Goal: Task Accomplishment & Management: Use online tool/utility

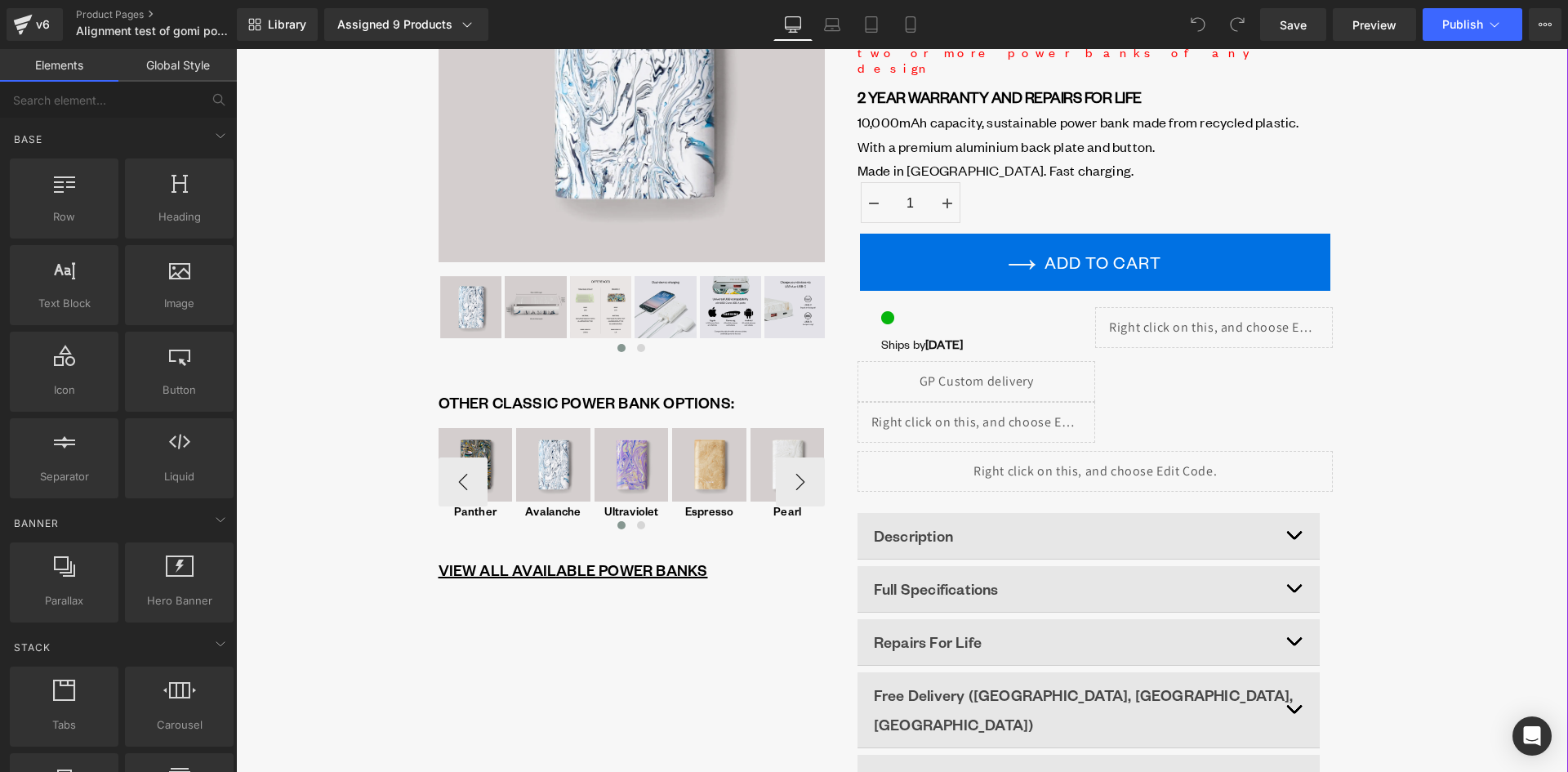
scroll to position [245, 0]
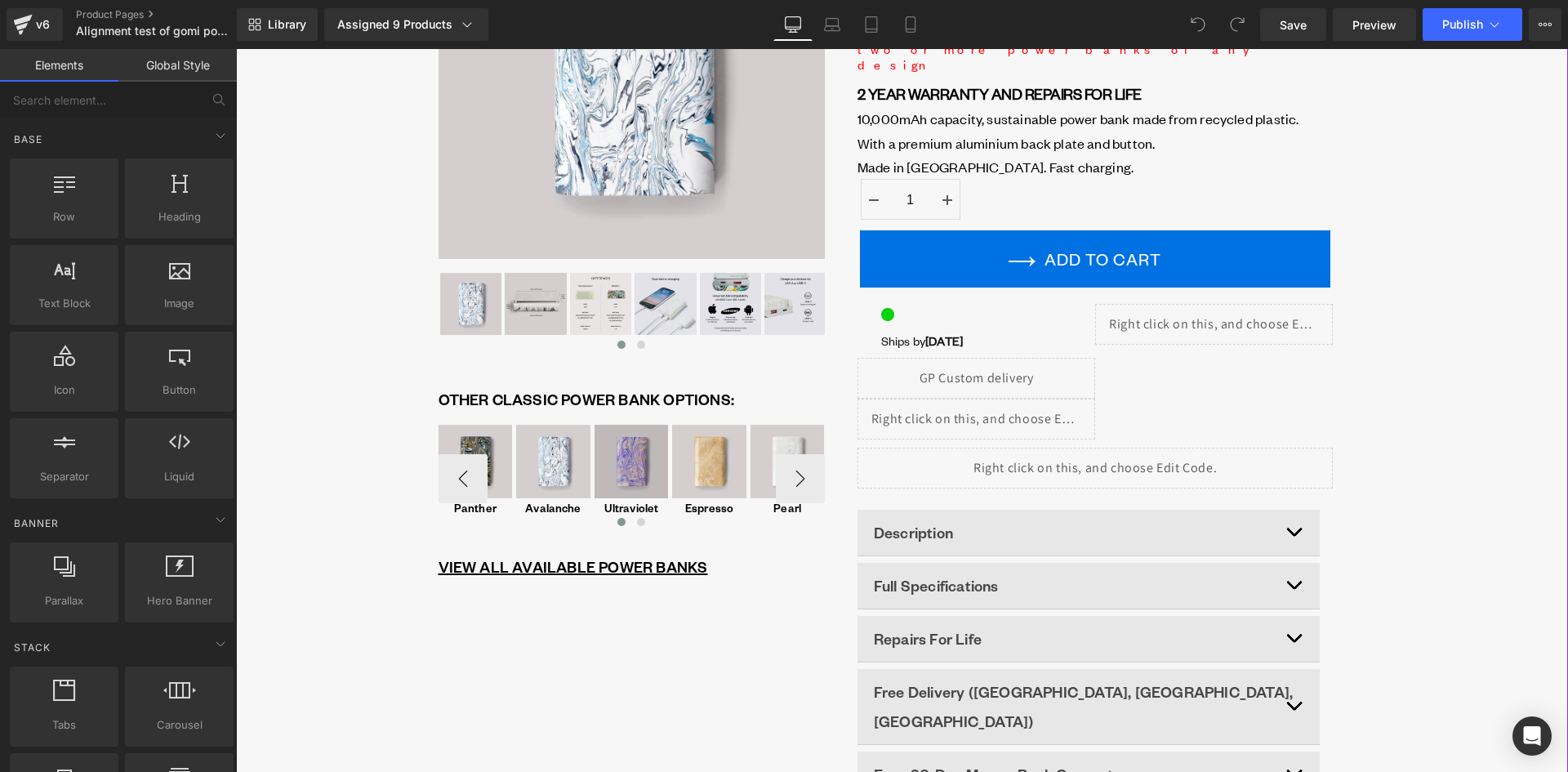
click at [609, 485] on img at bounding box center [631, 462] width 74 height 74
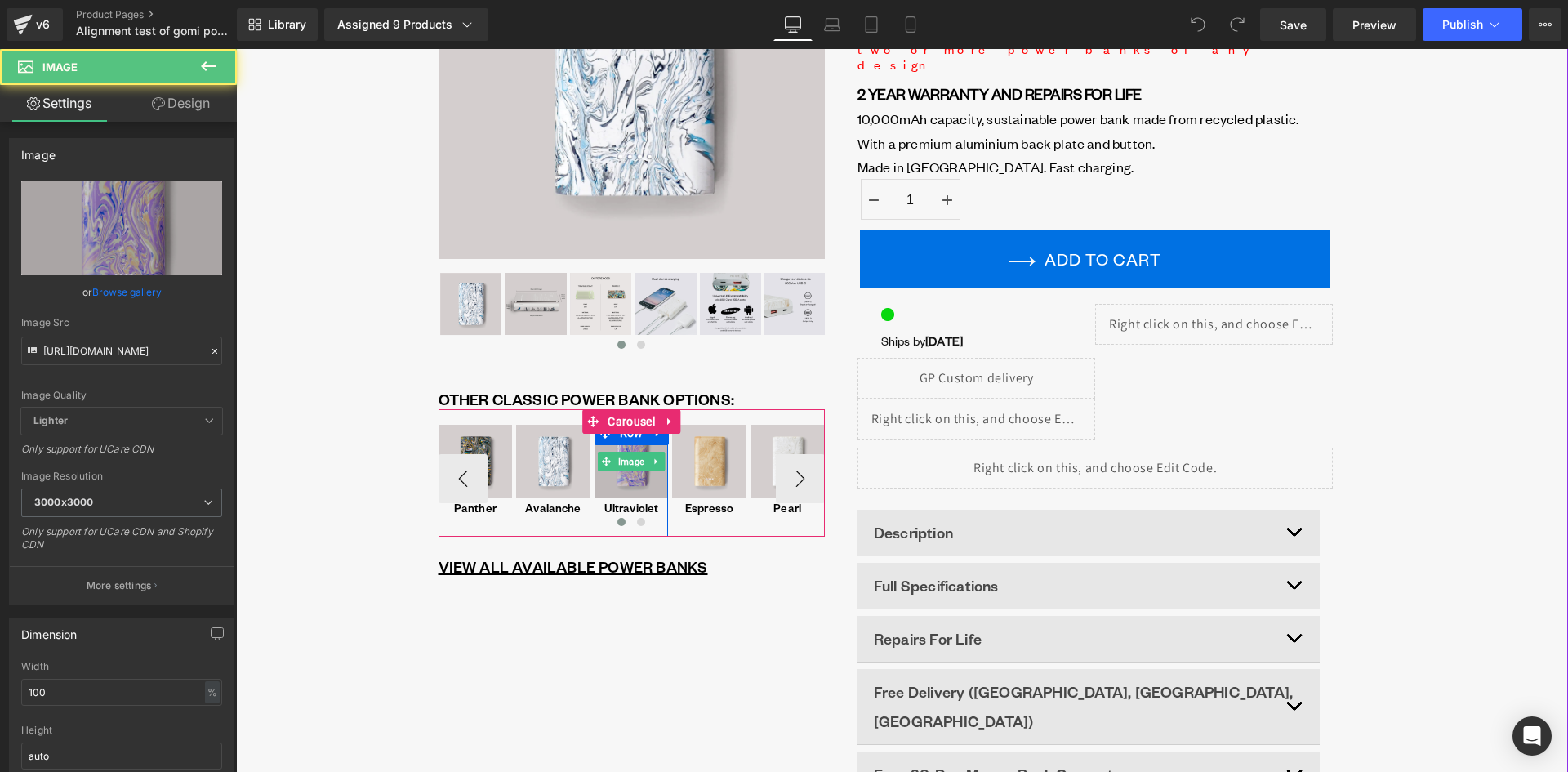
scroll to position [0, 0]
click at [642, 419] on span "Carousel" at bounding box center [630, 421] width 55 height 25
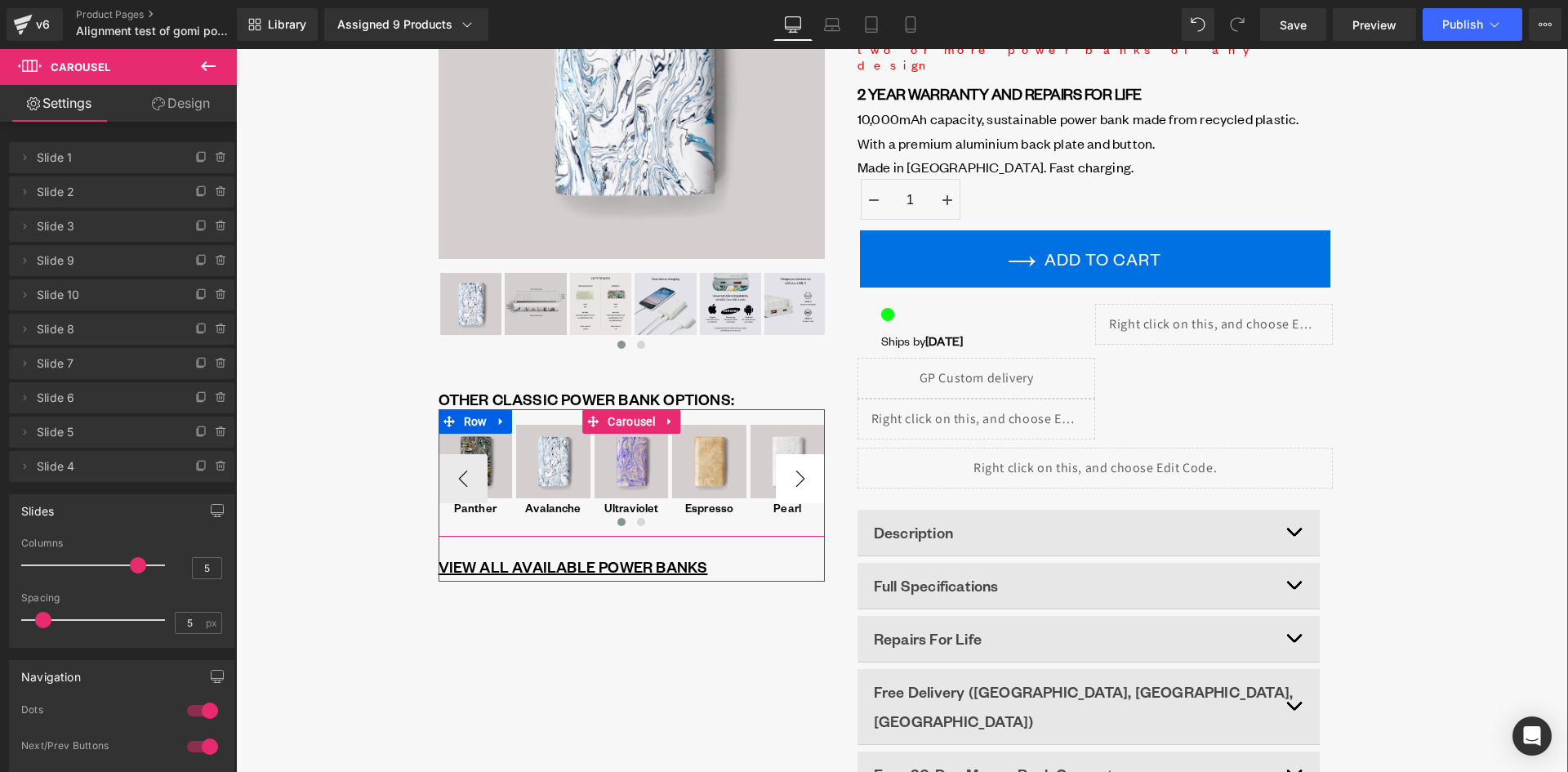
click at [794, 483] on button "›" at bounding box center [800, 479] width 49 height 49
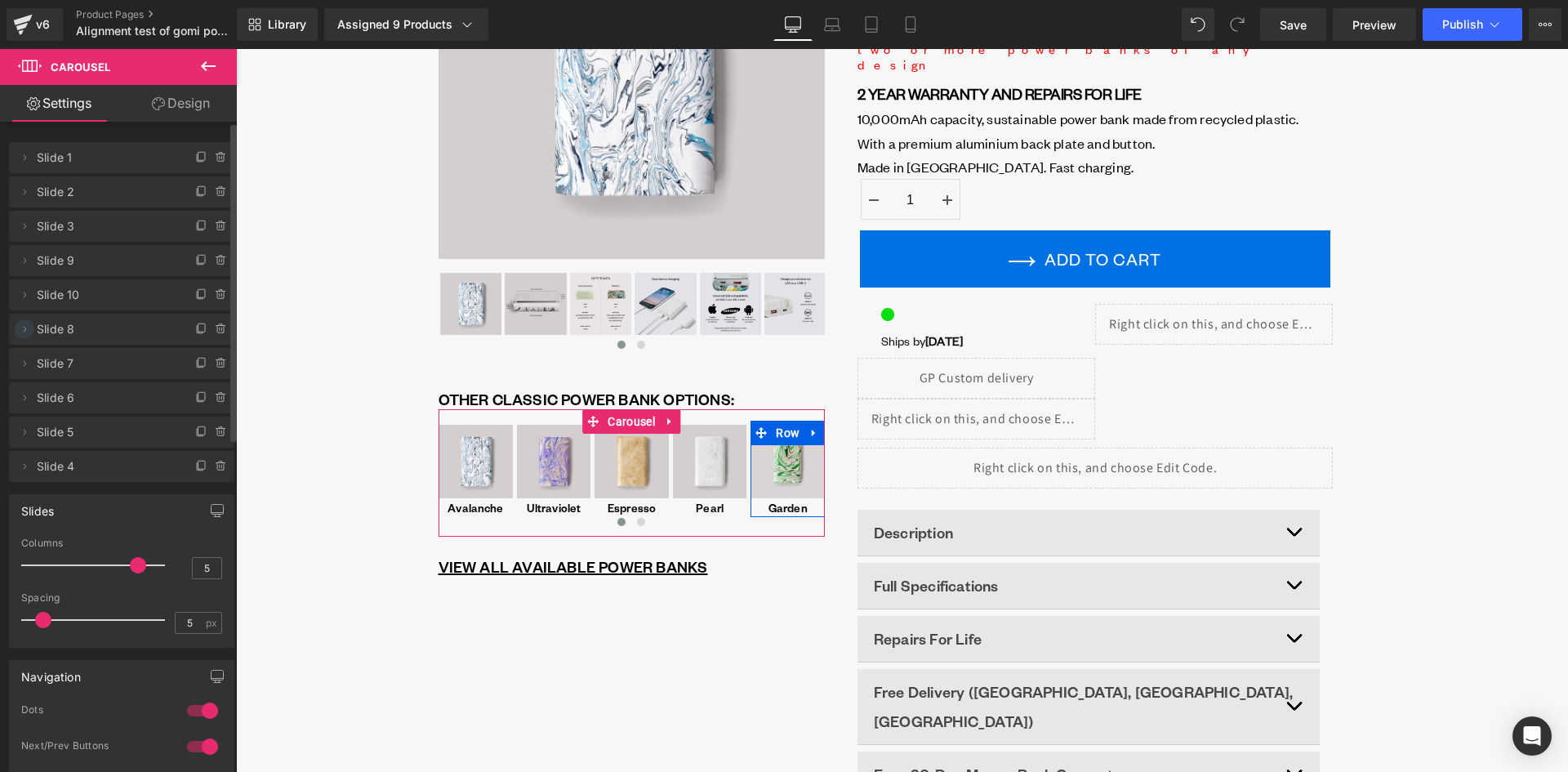
click at [26, 327] on icon at bounding box center [25, 329] width 13 height 13
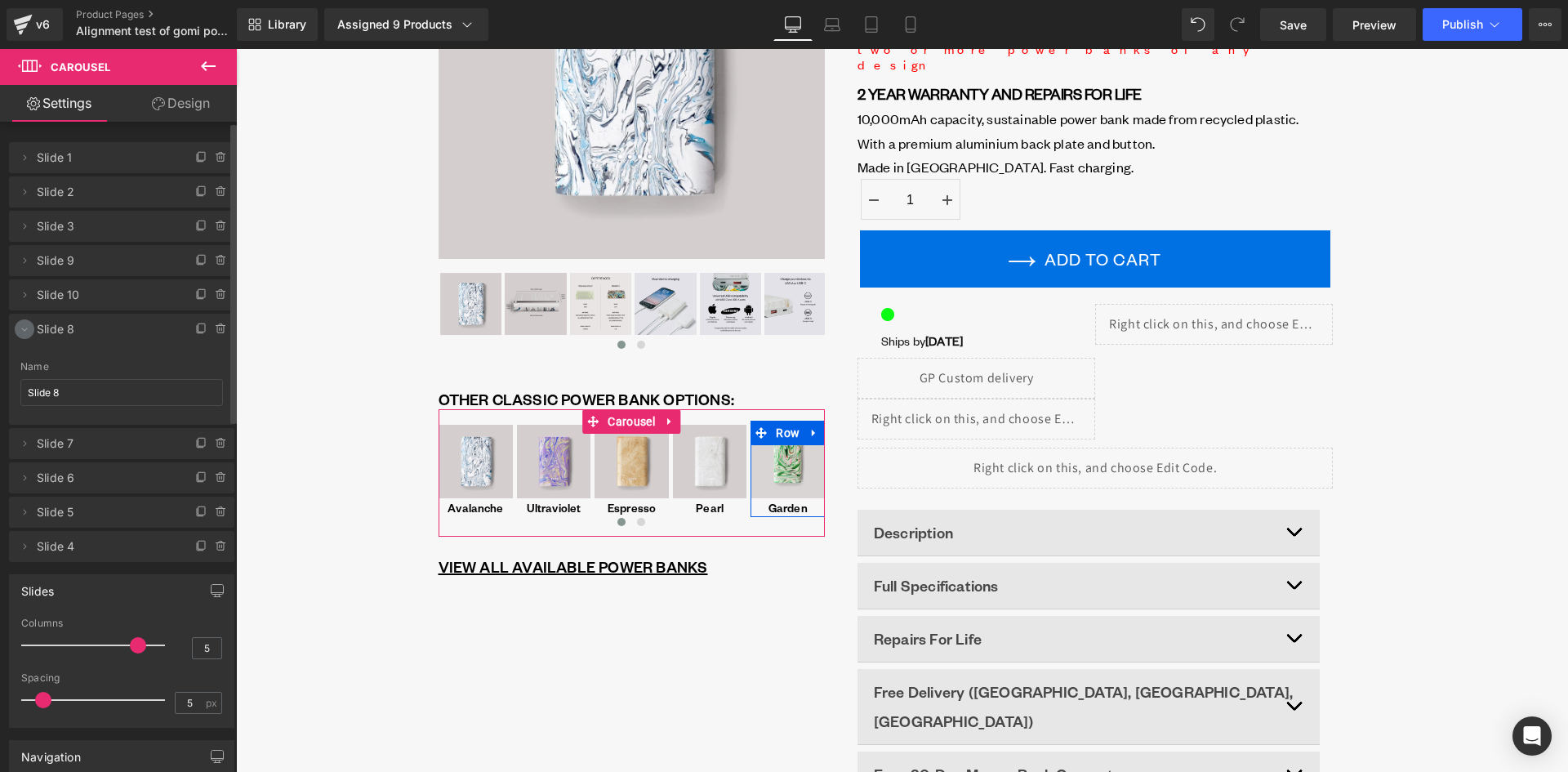
click at [26, 327] on icon at bounding box center [25, 329] width 13 height 13
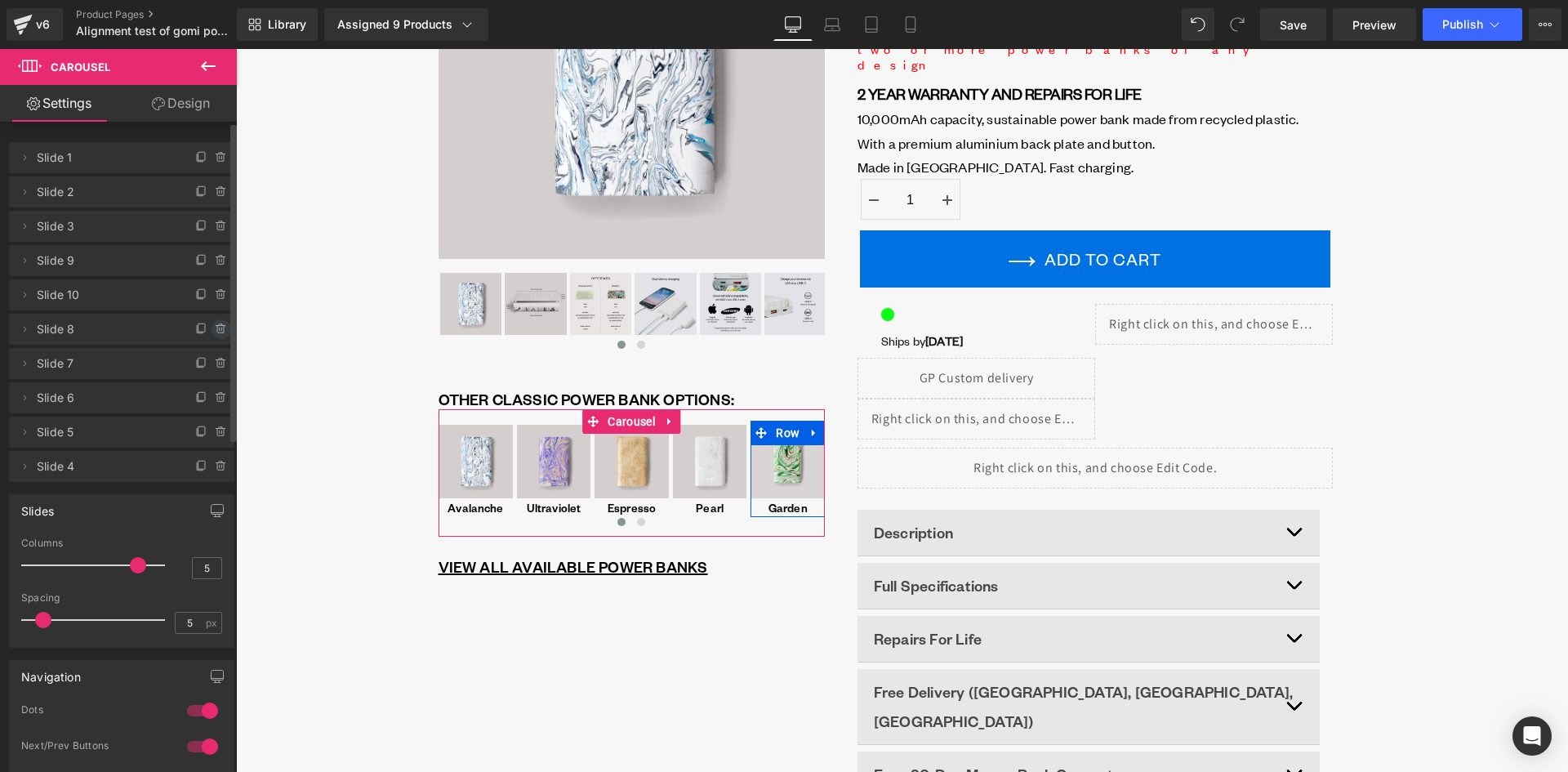
click at [220, 330] on icon at bounding box center [220, 328] width 0 height 3
click at [192, 327] on button "Delete" at bounding box center [204, 330] width 51 height 21
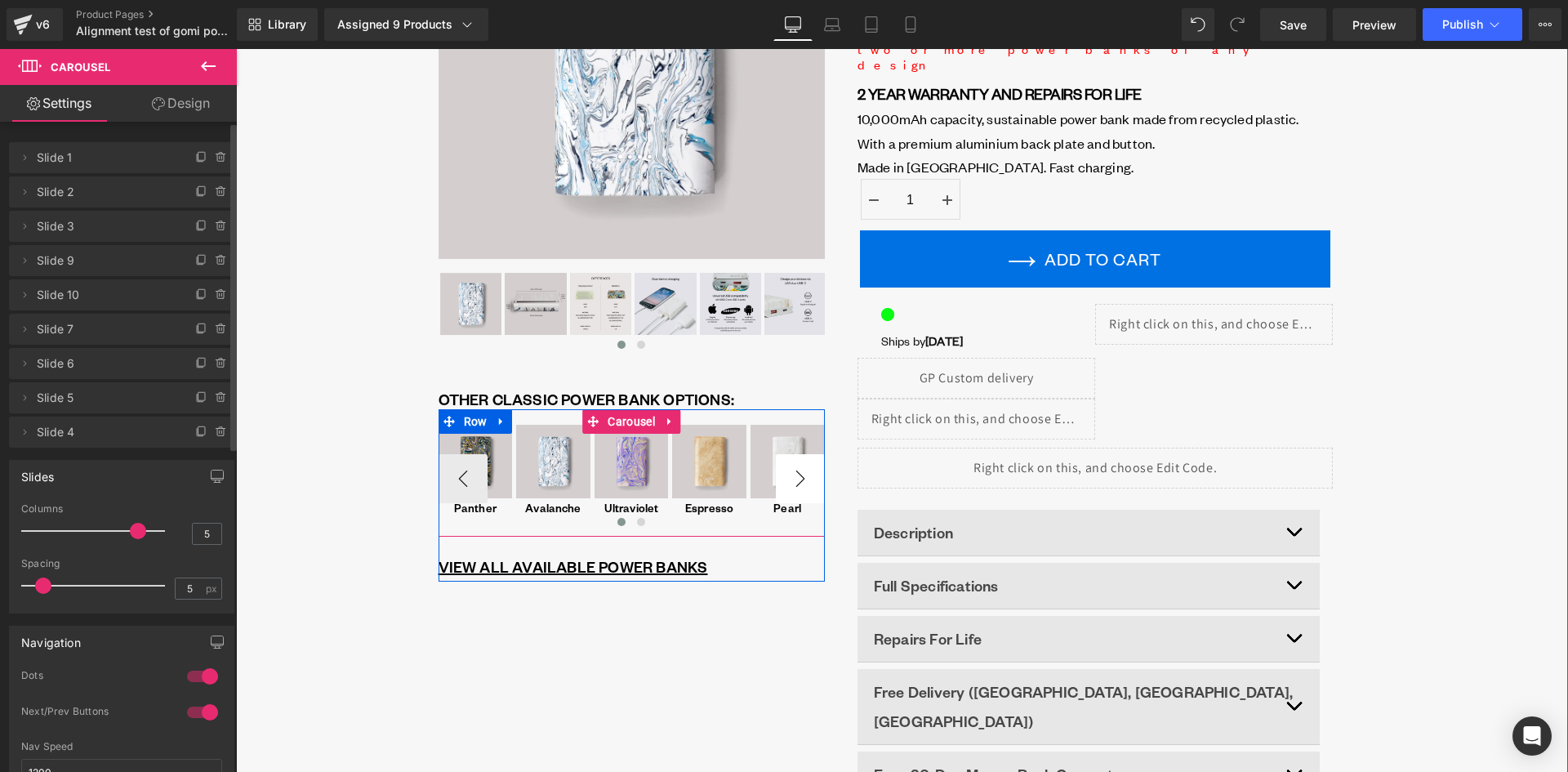
click at [794, 482] on button "›" at bounding box center [800, 479] width 49 height 49
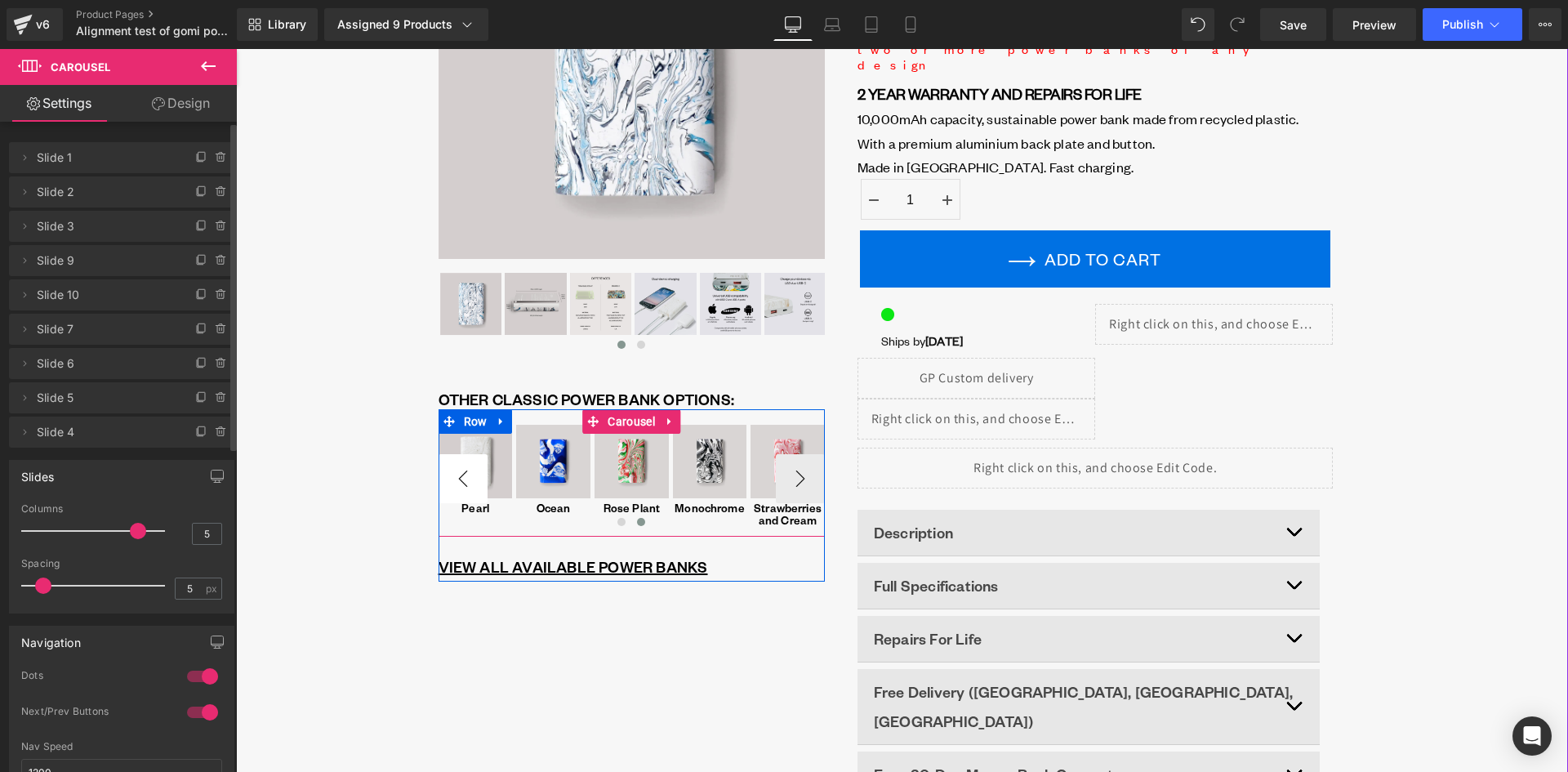
click at [464, 469] on button "‹" at bounding box center [463, 479] width 49 height 49
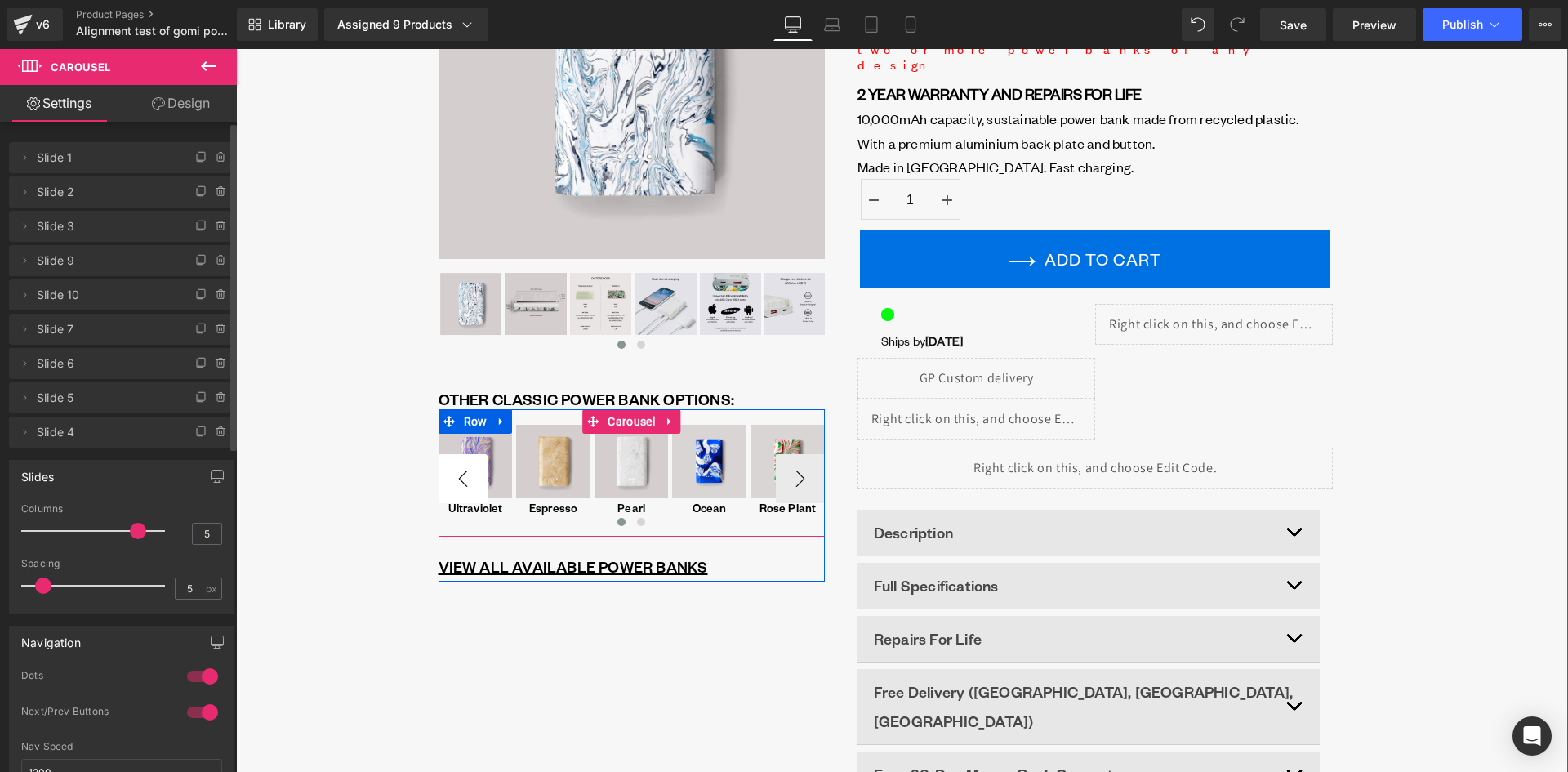
click at [464, 469] on button "‹" at bounding box center [463, 479] width 49 height 49
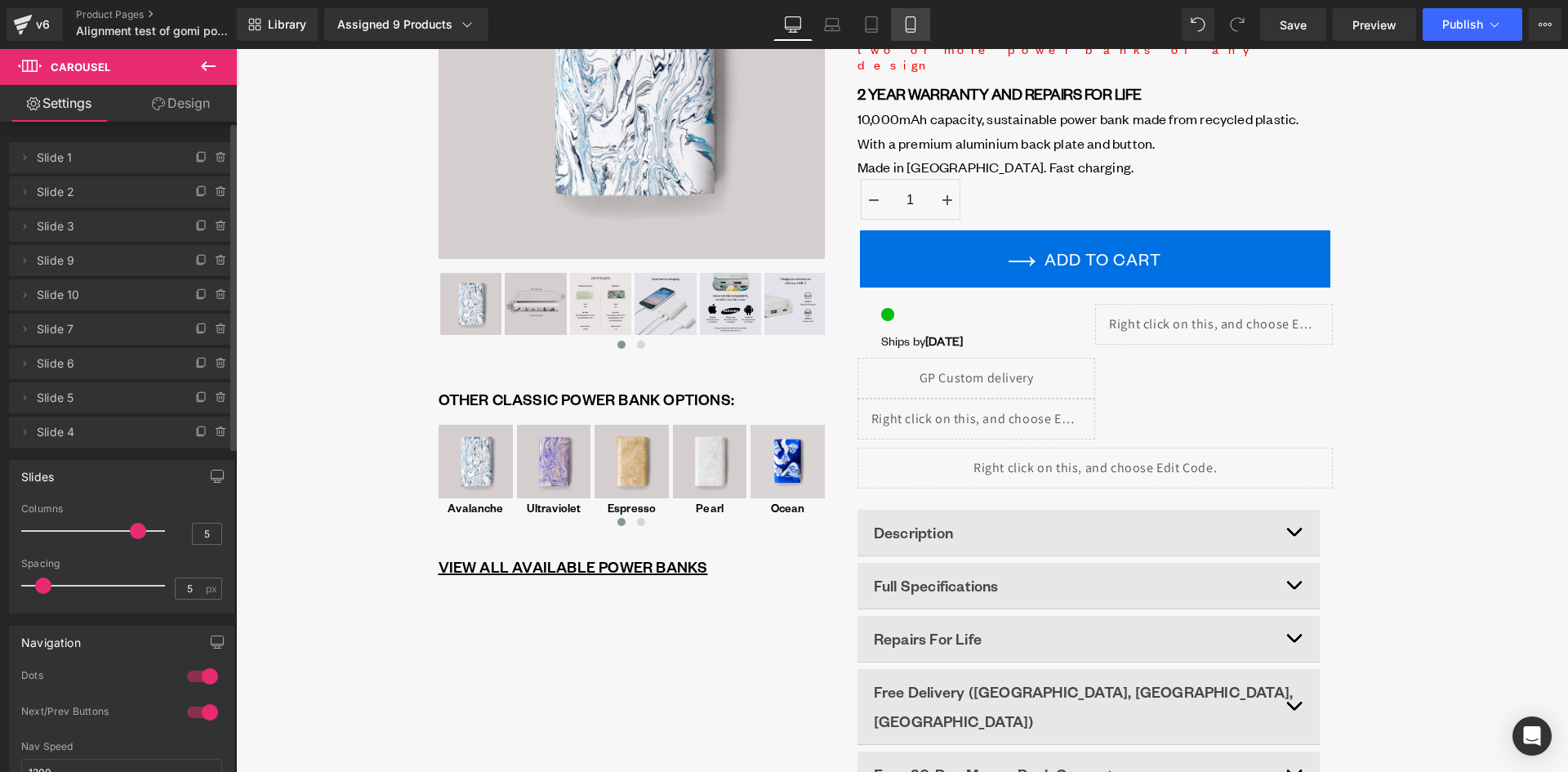
click at [909, 31] on icon at bounding box center [910, 24] width 16 height 16
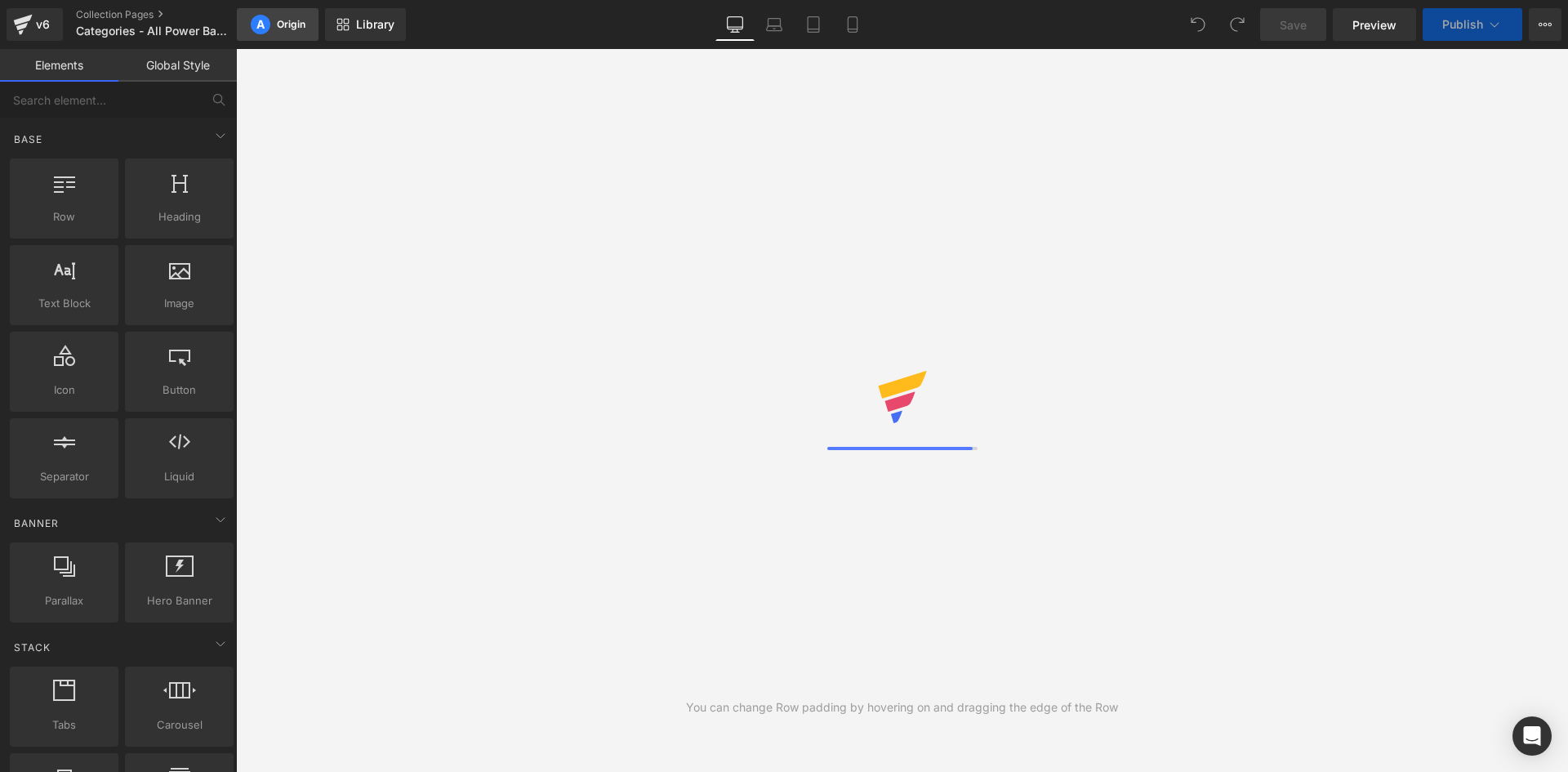
click at [269, 26] on div "A Origin" at bounding box center [278, 25] width 55 height 20
click at [268, 23] on div "A" at bounding box center [260, 25] width 20 height 20
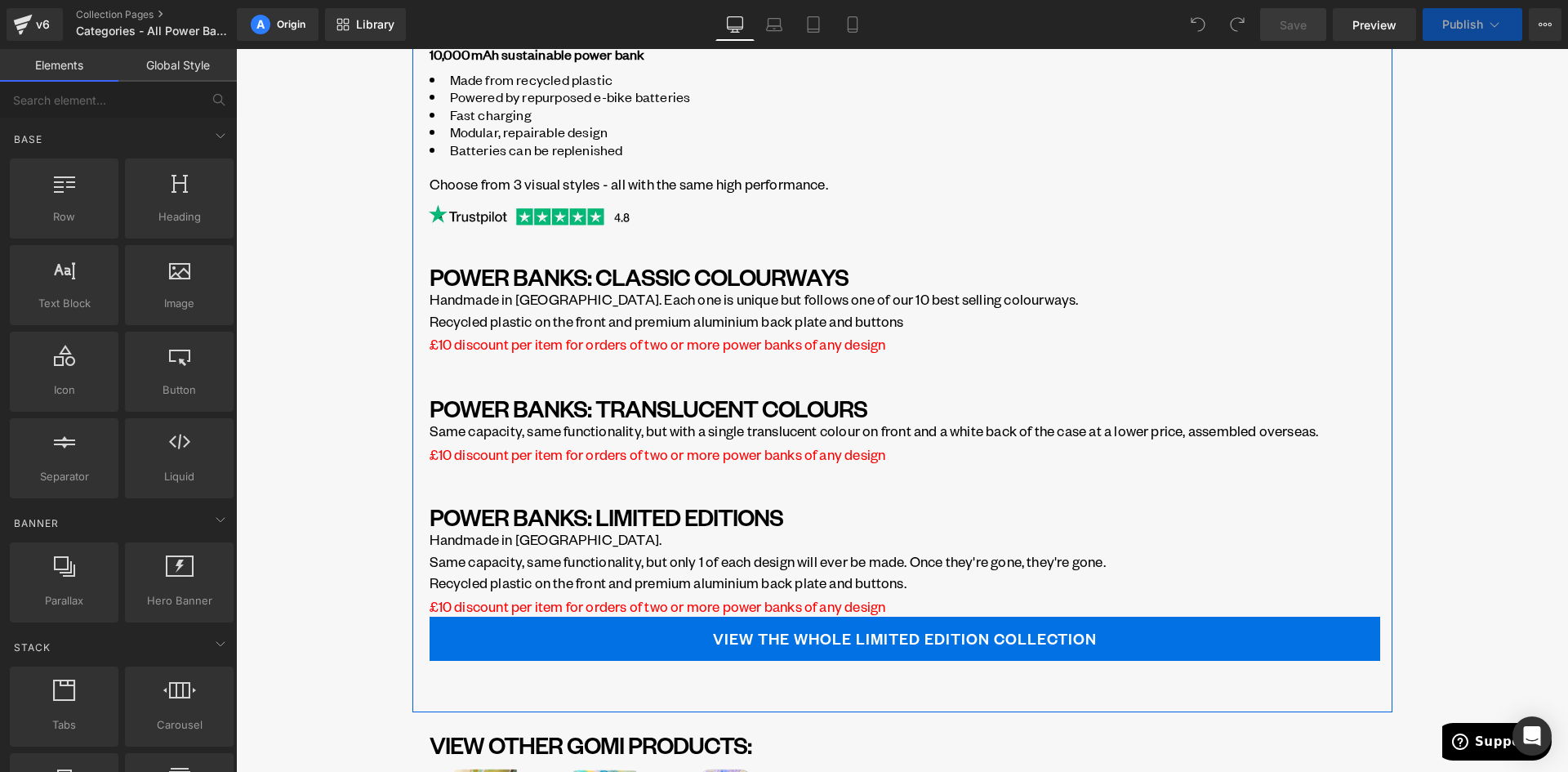
scroll to position [326, 0]
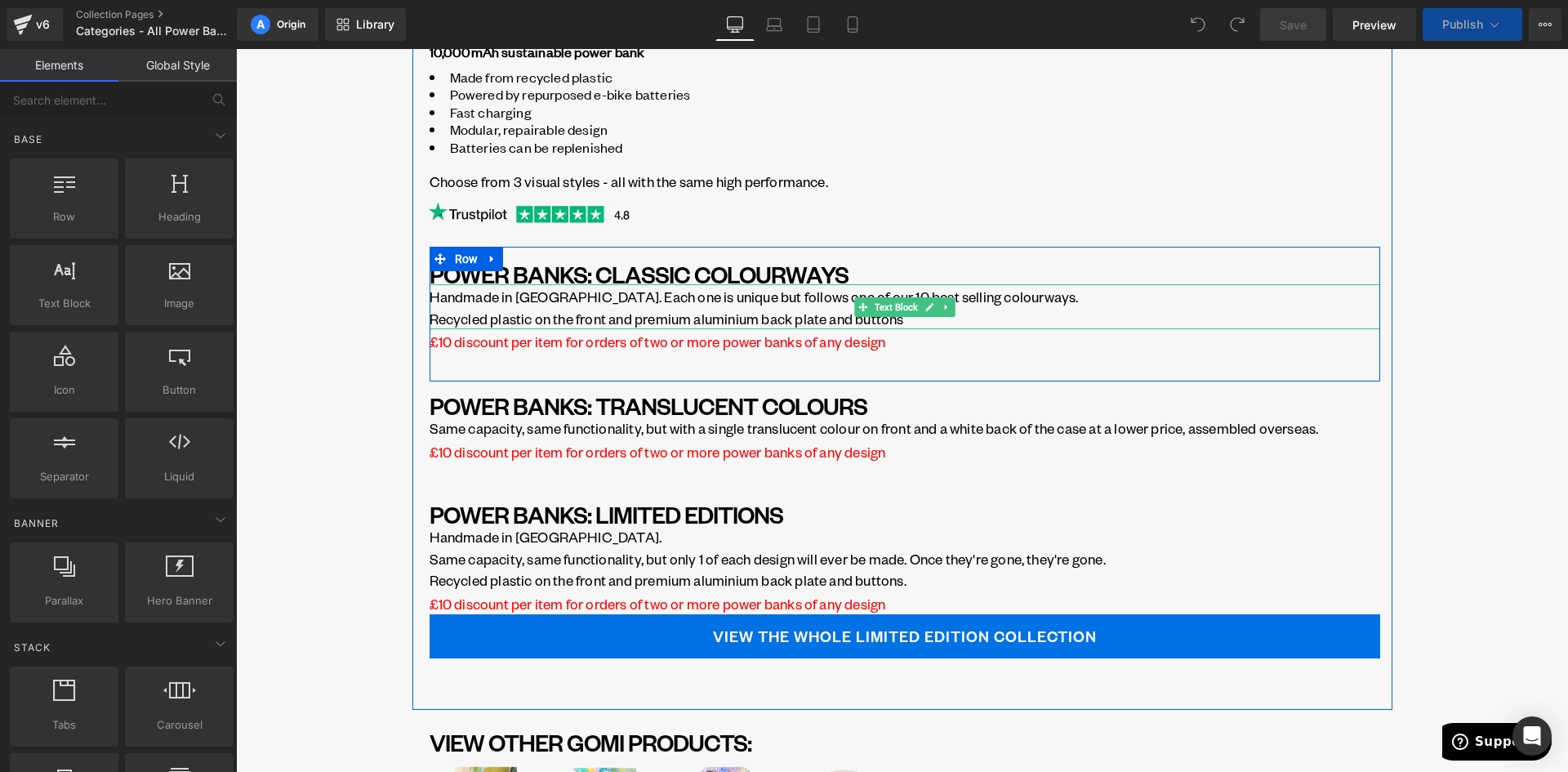
click at [836, 297] on p "Handmade in Brighton. Each one is unique but follows one of our 10 best selling…" at bounding box center [904, 307] width 950 height 44
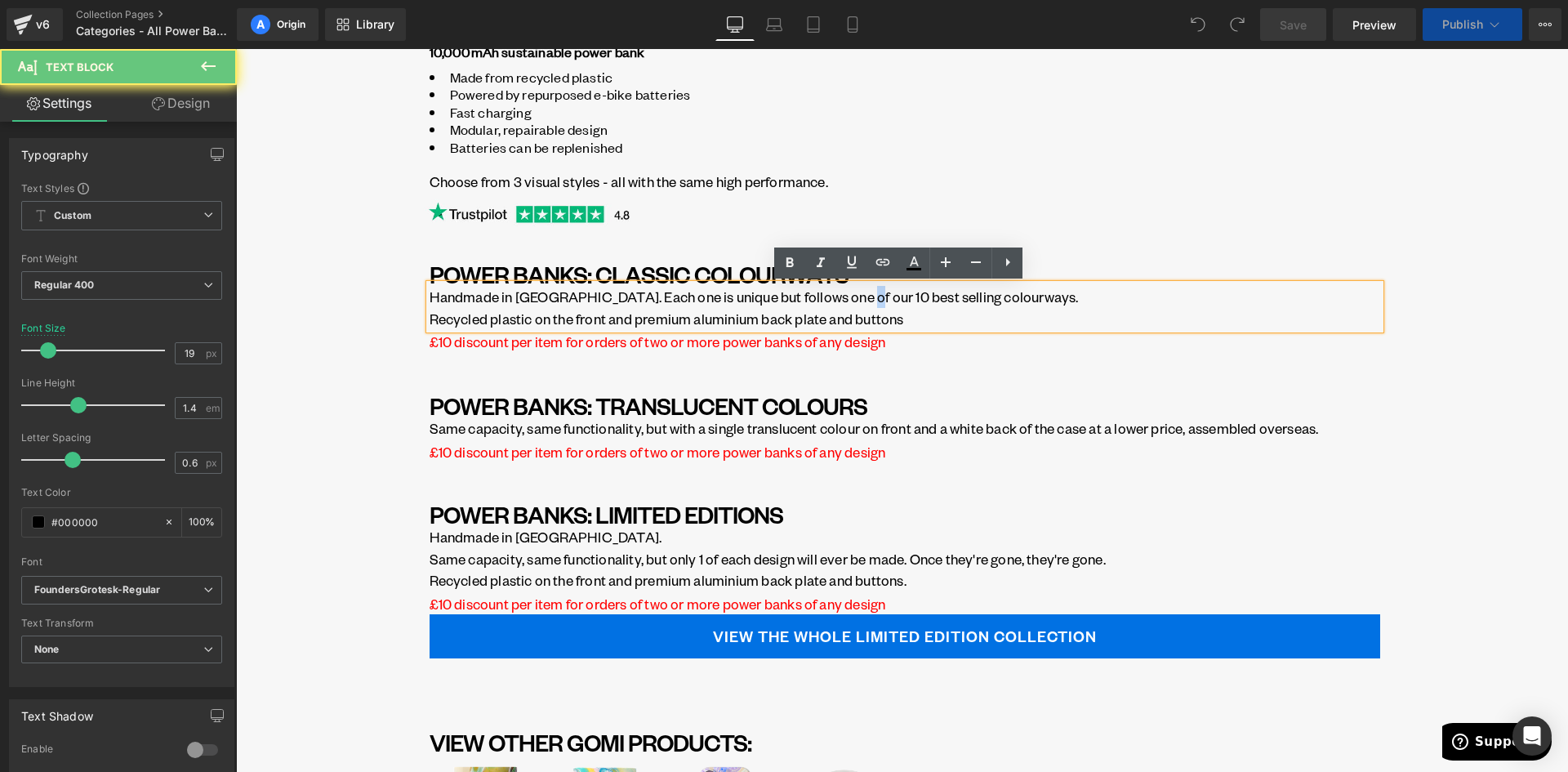
click at [836, 297] on p "Handmade in Brighton. Each one is unique but follows one of our 10 best selling…" at bounding box center [904, 307] width 950 height 44
click at [831, 303] on p "Handmade in Brighton. Each one is unique but follows one of our 10 best selling…" at bounding box center [904, 307] width 950 height 44
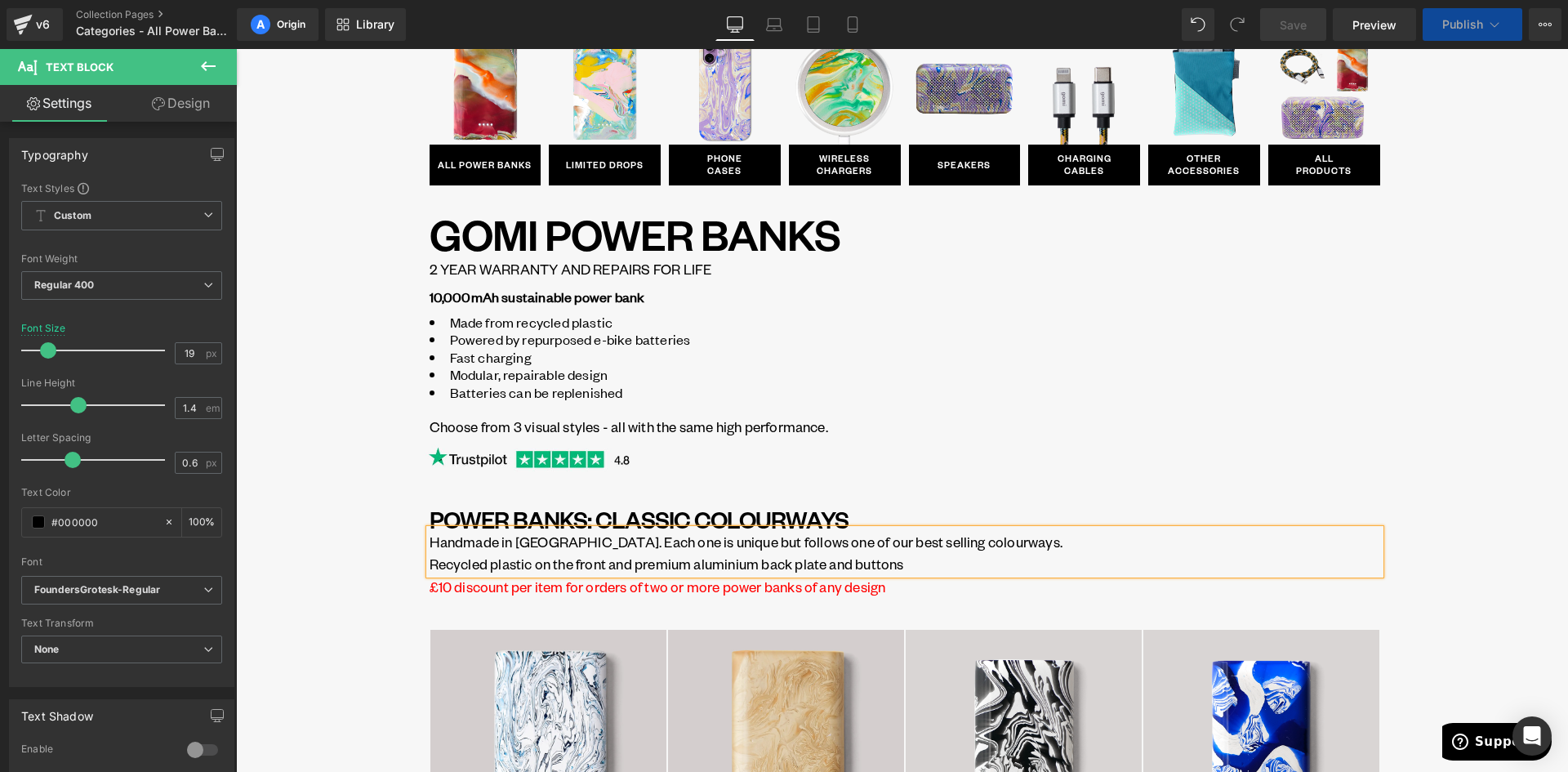
scroll to position [0, 0]
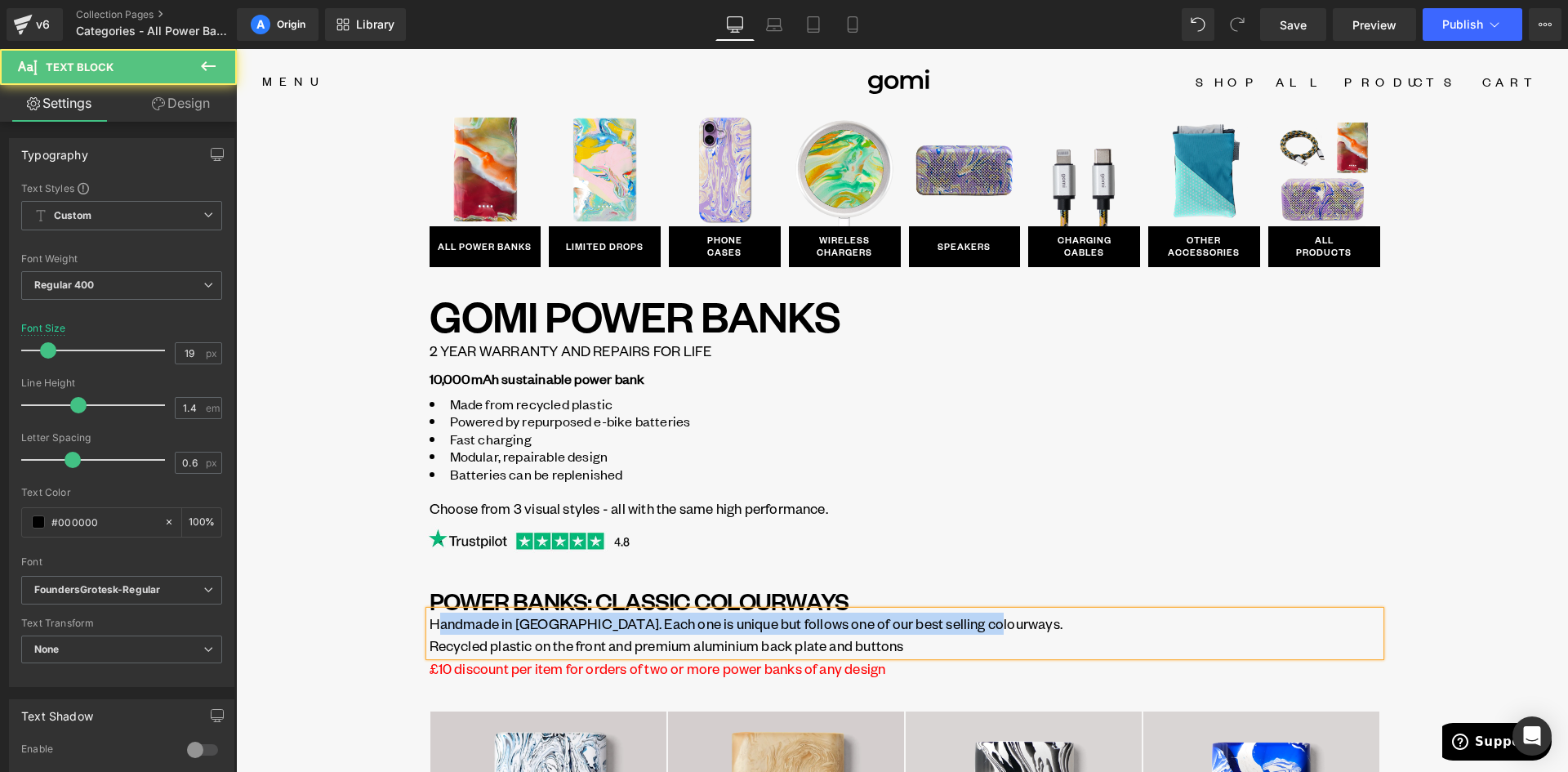
drag, startPoint x: 987, startPoint y: 626, endPoint x: 434, endPoint y: 629, distance: 553.0
click at [434, 629] on p "Handmade in Brighton. Each one is unique but follows one of our best selling co…" at bounding box center [904, 634] width 950 height 44
click at [866, 638] on p "Handmade in Brighton. Each one is unique but follows one of our best selling co…" at bounding box center [904, 634] width 950 height 44
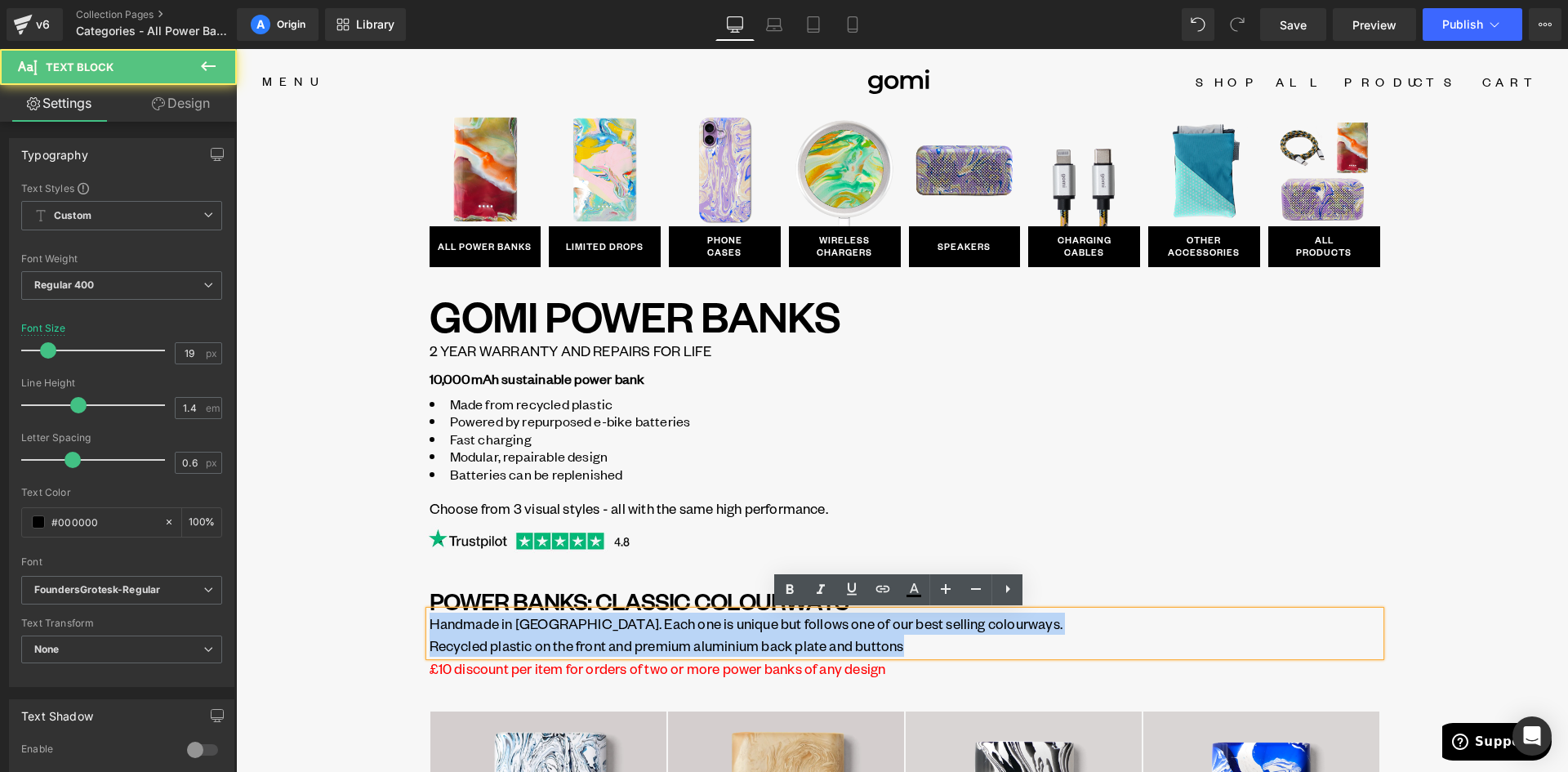
drag, startPoint x: 903, startPoint y: 649, endPoint x: 396, endPoint y: 624, distance: 507.6
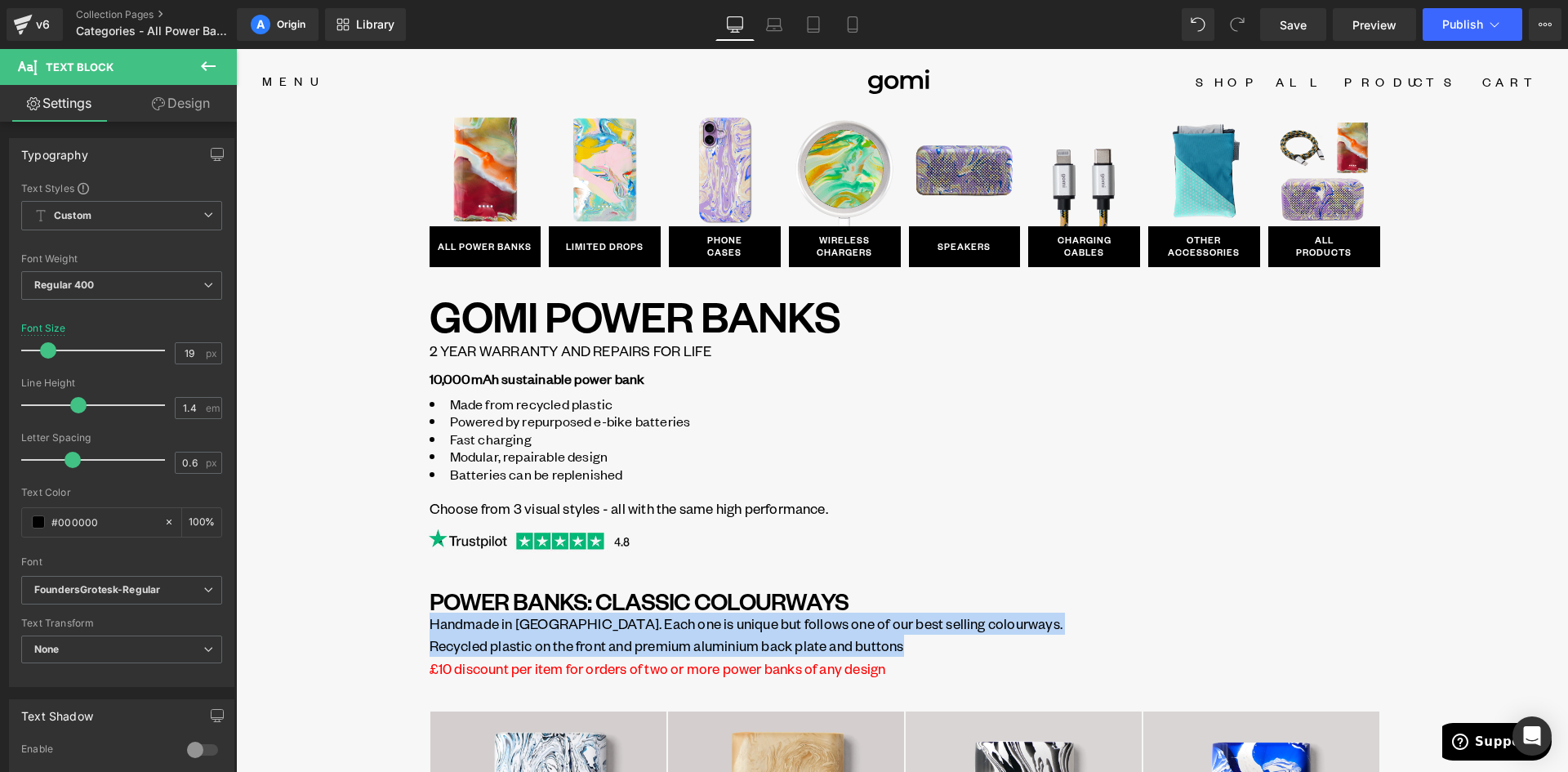
copy p "Handmade in Brighton. Each one is unique but follows one of our best selling co…"
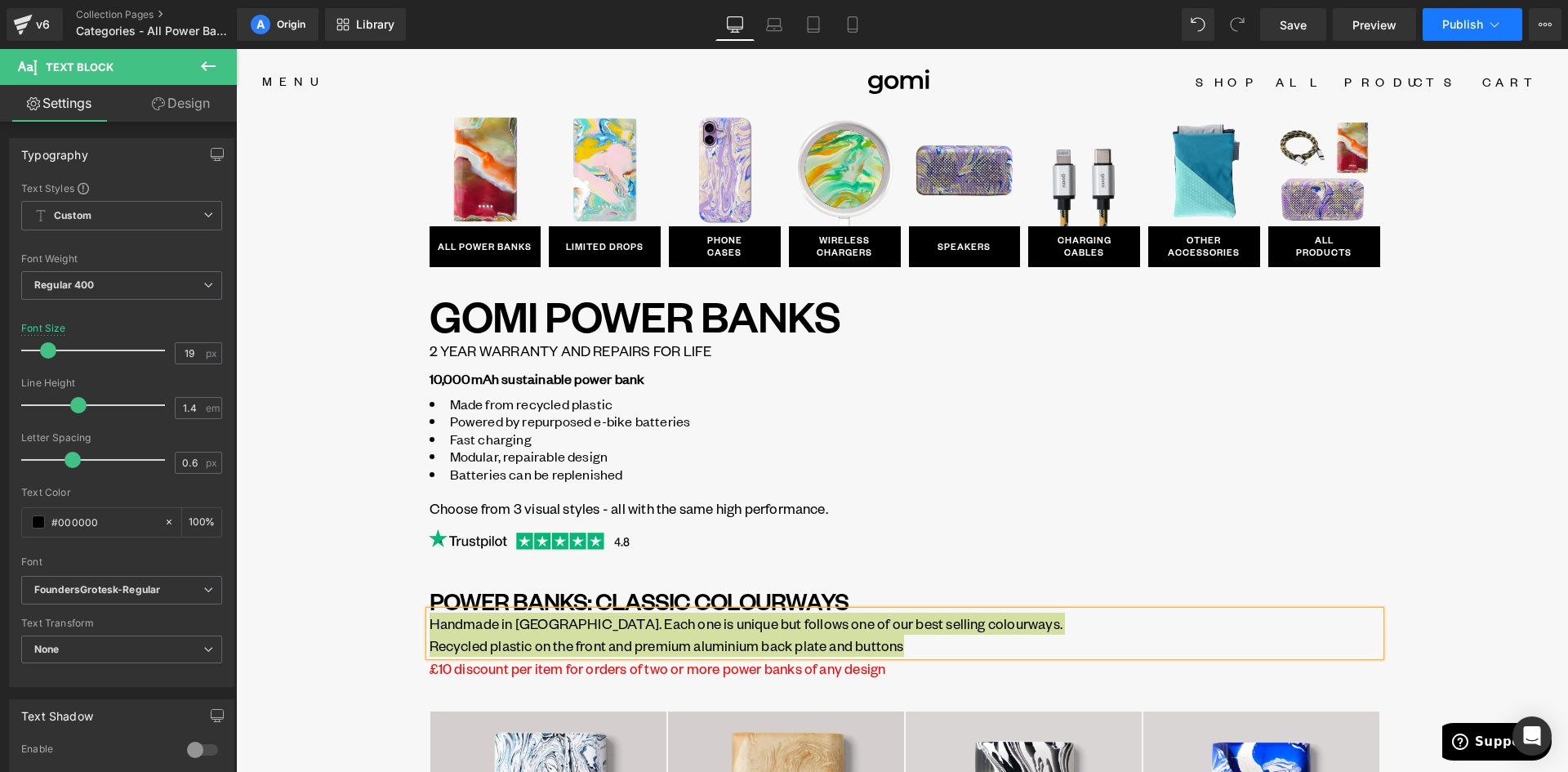
click at [1449, 15] on button "Publish" at bounding box center [1471, 25] width 100 height 32
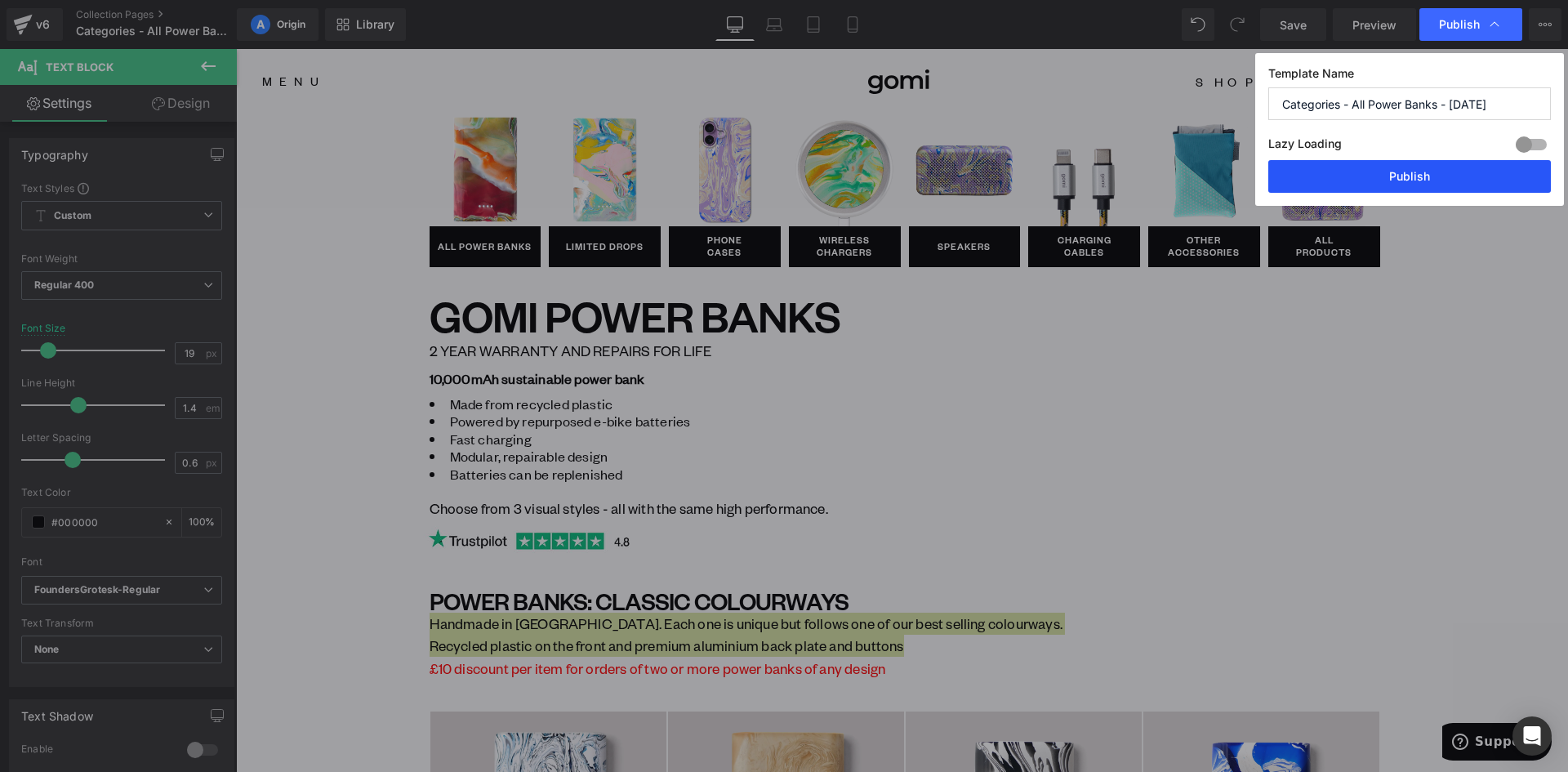
click at [1403, 172] on button "Publish" at bounding box center [1409, 176] width 283 height 32
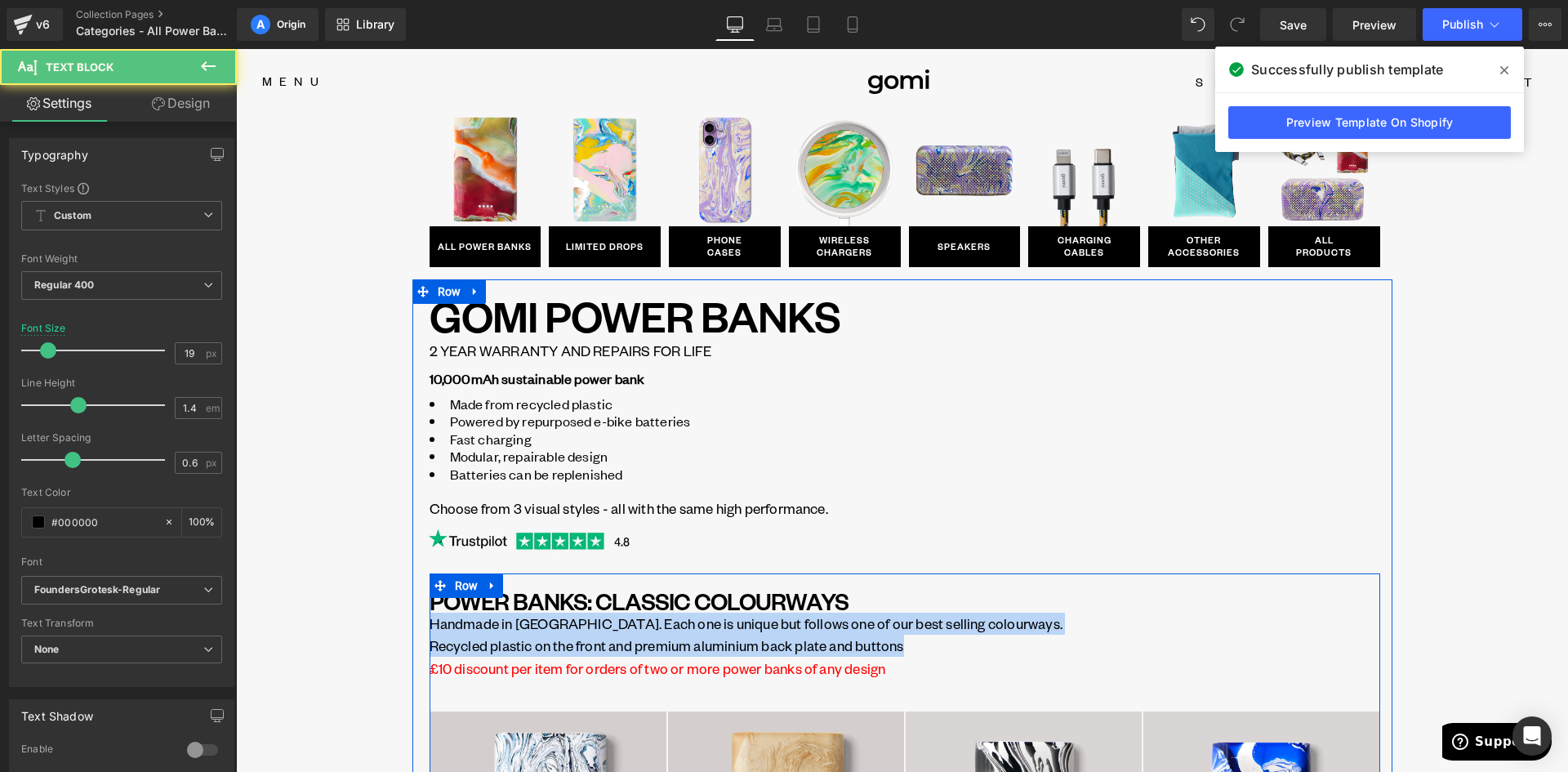
click at [957, 652] on p "Handmade in Brighton. Each one is unique but follows one of our best selling co…" at bounding box center [904, 634] width 950 height 44
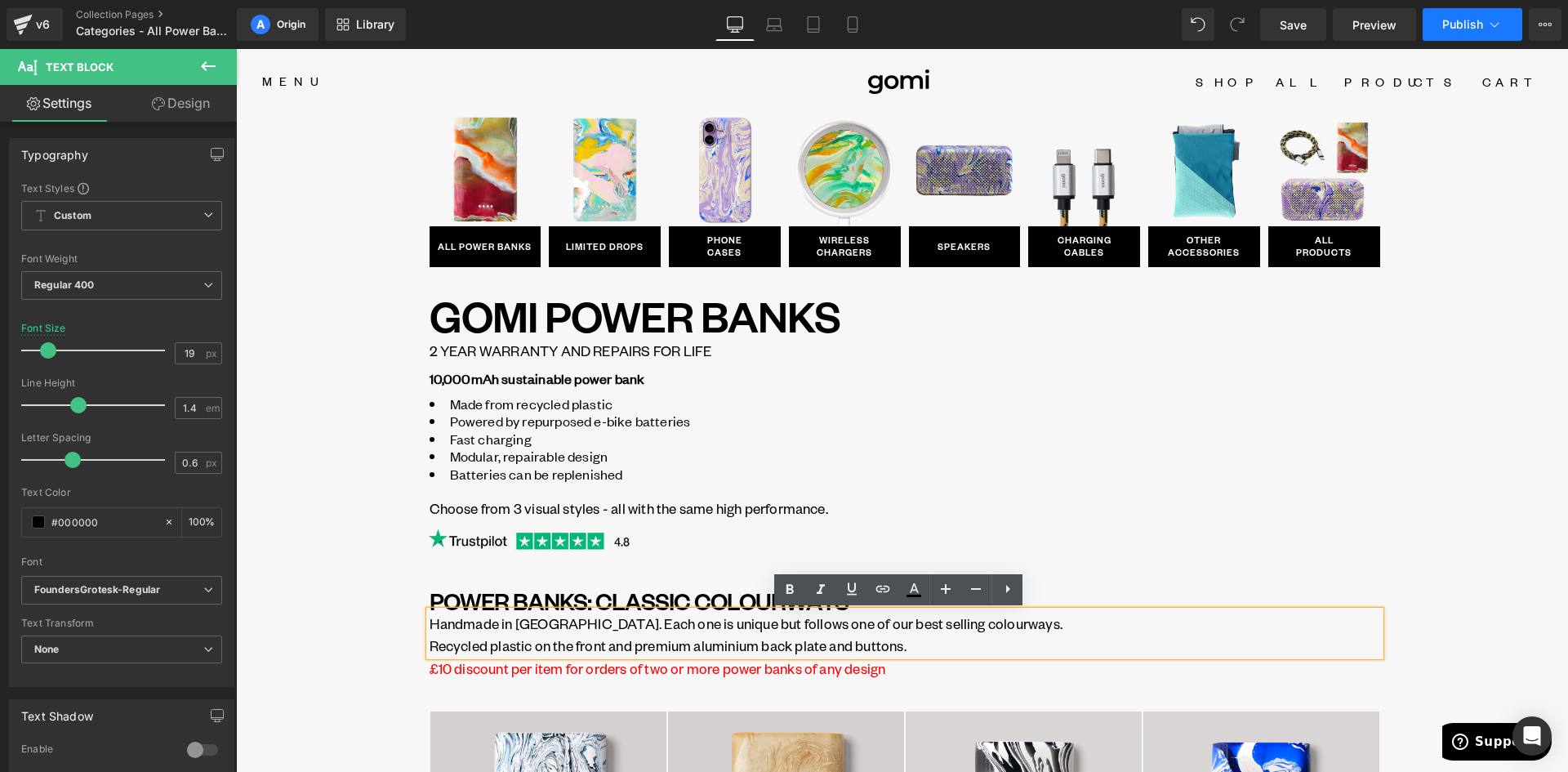
click at [1449, 32] on button "Publish" at bounding box center [1471, 25] width 100 height 32
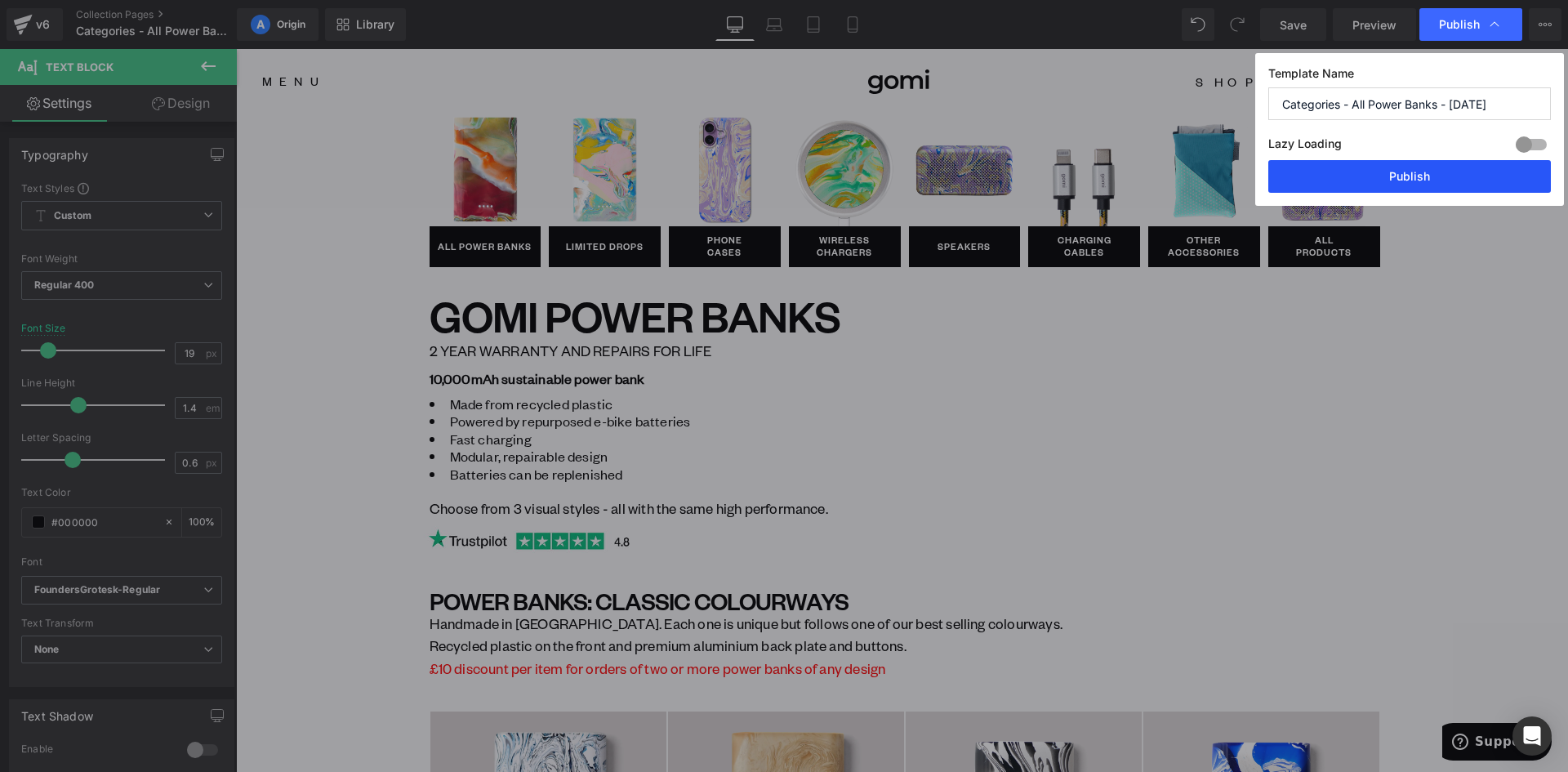
click at [1386, 167] on button "Publish" at bounding box center [1409, 176] width 283 height 32
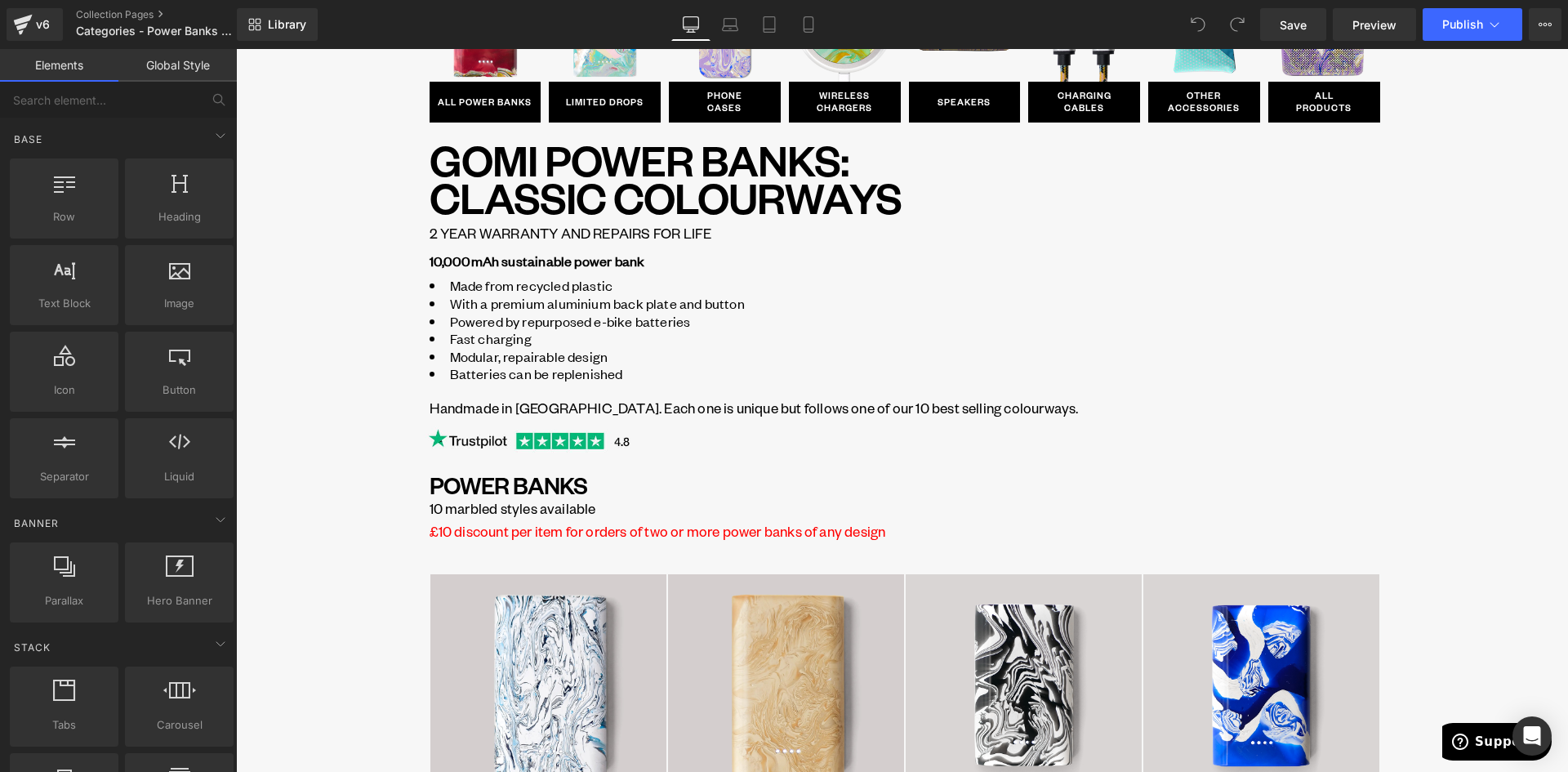
scroll to position [245, 0]
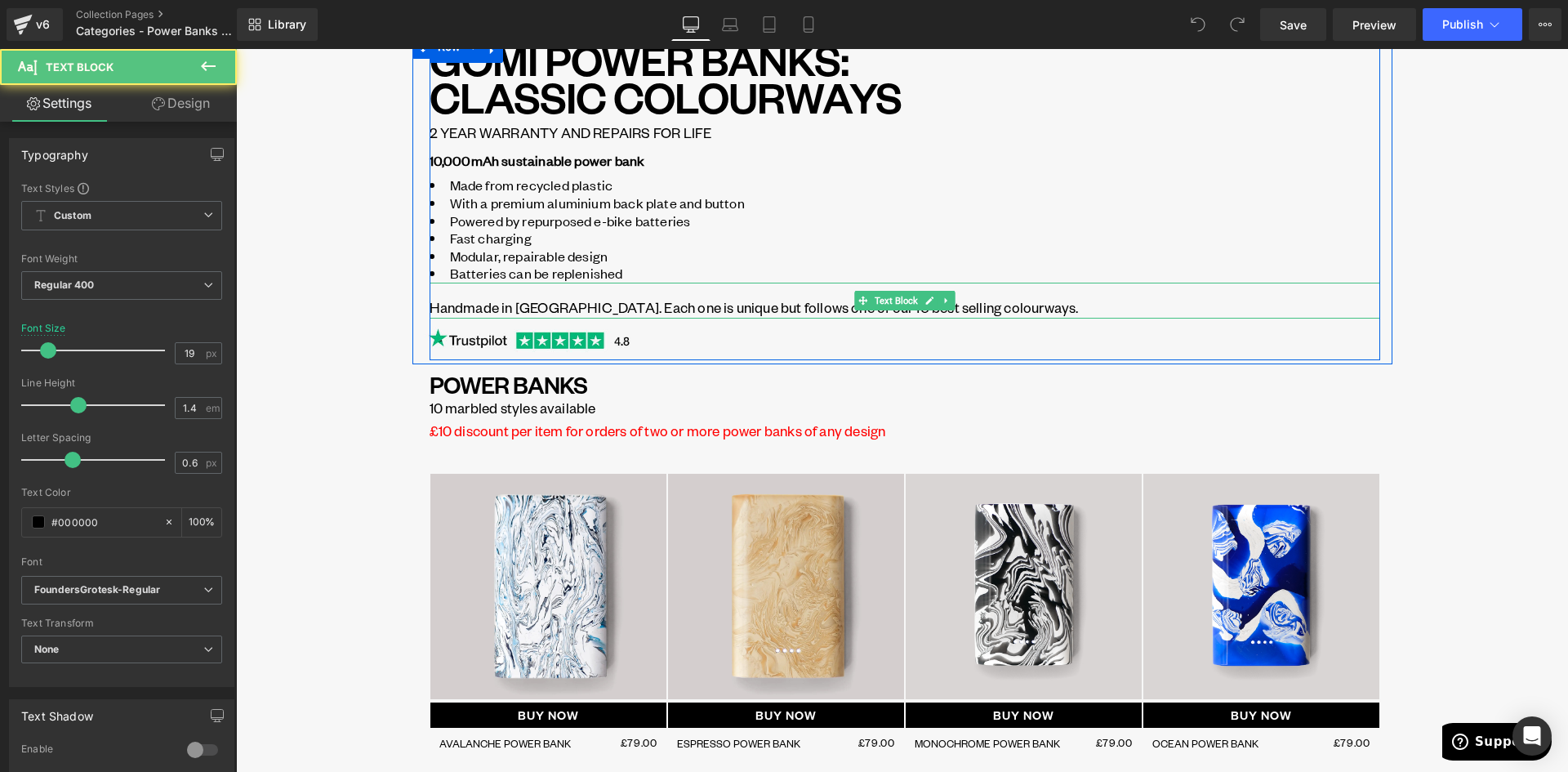
click at [701, 303] on p "Handmade in Brighton. Each one is unique but follows one of our 10 best selling…" at bounding box center [904, 307] width 950 height 22
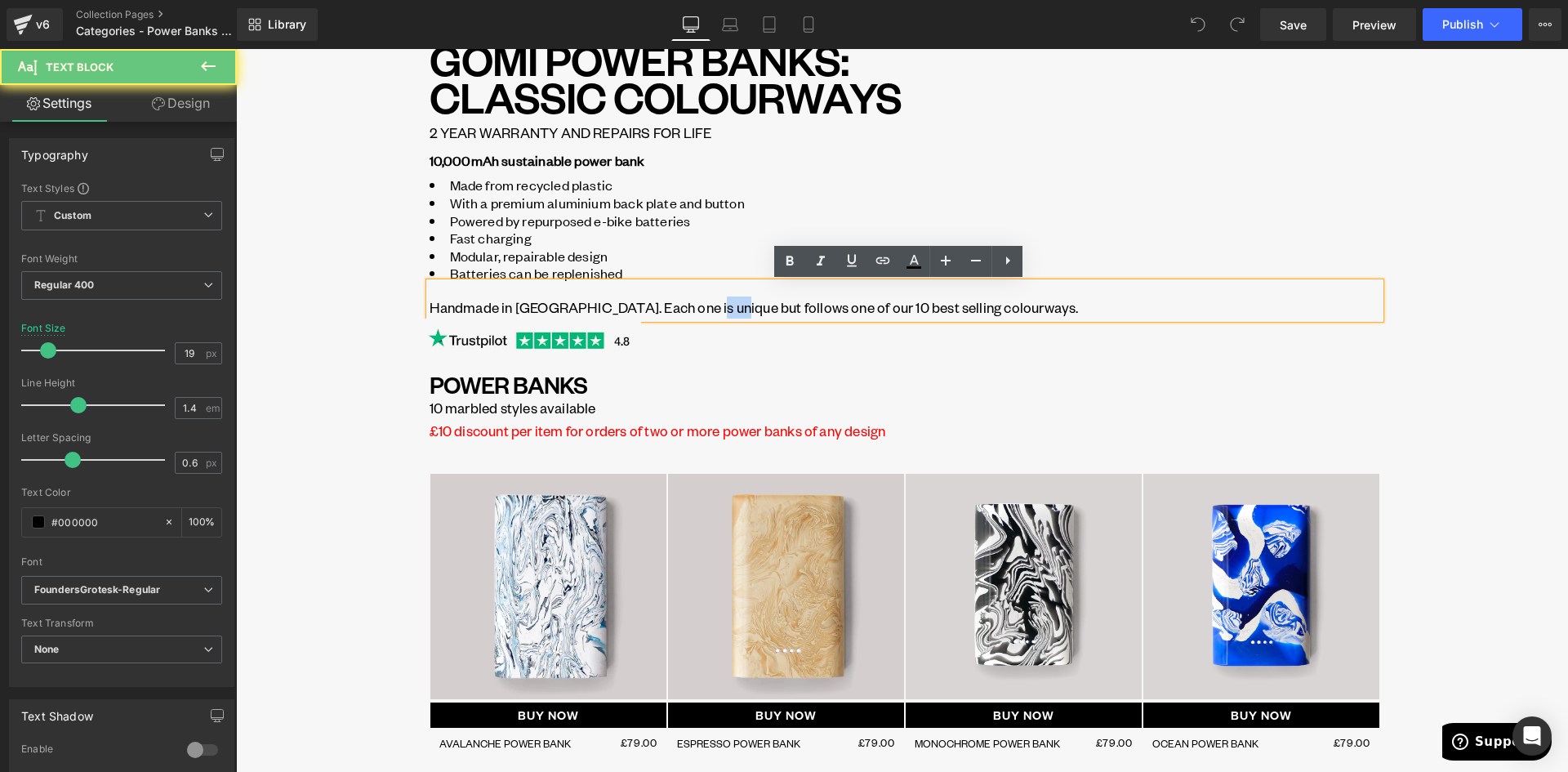
click at [701, 303] on p "Handmade in Brighton. Each one is unique but follows one of our 10 best selling…" at bounding box center [904, 307] width 950 height 22
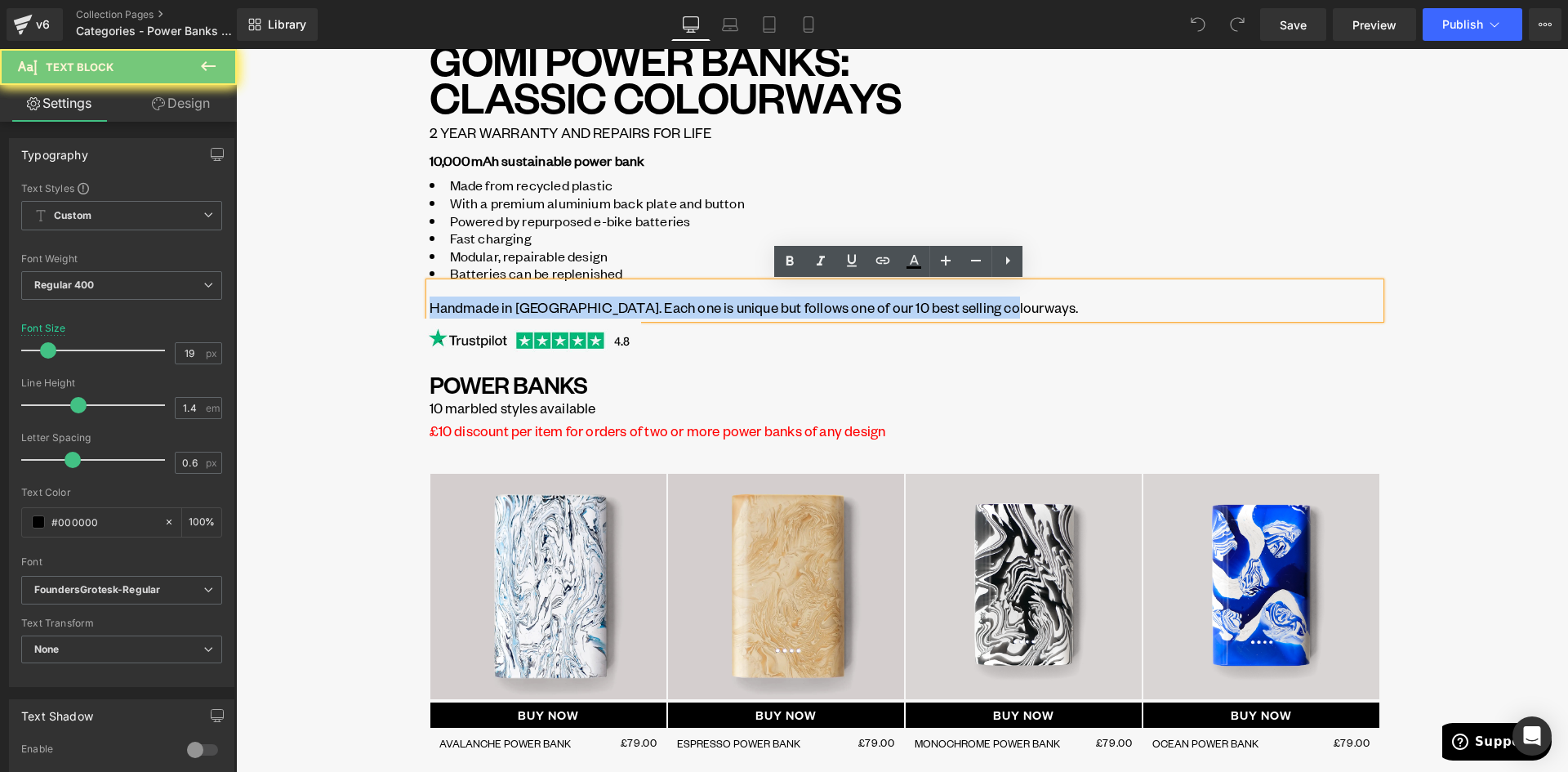
click at [701, 303] on p "Handmade in Brighton. Each one is unique but follows one of our 10 best selling…" at bounding box center [904, 307] width 950 height 22
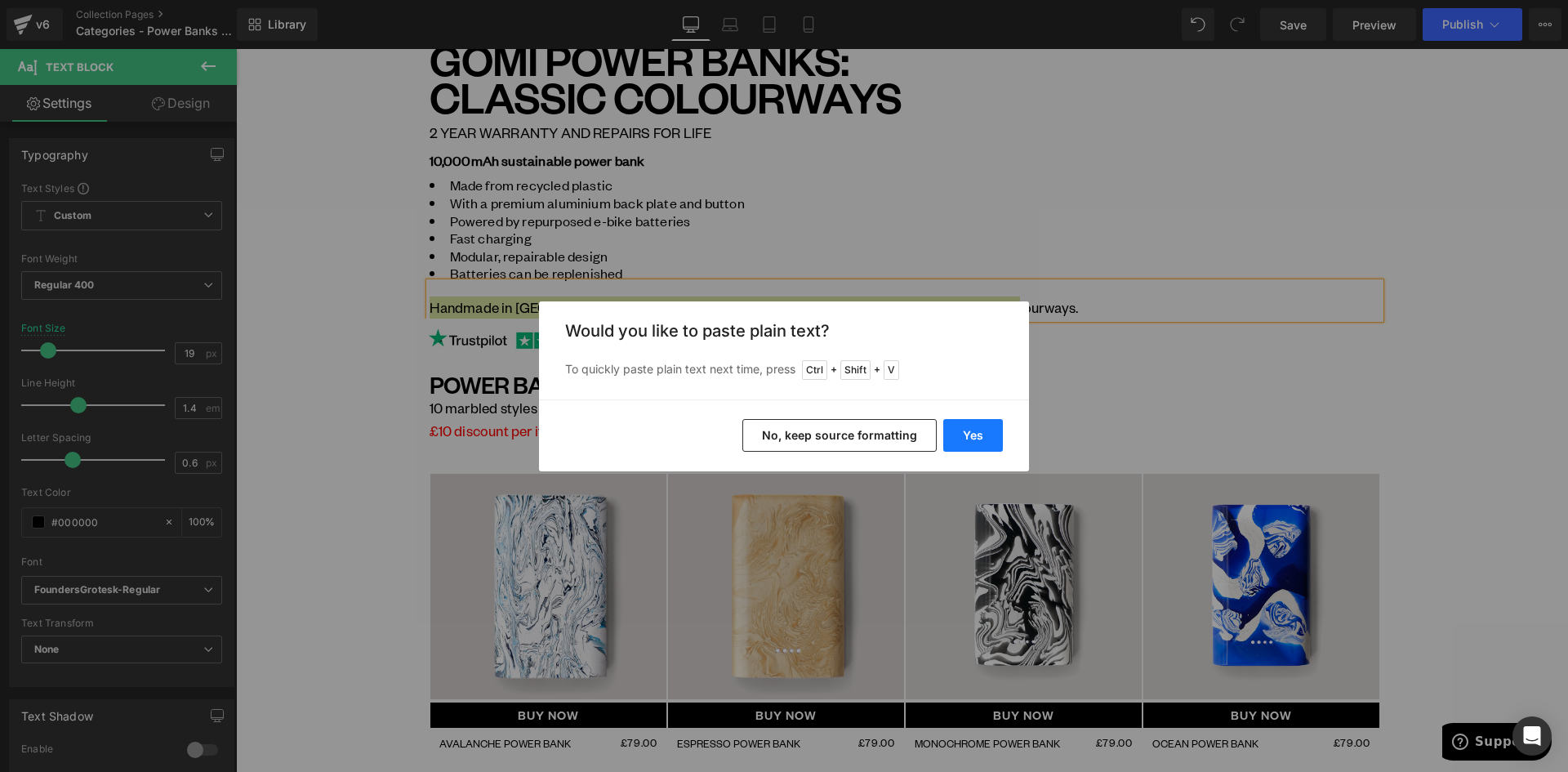
click at [973, 437] on button "Yes" at bounding box center [973, 435] width 60 height 32
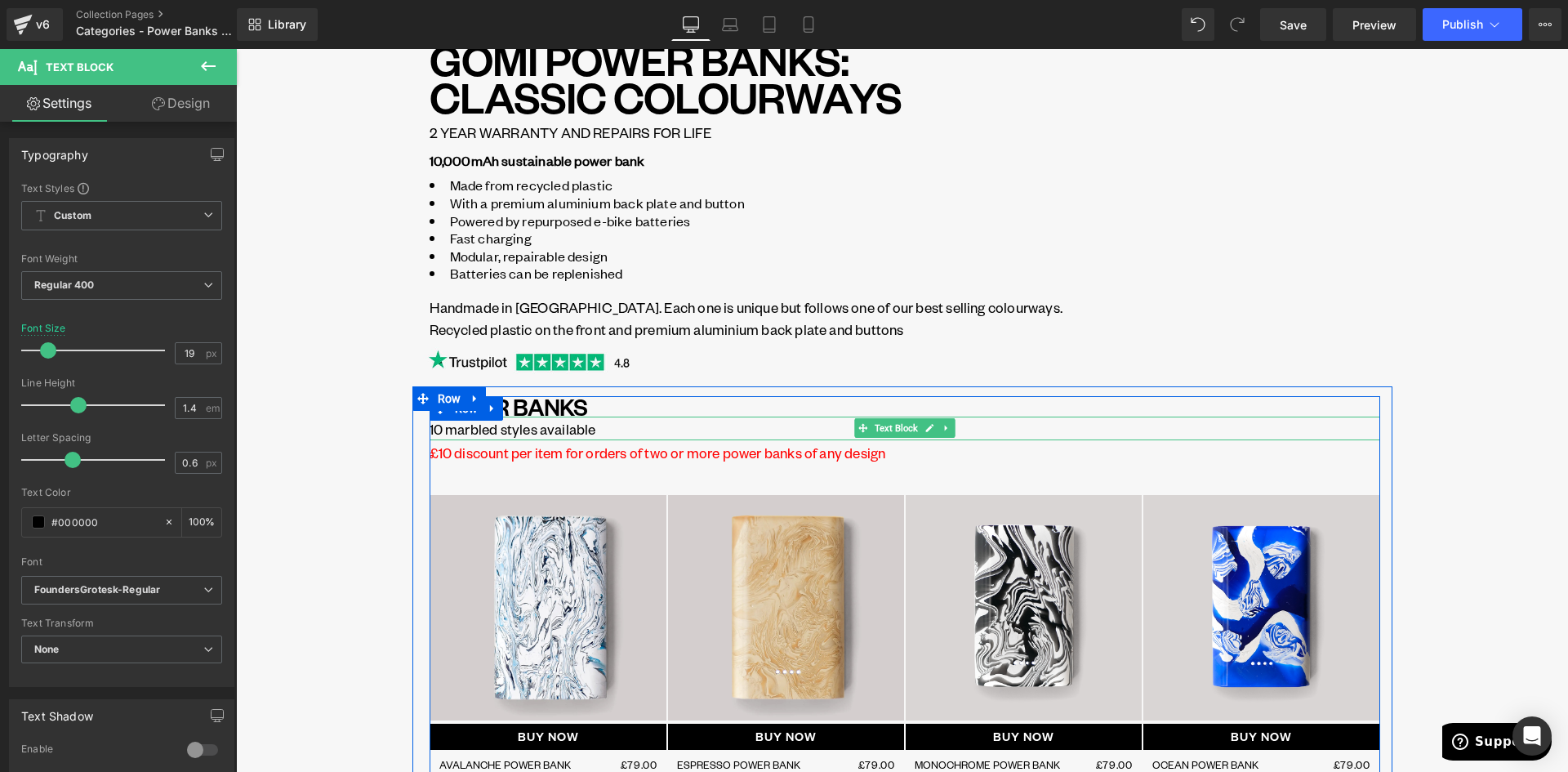
click at [532, 426] on p "10 marbled styles available" at bounding box center [904, 429] width 950 height 22
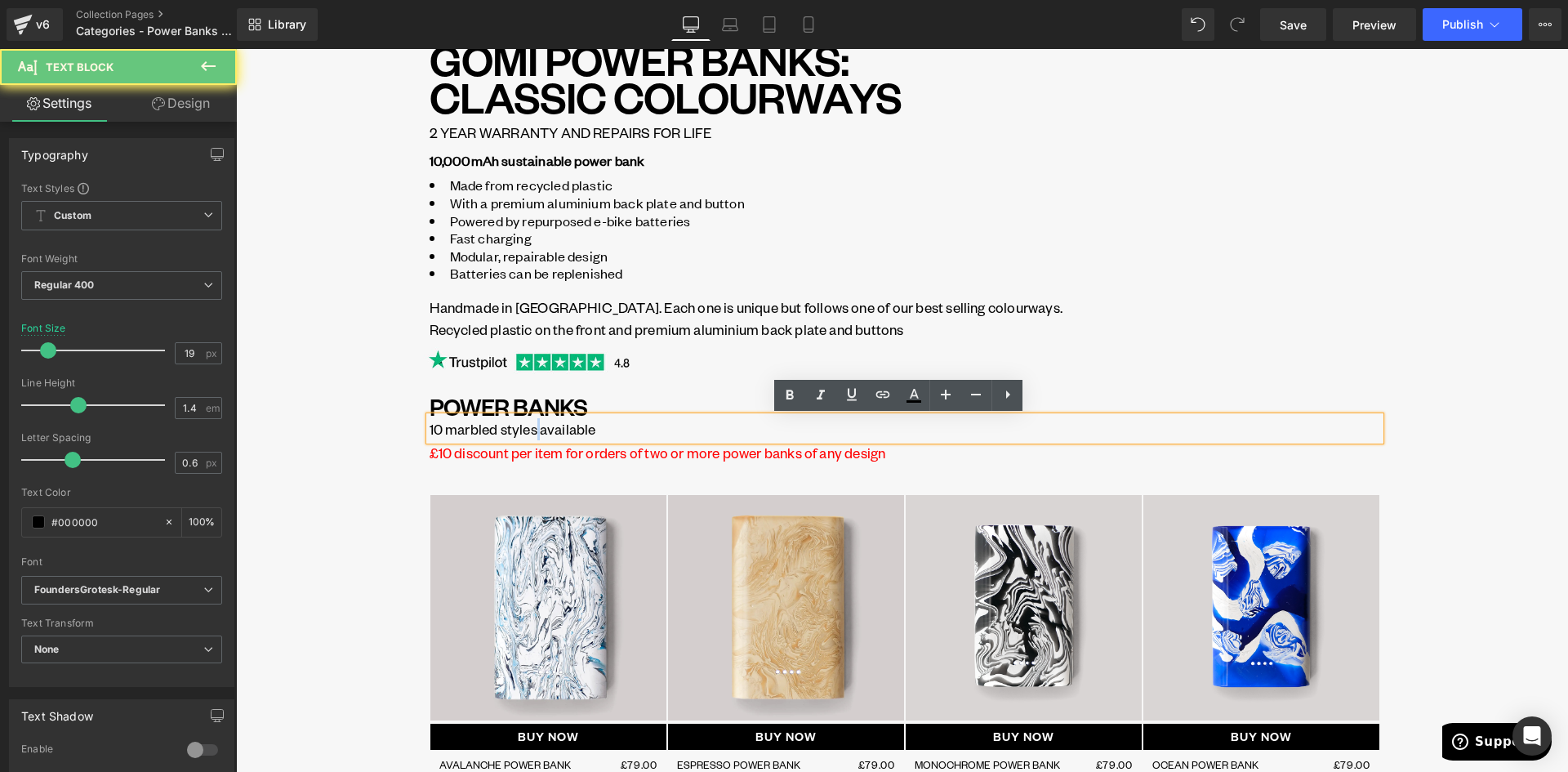
click at [532, 426] on p "10 marbled styles available" at bounding box center [904, 429] width 950 height 22
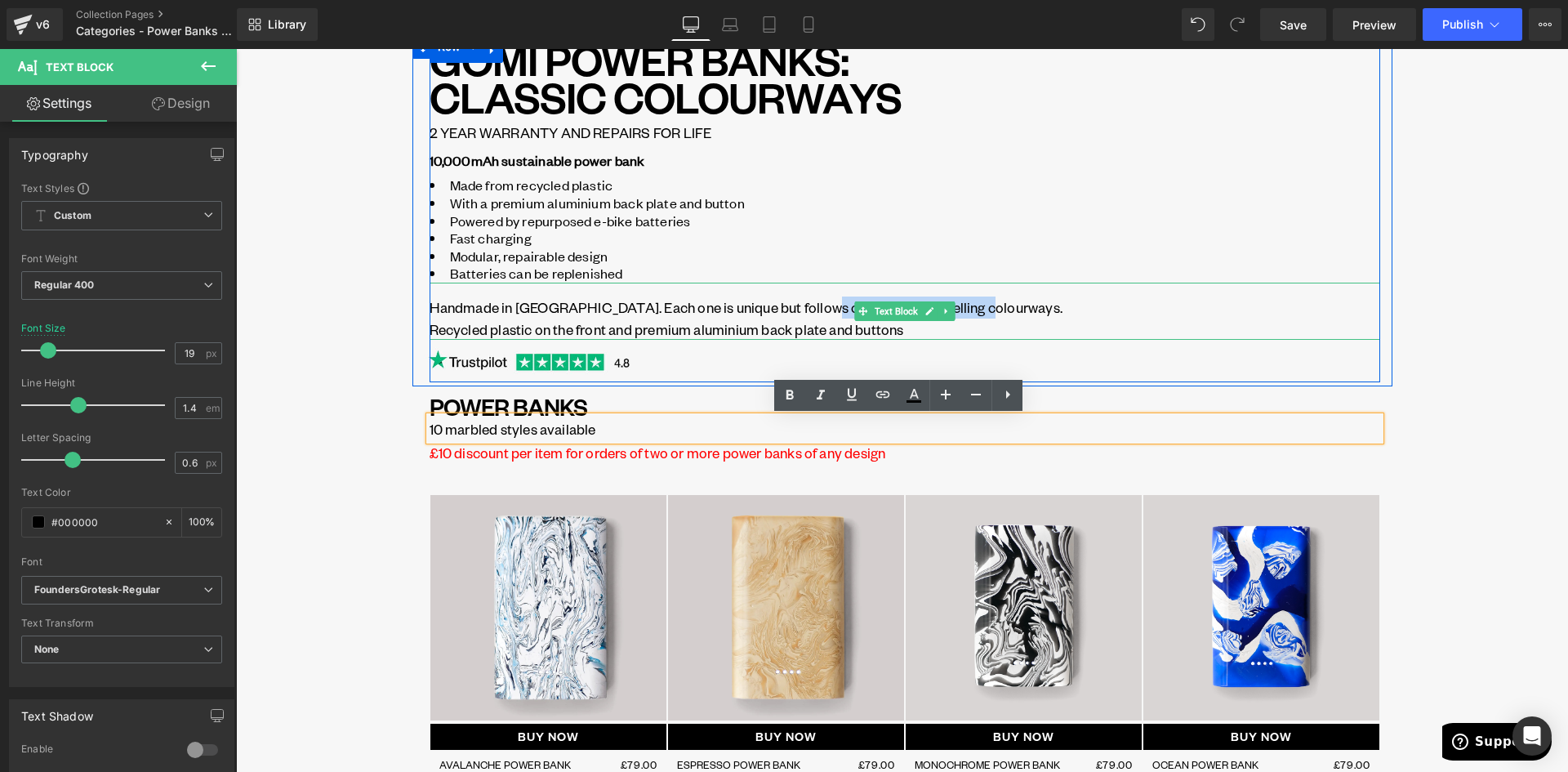
drag, startPoint x: 971, startPoint y: 309, endPoint x: 803, endPoint y: 313, distance: 168.0
click at [803, 313] on p "Handmade in Brighton. Each one is unique but follows one of our best selling co…" at bounding box center [904, 307] width 950 height 22
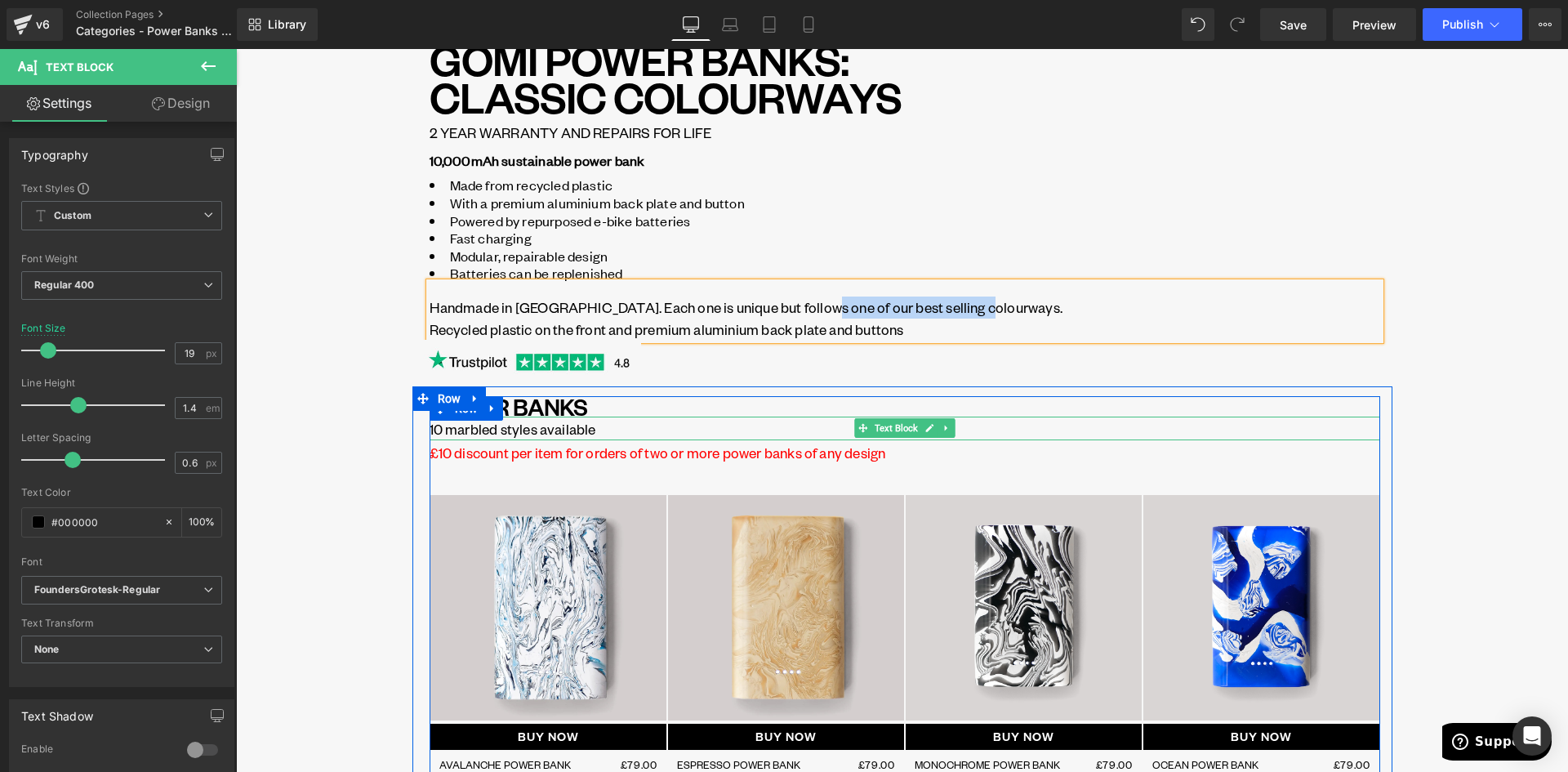
click at [580, 427] on p "10 marbled styles available" at bounding box center [904, 429] width 950 height 22
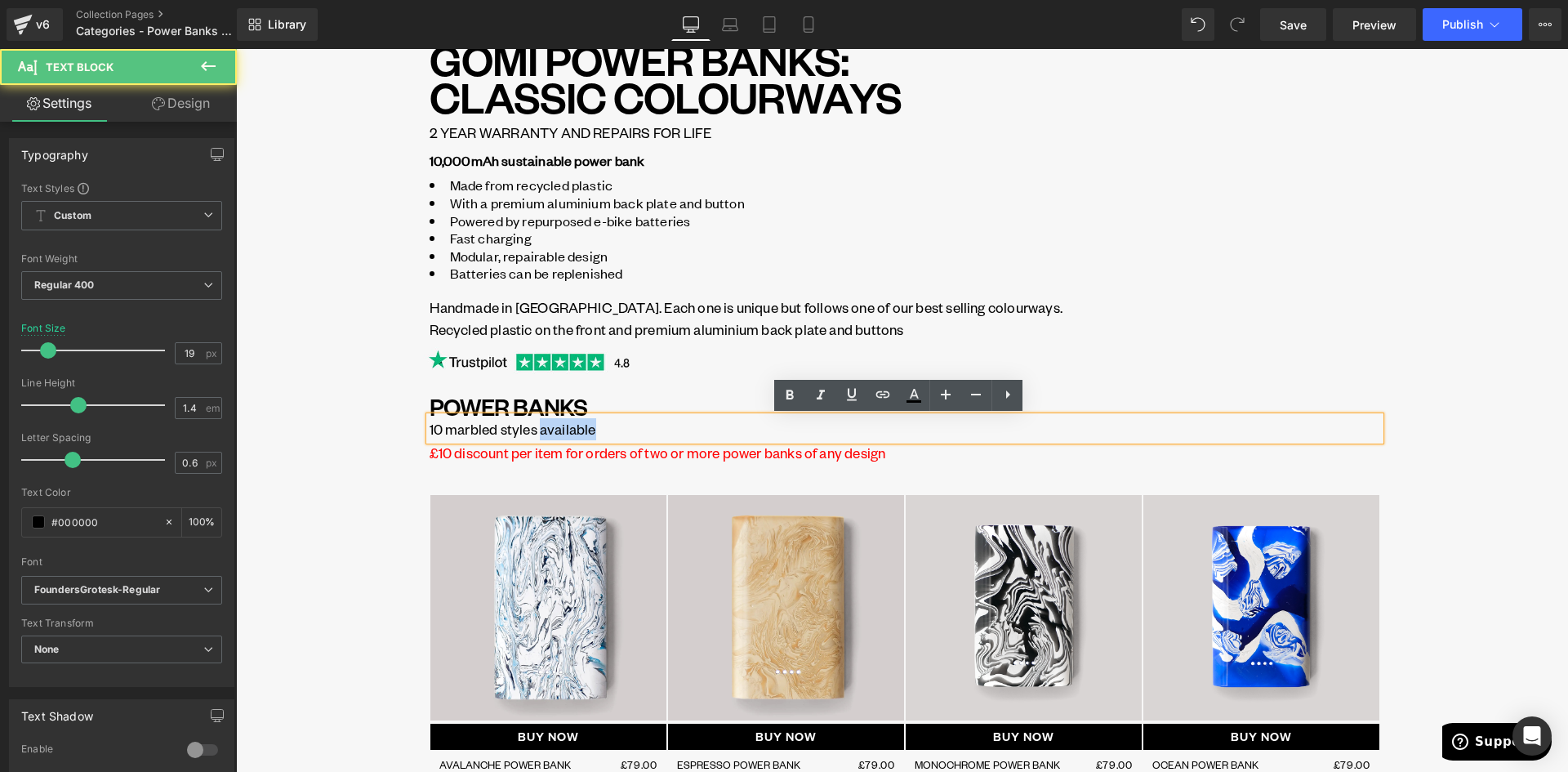
click at [580, 427] on p "10 marbled styles available" at bounding box center [904, 429] width 950 height 22
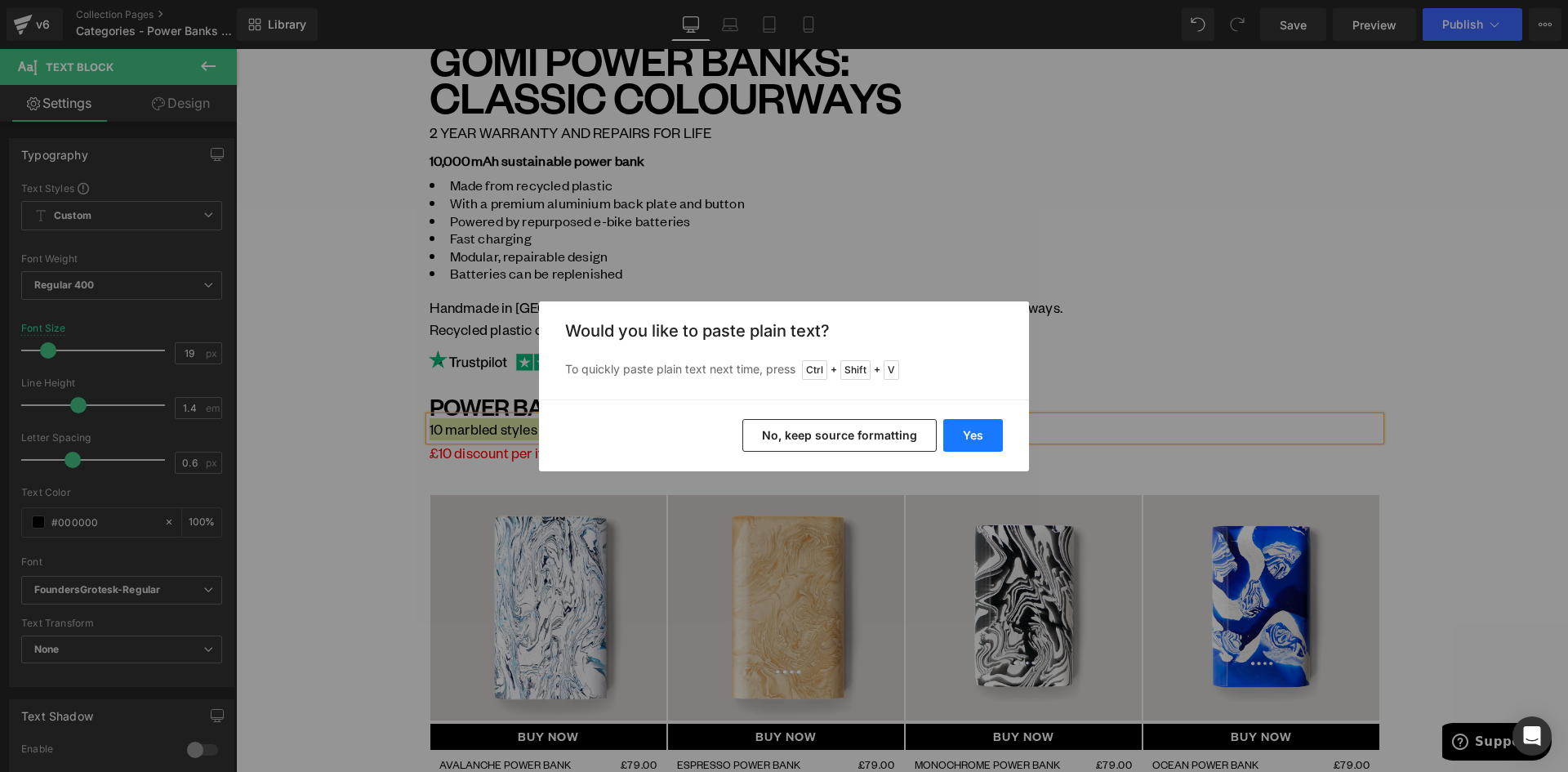
click at [958, 425] on button "Yes" at bounding box center [973, 435] width 60 height 32
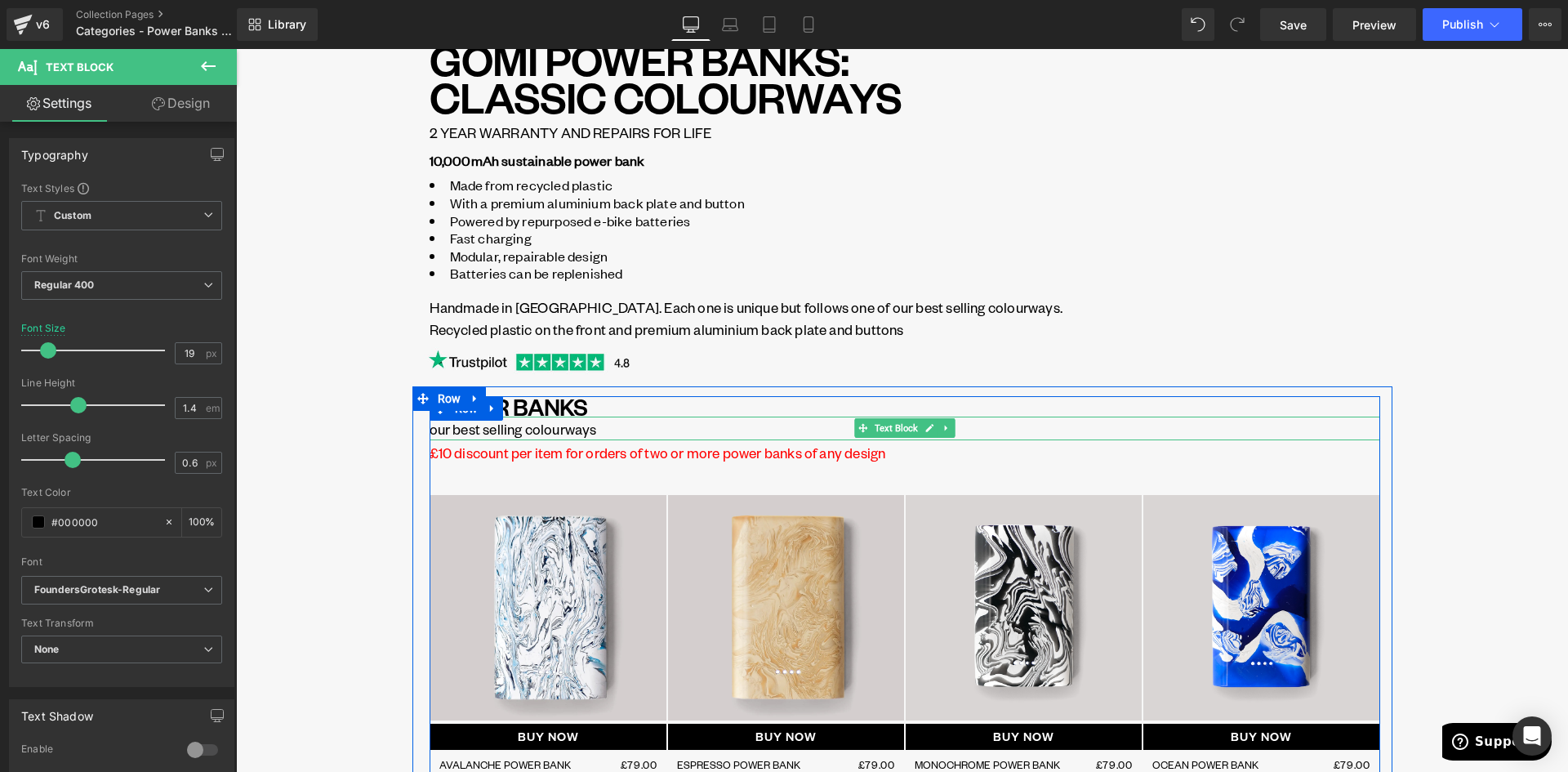
click at [429, 434] on p "our best selling colourways" at bounding box center [904, 429] width 950 height 22
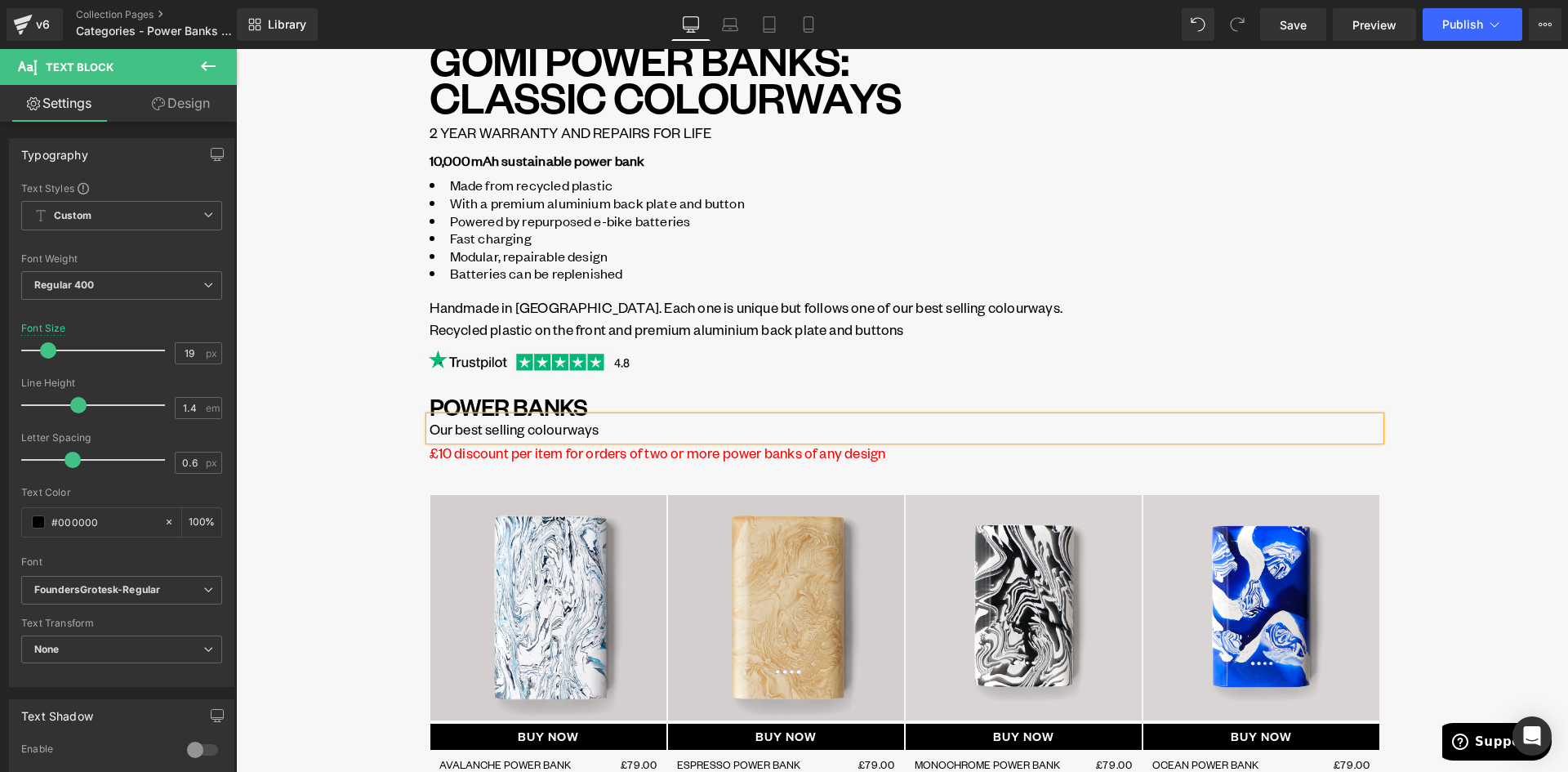
click at [340, 395] on div "Image ALL POWER BANKS Button Row Image LIMITED DROPS Button Row Image PHONE CAS…" at bounding box center [902, 767] width 1332 height 1796
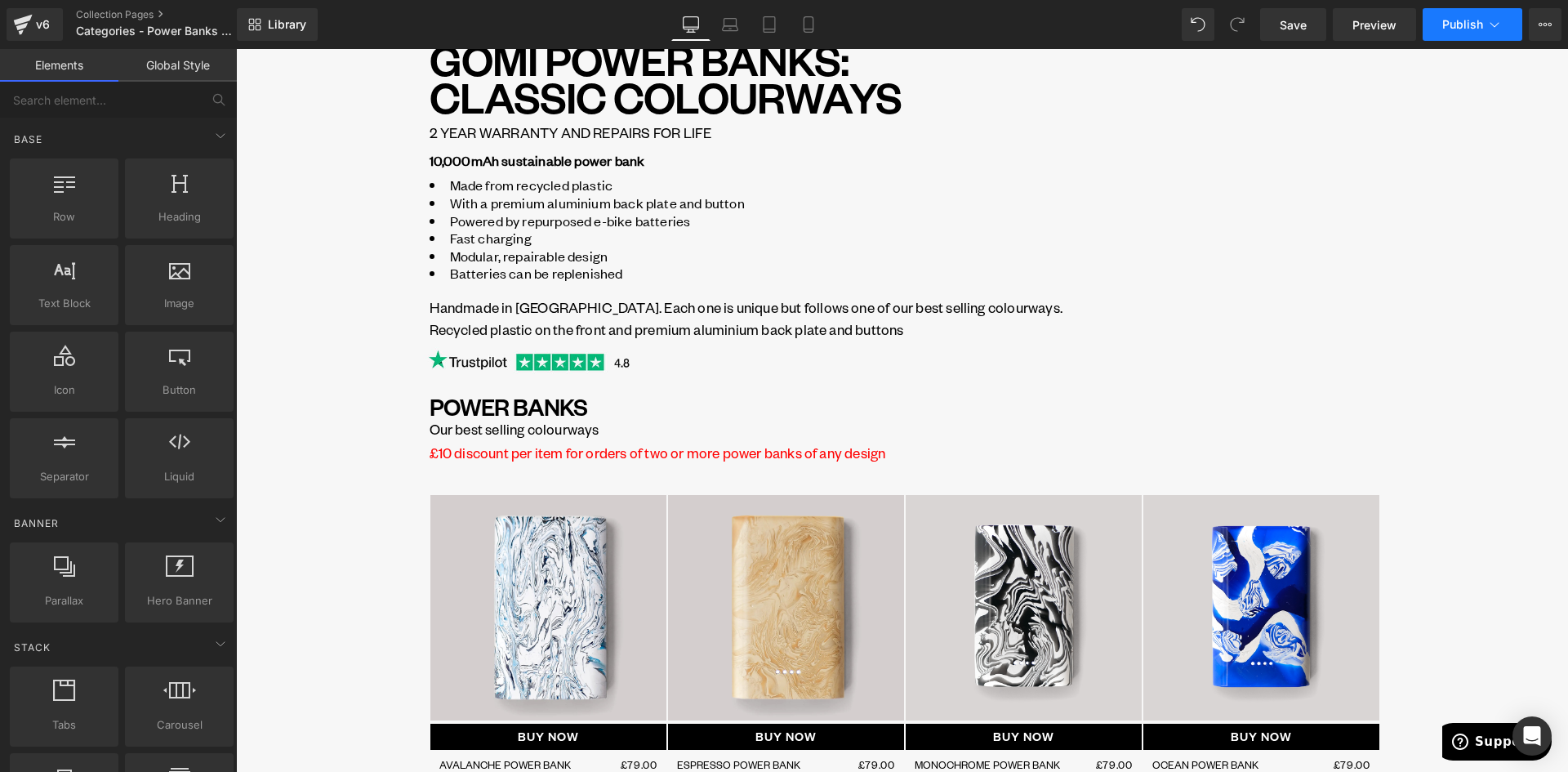
click at [1474, 24] on span "Publish" at bounding box center [1462, 25] width 41 height 13
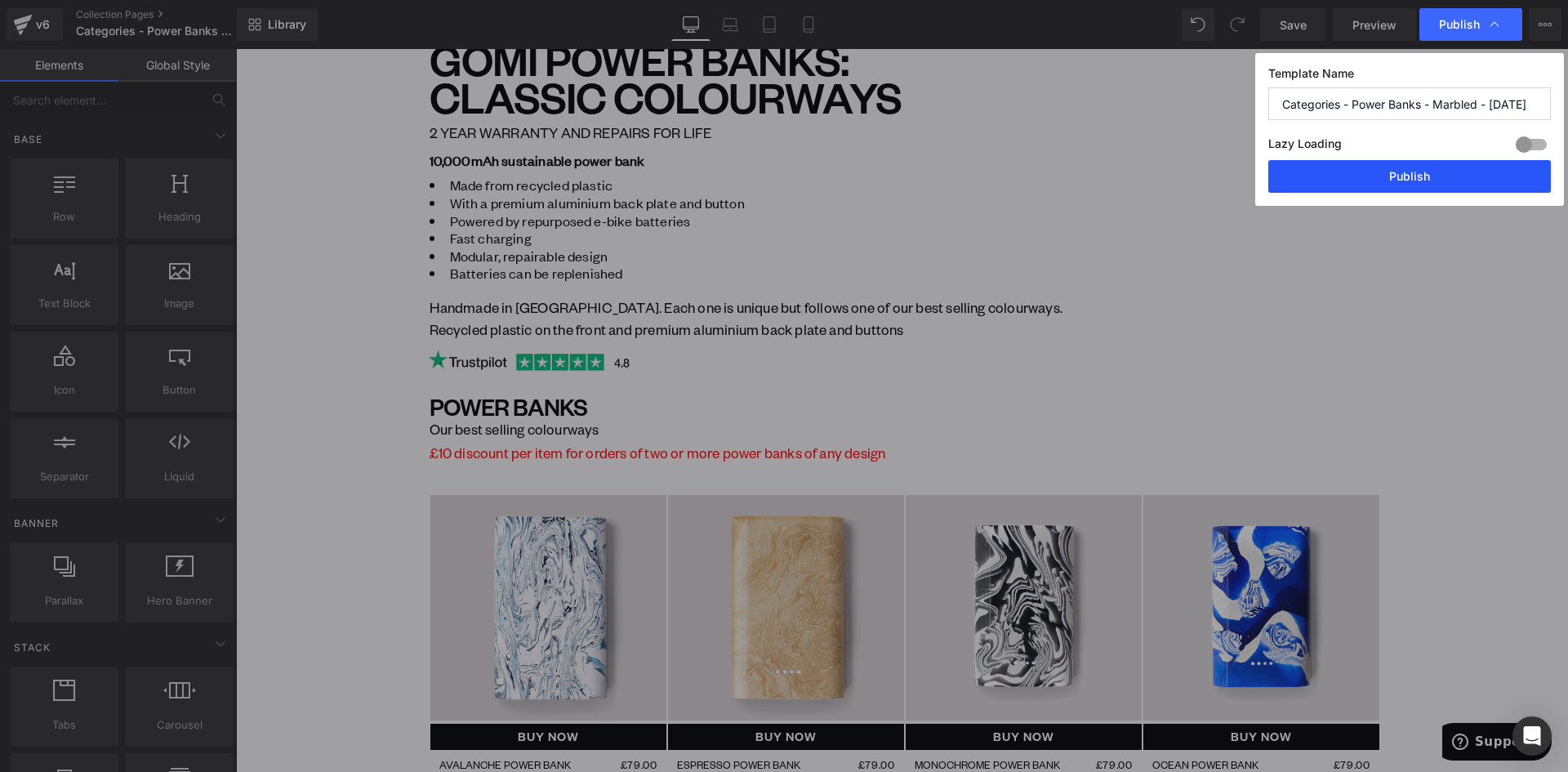
click at [1429, 180] on button "Publish" at bounding box center [1409, 176] width 283 height 32
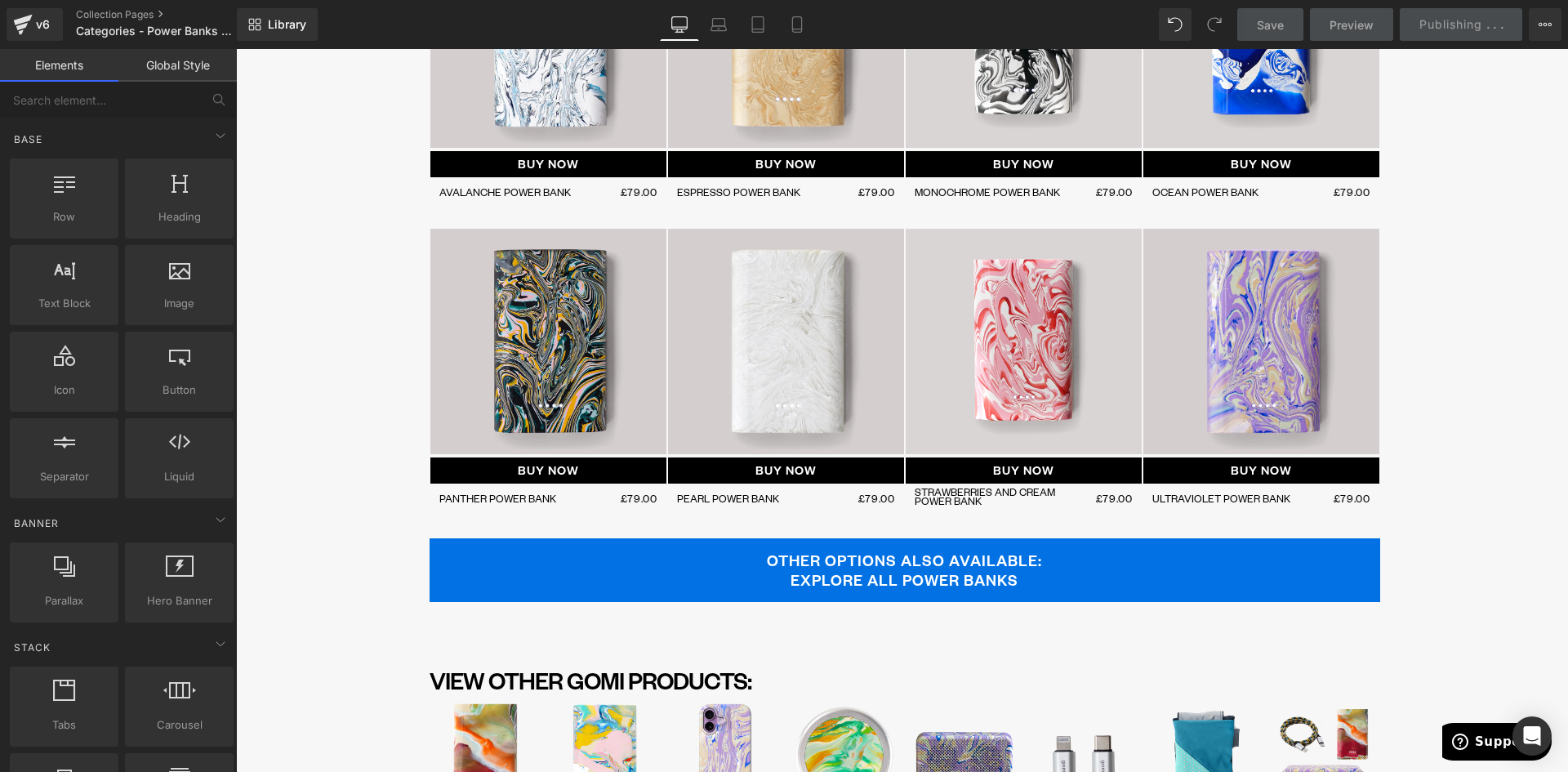
scroll to position [409, 0]
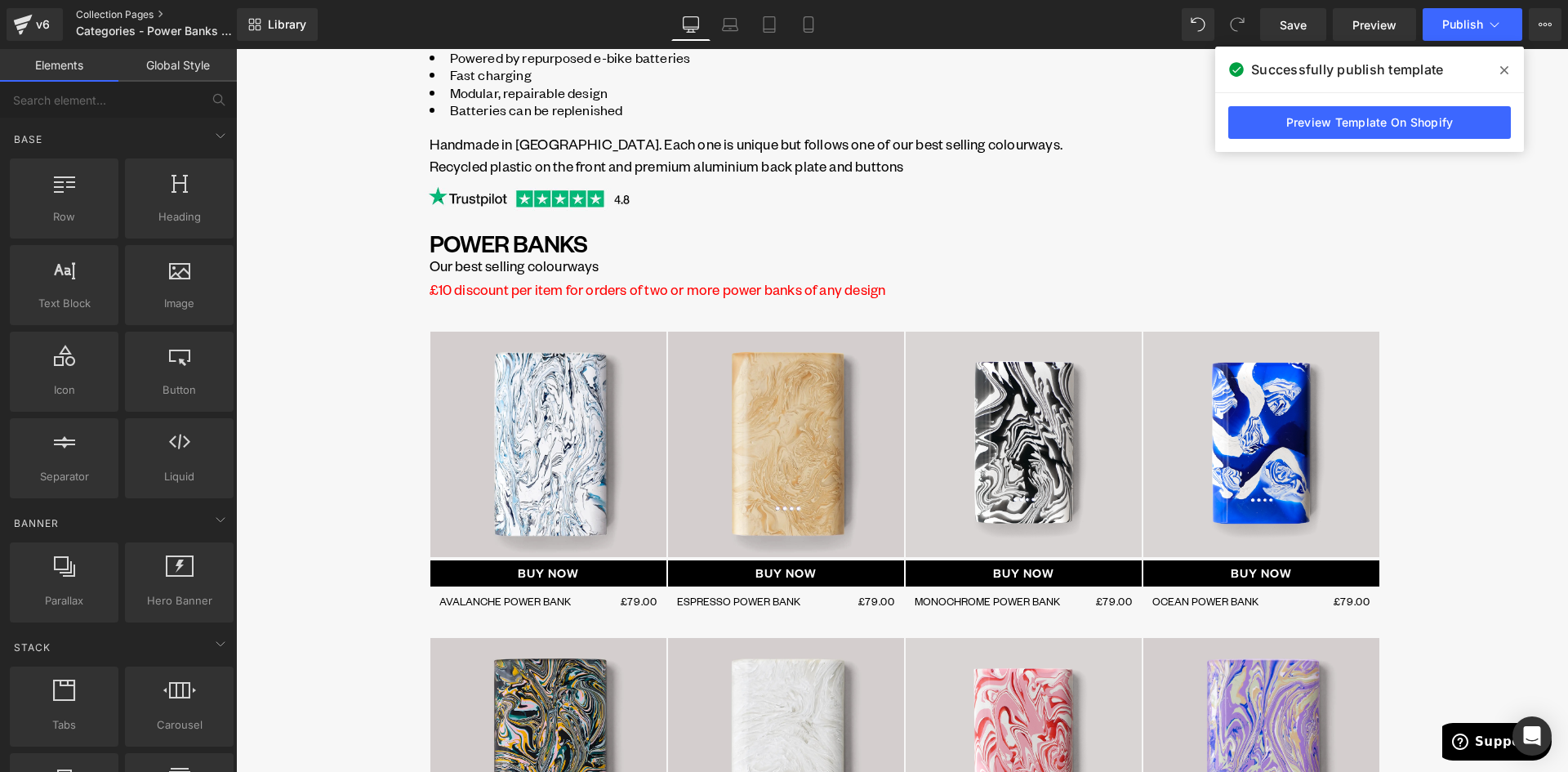
click at [132, 11] on link "Collection Pages" at bounding box center [170, 15] width 188 height 13
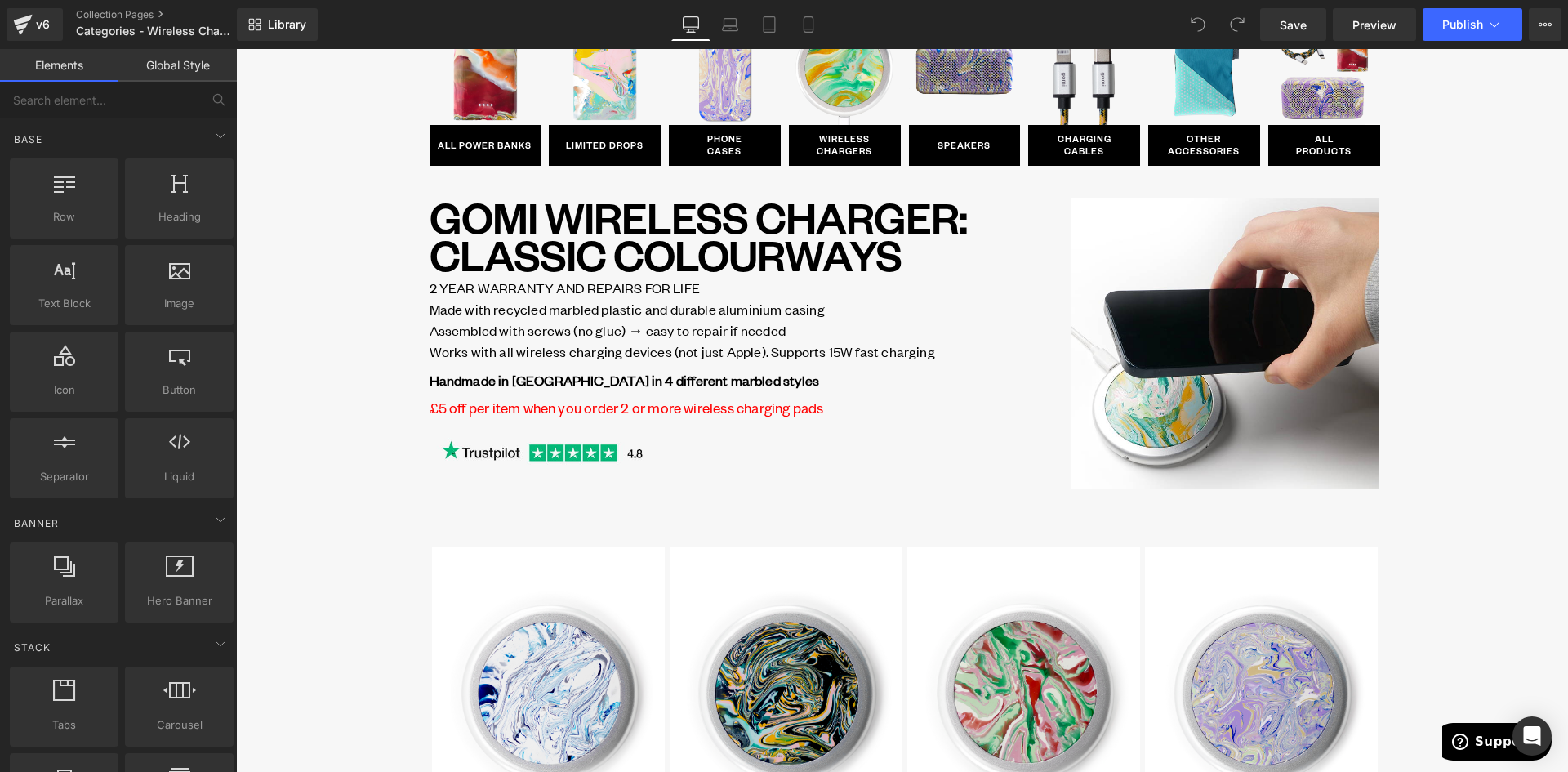
scroll to position [82, 0]
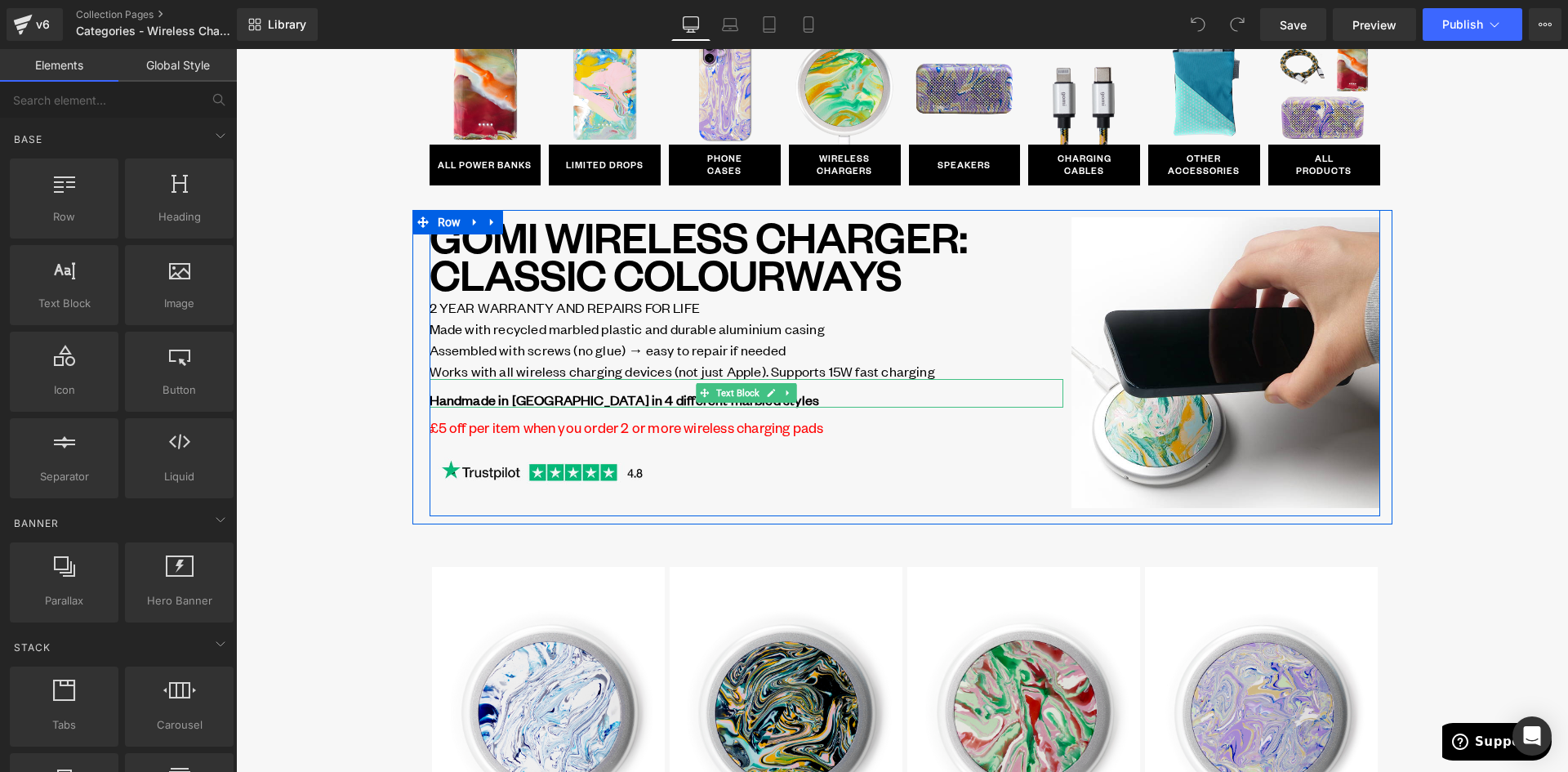
click at [610, 395] on b "Handmade in Brighton in 4 different marbled styles" at bounding box center [625, 399] width 391 height 18
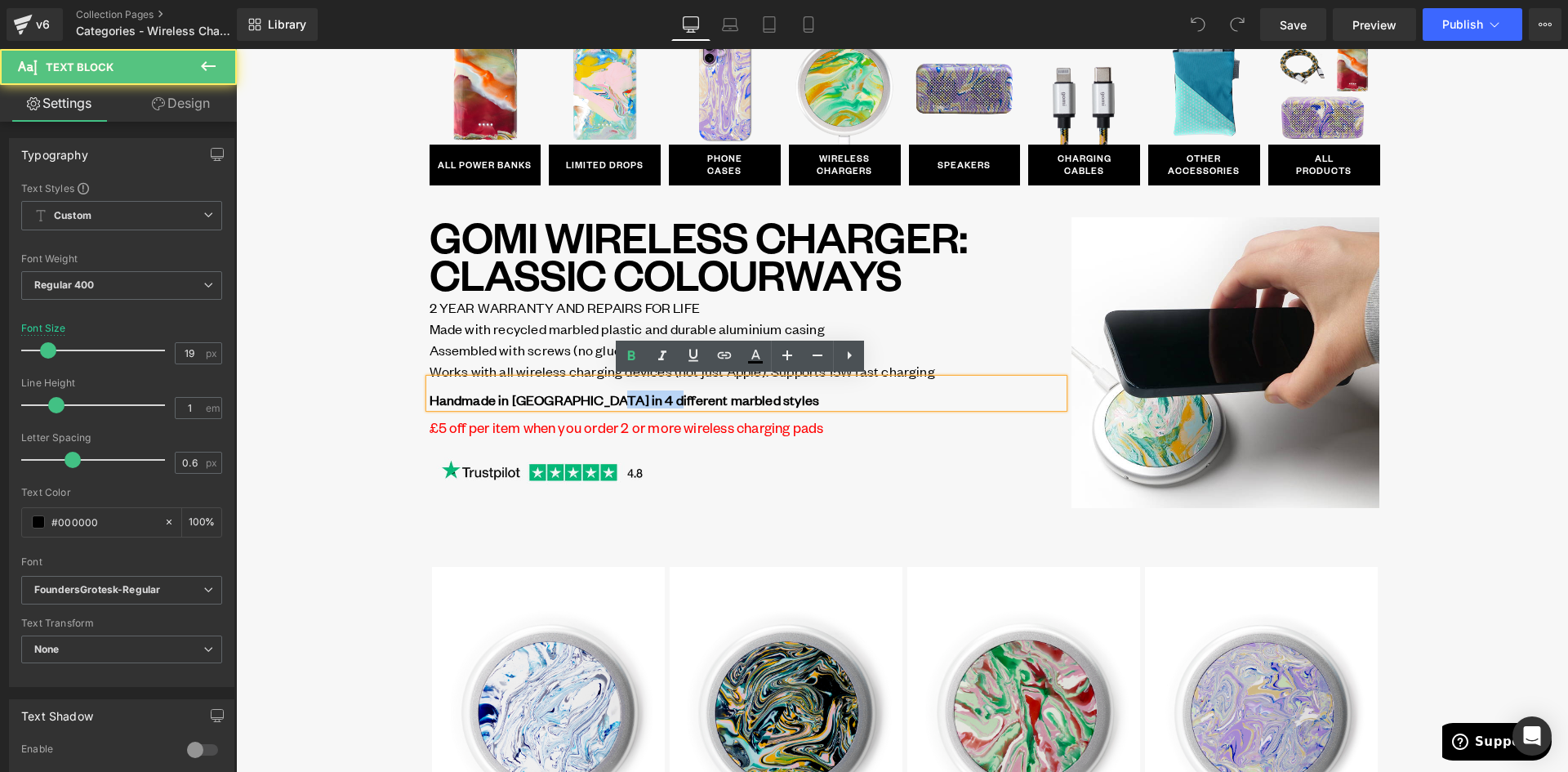
click at [610, 395] on b "Handmade in Brighton in 4 different marbled styles" at bounding box center [625, 399] width 391 height 18
click at [738, 400] on p "Handmade in Brighton in 4 different marbled styles" at bounding box center [746, 399] width 633 height 16
click at [765, 400] on p "Handmade in Brighton in 4 different marbled styles" at bounding box center [746, 399] width 633 height 16
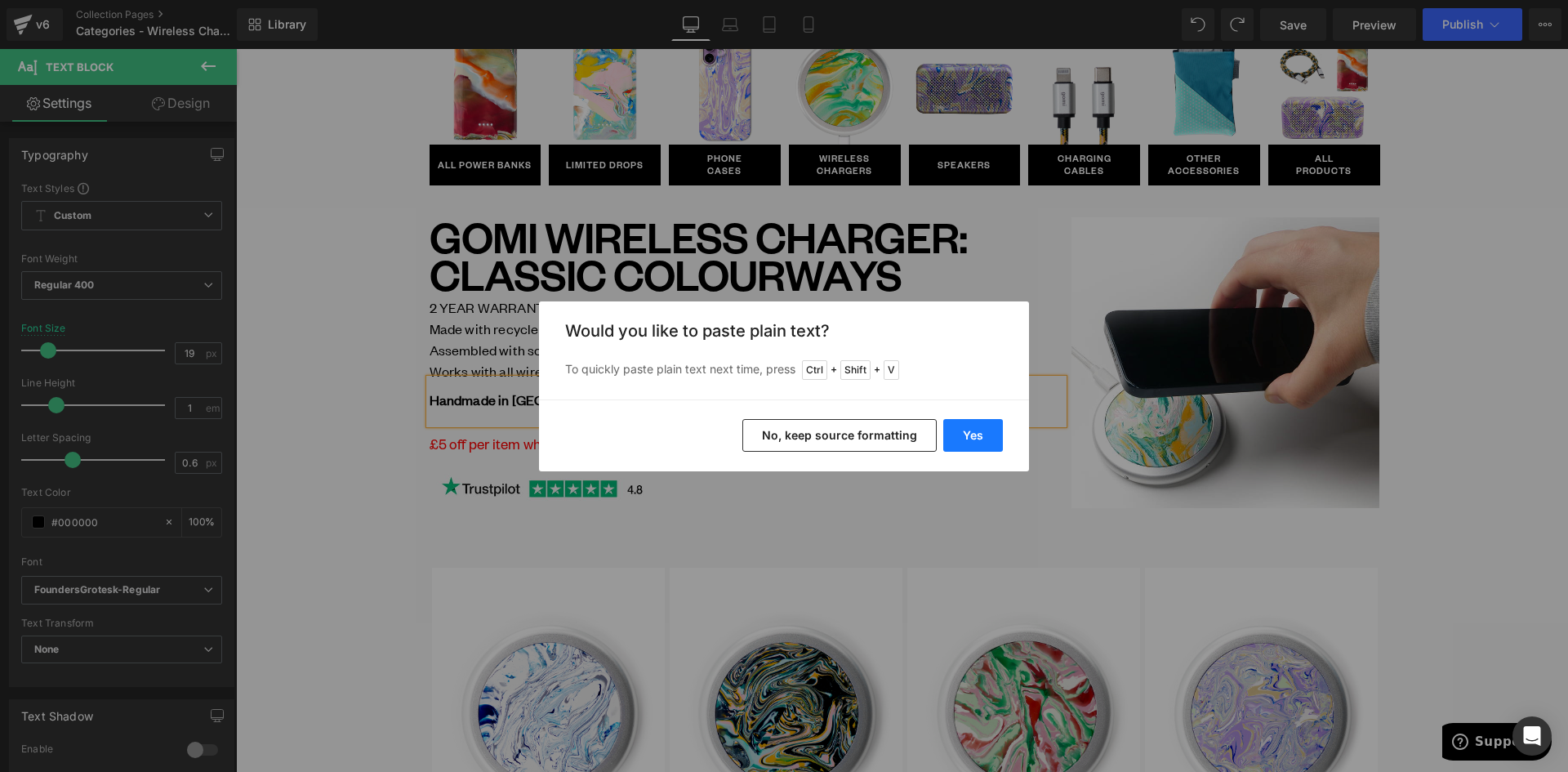
click at [960, 435] on button "Yes" at bounding box center [973, 435] width 60 height 32
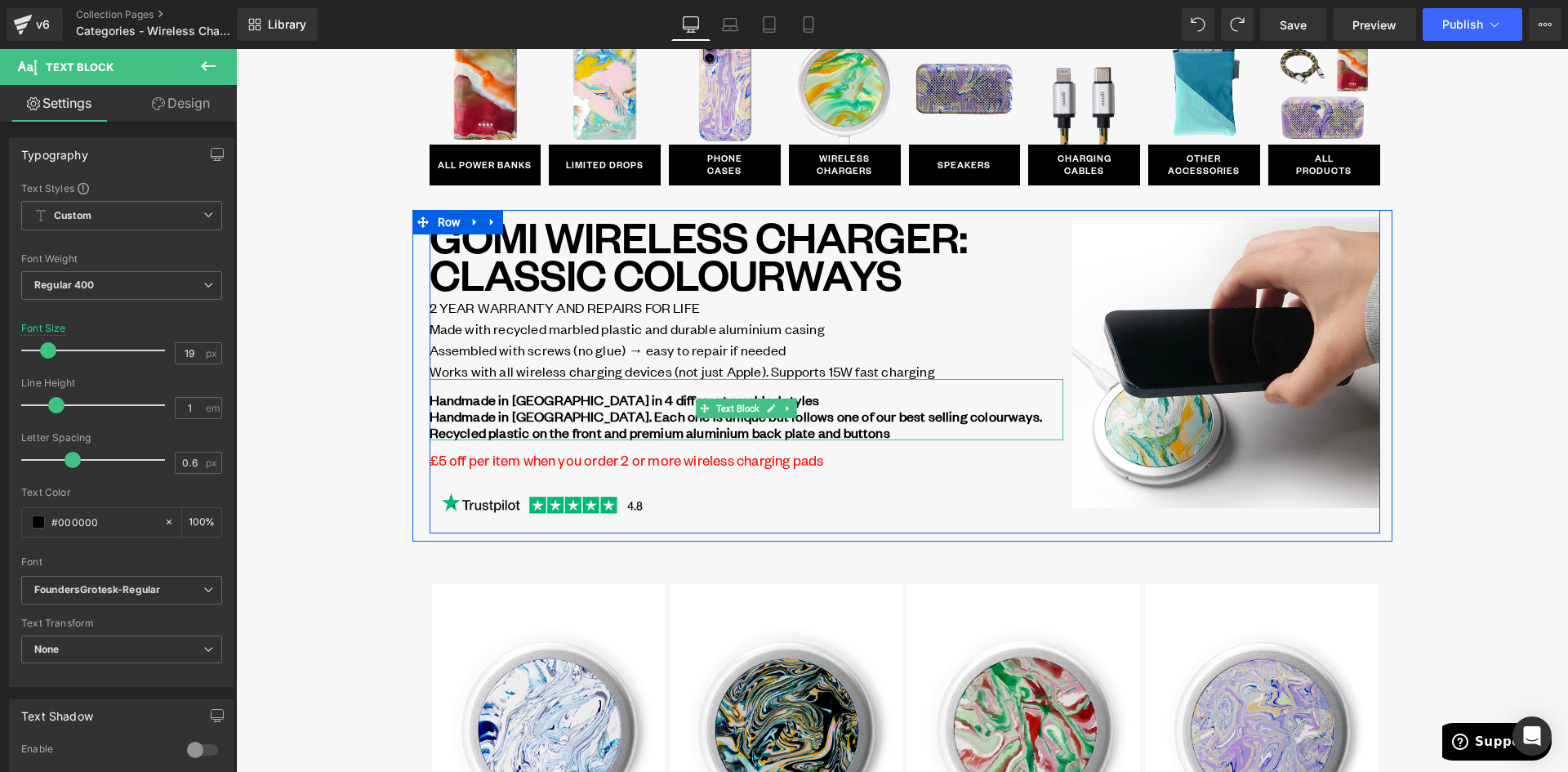
click at [568, 415] on b "Handmade in Brighton in 4 different marbled styles Handmade in Brighton. Each o…" at bounding box center [736, 408] width 612 height 34
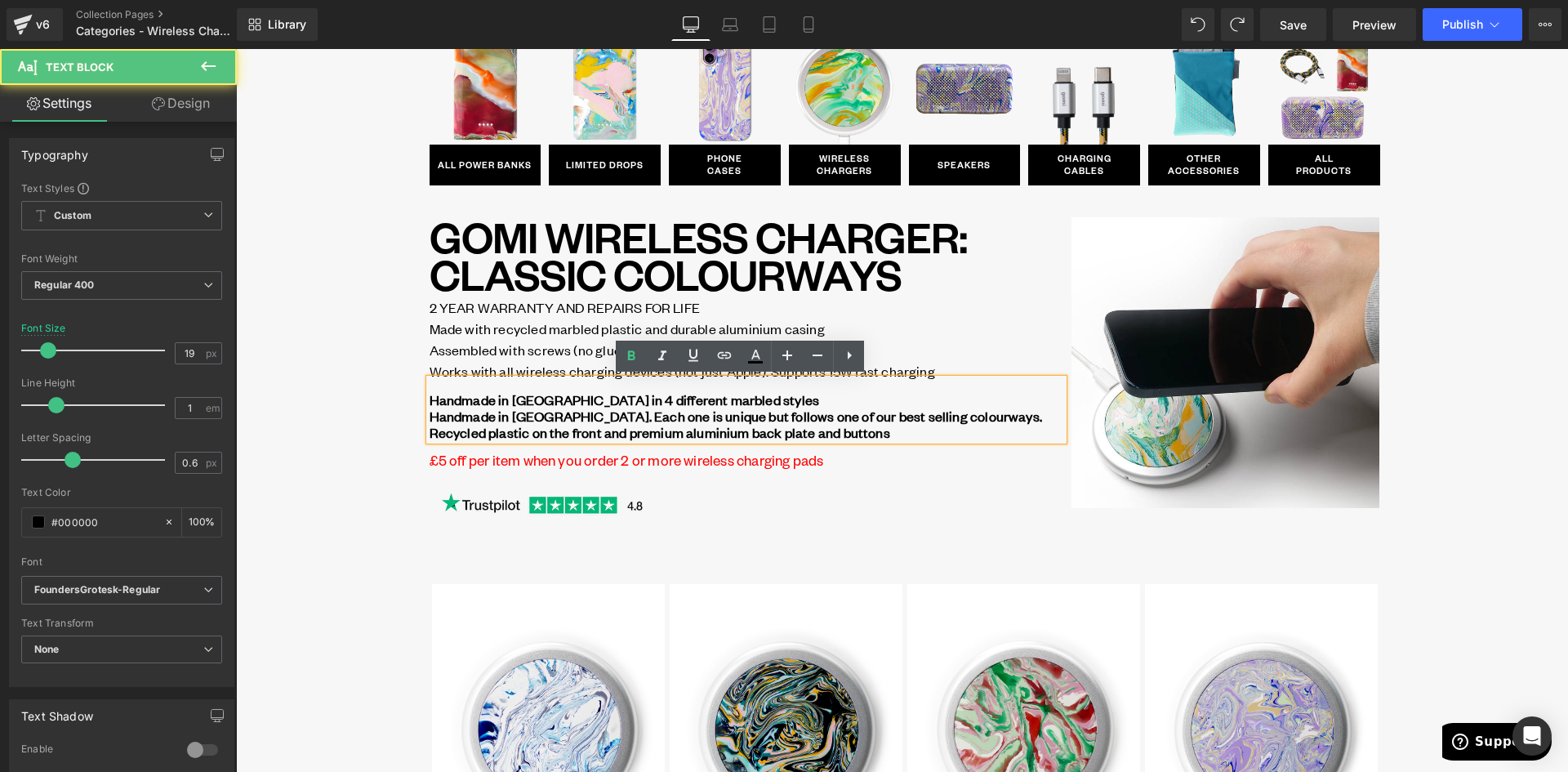
click at [930, 431] on p "Recycled plastic on the front and premium aluminium back plate and buttons" at bounding box center [746, 432] width 633 height 16
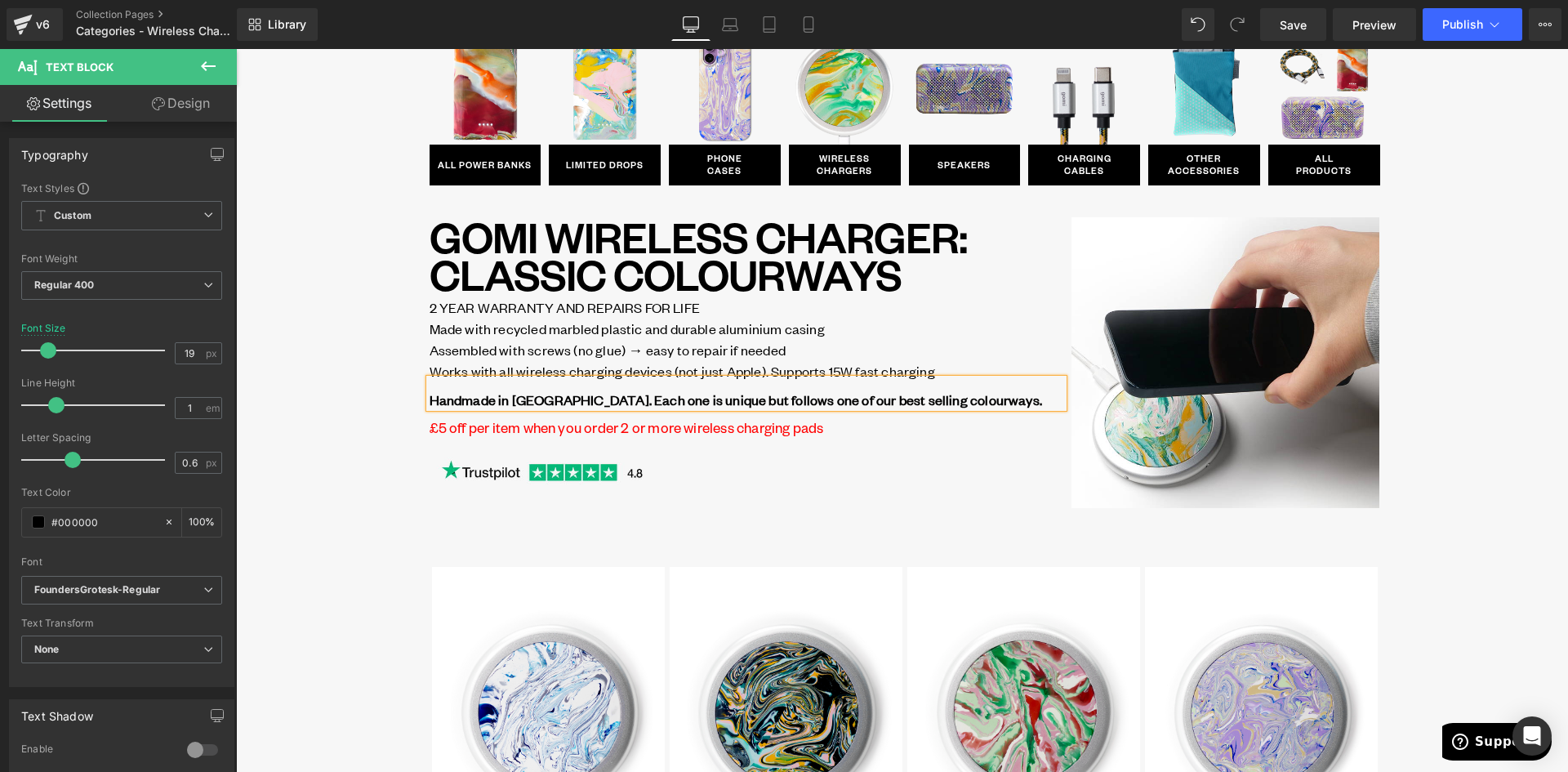
click at [381, 424] on div "Image ALL POWER BANKS Button Row Image LIMITED DROPS Button Row Image PHONE CAS…" at bounding box center [902, 722] width 1332 height 1379
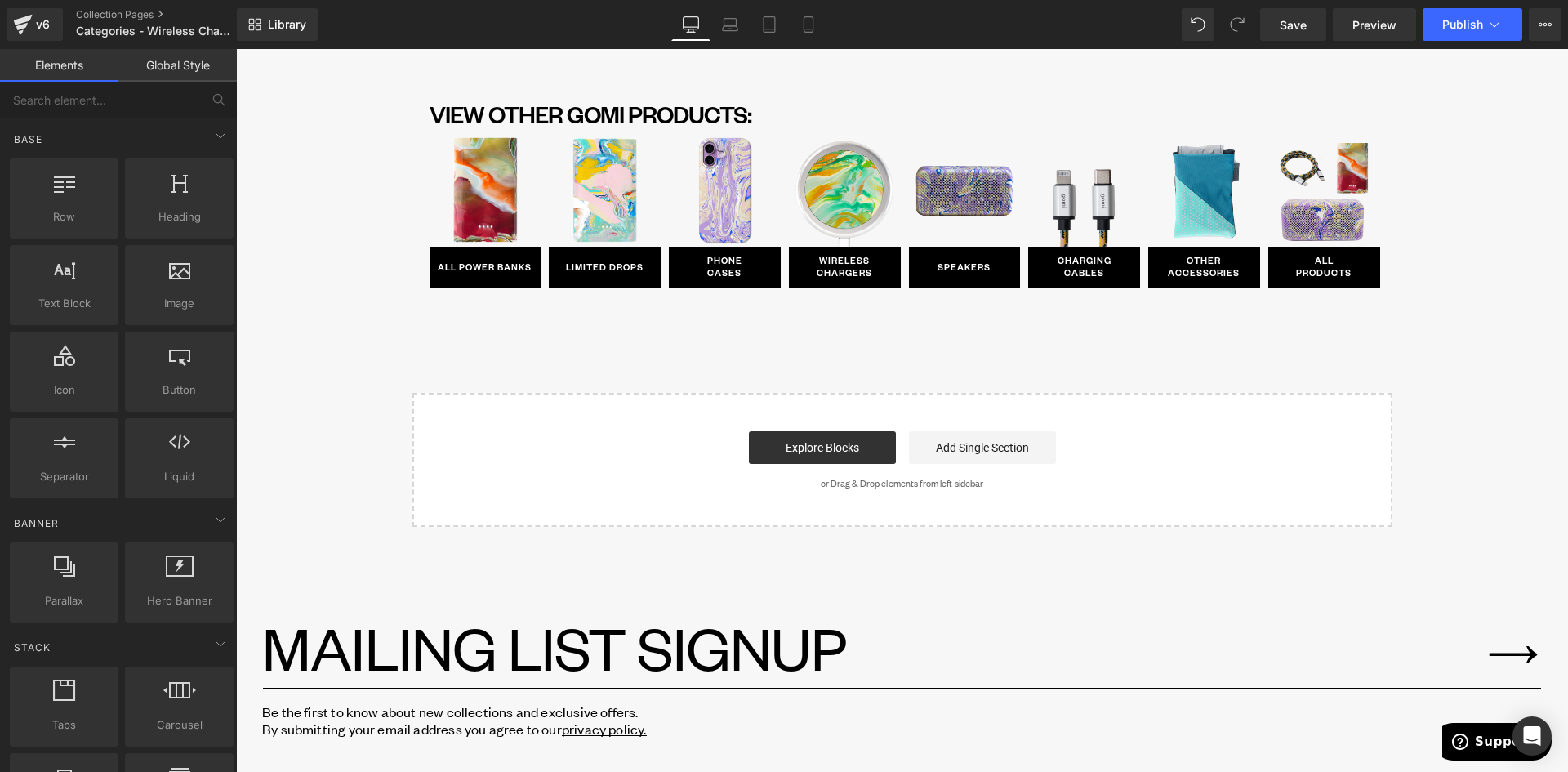
scroll to position [980, 0]
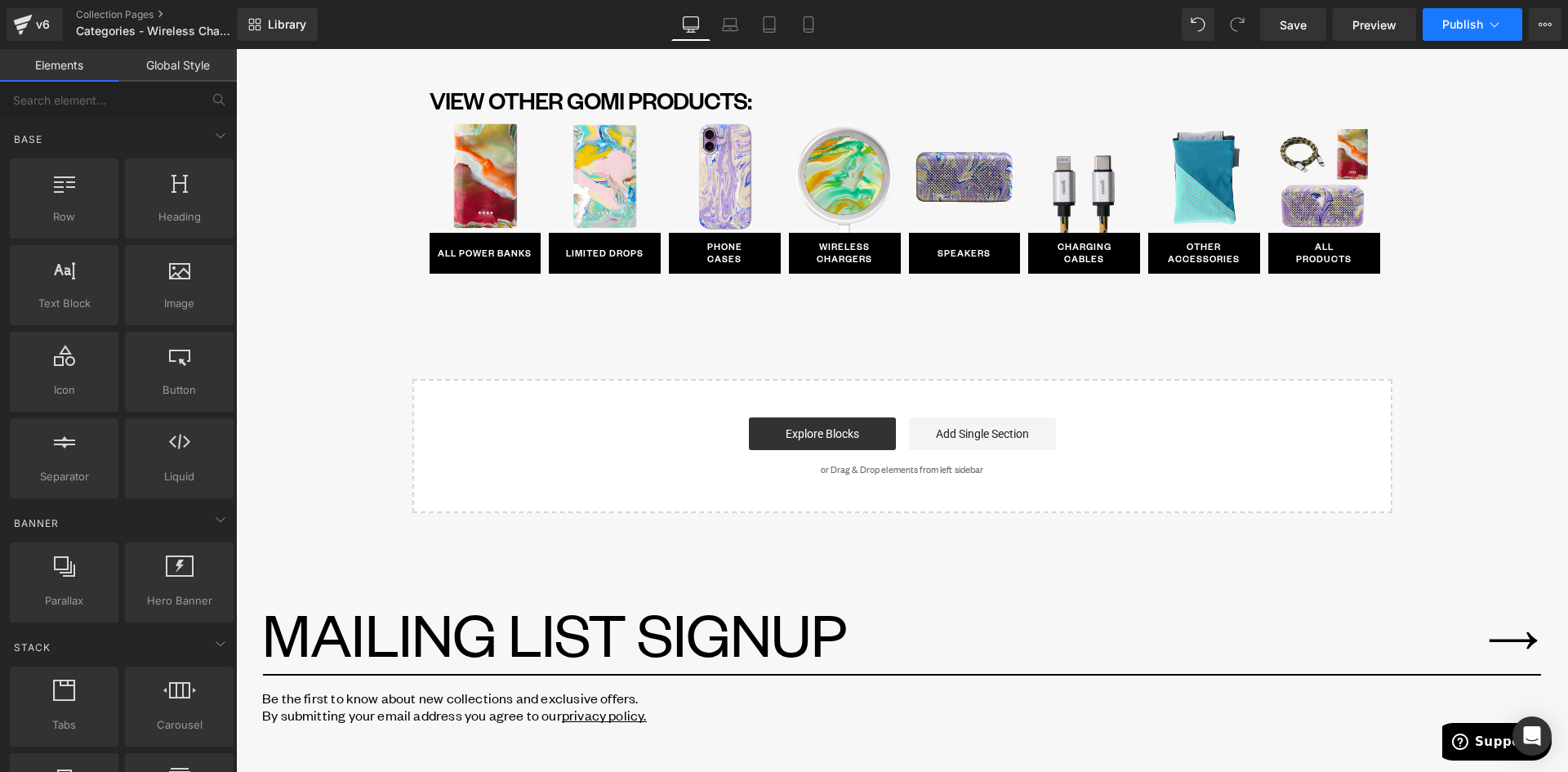
click at [1468, 24] on span "Publish" at bounding box center [1462, 25] width 41 height 13
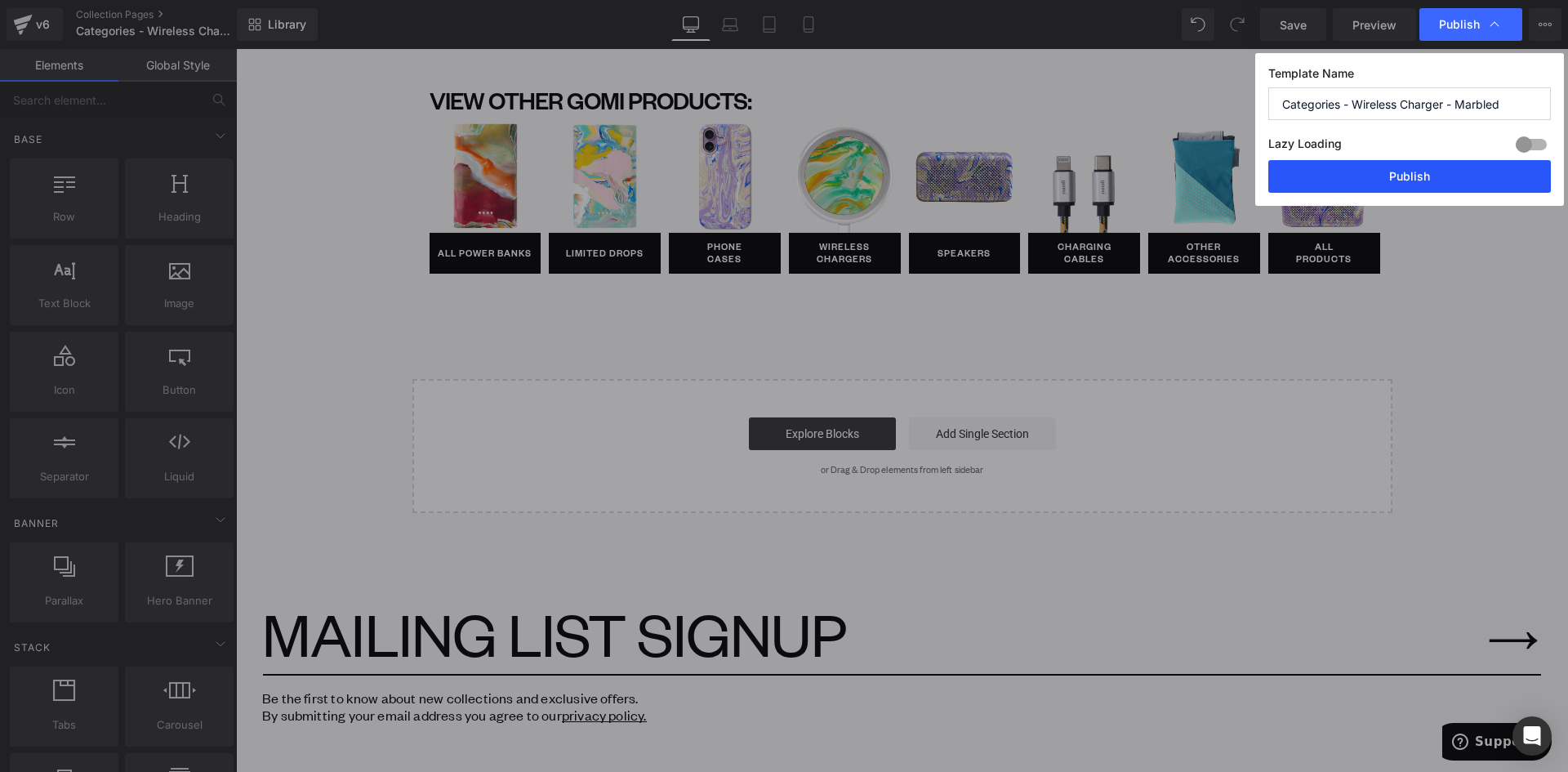
click at [1445, 180] on button "Publish" at bounding box center [1409, 176] width 283 height 32
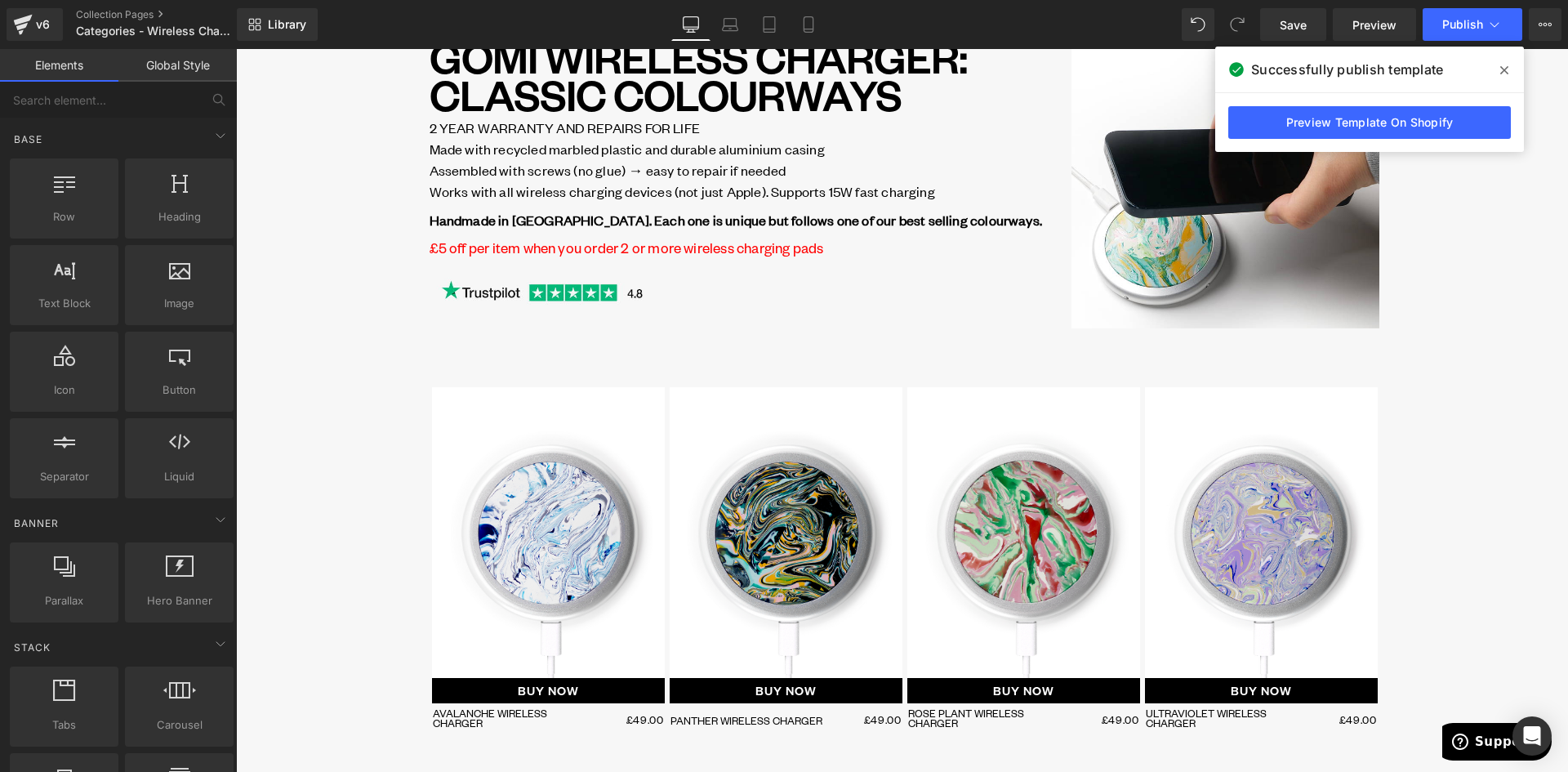
scroll to position [82, 0]
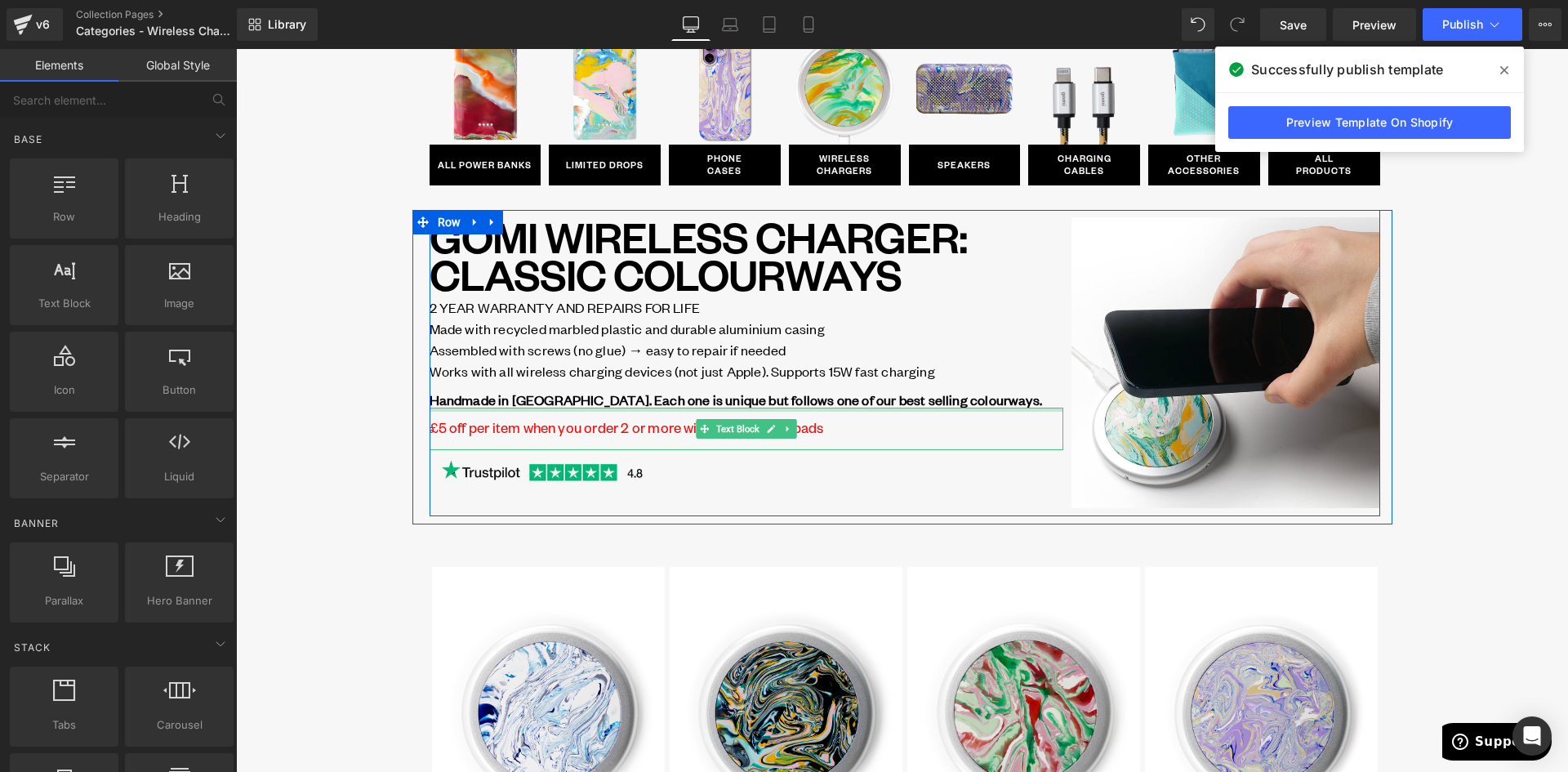
click at [951, 401] on p "Handmade in Brighton. Each one is unique but follows one of our best selling co…" at bounding box center [746, 399] width 633 height 16
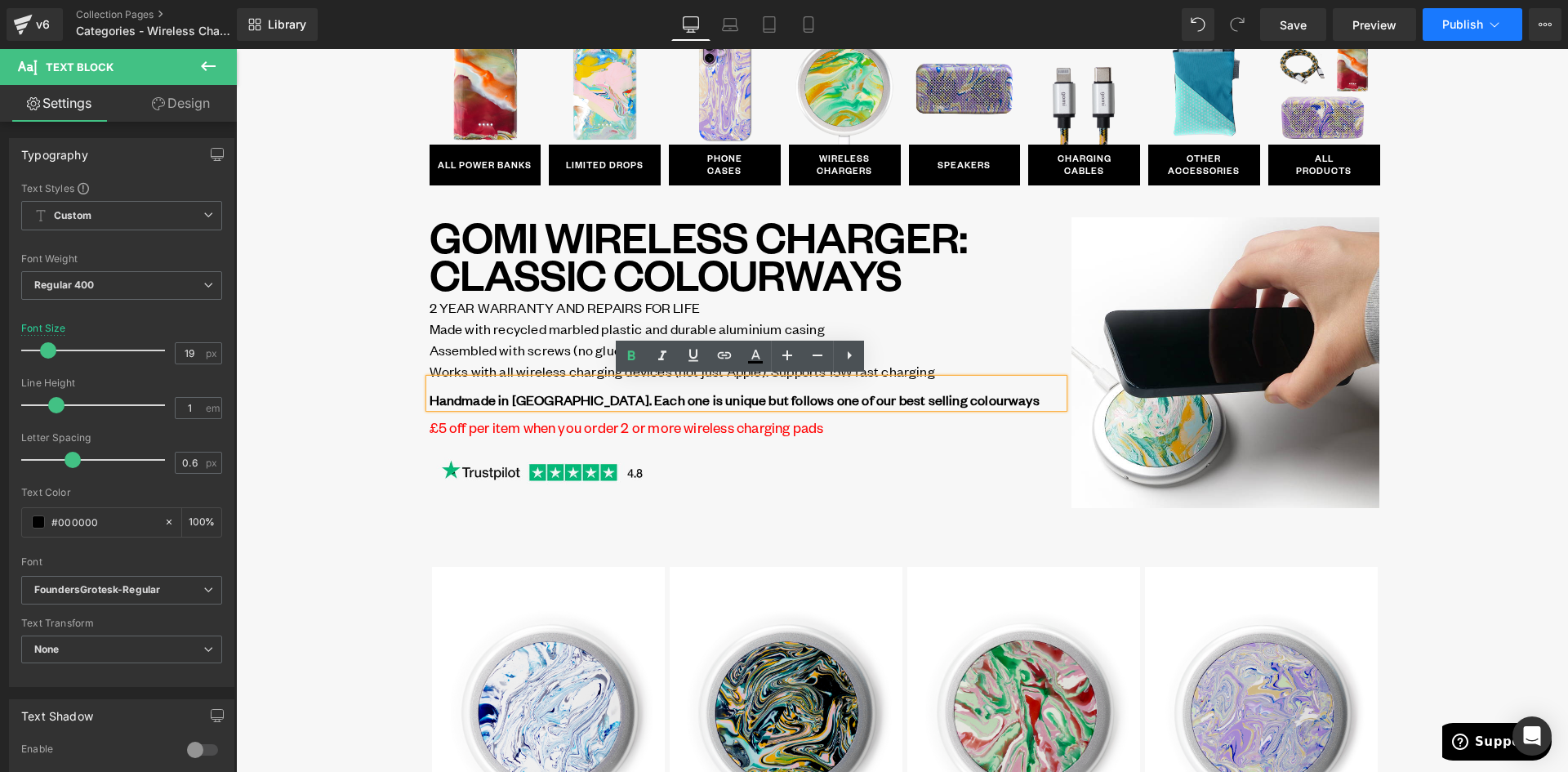
click at [1464, 22] on span "Publish" at bounding box center [1462, 25] width 41 height 13
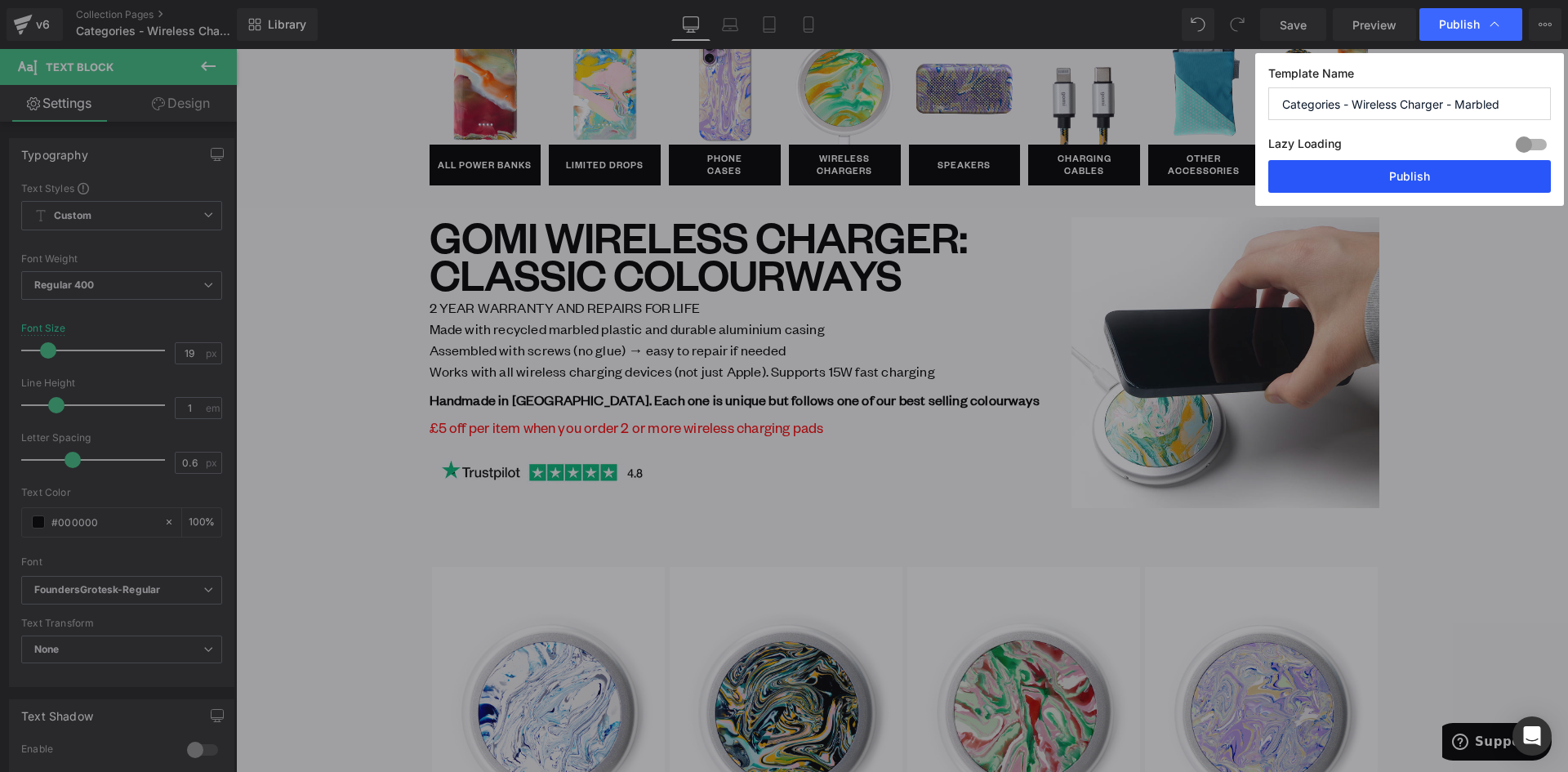
click at [1430, 177] on button "Publish" at bounding box center [1409, 176] width 283 height 32
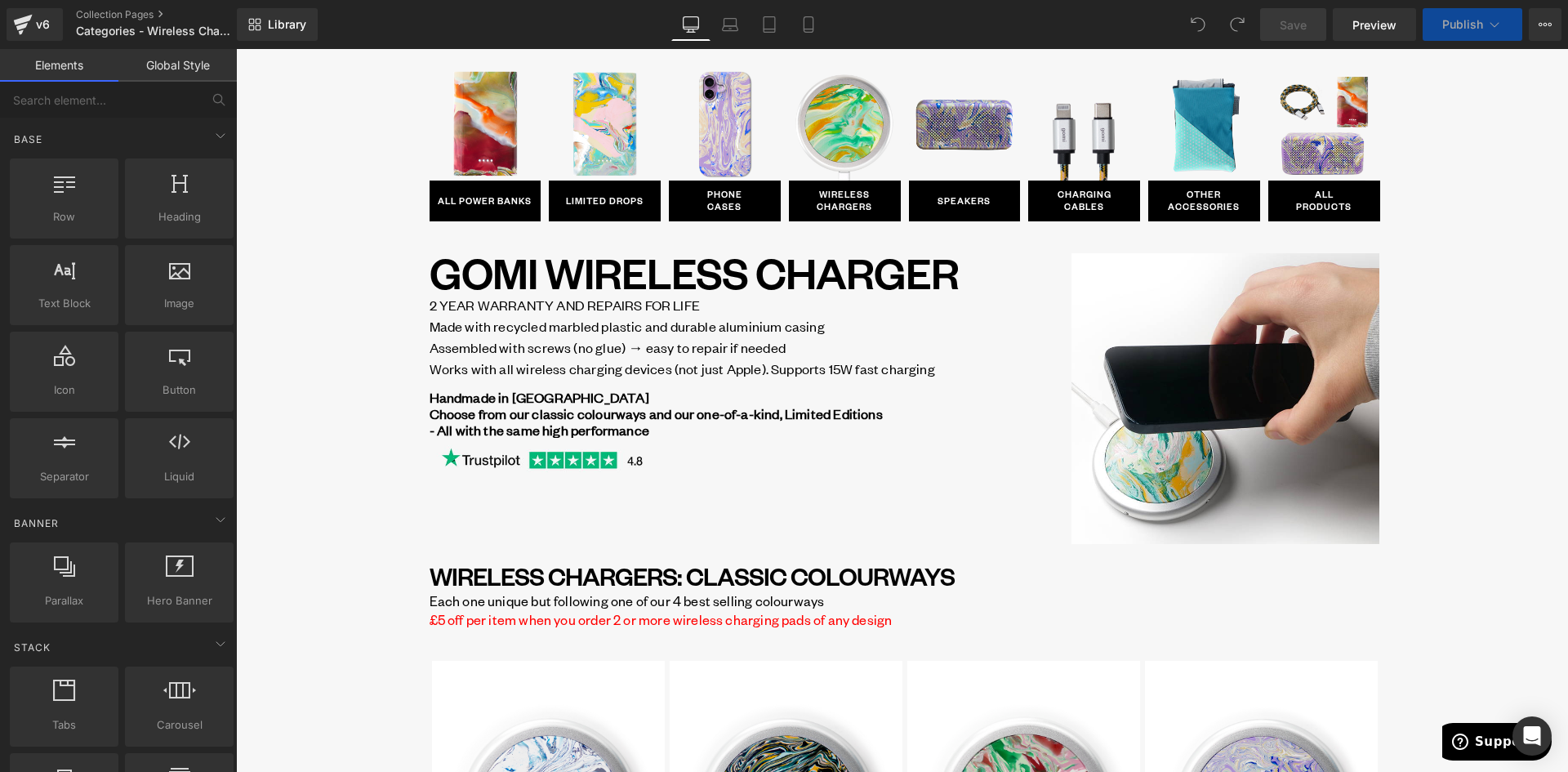
scroll to position [326, 0]
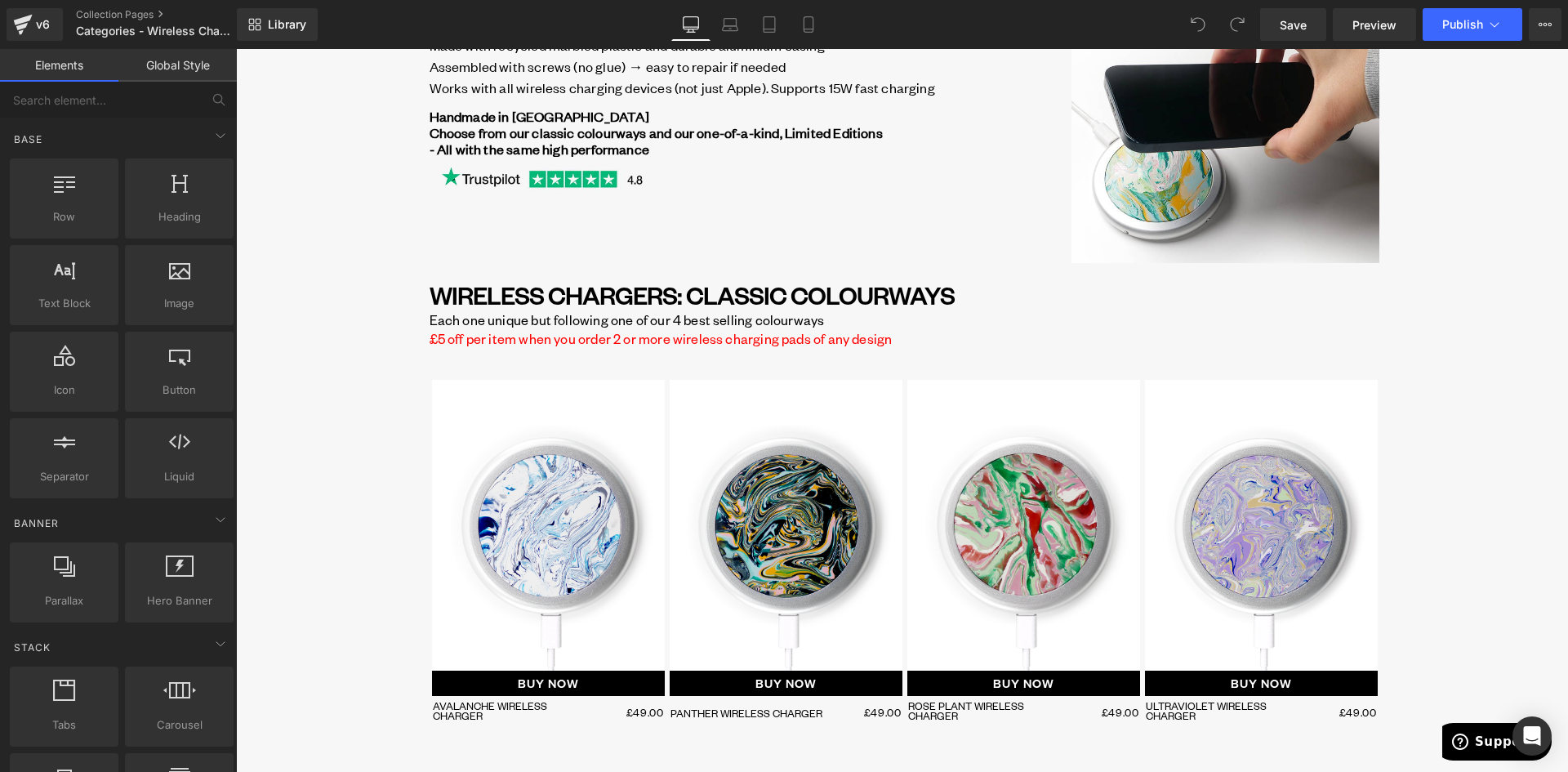
click at [606, 321] on p "Each one unique but following one of our 4 best selling colourways" at bounding box center [904, 321] width 950 height 15
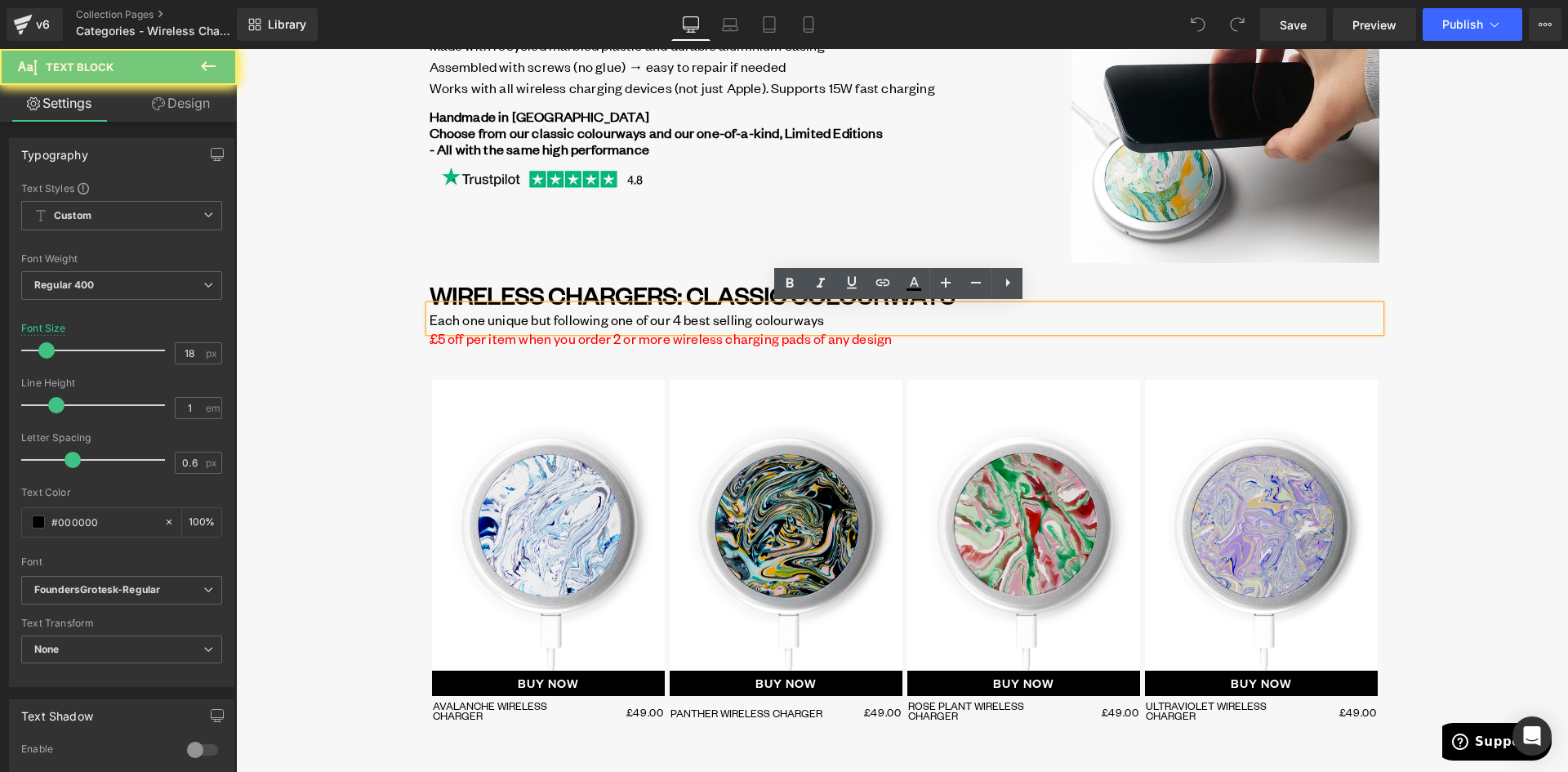
click at [606, 321] on p "Each one unique but following one of our 4 best selling colourways" at bounding box center [904, 321] width 950 height 15
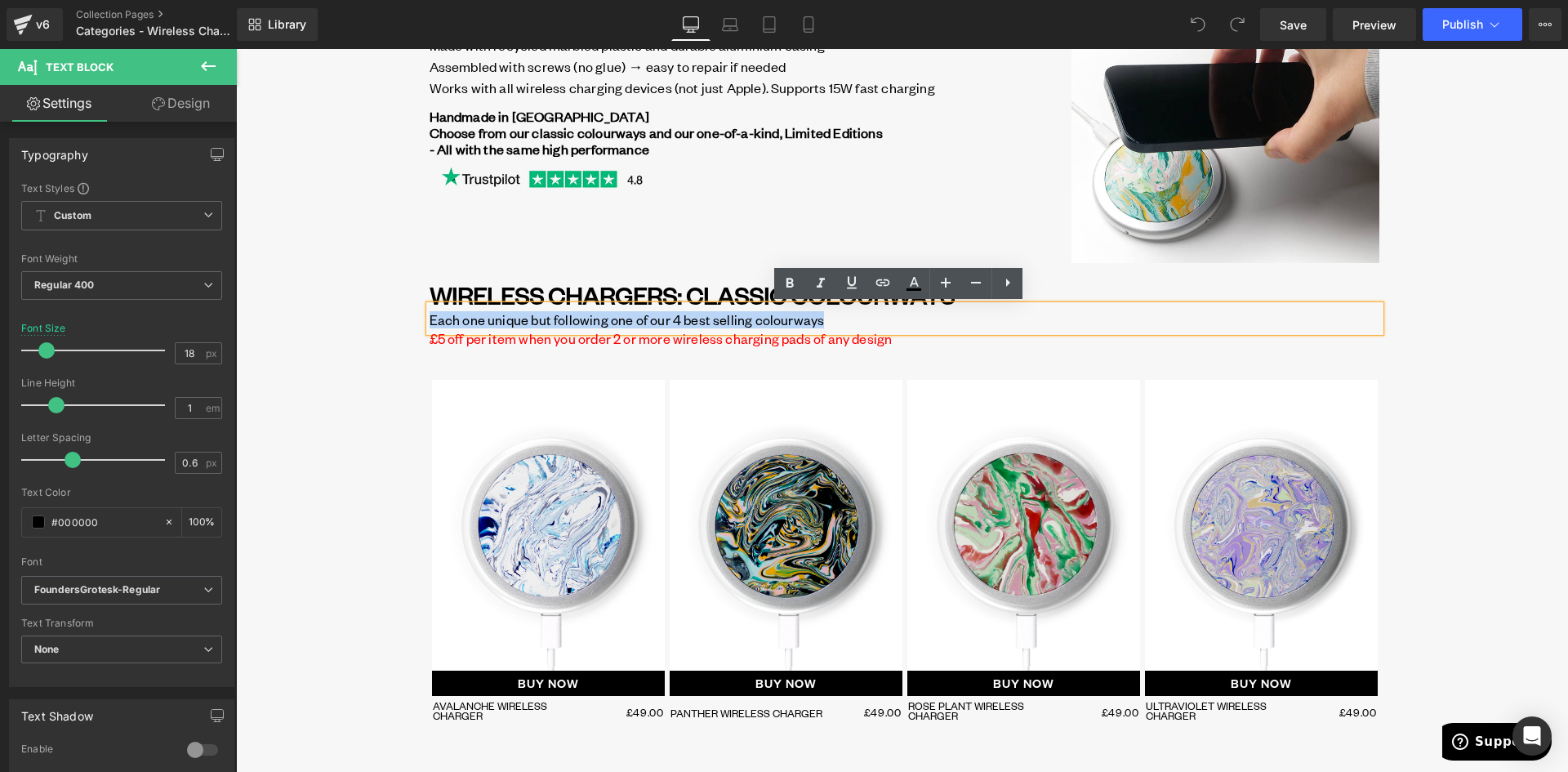
click at [671, 320] on p "Each one unique but following one of our 4 best selling colourways" at bounding box center [904, 321] width 950 height 15
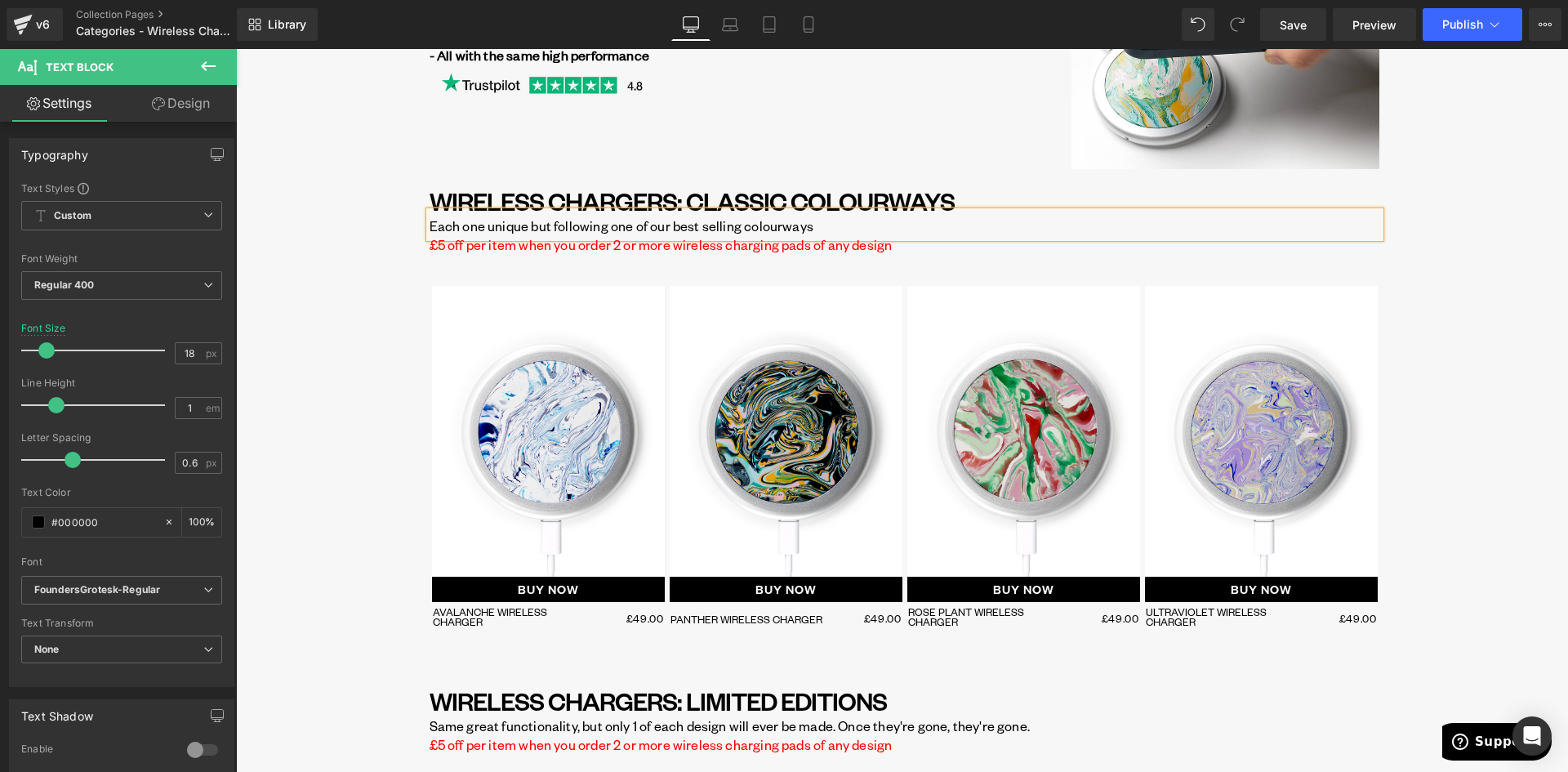
scroll to position [163, 0]
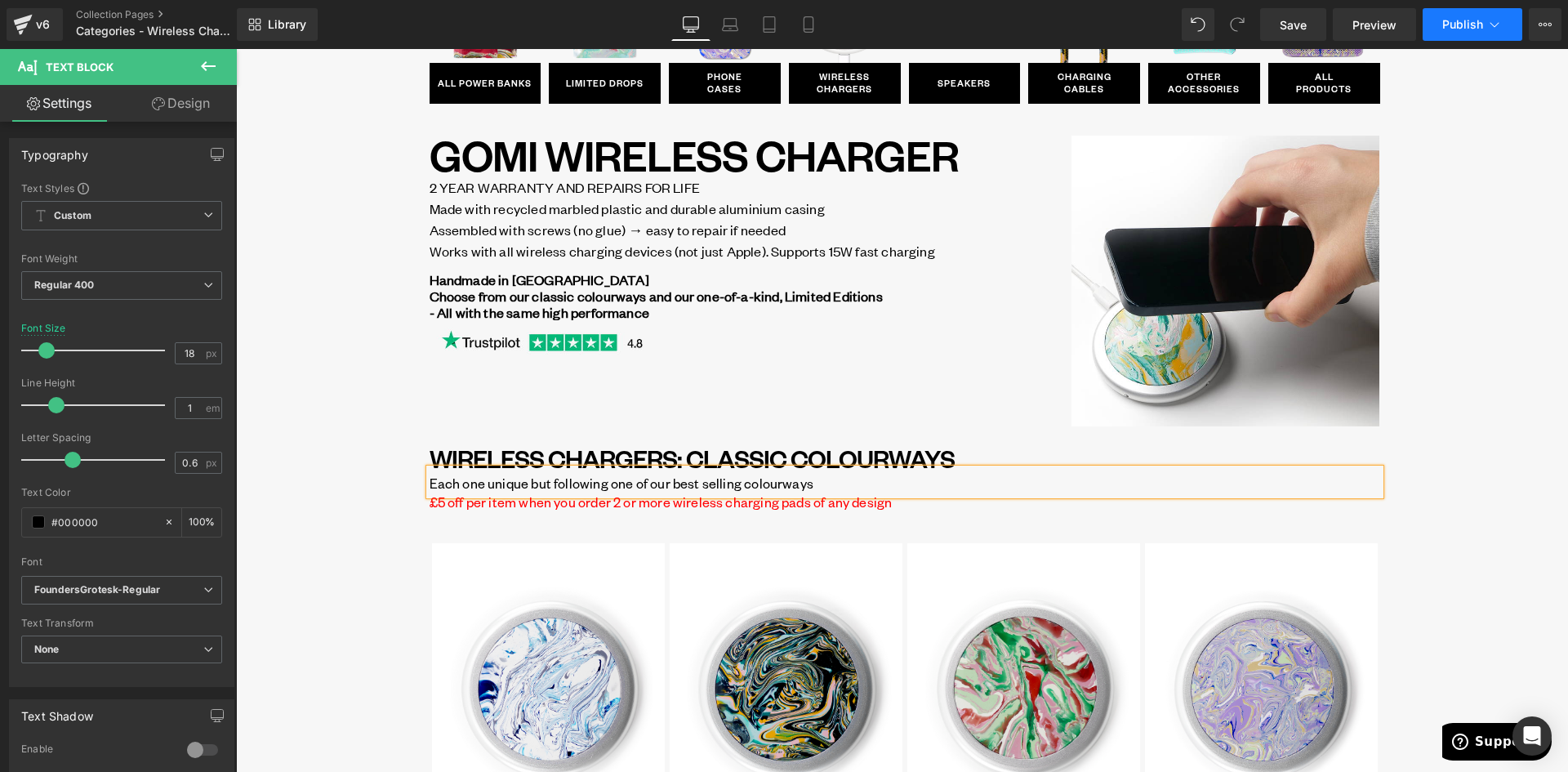
click at [1469, 25] on span "Publish" at bounding box center [1462, 25] width 41 height 13
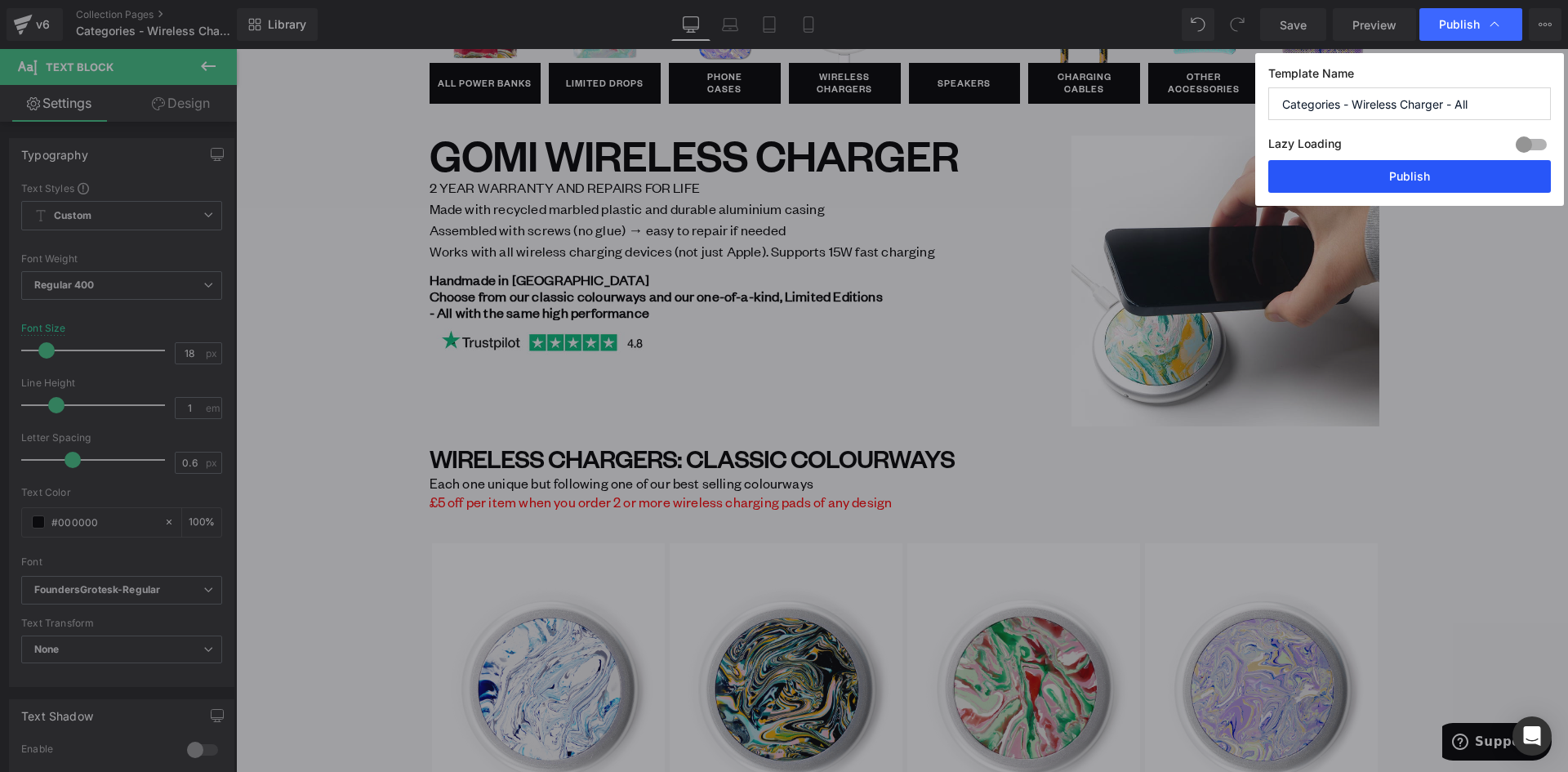
click at [1406, 175] on button "Publish" at bounding box center [1409, 176] width 283 height 32
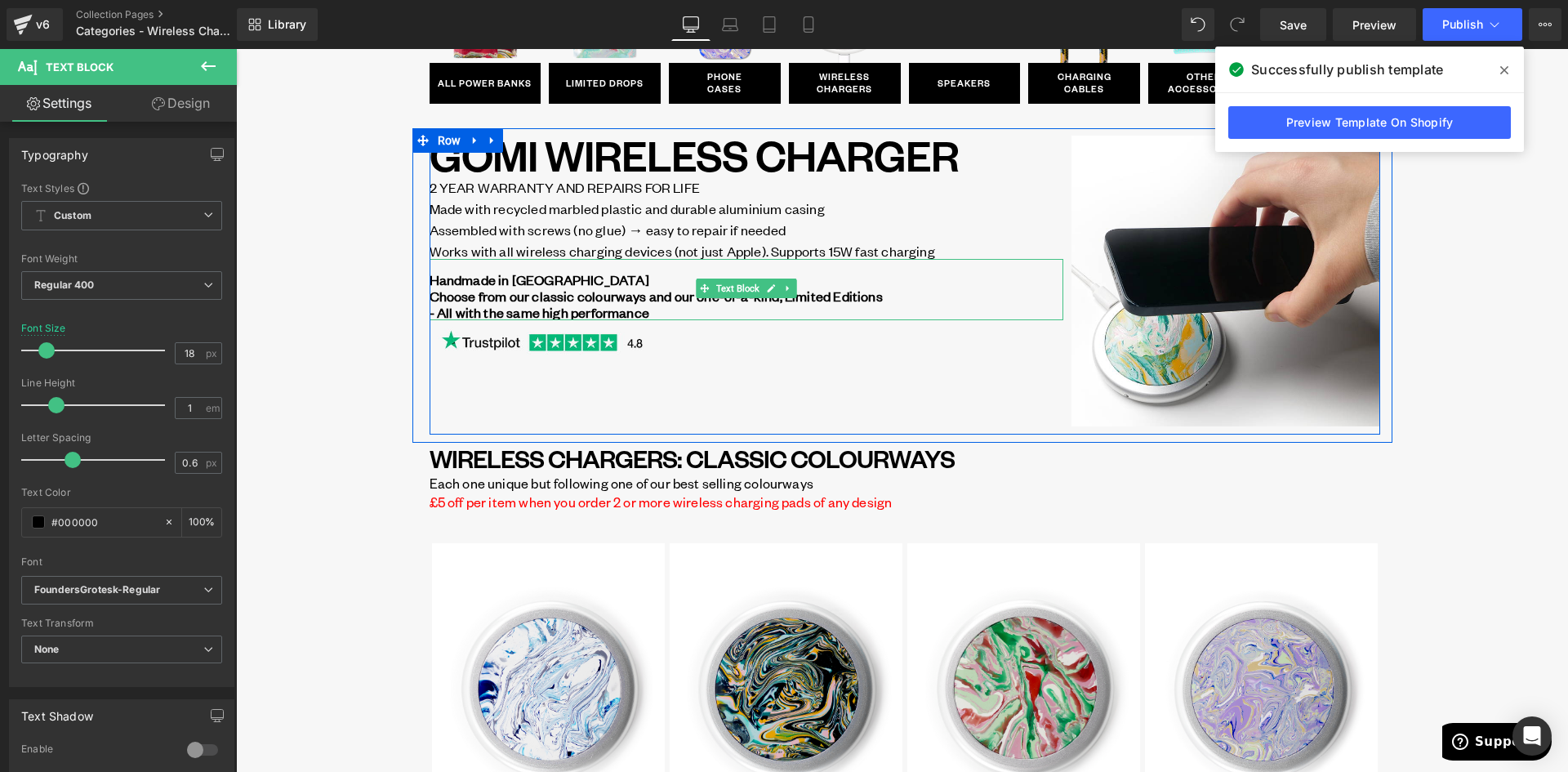
drag, startPoint x: 432, startPoint y: 309, endPoint x: 481, endPoint y: 395, distance: 99.0
click at [432, 310] on b "Choose from our classic colourways and our one-of-a-kind, Limited Editions - Al…" at bounding box center [656, 303] width 453 height 34
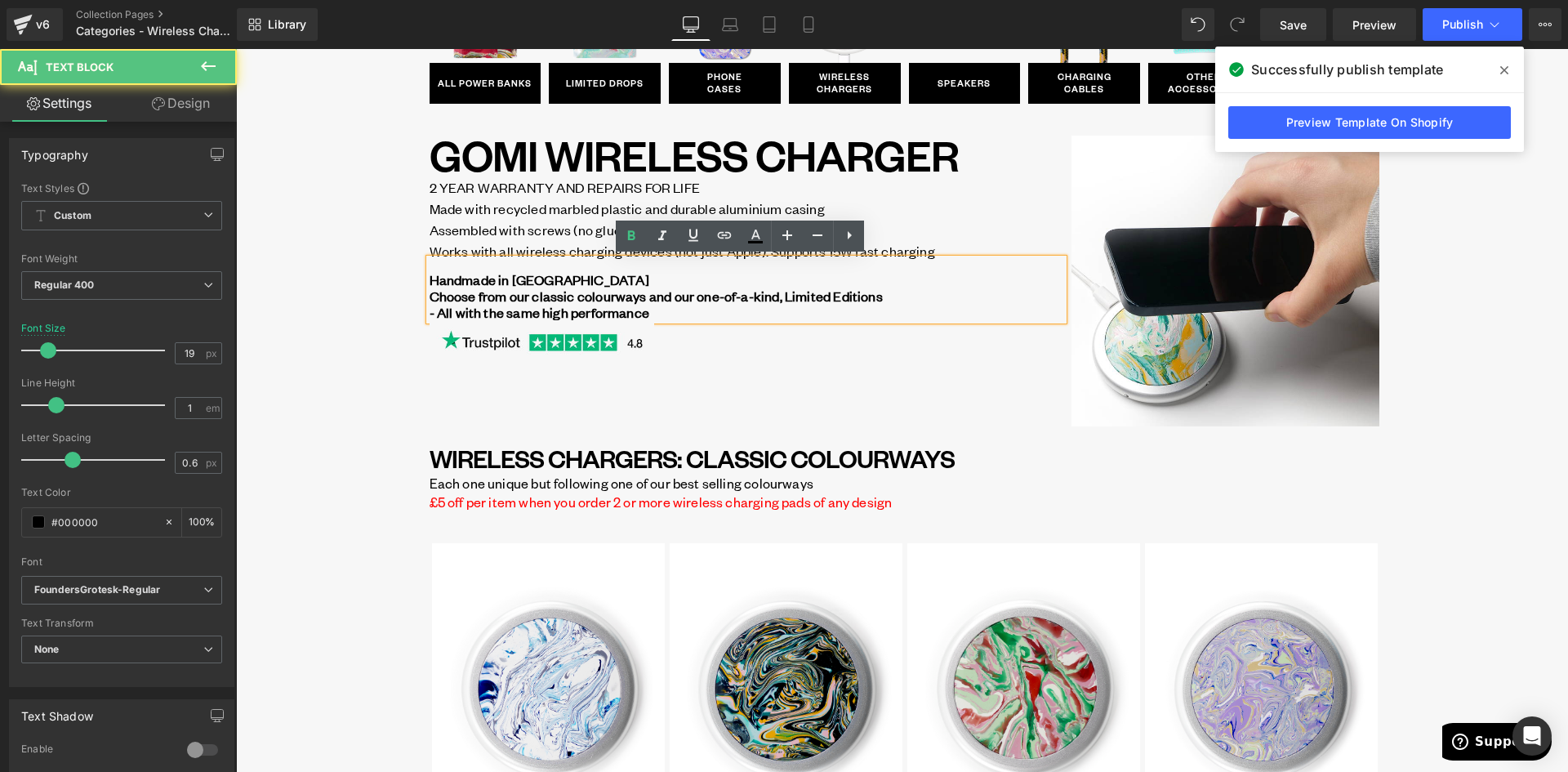
click at [431, 313] on b "Choose from our classic colourways and our one-of-a-kind, Limited Editions - Al…" at bounding box center [656, 303] width 453 height 34
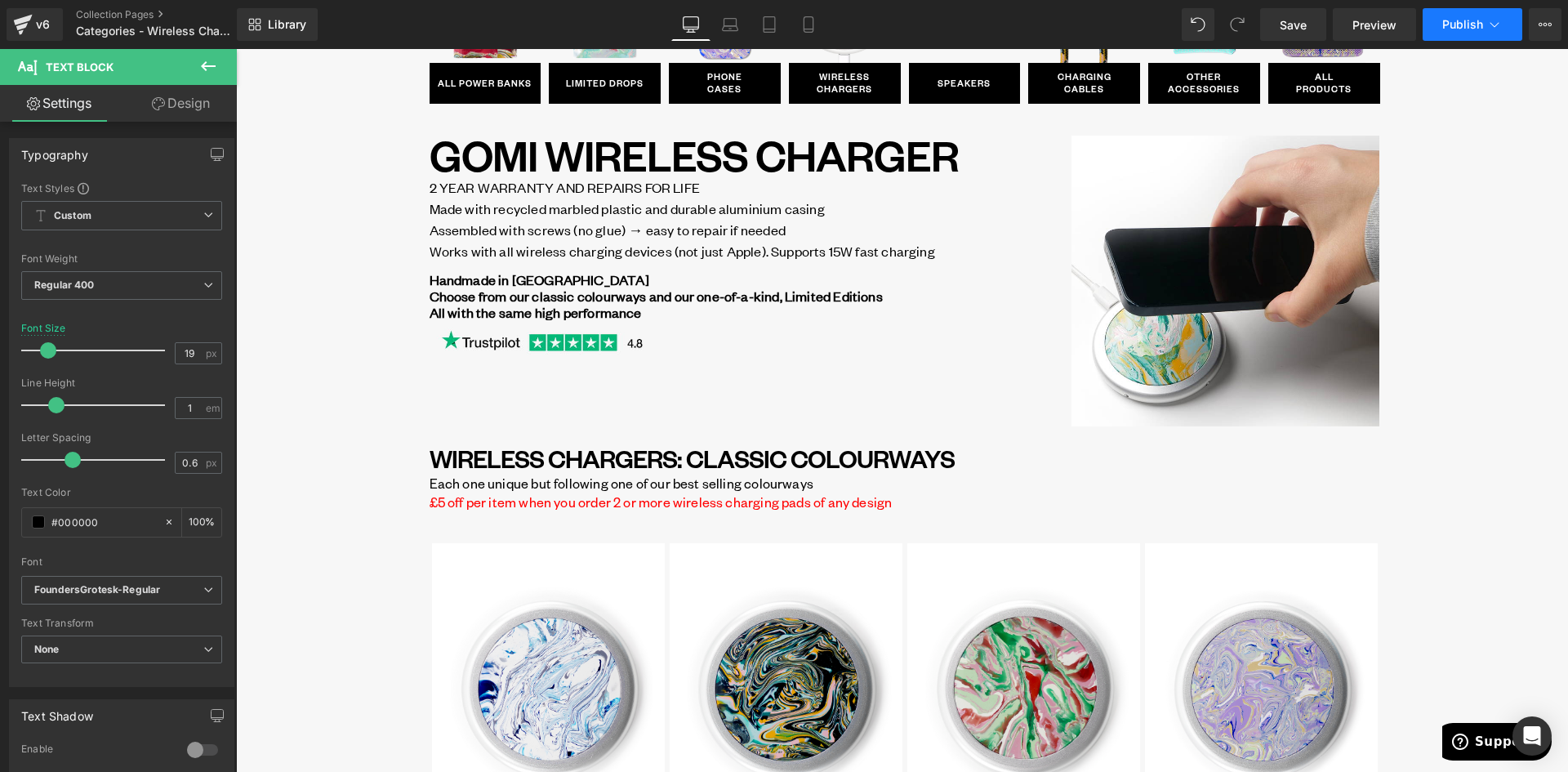
click at [1495, 26] on icon at bounding box center [1493, 24] width 16 height 16
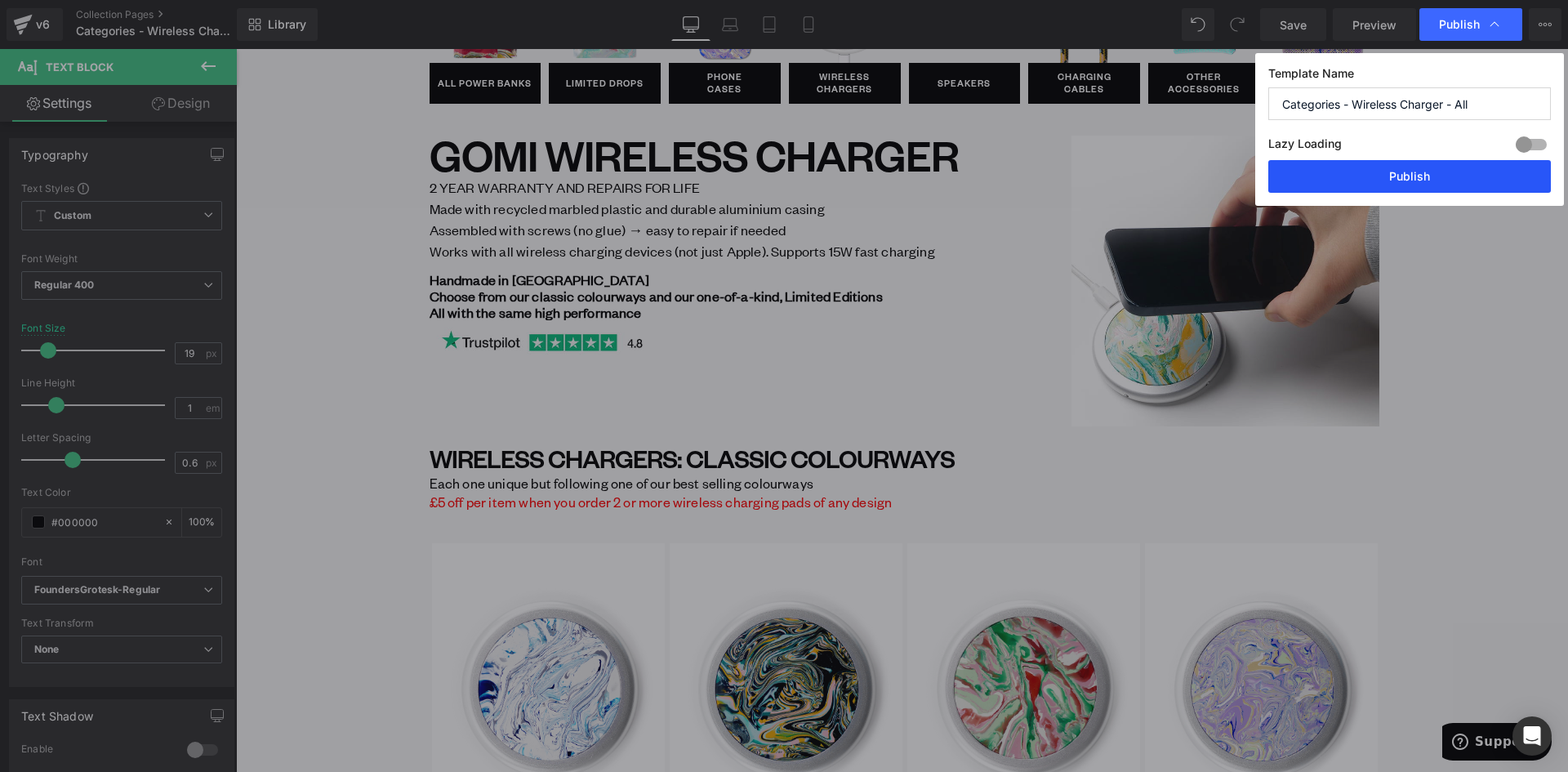
click at [1436, 183] on button "Publish" at bounding box center [1409, 176] width 283 height 32
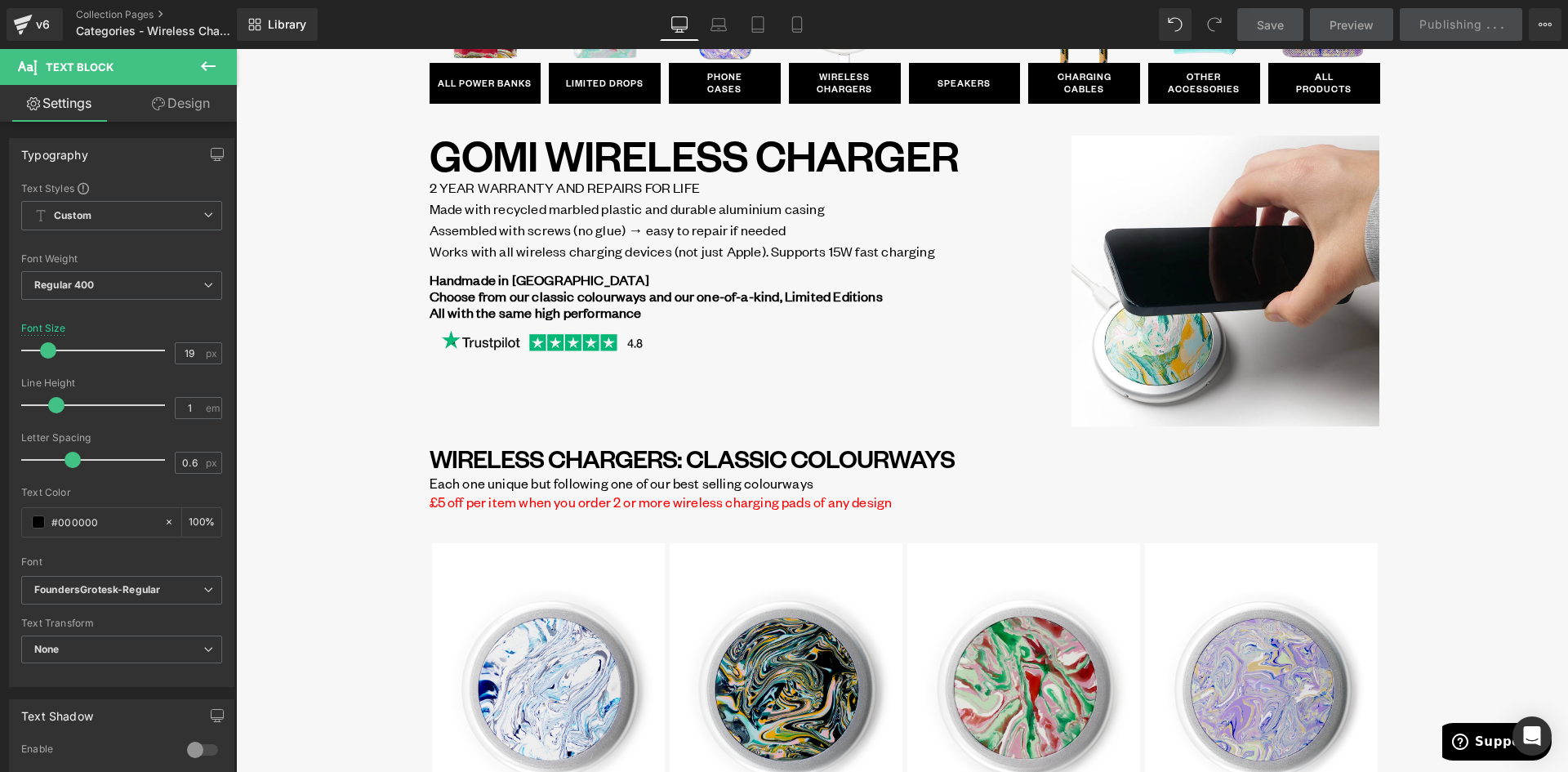
scroll to position [409, 0]
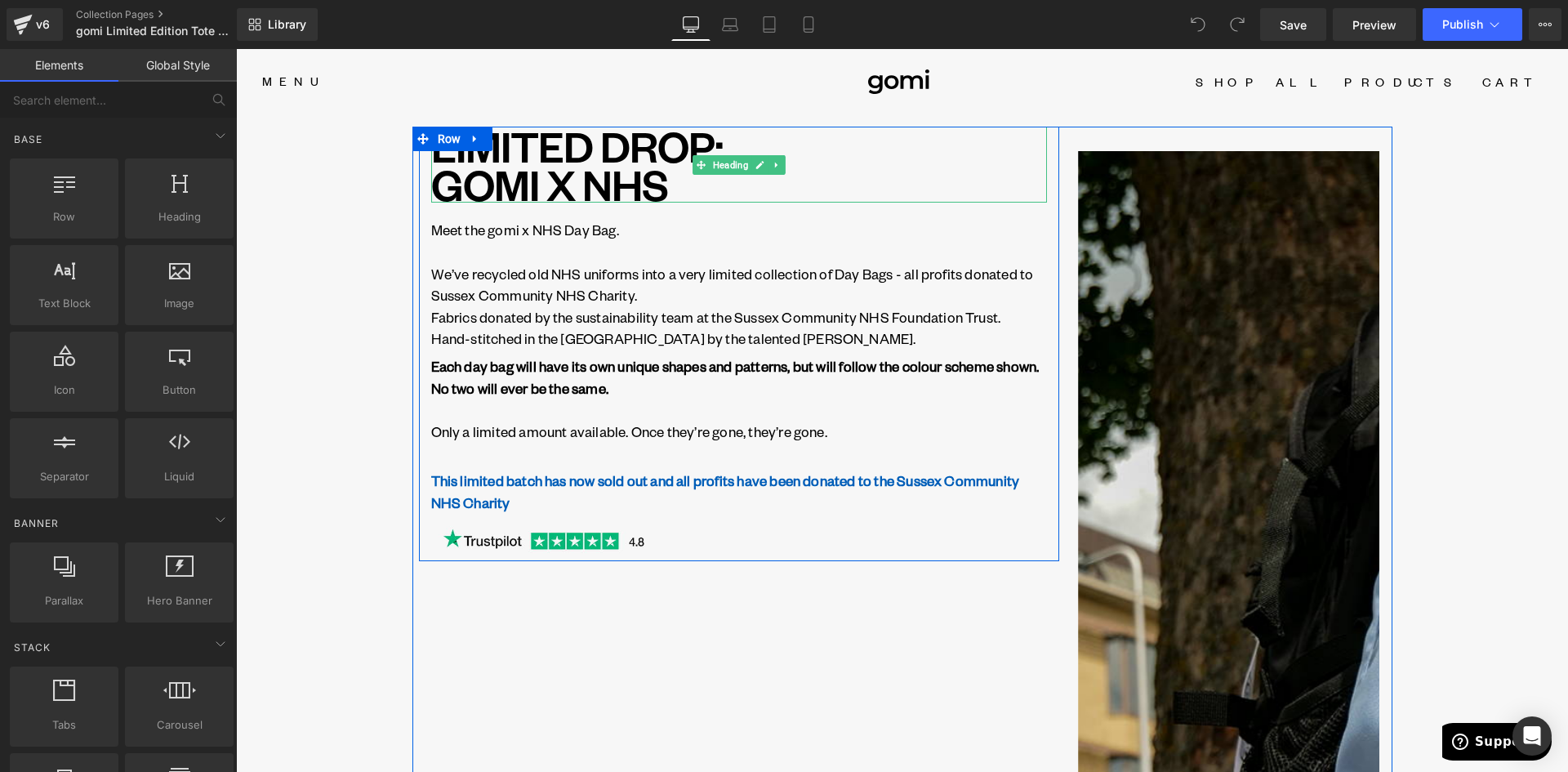
click at [557, 183] on h1 "LIMITED DROP: GOMI X NHS" at bounding box center [738, 164] width 615 height 76
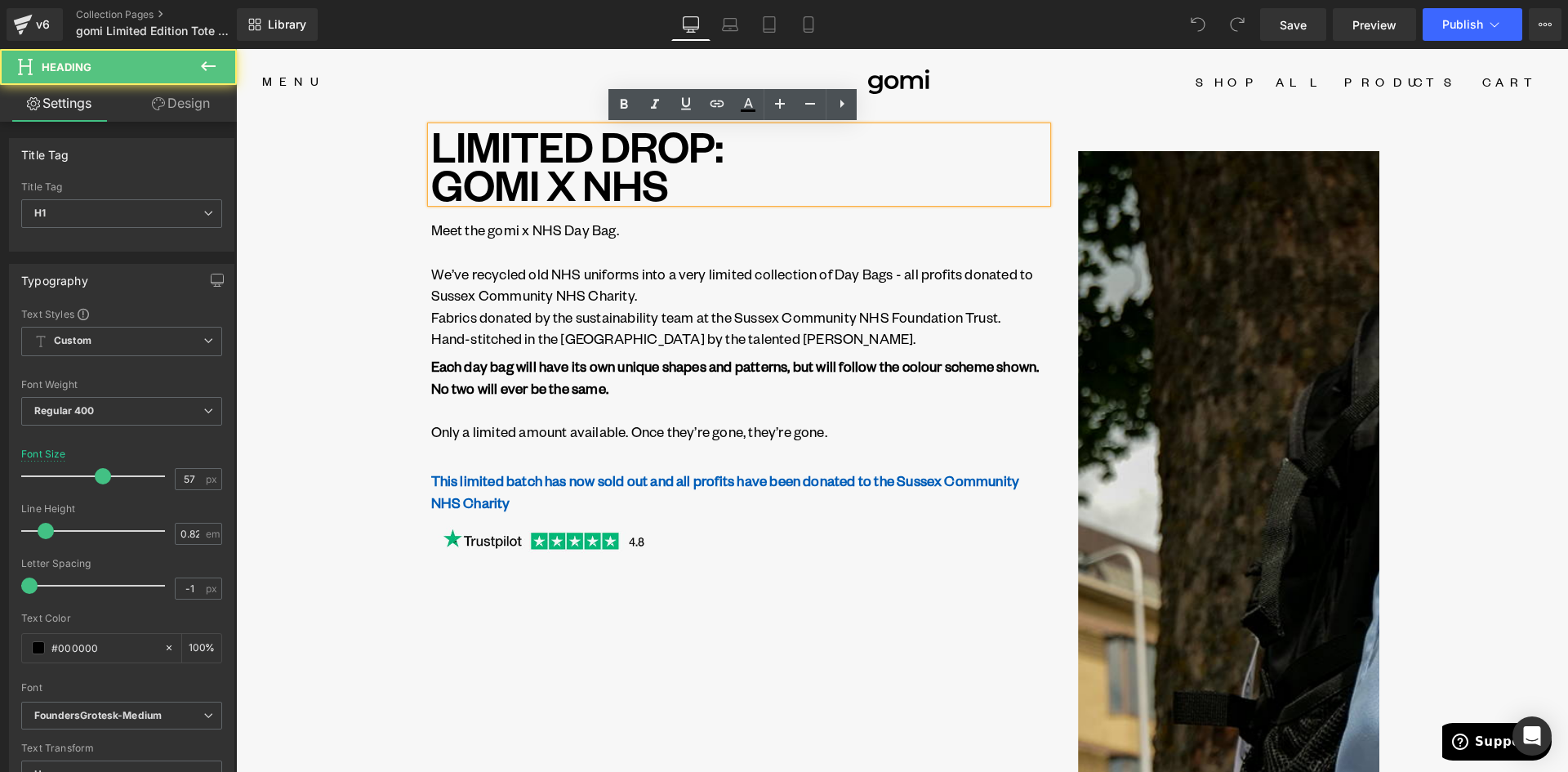
click at [547, 185] on h1 "LIMITED DROP: GOMI X NHS" at bounding box center [738, 164] width 615 height 76
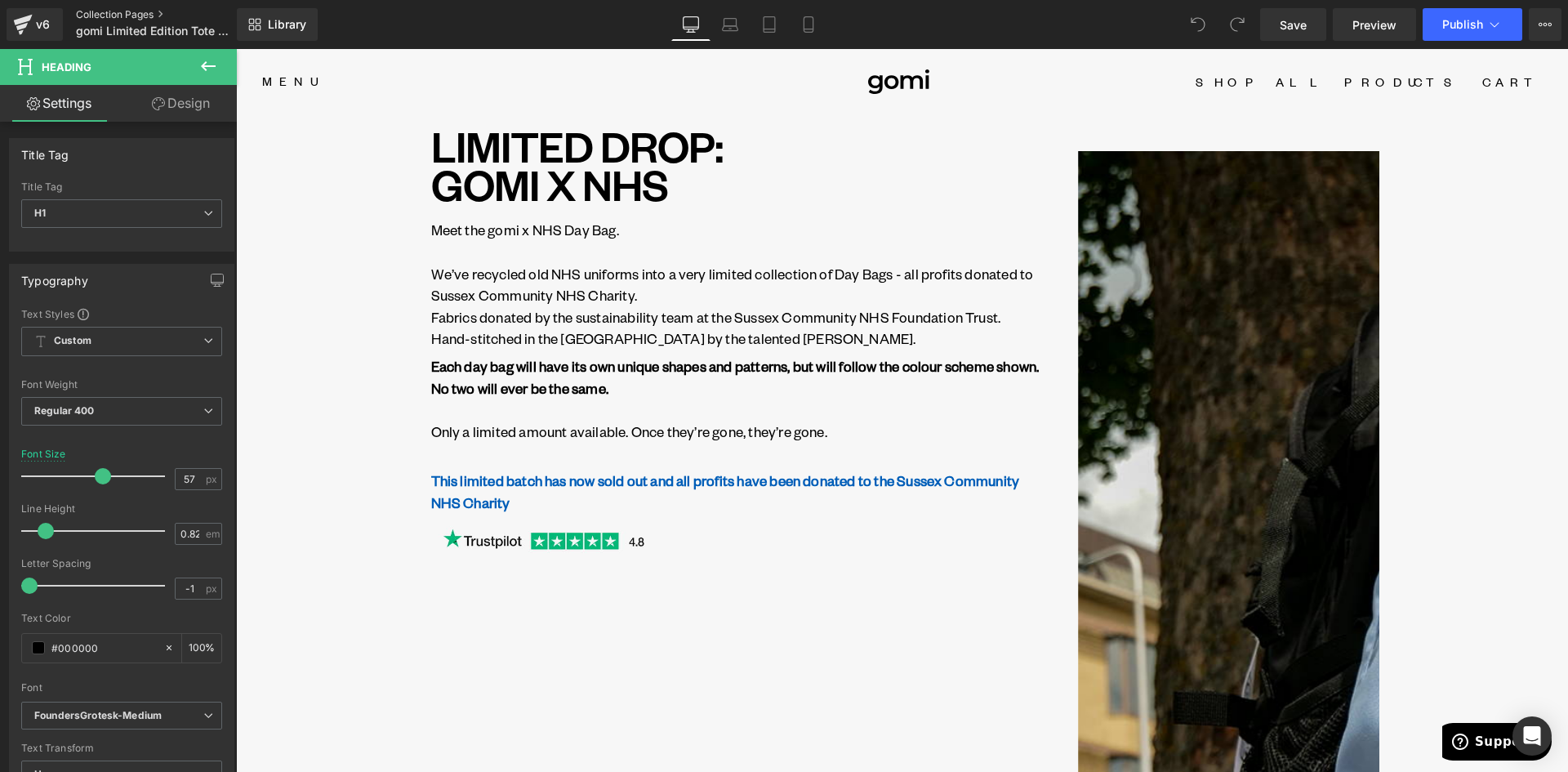
click at [109, 12] on link "Collection Pages" at bounding box center [170, 15] width 188 height 13
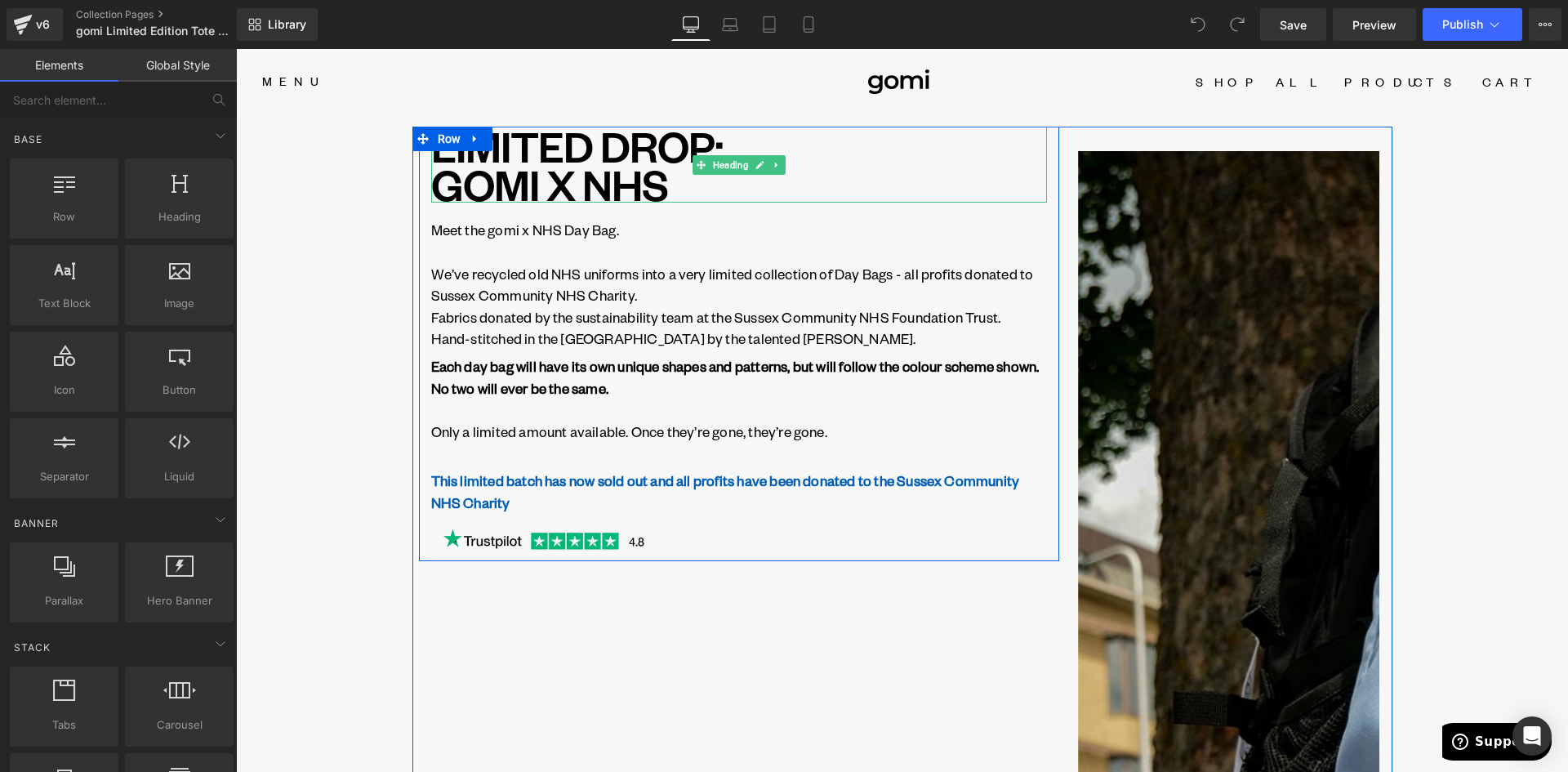
click at [493, 145] on h1 "LIMITED DROP: GOMI X NHS" at bounding box center [738, 164] width 615 height 76
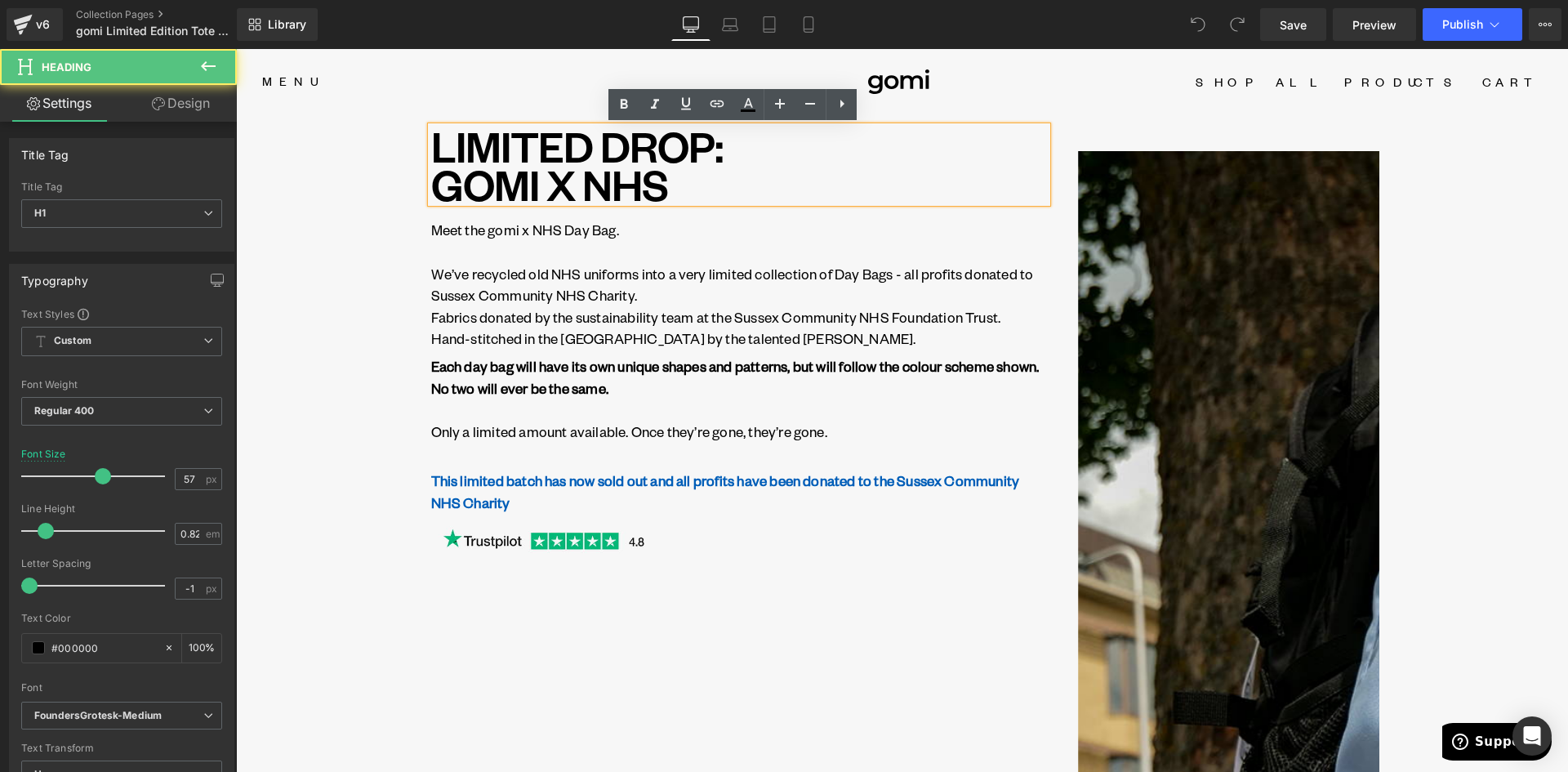
click at [540, 150] on h1 "LIMITED DROP: GOMI X NHS" at bounding box center [738, 164] width 615 height 76
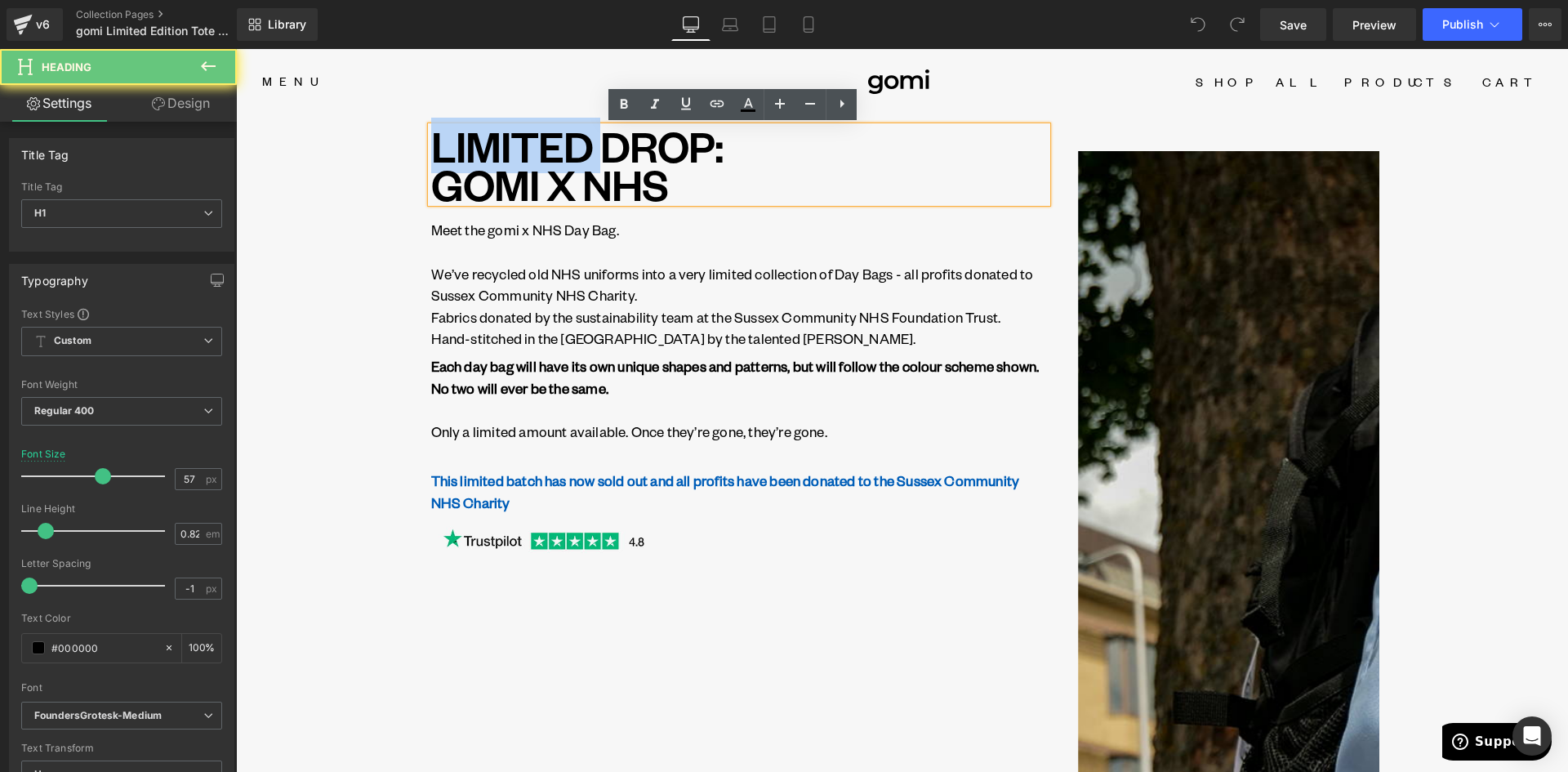
click at [540, 150] on h1 "LIMITED DROP: GOMI X NHS" at bounding box center [738, 164] width 615 height 76
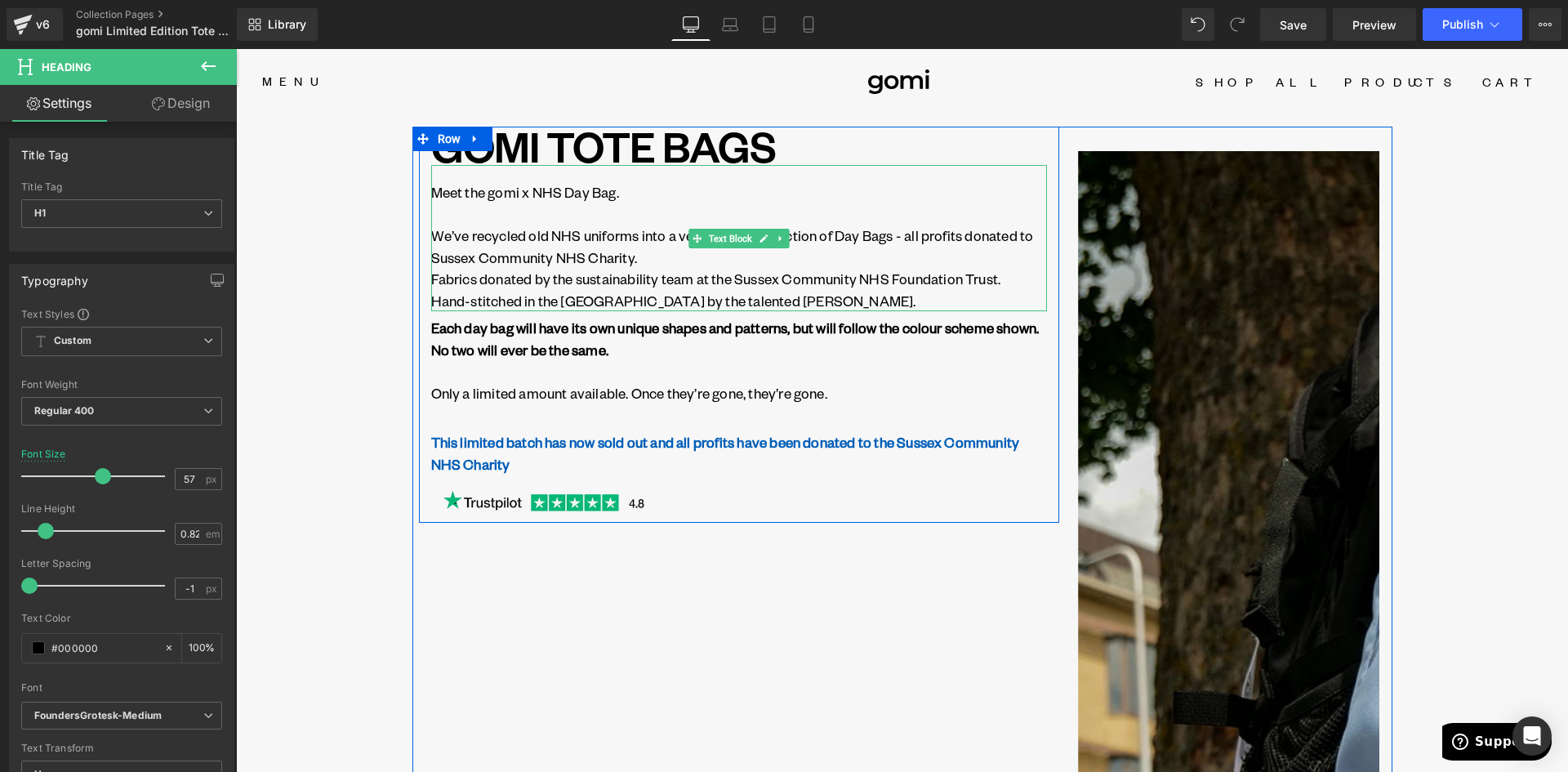
click at [558, 192] on p "Meet the gomi x NHS Day Bag." at bounding box center [738, 203] width 615 height 44
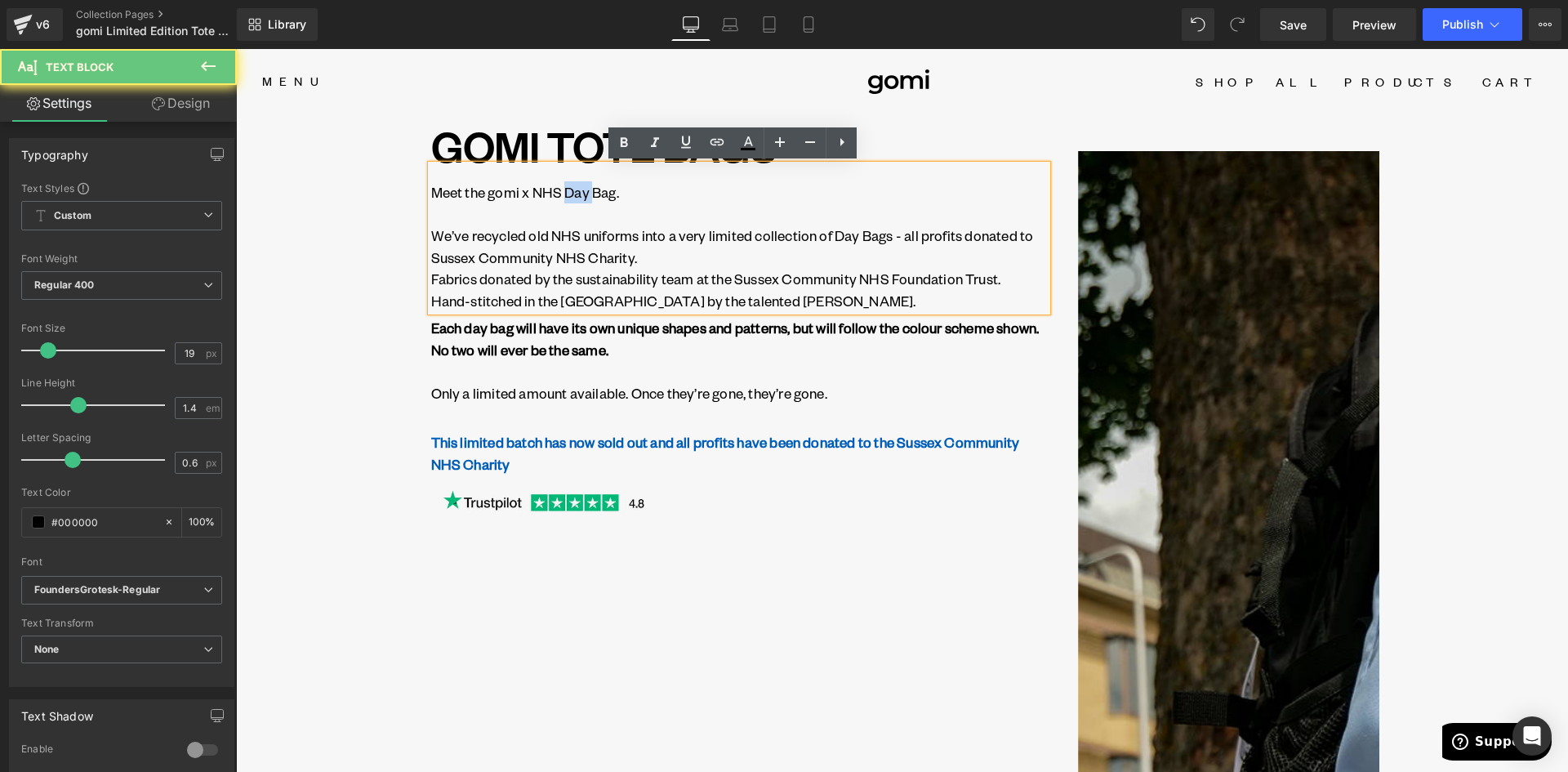
click at [558, 192] on p "Meet the gomi x NHS Day Bag." at bounding box center [738, 203] width 615 height 44
drag, startPoint x: 564, startPoint y: 242, endPoint x: 563, endPoint y: 223, distance: 19.0
click at [565, 243] on p "We’ve recycled old NHS uniforms into a very limited collection of Day Bags - al…" at bounding box center [738, 247] width 615 height 44
click at [486, 192] on p "Meet the gomi x NHS Day Bag." at bounding box center [738, 203] width 615 height 44
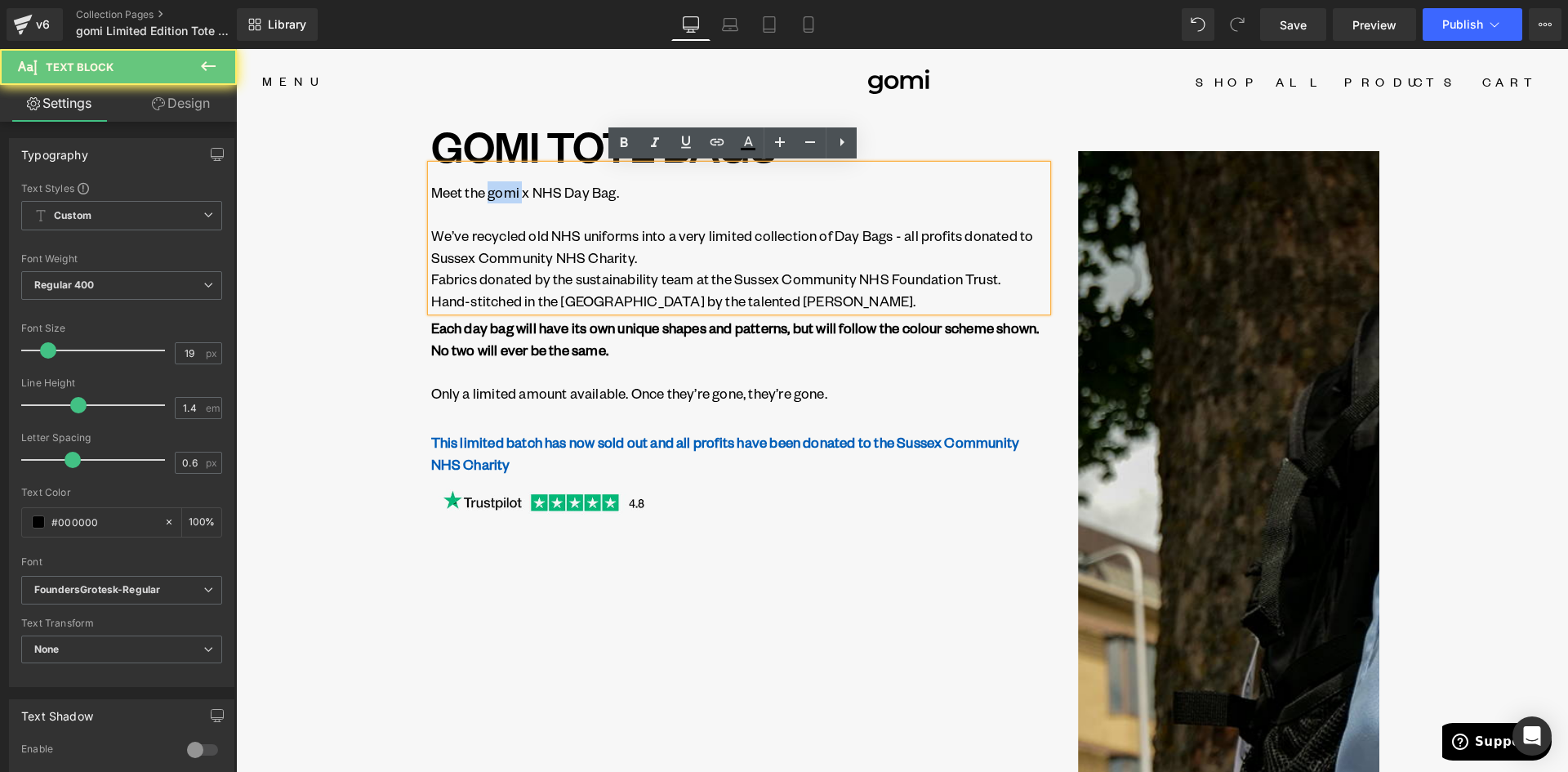
click at [486, 192] on p "Meet the gomi x NHS Day Bag." at bounding box center [738, 203] width 615 height 44
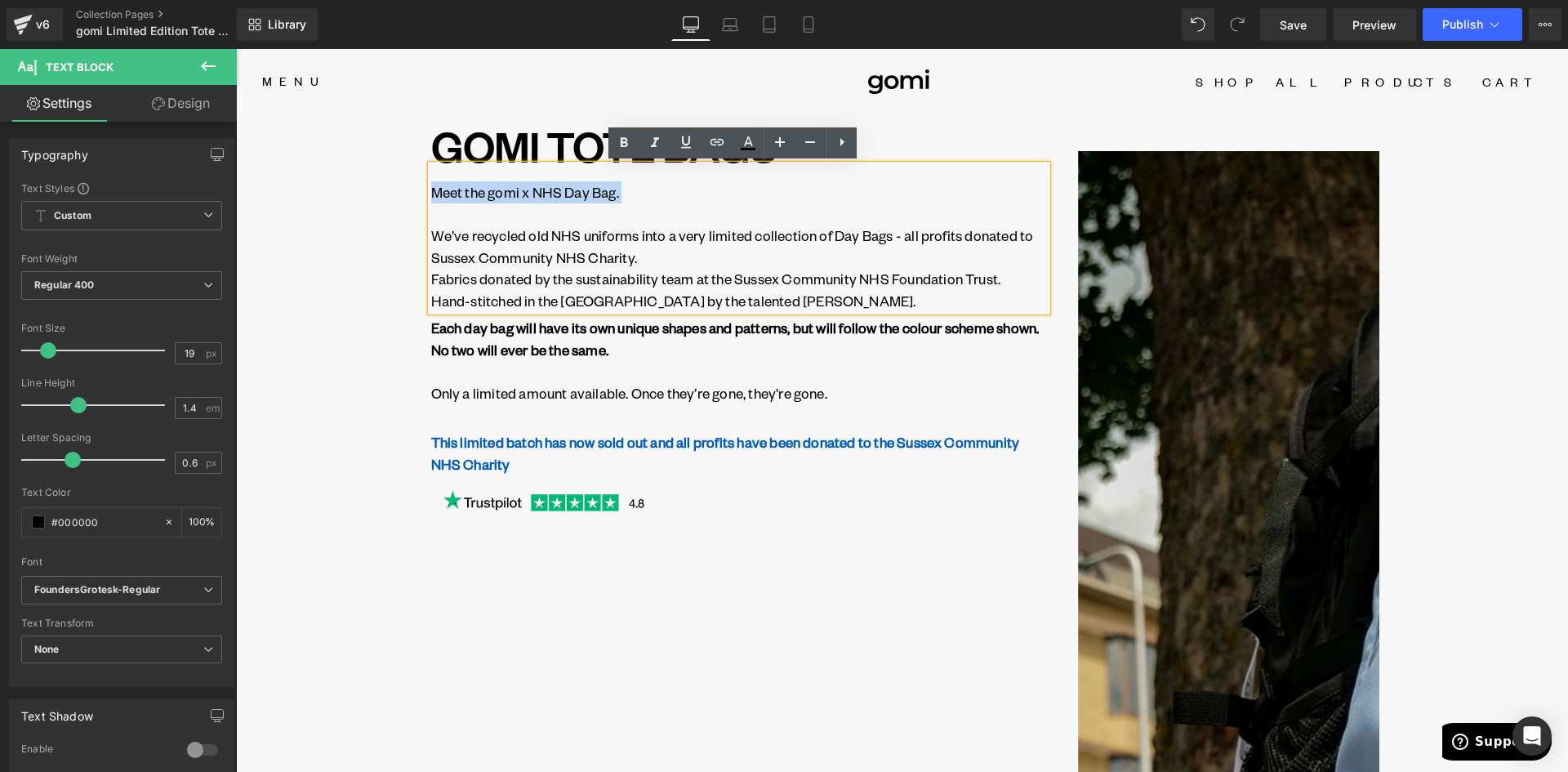
paste div
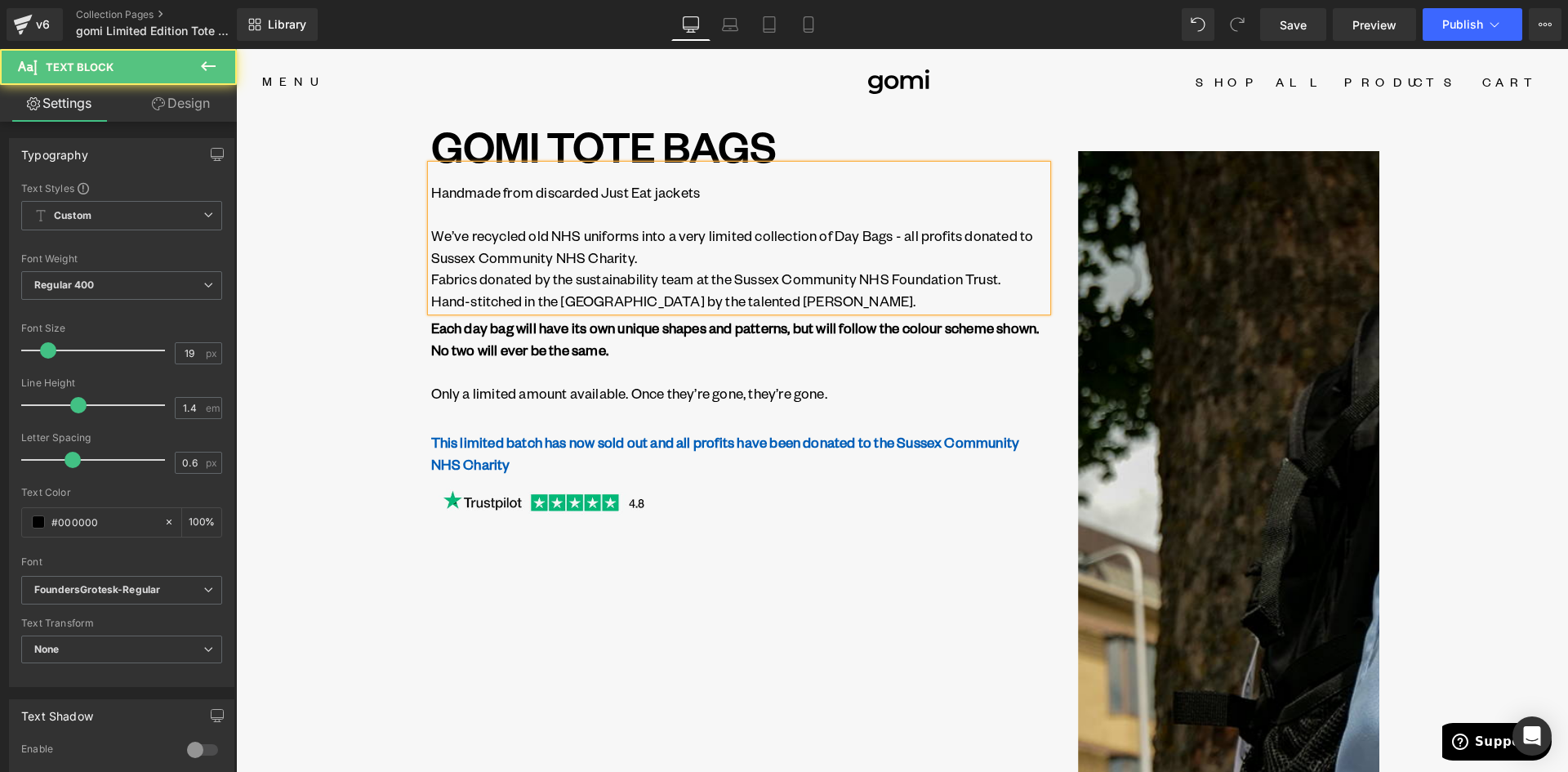
click at [599, 193] on p "Handmade from discarded Just Eat jackets" at bounding box center [738, 192] width 615 height 22
click at [656, 256] on p "We’ve recycled old NHS uniforms into a very limited collection of Day Bags - al…" at bounding box center [738, 247] width 615 height 44
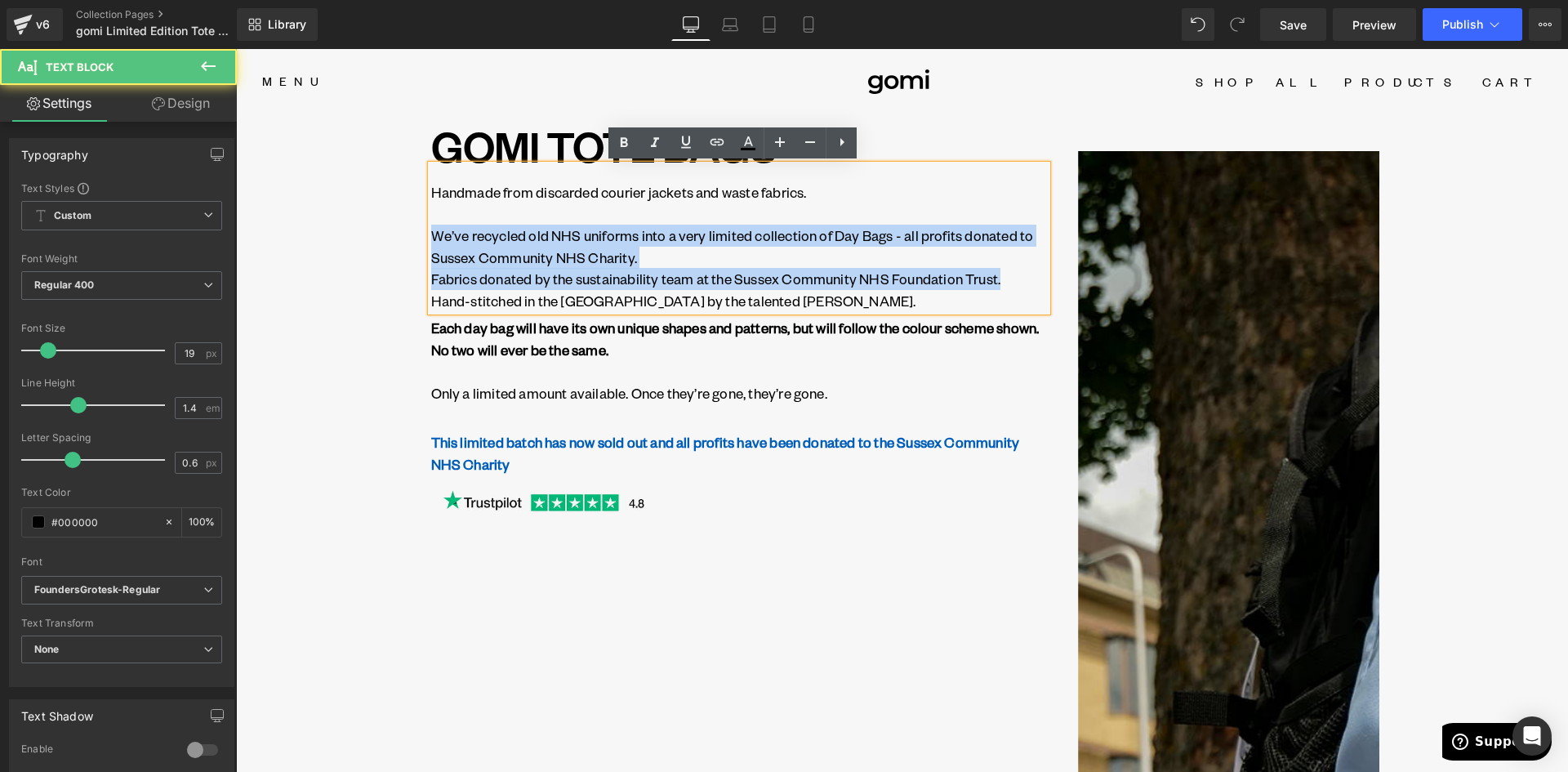
drag, startPoint x: 980, startPoint y: 276, endPoint x: 405, endPoint y: 233, distance: 576.6
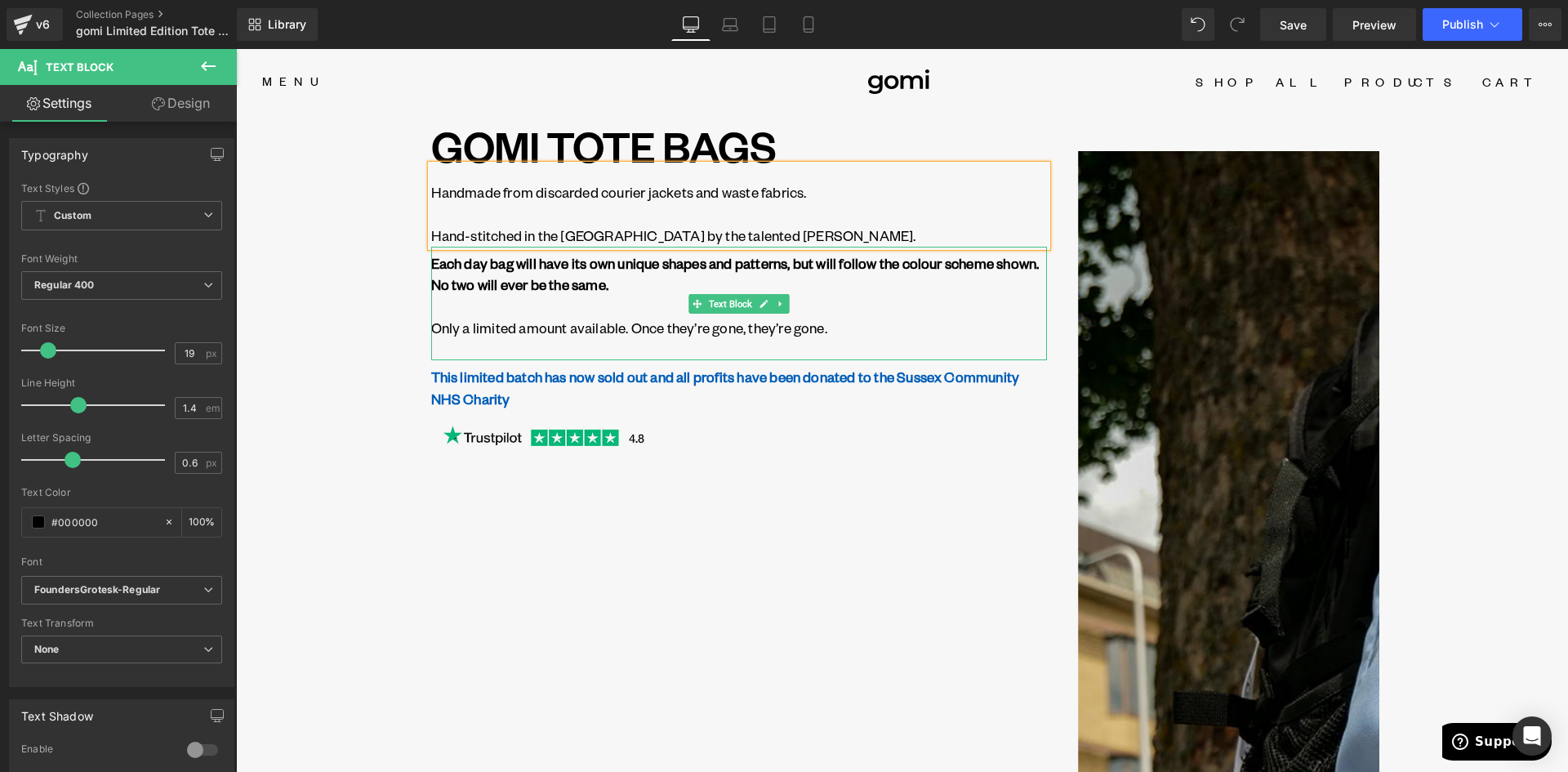
drag, startPoint x: 581, startPoint y: 281, endPoint x: 597, endPoint y: 285, distance: 16.5
click at [582, 281] on strong "Each day bag will have its own unique shapes and patterns, but will follow the …" at bounding box center [736, 274] width 609 height 40
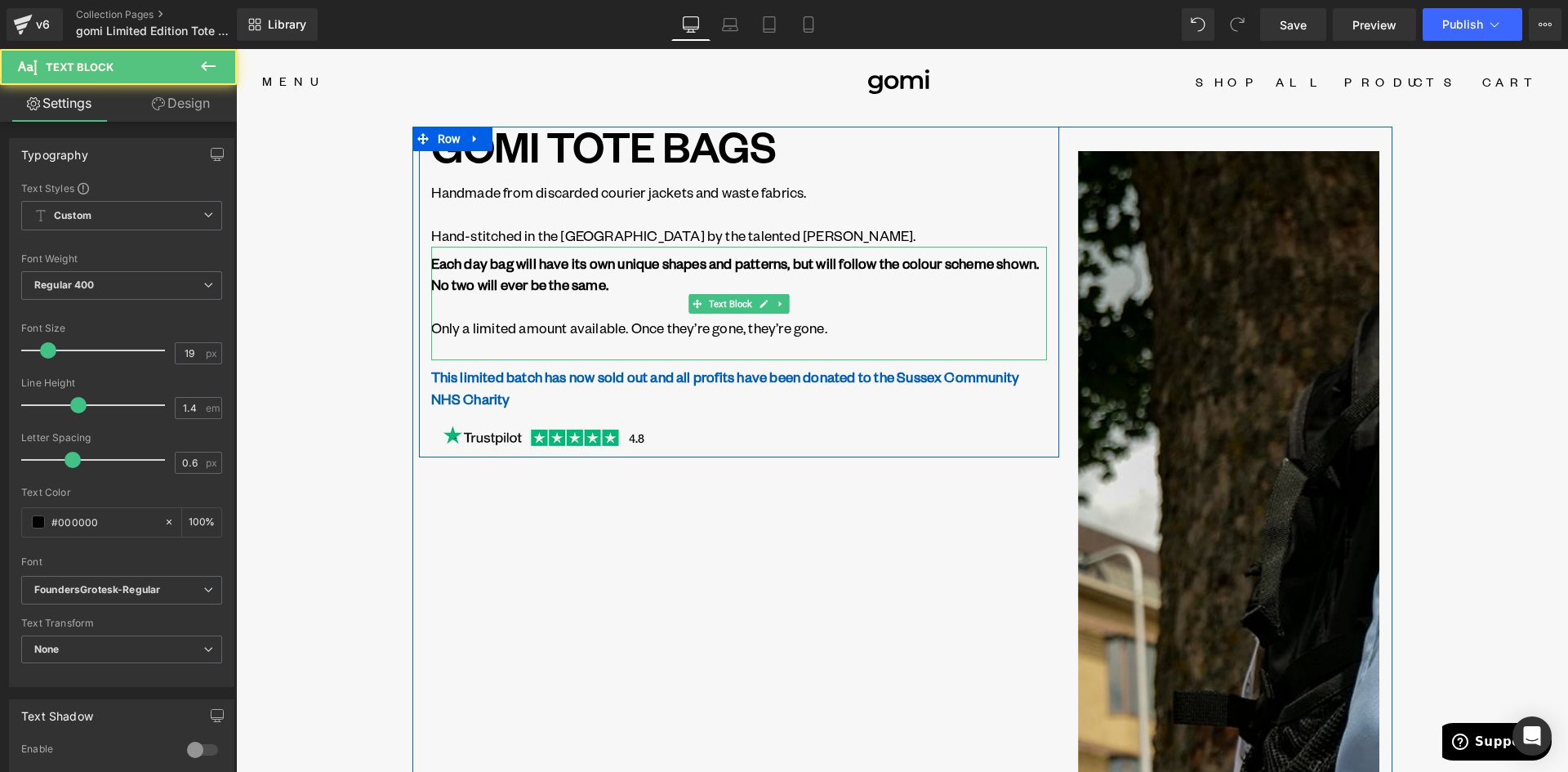
click at [550, 313] on p "Each day bag will have its own unique shapes and patterns, but will follow the …" at bounding box center [738, 285] width 615 height 65
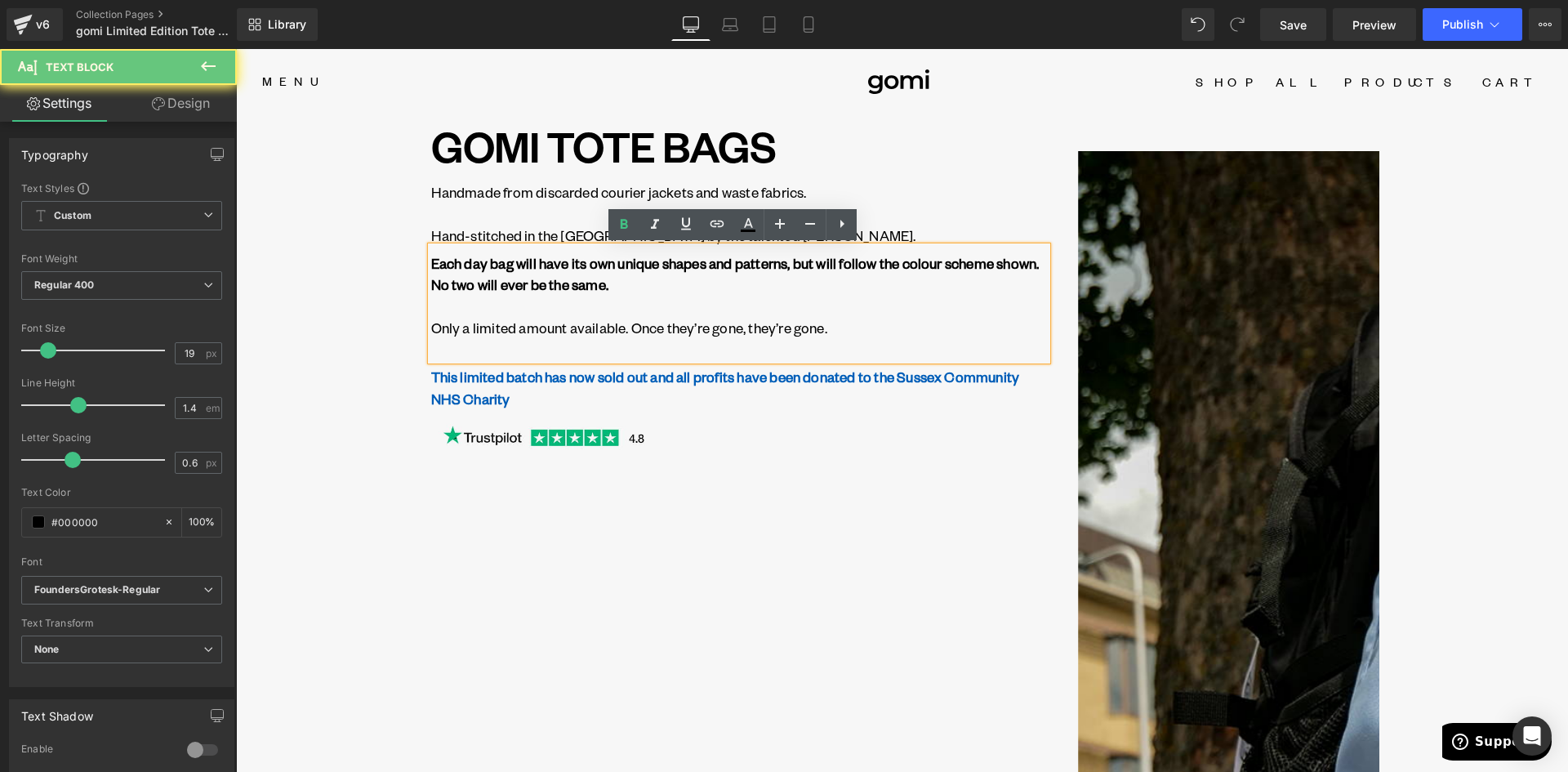
click at [602, 321] on p "Only a limited amount available. Once they’re gone, they’re gone." at bounding box center [738, 327] width 615 height 22
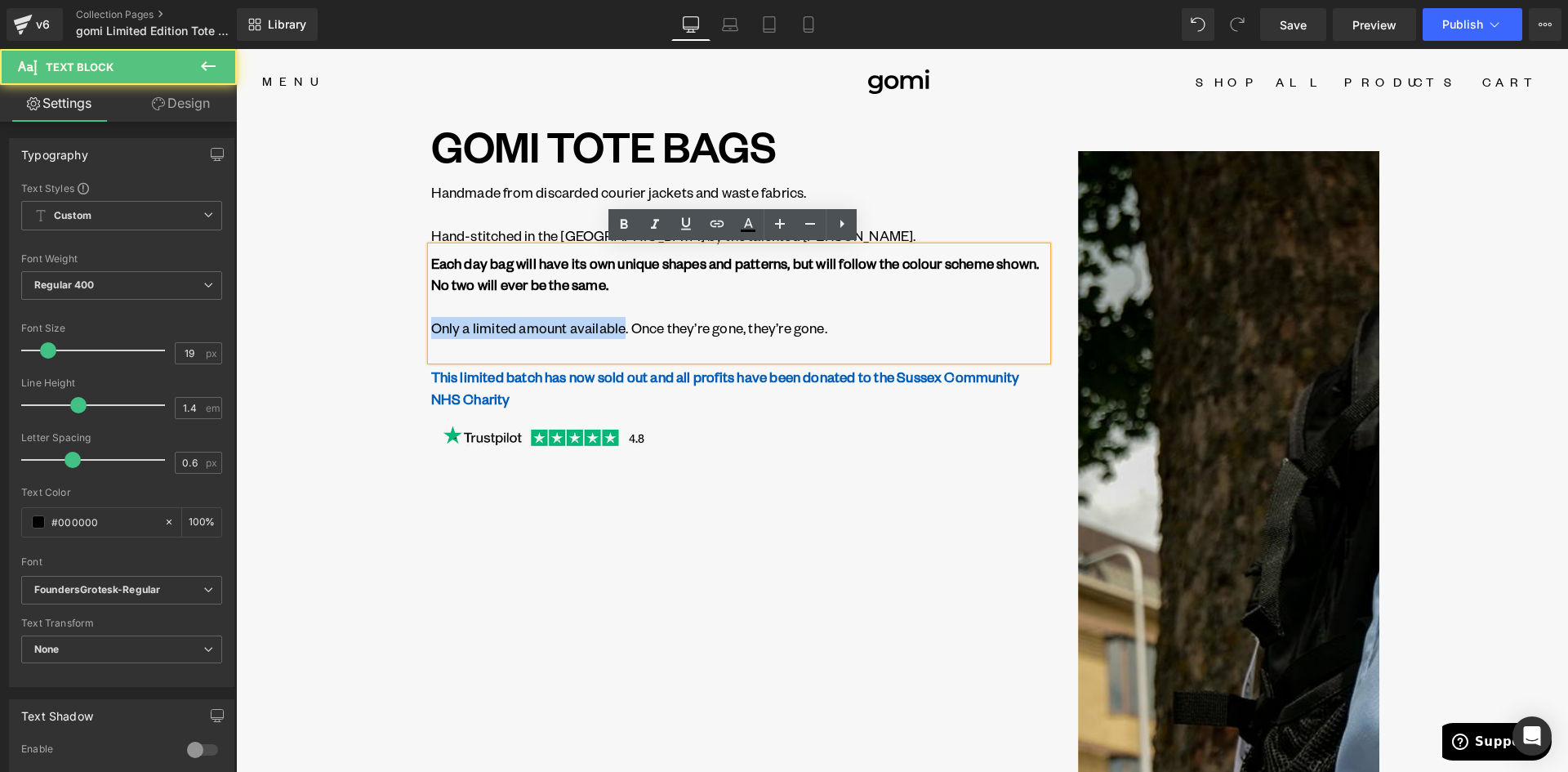
drag, startPoint x: 619, startPoint y: 325, endPoint x: 427, endPoint y: 322, distance: 192.0
click at [431, 322] on p "Only a limited amount available. Once they’re gone, they’re gone." at bounding box center [738, 327] width 615 height 22
paste div
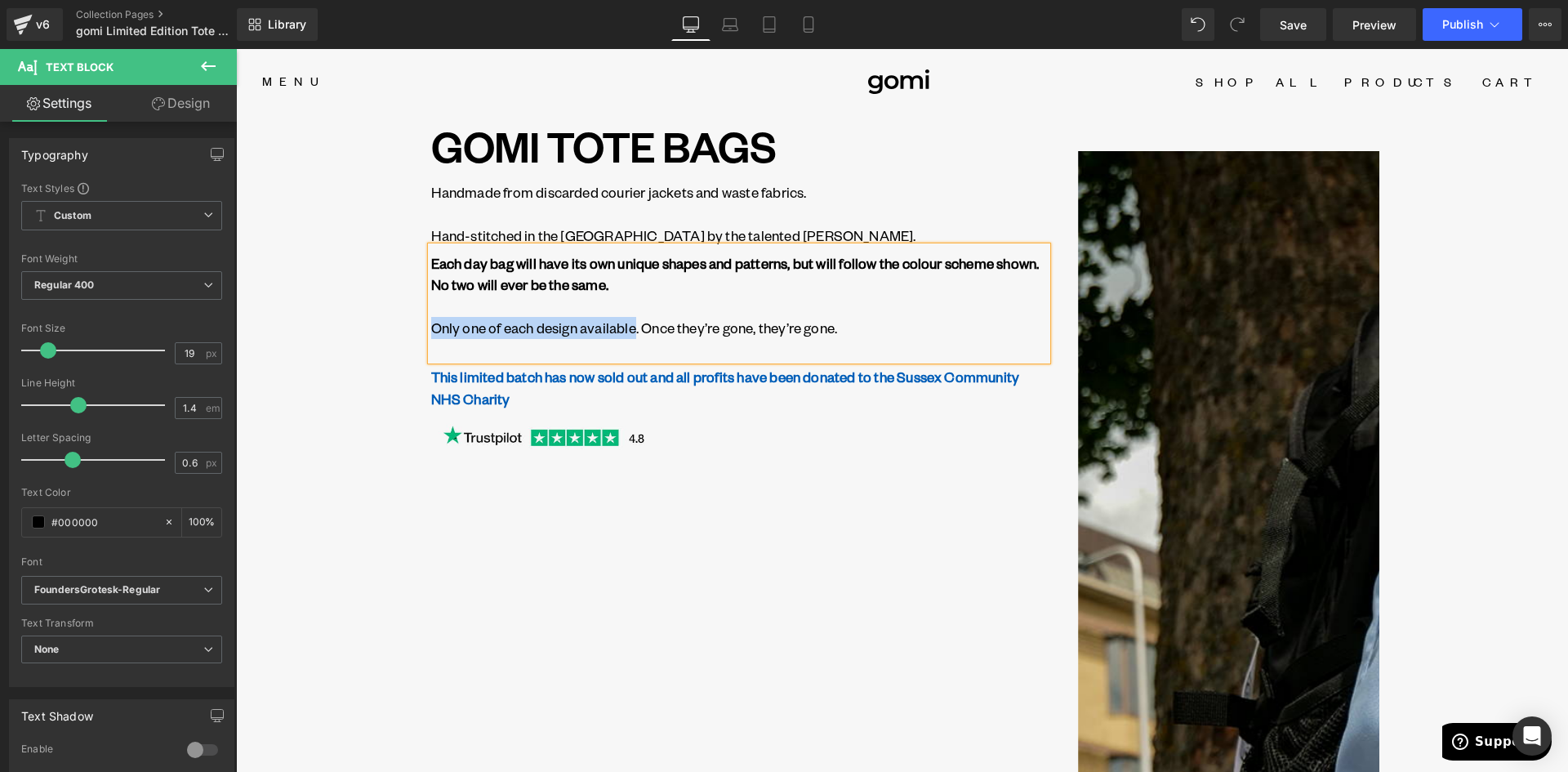
click at [431, 327] on p "Only one of each design available. Once they’re gone, they’re gone." at bounding box center [738, 327] width 615 height 22
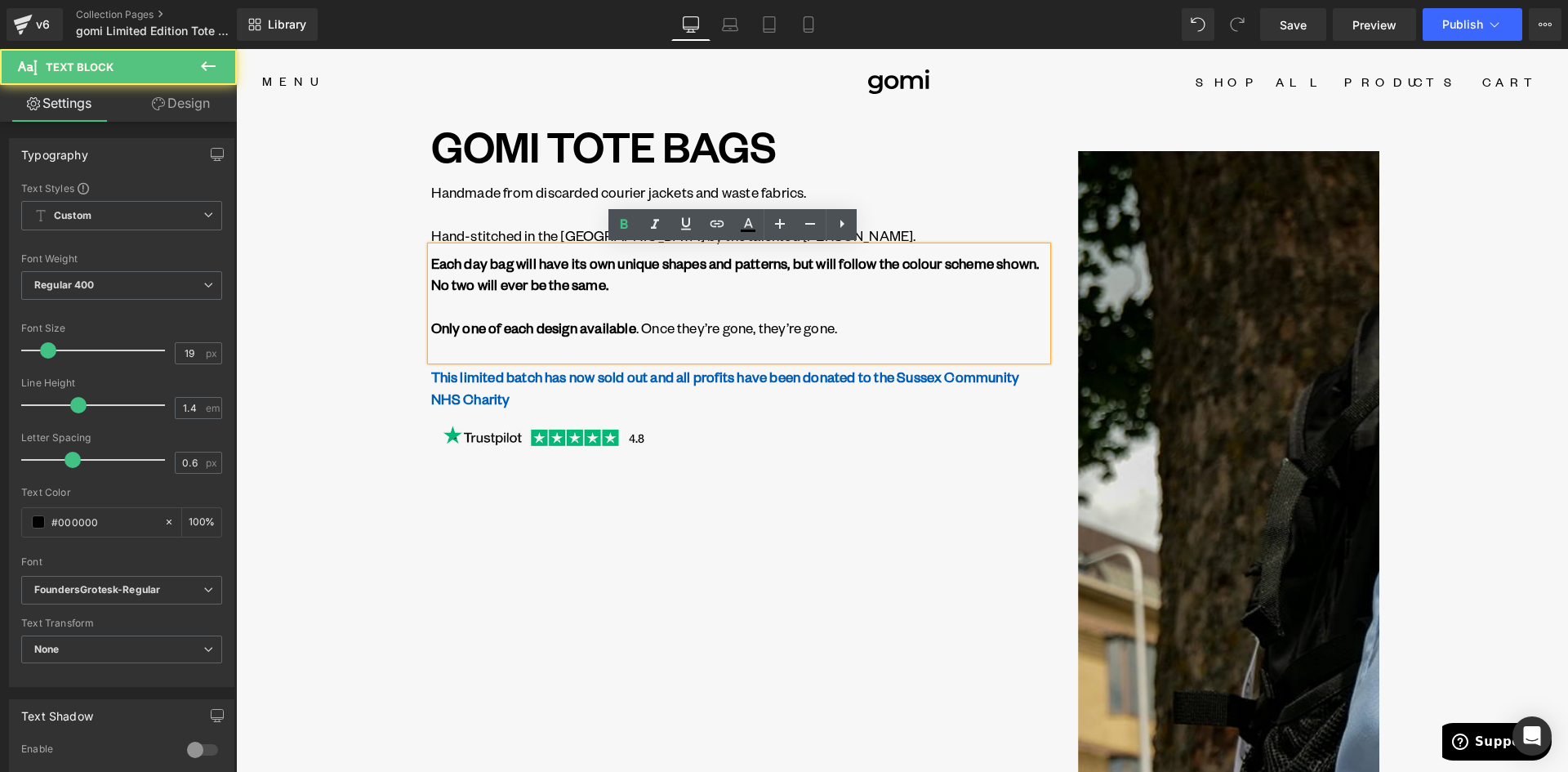
click at [663, 298] on p "Each day bag will have its own unique shapes and patterns, but will follow the …" at bounding box center [738, 285] width 615 height 65
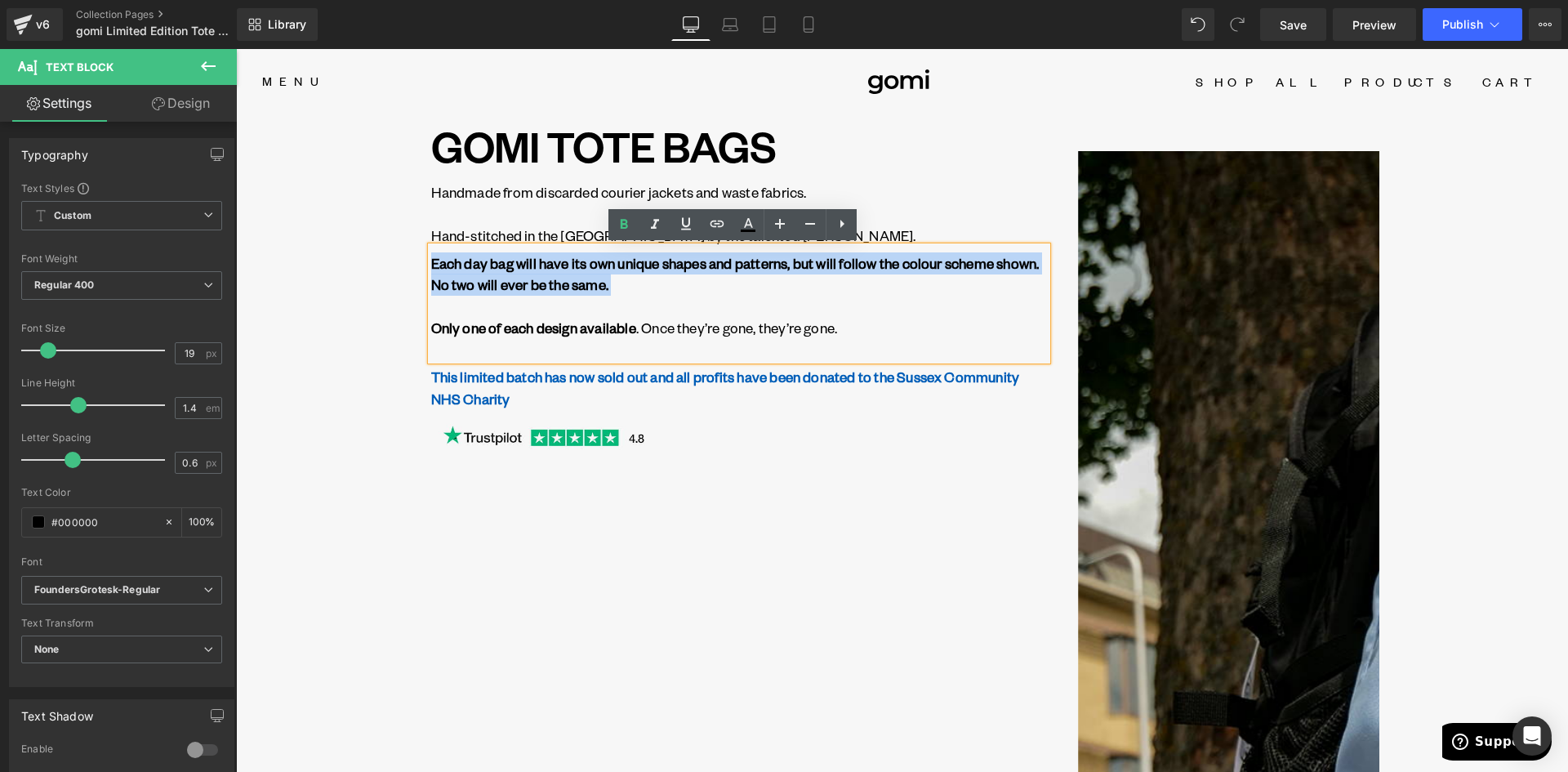
drag, startPoint x: 456, startPoint y: 309, endPoint x: 409, endPoint y: 258, distance: 69.4
click at [412, 258] on div "GOMI TOTE BAGS Heading Handmade from discarded courier jackets and waste fabric…" at bounding box center [738, 291] width 653 height 331
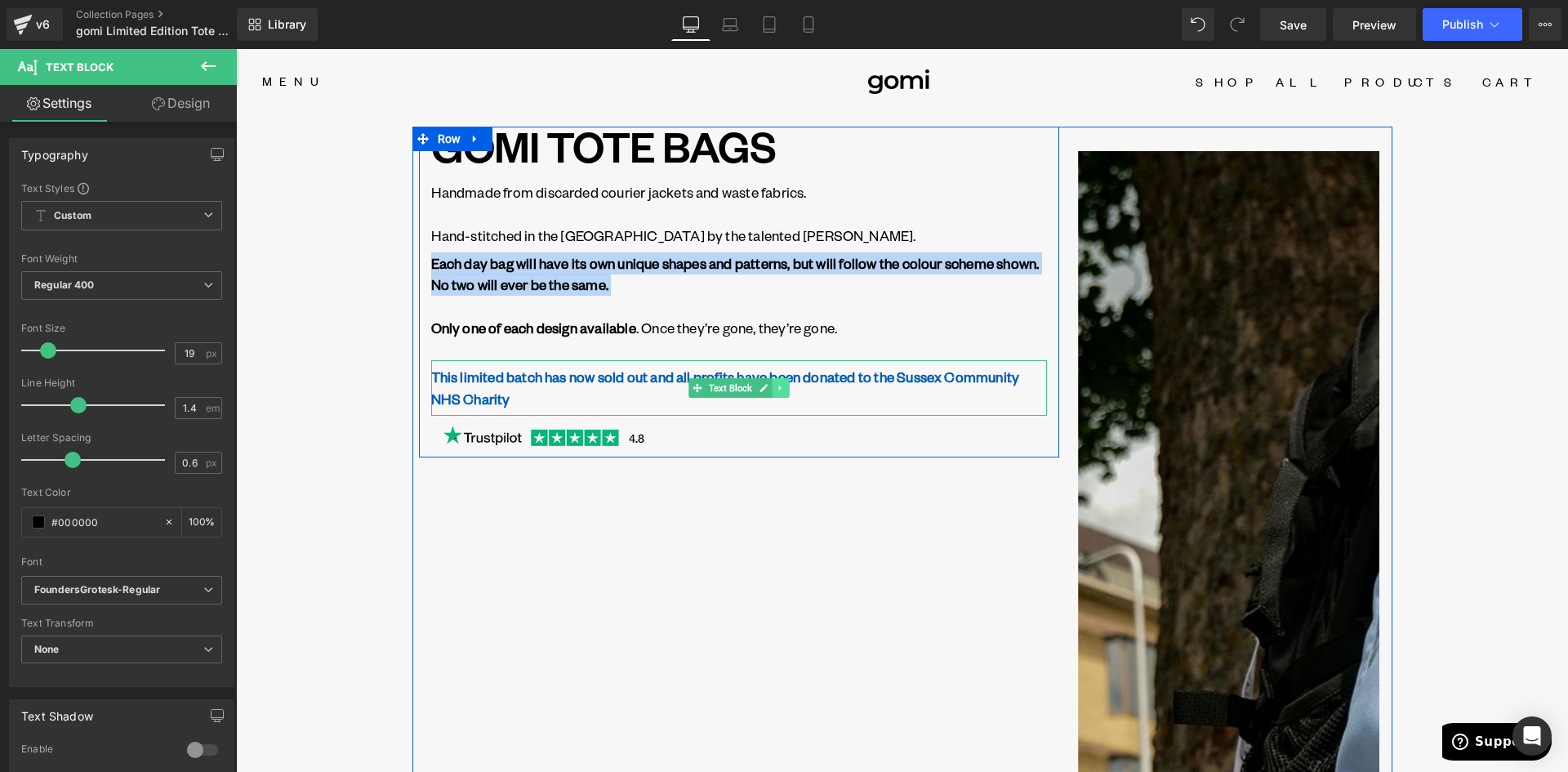
click at [778, 387] on icon at bounding box center [779, 389] width 3 height 6
click at [788, 386] on link at bounding box center [789, 388] width 17 height 20
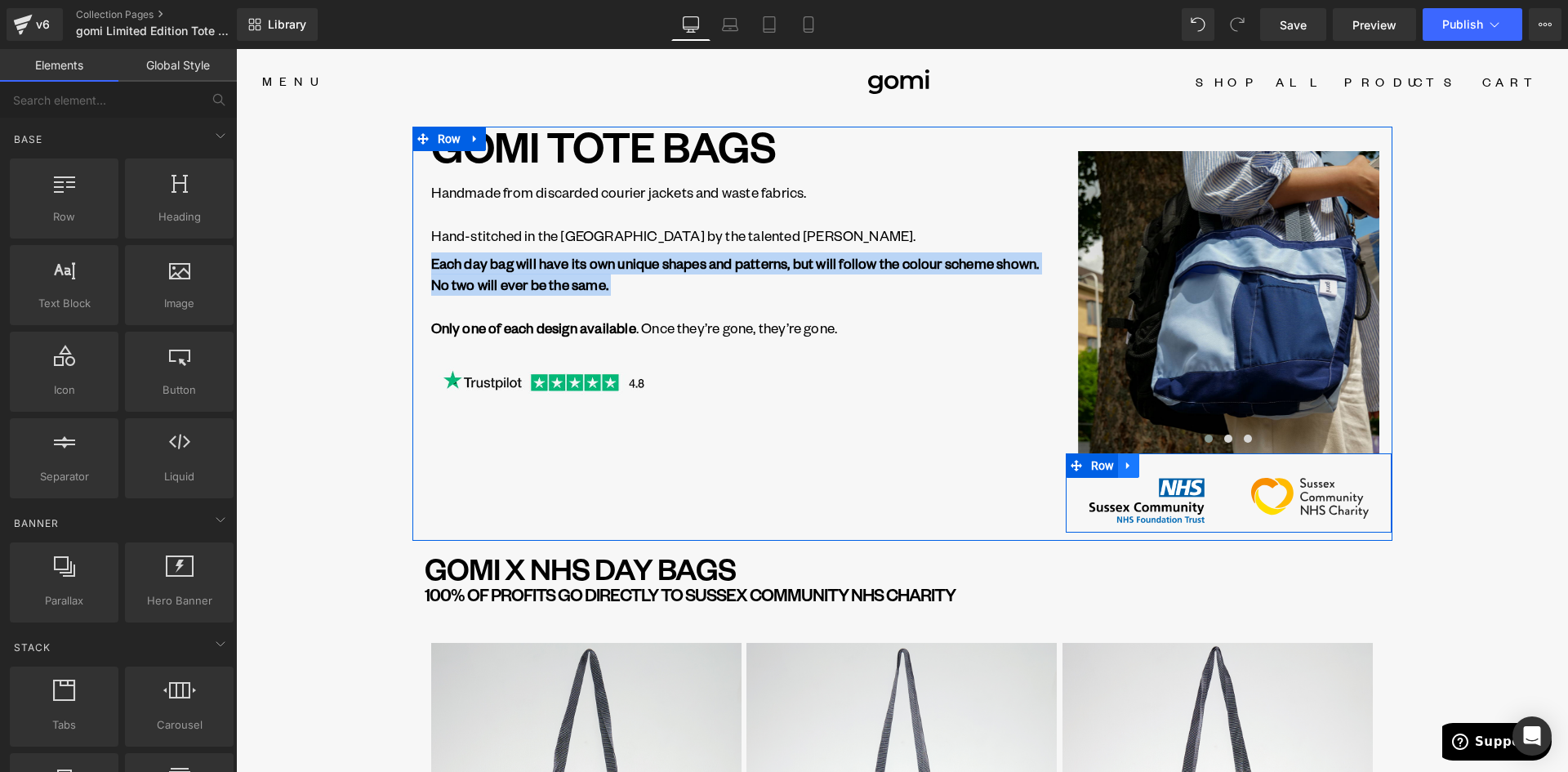
click at [1126, 464] on icon at bounding box center [1128, 466] width 11 height 12
click at [1167, 467] on icon at bounding box center [1171, 466] width 11 height 11
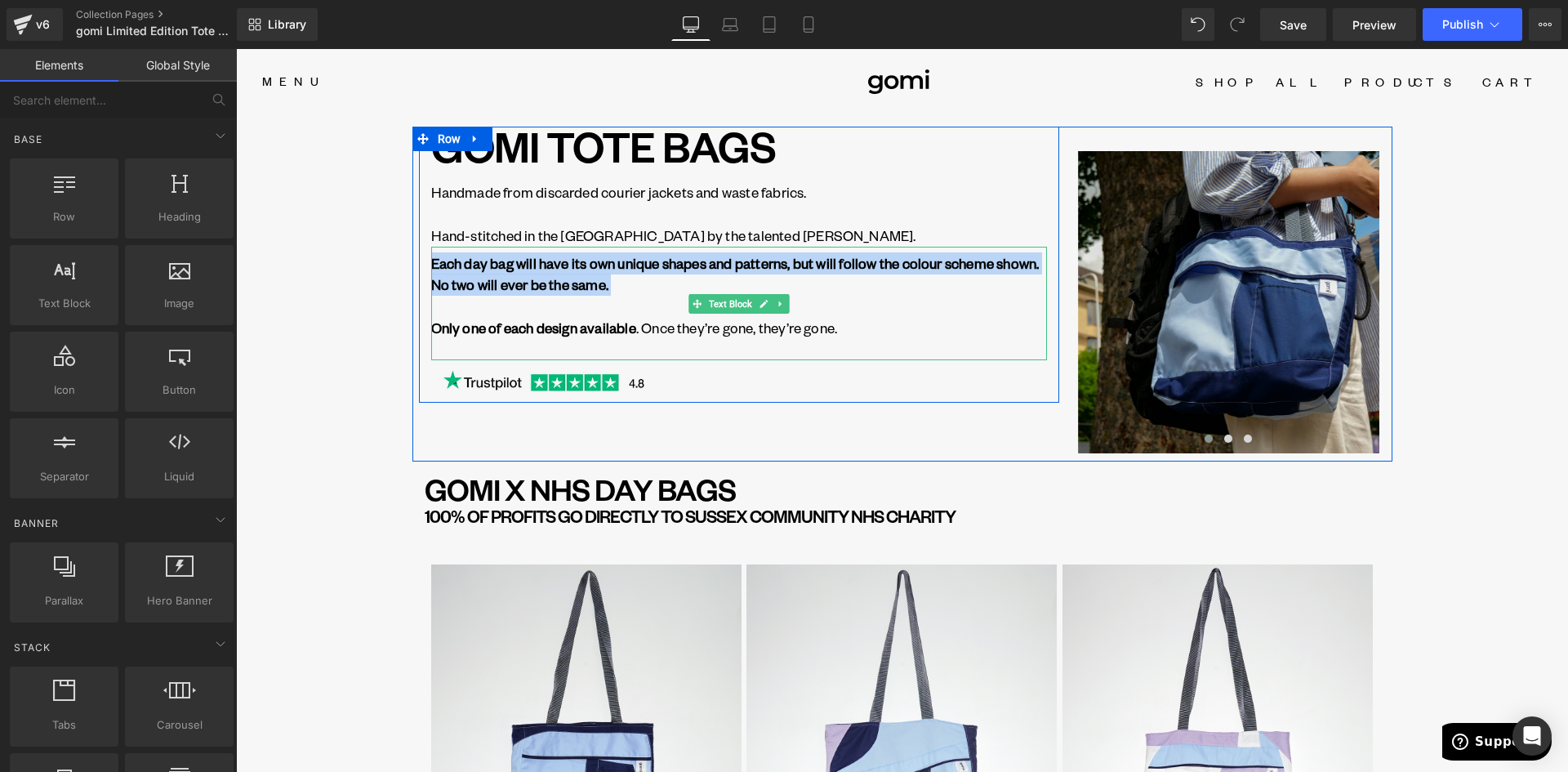
click at [645, 334] on p "Only one of each design available . Once they’re gone, they’re gone." at bounding box center [738, 327] width 615 height 22
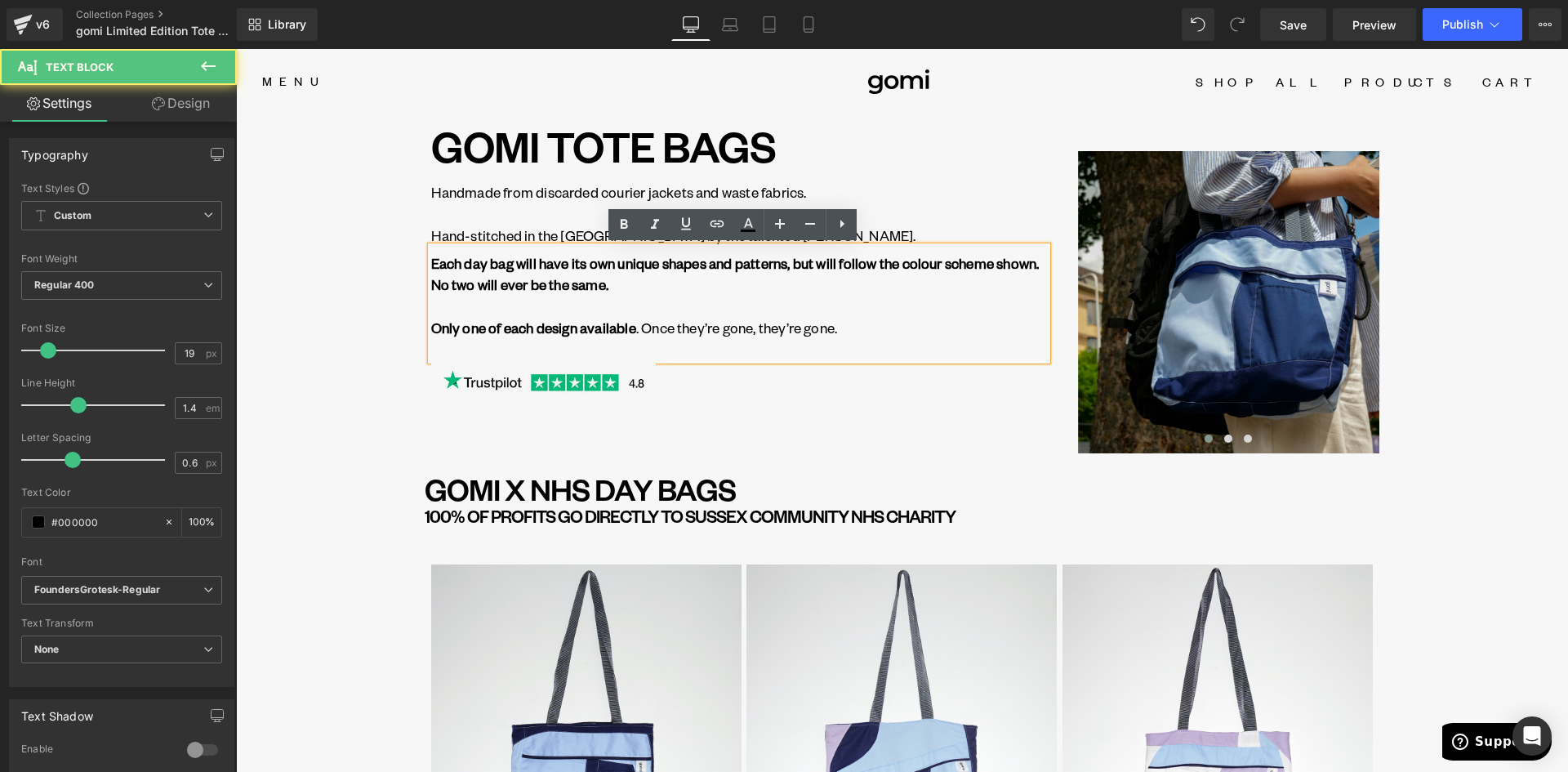
click at [704, 352] on p at bounding box center [738, 349] width 615 height 22
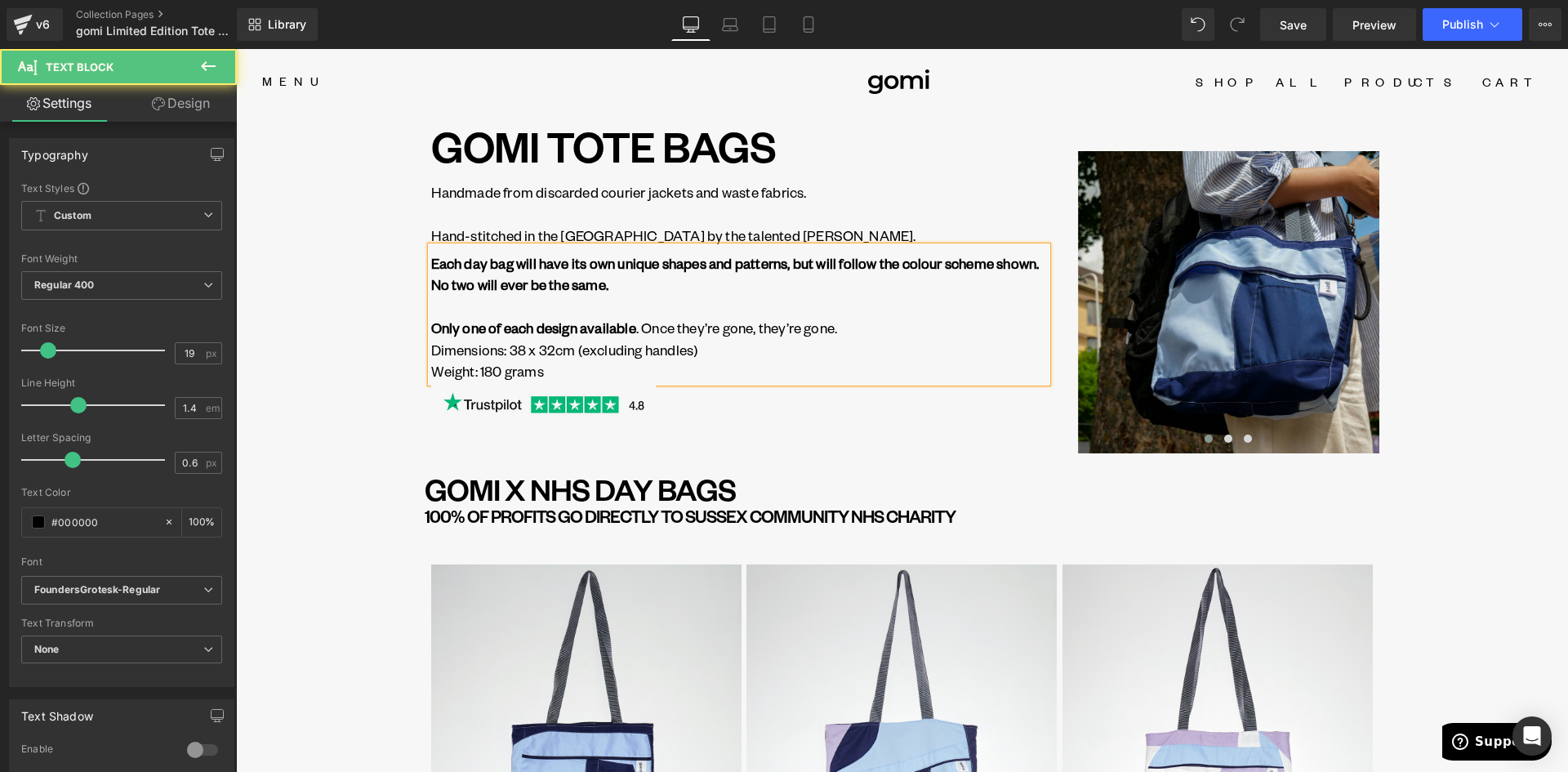
click at [716, 363] on p "Weight: 180 grams" at bounding box center [738, 371] width 615 height 22
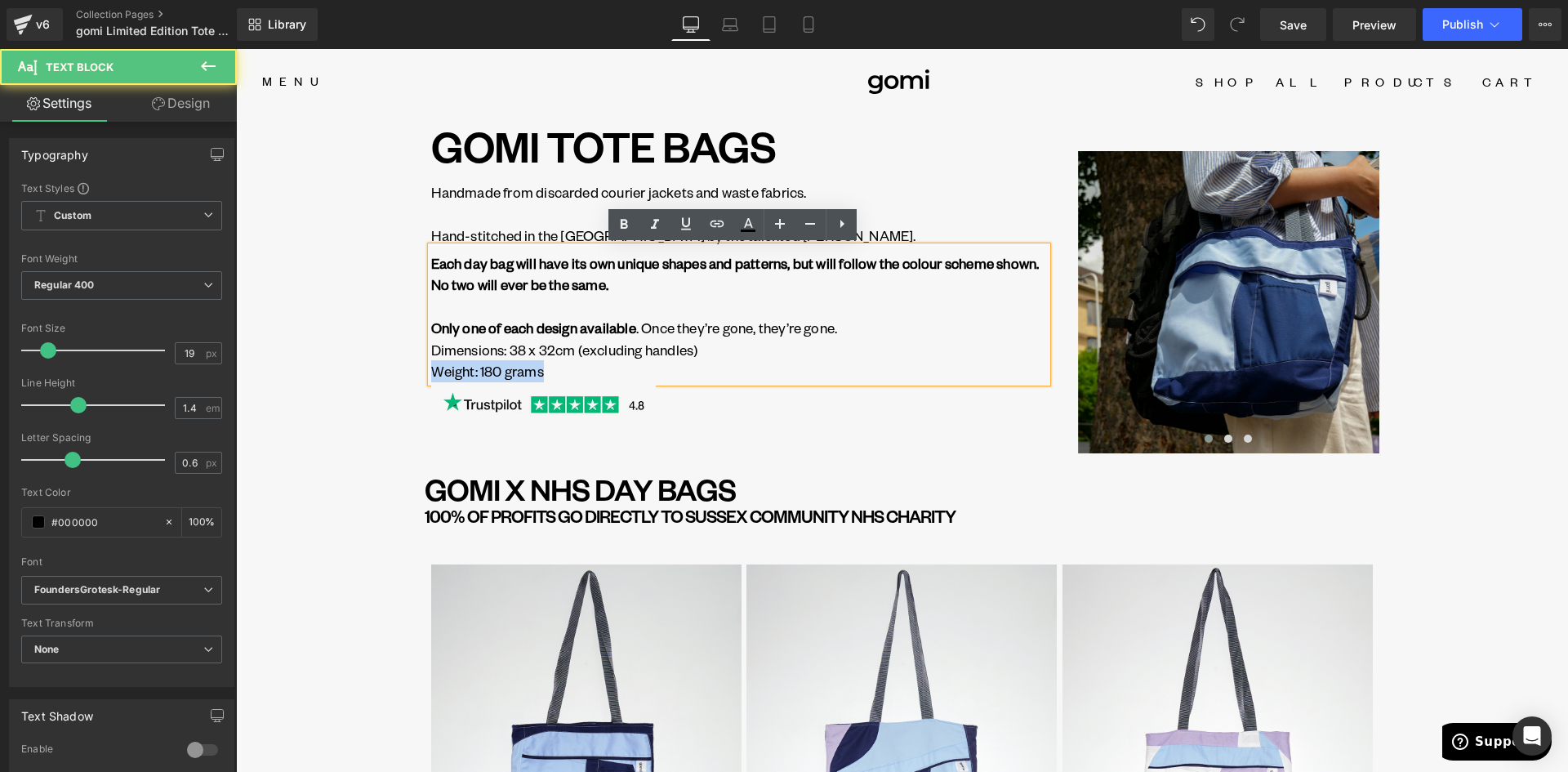
click at [431, 376] on p "Weight: 180 grams" at bounding box center [738, 371] width 615 height 22
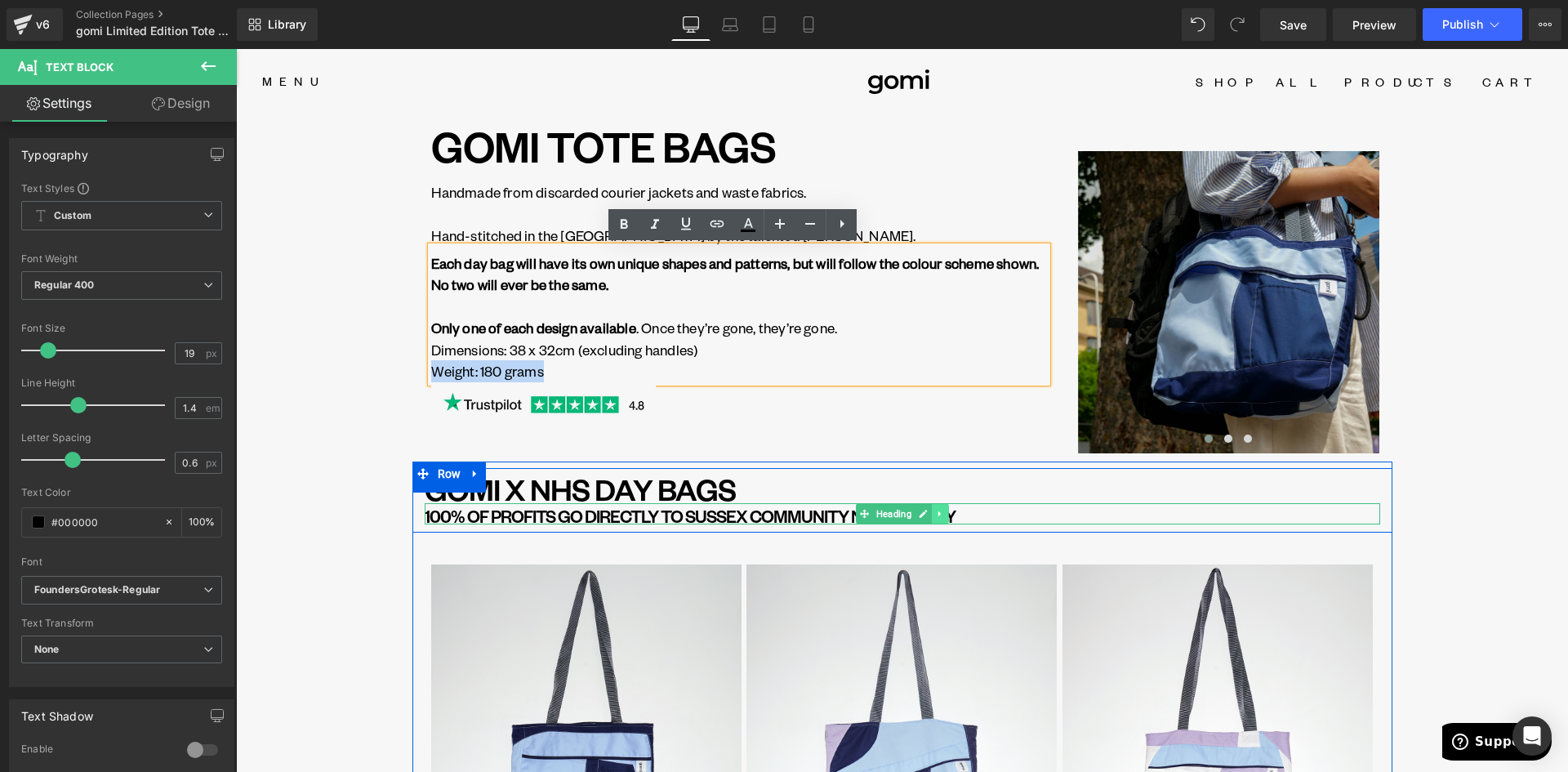
click at [938, 512] on icon at bounding box center [939, 513] width 3 height 6
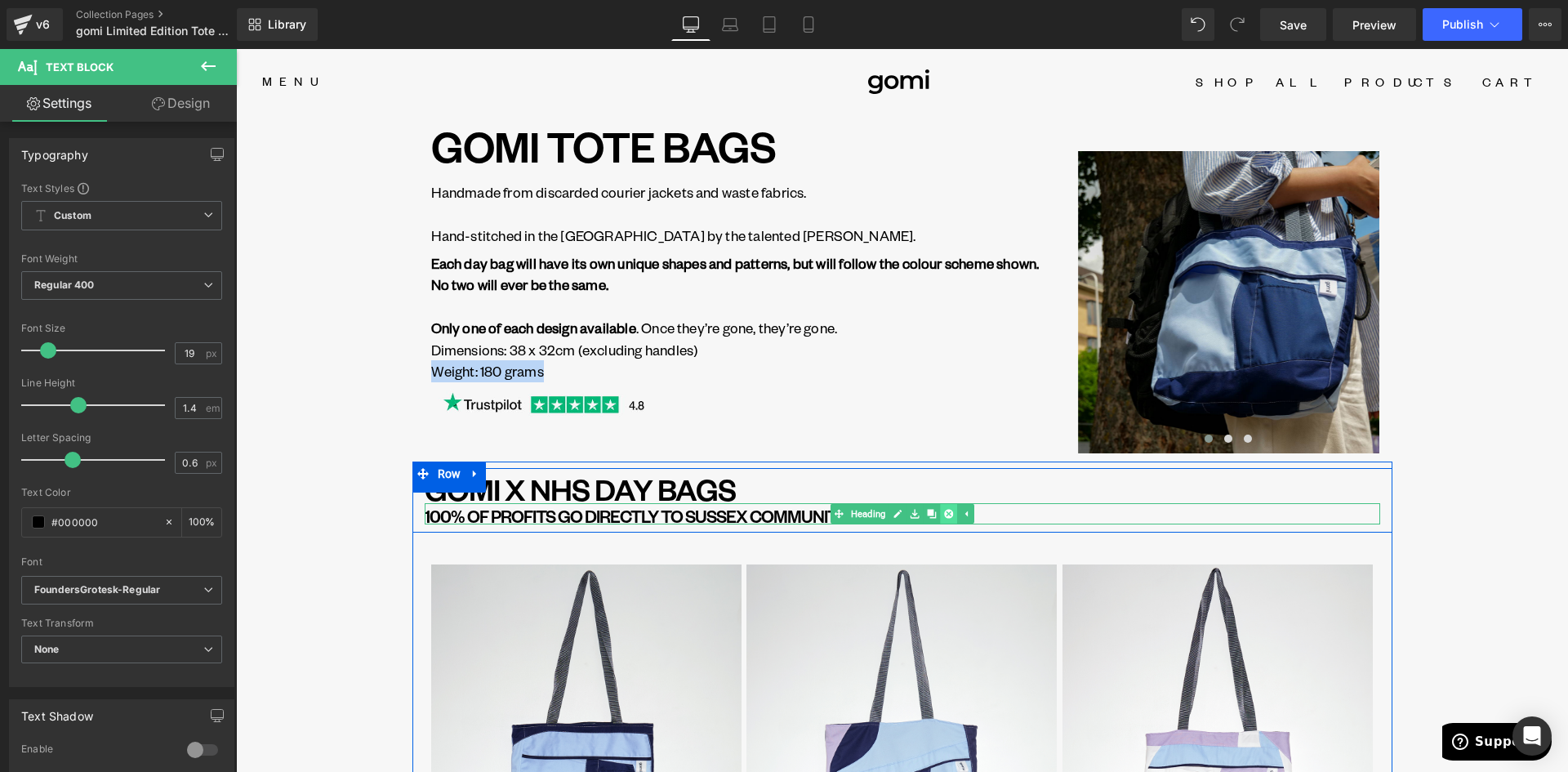
click at [944, 514] on icon at bounding box center [948, 513] width 9 height 9
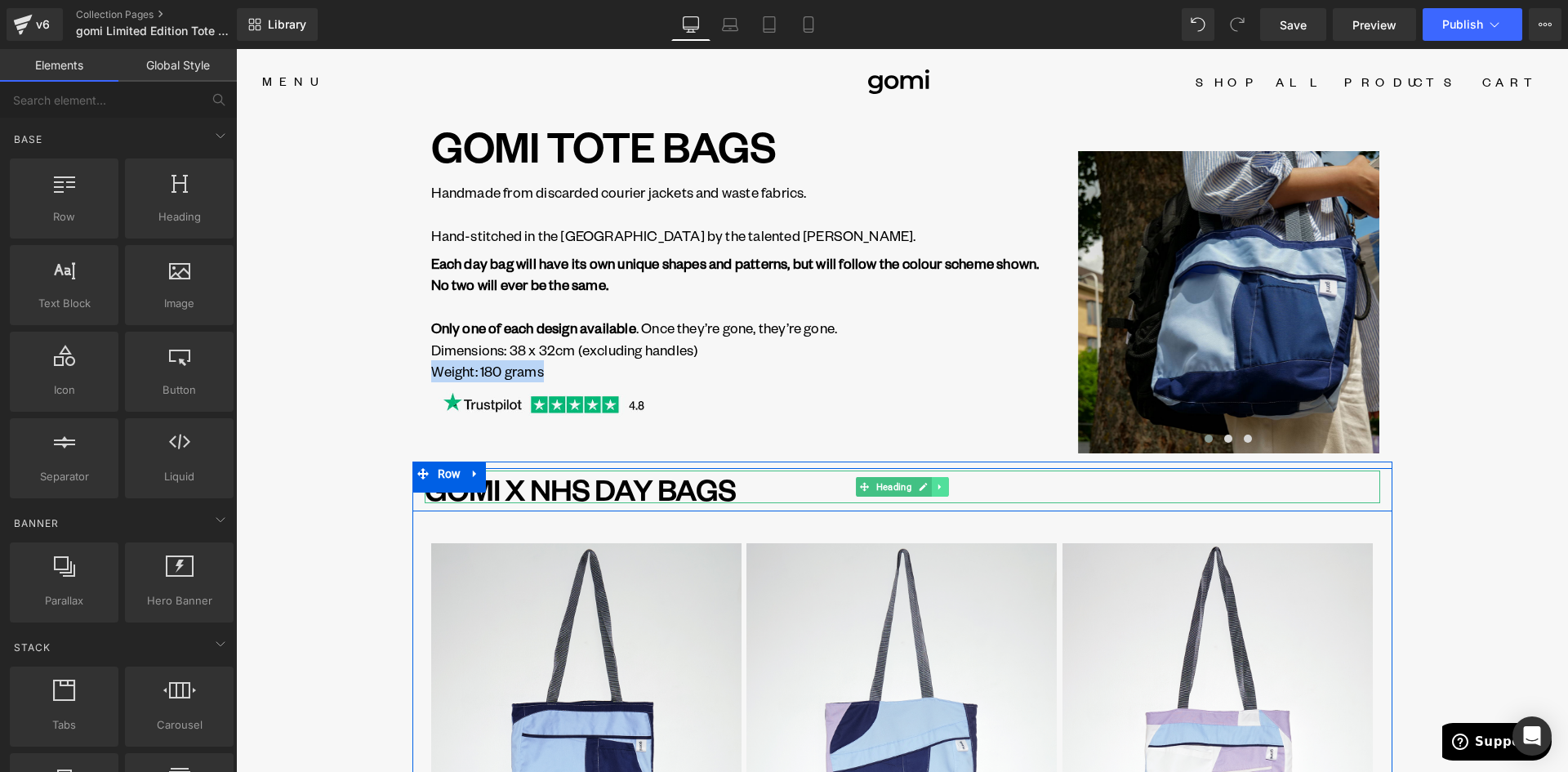
click at [932, 488] on link at bounding box center [940, 487] width 17 height 20
click at [947, 486] on link at bounding box center [948, 487] width 17 height 20
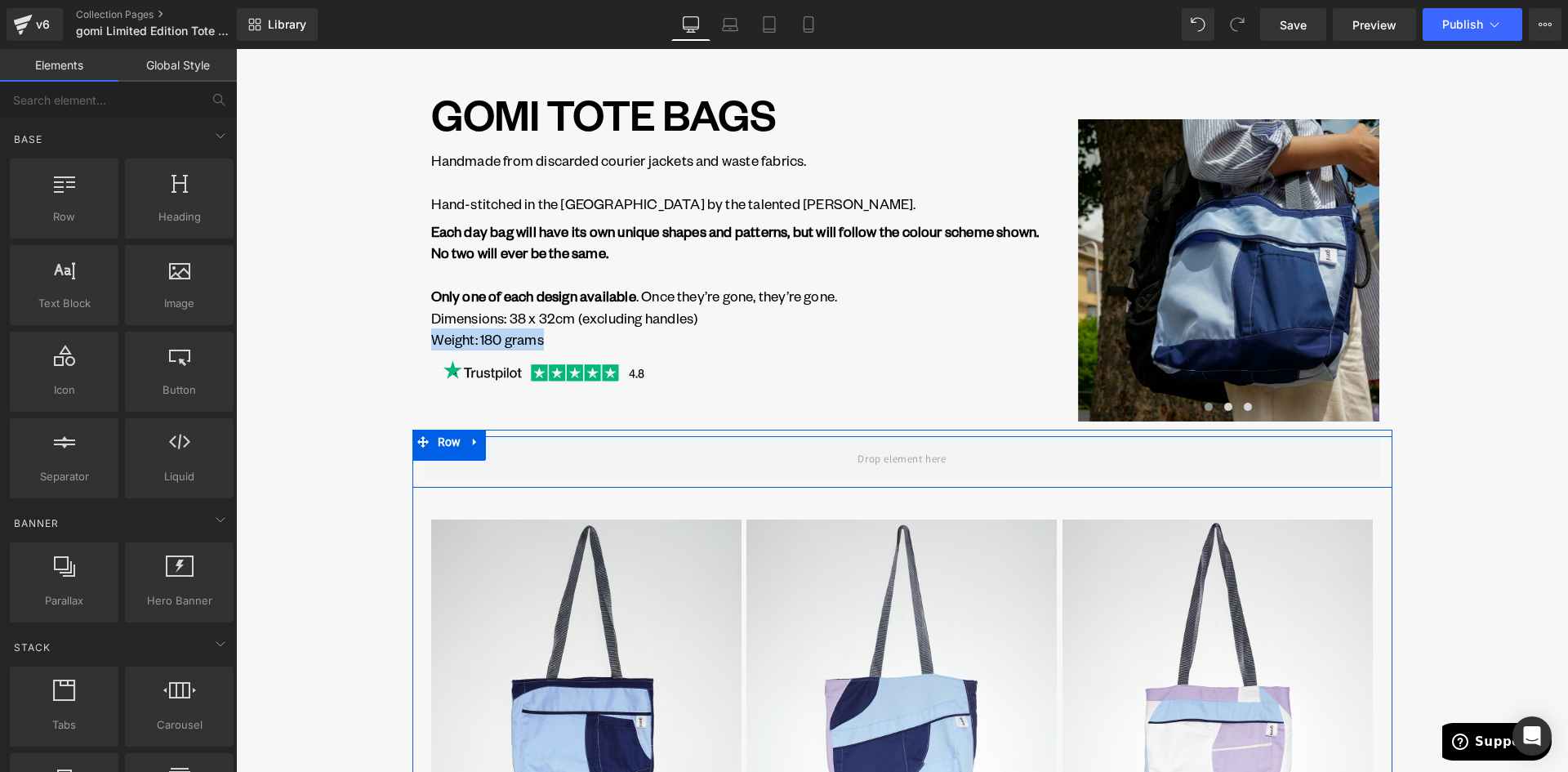
scroll to position [82, 0]
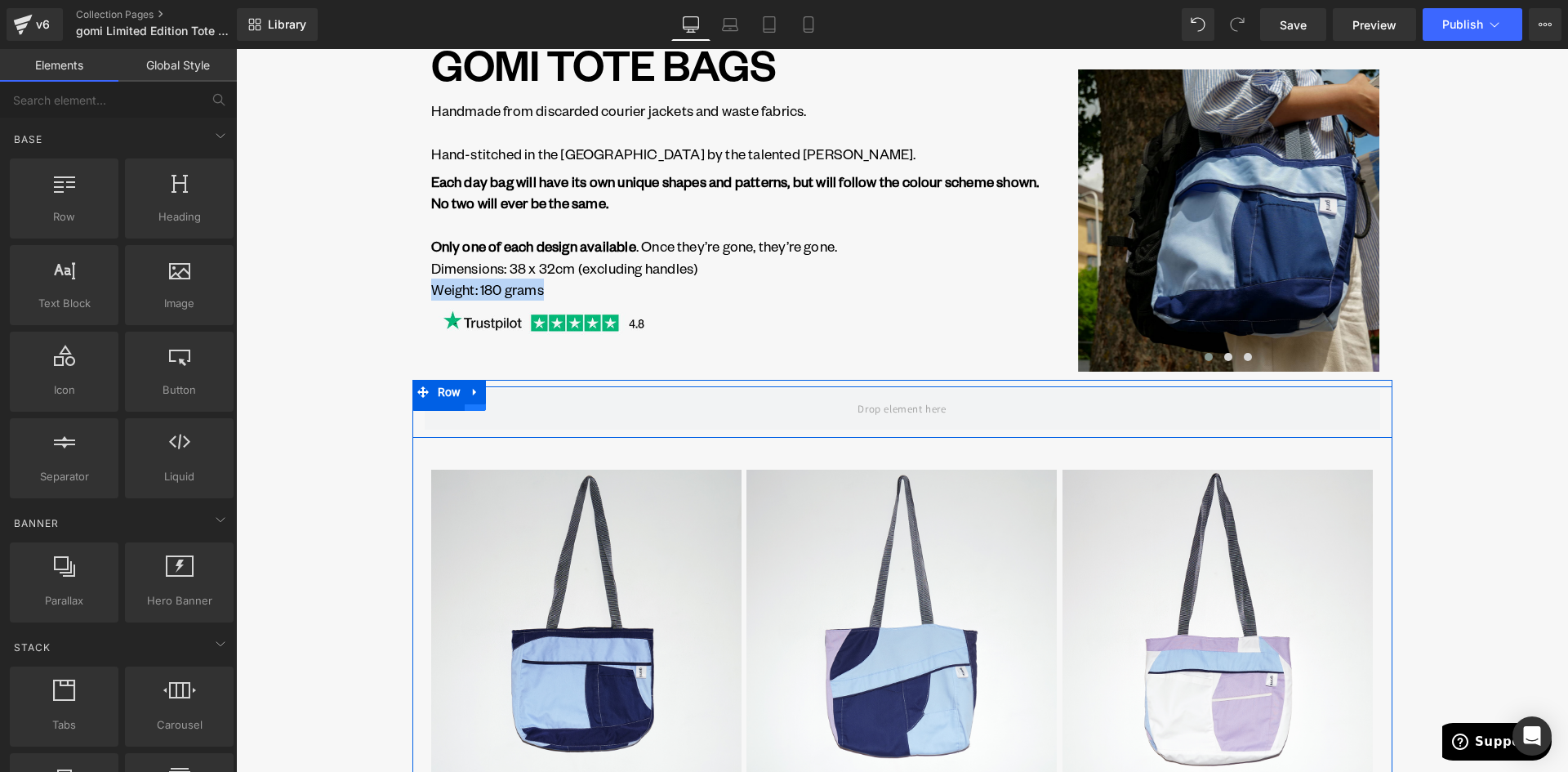
click at [470, 409] on link at bounding box center [475, 398] width 21 height 25
click at [516, 401] on icon at bounding box center [518, 398] width 11 height 11
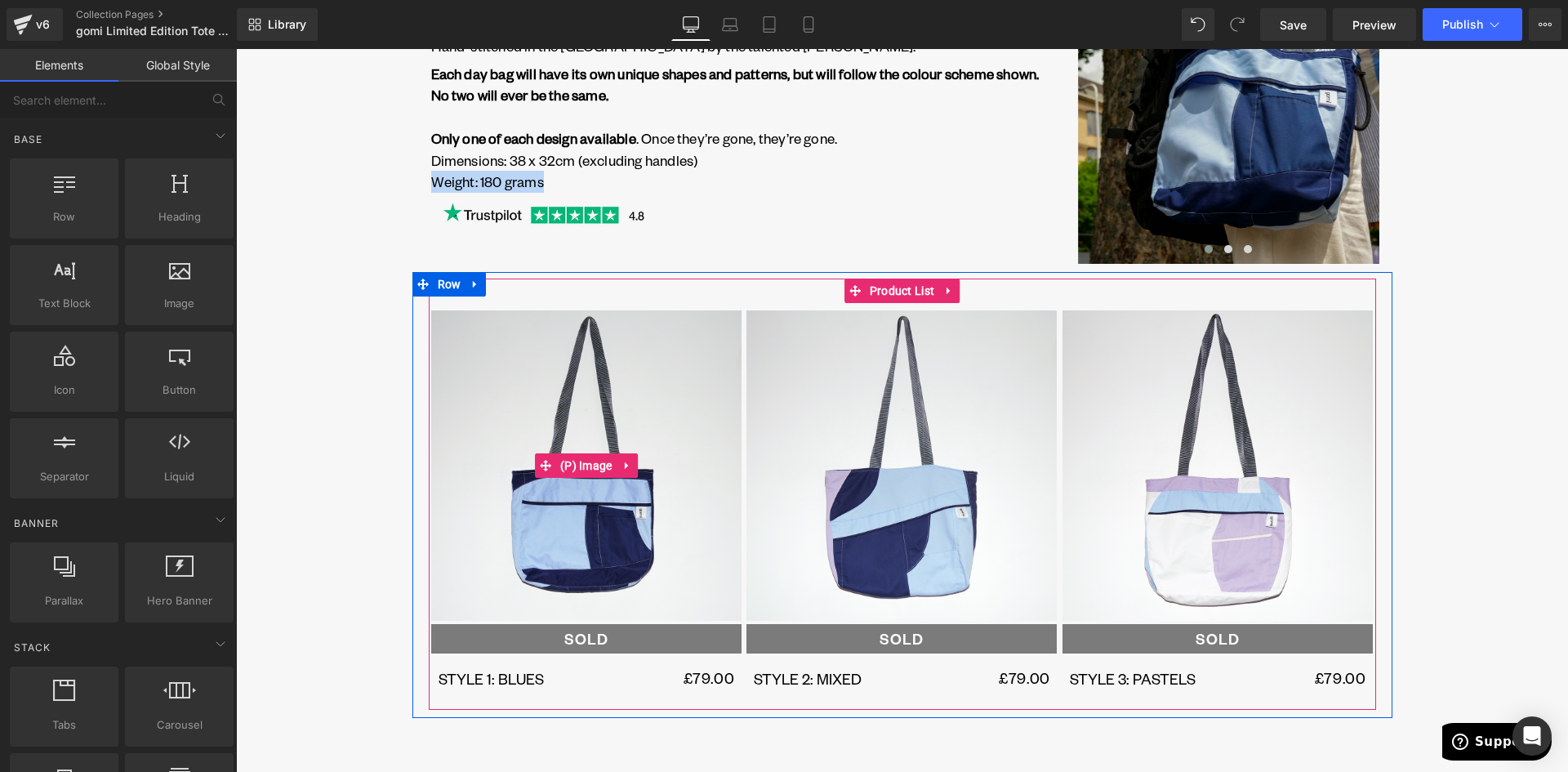
scroll to position [245, 0]
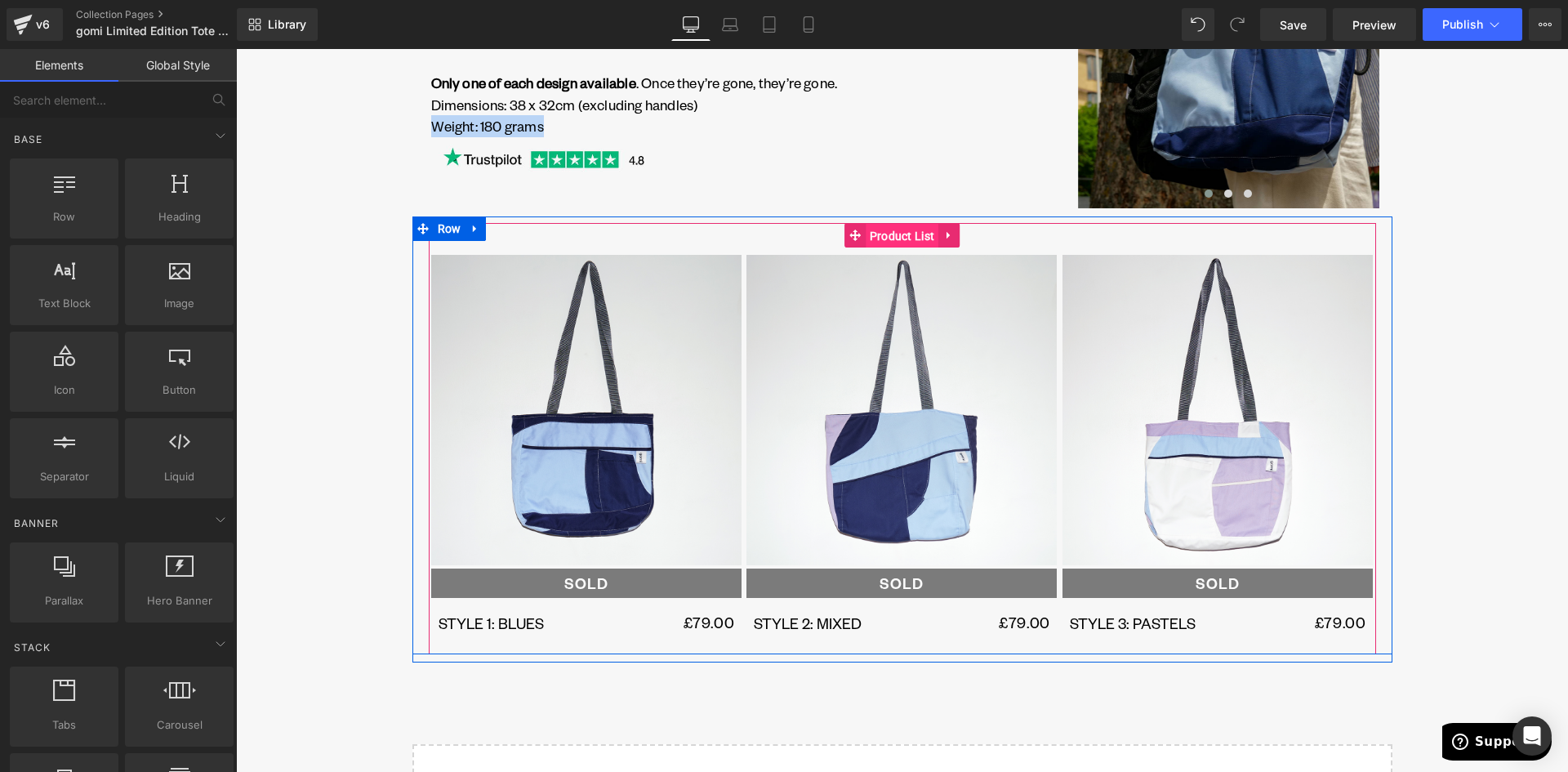
click at [906, 232] on span "Product List" at bounding box center [903, 236] width 74 height 25
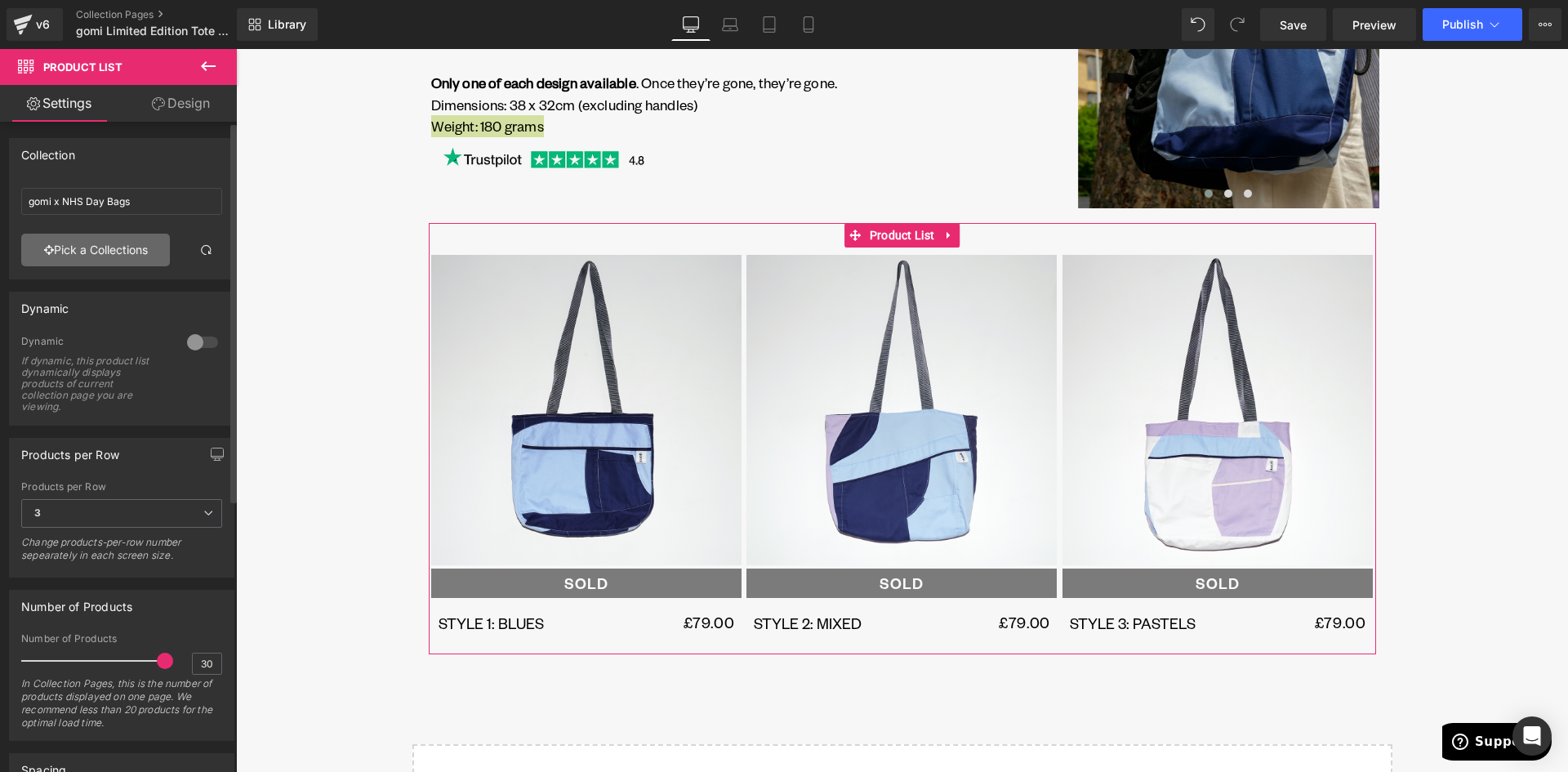
click at [101, 248] on link "Pick a Collections" at bounding box center [95, 249] width 149 height 32
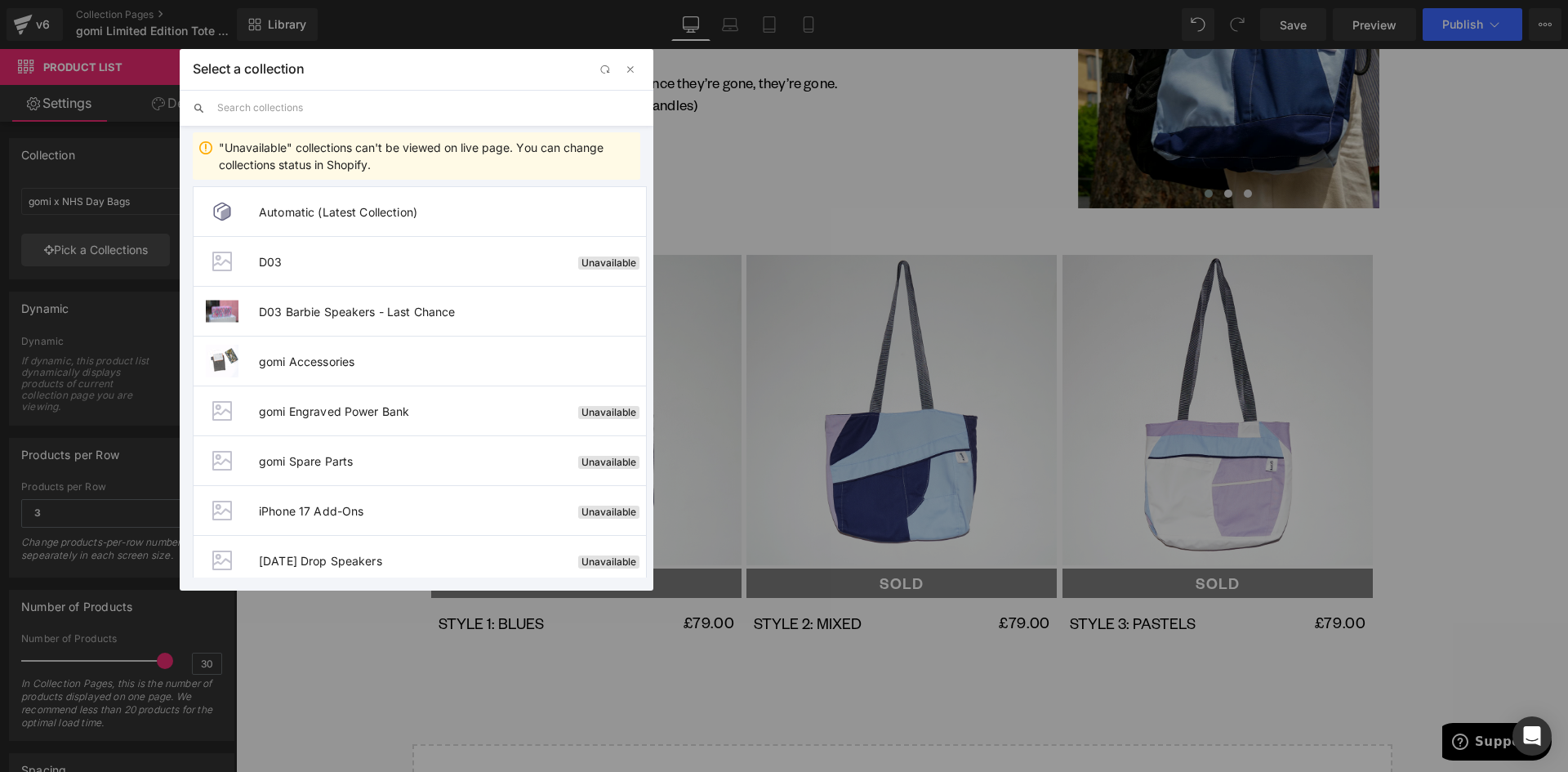
click at [301, 110] on input "text" at bounding box center [428, 108] width 423 height 36
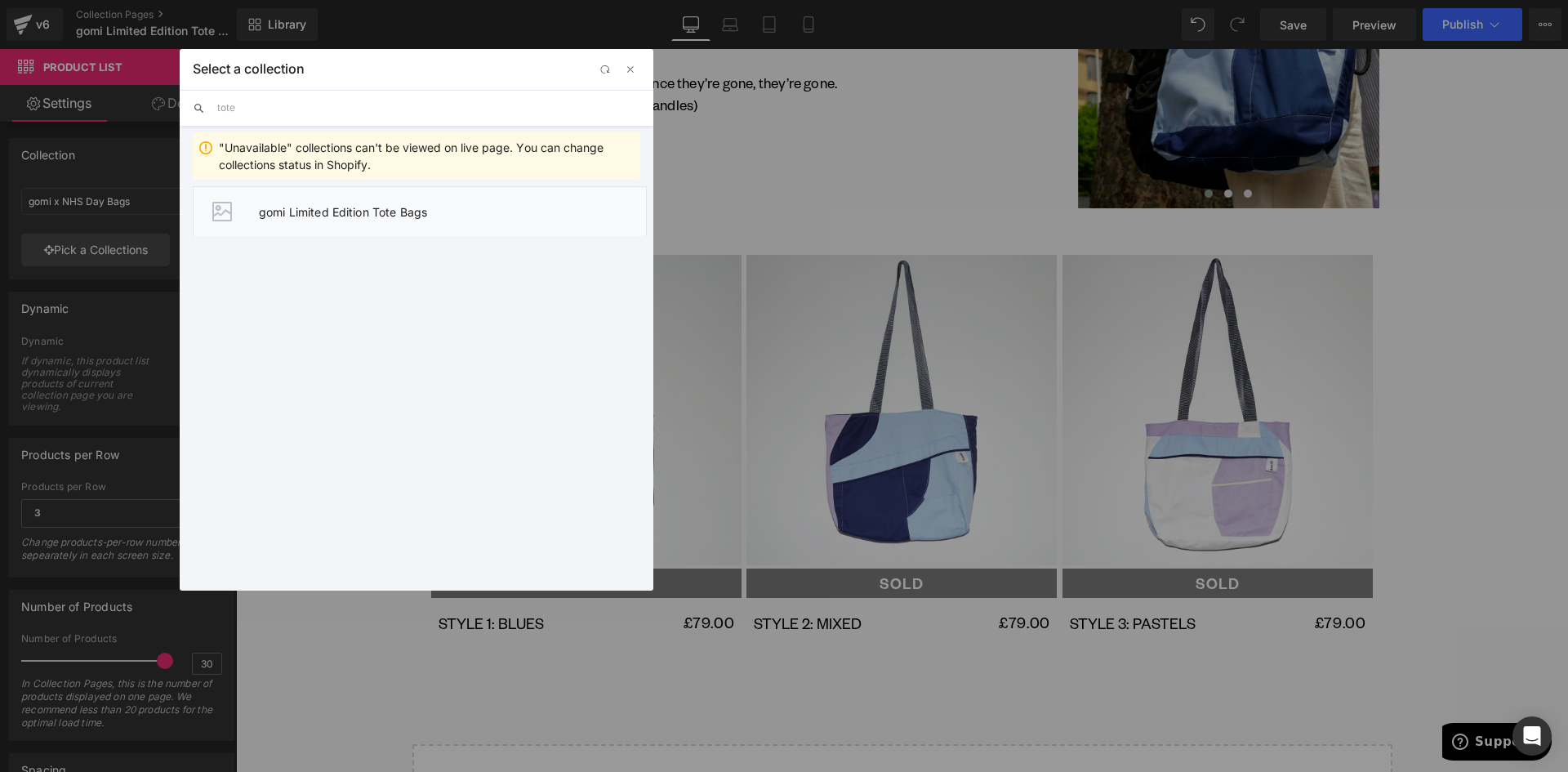
type input "tote"
drag, startPoint x: 343, startPoint y: 211, endPoint x: 146, endPoint y: 187, distance: 198.5
click at [343, 211] on span "gomi Limited Edition Tote Bags" at bounding box center [452, 211] width 387 height 14
type input "gomi Limited Edition Tote Bags"
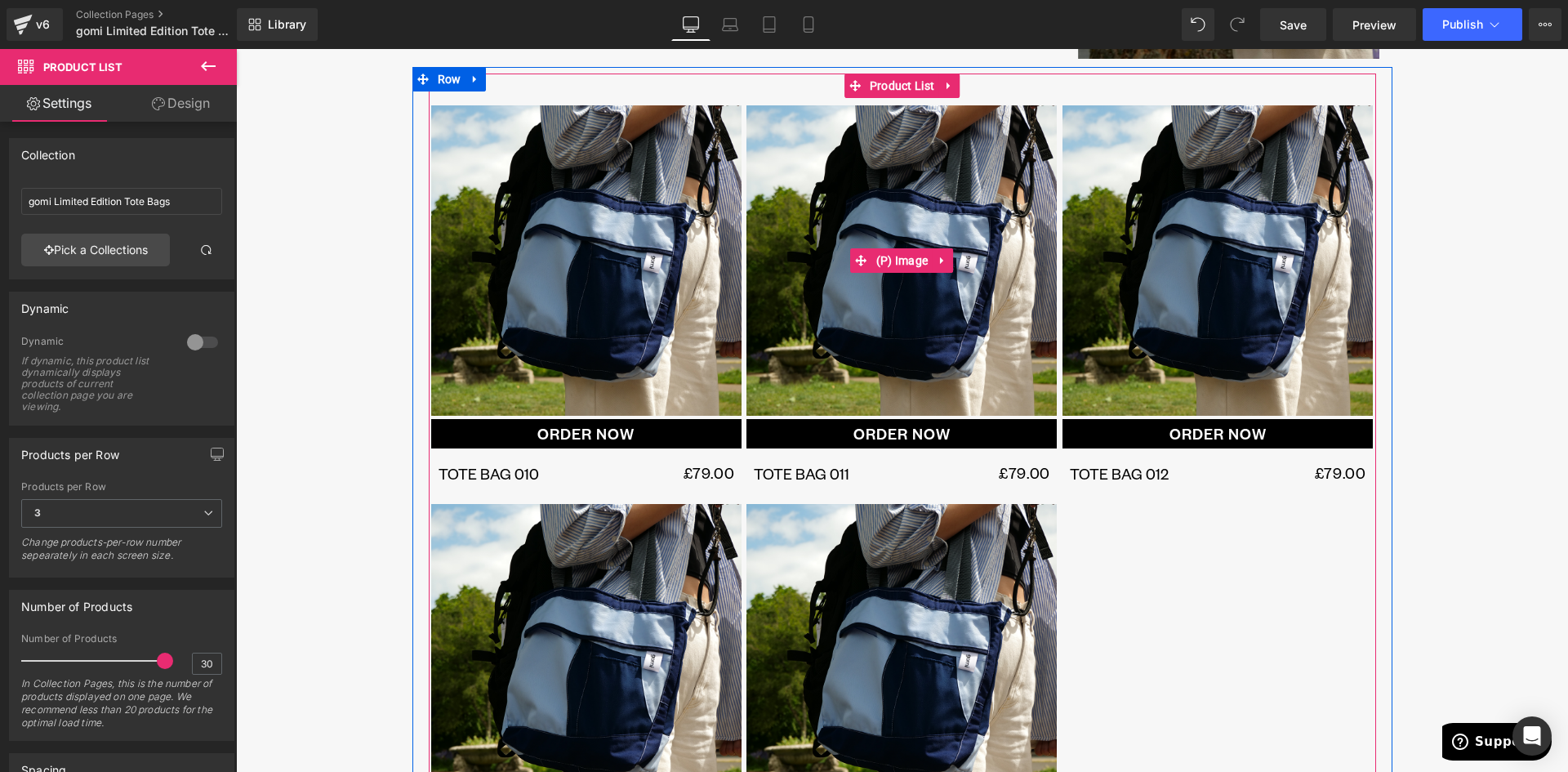
scroll to position [409, 0]
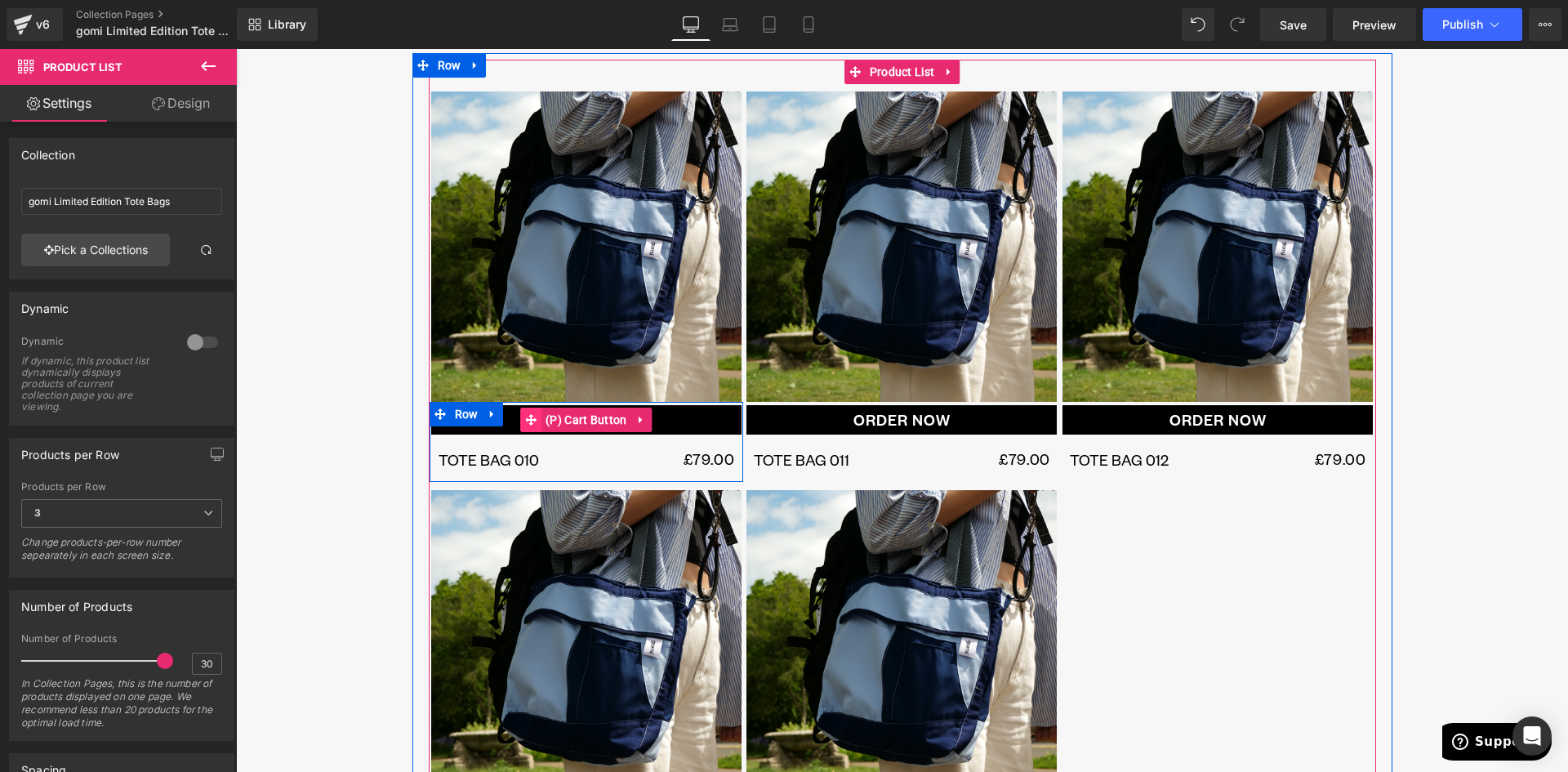
click at [567, 417] on span "(P) Cart Button" at bounding box center [586, 420] width 90 height 25
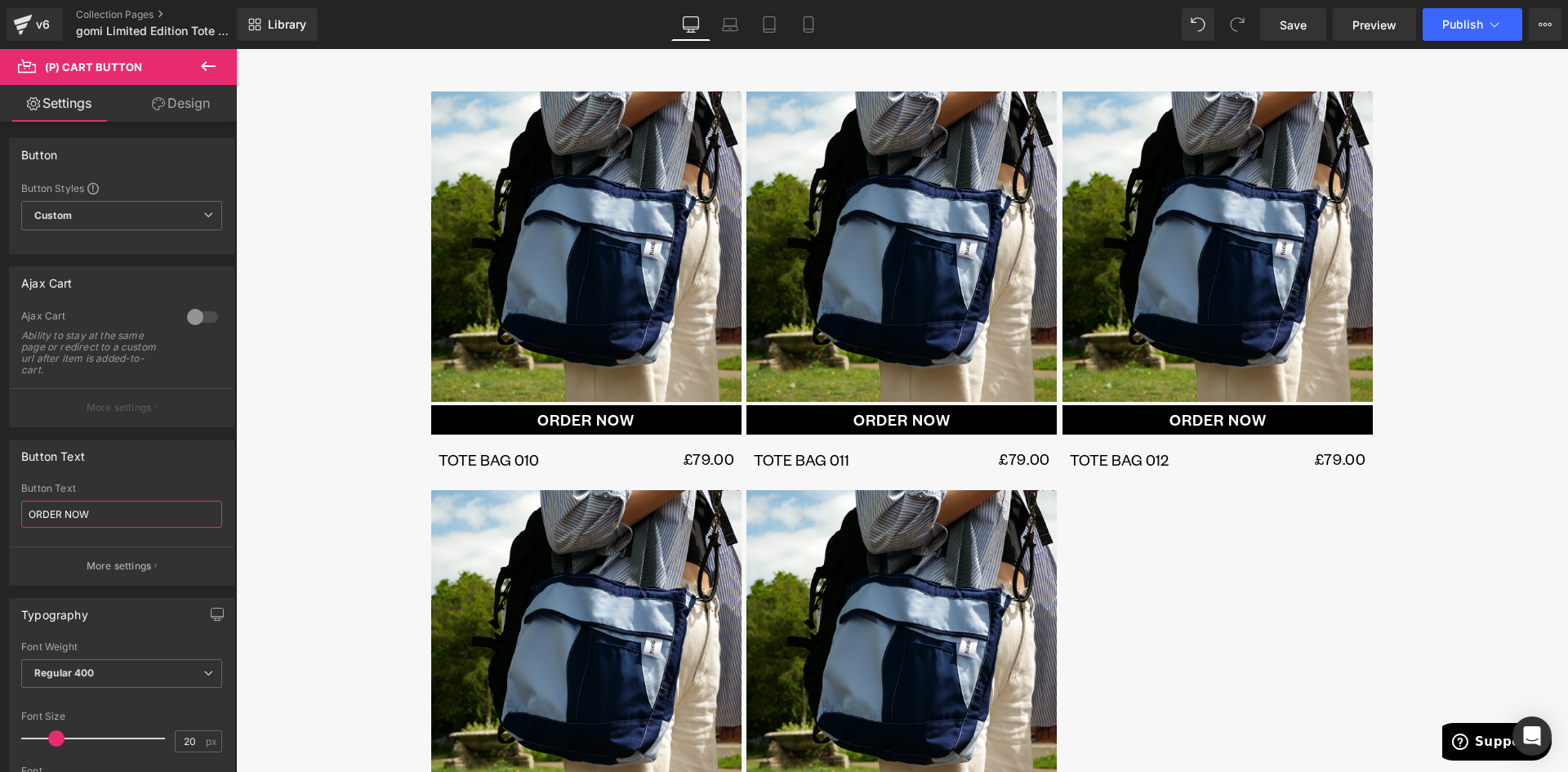
drag, startPoint x: 100, startPoint y: 508, endPoint x: -18, endPoint y: 515, distance: 118.2
click at [0, 515] on html "(P) Cart Button You are previewing how the will restyle your page. You can not …" at bounding box center [784, 386] width 1568 height 772
type input "ONLY 1 AVAILABLE"
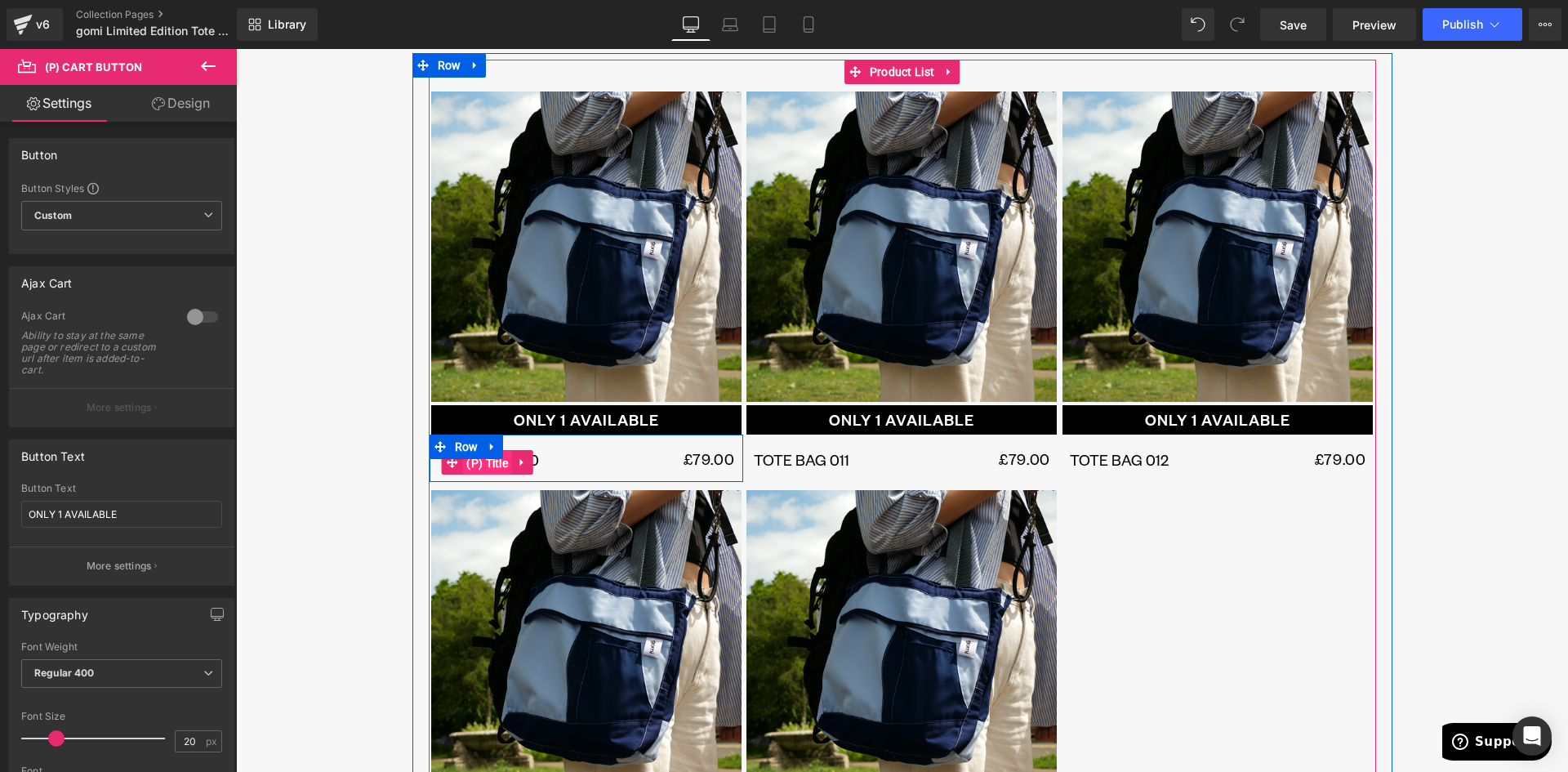
click at [495, 467] on span "(P) Title" at bounding box center [486, 463] width 50 height 25
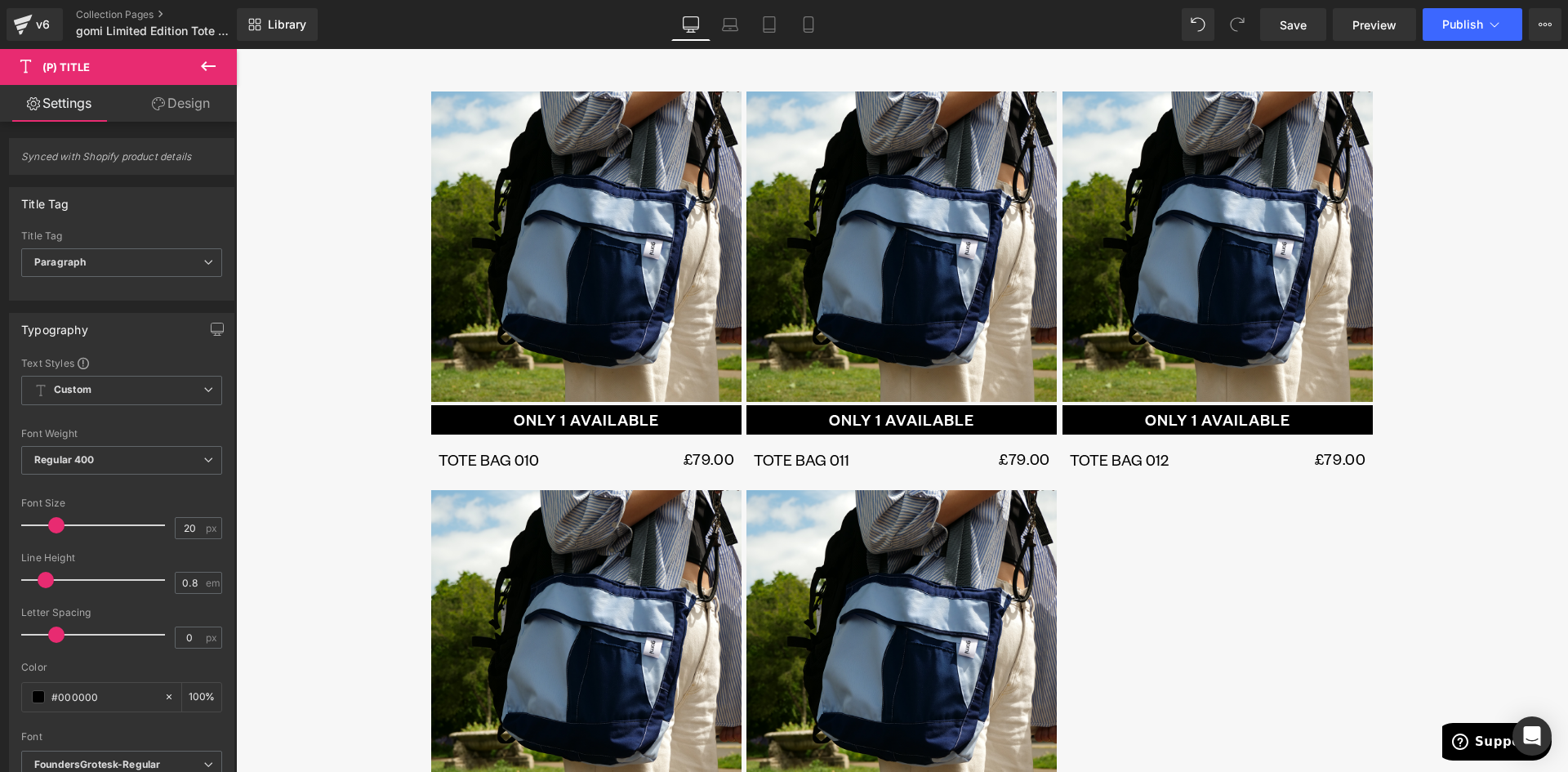
click at [180, 111] on link "Design" at bounding box center [180, 103] width 119 height 37
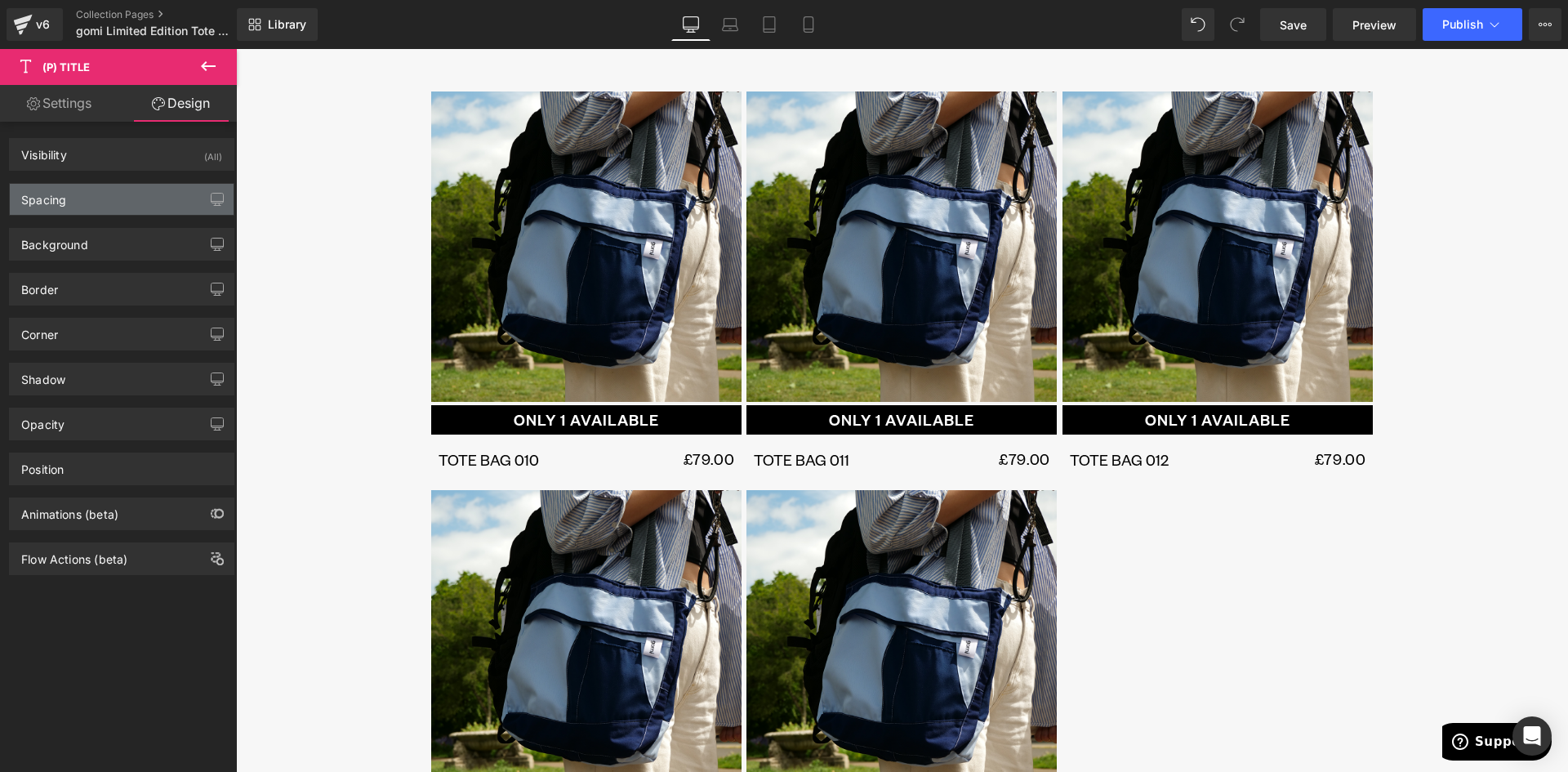
click at [78, 198] on div "Spacing" at bounding box center [121, 199] width 224 height 31
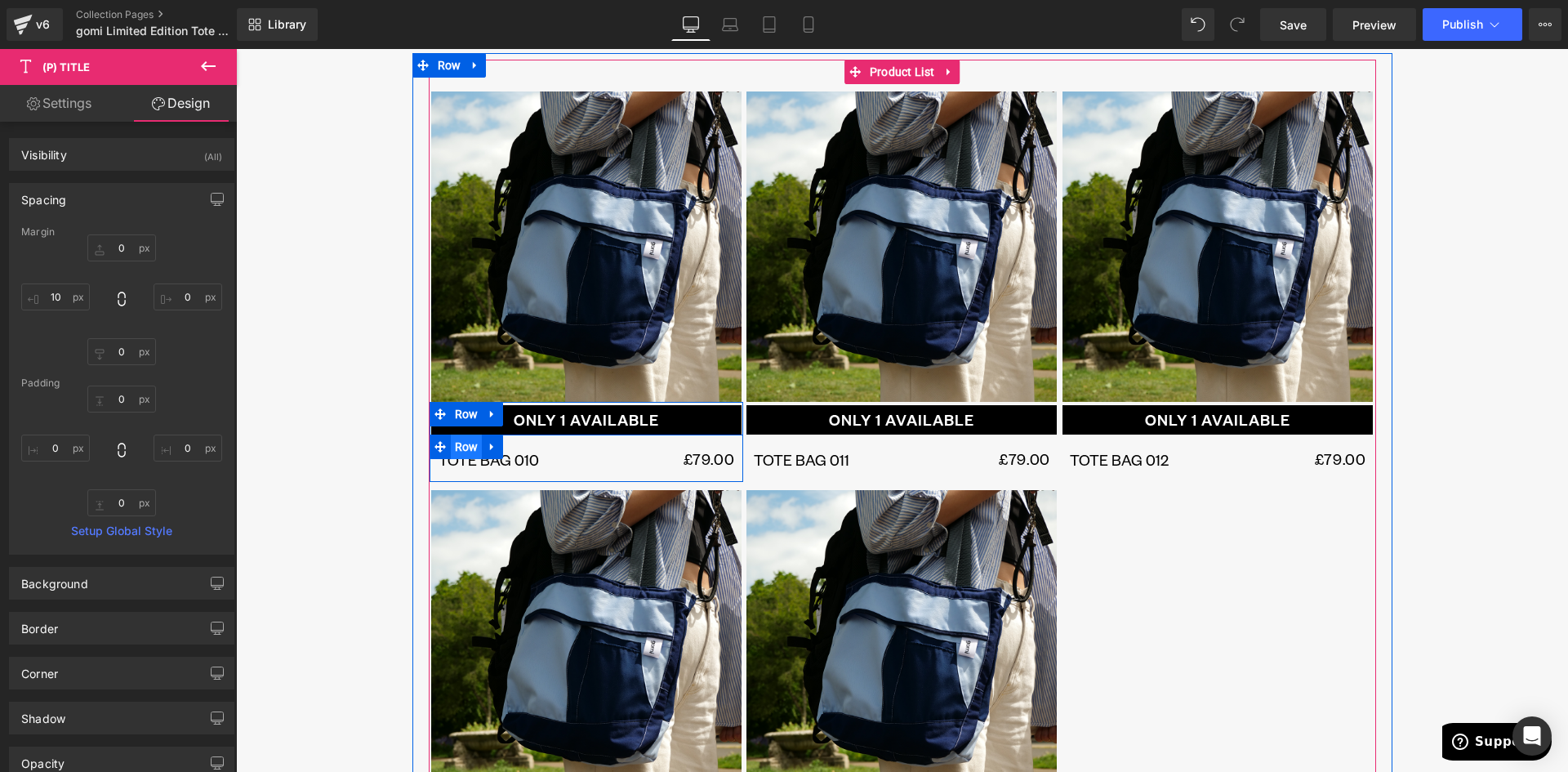
click at [460, 445] on span "Row" at bounding box center [466, 447] width 32 height 25
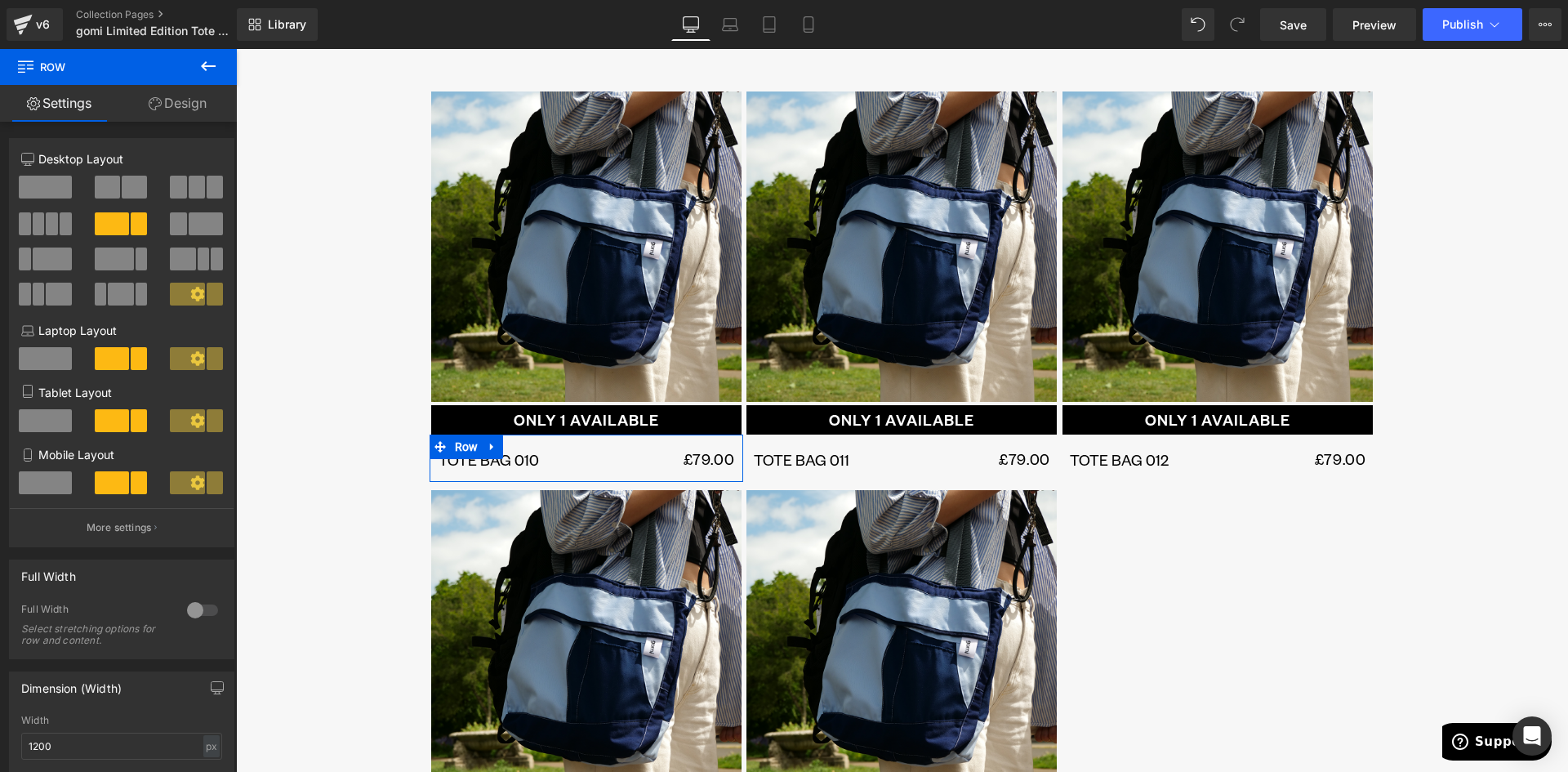
click at [165, 101] on link "Design" at bounding box center [177, 103] width 119 height 37
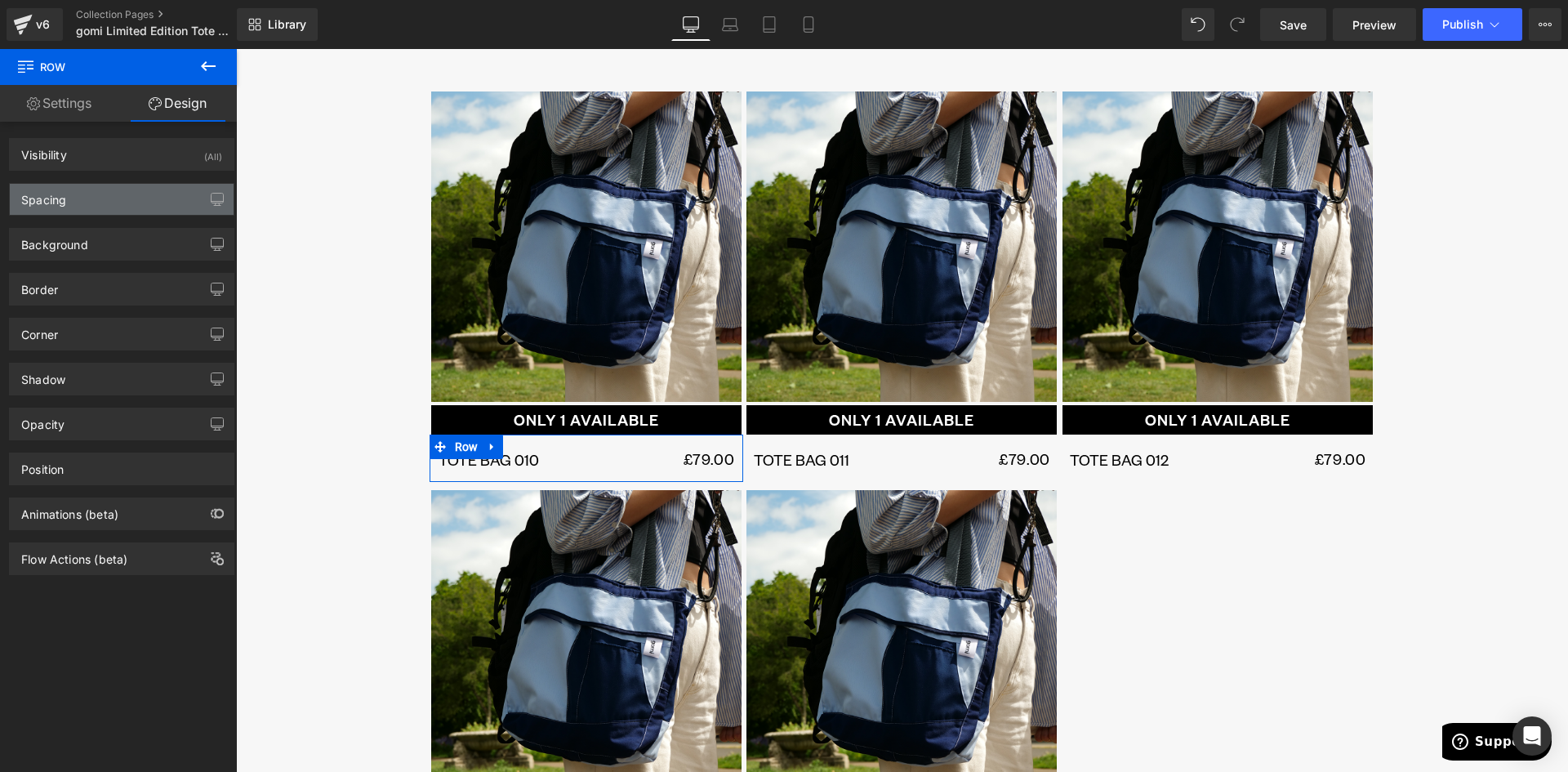
click at [97, 191] on div "Spacing" at bounding box center [121, 199] width 224 height 31
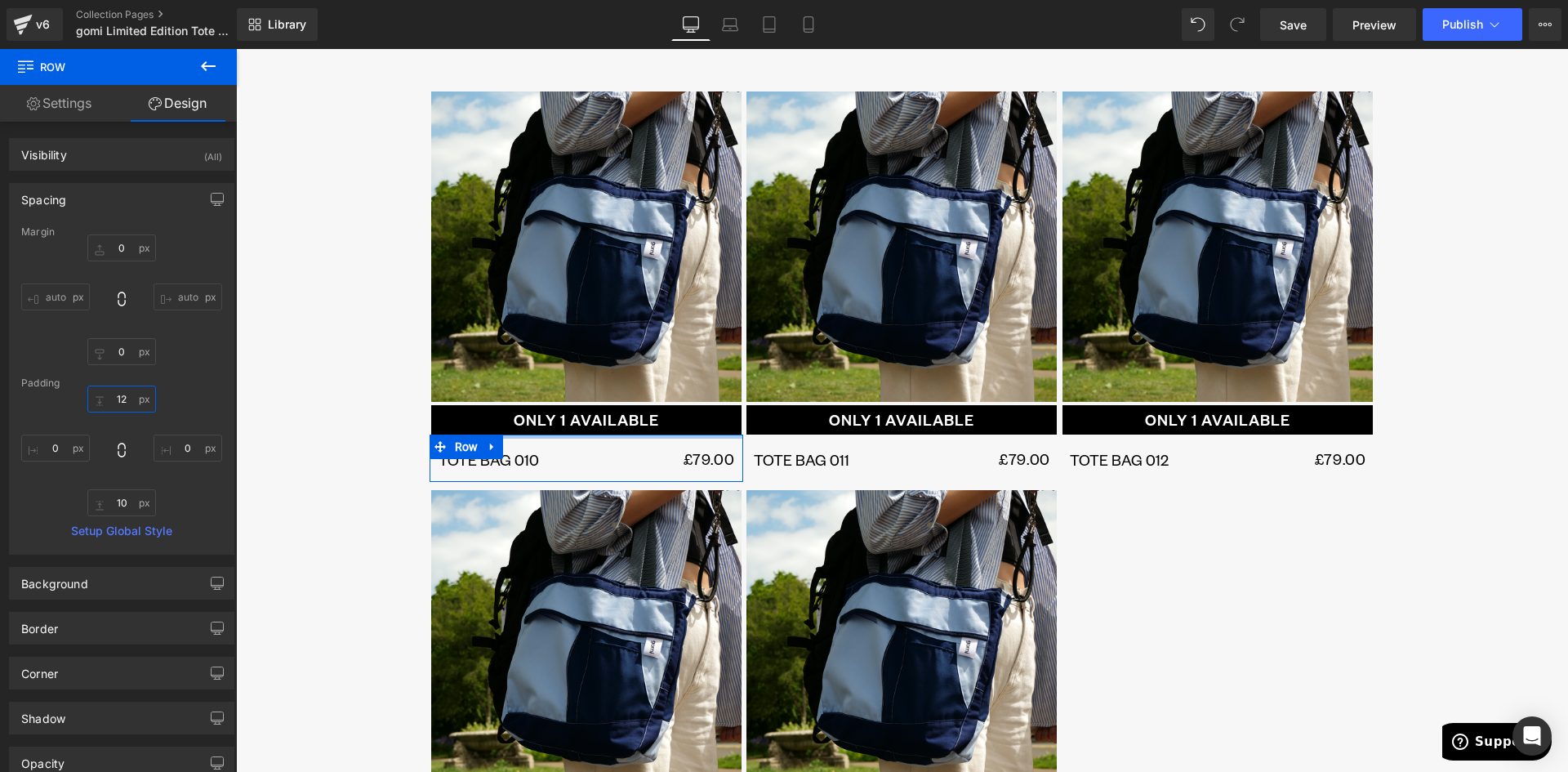
click at [130, 406] on input "12" at bounding box center [121, 399] width 68 height 27
type input "0"
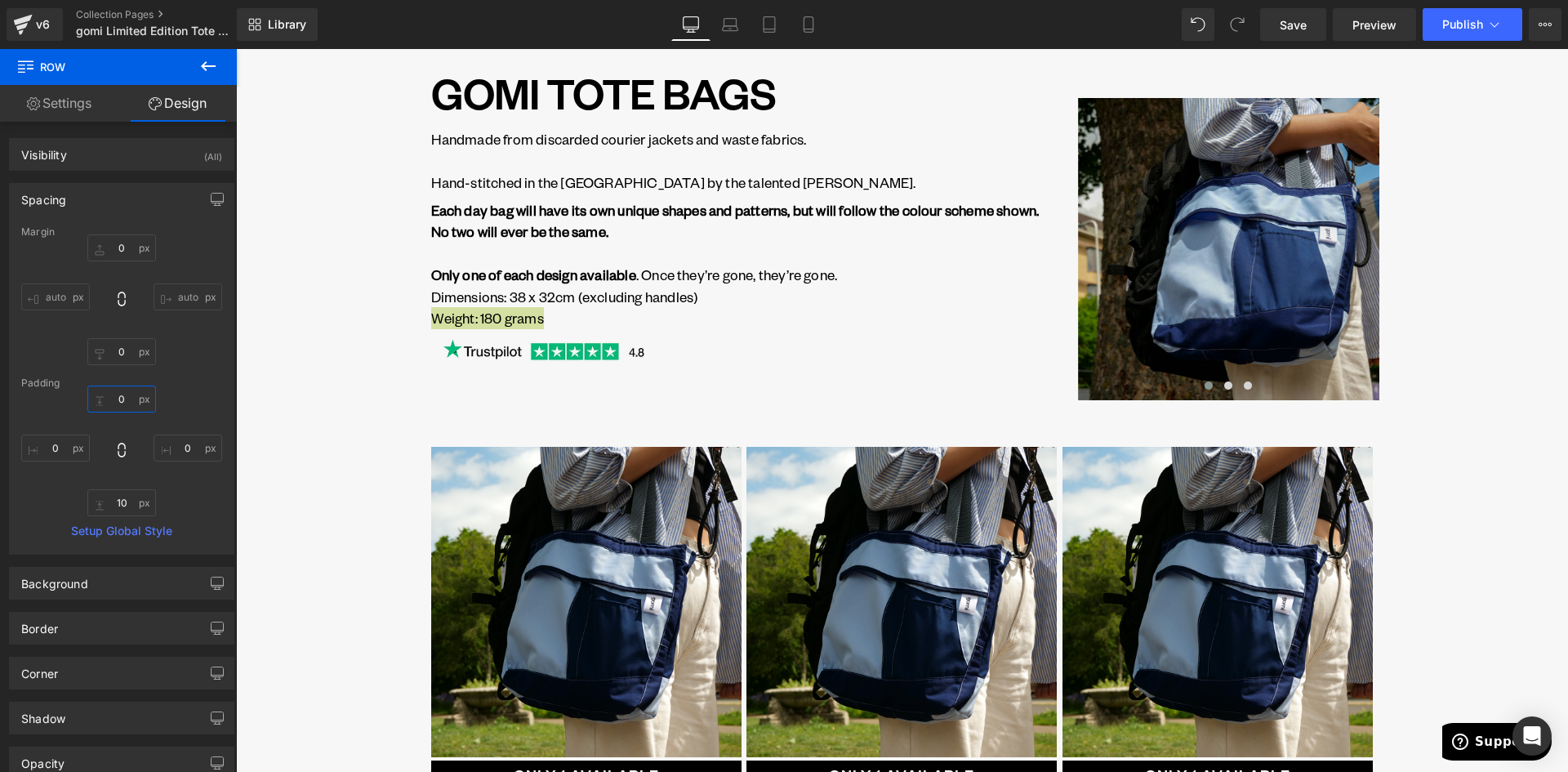
scroll to position [0, 0]
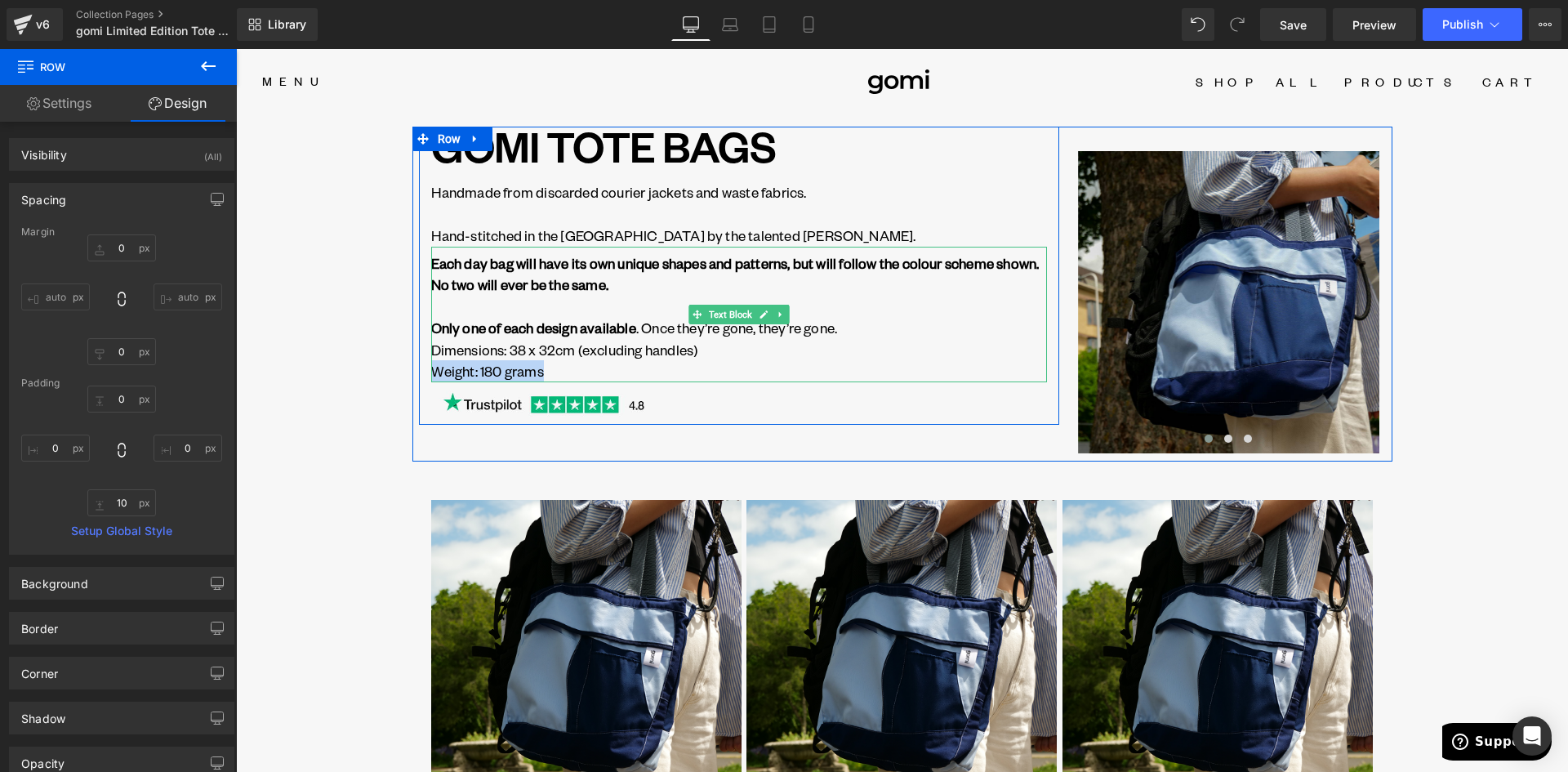
click at [553, 371] on p "Weight: 180 grams" at bounding box center [738, 371] width 615 height 22
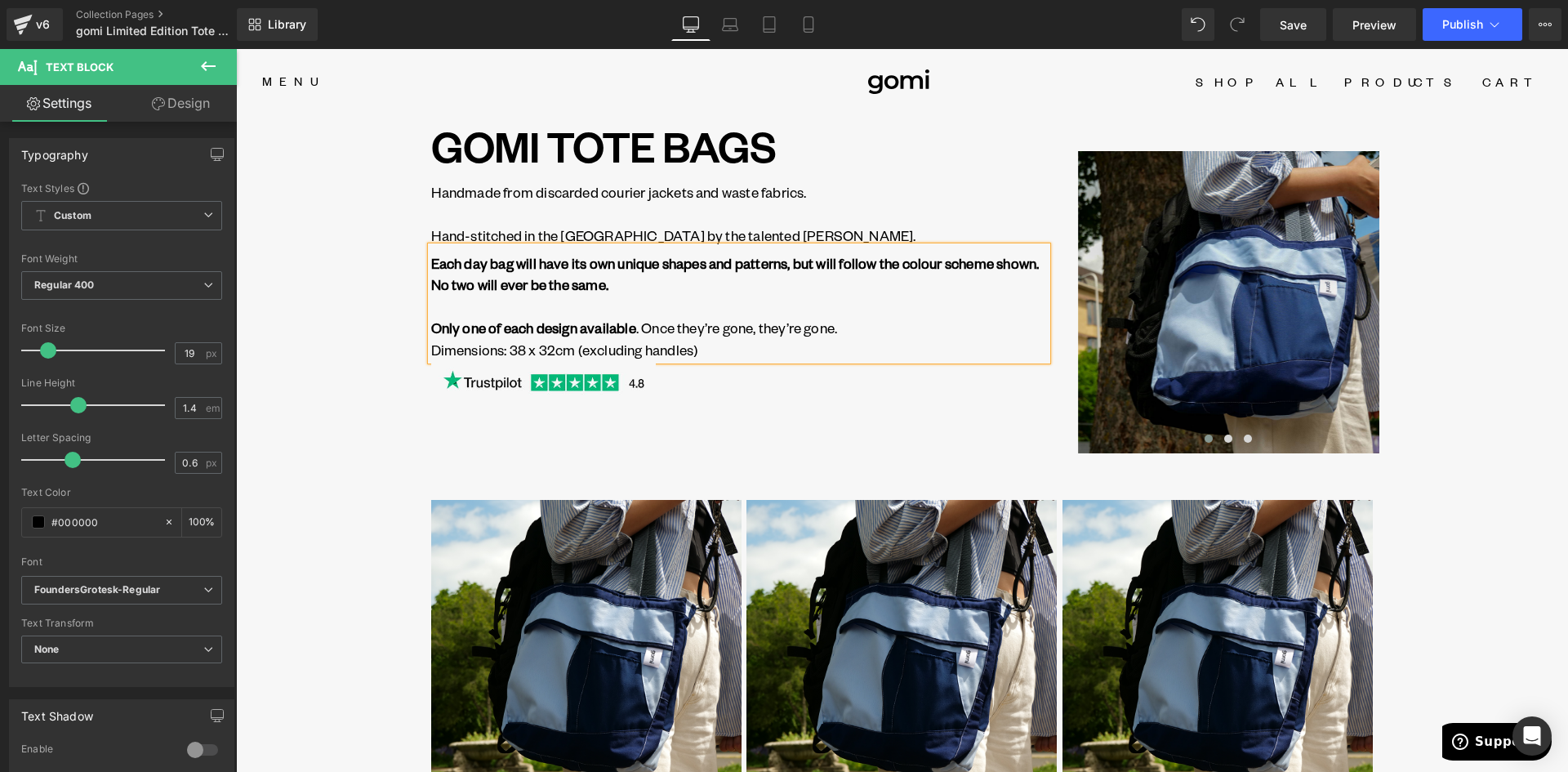
click at [872, 329] on p "Only one of each design available . Once they’re gone, they’re gone." at bounding box center [738, 327] width 615 height 22
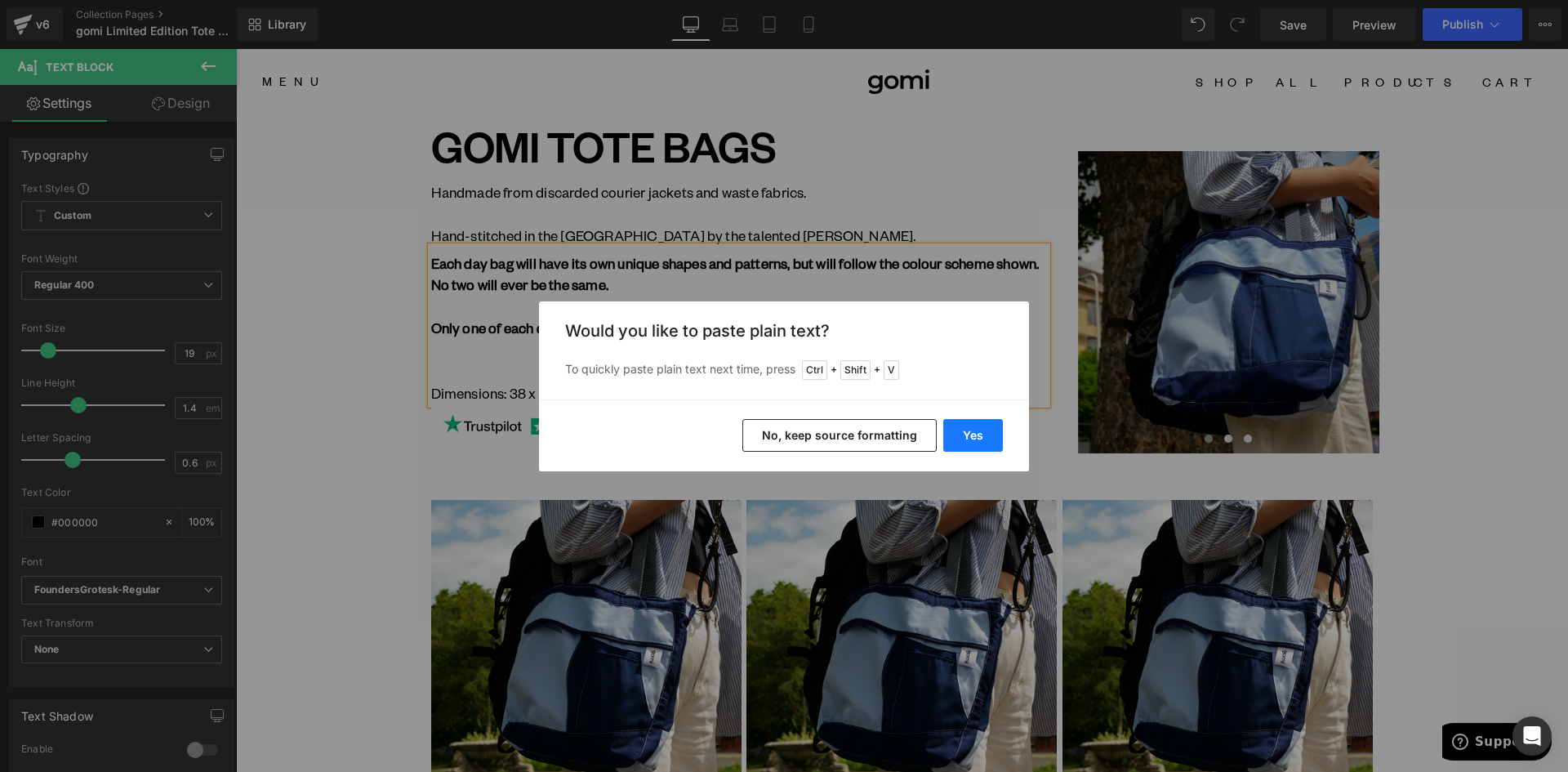
click at [971, 427] on button "Yes" at bounding box center [973, 435] width 60 height 32
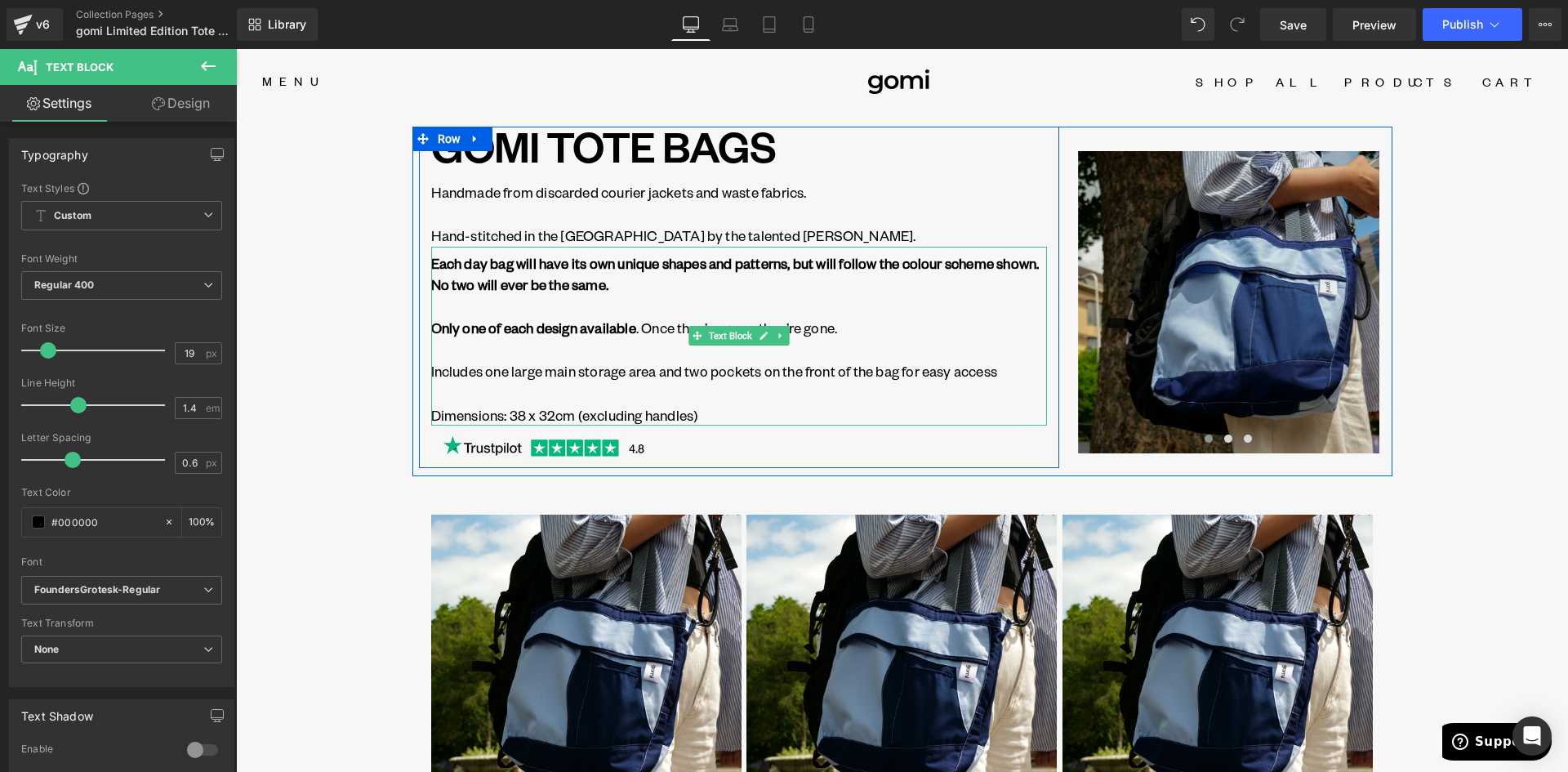
drag, startPoint x: 613, startPoint y: 398, endPoint x: 624, endPoint y: 397, distance: 11.0
click at [614, 398] on p at bounding box center [738, 393] width 615 height 22
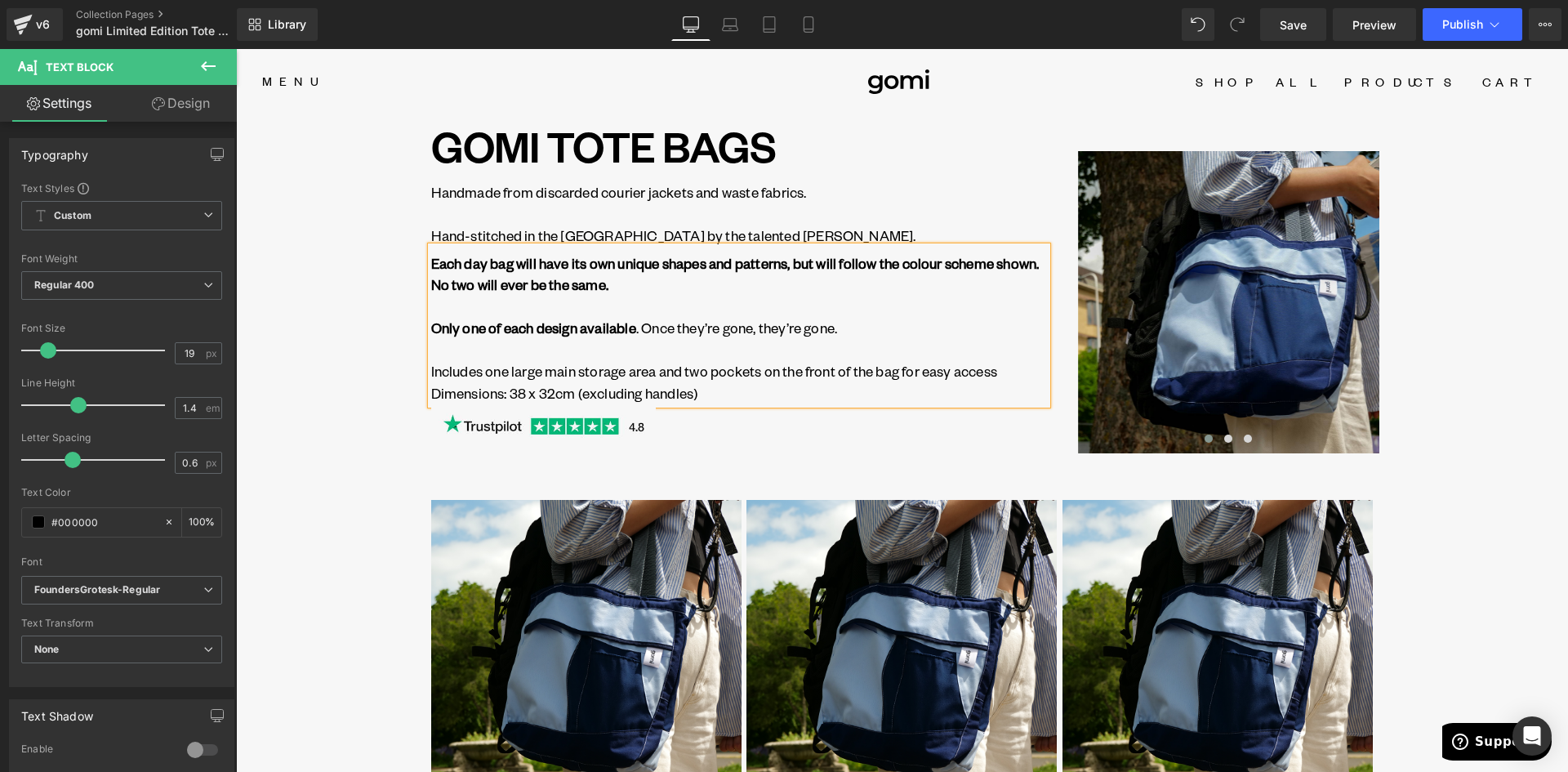
click at [946, 438] on link at bounding box center [738, 425] width 615 height 43
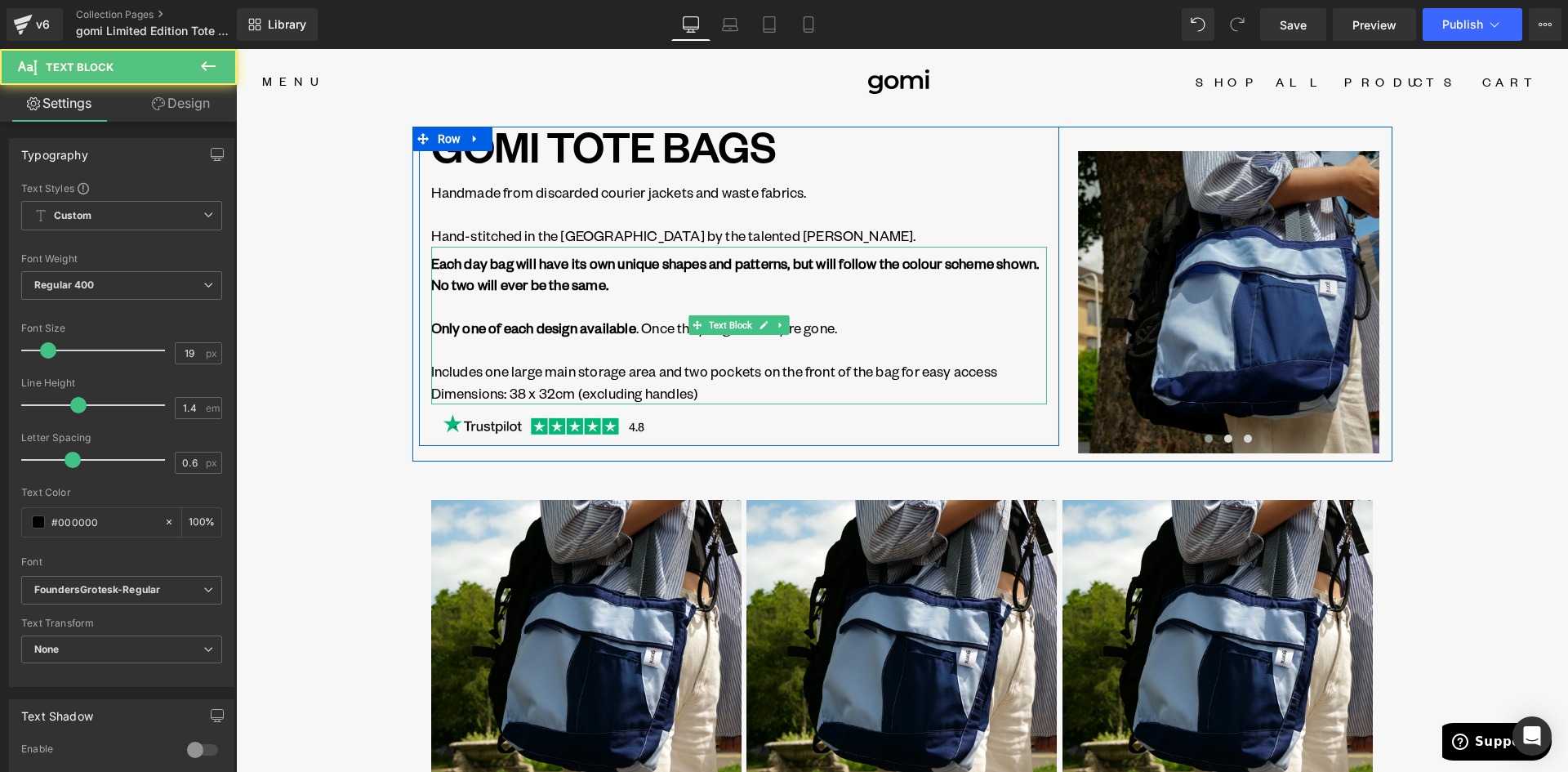
click at [515, 374] on p "Includes one large main storage area and two pockets on the front of the bag fo…" at bounding box center [738, 371] width 615 height 22
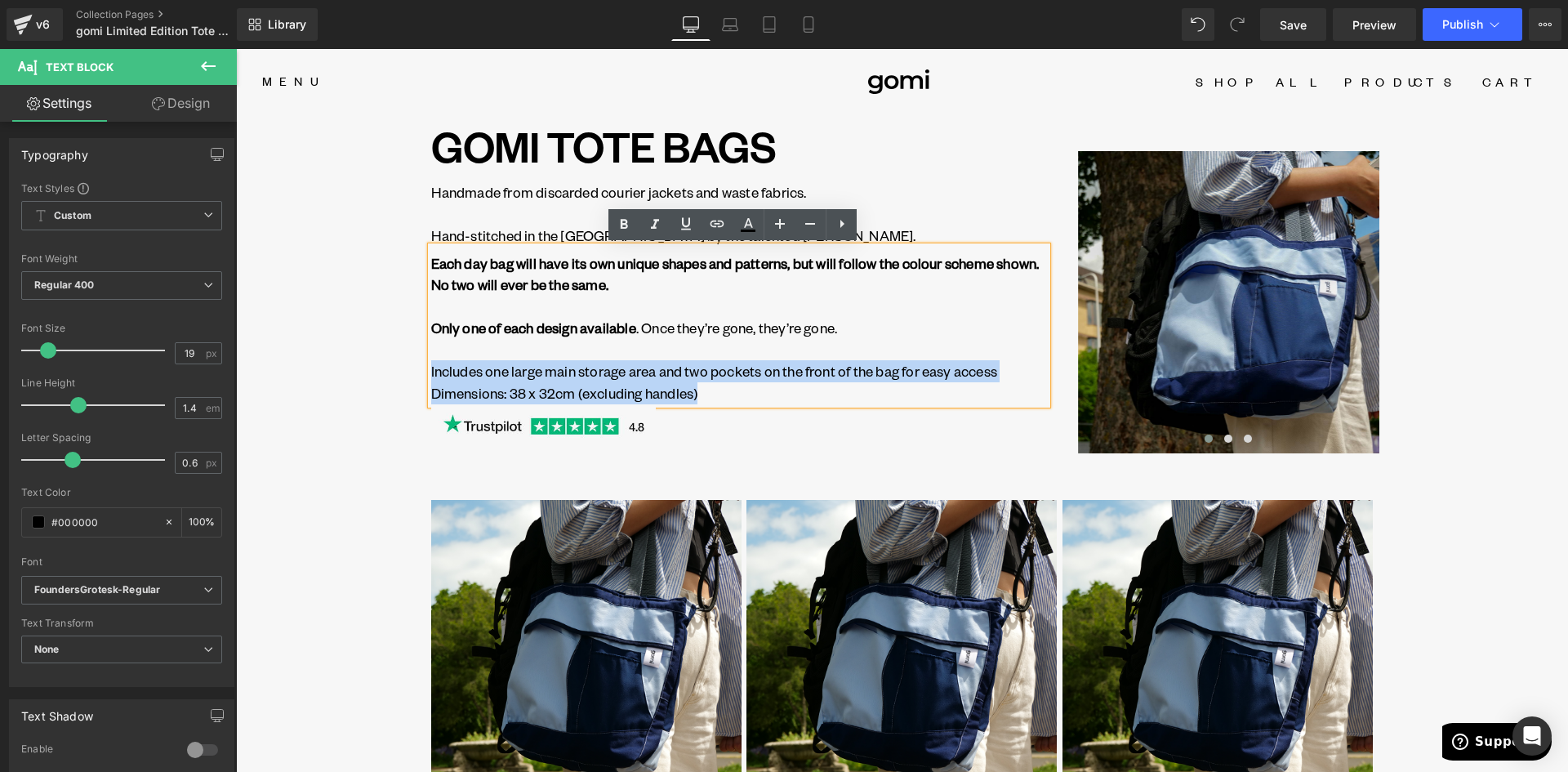
drag, startPoint x: 424, startPoint y: 371, endPoint x: 371, endPoint y: 363, distance: 53.6
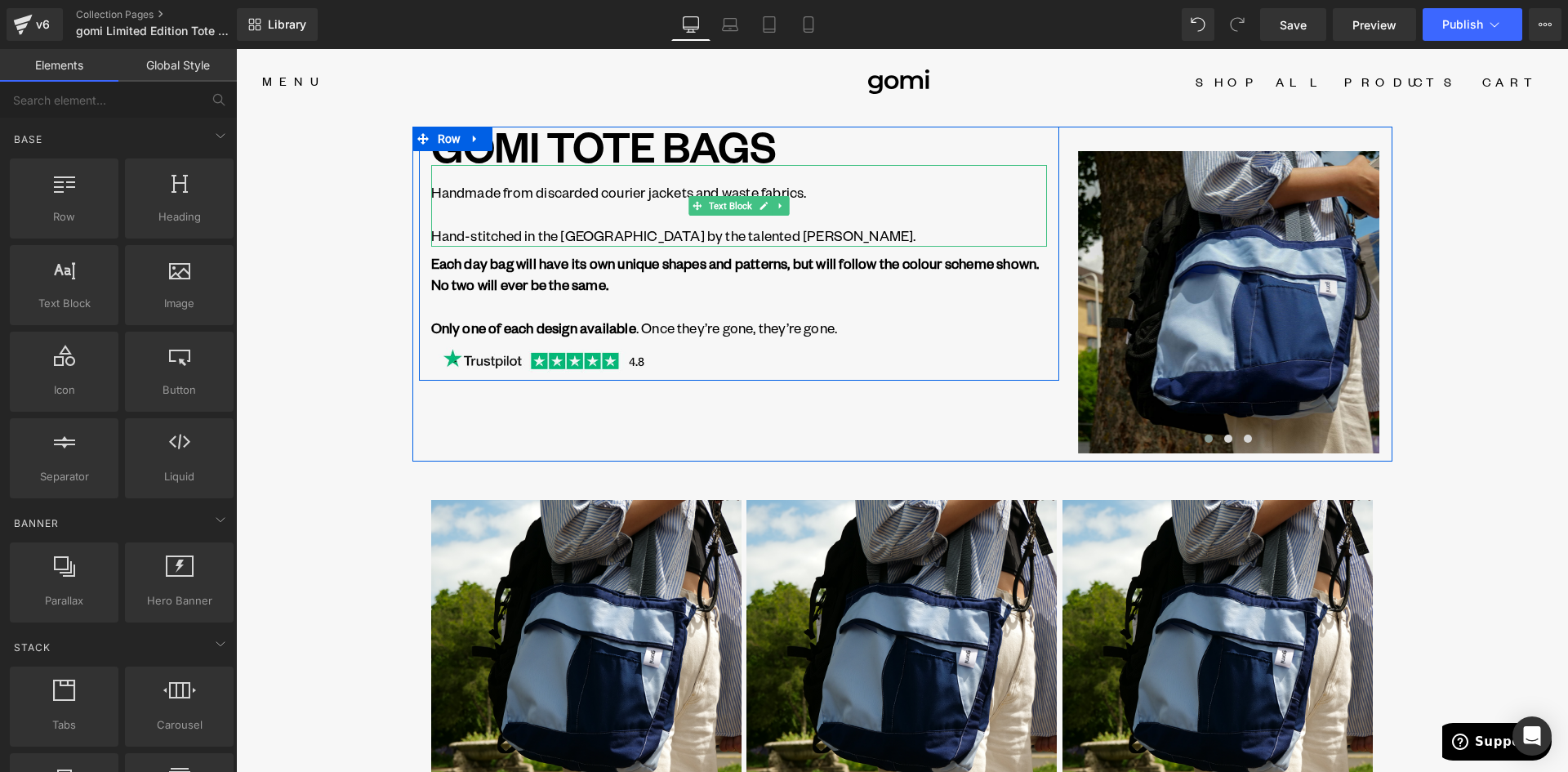
drag, startPoint x: 703, startPoint y: 217, endPoint x: 611, endPoint y: 215, distance: 92.0
click at [703, 217] on p at bounding box center [738, 213] width 615 height 22
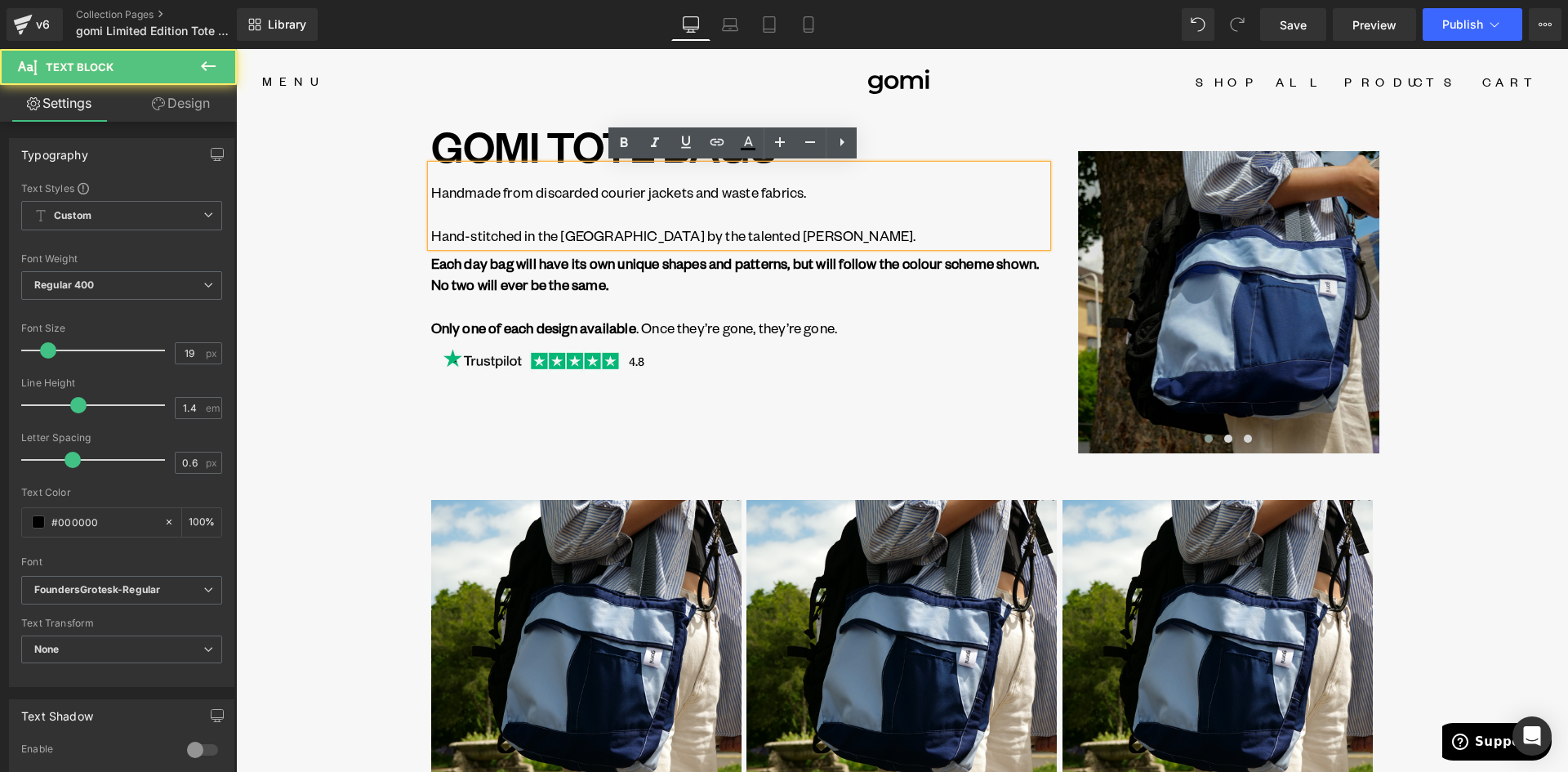
click at [492, 283] on strong "Each day bag will have its own unique shapes and patterns, but will follow the …" at bounding box center [736, 274] width 609 height 40
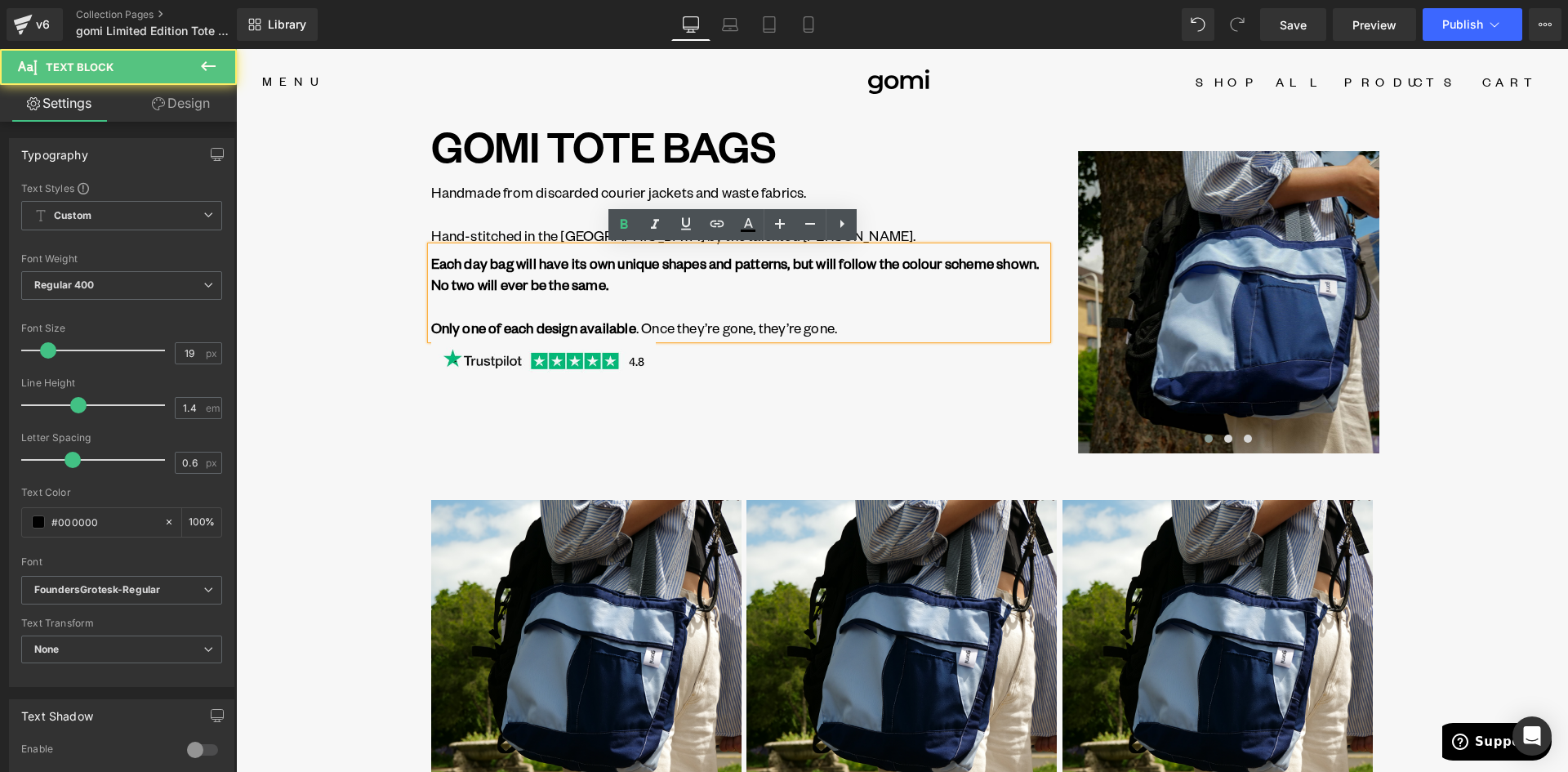
click at [463, 312] on p "Each day bag will have its own unique shapes and patterns, but will follow the …" at bounding box center [738, 285] width 615 height 65
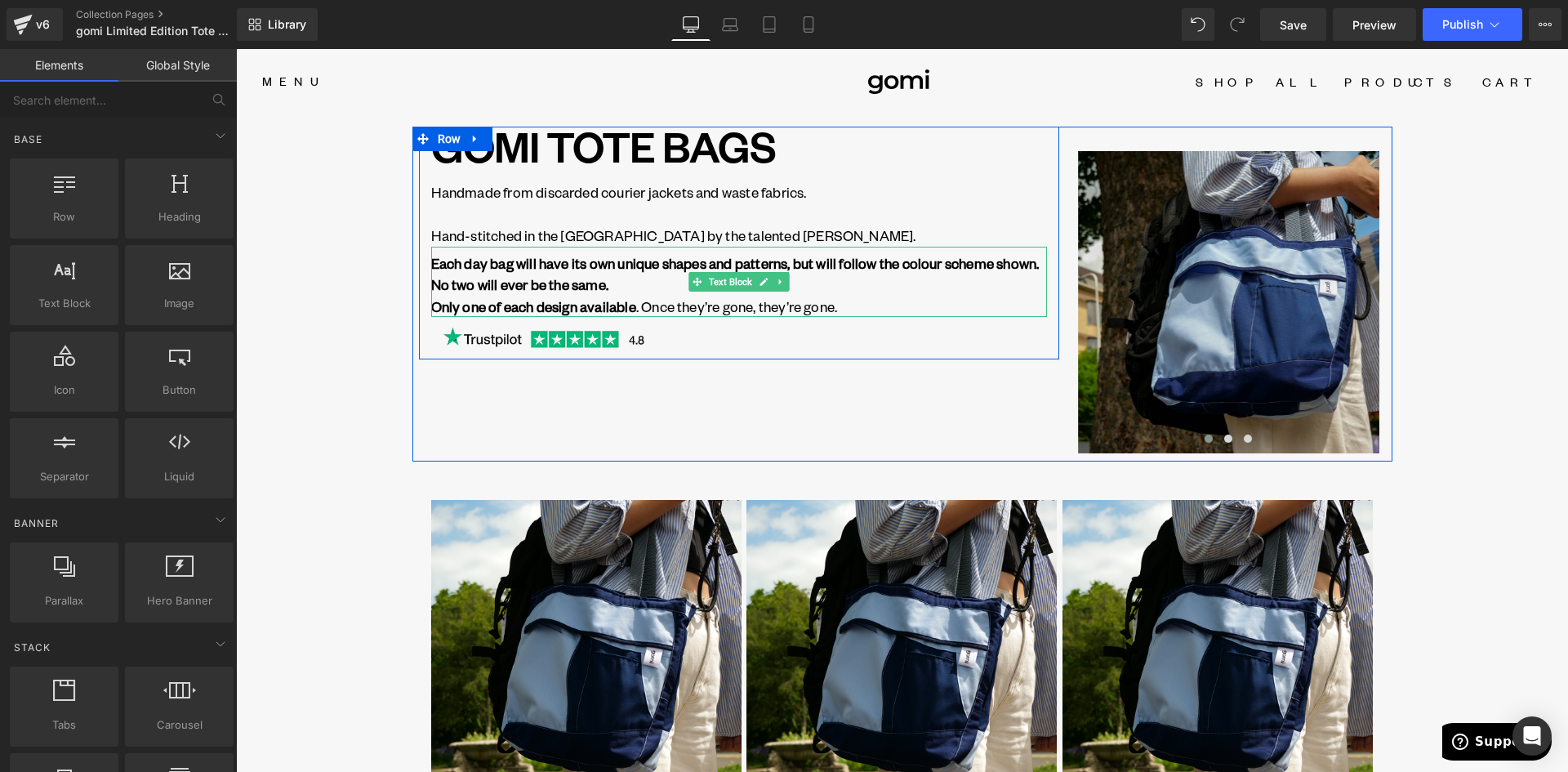
click at [777, 287] on link at bounding box center [780, 282] width 17 height 20
click at [769, 279] on icon at bounding box center [772, 282] width 9 height 9
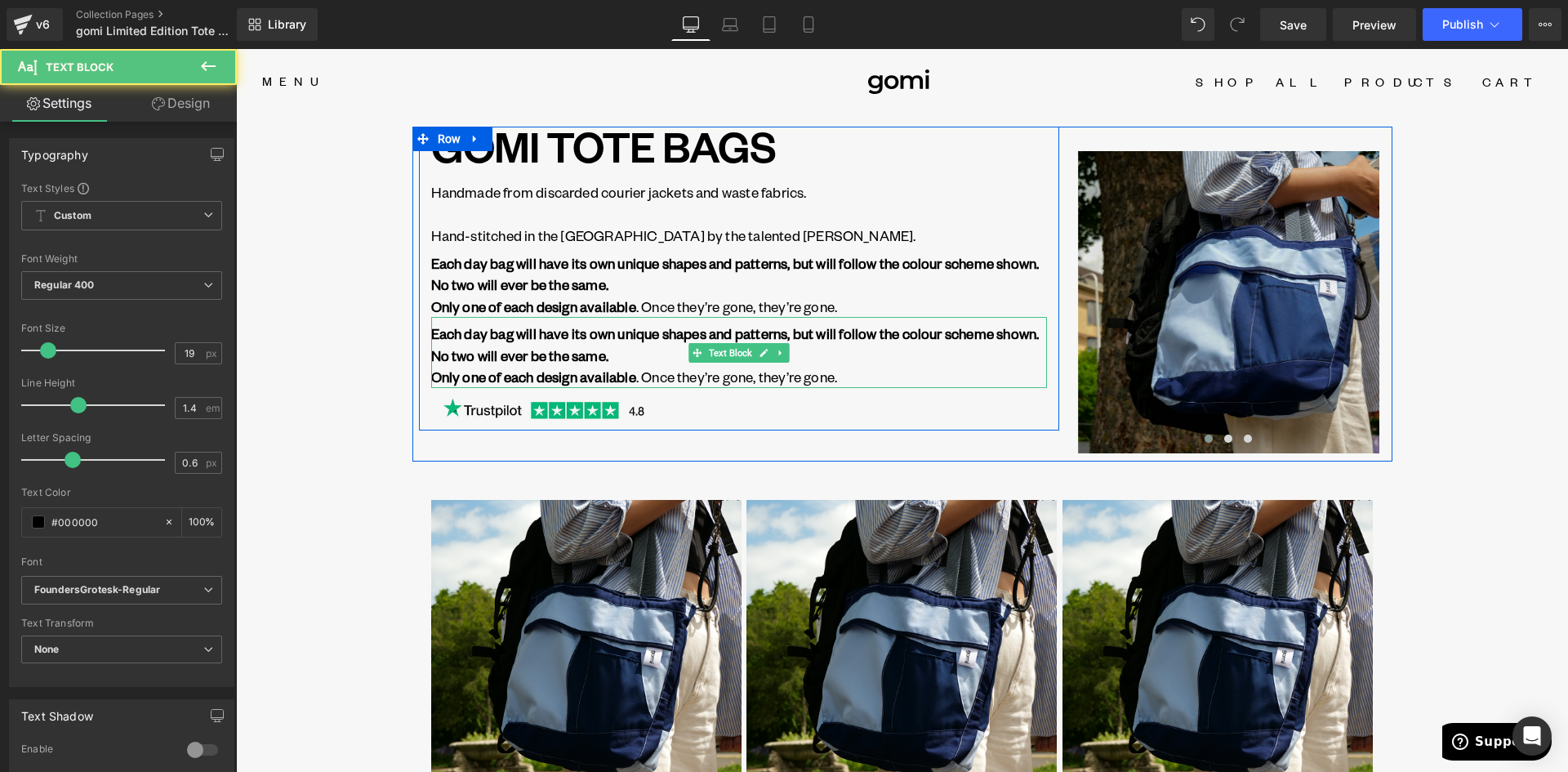
drag, startPoint x: 633, startPoint y: 356, endPoint x: 641, endPoint y: 348, distance: 11.3
click at [638, 350] on strong "Each day bag will have its own unique shapes and patterns, but will follow the …" at bounding box center [736, 344] width 609 height 40
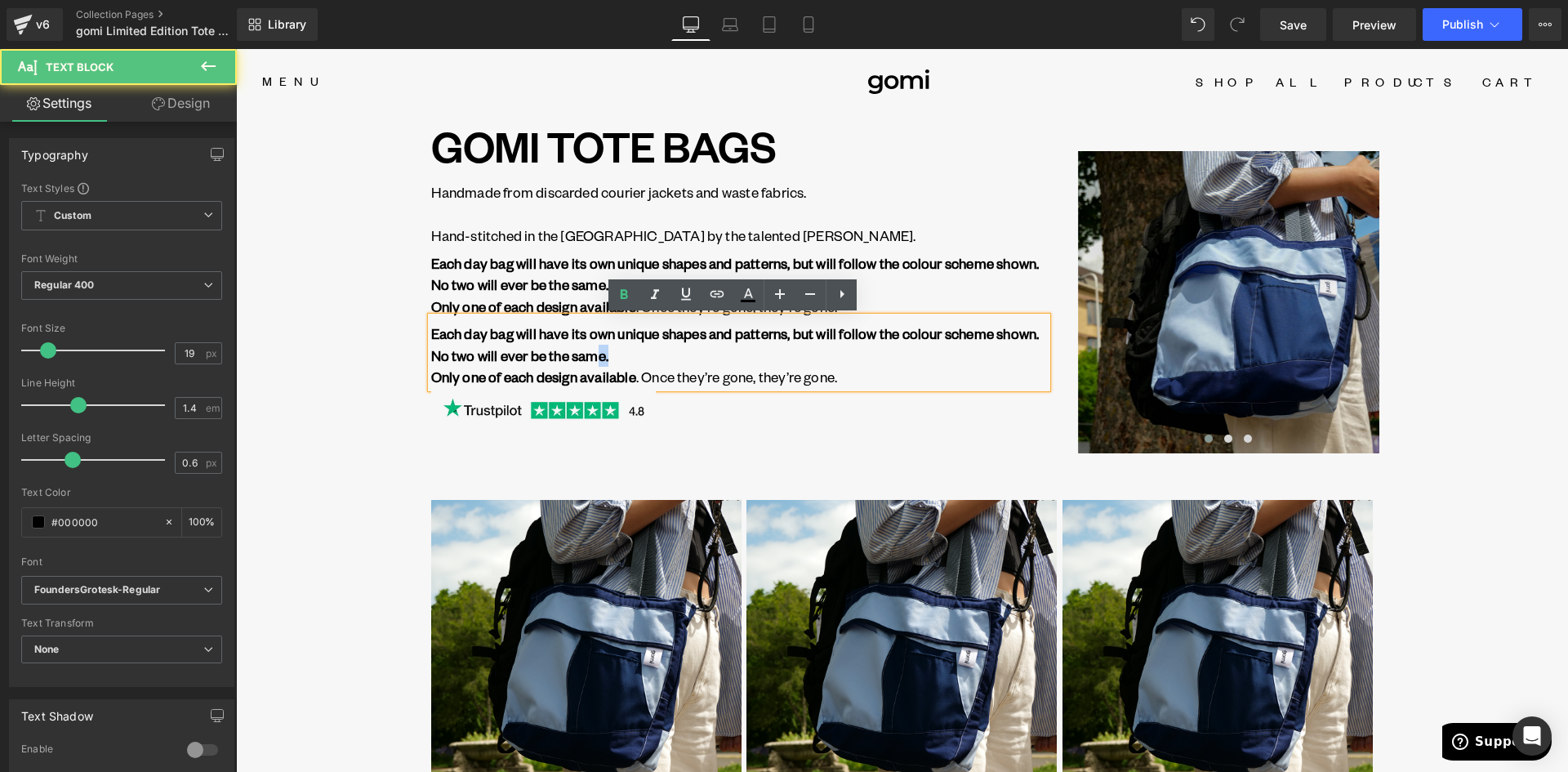
click at [660, 357] on p "Each day bag will have its own unique shapes and patterns, but will follow the …" at bounding box center [738, 344] width 615 height 44
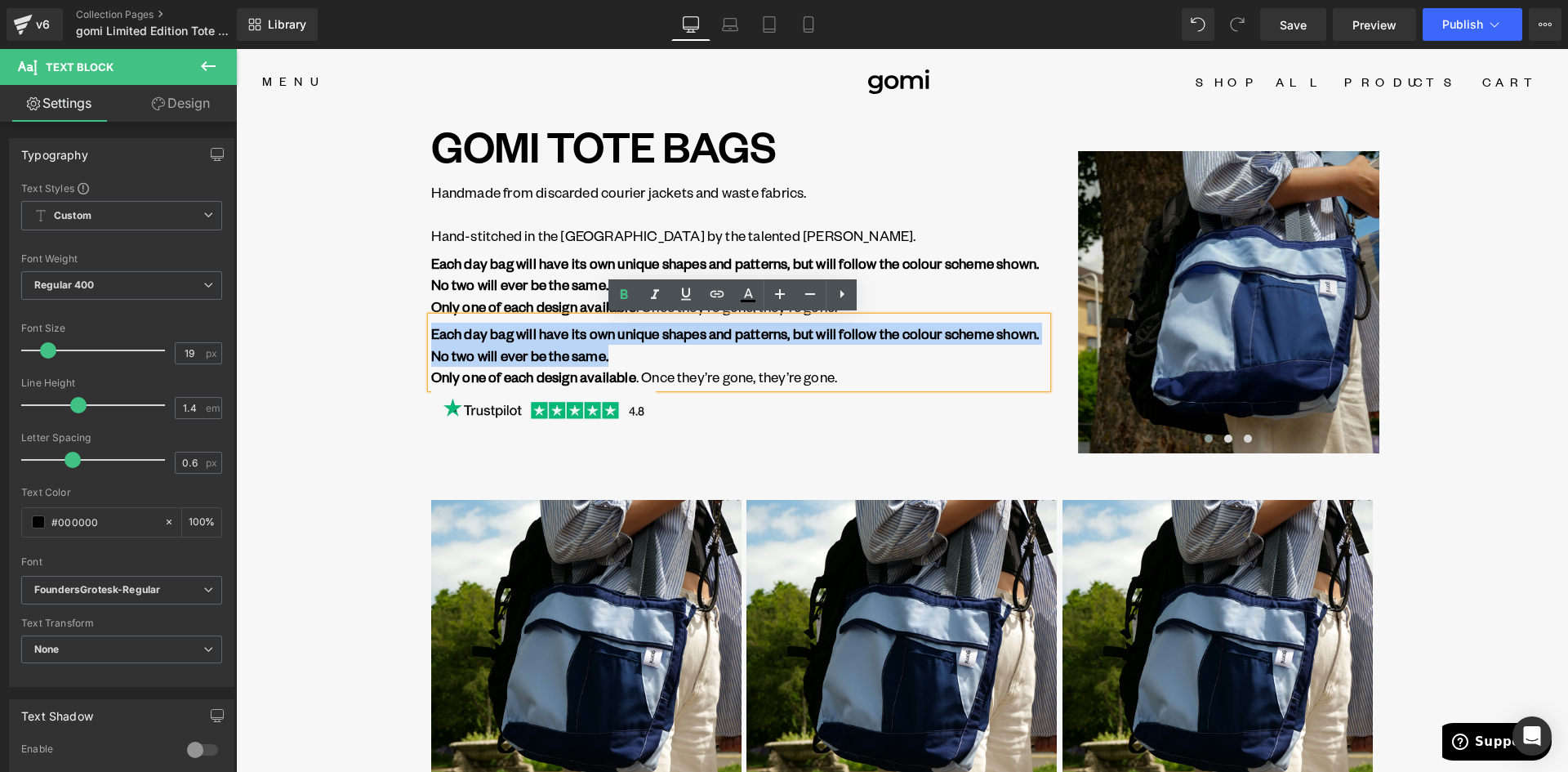
drag, startPoint x: 652, startPoint y: 358, endPoint x: 416, endPoint y: 329, distance: 237.8
click at [419, 329] on div "GOMI TOTE BAGS Heading Handmade from discarded courier jackets and waste fabric…" at bounding box center [738, 278] width 640 height 303
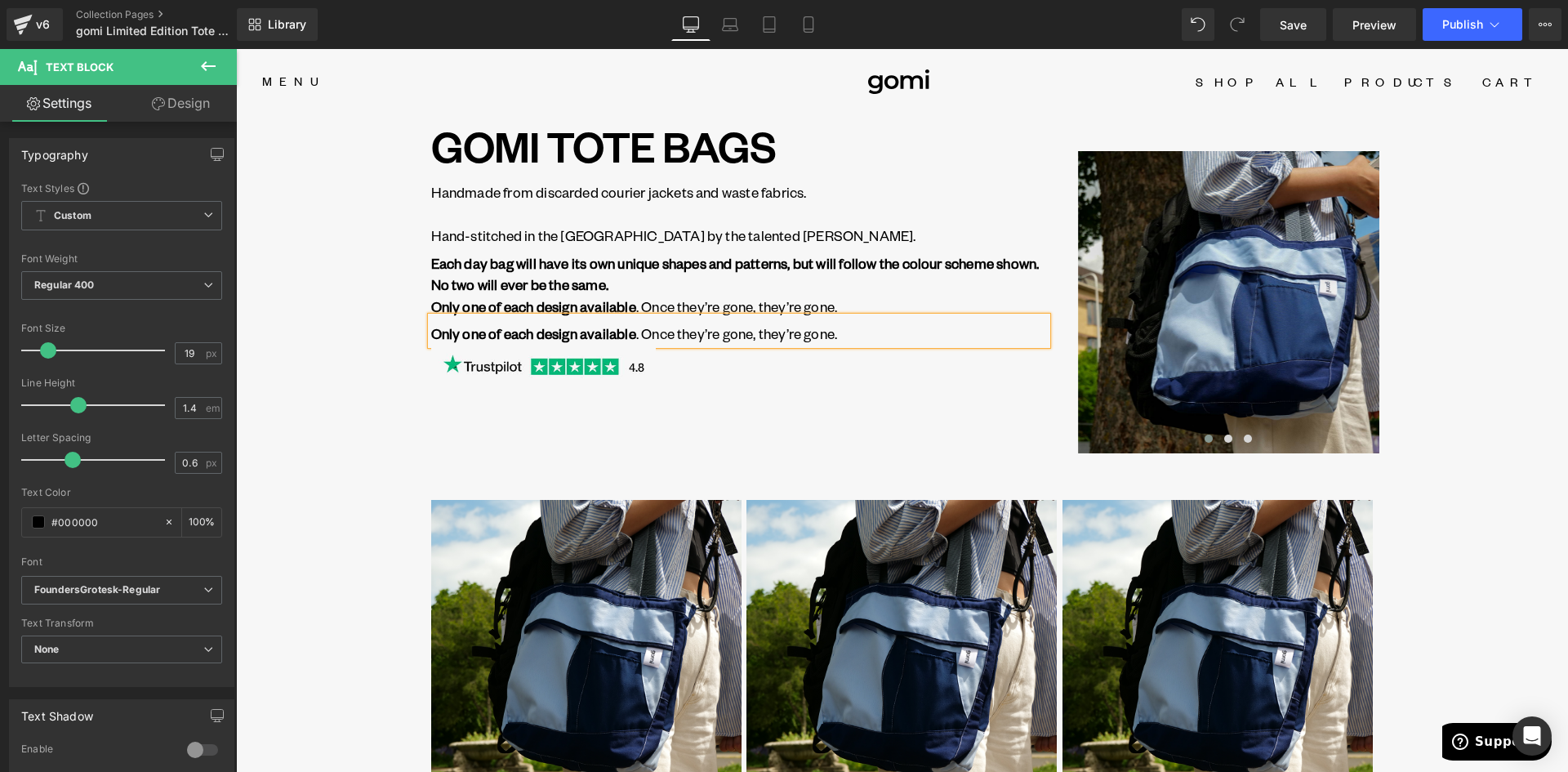
click at [516, 291] on strong "Each day bag will have its own unique shapes and patterns, but will follow the …" at bounding box center [736, 274] width 609 height 40
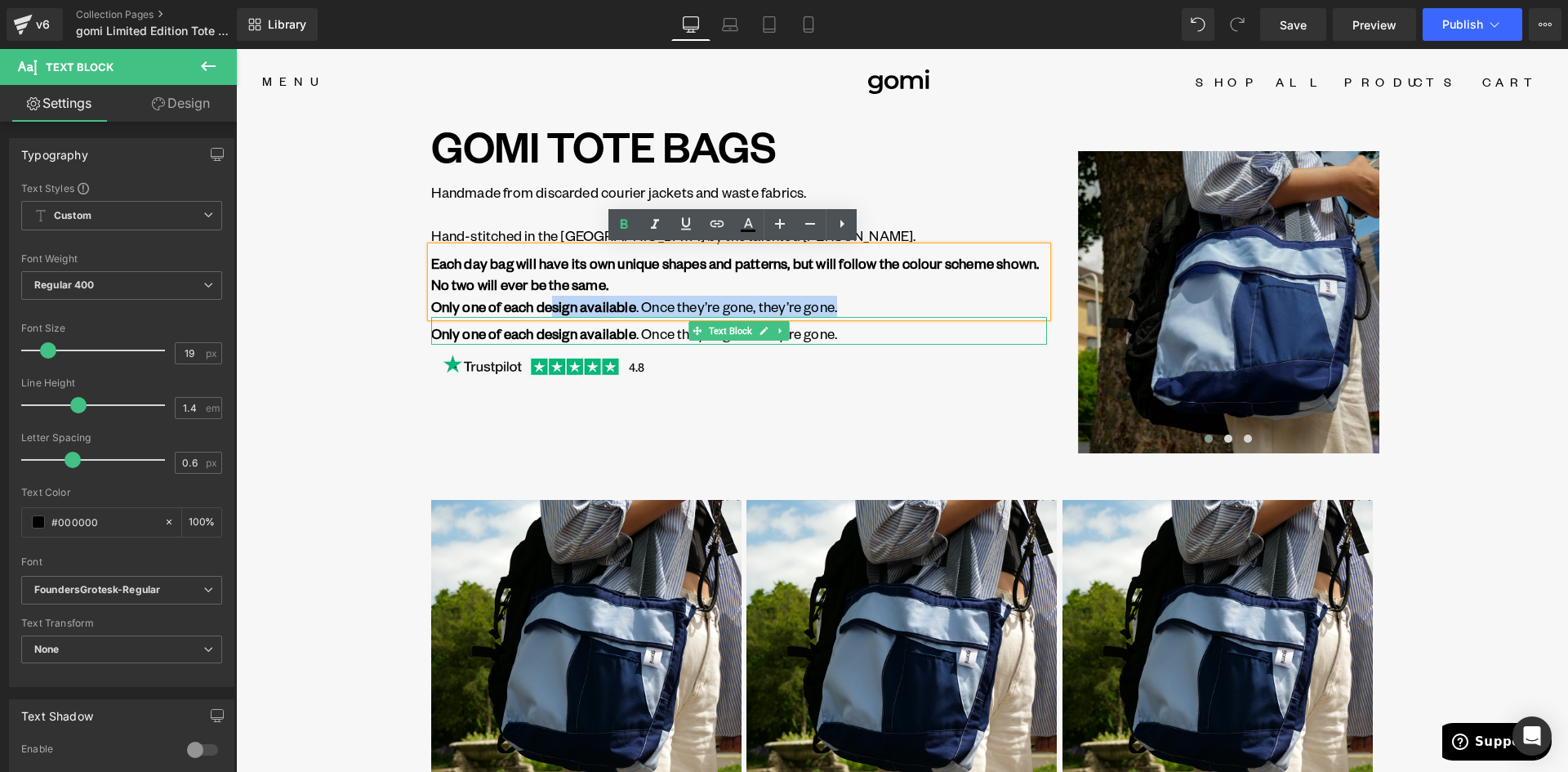
drag, startPoint x: 547, startPoint y: 304, endPoint x: 870, endPoint y: 325, distance: 323.7
click at [870, 325] on div "GOMI TOTE BAGS Heading Handmade from discarded courier jackets and waste fabric…" at bounding box center [738, 256] width 640 height 260
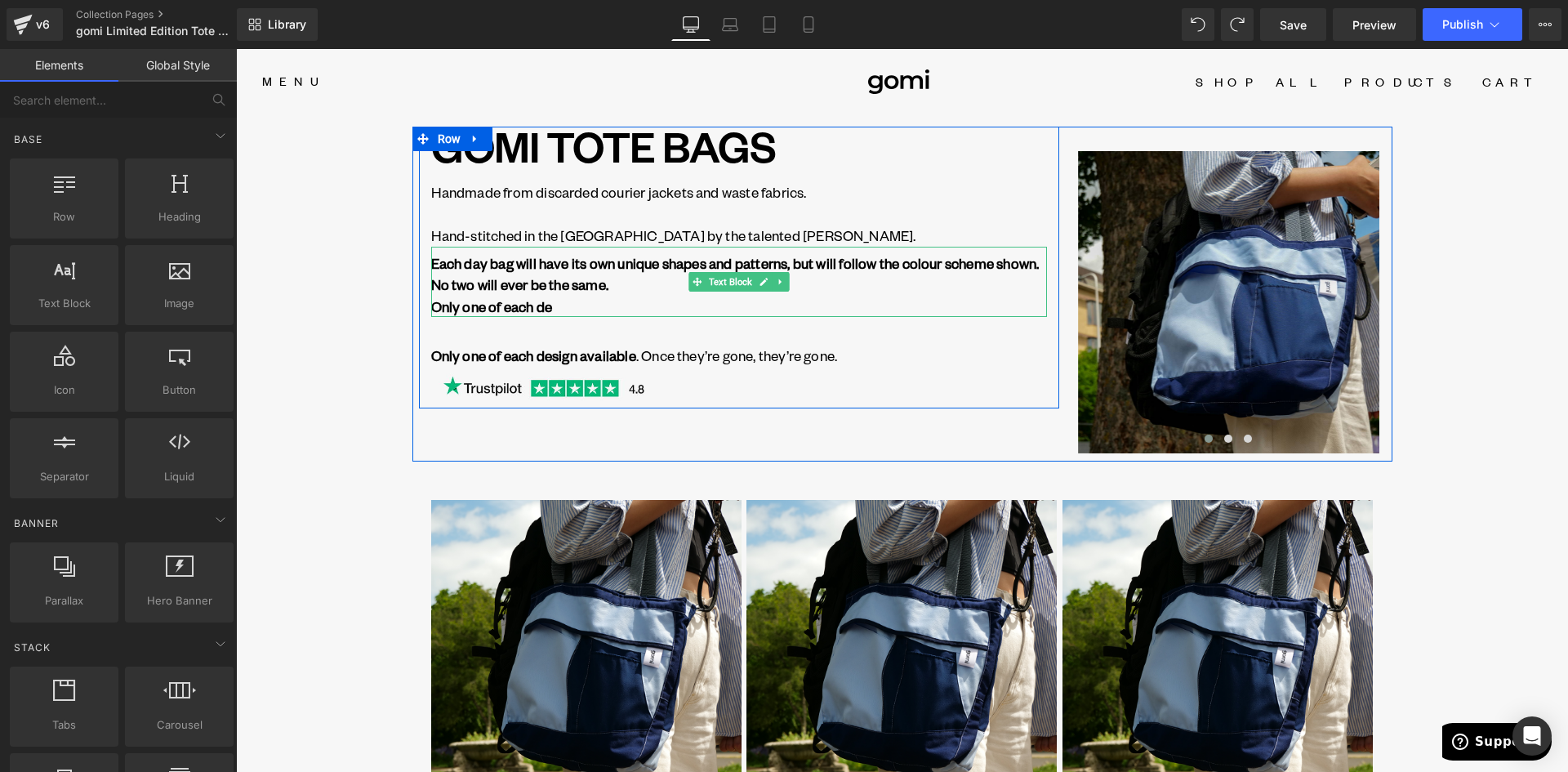
click at [569, 315] on div "Each day bag will have its own unique shapes and patterns, but will follow the …" at bounding box center [738, 282] width 615 height 71
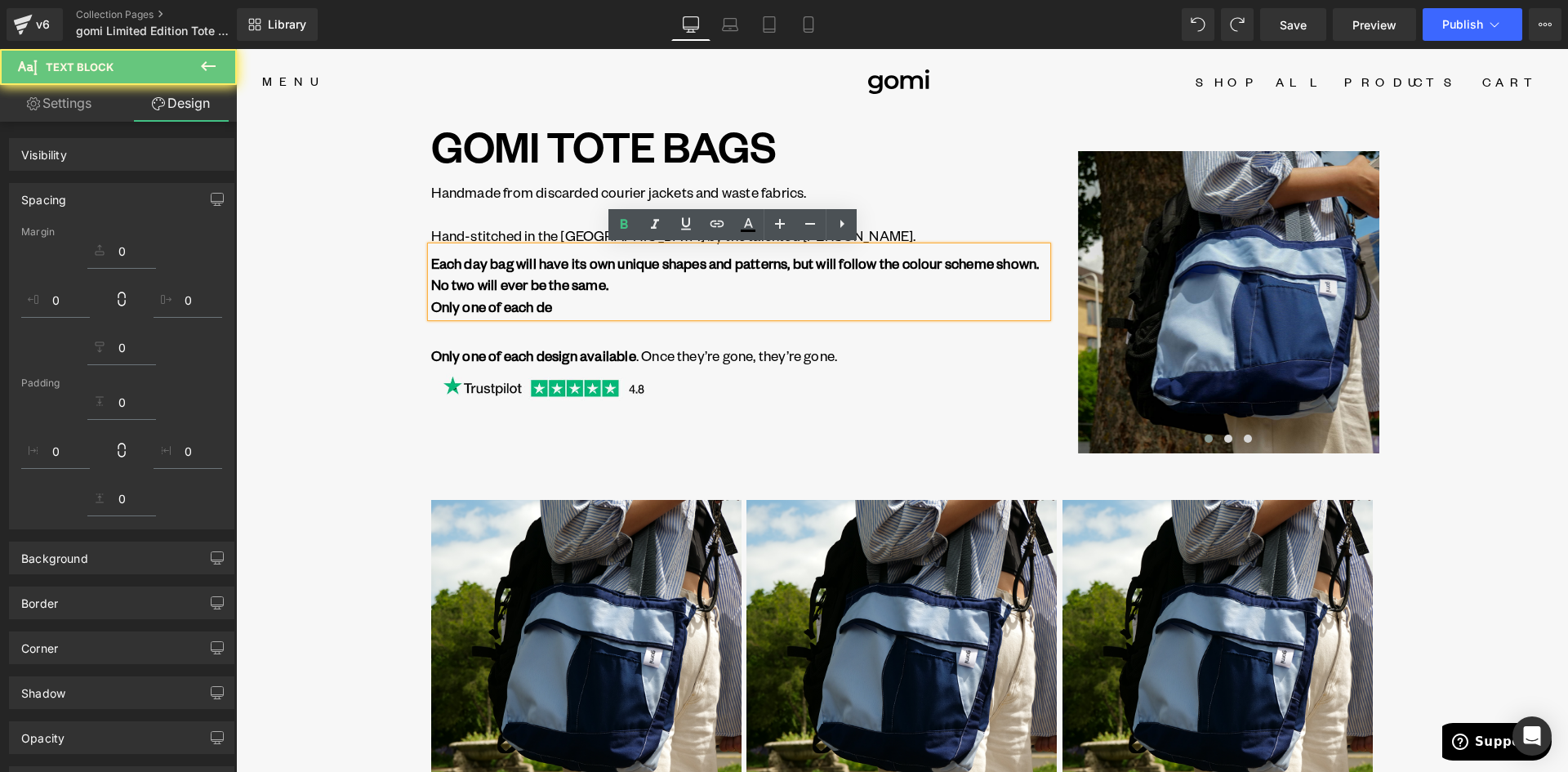
click at [538, 305] on strong "Only one of each de" at bounding box center [492, 305] width 121 height 18
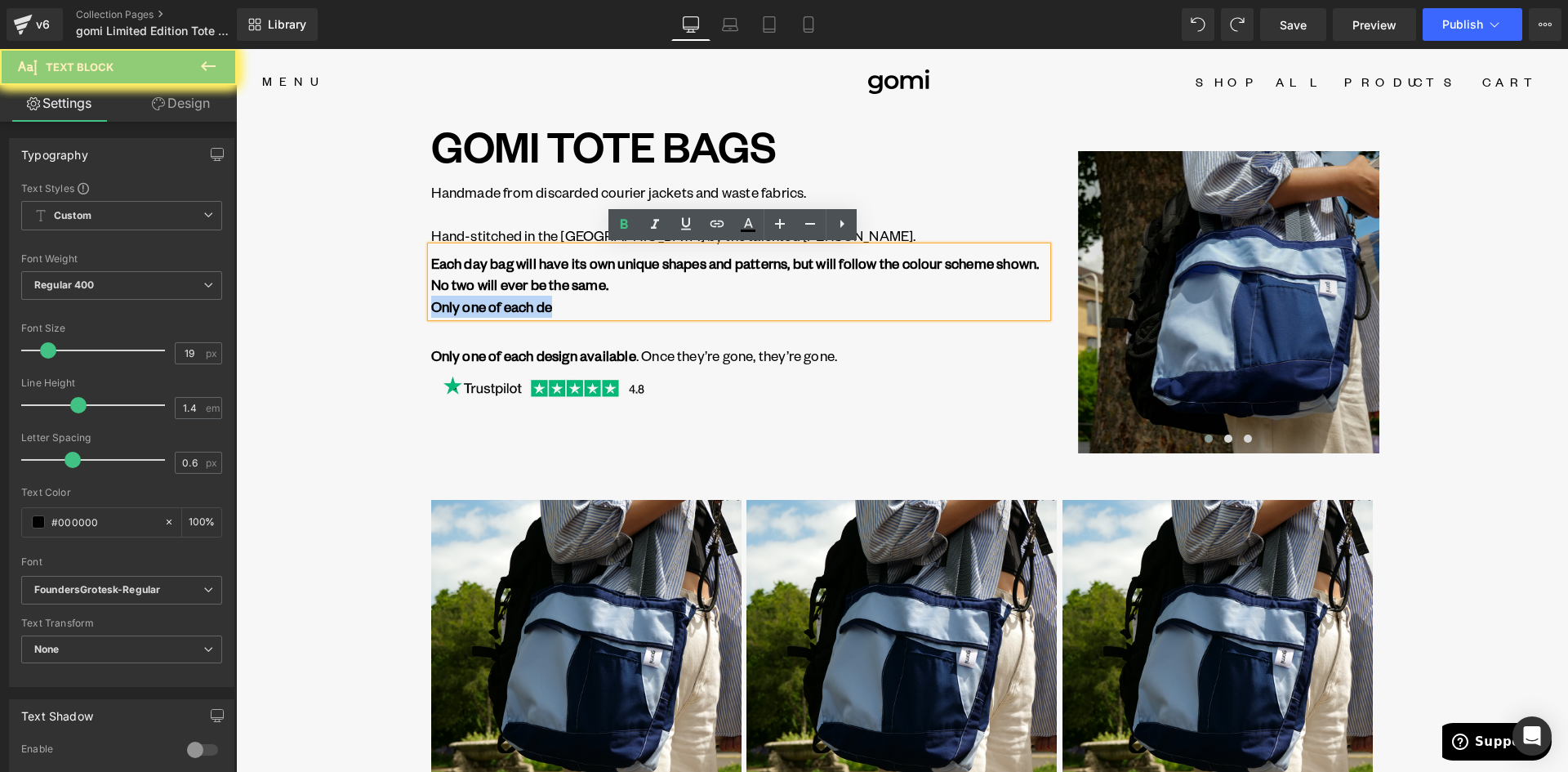
click at [538, 305] on strong "Only one of each de" at bounding box center [492, 305] width 121 height 18
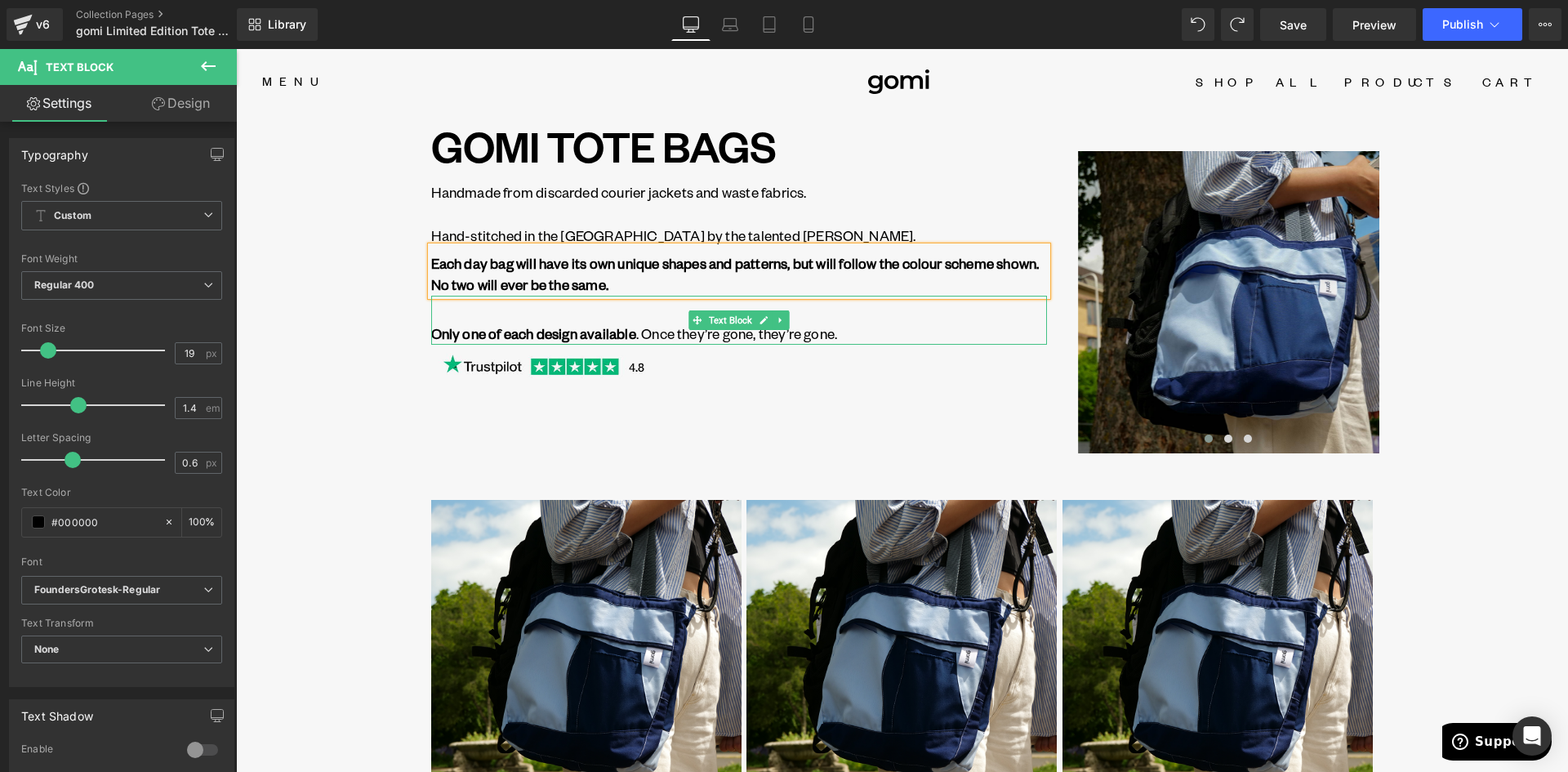
click at [506, 302] on p at bounding box center [738, 312] width 615 height 22
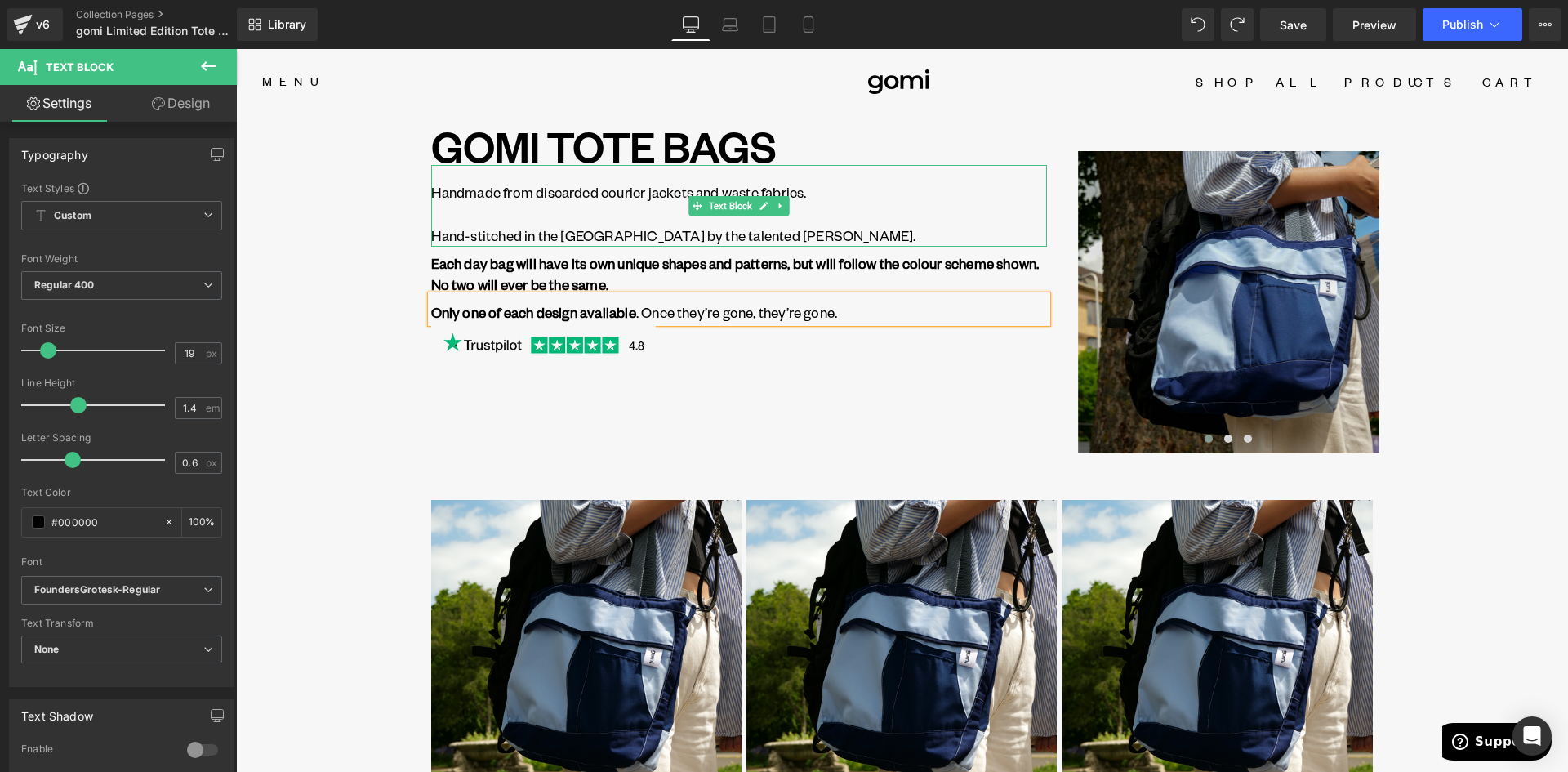
click at [501, 227] on p "Hand-stitched in the [GEOGRAPHIC_DATA] by the talented [PERSON_NAME]." at bounding box center [738, 235] width 615 height 22
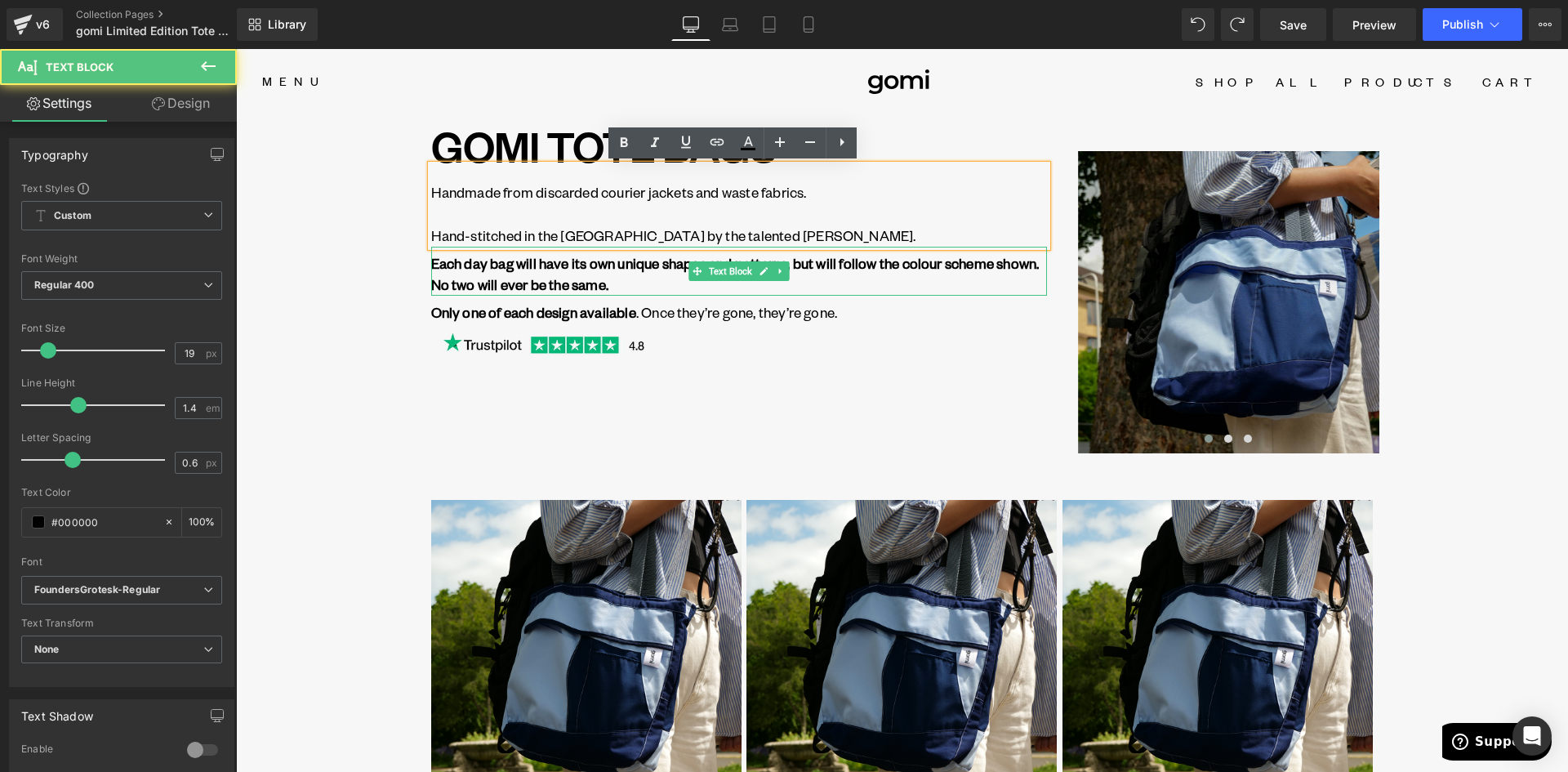
click at [658, 288] on p "Each day bag will have its own unique shapes and patterns, but will follow the …" at bounding box center [738, 274] width 615 height 44
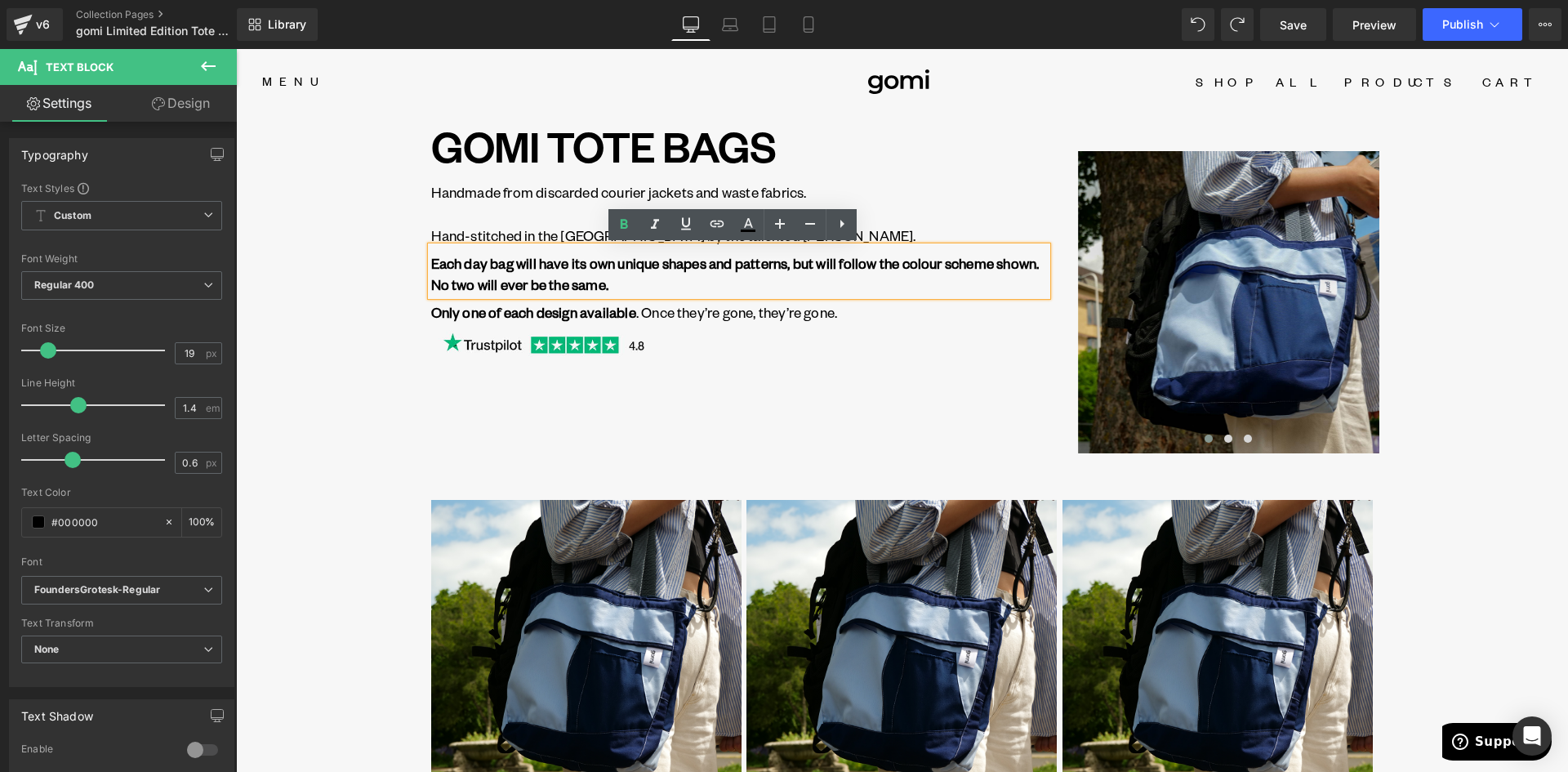
click at [714, 371] on div "GOMI TOTE BAGS Heading Handmade from discarded courier jackets and waste fabric…" at bounding box center [902, 293] width 979 height 335
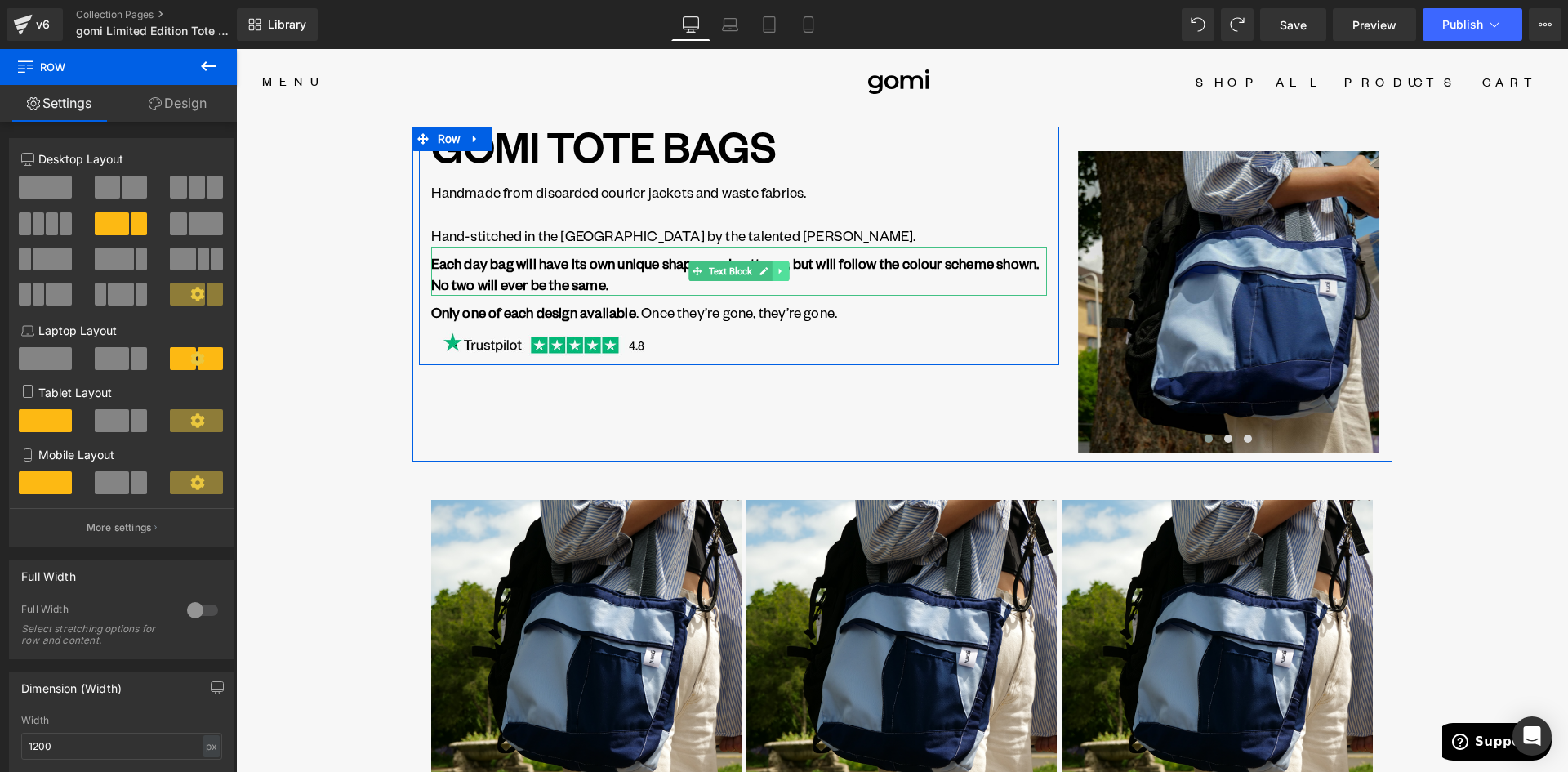
click at [783, 274] on link at bounding box center [780, 271] width 17 height 20
click at [768, 271] on icon at bounding box center [772, 270] width 9 height 9
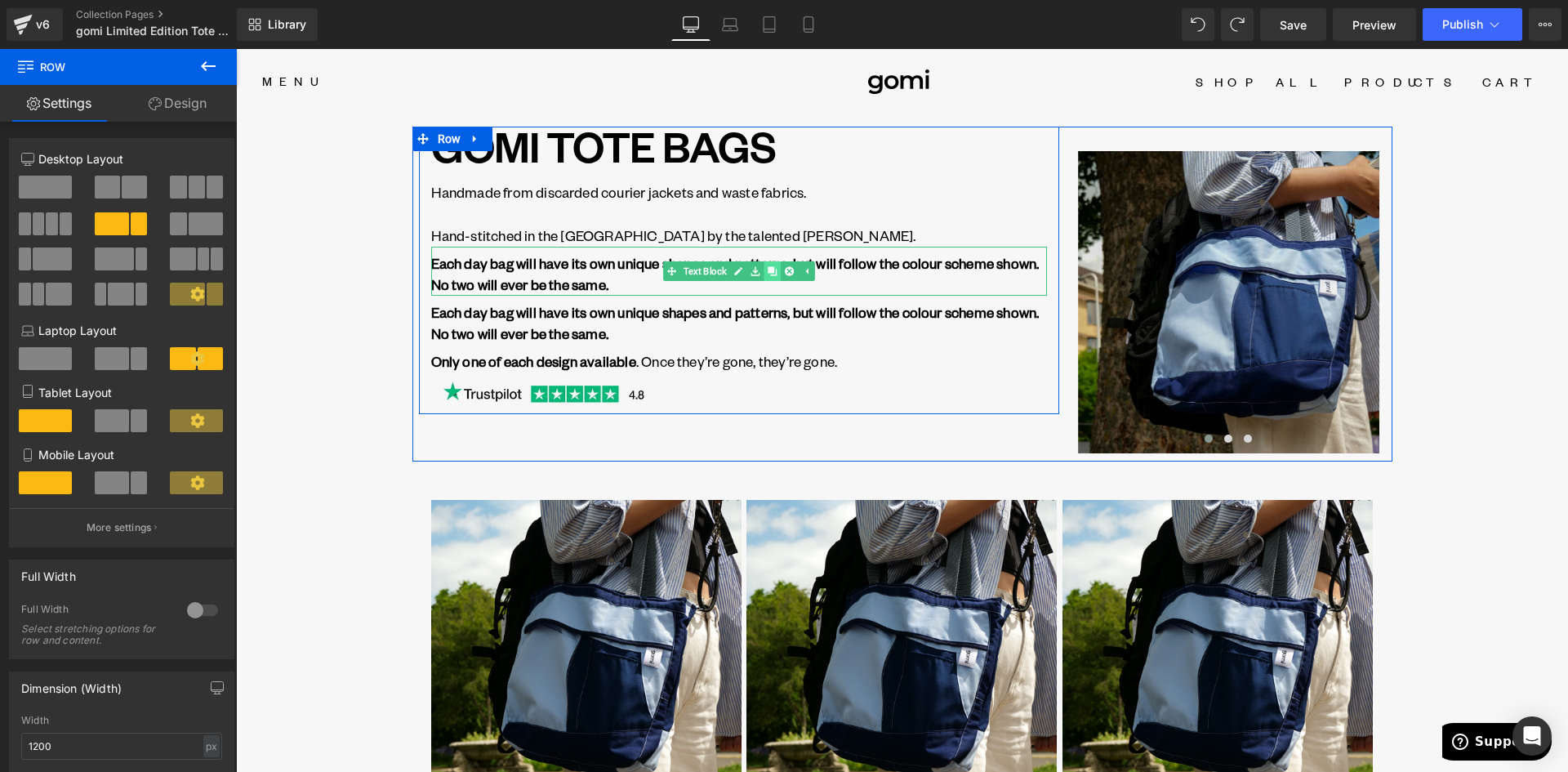
click at [768, 272] on icon at bounding box center [772, 270] width 9 height 9
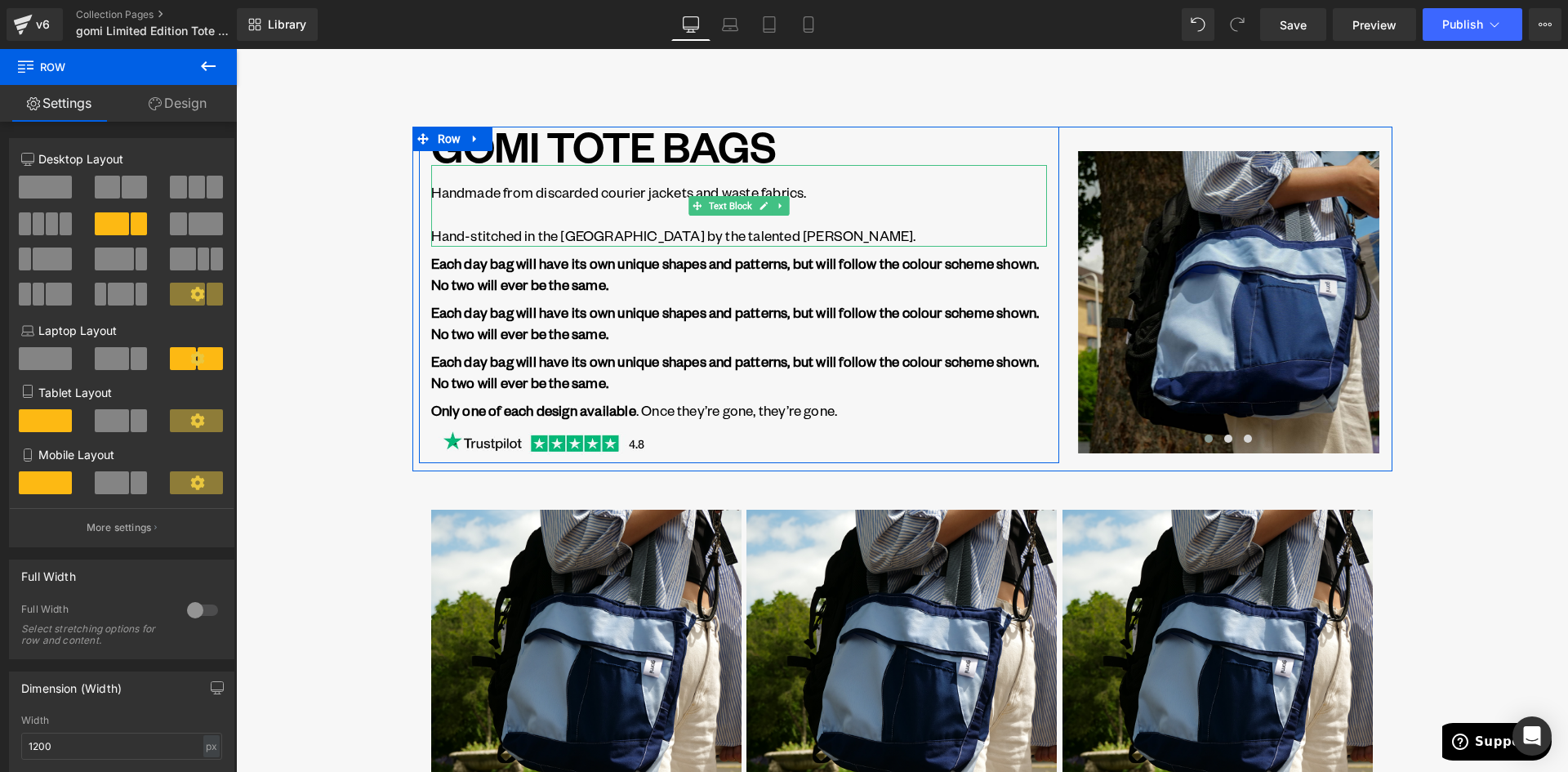
click at [544, 186] on p "Handmade from discarded courier jackets and waste fabrics." at bounding box center [738, 192] width 615 height 22
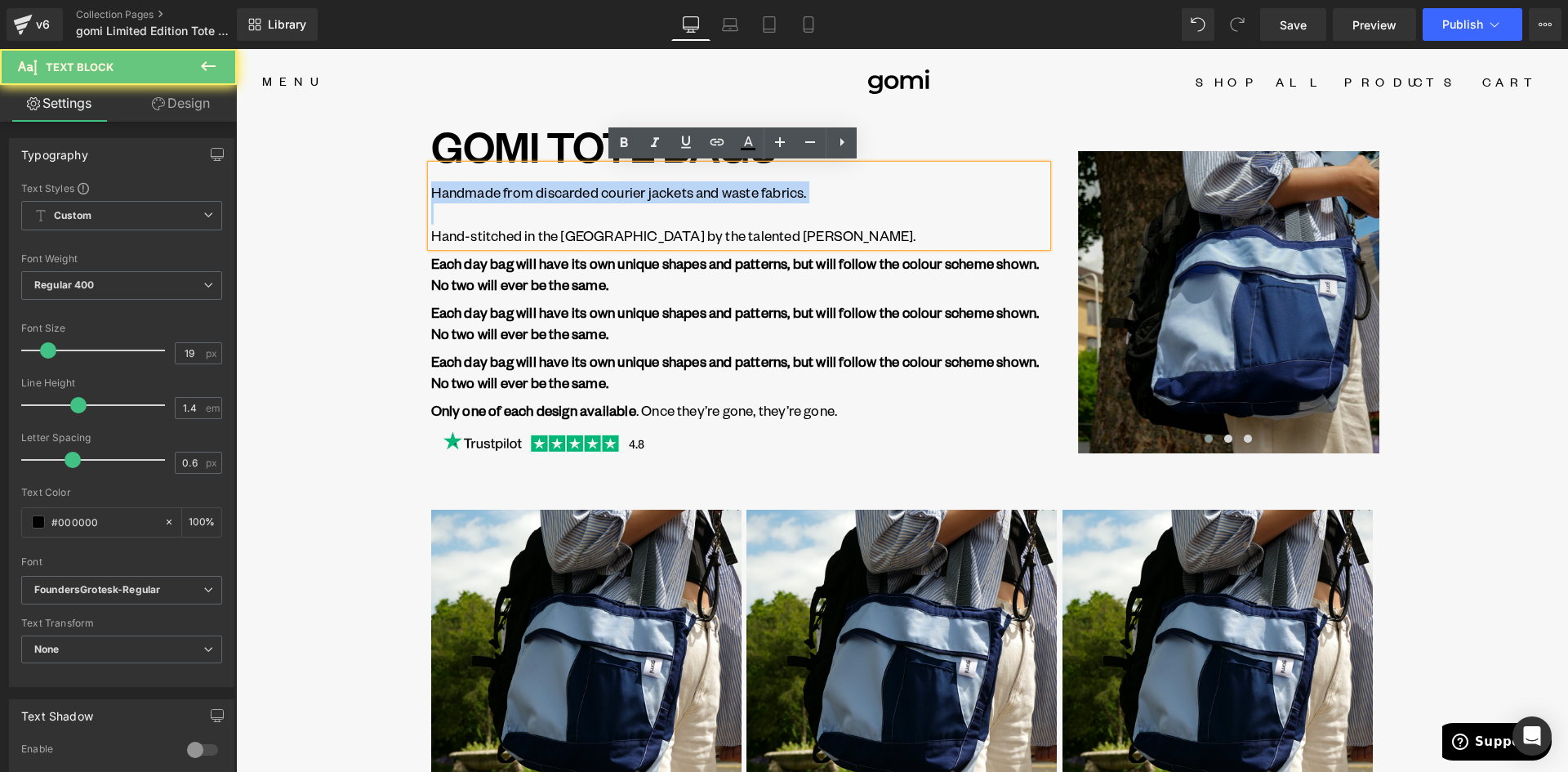
click at [544, 186] on p "Handmade from discarded courier jackets and waste fabrics." at bounding box center [738, 192] width 615 height 22
copy div "Handmade from discarded courier jackets and waste fabrics."
click at [524, 309] on strong "Each day bag will have its own unique shapes and patterns, but will follow the …" at bounding box center [736, 323] width 609 height 40
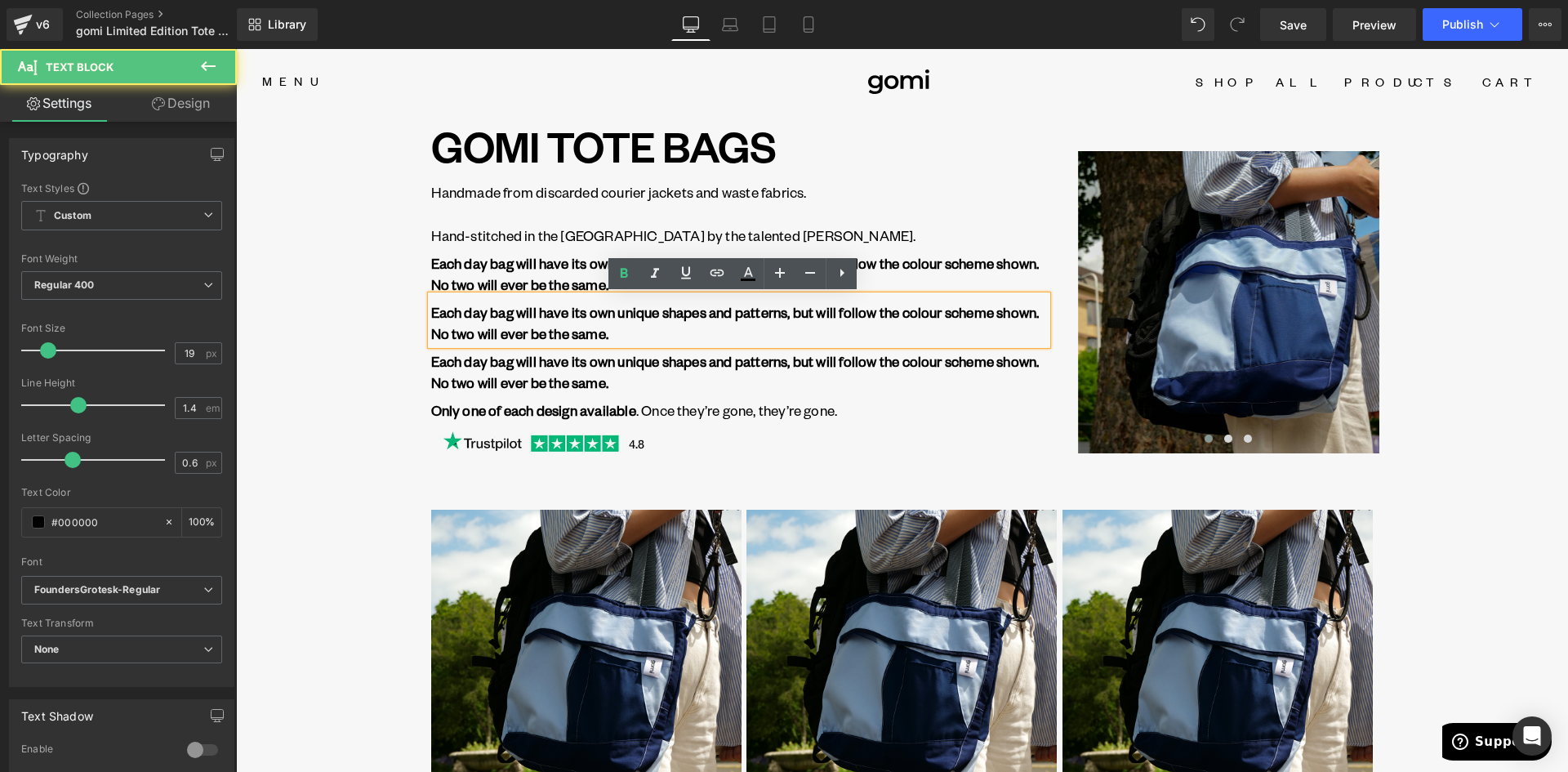
click at [504, 256] on strong "Each day bag will have its own unique shapes and patterns, but will follow the …" at bounding box center [736, 274] width 609 height 40
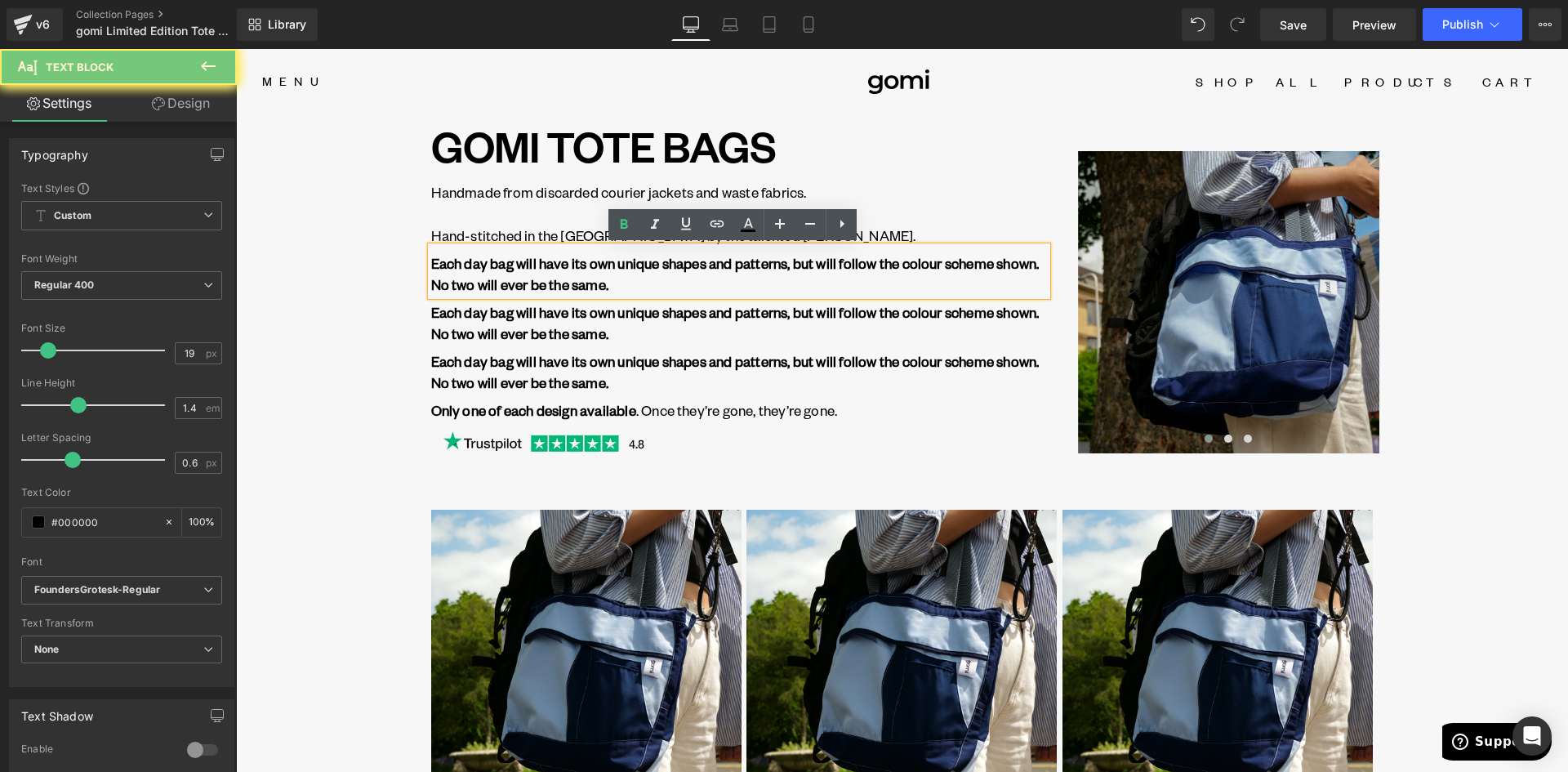
click at [504, 256] on strong "Each day bag will have its own unique shapes and patterns, but will follow the …" at bounding box center [736, 274] width 609 height 40
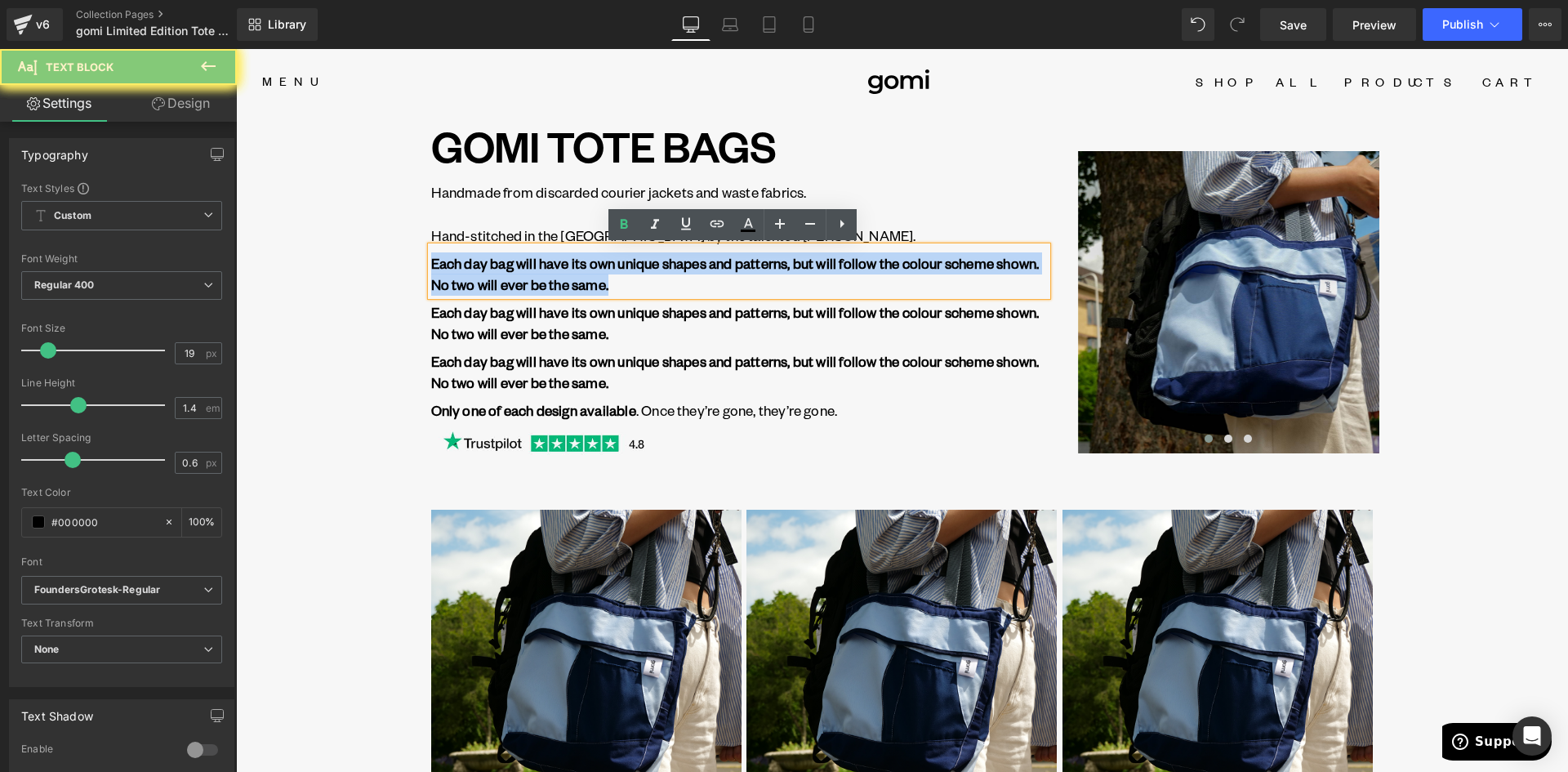
click at [504, 256] on strong "Each day bag will have its own unique shapes and patterns, but will follow the …" at bounding box center [736, 274] width 609 height 40
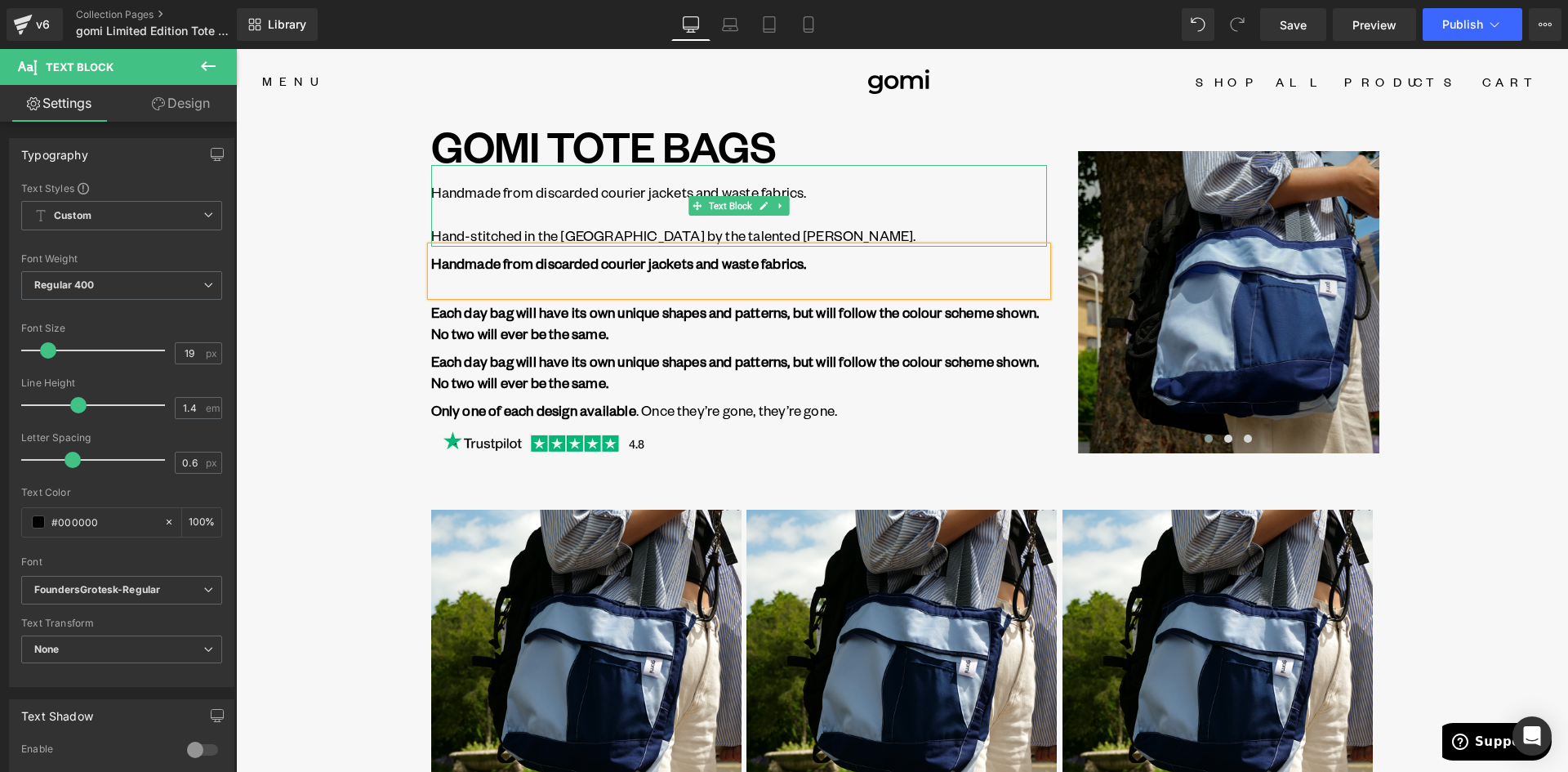
click at [540, 237] on p "Hand-stitched in the [GEOGRAPHIC_DATA] by the talented [PERSON_NAME]." at bounding box center [738, 235] width 615 height 22
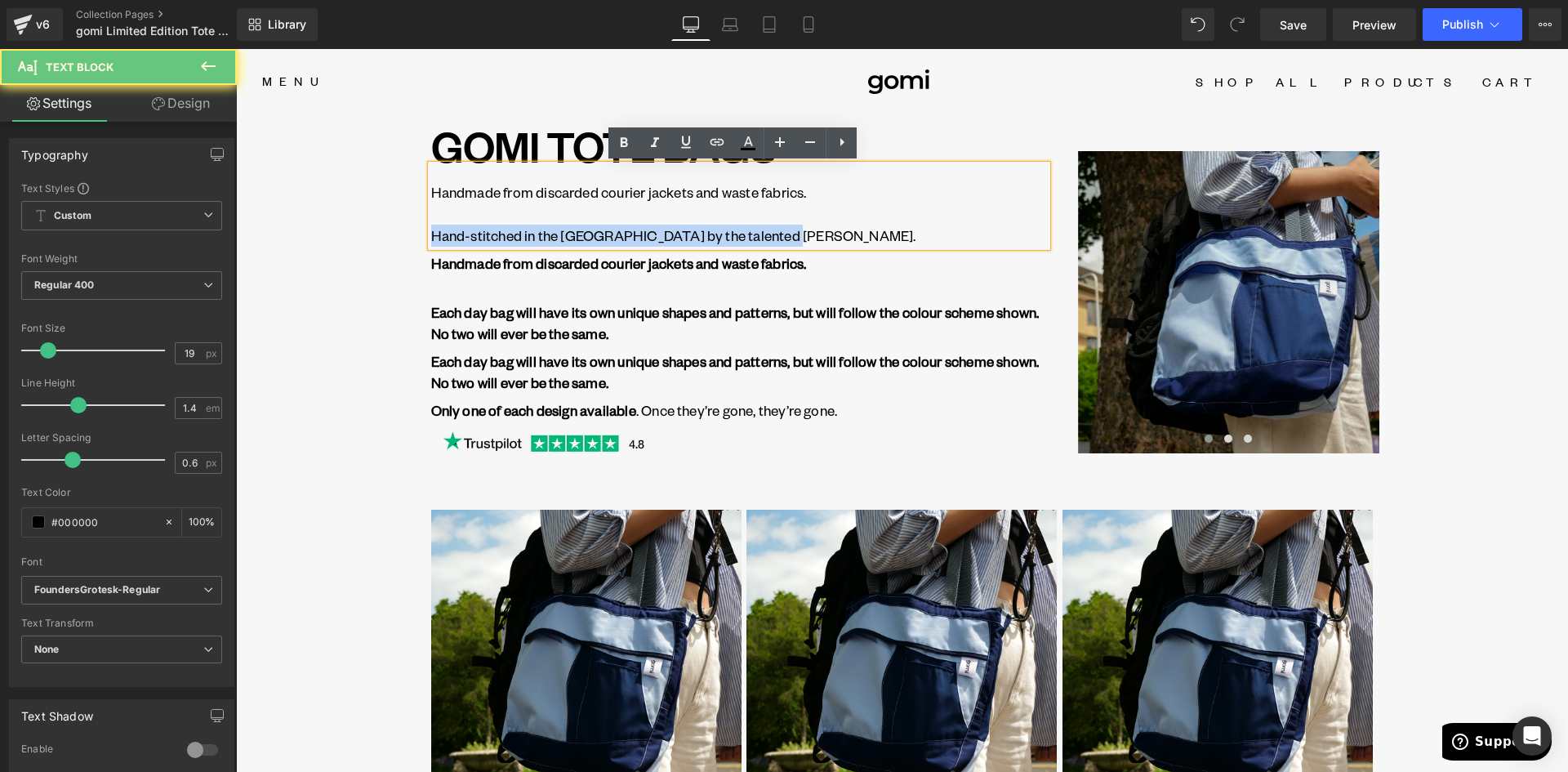
click at [540, 237] on p "Hand-stitched in the [GEOGRAPHIC_DATA] by the talented [PERSON_NAME]." at bounding box center [738, 235] width 615 height 22
copy p "Hand-stitched in the [GEOGRAPHIC_DATA] by the talented [PERSON_NAME]."
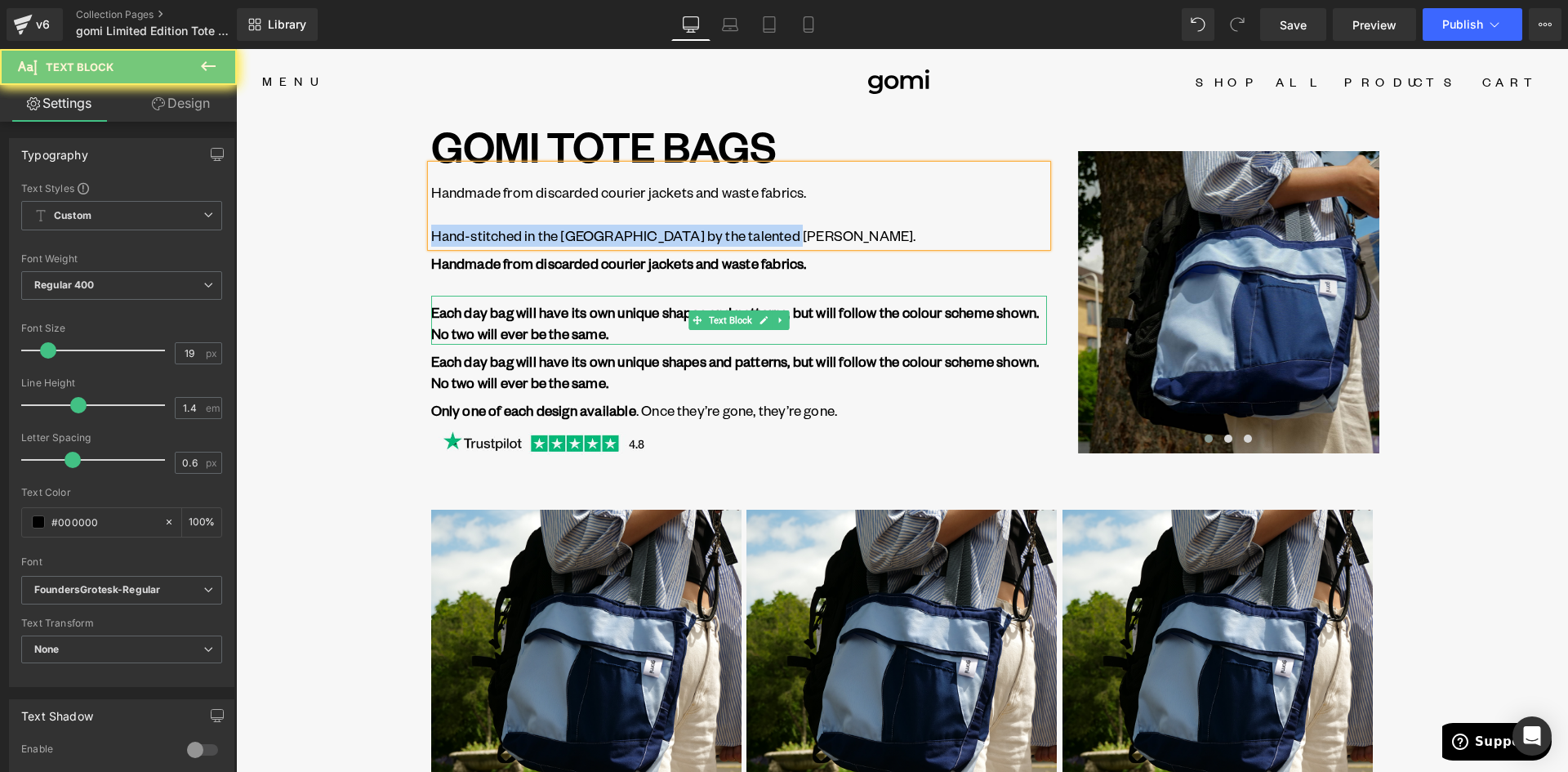
click at [565, 315] on strong "Each day bag will have its own unique shapes and patterns, but will follow the …" at bounding box center [736, 323] width 609 height 40
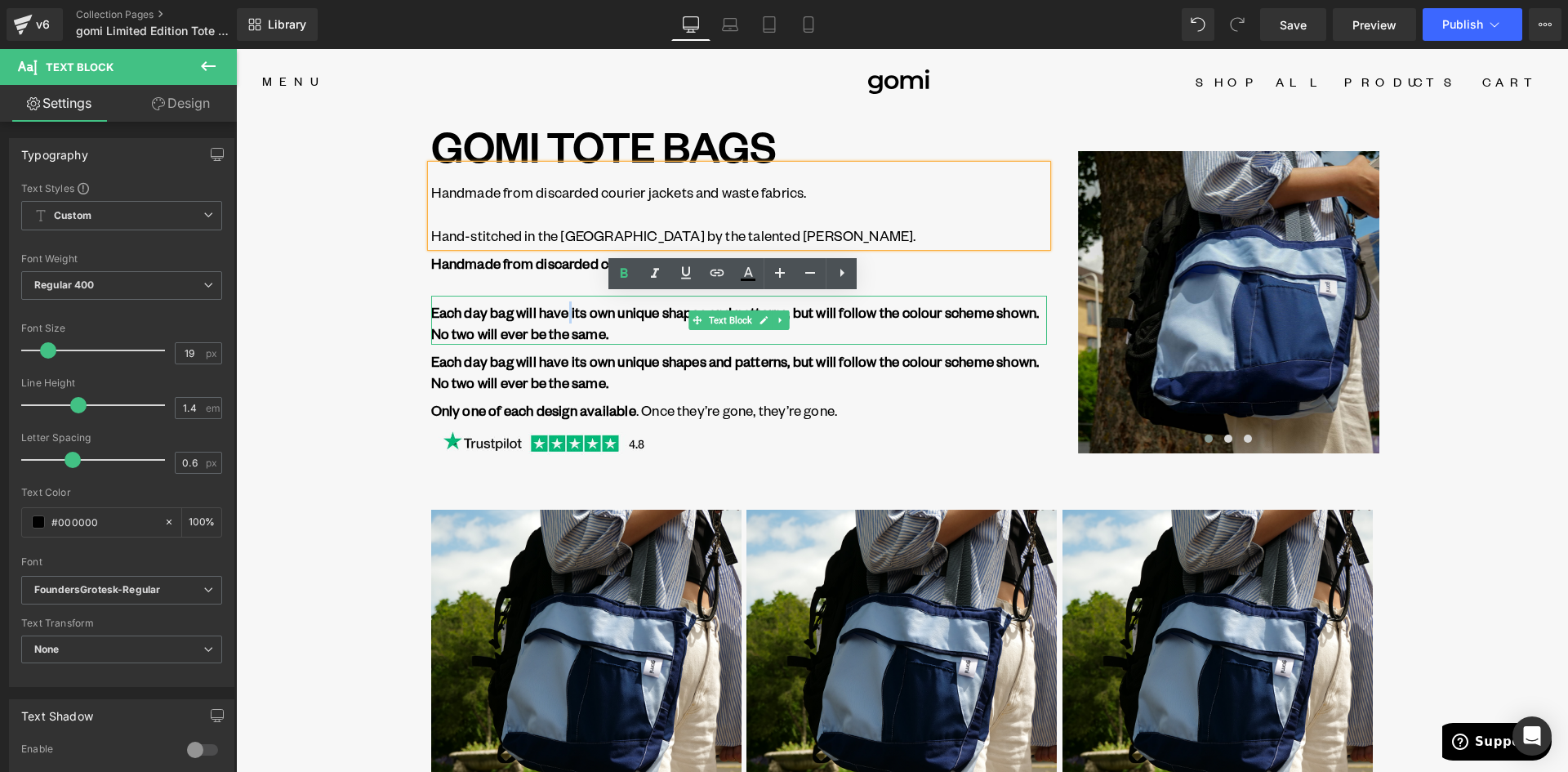
click at [565, 315] on strong "Each day bag will have its own unique shapes and patterns, but will follow the …" at bounding box center [736, 323] width 609 height 40
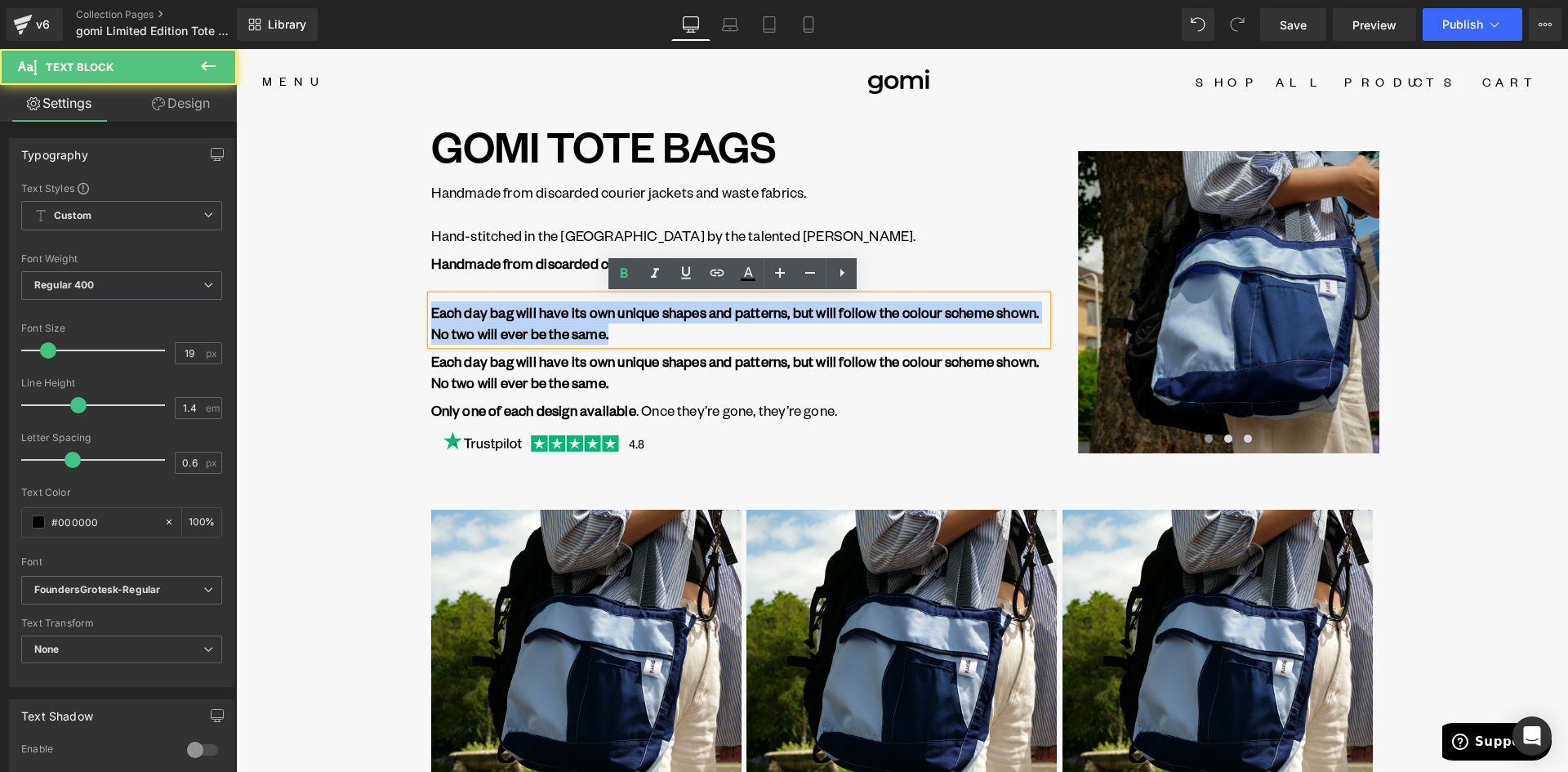
click at [565, 315] on strong "Each day bag will have its own unique shapes and patterns, but will follow the …" at bounding box center [736, 323] width 609 height 40
paste div
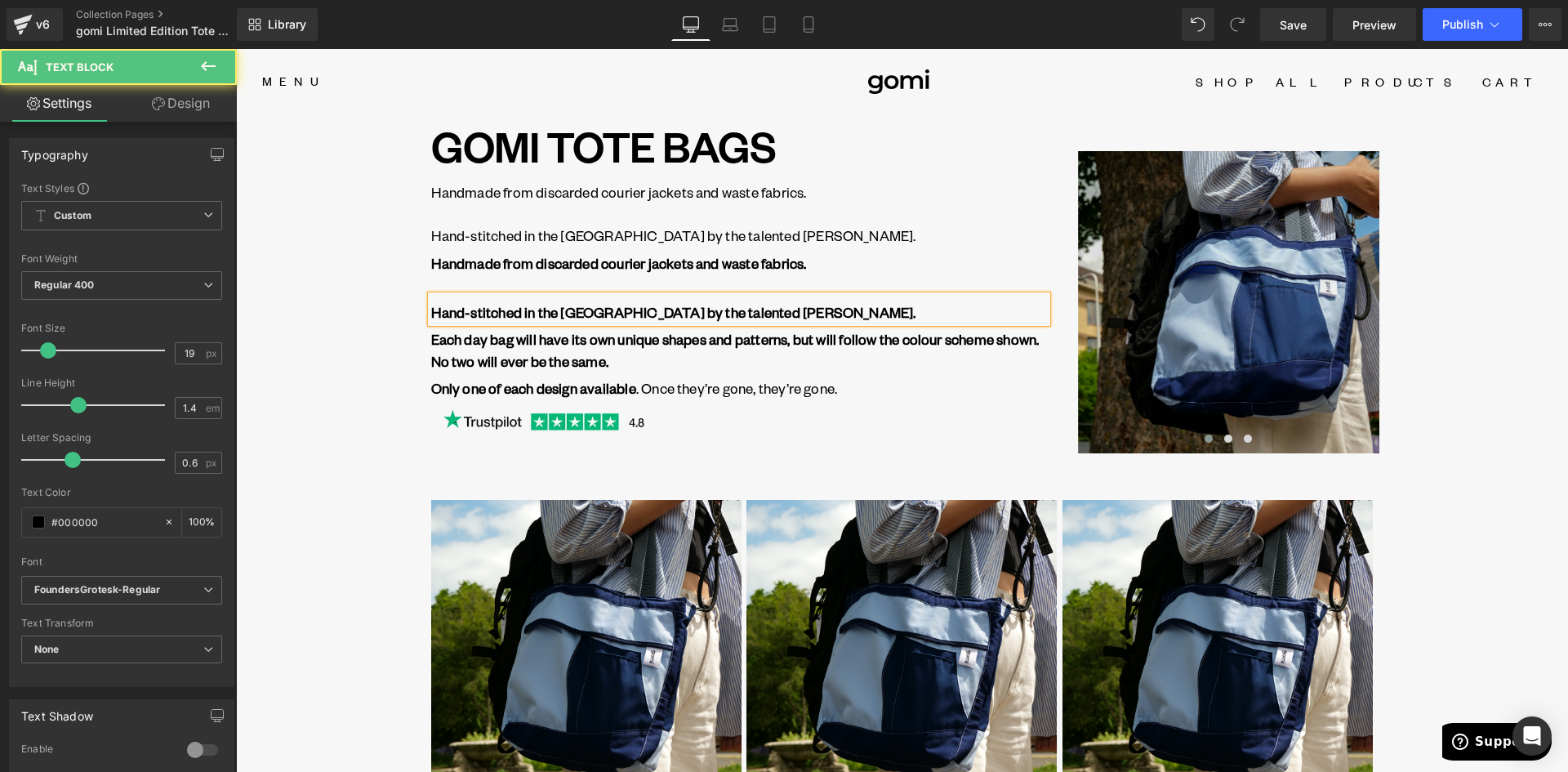
click at [497, 296] on div "Hand-stitched in the [GEOGRAPHIC_DATA] by the talented [PERSON_NAME]." at bounding box center [738, 309] width 615 height 28
click at [485, 268] on b "Handmade from discarded courier jackets and waste fabrics." at bounding box center [619, 263] width 375 height 18
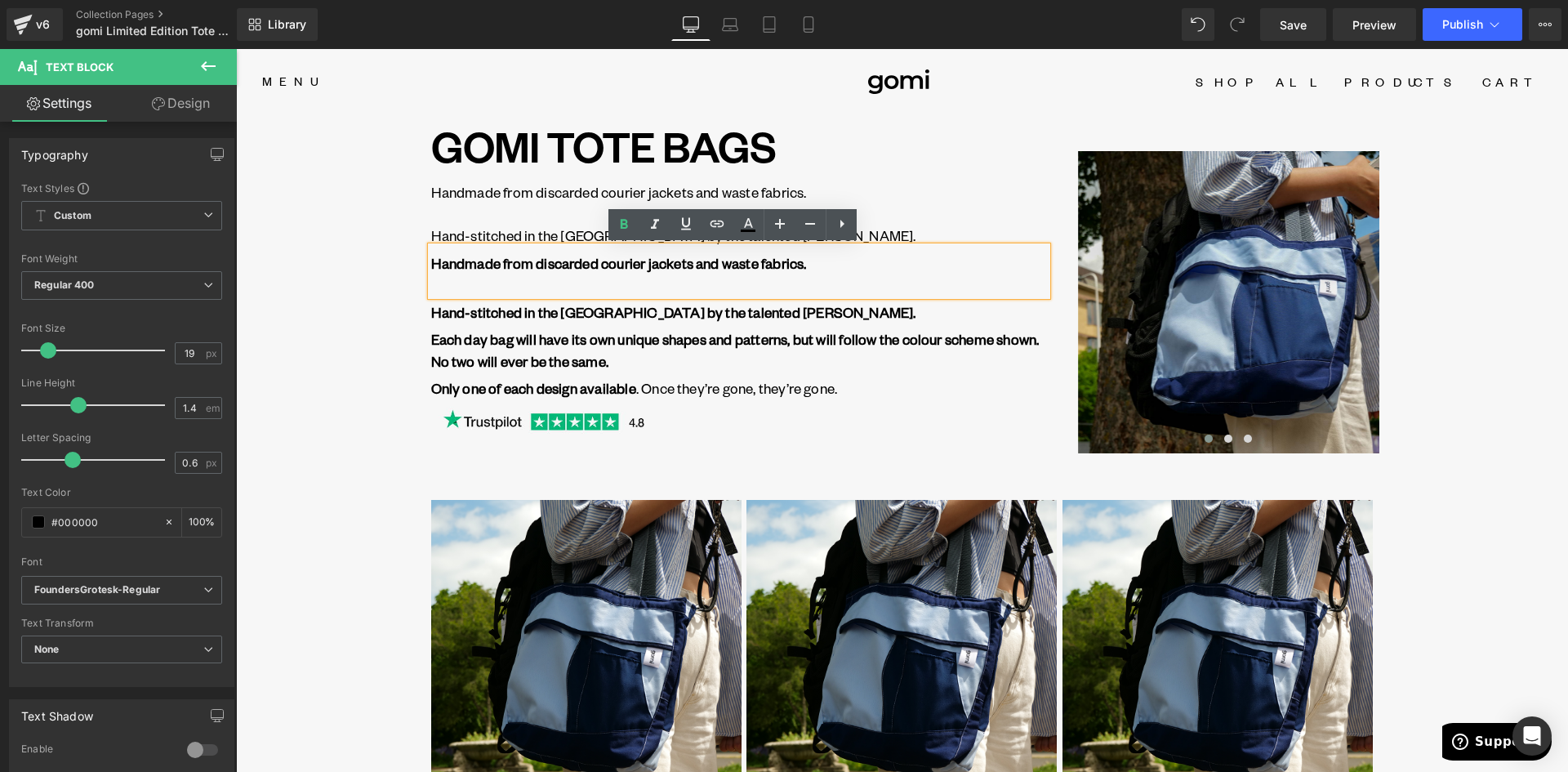
click at [480, 275] on p at bounding box center [738, 285] width 615 height 22
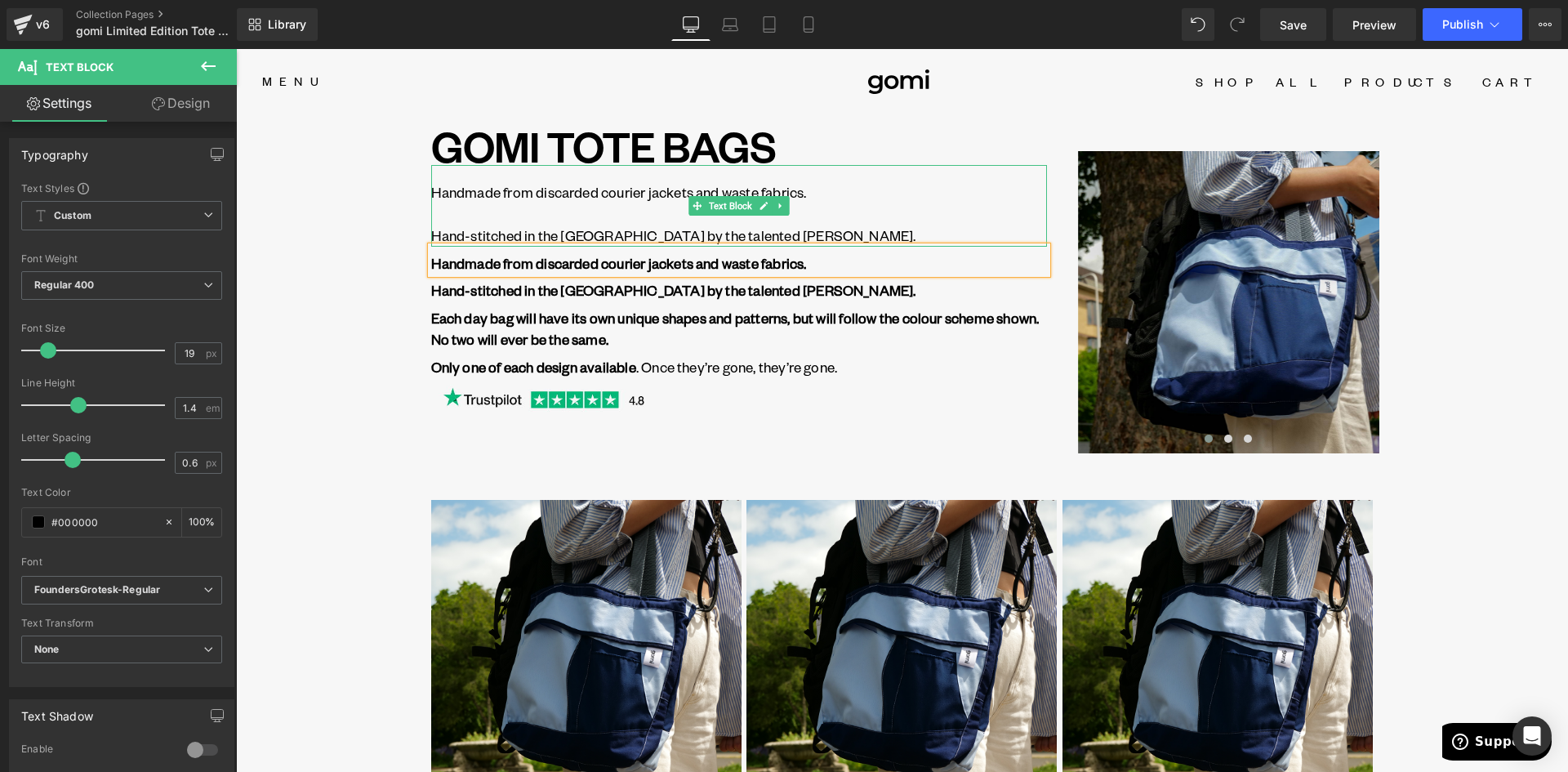
click at [615, 228] on p "Hand-stitched in the [GEOGRAPHIC_DATA] by the talented [PERSON_NAME]." at bounding box center [738, 235] width 615 height 22
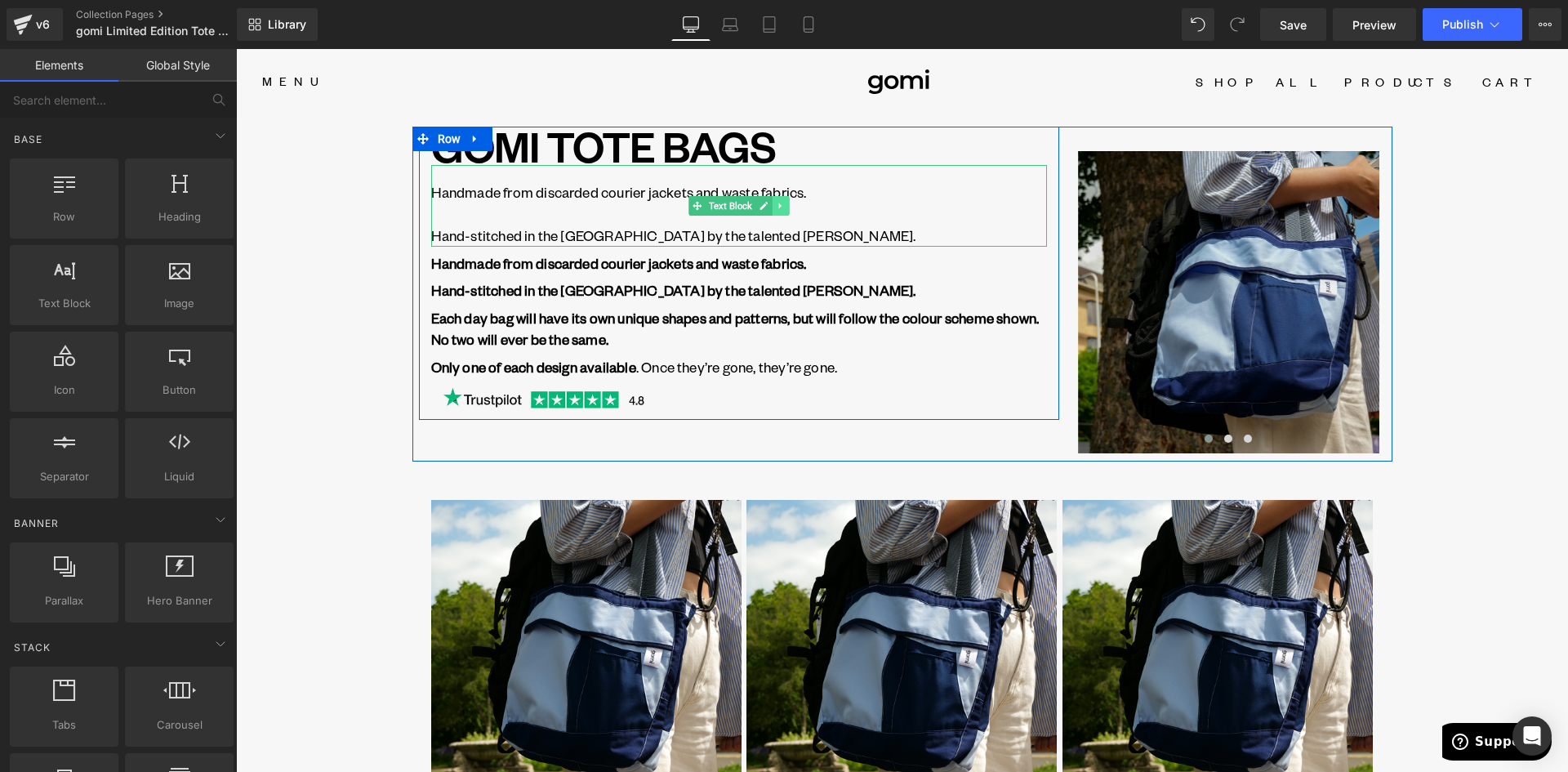
click at [780, 203] on link at bounding box center [780, 206] width 17 height 20
click at [785, 209] on icon at bounding box center [789, 205] width 9 height 9
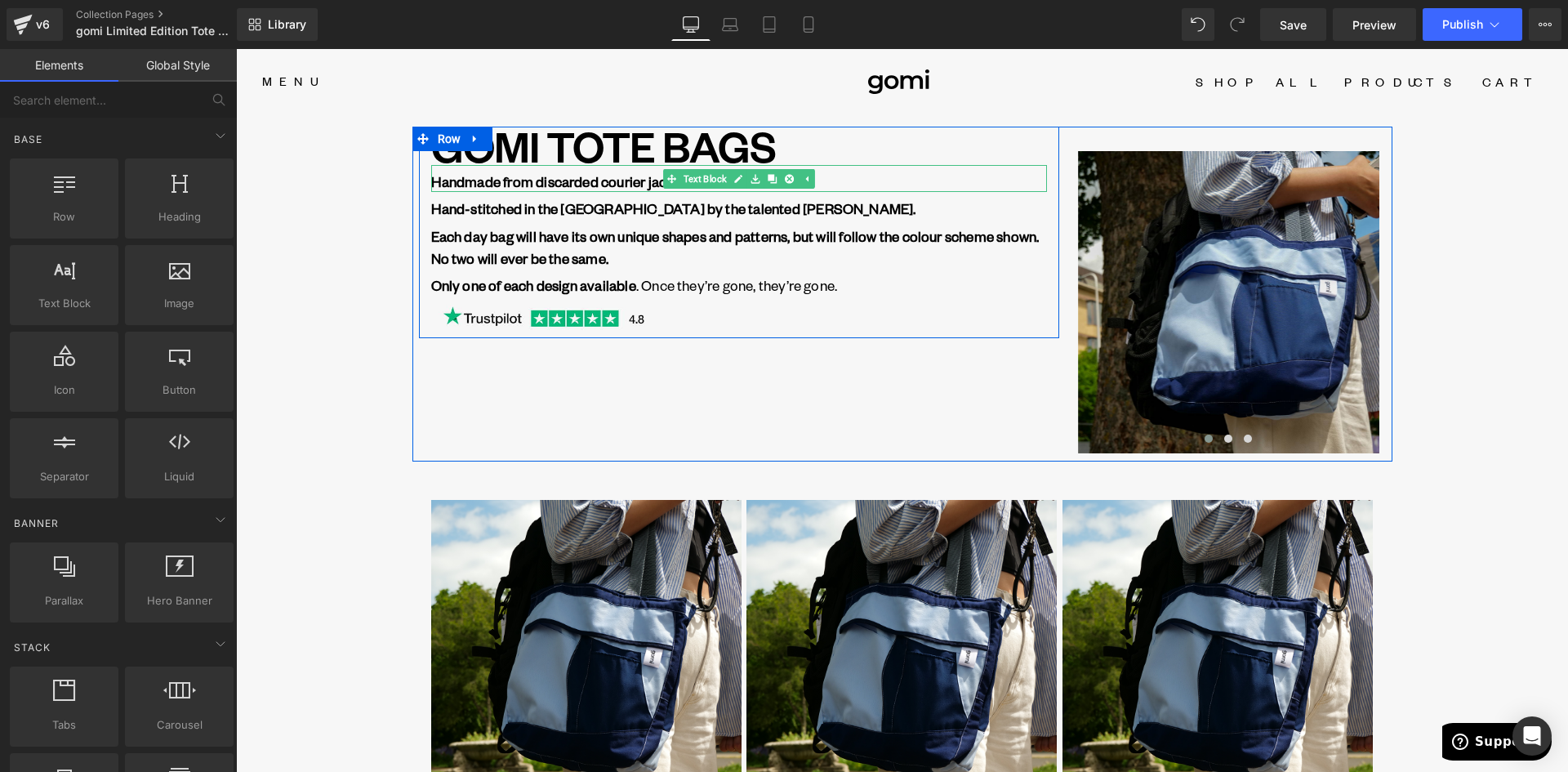
click at [588, 173] on b "Handmade from discarded courier jackets and waste fabrics." at bounding box center [619, 181] width 375 height 18
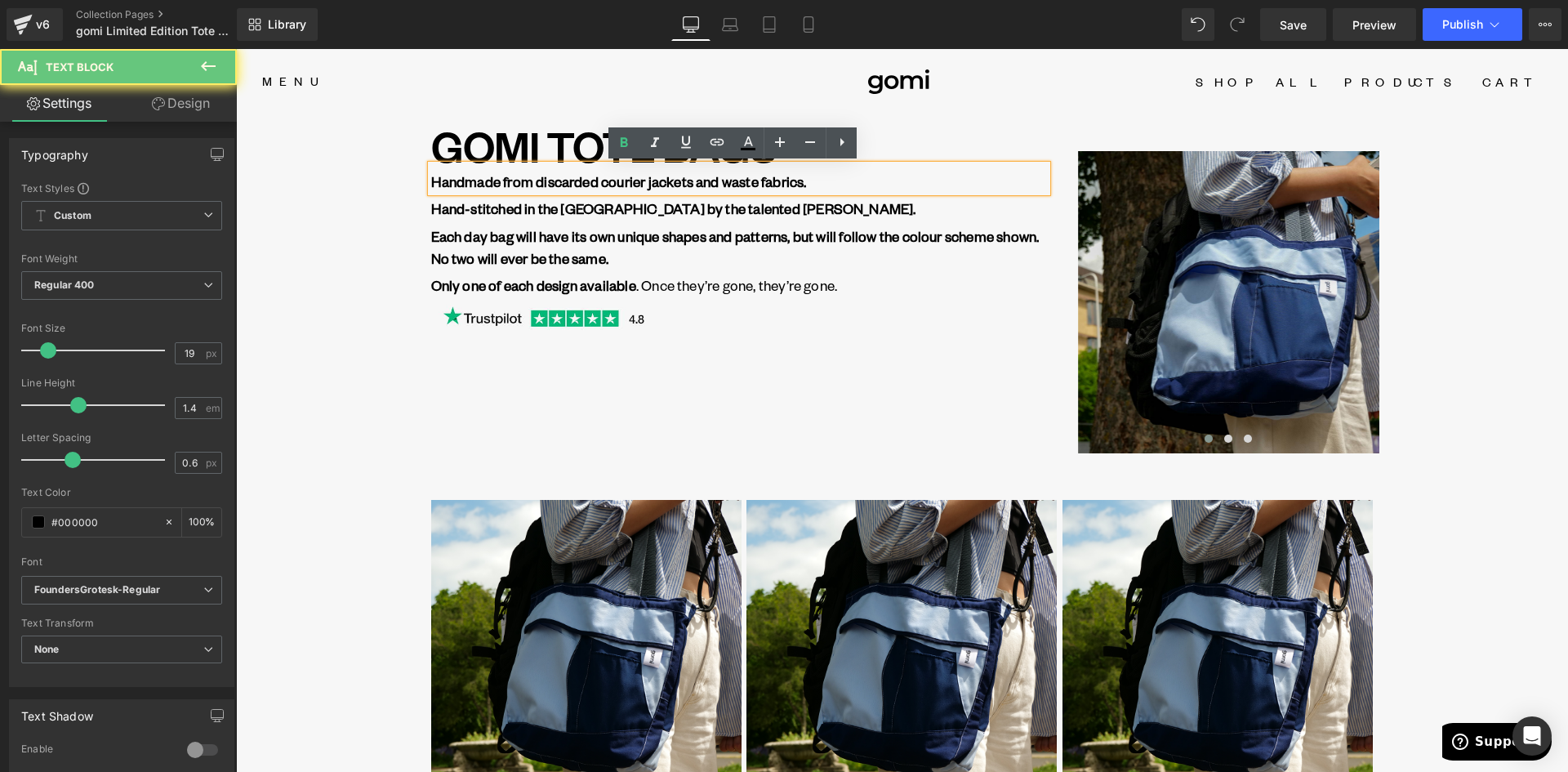
click at [588, 174] on b "Handmade from discarded courier jackets and waste fabrics." at bounding box center [619, 181] width 375 height 18
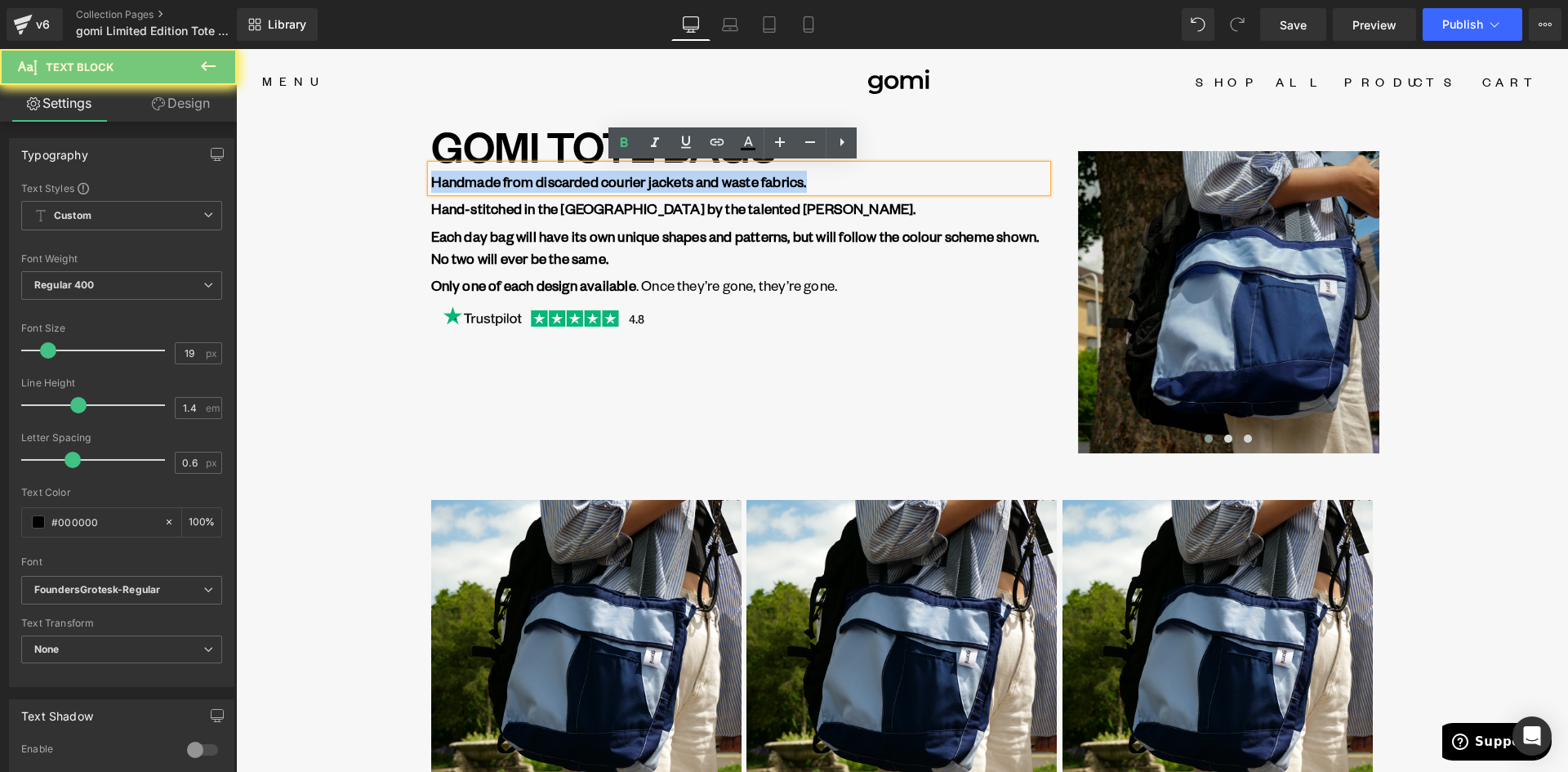
click at [588, 174] on b "Handmade from discarded courier jackets and waste fabrics." at bounding box center [619, 181] width 375 height 18
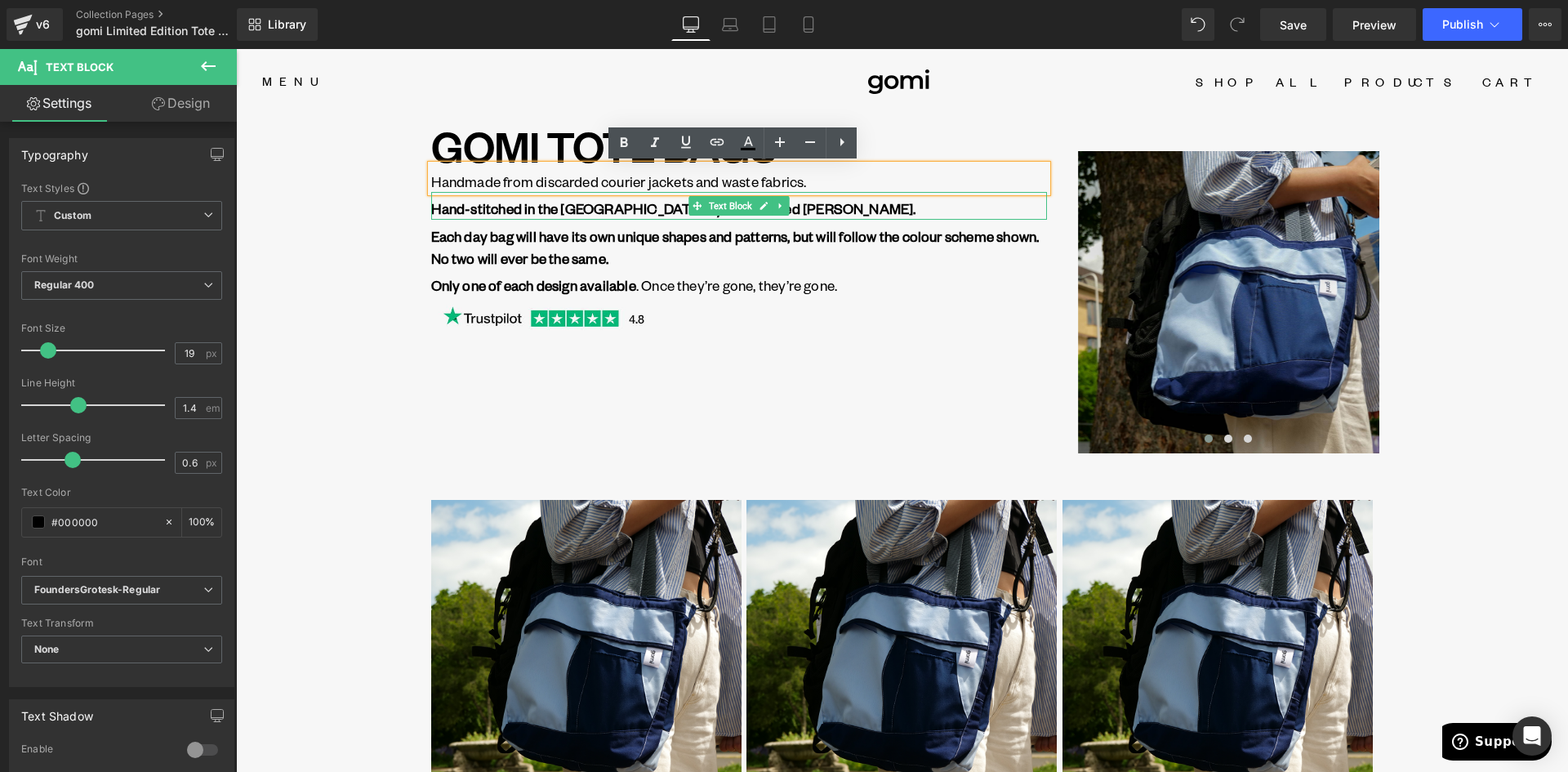
click at [558, 206] on b "Hand-stitched in the [GEOGRAPHIC_DATA] by the talented [PERSON_NAME]." at bounding box center [674, 208] width 485 height 18
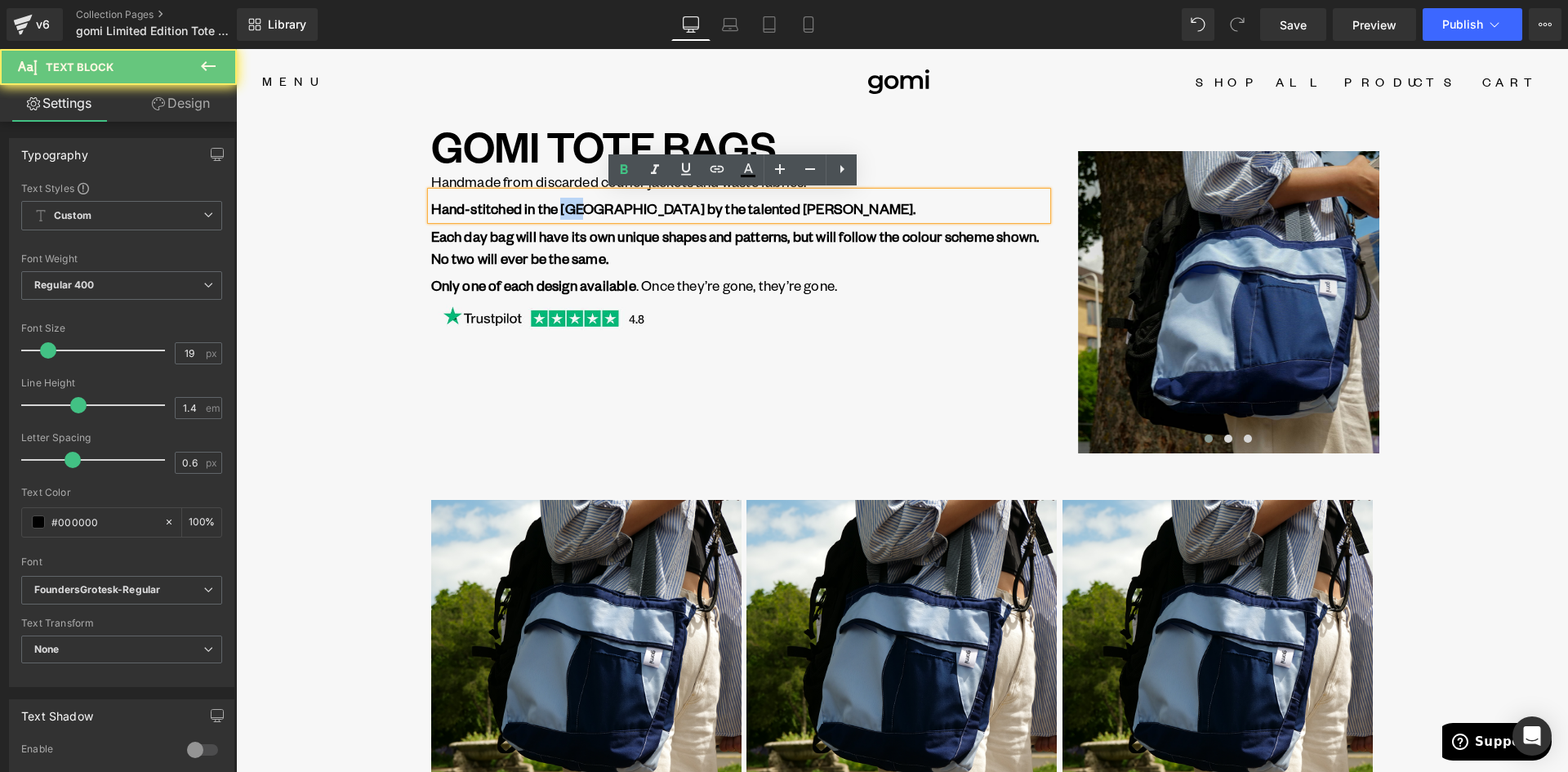
click at [558, 206] on b "Hand-stitched in the [GEOGRAPHIC_DATA] by the talented [PERSON_NAME]." at bounding box center [674, 208] width 485 height 18
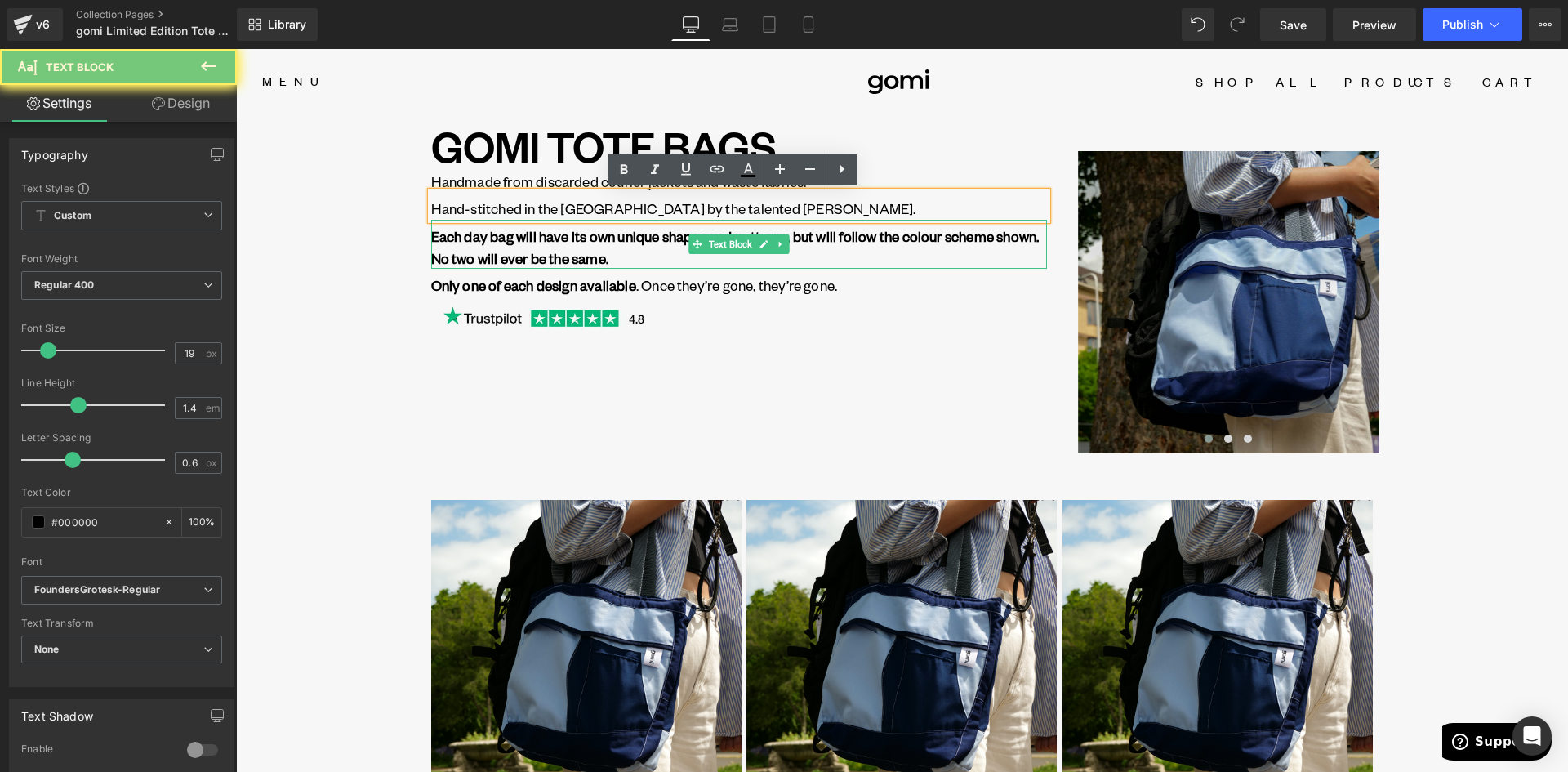
click at [544, 241] on strong "Each day bag will have its own unique shapes and patterns, but will follow the …" at bounding box center [736, 247] width 609 height 40
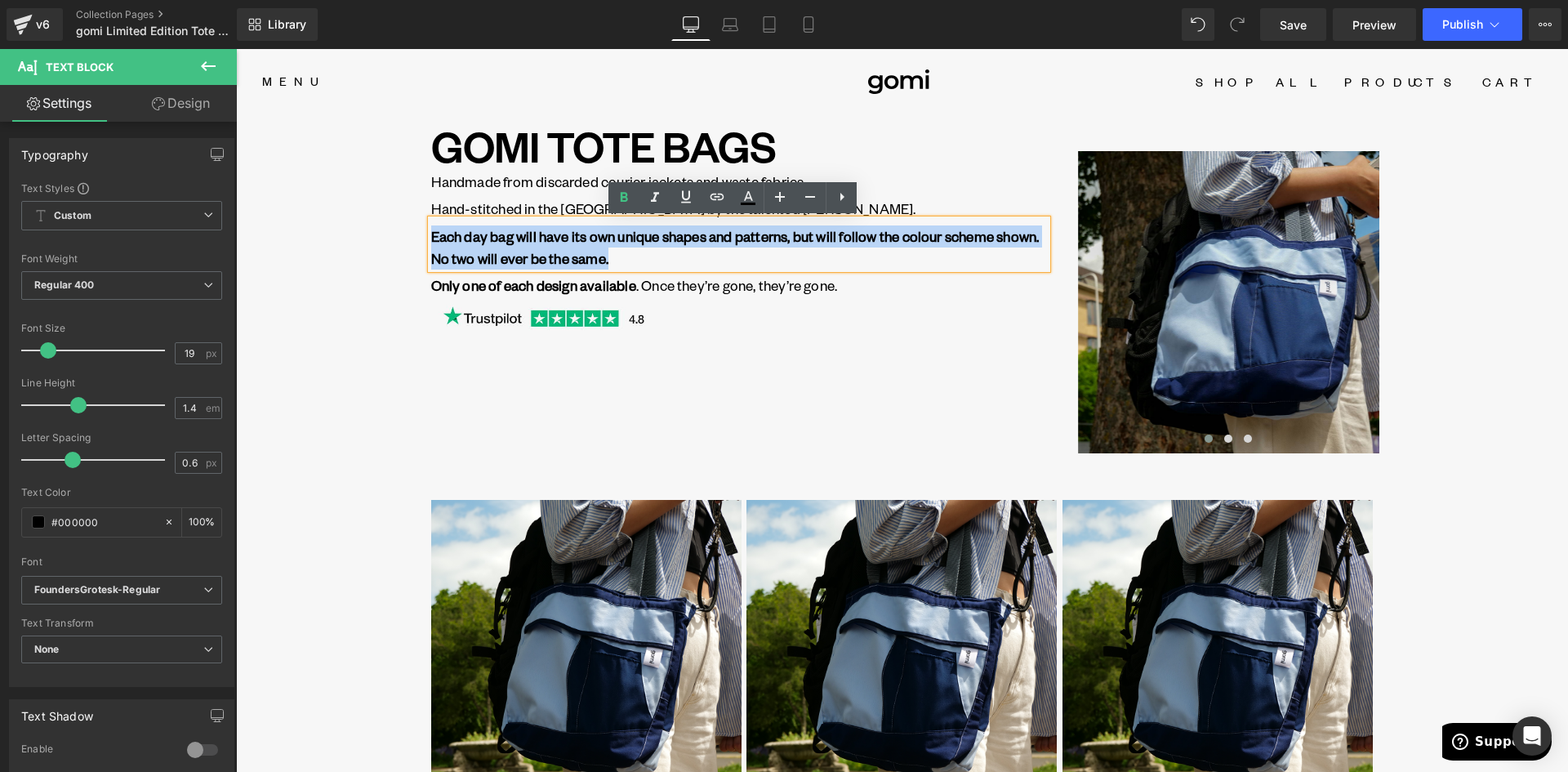
click at [544, 241] on strong "Each day bag will have its own unique shapes and patterns, but will follow the …" at bounding box center [736, 247] width 609 height 40
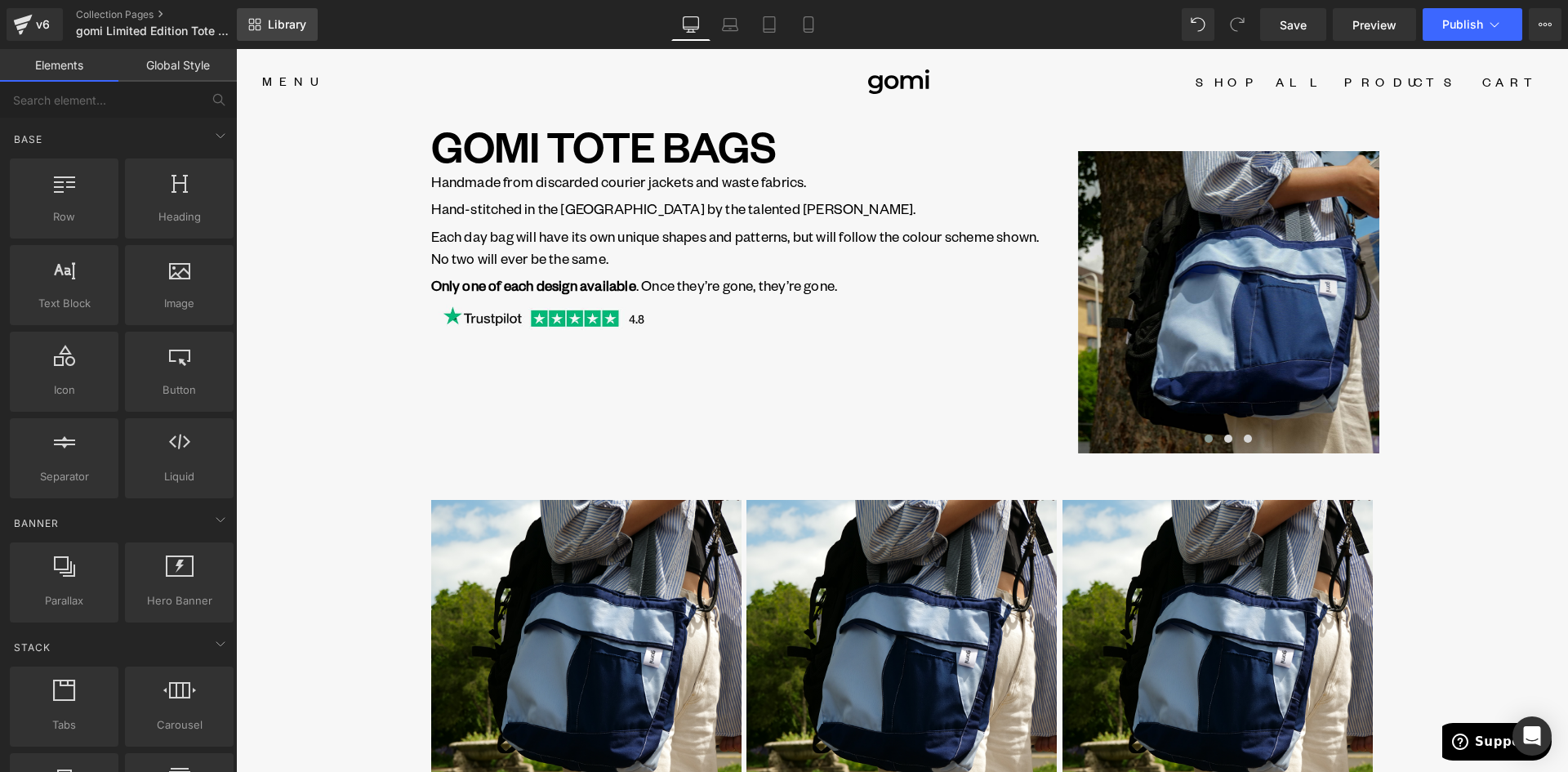
click at [280, 27] on span "Library" at bounding box center [286, 25] width 38 height 15
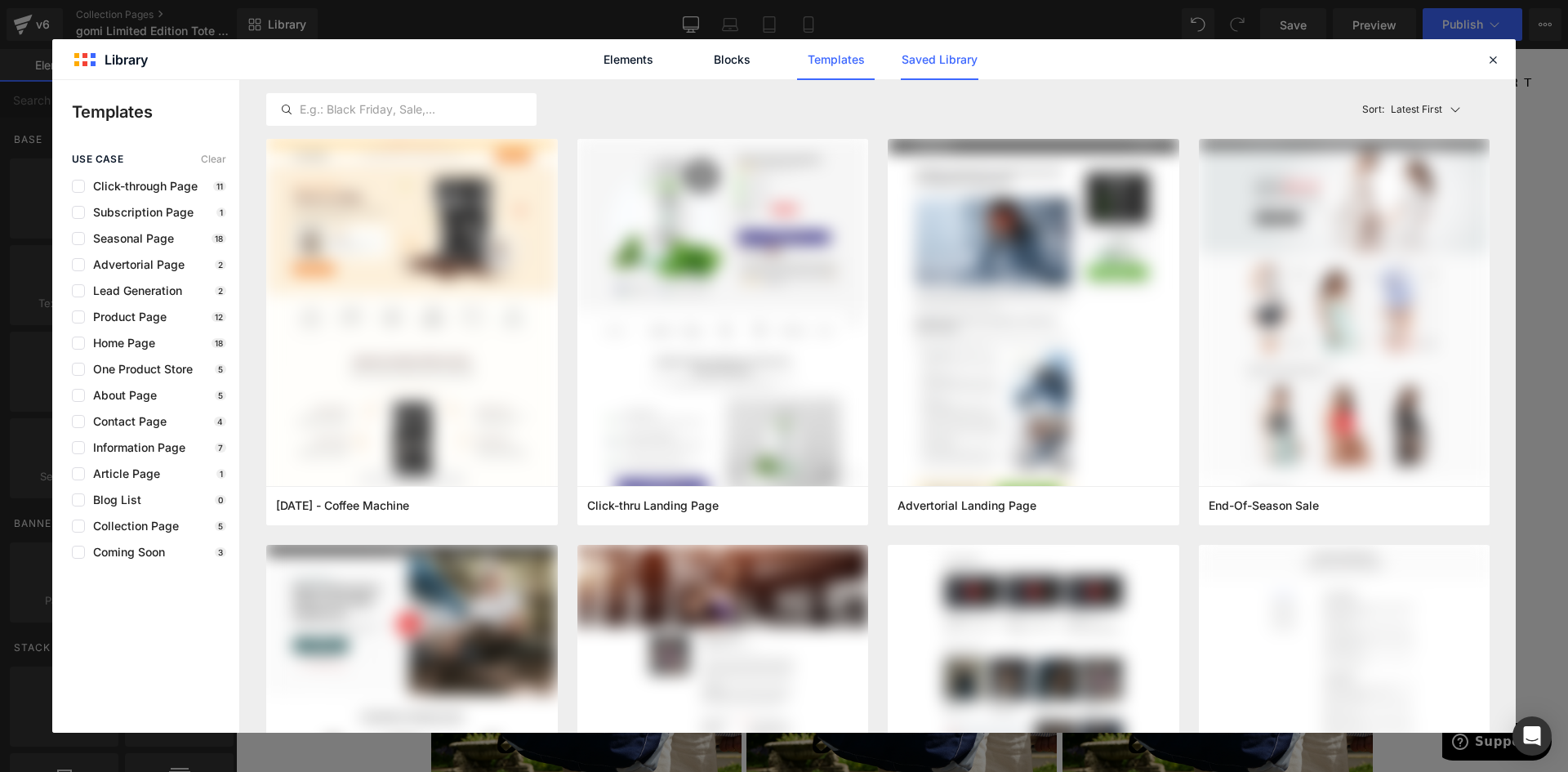
click at [937, 64] on link "Saved Library" at bounding box center [939, 59] width 78 height 41
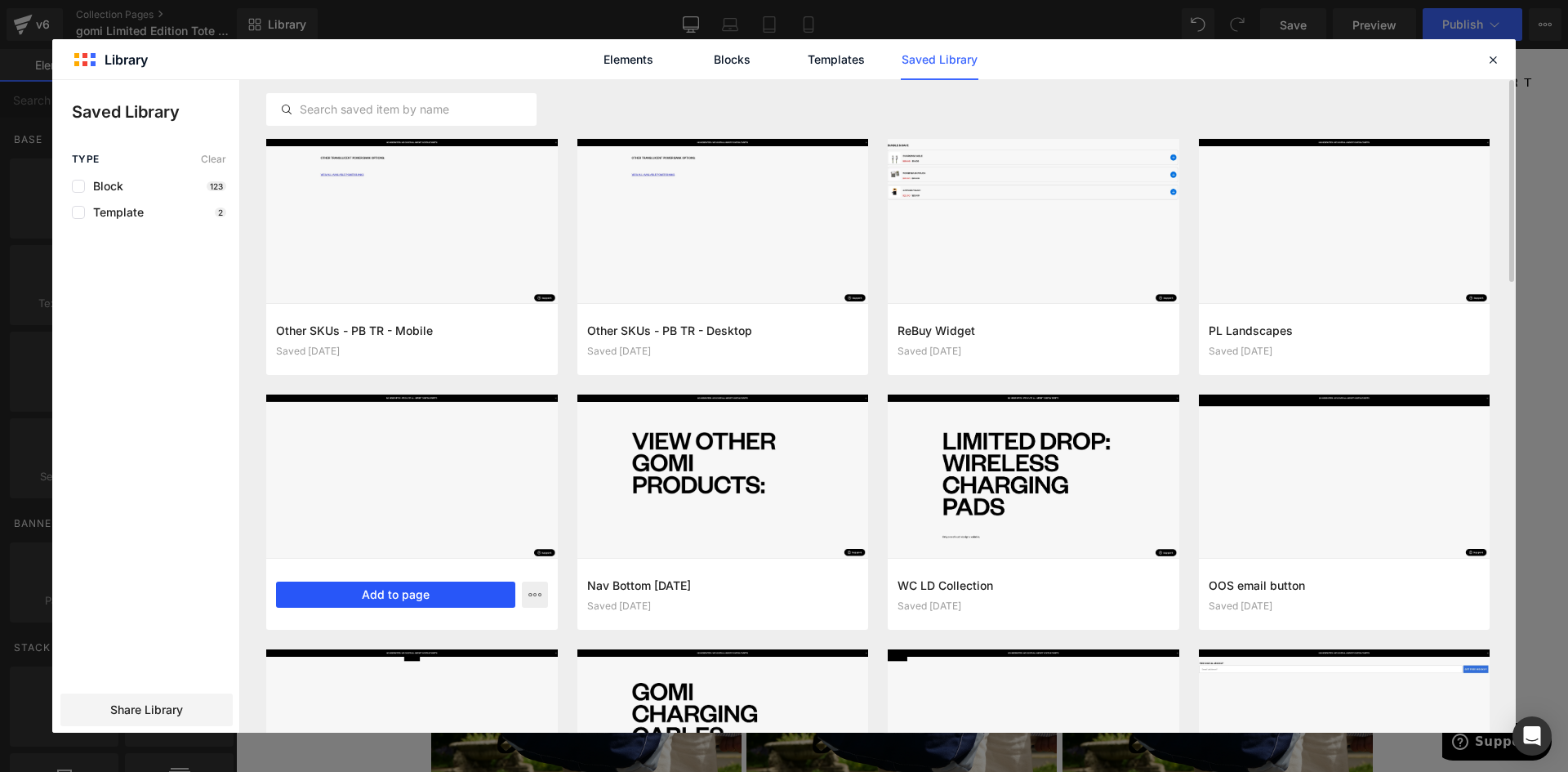
click at [450, 591] on button "Add to page" at bounding box center [395, 595] width 239 height 27
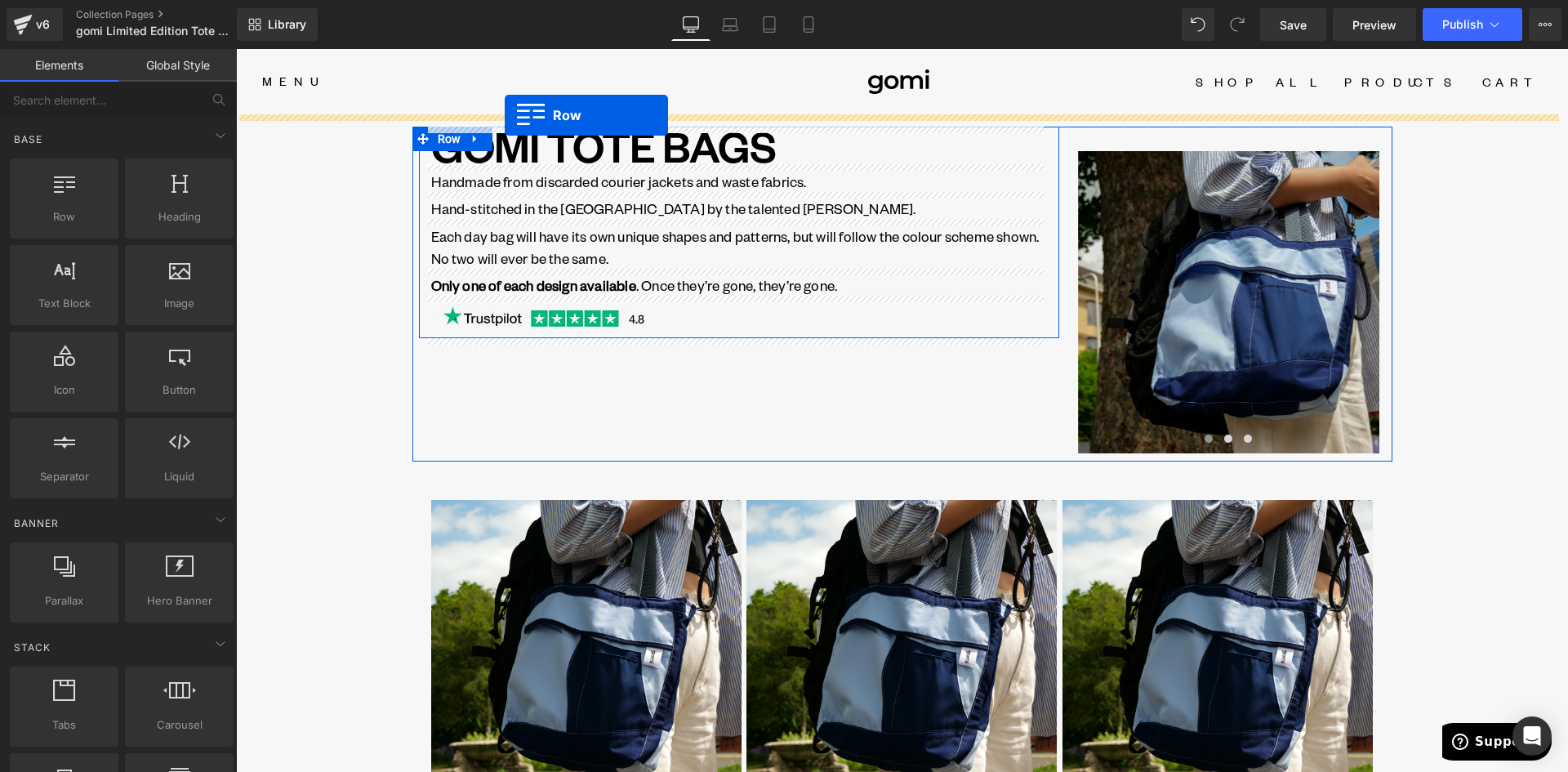
drag, startPoint x: 410, startPoint y: 385, endPoint x: 504, endPoint y: 115, distance: 285.9
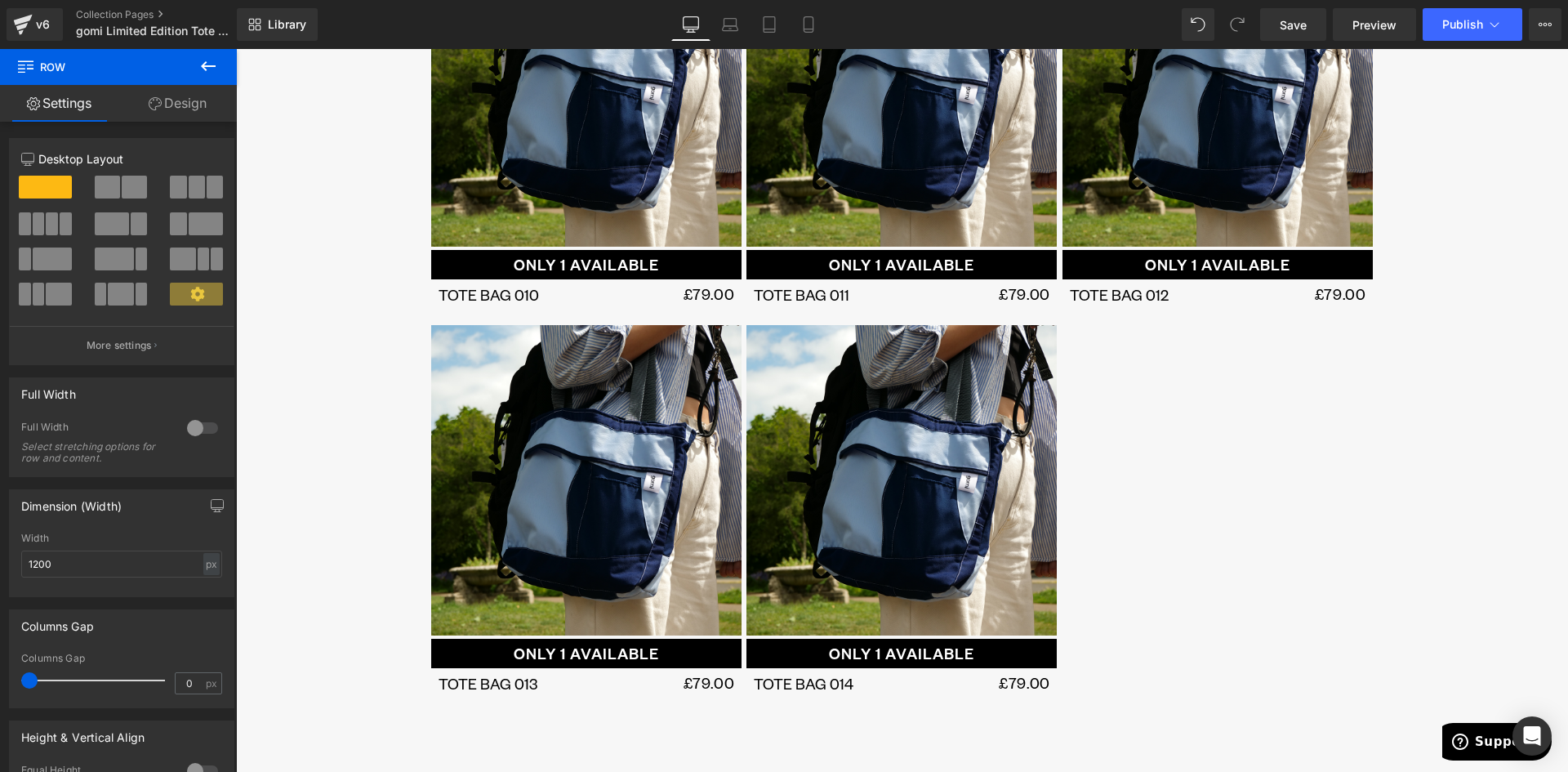
scroll to position [735, 0]
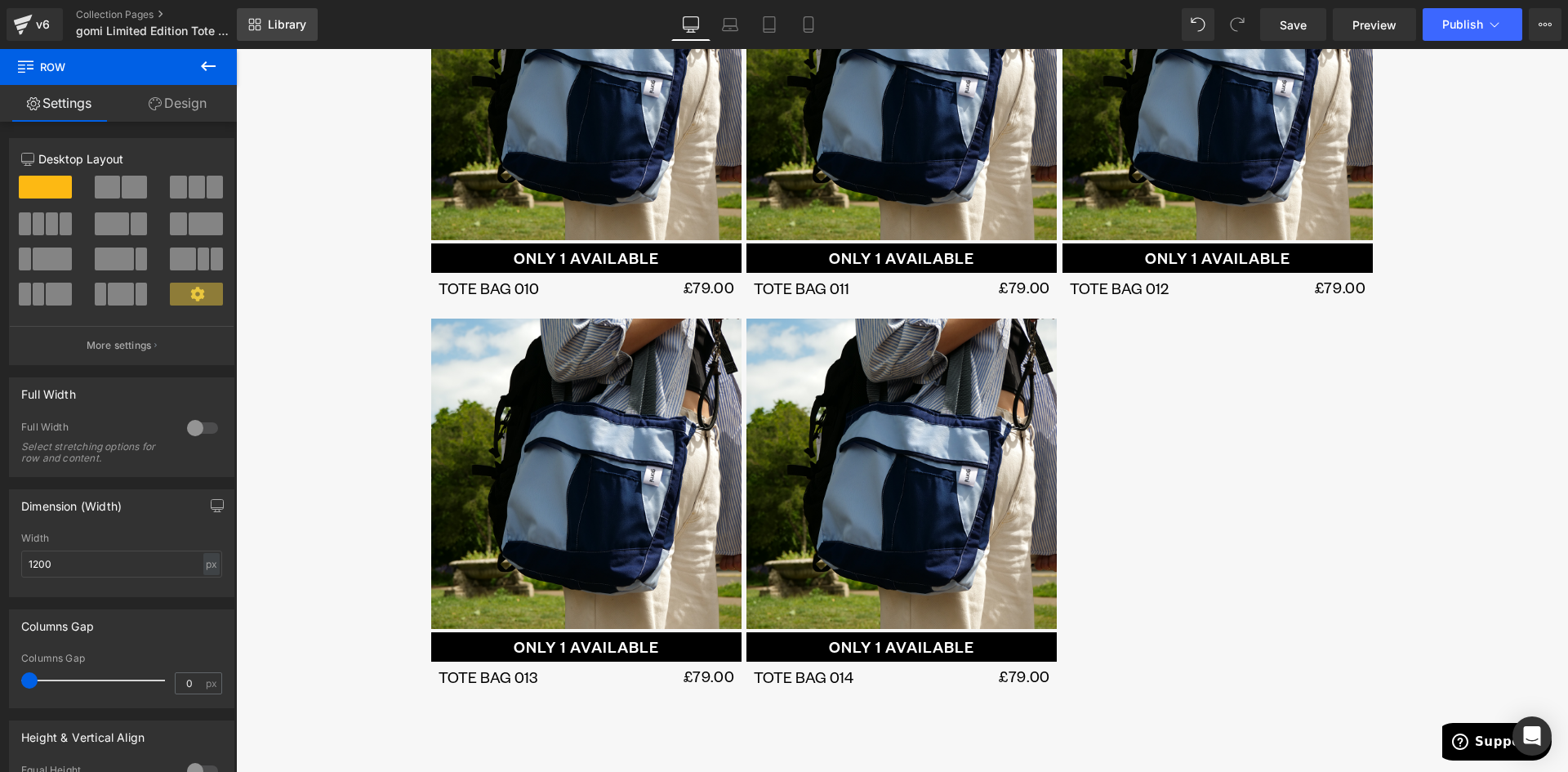
click at [273, 27] on span "Library" at bounding box center [286, 25] width 38 height 15
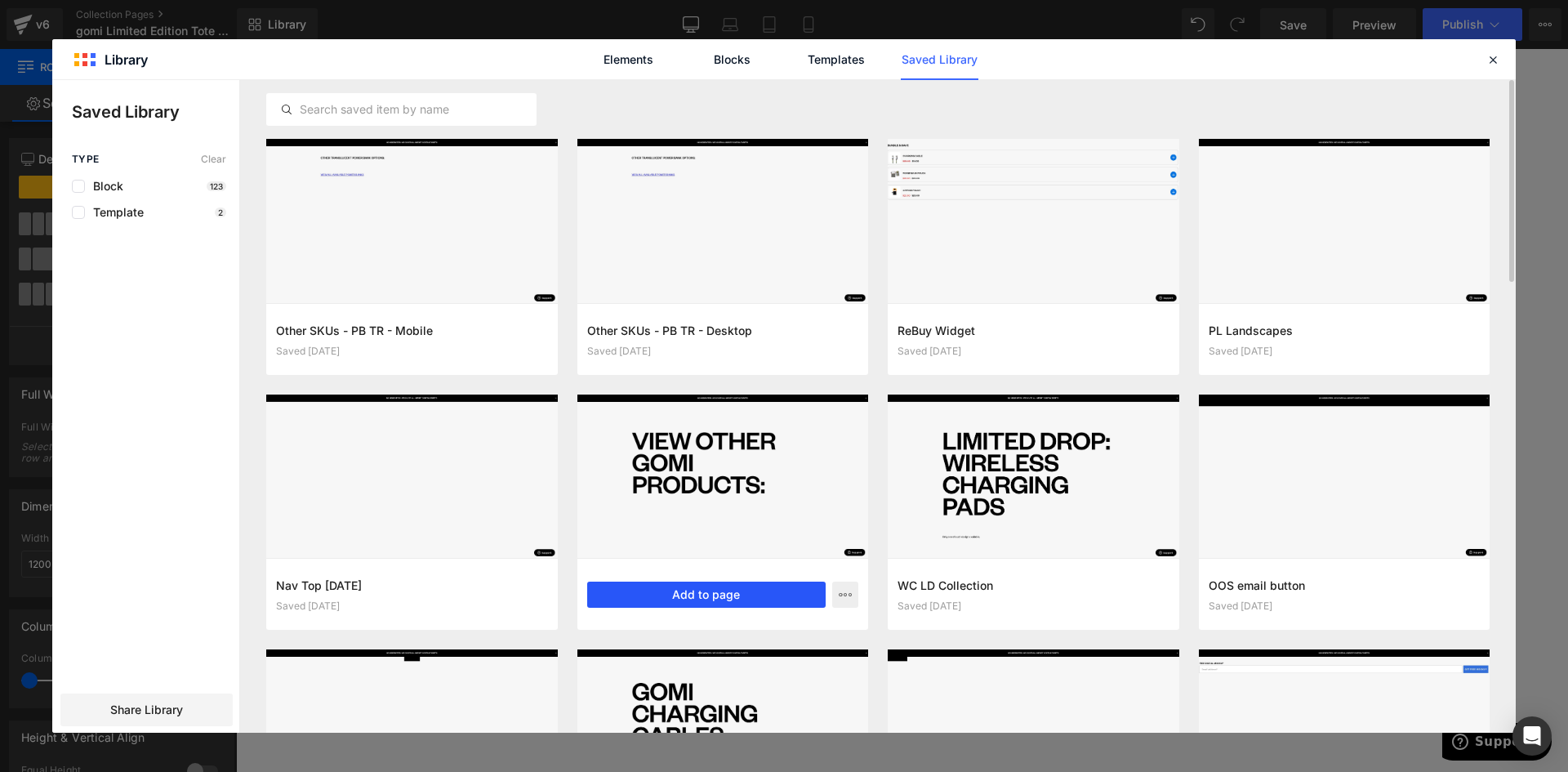
click at [669, 594] on button "Add to page" at bounding box center [706, 595] width 239 height 27
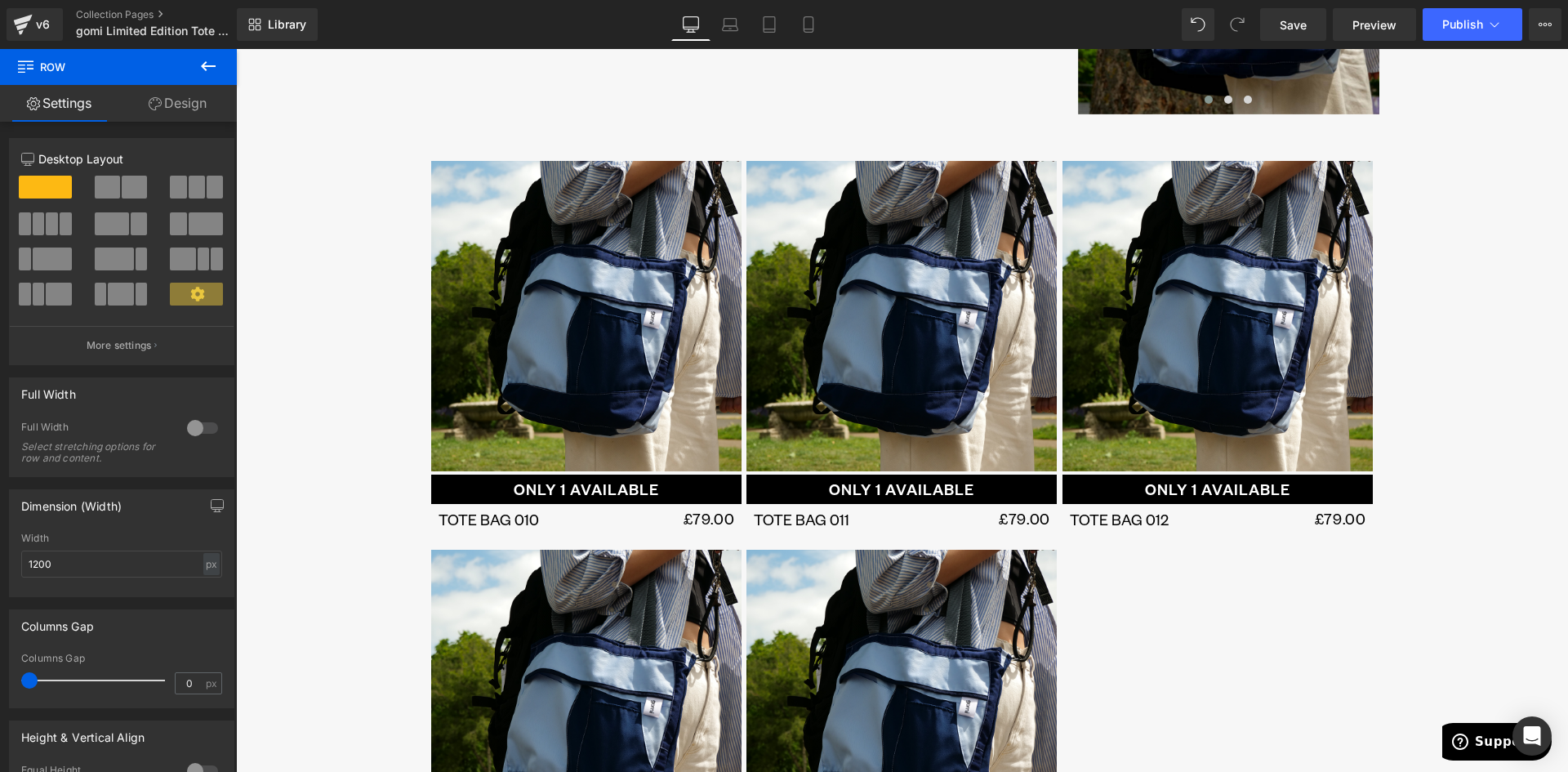
scroll to position [14, 0]
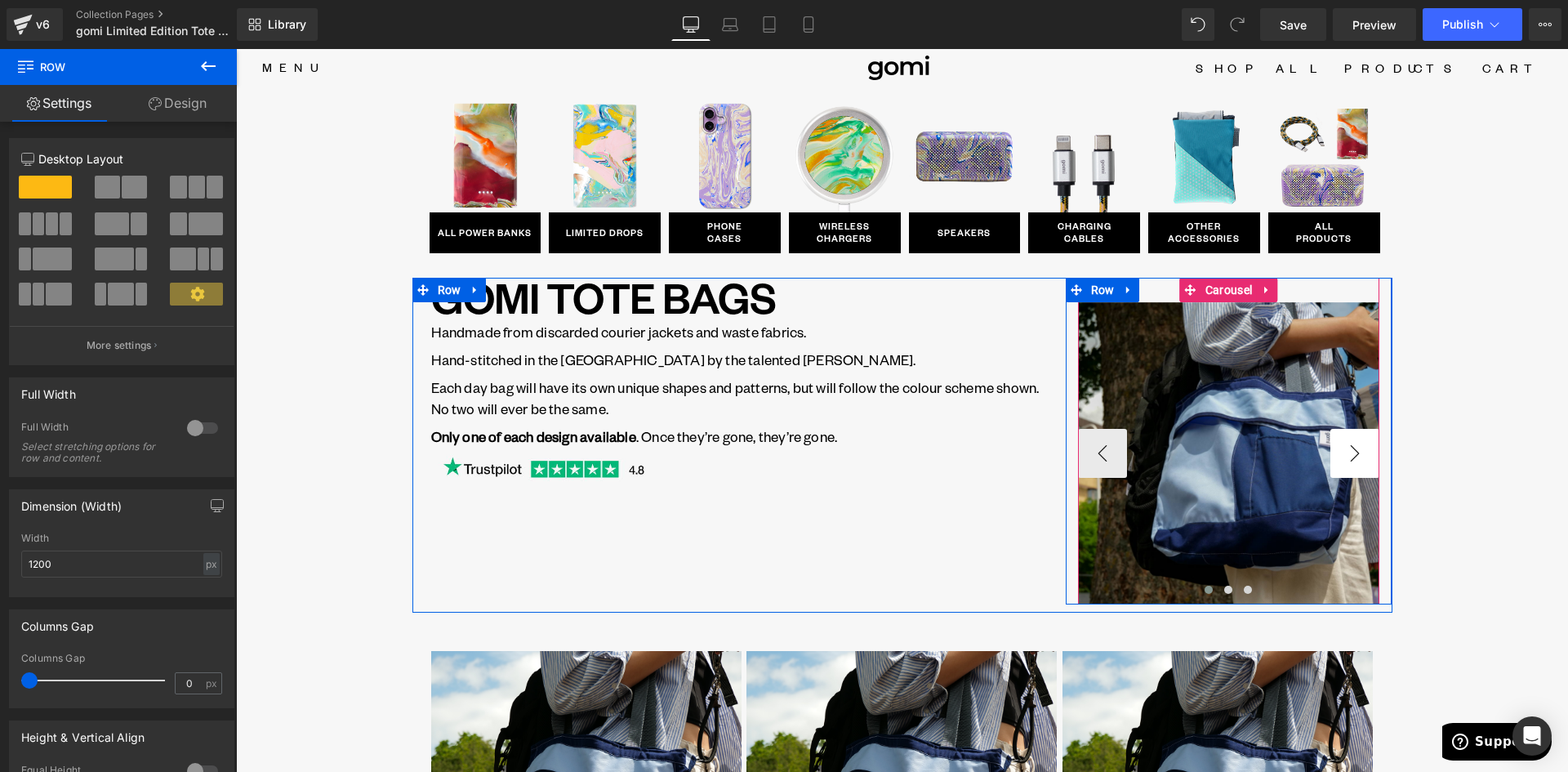
click at [1344, 457] on button "›" at bounding box center [1355, 453] width 49 height 49
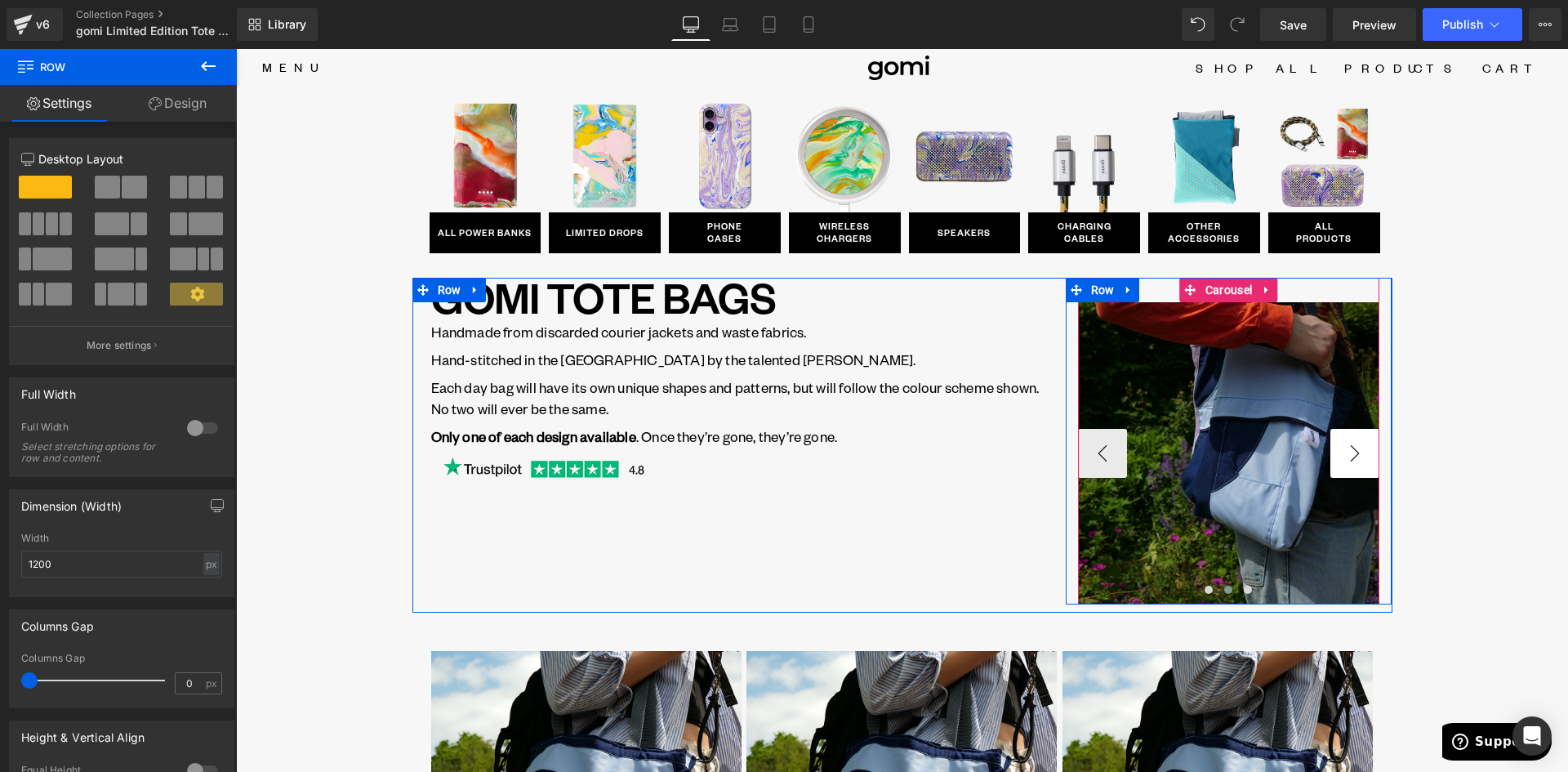
click at [1341, 457] on button "›" at bounding box center [1355, 453] width 49 height 49
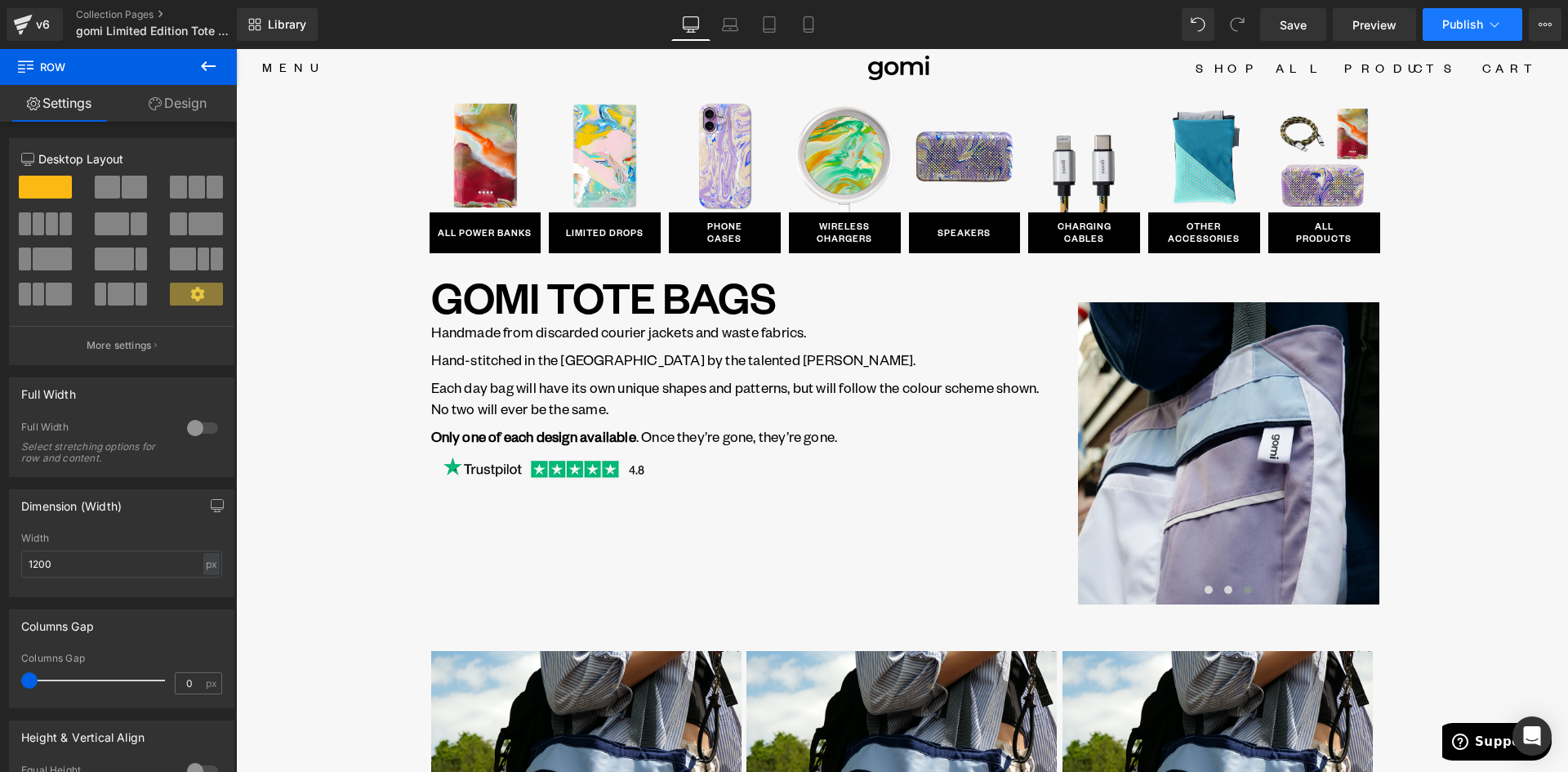
click at [1454, 21] on span "Publish" at bounding box center [1462, 25] width 41 height 13
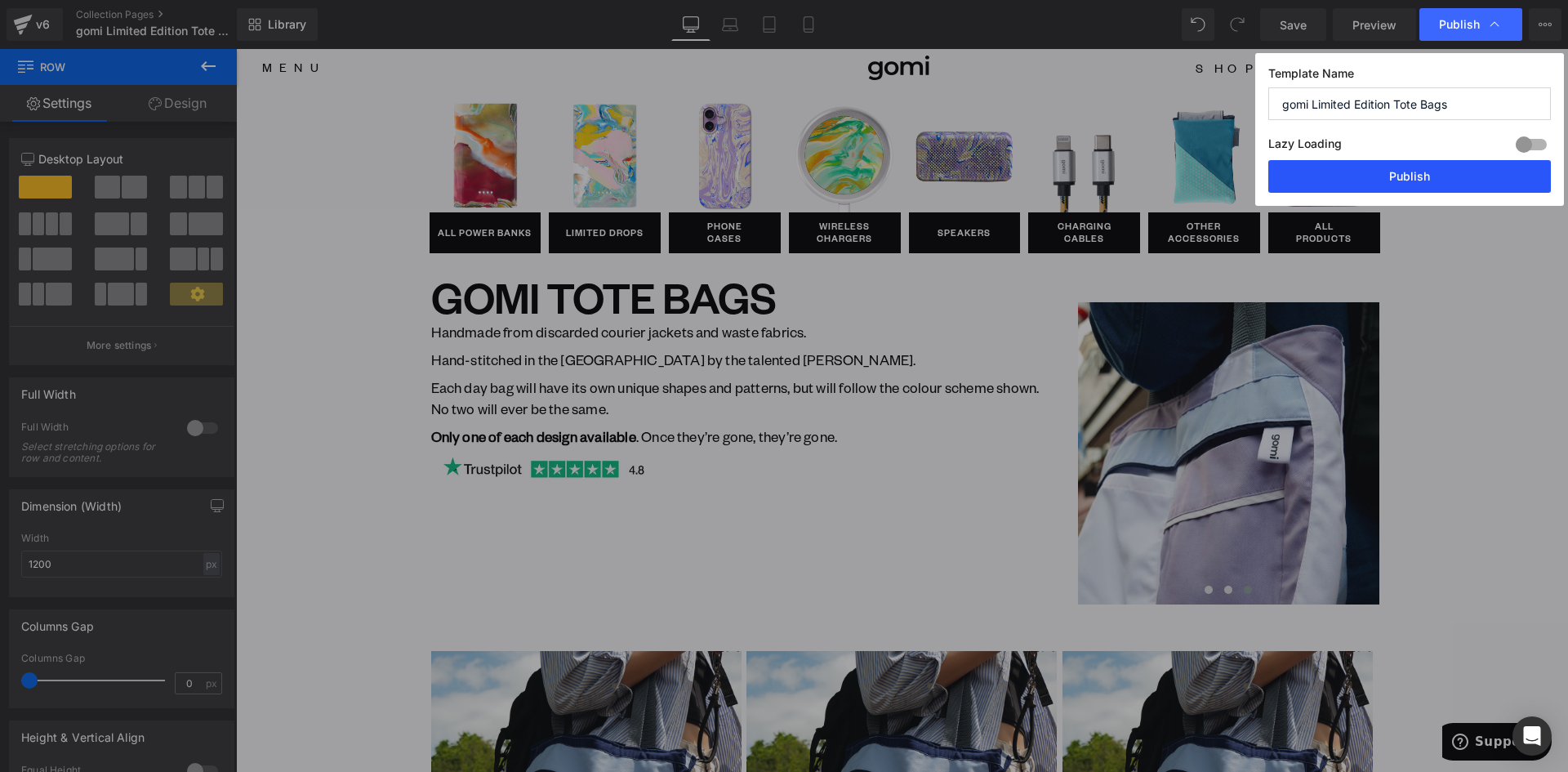
click at [1433, 176] on button "Publish" at bounding box center [1409, 176] width 283 height 32
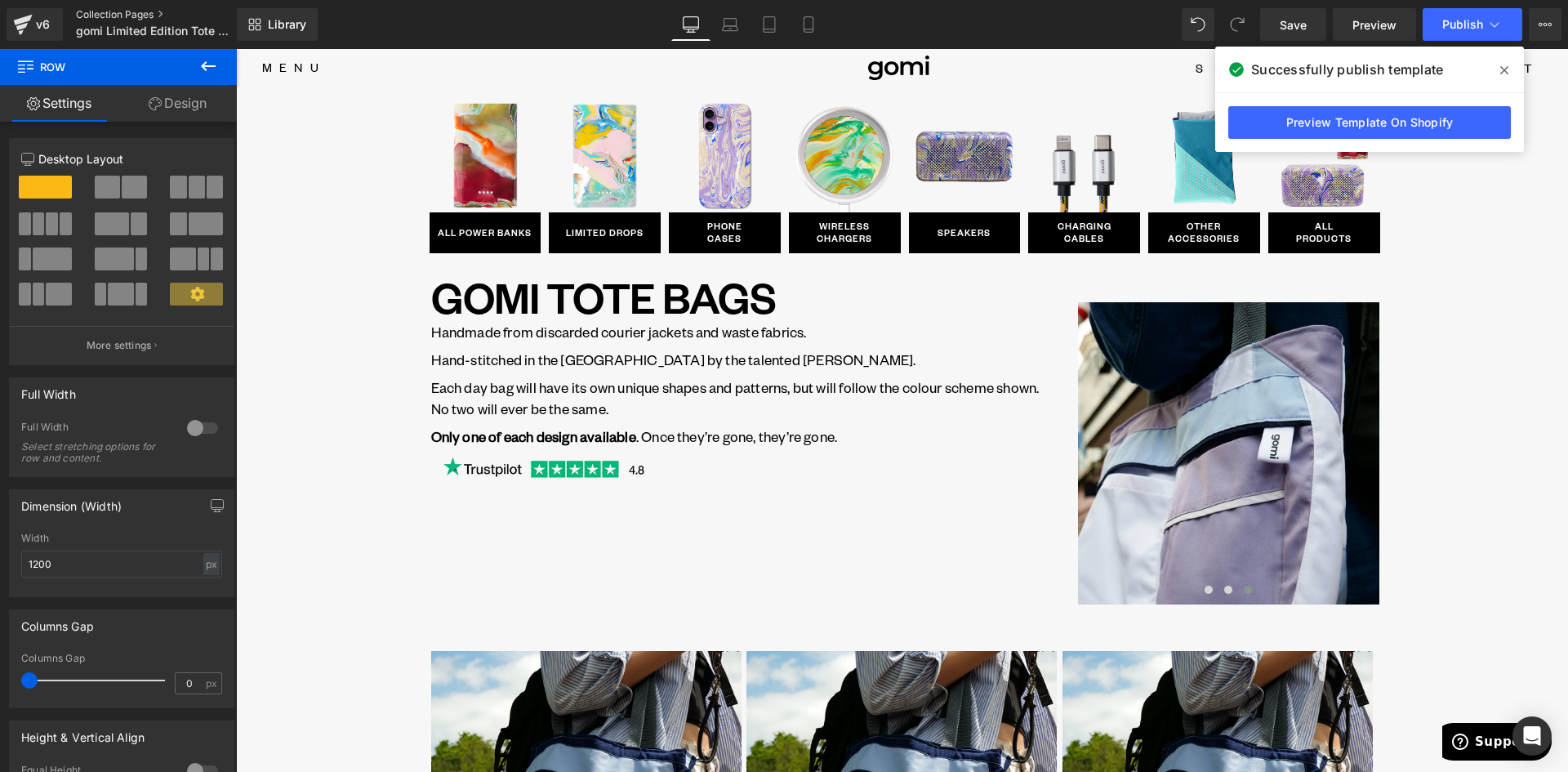
click at [104, 14] on link "Collection Pages" at bounding box center [170, 15] width 188 height 13
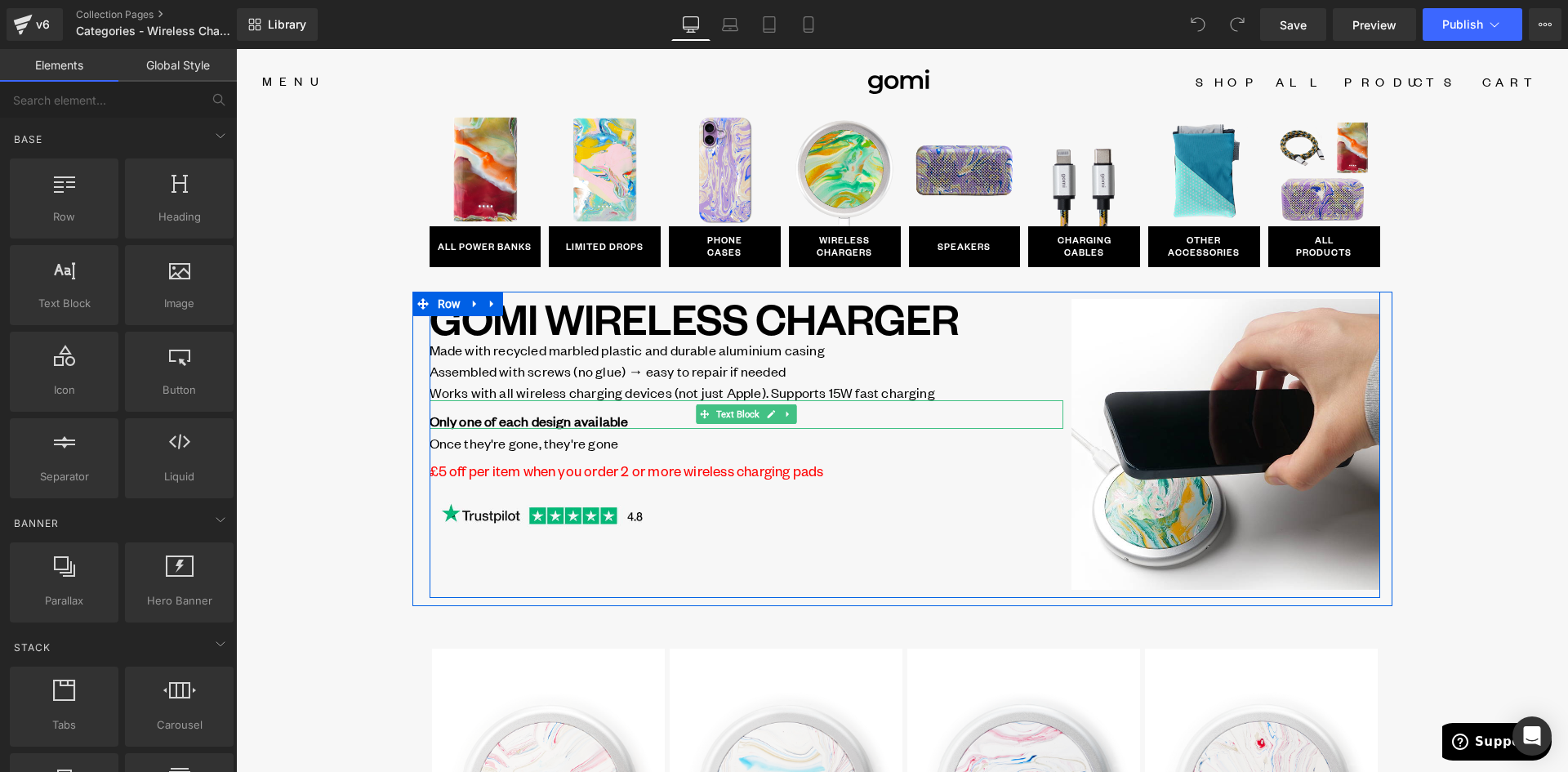
click at [526, 418] on strong "Only one of each design available" at bounding box center [529, 420] width 199 height 18
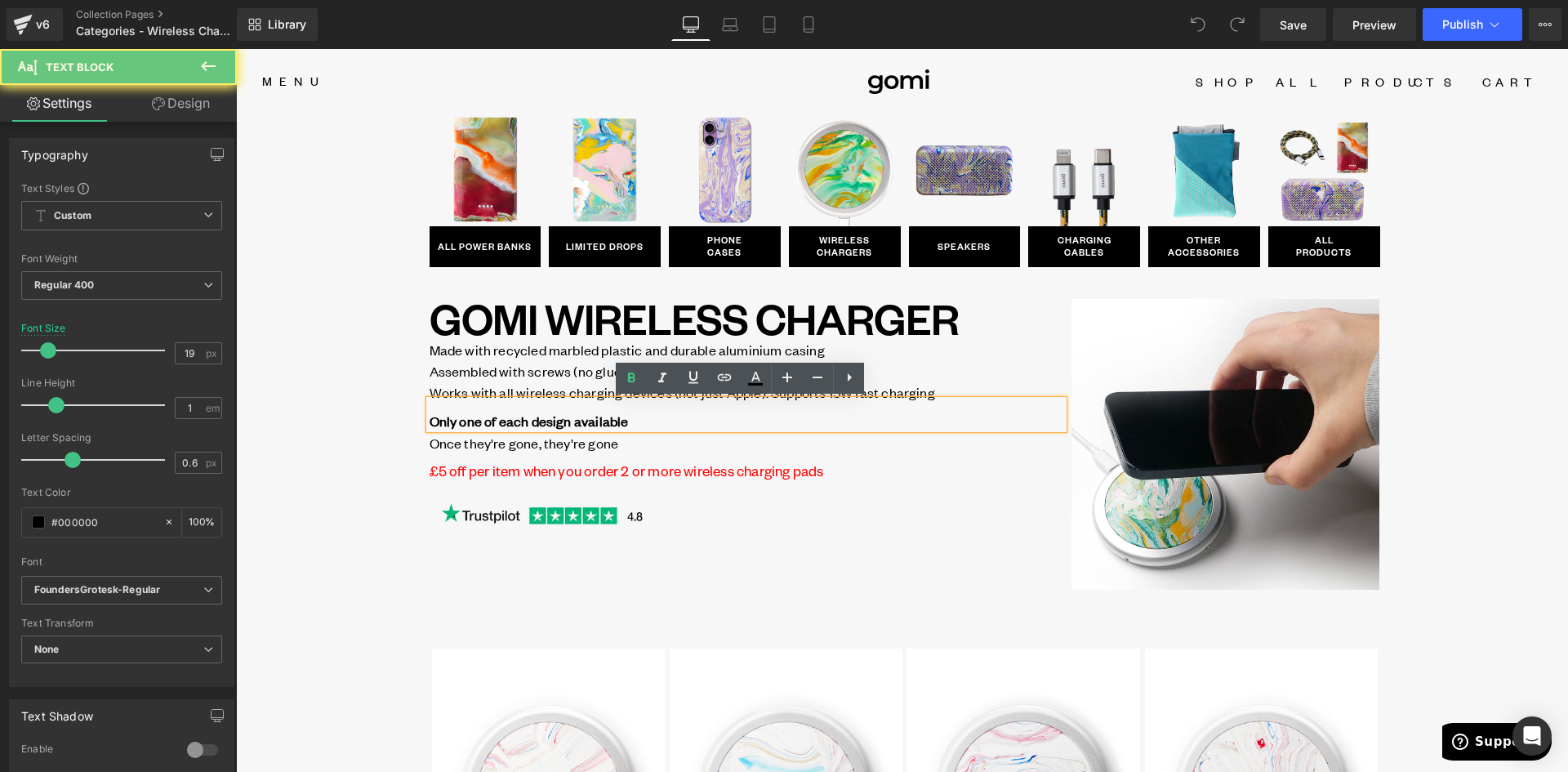
click at [526, 418] on strong "Only one of each design available" at bounding box center [529, 420] width 199 height 18
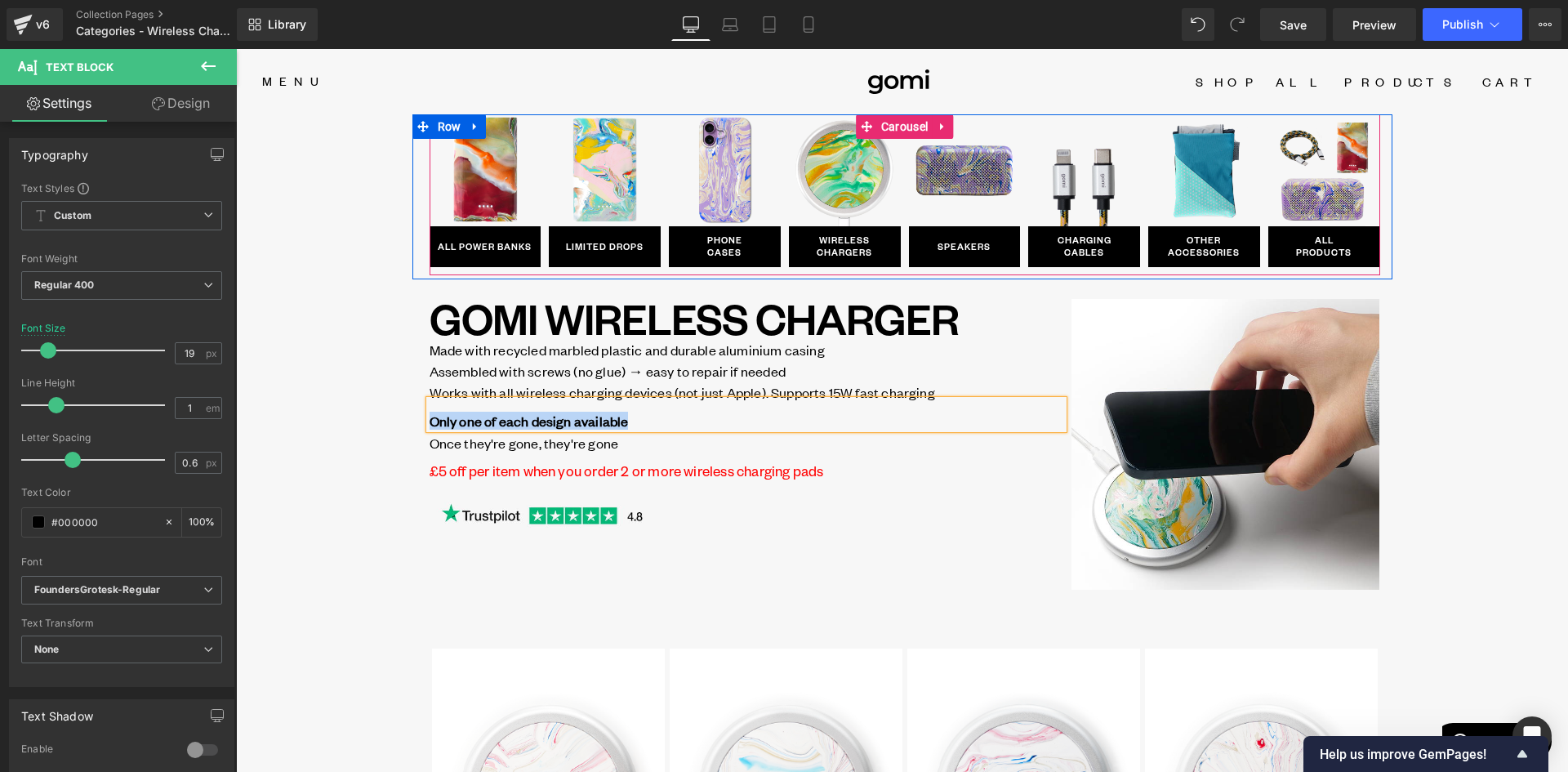
click at [811, 162] on span at bounding box center [819, 170] width 17 height 20
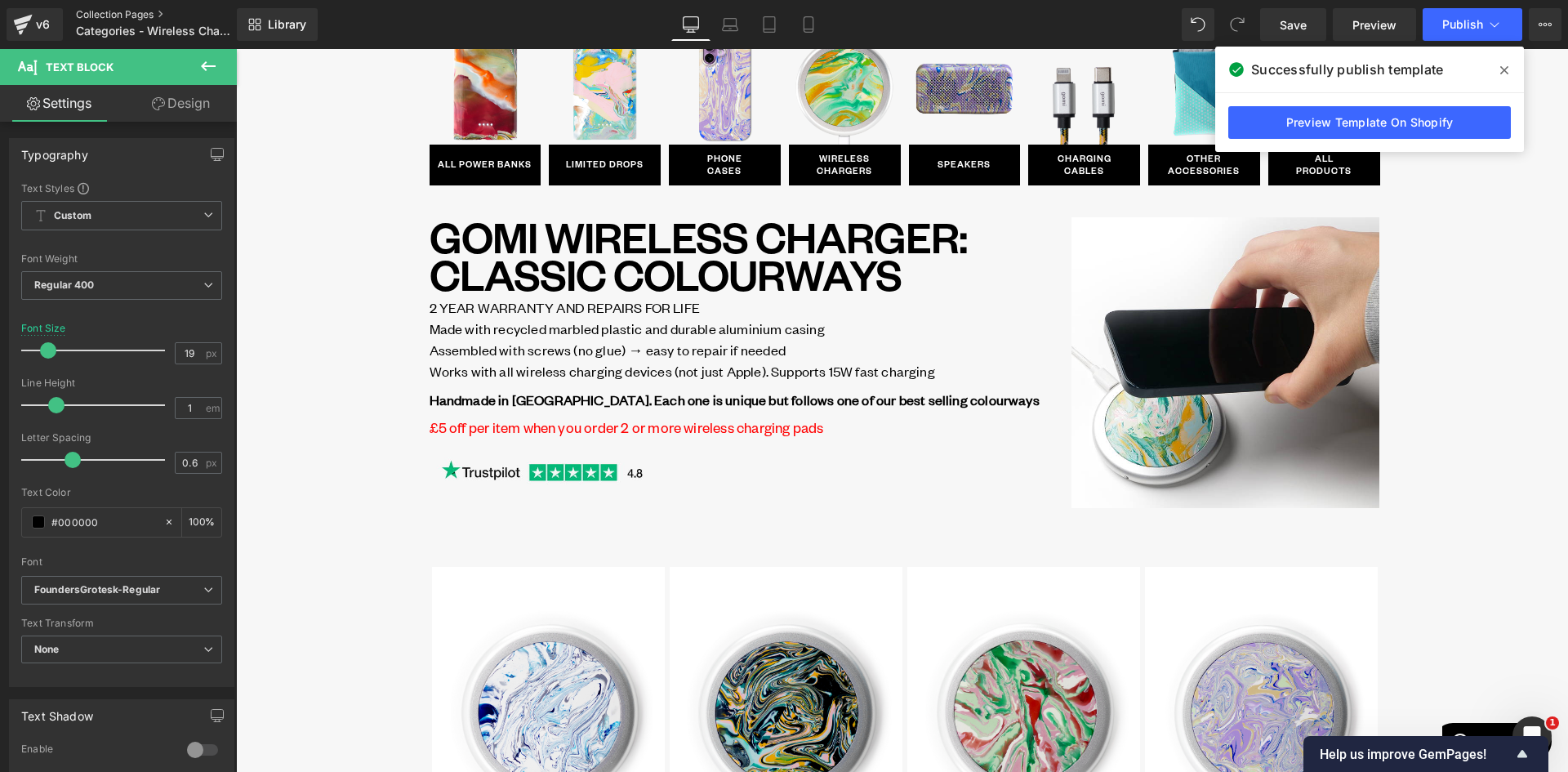
click at [130, 11] on link "Collection Pages" at bounding box center [170, 15] width 188 height 13
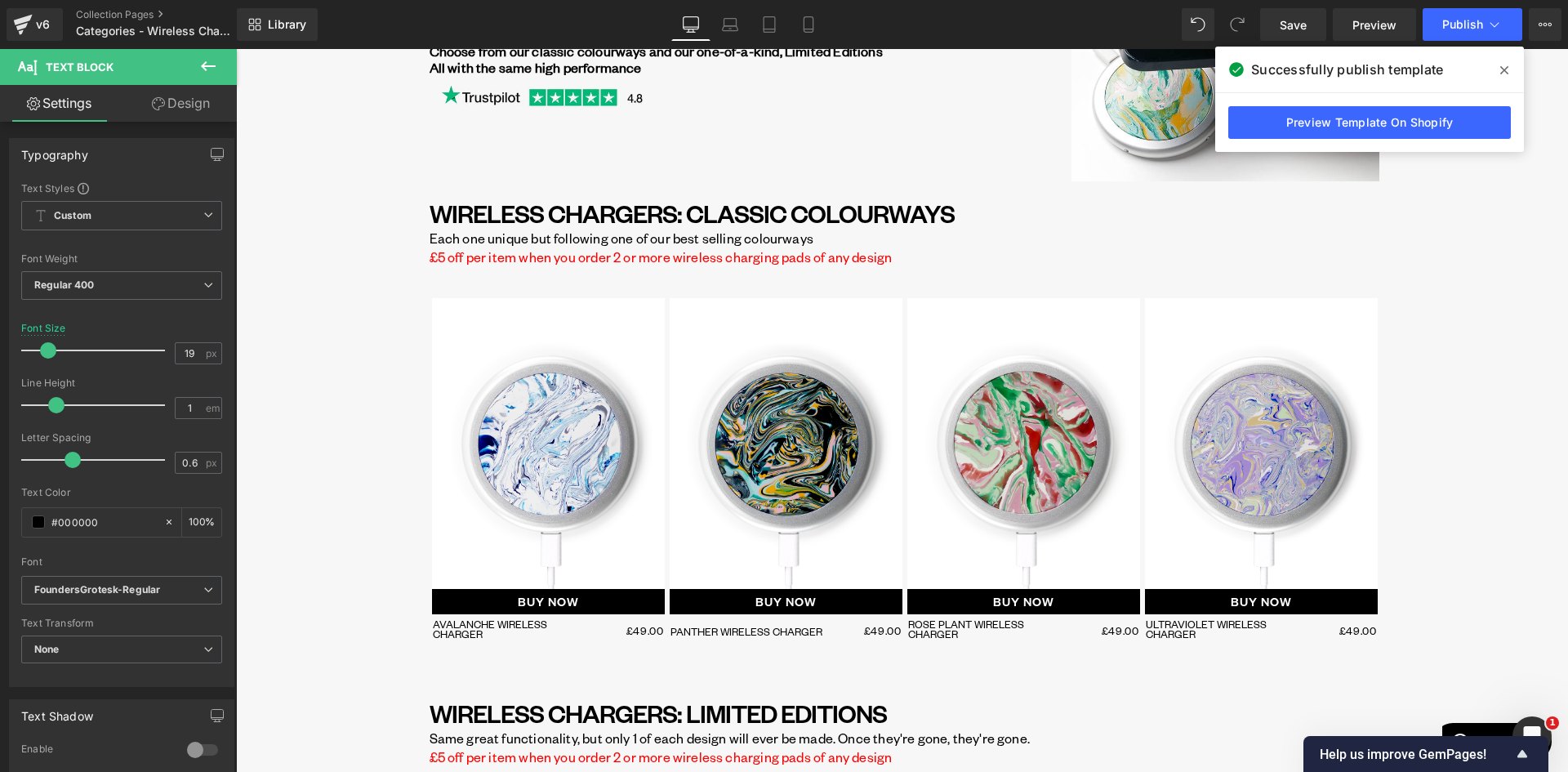
scroll to position [409, 0]
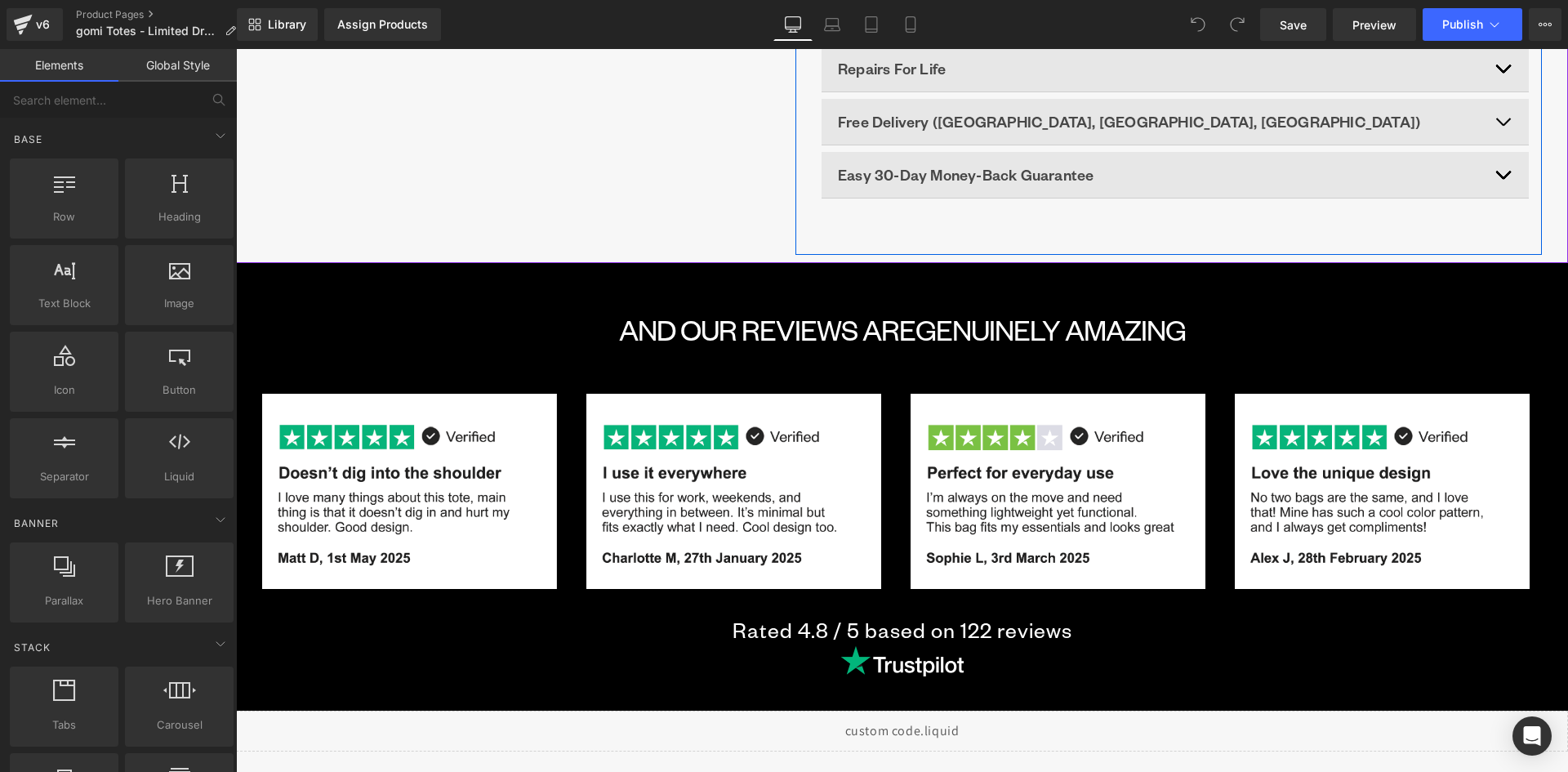
scroll to position [898, 0]
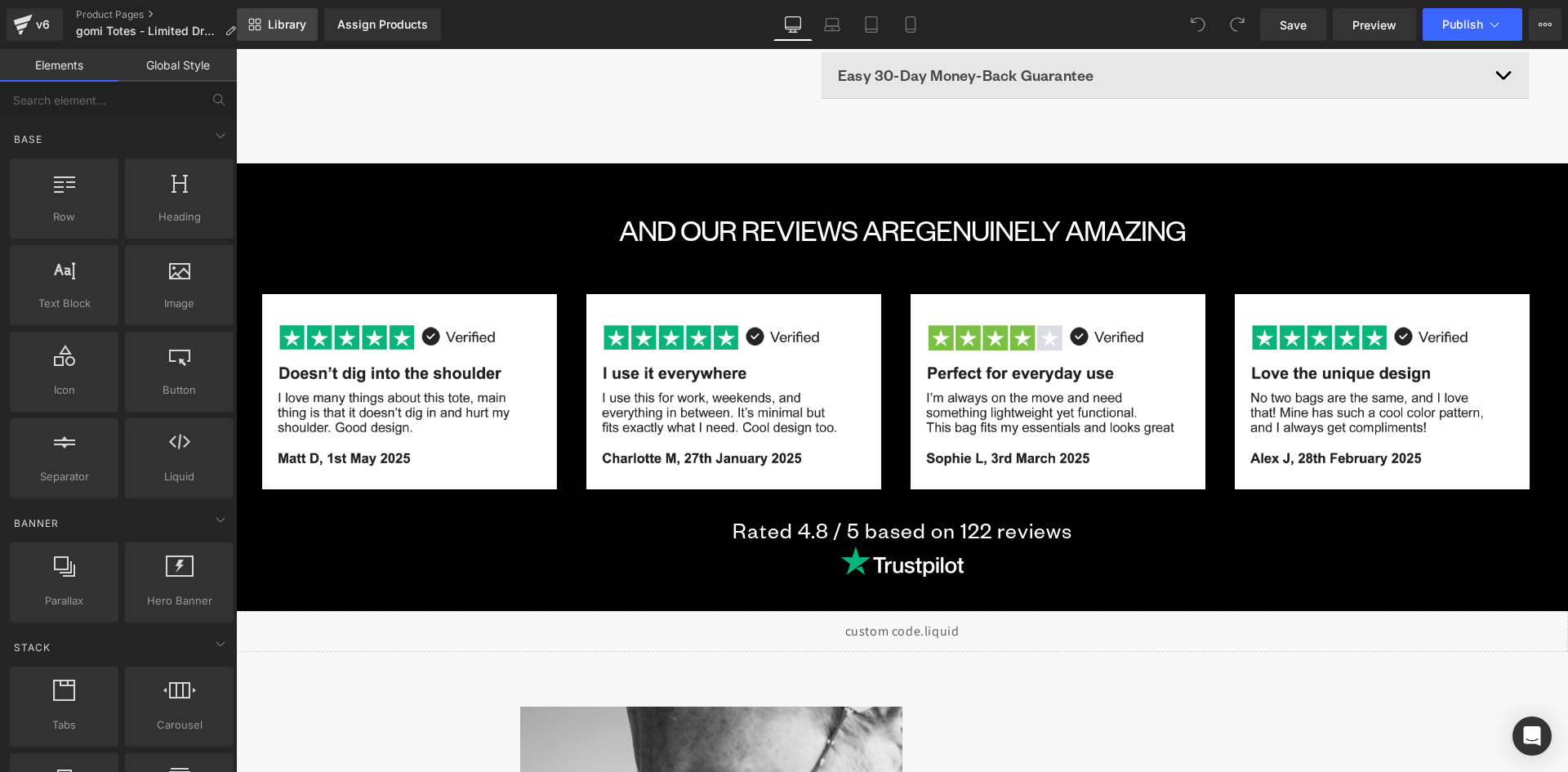
click at [289, 22] on span "Library" at bounding box center [286, 25] width 38 height 15
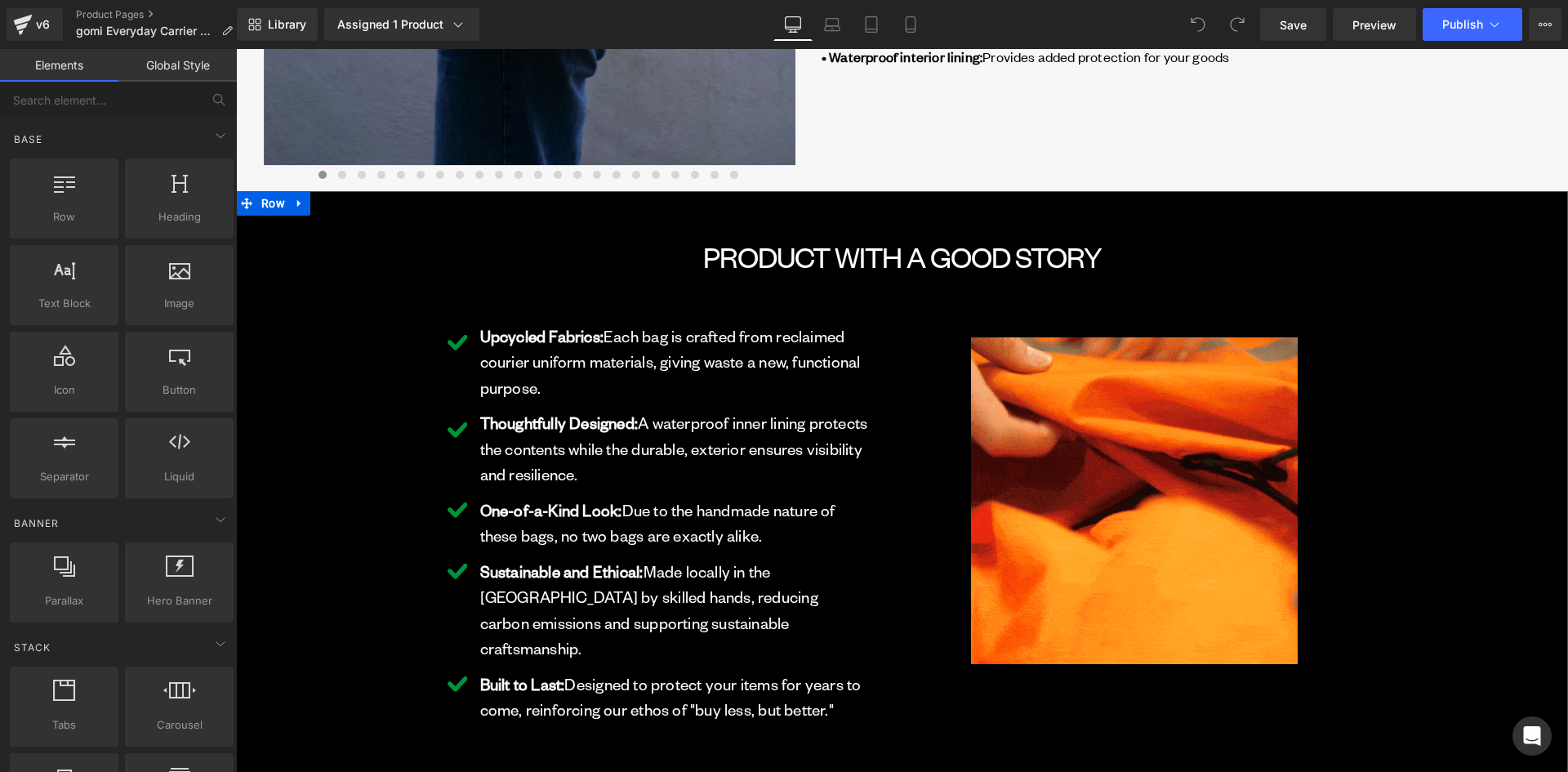
click at [331, 224] on div "PRODUCT WITH A GOOD STORY Heading Row Image Upcycled Fabrics: Each bag is craft…" at bounding box center [902, 484] width 1280 height 530
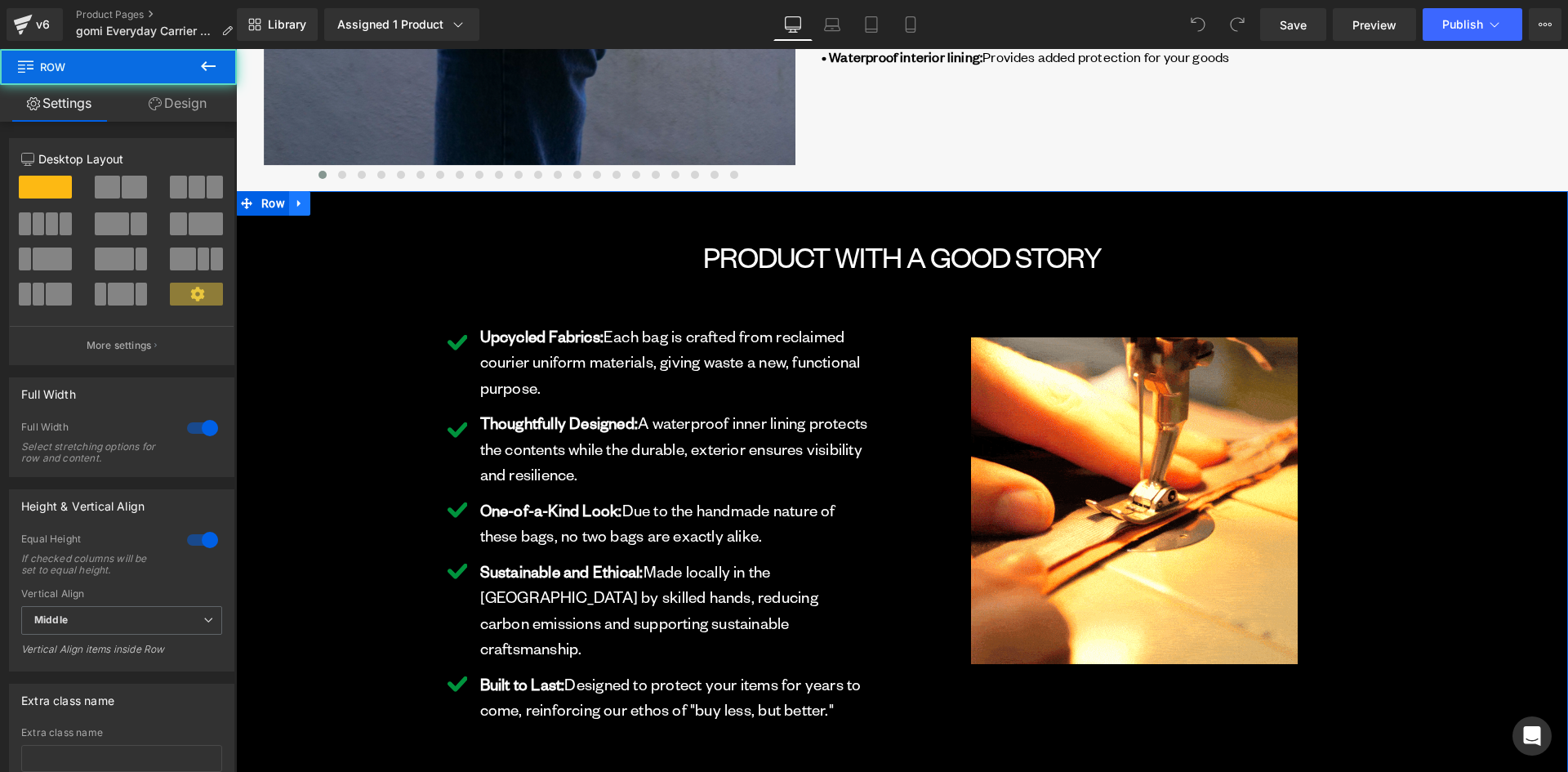
click at [297, 204] on icon at bounding box center [298, 203] width 3 height 8
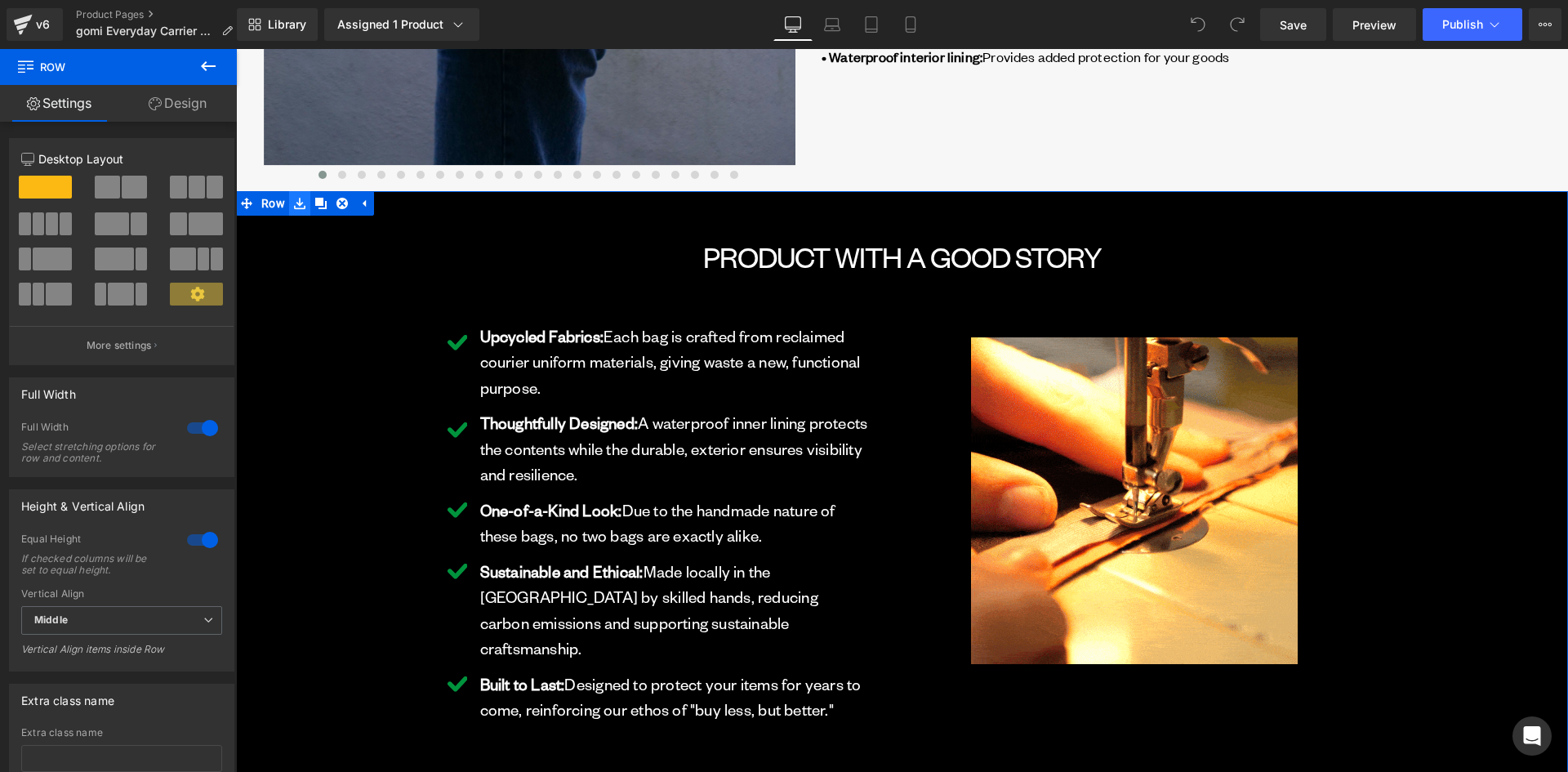
click at [294, 199] on icon at bounding box center [300, 203] width 11 height 12
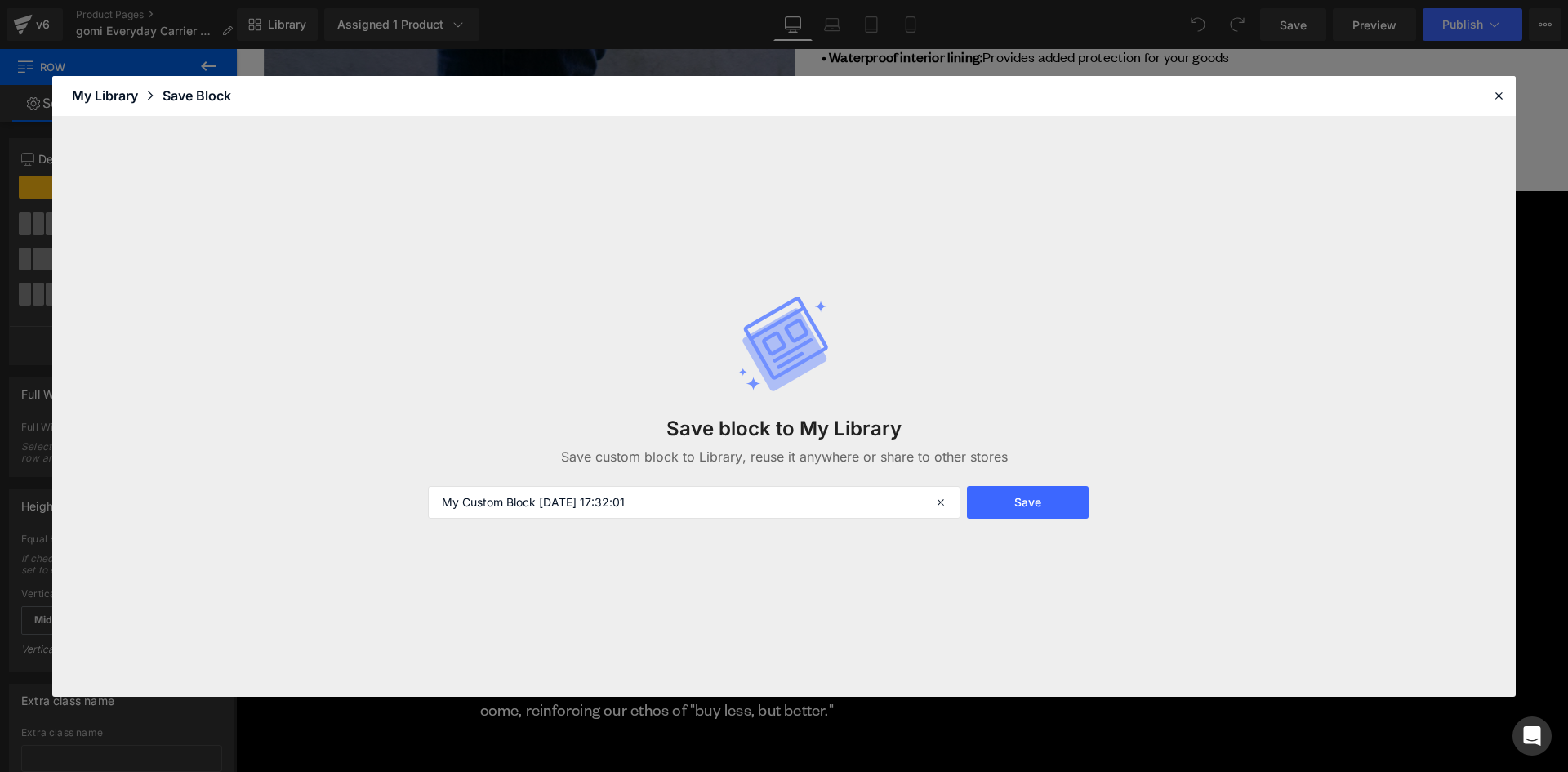
drag, startPoint x: 661, startPoint y: 513, endPoint x: 390, endPoint y: 484, distance: 272.5
click at [374, 488] on div "Save block to My Library Save custom block to Library, reuse it anywhere or sha…" at bounding box center [783, 406] width 1463 height 579
type input "Tote Black Banner"
click at [1027, 506] on button "Save" at bounding box center [1028, 502] width 121 height 32
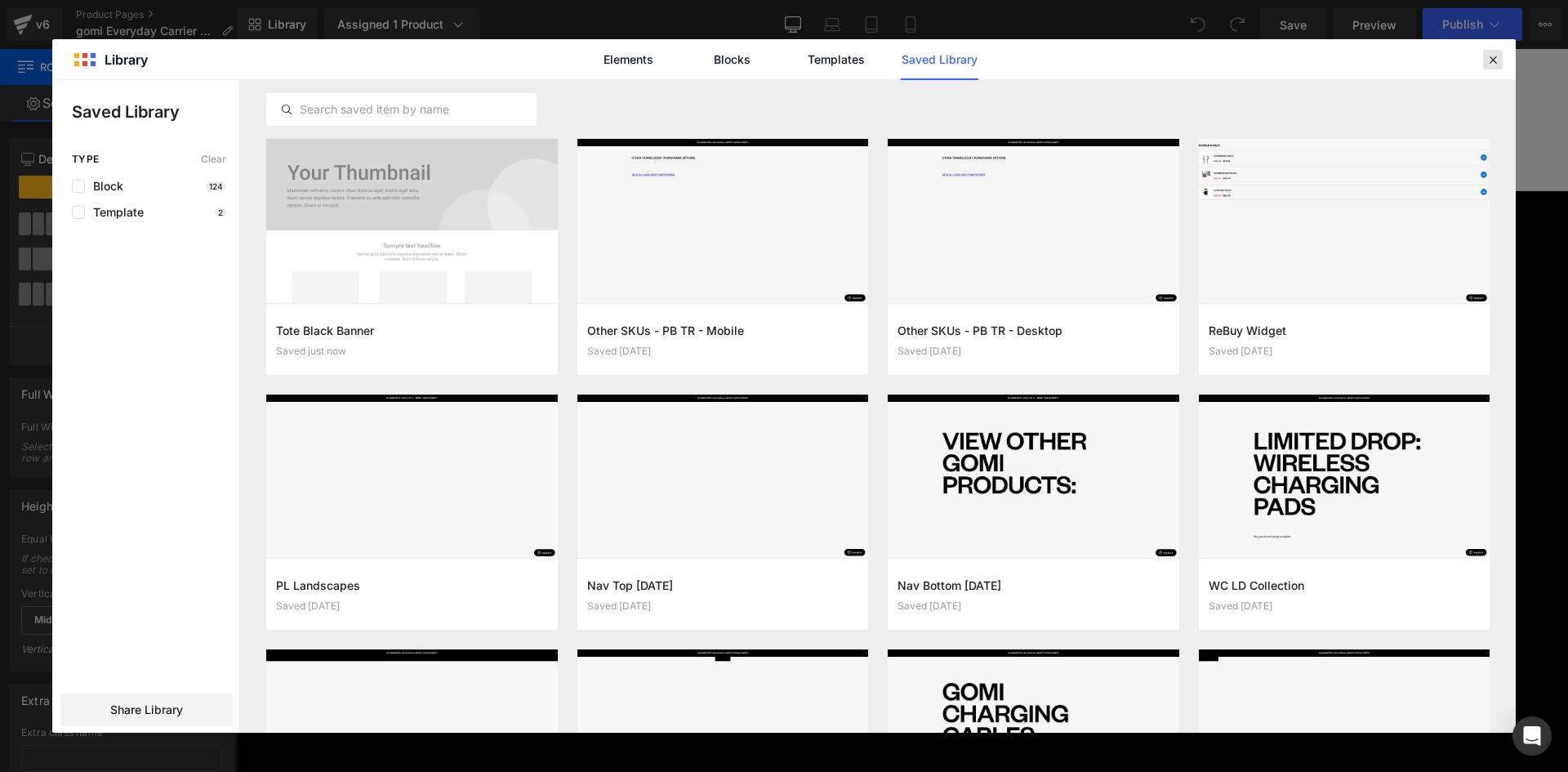
drag, startPoint x: 1493, startPoint y: 62, endPoint x: 1081, endPoint y: 276, distance: 464.3
click at [1493, 62] on icon at bounding box center [1493, 60] width 15 height 15
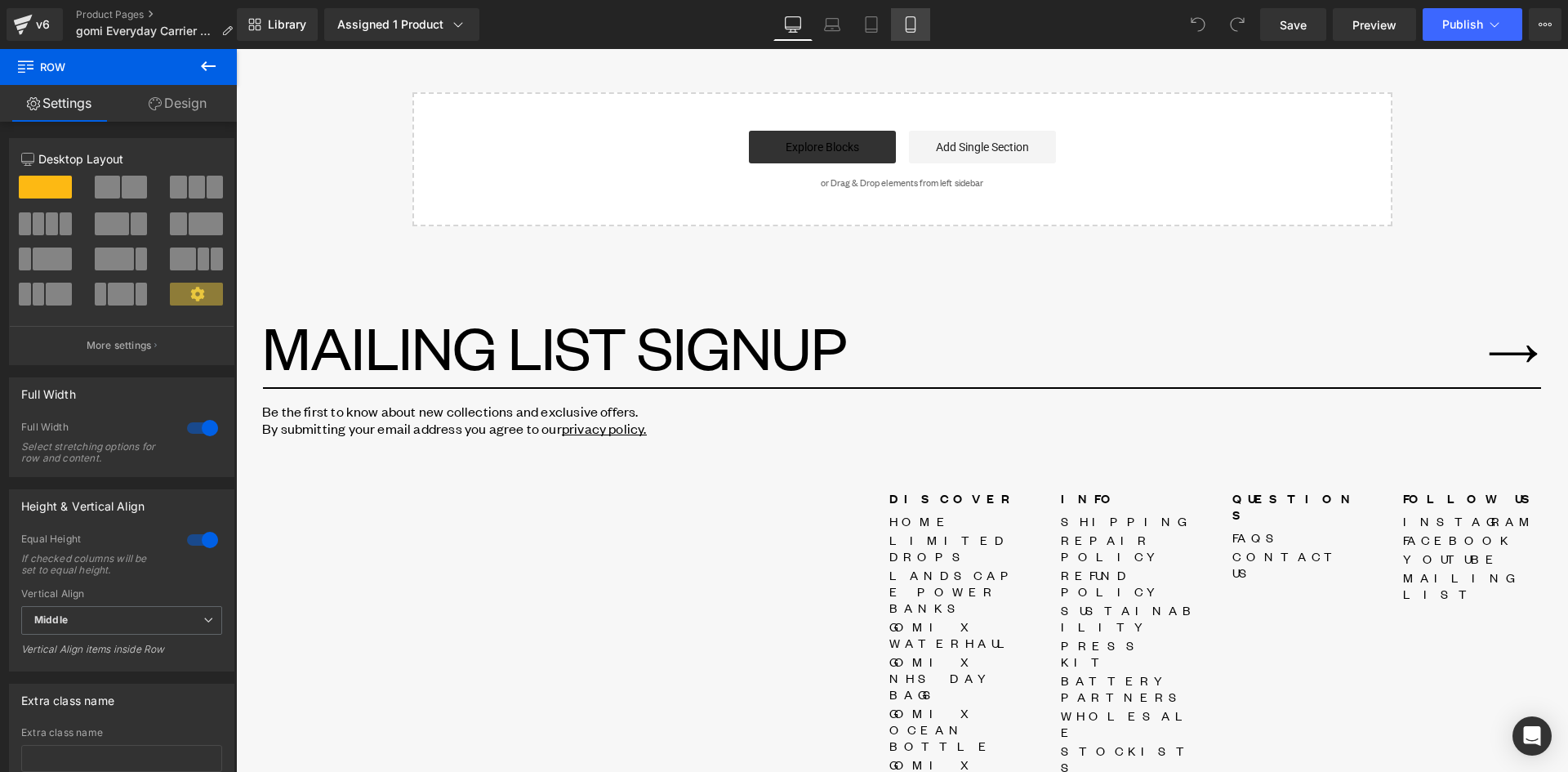
scroll to position [980, 0]
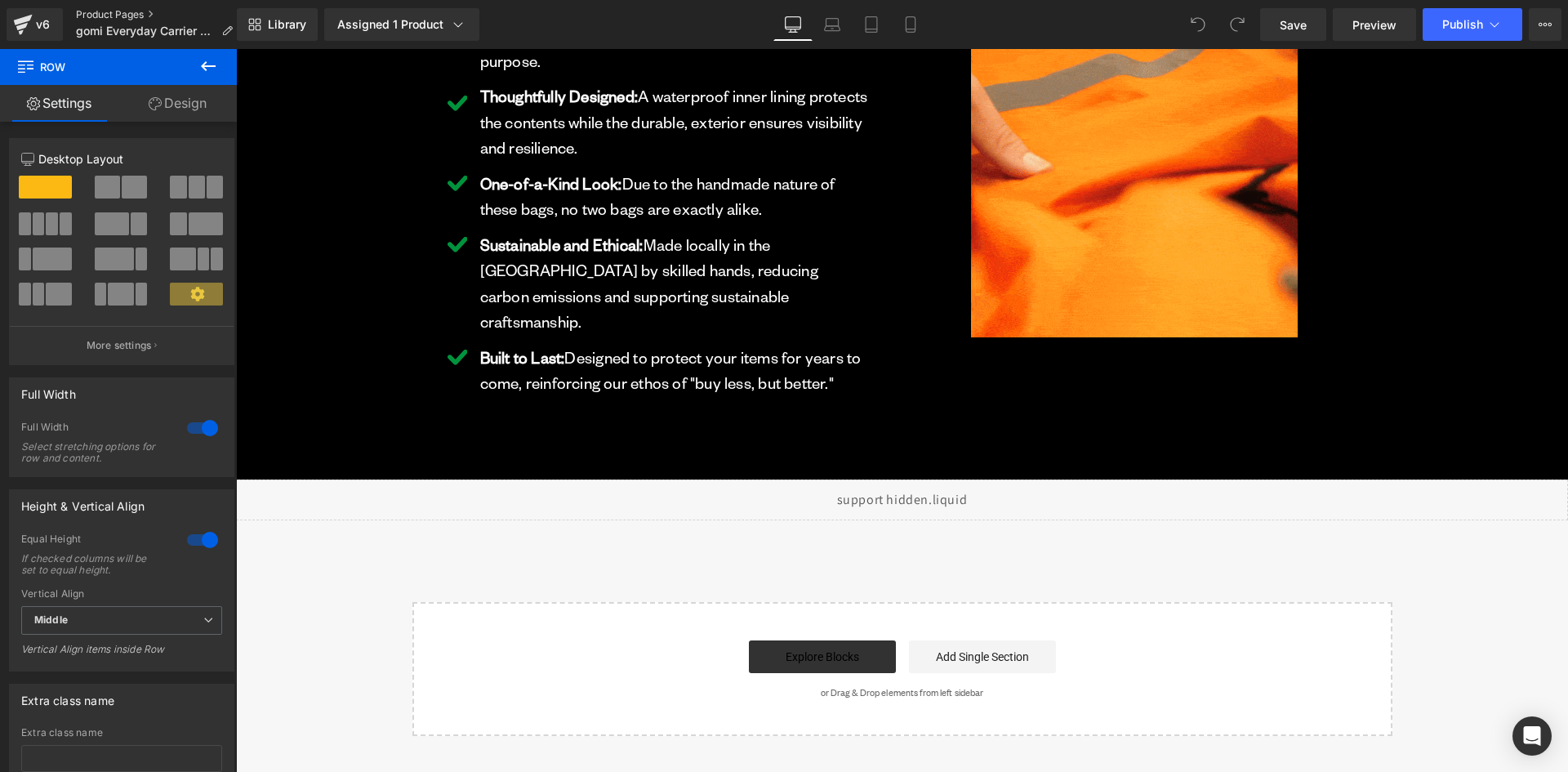
click at [120, 10] on link "Product Pages" at bounding box center [160, 15] width 170 height 13
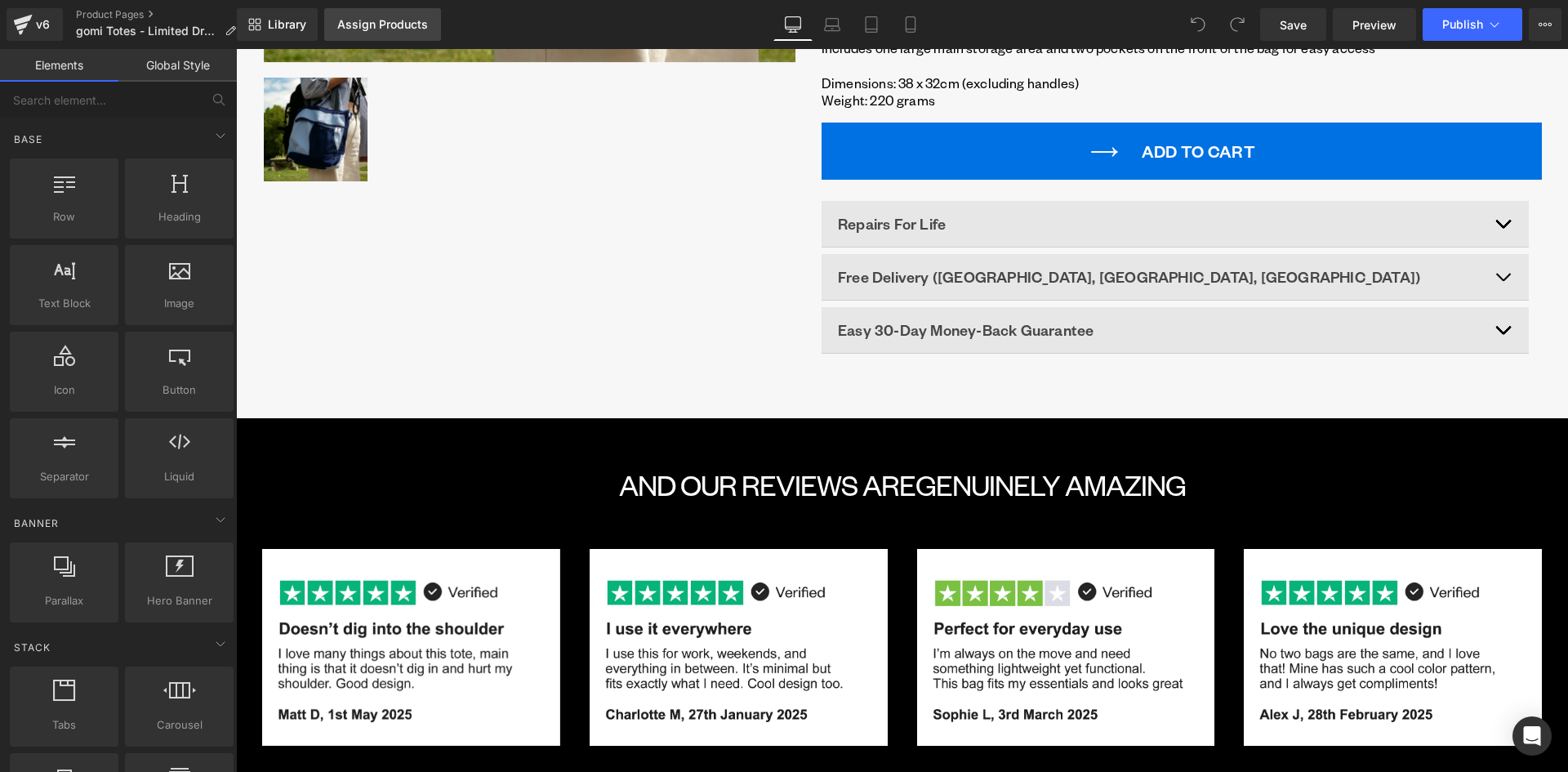
scroll to position [735, 0]
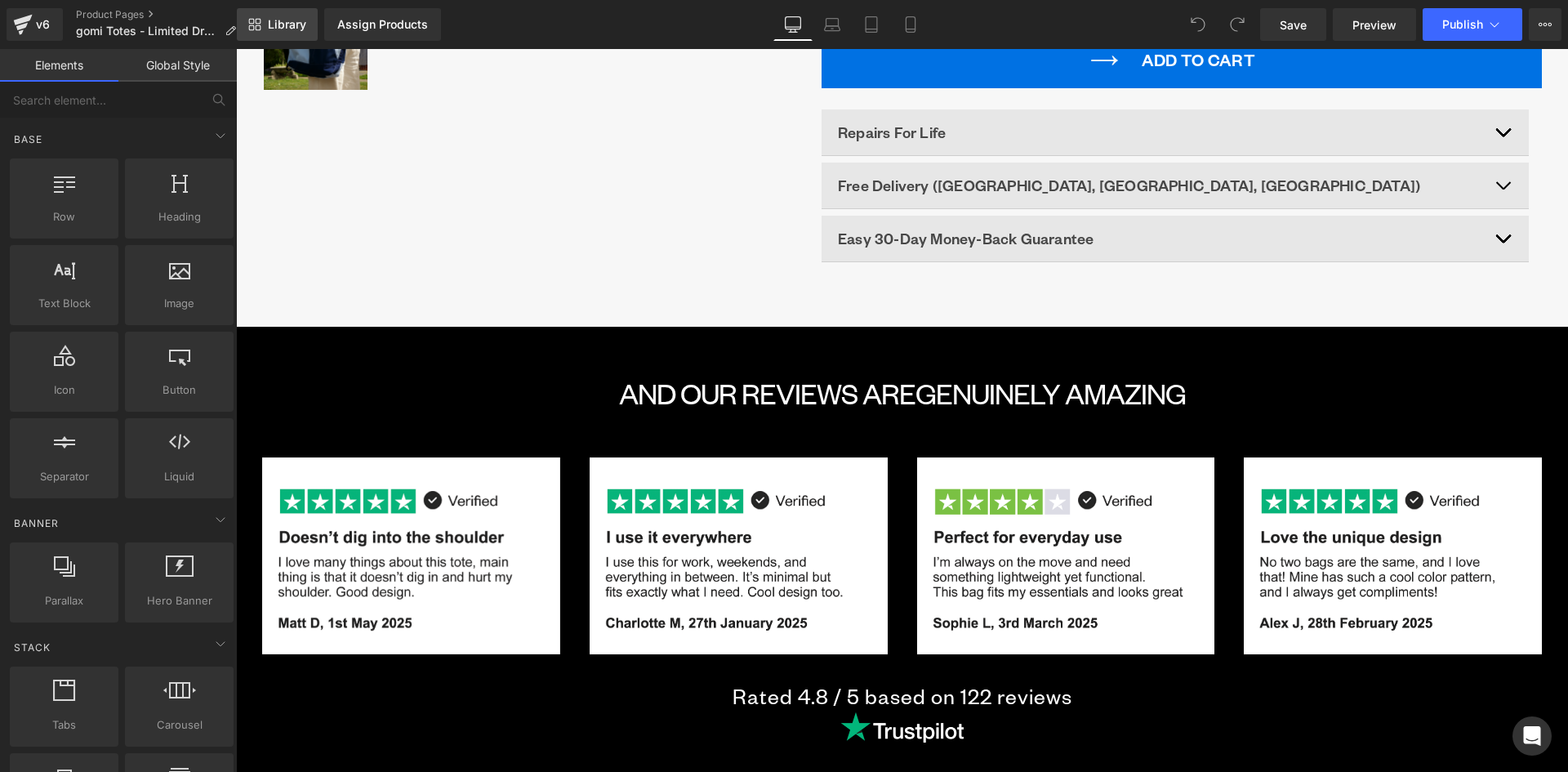
click at [275, 28] on span "Library" at bounding box center [286, 25] width 38 height 15
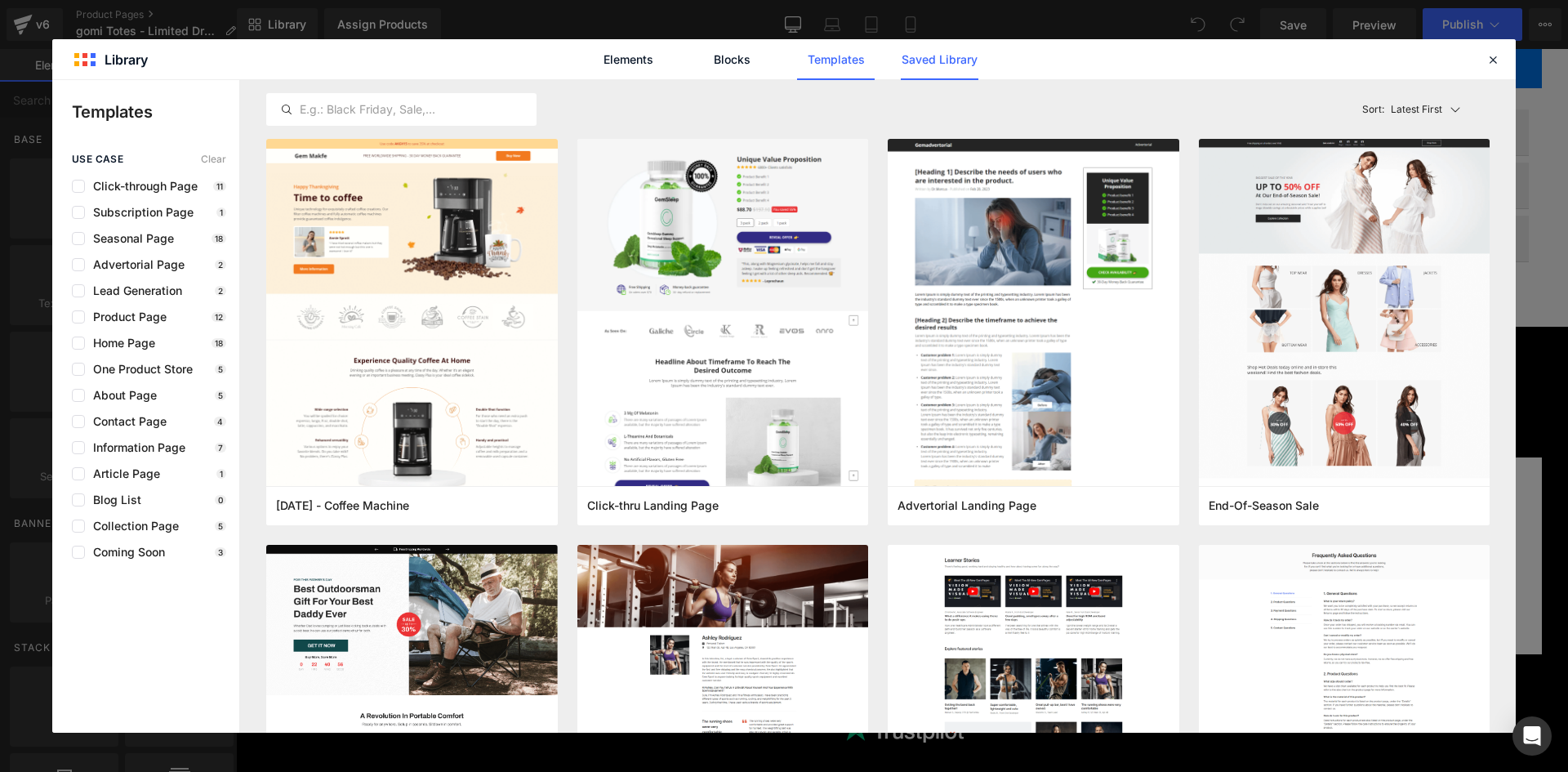
click at [949, 63] on link "Saved Library" at bounding box center [939, 59] width 78 height 41
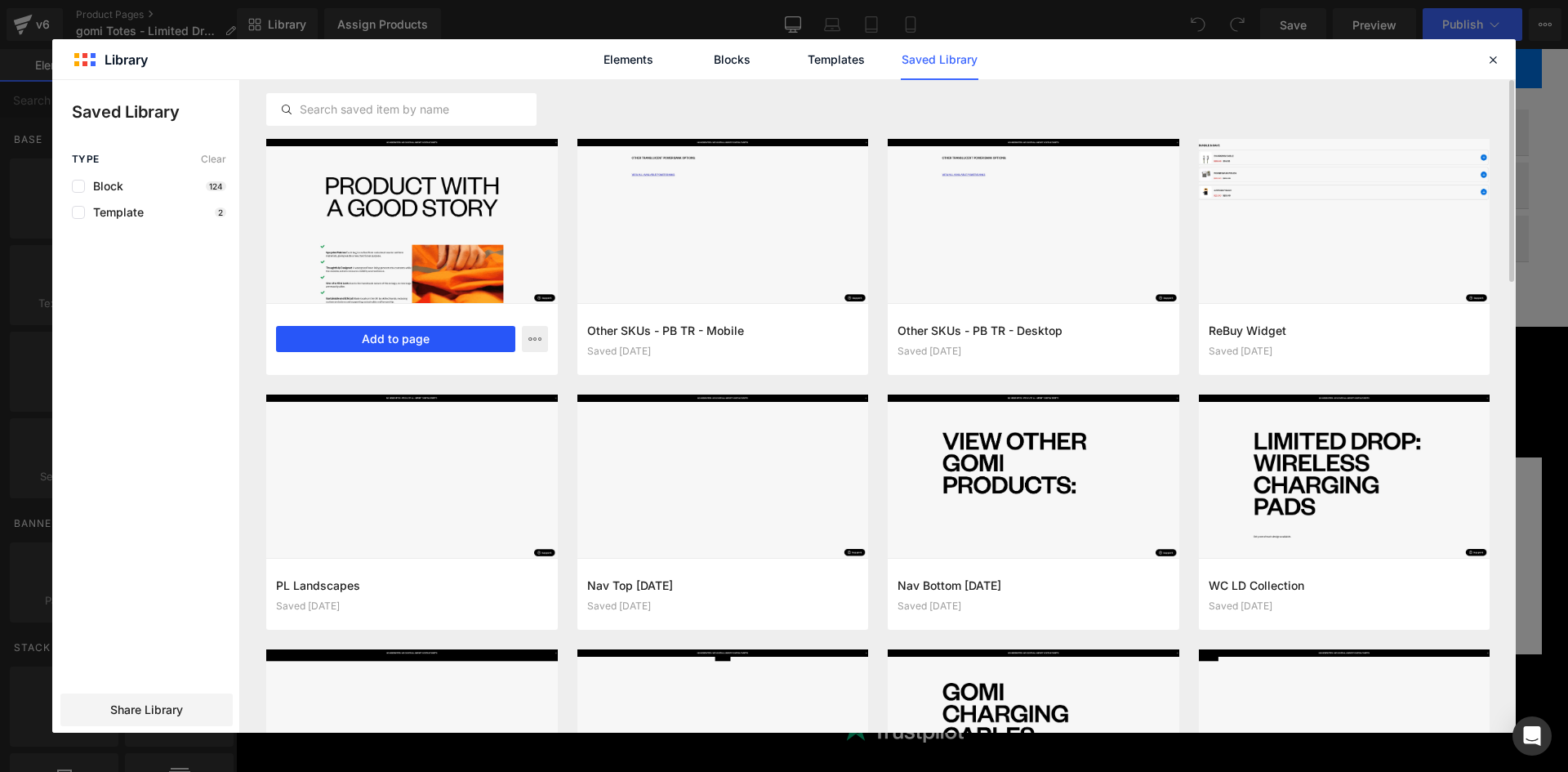
drag, startPoint x: 391, startPoint y: 338, endPoint x: 155, endPoint y: 288, distance: 241.2
click at [391, 338] on button "Add to page" at bounding box center [395, 340] width 239 height 27
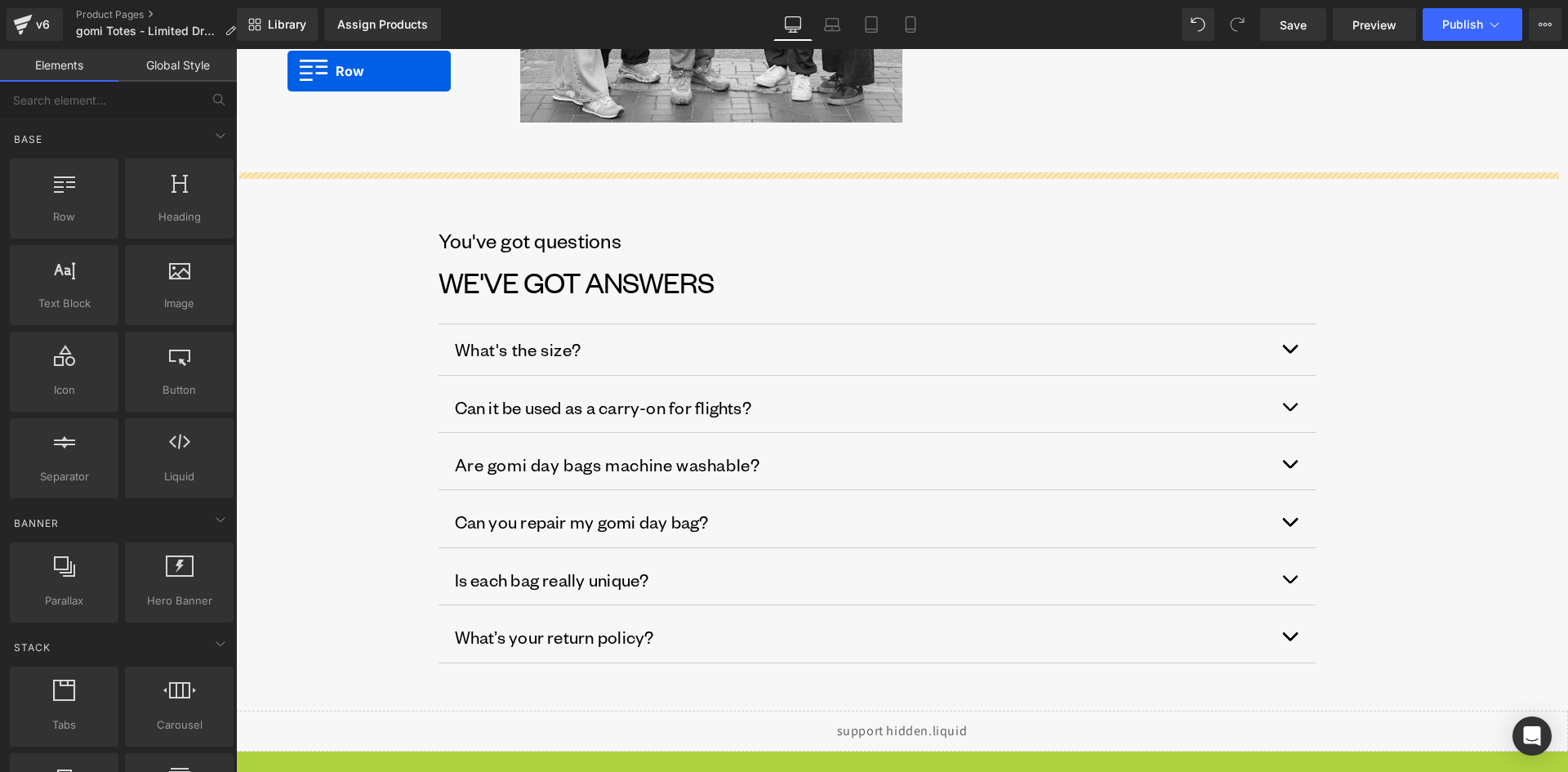
scroll to position [1769, 0]
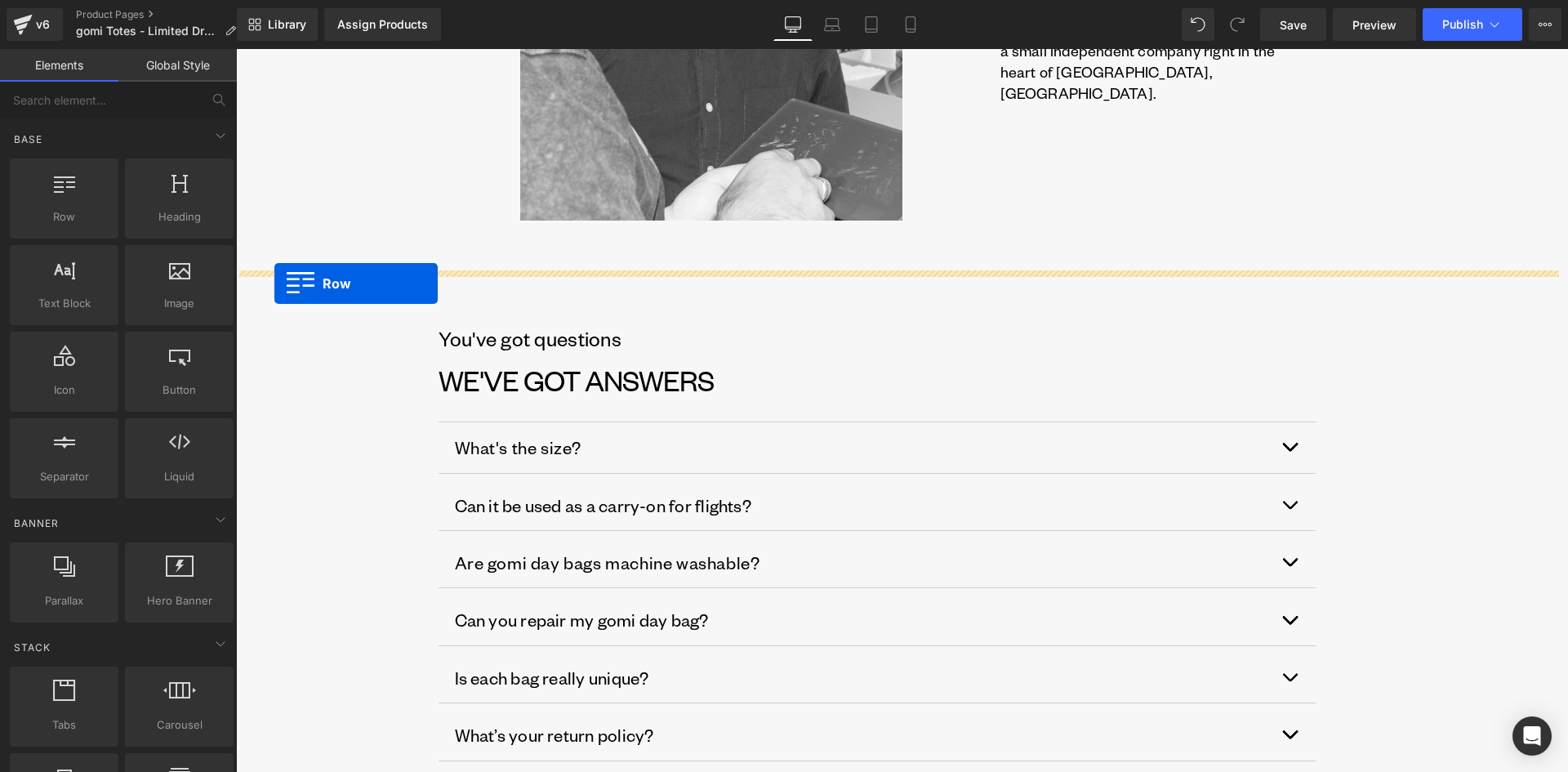
drag, startPoint x: 245, startPoint y: 546, endPoint x: 274, endPoint y: 284, distance: 263.6
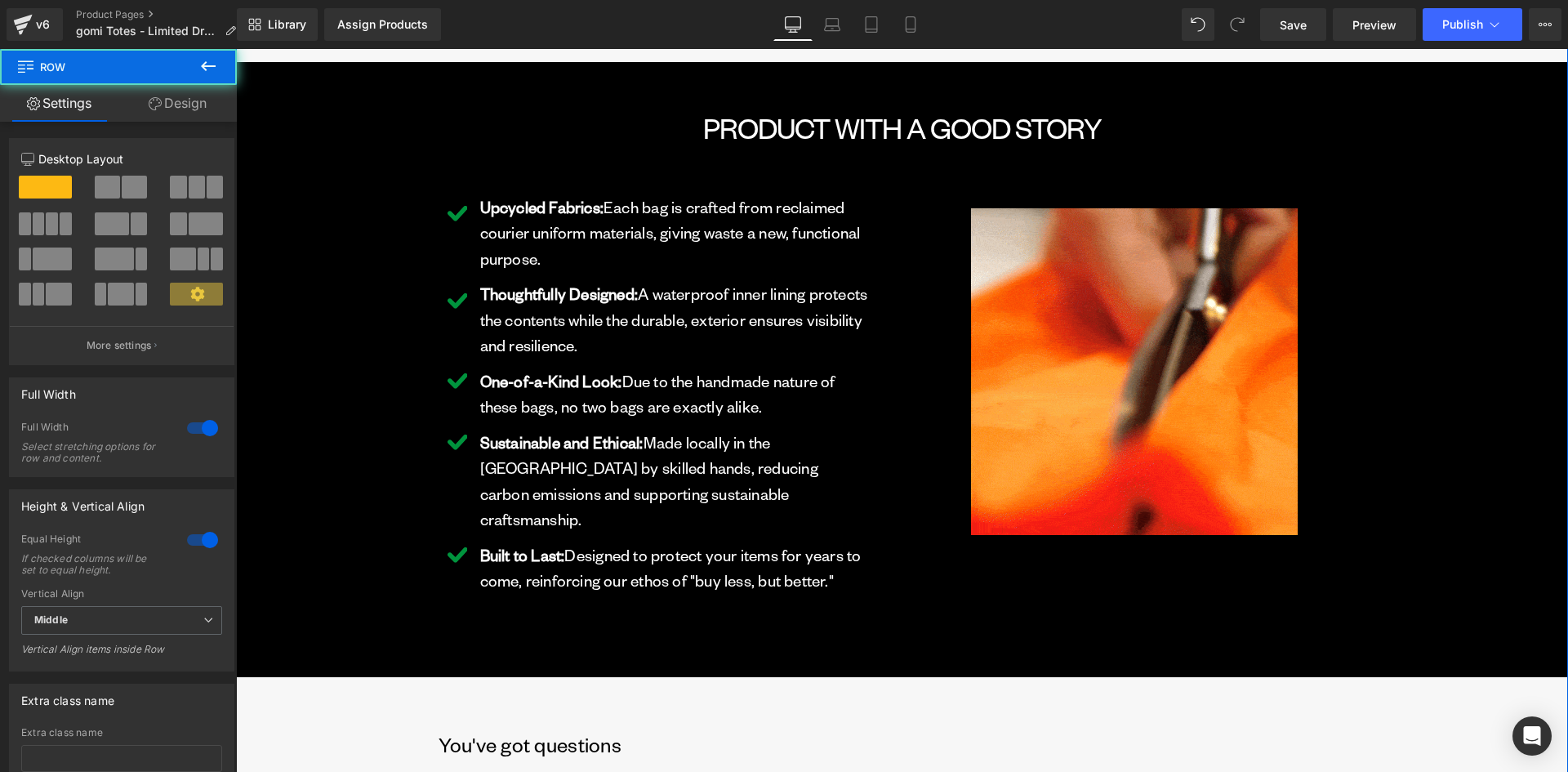
scroll to position [2259, 0]
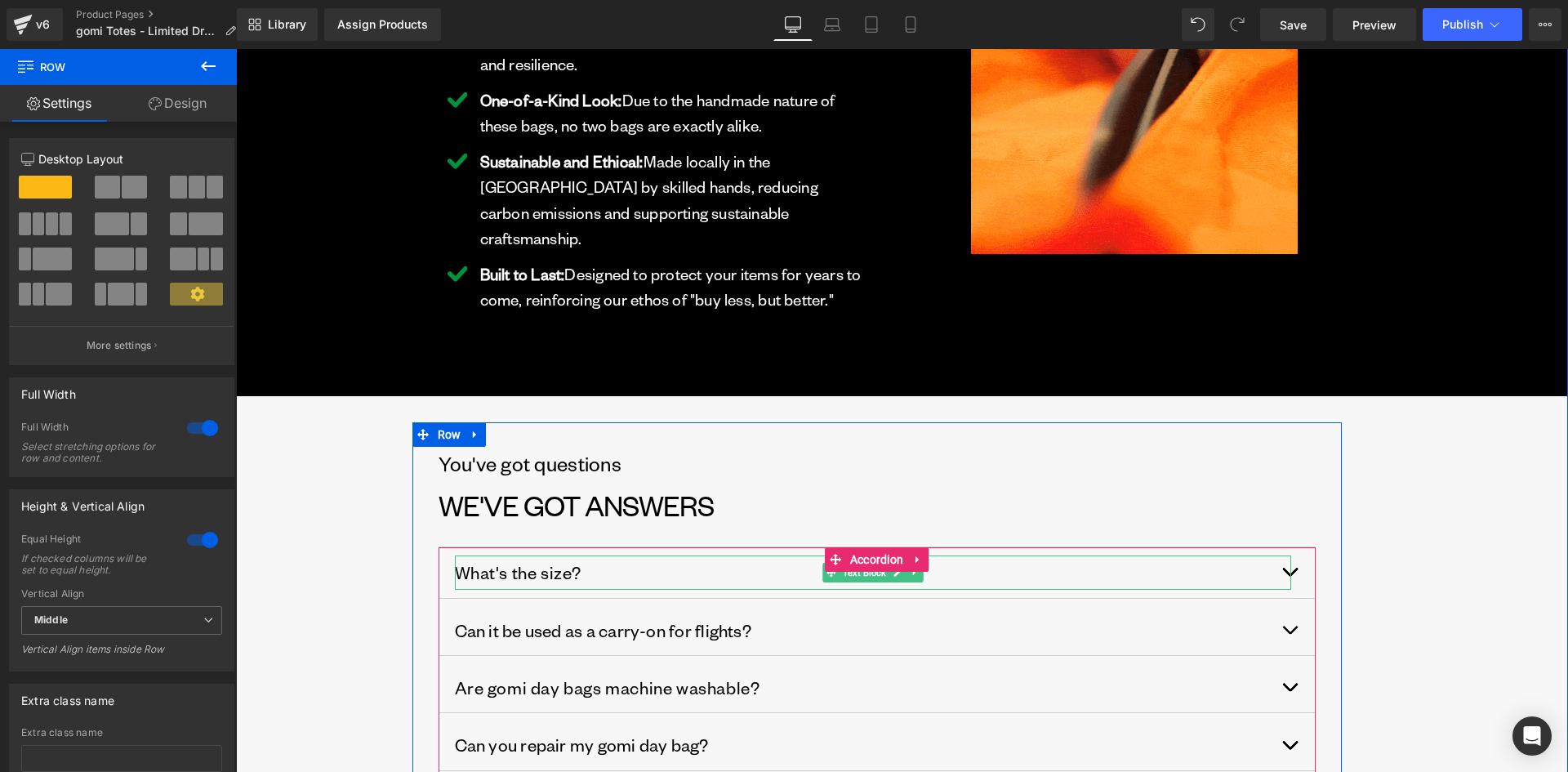
click at [691, 556] on div "What's the size?" at bounding box center [873, 572] width 836 height 33
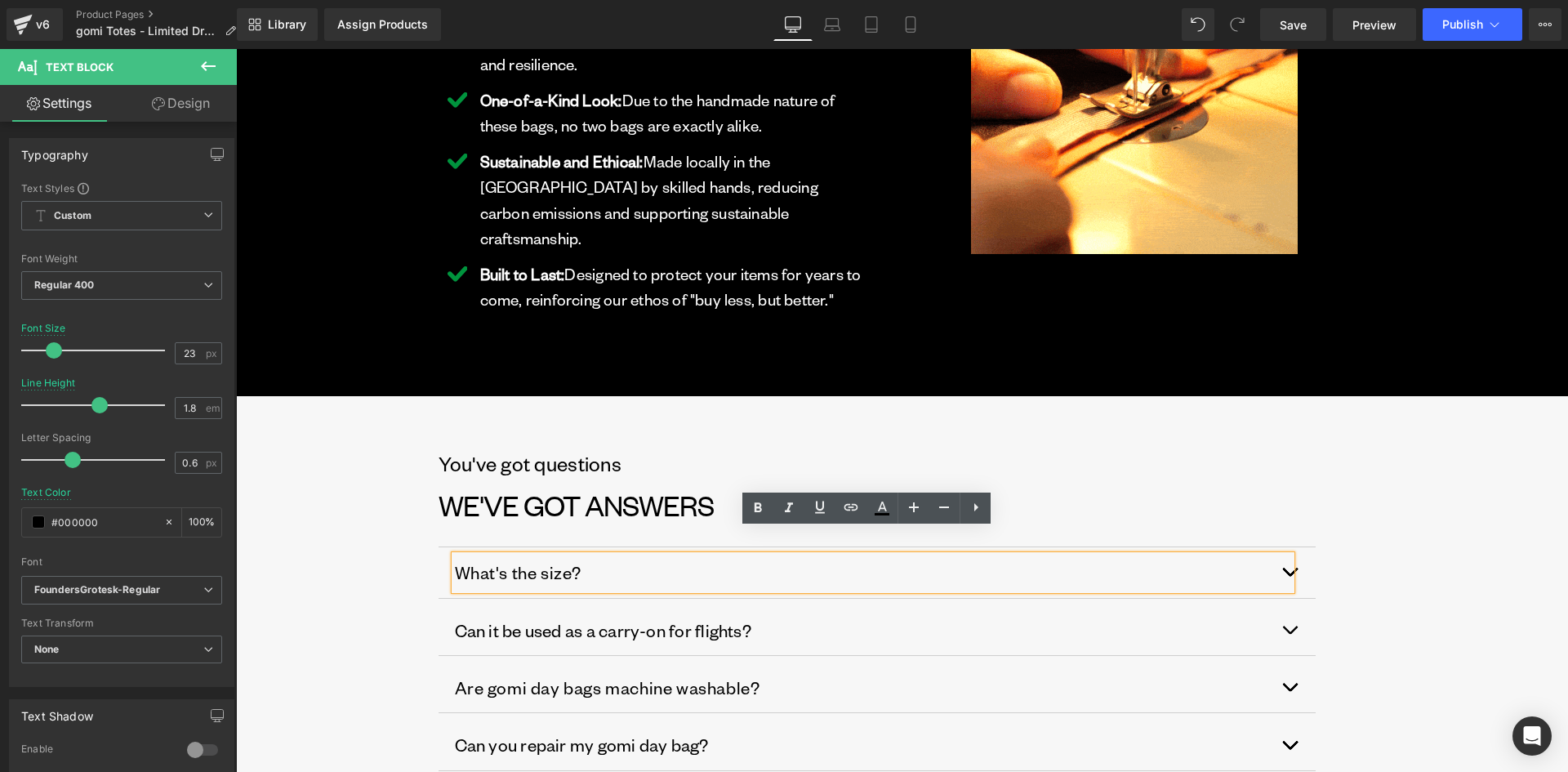
click at [1292, 547] on button "button" at bounding box center [1299, 572] width 32 height 50
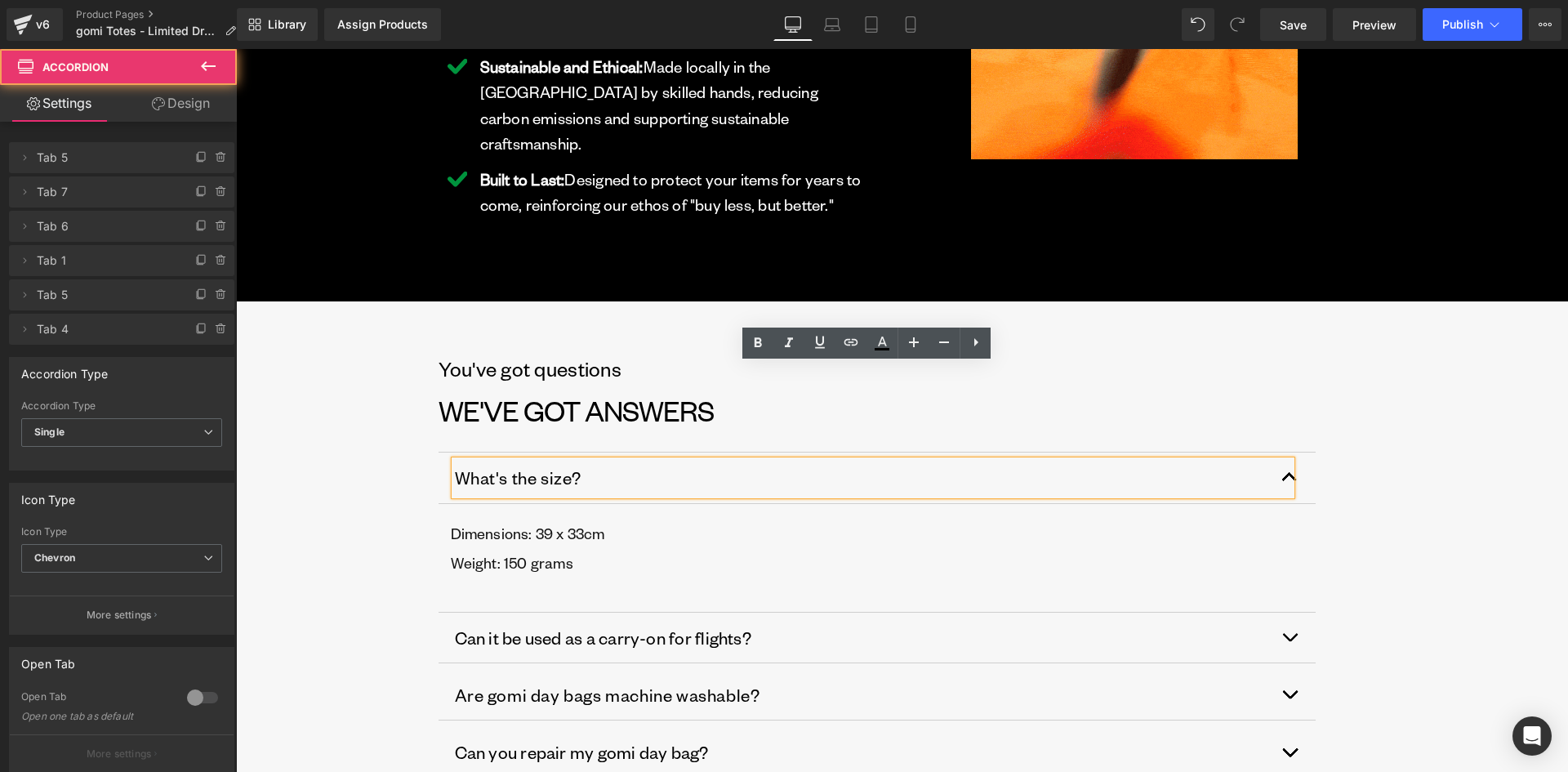
scroll to position [2505, 0]
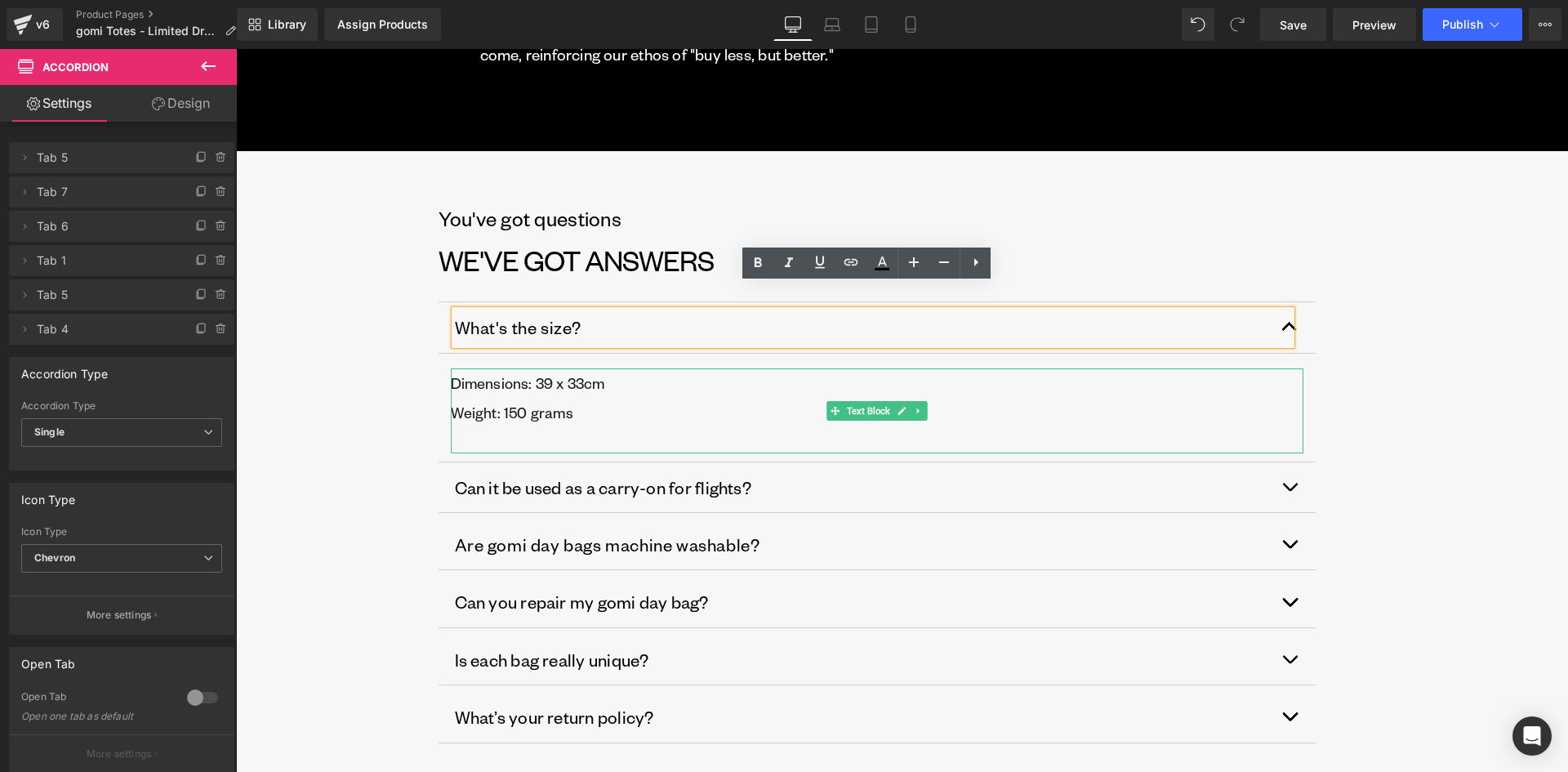
click at [538, 368] on p "Dimensions: 39 x 33cm" at bounding box center [876, 382] width 852 height 29
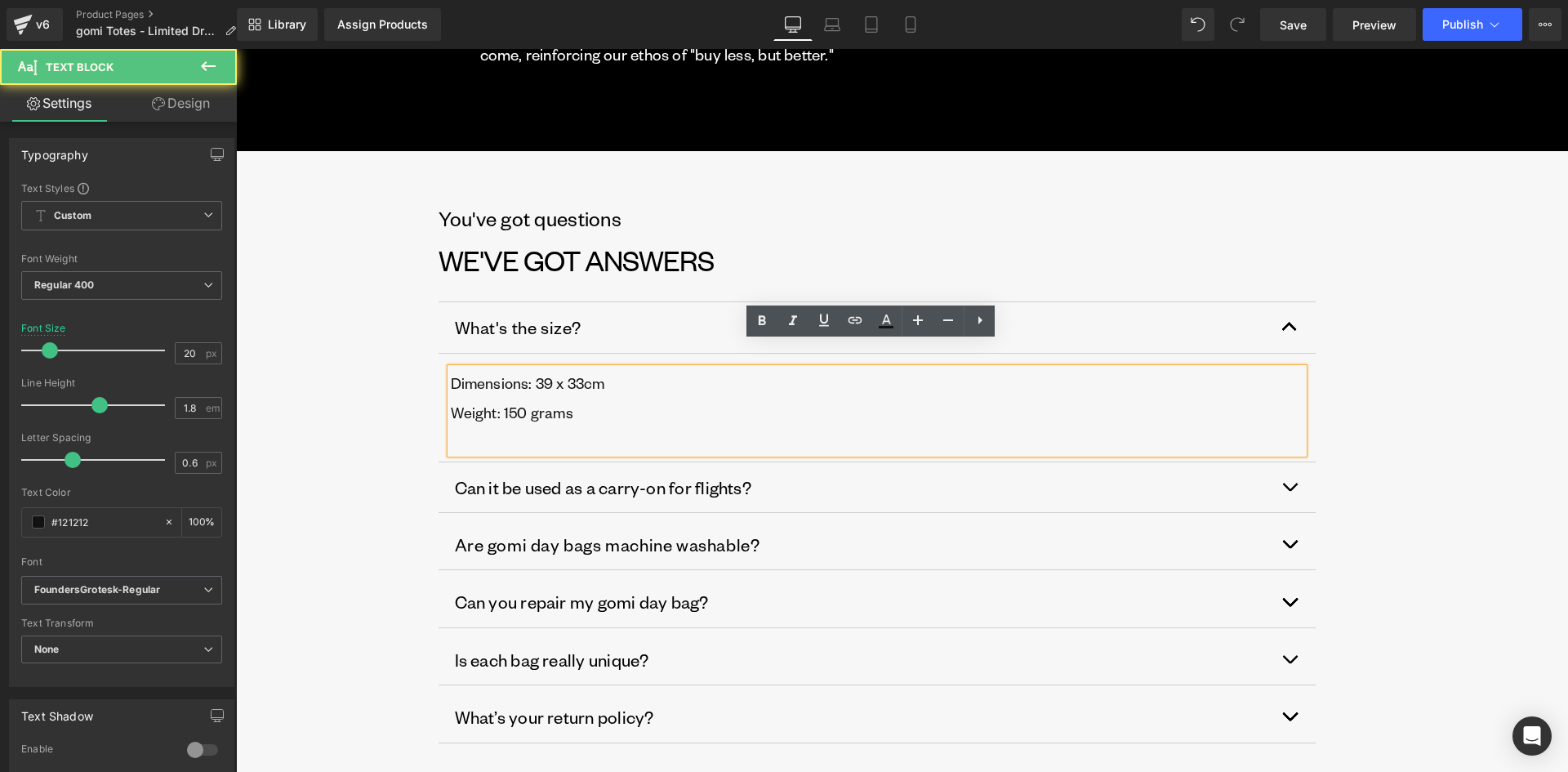
click at [556, 368] on p "Dimensions: 39 x 33cm" at bounding box center [876, 382] width 852 height 29
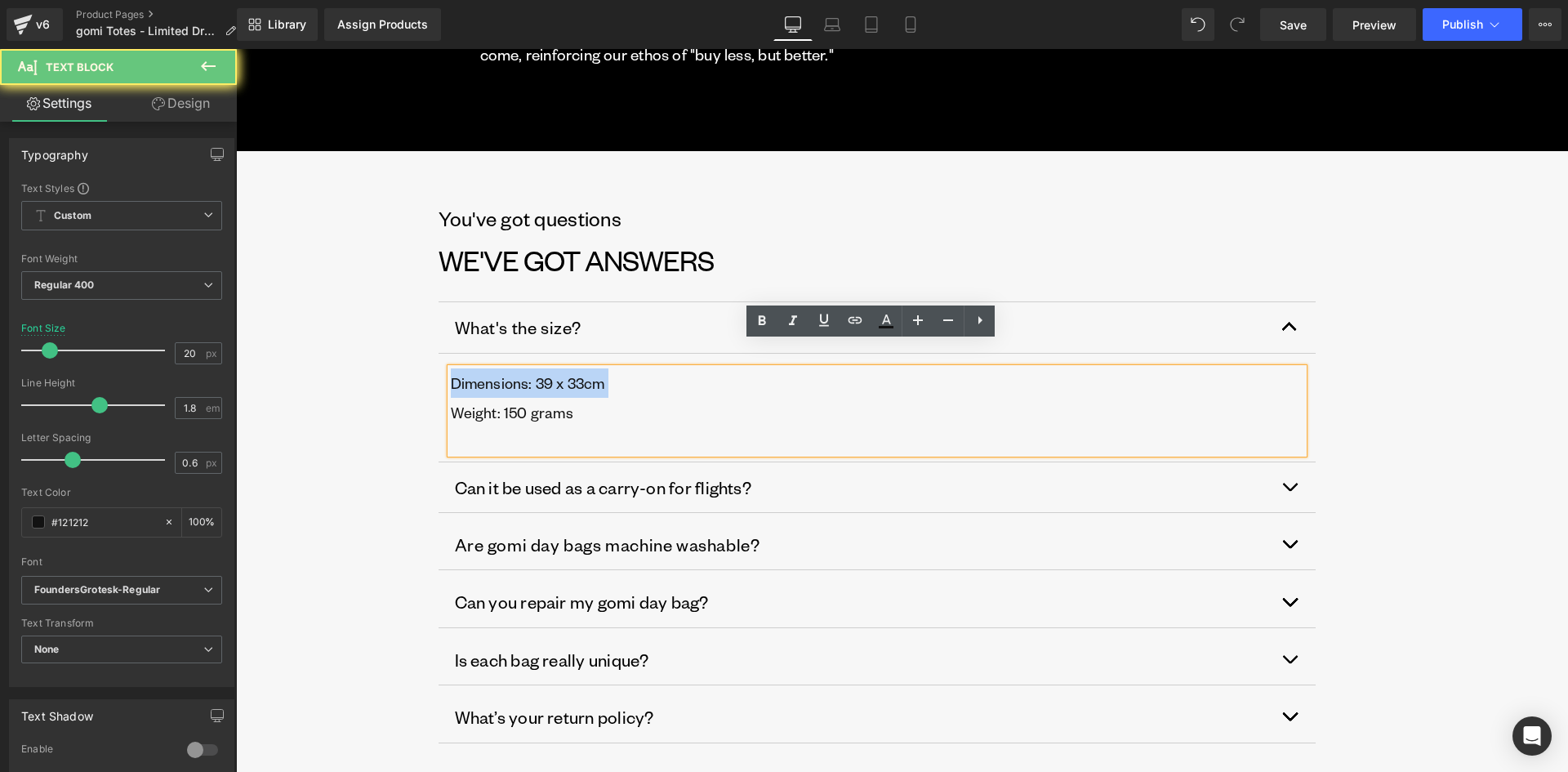
click at [556, 368] on p "Dimensions: 39 x 33cm" at bounding box center [876, 382] width 852 height 29
paste div
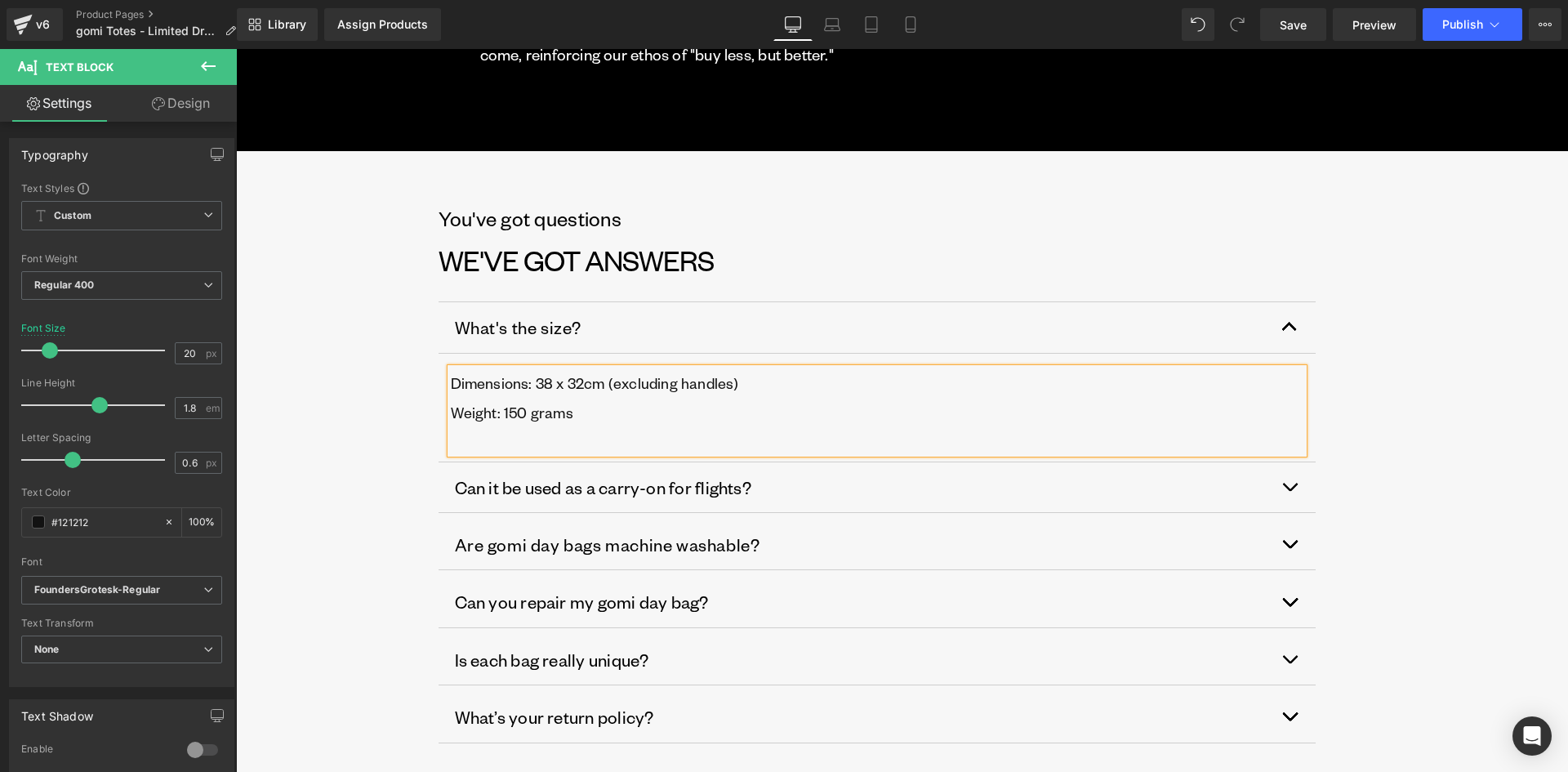
drag, startPoint x: 507, startPoint y: 391, endPoint x: 534, endPoint y: 414, distance: 35.5
click at [507, 397] on p "Weight: 150 grams" at bounding box center [876, 412] width 852 height 29
click at [1289, 491] on span "button" at bounding box center [1289, 491] width 0 height 0
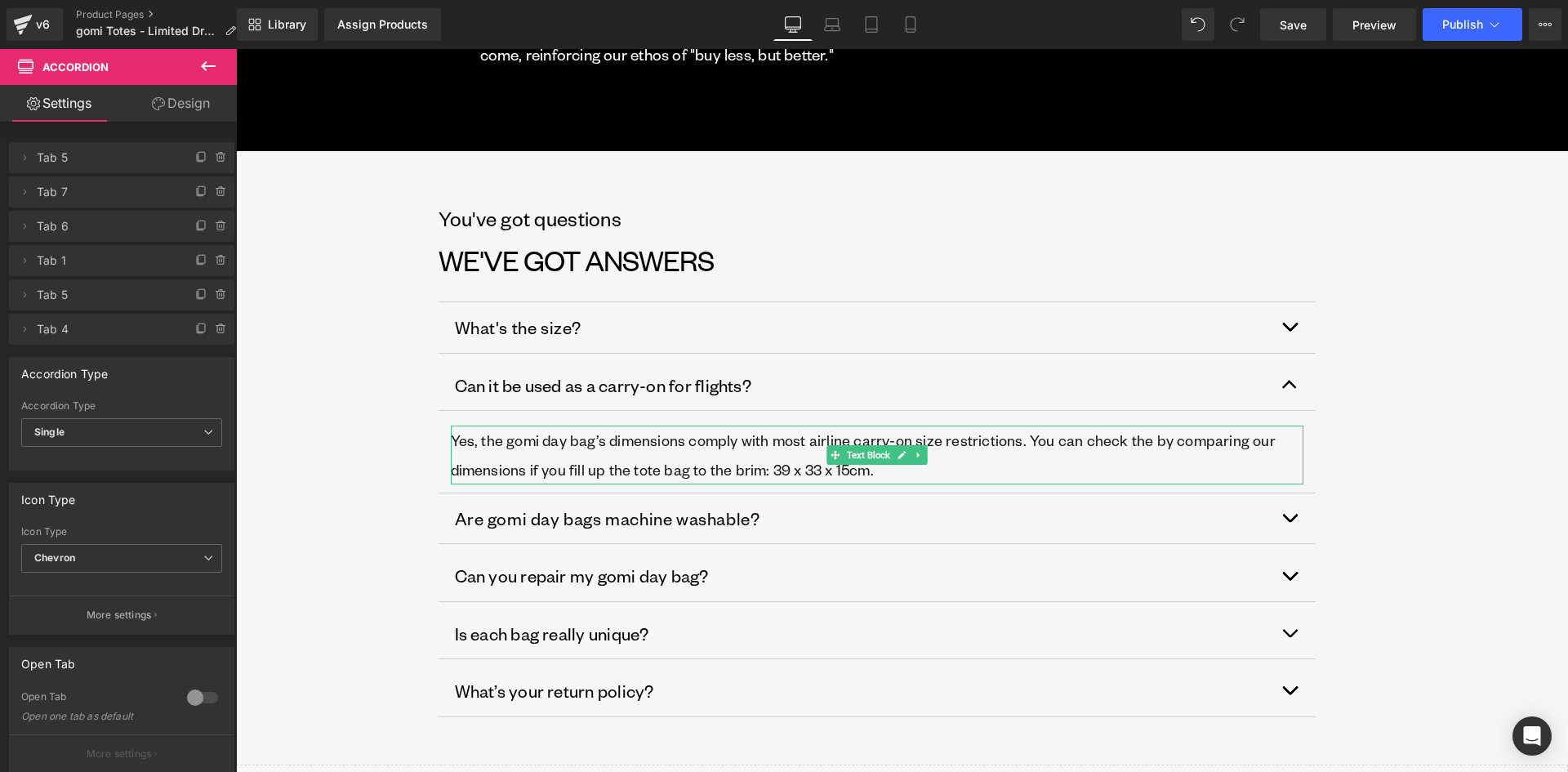
click at [766, 446] on p "Yes, the gomi day bag’s dimensions comply with most airline carry-on size restr…" at bounding box center [876, 455] width 852 height 59
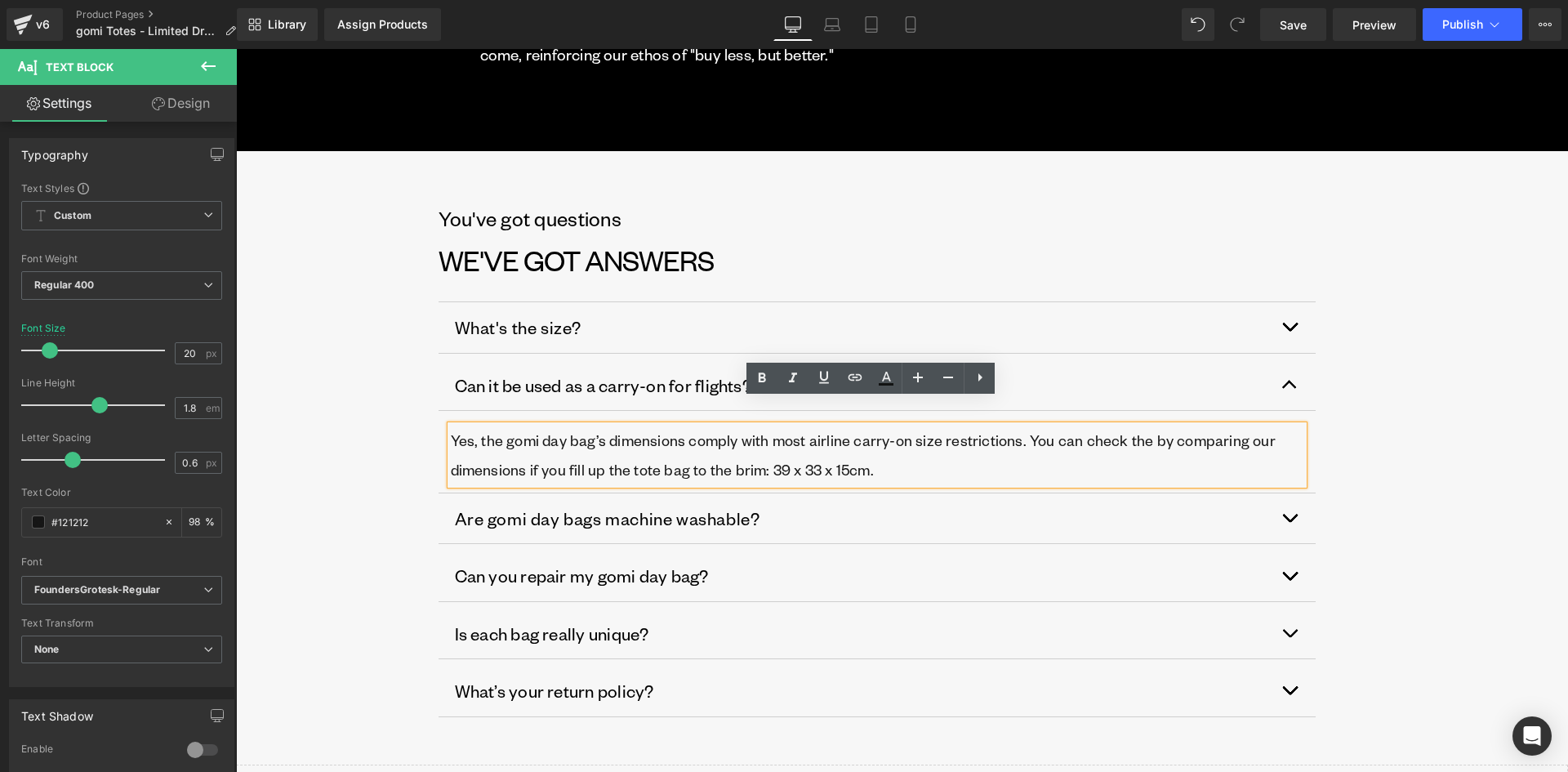
click at [772, 445] on p "Yes, the gomi day bag’s dimensions comply with most airline carry-on size restr…" at bounding box center [876, 455] width 852 height 59
click at [1289, 522] on span "button" at bounding box center [1289, 522] width 0 height 0
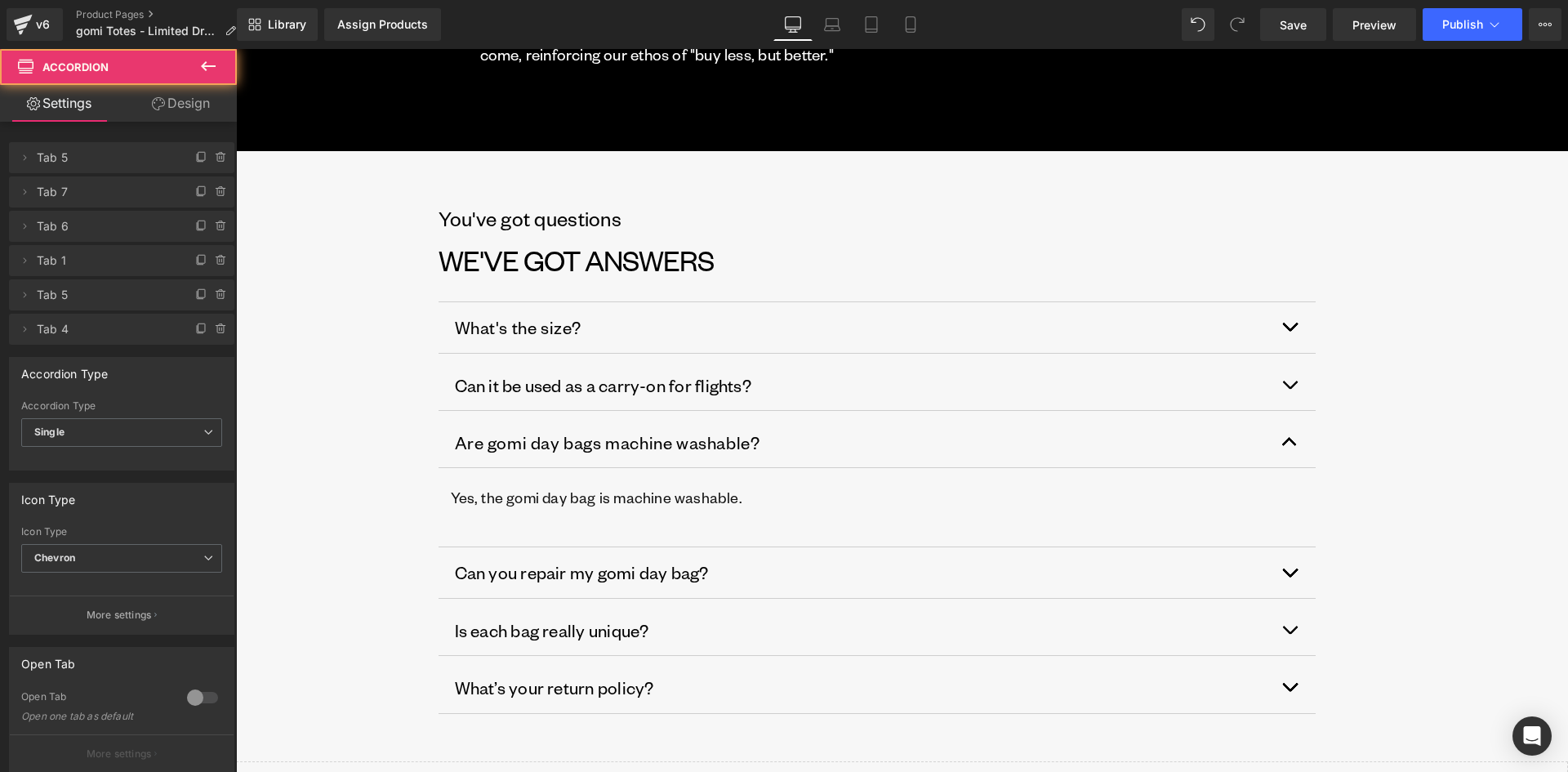
click at [1285, 547] on button "button" at bounding box center [1299, 572] width 32 height 50
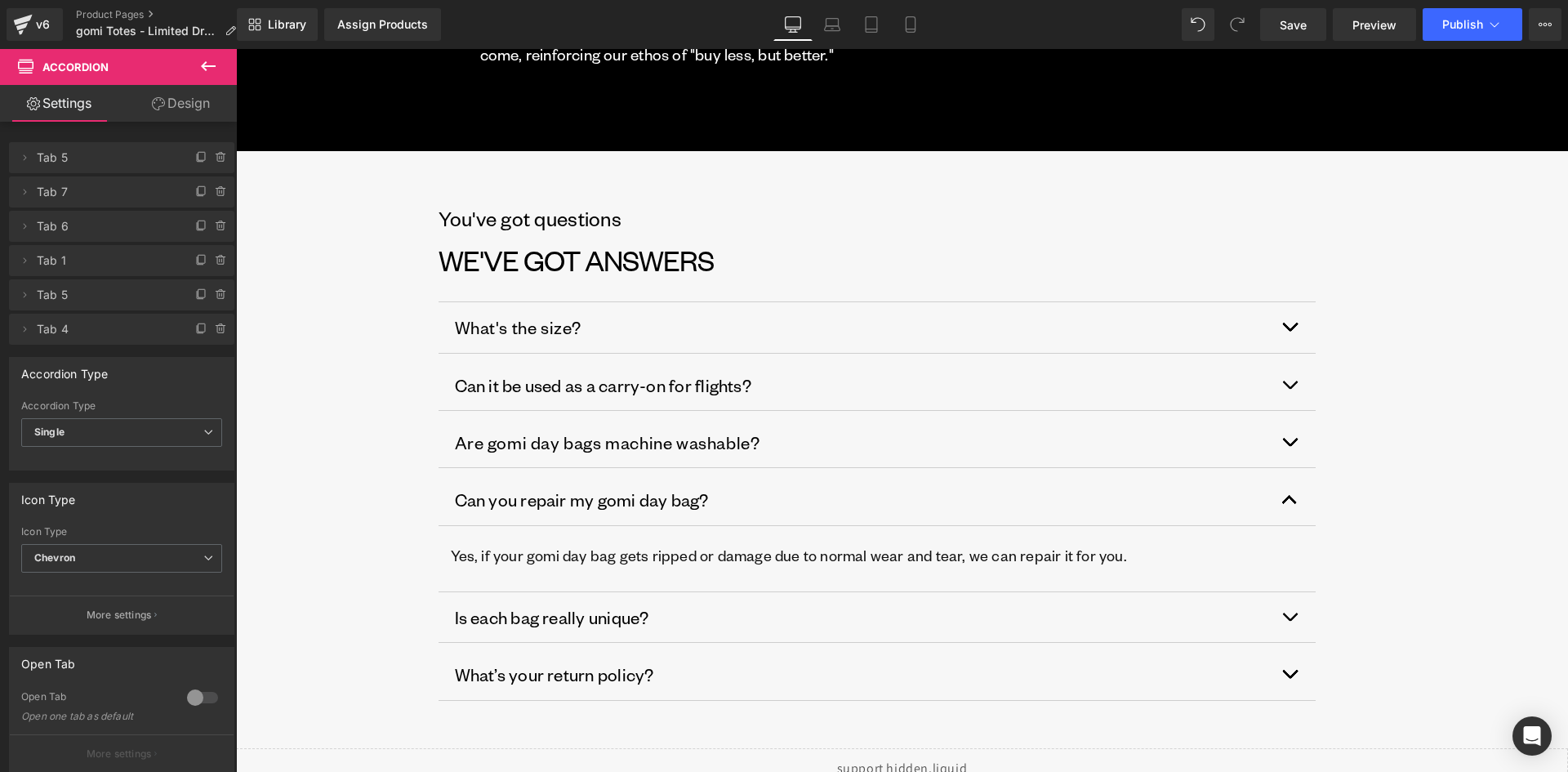
click at [1289, 621] on span "button" at bounding box center [1289, 621] width 0 height 0
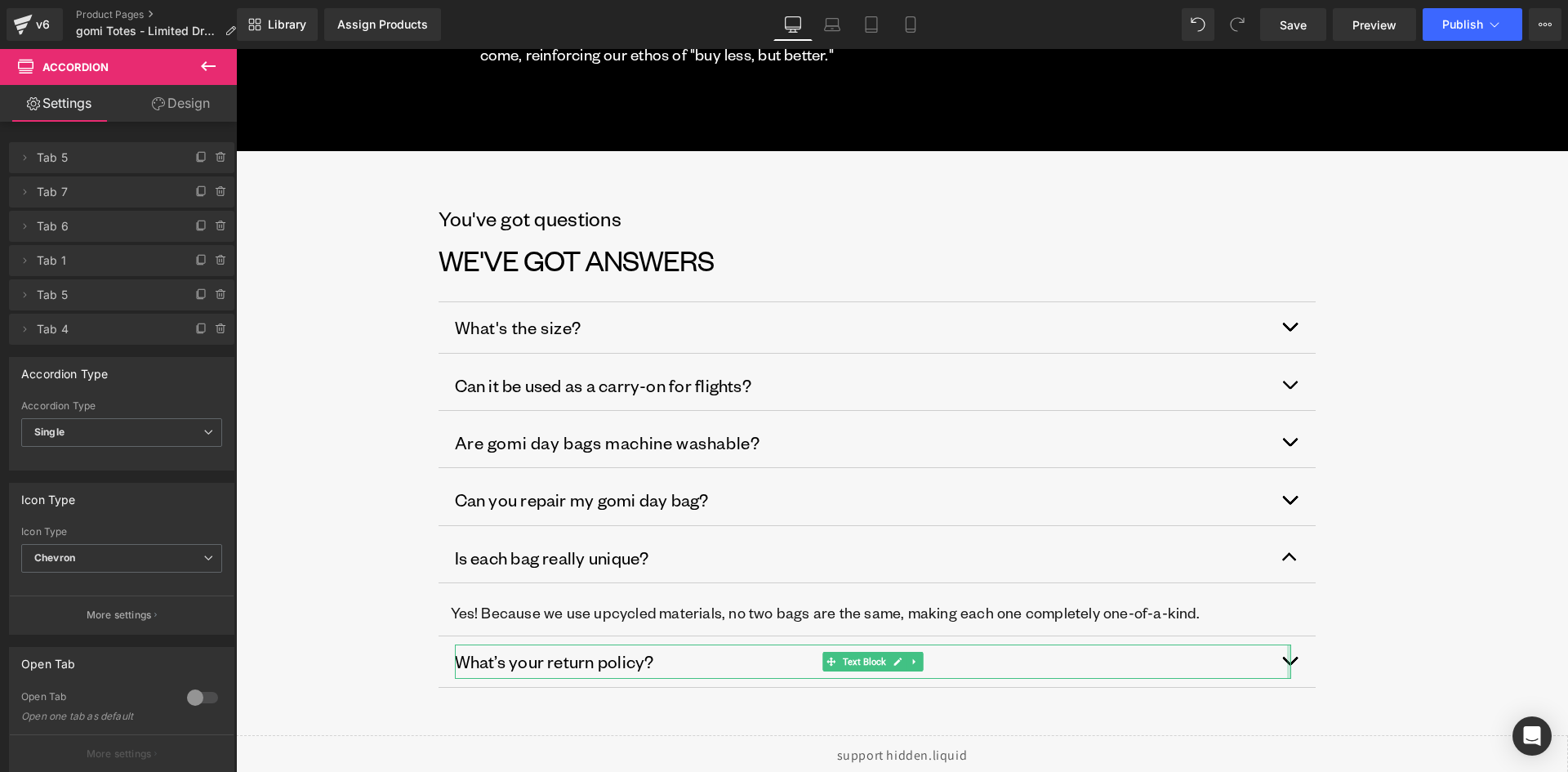
click at [1285, 637] on div "What’s your return policy? Text Block" at bounding box center [876, 661] width 877 height 50
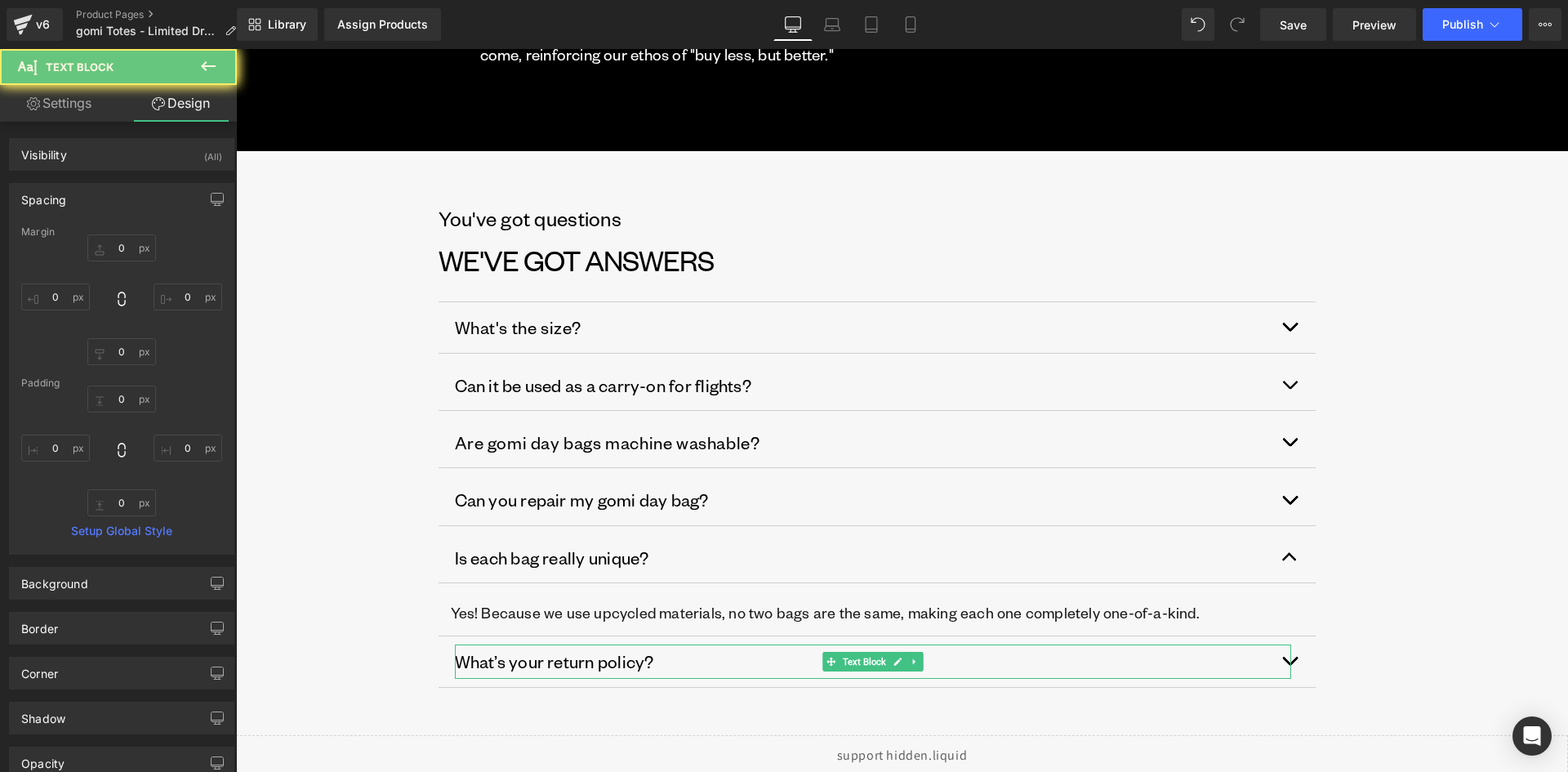
click at [1288, 637] on button "button" at bounding box center [1299, 661] width 32 height 50
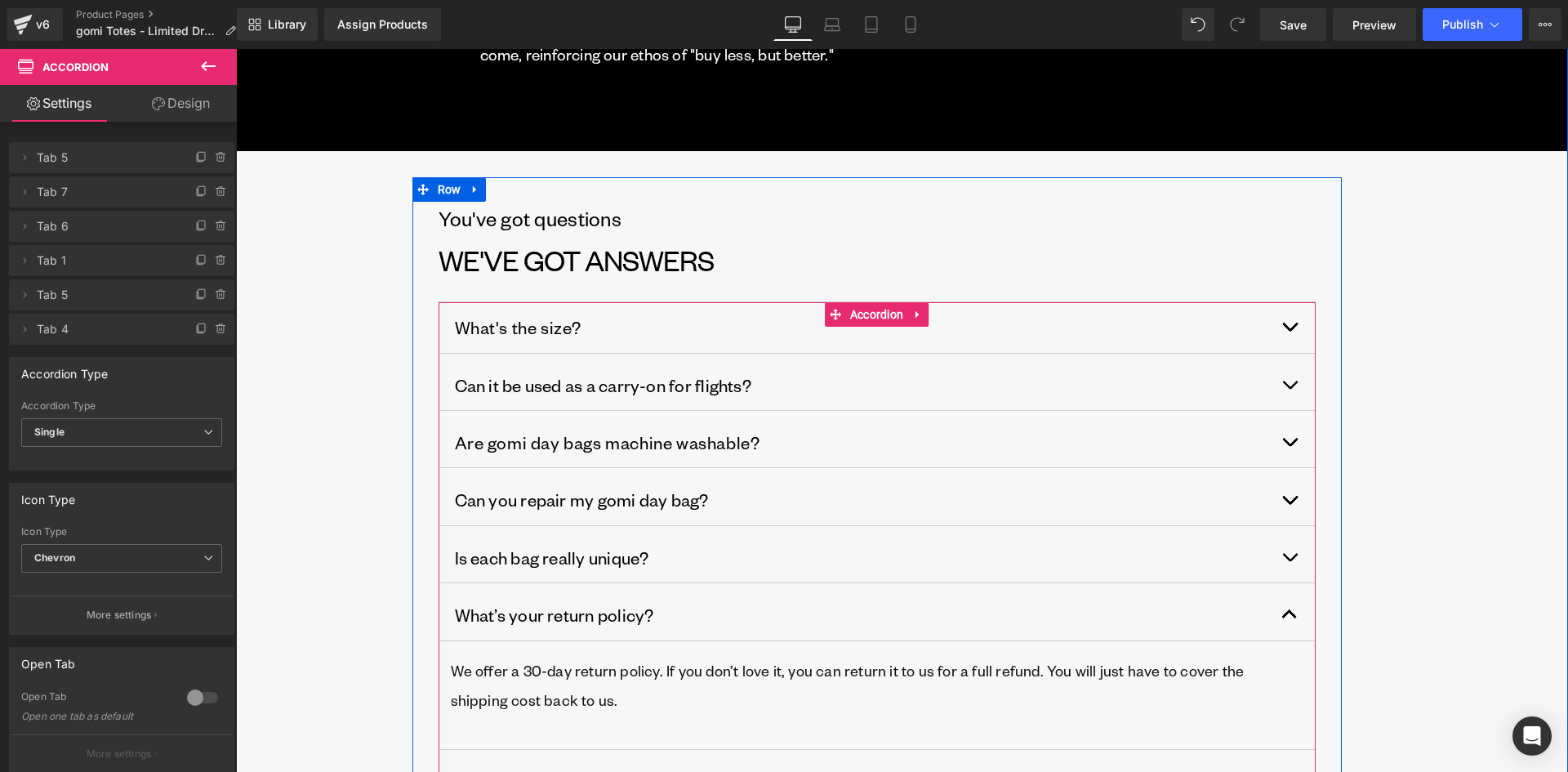
click at [1289, 331] on span "button" at bounding box center [1289, 331] width 0 height 0
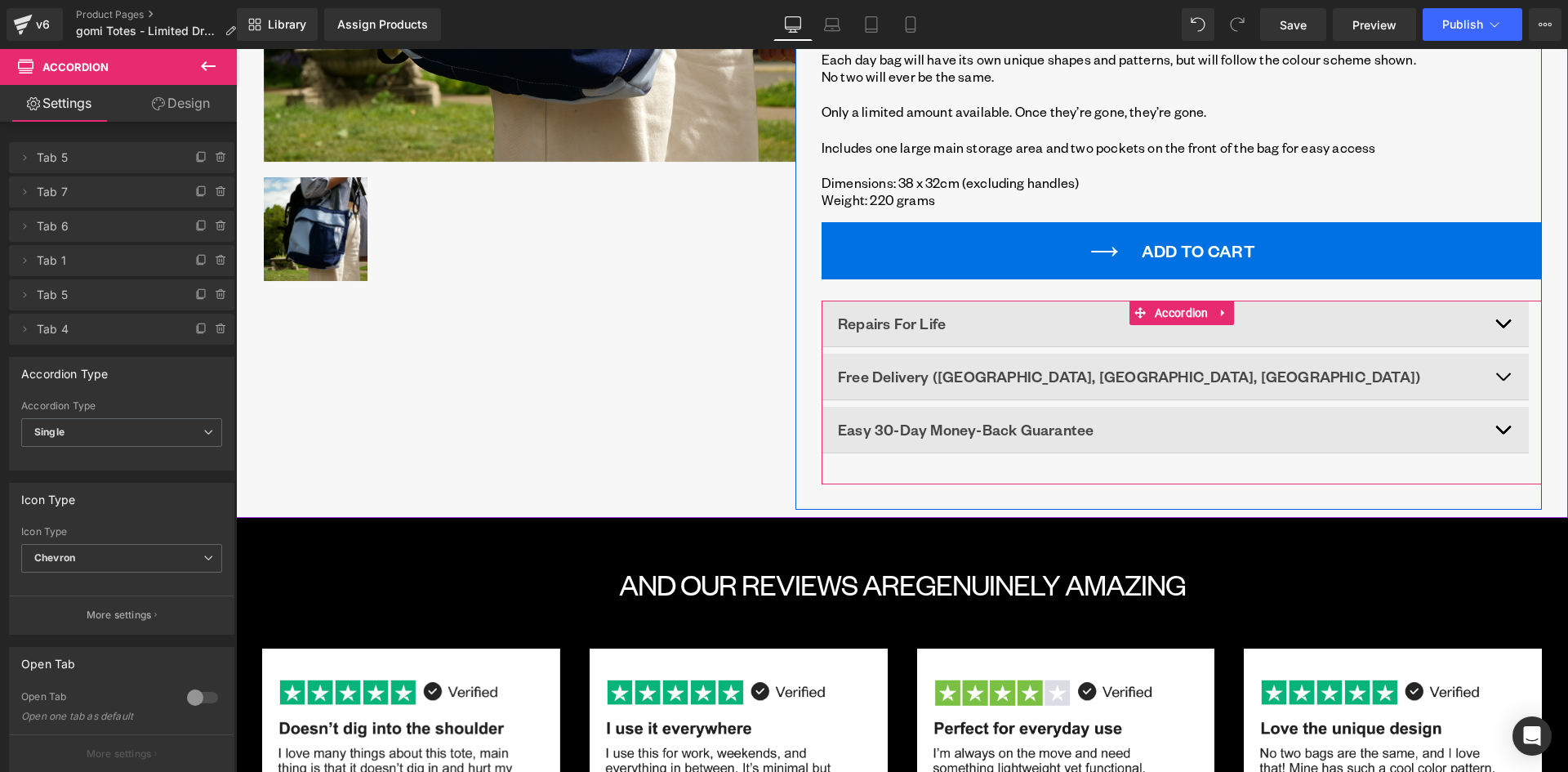
scroll to position [462, 0]
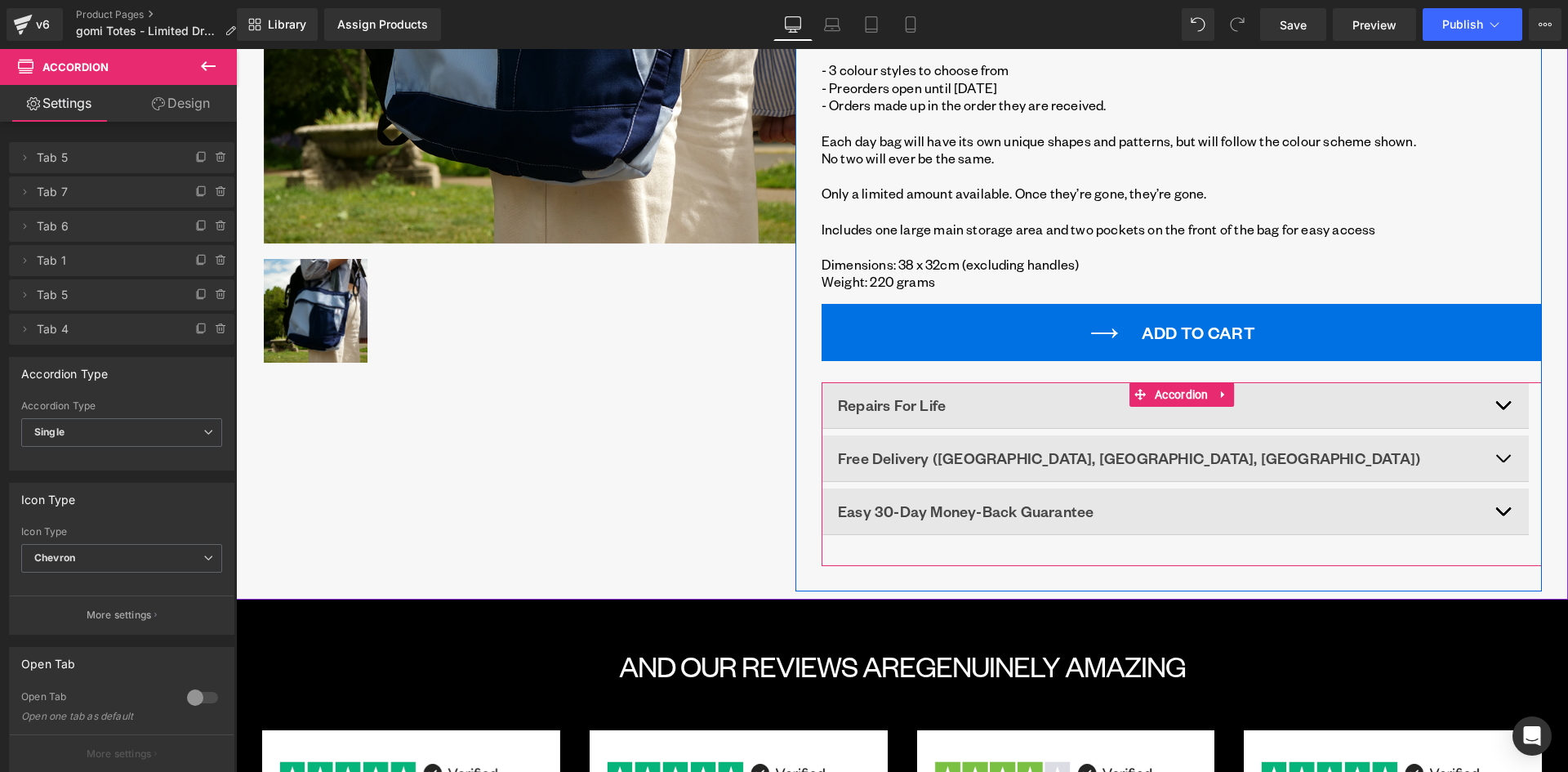
click at [1504, 506] on button "button" at bounding box center [1512, 511] width 32 height 46
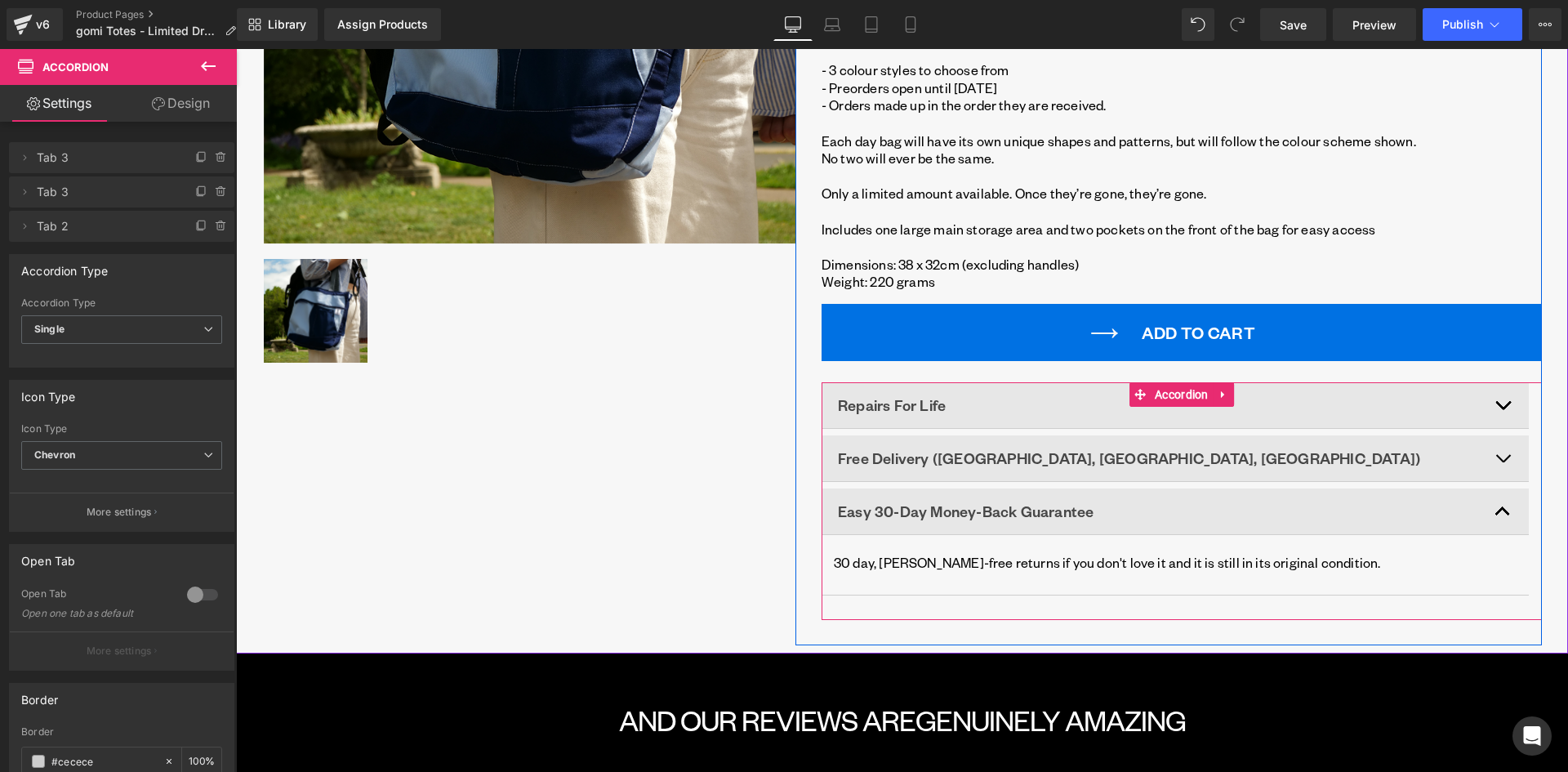
click at [236, 49] on div at bounding box center [236, 49] width 0 height 0
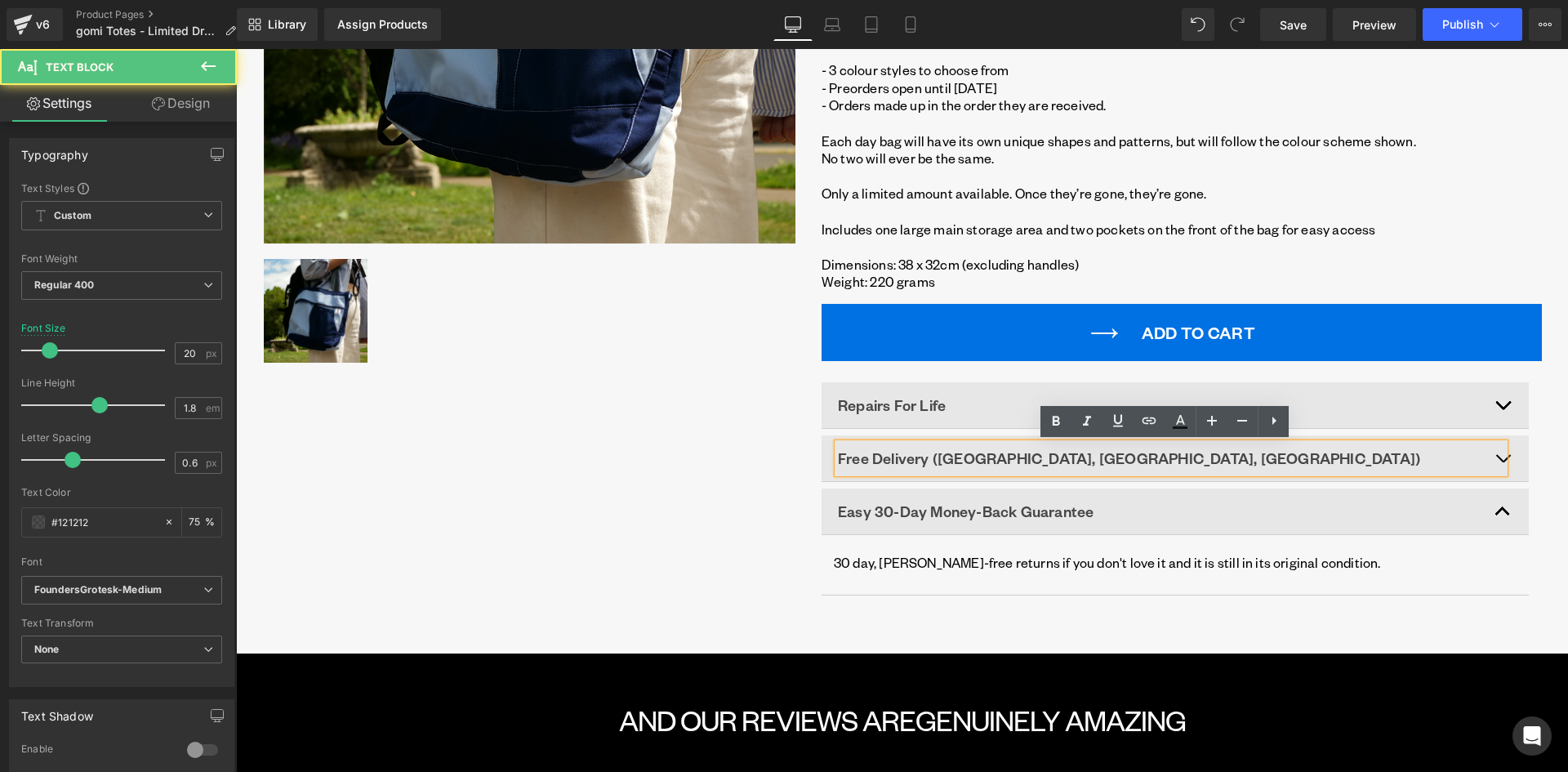
click at [1504, 456] on button "button" at bounding box center [1512, 458] width 32 height 46
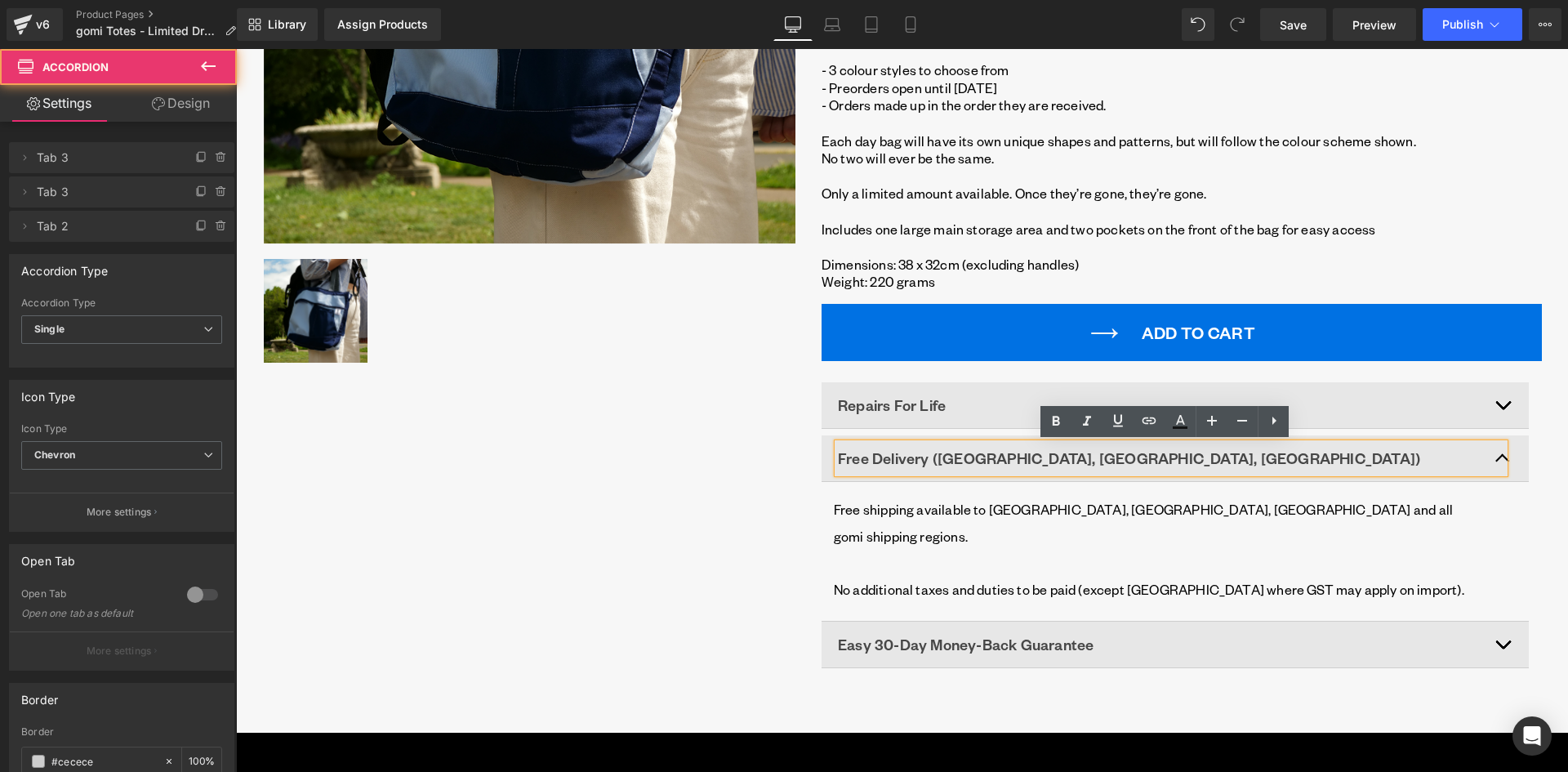
click at [1504, 407] on button "button" at bounding box center [1512, 405] width 32 height 46
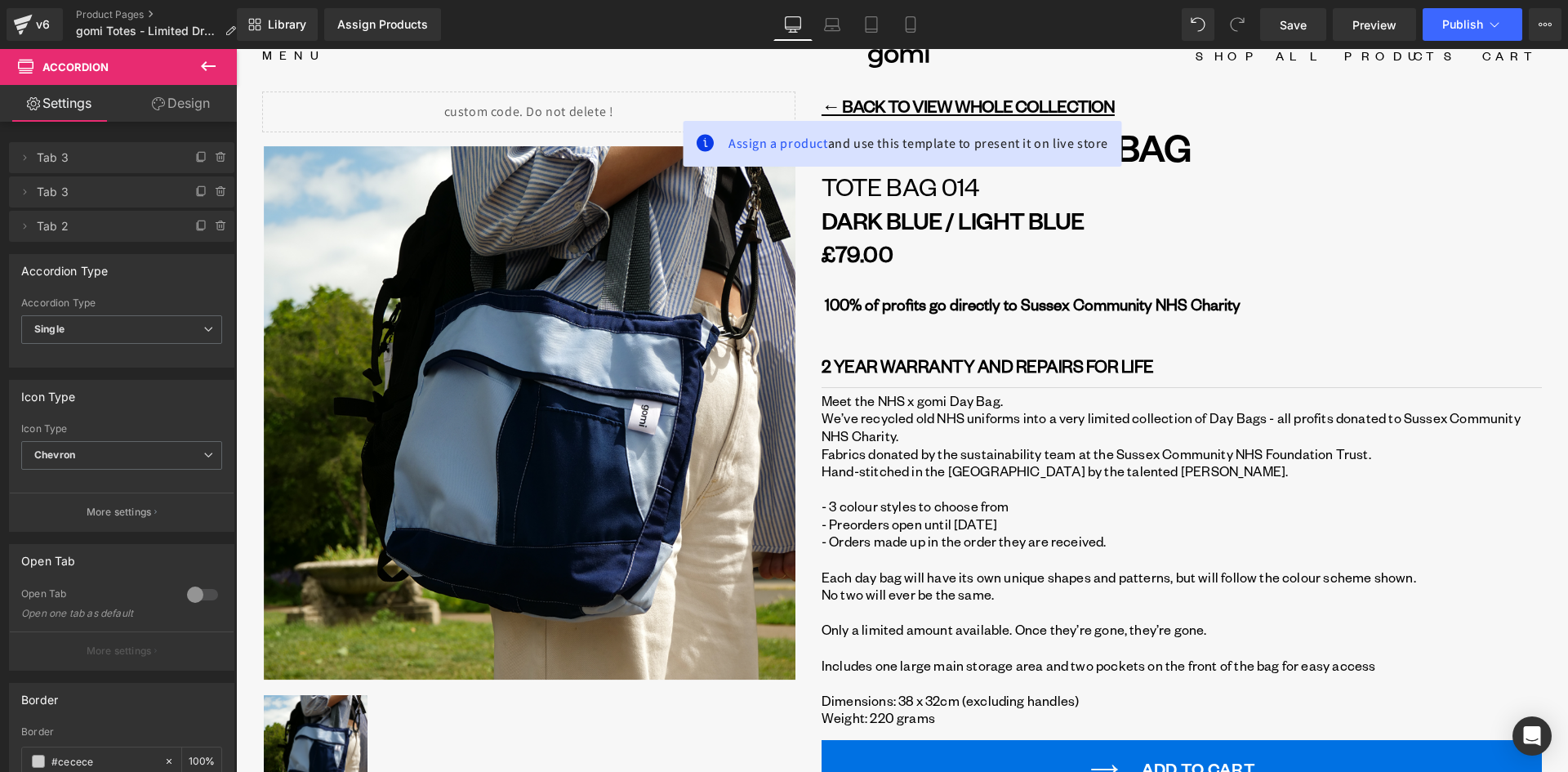
scroll to position [0, 0]
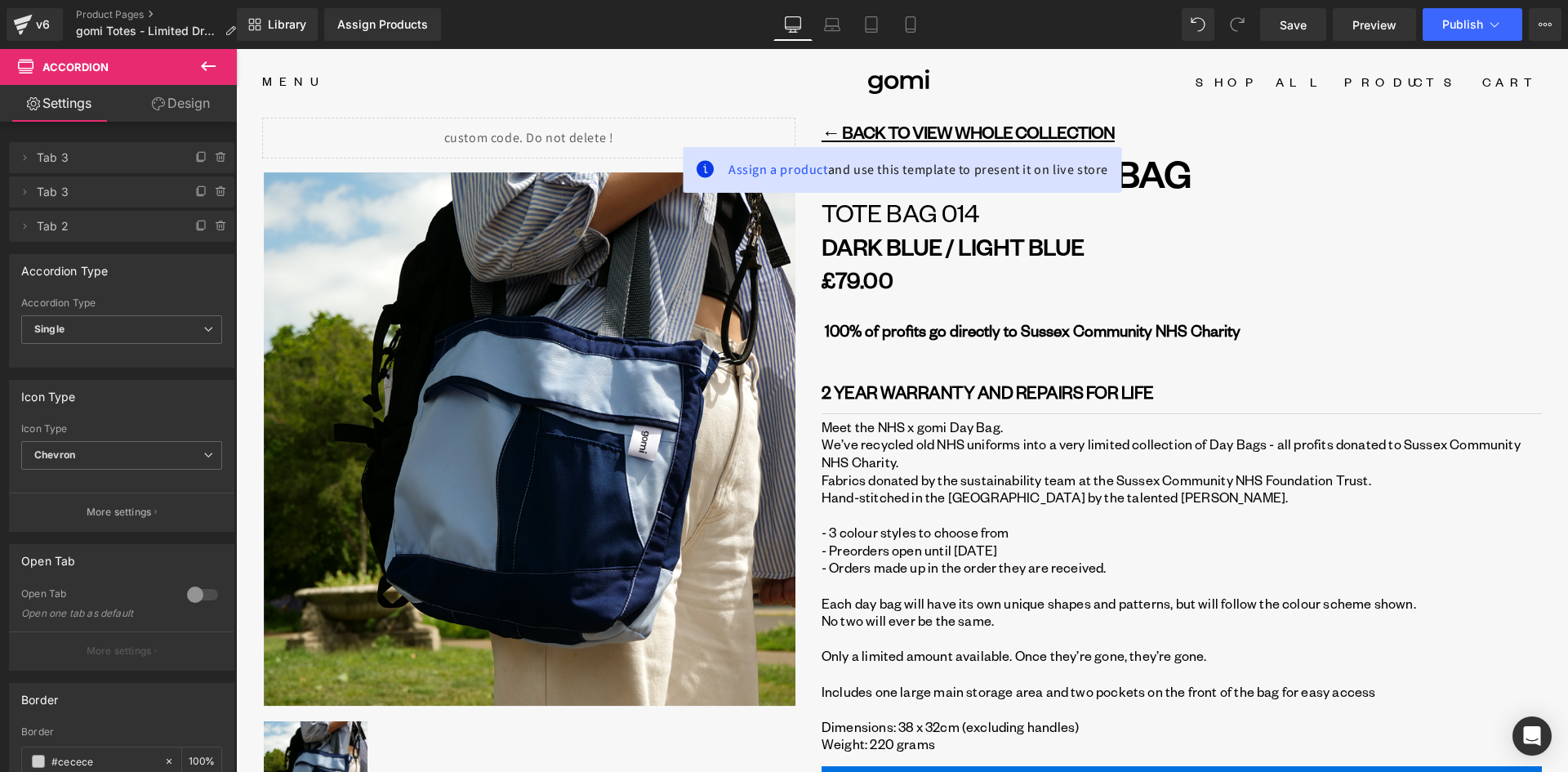
click at [928, 228] on link "Tote Bag 014" at bounding box center [900, 212] width 157 height 32
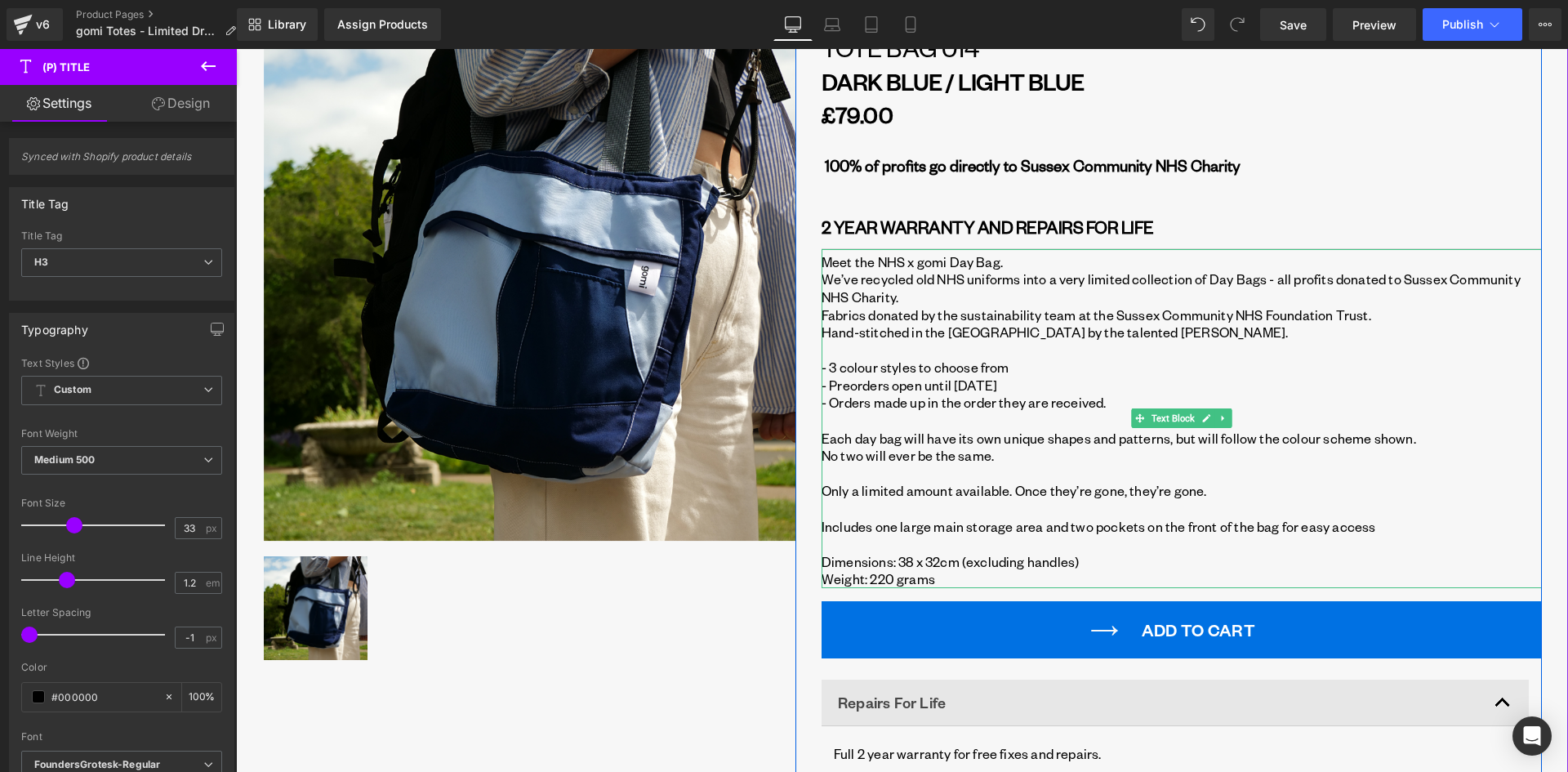
scroll to position [163, 0]
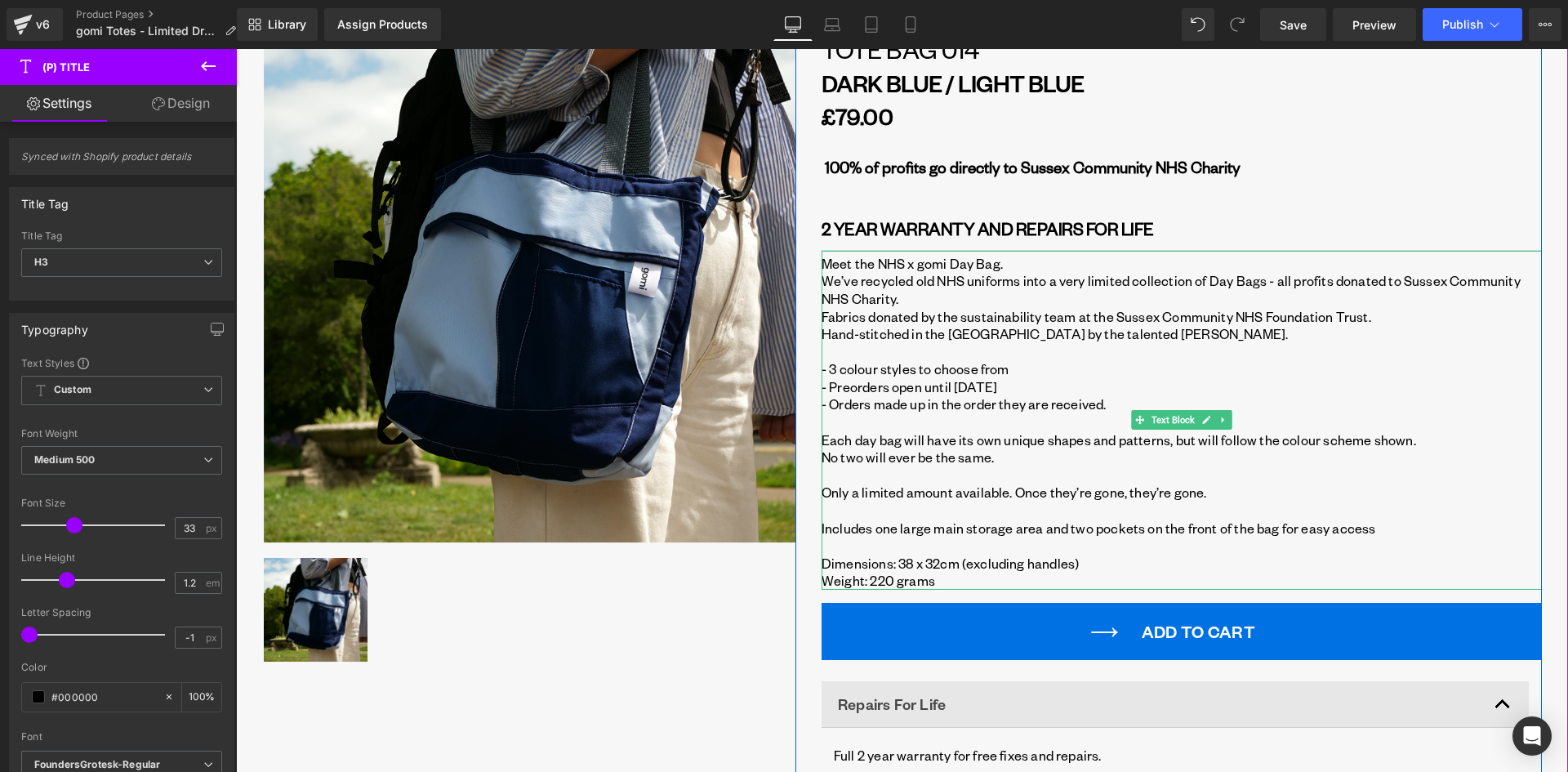
click at [866, 579] on p "Weight: 220 grams" at bounding box center [1181, 580] width 720 height 18
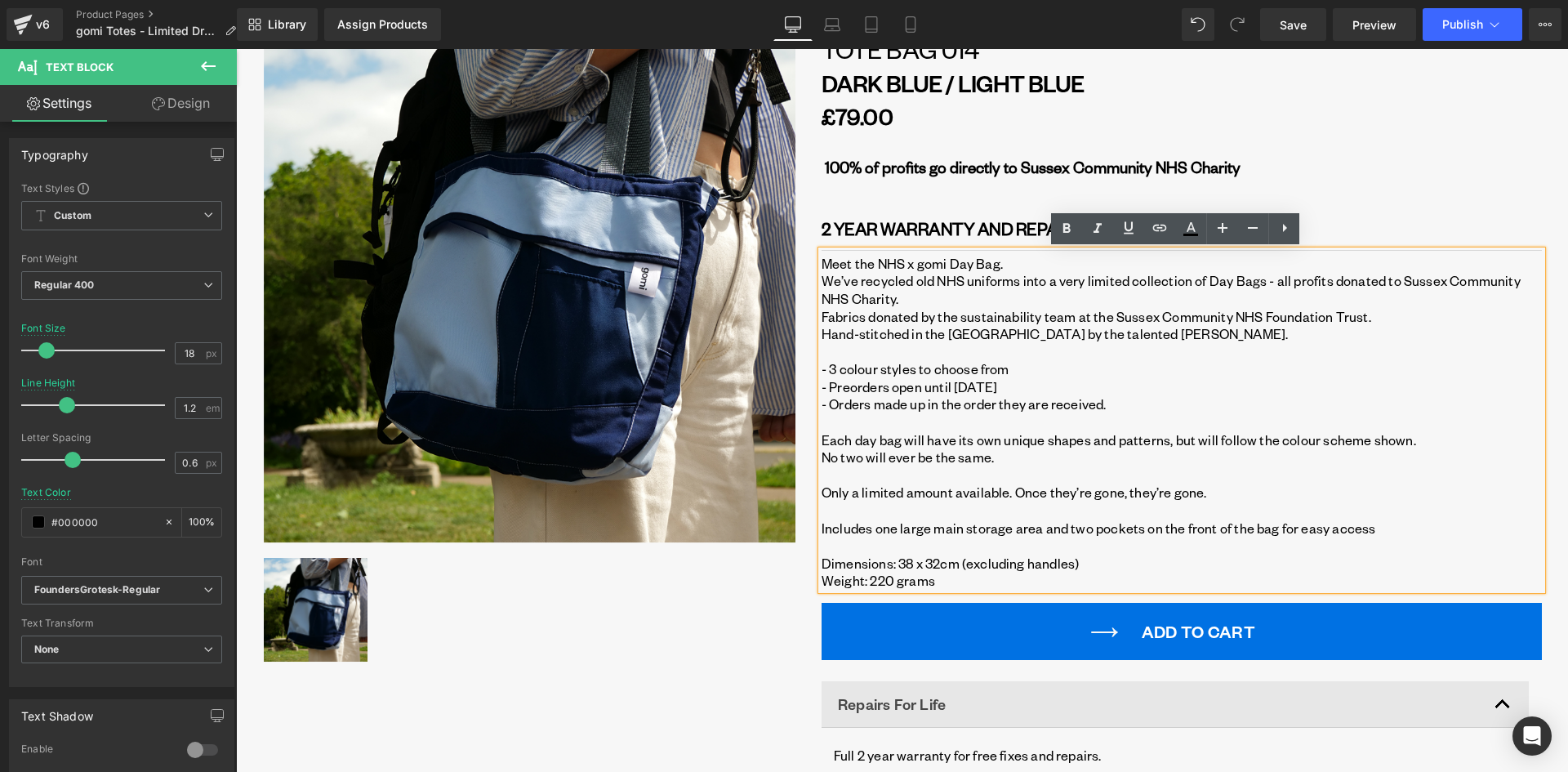
click at [873, 579] on p "Weight: 220 grams" at bounding box center [1181, 580] width 720 height 18
click at [974, 585] on p "Weight: 180 grams" at bounding box center [1181, 580] width 720 height 18
click at [909, 551] on p at bounding box center [1181, 545] width 720 height 18
click at [885, 505] on p at bounding box center [1181, 510] width 720 height 18
click at [849, 493] on p "Only a limited amount available. Once they’re gone, they’re gone." at bounding box center [1181, 492] width 720 height 18
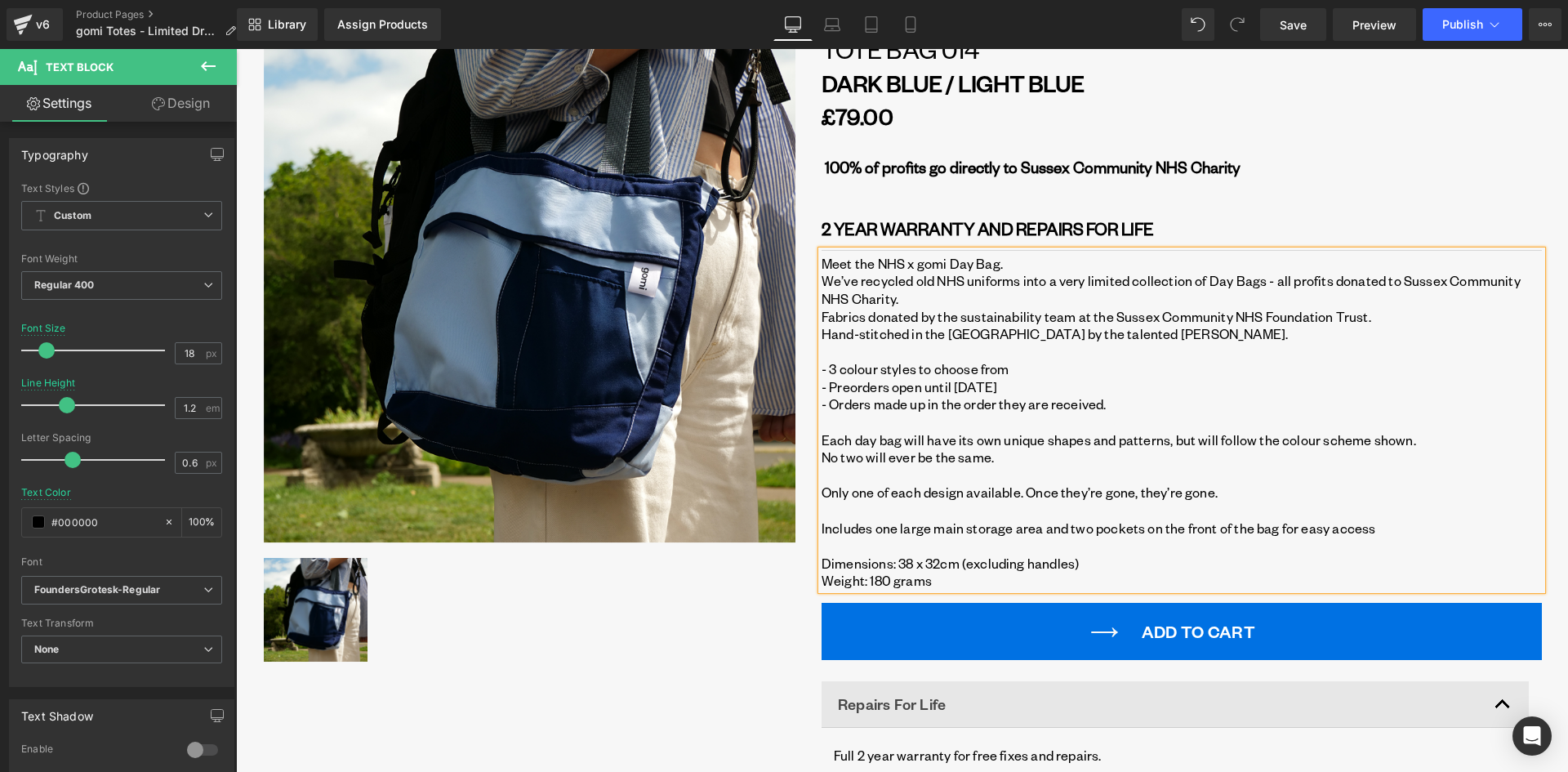
click at [909, 476] on p at bounding box center [1181, 475] width 720 height 18
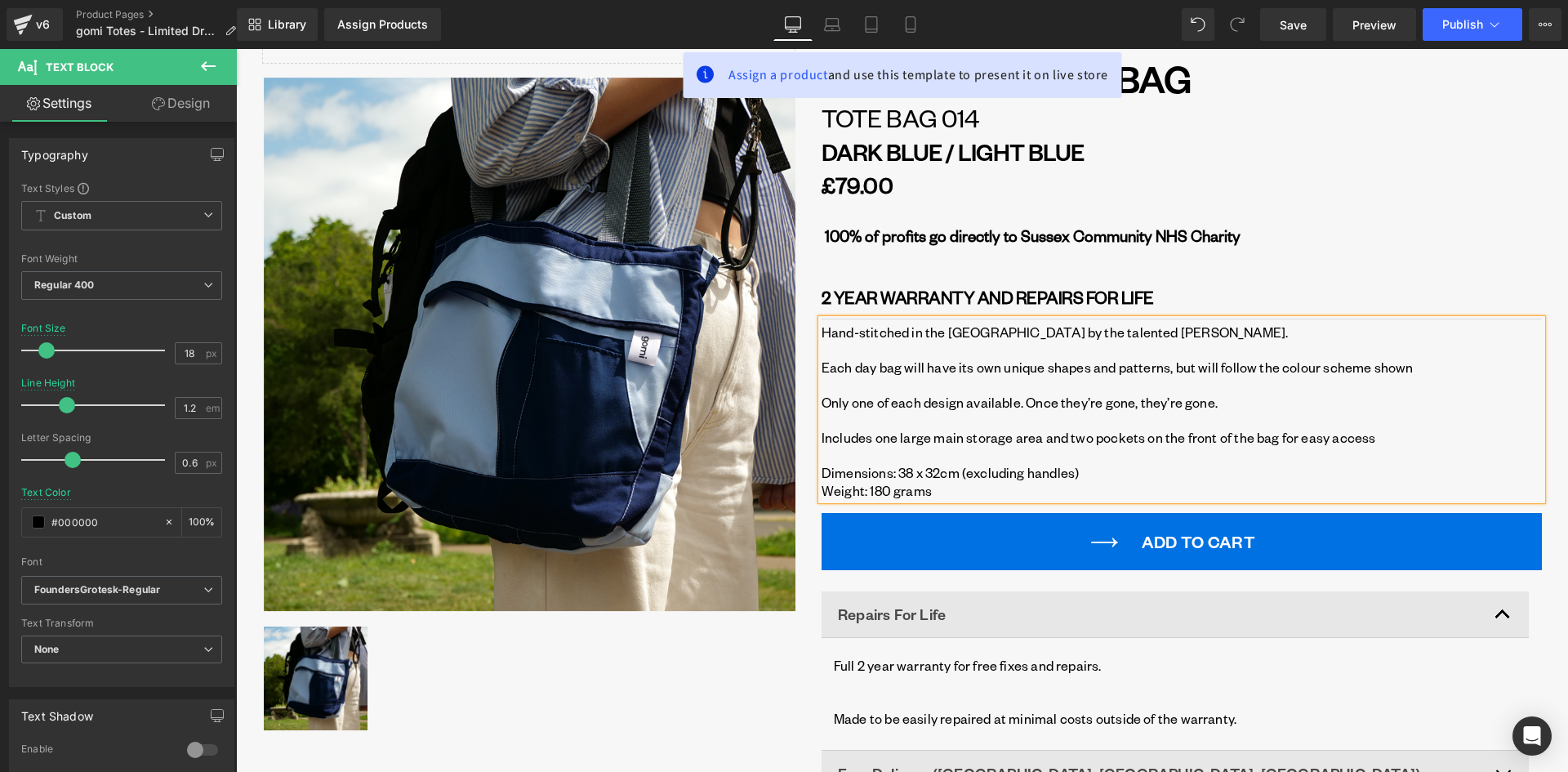
scroll to position [0, 0]
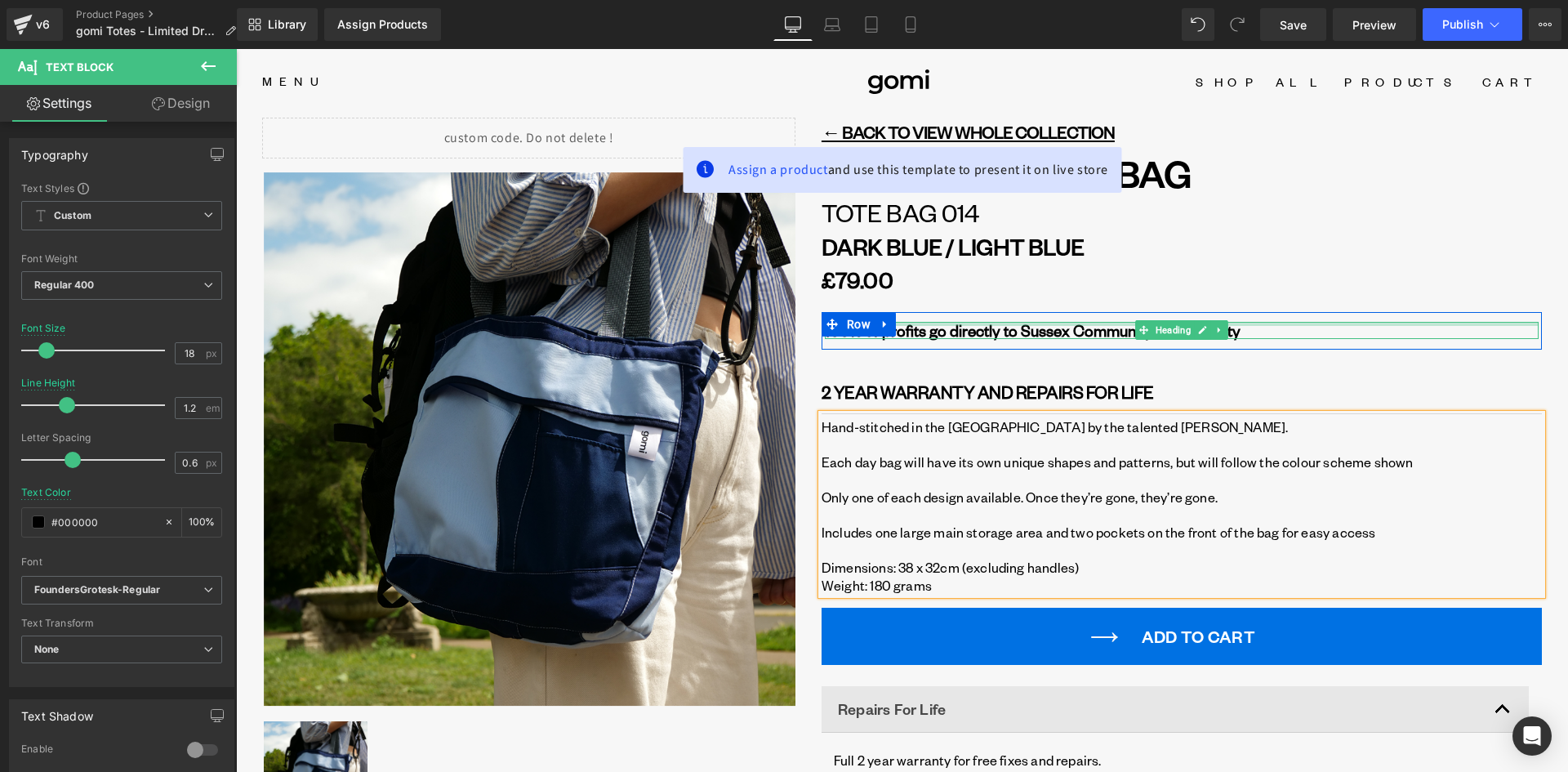
click at [1053, 322] on div at bounding box center [1181, 323] width 714 height 4
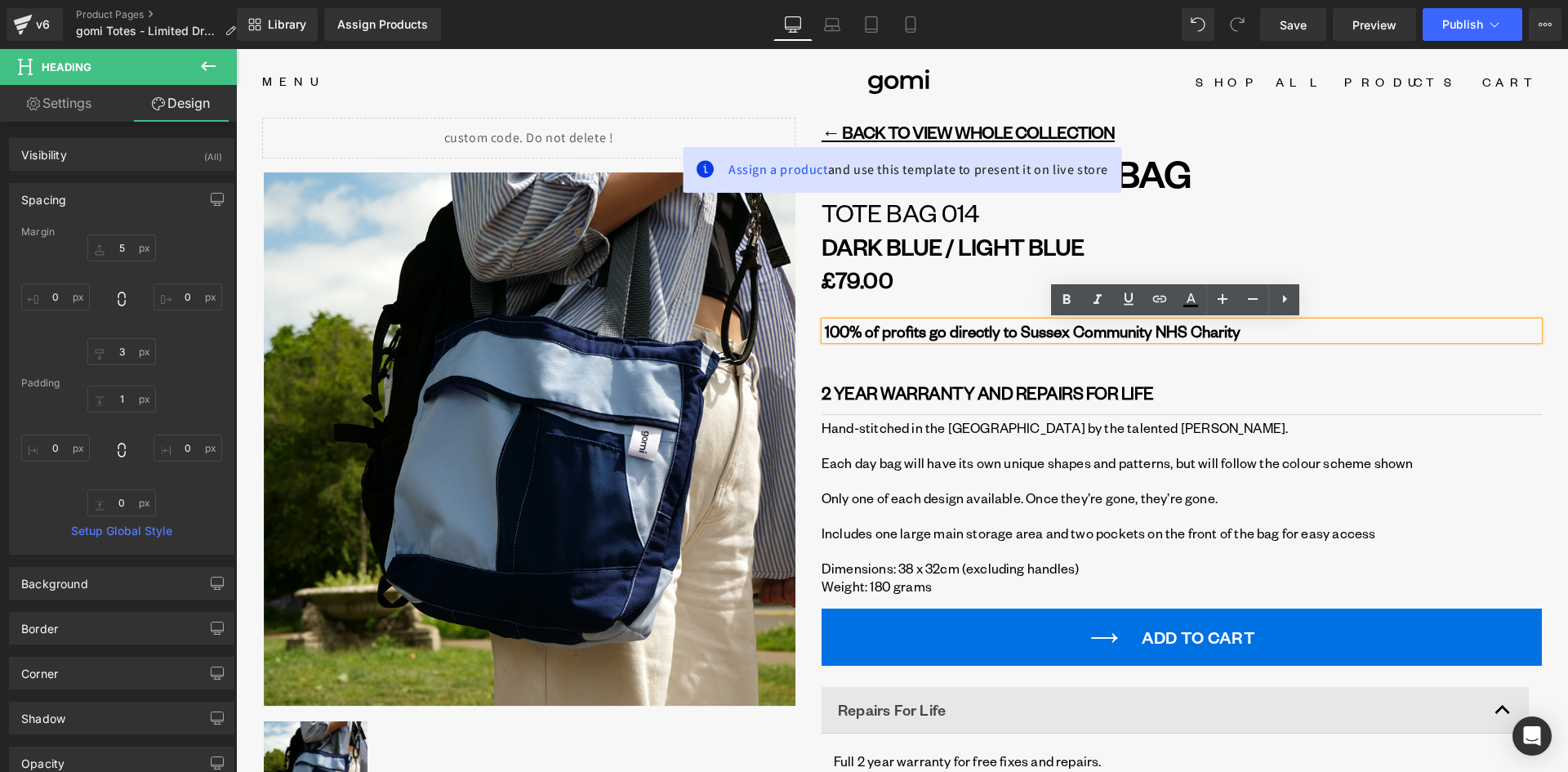
click at [871, 372] on link at bounding box center [880, 372] width 17 height 20
click at [808, 335] on div "← BACK TO VIEW WHOLE COLLECTION Heading GOMI X NHS DAY BAG Heading Tote Bag 014…" at bounding box center [1168, 560] width 746 height 885
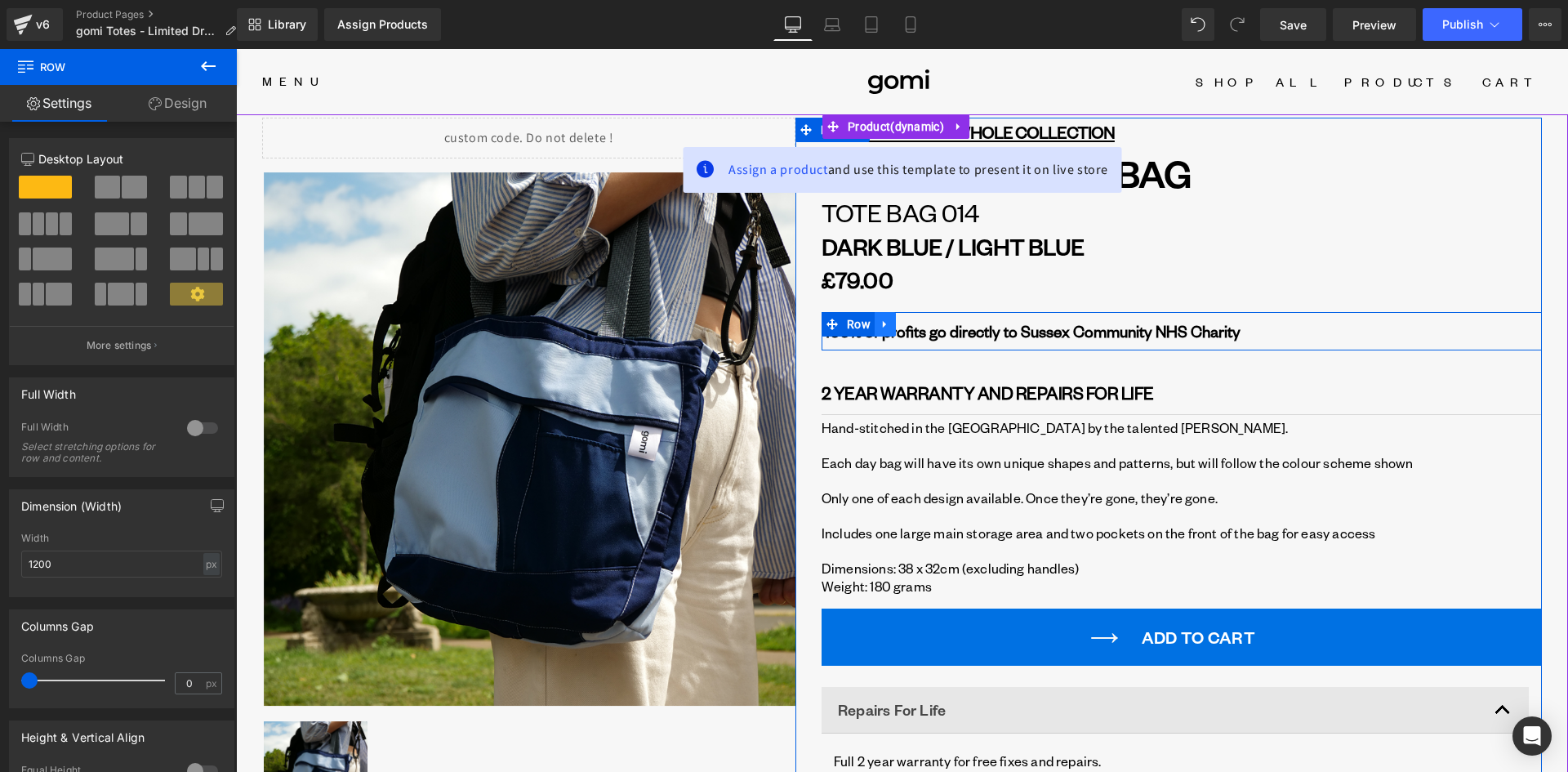
click at [880, 319] on icon at bounding box center [885, 323] width 11 height 12
click at [921, 322] on icon at bounding box center [927, 324] width 11 height 11
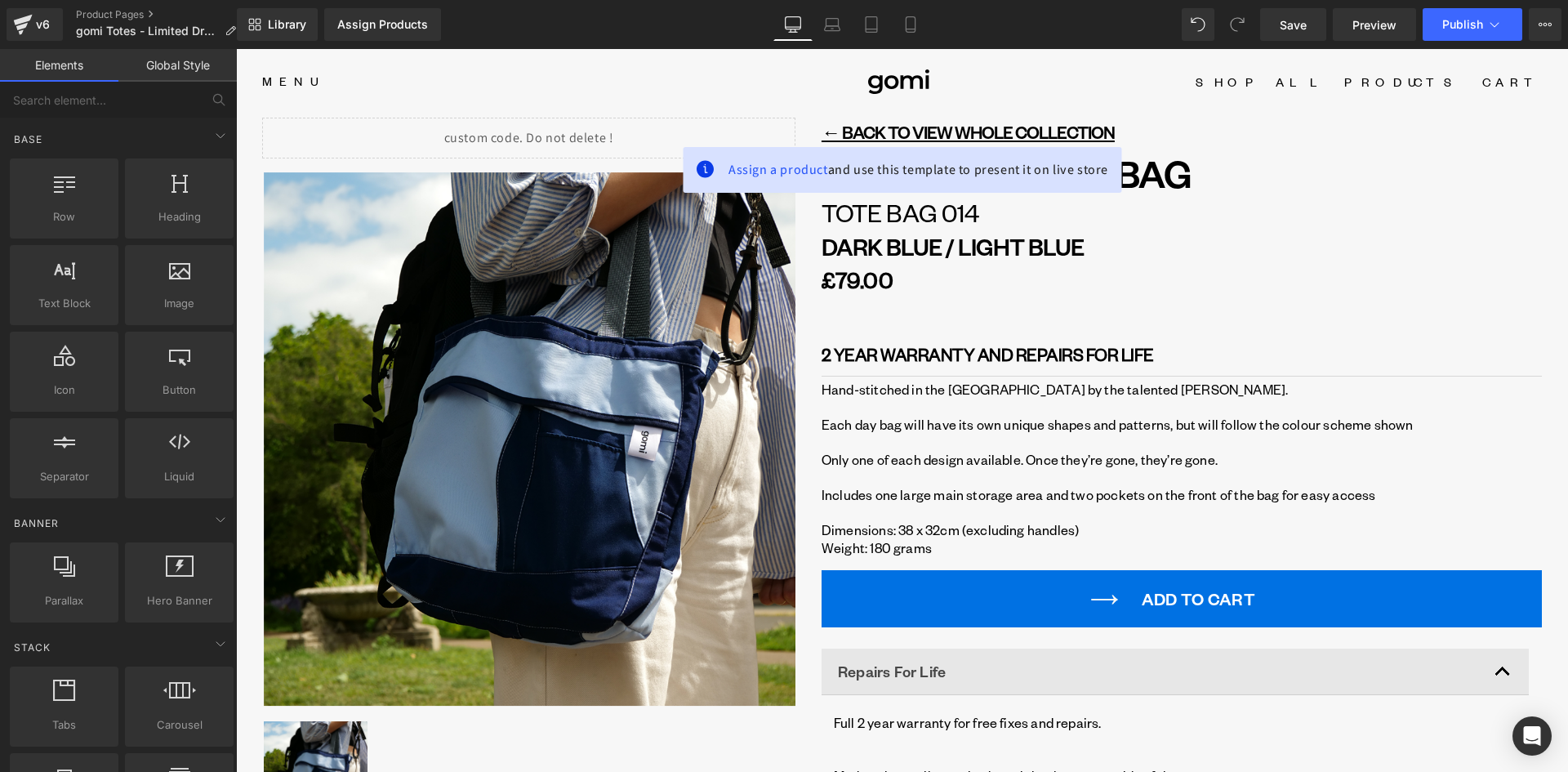
drag, startPoint x: 941, startPoint y: 544, endPoint x: 947, endPoint y: 557, distance: 14.3
click at [941, 544] on p "Weight: 180 grams" at bounding box center [1181, 547] width 720 height 18
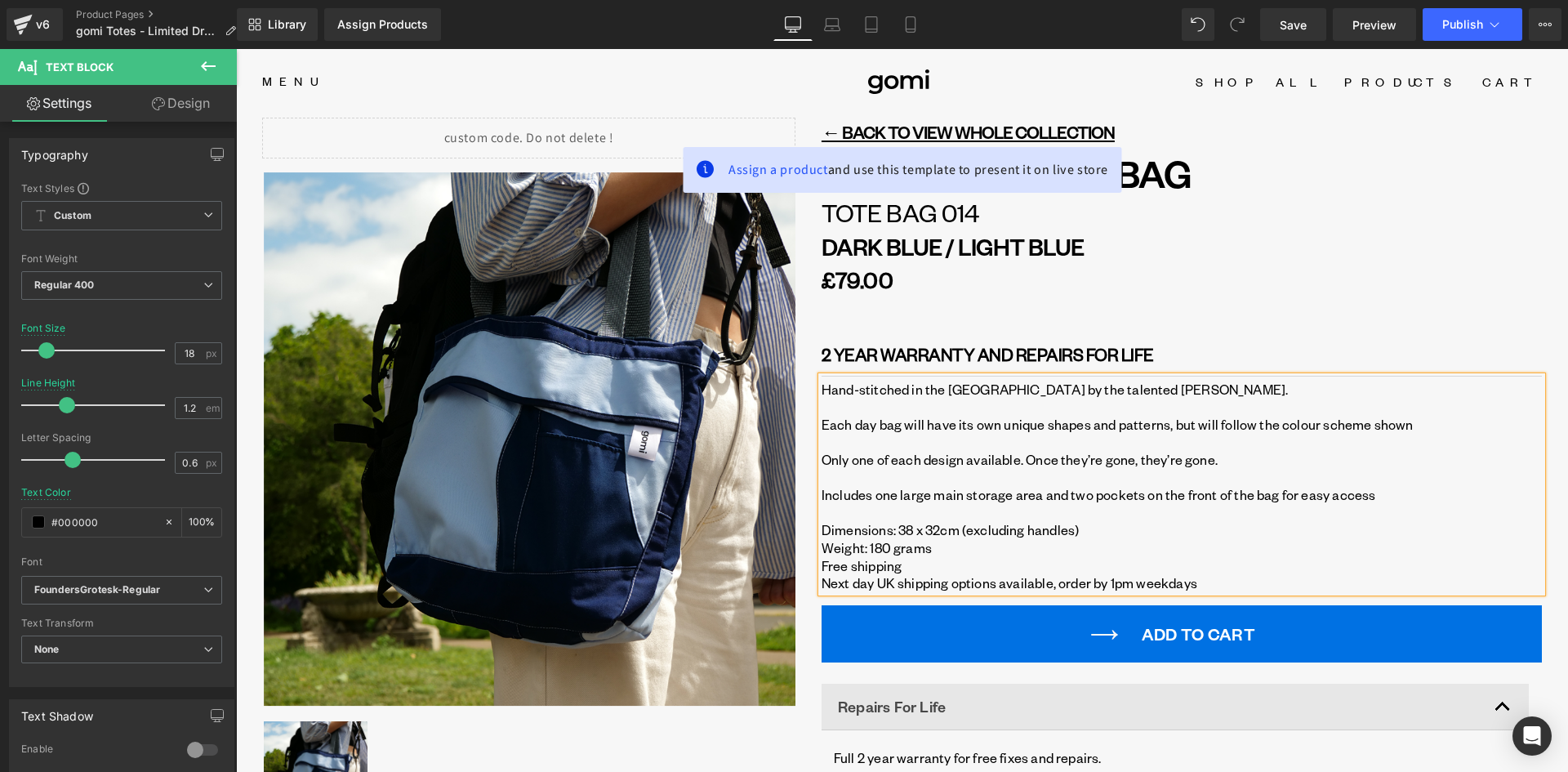
click at [944, 545] on p "Weight: 180 grams" at bounding box center [1181, 547] width 720 height 18
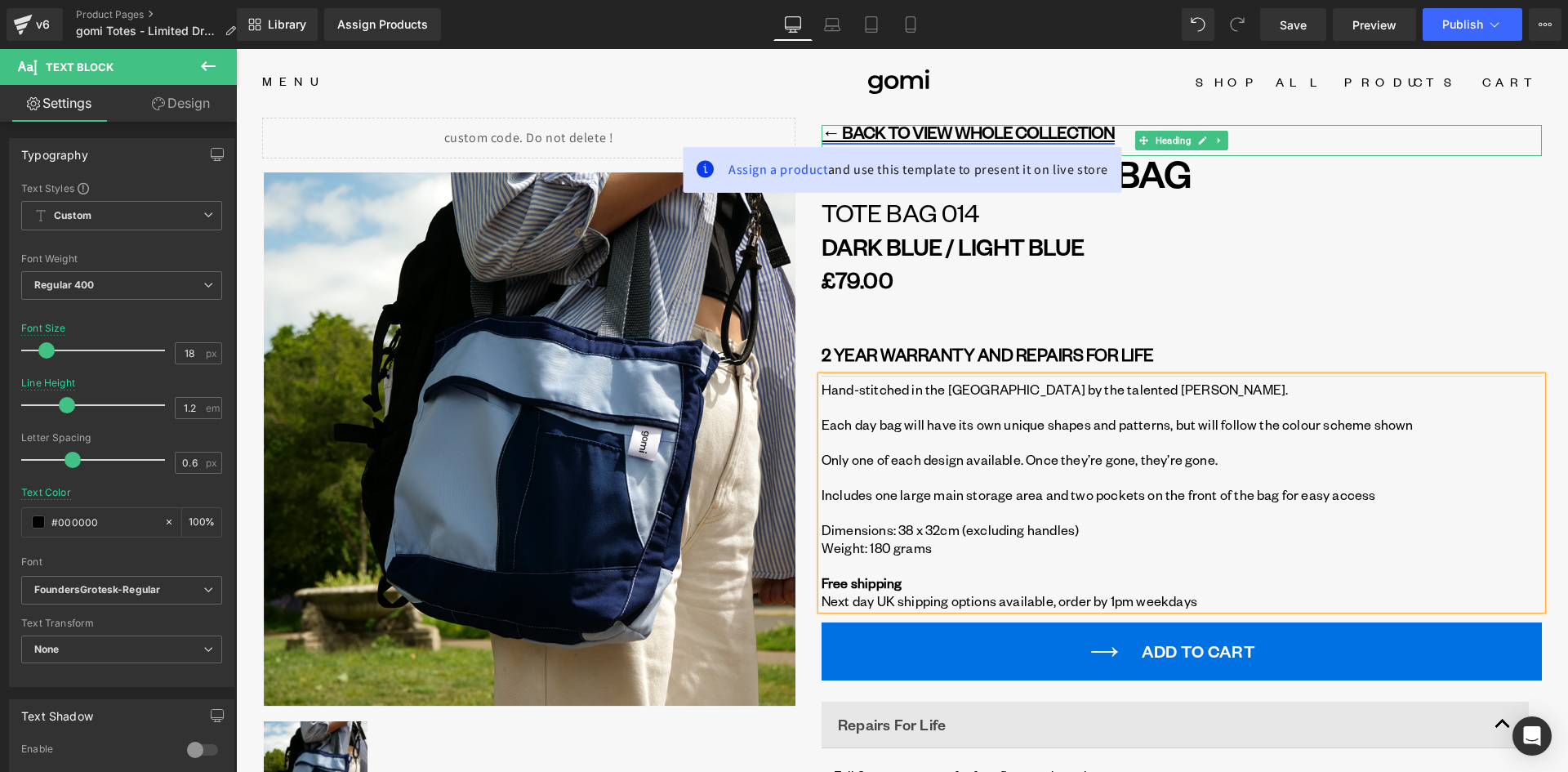
click at [952, 132] on link "← BACK TO VIEW WHOLE COLLECTION" at bounding box center [967, 131] width 293 height 22
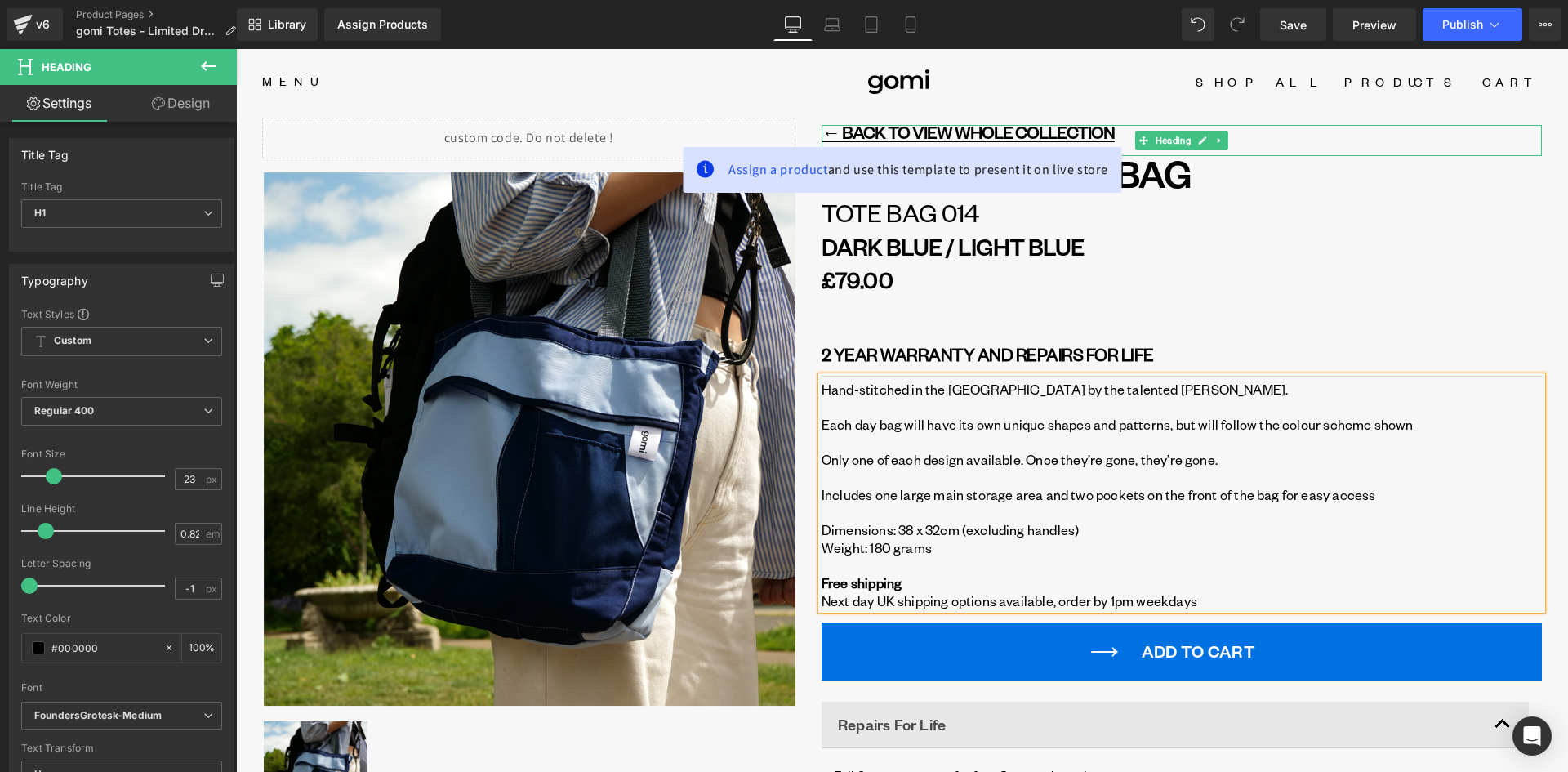
click at [1039, 128] on div at bounding box center [1181, 127] width 720 height 4
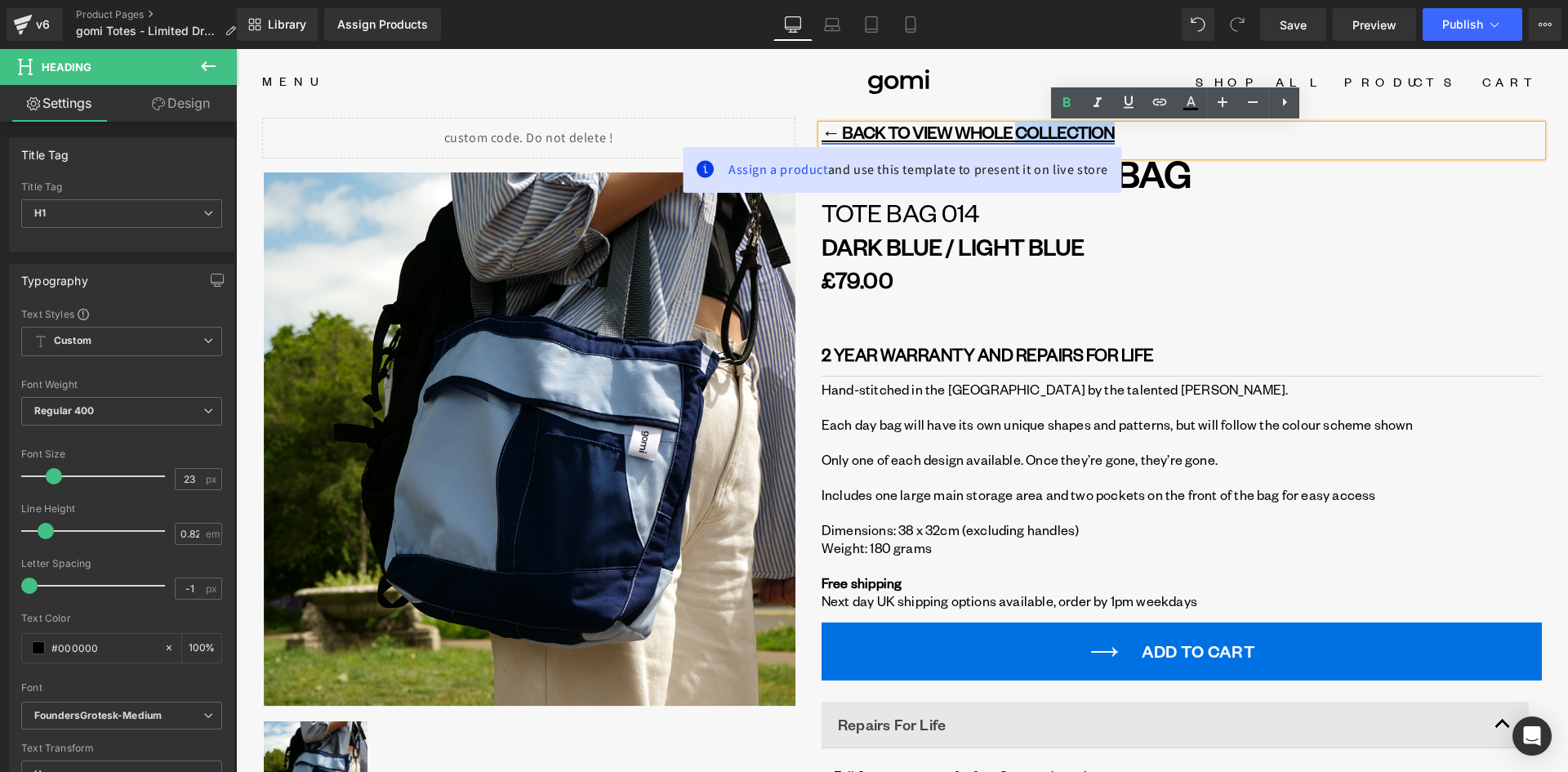
click at [1038, 128] on link "← BACK TO VIEW WHOLE COLLECTION" at bounding box center [967, 131] width 293 height 22
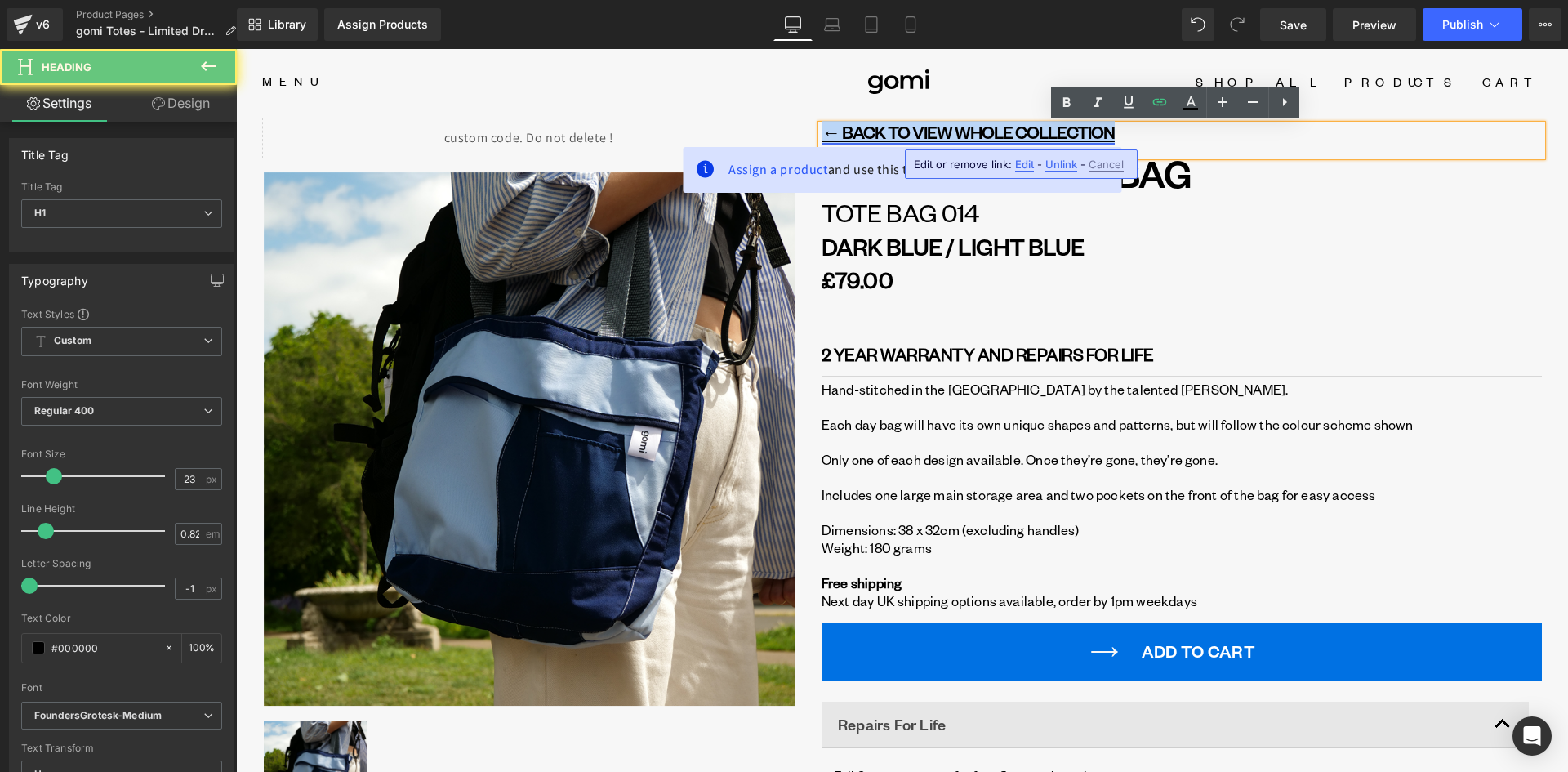
click at [1038, 128] on link "← BACK TO VIEW WHOLE COLLECTION" at bounding box center [967, 131] width 293 height 22
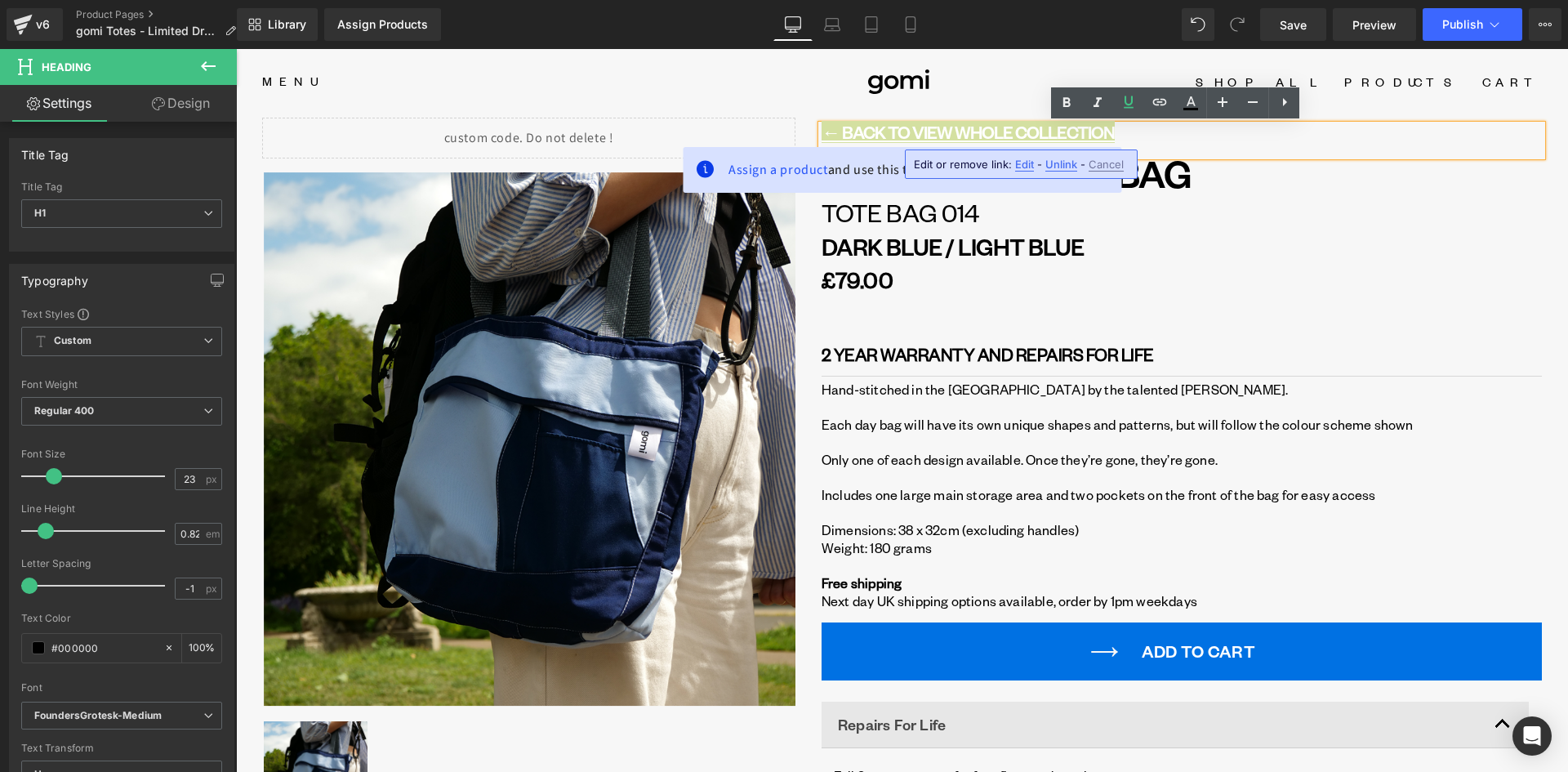
click at [1021, 163] on span "Edit" at bounding box center [1025, 164] width 19 height 14
click at [1008, 169] on input "text" at bounding box center [1006, 170] width 251 height 41
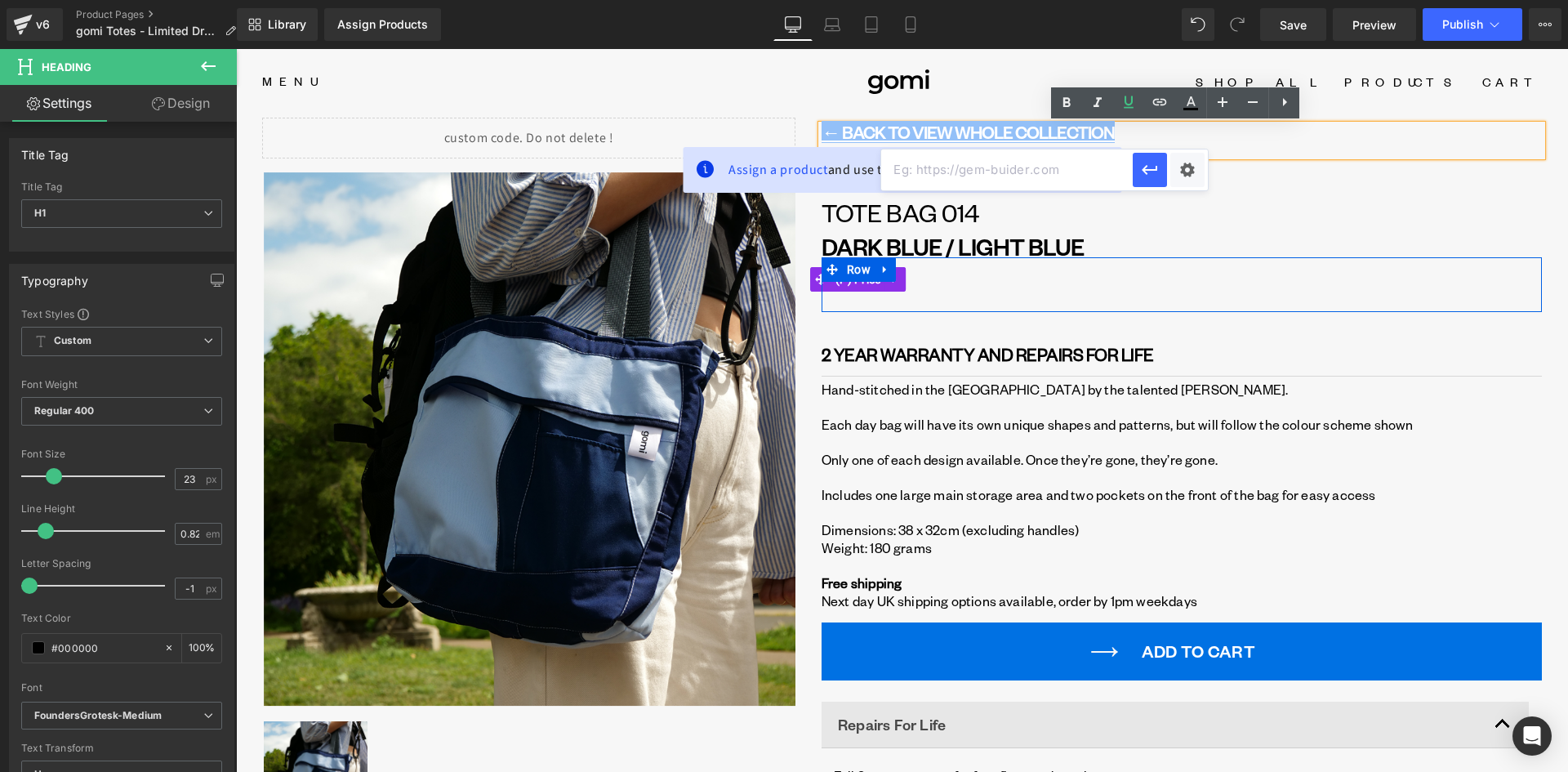
click at [1215, 262] on div "£79.00" at bounding box center [1181, 279] width 720 height 45
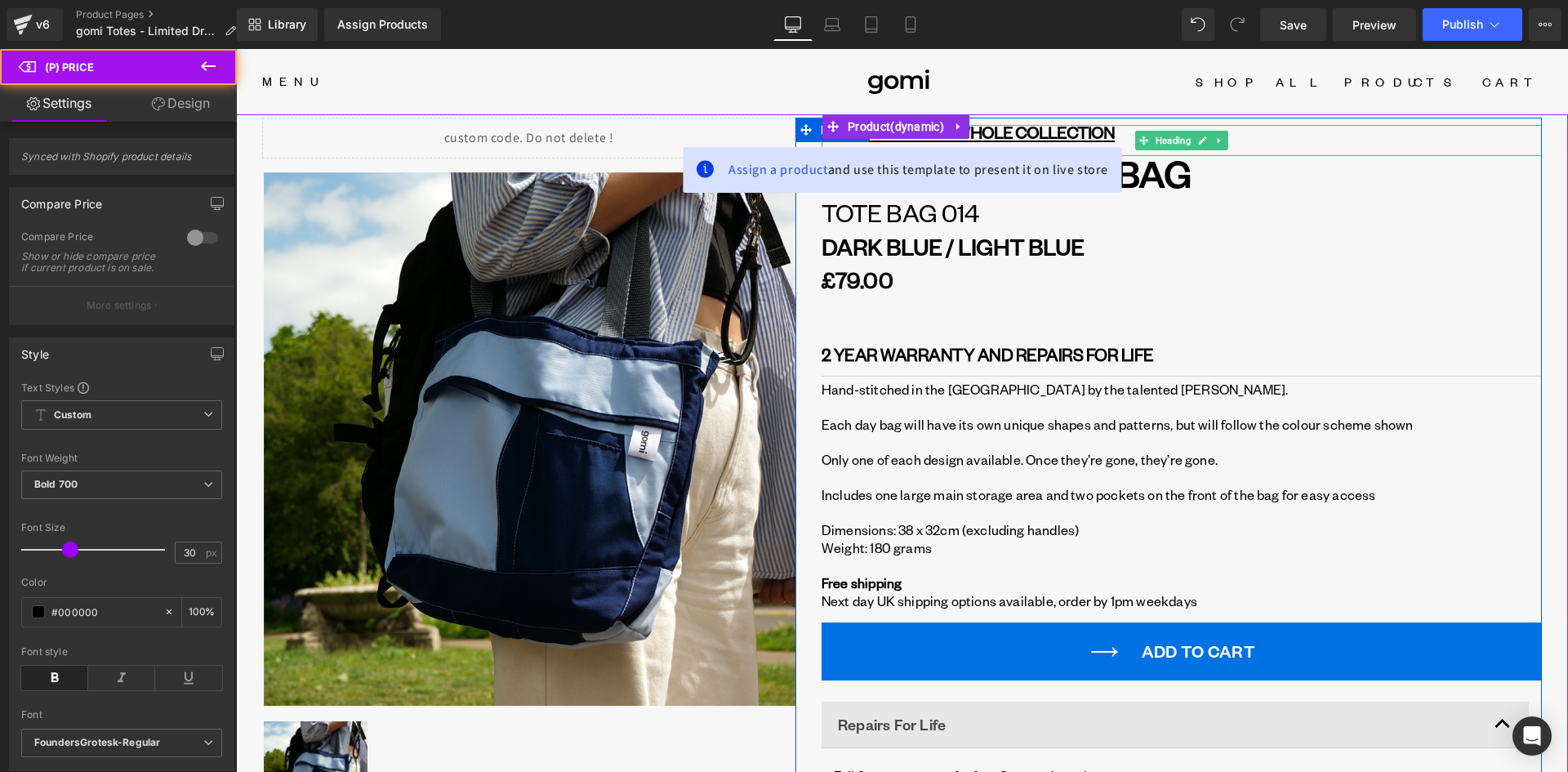
click at [1078, 133] on u "← BACK TO VIEW WHOLE COLLECTION" at bounding box center [967, 131] width 293 height 22
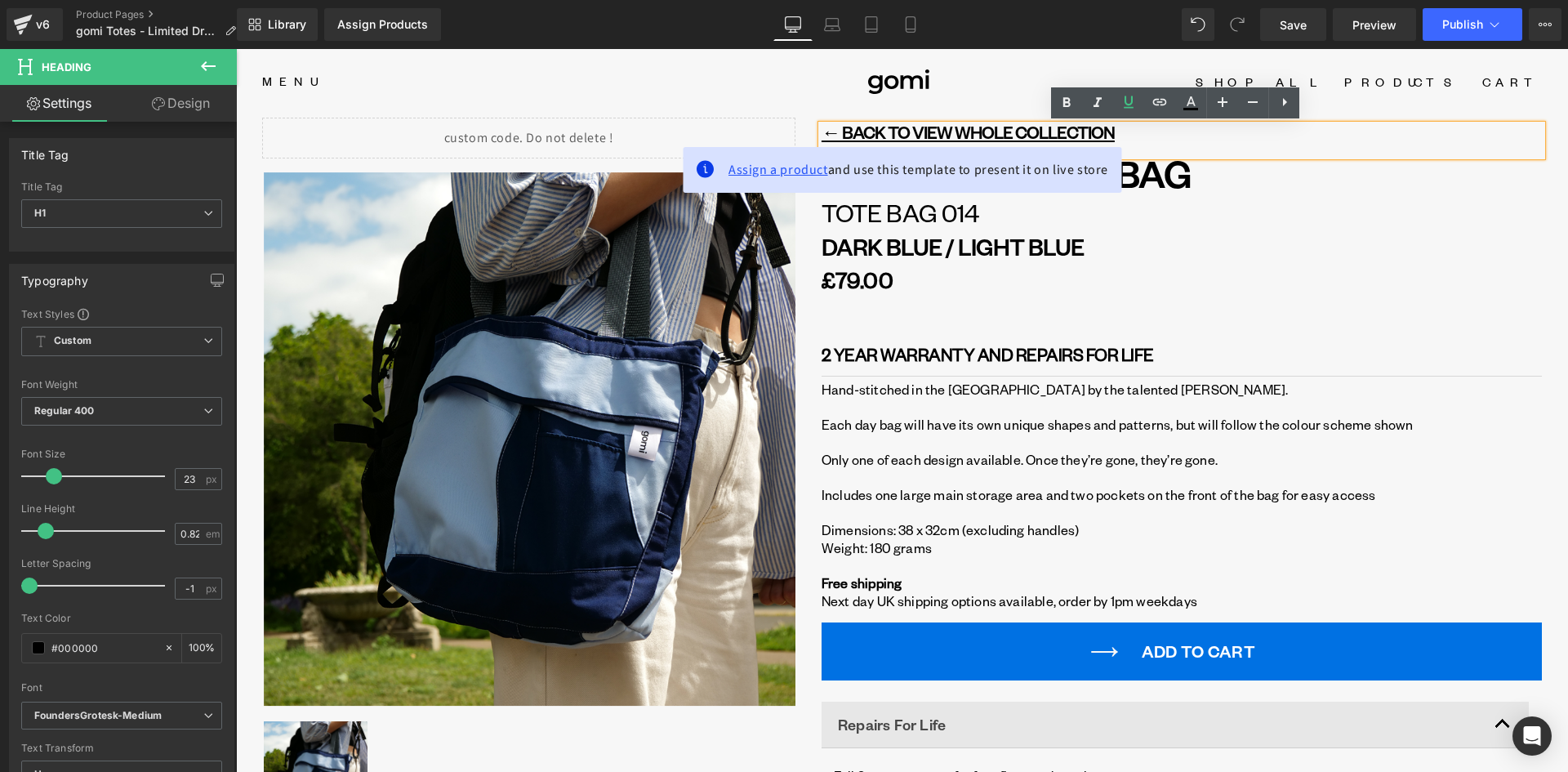
click at [768, 166] on span "Assign a product" at bounding box center [777, 170] width 100 height 17
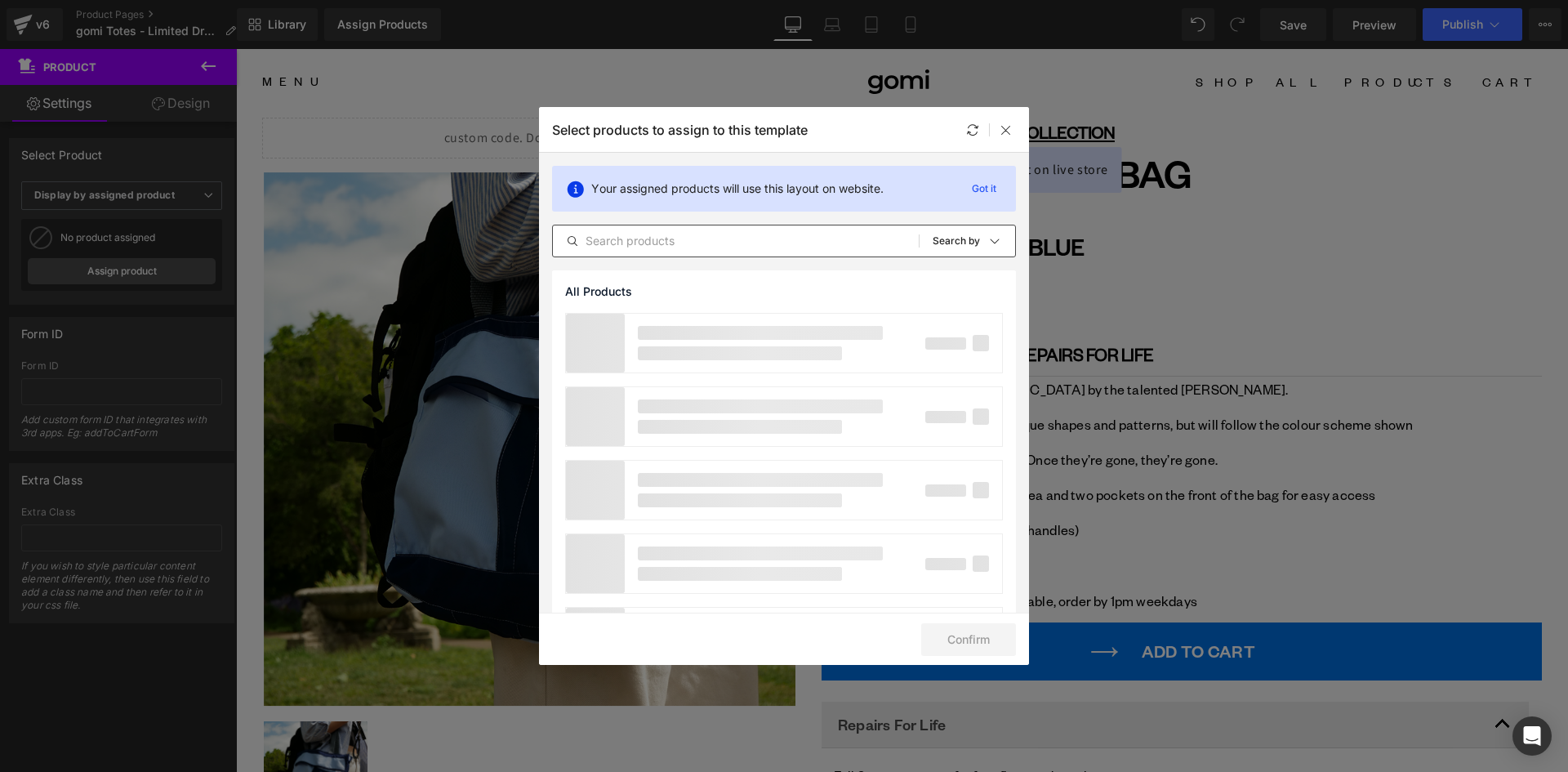
click at [695, 239] on input "text" at bounding box center [736, 241] width 366 height 20
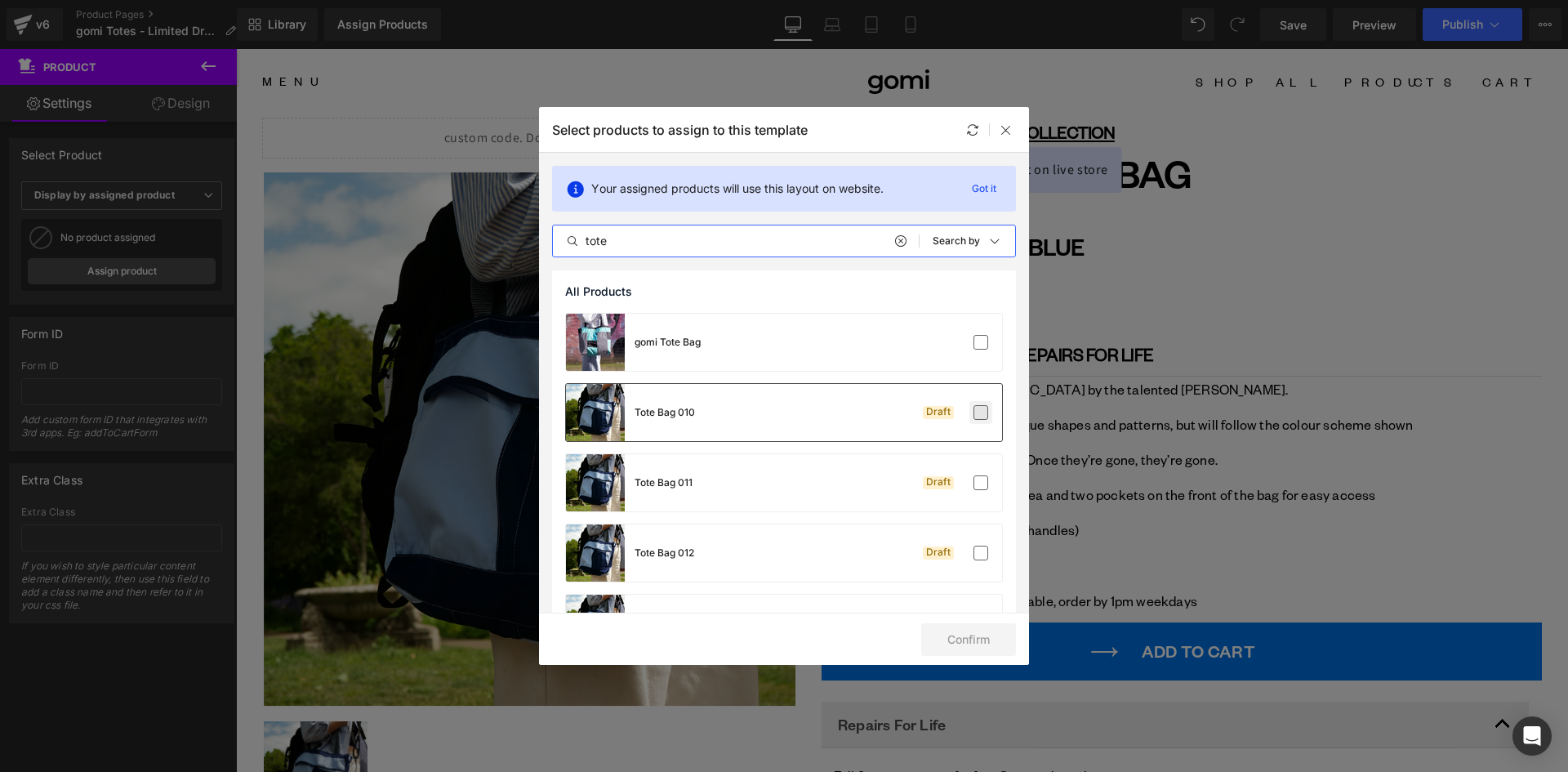
type input "tote"
click at [980, 416] on label at bounding box center [981, 413] width 15 height 15
click at [980, 413] on input "checkbox" at bounding box center [980, 413] width 0 height 0
click at [976, 637] on button "Confirm" at bounding box center [968, 639] width 95 height 32
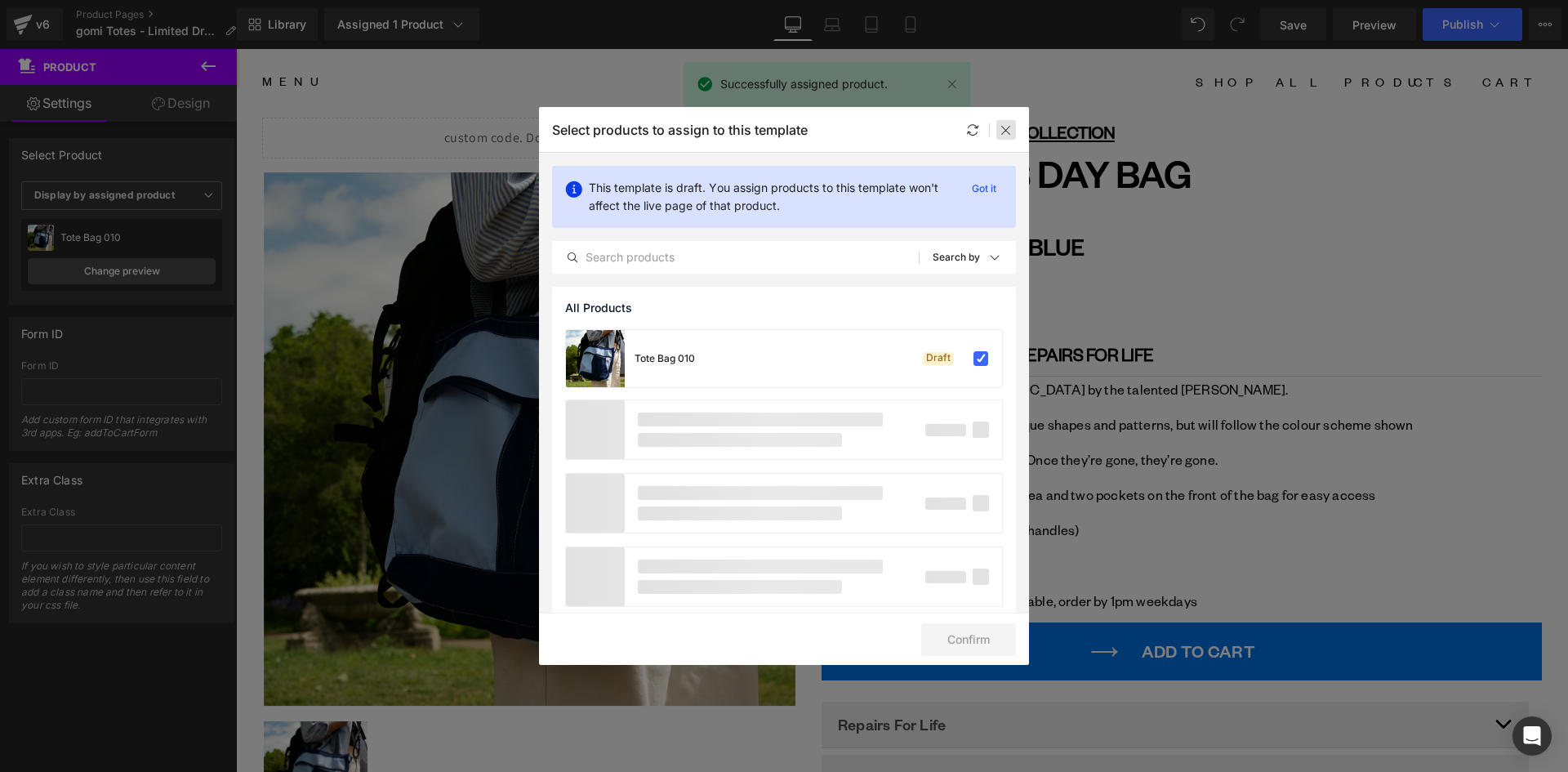
click at [1011, 126] on icon at bounding box center [1006, 130] width 13 height 13
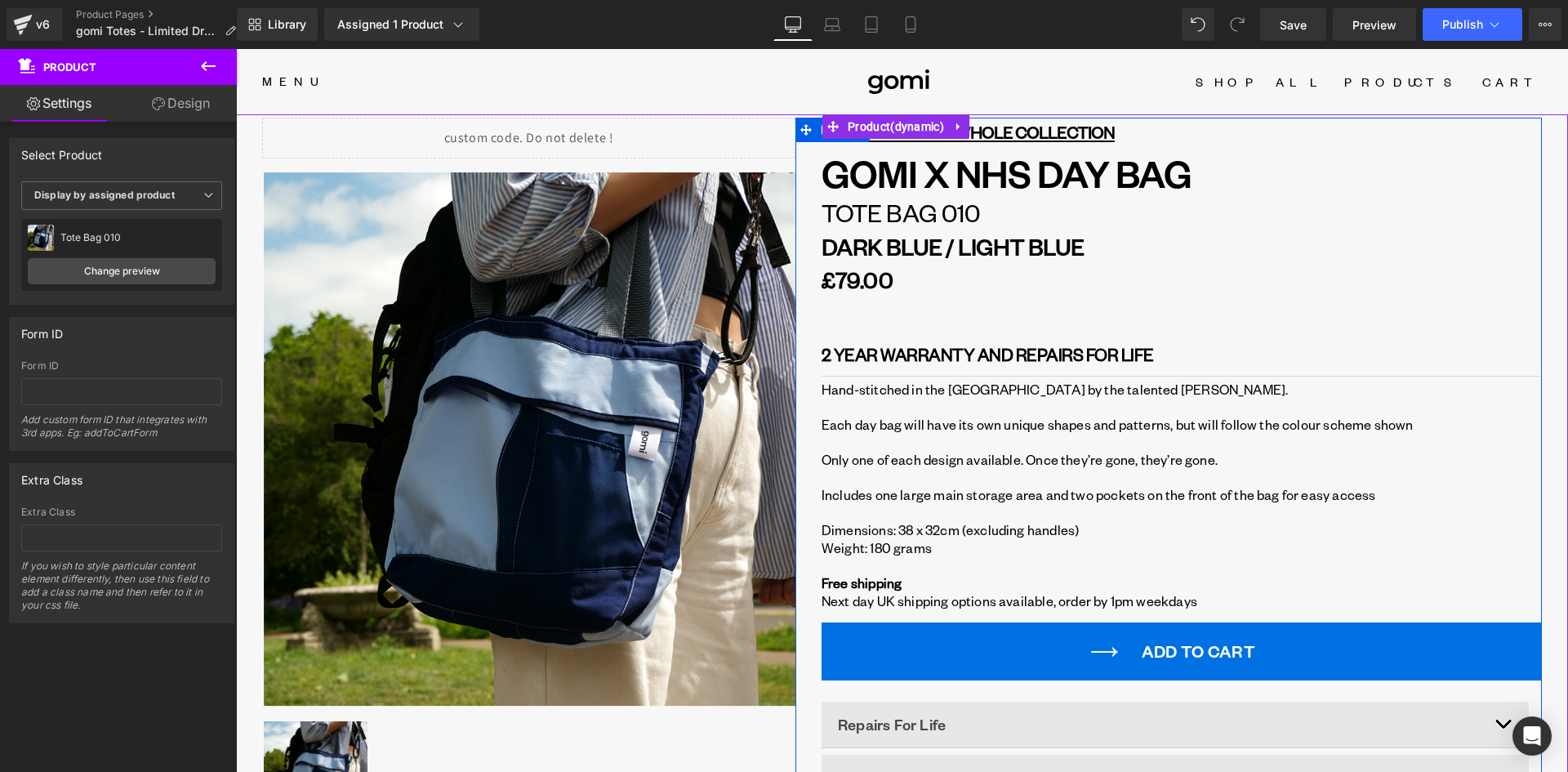
click at [1237, 285] on div "£79.00" at bounding box center [1181, 279] width 720 height 45
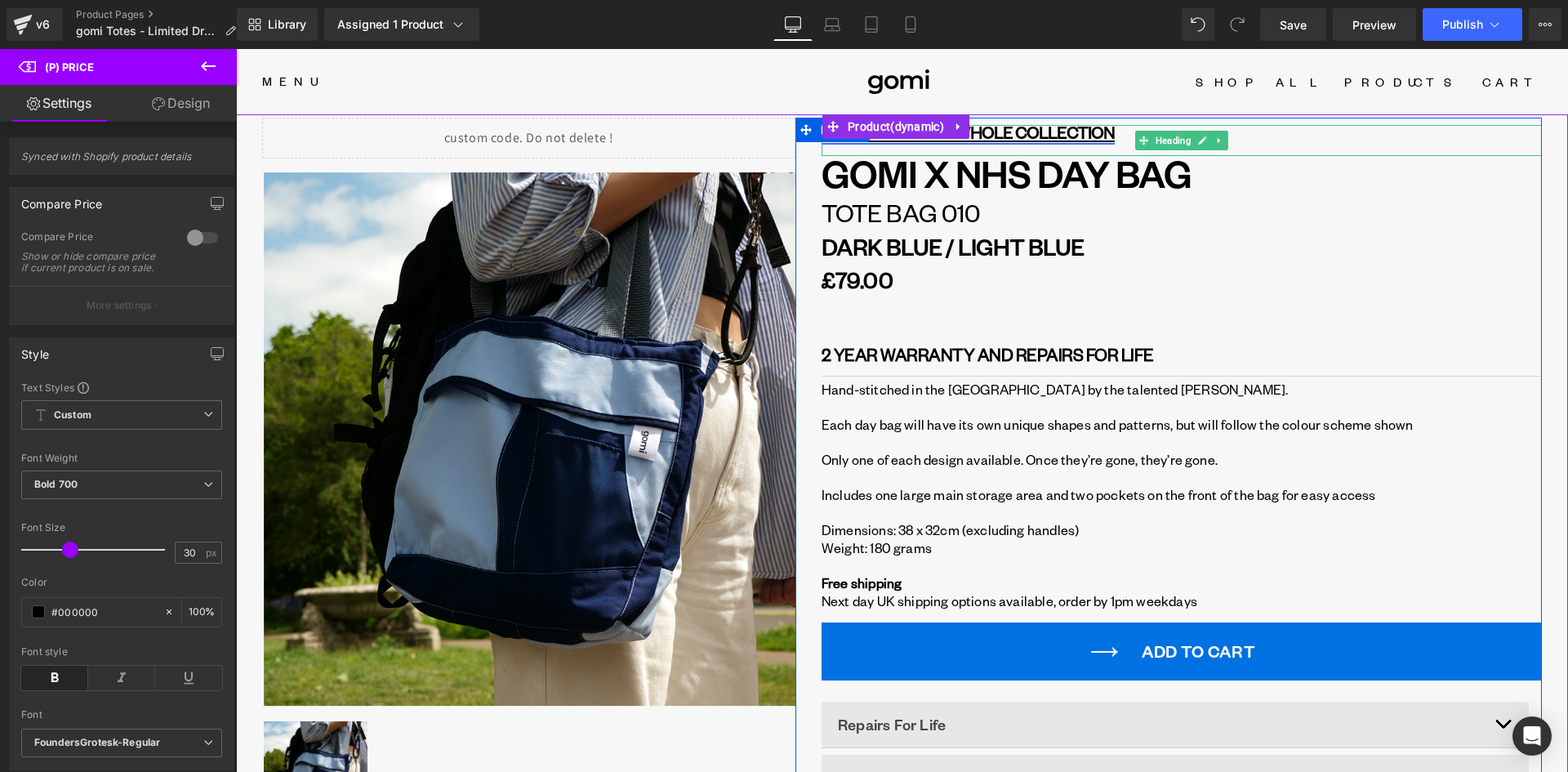
click at [1030, 130] on link "← BACK TO VIEW WHOLE COLLECTION" at bounding box center [967, 131] width 293 height 22
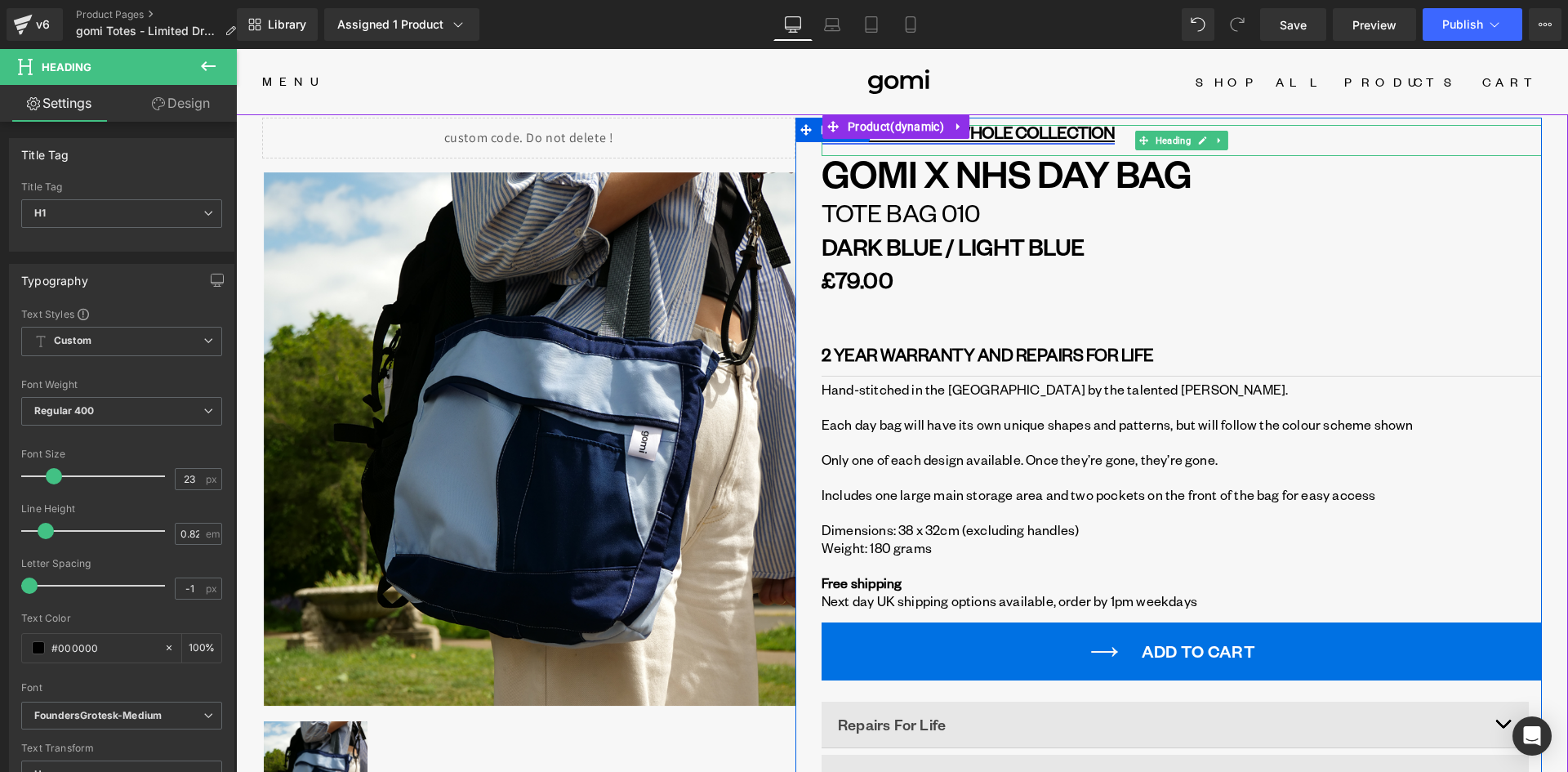
click at [1028, 133] on link "← BACK TO VIEW WHOLE COLLECTION" at bounding box center [967, 131] width 293 height 22
click at [1019, 132] on link "← BACK TO VIEW WHOLE COLLECTION" at bounding box center [967, 131] width 293 height 22
click at [1197, 138] on icon at bounding box center [1201, 140] width 9 height 9
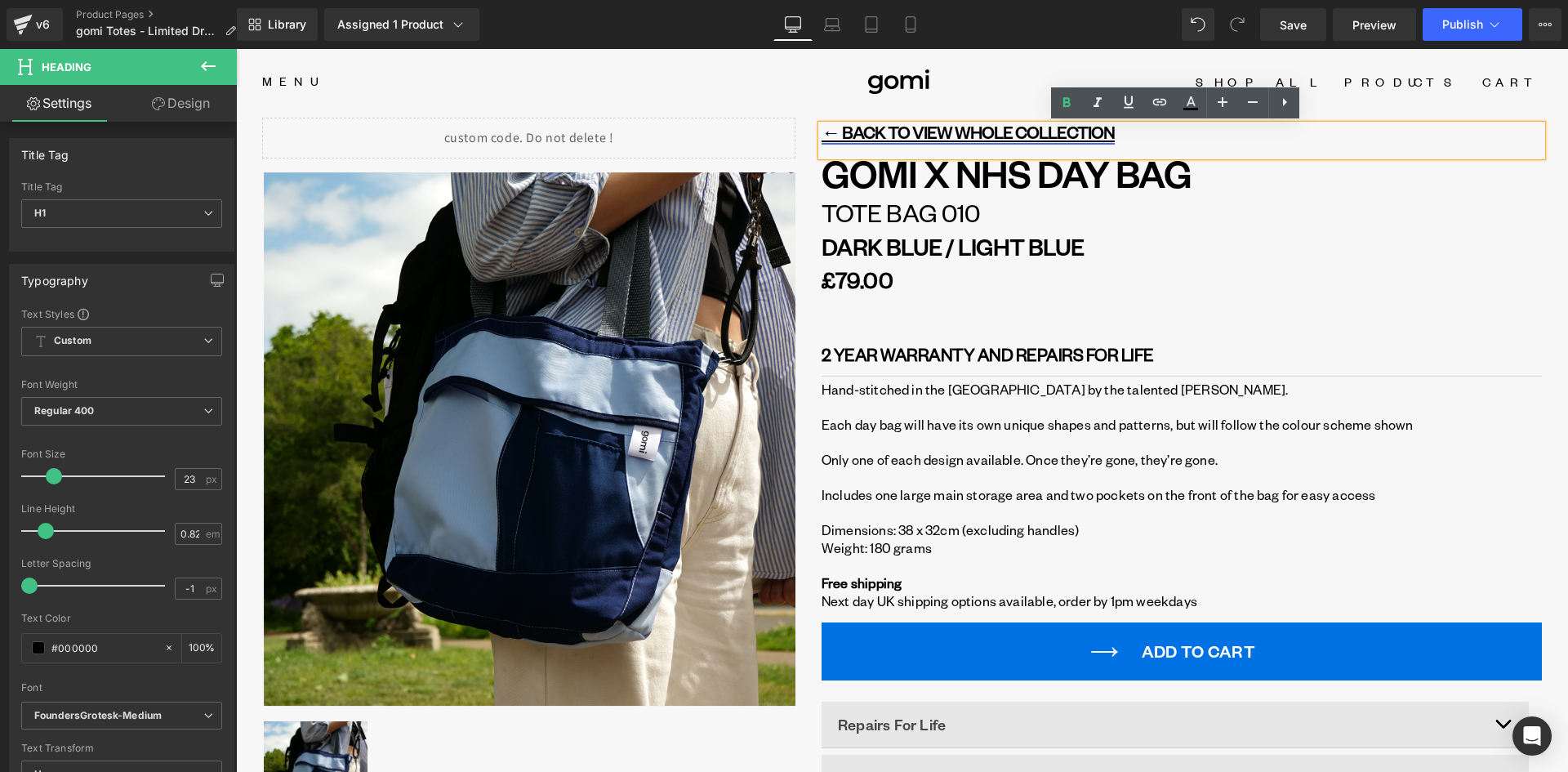
click at [1062, 135] on link "← BACK TO VIEW WHOLE COLLECTION" at bounding box center [967, 131] width 293 height 22
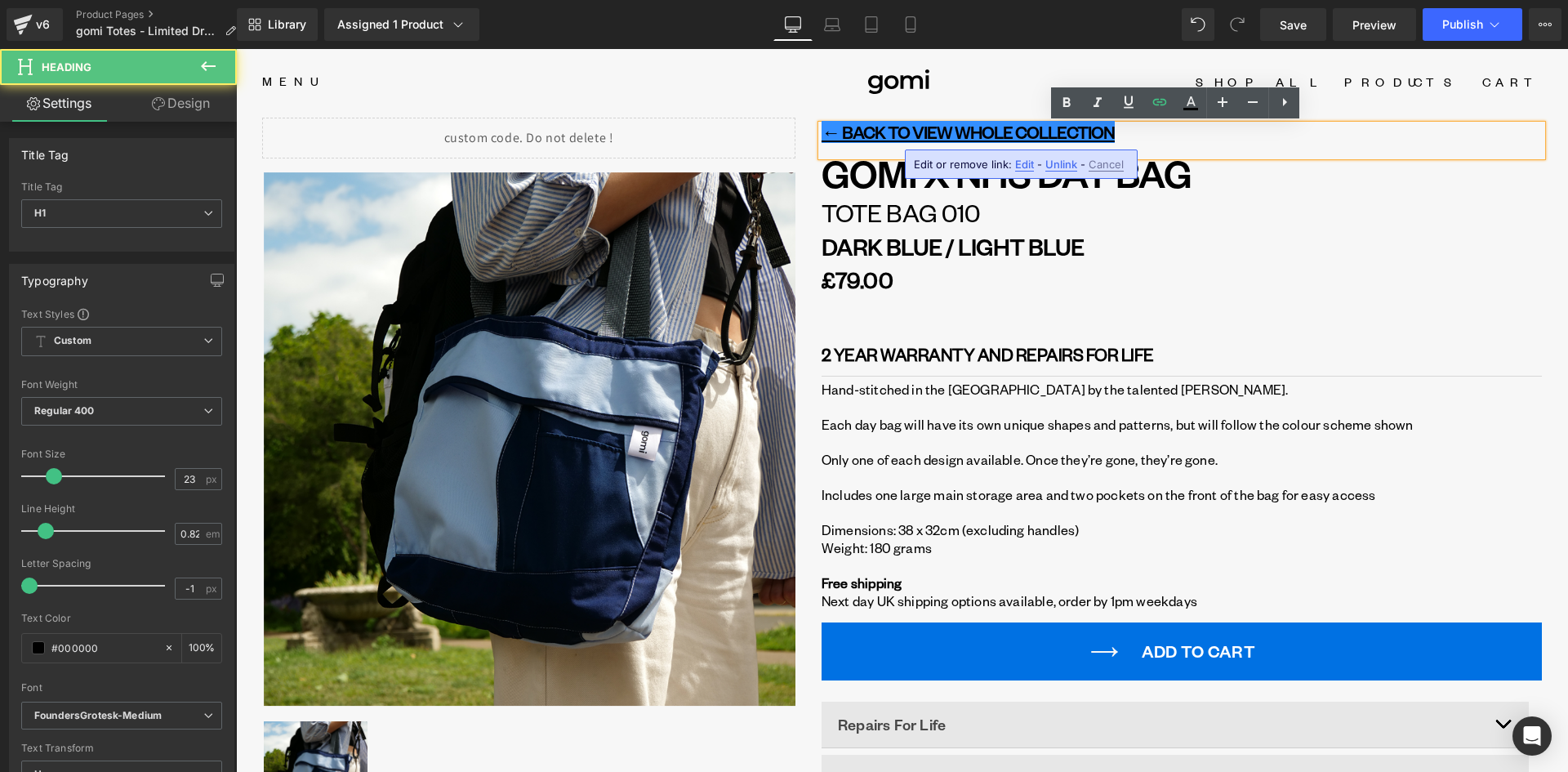
click at [1030, 164] on span "Edit" at bounding box center [1025, 164] width 19 height 14
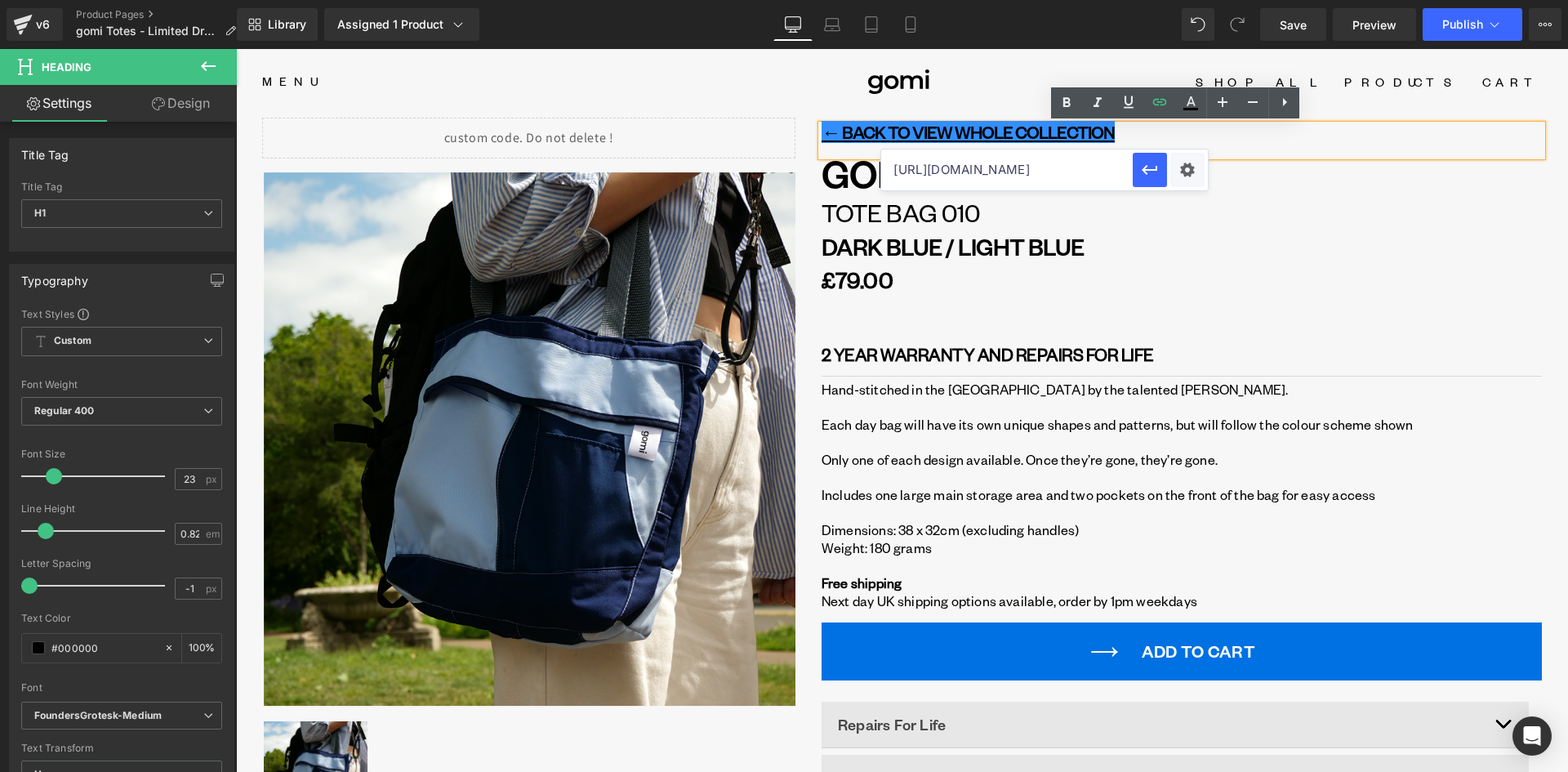
click at [1021, 171] on input "https://gomi.design/collections/gomi-x-nhs-tote-bags" at bounding box center [1006, 170] width 251 height 41
paste input "limited-edition"
type input "https://gomi.design/collections/gomi-limited-edition-tote-bags"
click at [1140, 167] on icon "button" at bounding box center [1149, 170] width 20 height 20
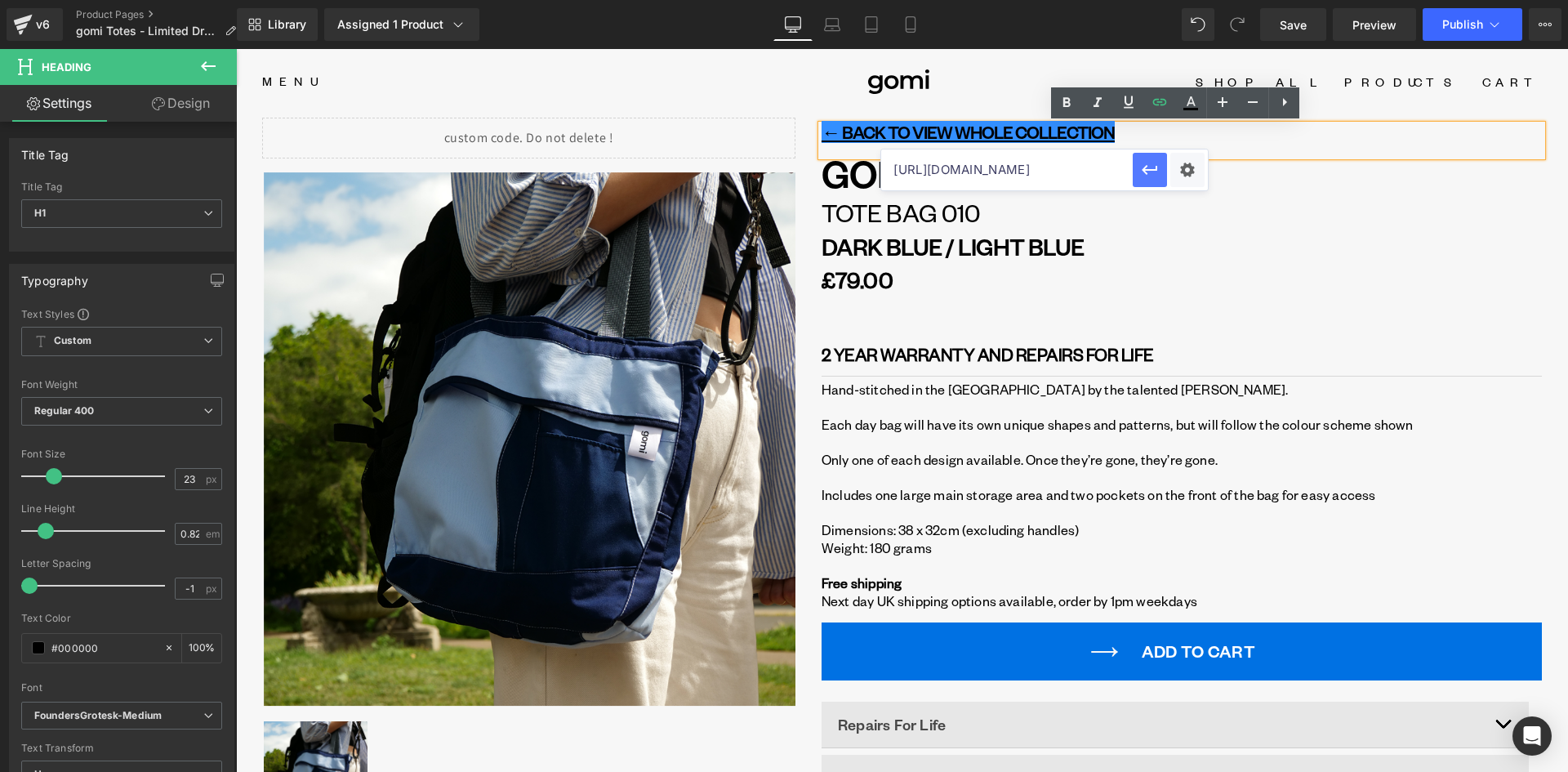
scroll to position [0, 0]
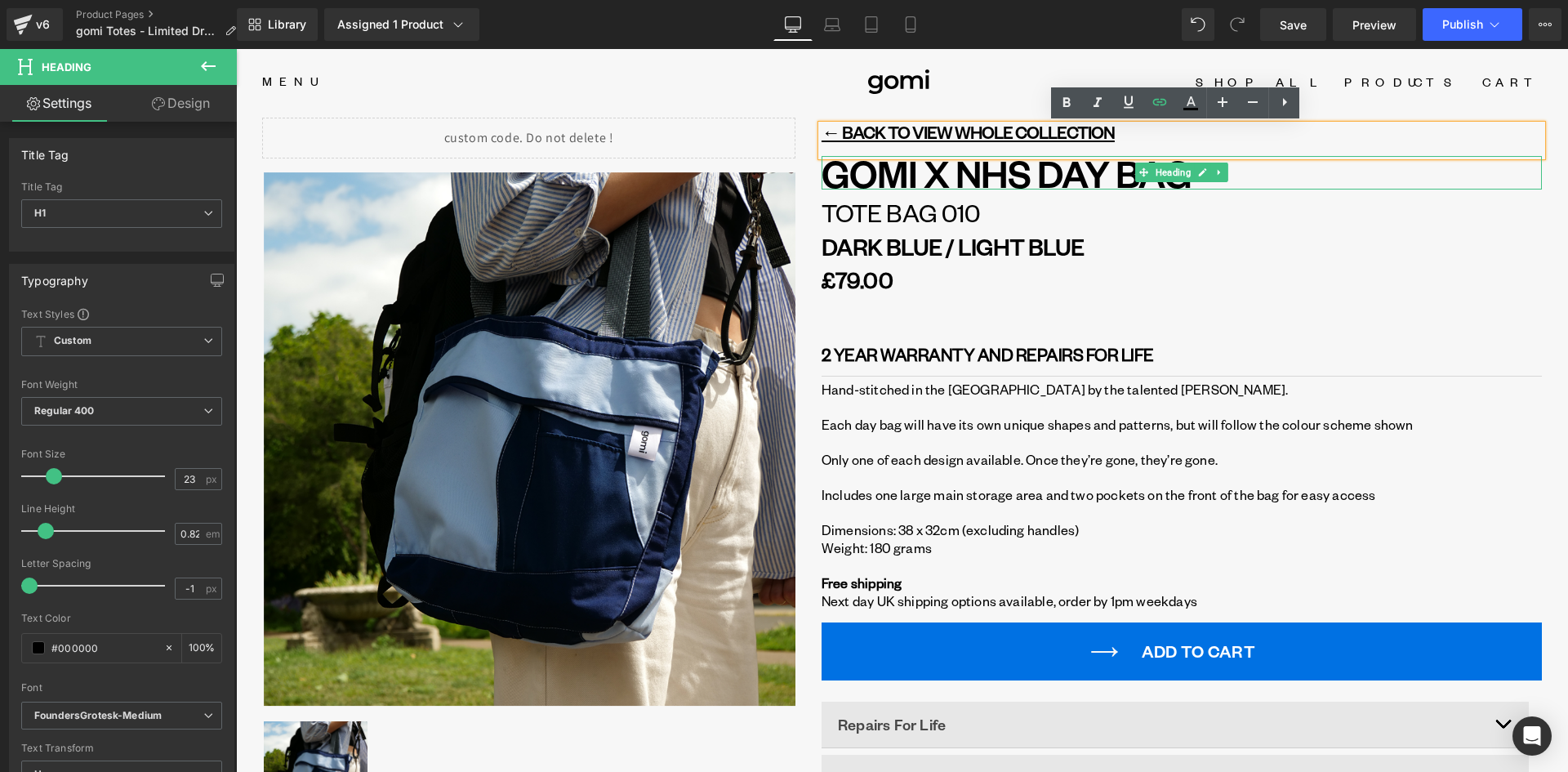
click at [994, 174] on h1 "GOMI X NHS DAY BAG" at bounding box center [1181, 172] width 720 height 33
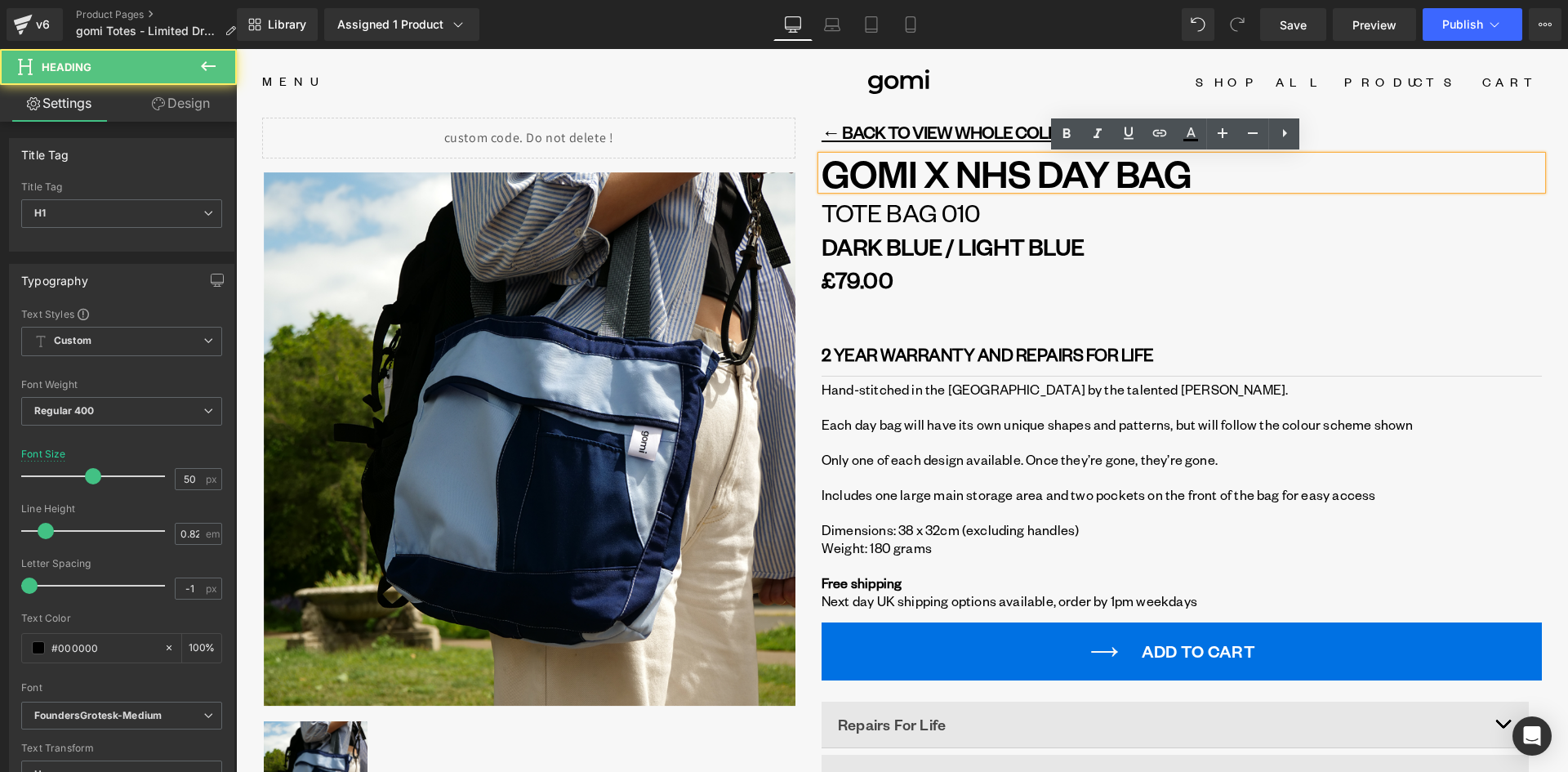
click at [910, 173] on h1 "GOMI X NHS DAY BAG" at bounding box center [1181, 172] width 720 height 33
click at [923, 170] on h1 "GOMI X NHS DAY BAG" at bounding box center [1181, 172] width 720 height 33
click at [918, 169] on h1 "GOMI X NHS DAY BAG" at bounding box center [1181, 172] width 720 height 33
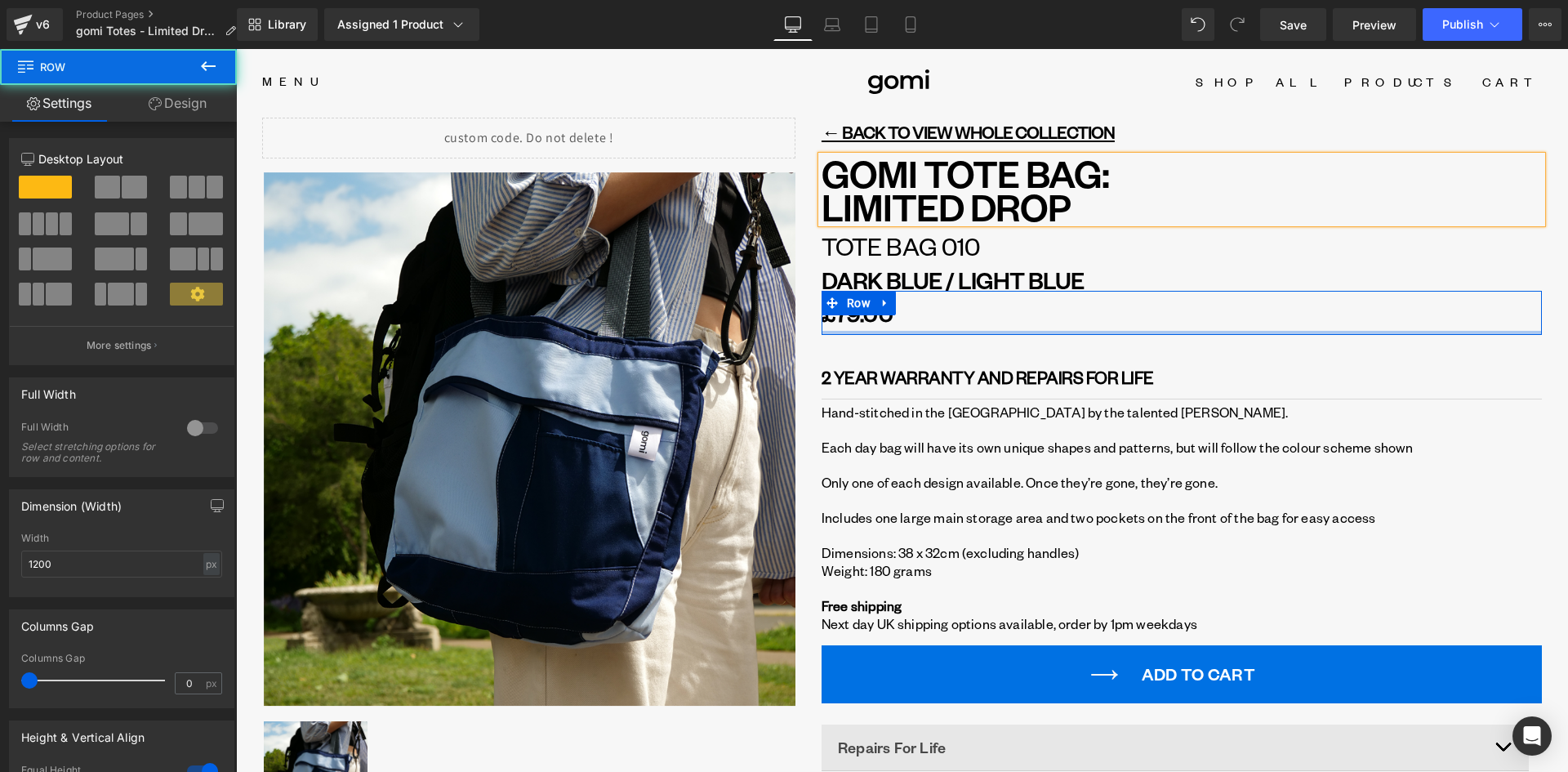
drag, startPoint x: 874, startPoint y: 339, endPoint x: 886, endPoint y: 335, distance: 12.6
click at [872, 315] on div "£79.00 (P) Price Row" at bounding box center [1181, 313] width 720 height 45
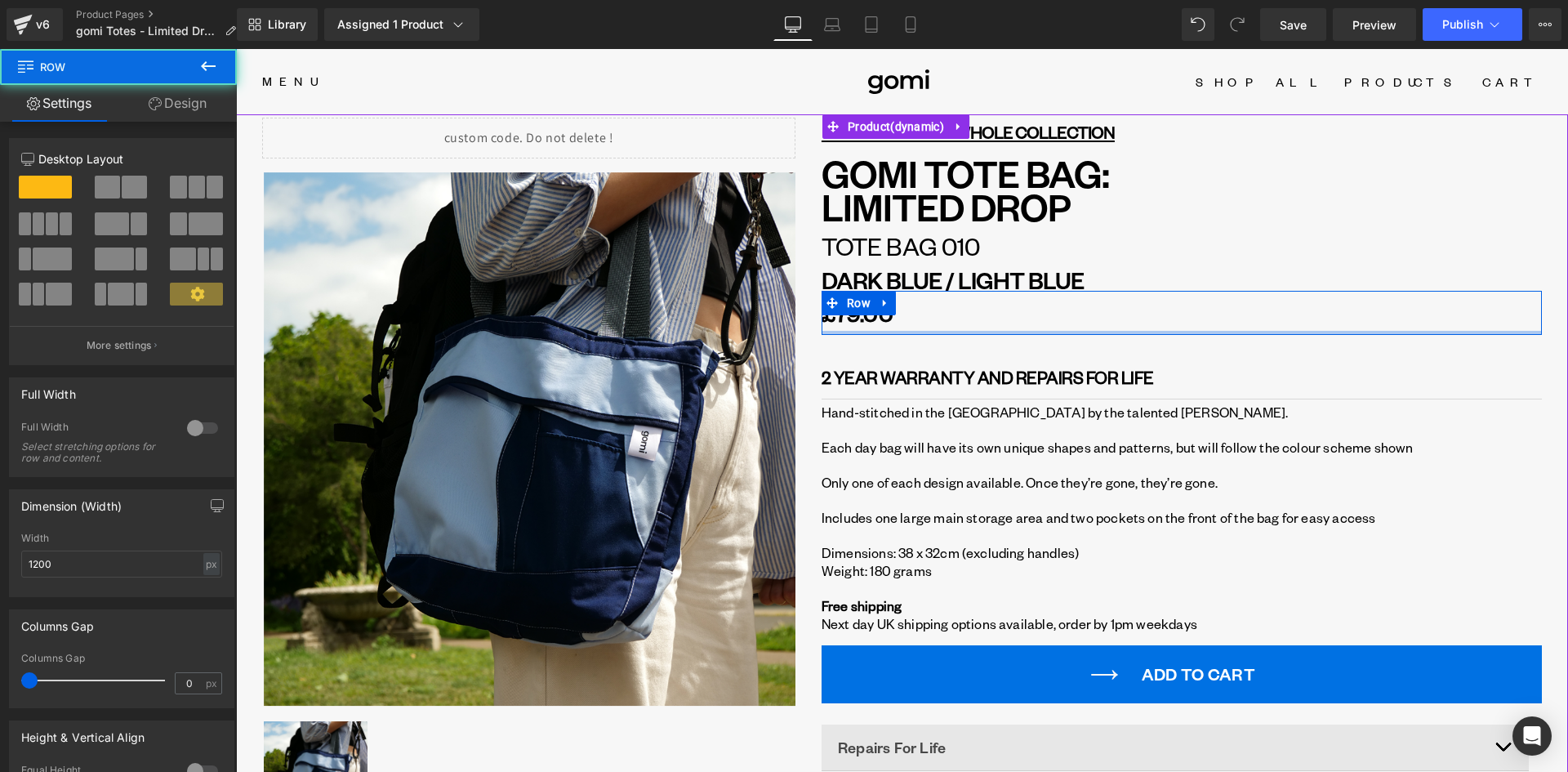
drag, startPoint x: 923, startPoint y: 348, endPoint x: 932, endPoint y: 365, distance: 19.2
click at [928, 333] on div "← BACK TO VIEW WHOLE COLLECTION Heading GOMI TOTE BAG: LIMITED DROP Heading Tot…" at bounding box center [1181, 525] width 720 height 800
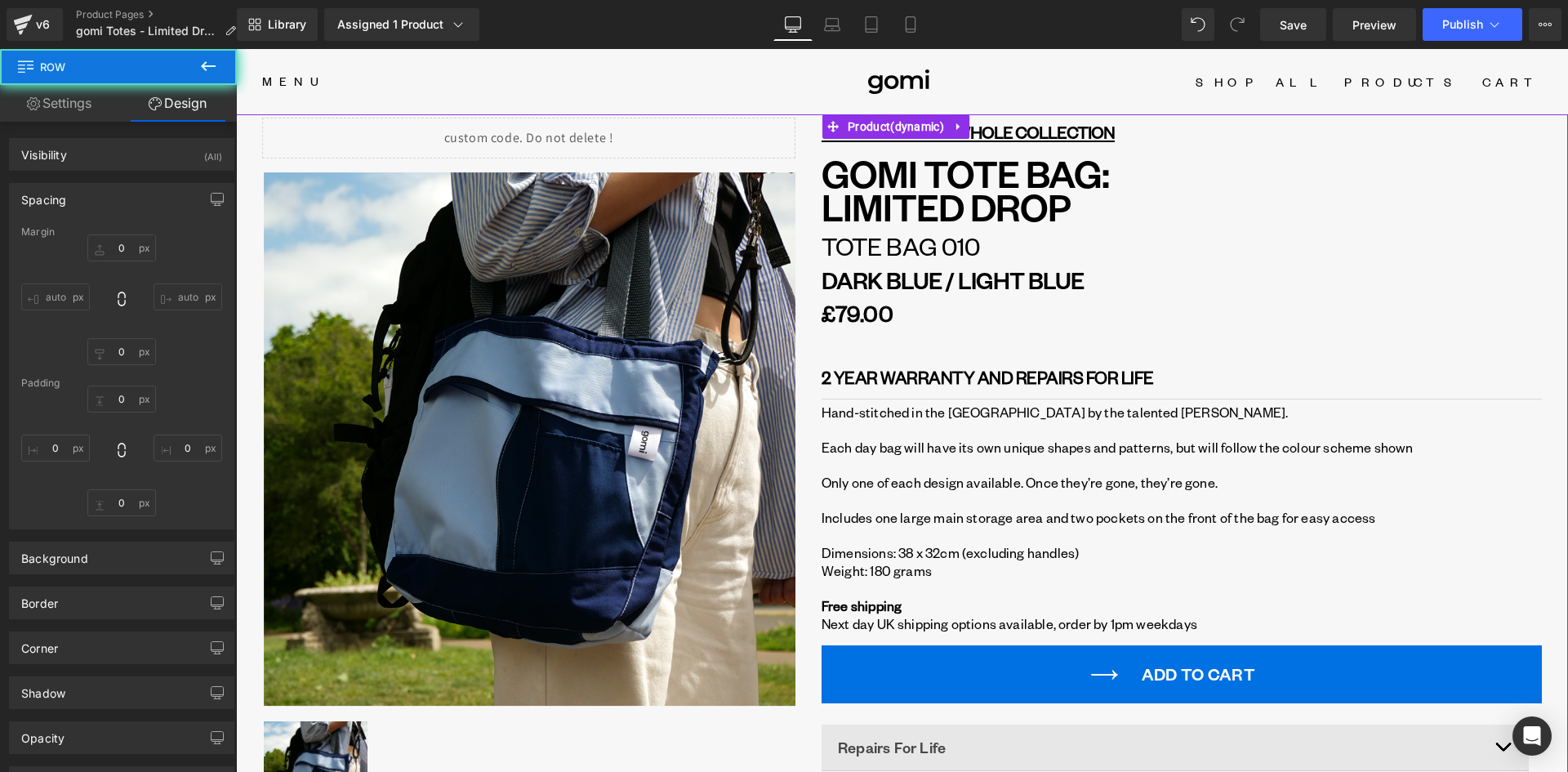
type input "12"
type input "0"
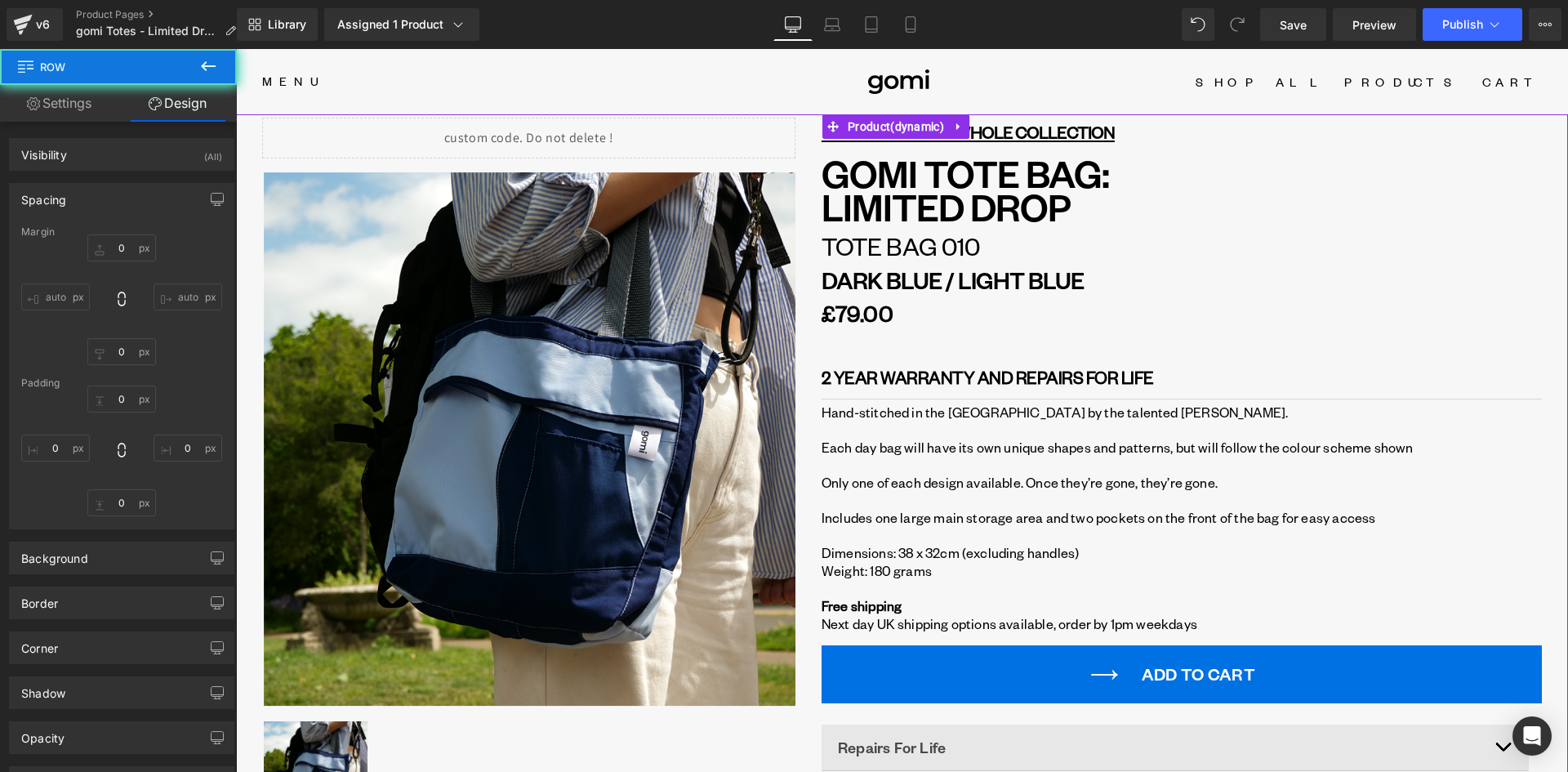
type input "0"
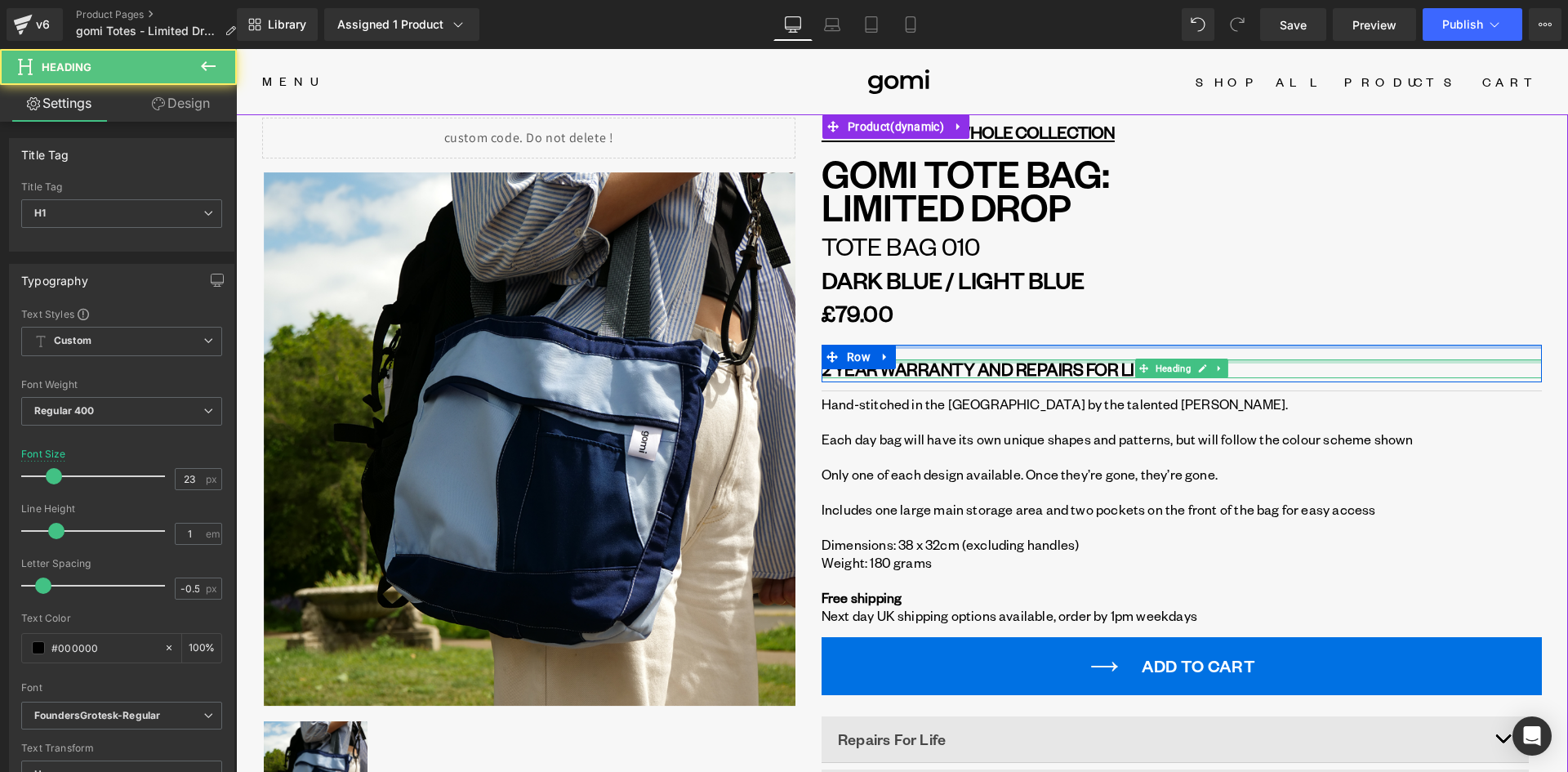
drag, startPoint x: 950, startPoint y: 361, endPoint x: 948, endPoint y: 343, distance: 18.1
click at [948, 343] on div "← BACK TO VIEW WHOLE COLLECTION Heading GOMI TOTE BAG: LIMITED DROP Heading Tot…" at bounding box center [1181, 521] width 720 height 792
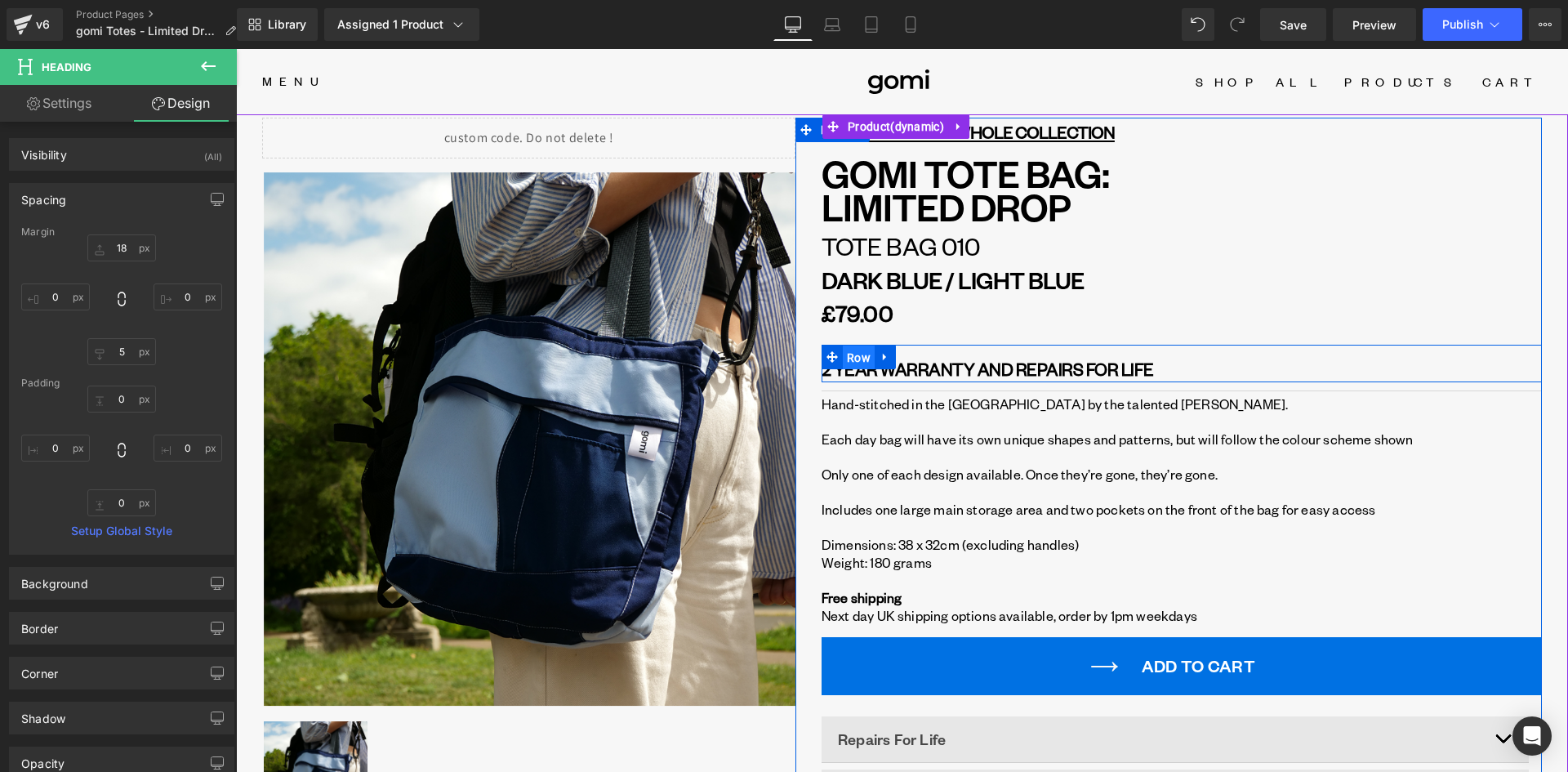
click at [851, 356] on span "Row" at bounding box center [859, 358] width 32 height 25
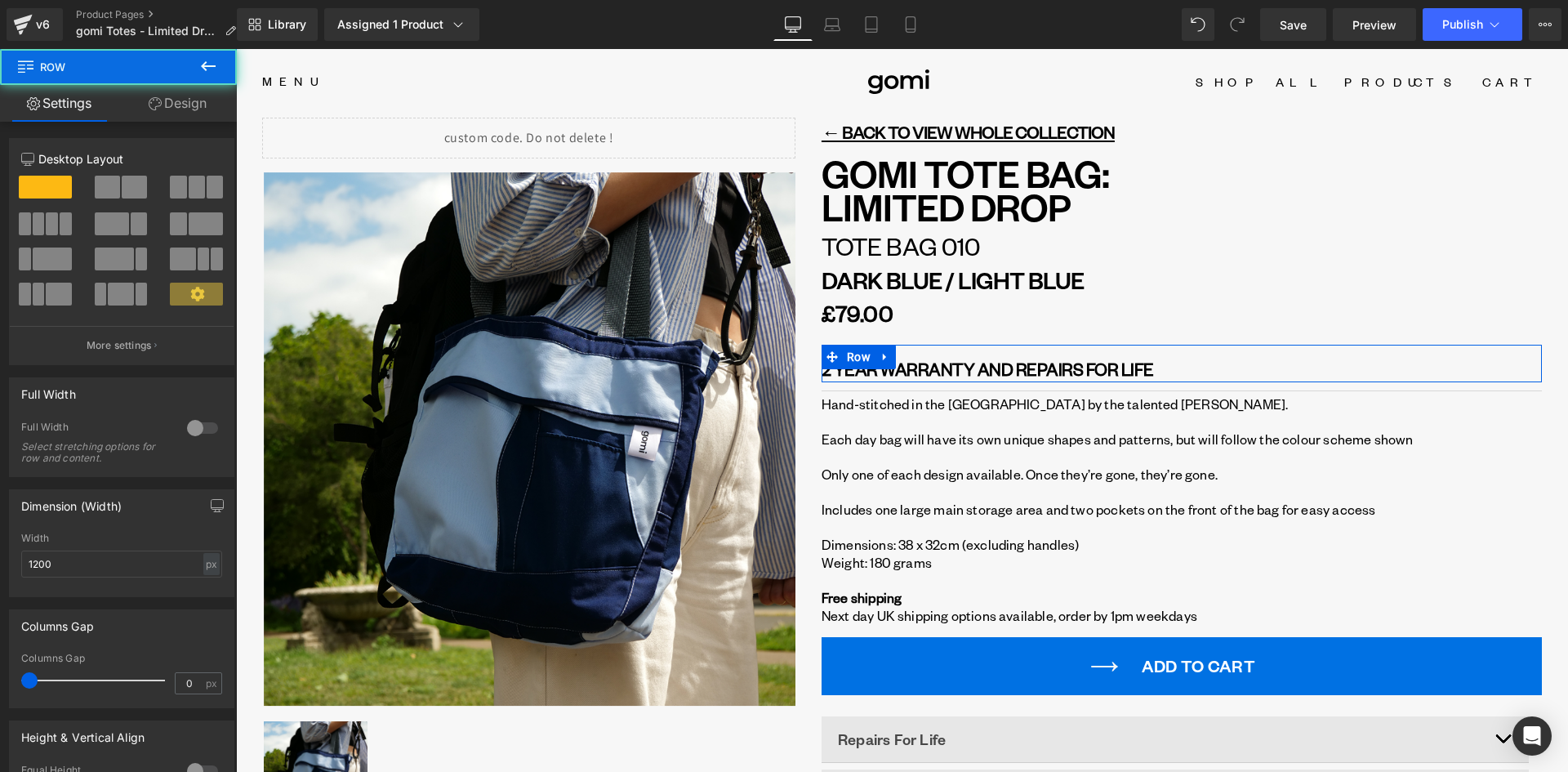
drag, startPoint x: 166, startPoint y: 88, endPoint x: 102, endPoint y: 184, distance: 115.4
click at [166, 90] on link "Design" at bounding box center [177, 103] width 119 height 37
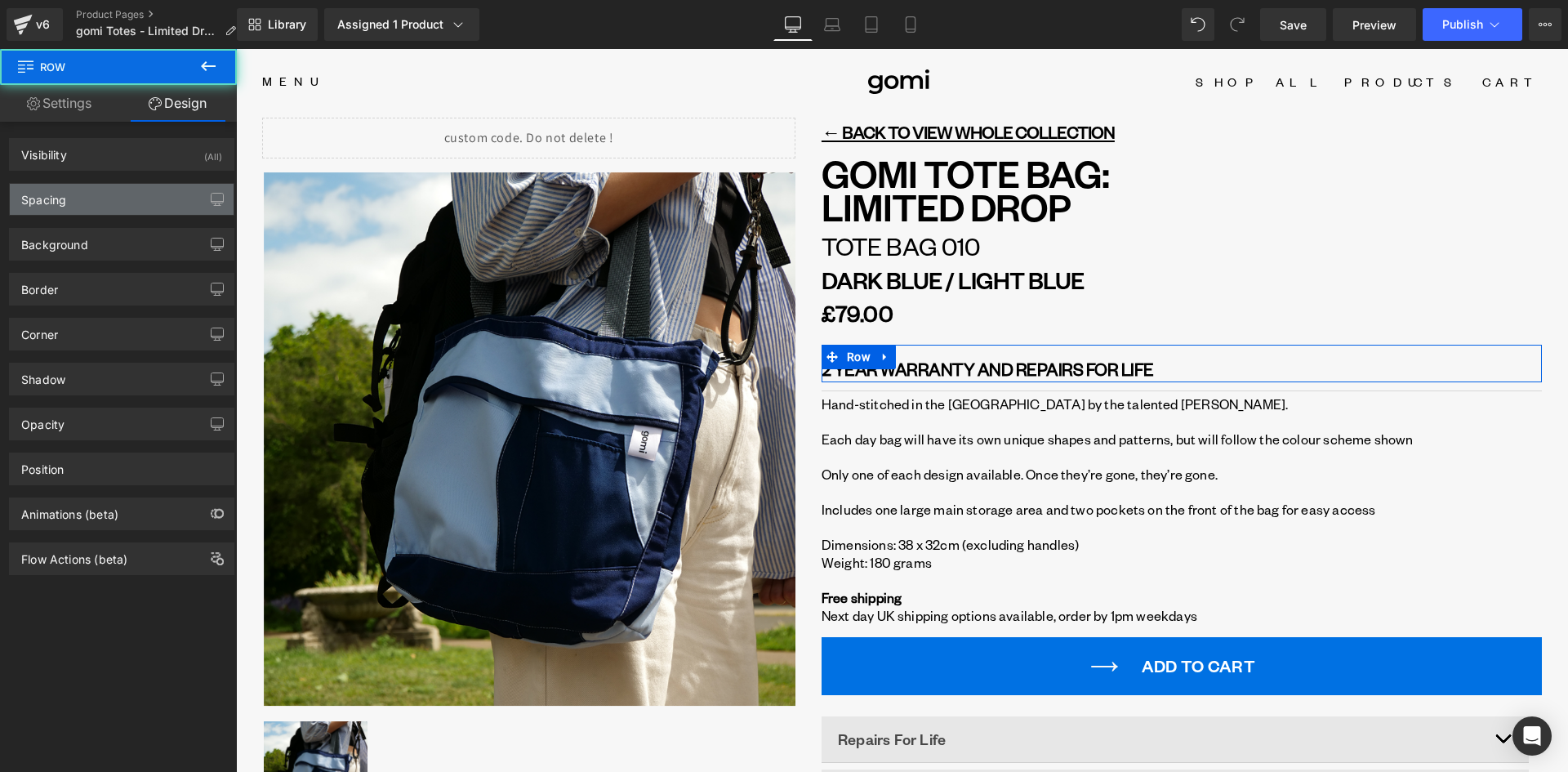
click at [92, 196] on div "Spacing" at bounding box center [121, 199] width 224 height 31
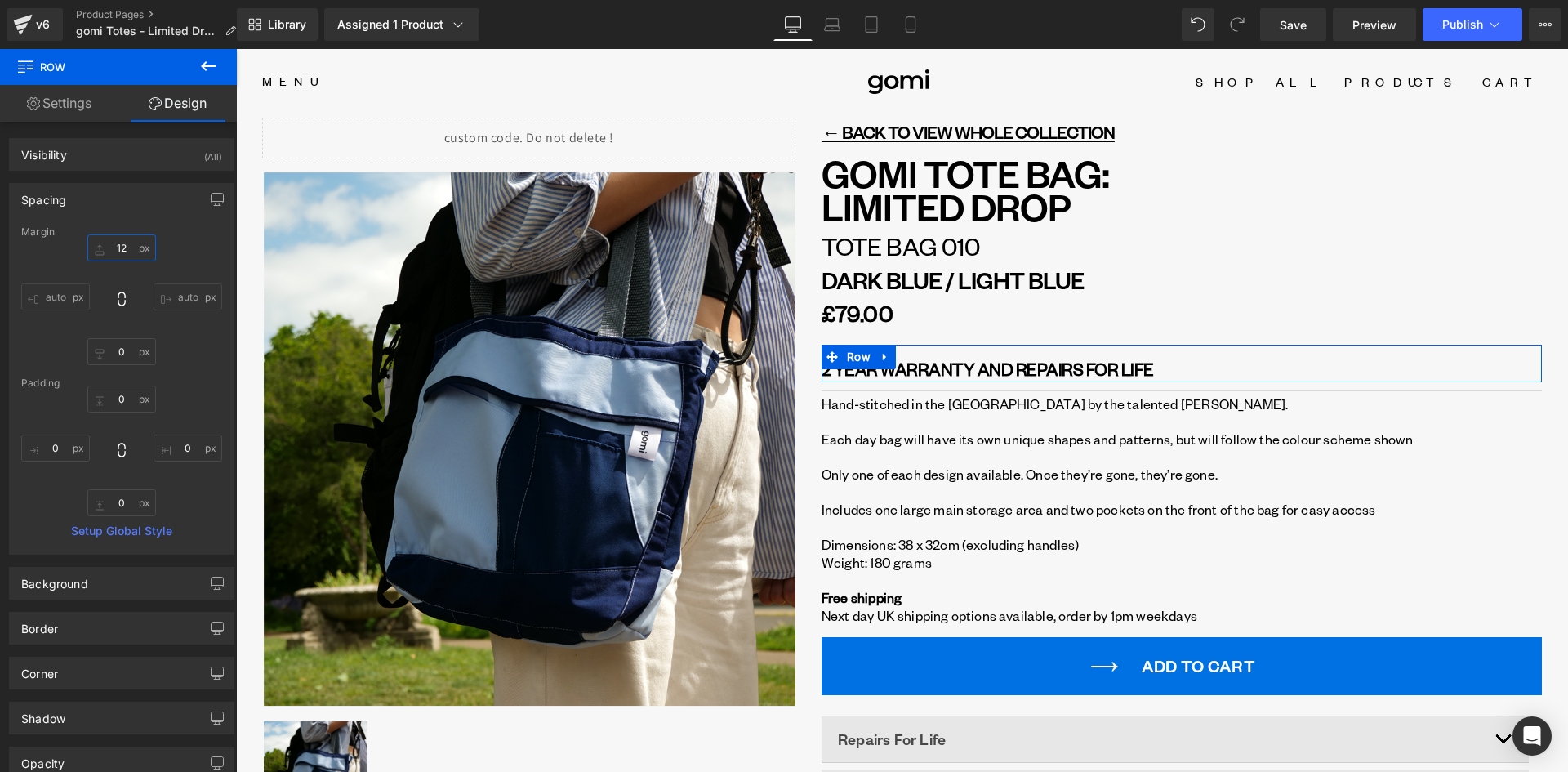
click at [120, 240] on input "12" at bounding box center [121, 248] width 68 height 27
type input "0"
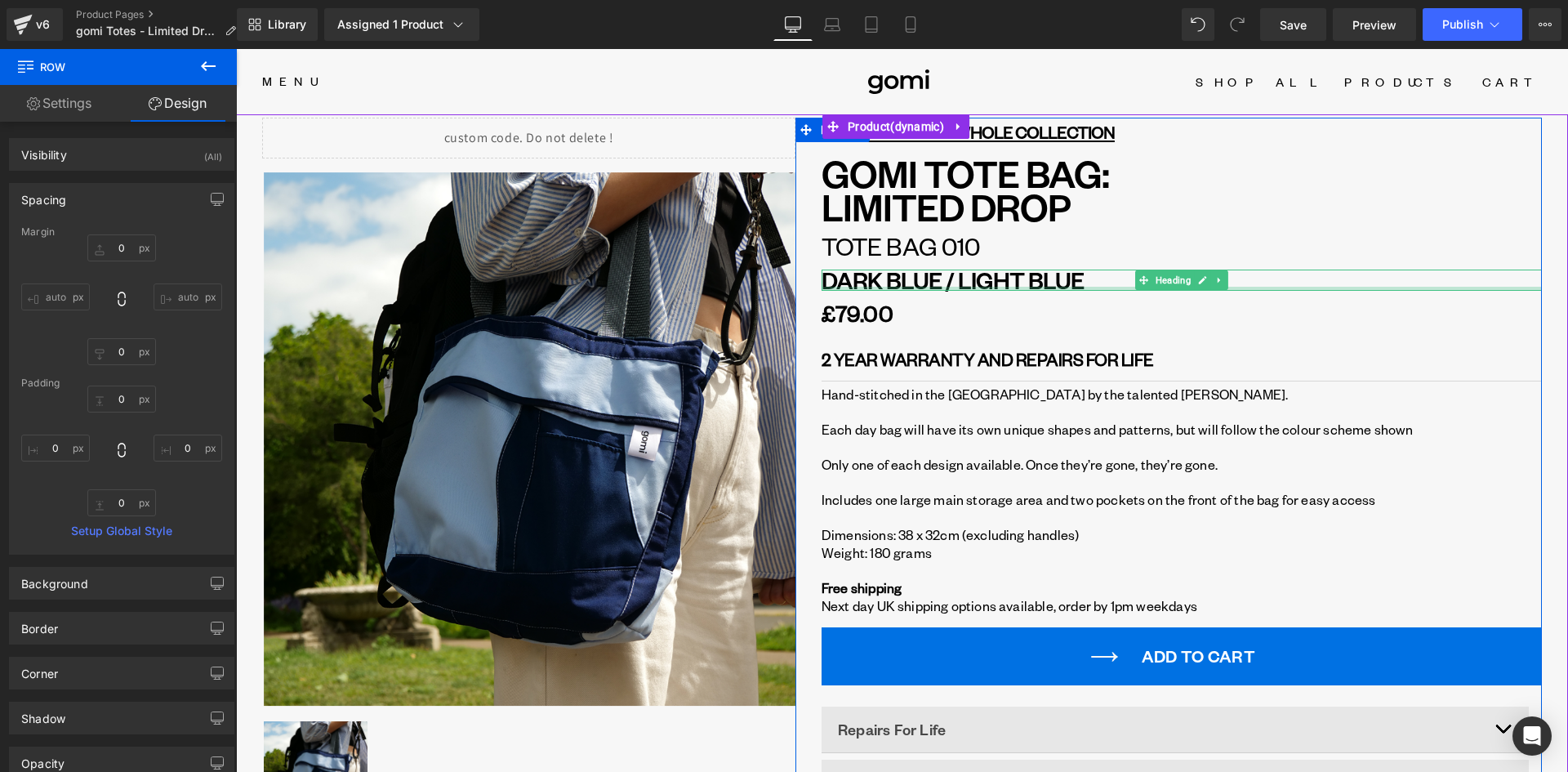
click at [962, 286] on div at bounding box center [1181, 288] width 720 height 4
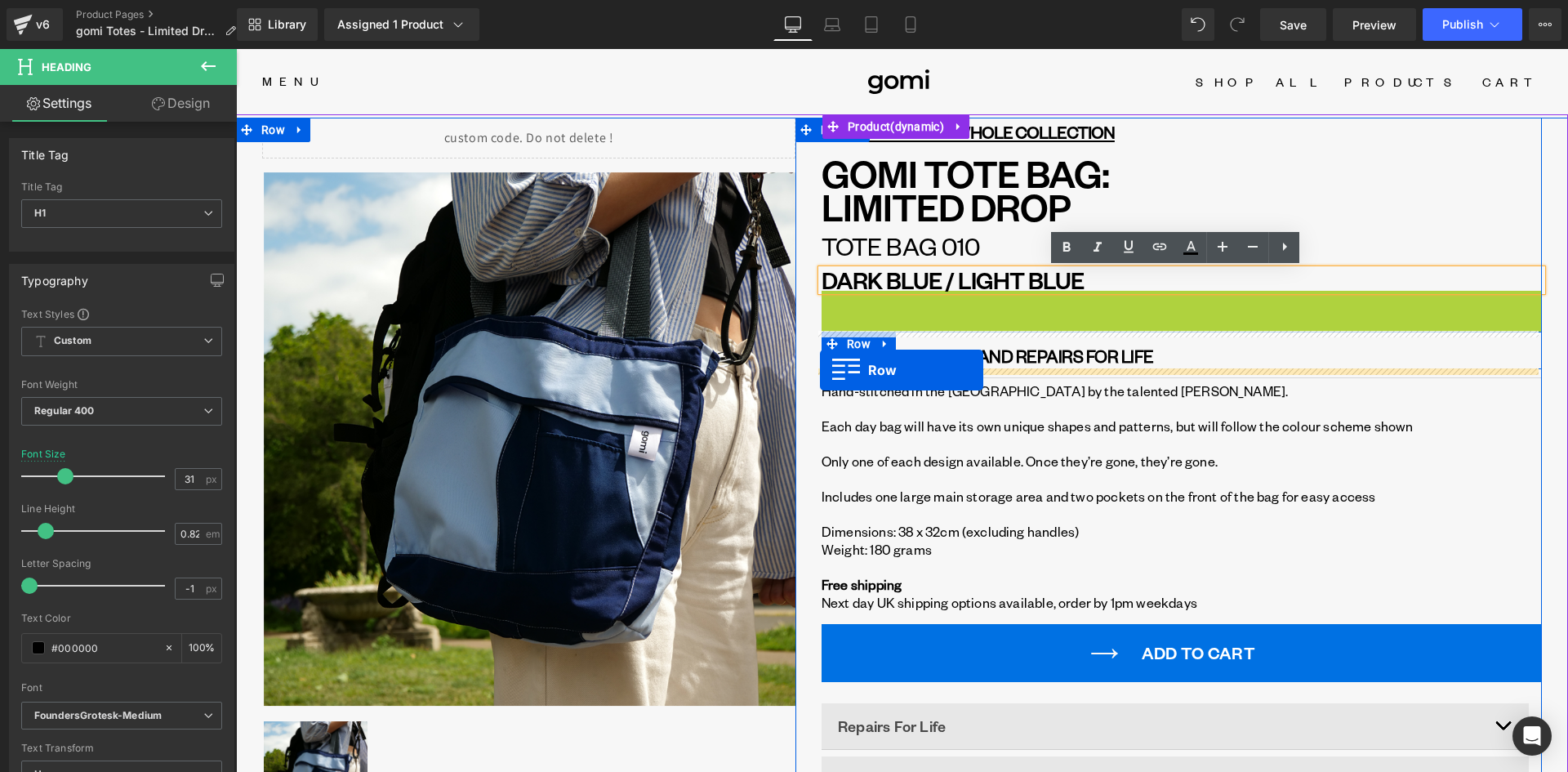
drag, startPoint x: 827, startPoint y: 342, endPoint x: 820, endPoint y: 370, distance: 28.9
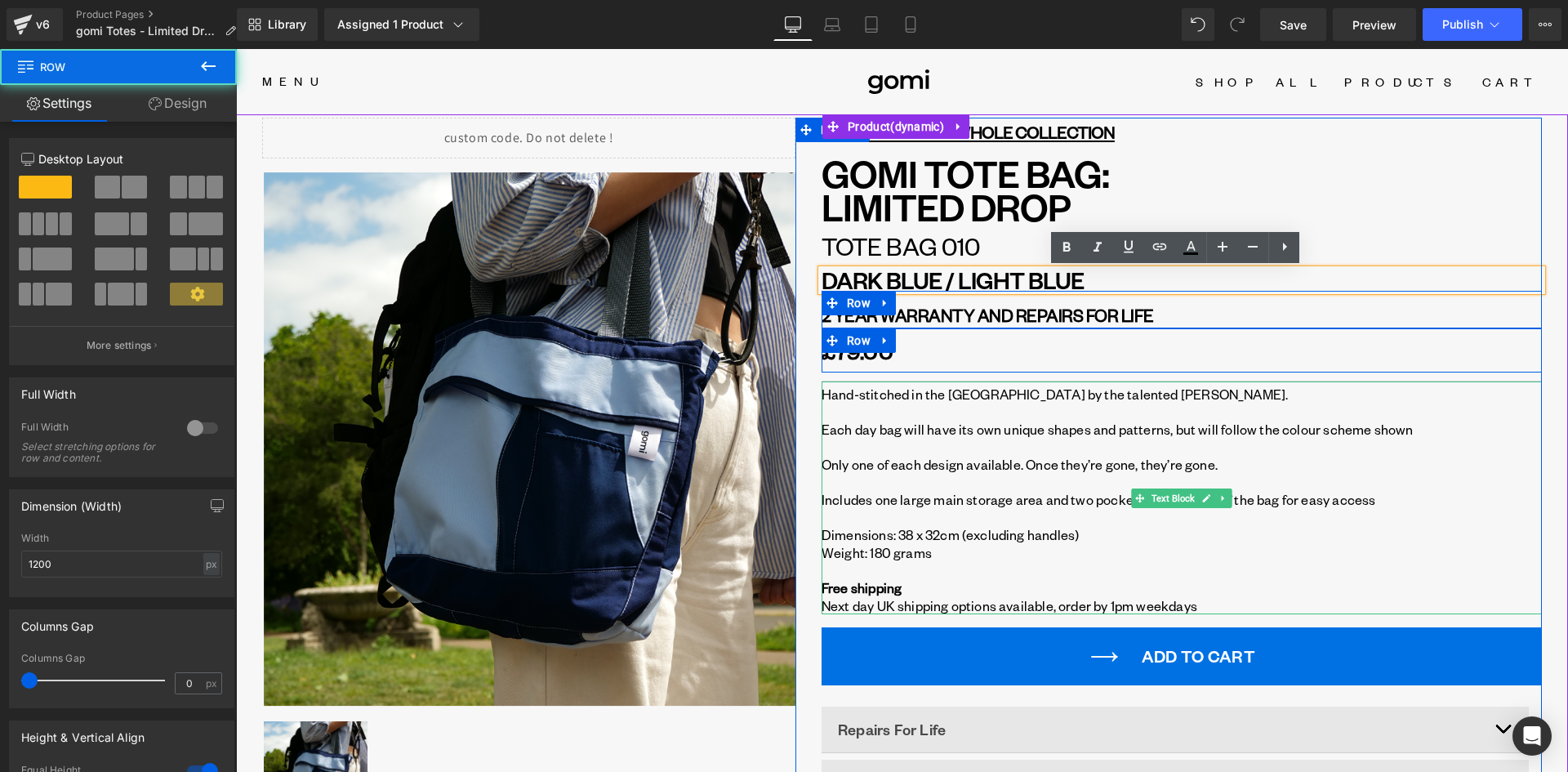
click at [1079, 473] on span "Only one of each design available. Once they’re gone, they’re gone." at bounding box center [1019, 465] width 396 height 17
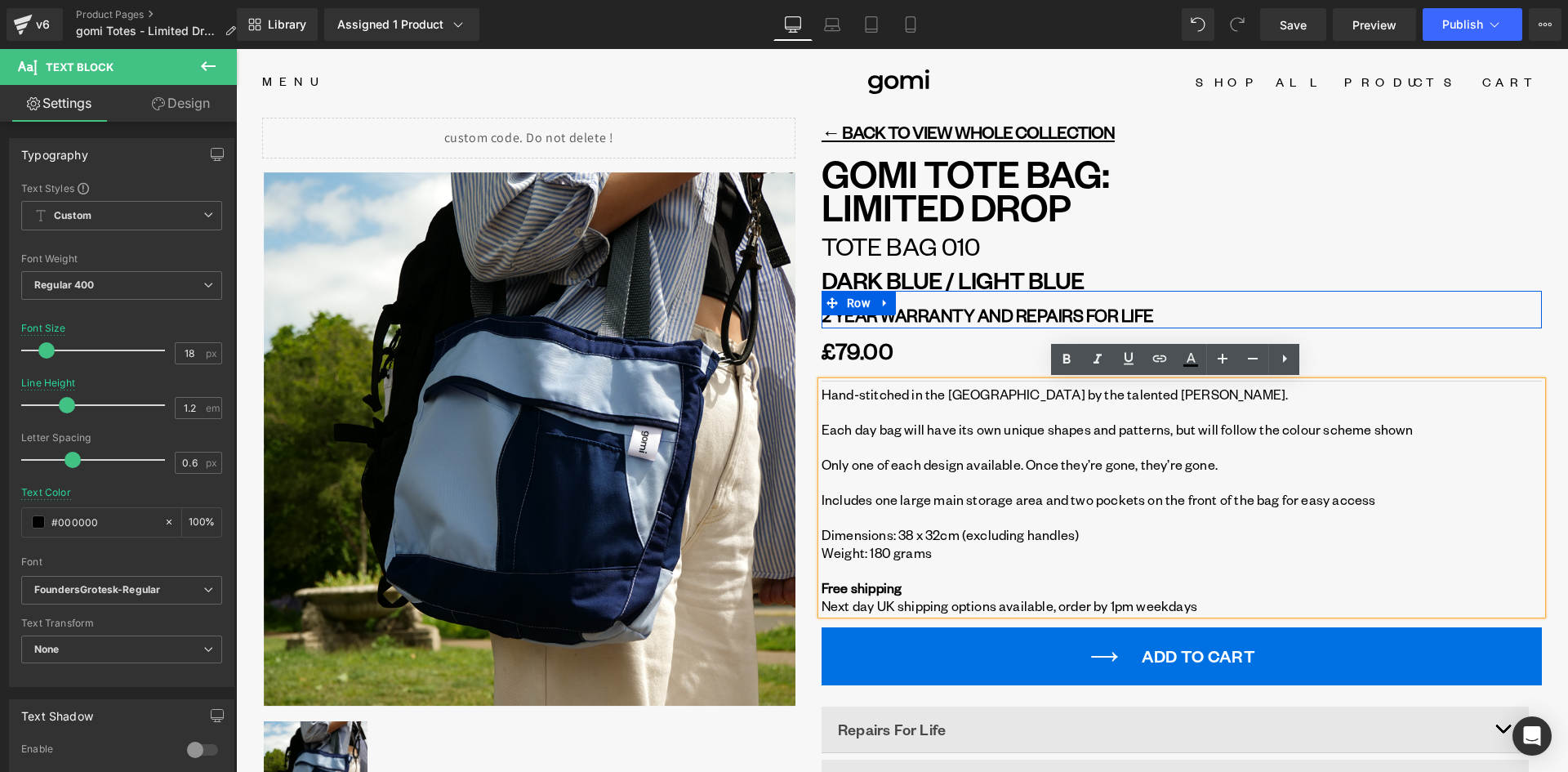
click at [800, 343] on div "← BACK TO VIEW WHOLE COLLECTION Heading GOMI TOTE BAG: LIMITED DROP Heading Tot…" at bounding box center [1168, 516] width 746 height 798
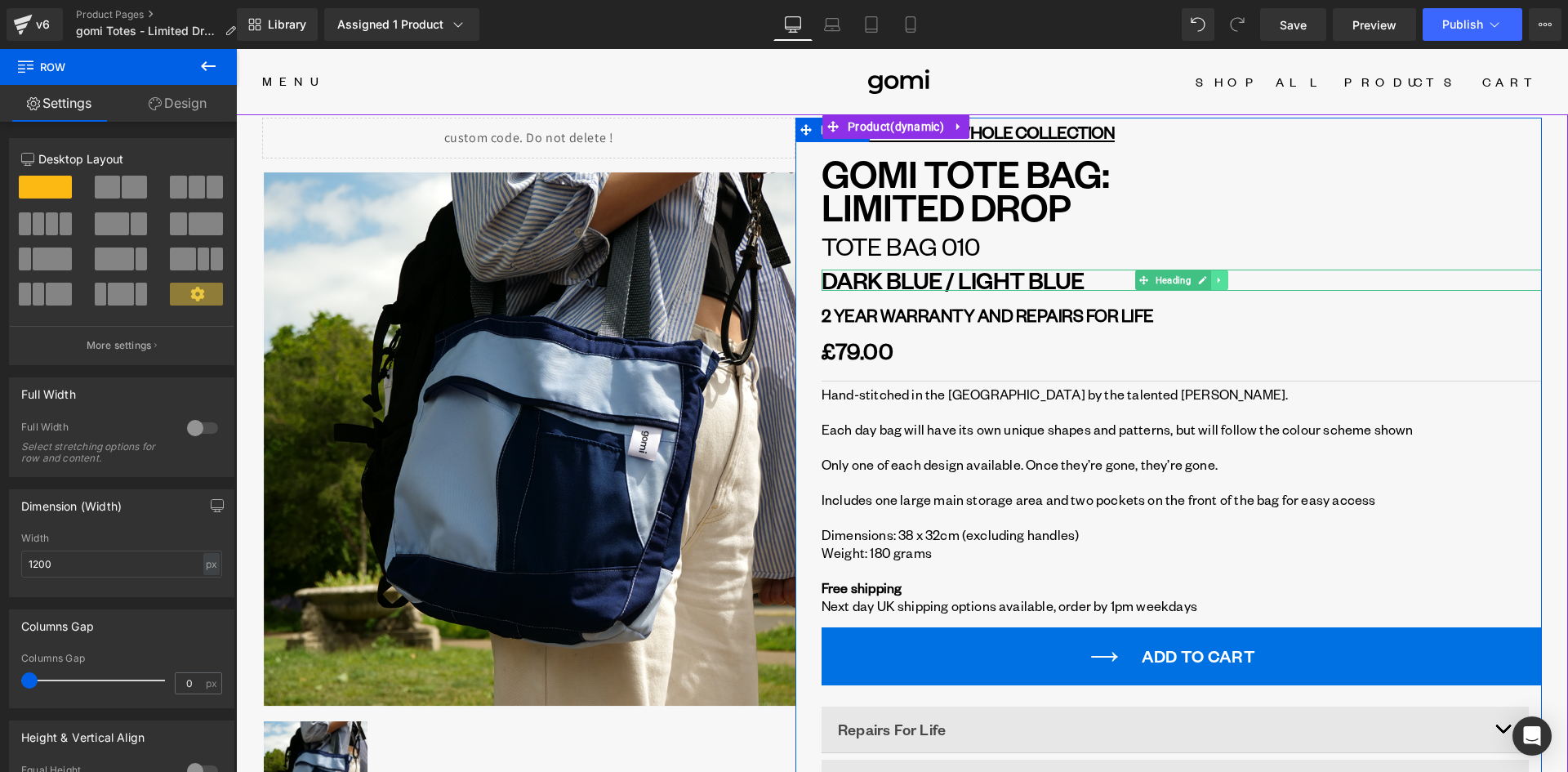
click at [1215, 278] on icon at bounding box center [1219, 280] width 9 height 9
click at [1223, 279] on icon at bounding box center [1227, 279] width 9 height 9
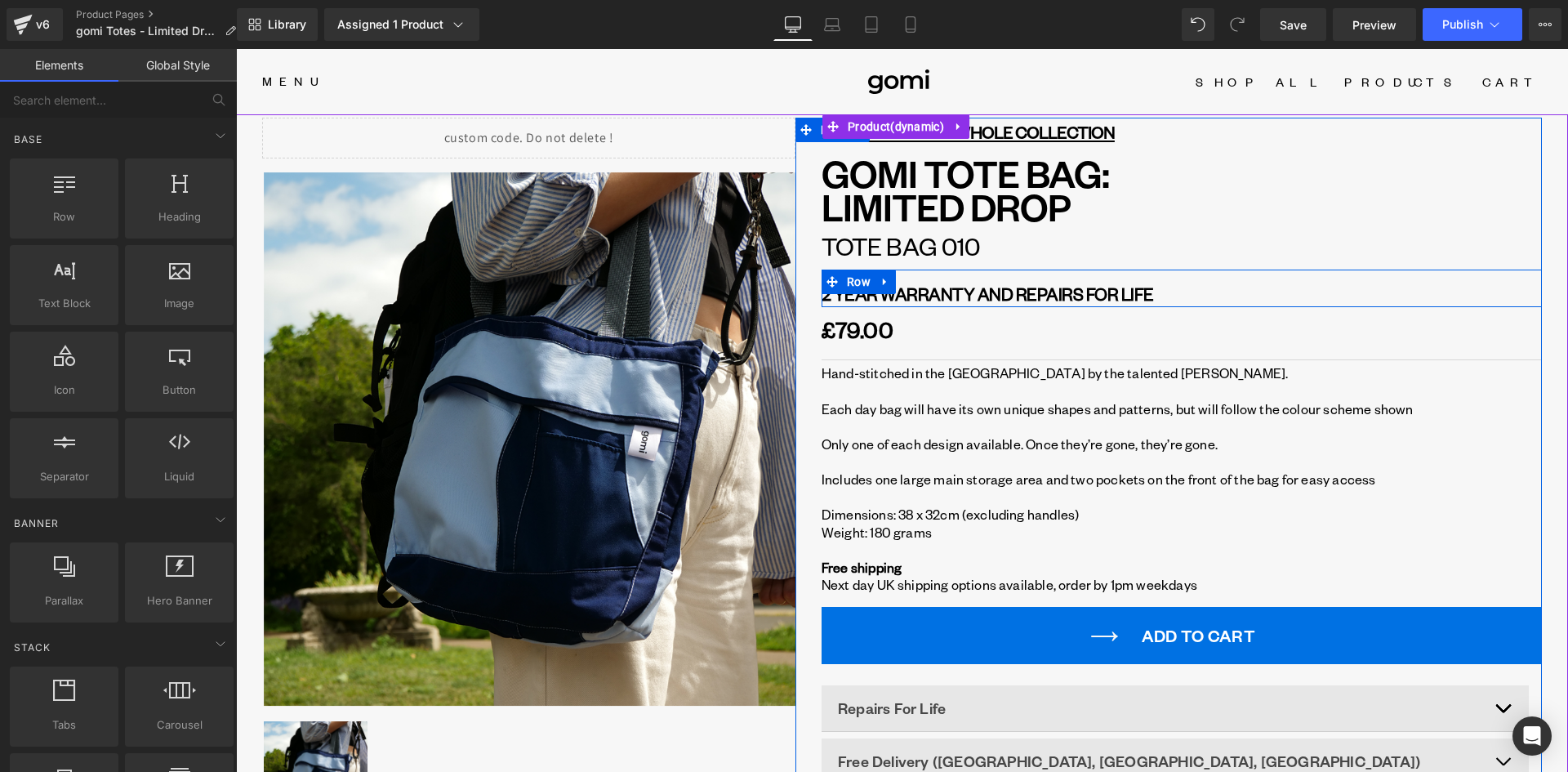
click at [910, 278] on div "2 YEAR WARRANTY AND REPAIRS FOR LIFE Heading Meet the NHS x gomi Day Bag. We’ve…" at bounding box center [1181, 288] width 720 height 38
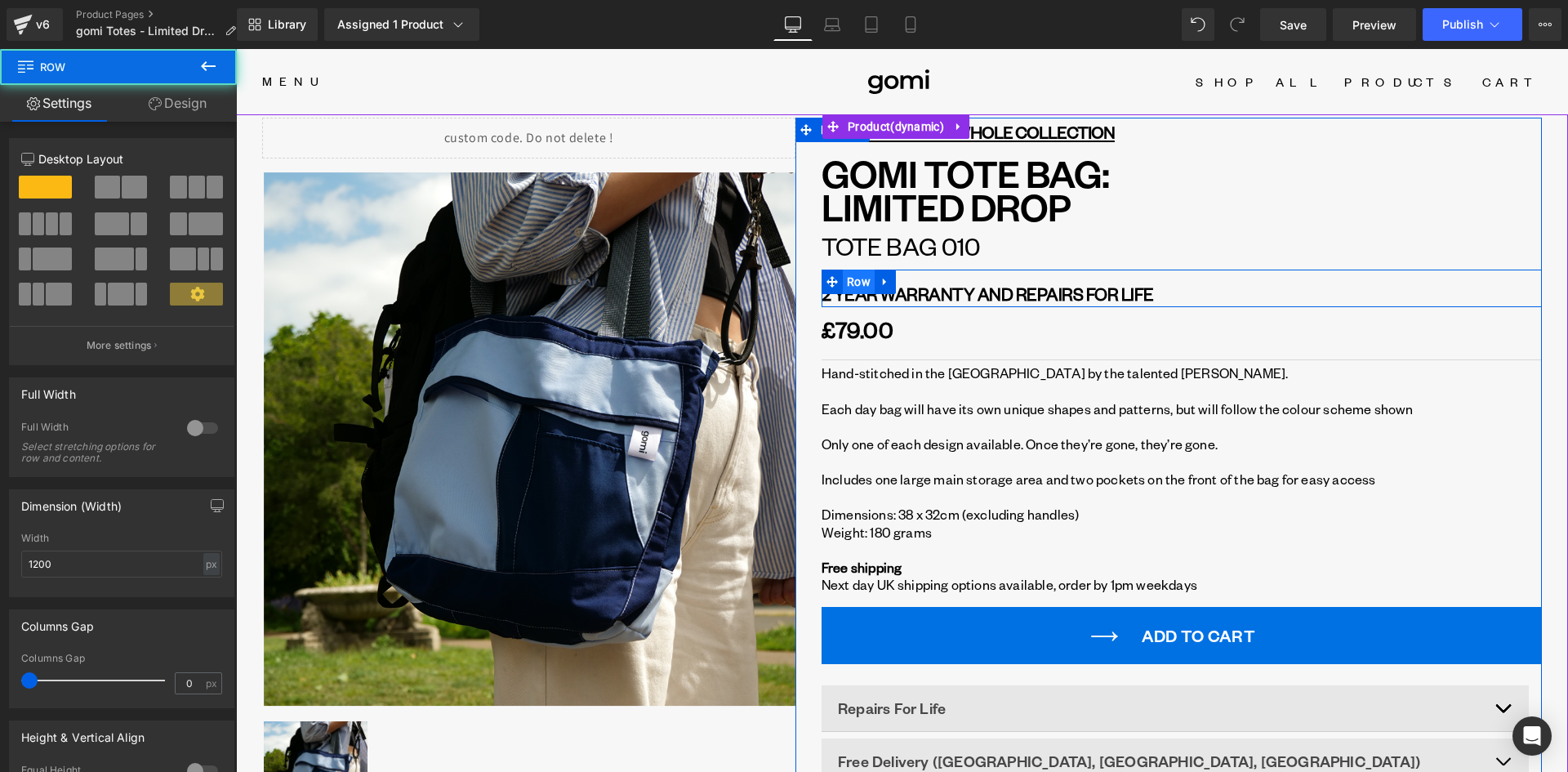
click at [859, 283] on span "Row" at bounding box center [859, 282] width 32 height 25
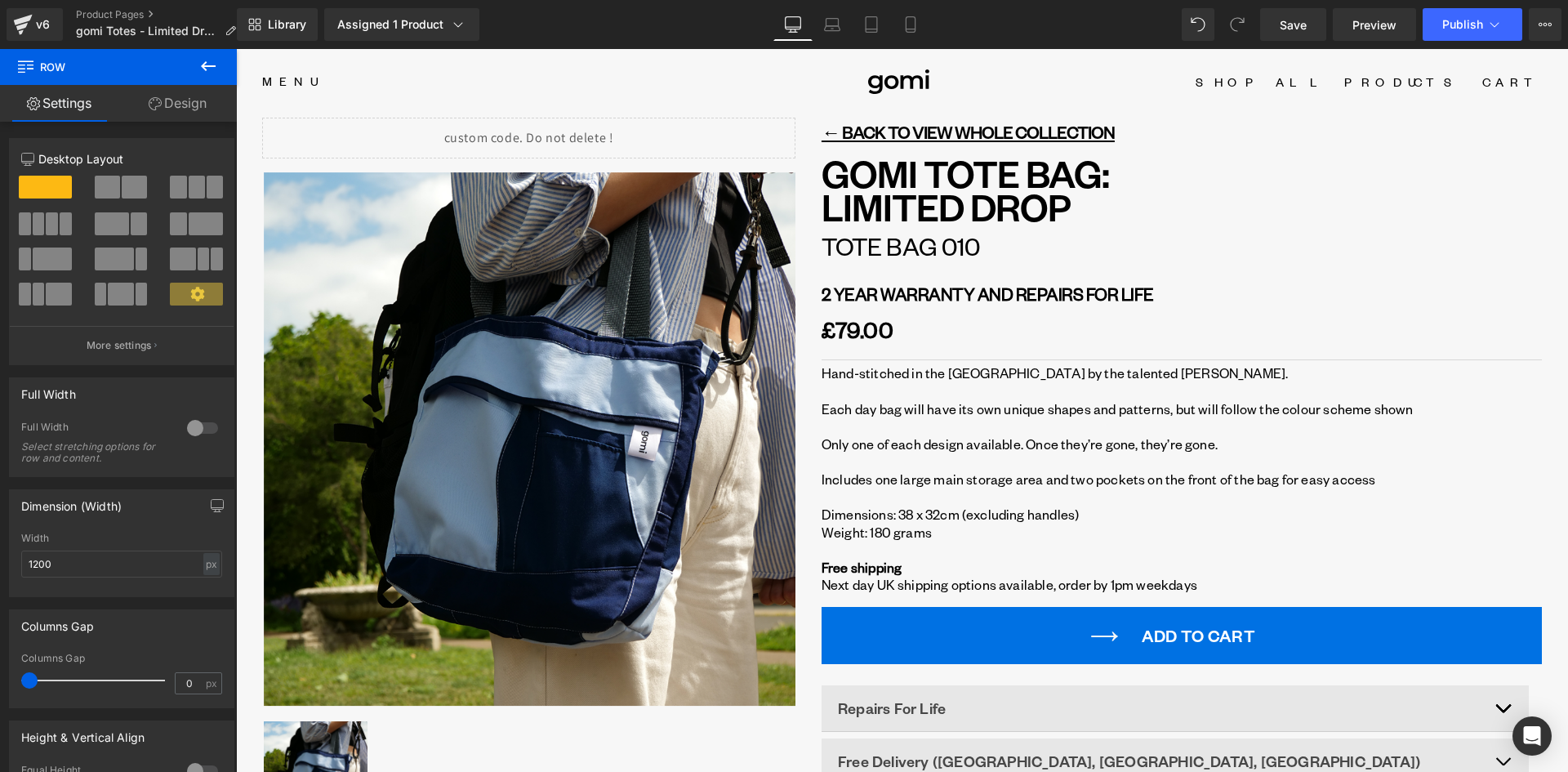
click at [168, 105] on link "Design" at bounding box center [177, 103] width 119 height 37
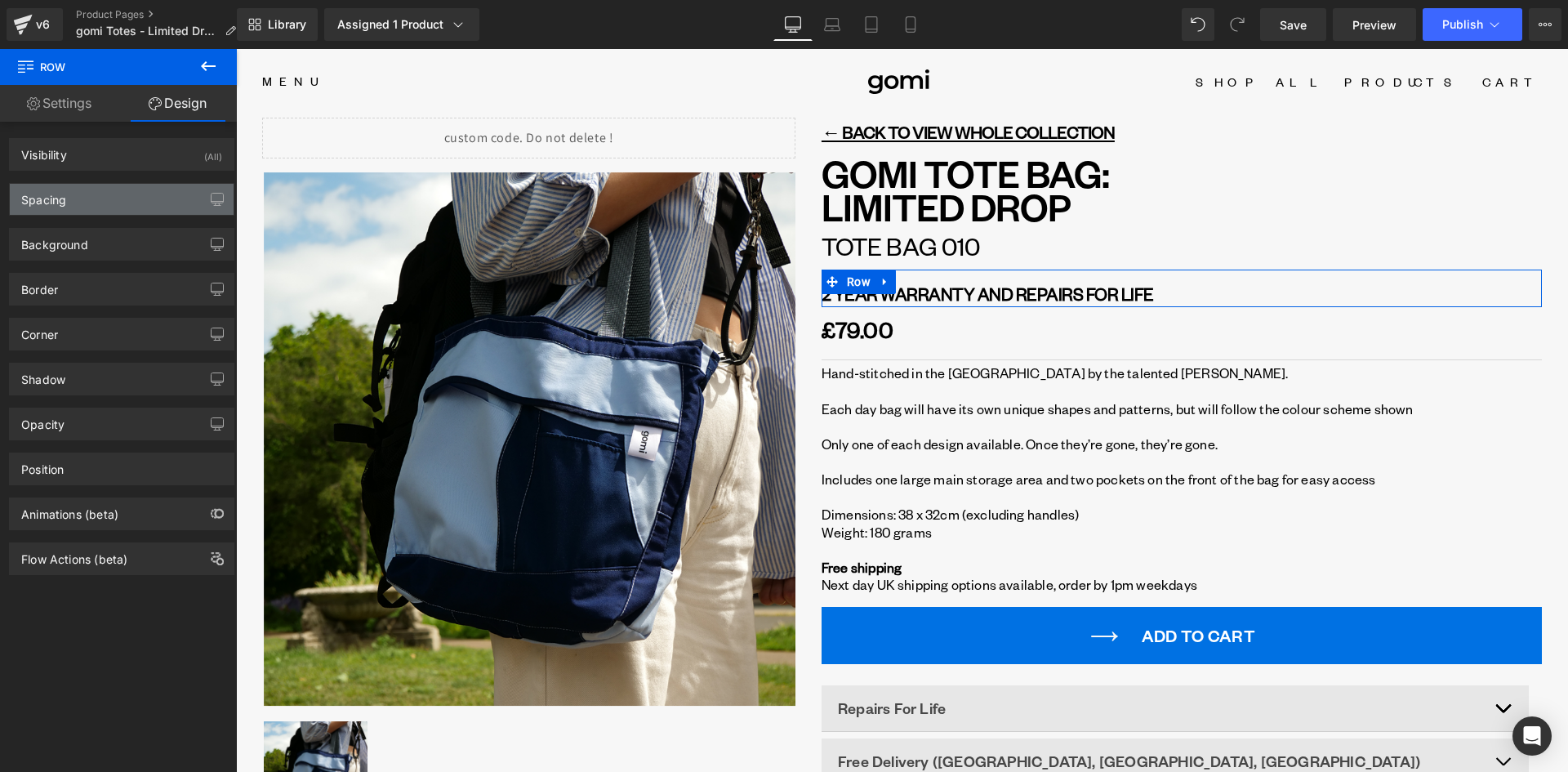
click at [67, 194] on div "Spacing" at bounding box center [121, 199] width 224 height 31
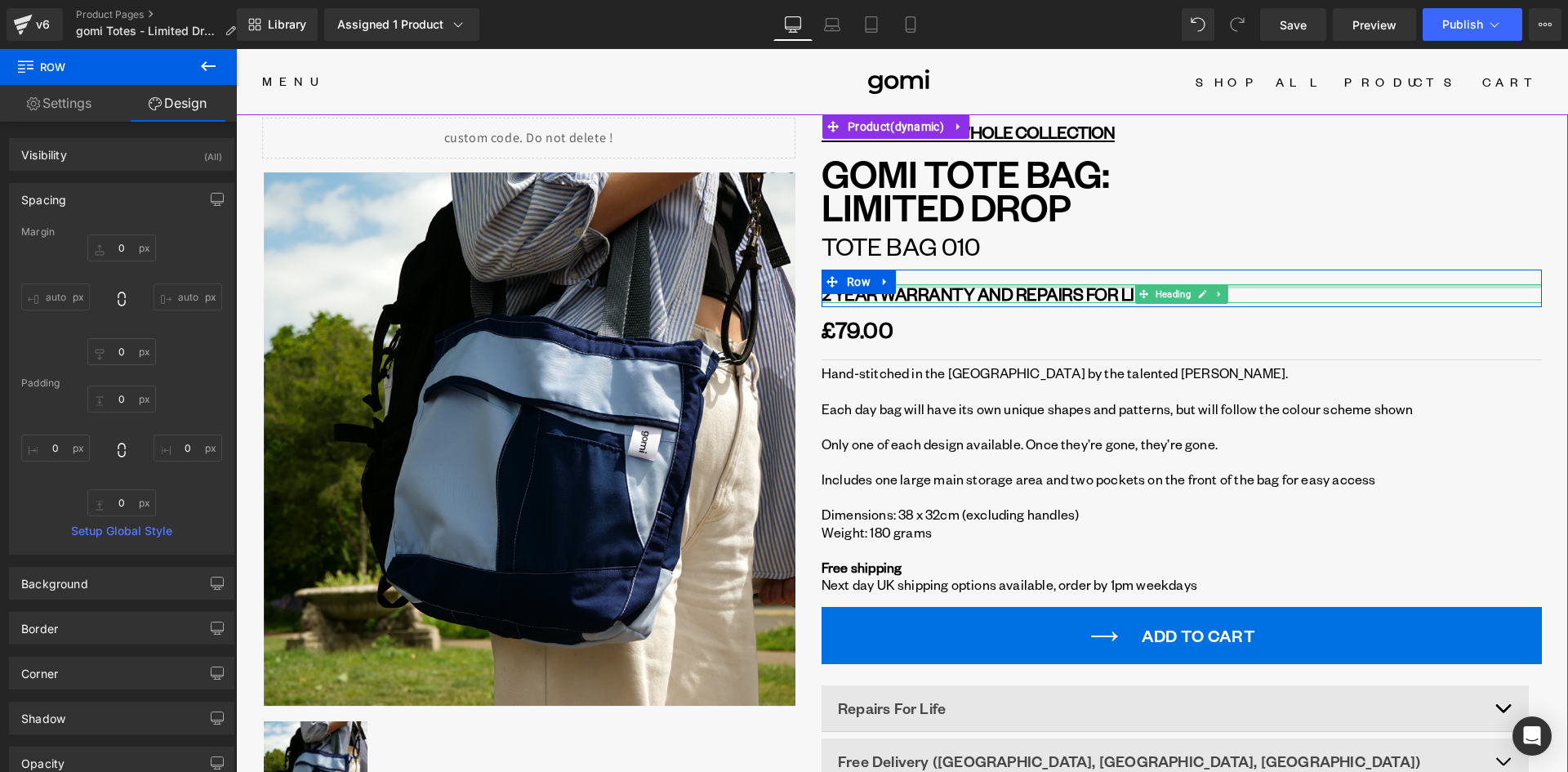
click at [902, 287] on div at bounding box center [1181, 286] width 720 height 4
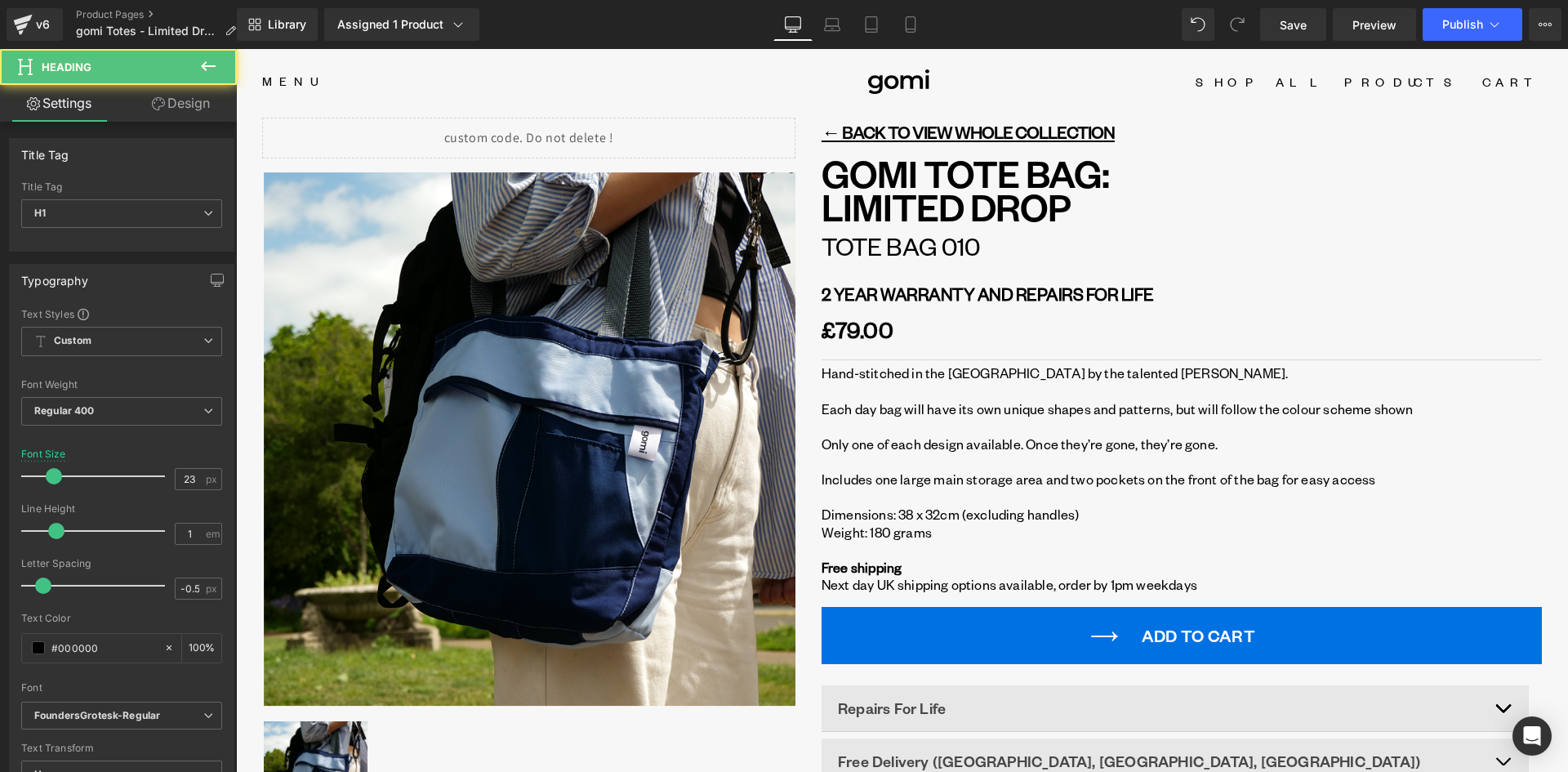
click at [170, 106] on link "Design" at bounding box center [180, 103] width 119 height 37
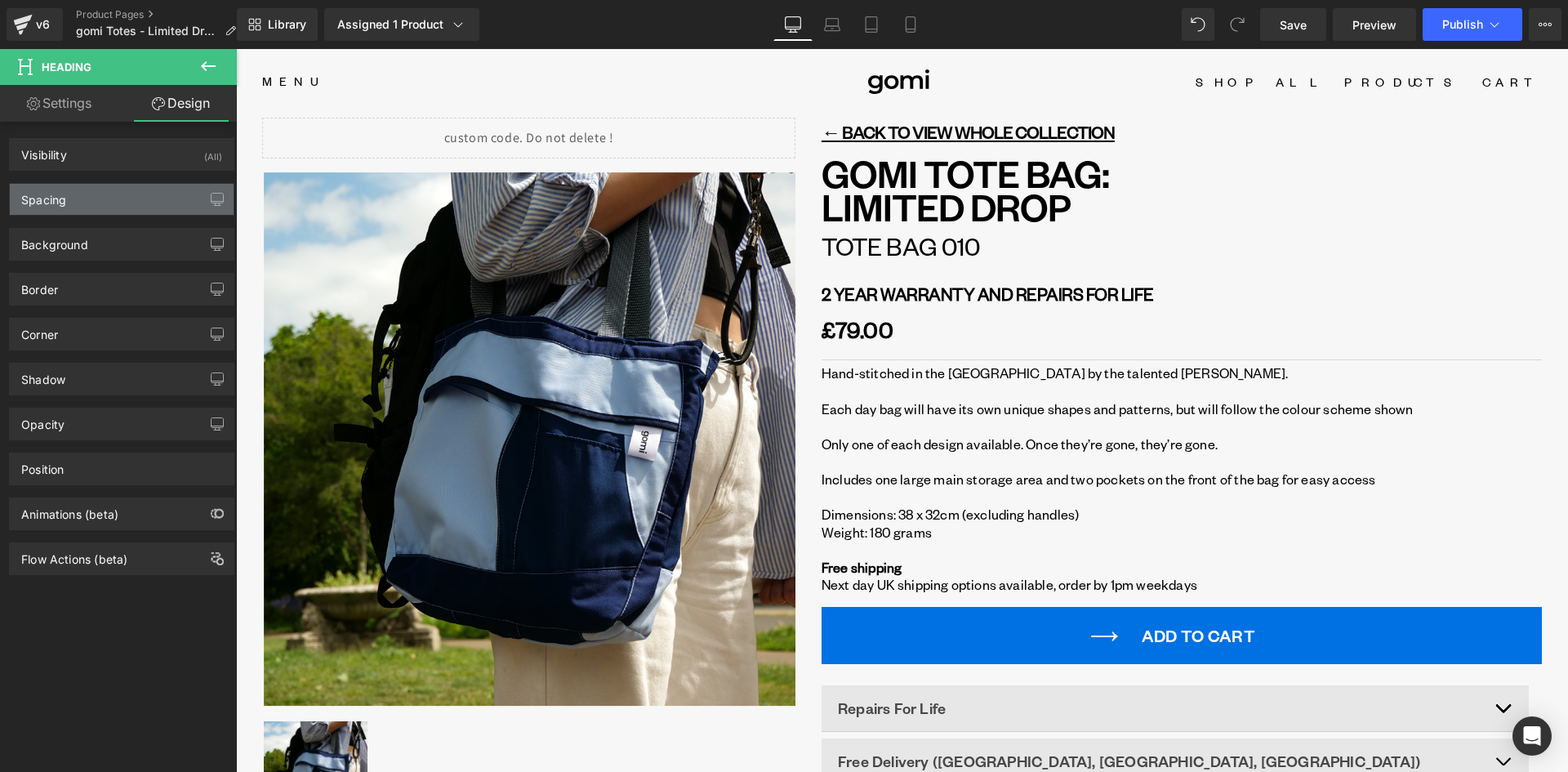
click at [89, 199] on div "Spacing" at bounding box center [121, 199] width 224 height 31
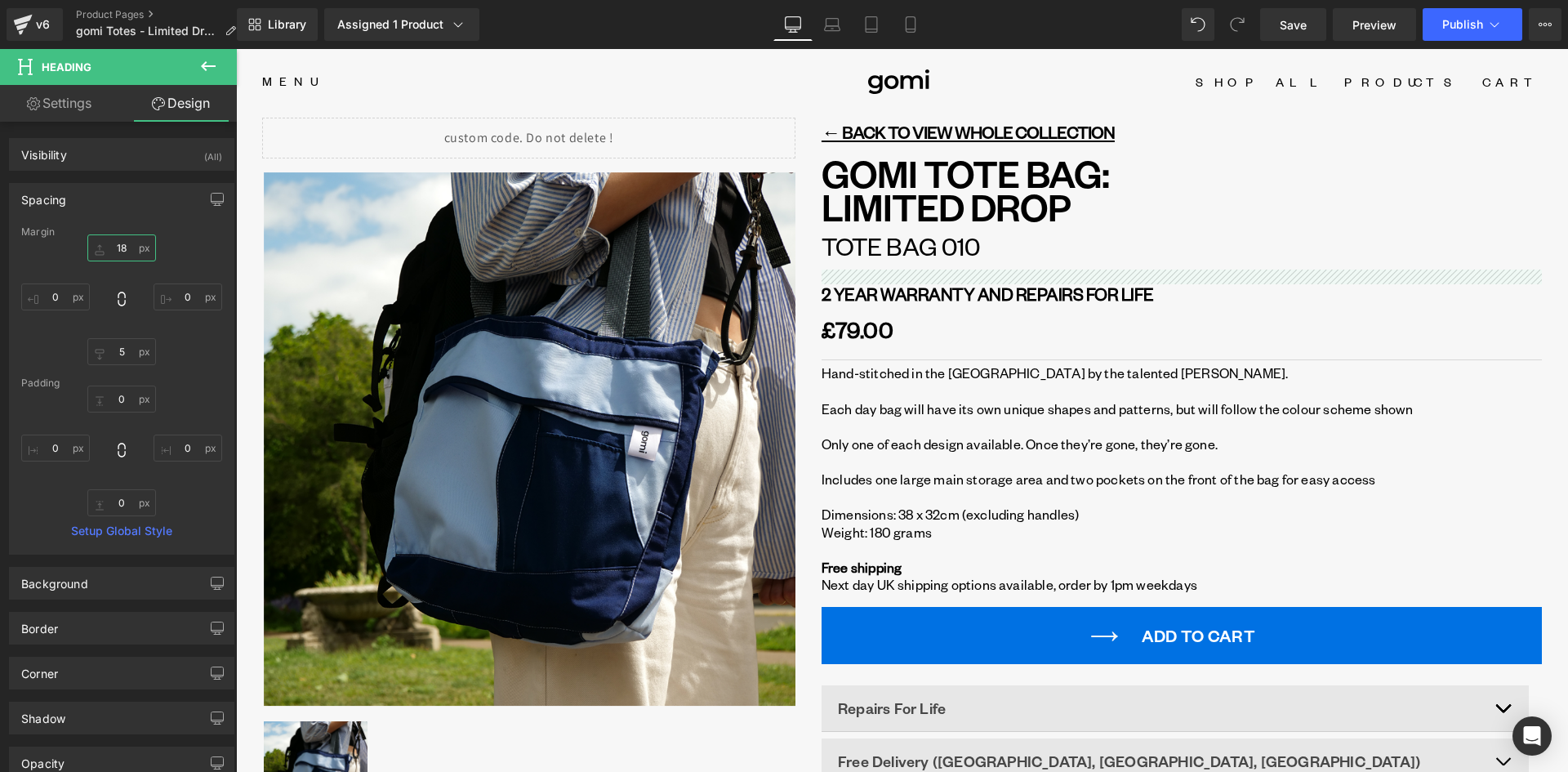
click at [117, 245] on input "18" at bounding box center [121, 248] width 68 height 27
type input "0"
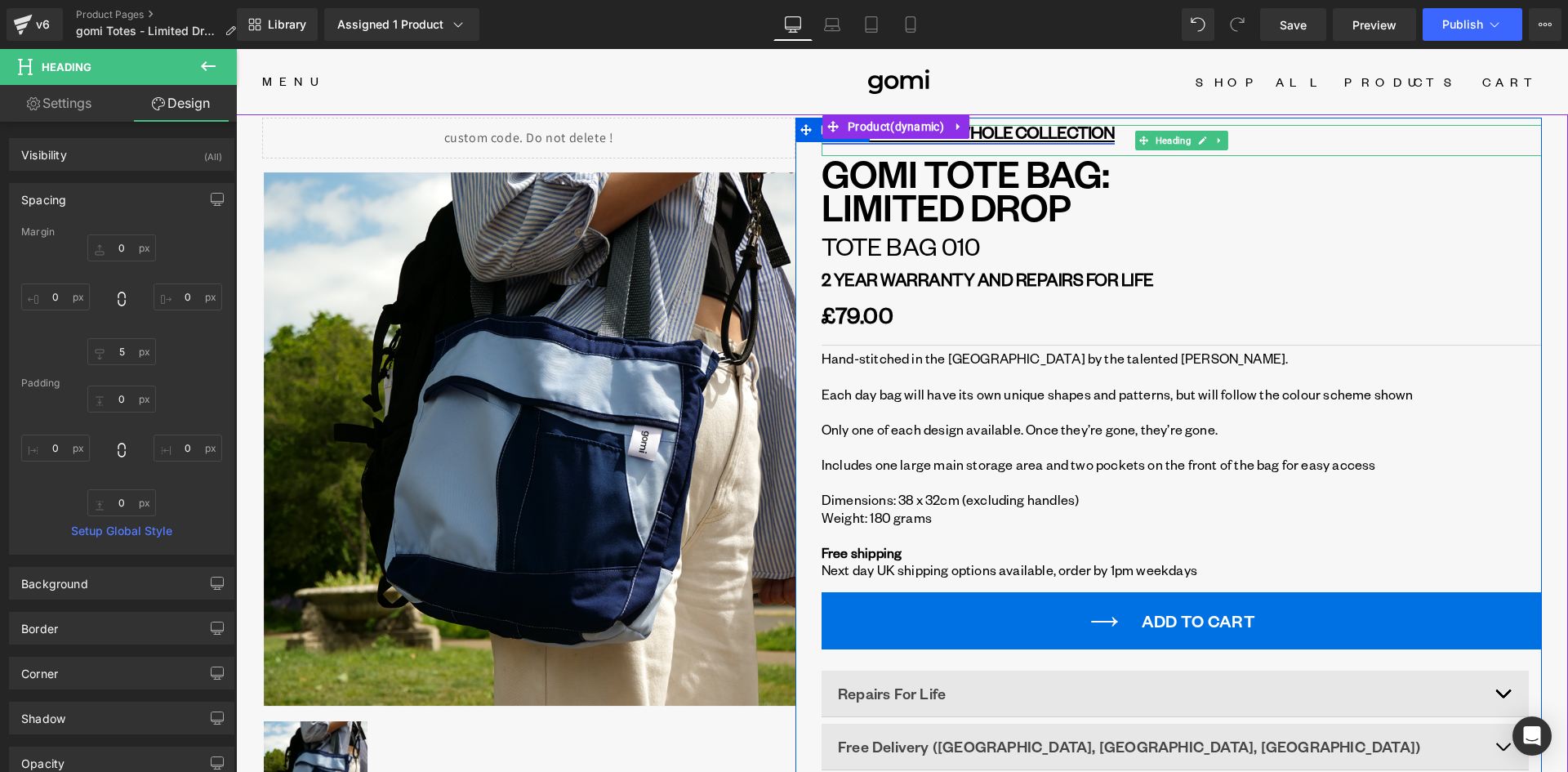
click at [994, 133] on link "← BACK TO VIEW WHOLE COLLECTION" at bounding box center [967, 131] width 293 height 22
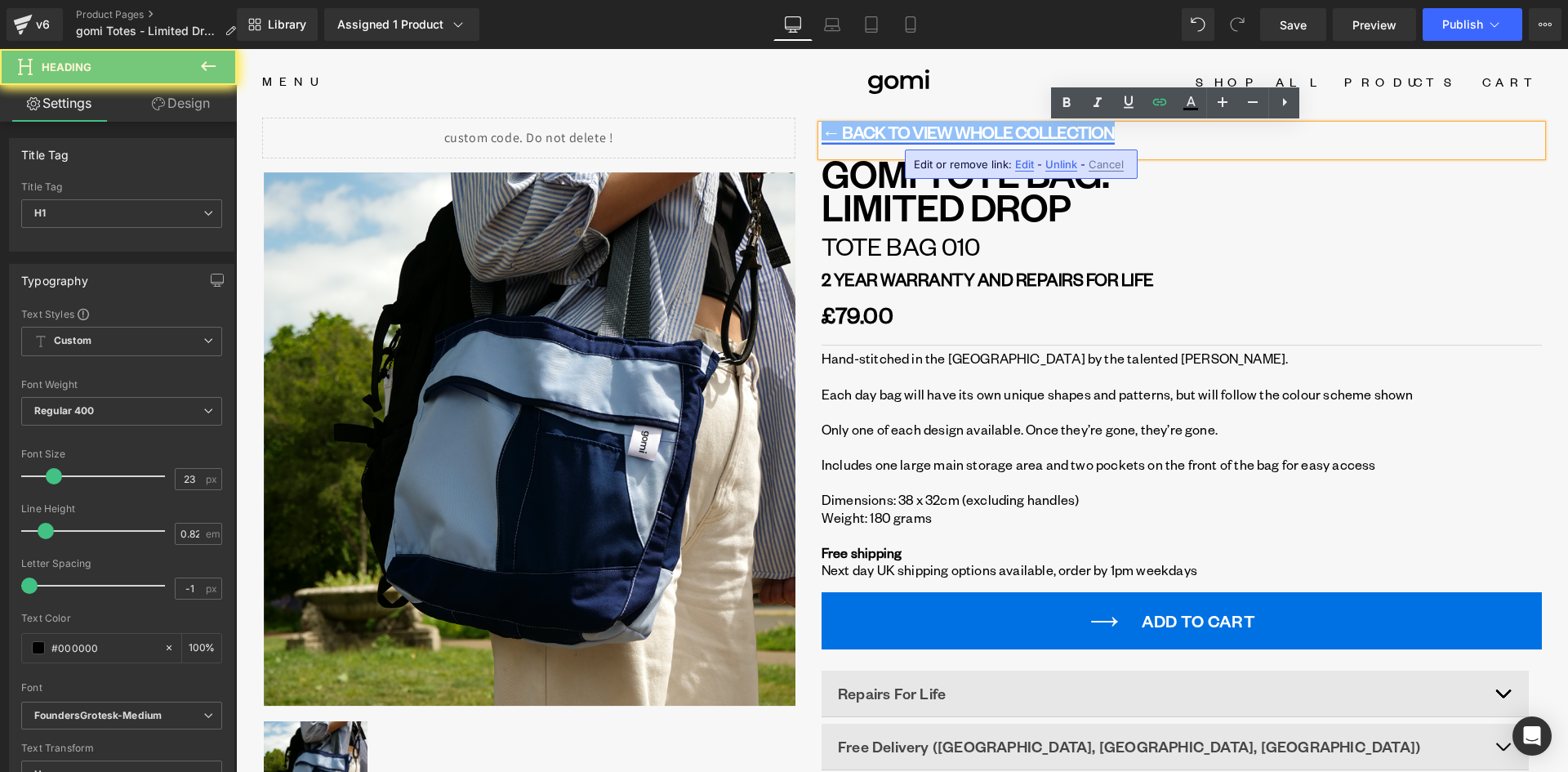
click at [994, 133] on link "← BACK TO VIEW WHOLE COLLECTION" at bounding box center [967, 131] width 293 height 22
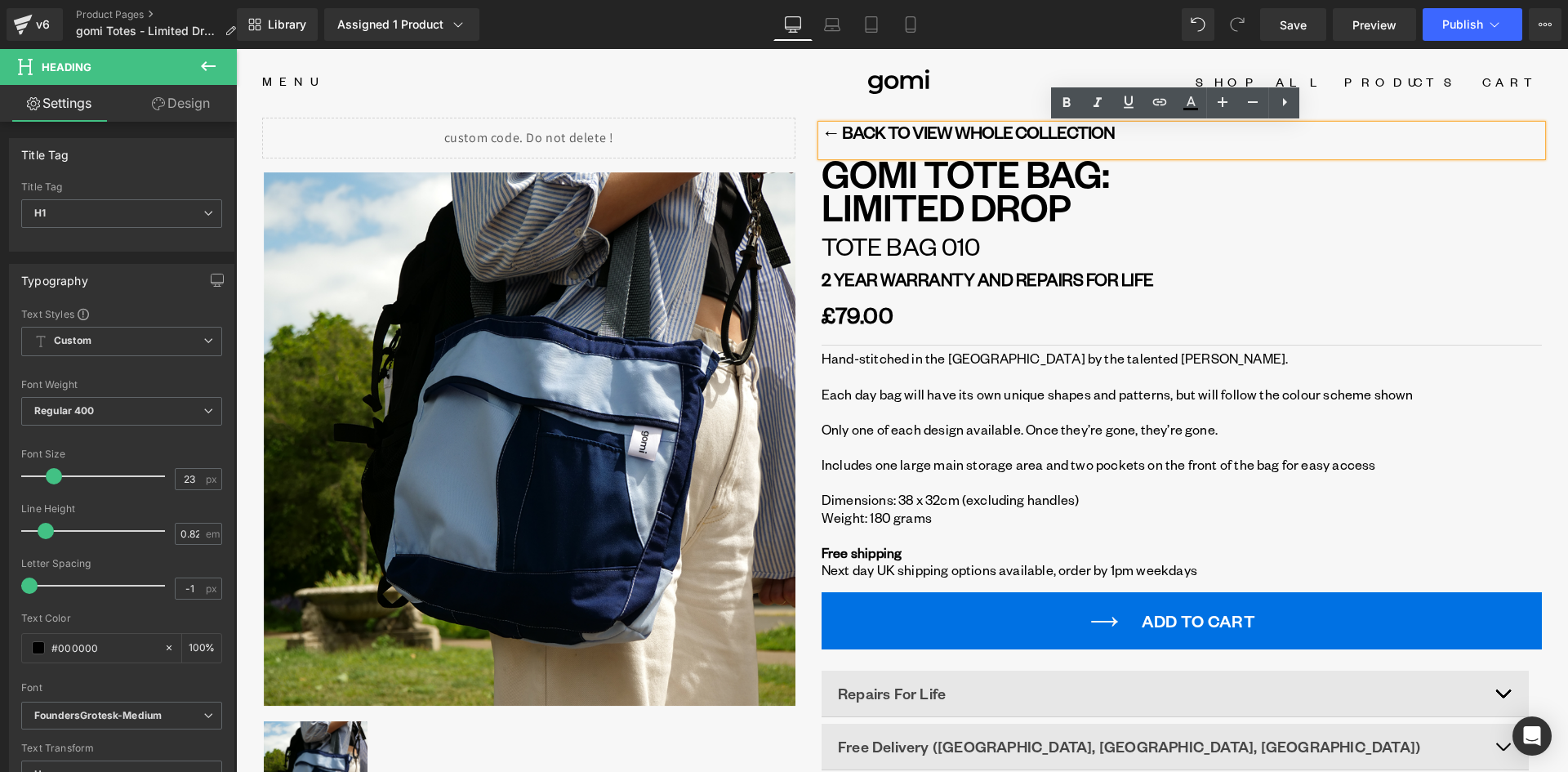
click at [826, 106] on header "Menu Shop All Power Banks Wireless Chargers Speakers Phone Cases Charging Cable…" at bounding box center [902, 82] width 1332 height 65
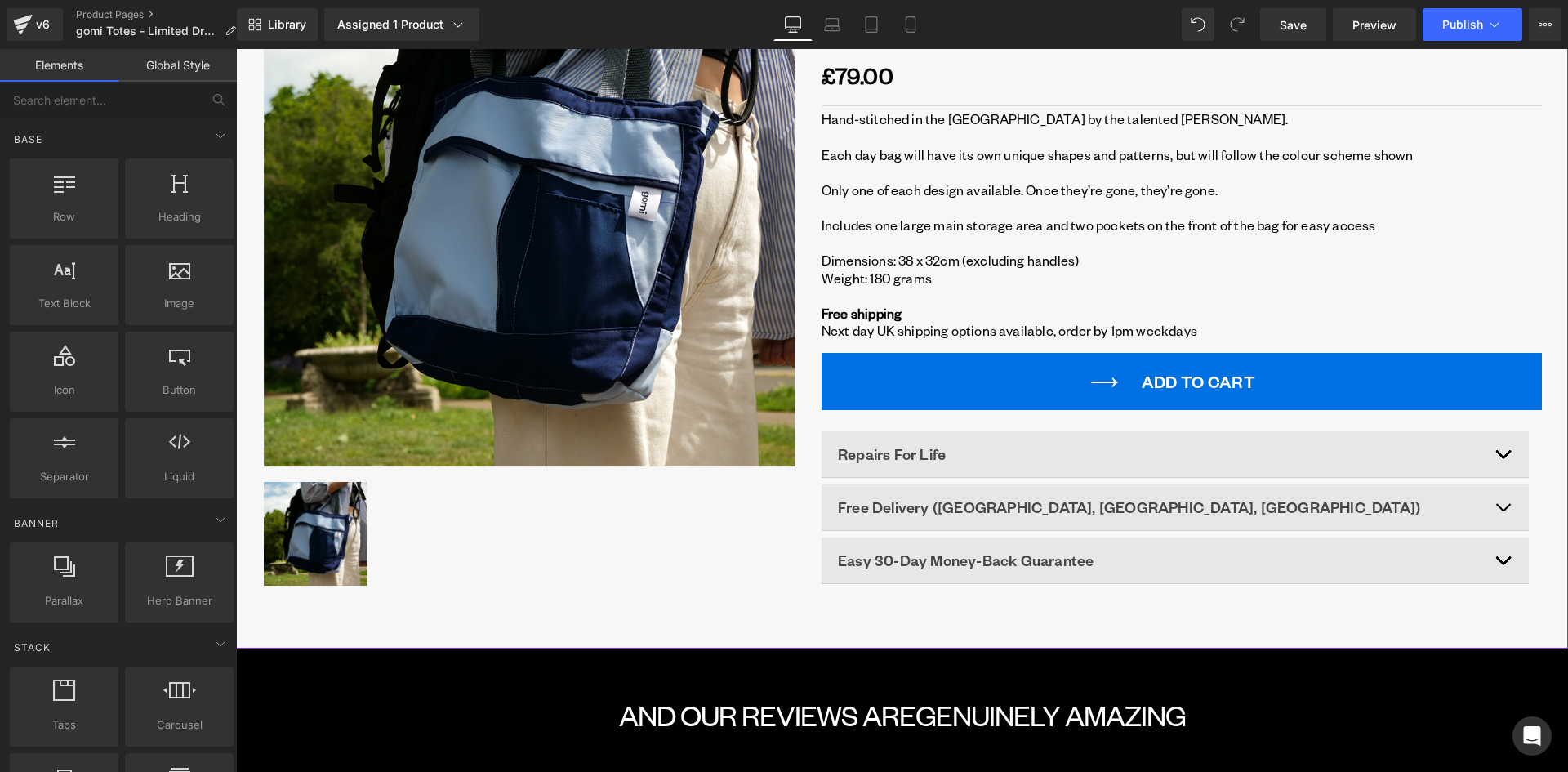
scroll to position [245, 0]
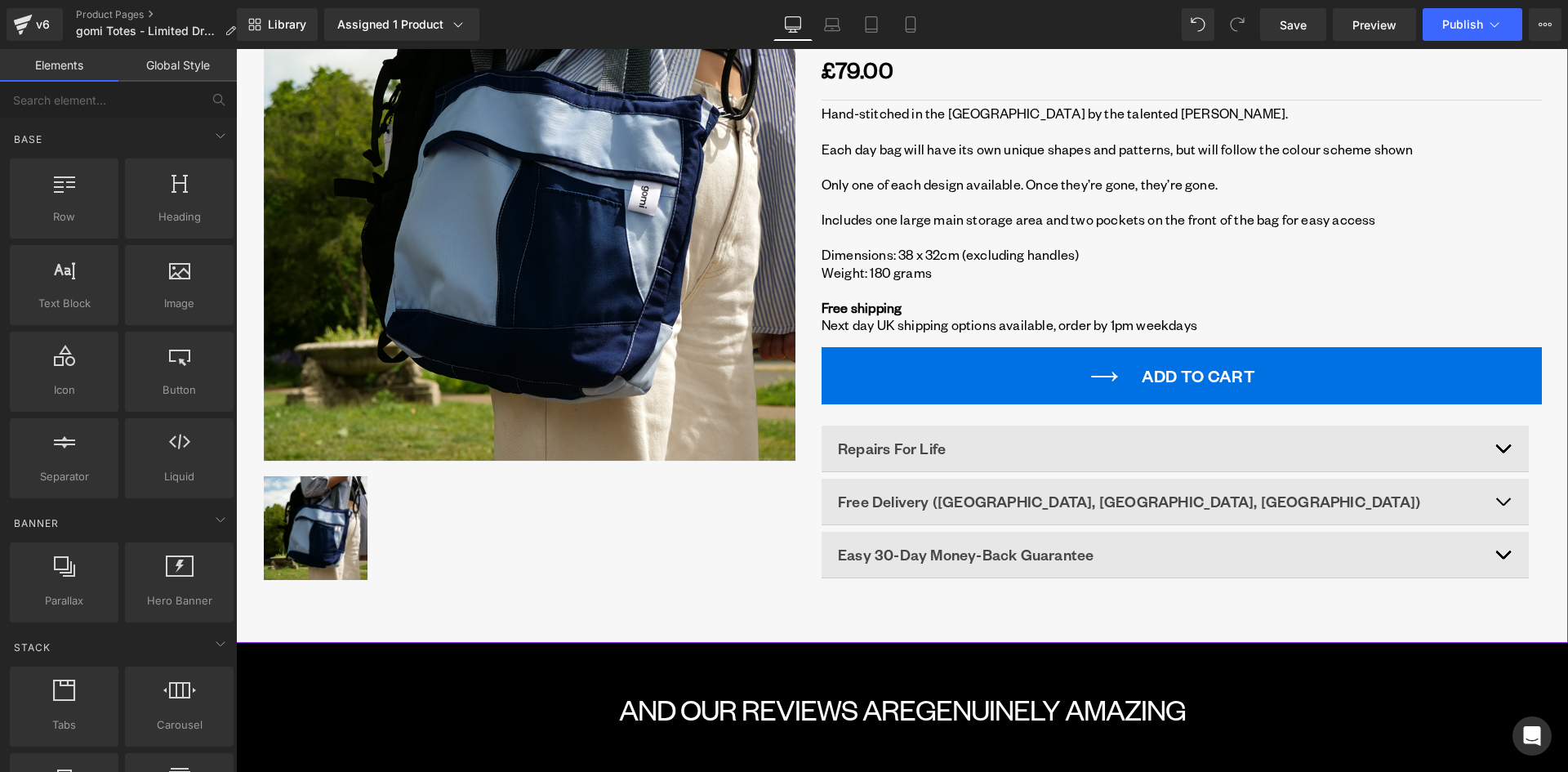
click at [1501, 445] on button "button" at bounding box center [1512, 449] width 32 height 46
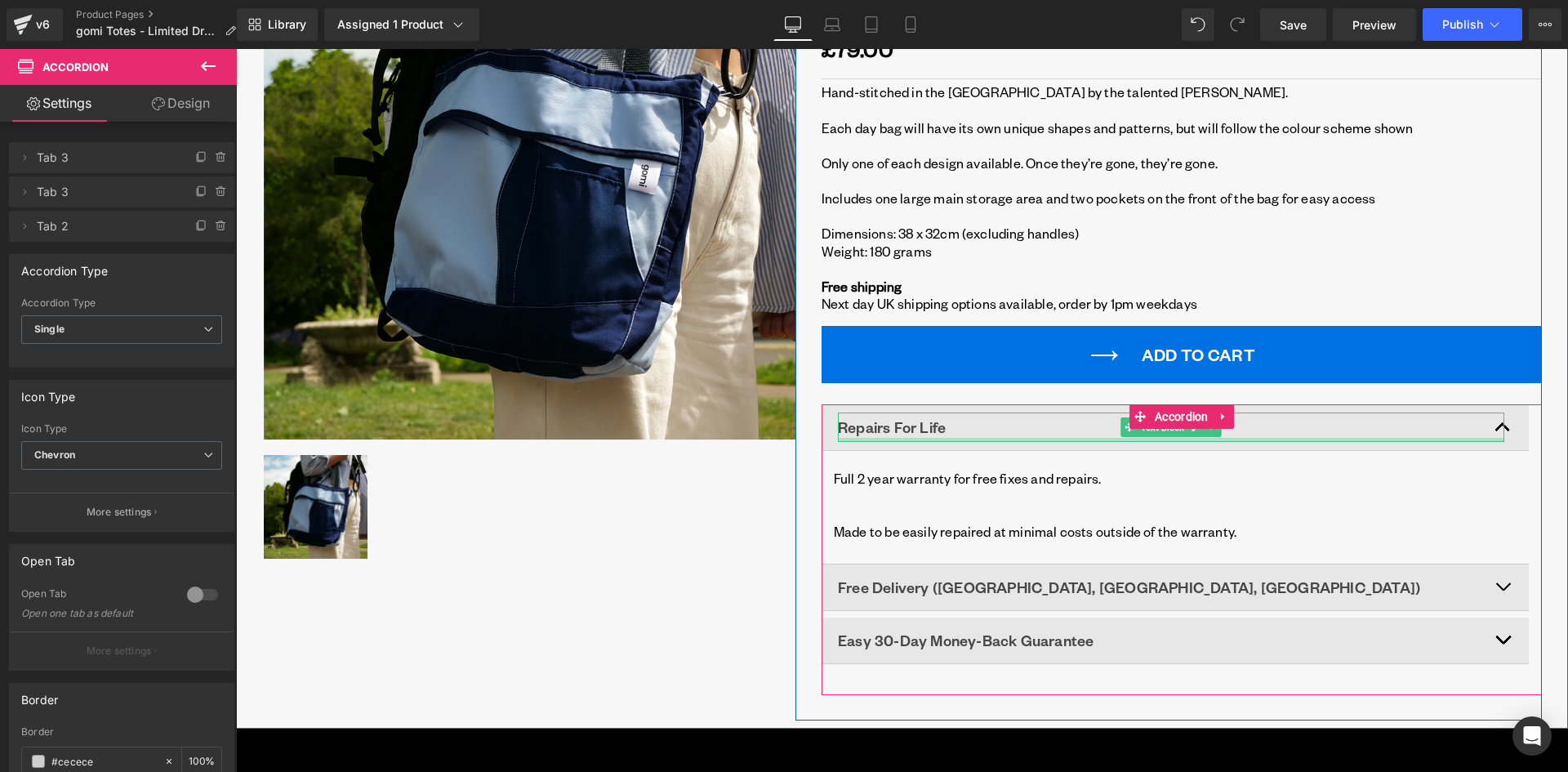
scroll to position [326, 0]
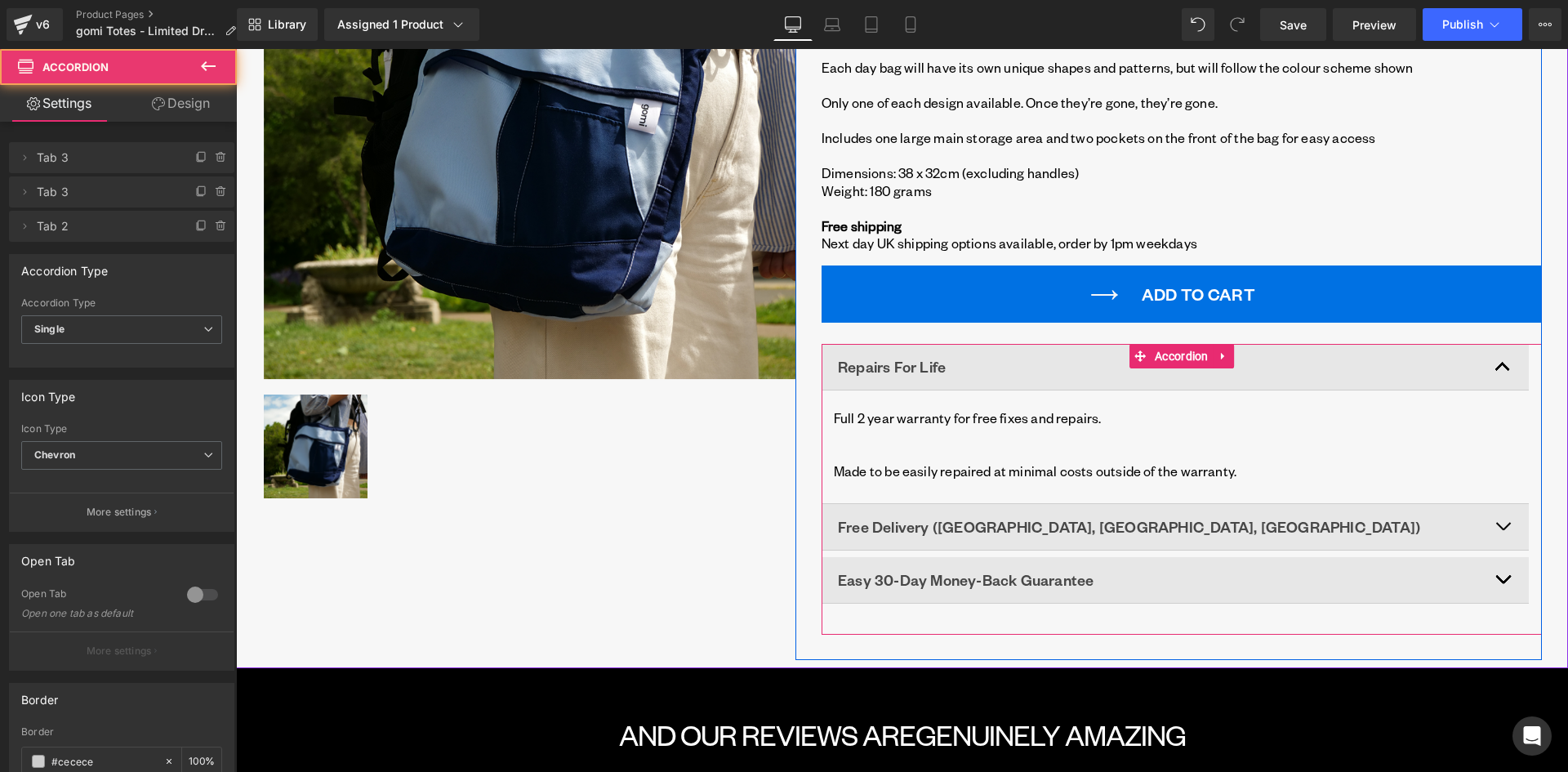
click at [1504, 529] on button "button" at bounding box center [1512, 526] width 32 height 46
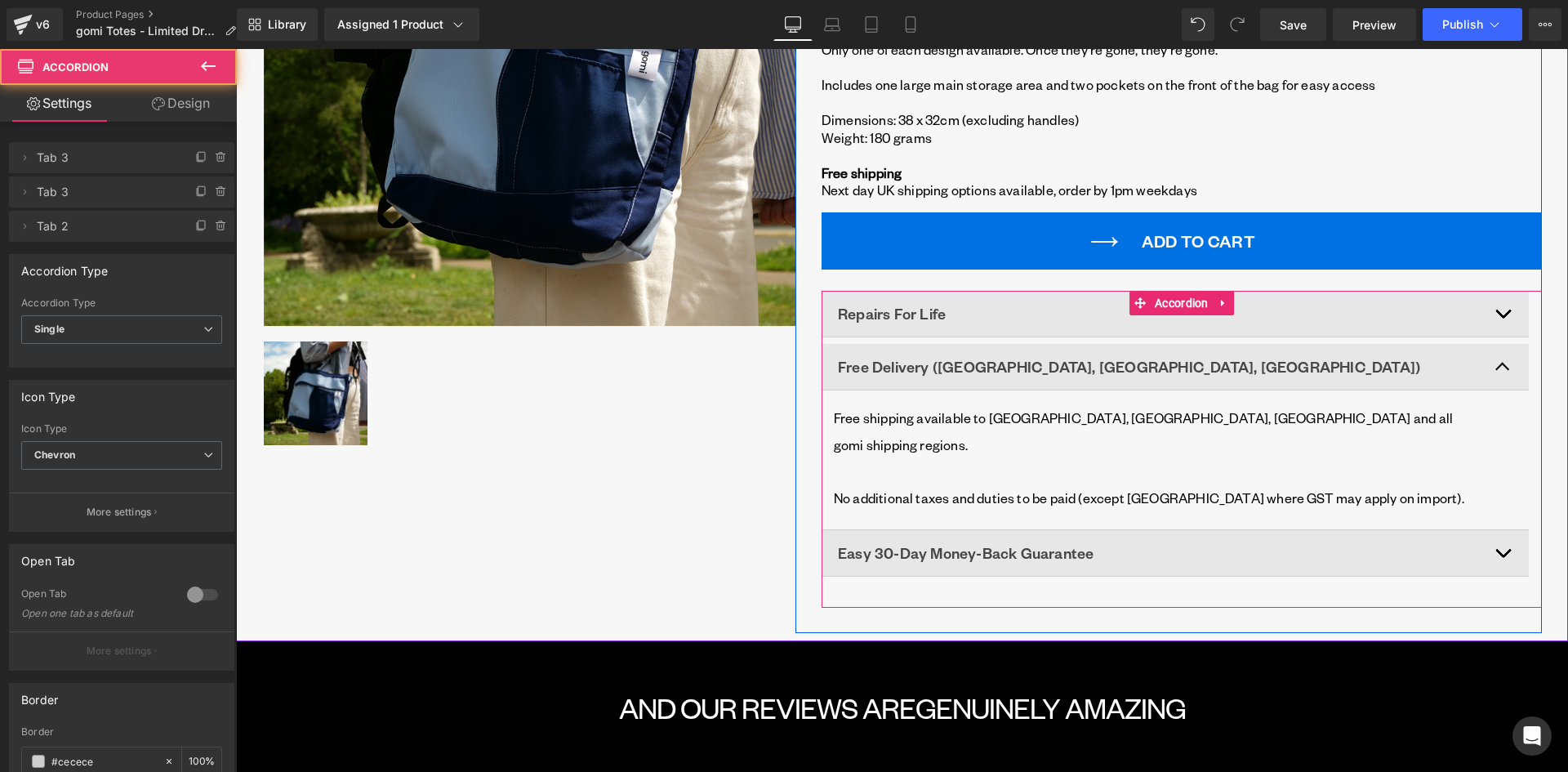
scroll to position [409, 0]
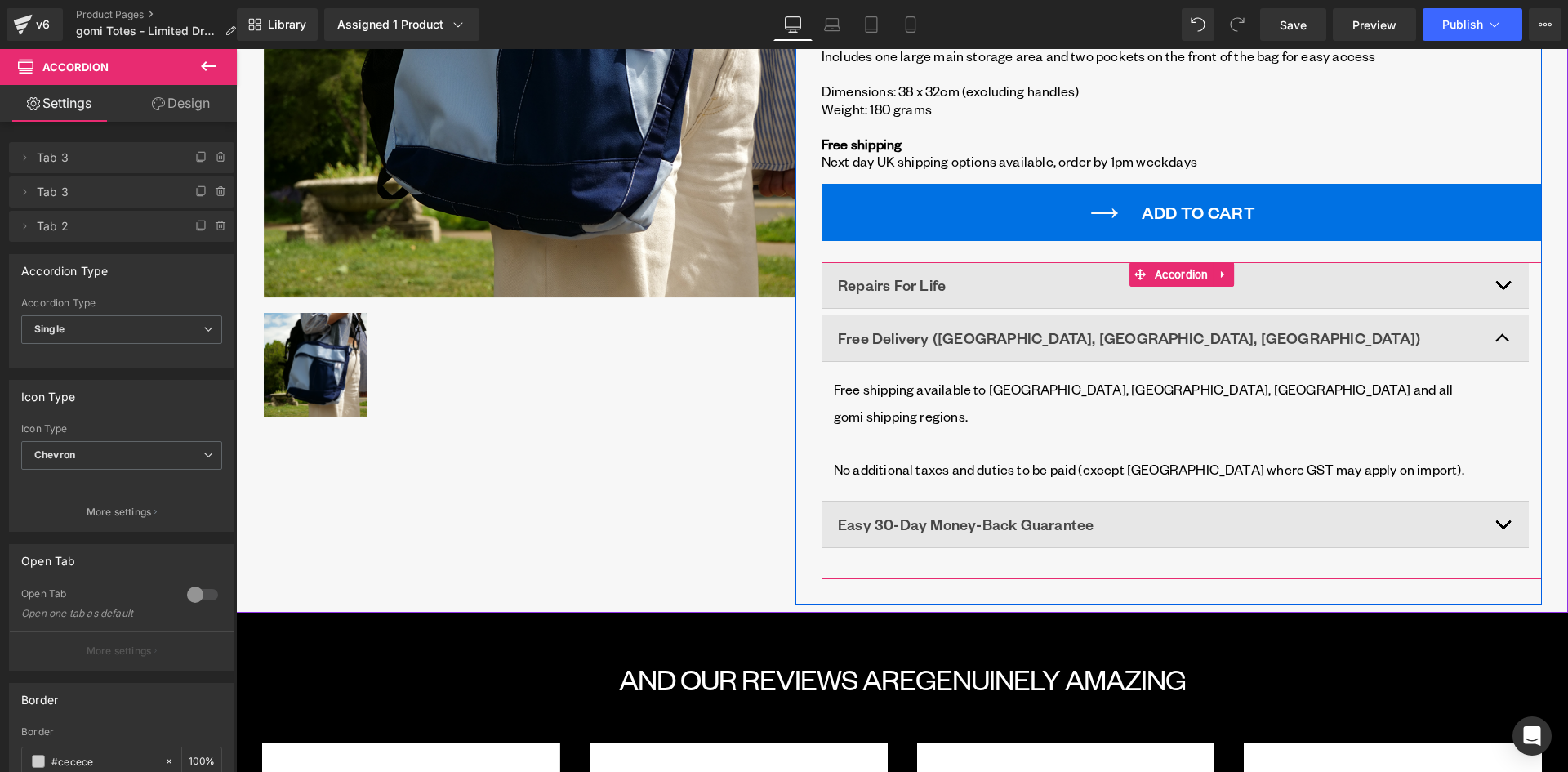
click at [1497, 509] on div "Easy 30-Day Money-Back Guarantee Text Block" at bounding box center [1171, 524] width 666 height 29
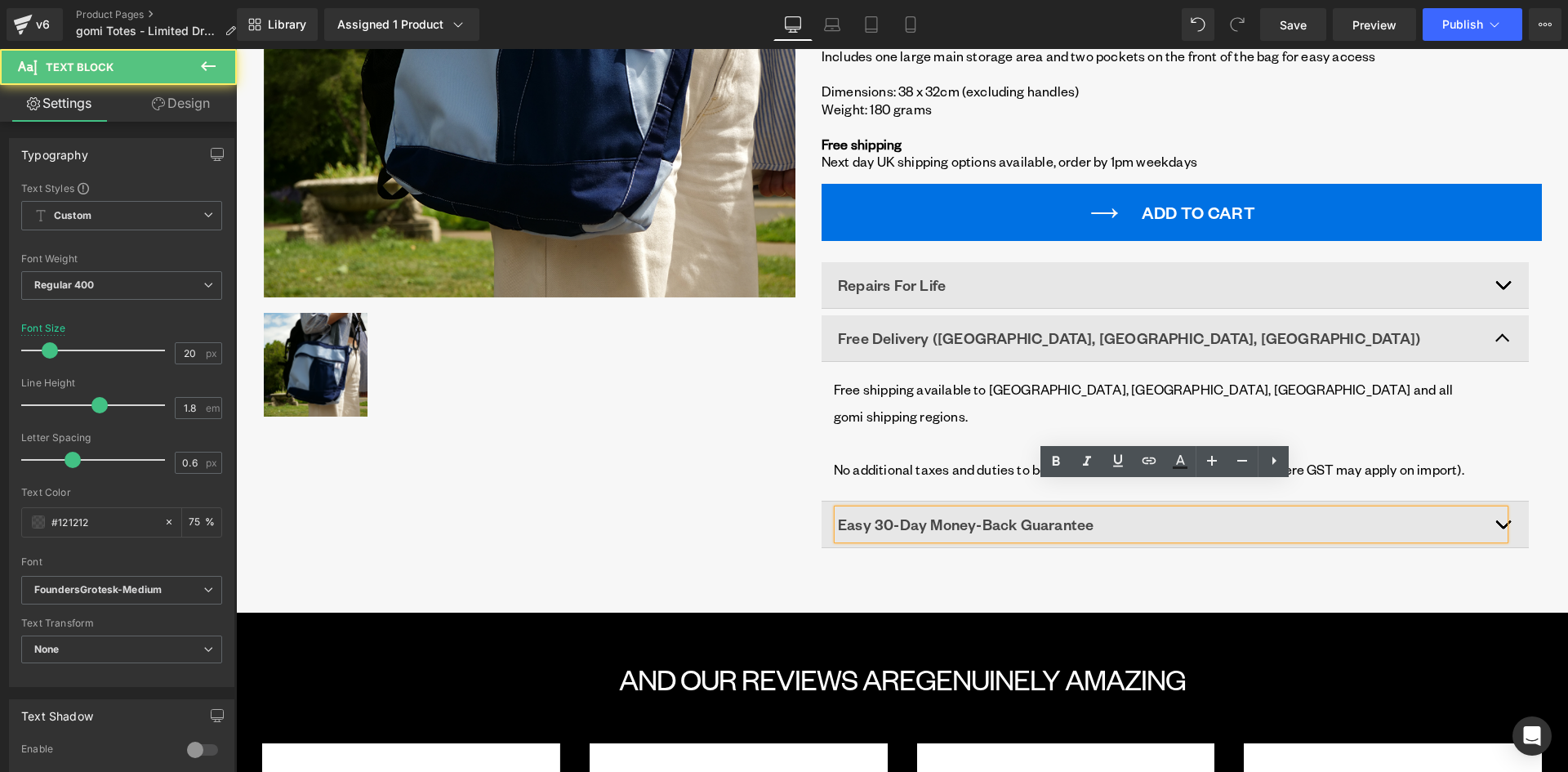
click at [1508, 503] on button "button" at bounding box center [1512, 524] width 32 height 46
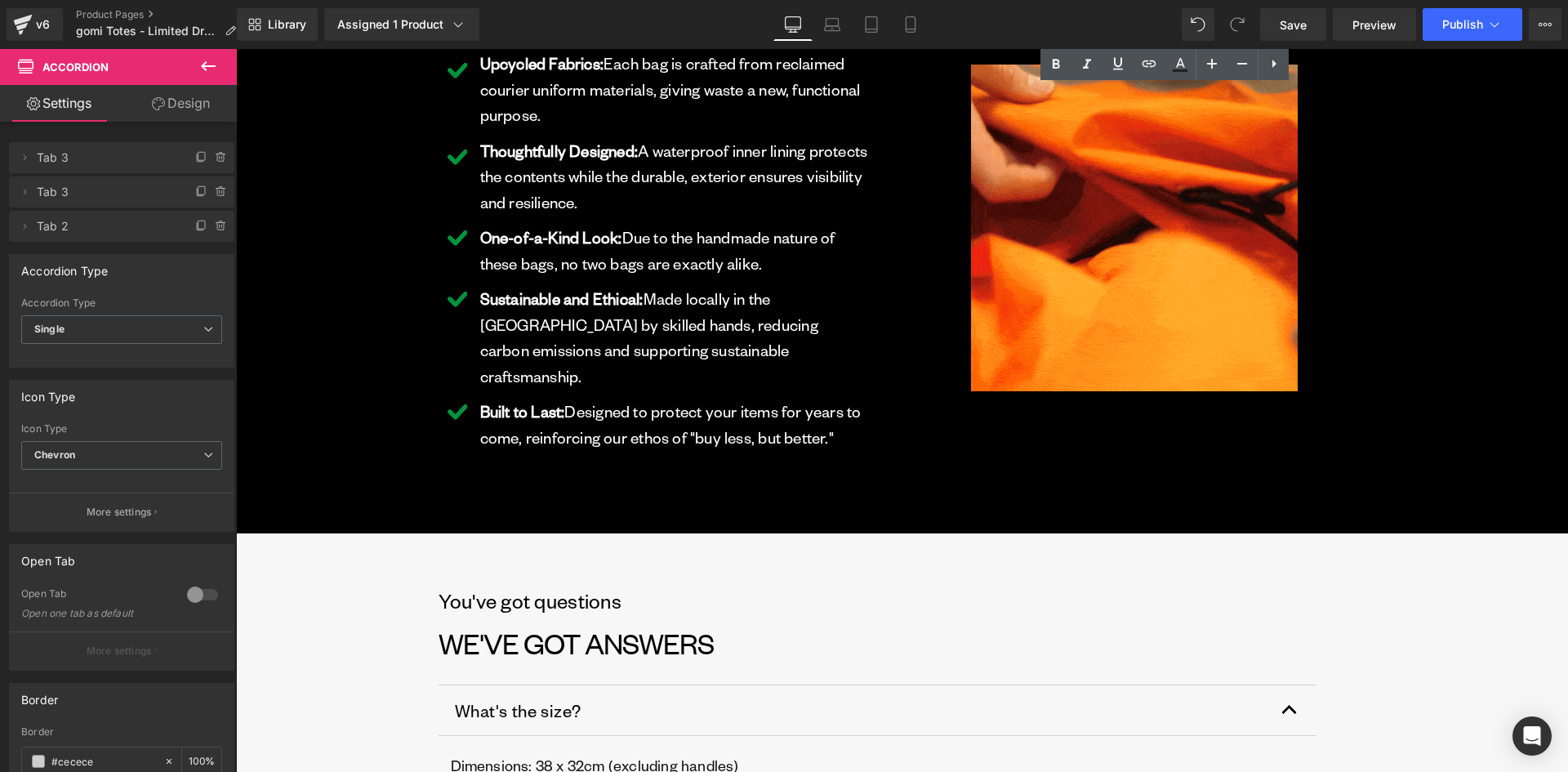
scroll to position [2369, 0]
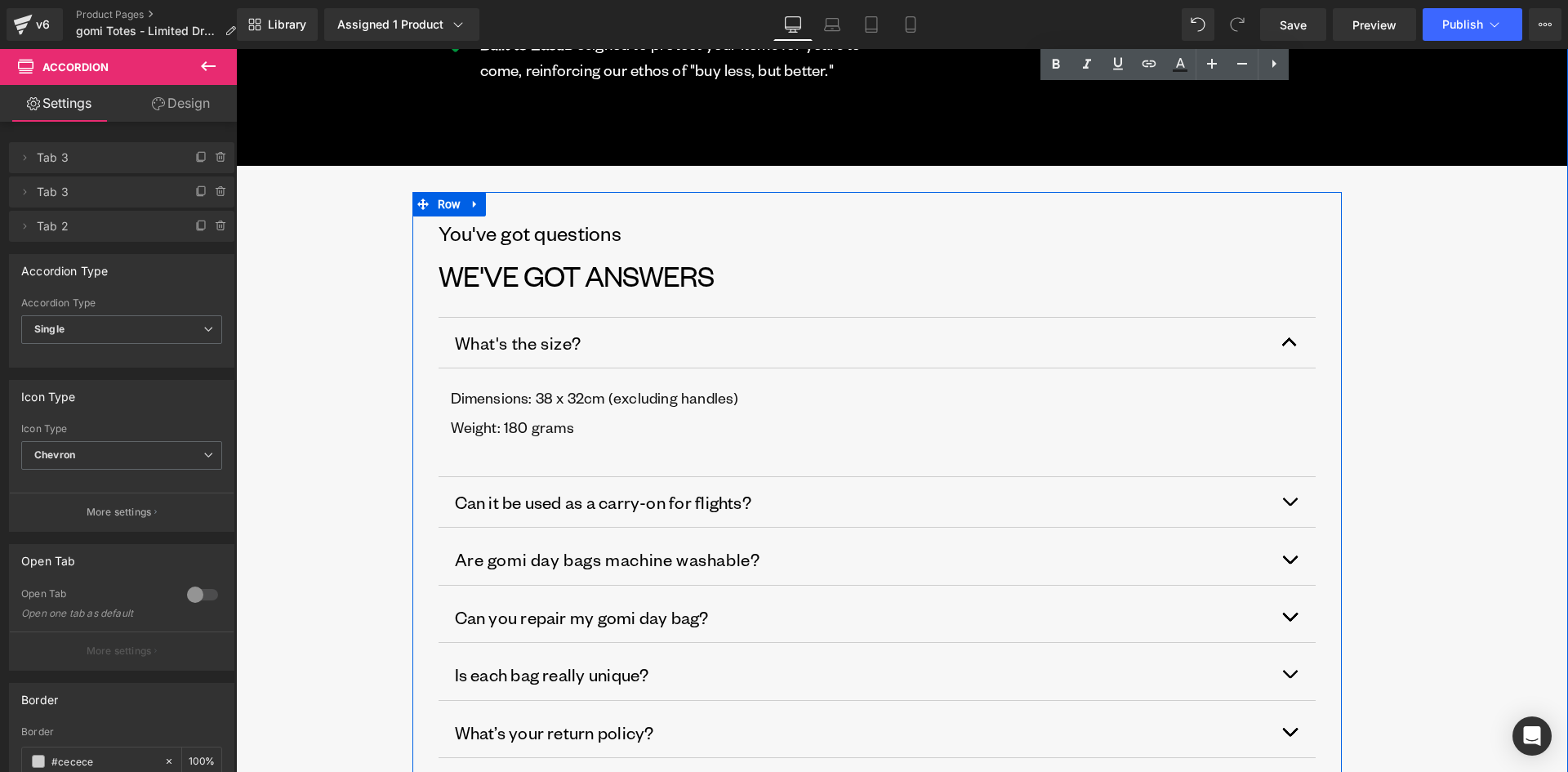
click at [1289, 346] on span "button" at bounding box center [1289, 346] width 0 height 0
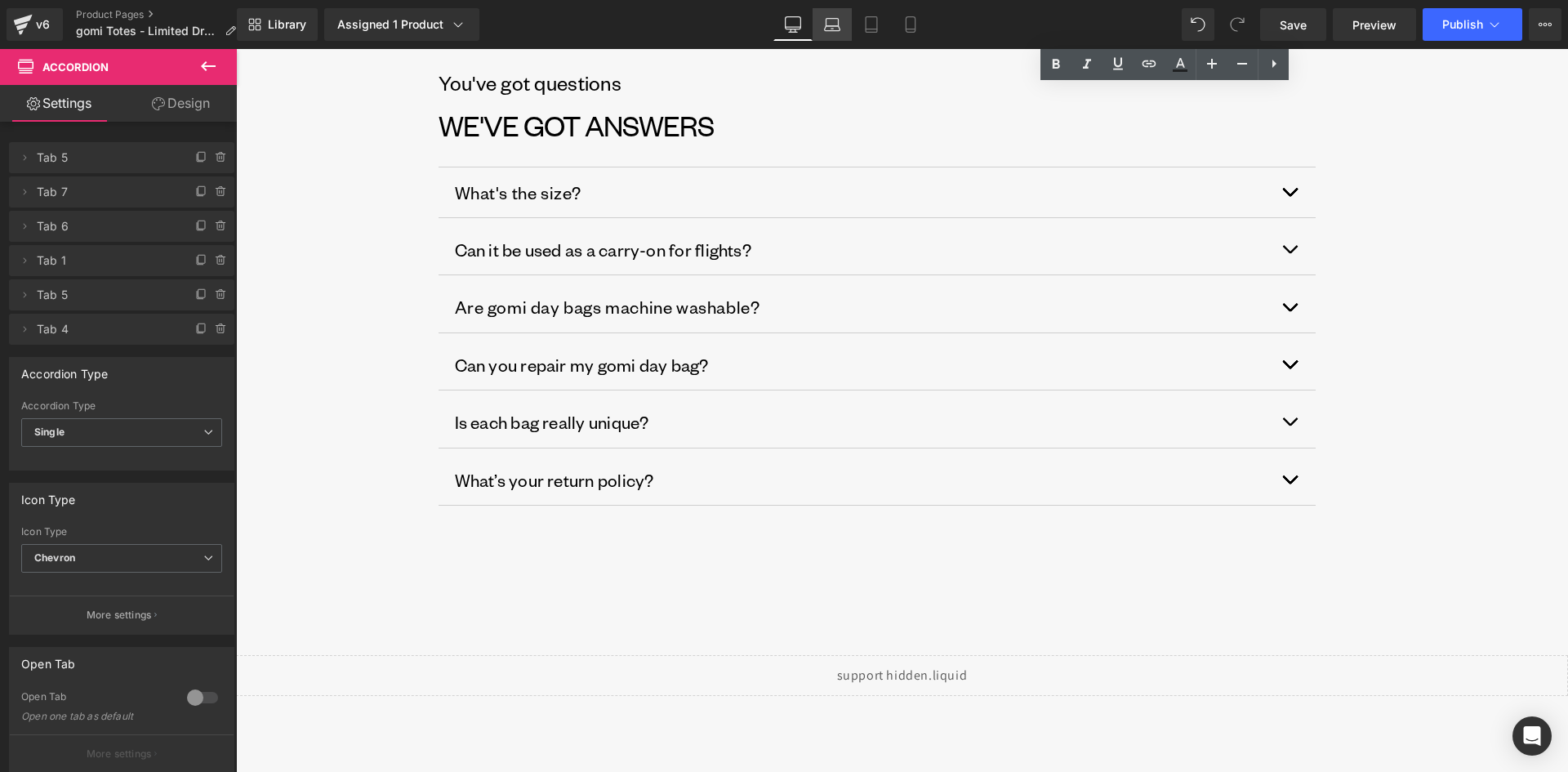
click at [843, 18] on link "Laptop" at bounding box center [831, 25] width 39 height 32
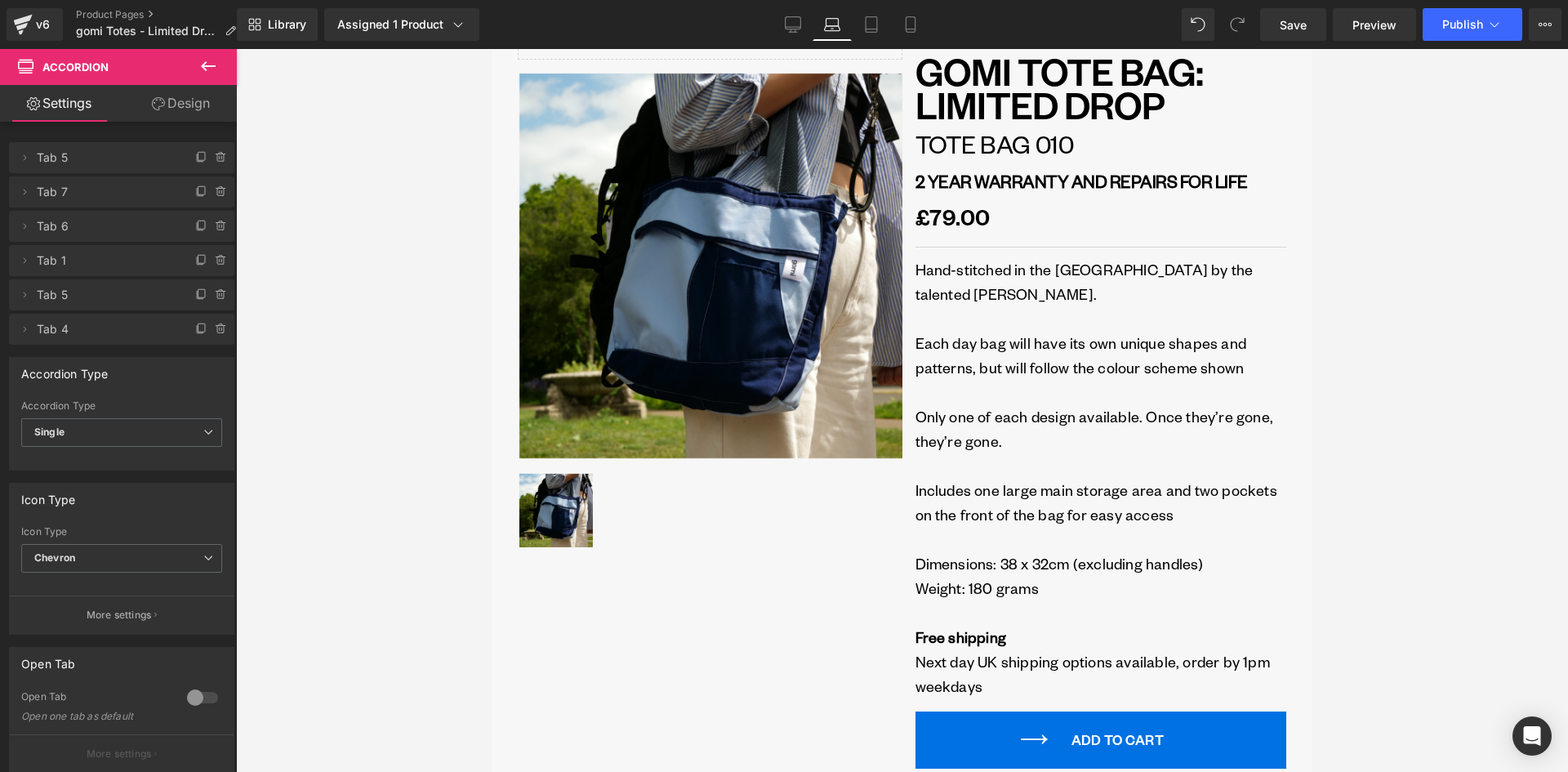
scroll to position [0, 0]
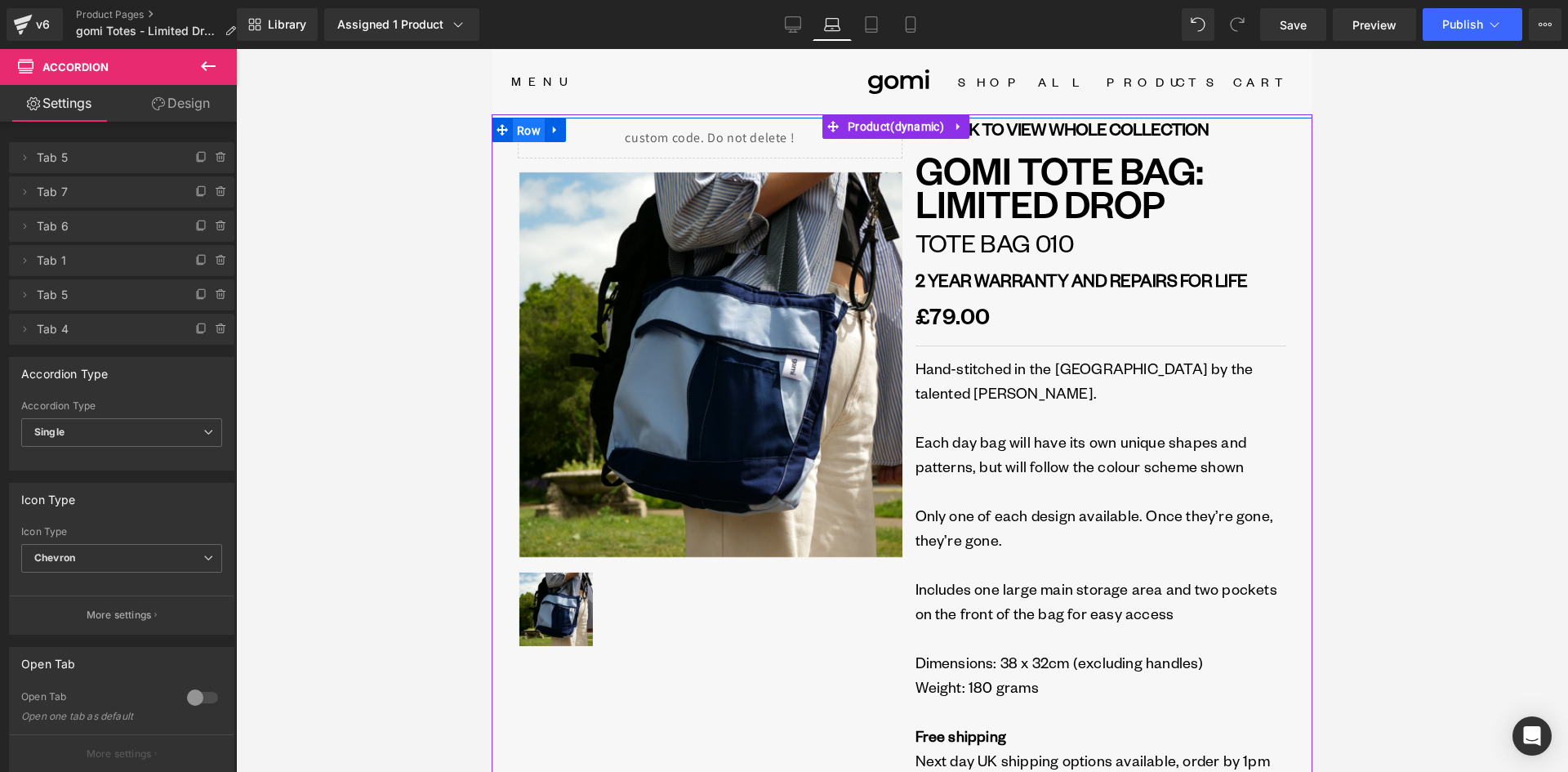
click at [517, 132] on span "Row" at bounding box center [529, 131] width 32 height 25
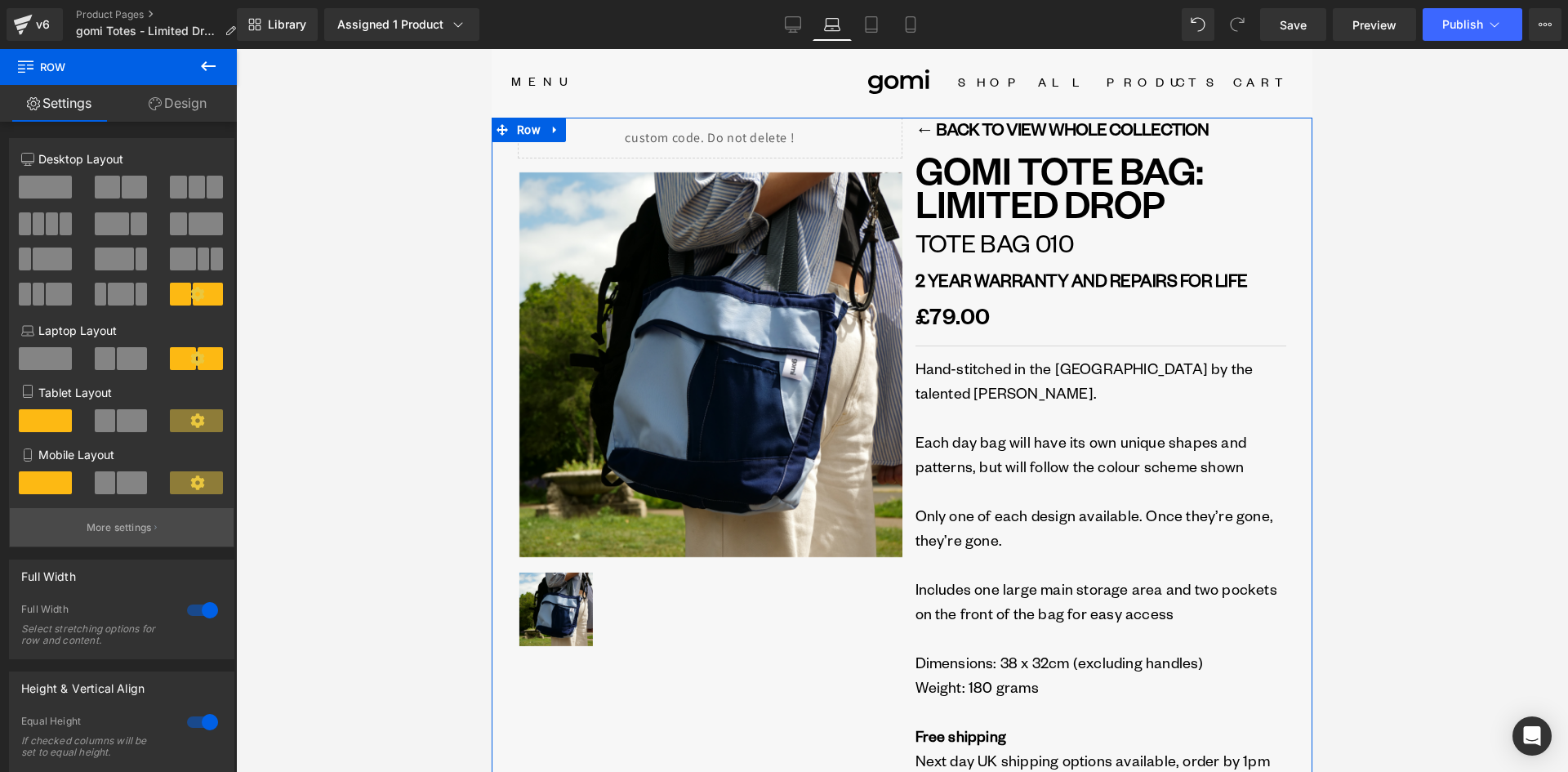
click at [111, 526] on p "More settings" at bounding box center [119, 528] width 65 height 15
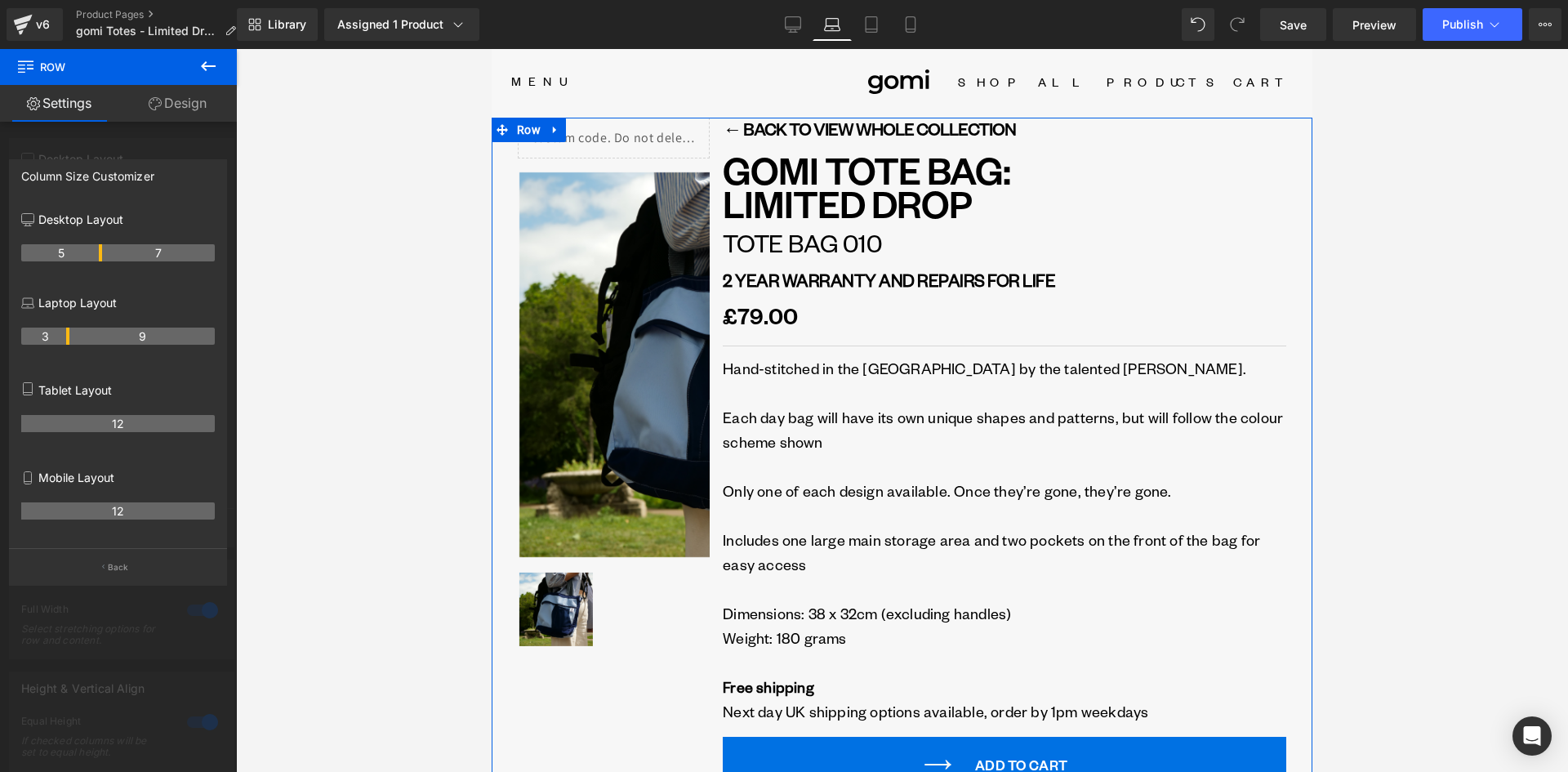
drag, startPoint x: 115, startPoint y: 335, endPoint x: 73, endPoint y: 349, distance: 44.3
click at [73, 349] on div "3 9" at bounding box center [118, 342] width 193 height 46
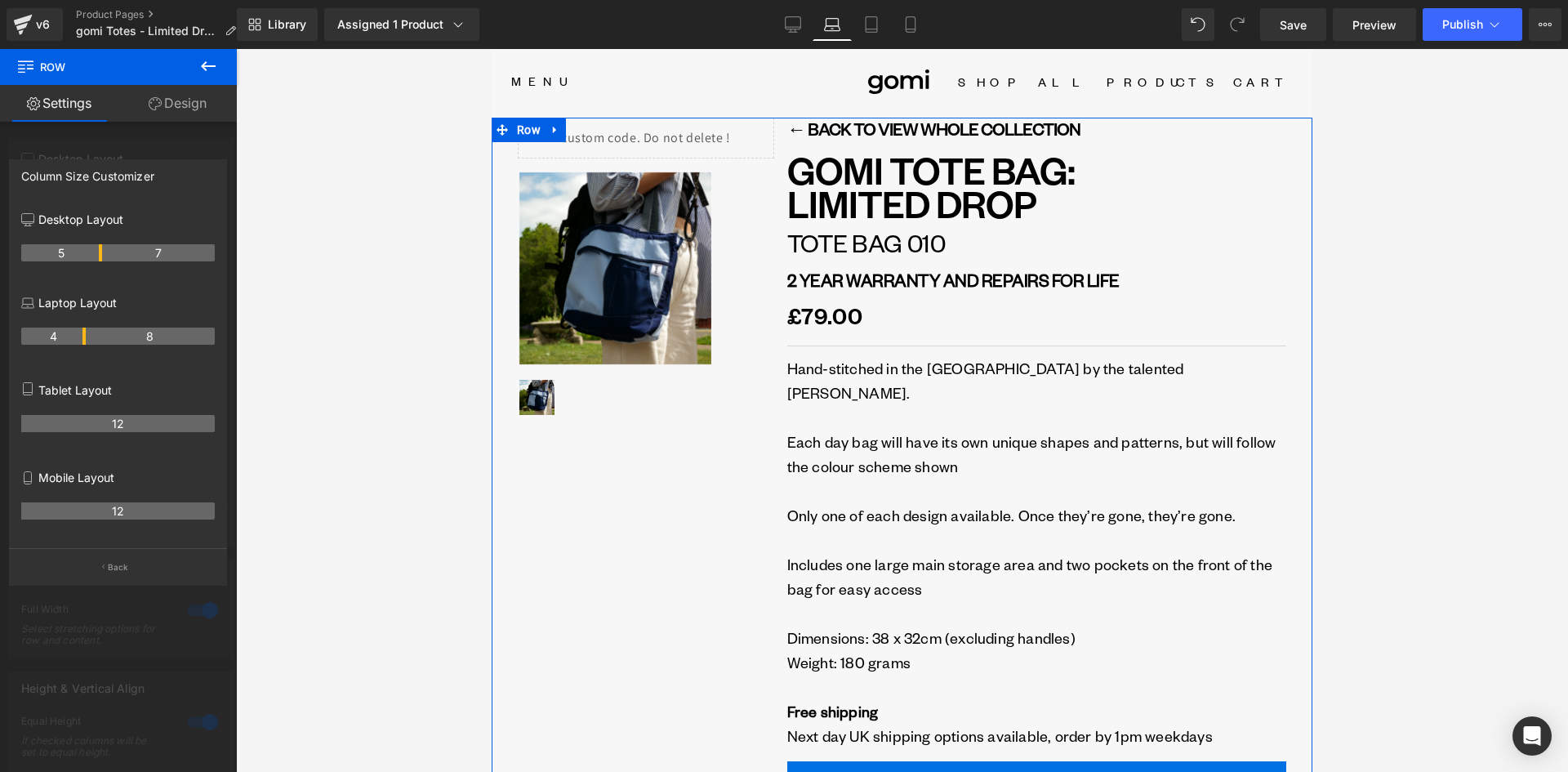
drag, startPoint x: 68, startPoint y: 337, endPoint x: 85, endPoint y: 339, distance: 17.1
click at [85, 339] on tr "4 8" at bounding box center [118, 336] width 193 height 17
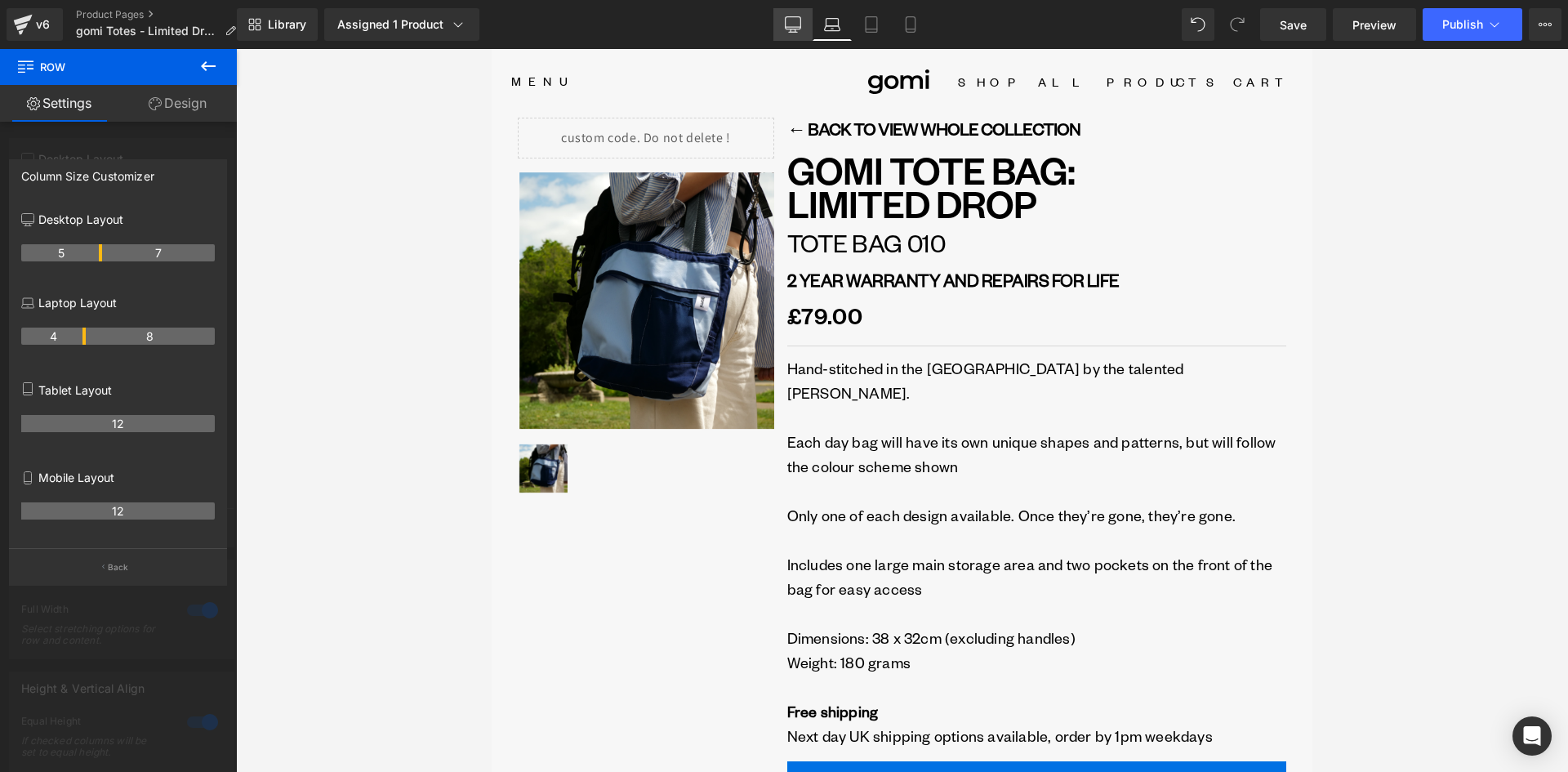
click at [797, 31] on icon at bounding box center [793, 24] width 16 height 16
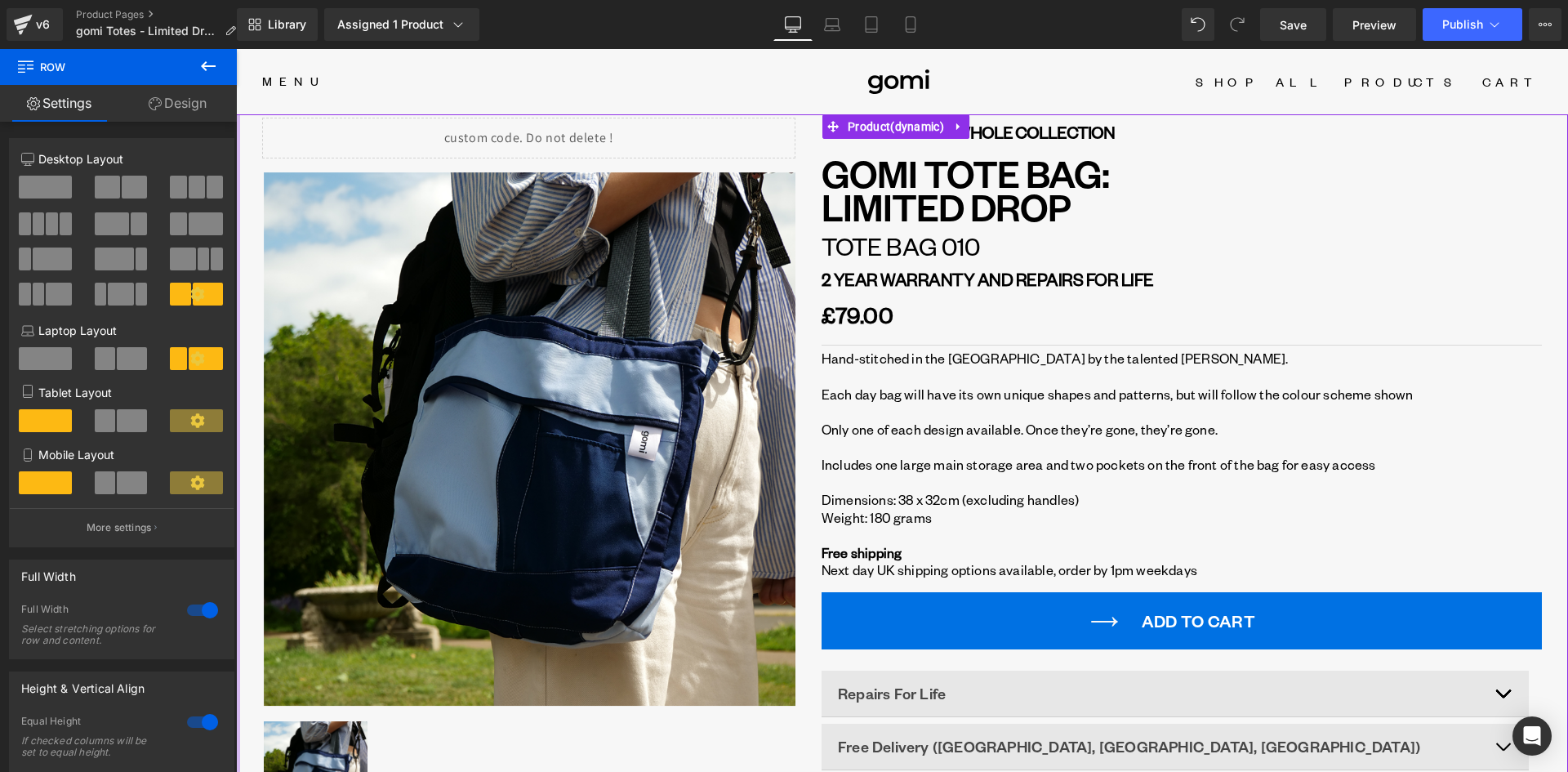
click at [239, 130] on div at bounding box center [238, 528] width 4 height 827
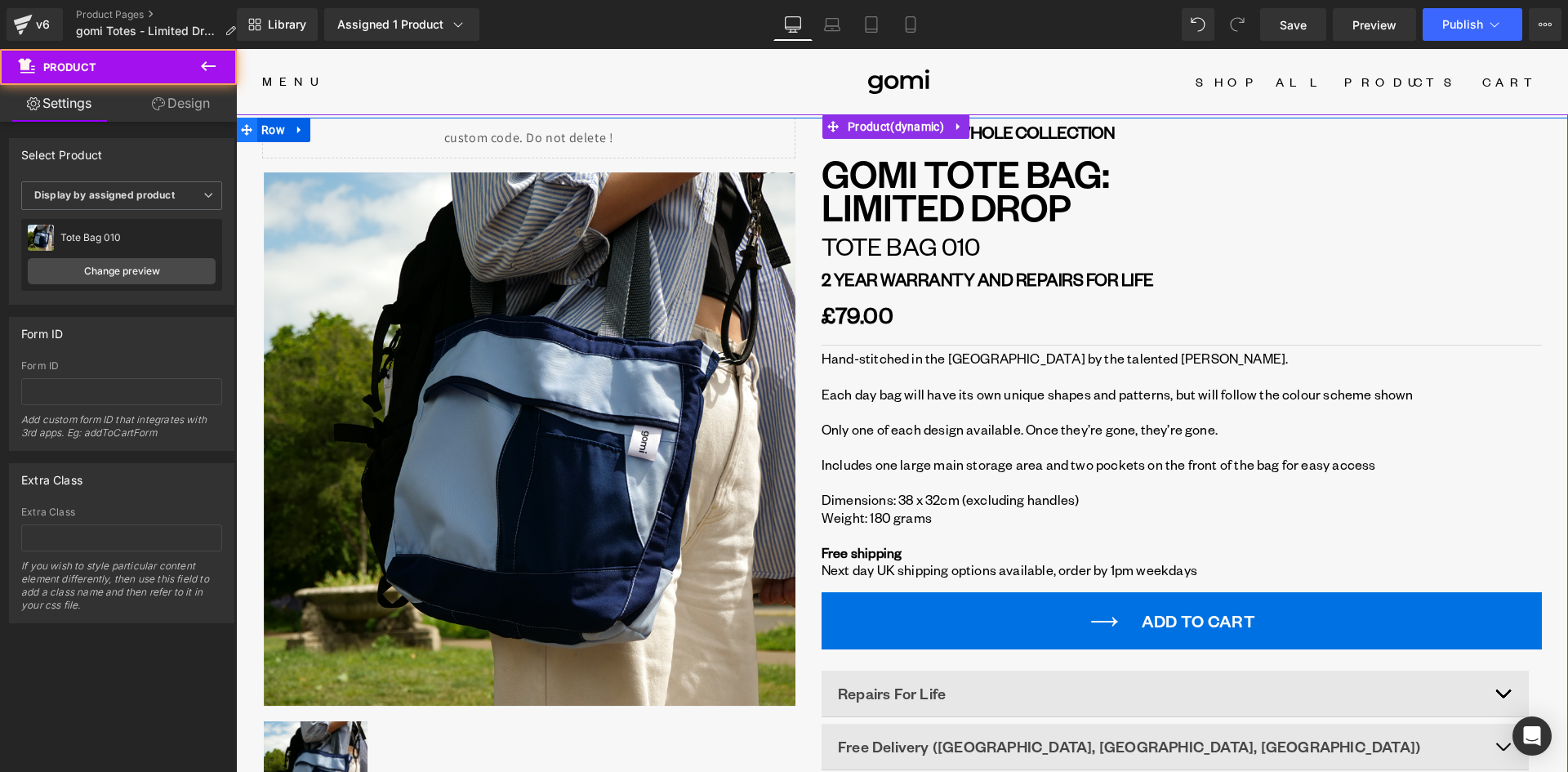
click at [245, 128] on icon at bounding box center [246, 130] width 11 height 11
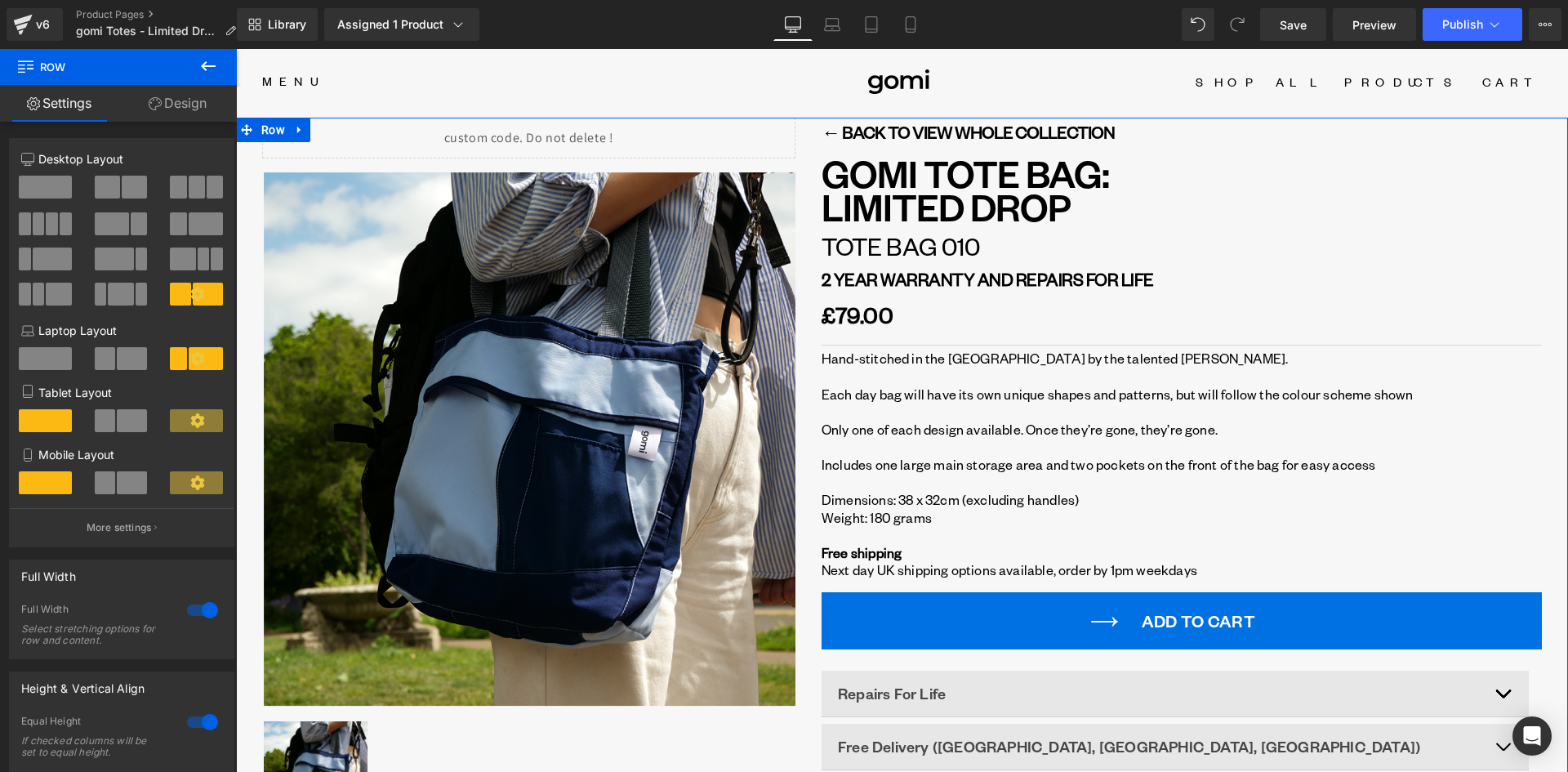
click at [196, 613] on div at bounding box center [202, 611] width 39 height 27
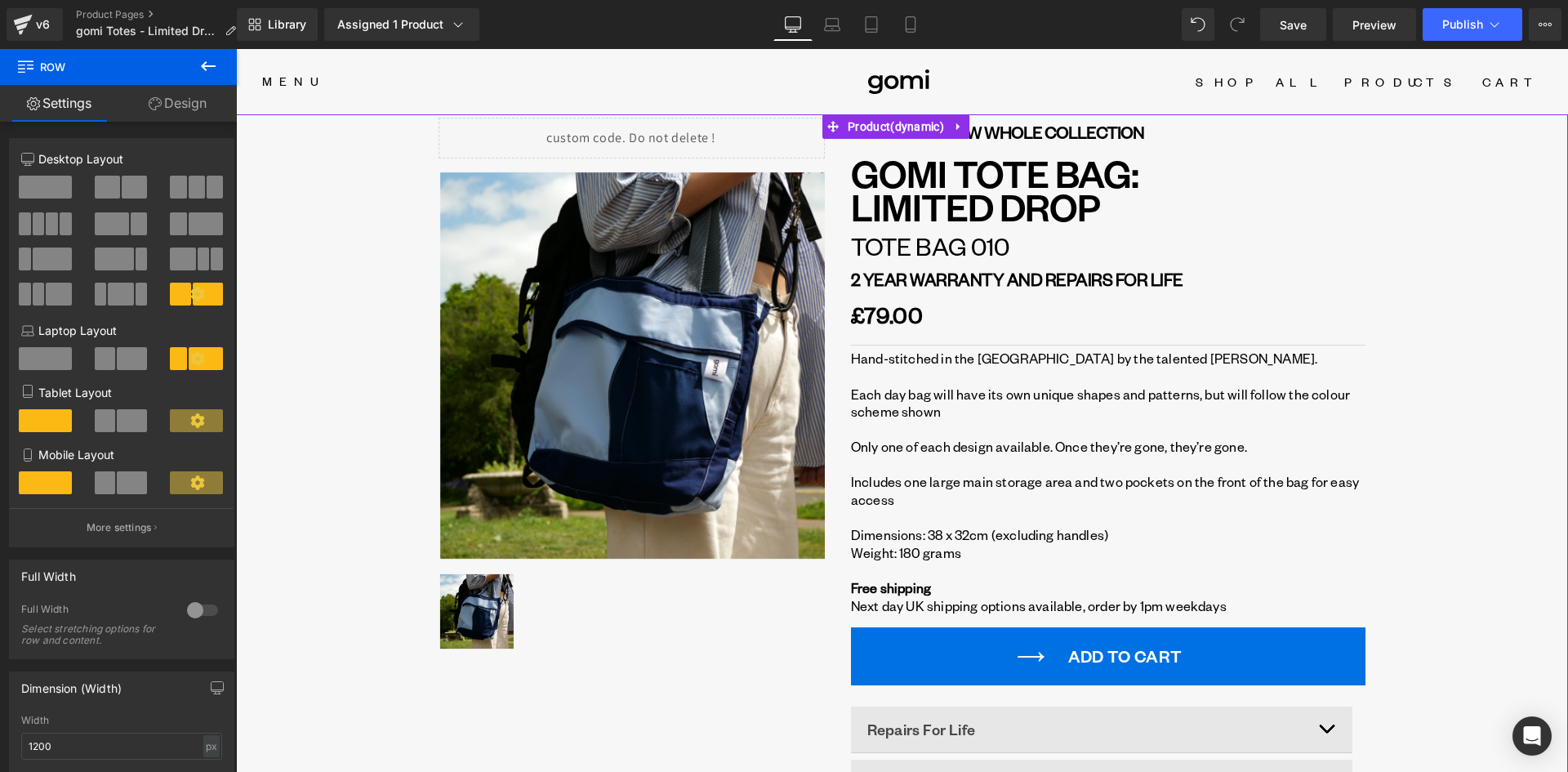
click at [328, 314] on div "Liquid ‹ › (P) Image List ‹ › (P) Image List Heading" at bounding box center [902, 575] width 1332 height 915
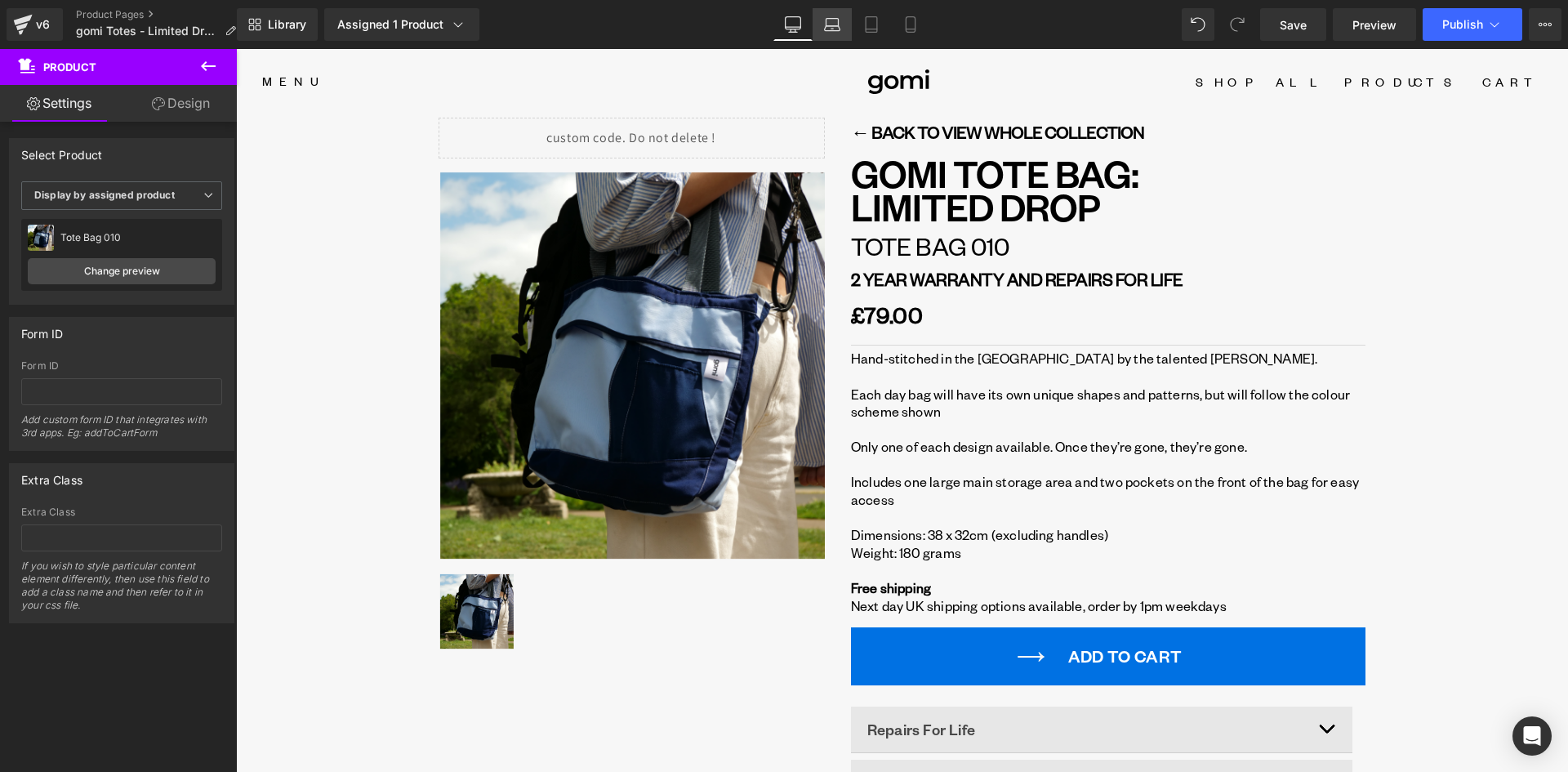
click at [831, 29] on icon at bounding box center [831, 24] width 16 height 16
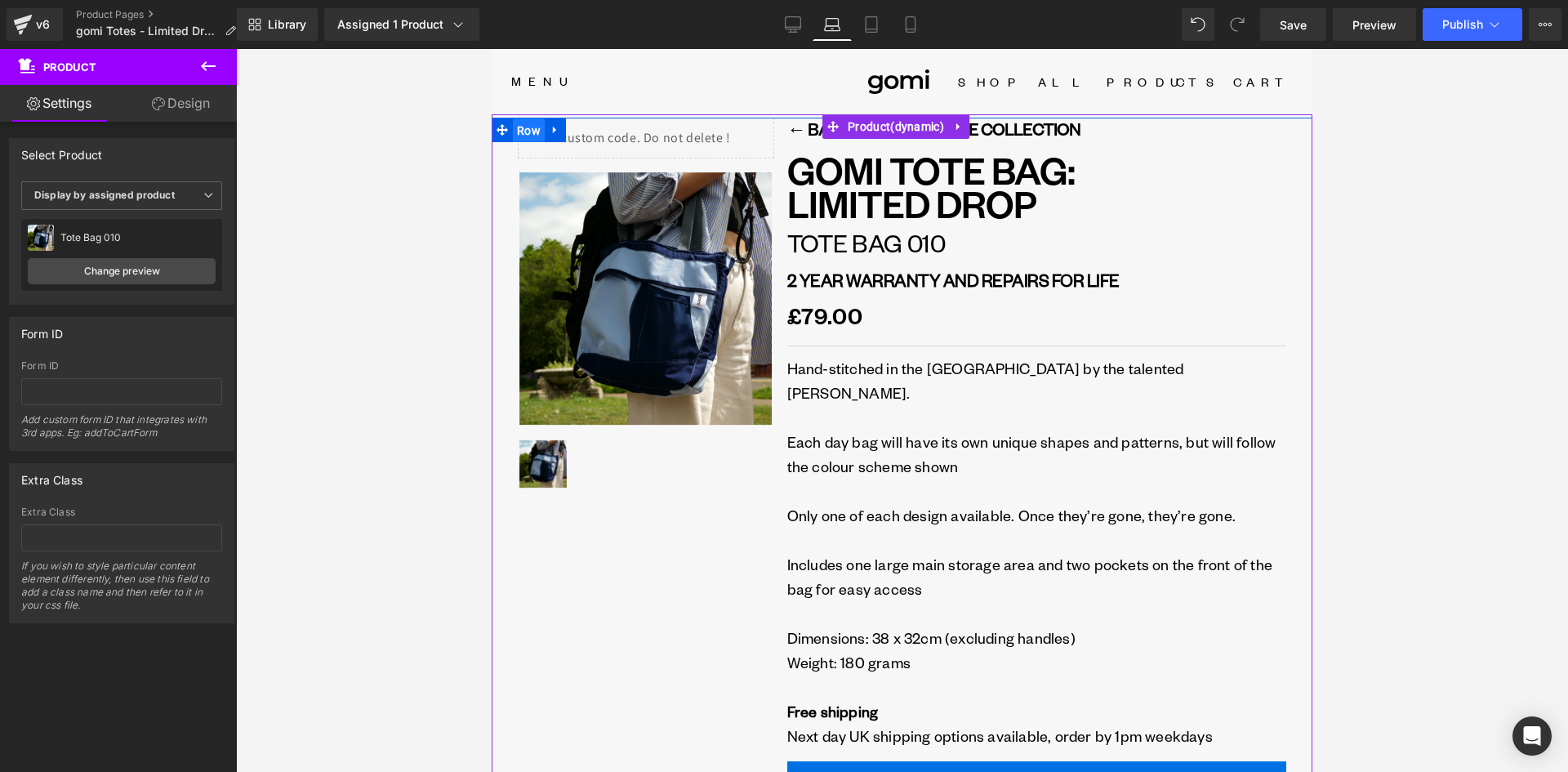
drag, startPoint x: 537, startPoint y: 125, endPoint x: 857, endPoint y: 203, distance: 329.4
click at [537, 125] on span "Row" at bounding box center [529, 131] width 32 height 25
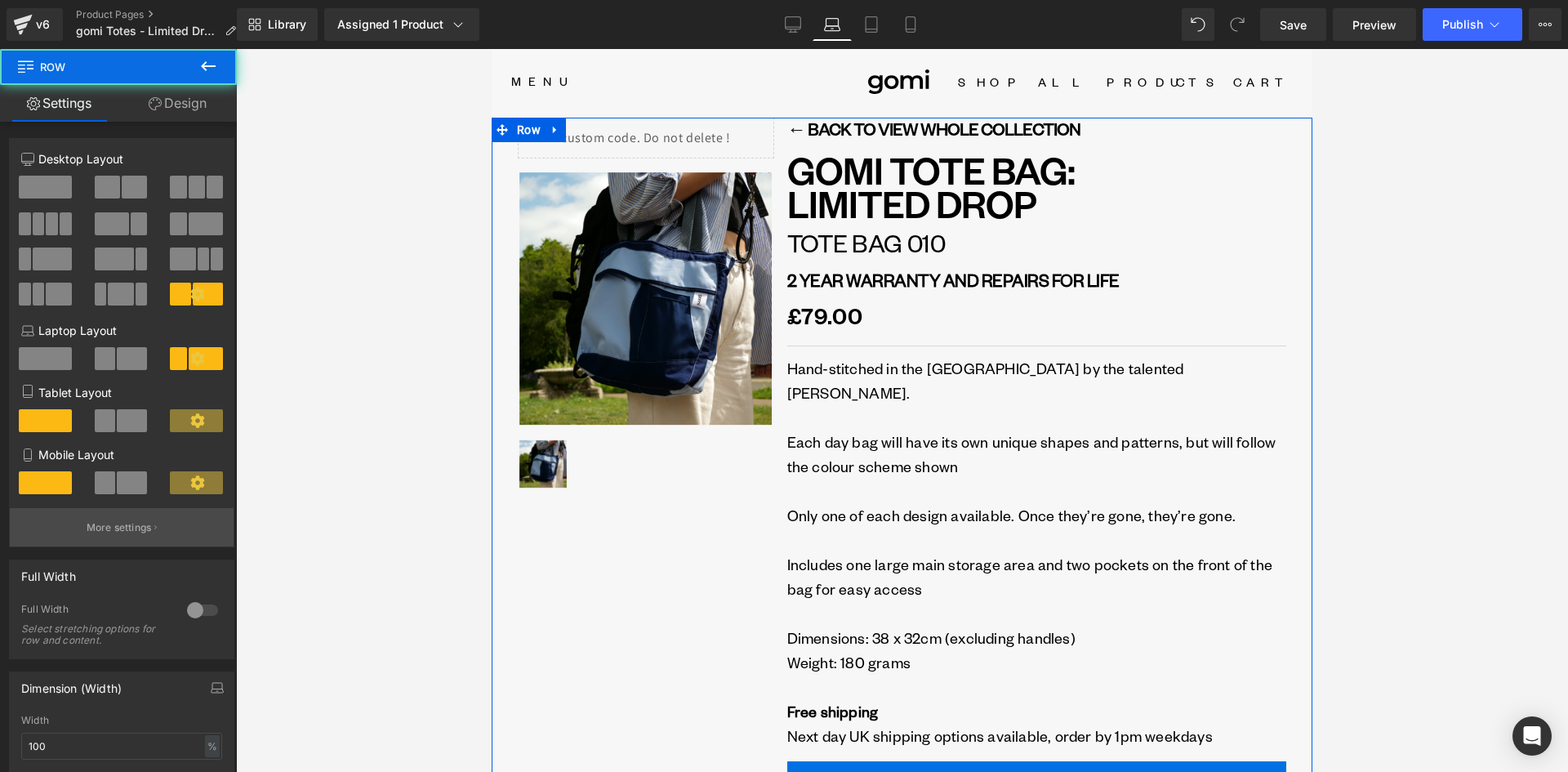
click at [139, 533] on p "More settings" at bounding box center [119, 528] width 65 height 15
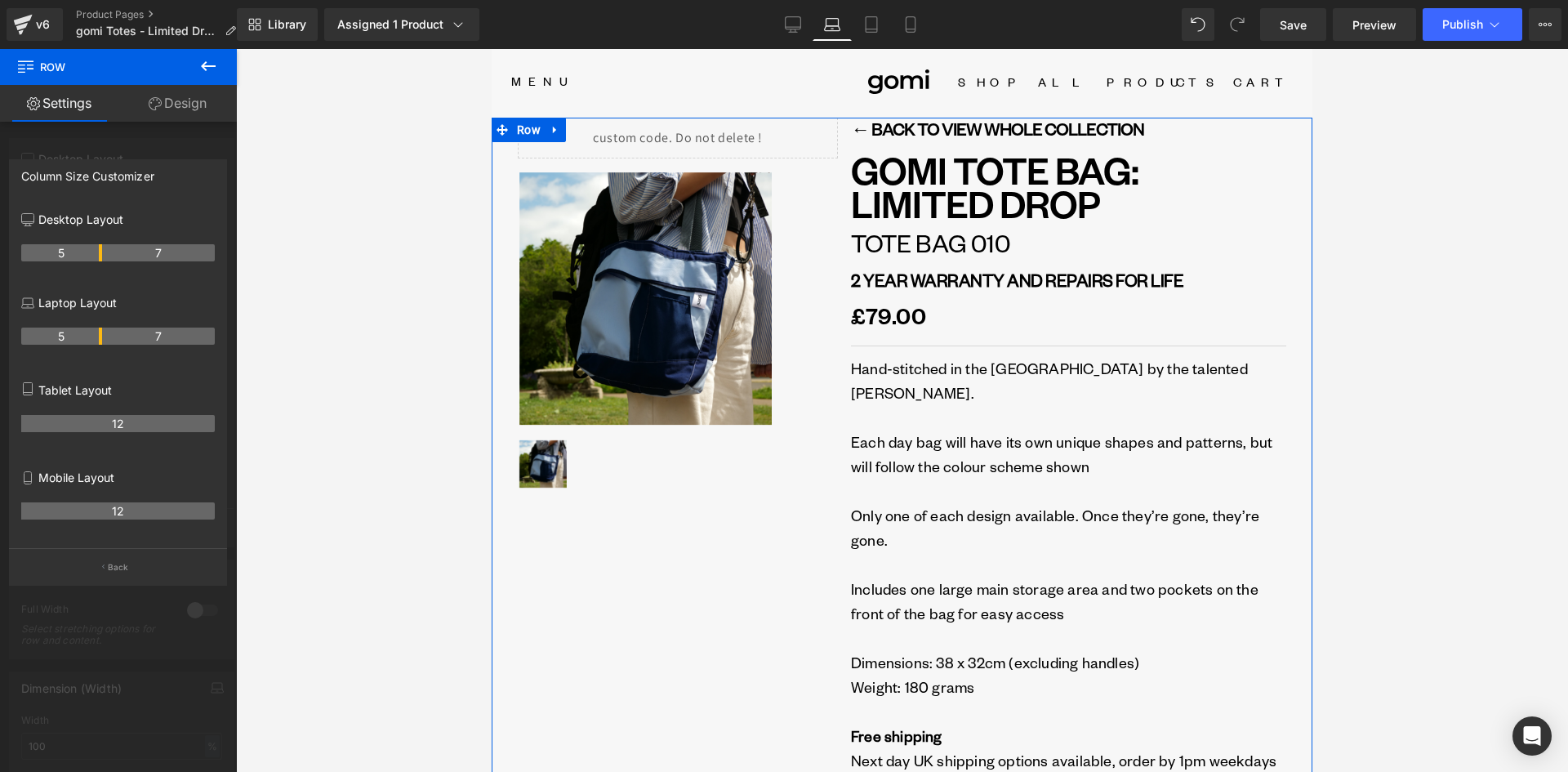
drag, startPoint x: 83, startPoint y: 333, endPoint x: 97, endPoint y: 336, distance: 14.3
click at [97, 336] on th "5" at bounding box center [61, 336] width 81 height 17
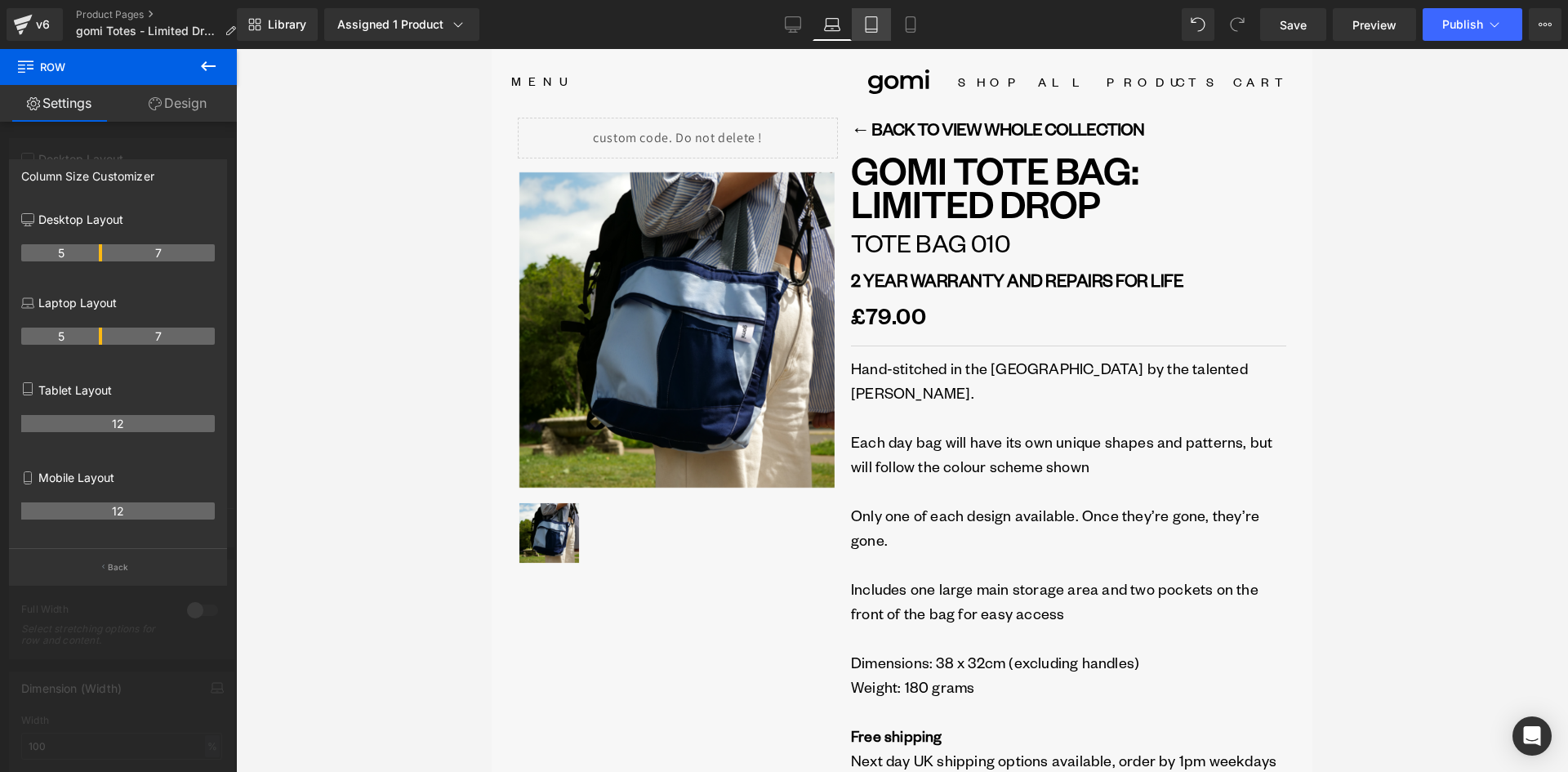
drag, startPoint x: 864, startPoint y: 21, endPoint x: 864, endPoint y: 30, distance: 9.0
click at [863, 21] on icon at bounding box center [870, 24] width 16 height 16
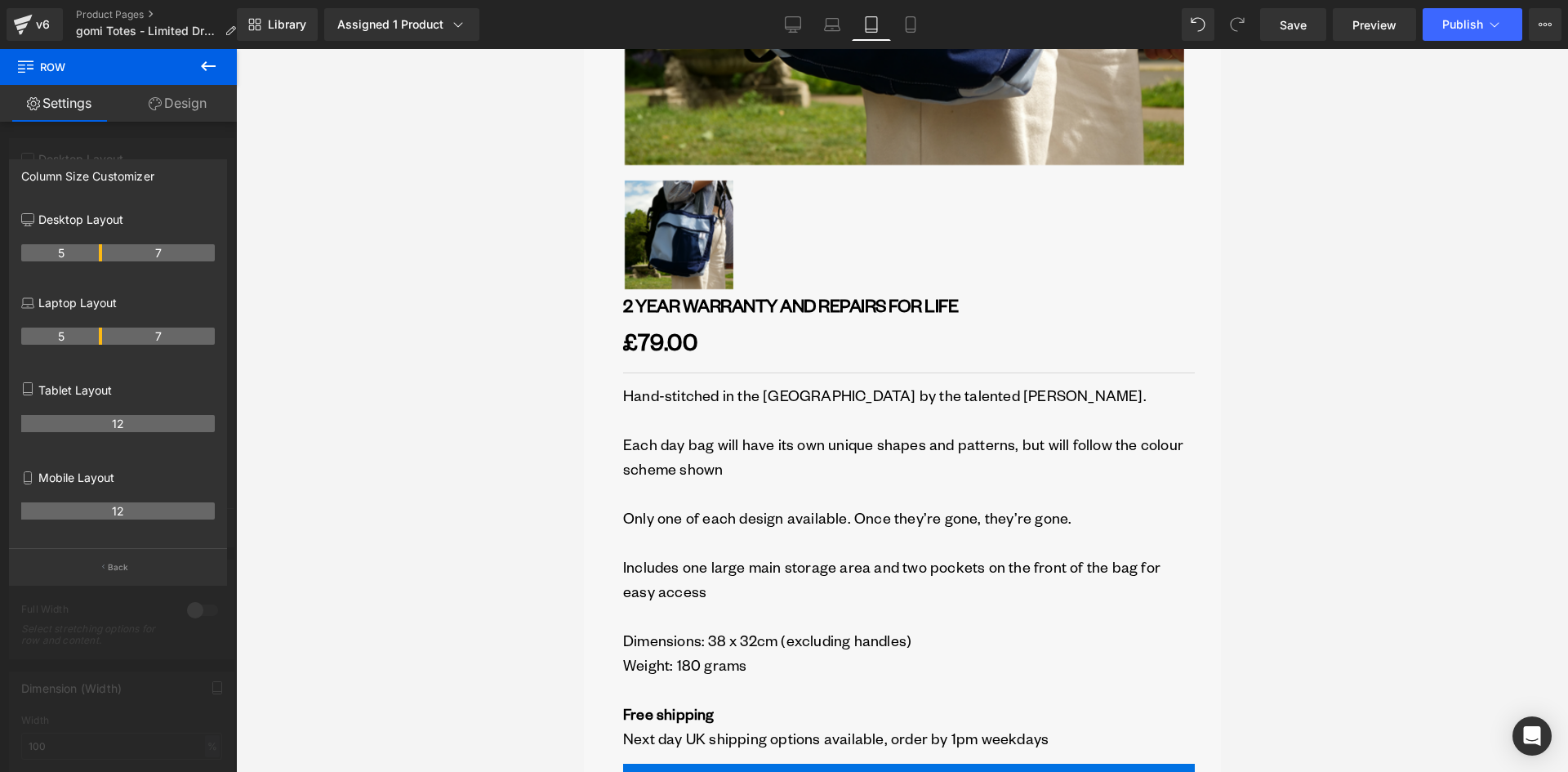
scroll to position [749, 0]
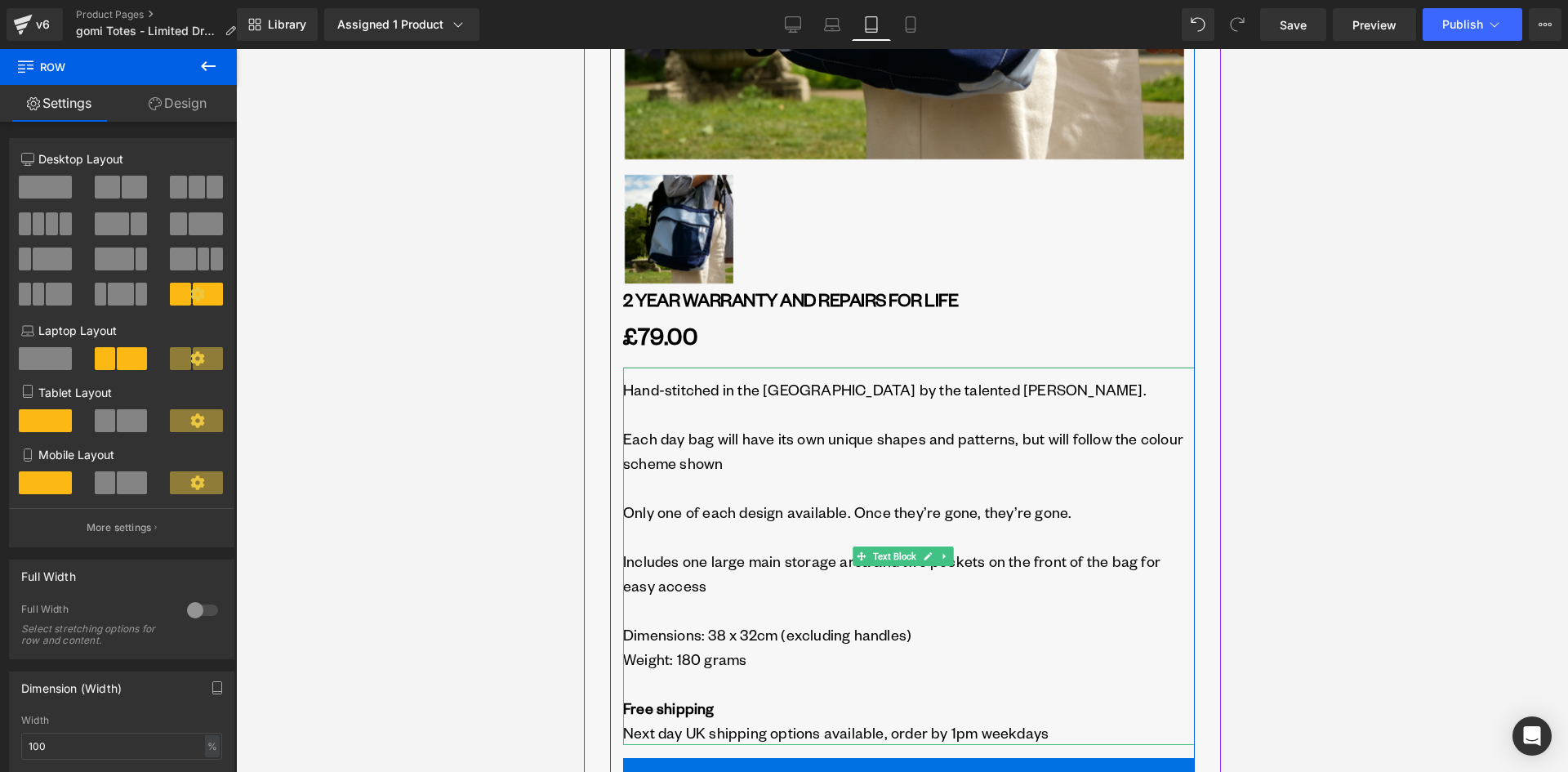
click at [652, 397] on p "Hand-stitched in the [GEOGRAPHIC_DATA] by the talented [PERSON_NAME]." at bounding box center [907, 402] width 572 height 49
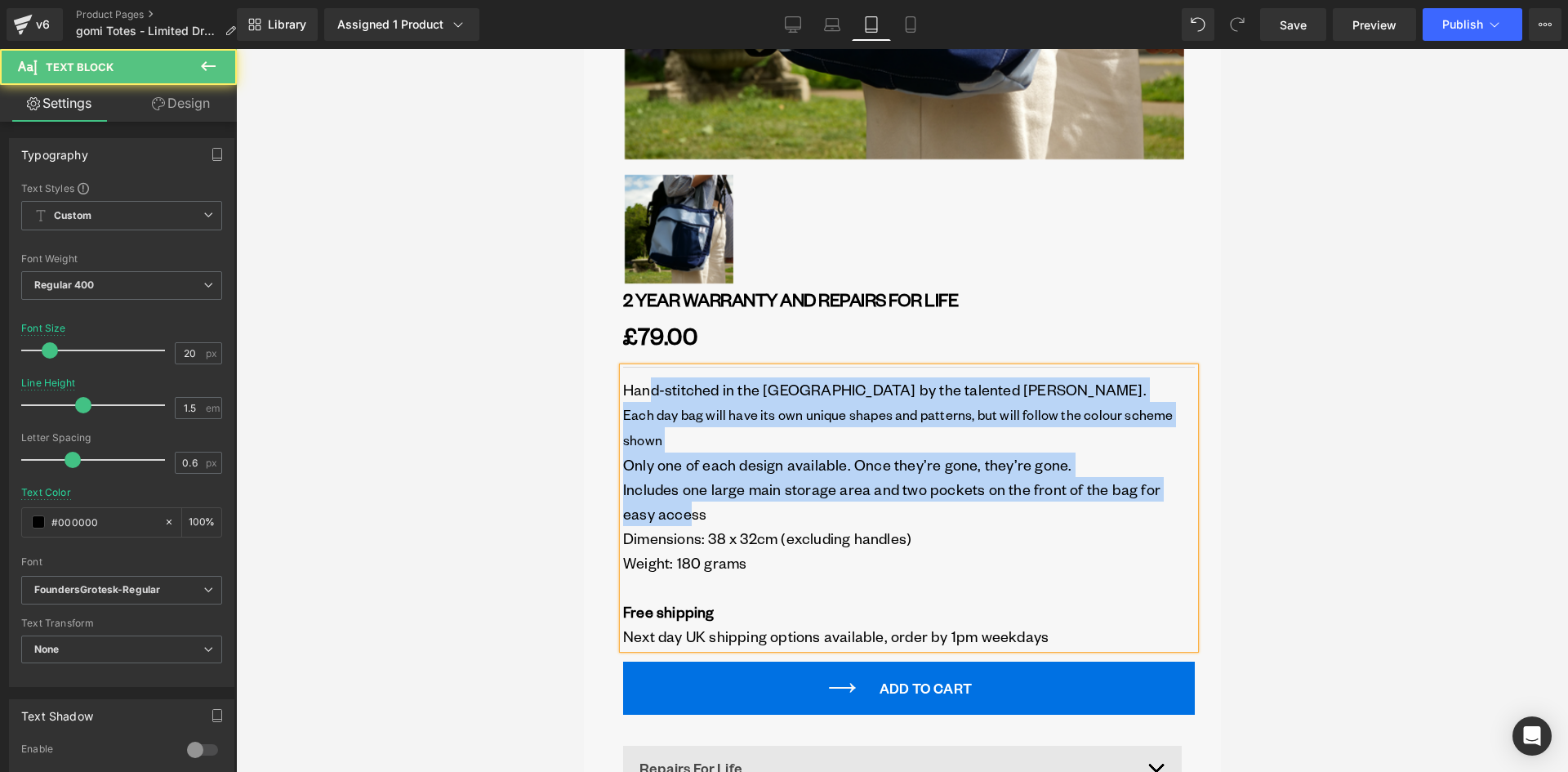
drag, startPoint x: 655, startPoint y: 495, endPoint x: 646, endPoint y: 379, distance: 116.3
click at [646, 379] on div "Hand-stitched in the UK by the talented Angus Clifford. Each day bag will have …" at bounding box center [907, 508] width 572 height 281
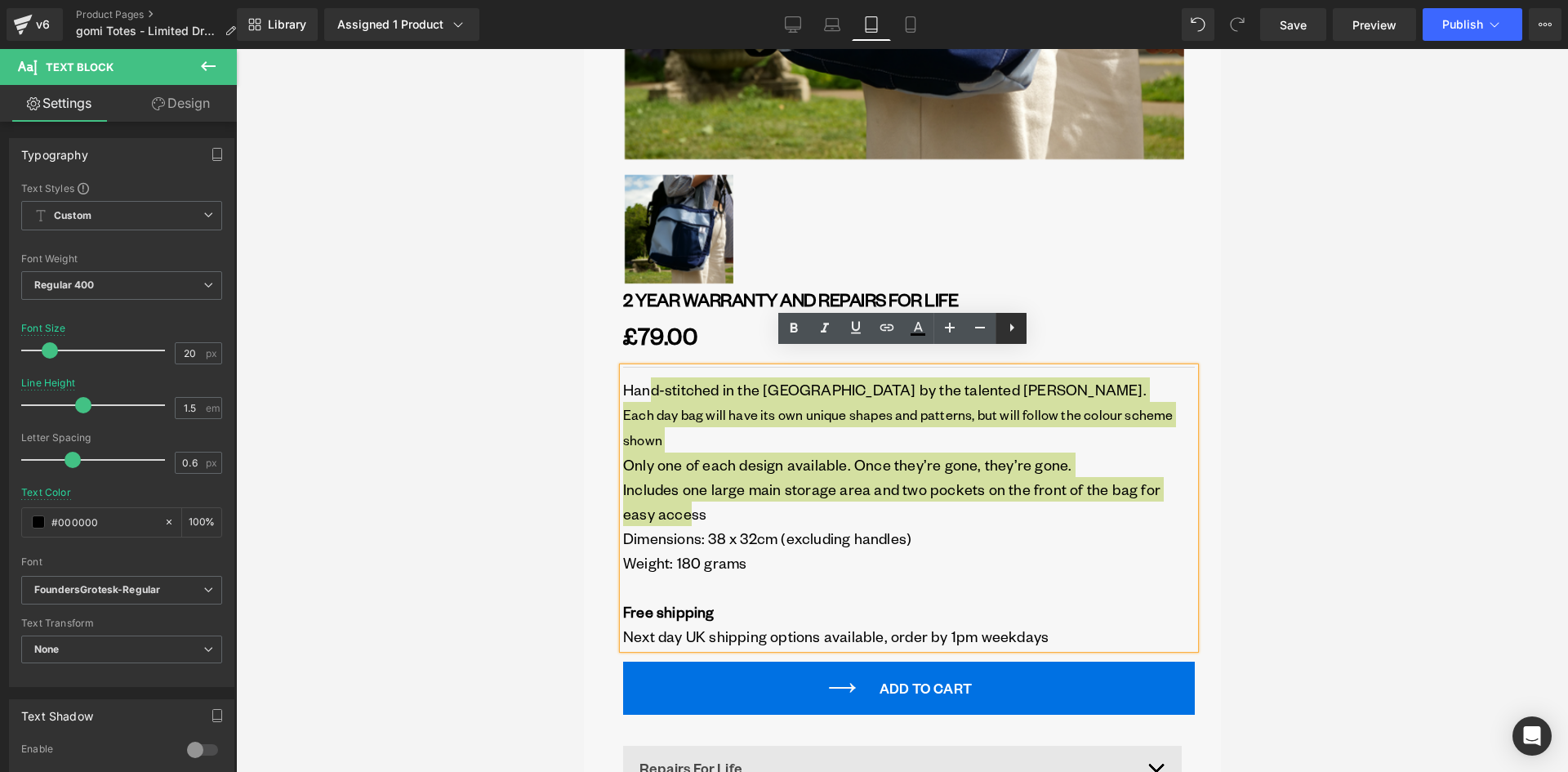
click at [1004, 331] on icon at bounding box center [1012, 327] width 20 height 20
click at [1004, 328] on icon at bounding box center [1011, 327] width 20 height 20
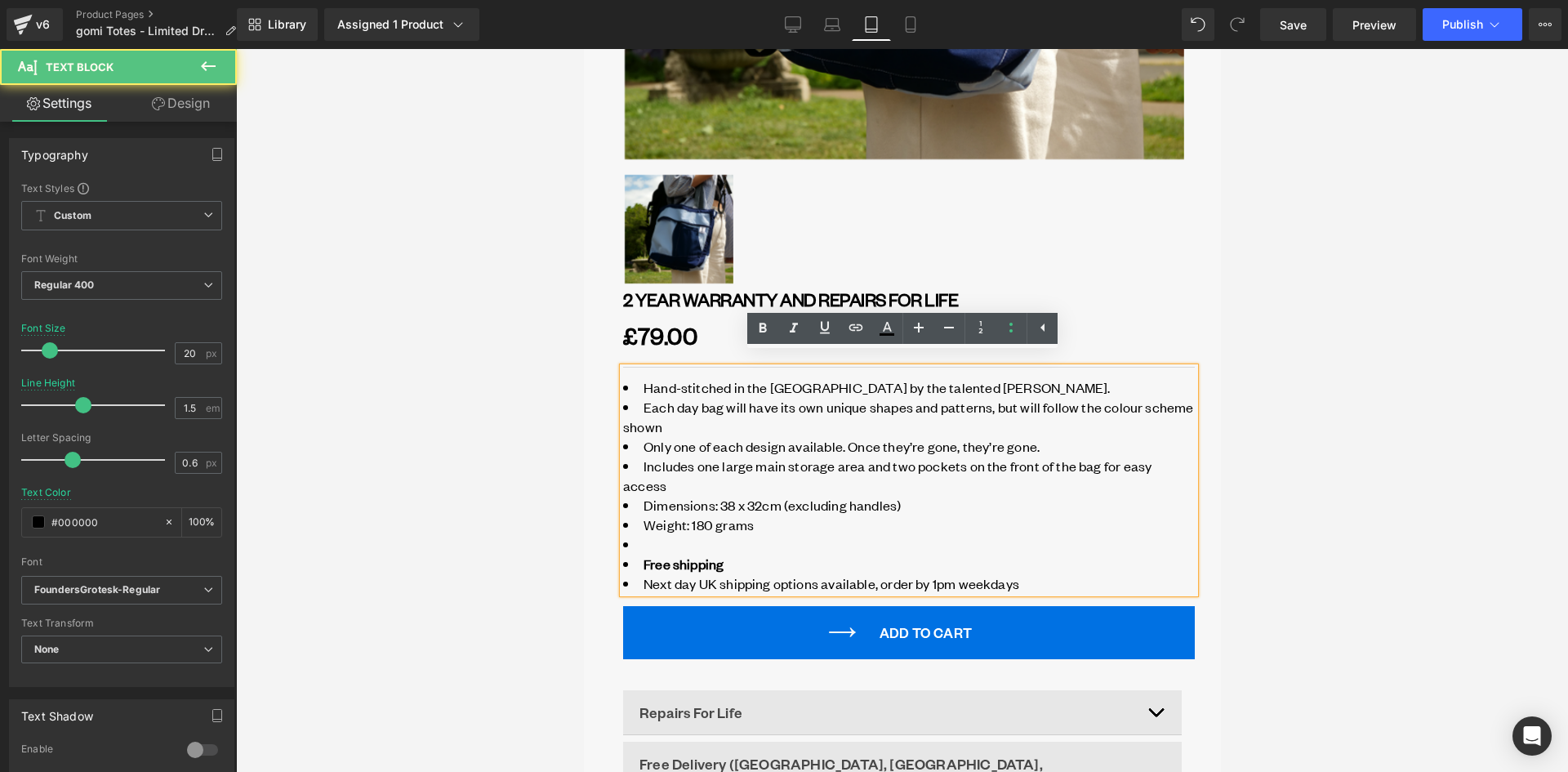
click at [693, 413] on span "Each day bag will have its own unique shapes and patterns, but will follow the …" at bounding box center [907, 416] width 571 height 38
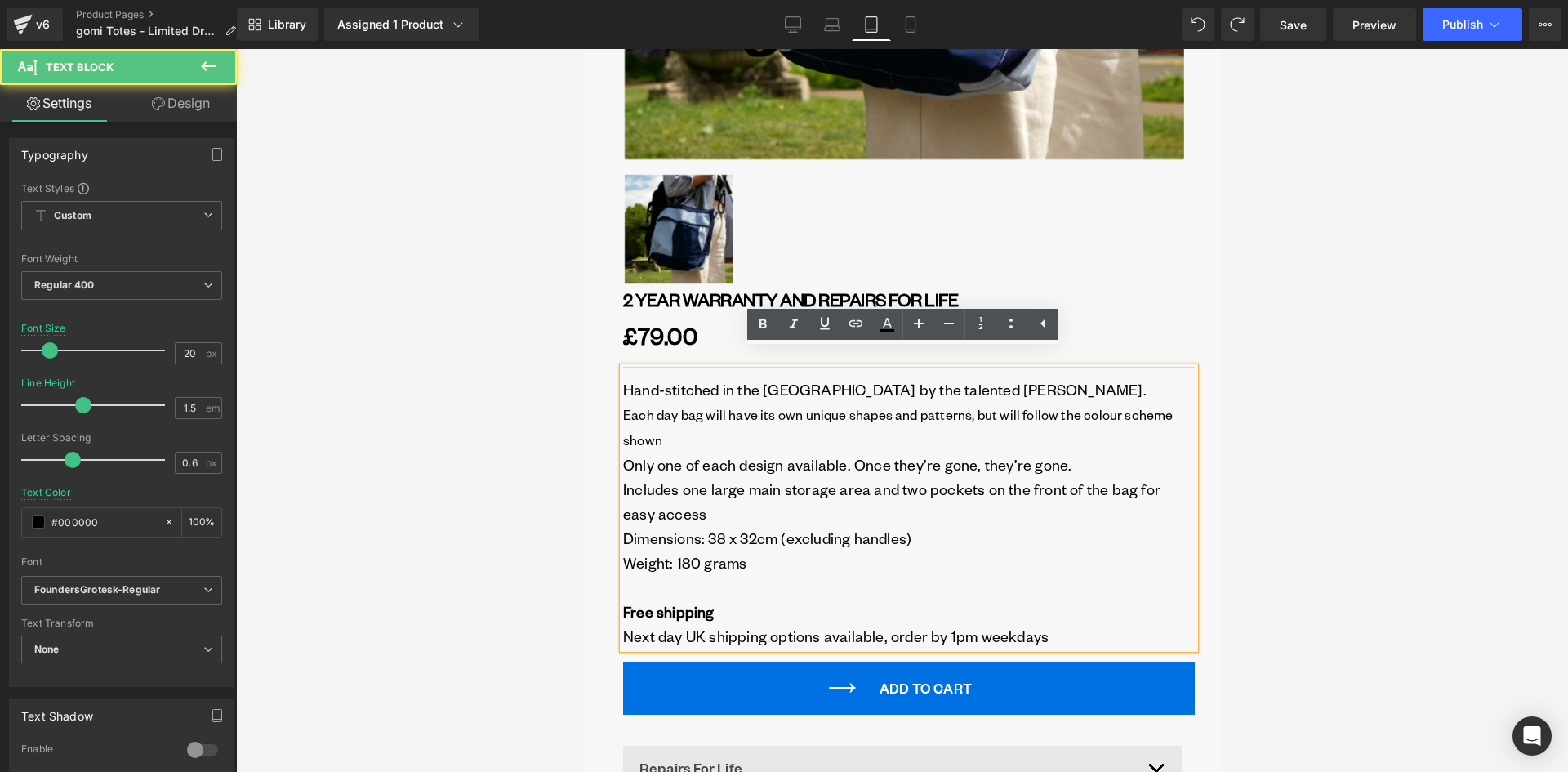
click at [851, 526] on p "Dimensions: 38 x 32cm (excluding handles)" at bounding box center [907, 539] width 572 height 25
click at [682, 491] on p "Includes one large main storage area and two pockets on the front of the bag fo…" at bounding box center [907, 502] width 572 height 49
click at [757, 406] on span "Each day bag will have its own unique shapes and patterns, but will follow the …" at bounding box center [897, 427] width 550 height 43
click at [868, 377] on p "Hand-stitched in the UK by the talented Angus Clifford. Each day bag will have …" at bounding box center [907, 414] width 572 height 75
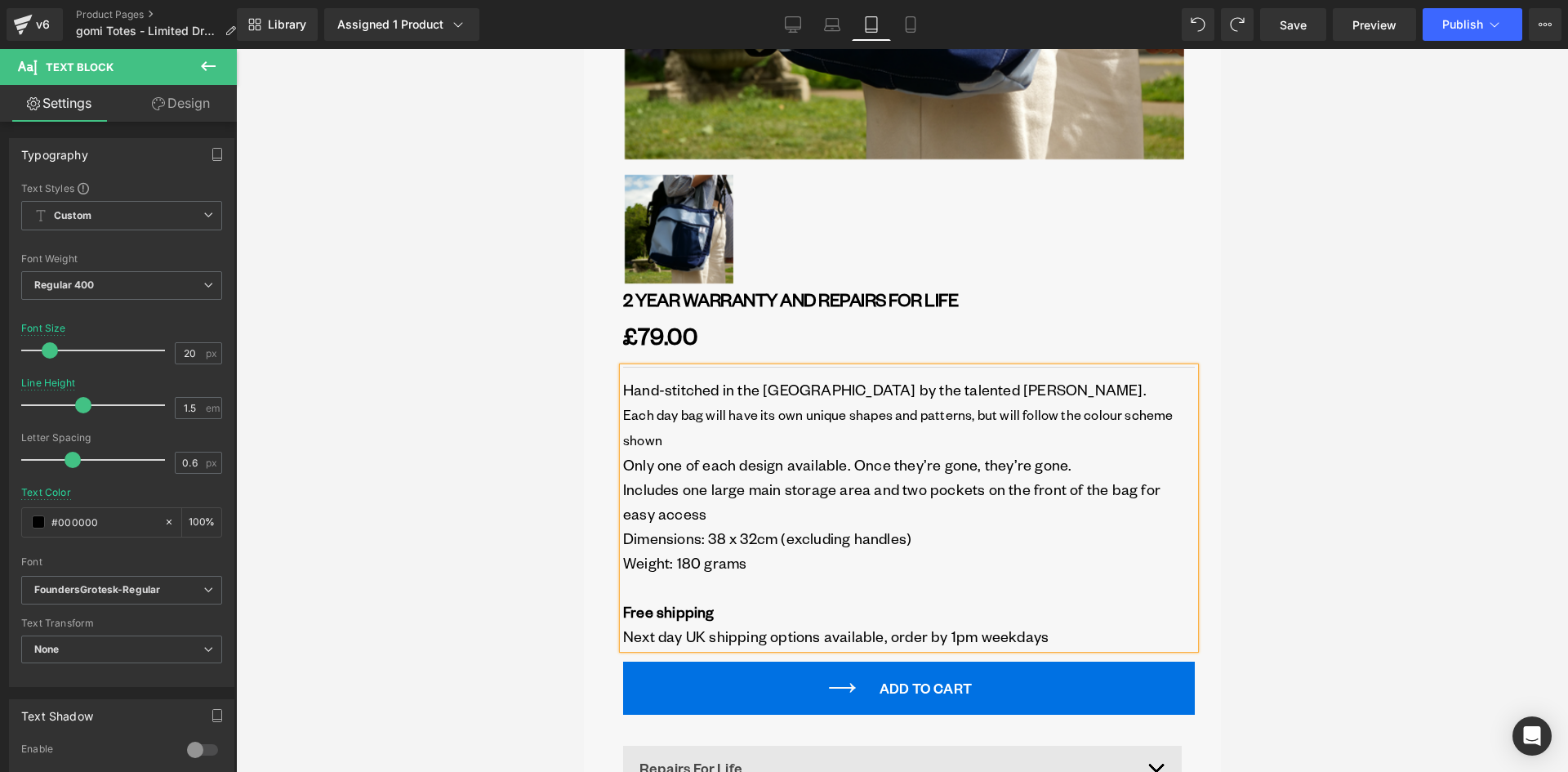
drag, startPoint x: 1333, startPoint y: 365, endPoint x: 1297, endPoint y: 365, distance: 36.0
click at [1309, 365] on div at bounding box center [902, 411] width 1332 height 723
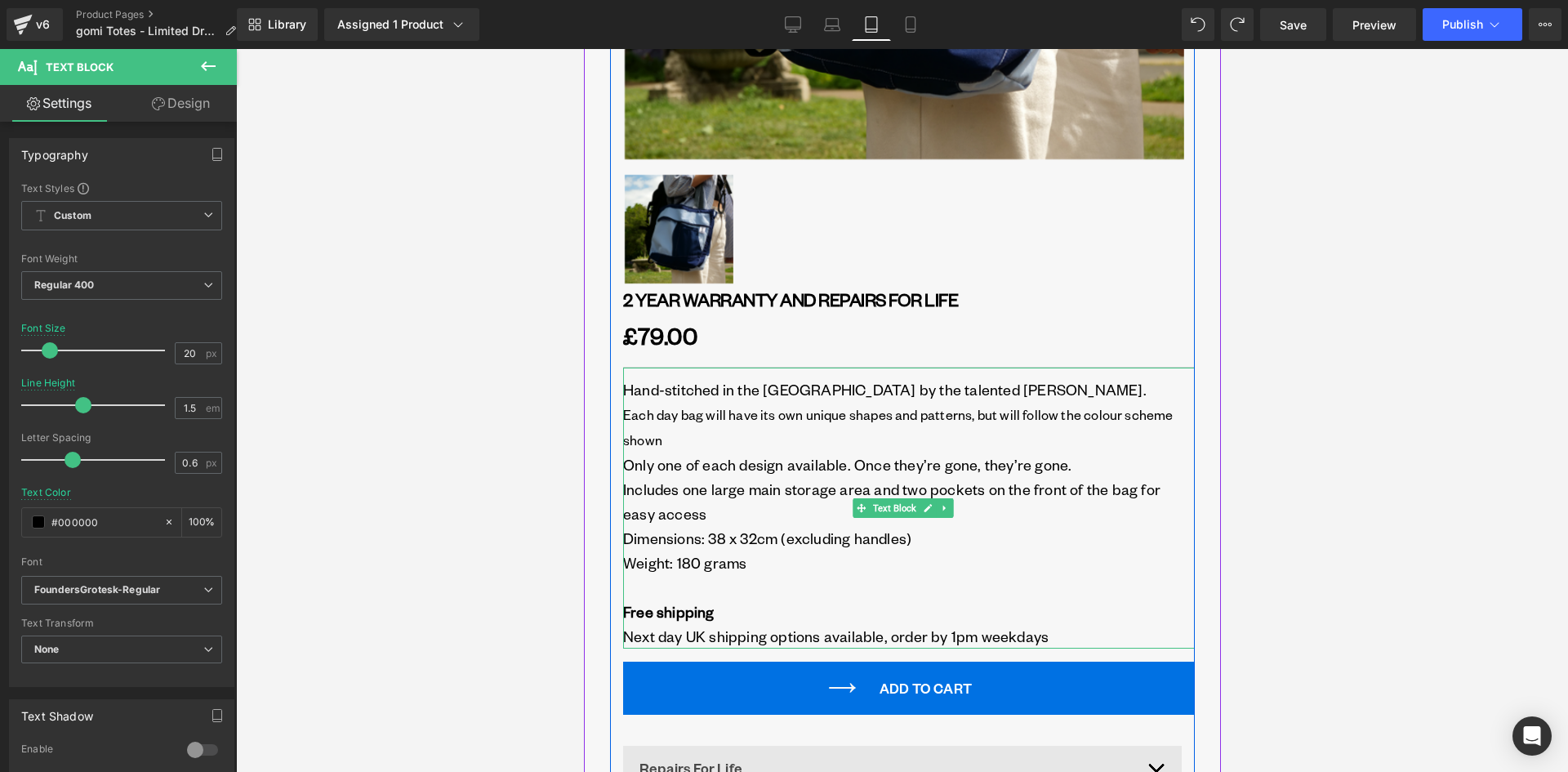
click at [662, 567] on p "Weight: 180 grams" at bounding box center [907, 575] width 572 height 49
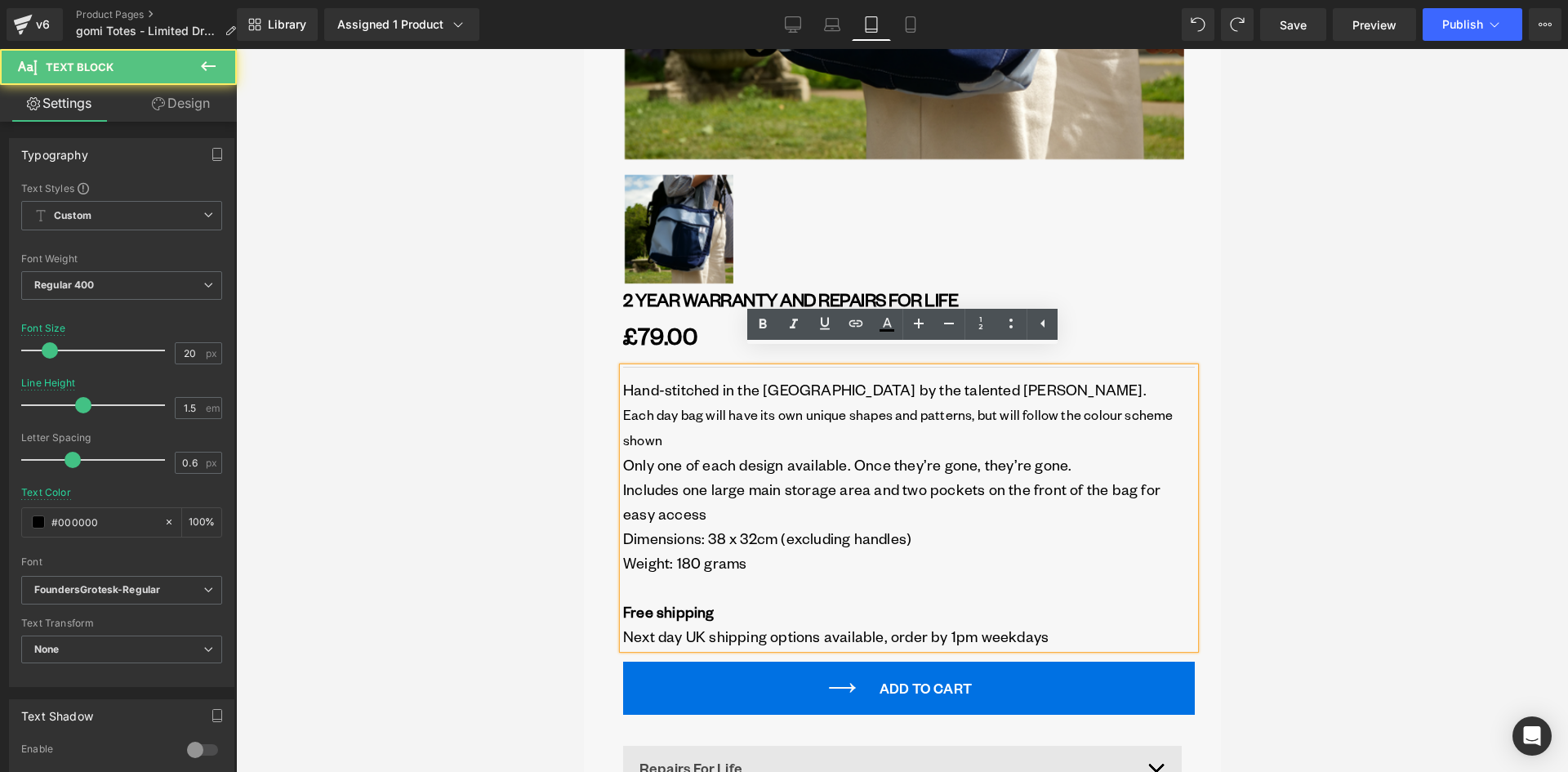
click at [691, 455] on span "Only one of each design available. Once they’re gone, they’re gone." at bounding box center [846, 465] width 448 height 19
click at [709, 377] on p "Hand-stitched in the UK by the talented Angus Clifford. Each day bag will have …" at bounding box center [907, 414] width 572 height 75
click at [702, 406] on span "Each day bag will have its own unique shapes and patterns, but will follow the …" at bounding box center [897, 427] width 550 height 43
click at [714, 483] on p "Includes one large main storage area and two pockets on the front of the bag fo…" at bounding box center [907, 502] width 572 height 49
click at [687, 550] on p "Weight: 180 grams" at bounding box center [907, 575] width 572 height 49
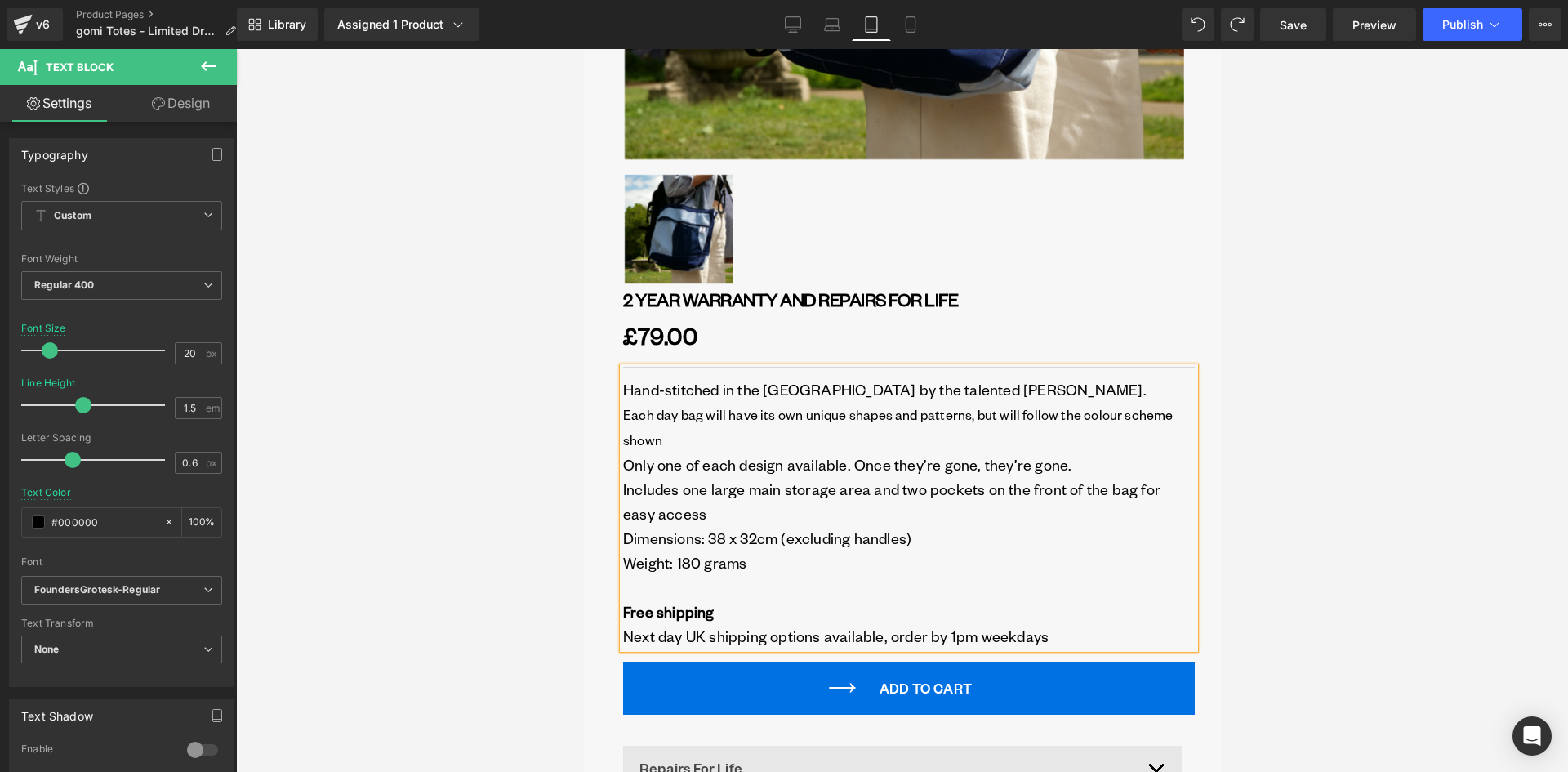
click at [536, 437] on div at bounding box center [902, 411] width 1332 height 723
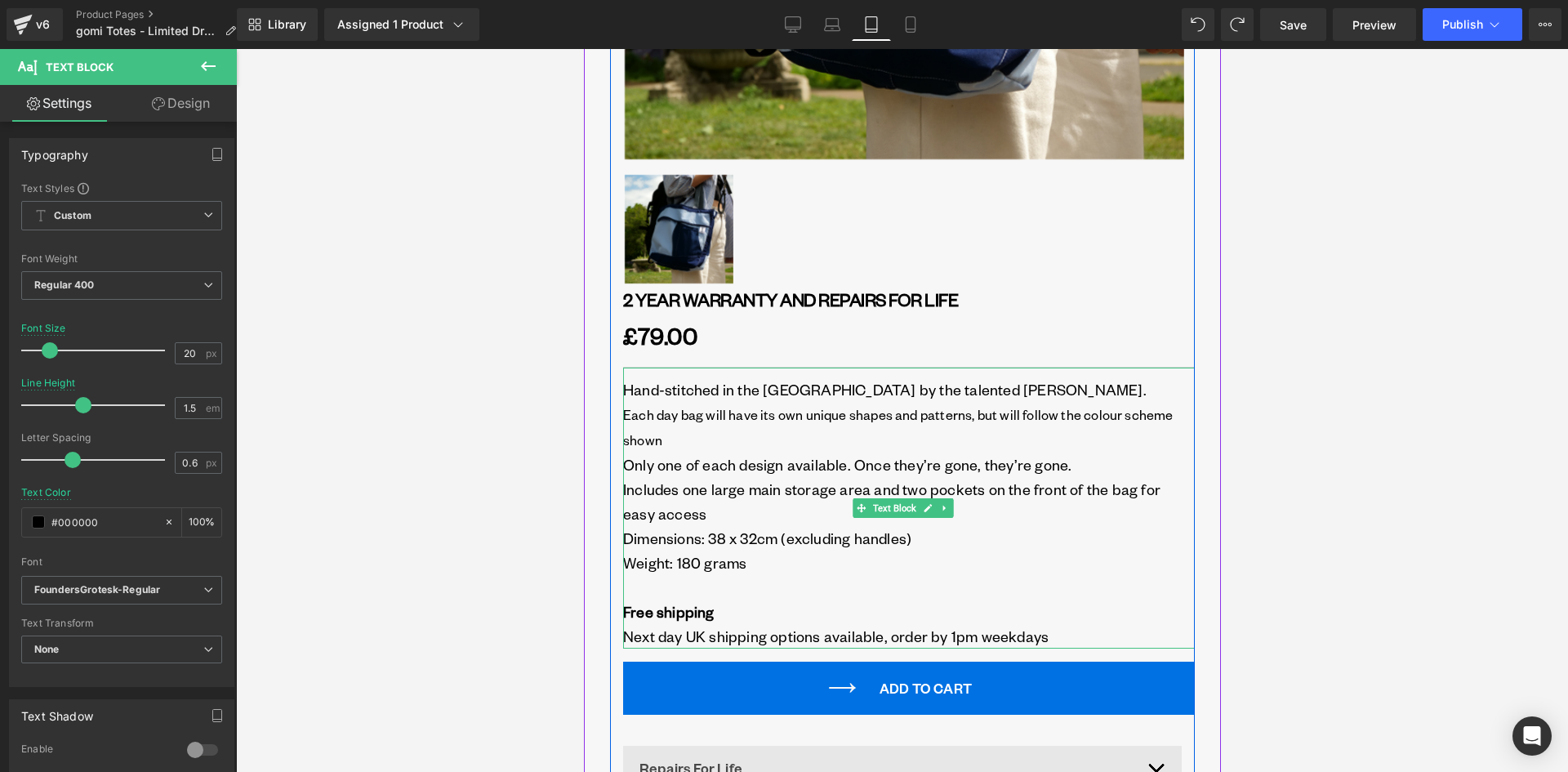
click at [722, 500] on p "Includes one large main storage area and two pockets on the front of the bag fo…" at bounding box center [907, 502] width 572 height 49
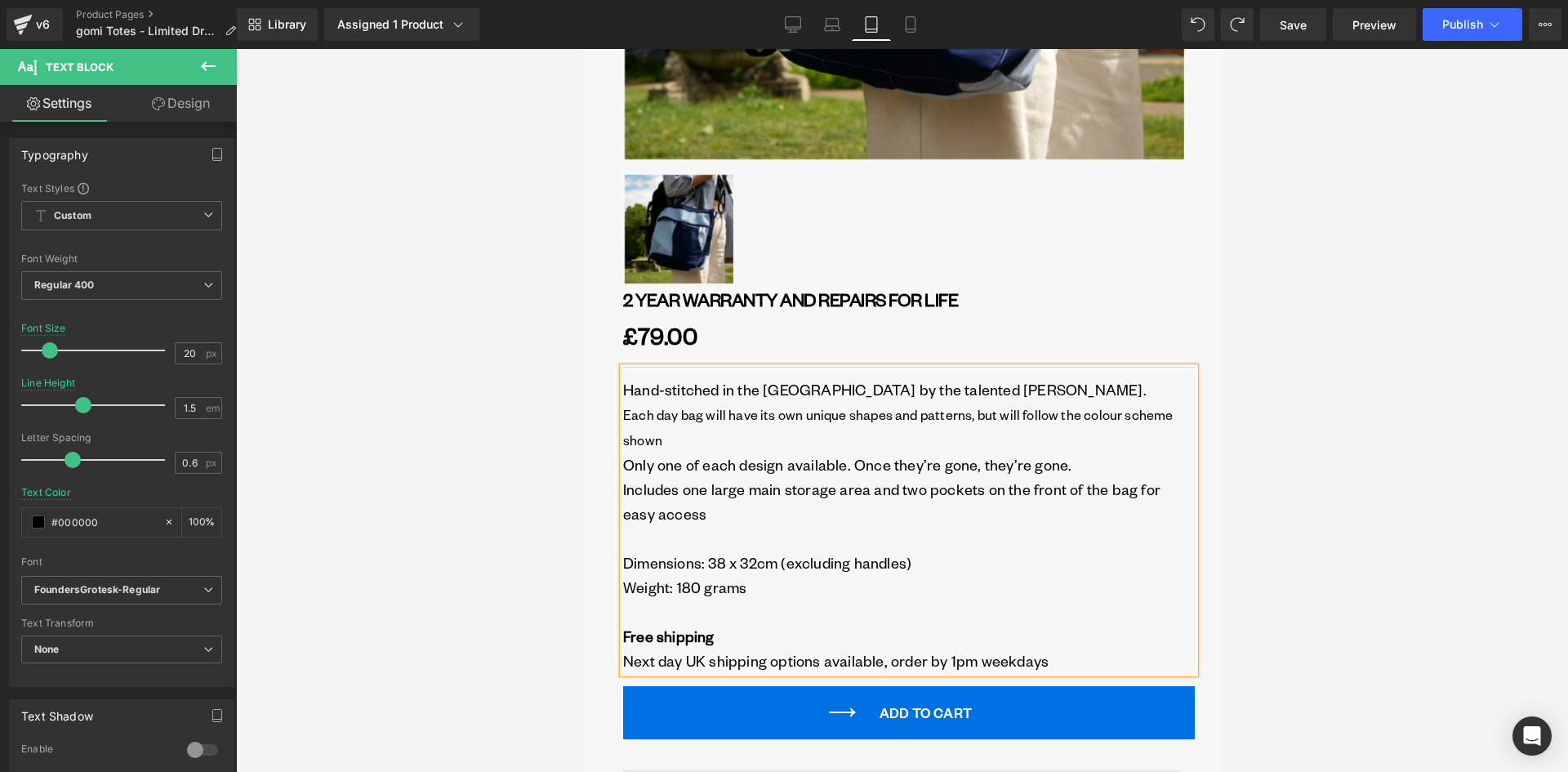
click at [1312, 426] on div at bounding box center [902, 411] width 1332 height 723
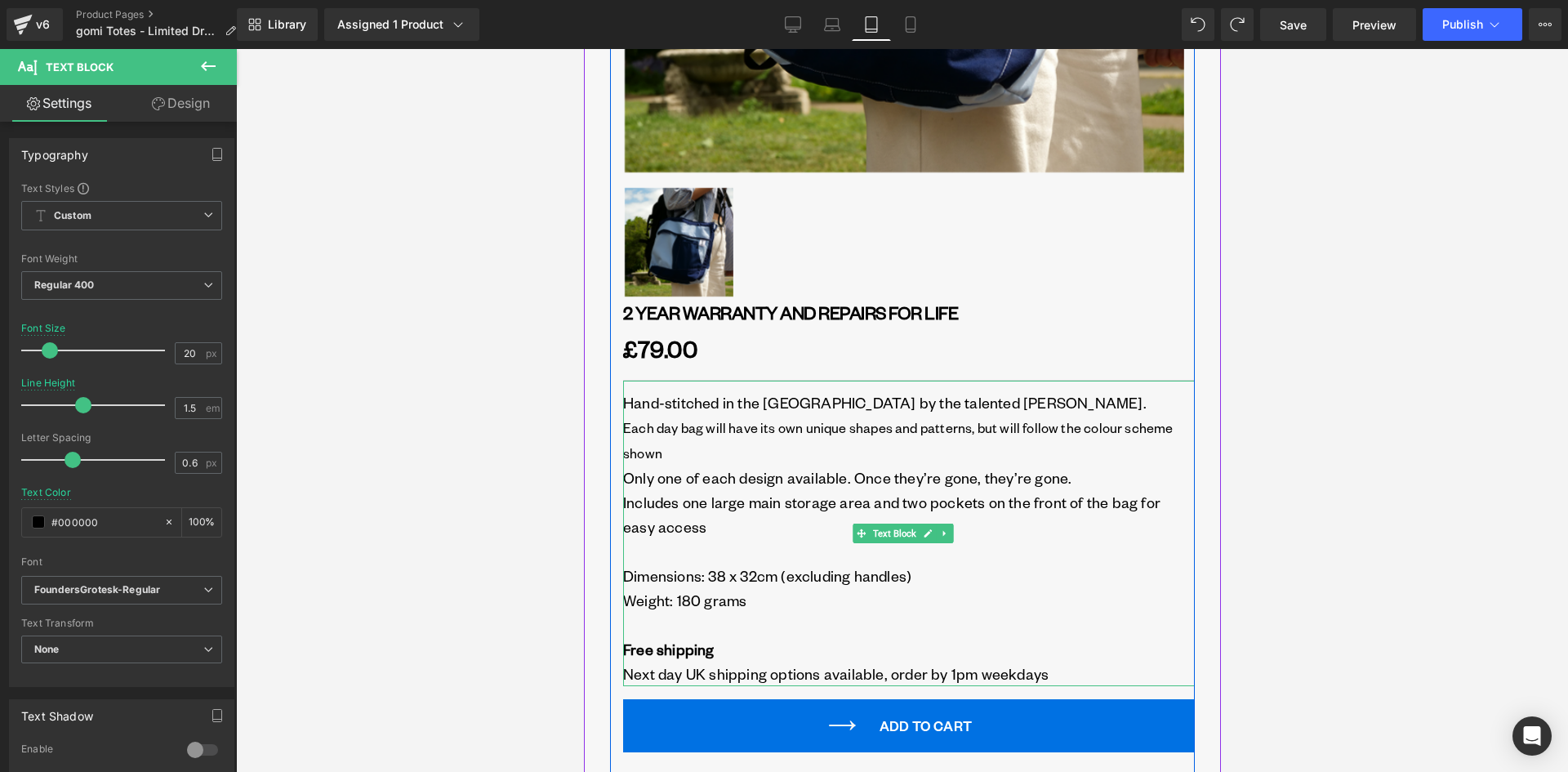
scroll to position [831, 0]
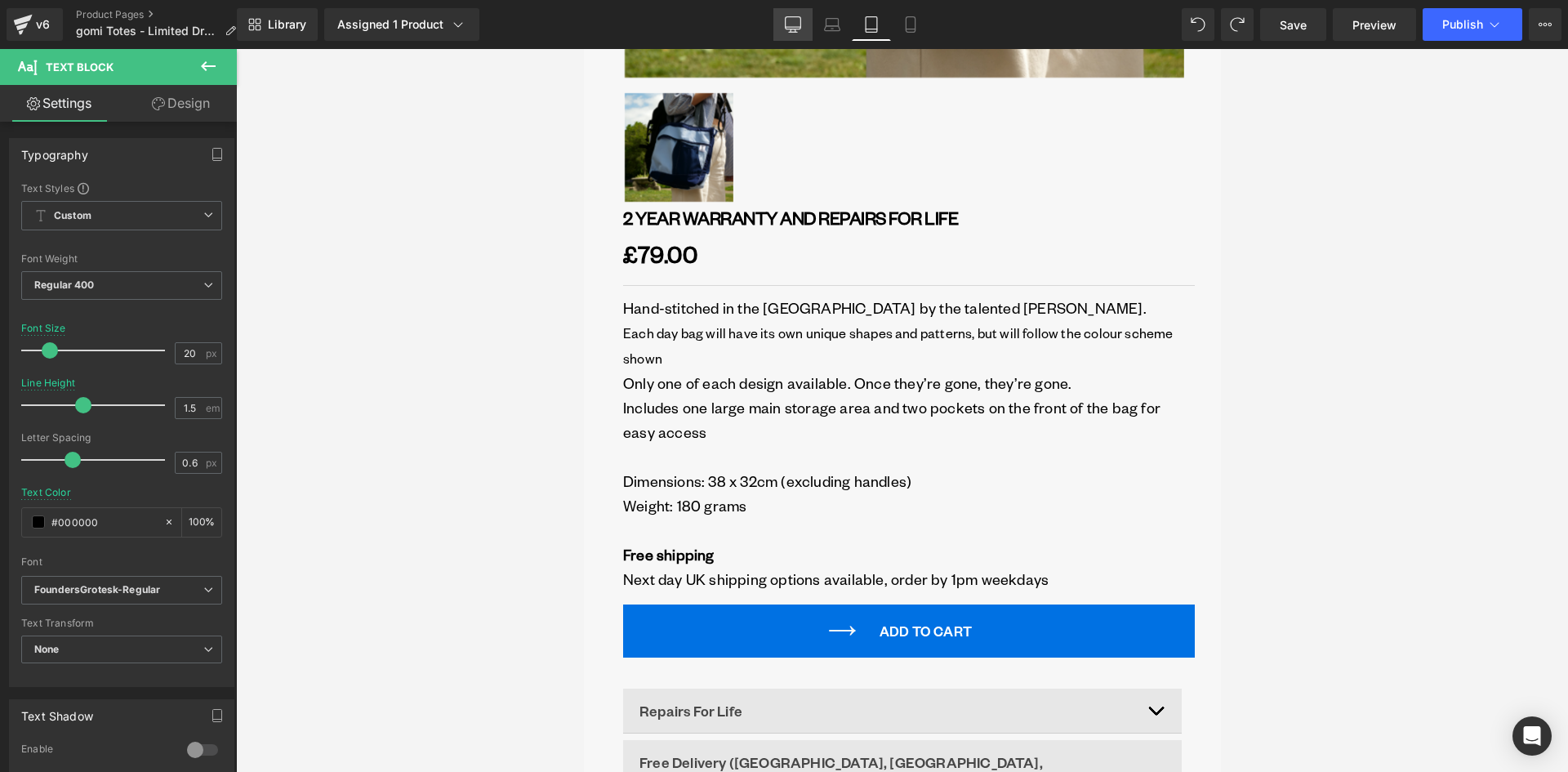
click at [798, 28] on icon at bounding box center [793, 24] width 16 height 16
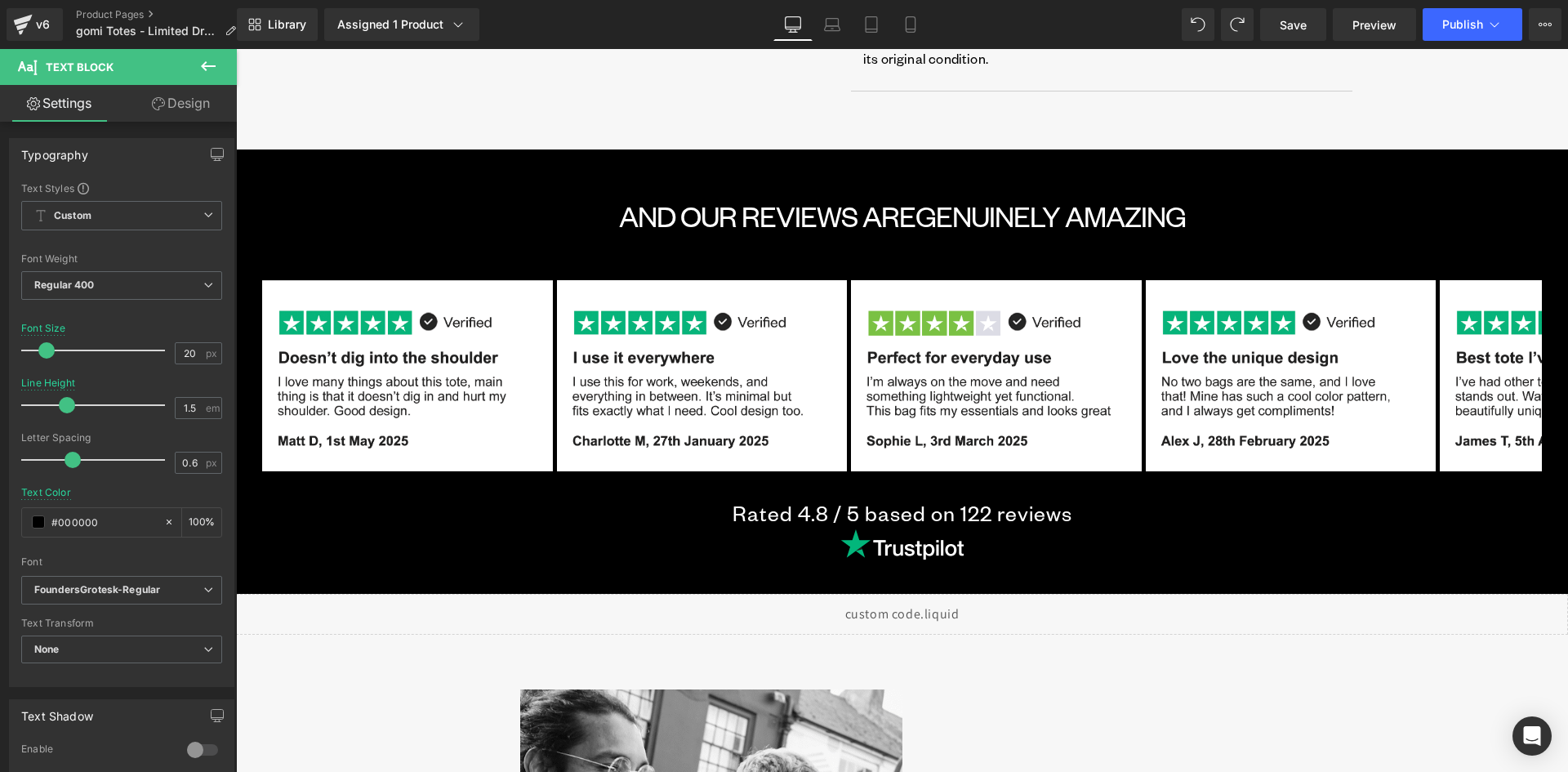
type input "18"
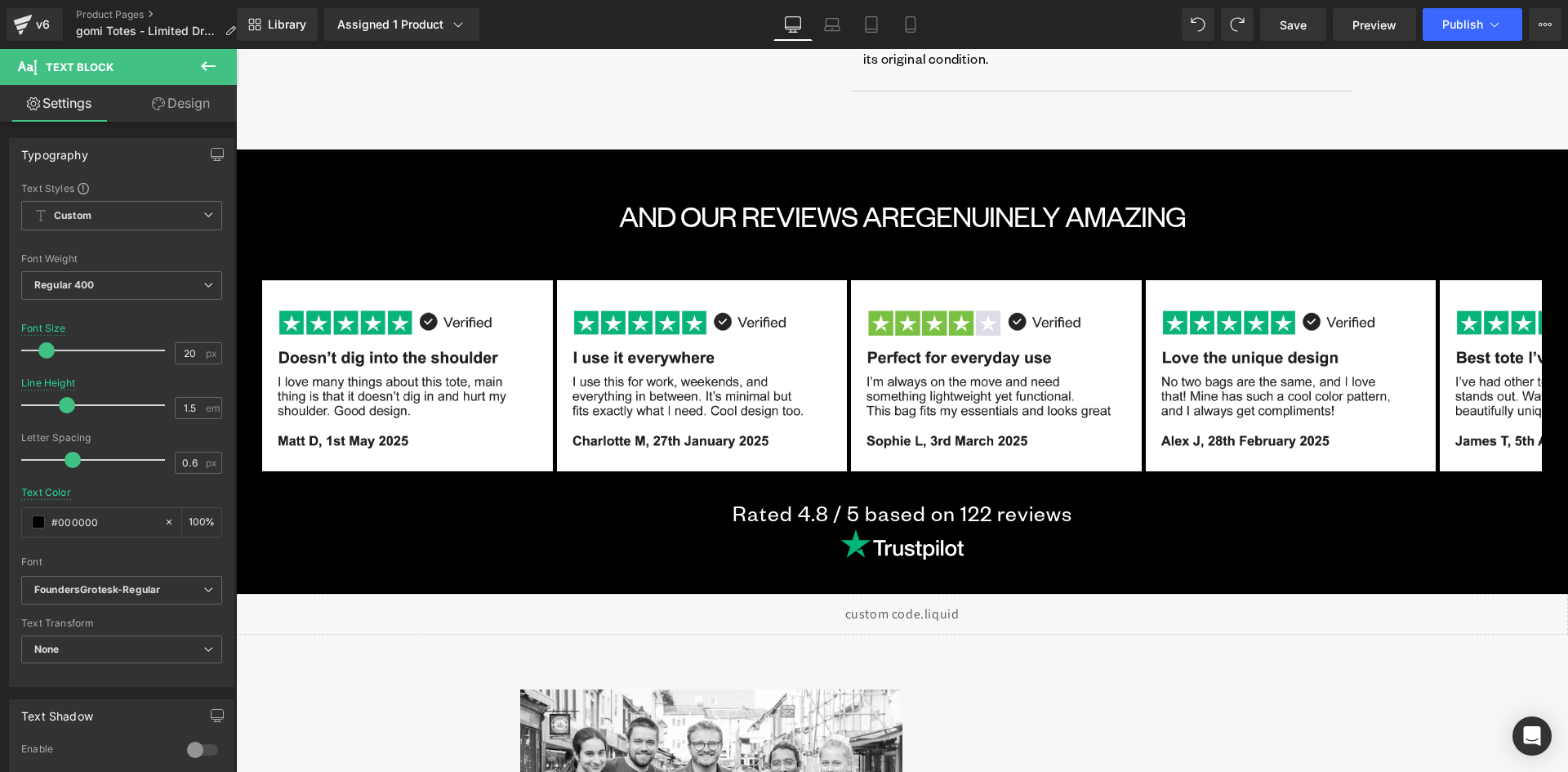
type input "1.2"
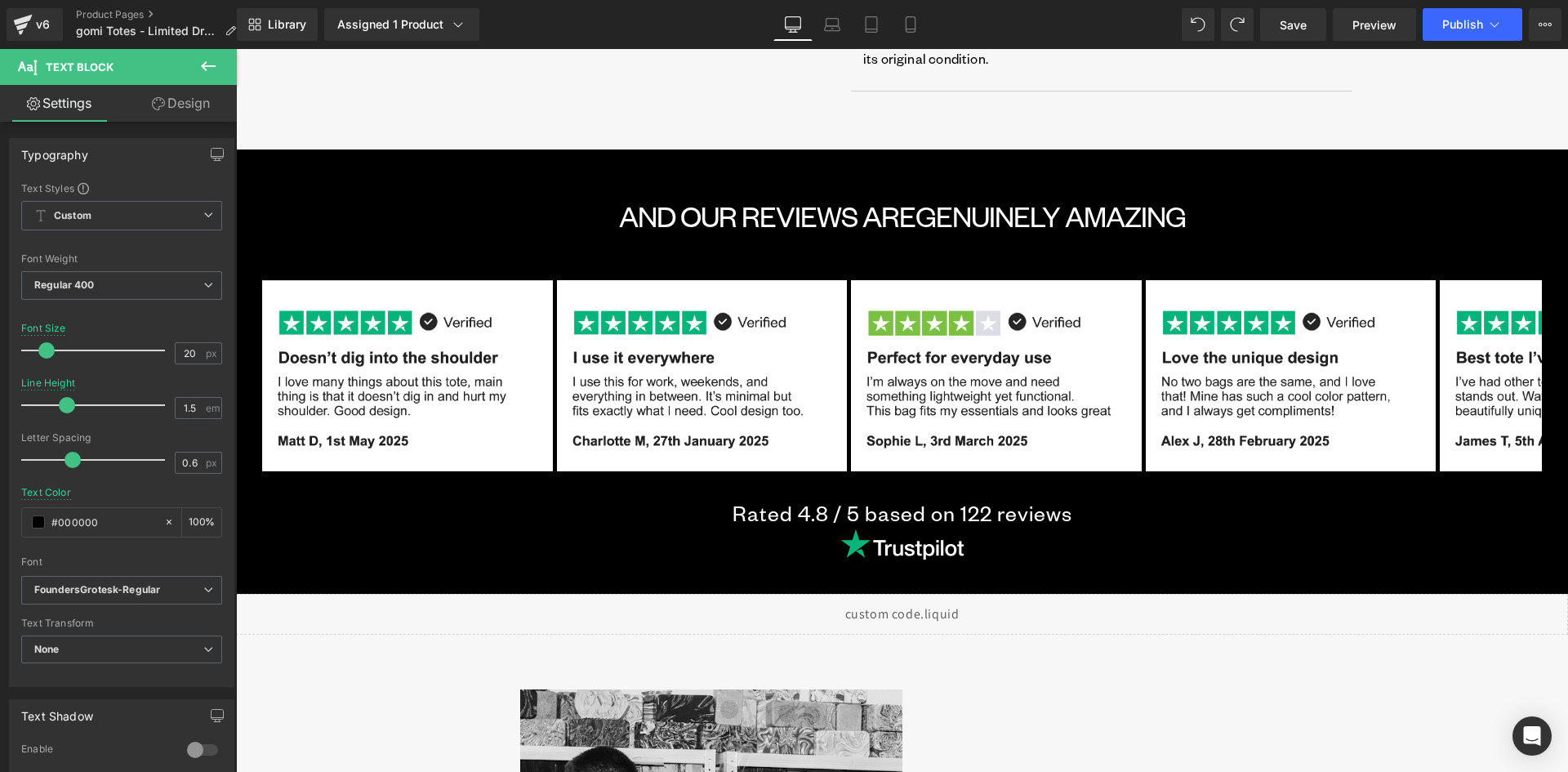
type input "100"
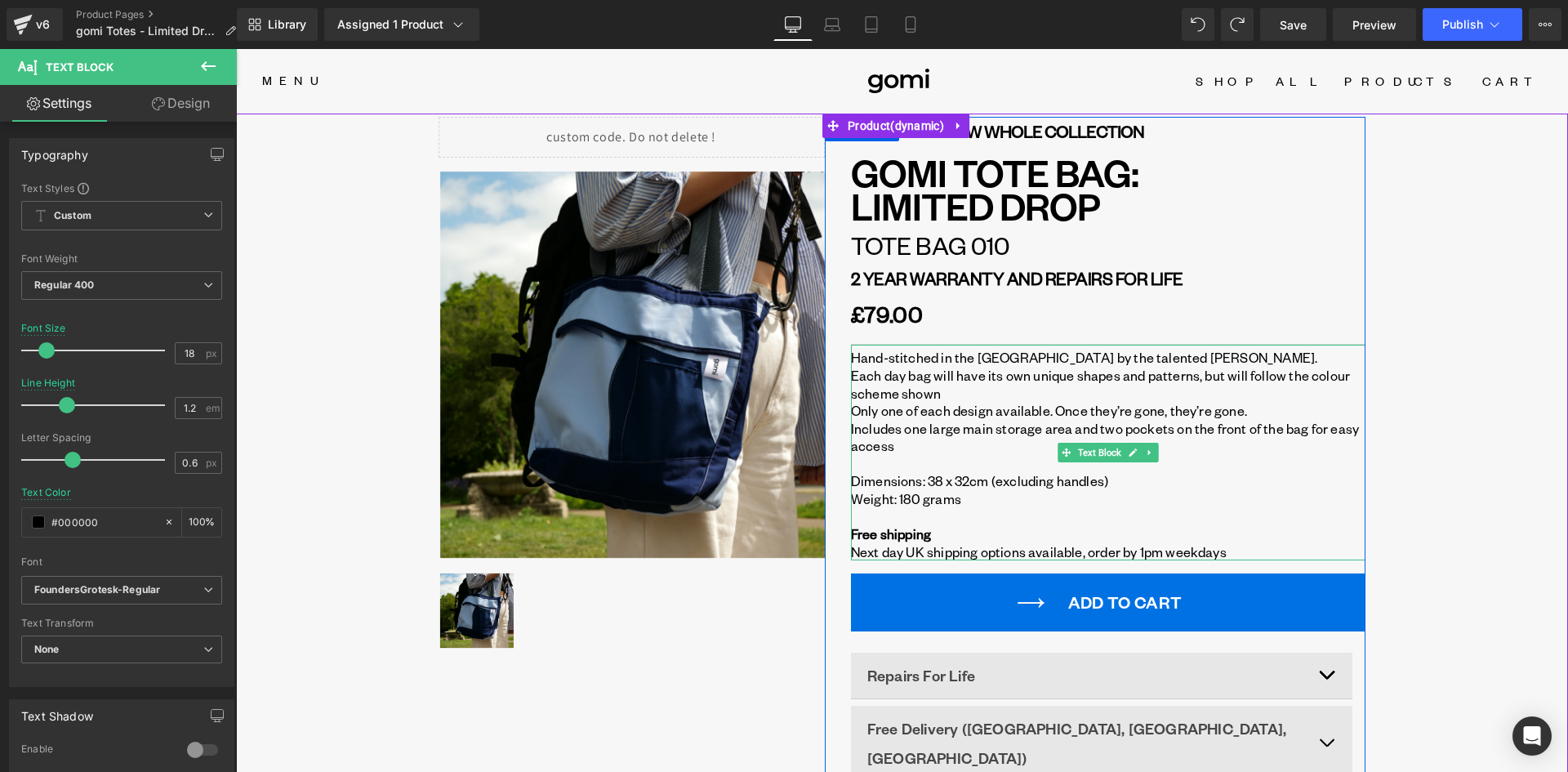
scroll to position [0, 0]
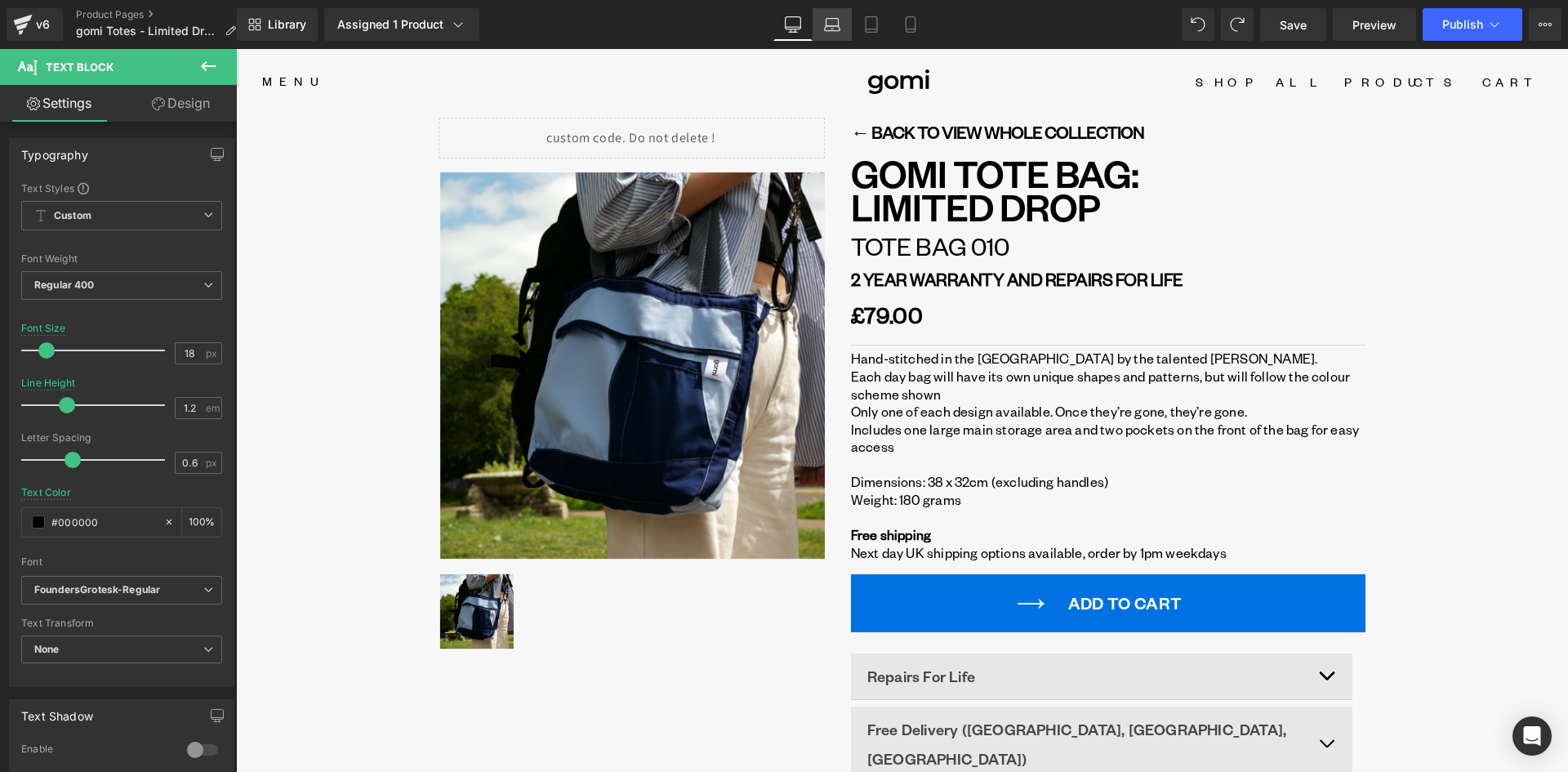
click at [836, 28] on icon at bounding box center [831, 24] width 16 height 16
type input "20"
type input "1.5"
type input "100"
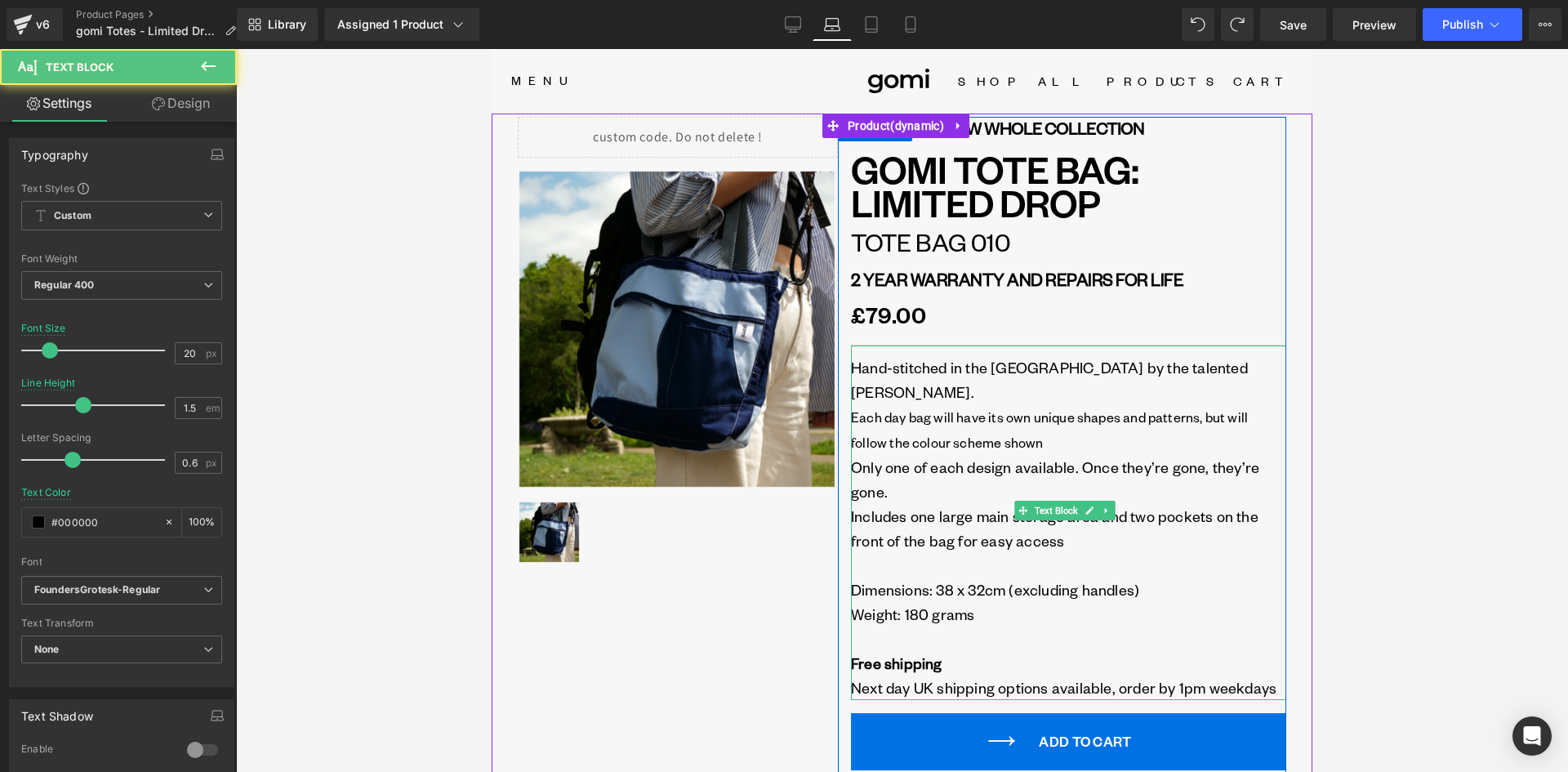
click at [972, 411] on span "Each day bag will have its own unique shapes and patterns, but will follow the …" at bounding box center [1048, 430] width 397 height 43
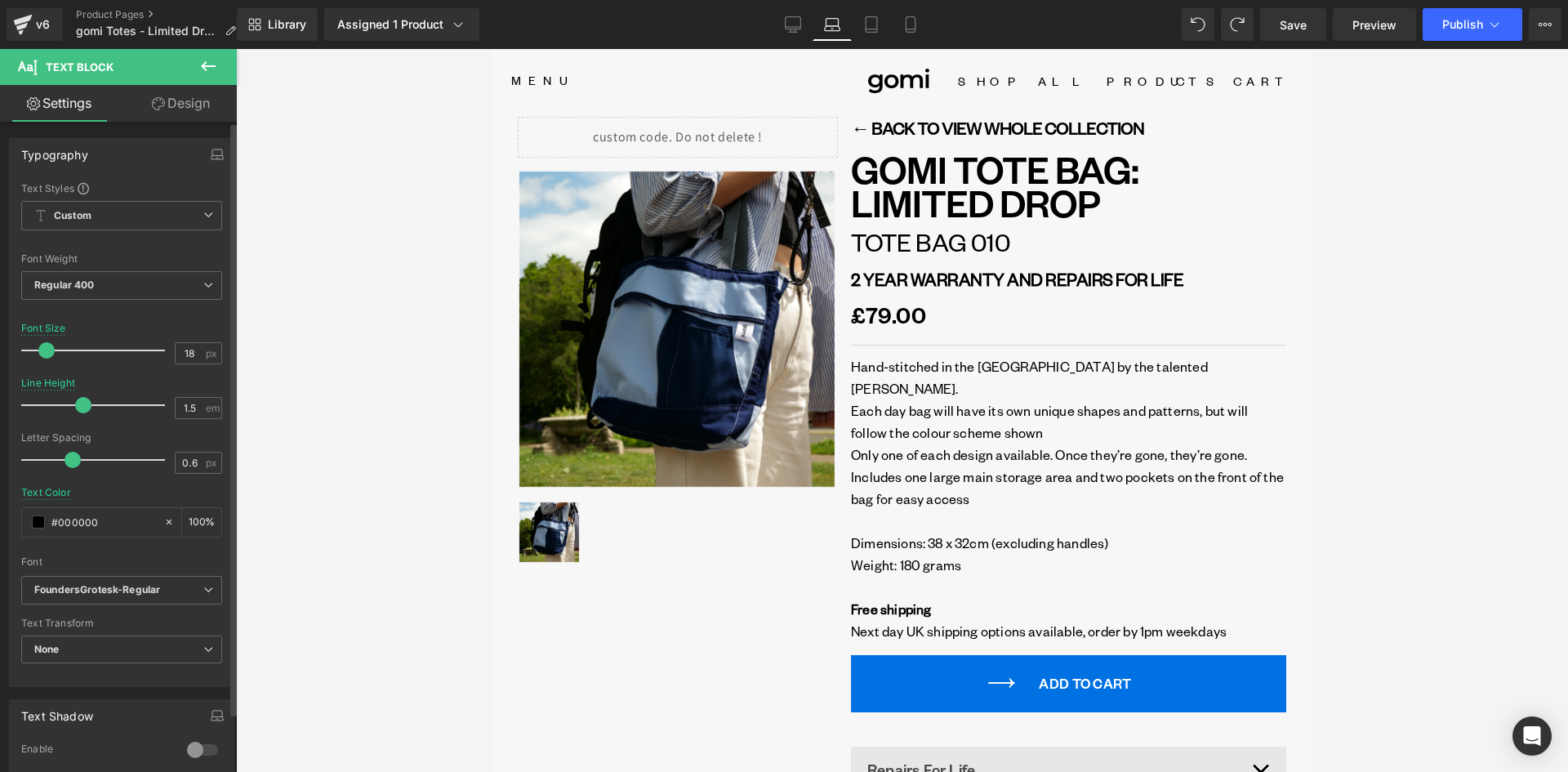
click at [45, 350] on span at bounding box center [46, 350] width 16 height 16
click at [867, 23] on icon at bounding box center [870, 24] width 16 height 16
type input "20"
type input "100"
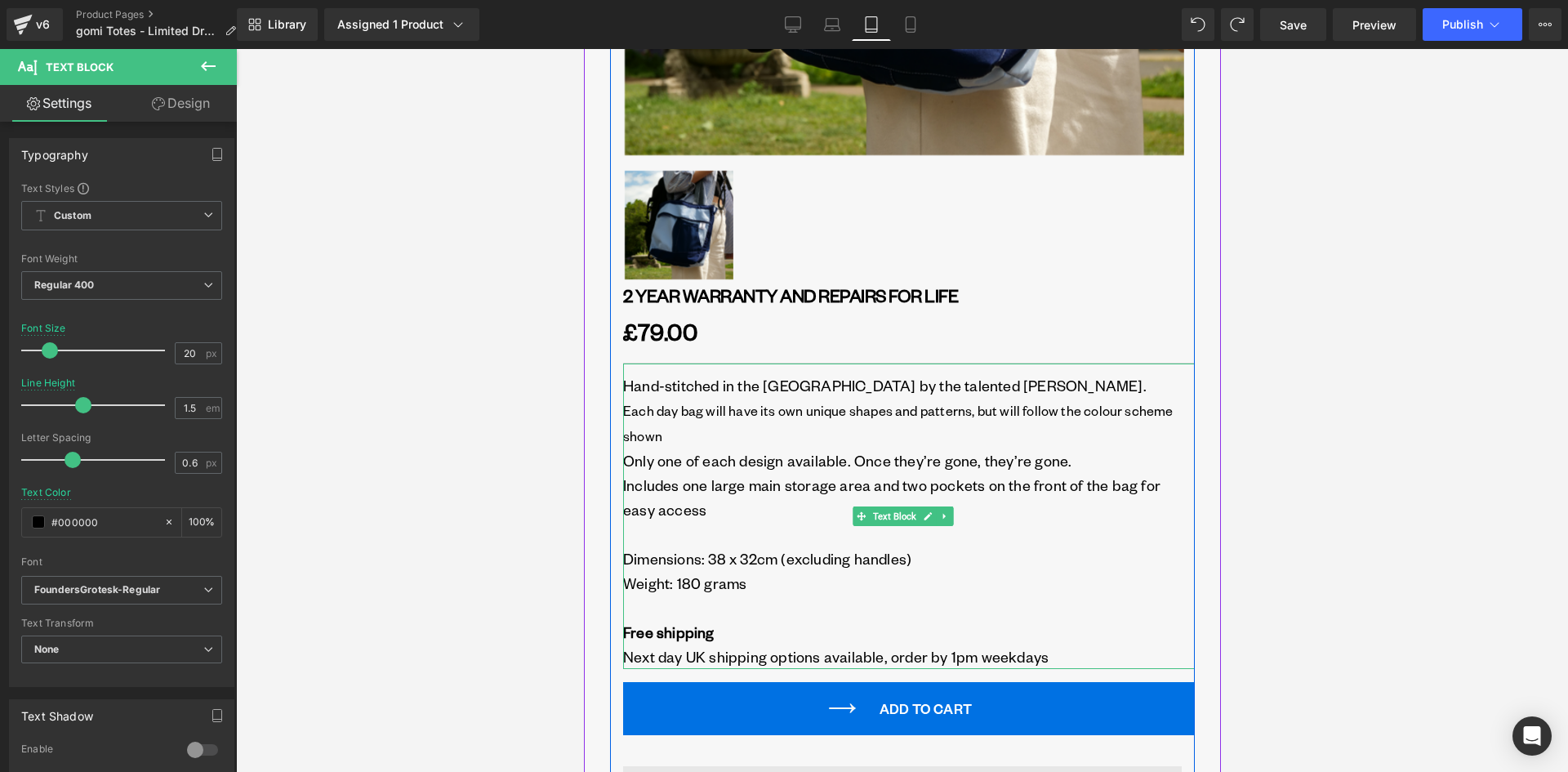
click at [685, 522] on p at bounding box center [907, 534] width 572 height 25
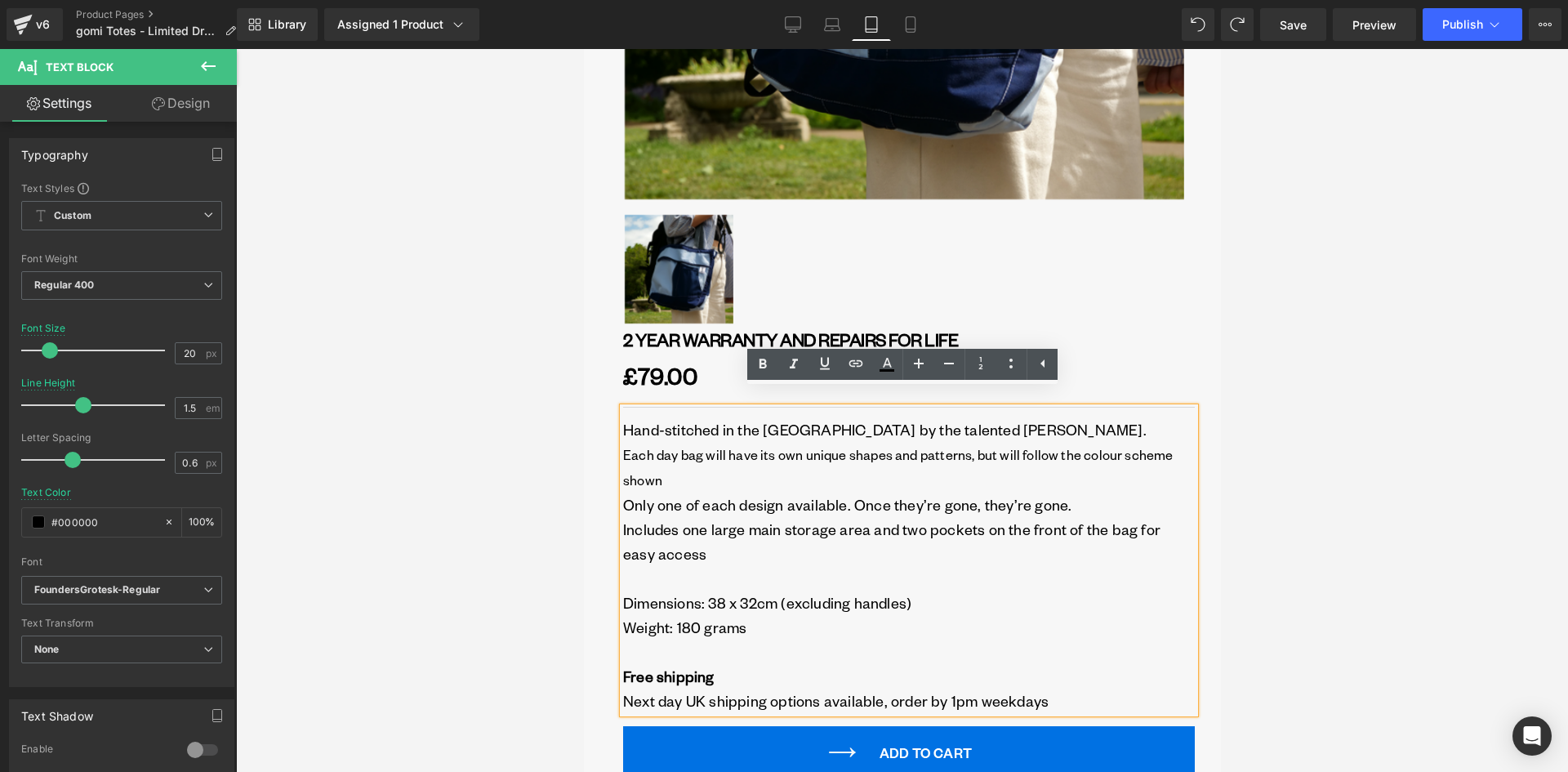
scroll to position [671, 0]
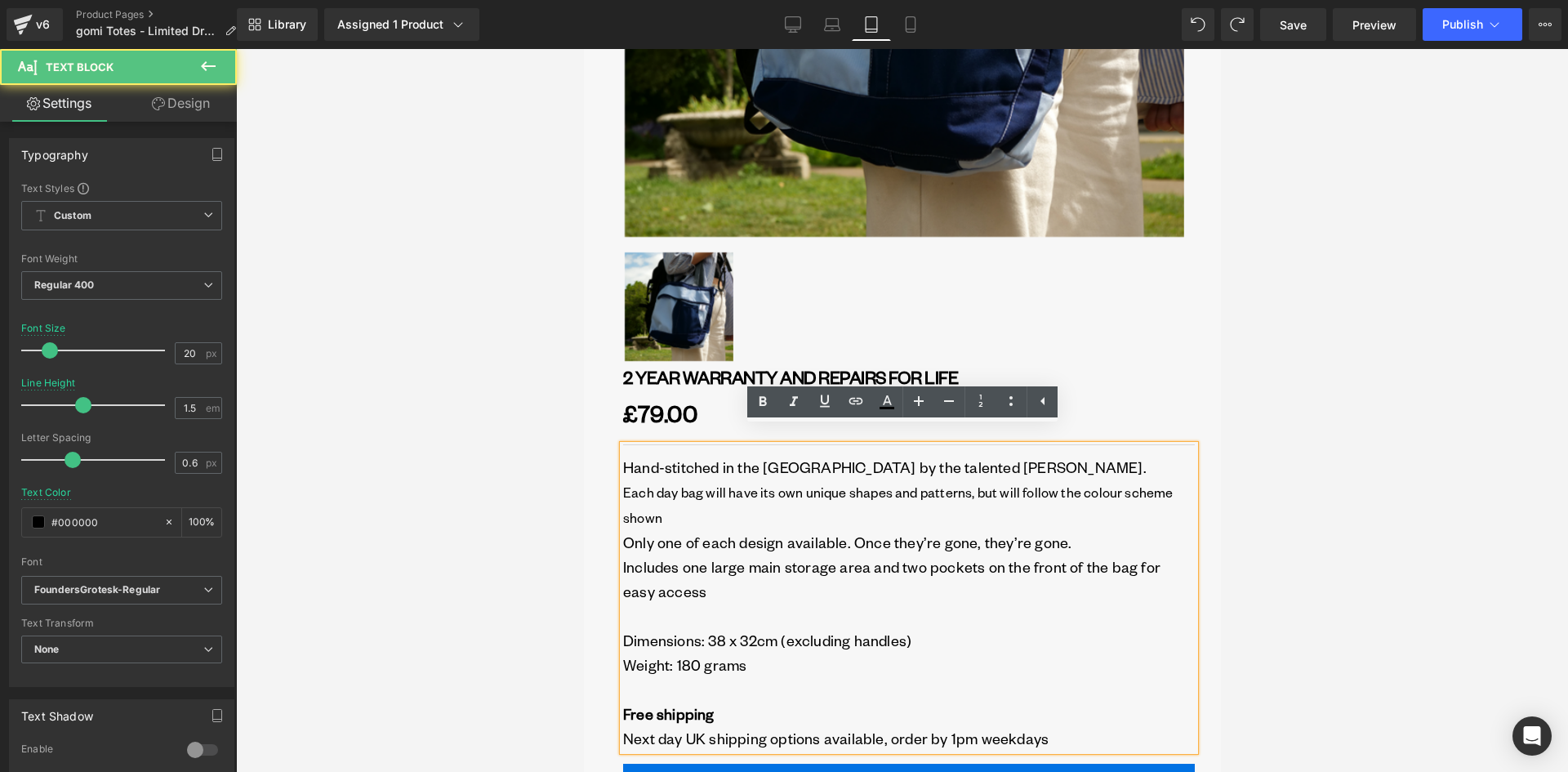
click at [793, 533] on span "Only one of each design available. Once they’re gone, they’re gone." at bounding box center [846, 542] width 448 height 19
drag, startPoint x: 727, startPoint y: 526, endPoint x: 767, endPoint y: 533, distance: 40.6
click at [767, 533] on span "Only one of each design available. Once they’re gone, they’re gone." at bounding box center [846, 542] width 448 height 19
click at [765, 486] on p "Hand-stitched in the UK by the talented Angus Clifford. Each day bag will have …" at bounding box center [907, 492] width 572 height 75
click at [757, 555] on p "Includes one large main storage area and two pockets on the front of the bag fo…" at bounding box center [907, 579] width 572 height 49
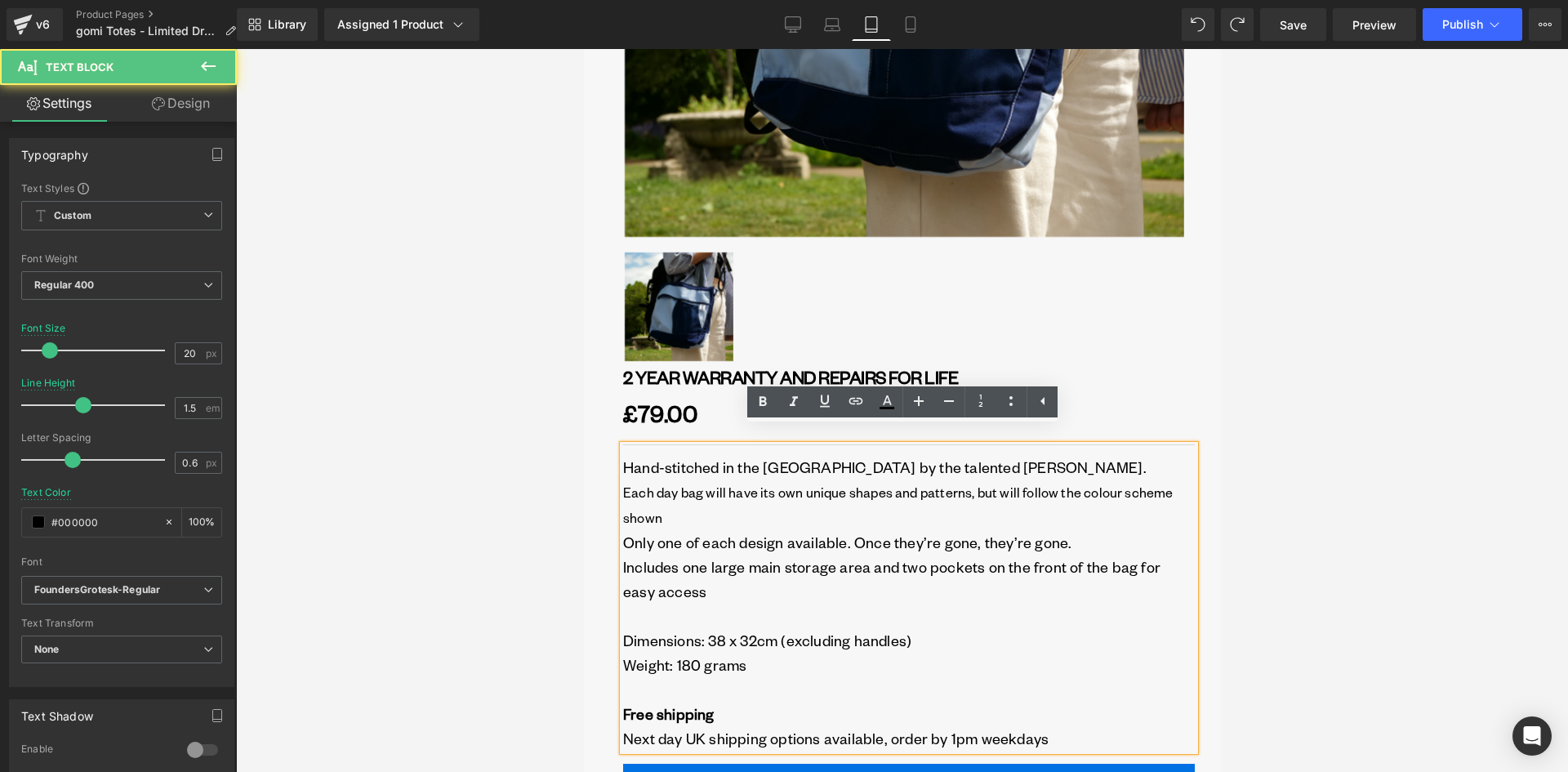
click at [720, 457] on p "Hand-stitched in the UK by the talented Angus Clifford. Each day bag will have …" at bounding box center [907, 492] width 572 height 75
click at [686, 484] on span "Each day bag will have its own unique shapes and patterns, but will follow the …" at bounding box center [897, 505] width 550 height 43
click at [649, 505] on span "Each day bag will have its own unique shapes and patterns, but will follow the …" at bounding box center [897, 505] width 550 height 43
click at [654, 533] on span "Only one of each design available. Once they’re gone, they’re gone." at bounding box center [846, 542] width 448 height 19
click at [662, 628] on p "Dimensions: 38 x 32cm (excluding handles)" at bounding box center [907, 640] width 572 height 25
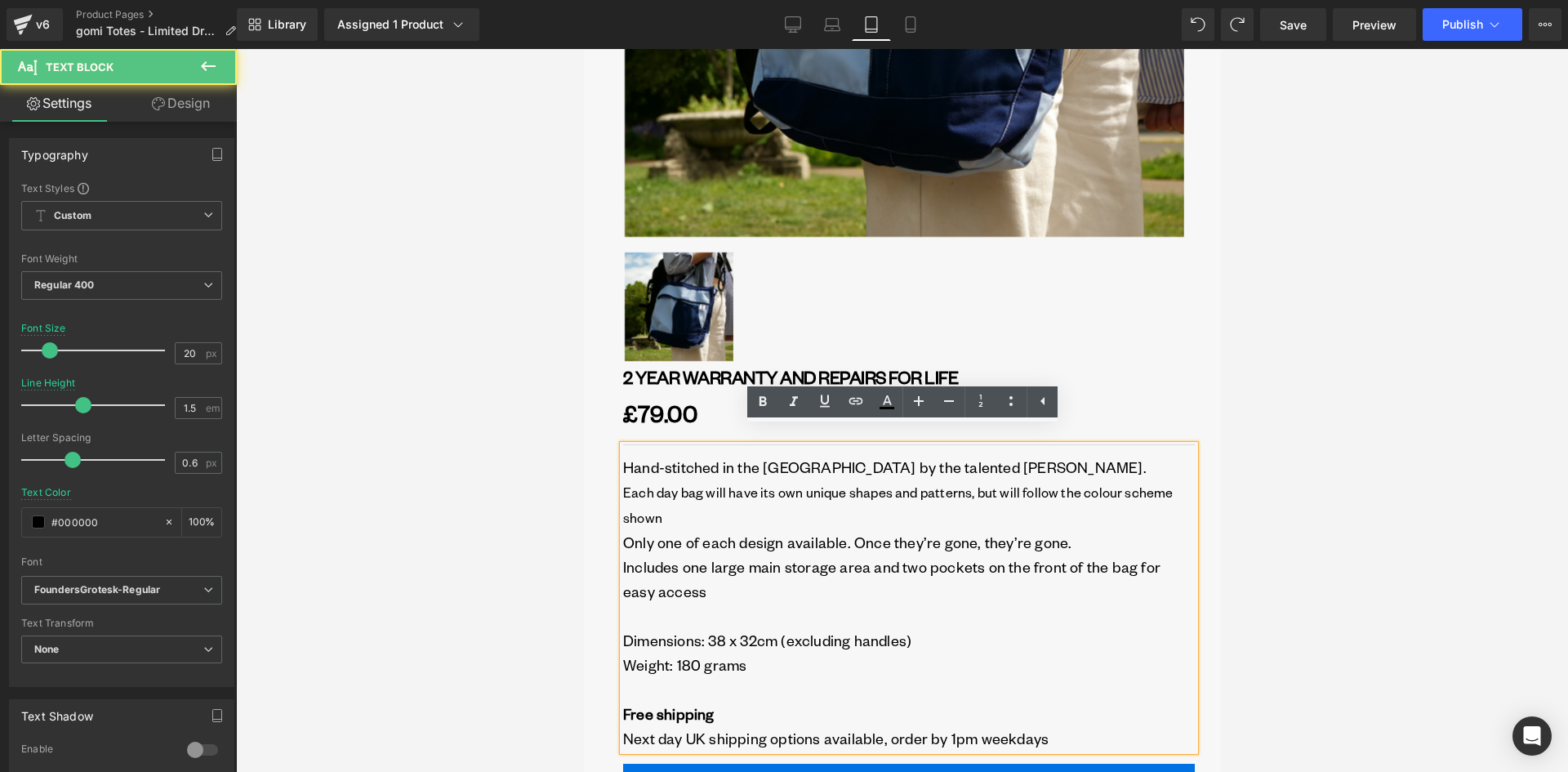
click at [709, 555] on p "Includes one large main storage area and two pockets on the front of the bag fo…" at bounding box center [907, 579] width 572 height 49
click at [709, 533] on span "Only one of each design available. Once they’re gone, they’re gone." at bounding box center [846, 542] width 448 height 19
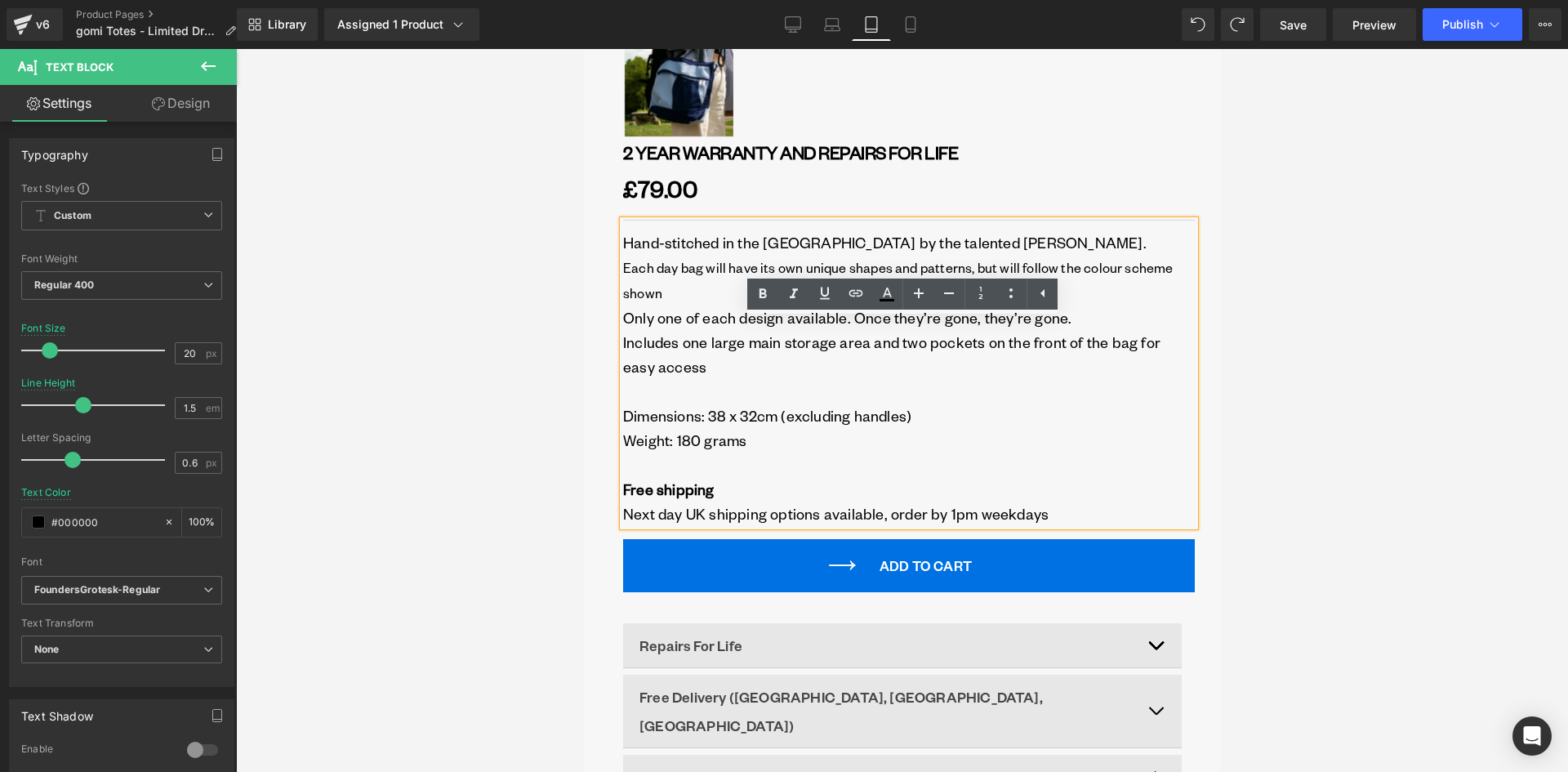
scroll to position [1080, 0]
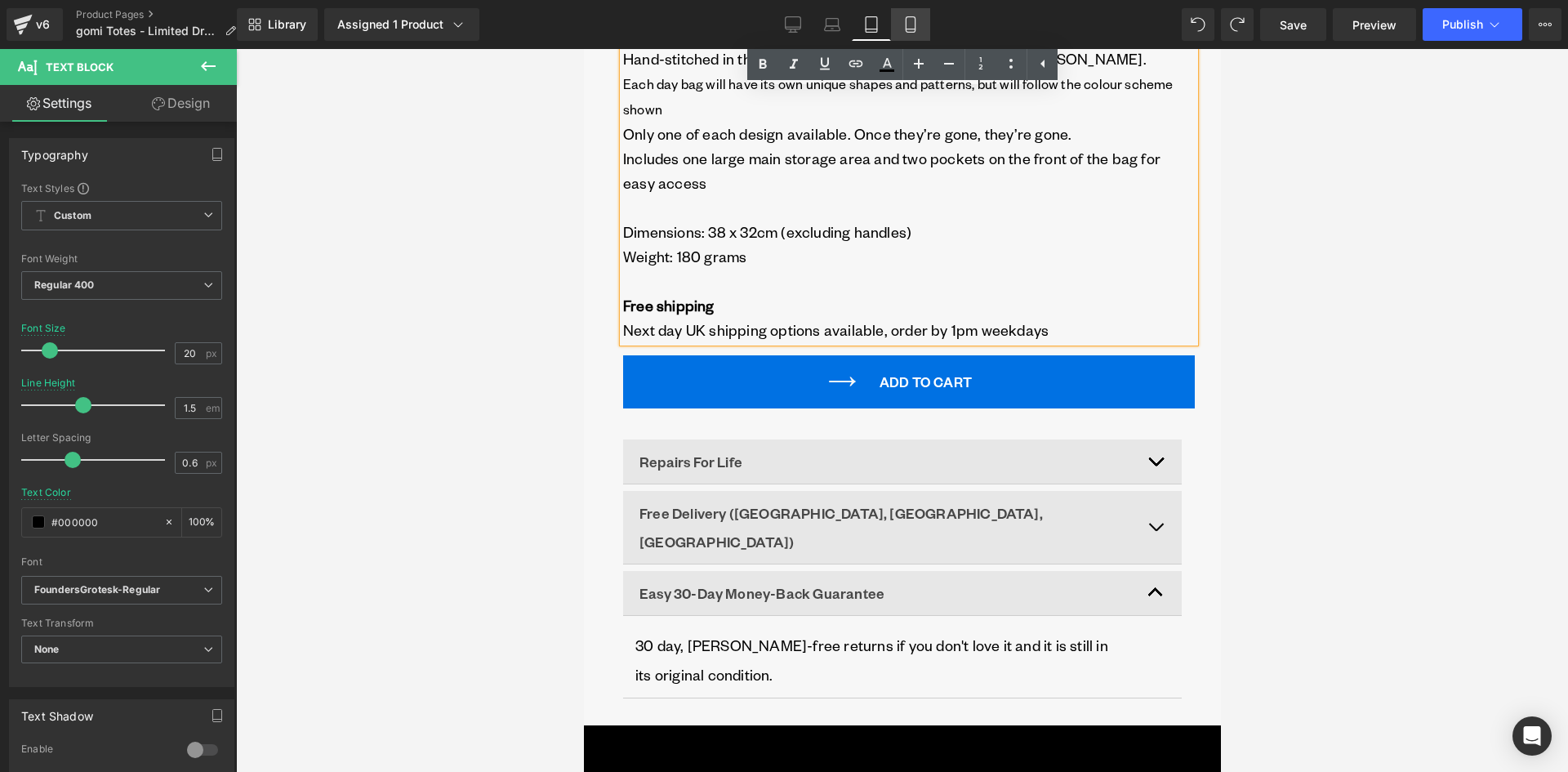
click at [915, 26] on icon at bounding box center [910, 24] width 16 height 16
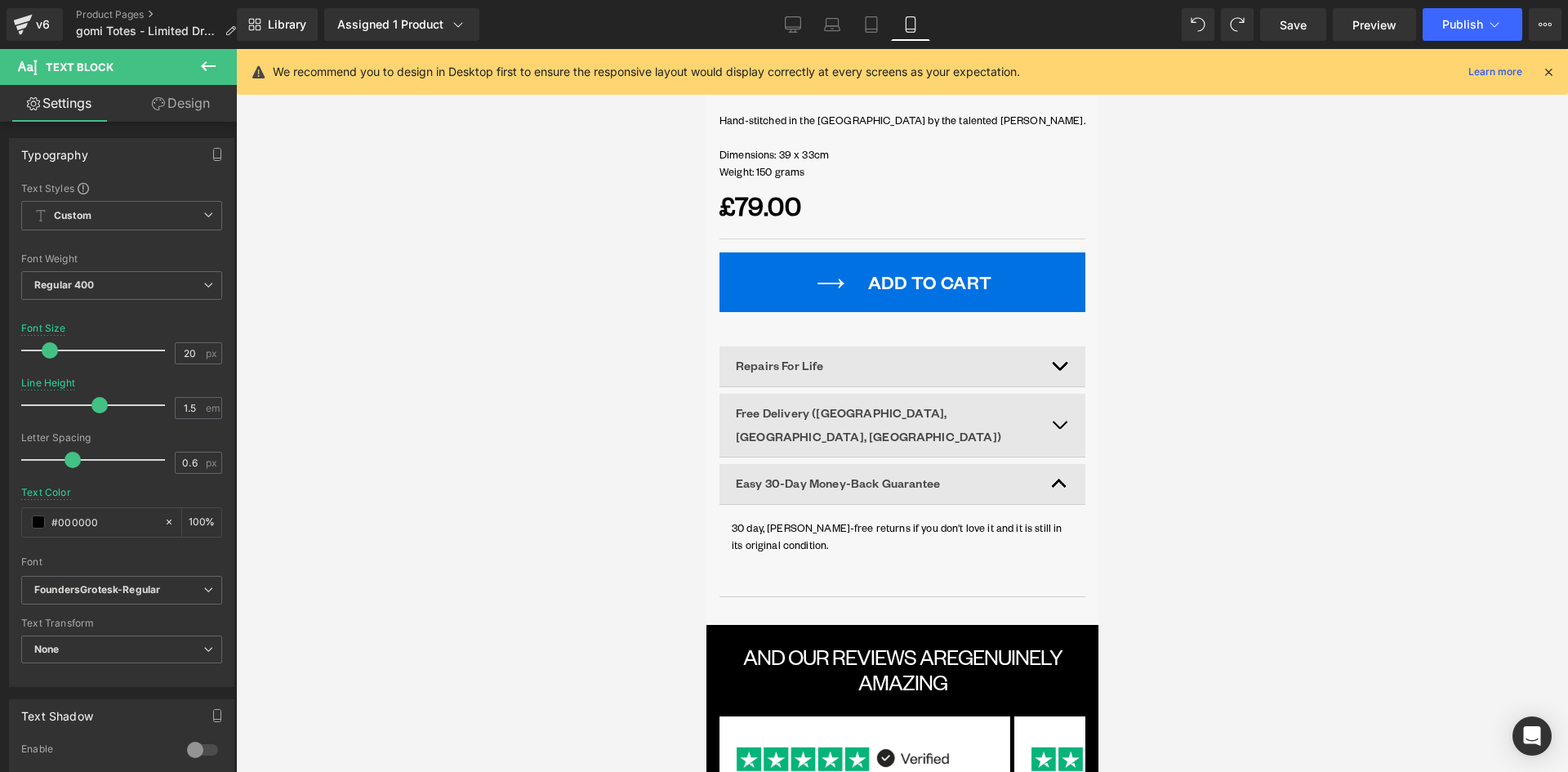
type input "1.8"
type input "100"
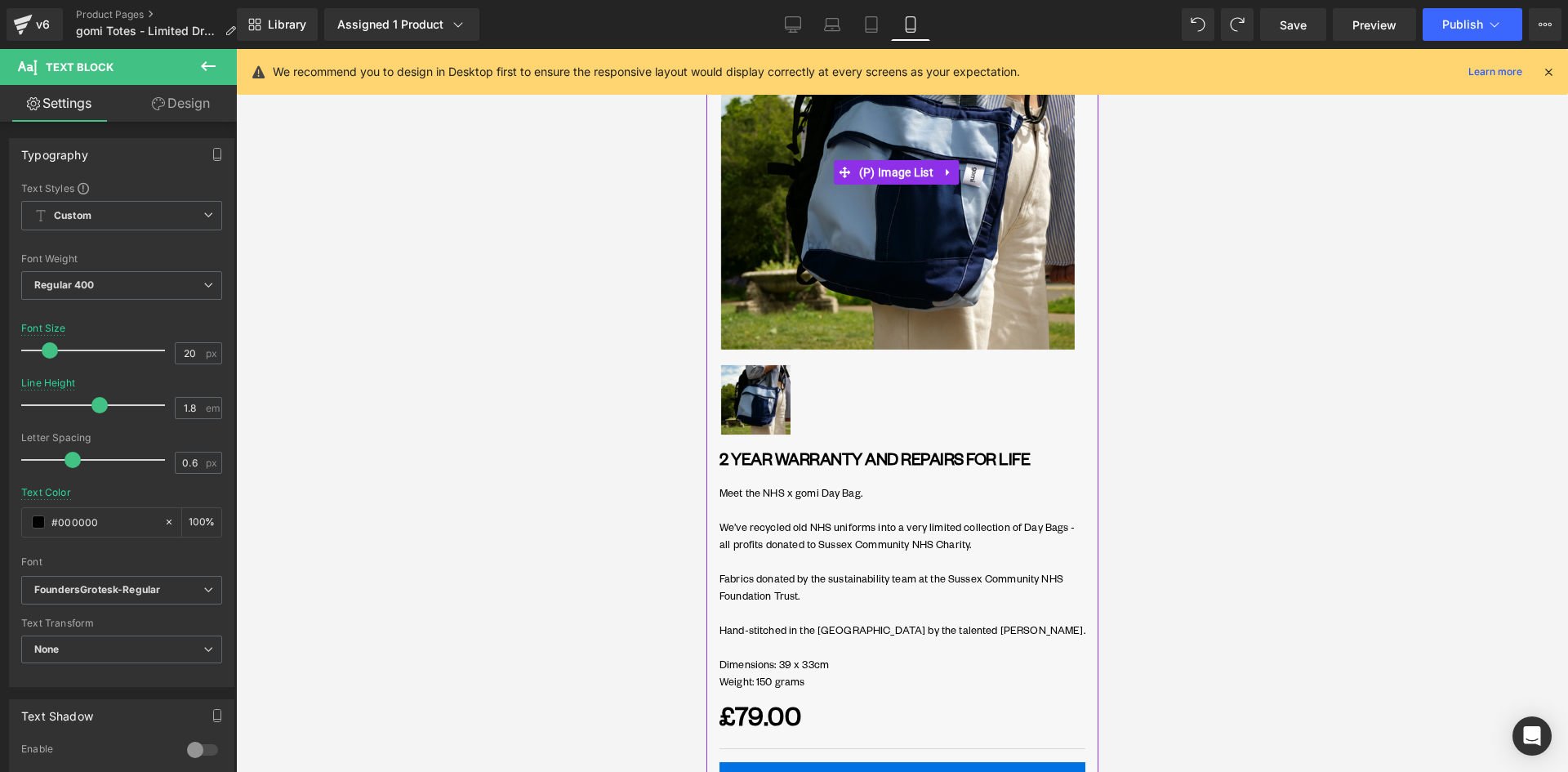
scroll to position [326, 0]
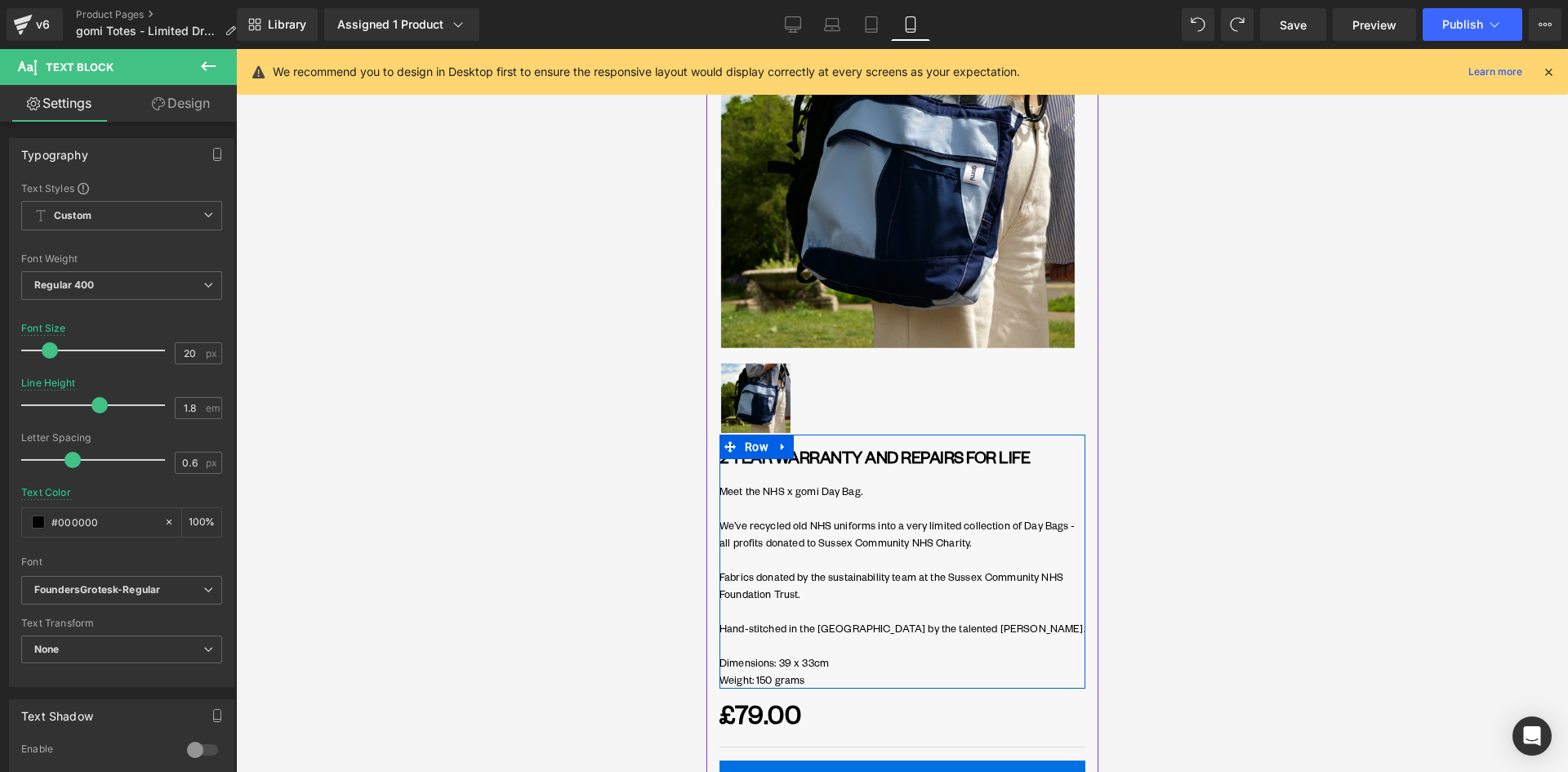
click at [853, 559] on p "Fabrics donated by the sustainability team at the Sussex Community NHS Foundati…" at bounding box center [902, 577] width 366 height 51
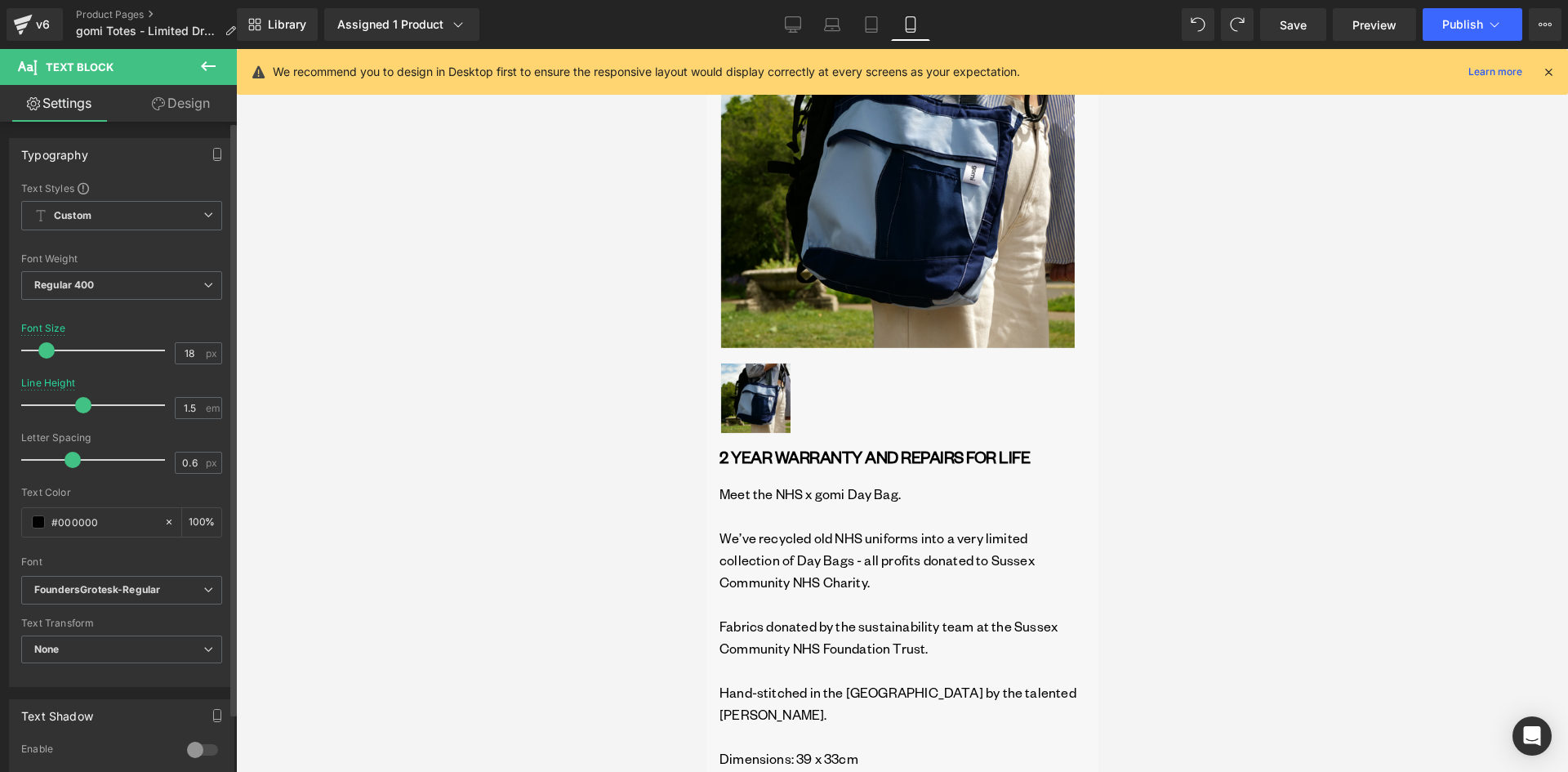
click at [47, 356] on span at bounding box center [46, 350] width 16 height 16
click at [872, 10] on link "Tablet" at bounding box center [870, 25] width 39 height 32
type input "20"
type input "1.8"
type input "100"
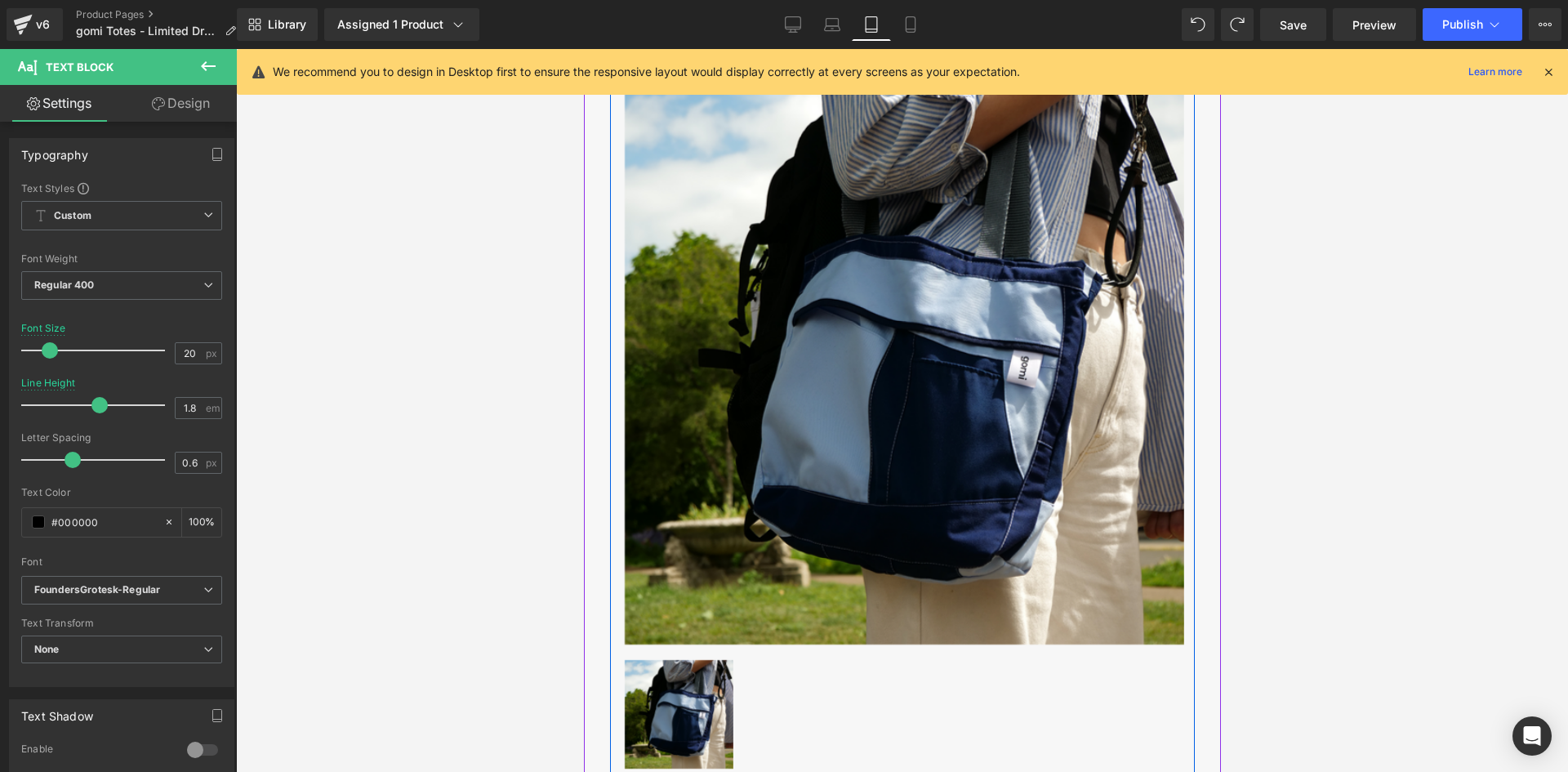
scroll to position [572, 0]
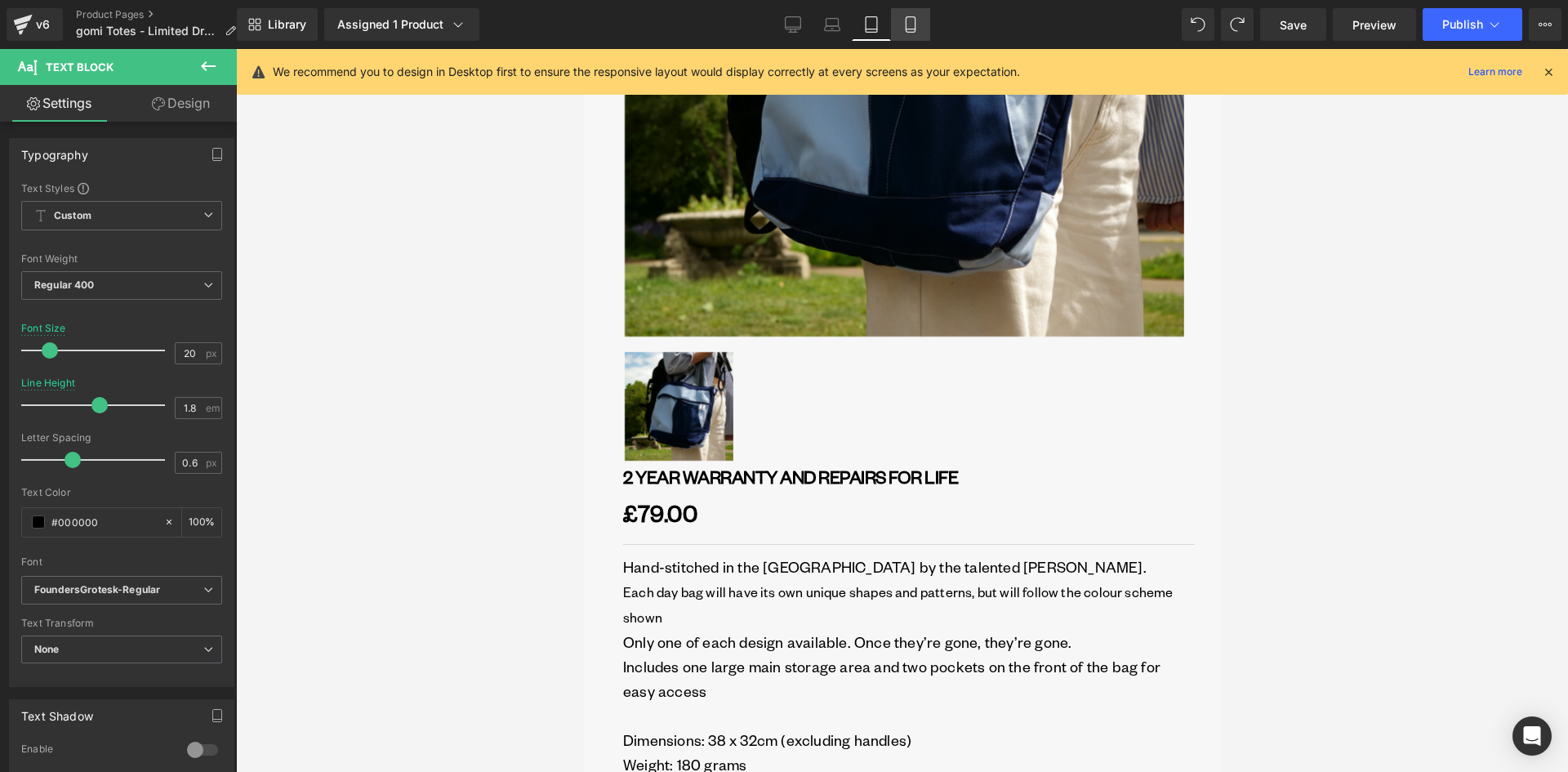
click at [914, 18] on icon at bounding box center [910, 24] width 16 height 16
type input "18"
type input "1.5"
type input "100"
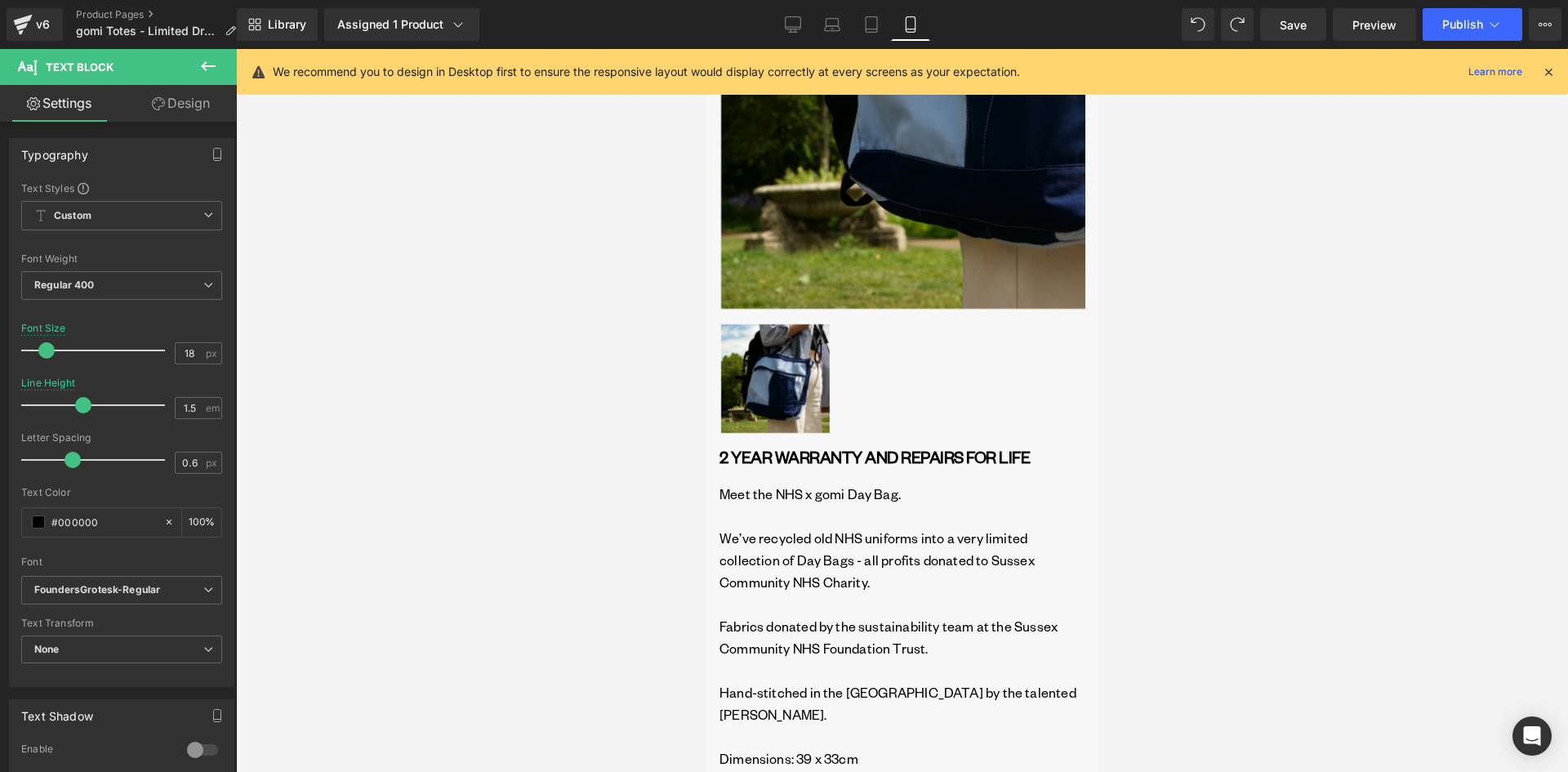
scroll to position [749, 0]
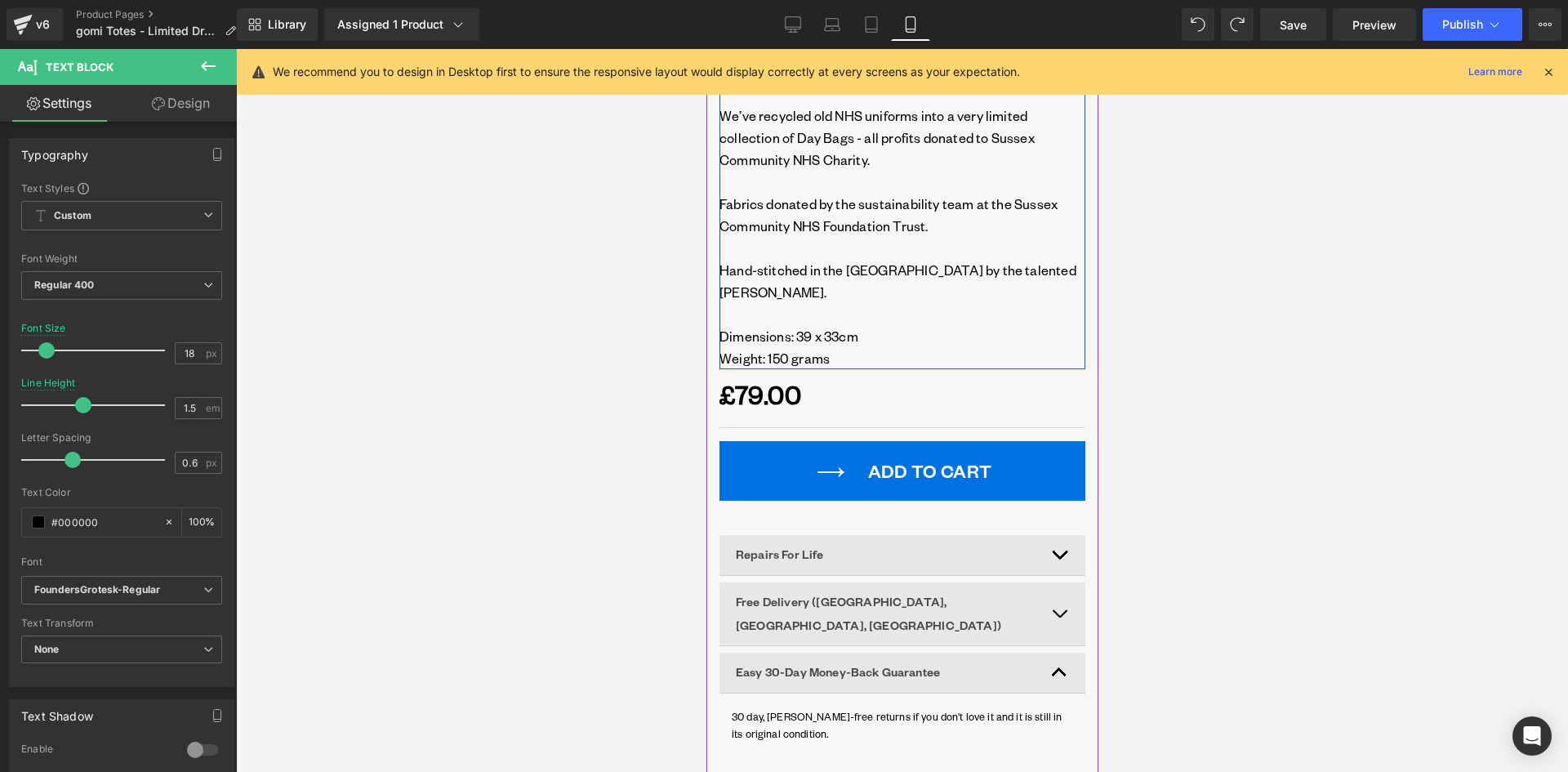
click at [803, 175] on p "Fabrics donated by the sustainability team at the Sussex Community NHS Foundati…" at bounding box center [902, 204] width 366 height 66
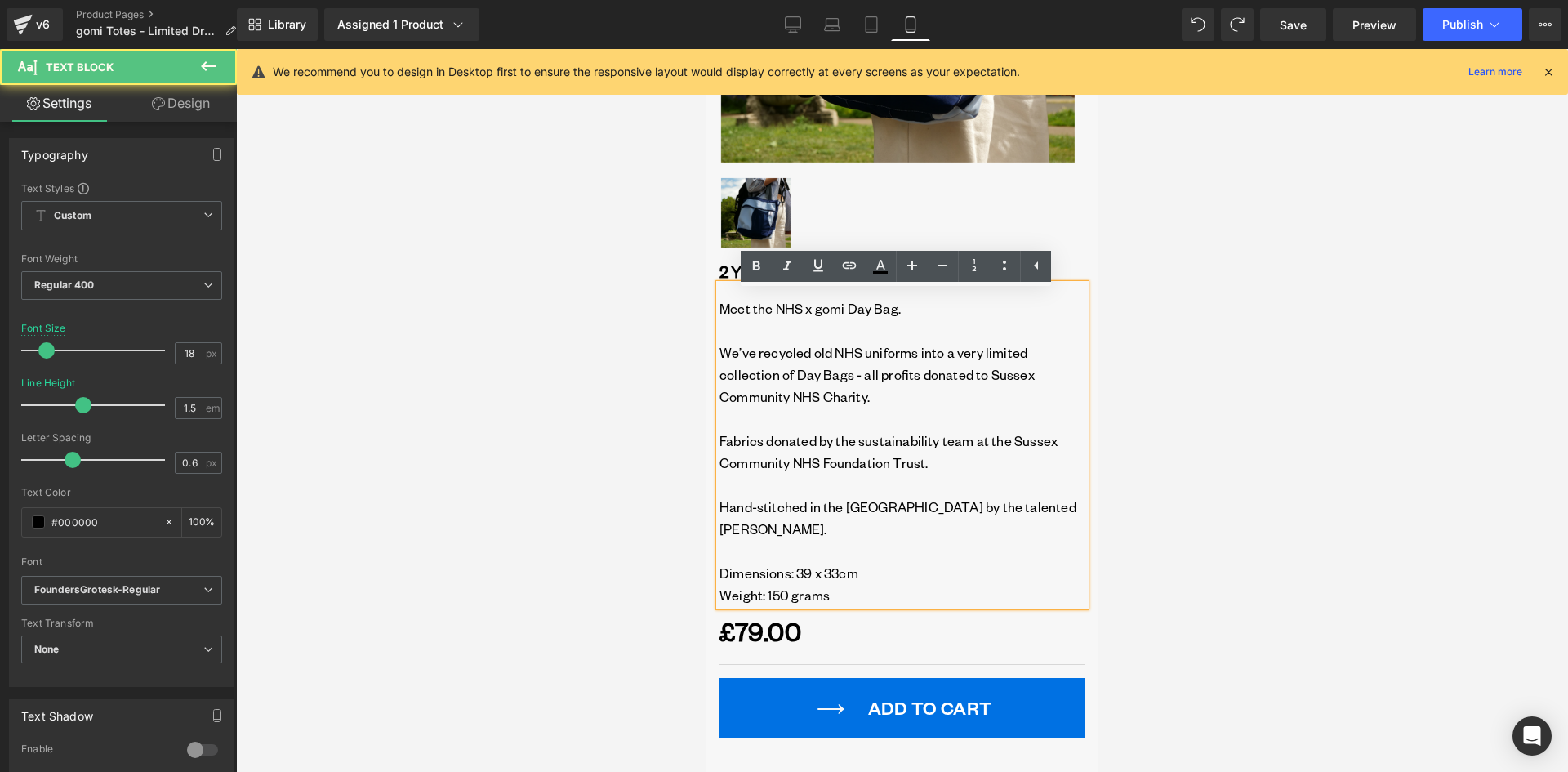
scroll to position [504, 0]
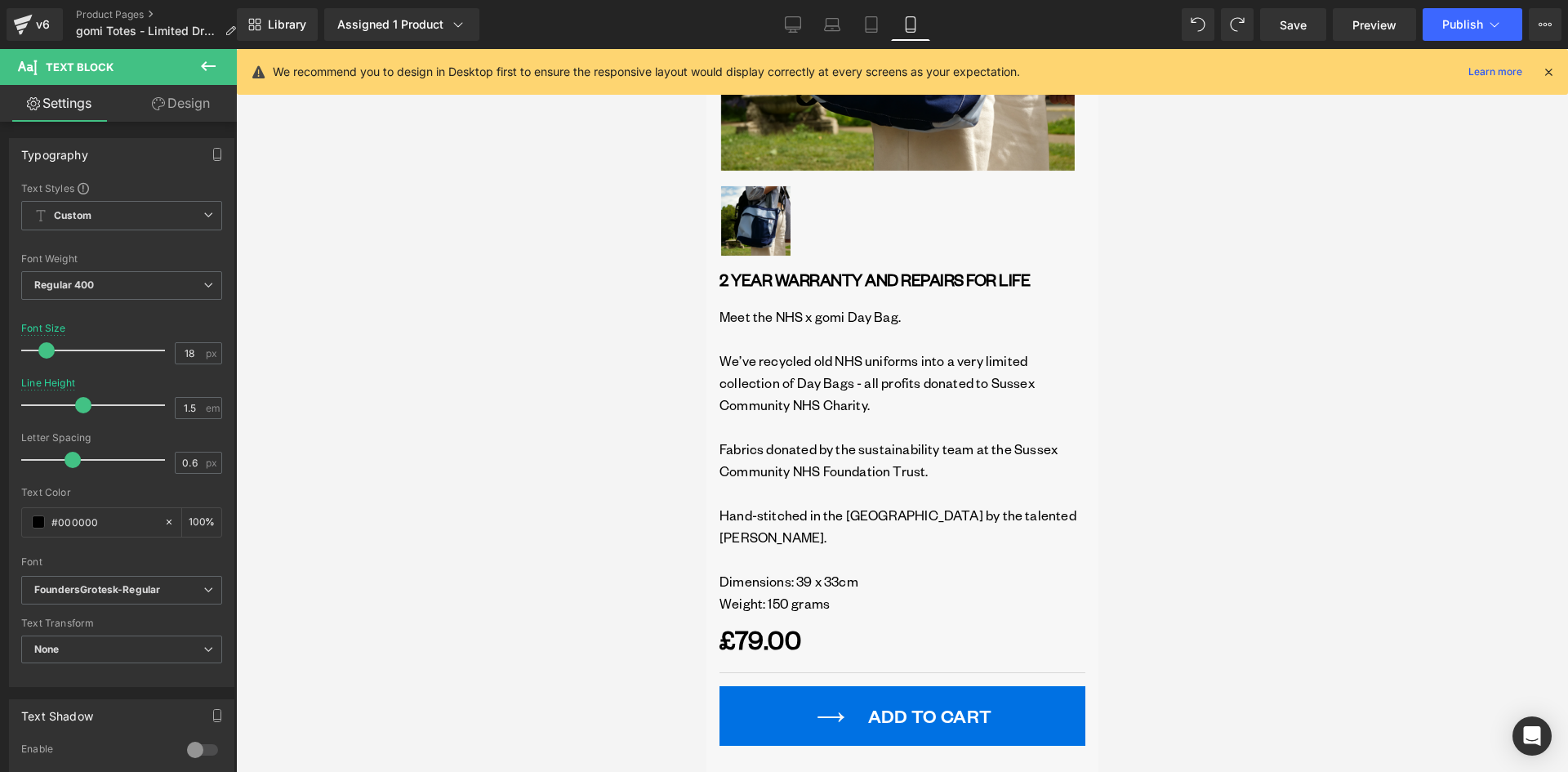
click at [203, 95] on link "Design" at bounding box center [180, 103] width 119 height 37
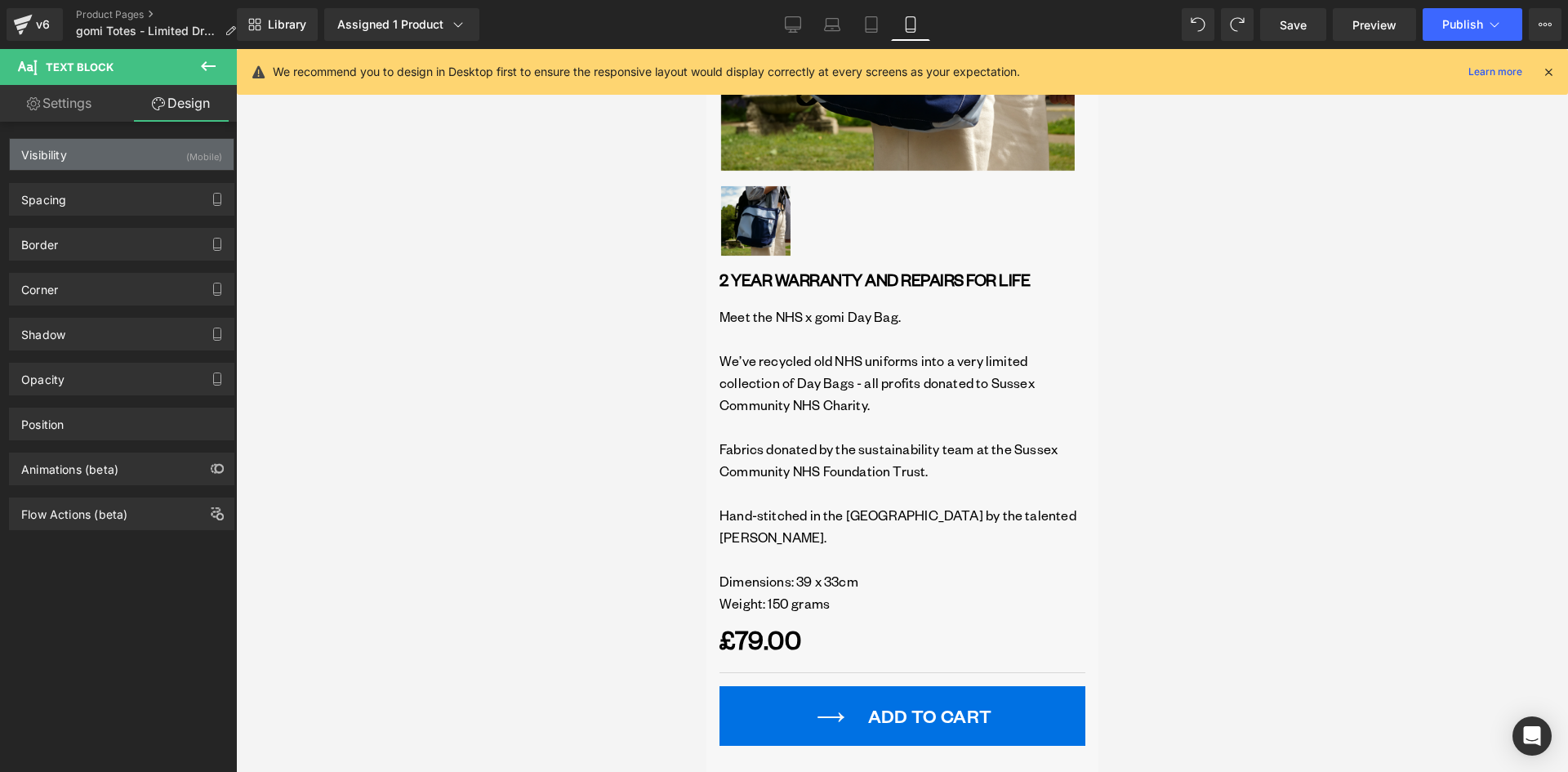
click at [116, 162] on div "Visibility (Mobile)" at bounding box center [121, 154] width 224 height 31
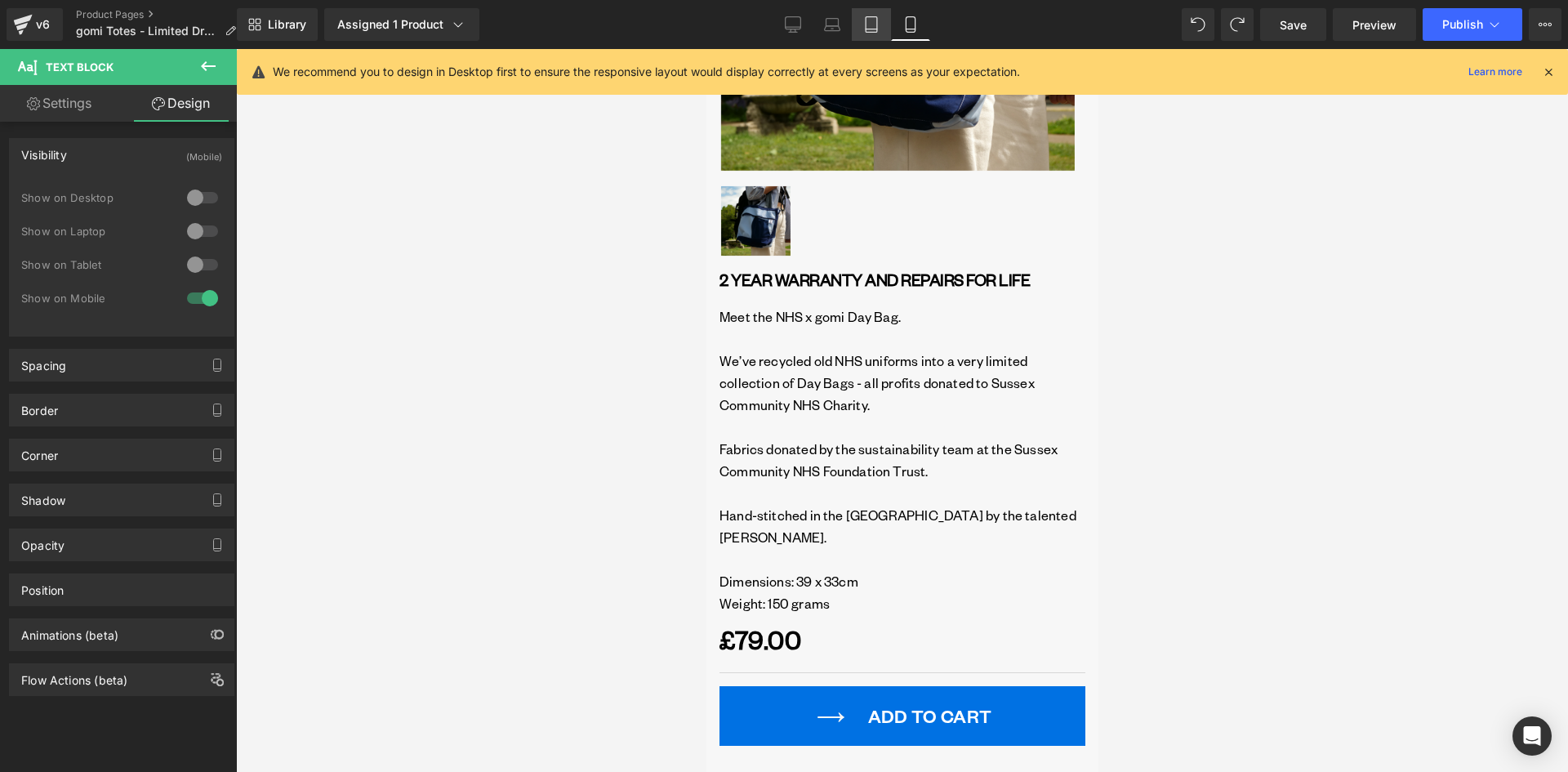
click at [867, 23] on icon at bounding box center [870, 24] width 16 height 16
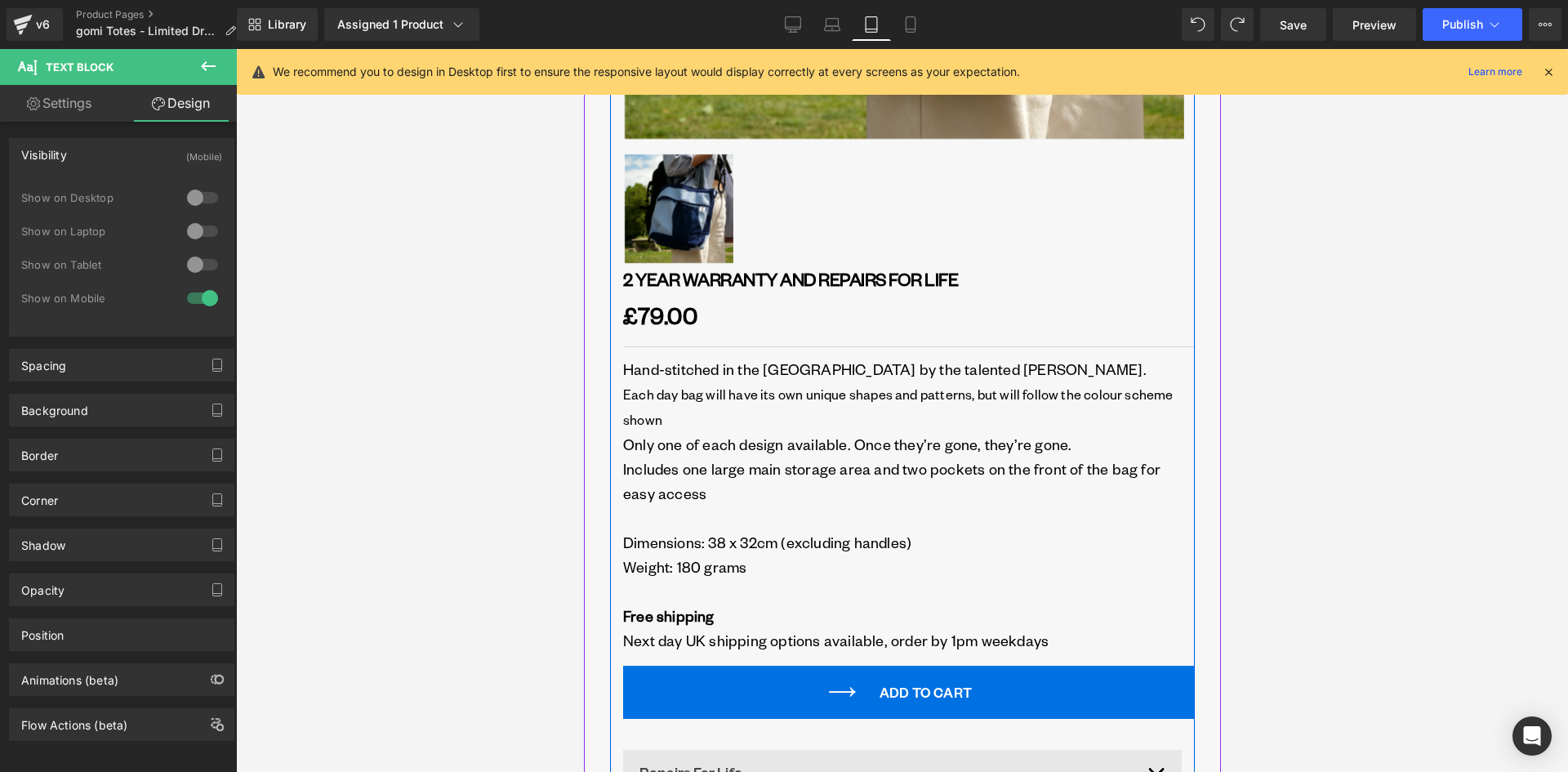
scroll to position [817, 0]
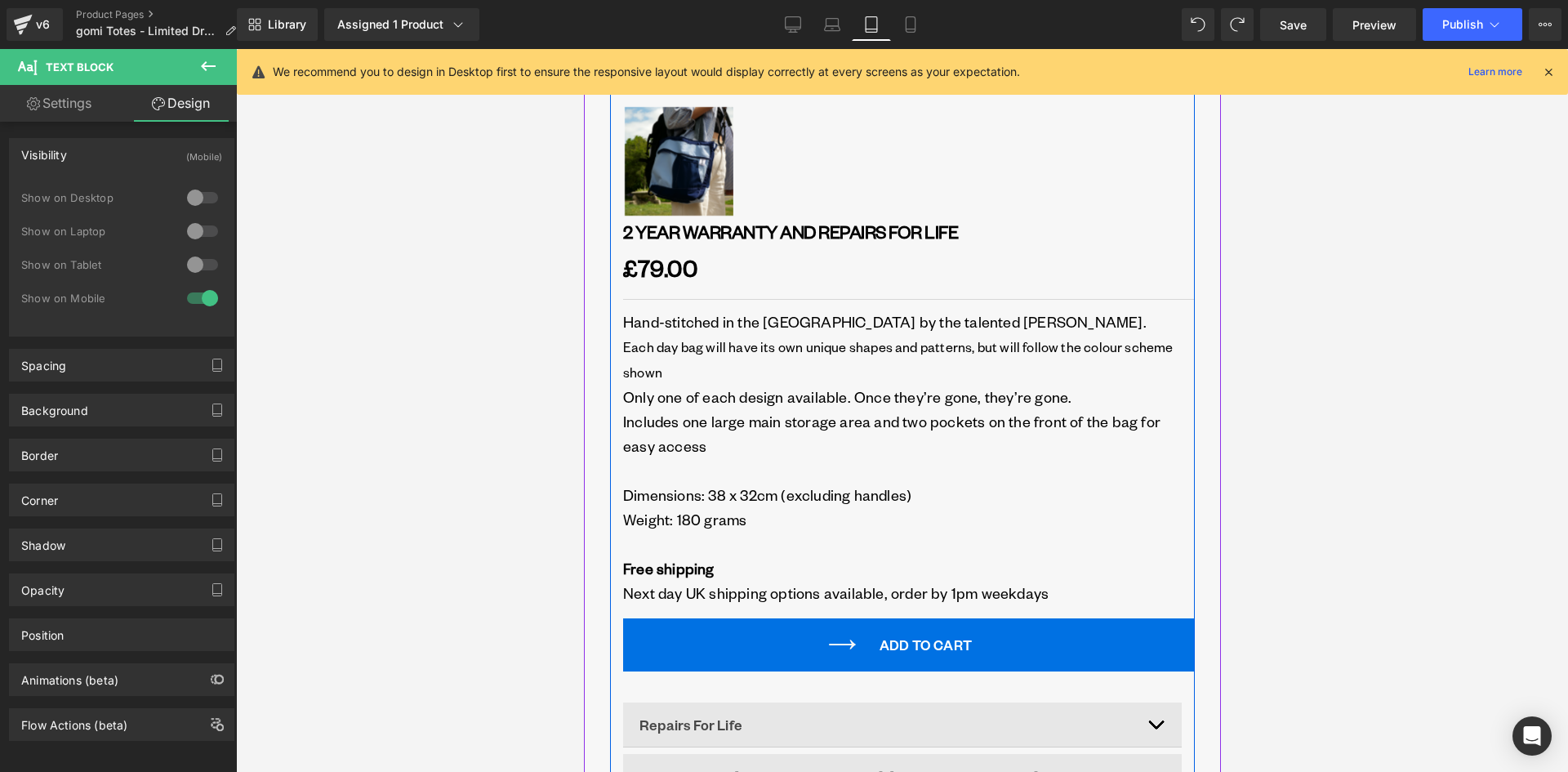
click at [712, 339] on span "Each day bag will have its own unique shapes and patterns, but will follow the …" at bounding box center [897, 359] width 550 height 43
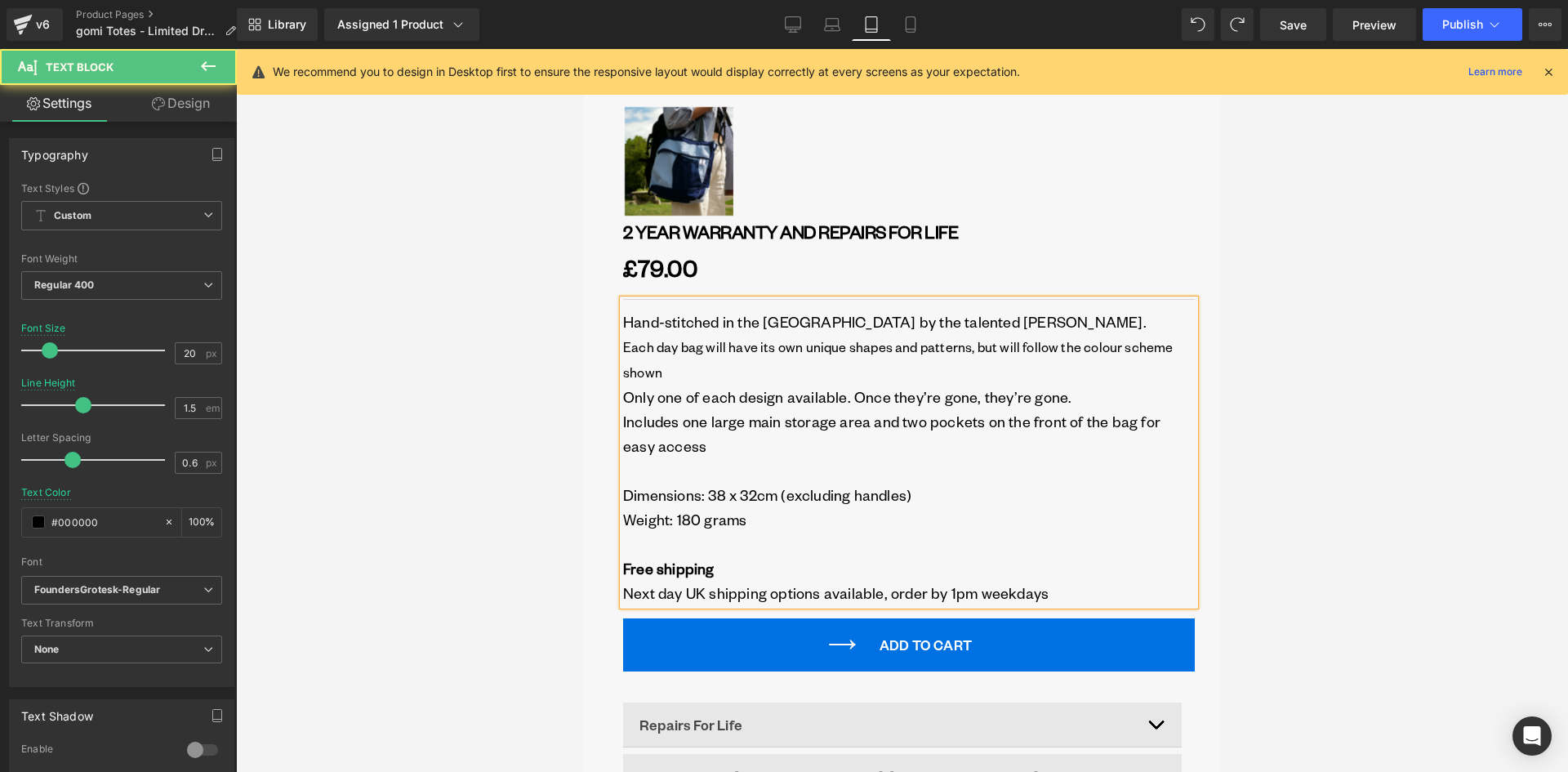
click at [190, 101] on link "Design" at bounding box center [180, 103] width 119 height 37
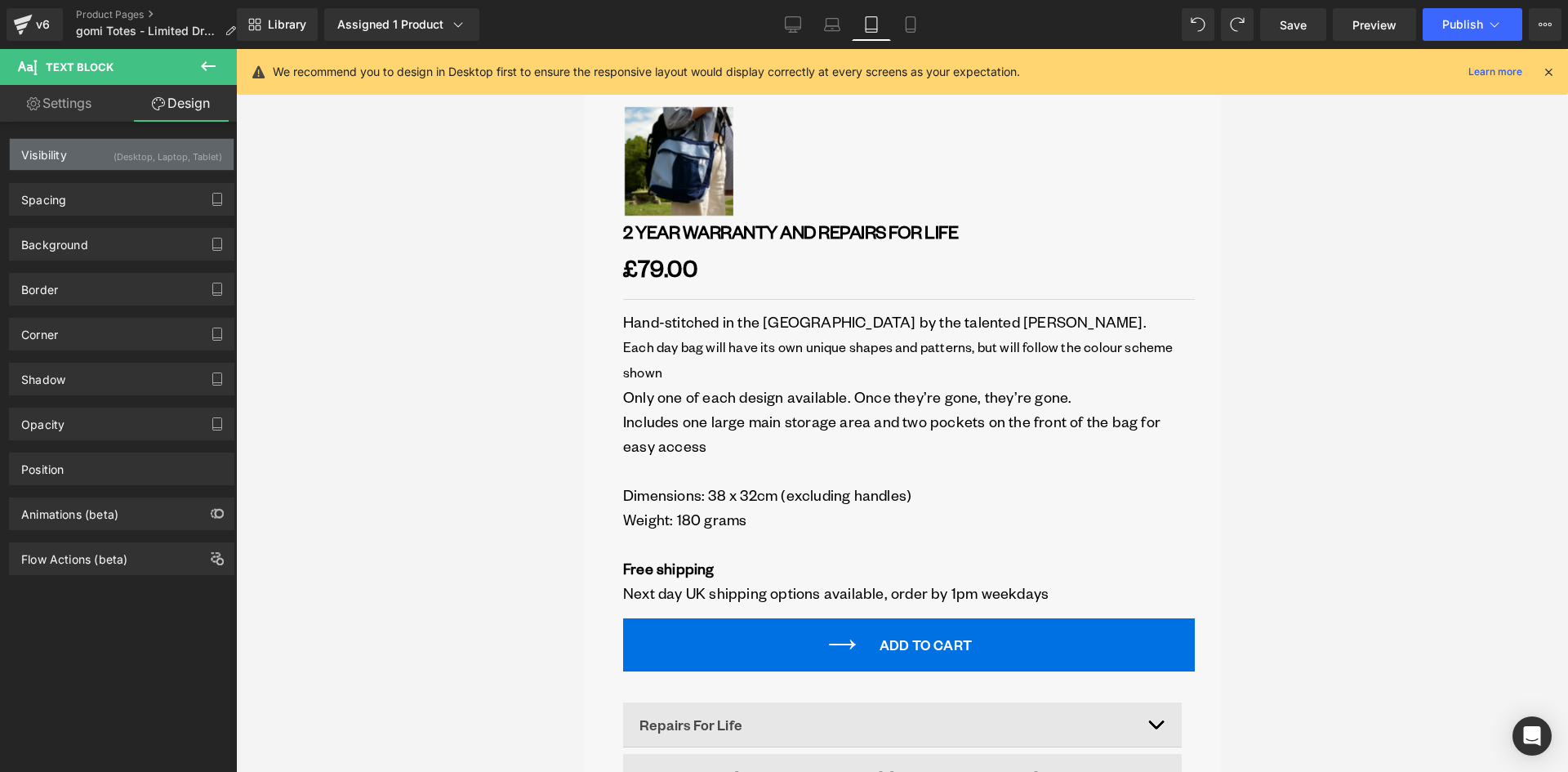
click at [103, 157] on div "Visibility (Desktop, Laptop, Tablet)" at bounding box center [121, 154] width 224 height 31
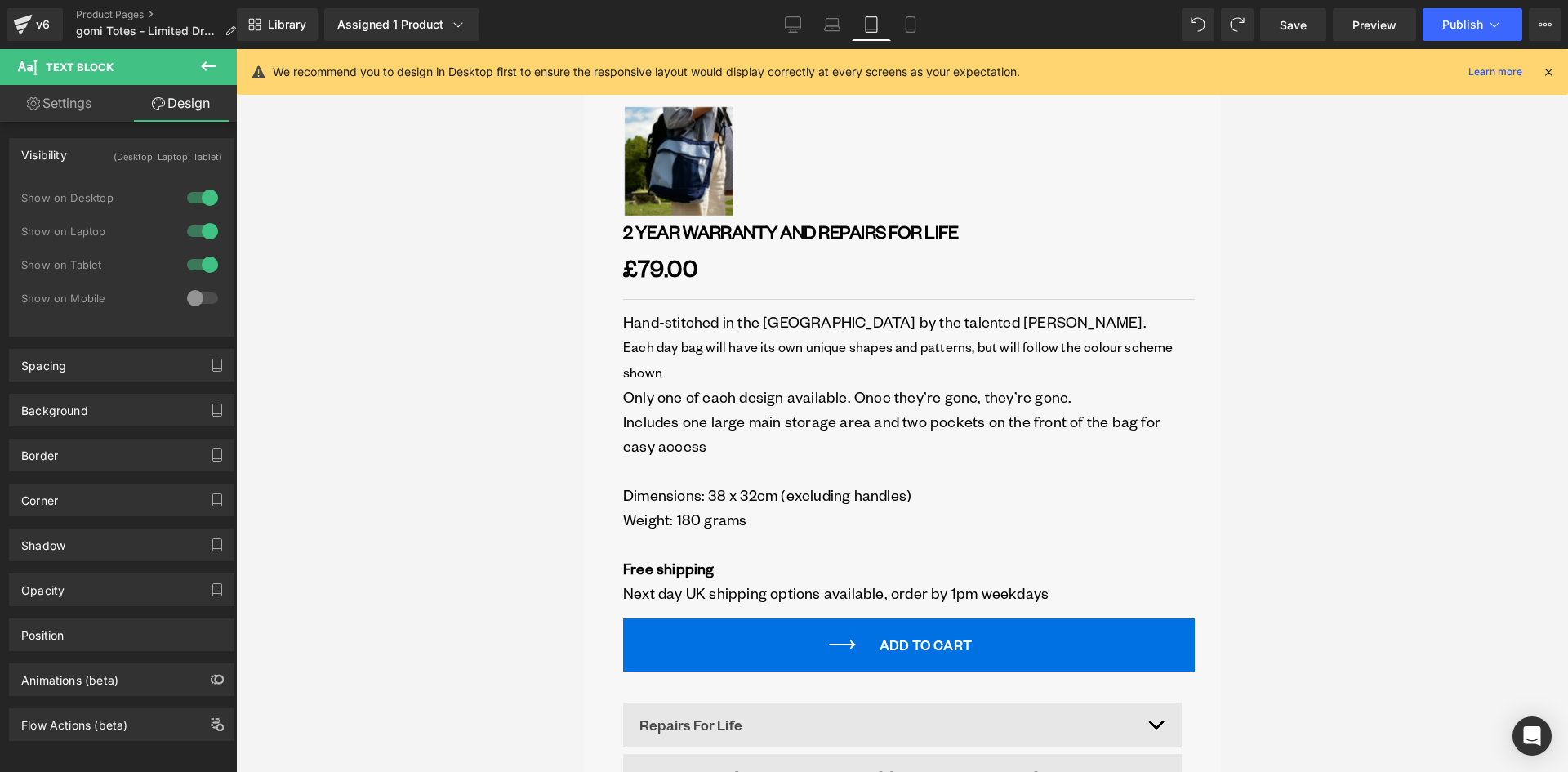
click at [192, 299] on div at bounding box center [202, 299] width 39 height 27
click at [912, 18] on icon at bounding box center [910, 24] width 16 height 16
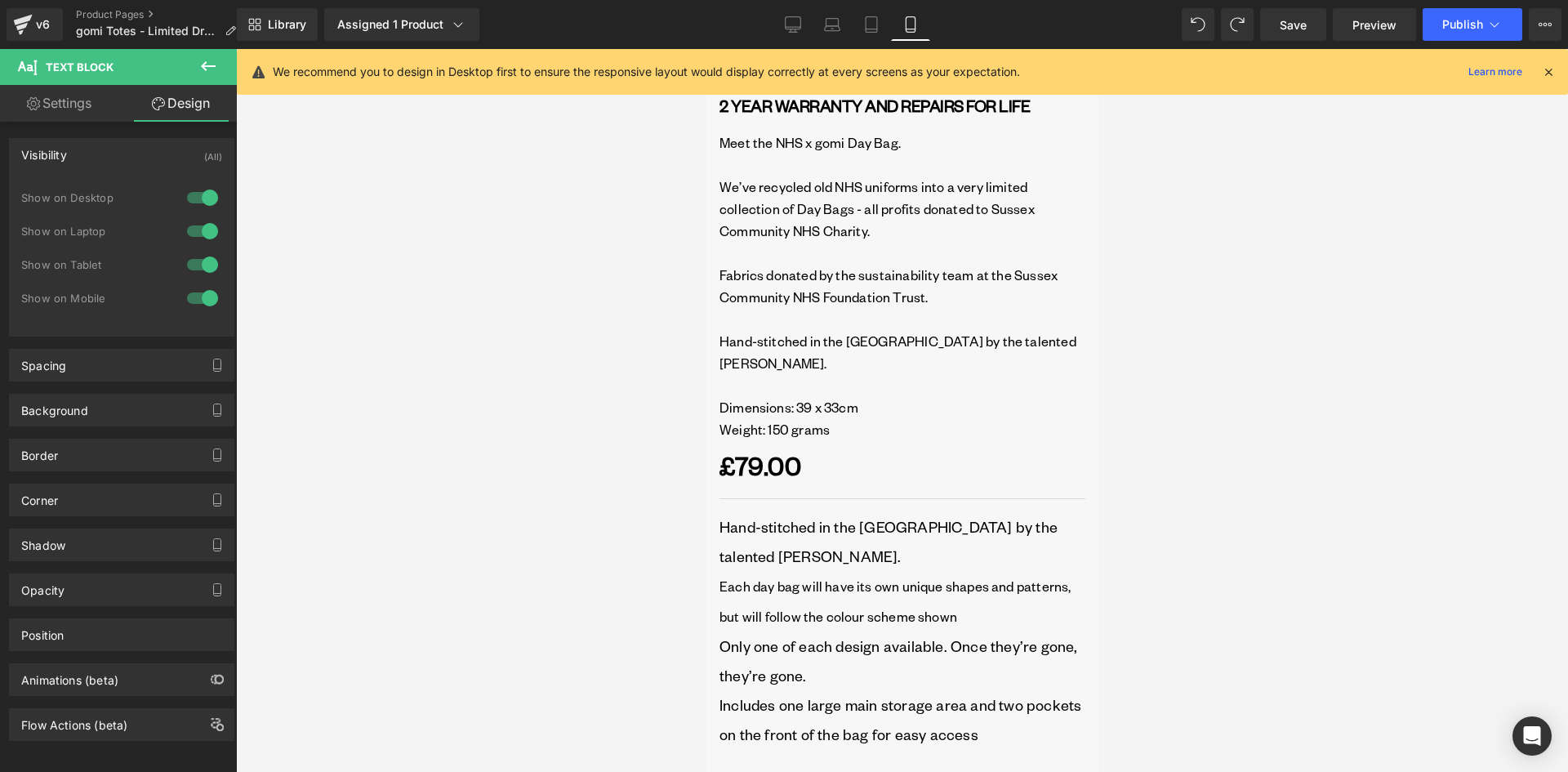
scroll to position [627, 0]
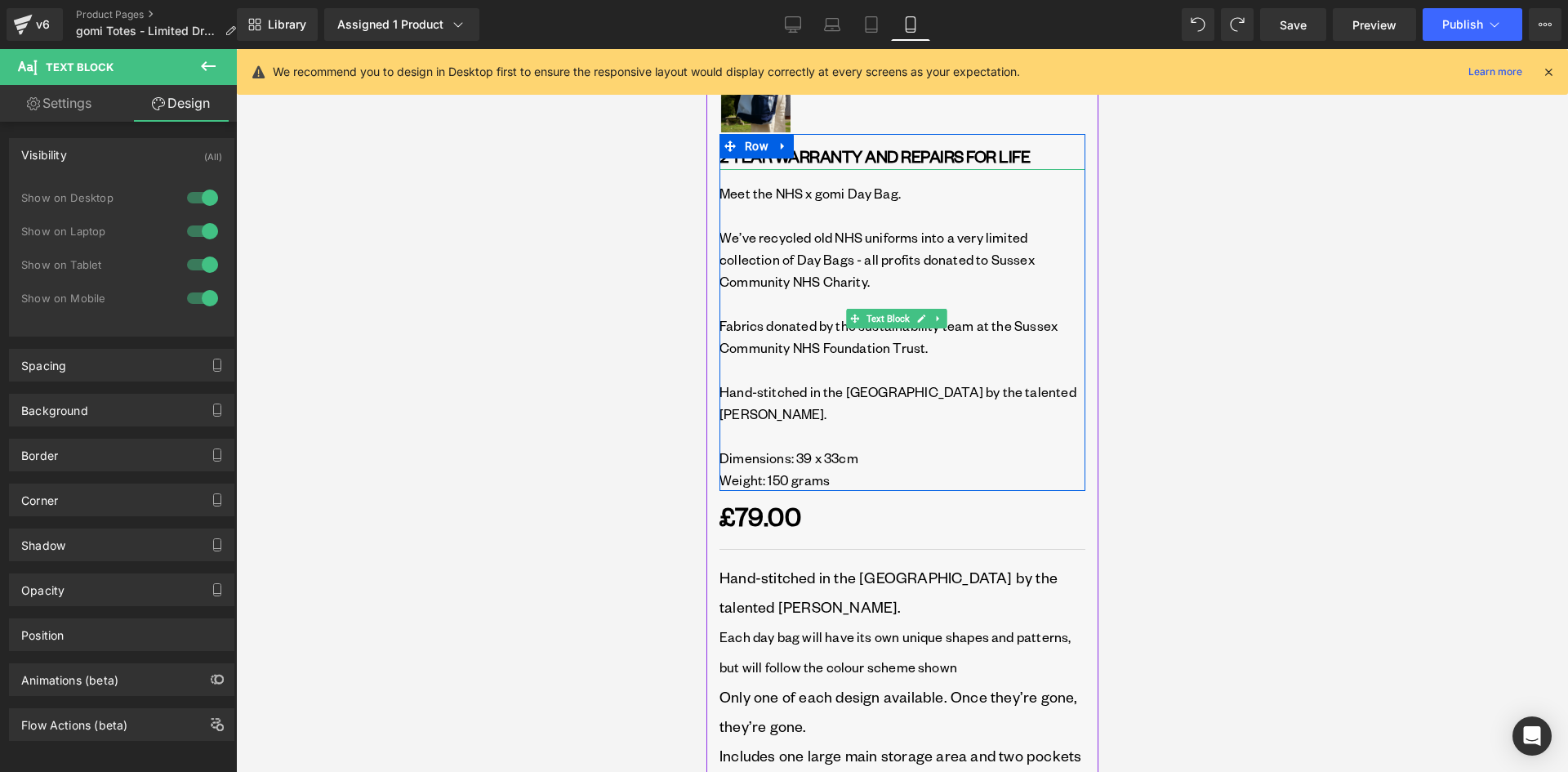
click at [845, 237] on p "We’ve recycled old NHS uniforms into a very limited collection of Day Bags - al…" at bounding box center [902, 260] width 366 height 66
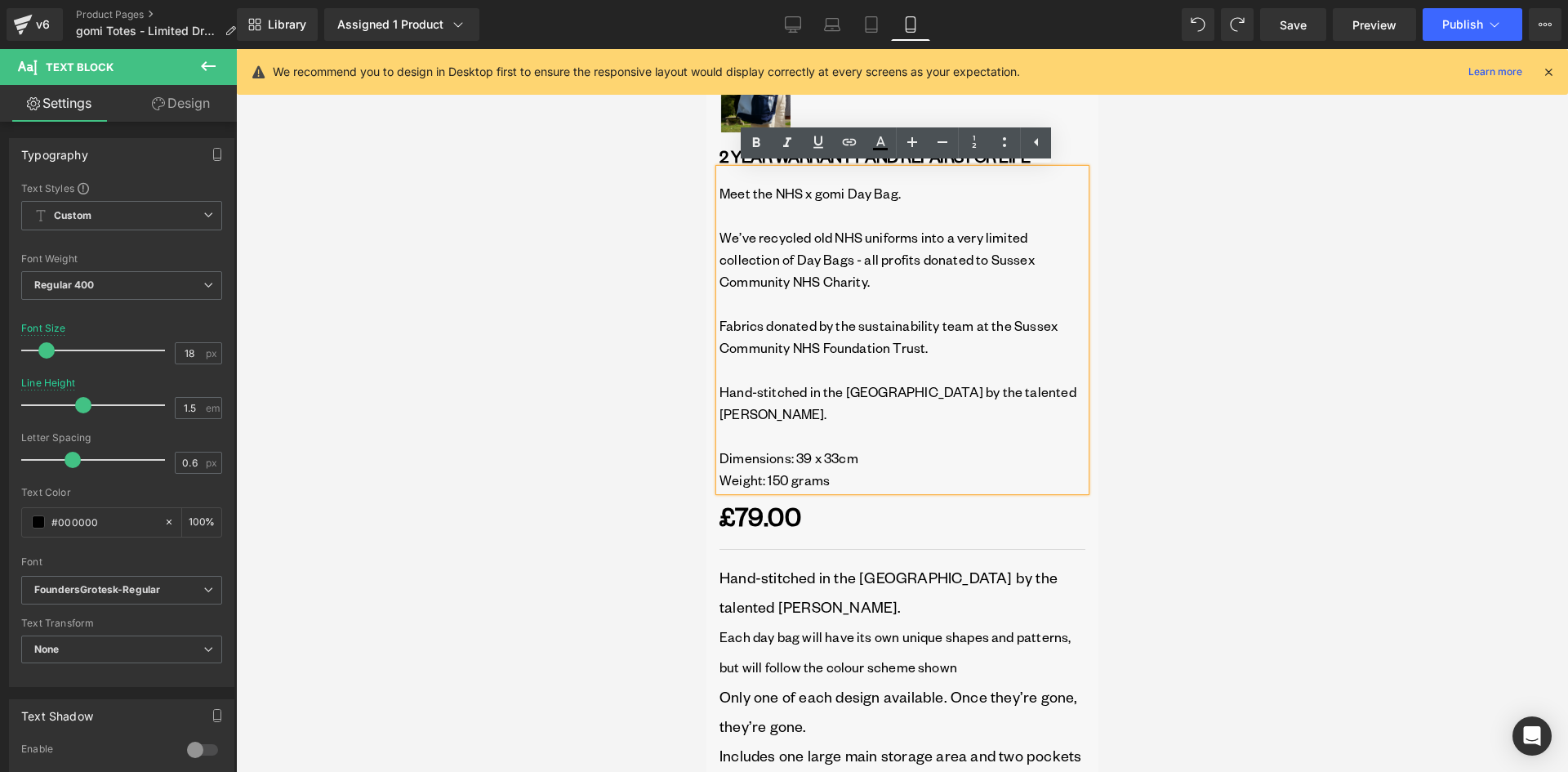
click at [638, 171] on div at bounding box center [902, 411] width 1332 height 723
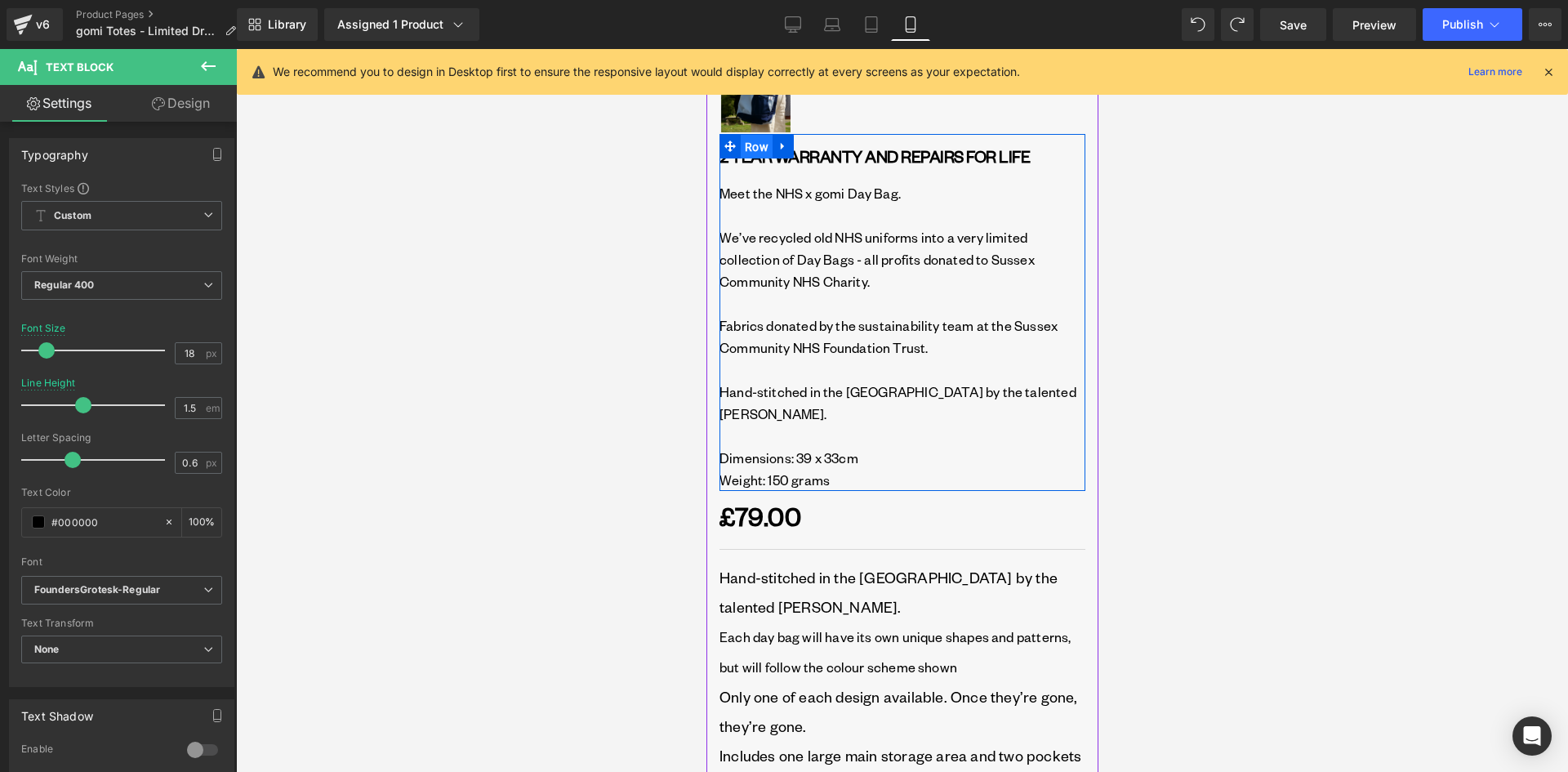
drag, startPoint x: 763, startPoint y: 144, endPoint x: 1362, endPoint y: 193, distance: 601.0
click at [763, 144] on span "Row" at bounding box center [756, 147] width 32 height 25
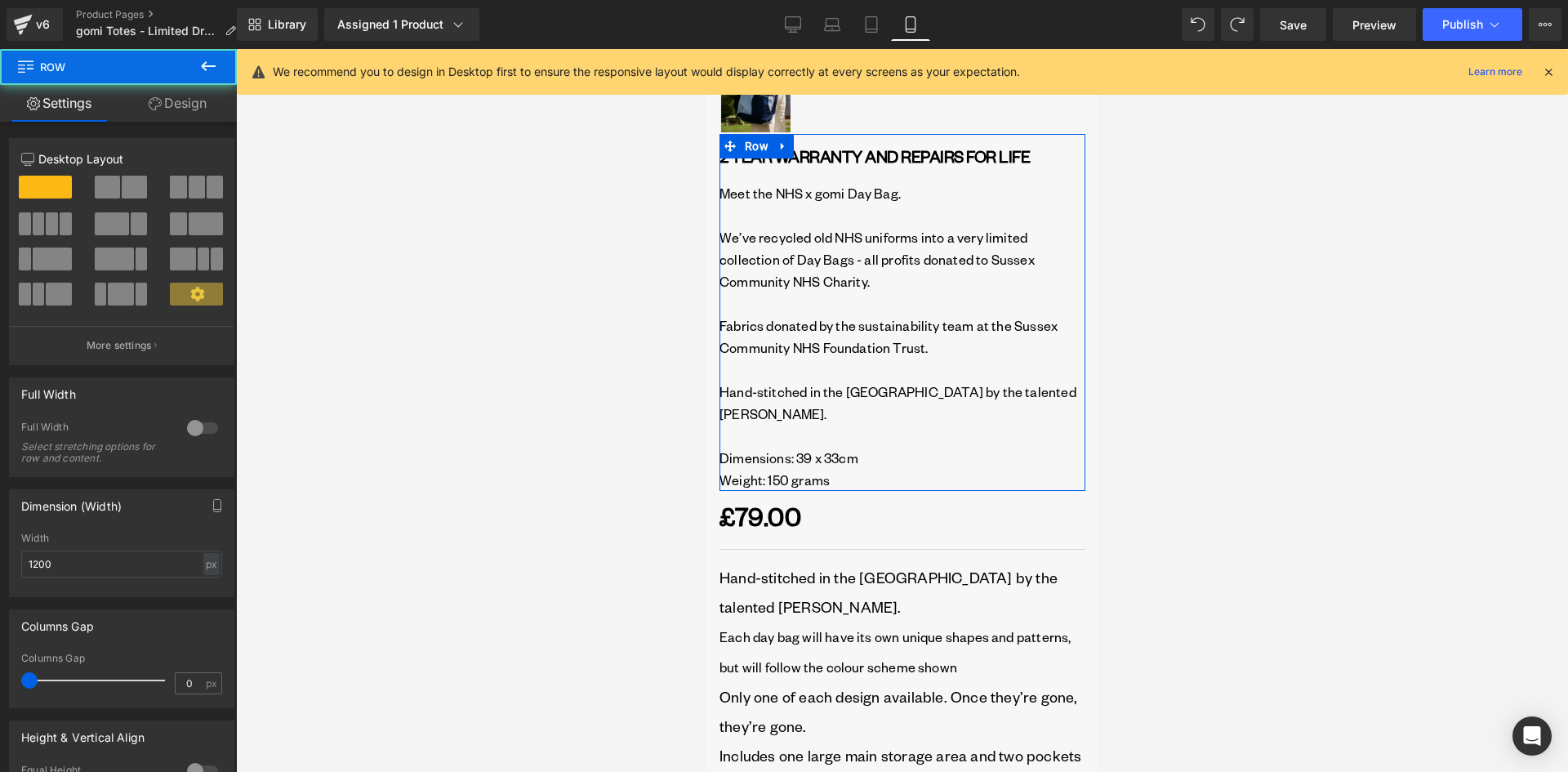
click at [176, 104] on link "Design" at bounding box center [177, 103] width 119 height 37
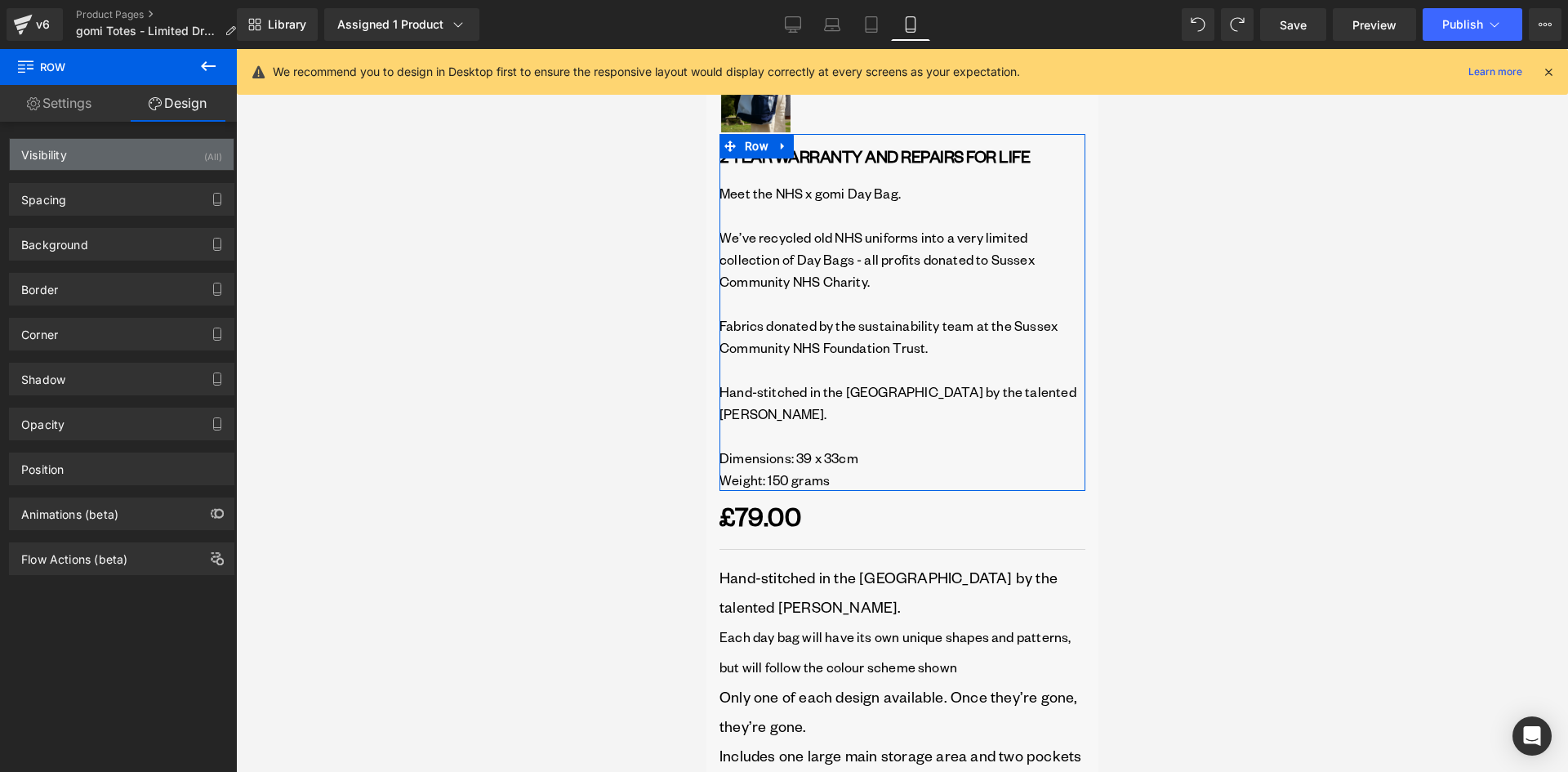
click at [130, 147] on div "Visibility (All)" at bounding box center [121, 154] width 224 height 31
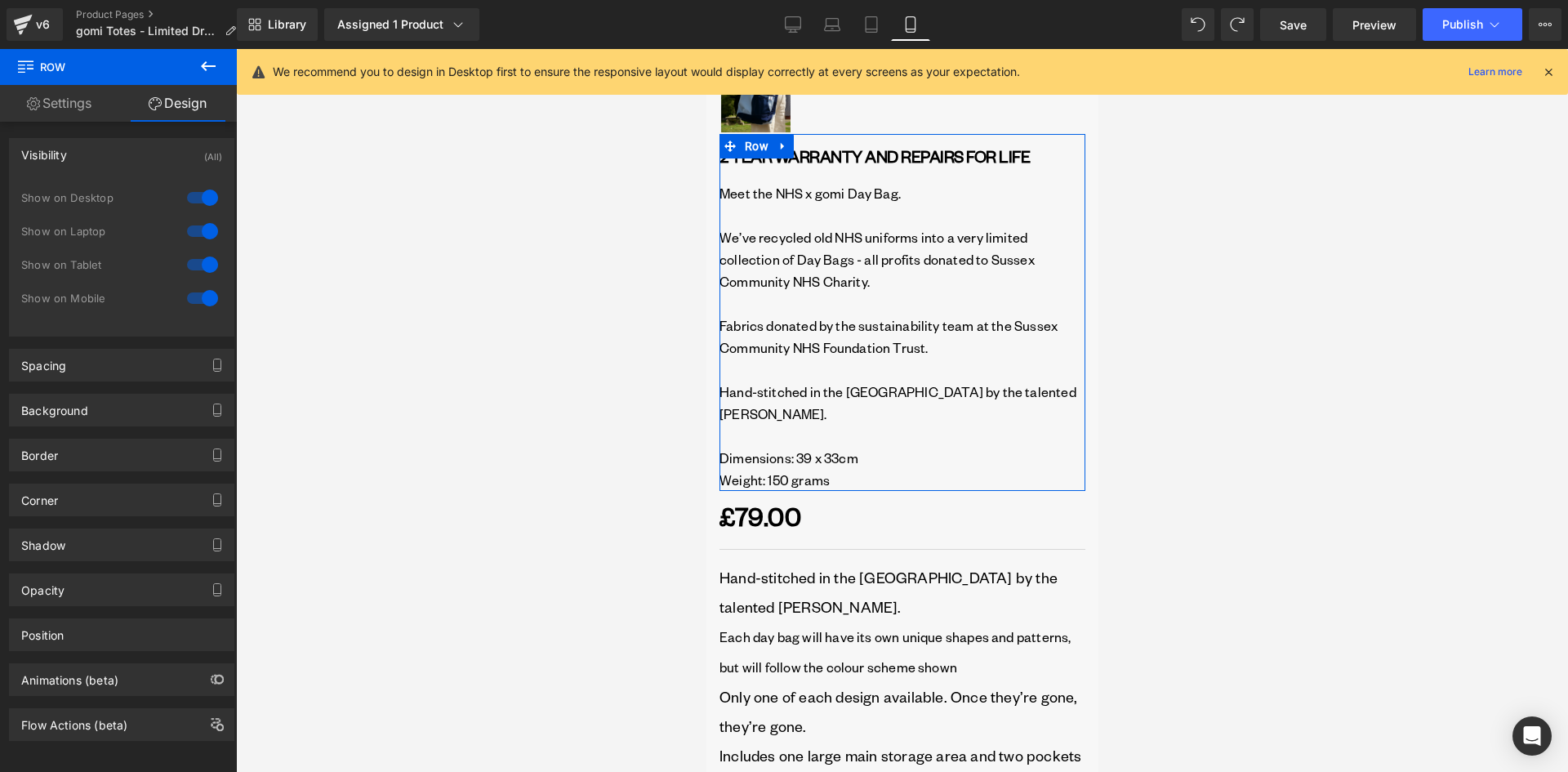
click at [127, 150] on div "Visibility (All)" at bounding box center [121, 154] width 224 height 31
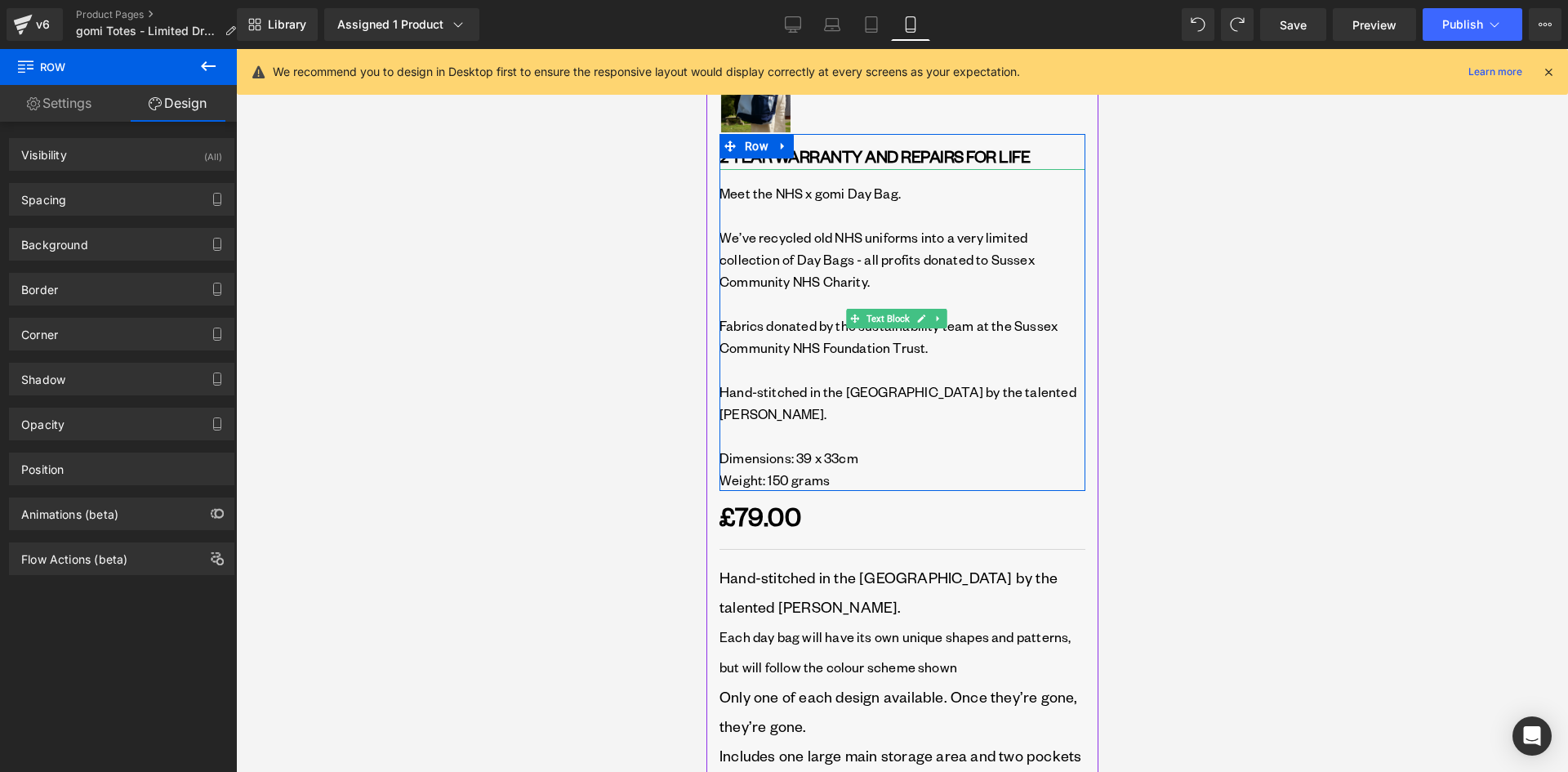
click at [792, 195] on p "Meet the NHS x gomi Day Bag." at bounding box center [902, 204] width 366 height 45
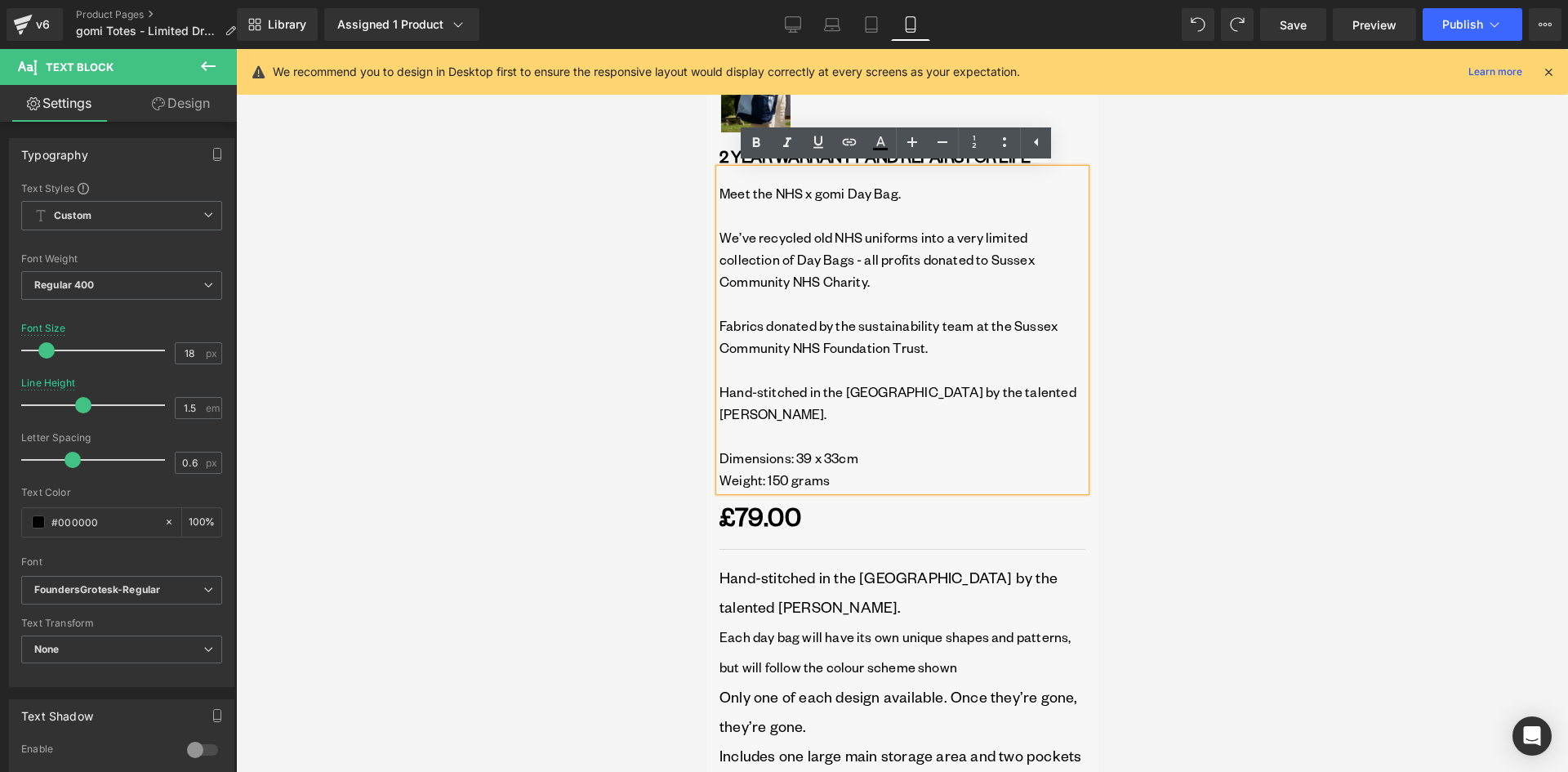
click at [191, 109] on link "Design" at bounding box center [180, 103] width 119 height 37
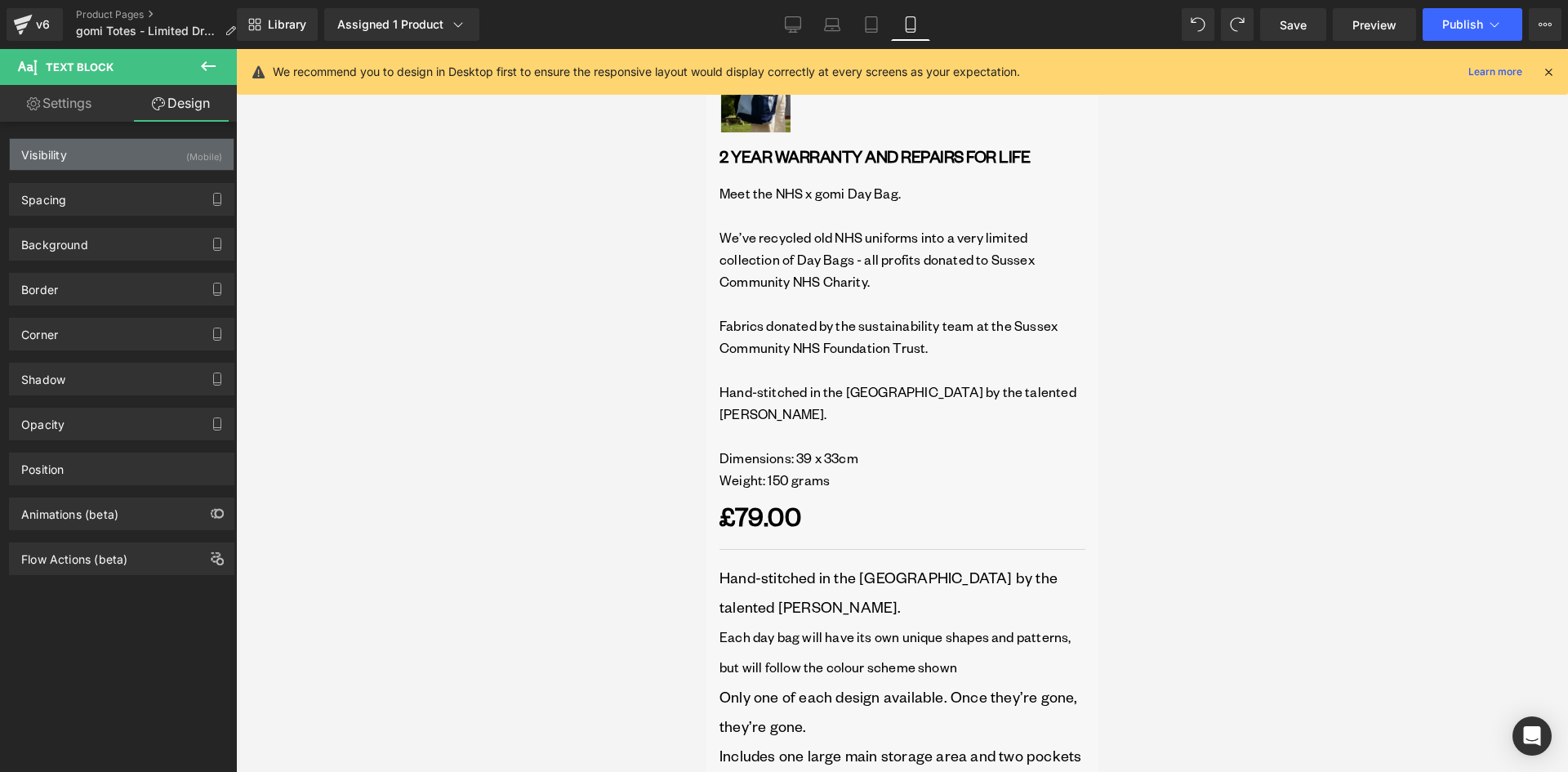
click at [155, 151] on div "Visibility (Mobile)" at bounding box center [121, 154] width 224 height 31
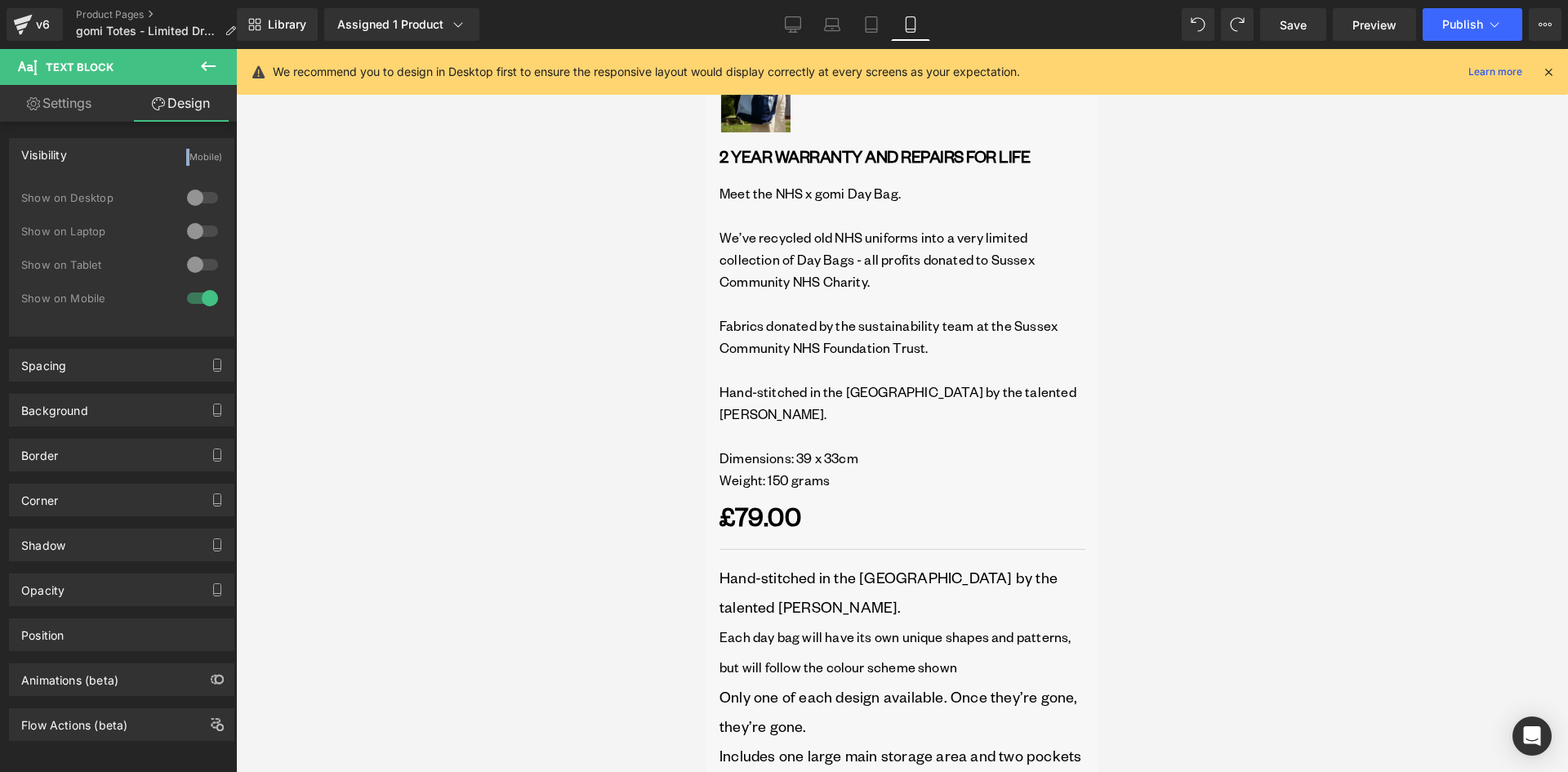
click at [154, 151] on div "Visibility (Mobile)" at bounding box center [121, 154] width 224 height 31
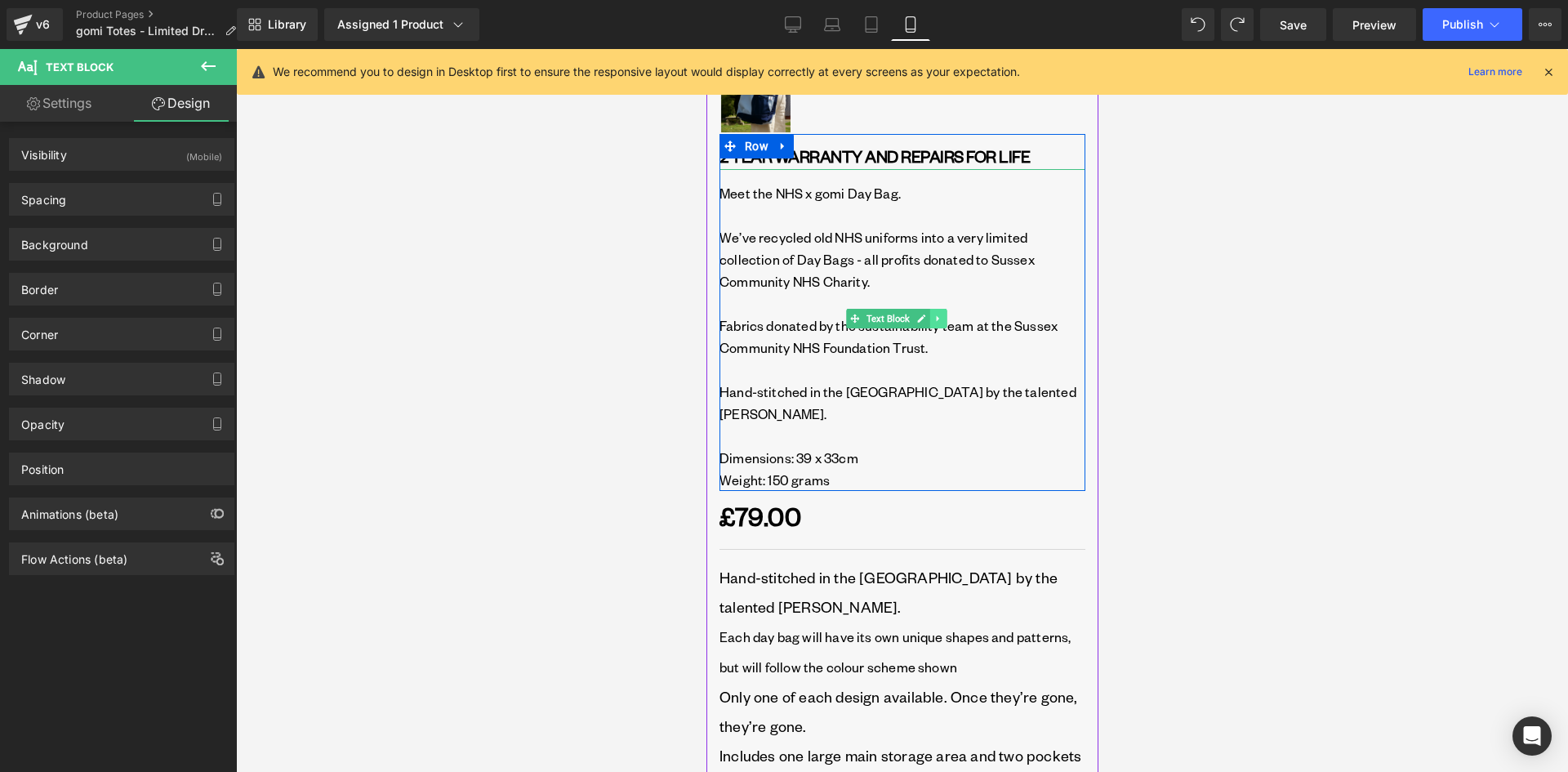
click at [938, 326] on link at bounding box center [937, 319] width 17 height 20
click at [949, 316] on icon at bounding box center [945, 319] width 9 height 9
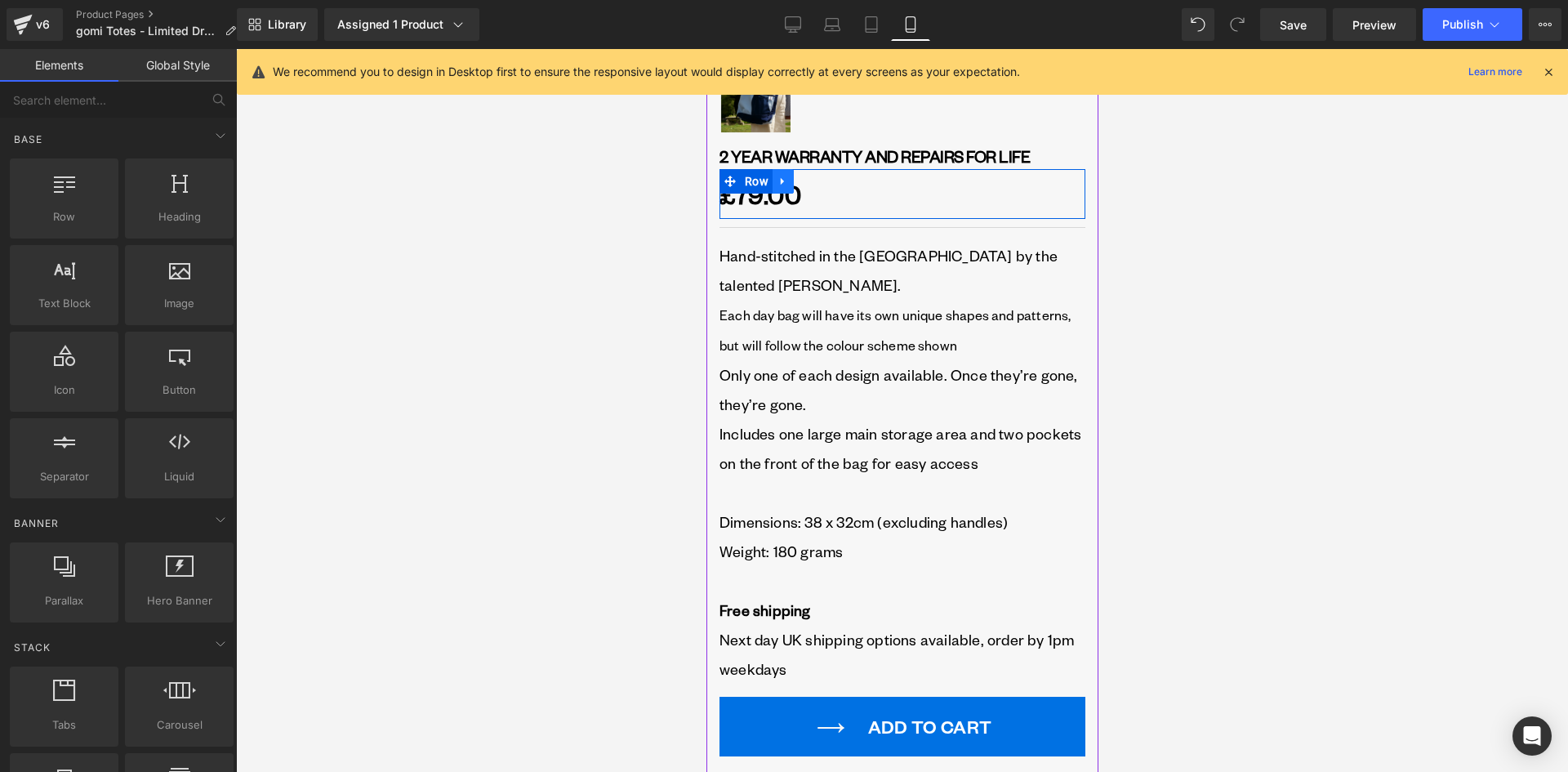
click at [780, 181] on icon at bounding box center [780, 182] width 3 height 8
click at [800, 177] on icon at bounding box center [803, 181] width 11 height 11
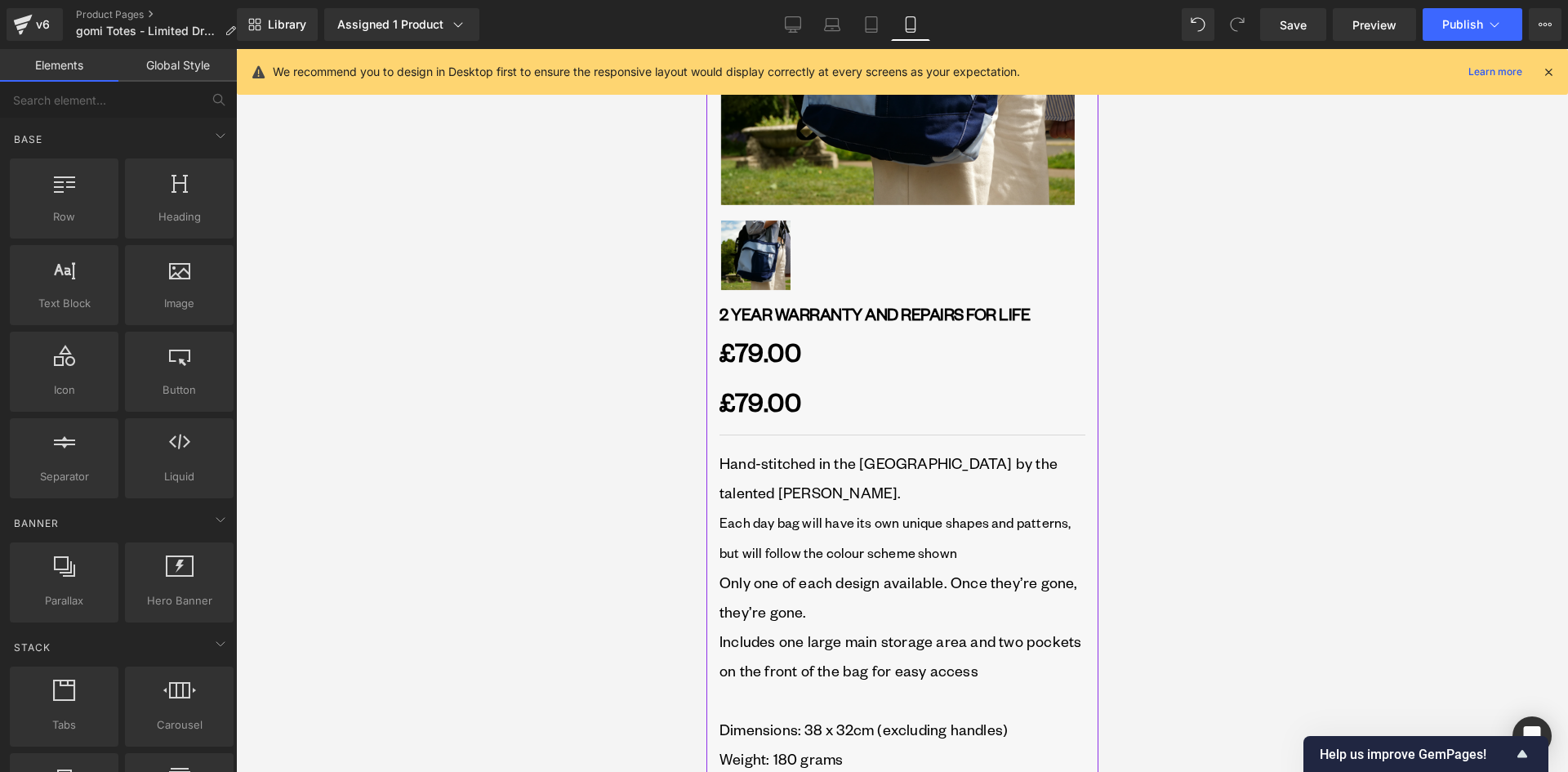
scroll to position [490, 0]
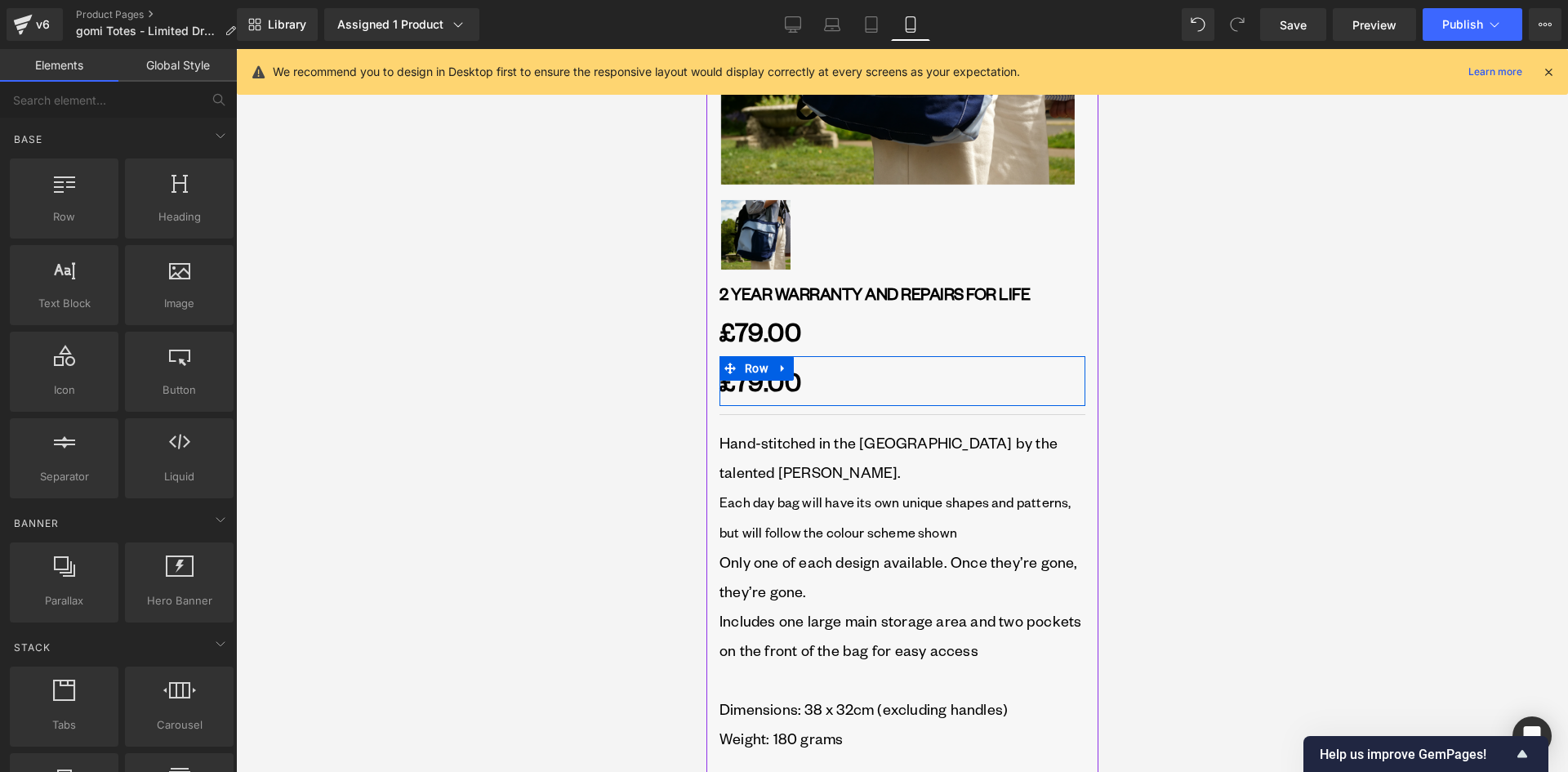
click at [786, 365] on icon at bounding box center [782, 368] width 11 height 12
click at [824, 371] on icon at bounding box center [825, 368] width 11 height 11
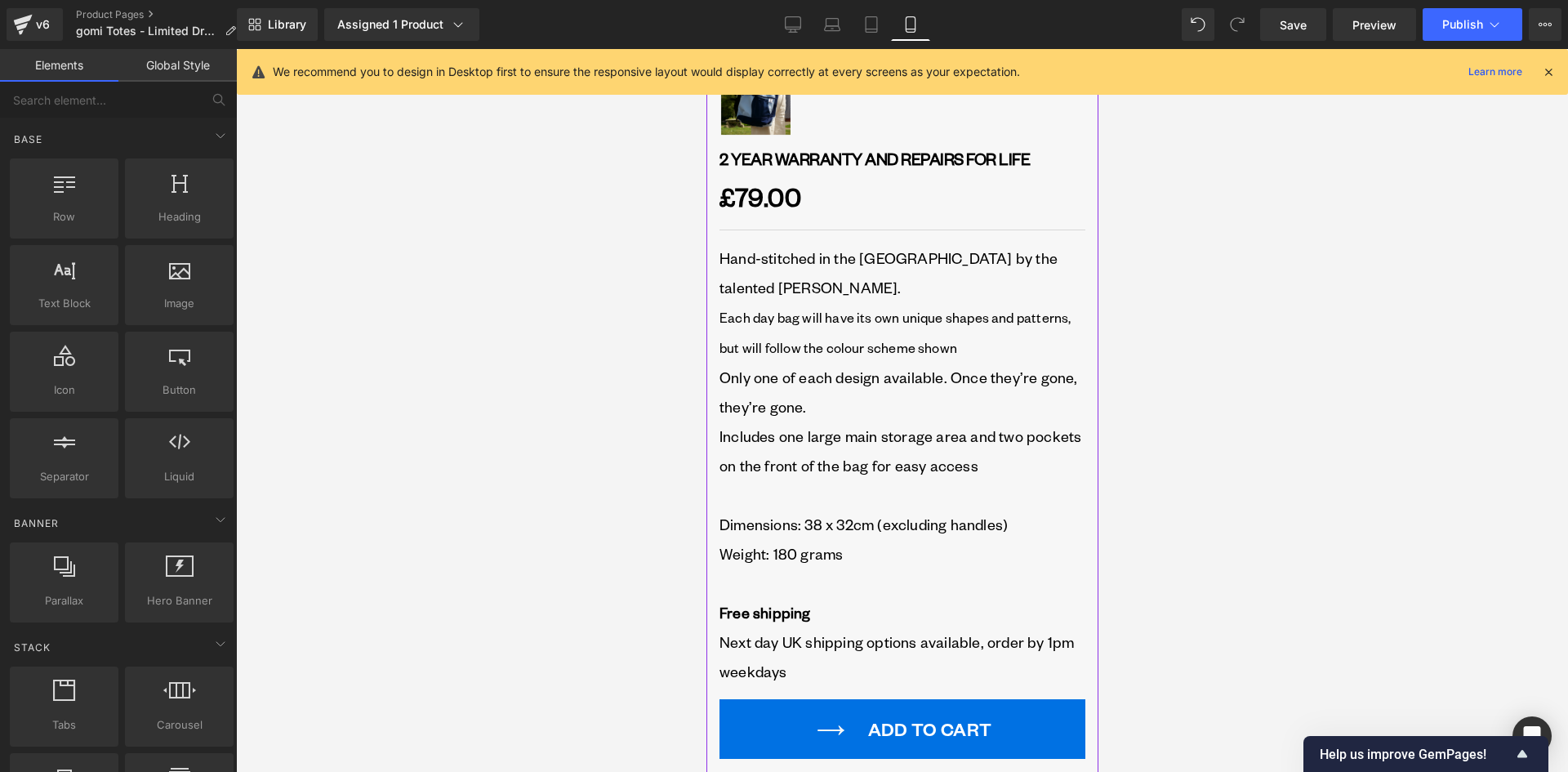
scroll to position [653, 0]
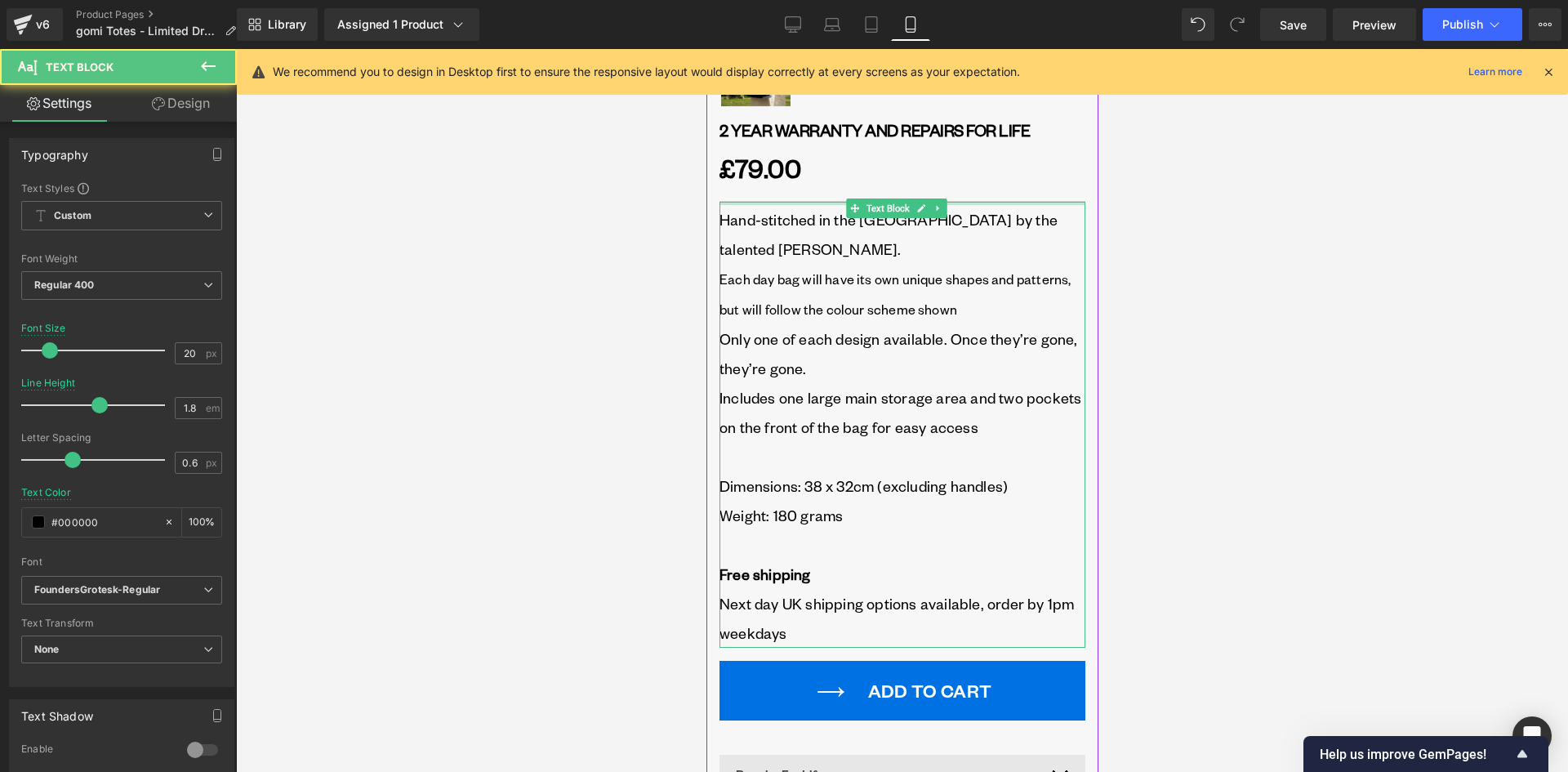
drag, startPoint x: 794, startPoint y: 204, endPoint x: 795, endPoint y: 194, distance: 10.0
click at [795, 194] on div "← BACK TO VIEW WHOLE COLLECTION Heading GOMI TOTE BAG: LIMITED DROP Heading Tot…" at bounding box center [902, 269] width 366 height 1503
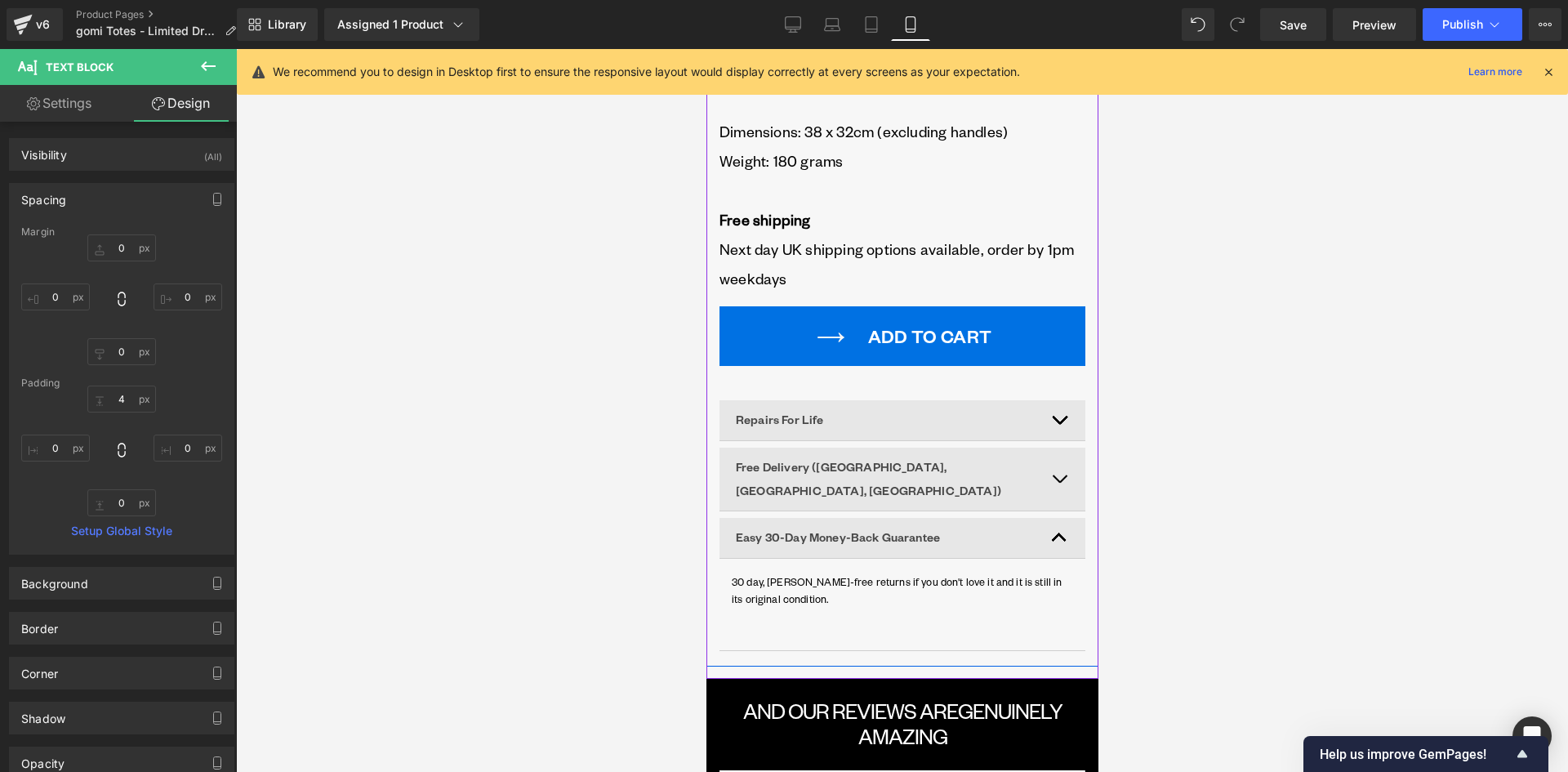
scroll to position [1062, 0]
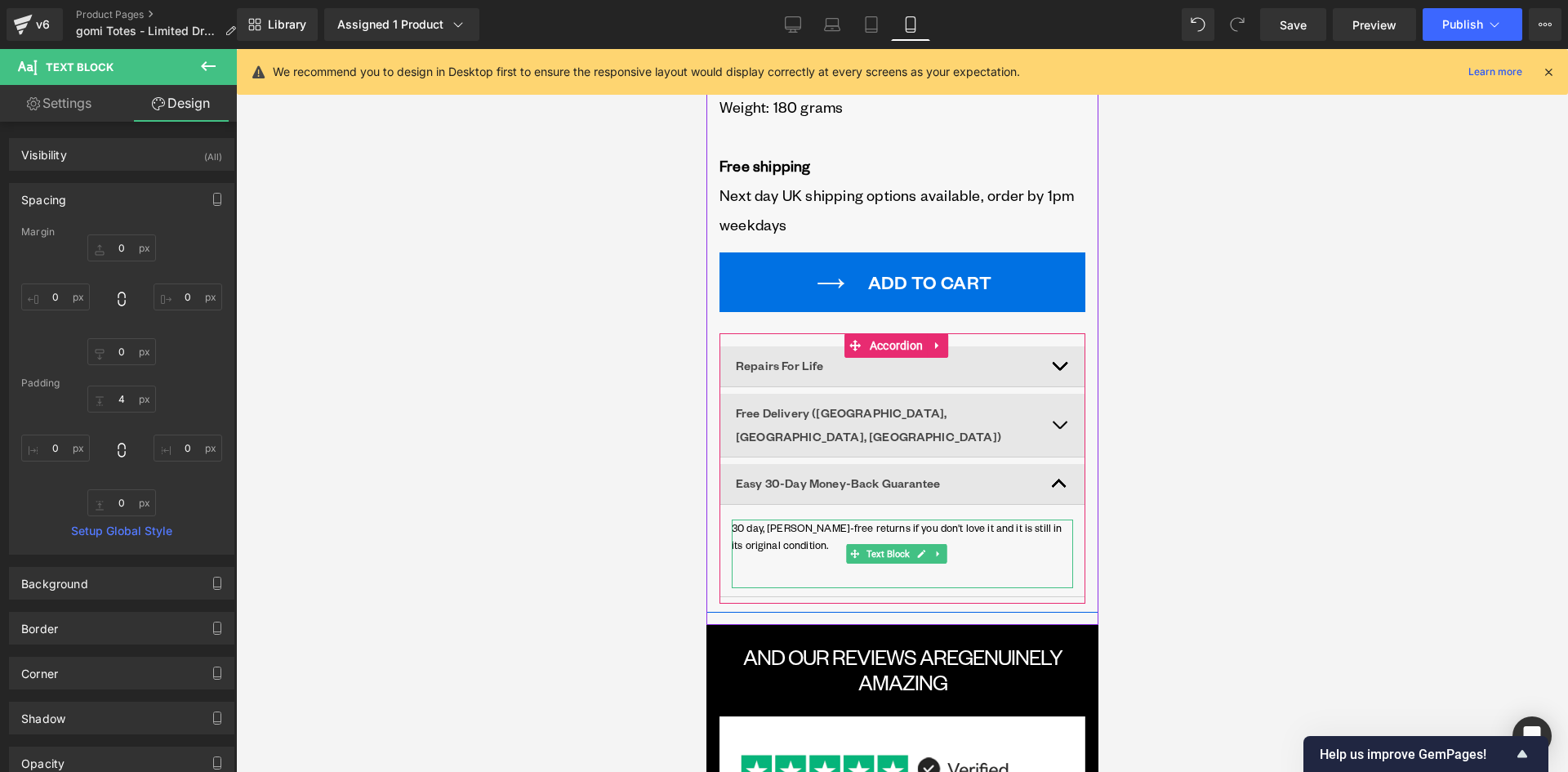
click at [851, 520] on p "30 day, hassle-free returns if you don't love it and it is still in its origina…" at bounding box center [902, 537] width 341 height 34
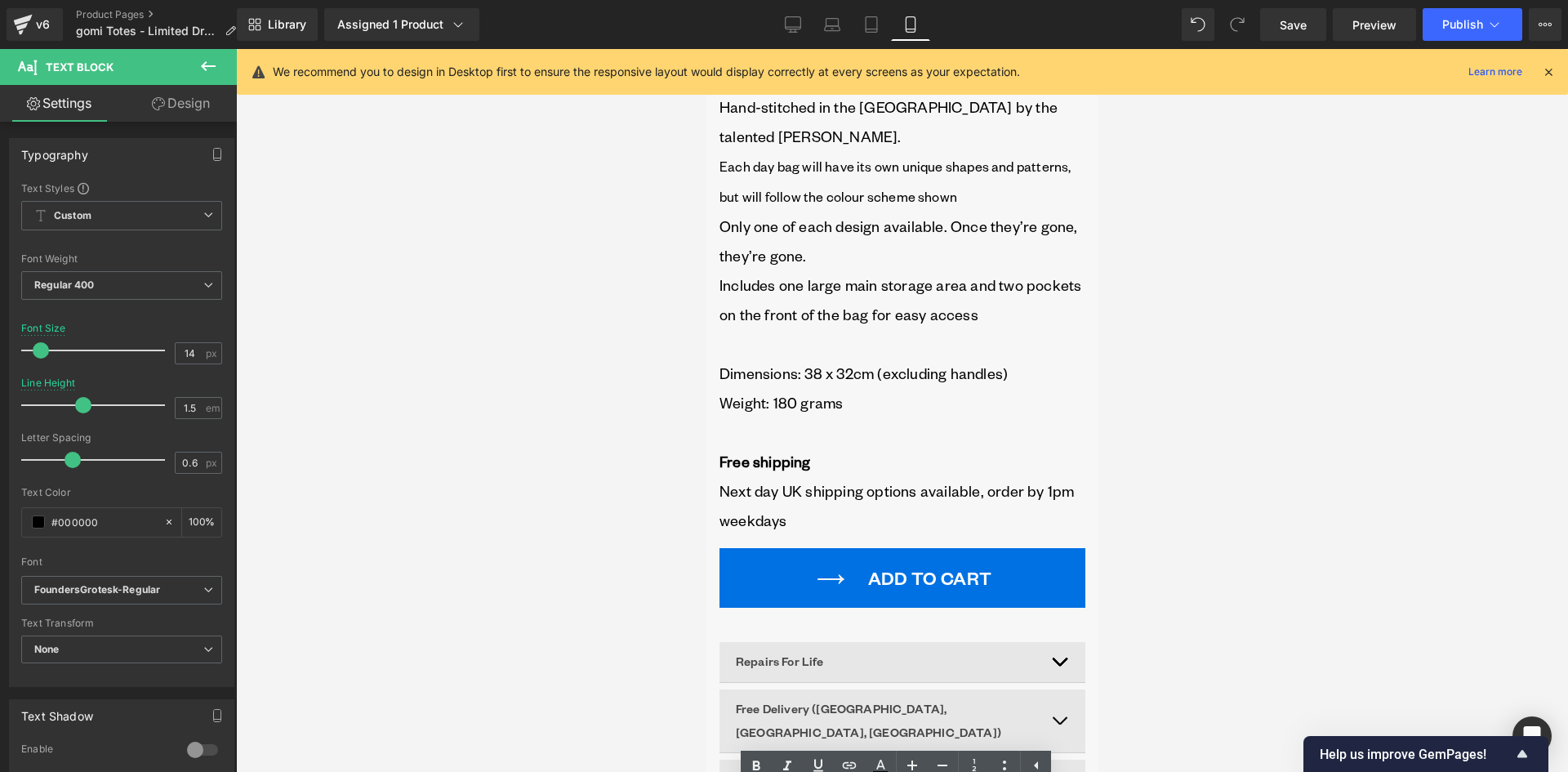
scroll to position [735, 0]
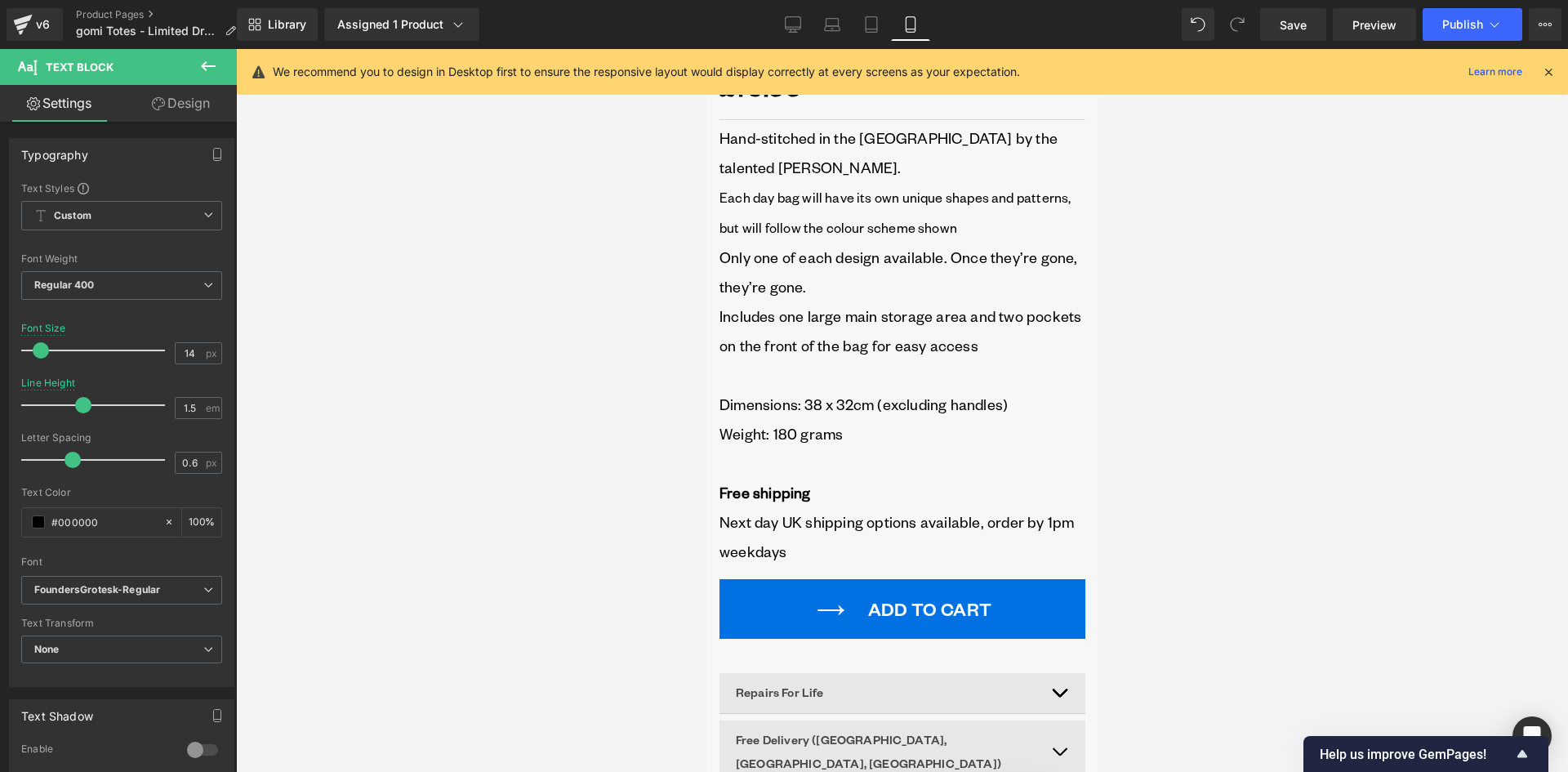
drag, startPoint x: 818, startPoint y: 361, endPoint x: 803, endPoint y: 362, distance: 15.0
click at [818, 361] on p at bounding box center [902, 375] width 366 height 29
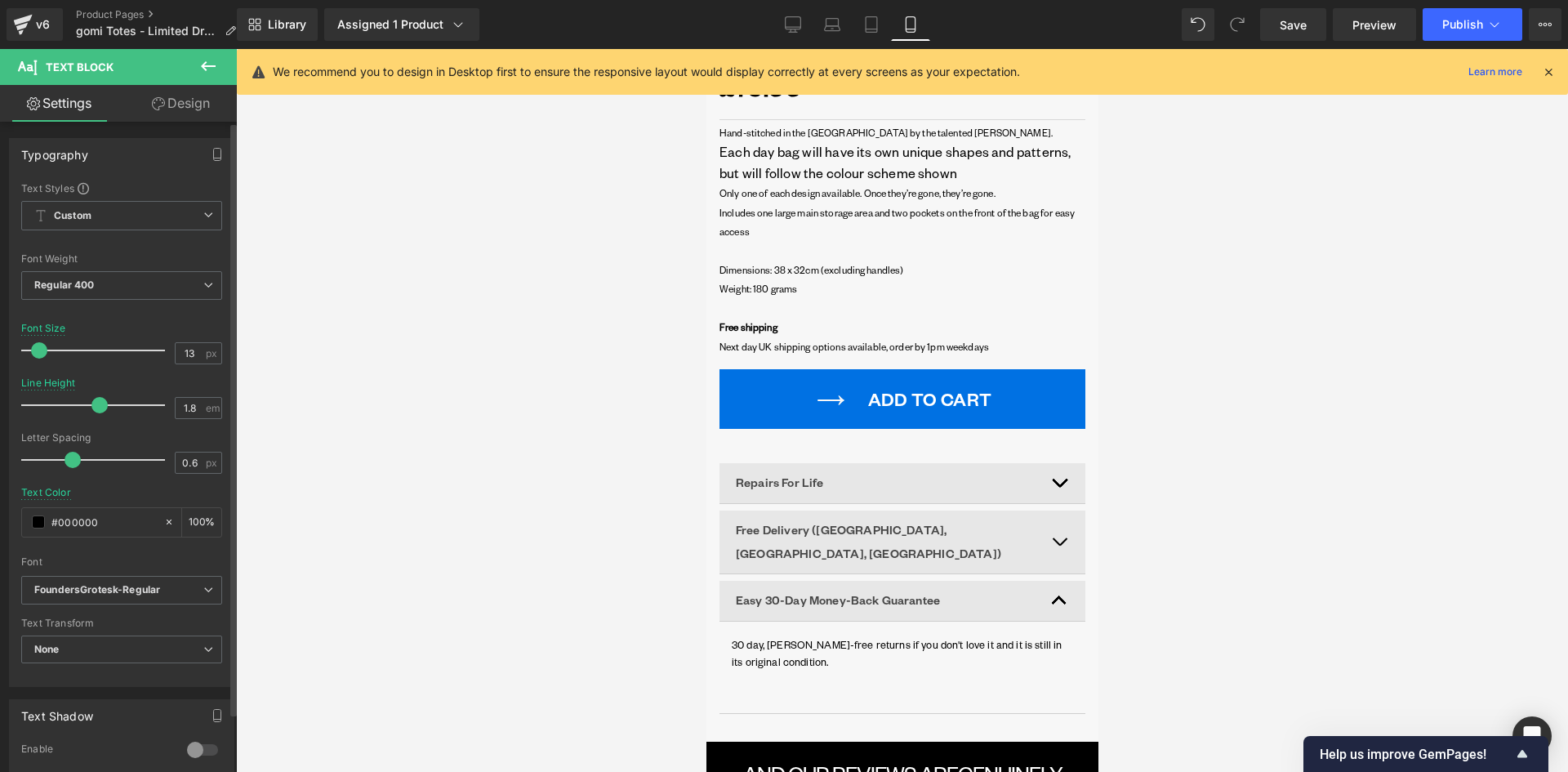
type input "14"
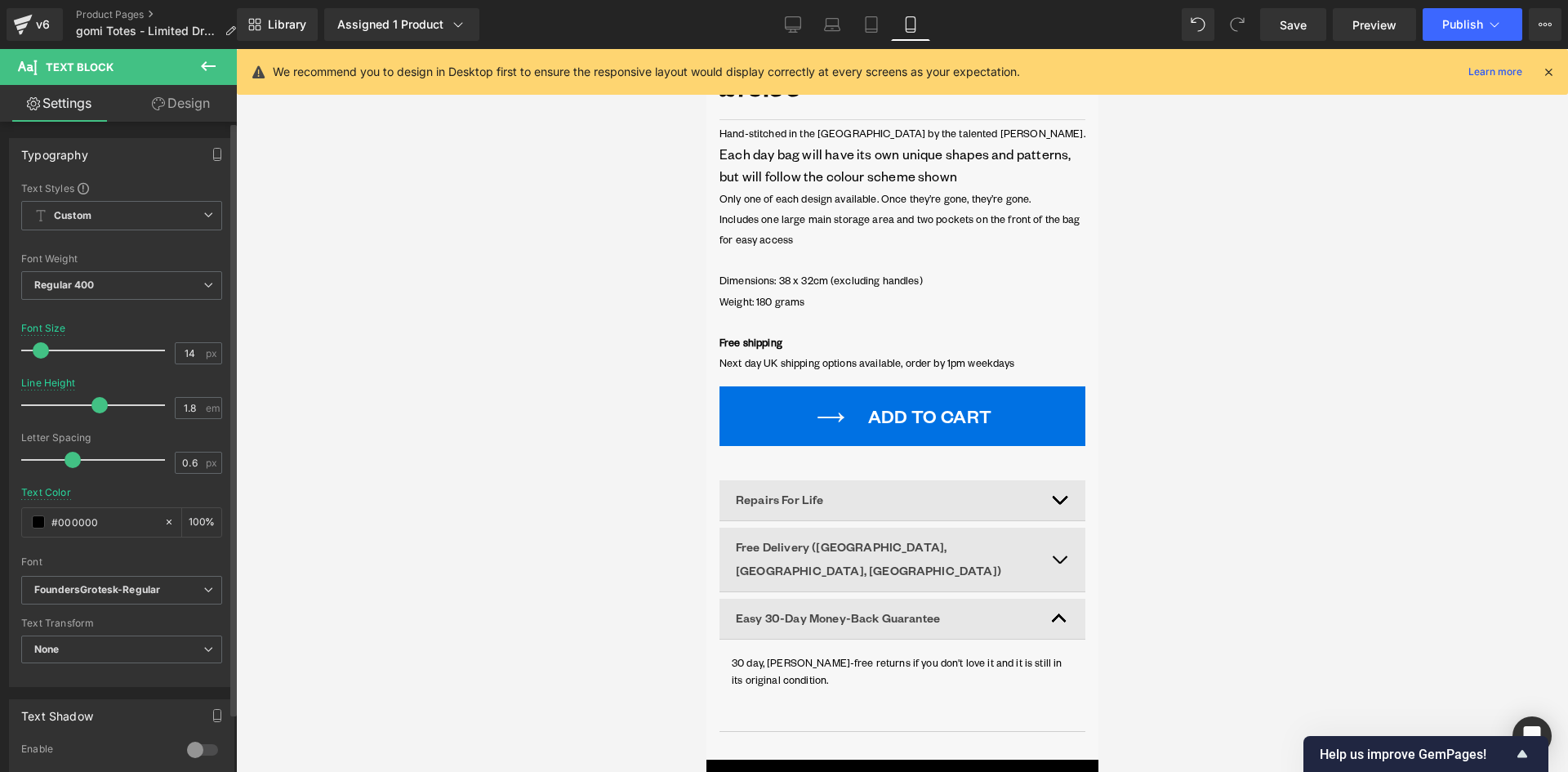
drag, startPoint x: 49, startPoint y: 345, endPoint x: 41, endPoint y: 348, distance: 8.5
click at [41, 348] on span at bounding box center [40, 350] width 16 height 16
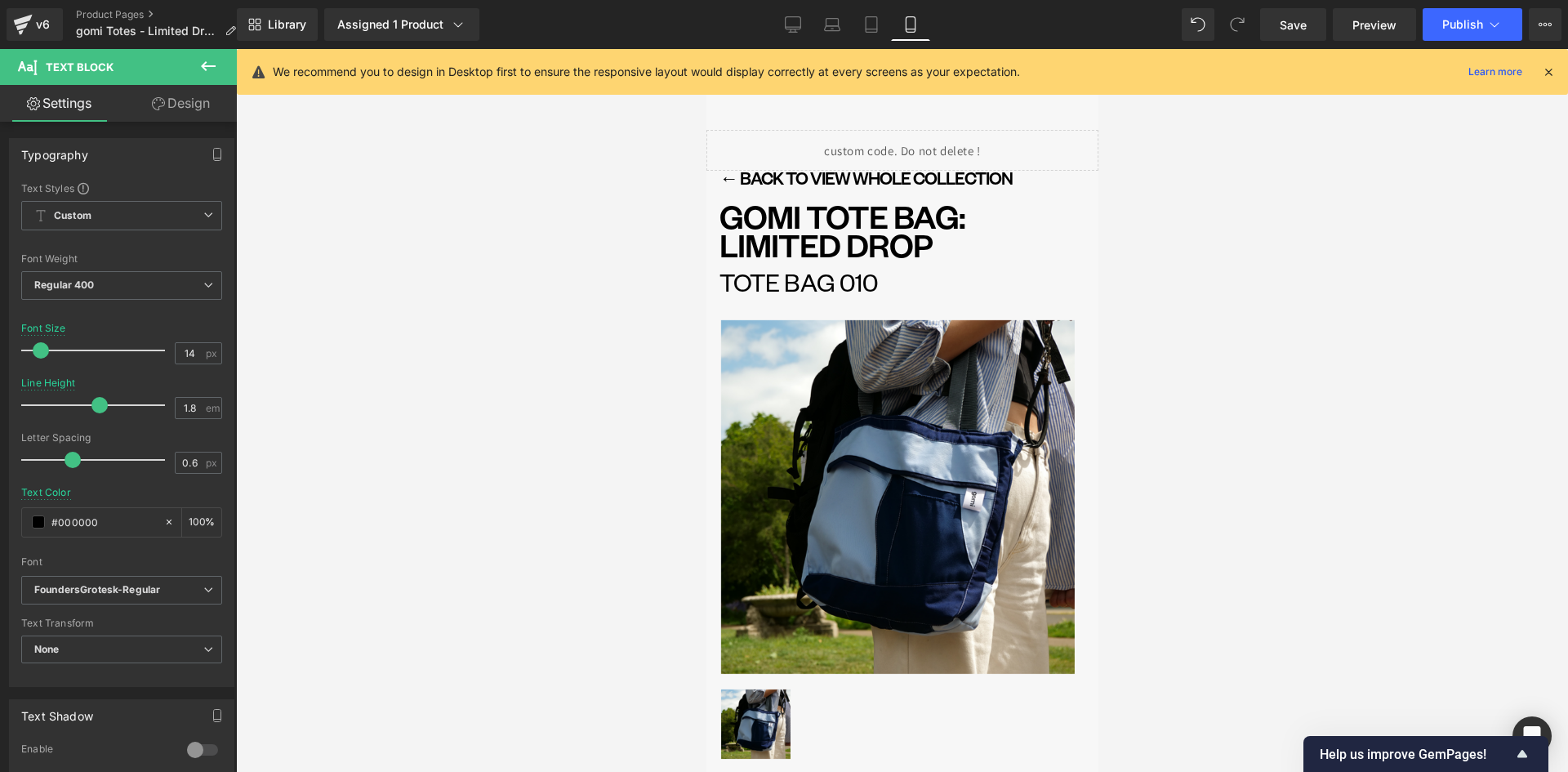
scroll to position [0, 0]
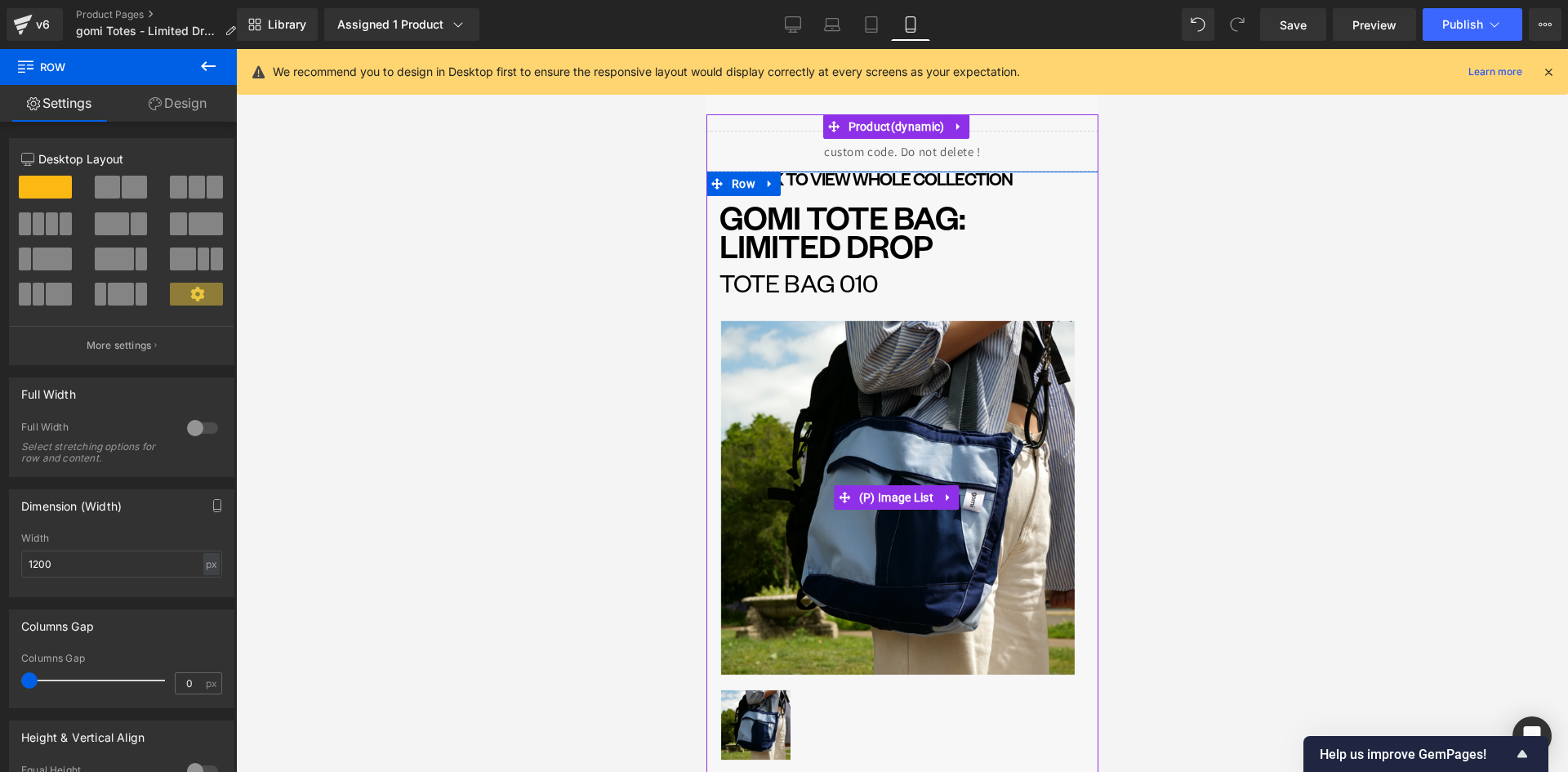
click at [829, 332] on img at bounding box center [897, 497] width 354 height 354
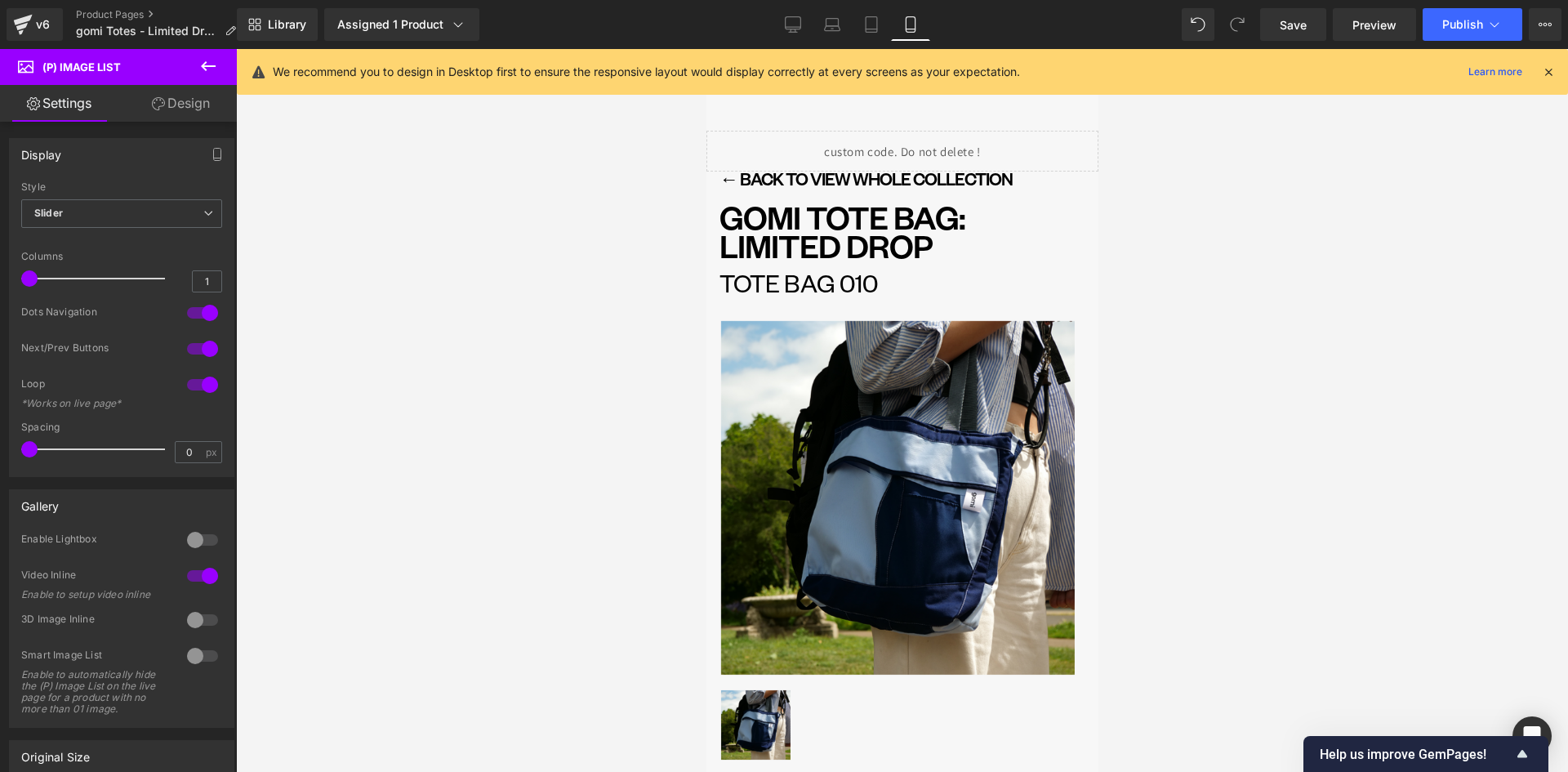
click at [199, 96] on link "Design" at bounding box center [180, 103] width 119 height 37
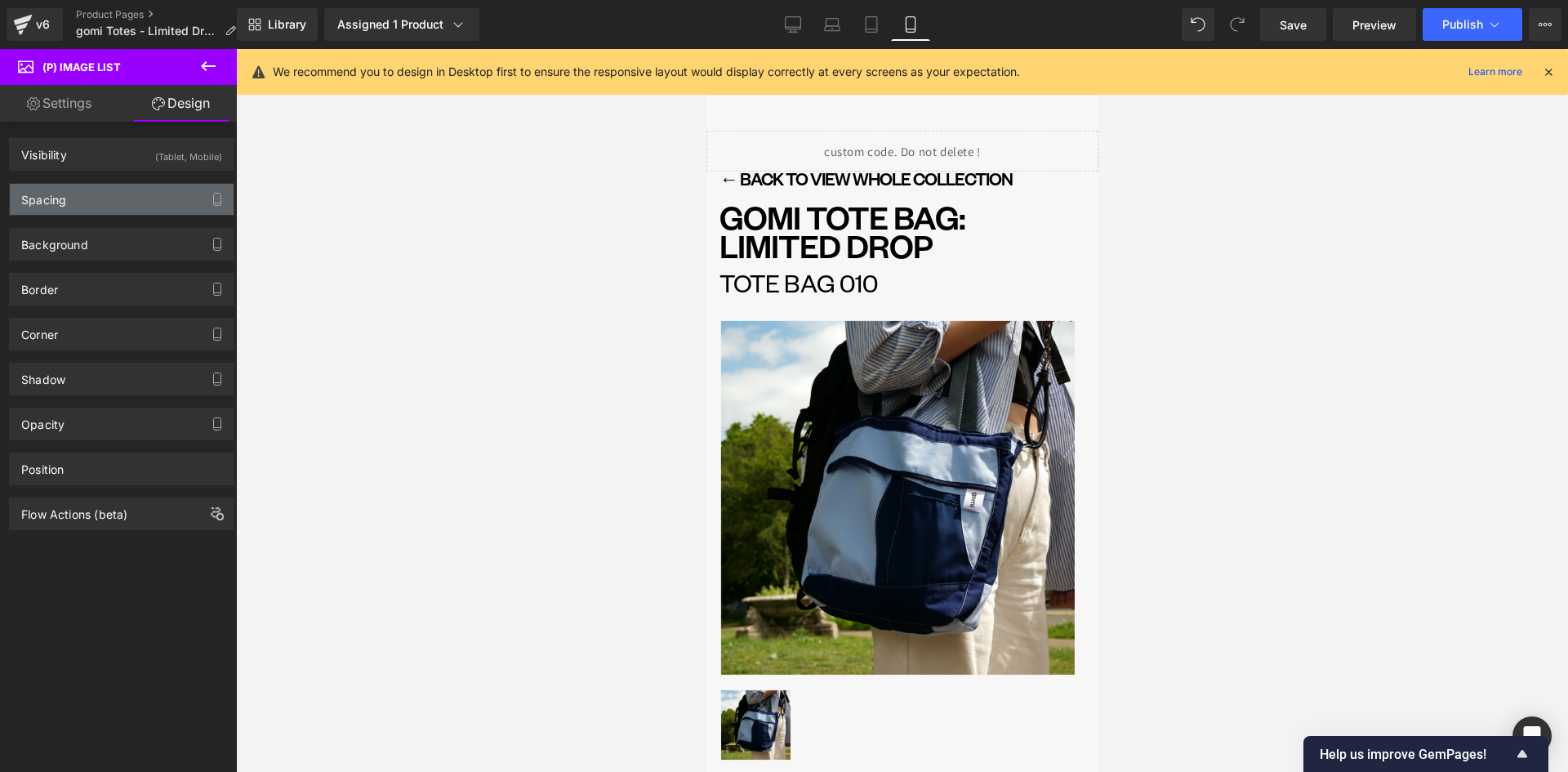
type input "0"
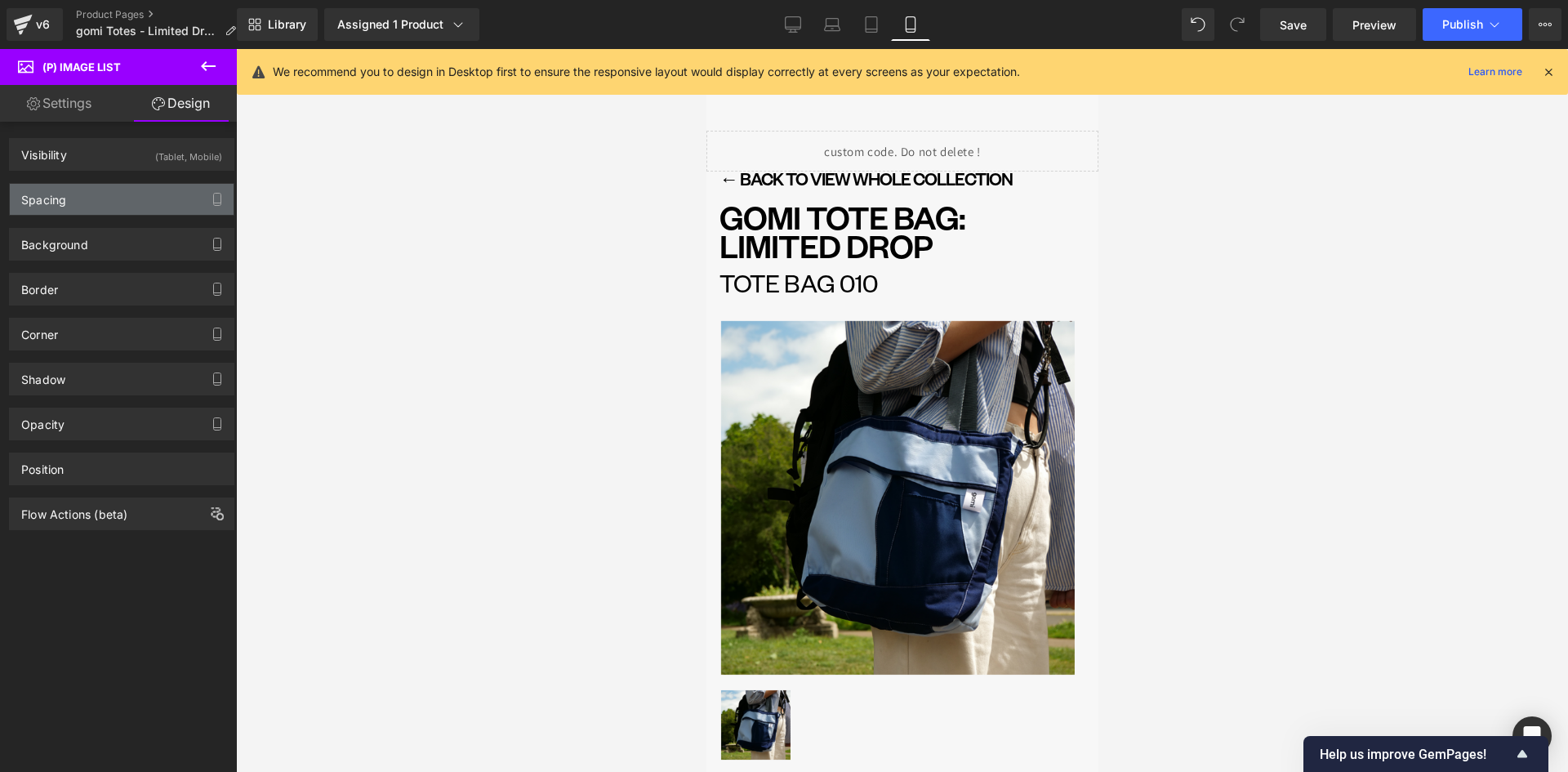
type input "0"
click at [84, 192] on div "Spacing" at bounding box center [121, 199] width 224 height 31
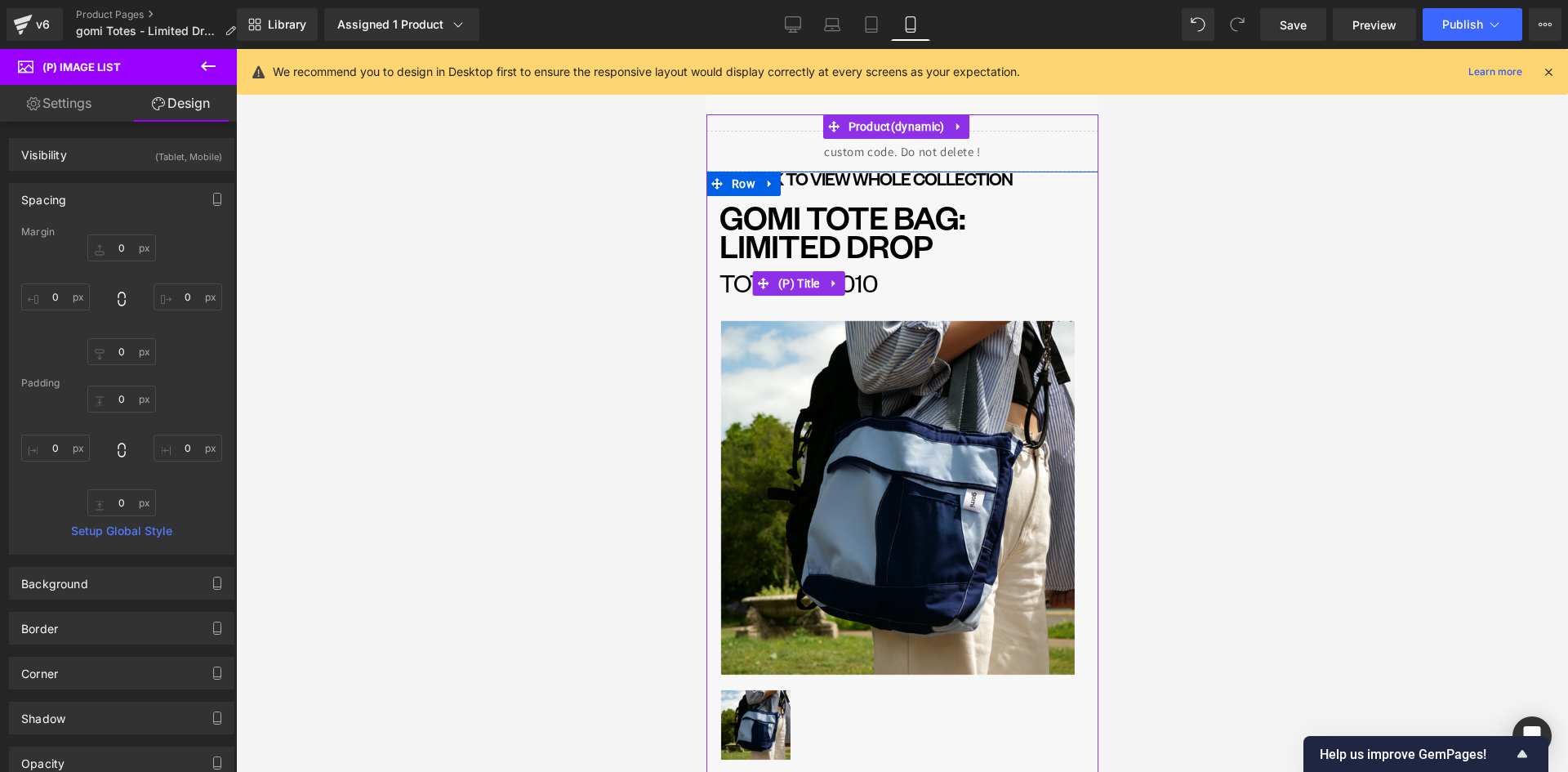
click at [850, 286] on link "Tote Bag 010" at bounding box center [797, 283] width 158 height 21
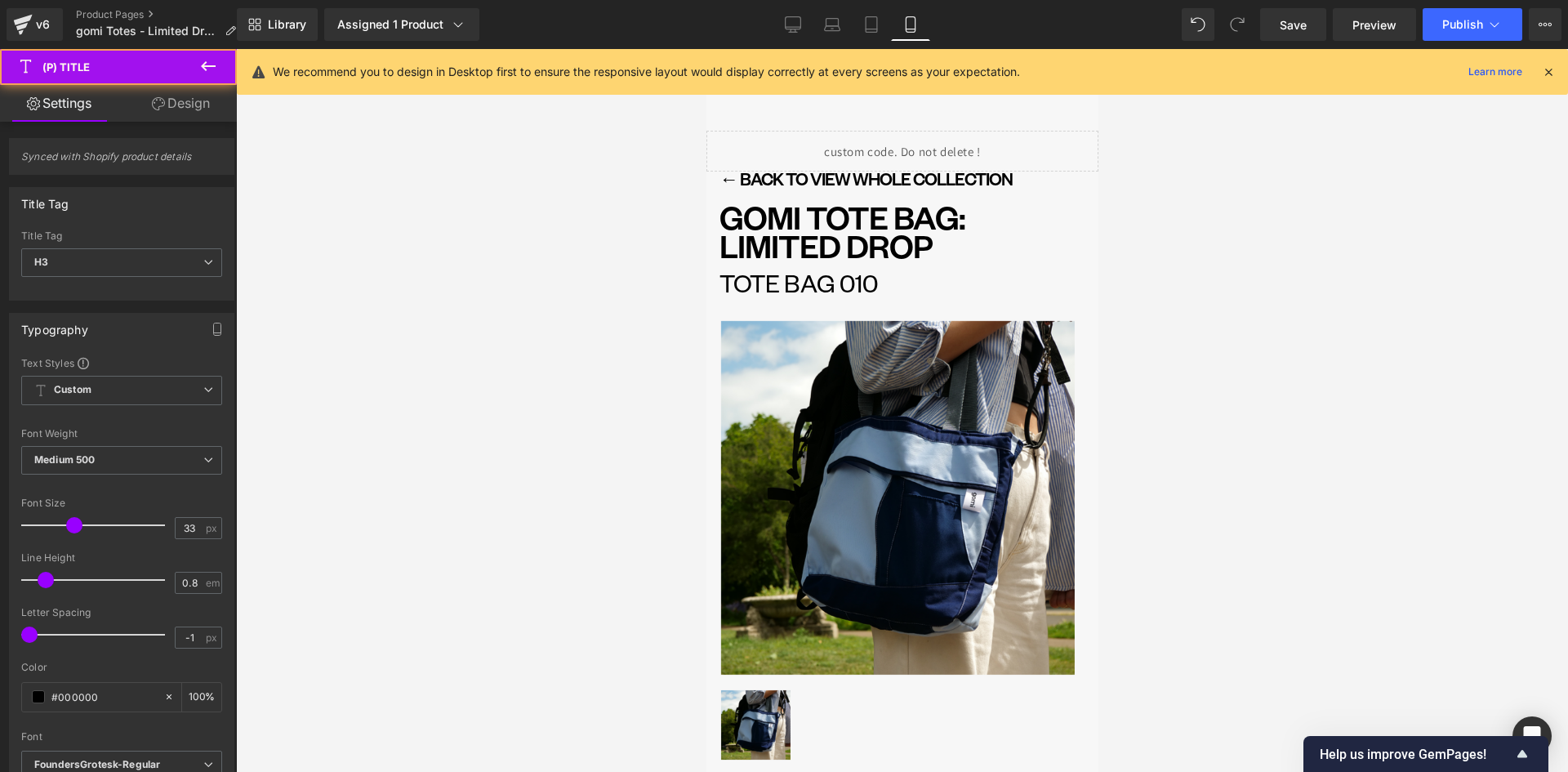
click at [181, 97] on link "Design" at bounding box center [180, 103] width 119 height 37
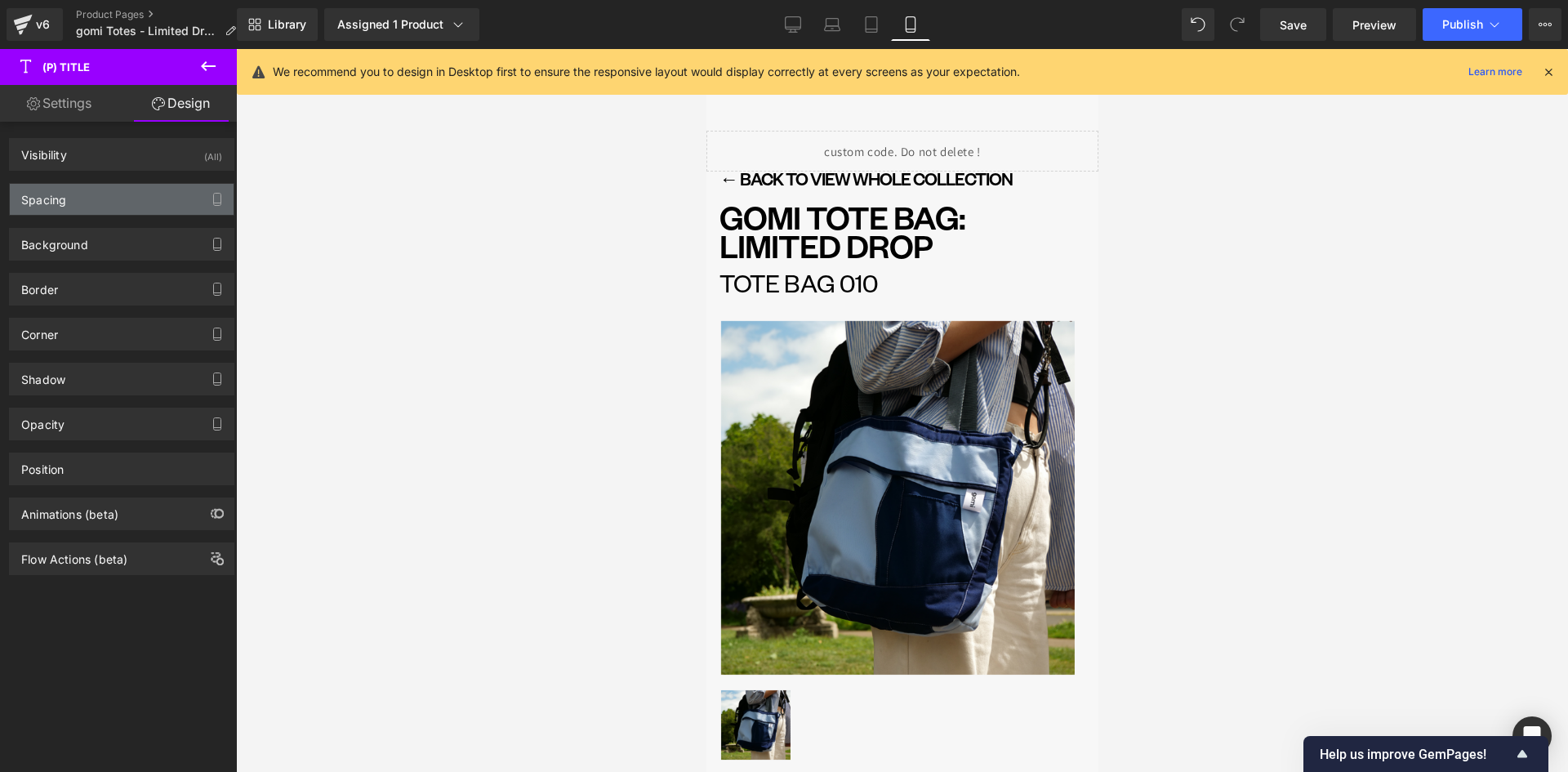
click at [97, 197] on div "Spacing" at bounding box center [121, 199] width 224 height 31
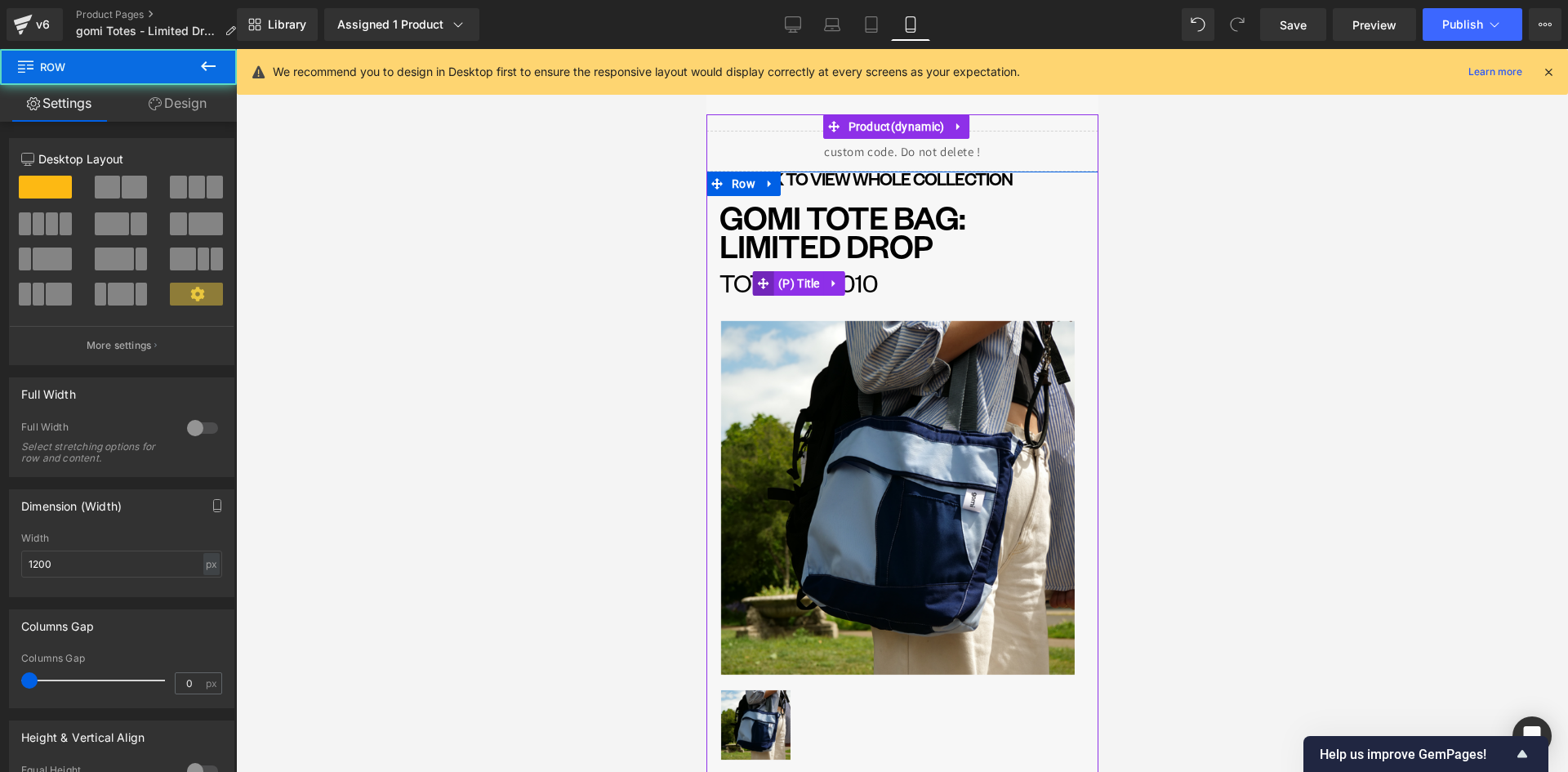
drag, startPoint x: 767, startPoint y: 310, endPoint x: 762, endPoint y: 285, distance: 25.5
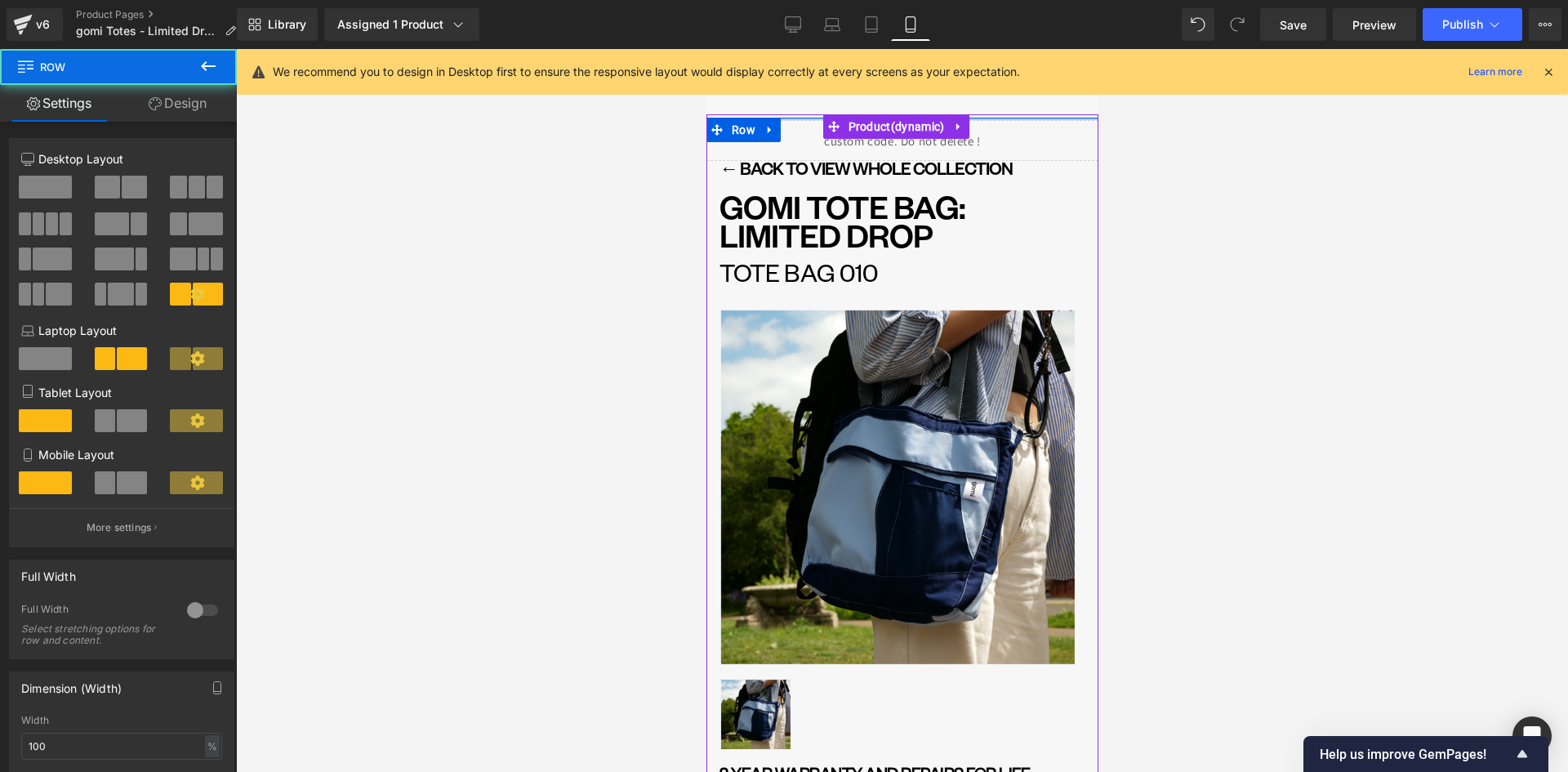
drag, startPoint x: 994, startPoint y: 119, endPoint x: 989, endPoint y: 230, distance: 111.1
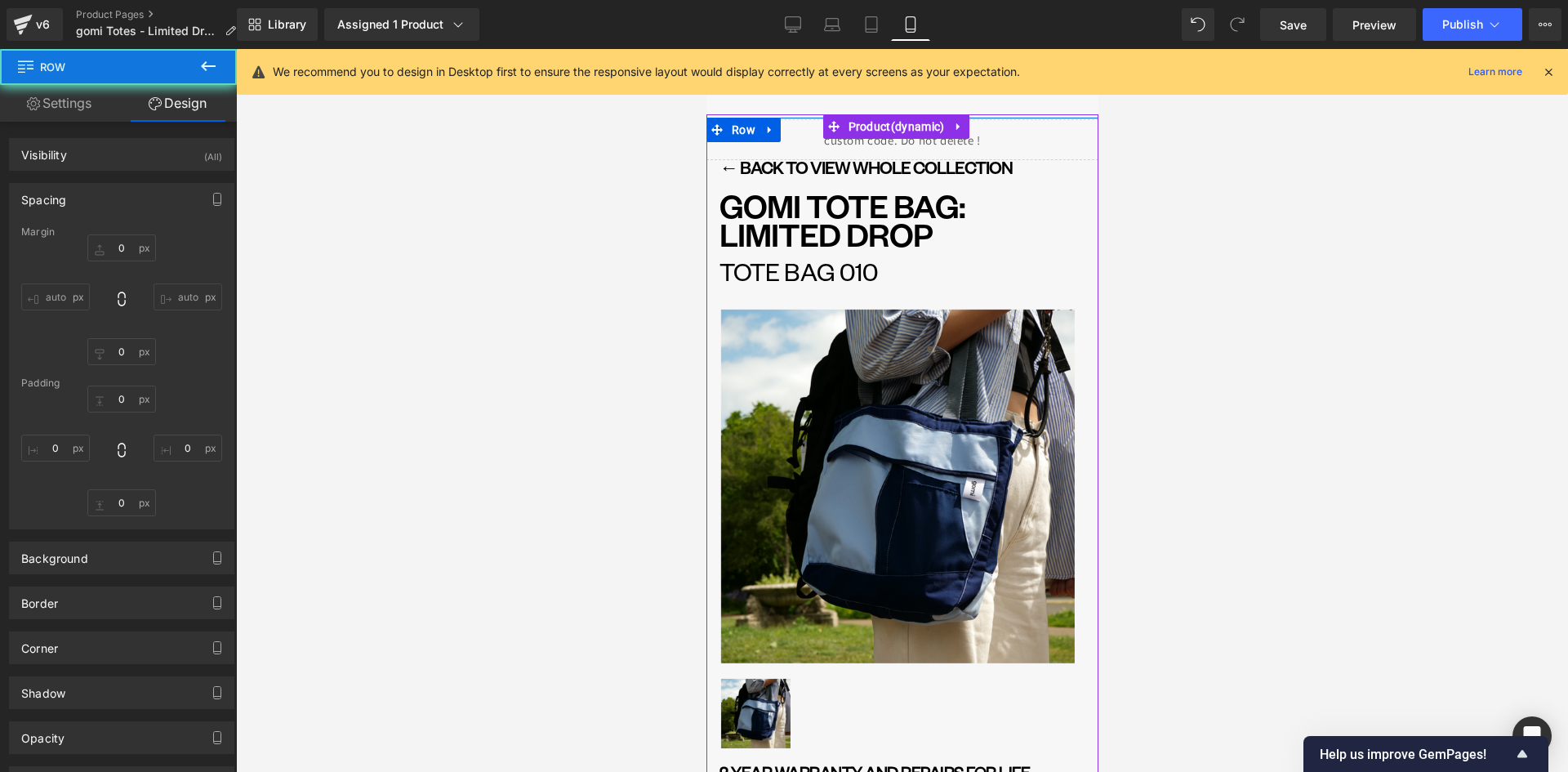
type input "0"
type input "2"
type input "0"
type input "10"
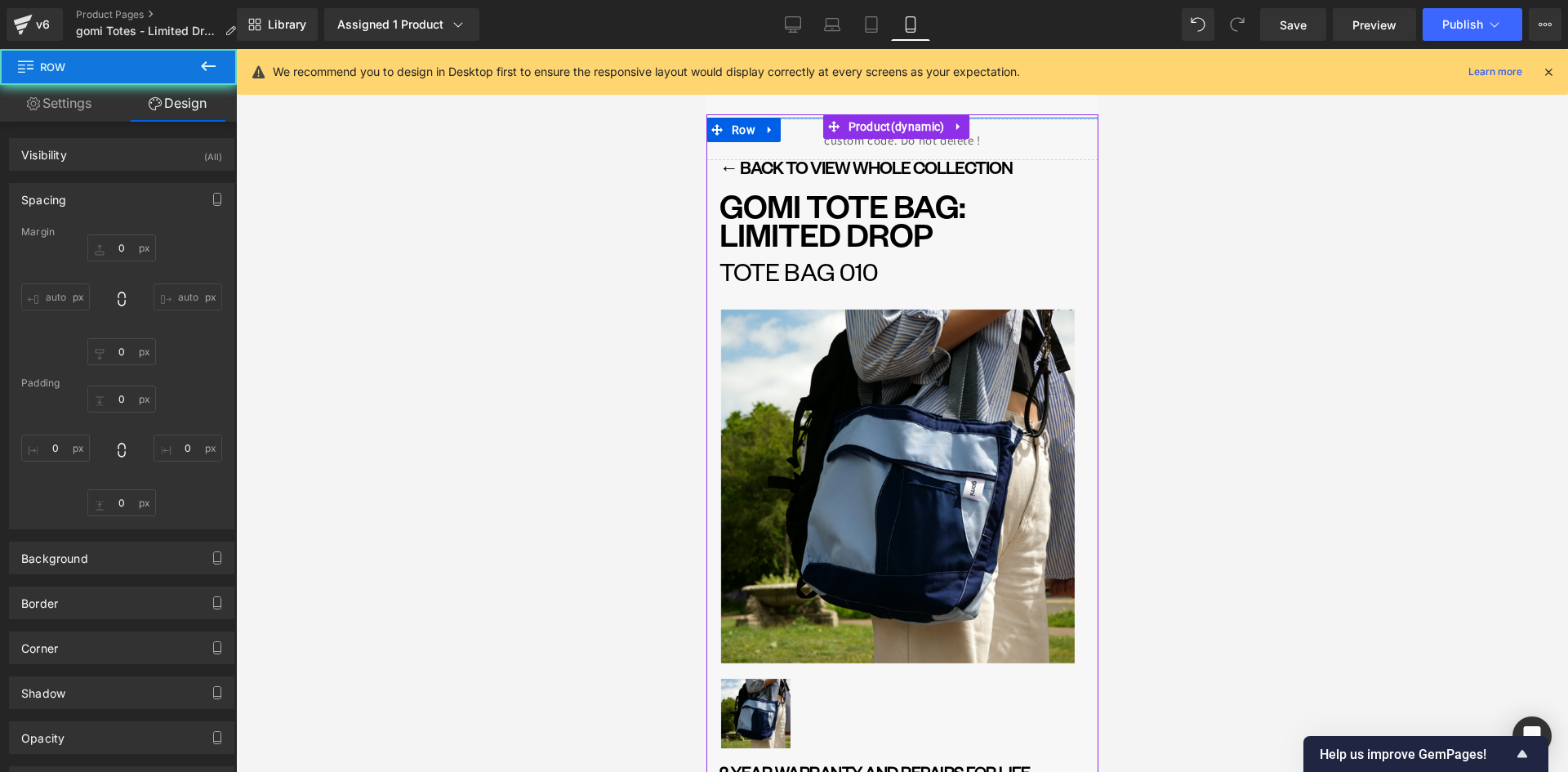
type input "0"
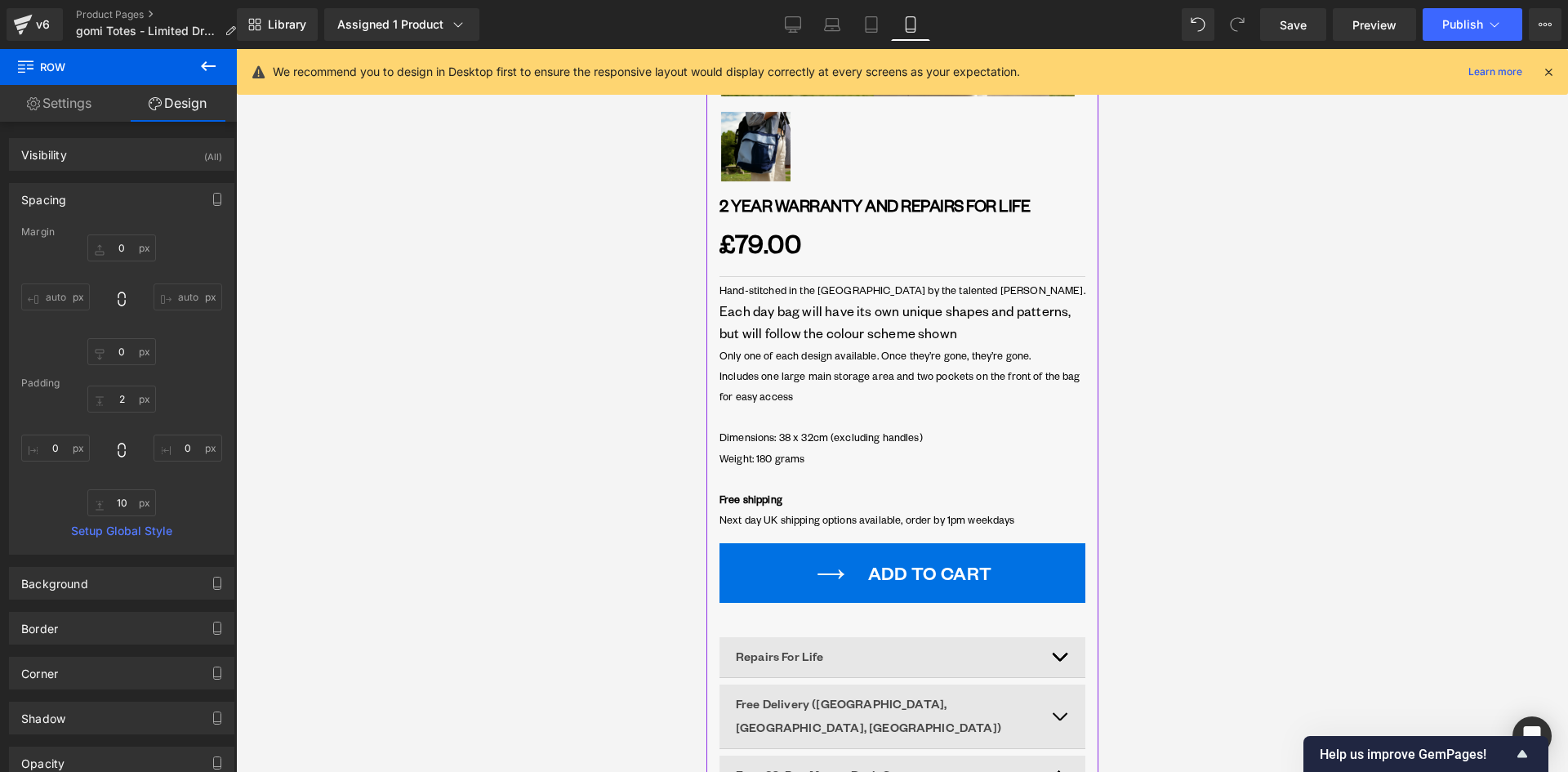
scroll to position [572, 0]
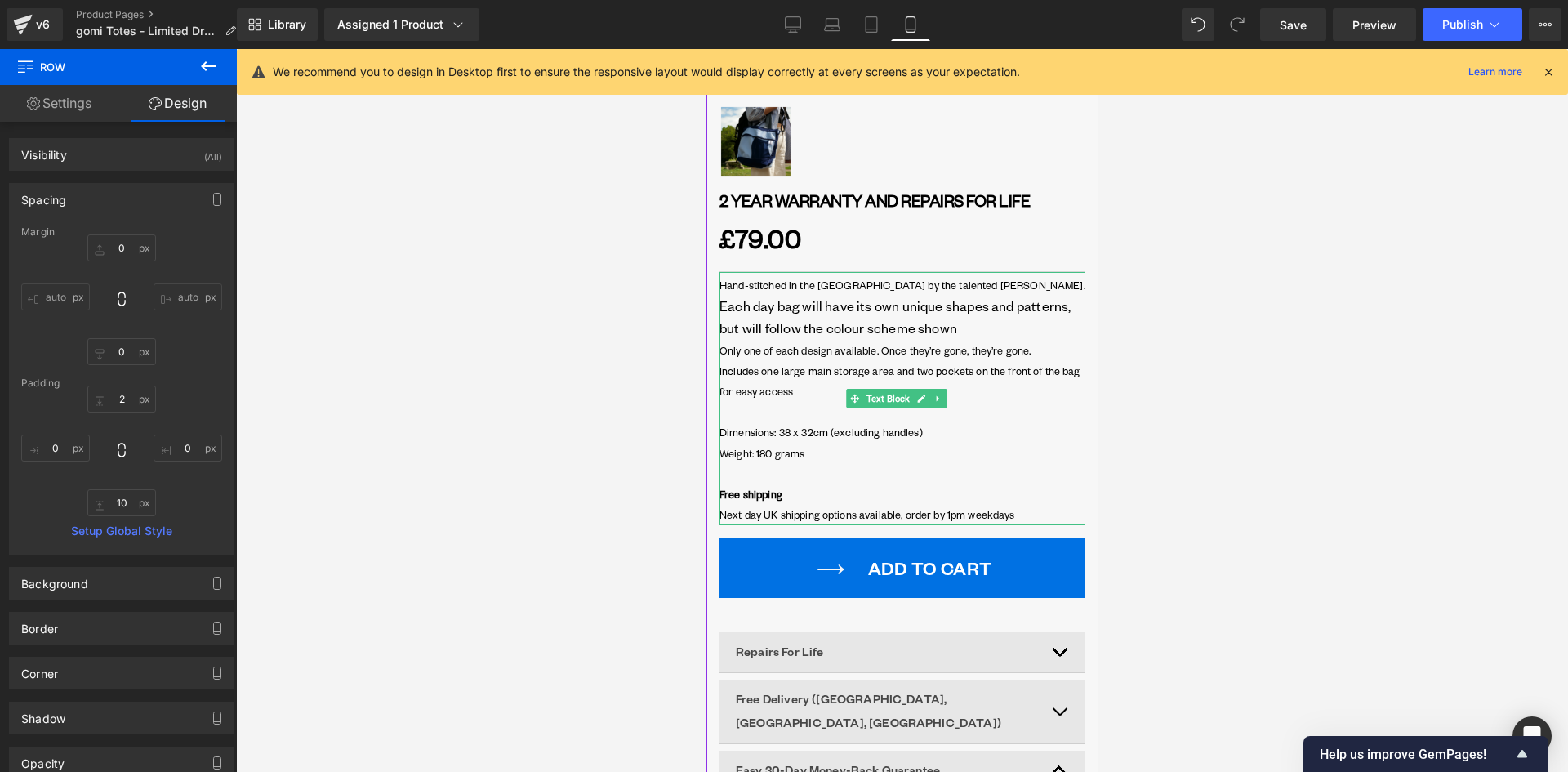
click at [853, 338] on p "Hand-stitched in the UK by the talented Angus Clifford. Each day bag will have …" at bounding box center [902, 307] width 366 height 65
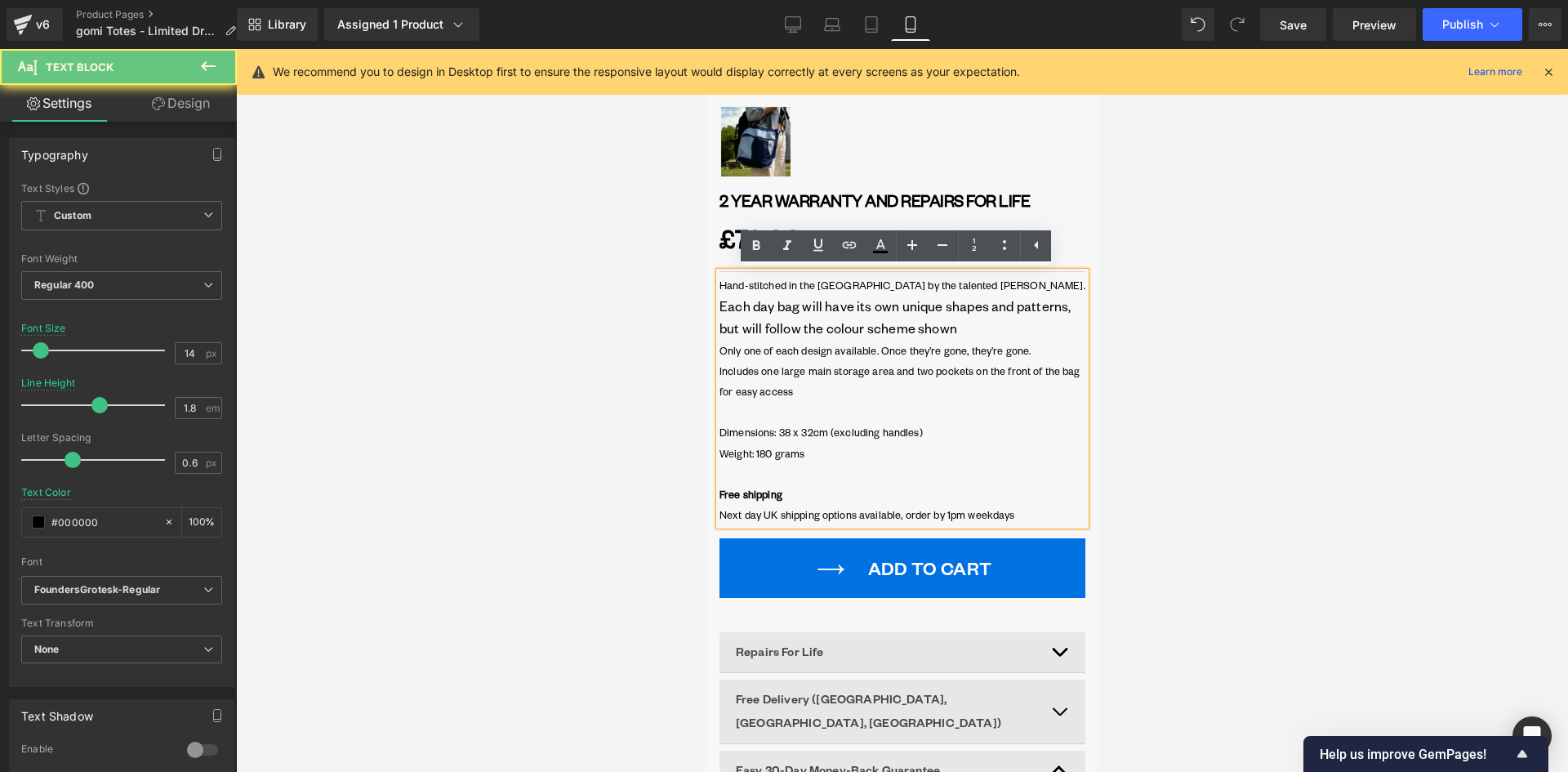
click at [796, 356] on span "Only one of each design available. Once they’re gone, they’re gone." at bounding box center [874, 351] width 311 height 13
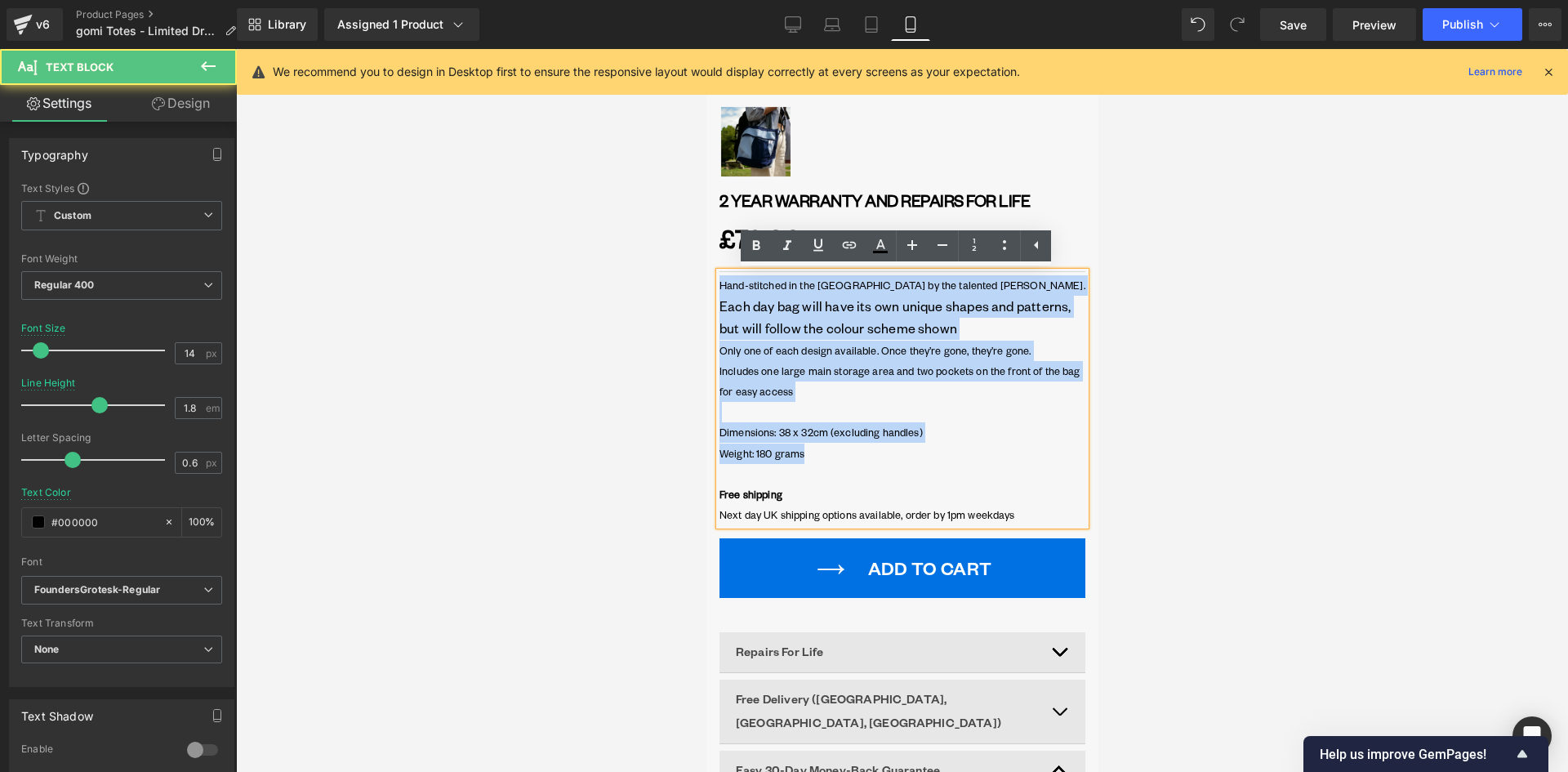
drag, startPoint x: 803, startPoint y: 454, endPoint x: 689, endPoint y: 281, distance: 207.2
copy div "Hand-stitched in the UK by the talented Angus Clifford. Each day bag will have …"
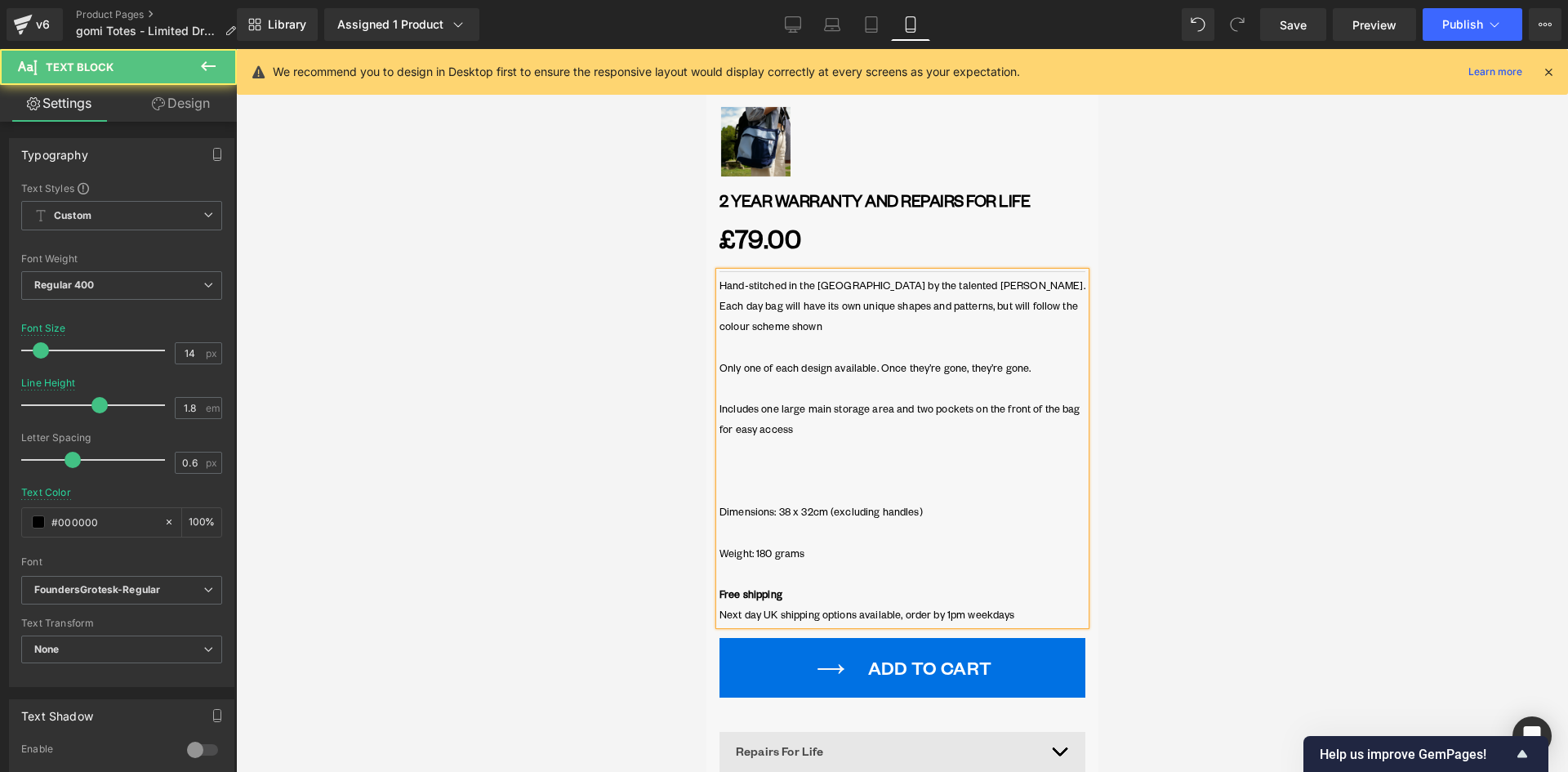
click at [810, 343] on p at bounding box center [902, 348] width 366 height 21
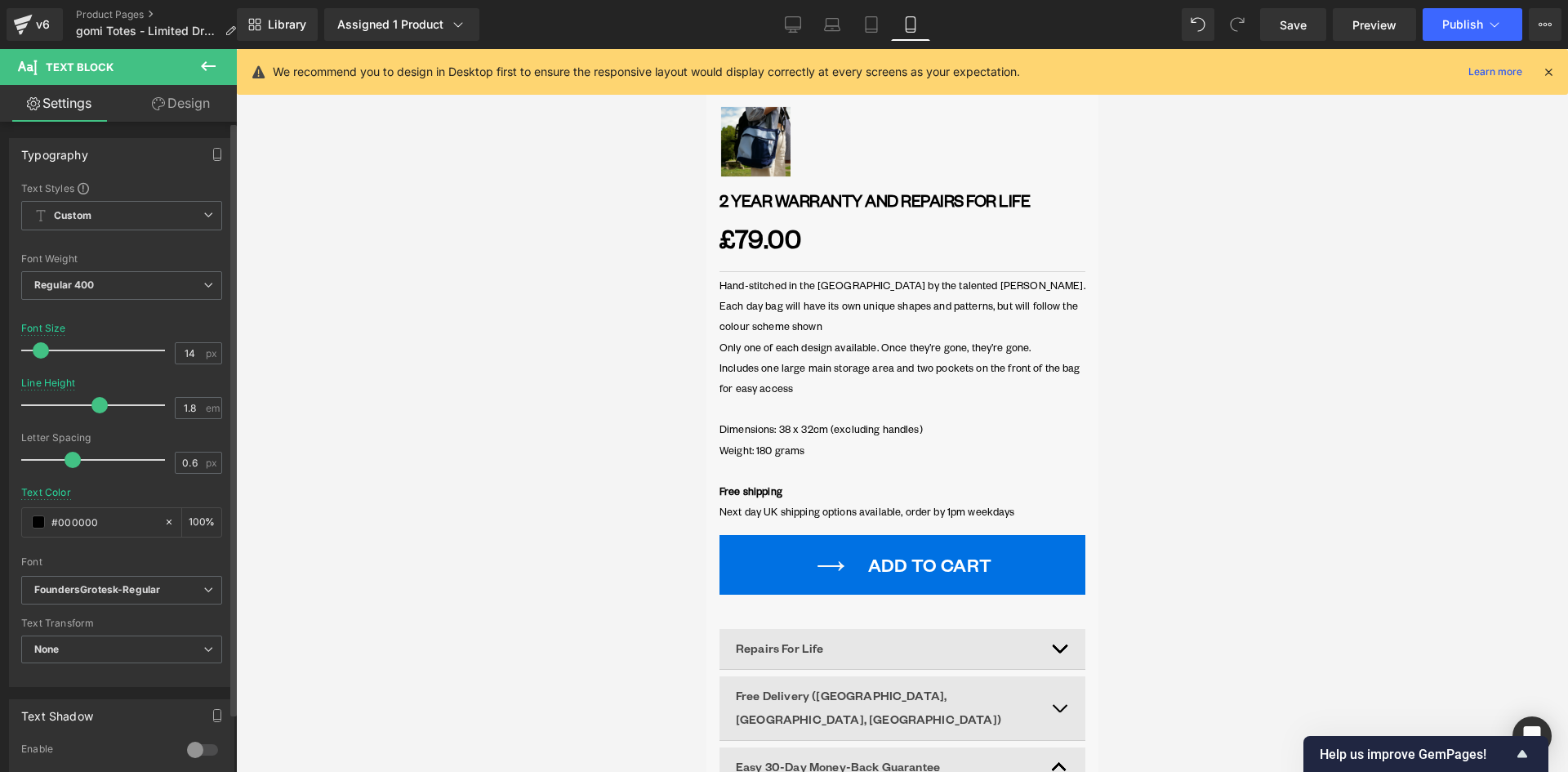
click at [43, 350] on span at bounding box center [40, 350] width 16 height 16
type input "16"
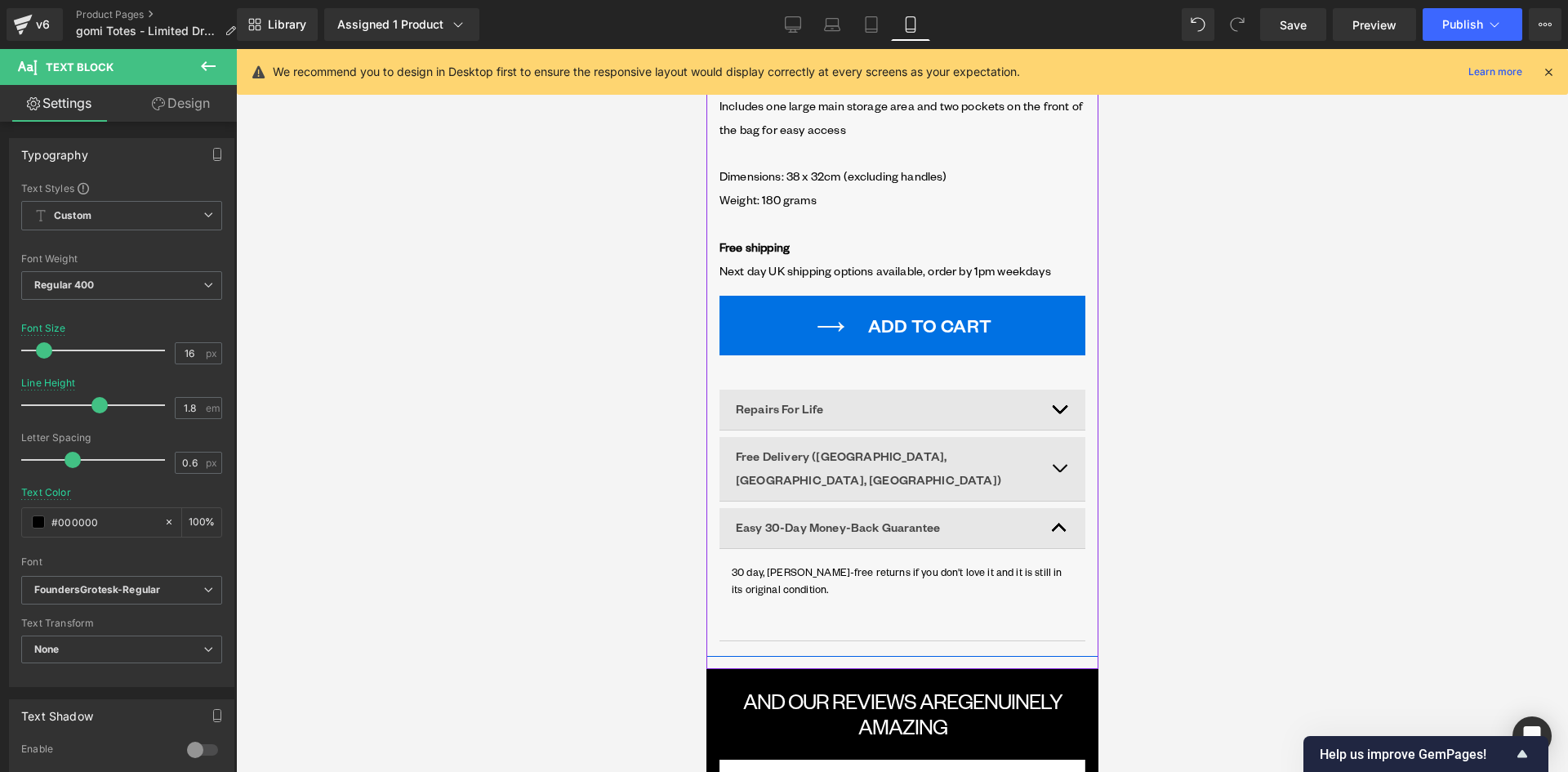
scroll to position [898, 0]
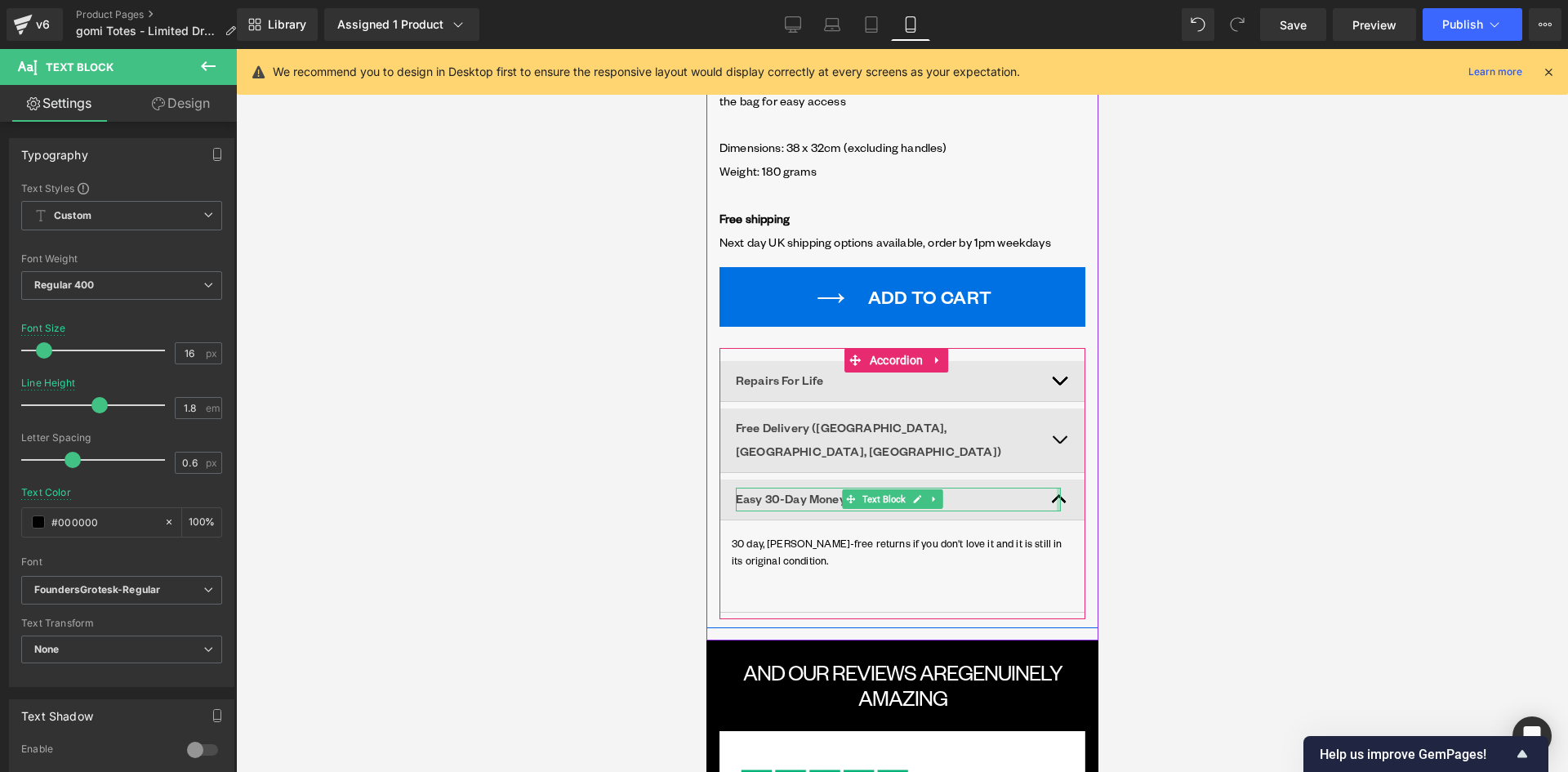
click at [1056, 487] on div at bounding box center [1058, 499] width 4 height 24
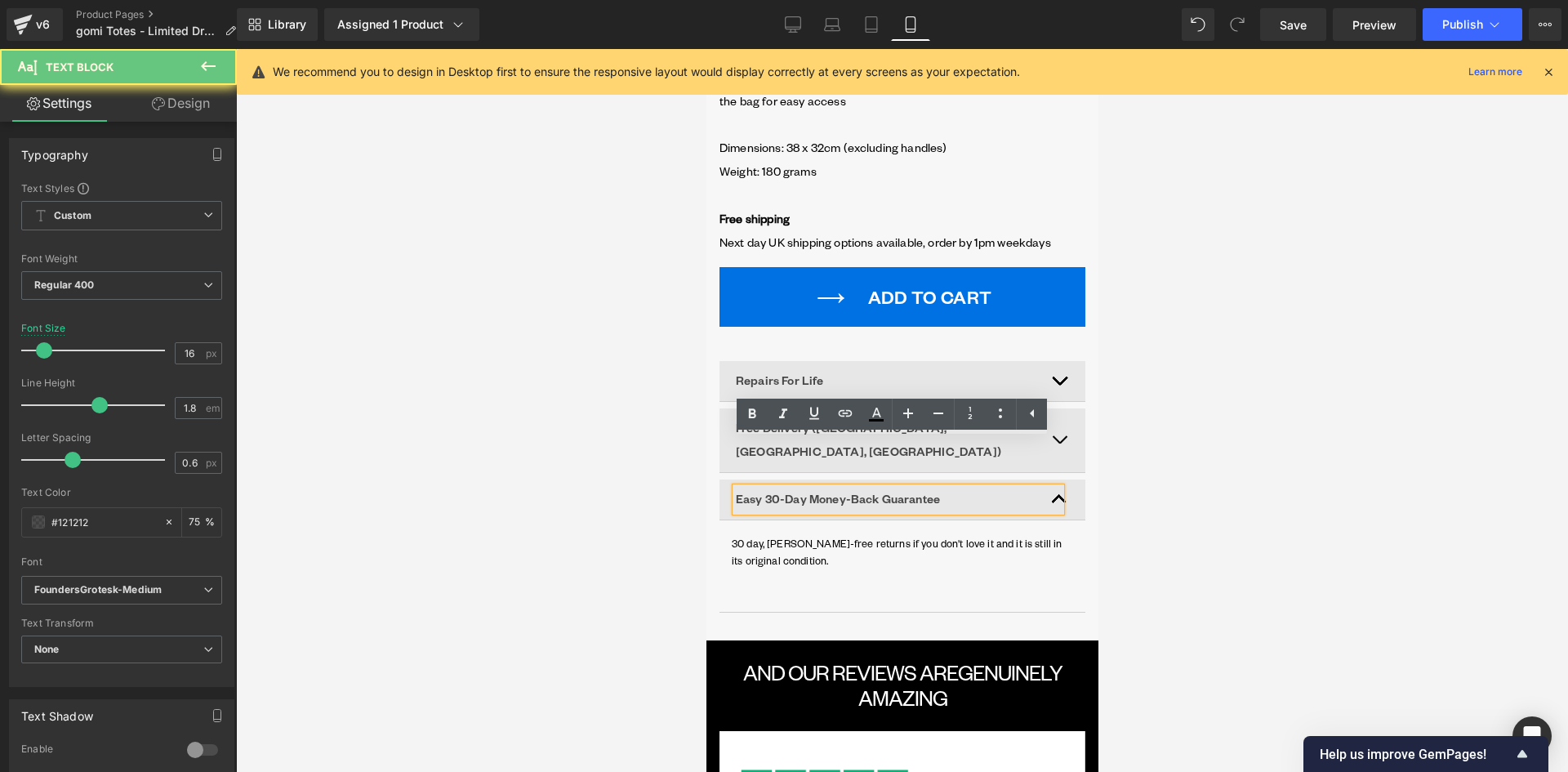
click at [1046, 487] on p "Easy 30-Day Money-Back Guarantee" at bounding box center [897, 499] width 325 height 24
click at [1050, 487] on div "Easy 30-Day Money-Back Guarantee" at bounding box center [897, 499] width 325 height 24
click at [1055, 480] on button "button" at bounding box center [1067, 500] width 32 height 40
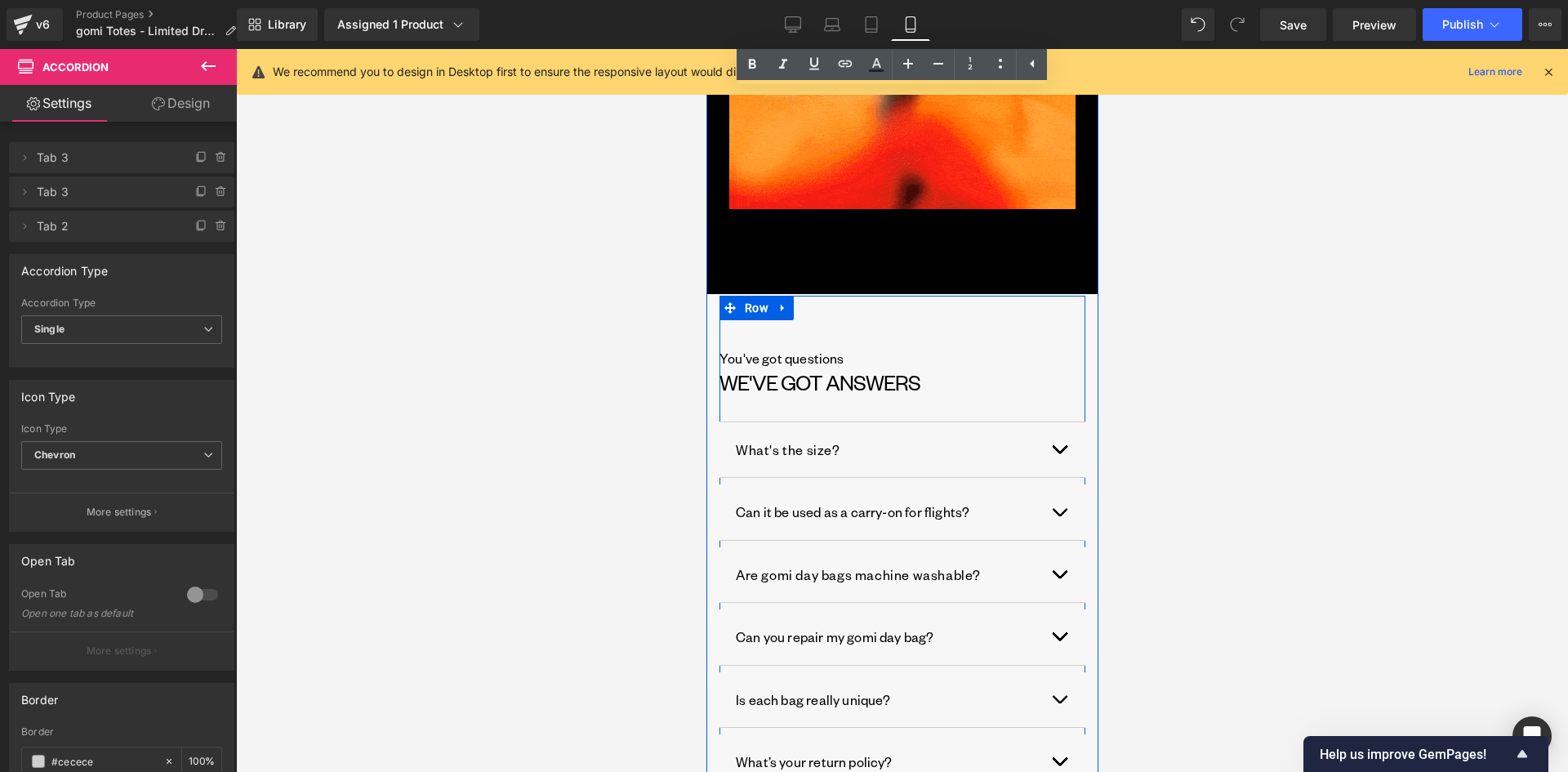
scroll to position [3186, 0]
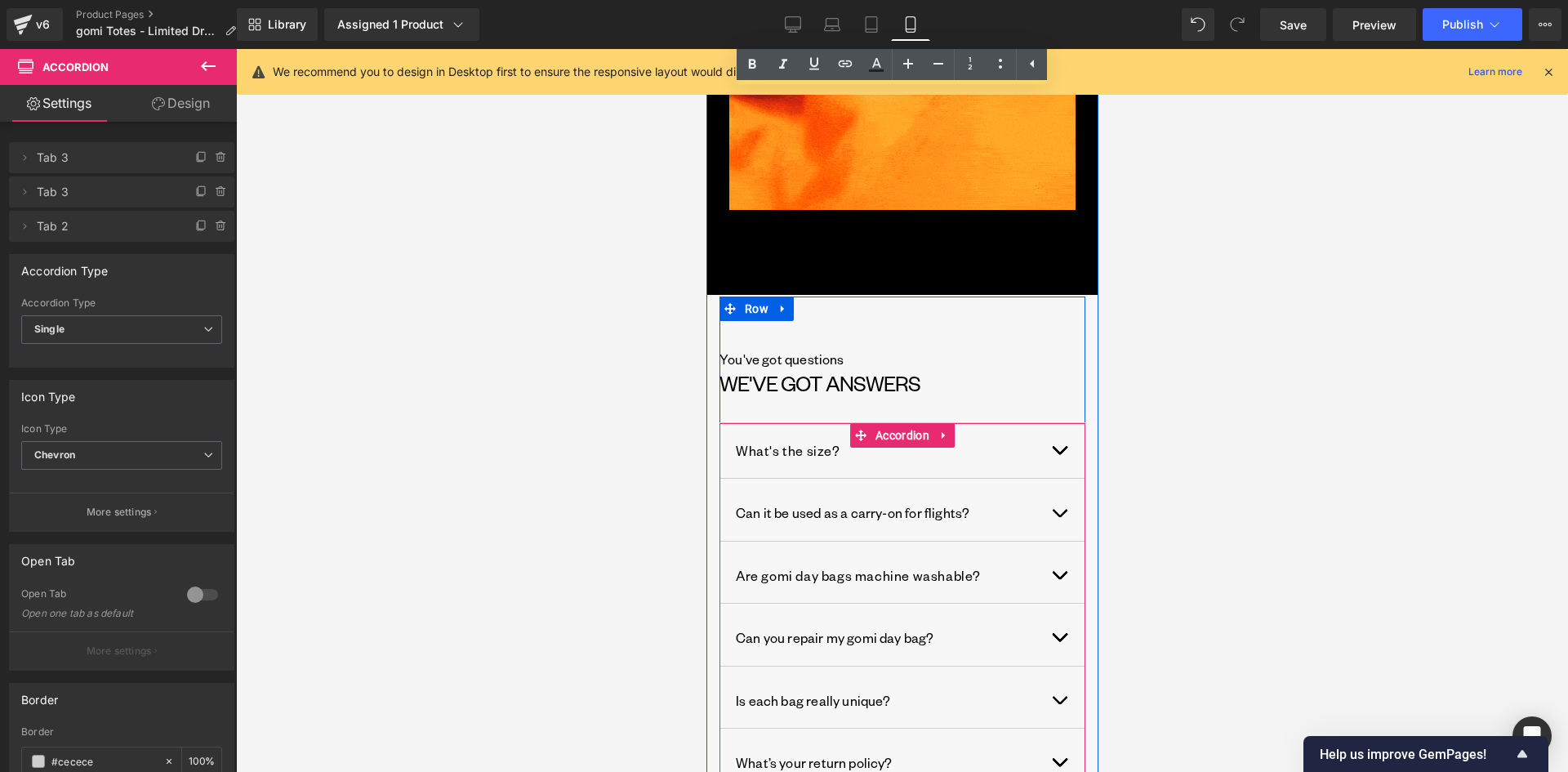
click at [1054, 423] on button "button" at bounding box center [1067, 450] width 32 height 55
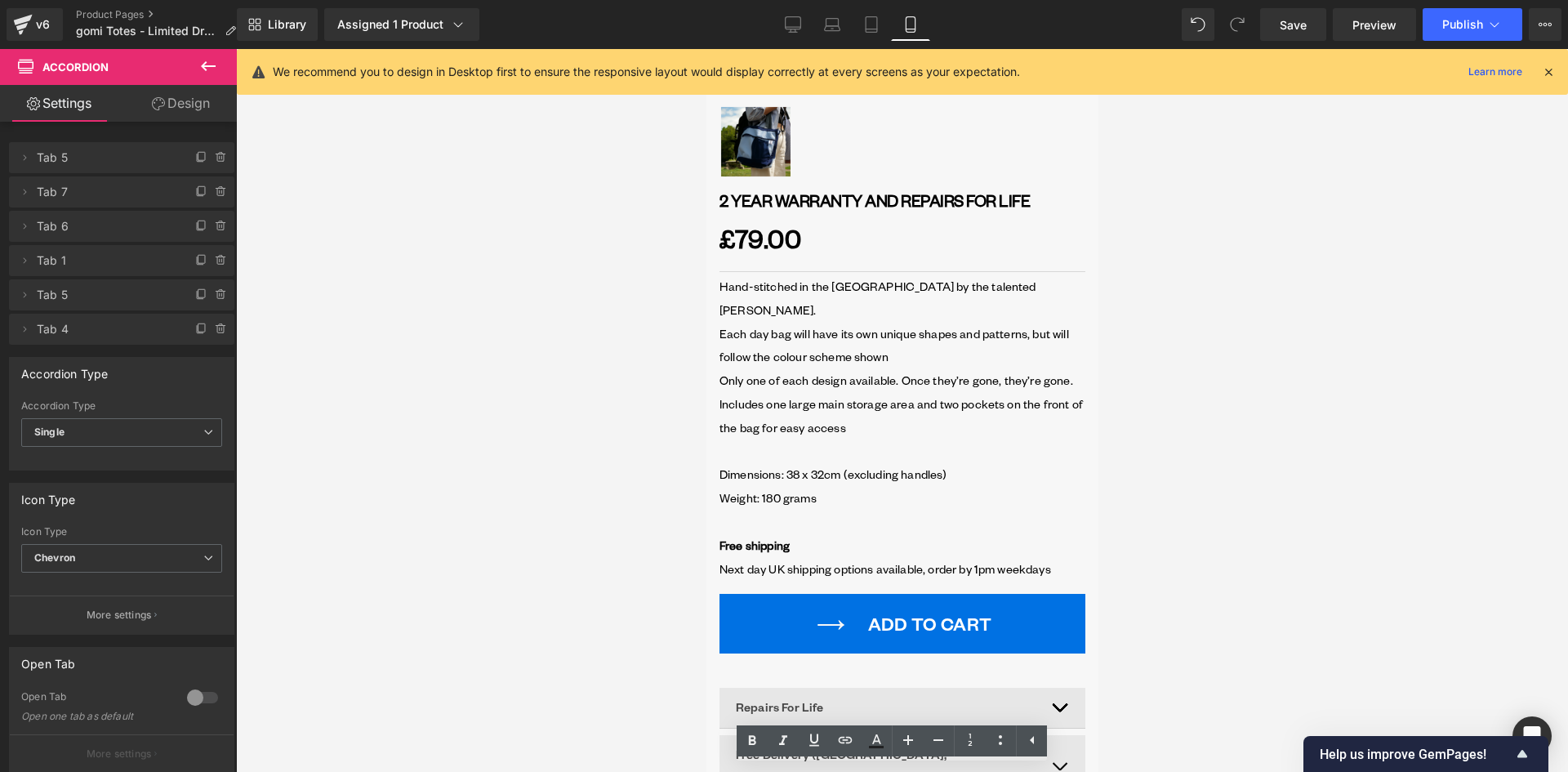
scroll to position [0, 0]
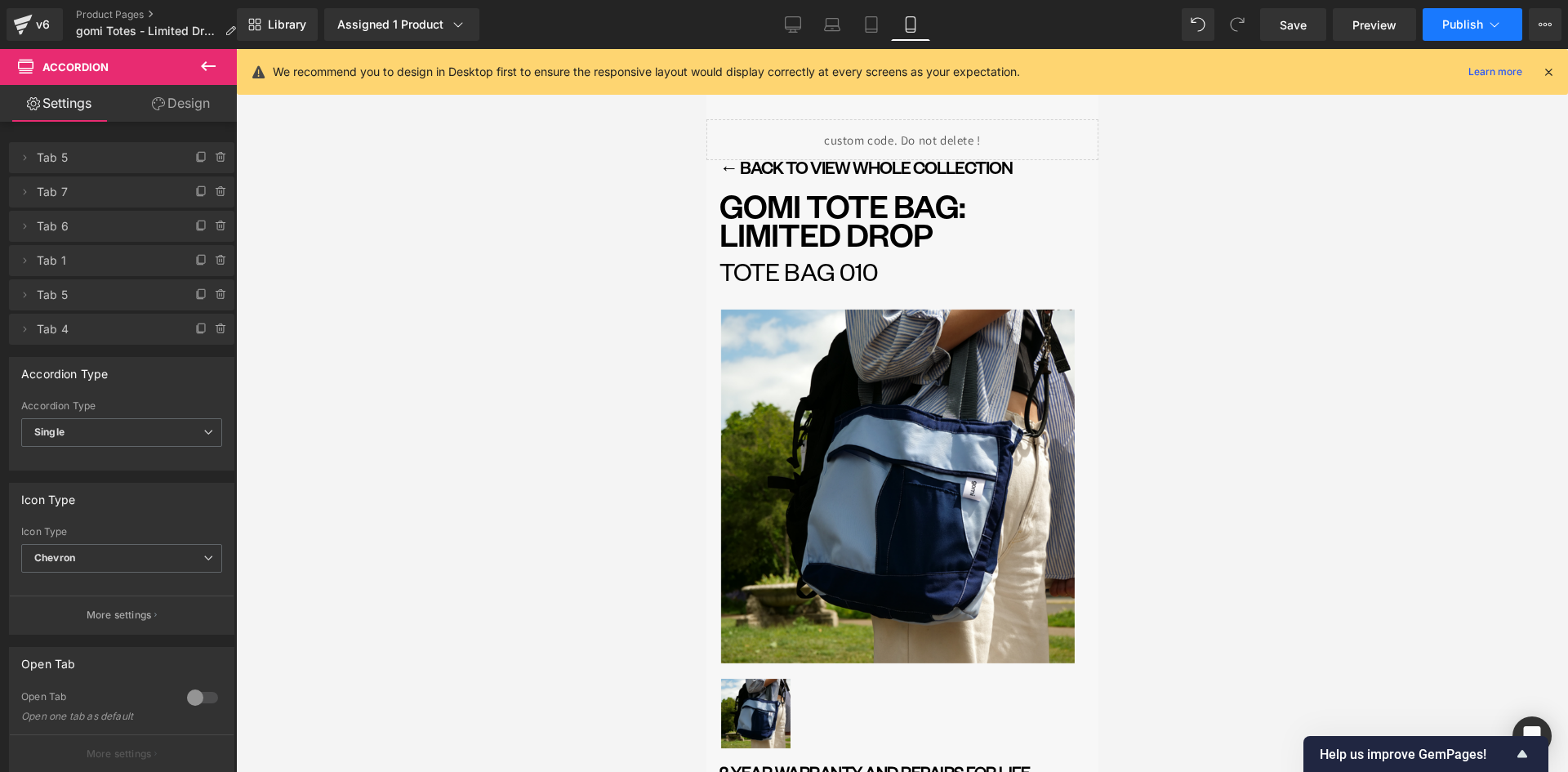
click at [1462, 22] on span "Publish" at bounding box center [1462, 25] width 41 height 13
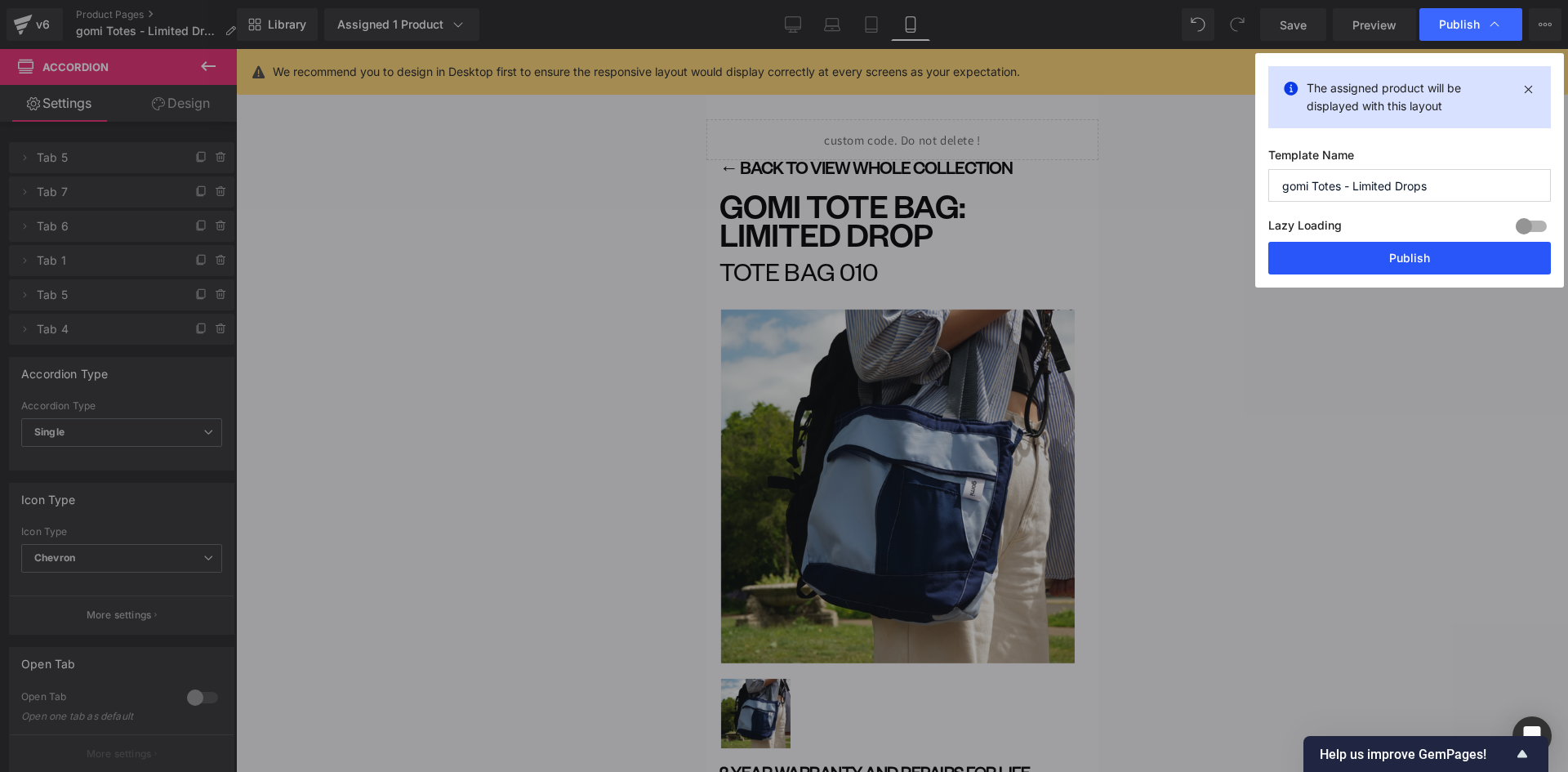
click at [1431, 259] on button "Publish" at bounding box center [1409, 258] width 283 height 32
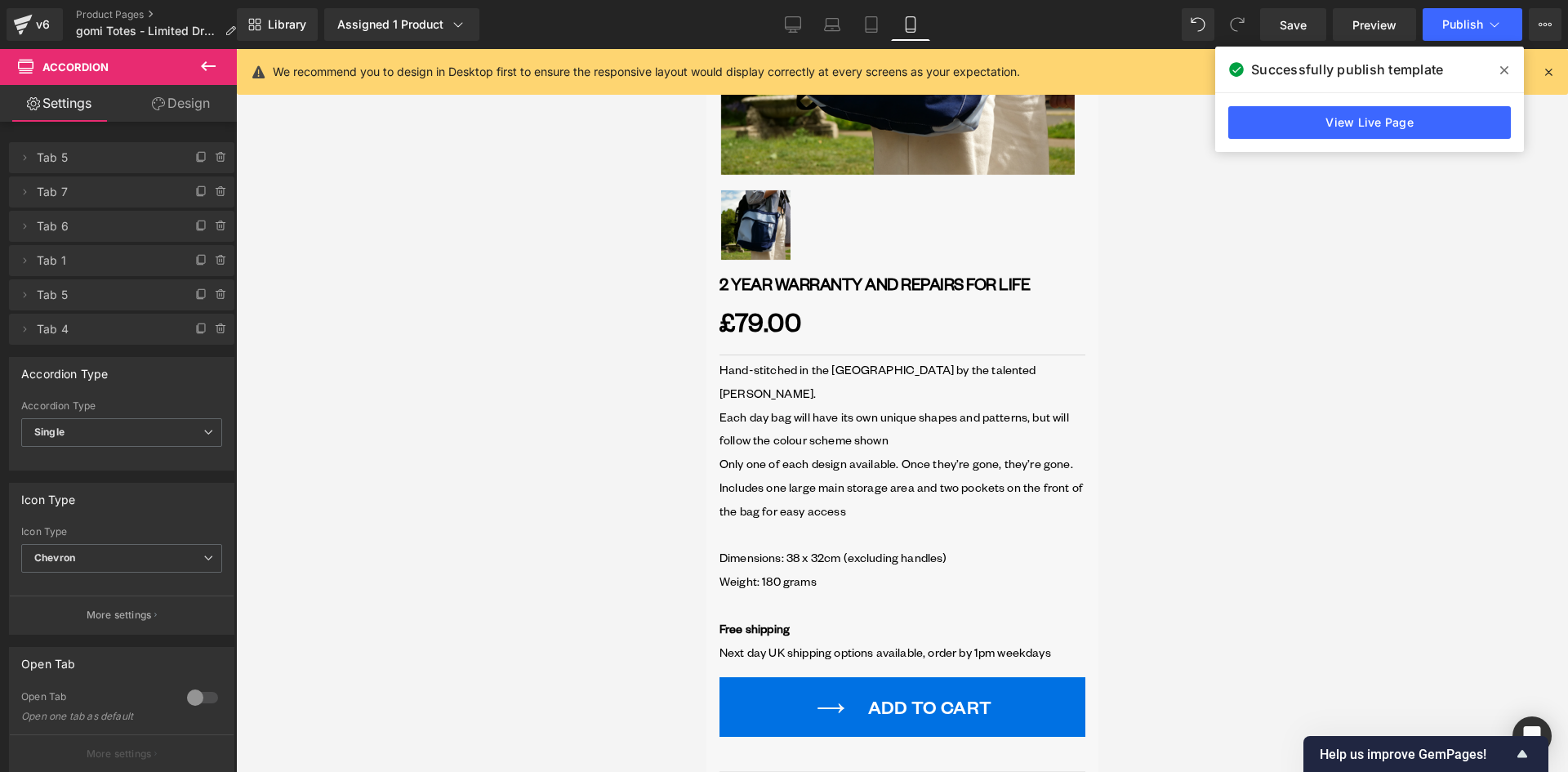
scroll to position [490, 0]
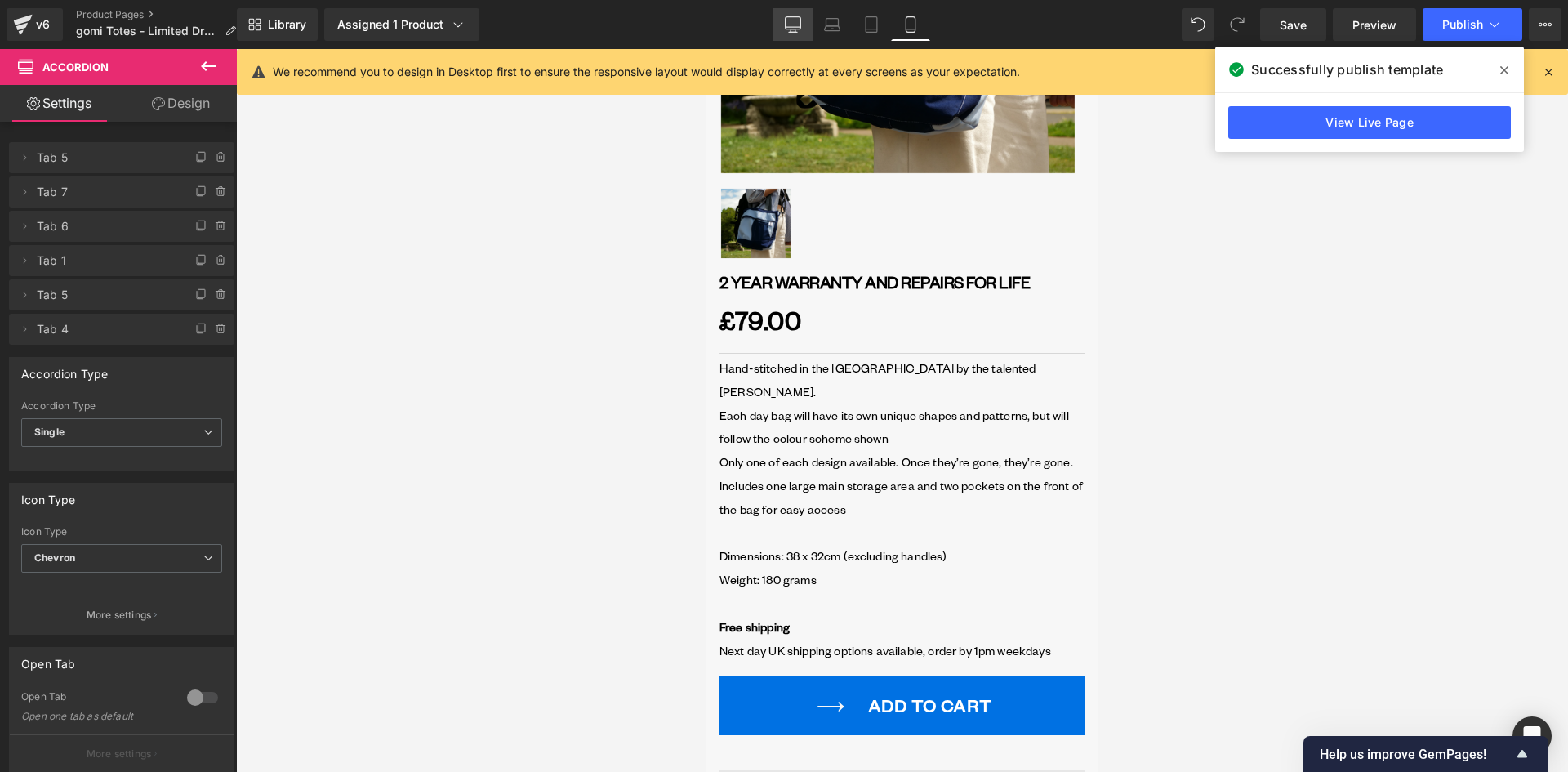
click at [789, 23] on icon at bounding box center [793, 24] width 16 height 16
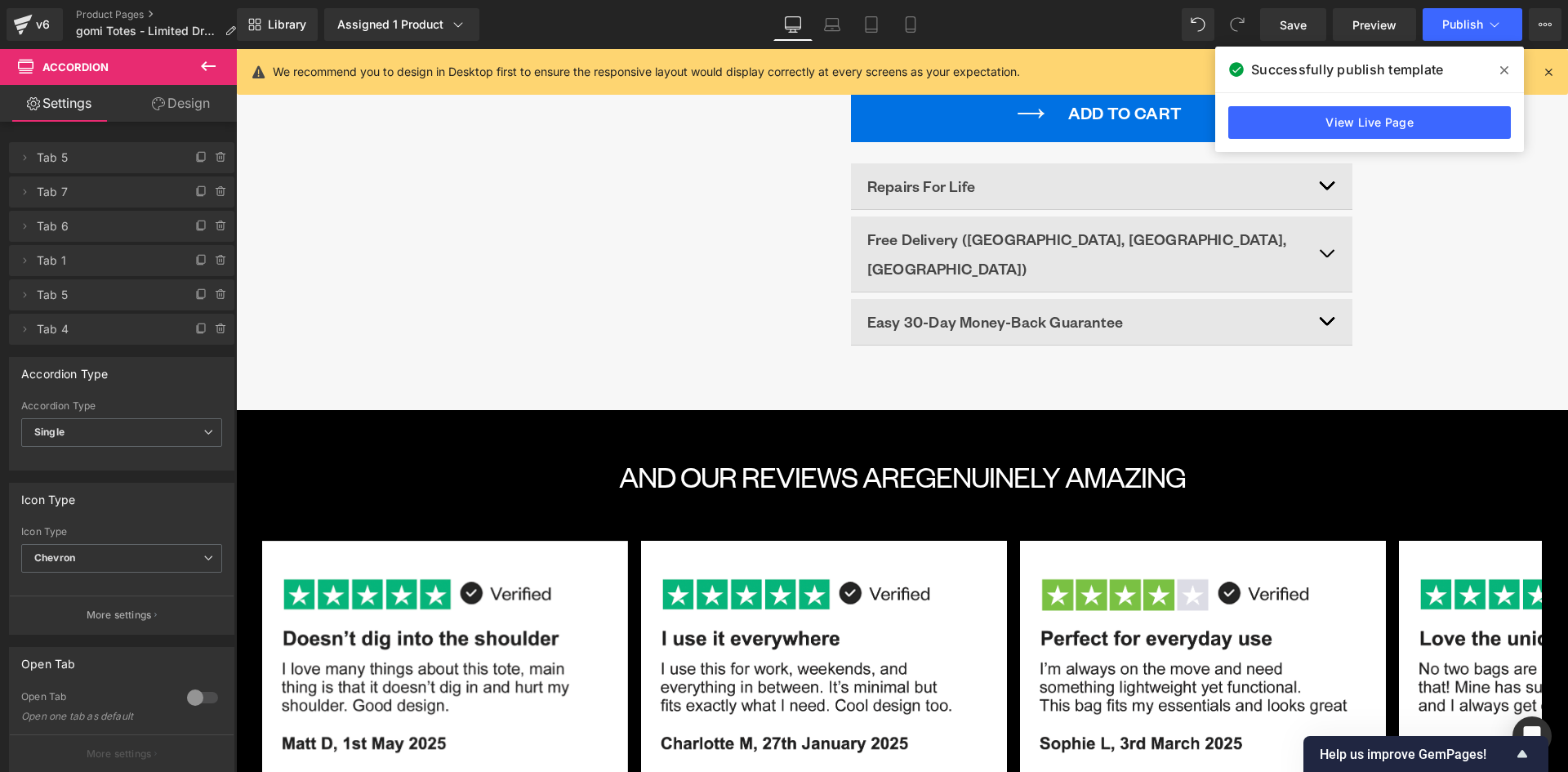
scroll to position [0, 0]
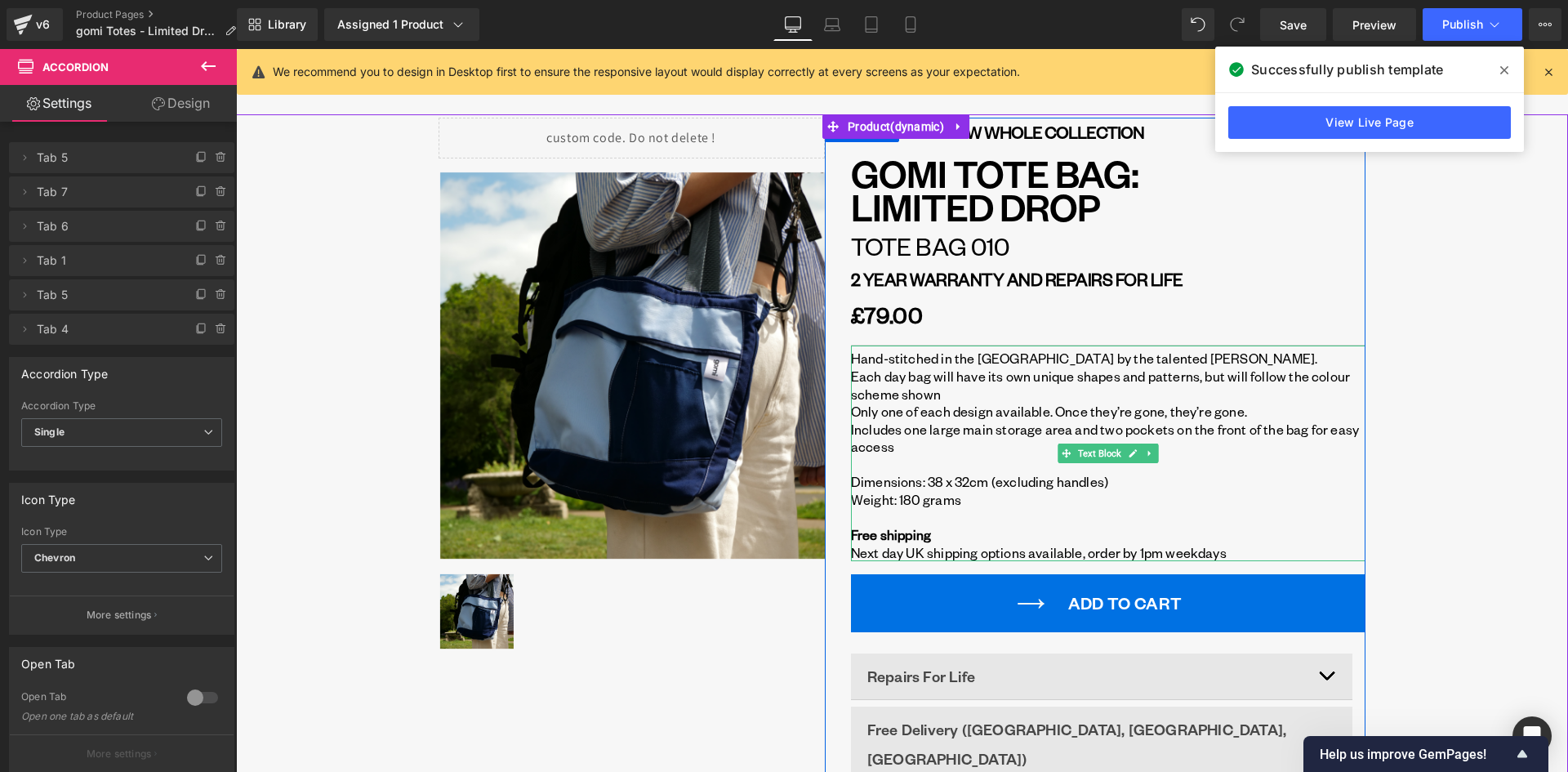
click at [940, 379] on p "Each day bag will have its own unique shapes and patterns, but will follow the …" at bounding box center [1107, 385] width 515 height 35
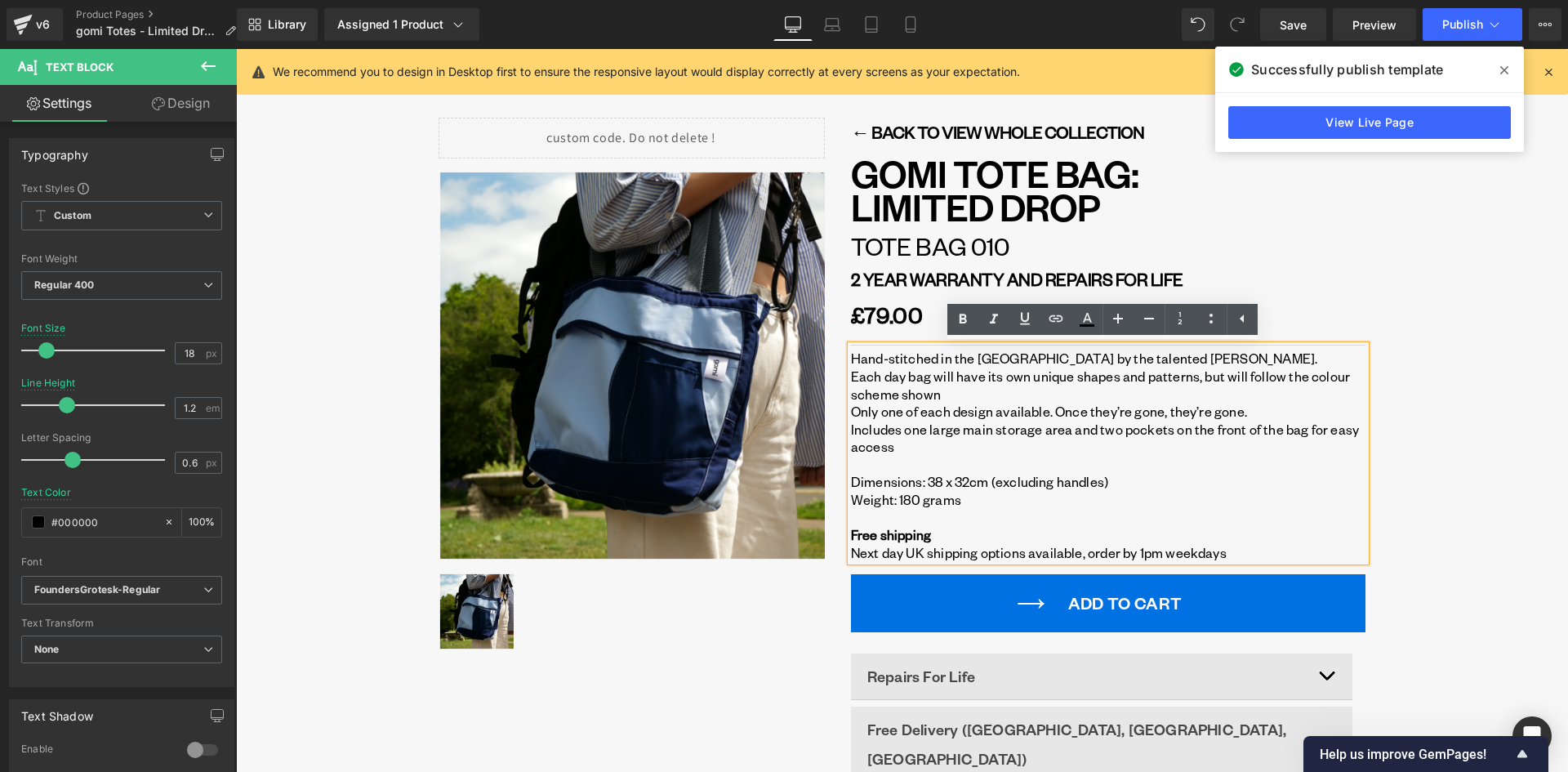
drag, startPoint x: 950, startPoint y: 396, endPoint x: 948, endPoint y: 404, distance: 8.2
click at [948, 403] on div "Hand-stitched in the UK by the talented Angus Clifford. Each day bag will have …" at bounding box center [1107, 452] width 515 height 215
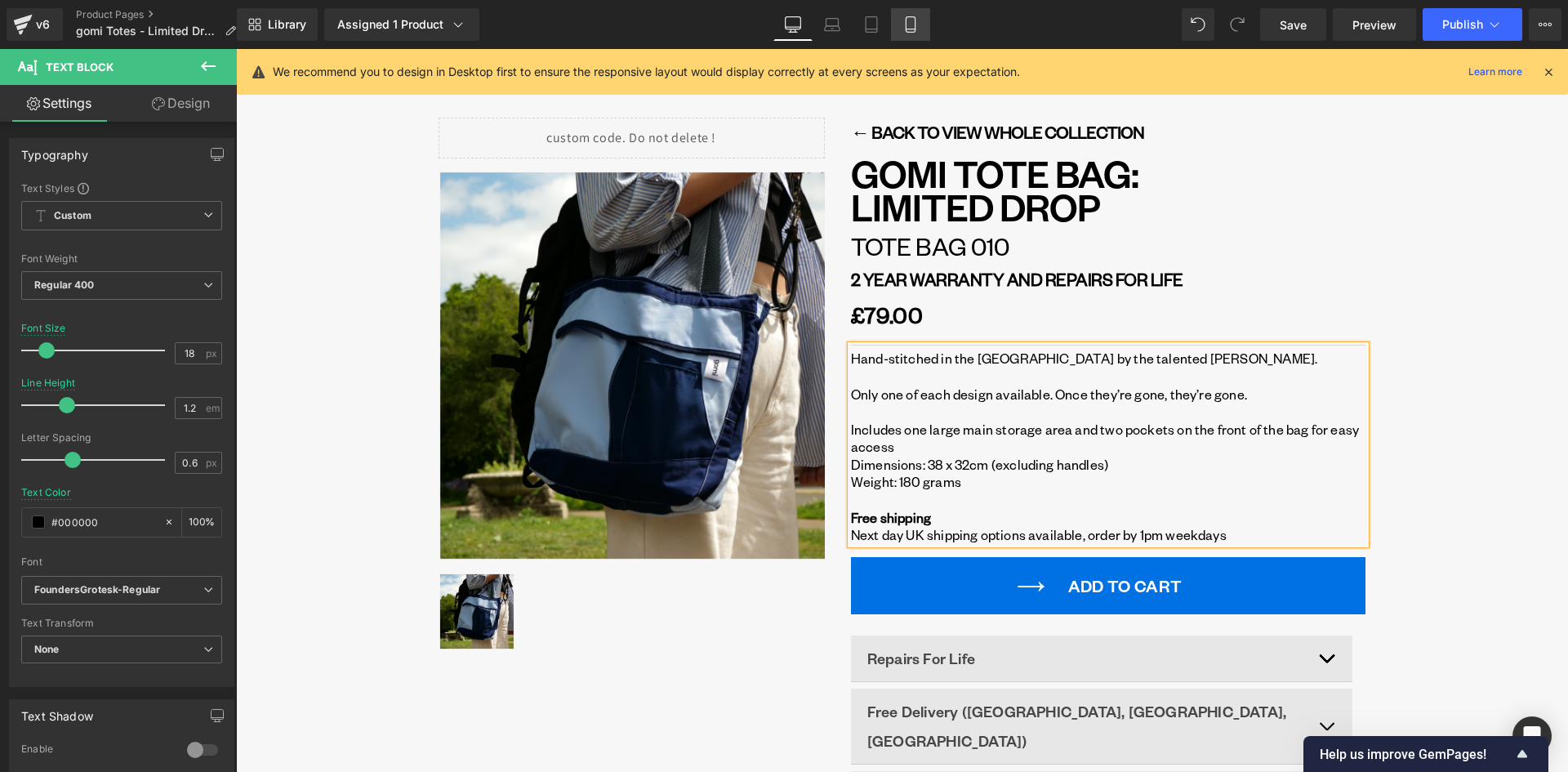
click at [896, 21] on link "Mobile" at bounding box center [910, 25] width 39 height 32
type input "16"
type input "1.8"
type input "100"
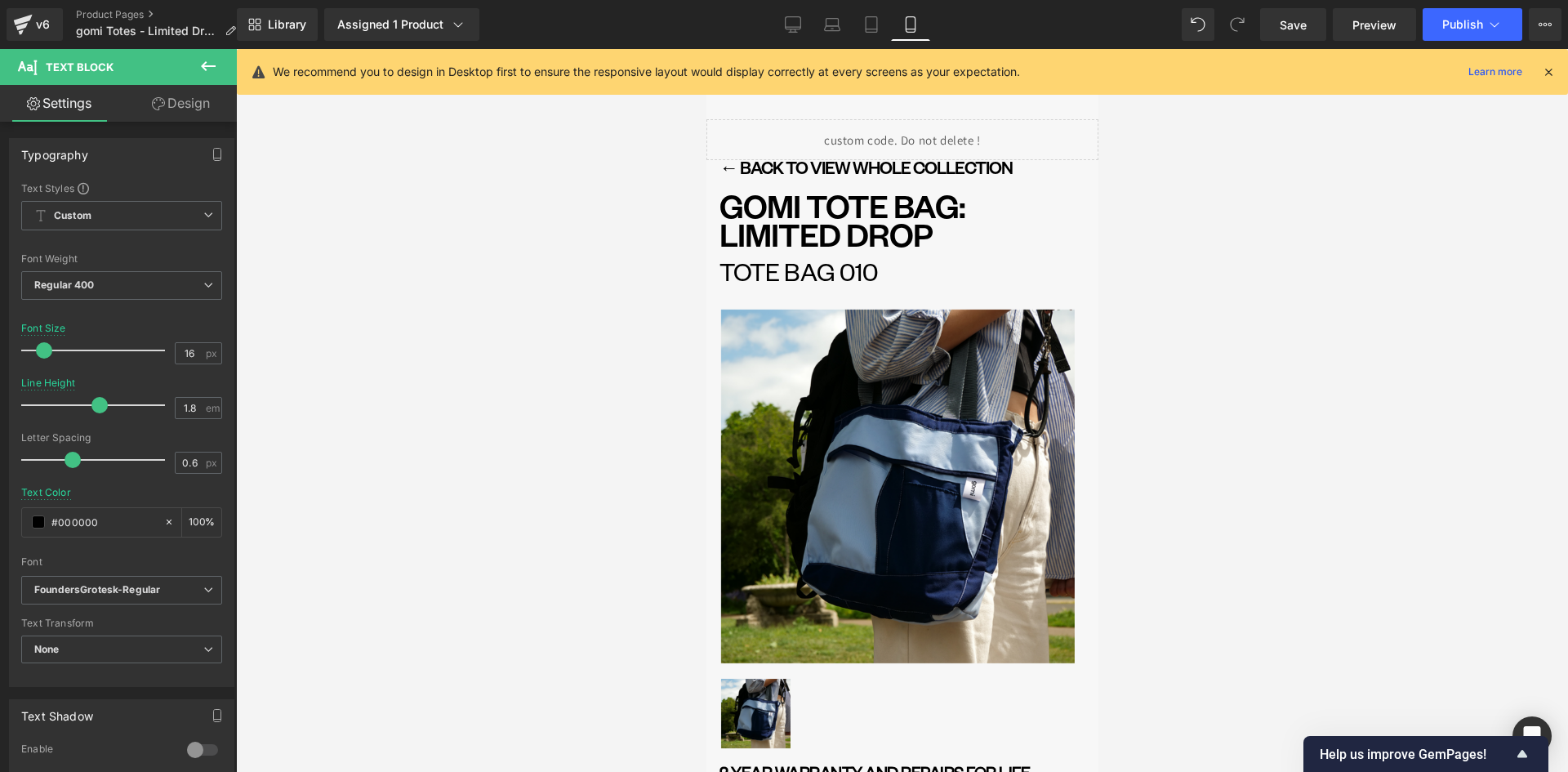
scroll to position [498, 0]
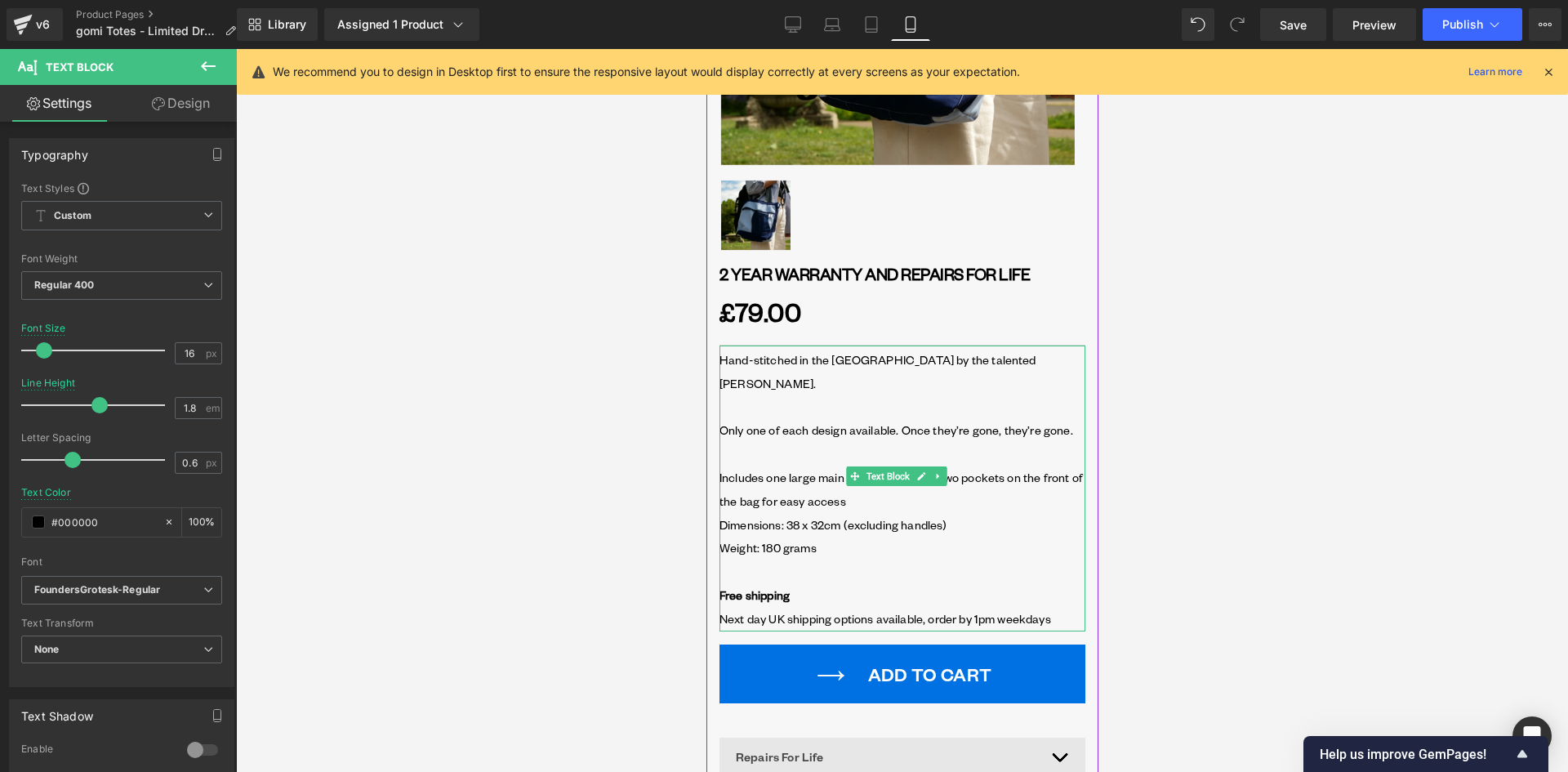
click at [750, 443] on p at bounding box center [902, 454] width 366 height 24
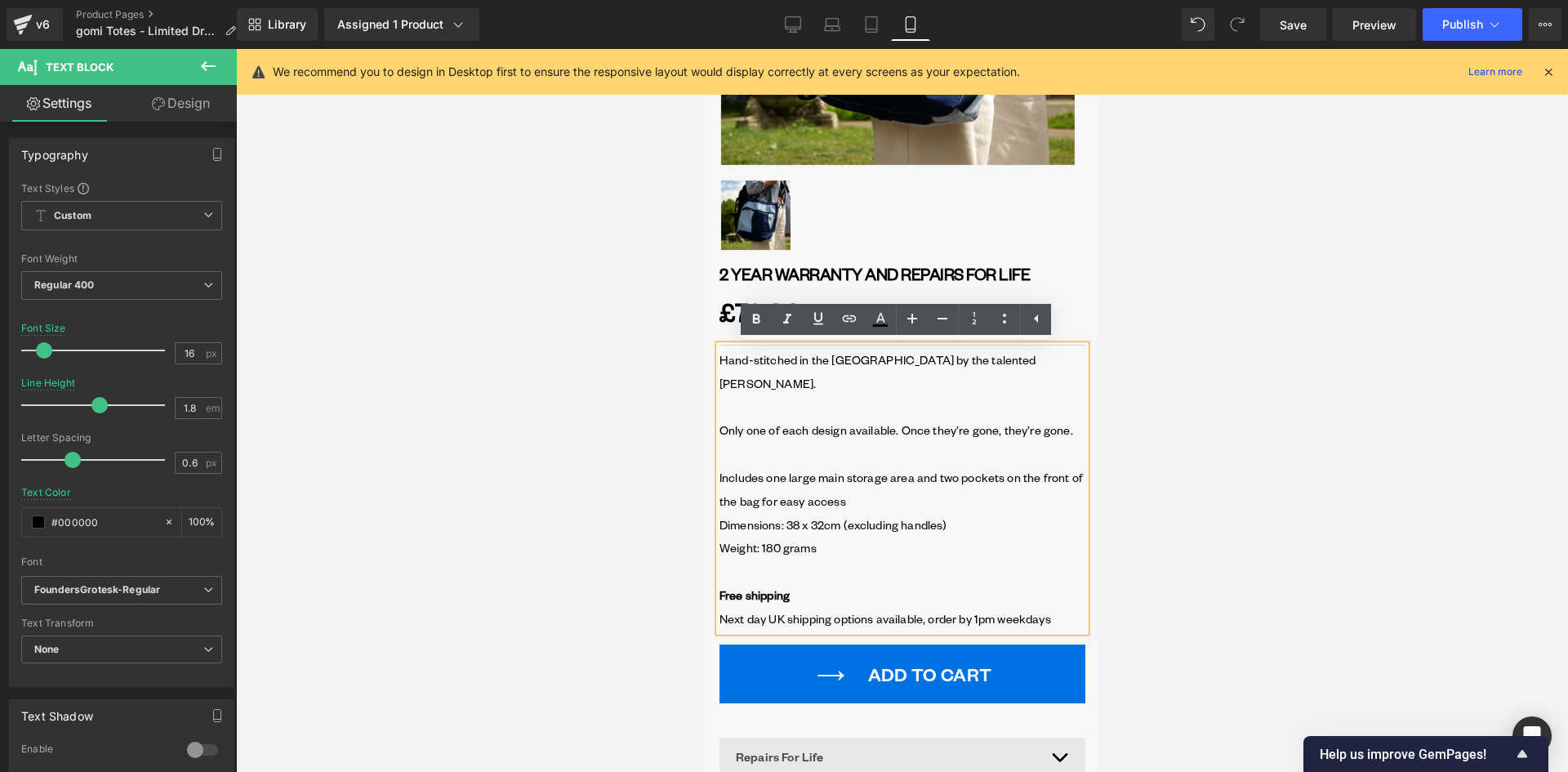
click at [733, 396] on p at bounding box center [902, 408] width 366 height 24
click at [779, 467] on p "Includes one large main storage area and two pockets on the front of the bag fo…" at bounding box center [902, 490] width 366 height 47
click at [1468, 15] on button "Publish" at bounding box center [1471, 25] width 100 height 32
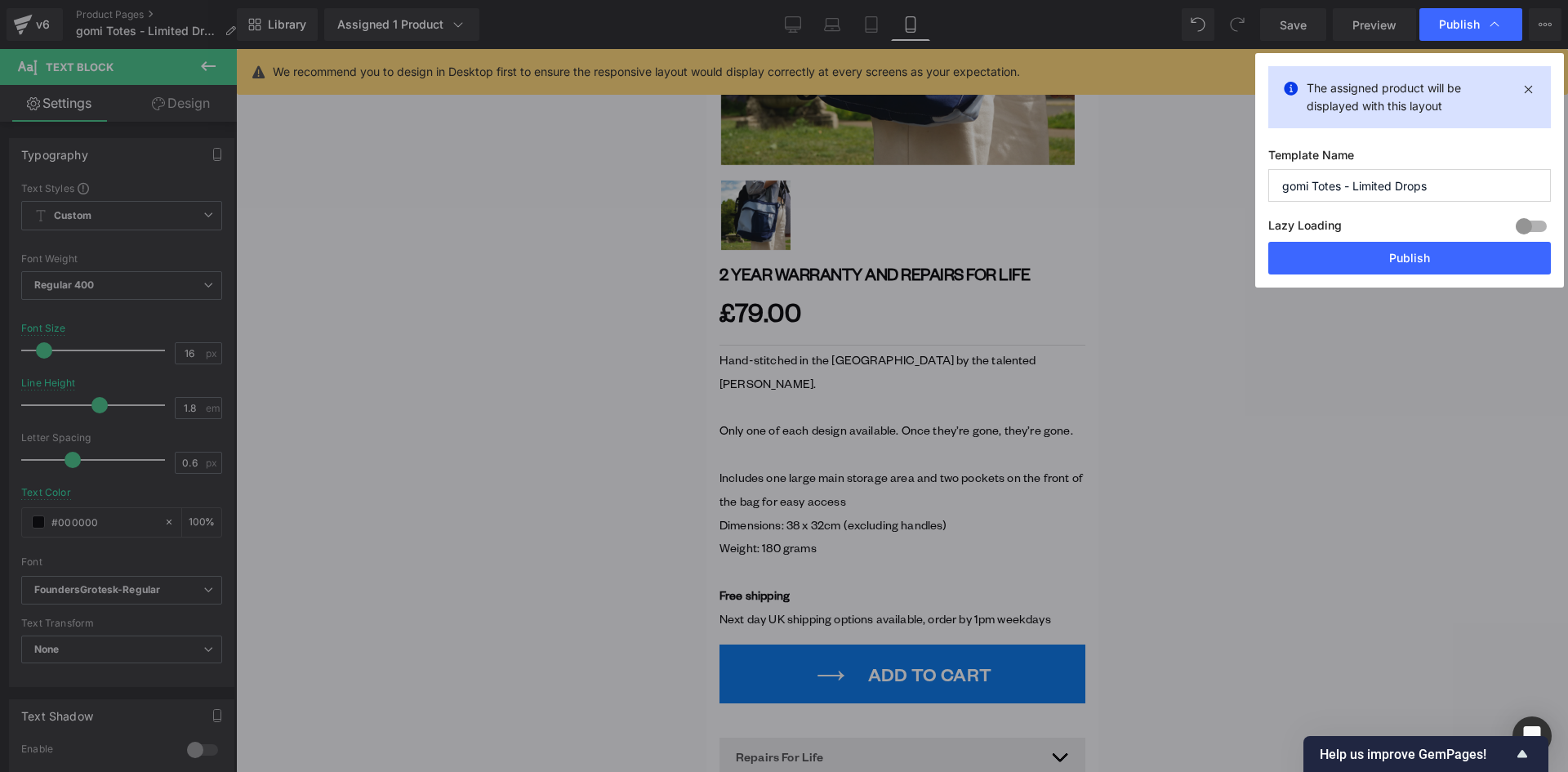
click at [1369, 267] on button "Publish" at bounding box center [1409, 258] width 283 height 32
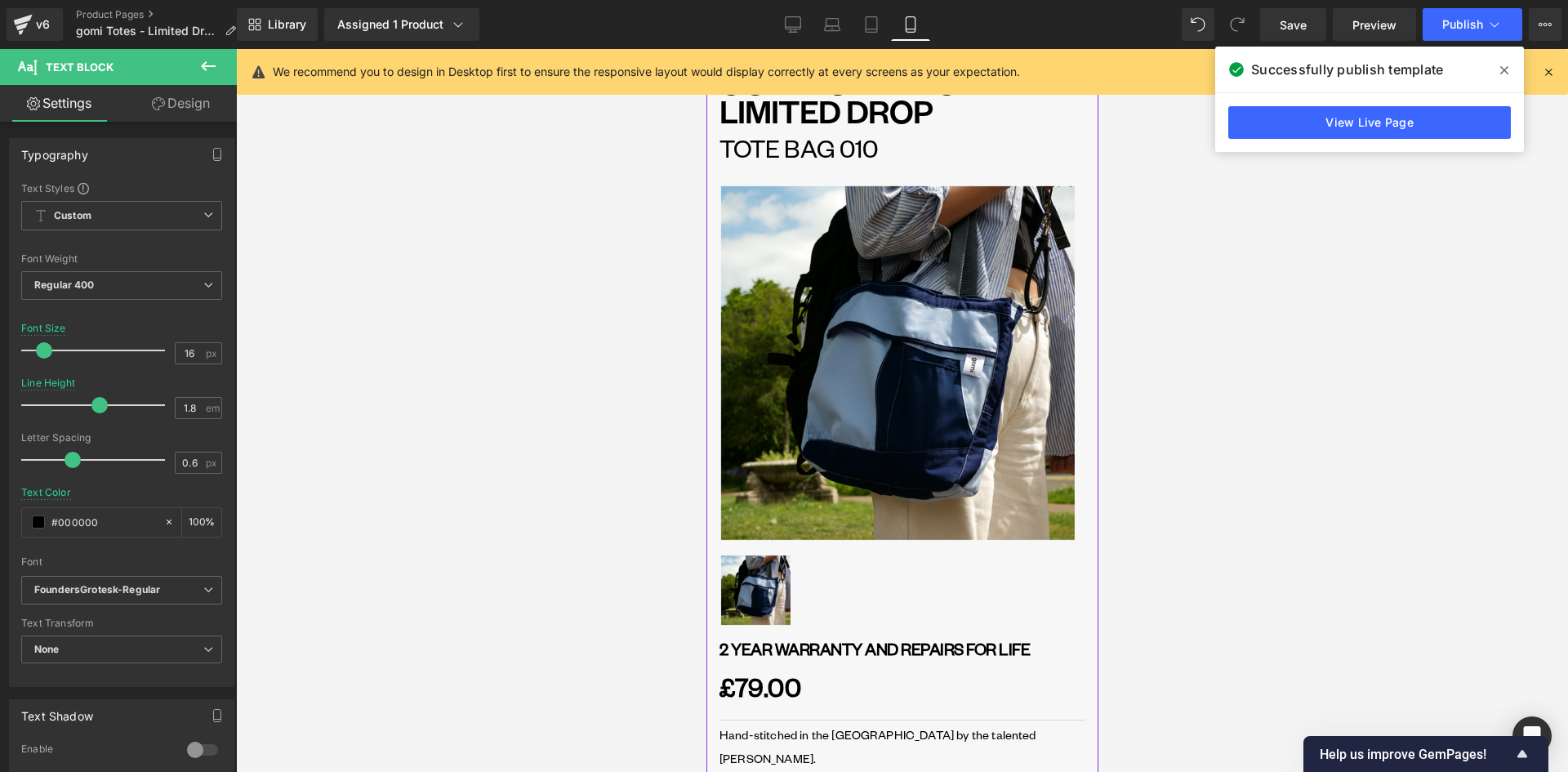
scroll to position [490, 0]
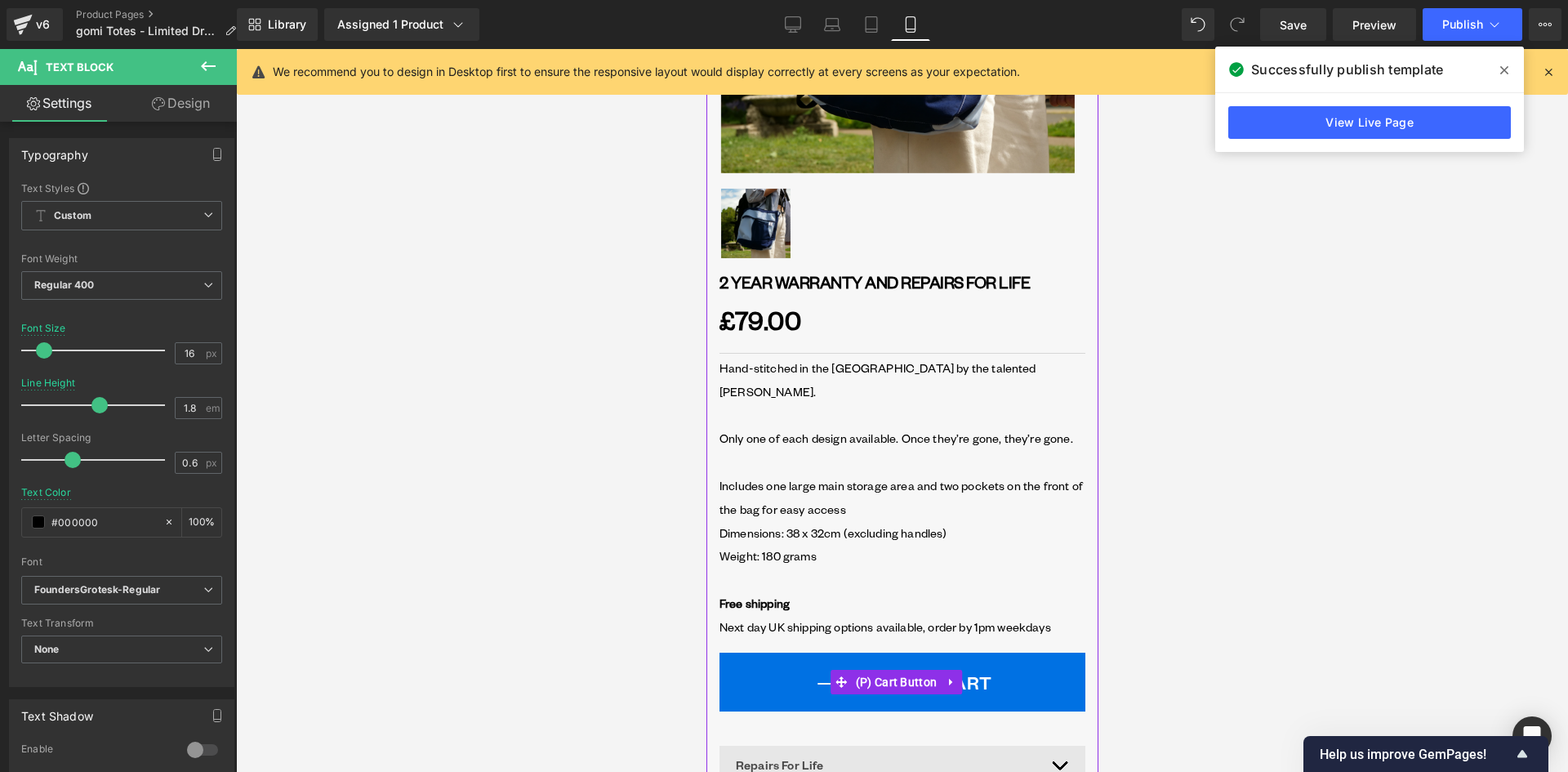
click at [890, 653] on button "ADD TO CART" at bounding box center [902, 682] width 366 height 60
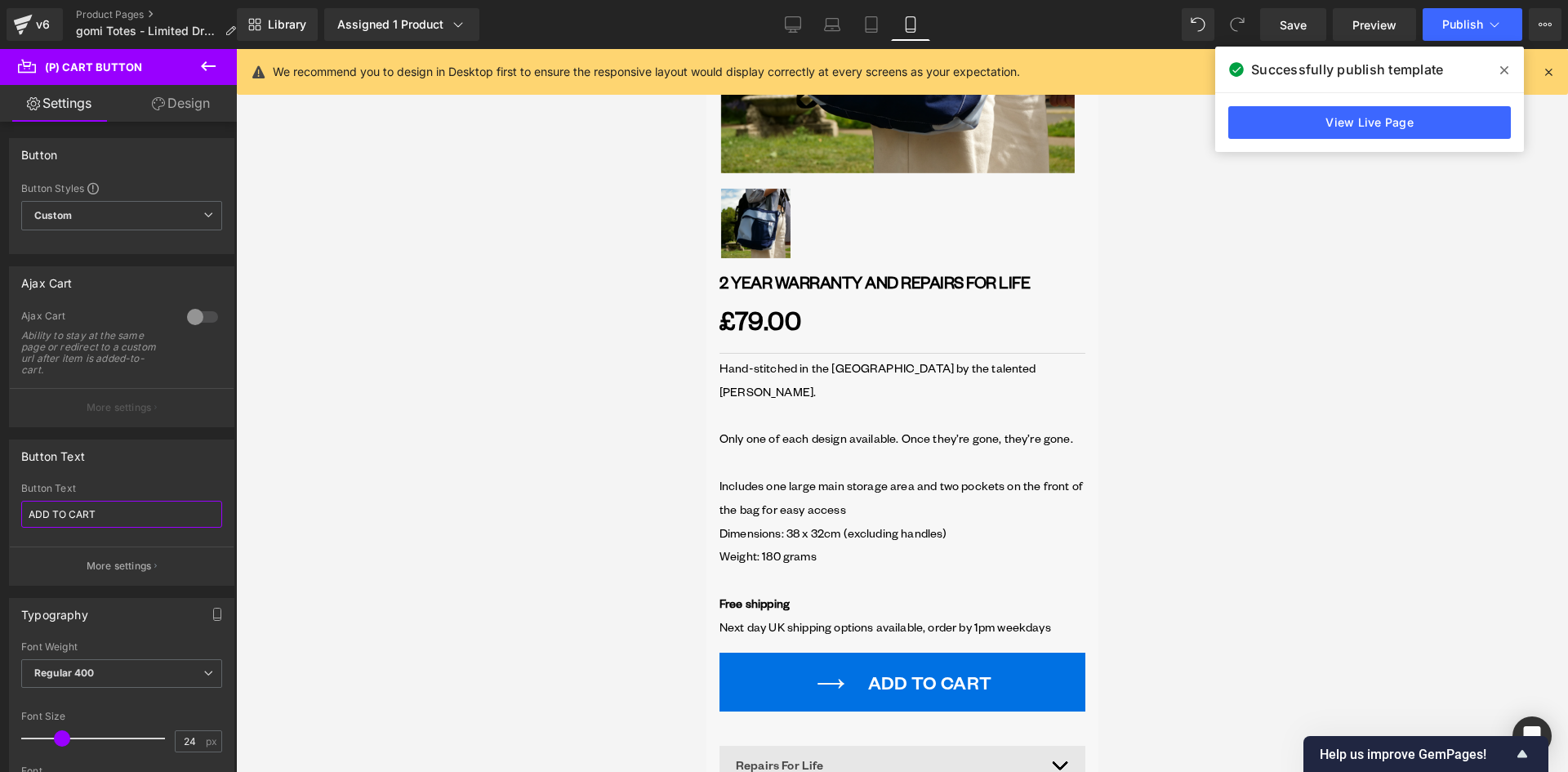
drag, startPoint x: 57, startPoint y: 515, endPoint x: -11, endPoint y: 512, distance: 68.1
click at [0, 512] on html "Row You are previewing how the will restyle your page. You can not edit Element…" at bounding box center [784, 386] width 1568 height 772
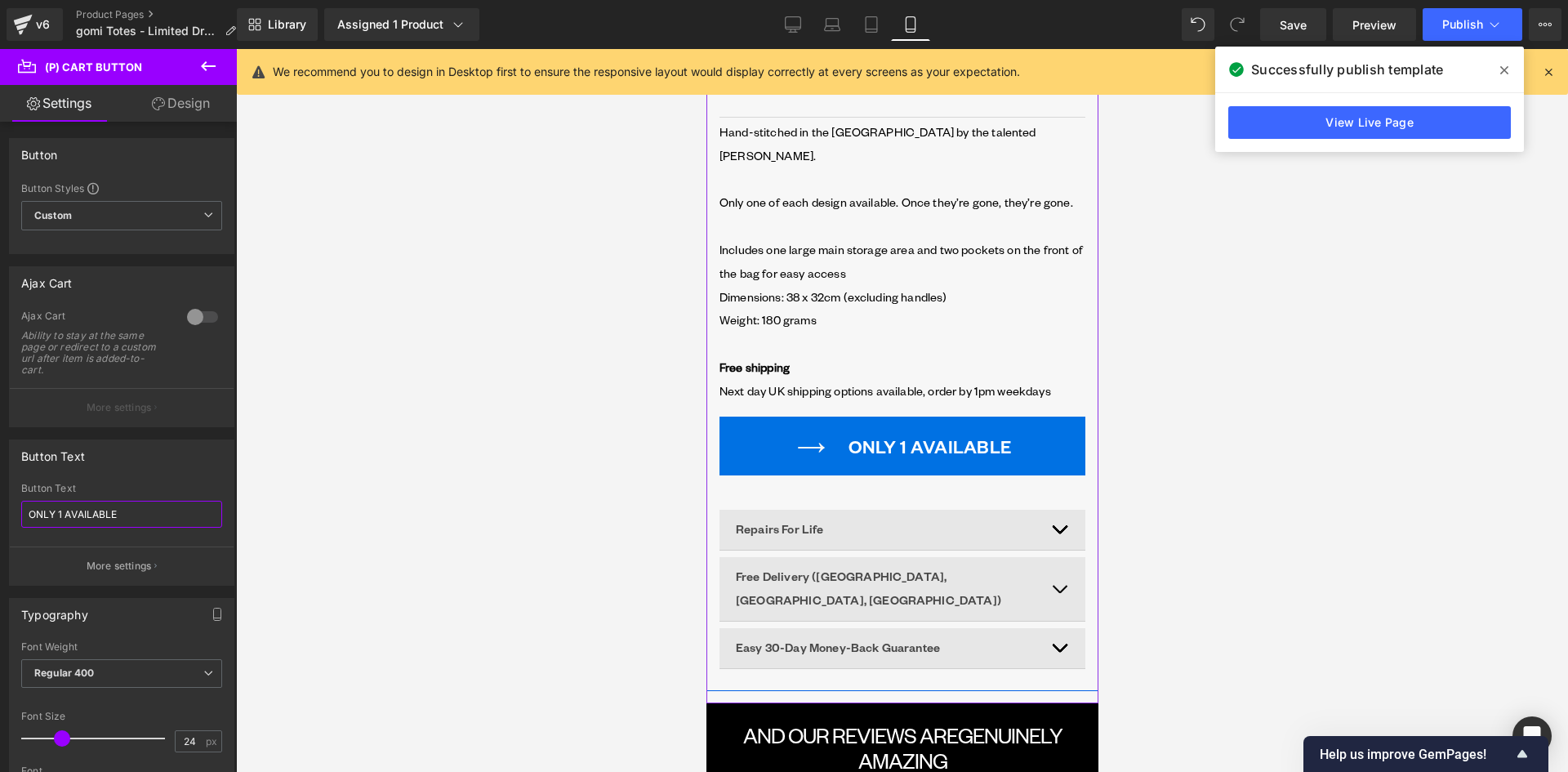
scroll to position [735, 0]
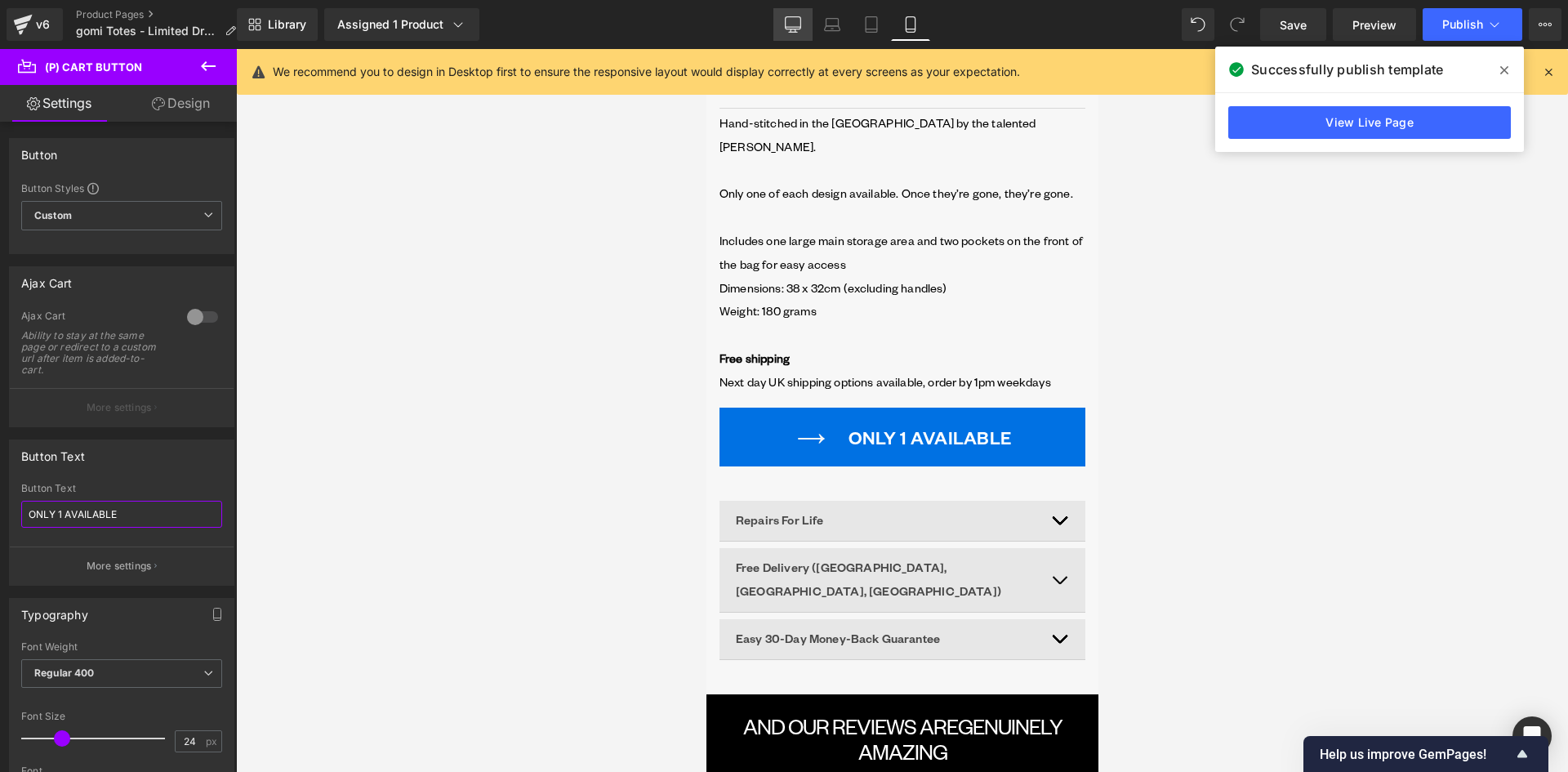
type input "ONLY 1 AVAILABLE"
click at [792, 20] on icon at bounding box center [793, 24] width 16 height 16
type input "22"
type input "100"
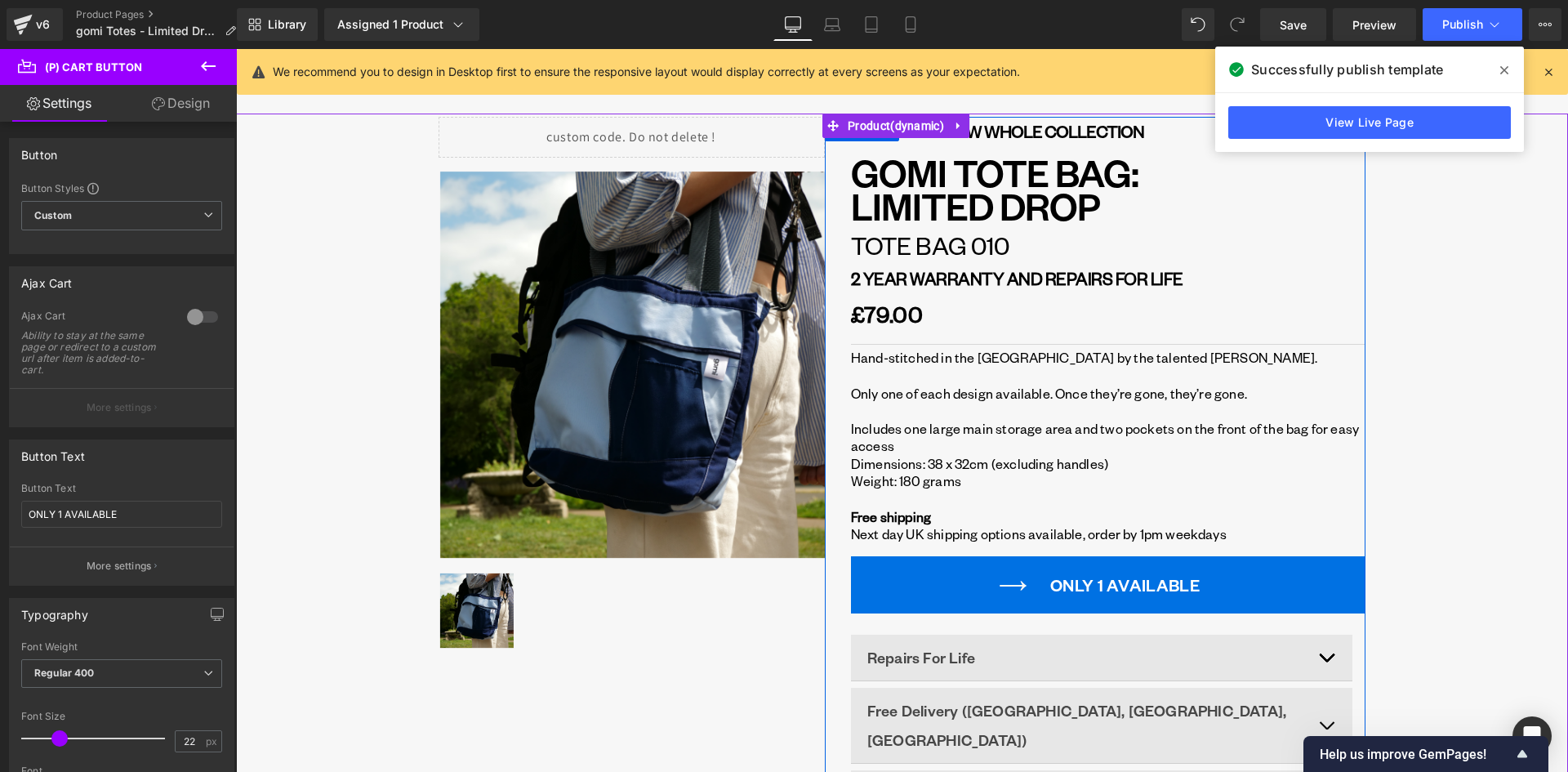
scroll to position [0, 0]
click at [1116, 582] on span "(P) Cart Button" at bounding box center [1107, 586] width 90 height 25
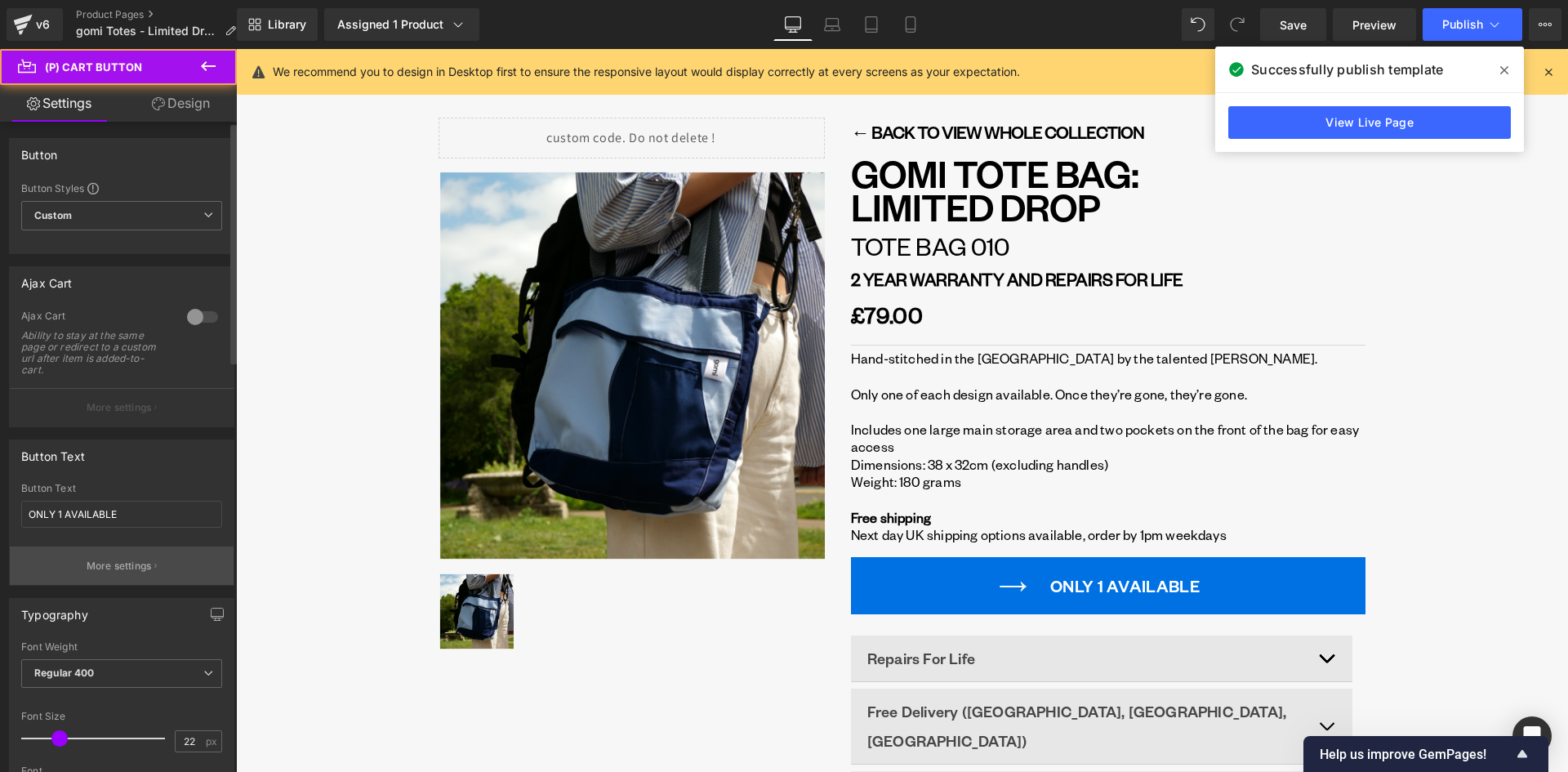
click at [137, 567] on p "More settings" at bounding box center [119, 566] width 65 height 15
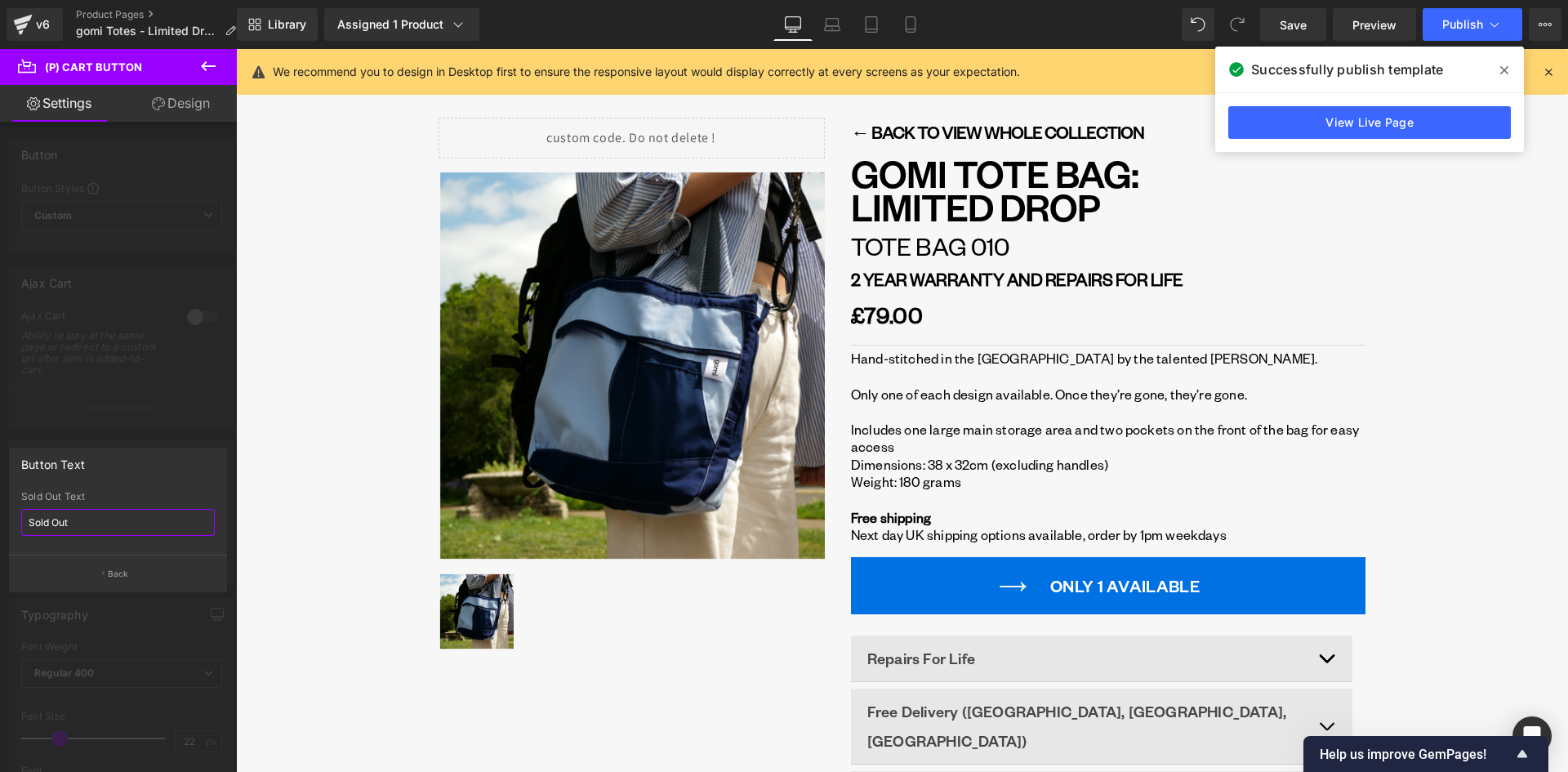
drag, startPoint x: 76, startPoint y: 521, endPoint x: -21, endPoint y: 509, distance: 97.7
click at [0, 509] on html "(P) Cart Button You are previewing how the will restyle your page. You can not …" at bounding box center [784, 386] width 1568 height 772
type input "SOLD OUT"
click at [133, 568] on button "Back" at bounding box center [118, 573] width 218 height 37
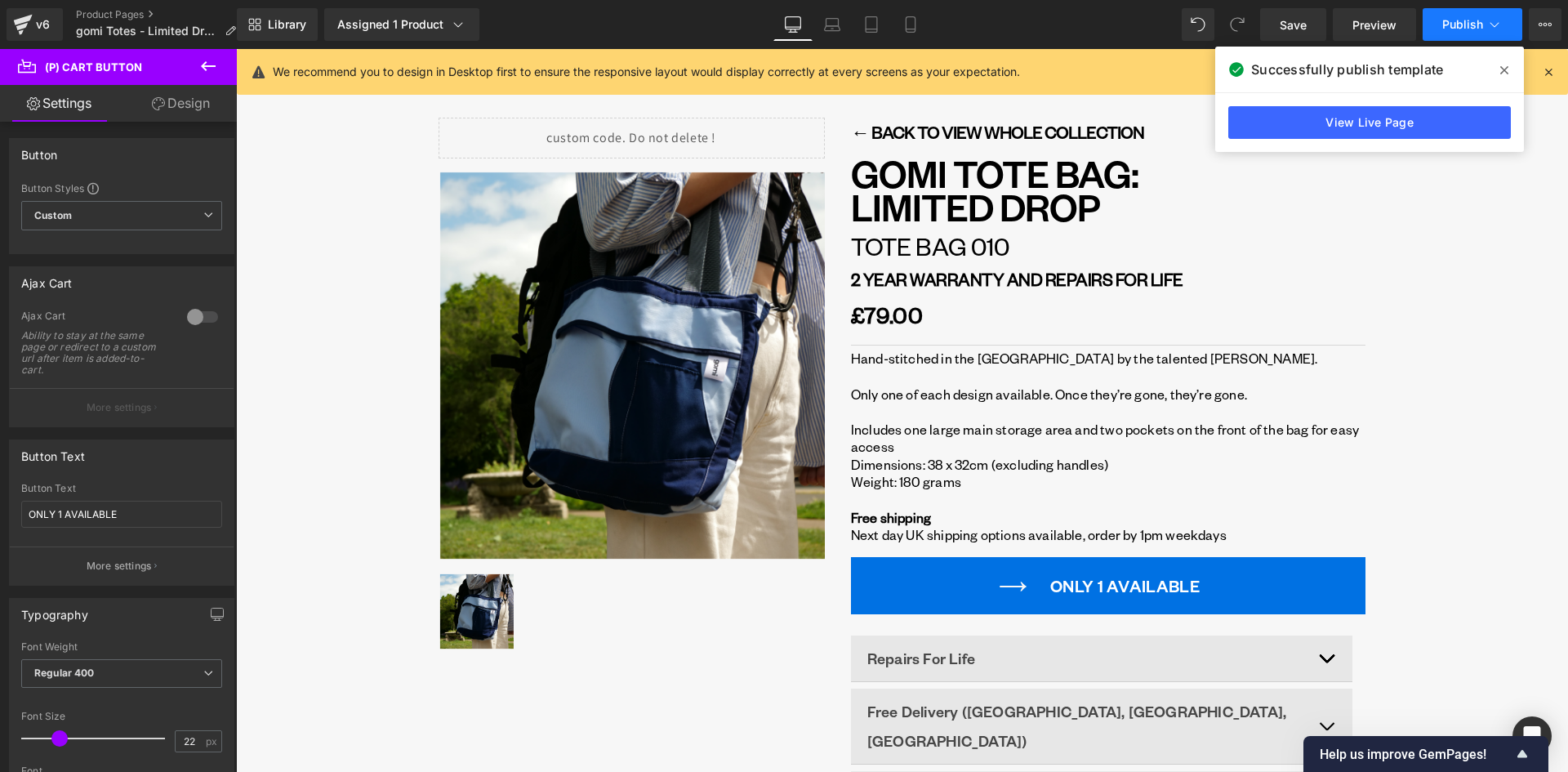
click at [1464, 16] on button "Publish" at bounding box center [1471, 25] width 100 height 32
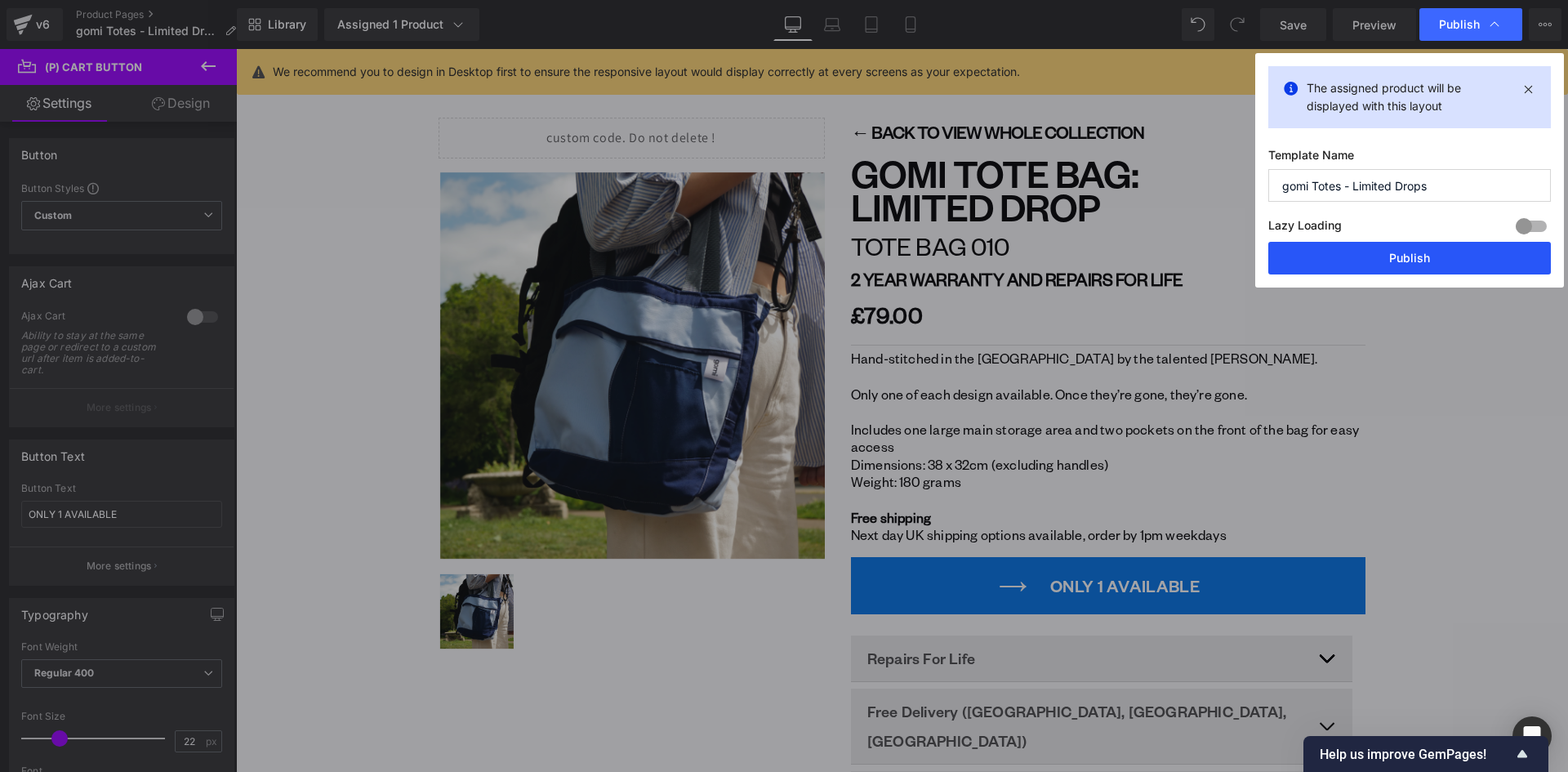
click at [1421, 259] on button "Publish" at bounding box center [1409, 258] width 283 height 32
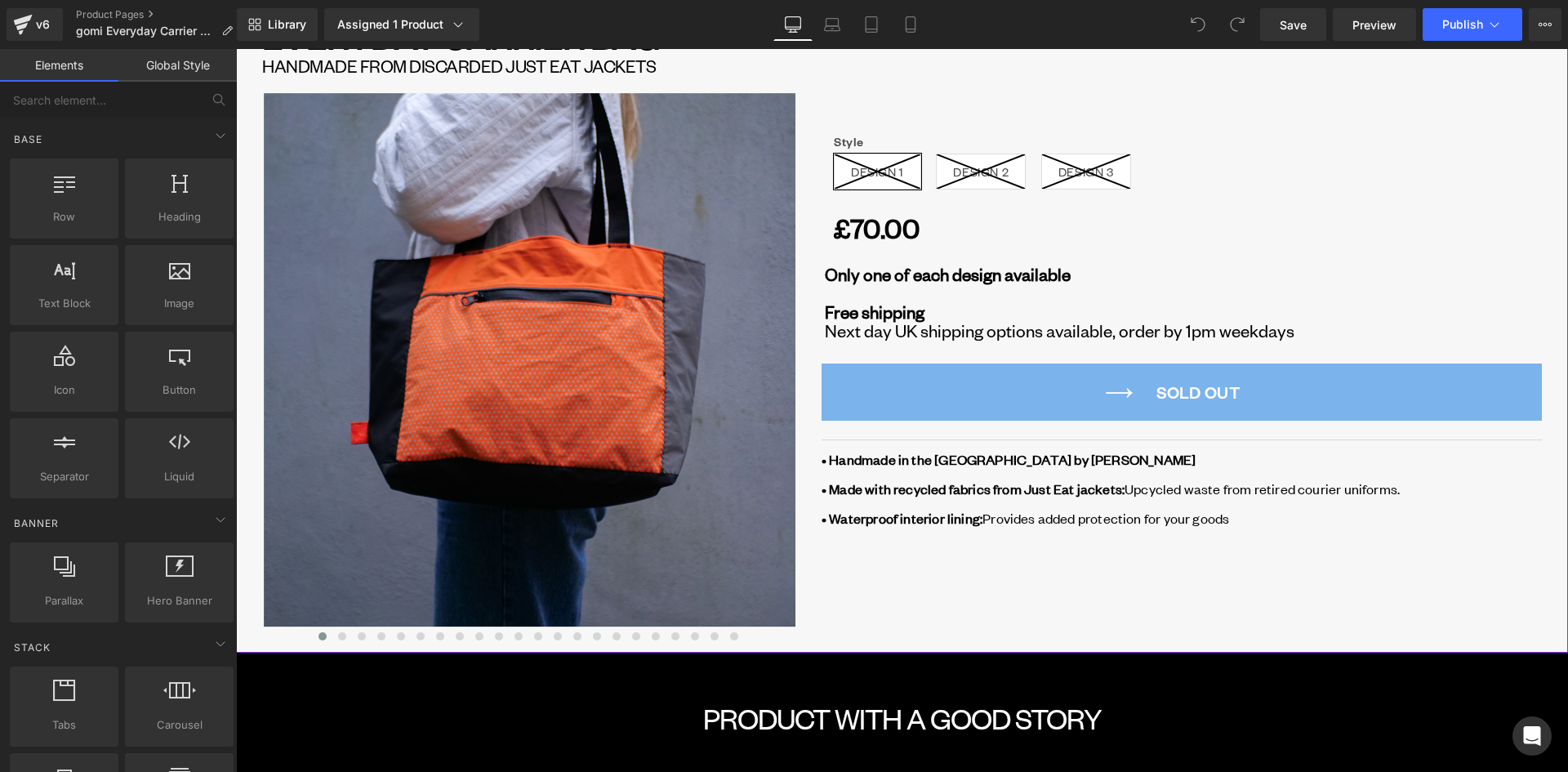
scroll to position [163, 0]
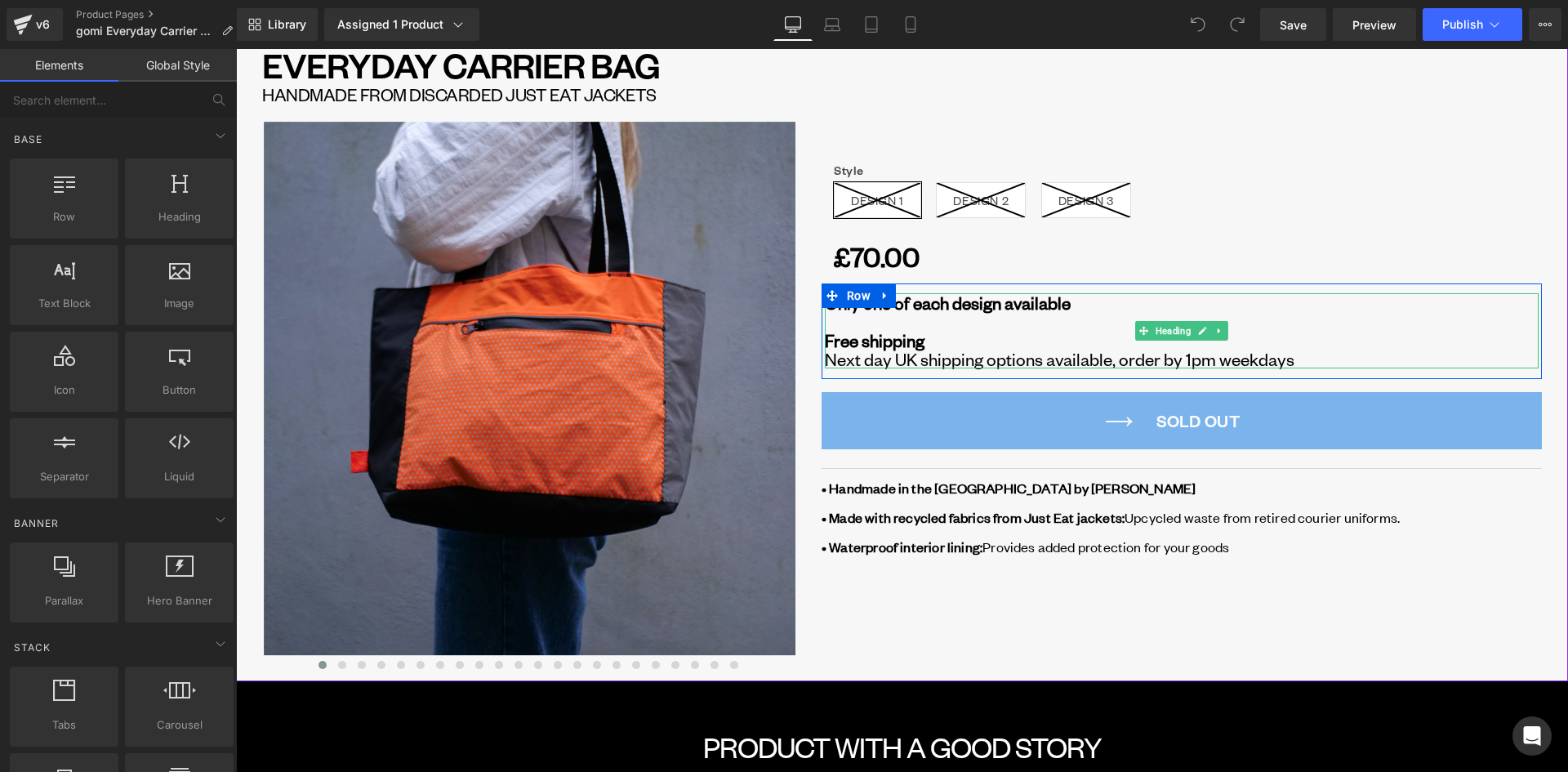
click at [1287, 358] on h1 "Next day UK shipping options available, order by 1pm weekdays" at bounding box center [1181, 359] width 714 height 19
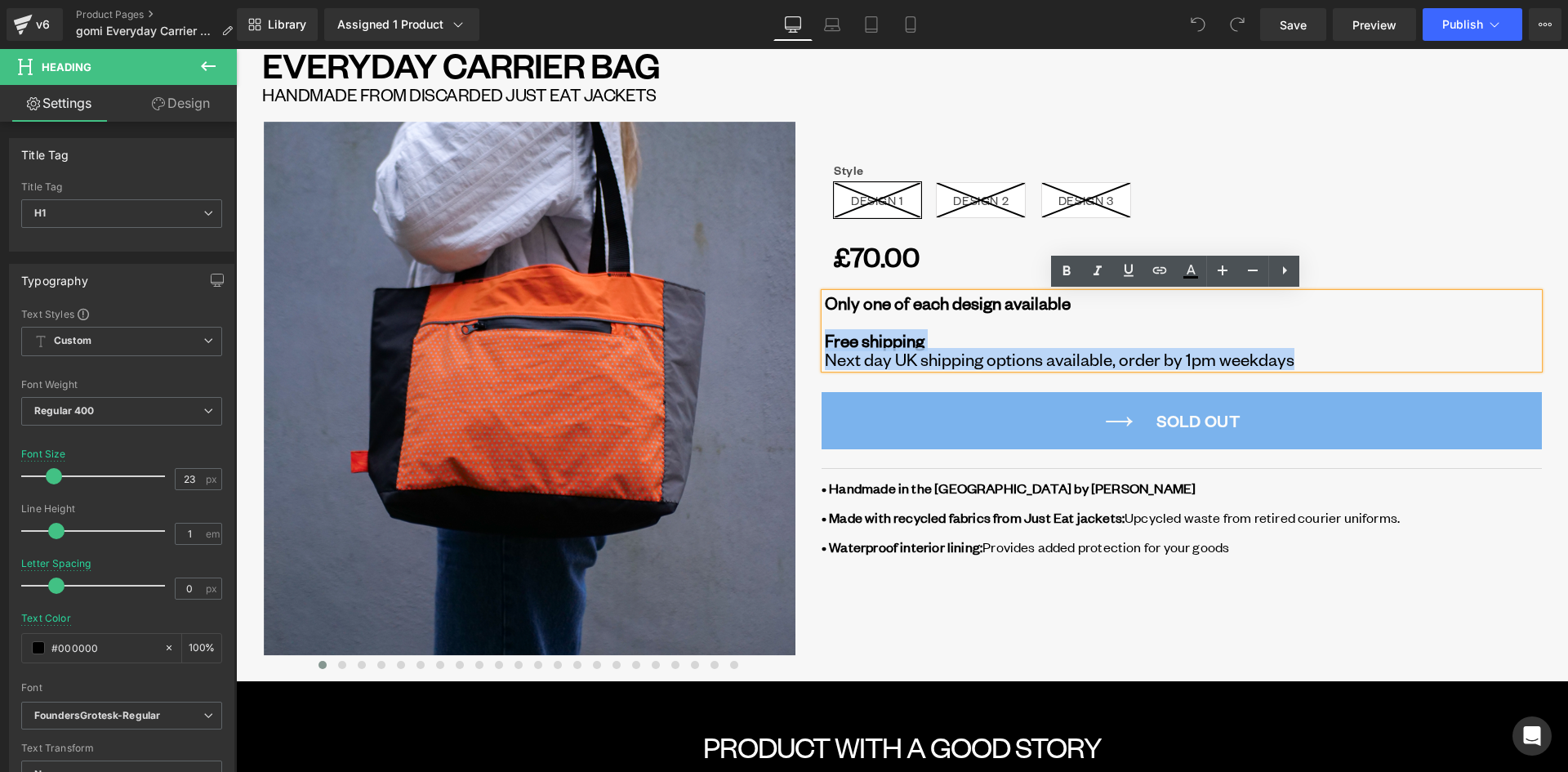
drag, startPoint x: 1285, startPoint y: 360, endPoint x: 812, endPoint y: 339, distance: 473.5
click at [812, 339] on div "‹" at bounding box center [1168, 300] width 746 height 609
copy div "Free shipping Next day UK shipping options available, order by 1pm weekdays"
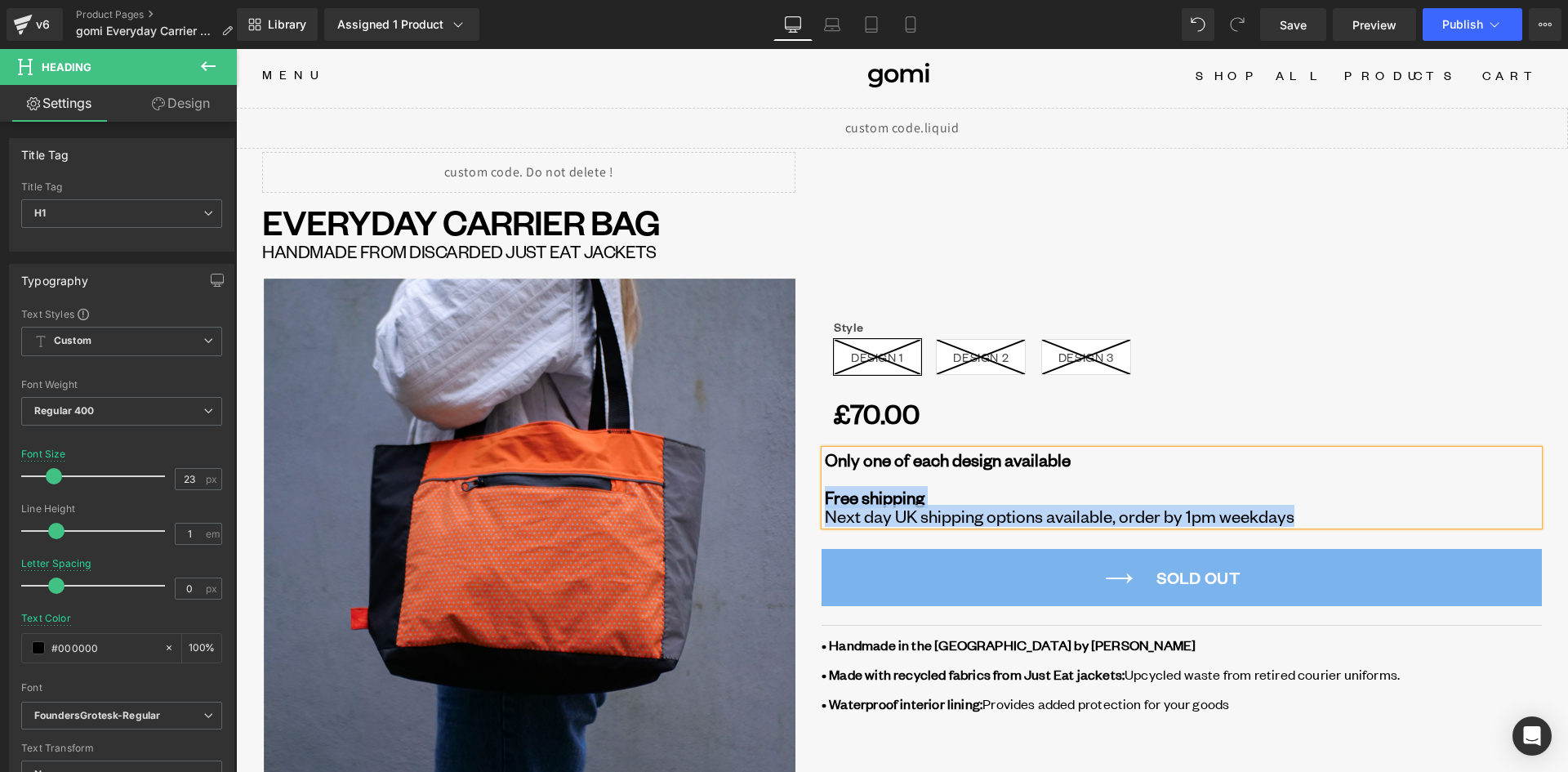
scroll to position [0, 0]
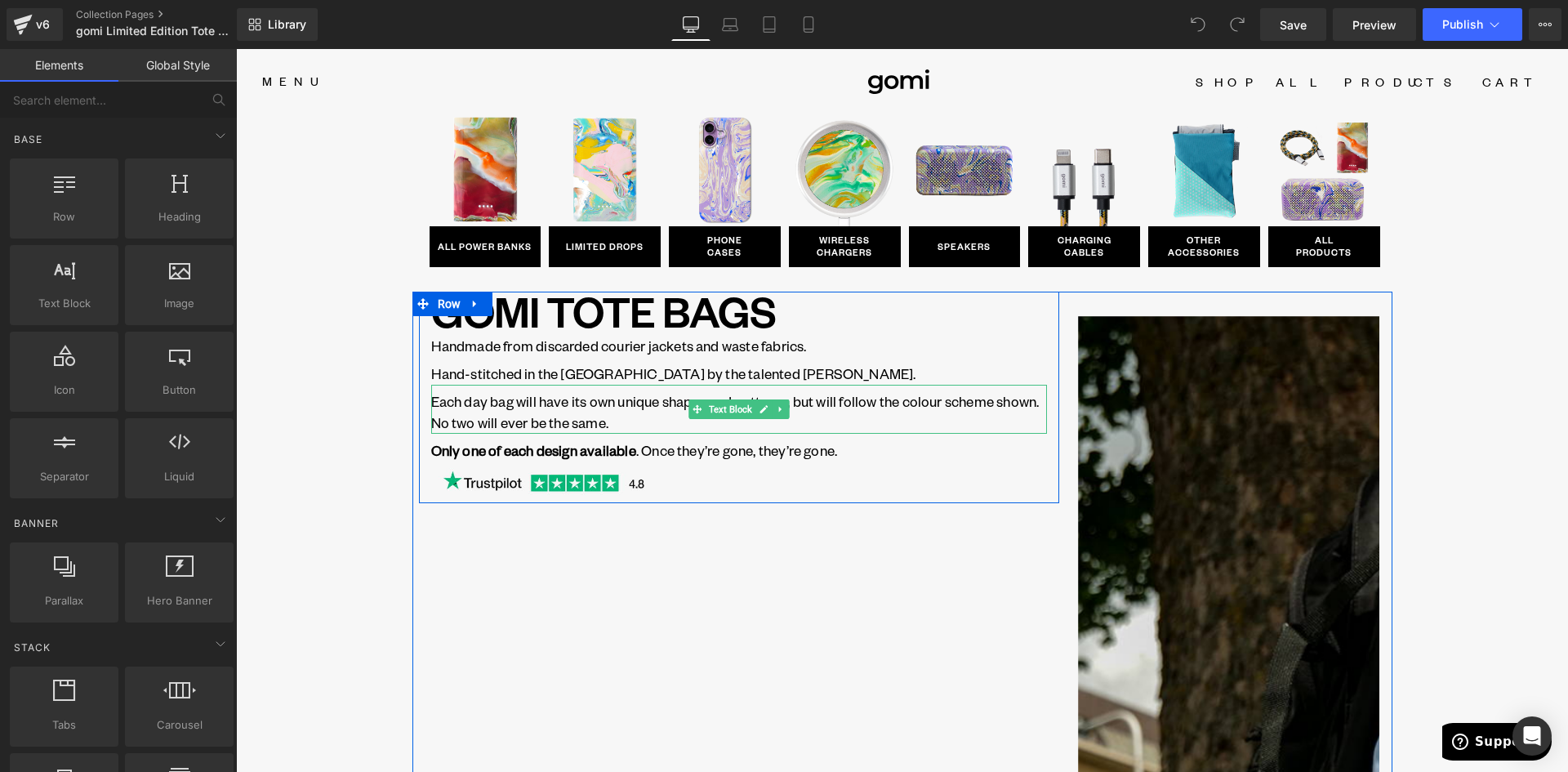
click at [529, 403] on p "Each day bag will have its own unique shapes and patterns, but will follow the …" at bounding box center [738, 413] width 615 height 44
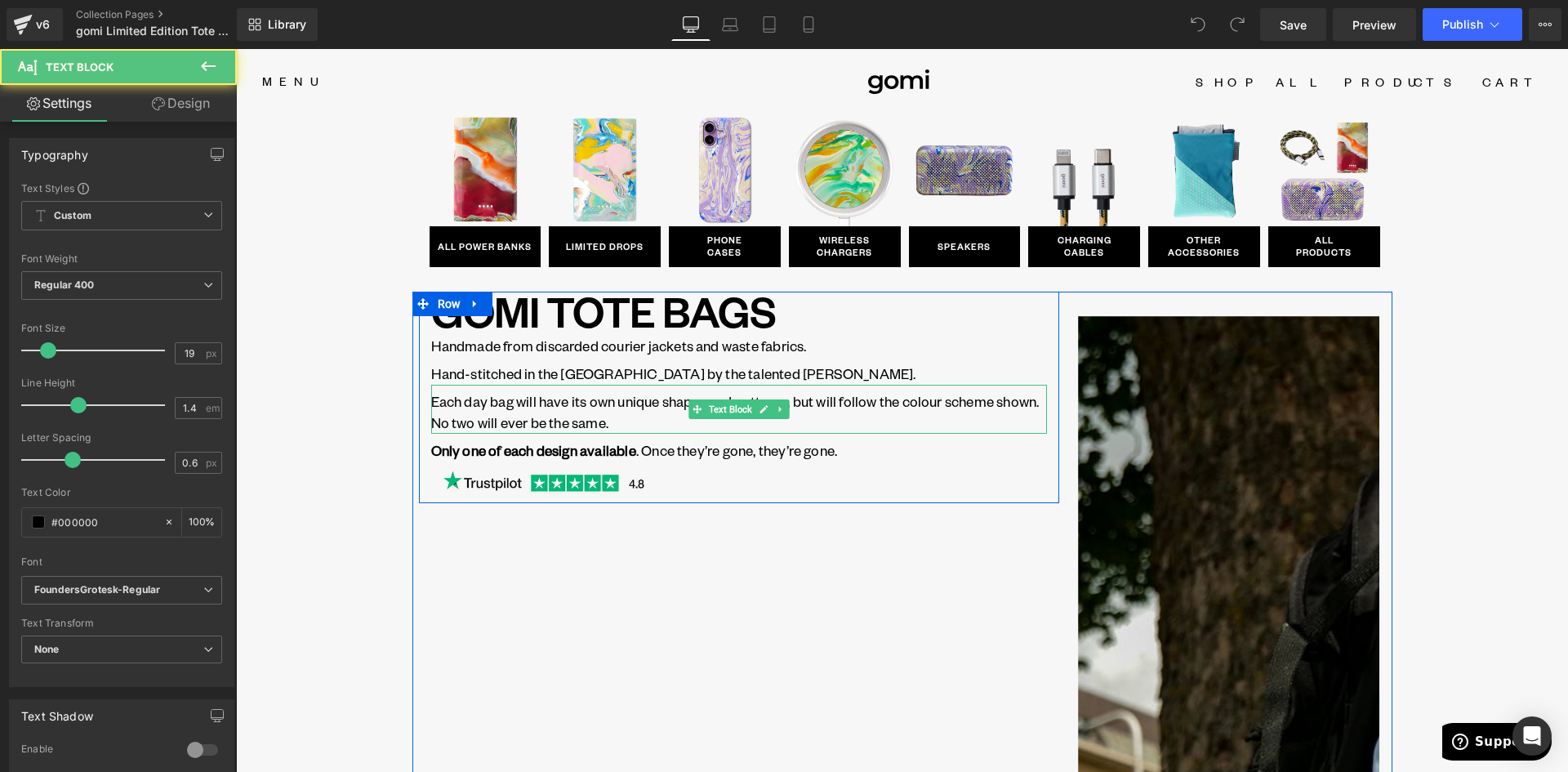
click at [660, 425] on p "Each day bag will have its own unique shapes and patterns, but will follow the …" at bounding box center [738, 413] width 615 height 44
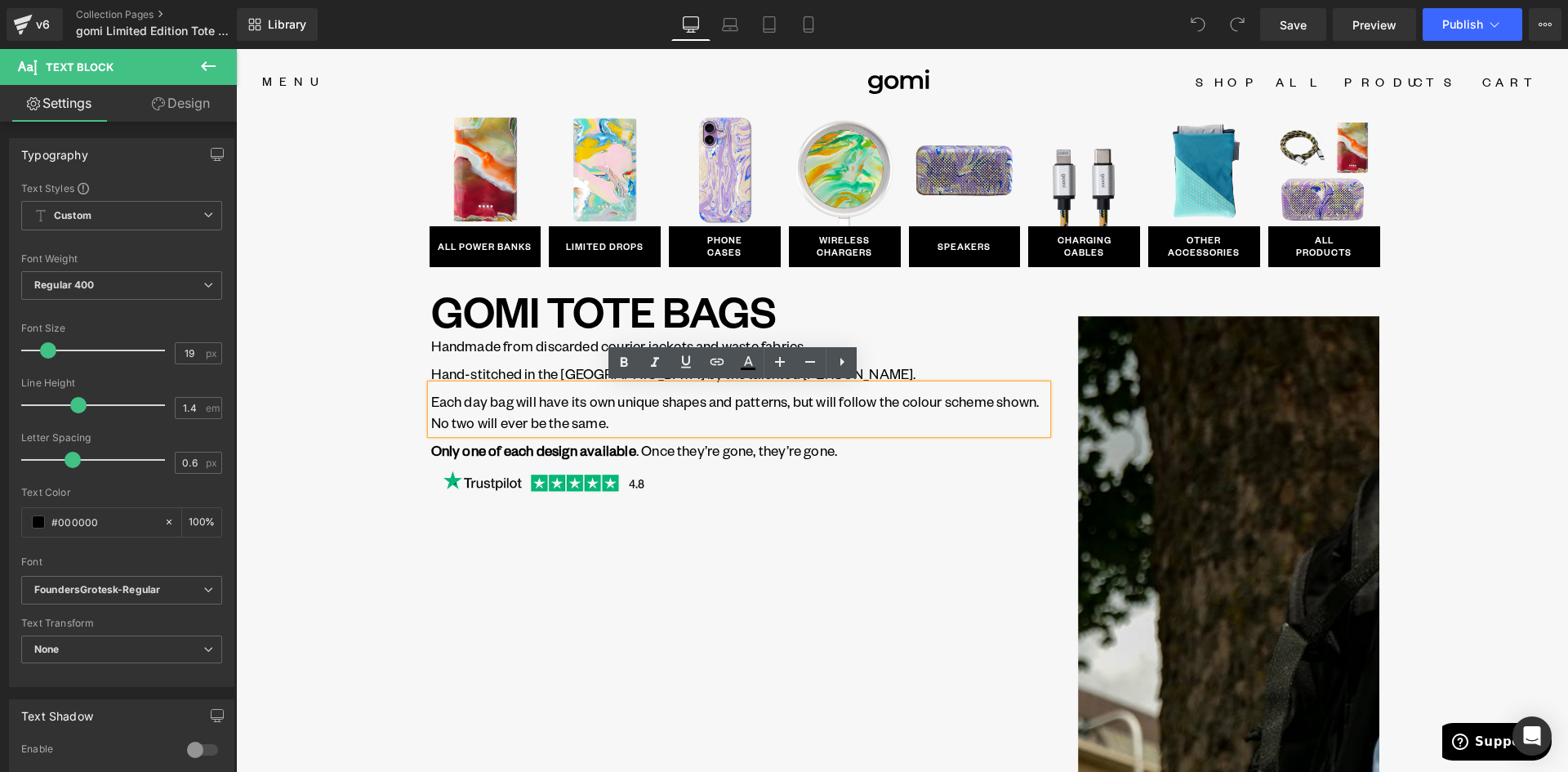
drag, startPoint x: 350, startPoint y: 447, endPoint x: 424, endPoint y: 431, distance: 75.7
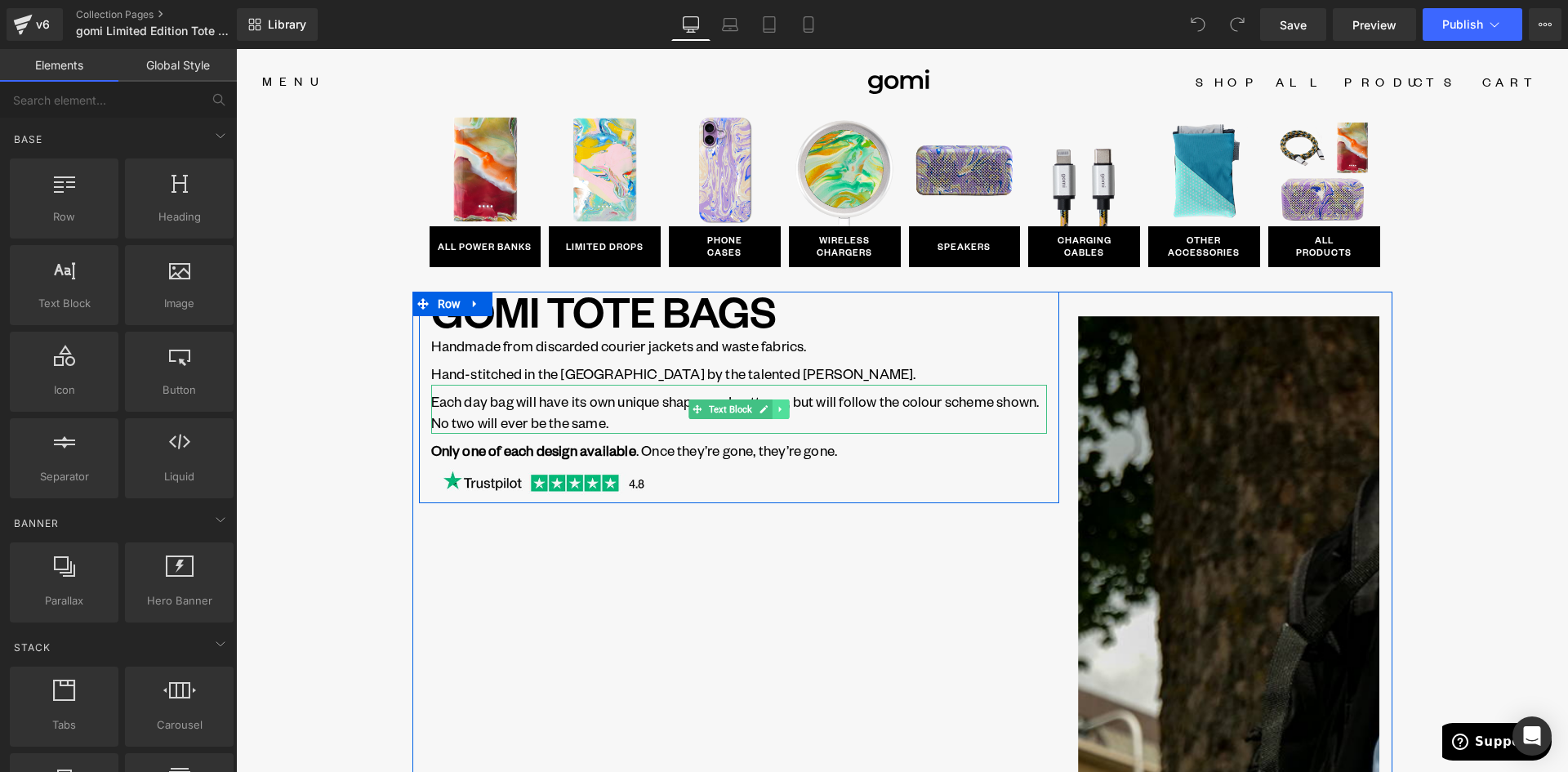
click at [776, 408] on icon at bounding box center [779, 409] width 9 height 9
click at [786, 415] on link at bounding box center [789, 409] width 17 height 20
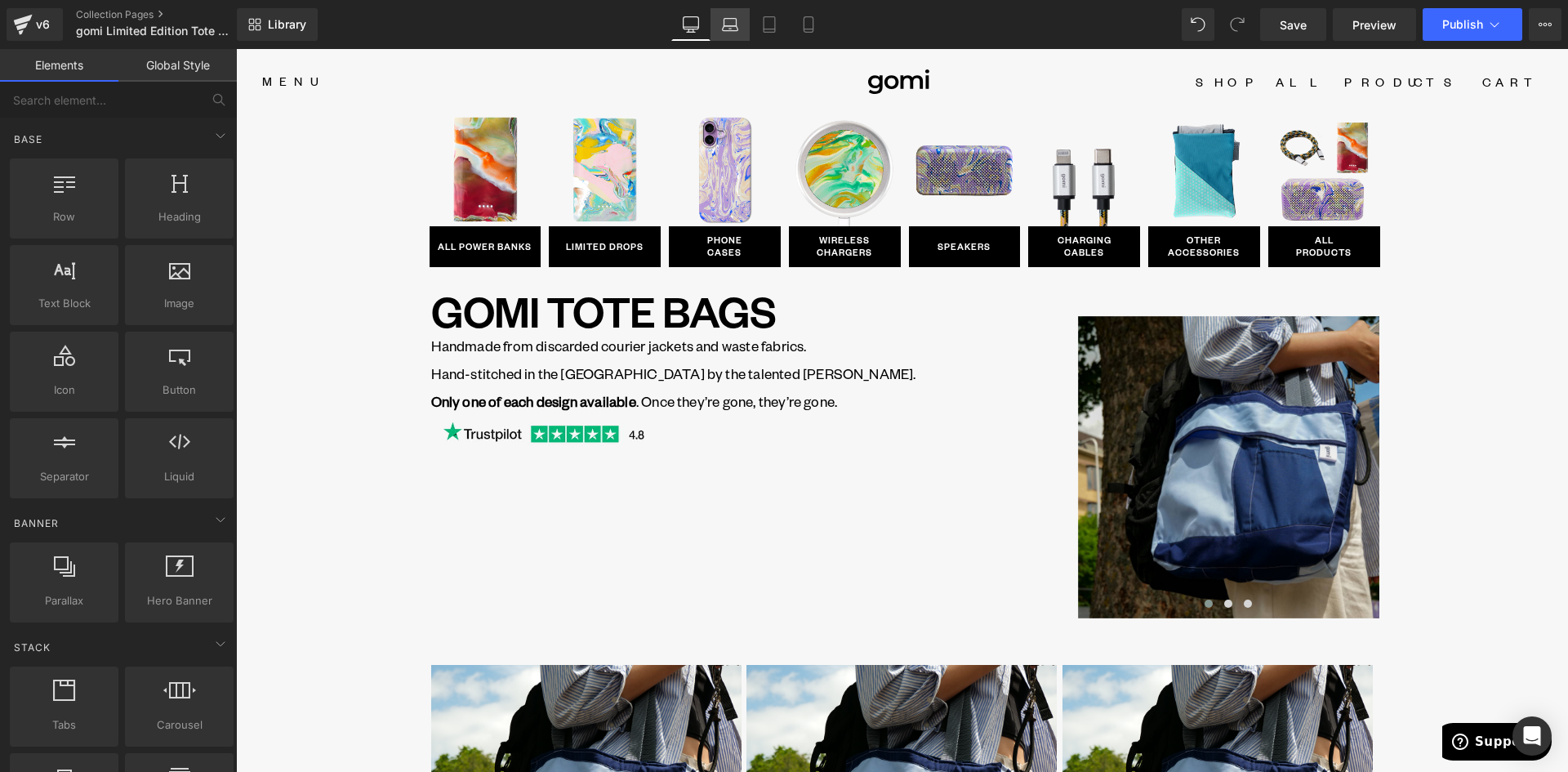
click at [730, 23] on icon at bounding box center [729, 24] width 16 height 16
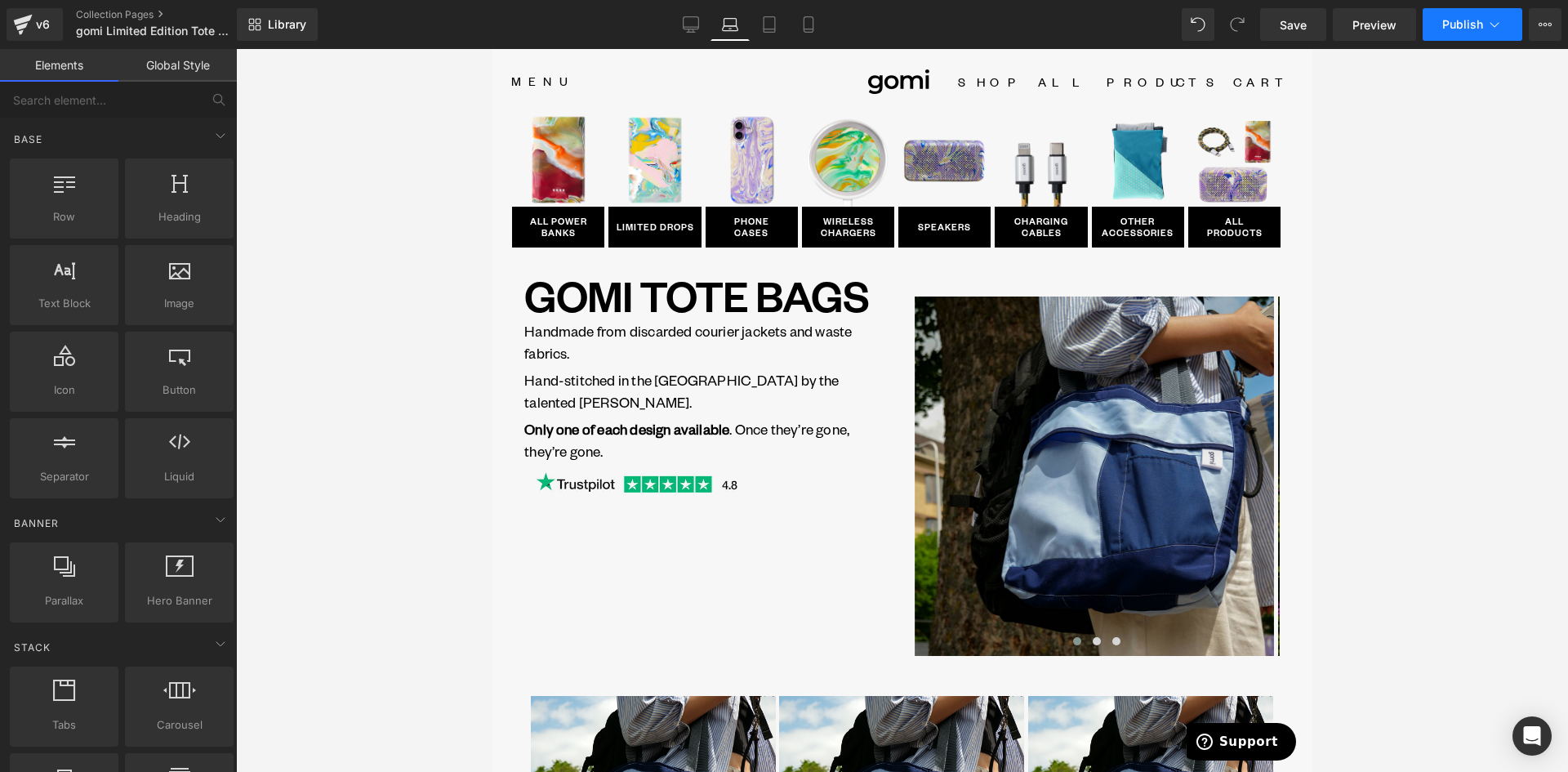
click at [1462, 19] on span "Publish" at bounding box center [1462, 25] width 41 height 13
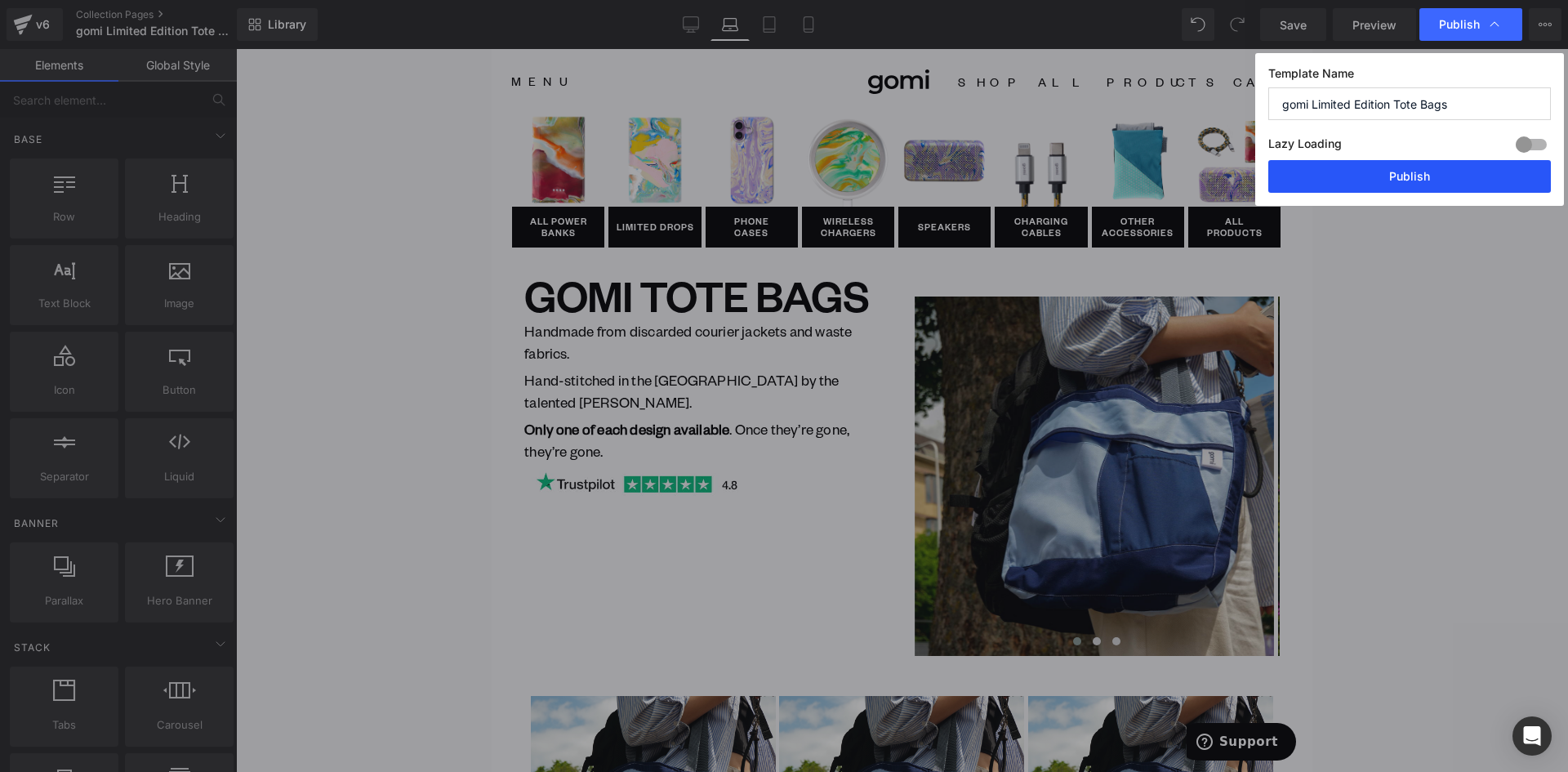
click at [1372, 182] on button "Publish" at bounding box center [1409, 176] width 283 height 32
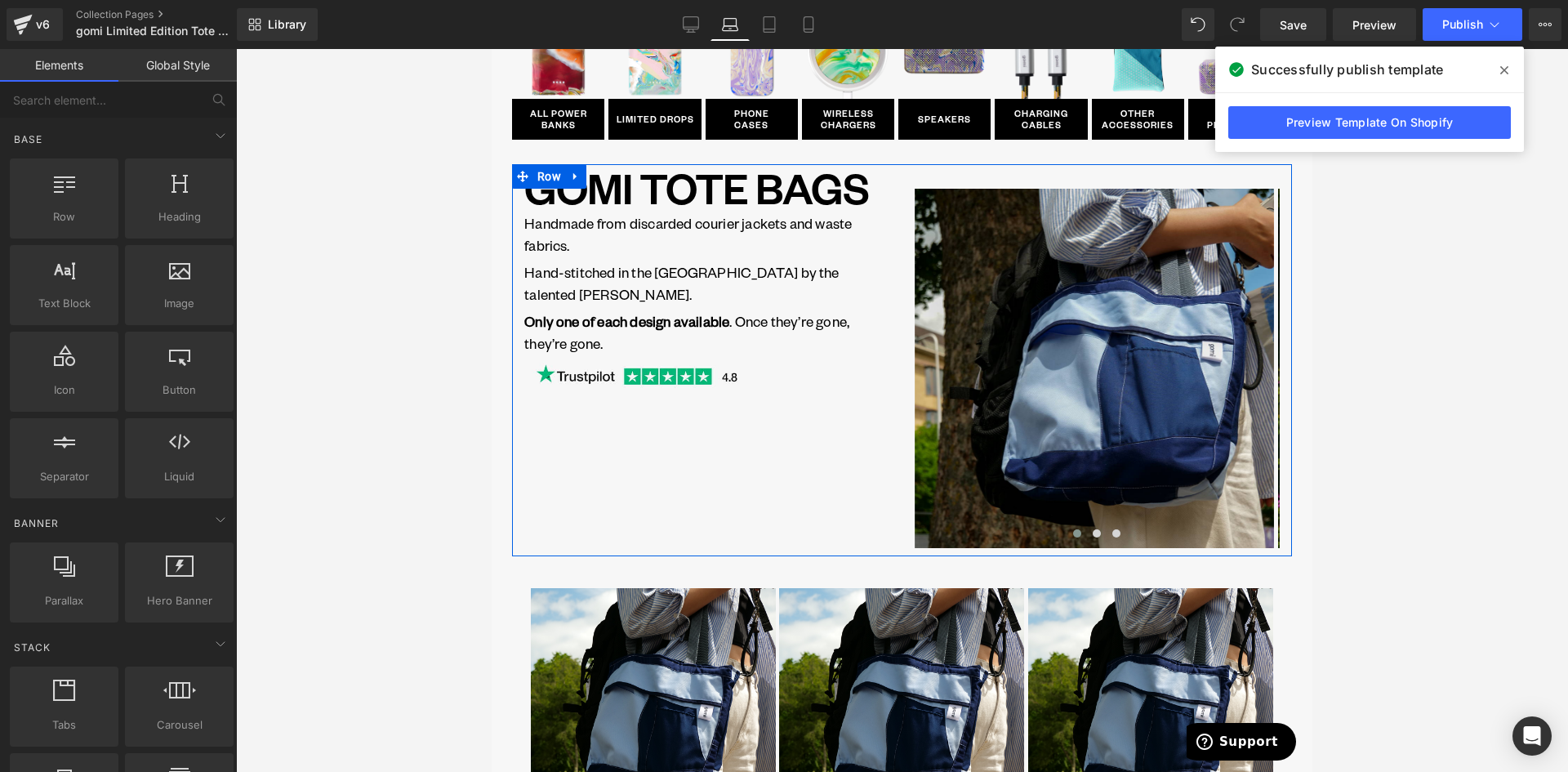
scroll to position [82, 0]
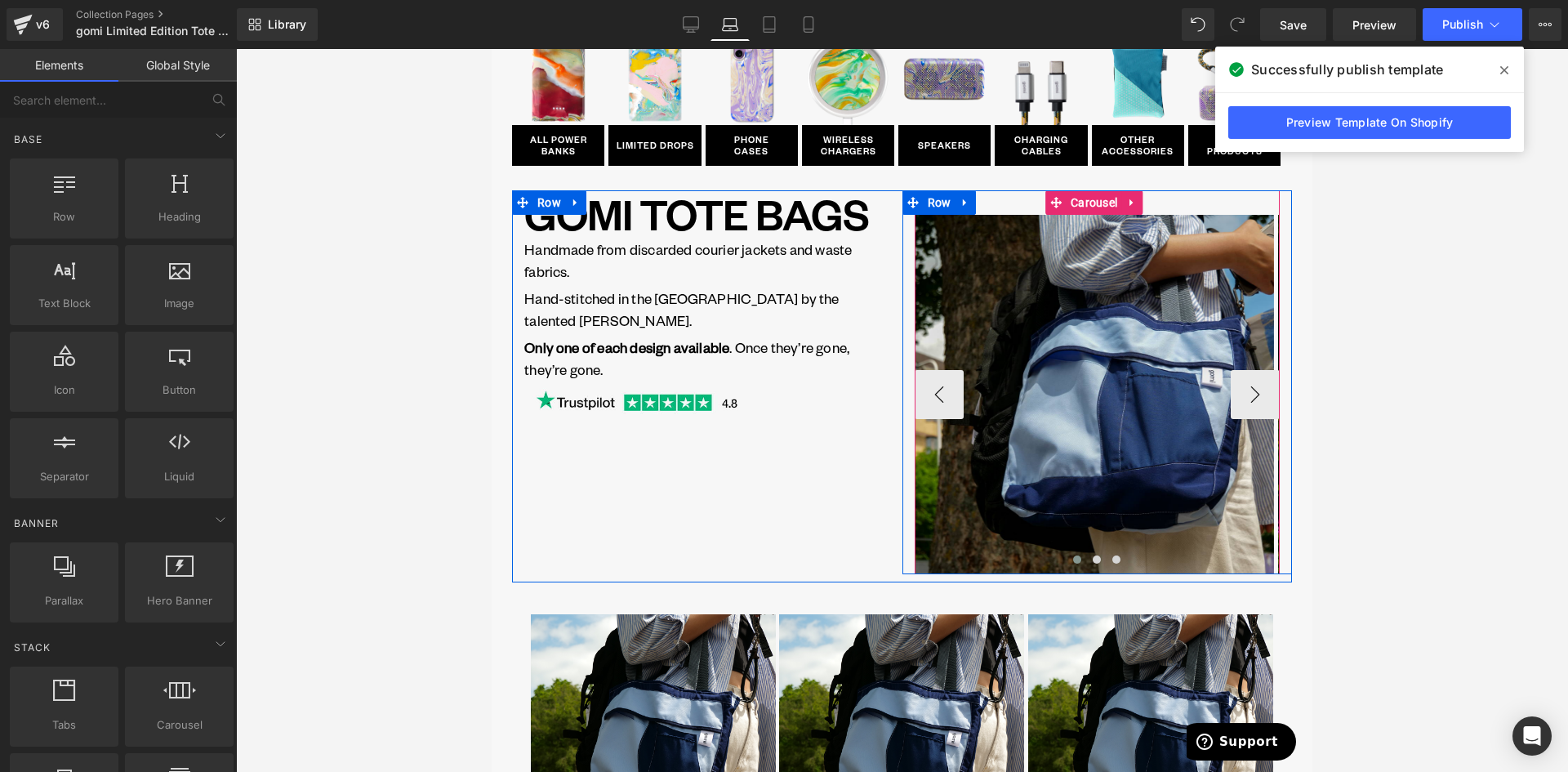
click at [997, 197] on div "Image Image Image ‹ › Carousel" at bounding box center [1097, 382] width 365 height 384
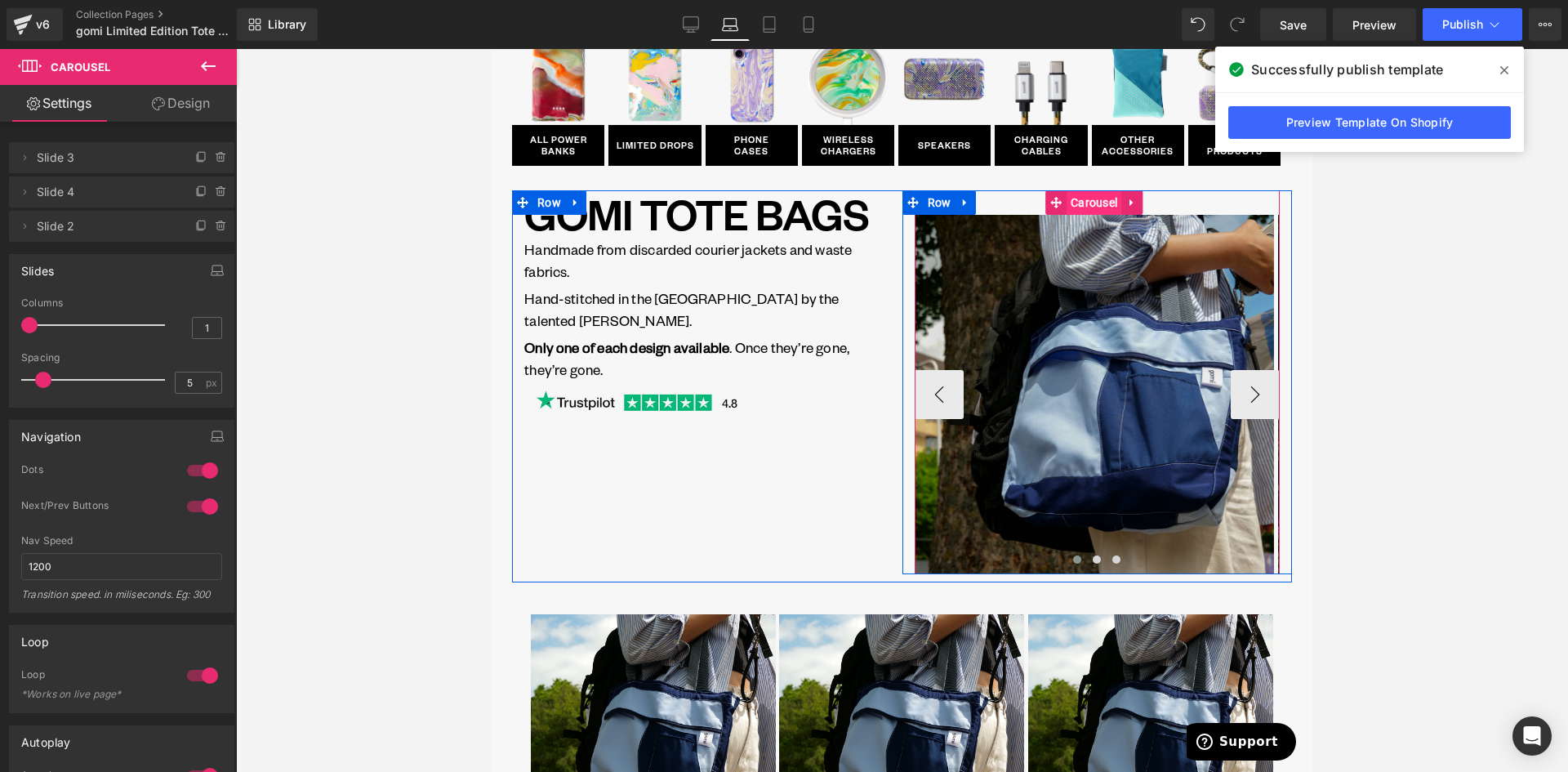
click at [1068, 203] on span "Carousel" at bounding box center [1094, 203] width 55 height 25
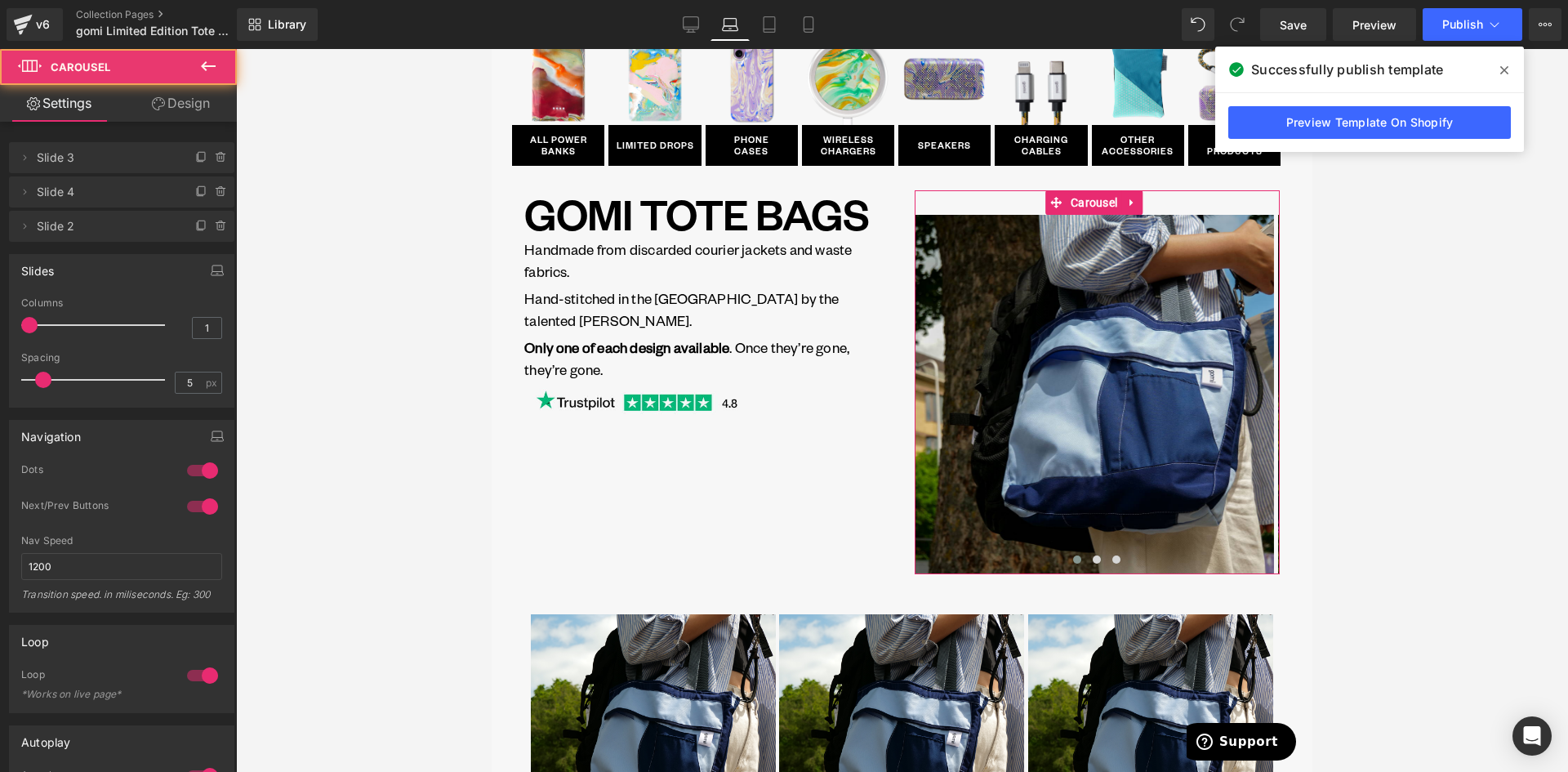
click at [173, 92] on link "Design" at bounding box center [180, 103] width 119 height 37
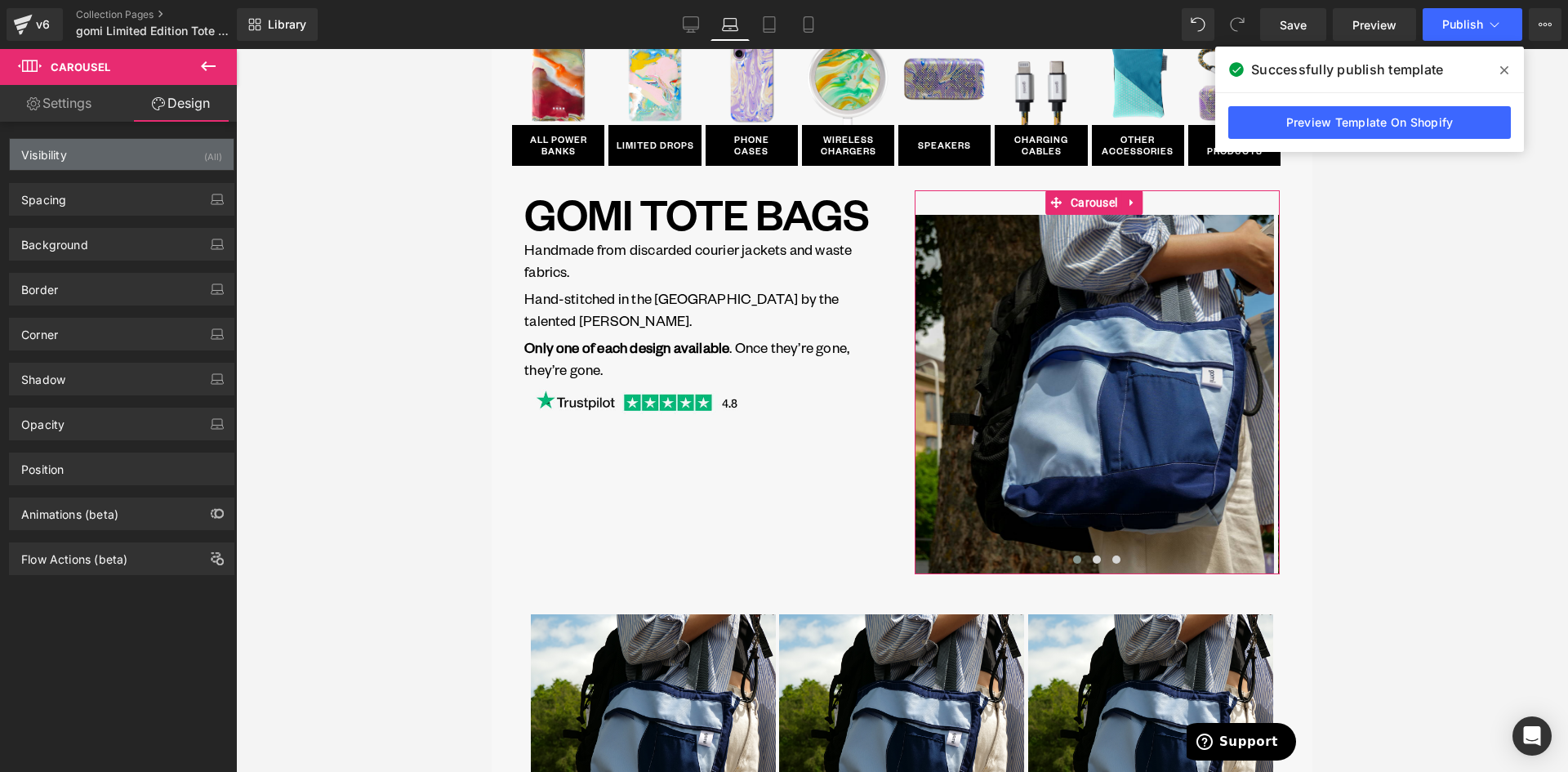
click at [91, 160] on div "Visibility (All)" at bounding box center [121, 154] width 224 height 31
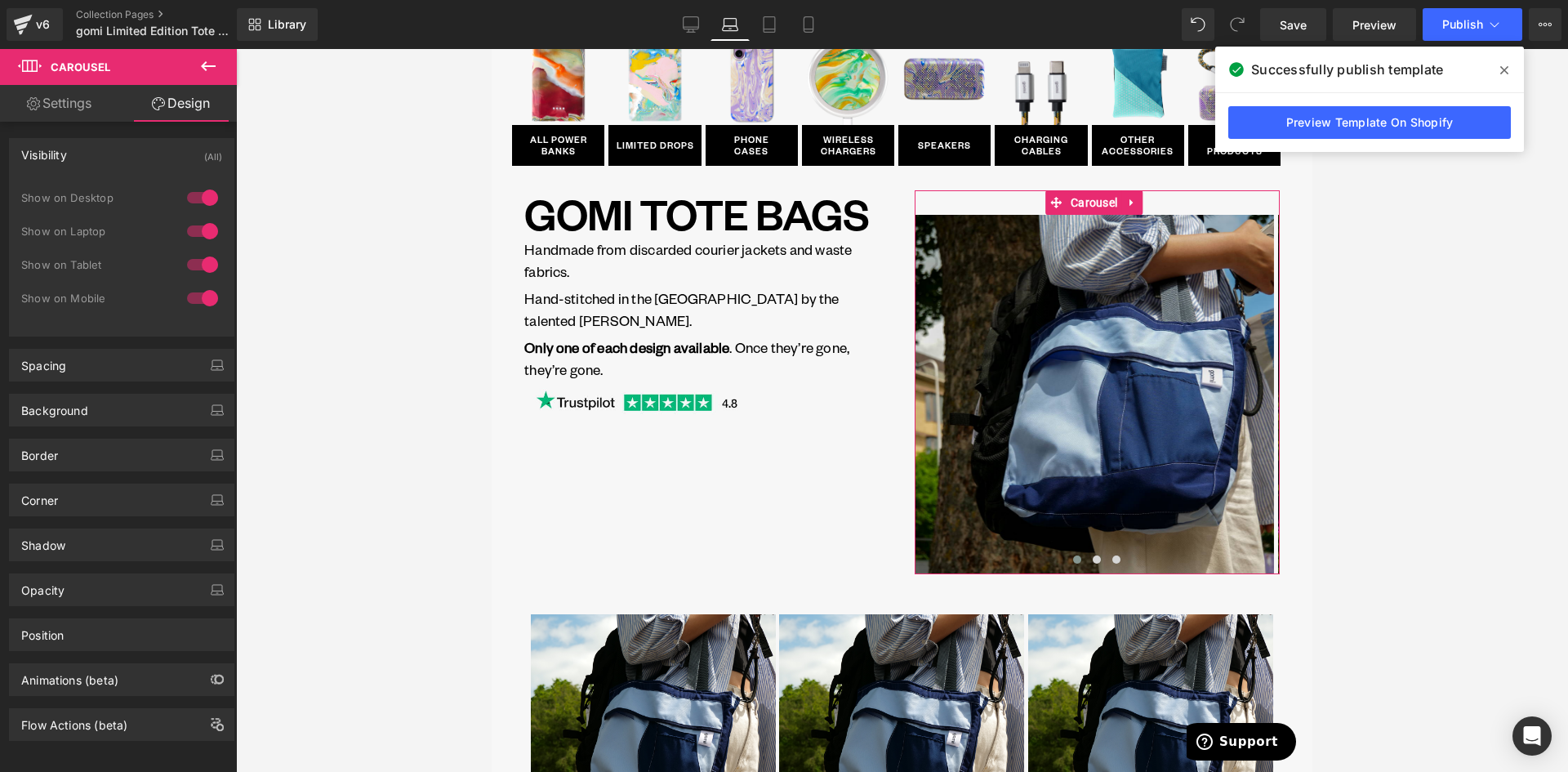
click at [85, 156] on div "Visibility (All)" at bounding box center [121, 154] width 224 height 31
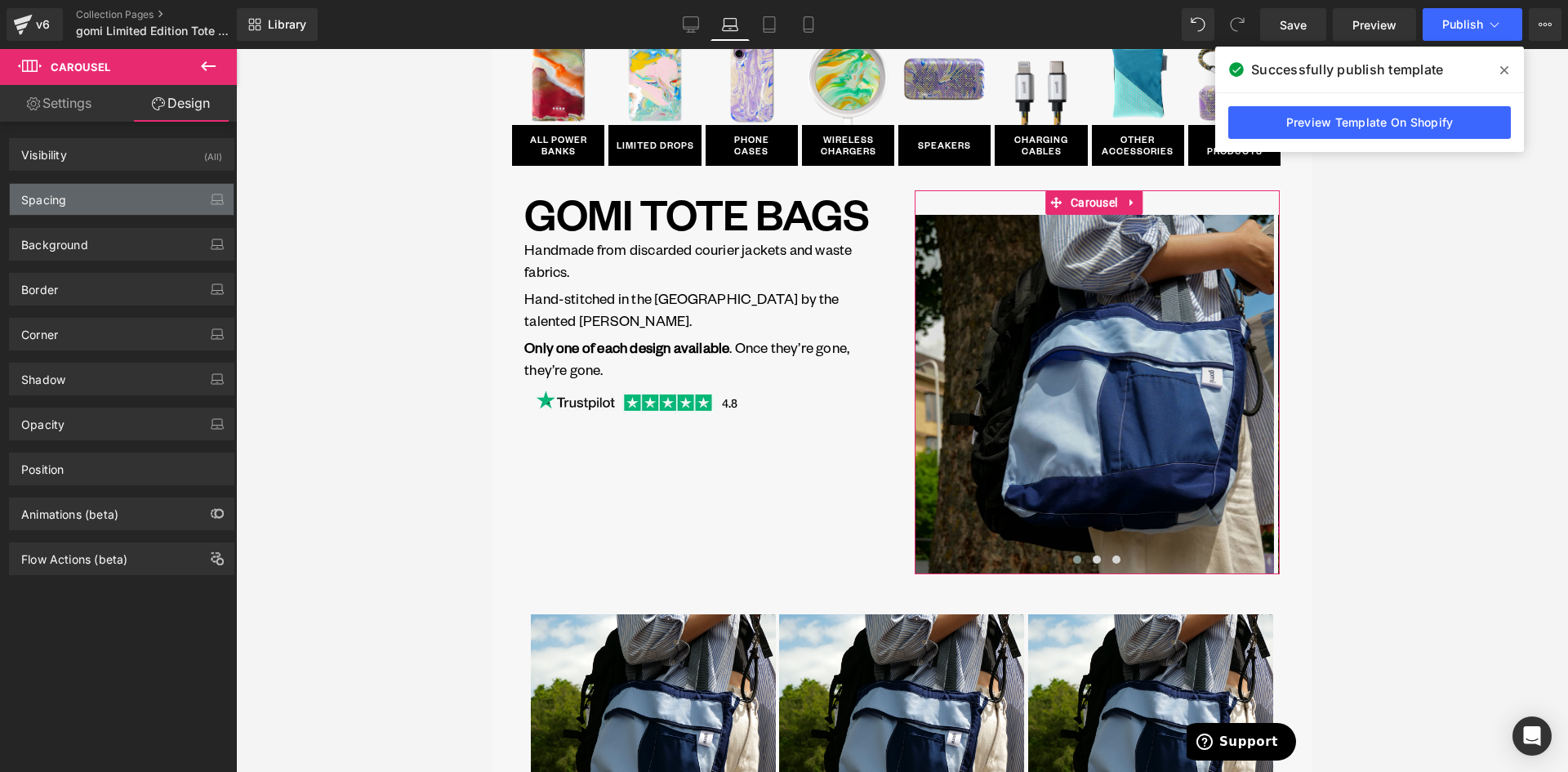
click at [120, 205] on div "Spacing" at bounding box center [121, 199] width 224 height 31
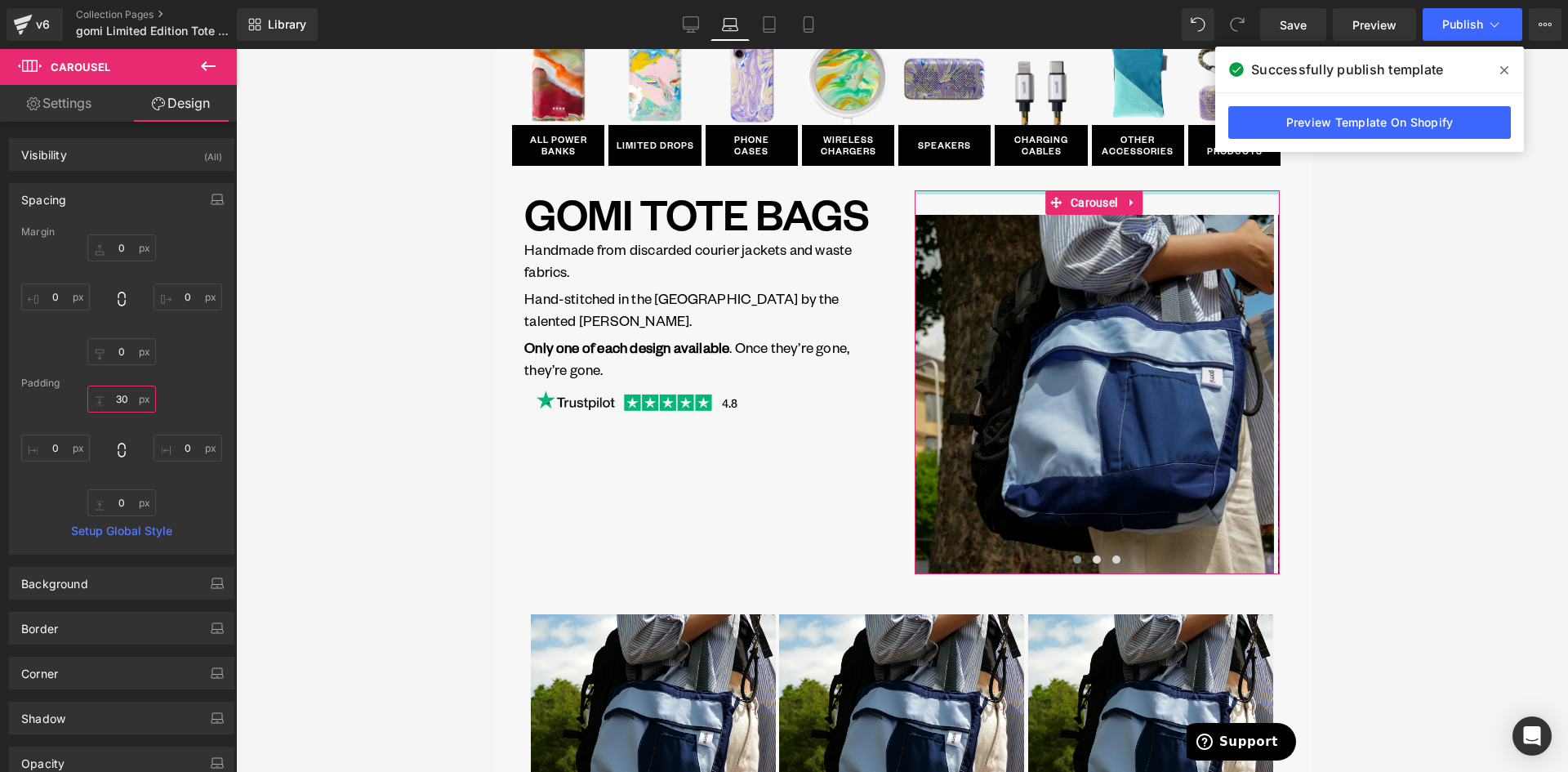
click at [124, 396] on input "30" at bounding box center [121, 399] width 68 height 27
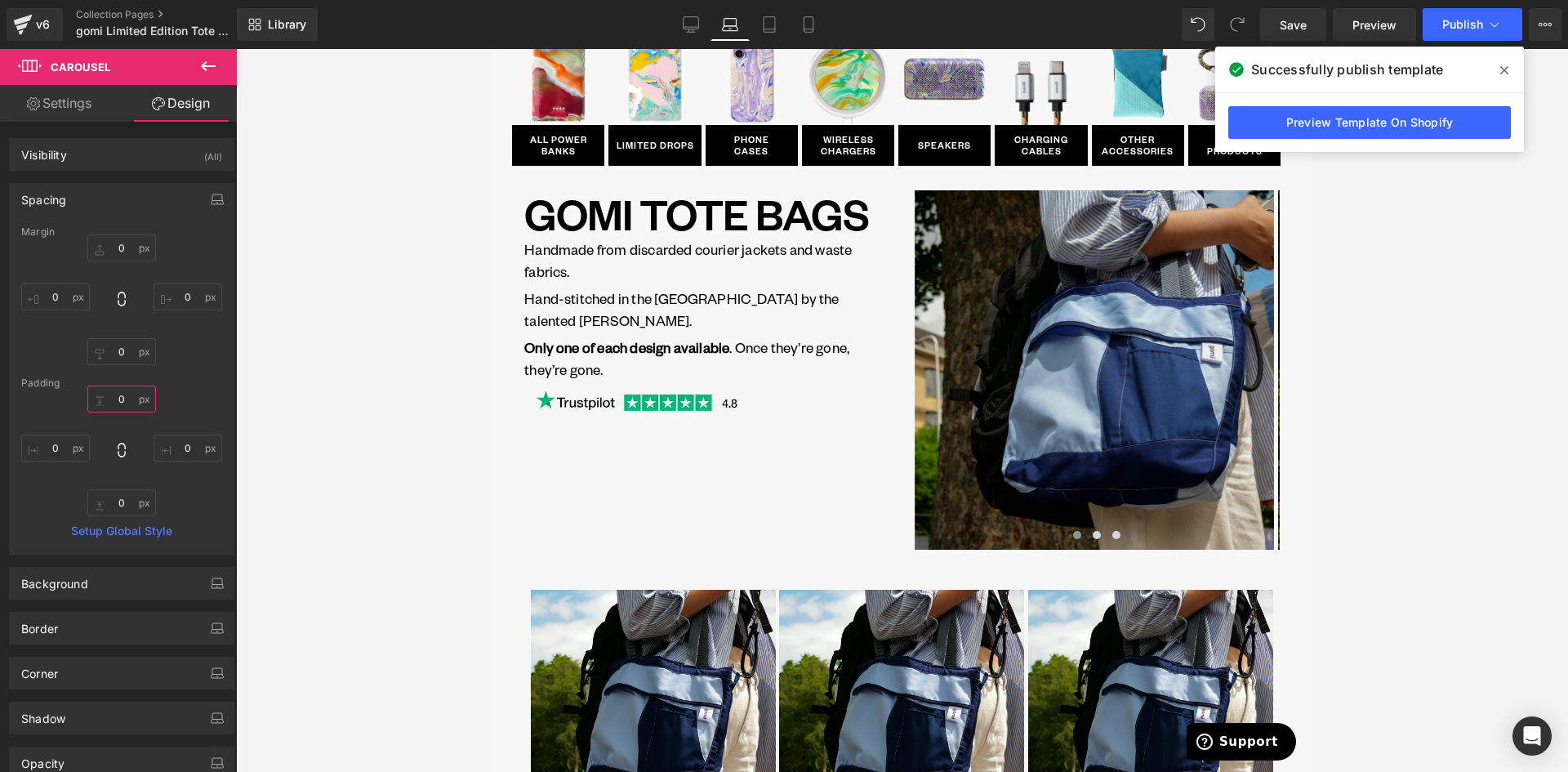
type input "0"
click at [709, 24] on div "Desktop Laptop Tablet Mobile" at bounding box center [749, 25] width 156 height 32
click at [692, 22] on icon at bounding box center [690, 24] width 16 height 16
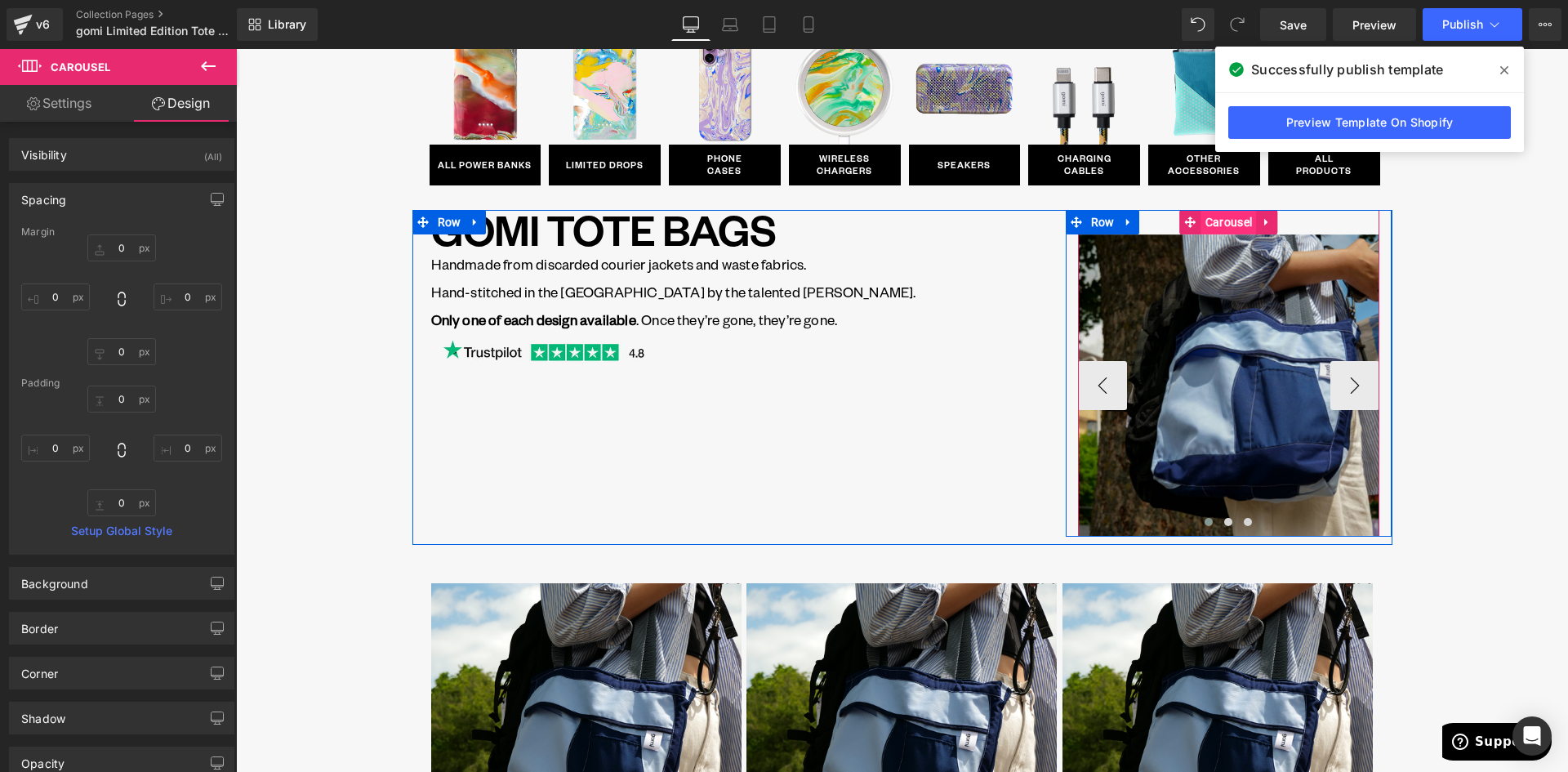
click at [1220, 226] on span "Carousel" at bounding box center [1229, 222] width 55 height 25
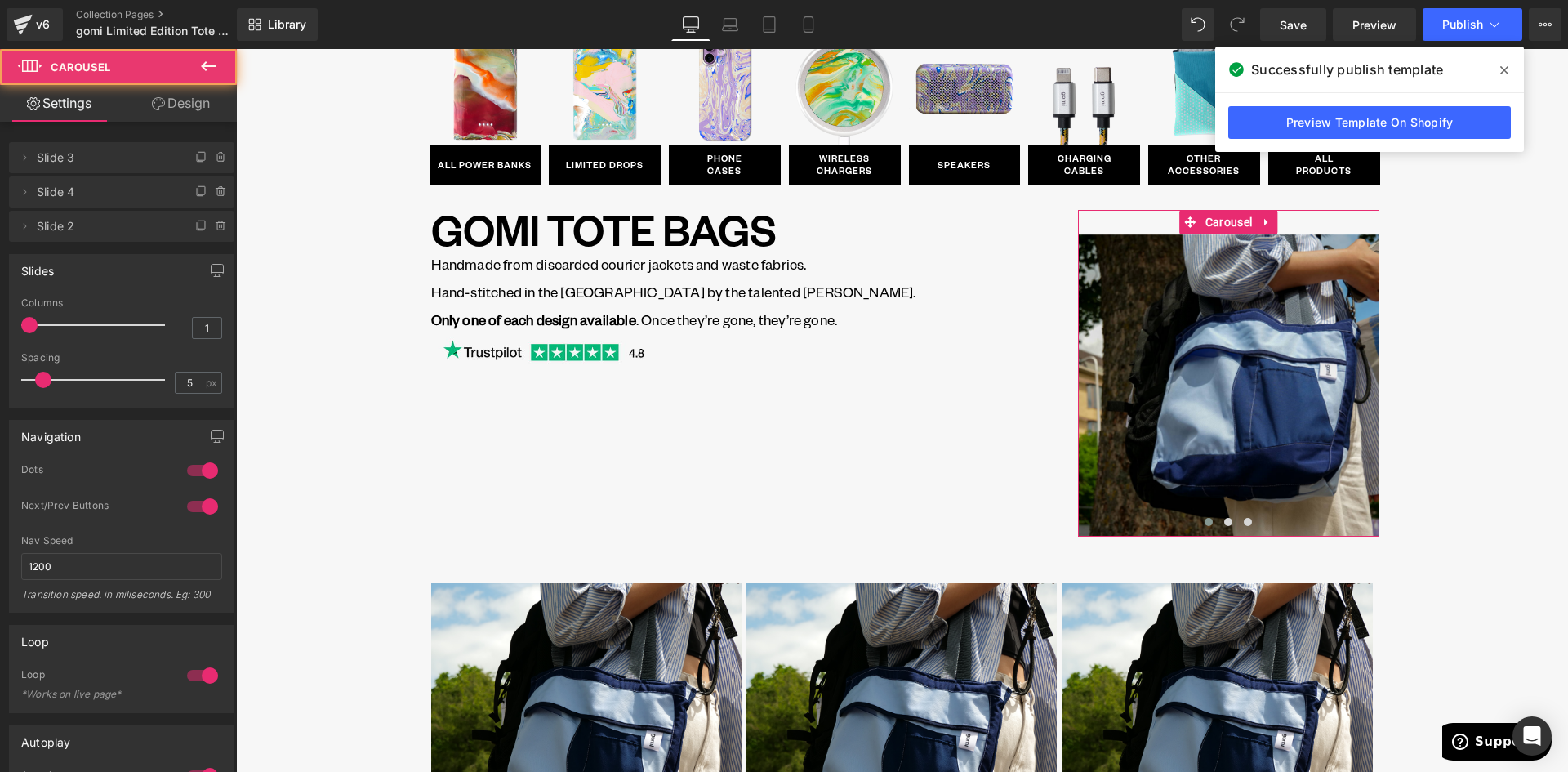
drag, startPoint x: 180, startPoint y: 102, endPoint x: 64, endPoint y: 185, distance: 142.6
click at [179, 102] on link "Design" at bounding box center [180, 103] width 119 height 37
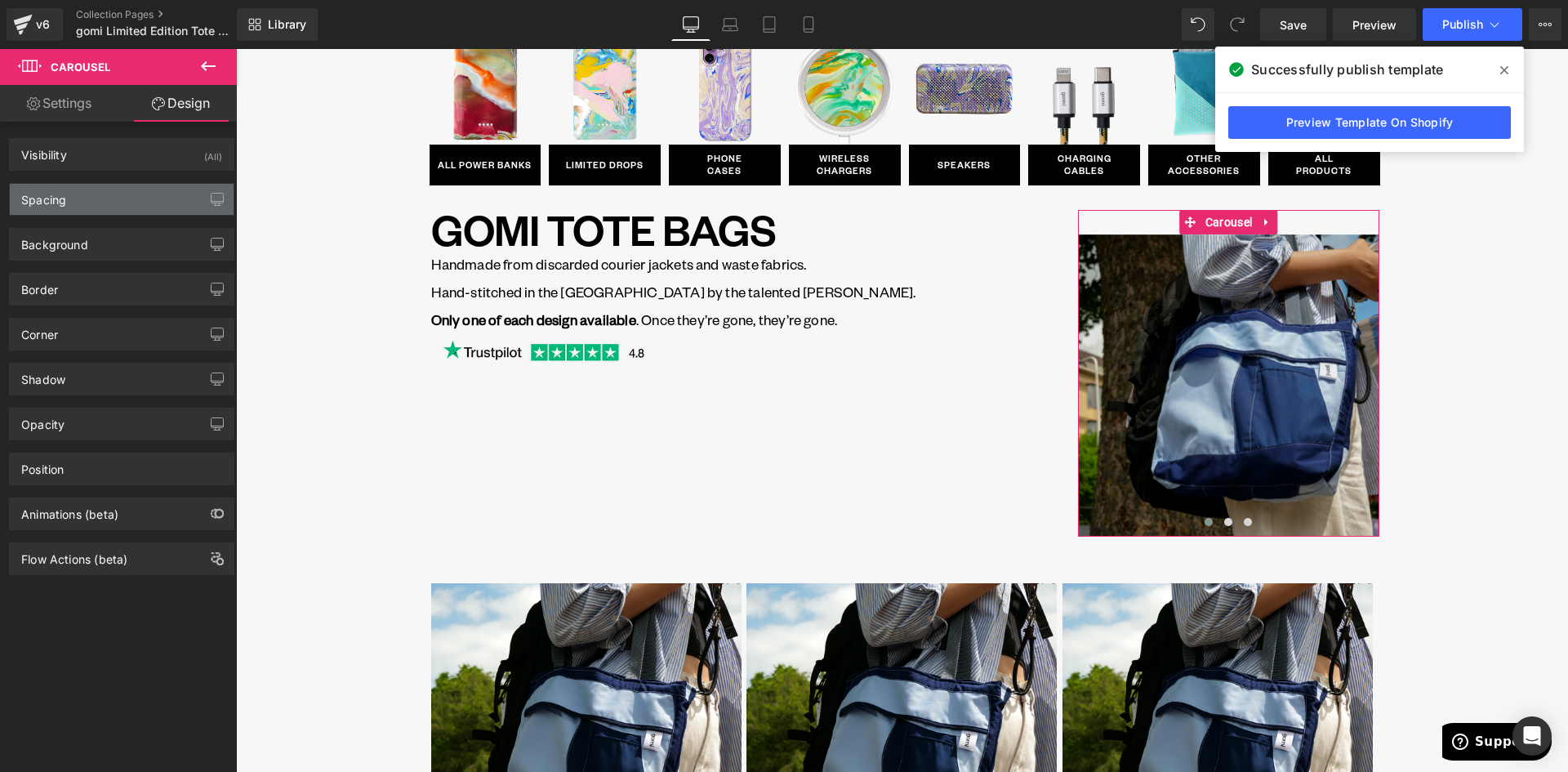
click at [64, 195] on div "Spacing" at bounding box center [43, 195] width 45 height 23
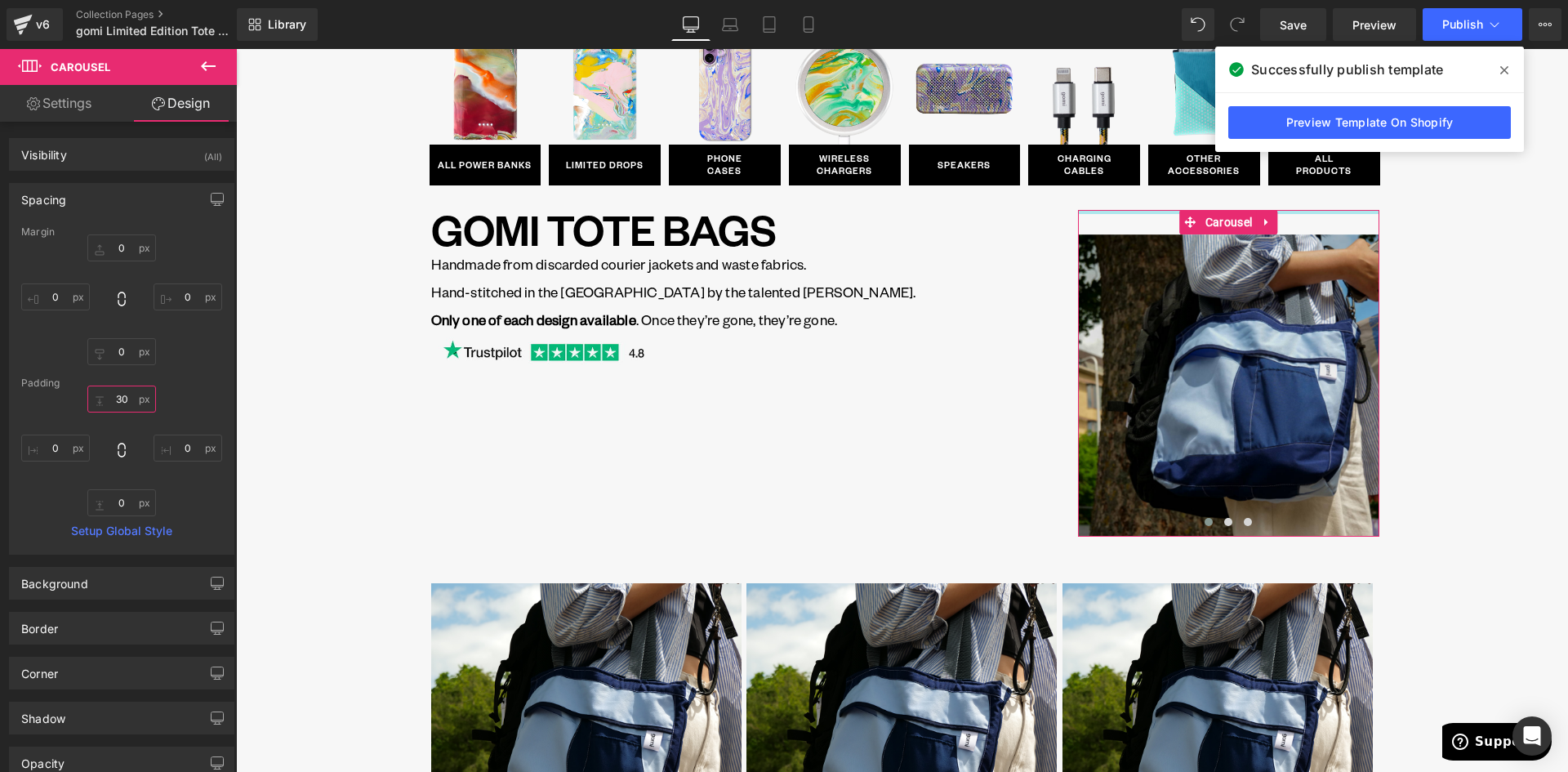
click at [130, 408] on input "30" at bounding box center [121, 399] width 68 height 27
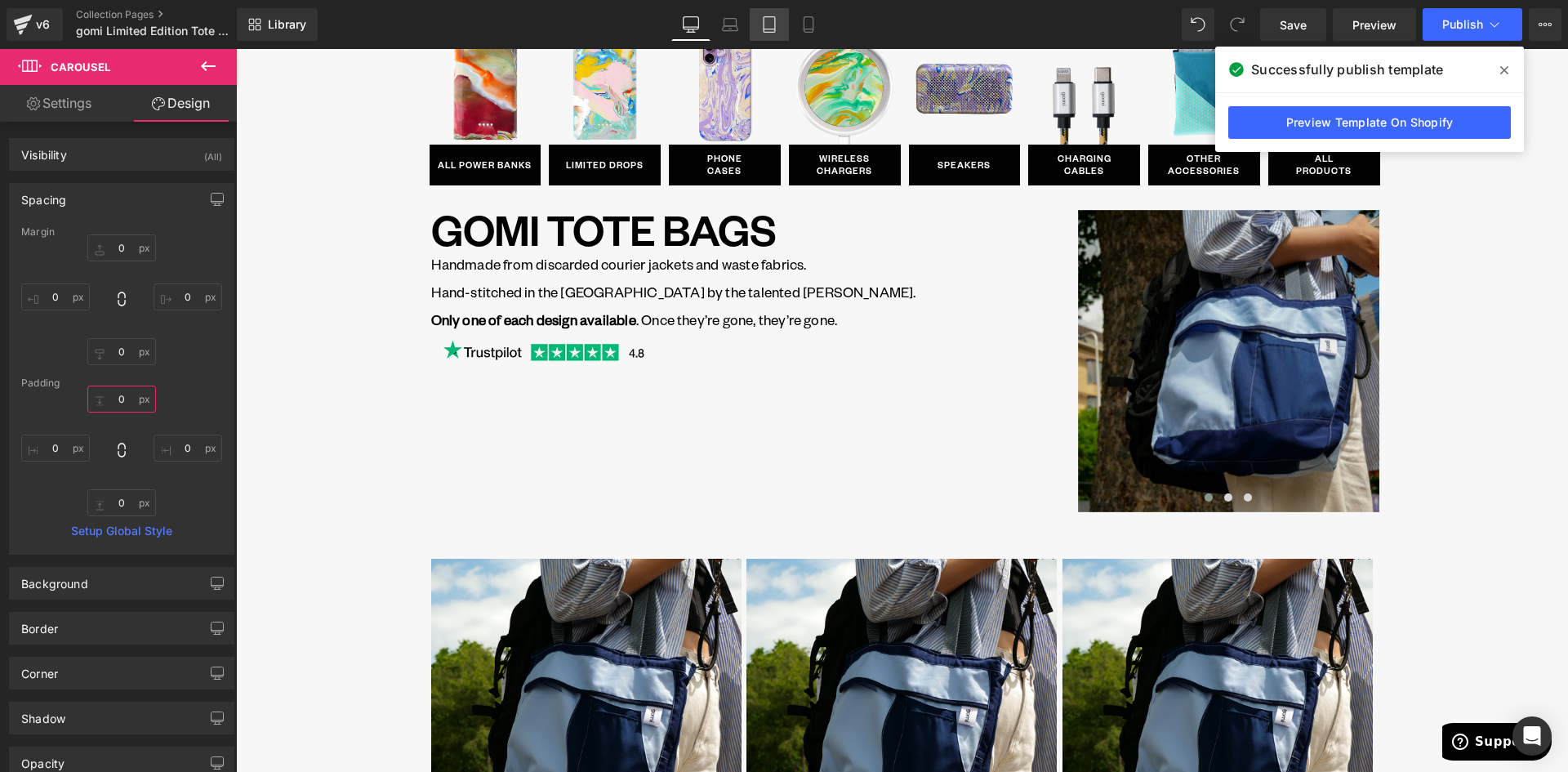
type input "0"
click at [759, 25] on link "Tablet" at bounding box center [769, 25] width 39 height 32
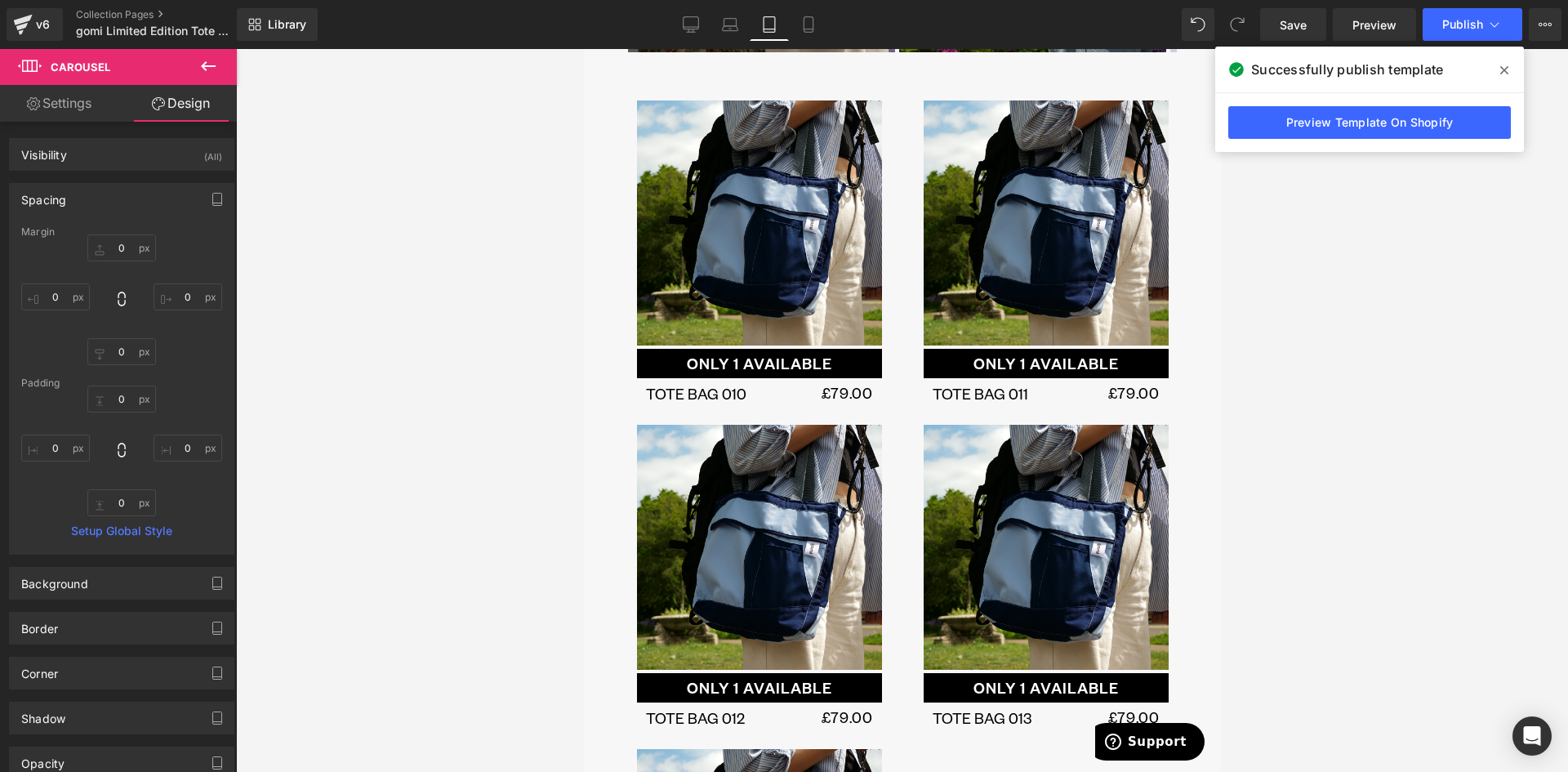
scroll to position [289, 0]
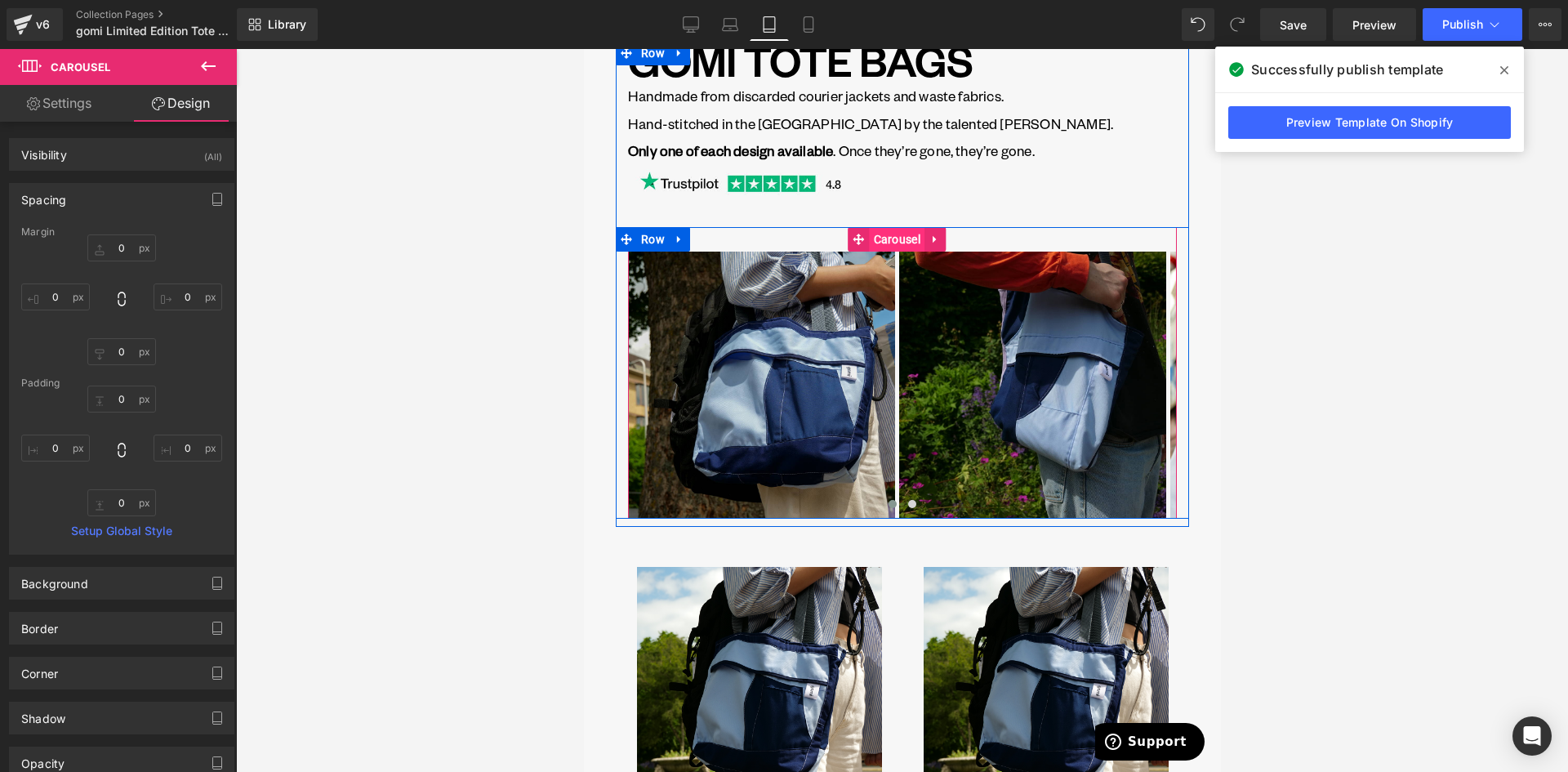
click at [877, 227] on span "Carousel" at bounding box center [896, 239] width 55 height 25
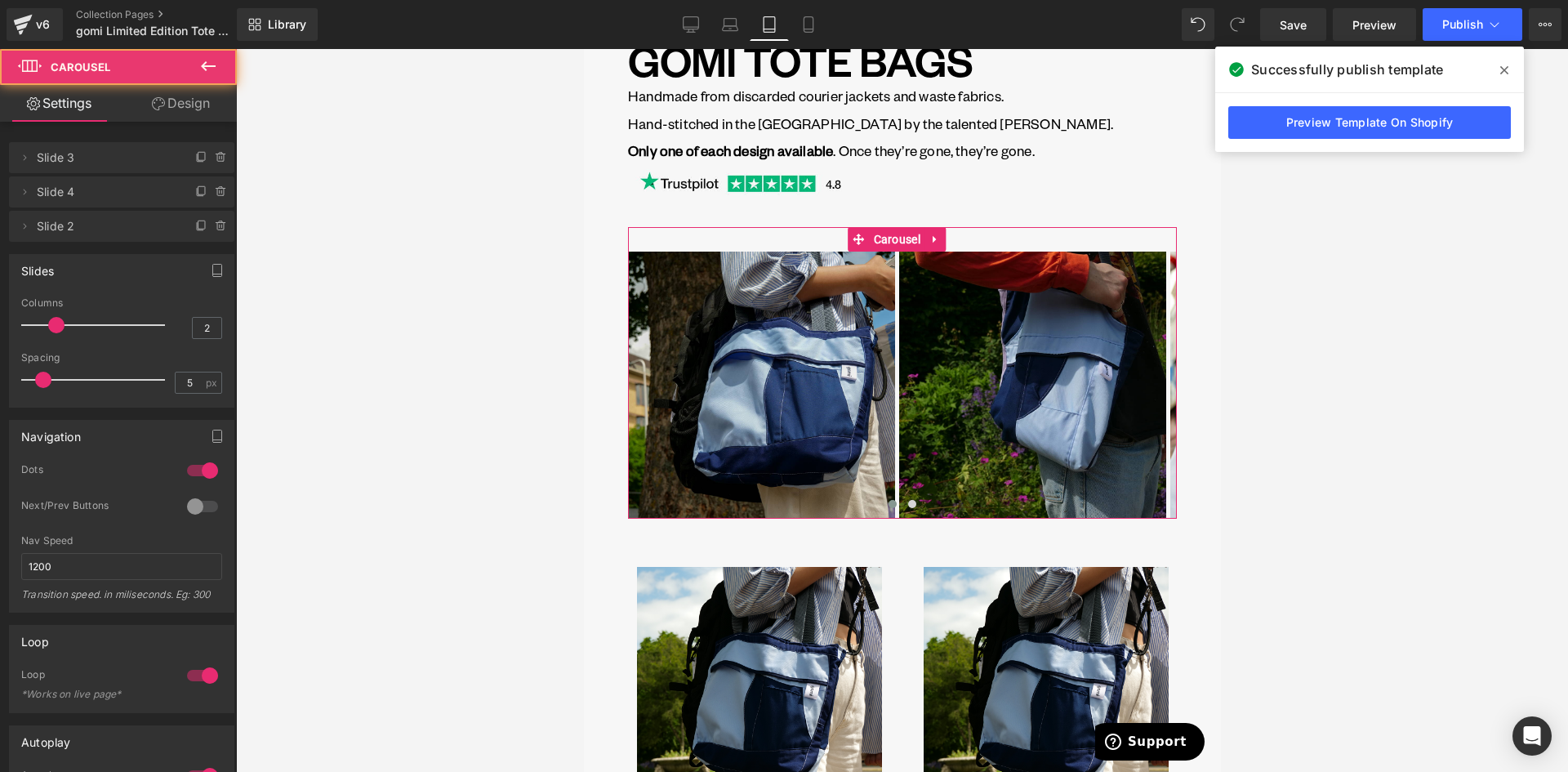
drag, startPoint x: 200, startPoint y: 88, endPoint x: 82, endPoint y: 177, distance: 147.8
click at [199, 88] on link "Design" at bounding box center [180, 103] width 119 height 37
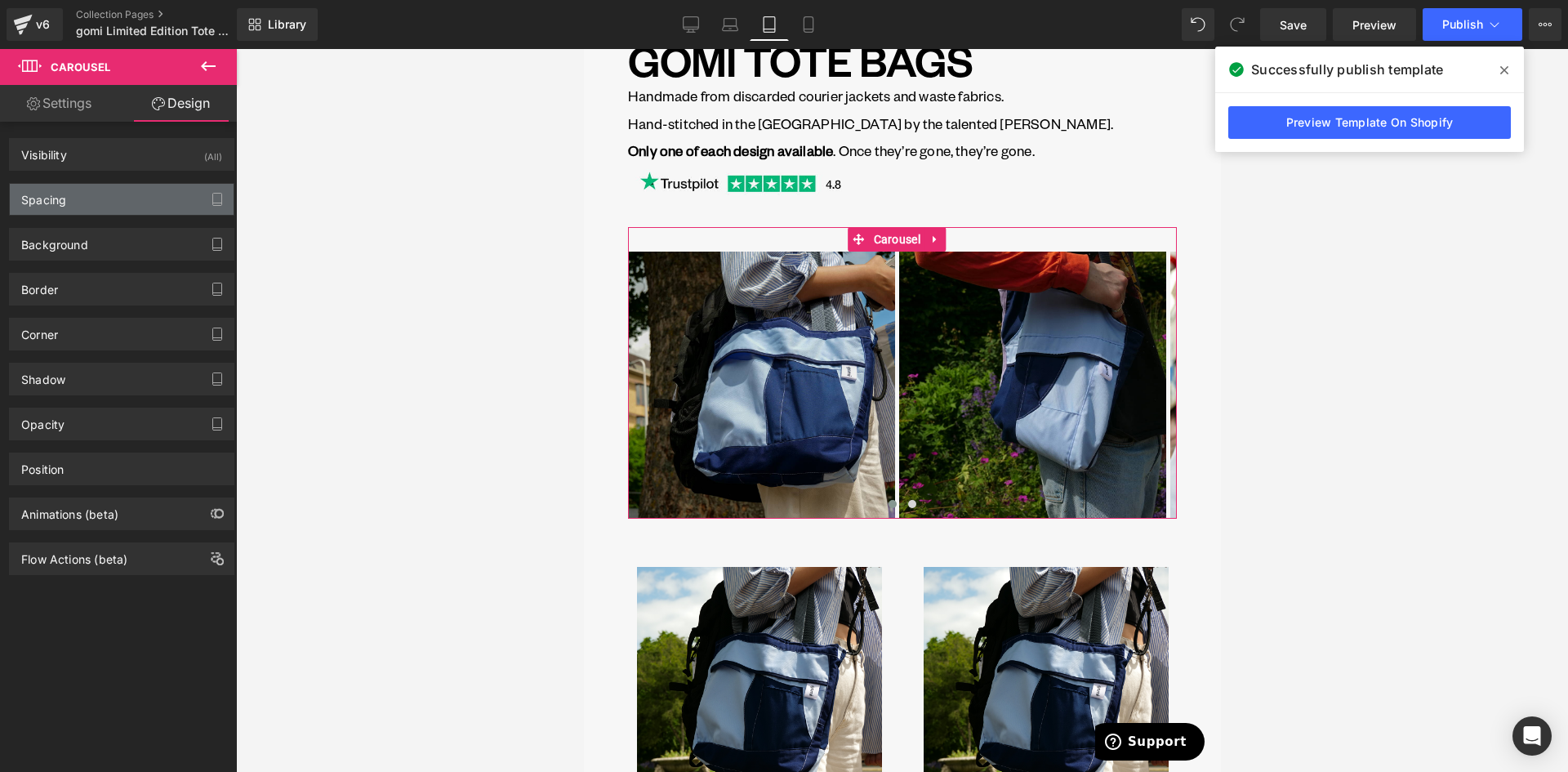
click at [60, 198] on div "Spacing" at bounding box center [43, 195] width 45 height 23
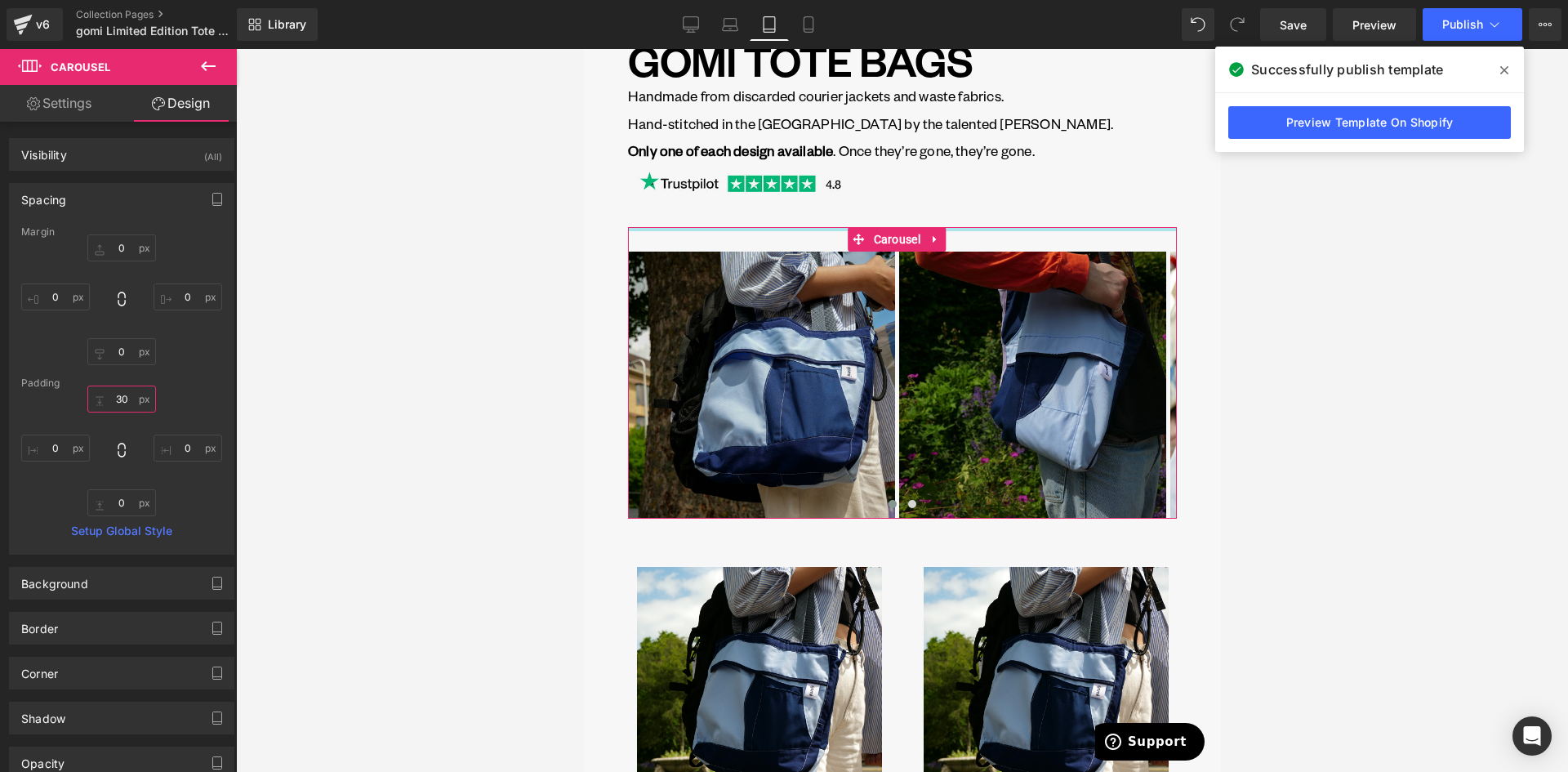
click at [124, 400] on input "30" at bounding box center [121, 399] width 68 height 27
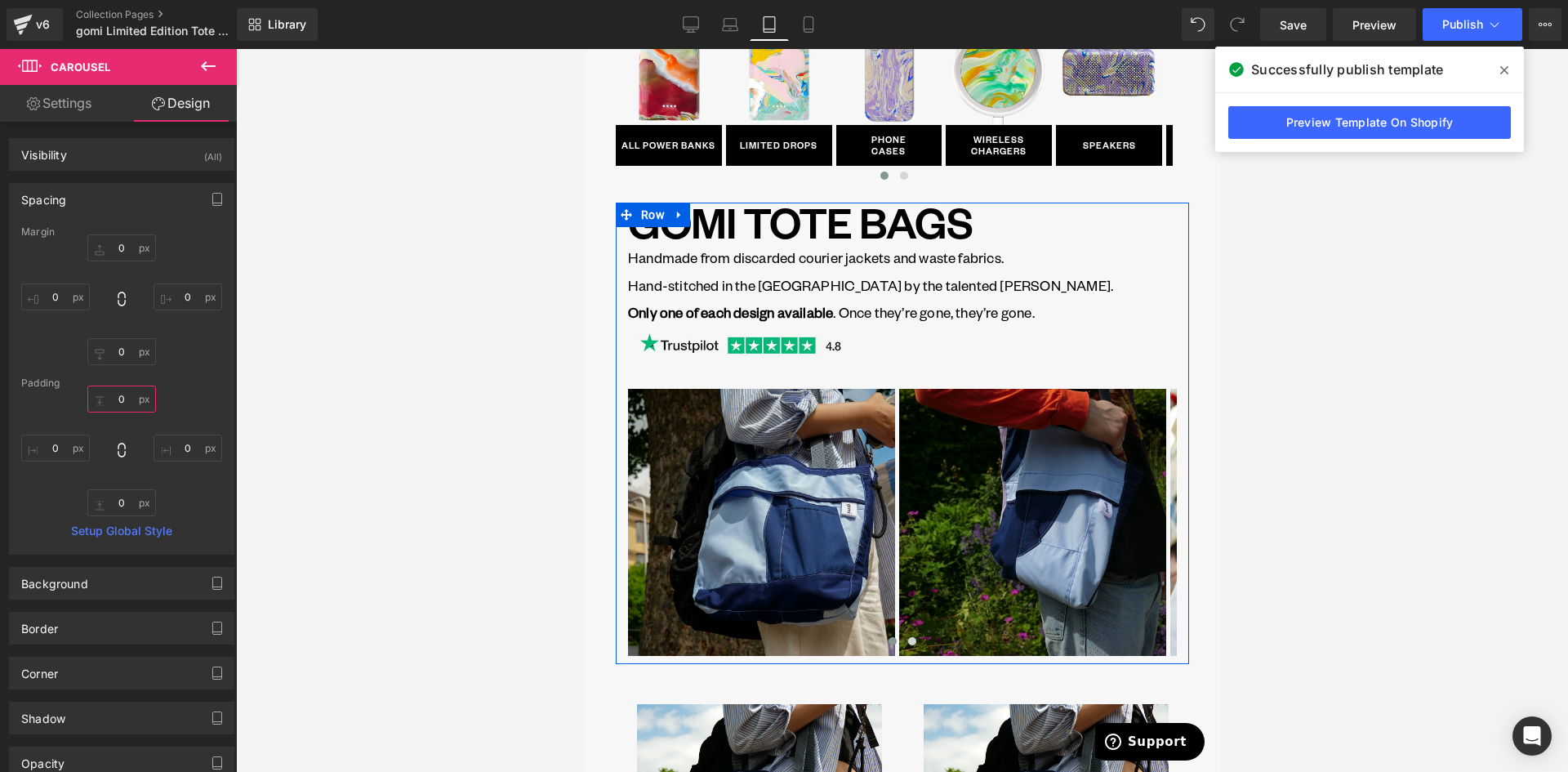
scroll to position [126, 0]
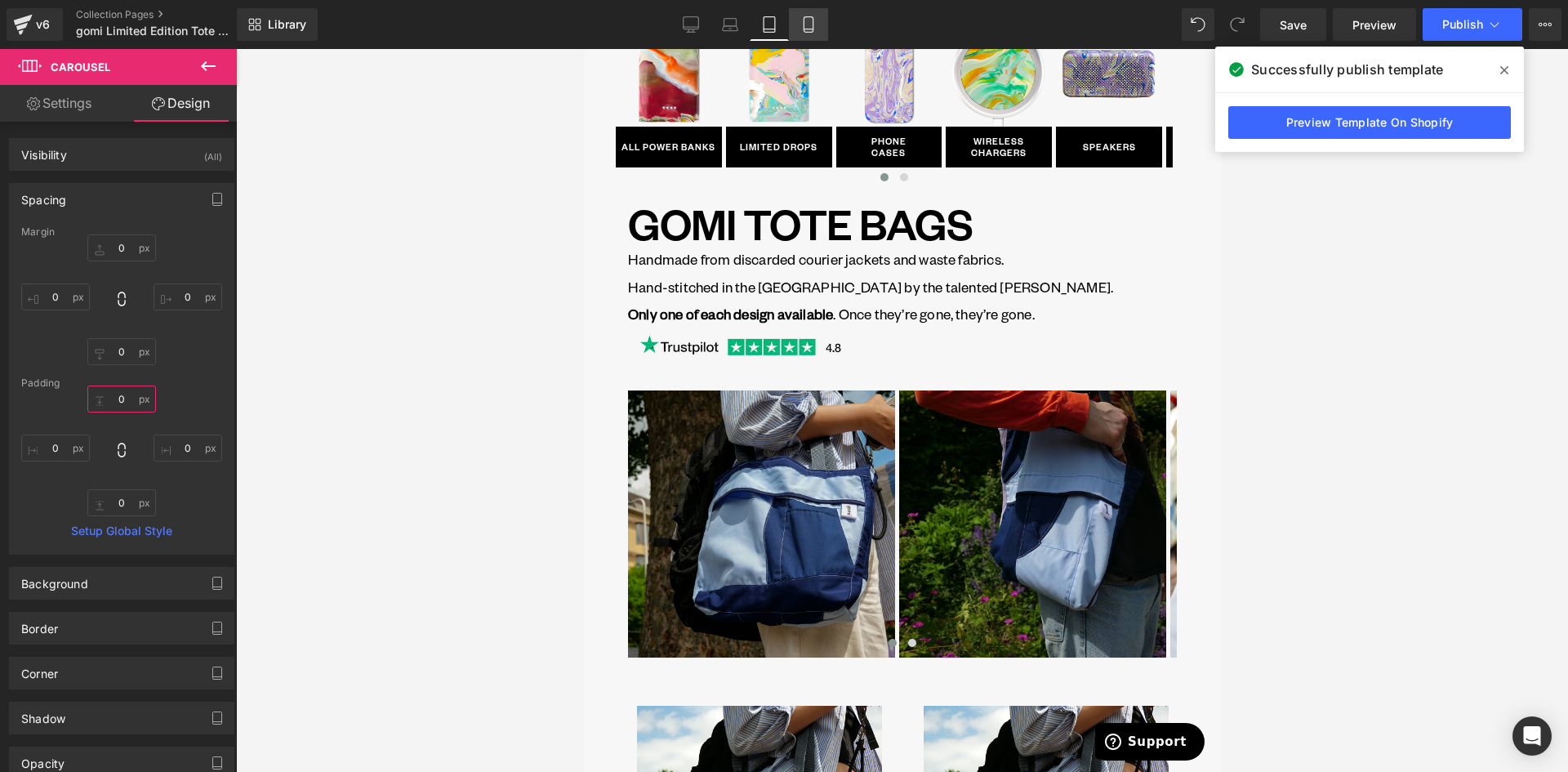
type input "0"
click at [806, 22] on icon at bounding box center [808, 24] width 16 height 16
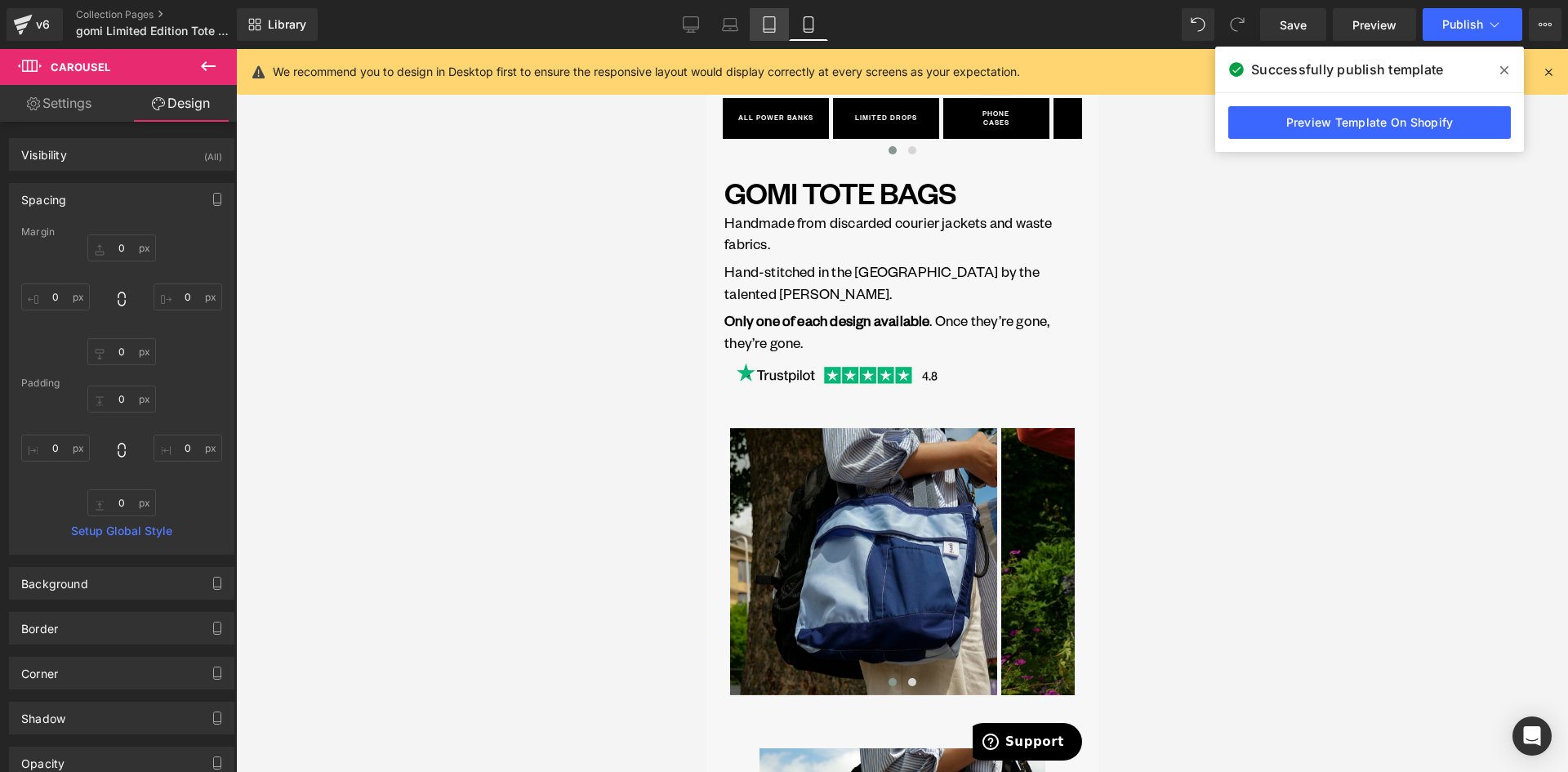
drag, startPoint x: 776, startPoint y: 23, endPoint x: 256, endPoint y: 161, distance: 538.0
click at [776, 23] on icon at bounding box center [769, 24] width 16 height 16
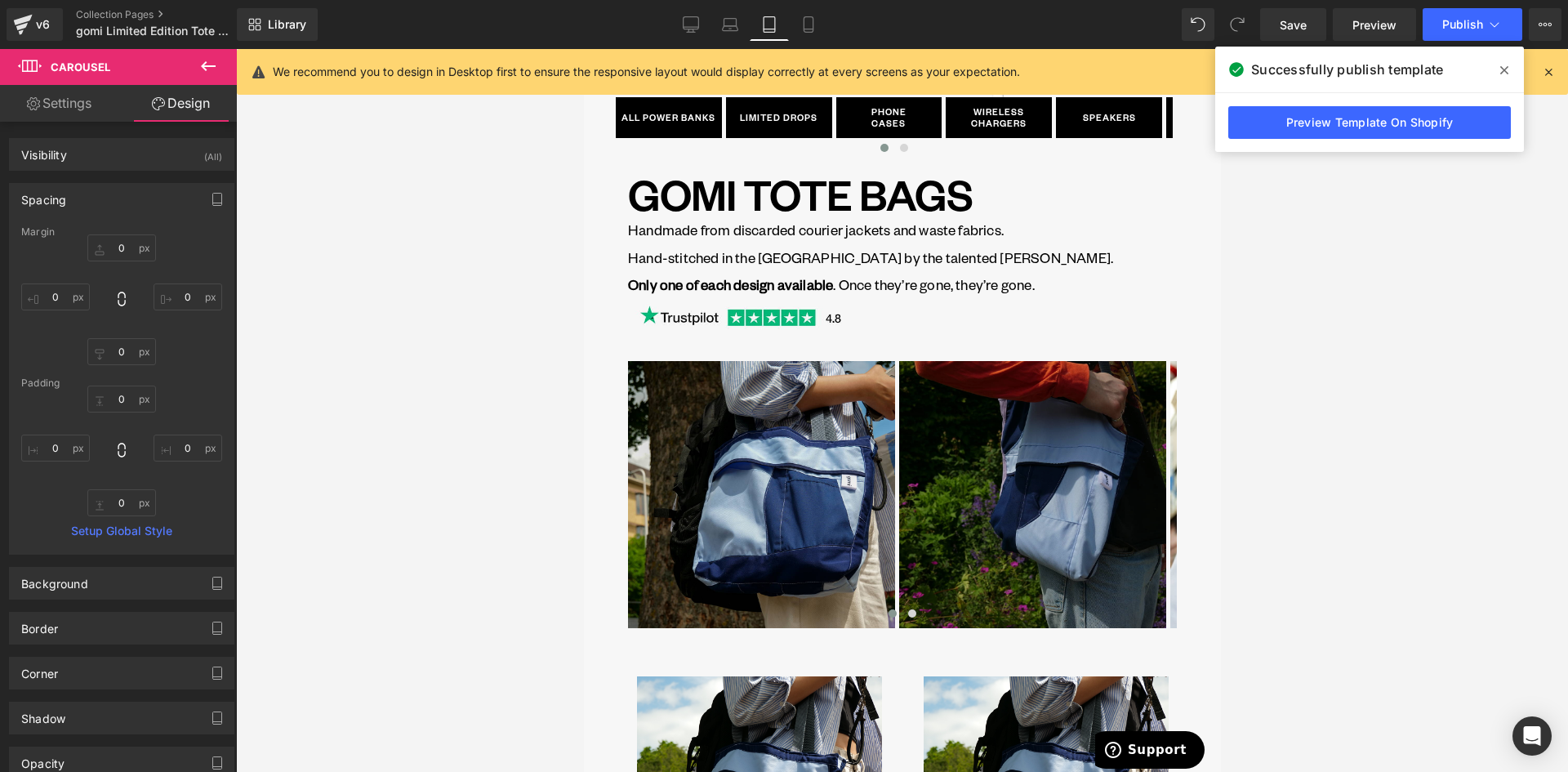
click at [951, 495] on img at bounding box center [1031, 495] width 267 height 267
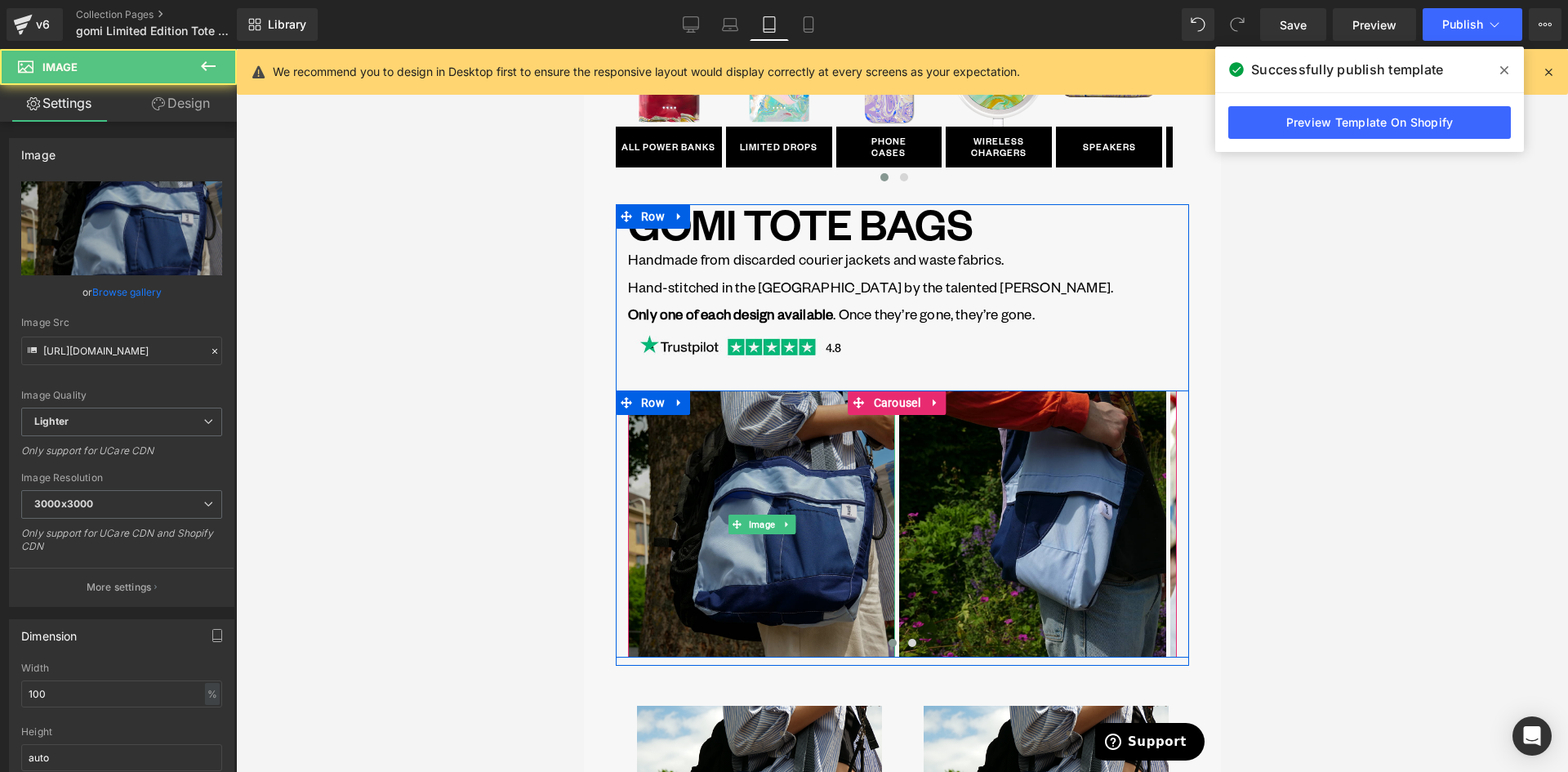
click at [881, 505] on img at bounding box center [760, 524] width 267 height 267
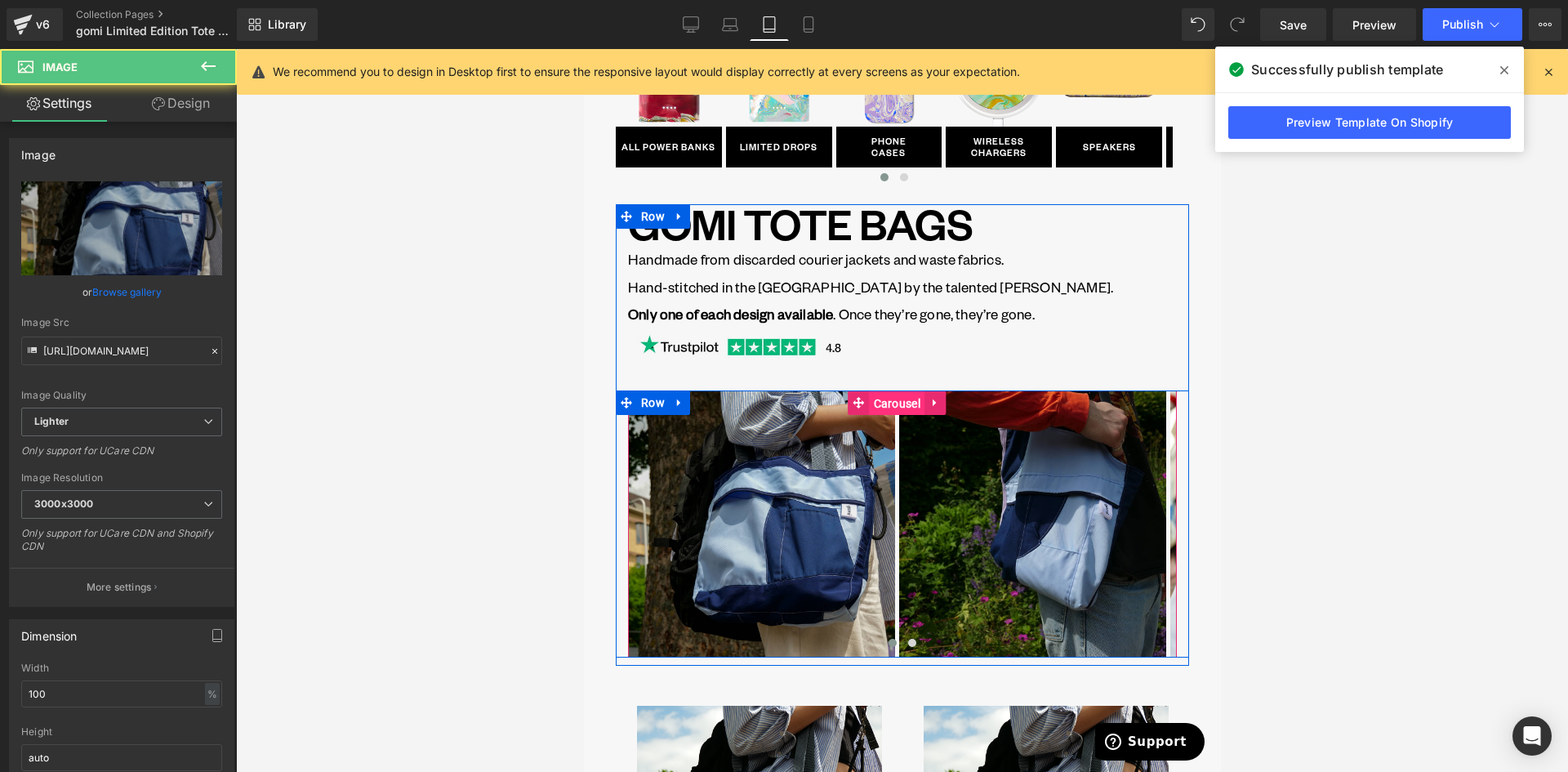
click at [886, 392] on span "Carousel" at bounding box center [896, 404] width 55 height 25
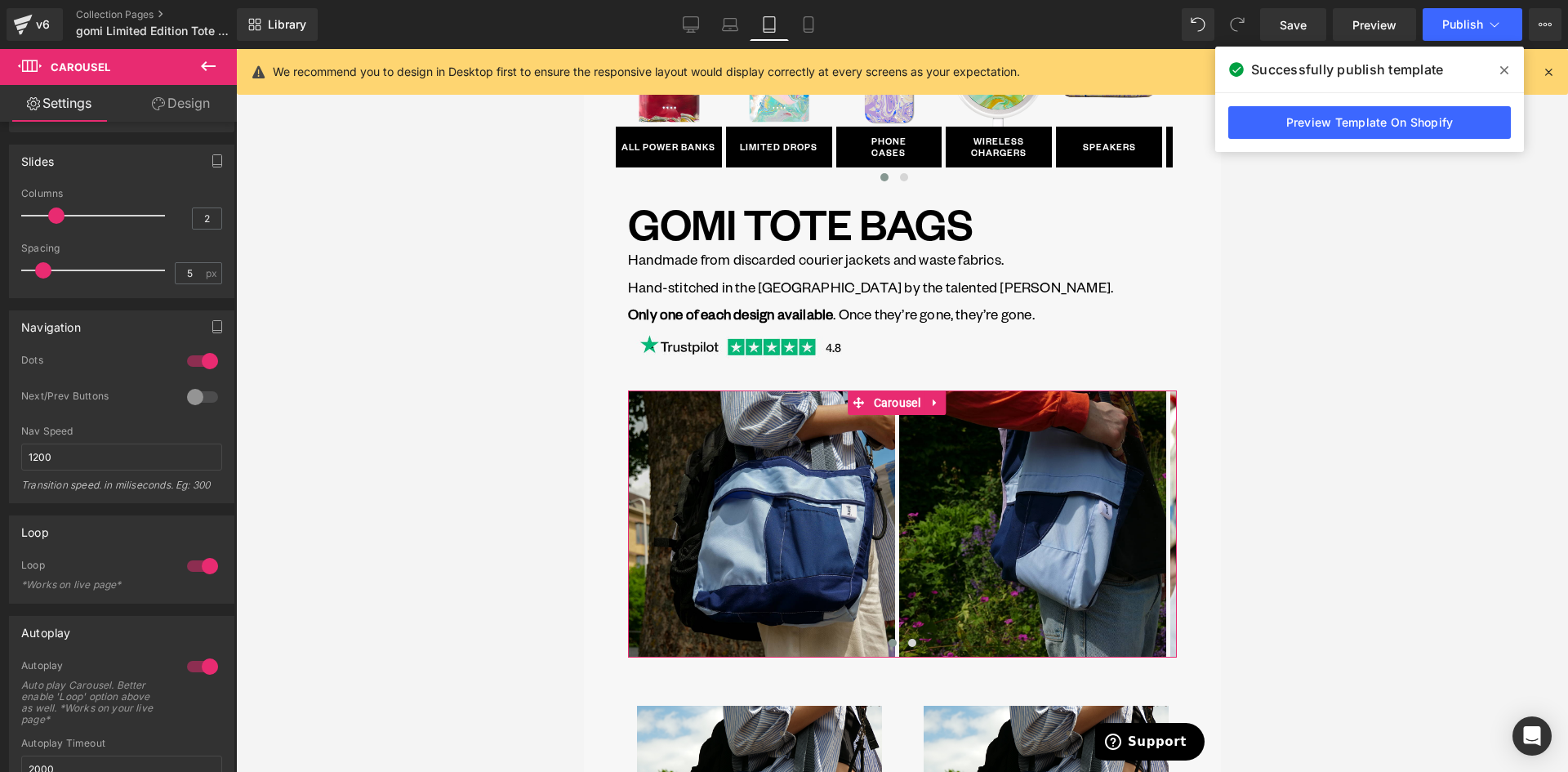
scroll to position [163, 0]
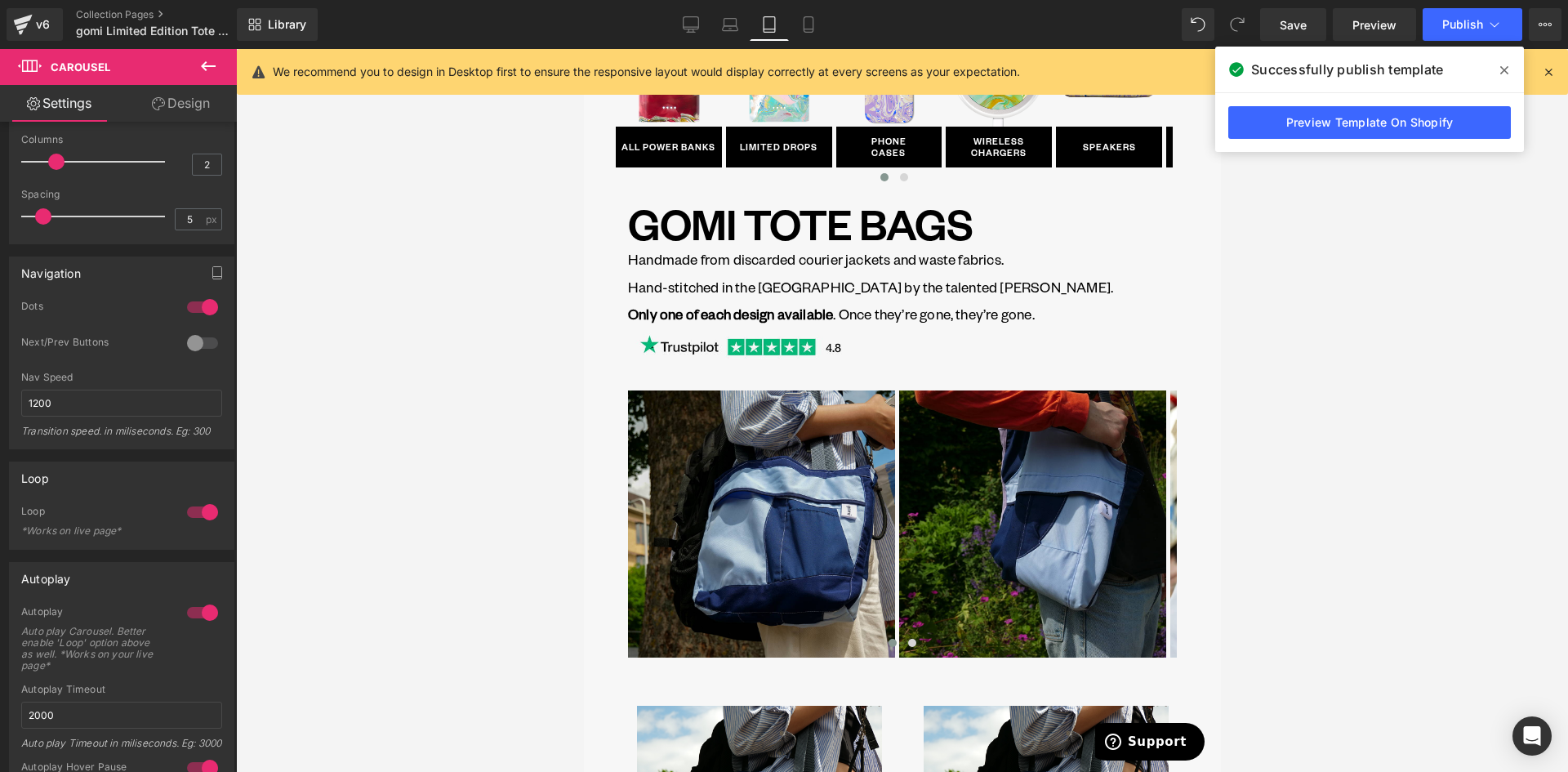
click at [809, 25] on icon at bounding box center [808, 24] width 16 height 16
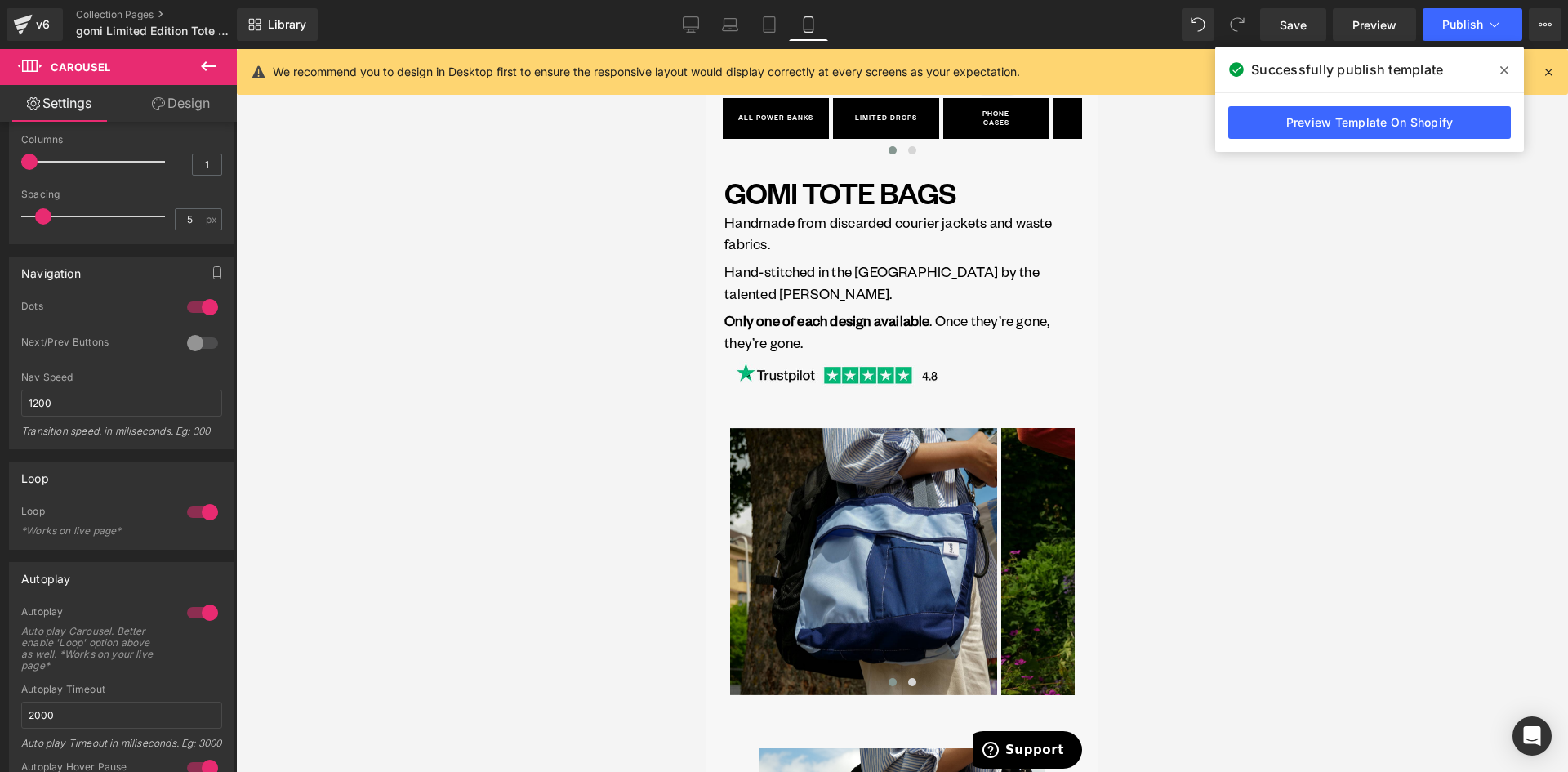
scroll to position [156, 0]
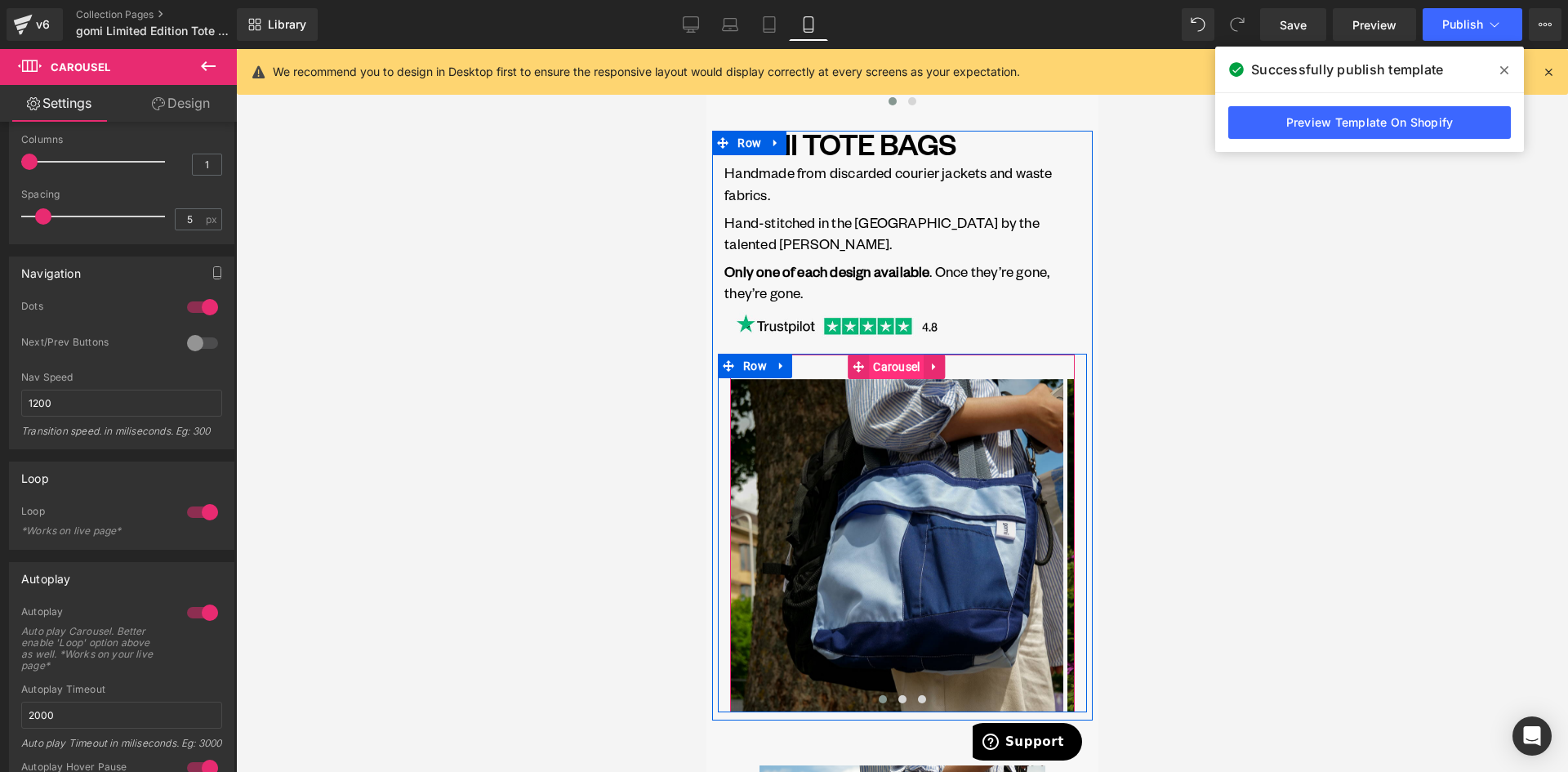
click at [899, 365] on span "Carousel" at bounding box center [895, 367] width 55 height 25
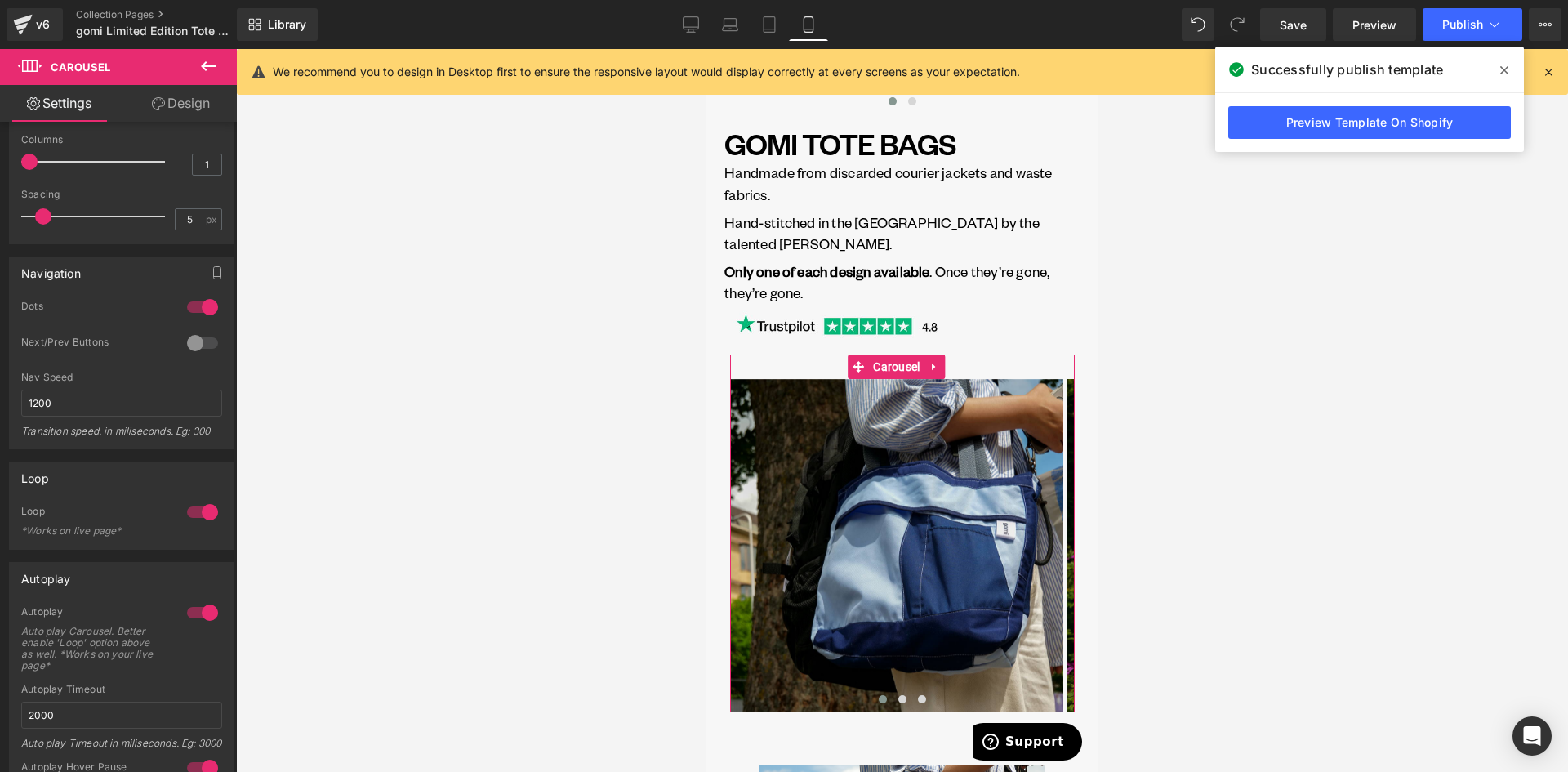
drag, startPoint x: 162, startPoint y: 101, endPoint x: 106, endPoint y: 177, distance: 94.4
click at [162, 101] on icon at bounding box center [158, 103] width 13 height 13
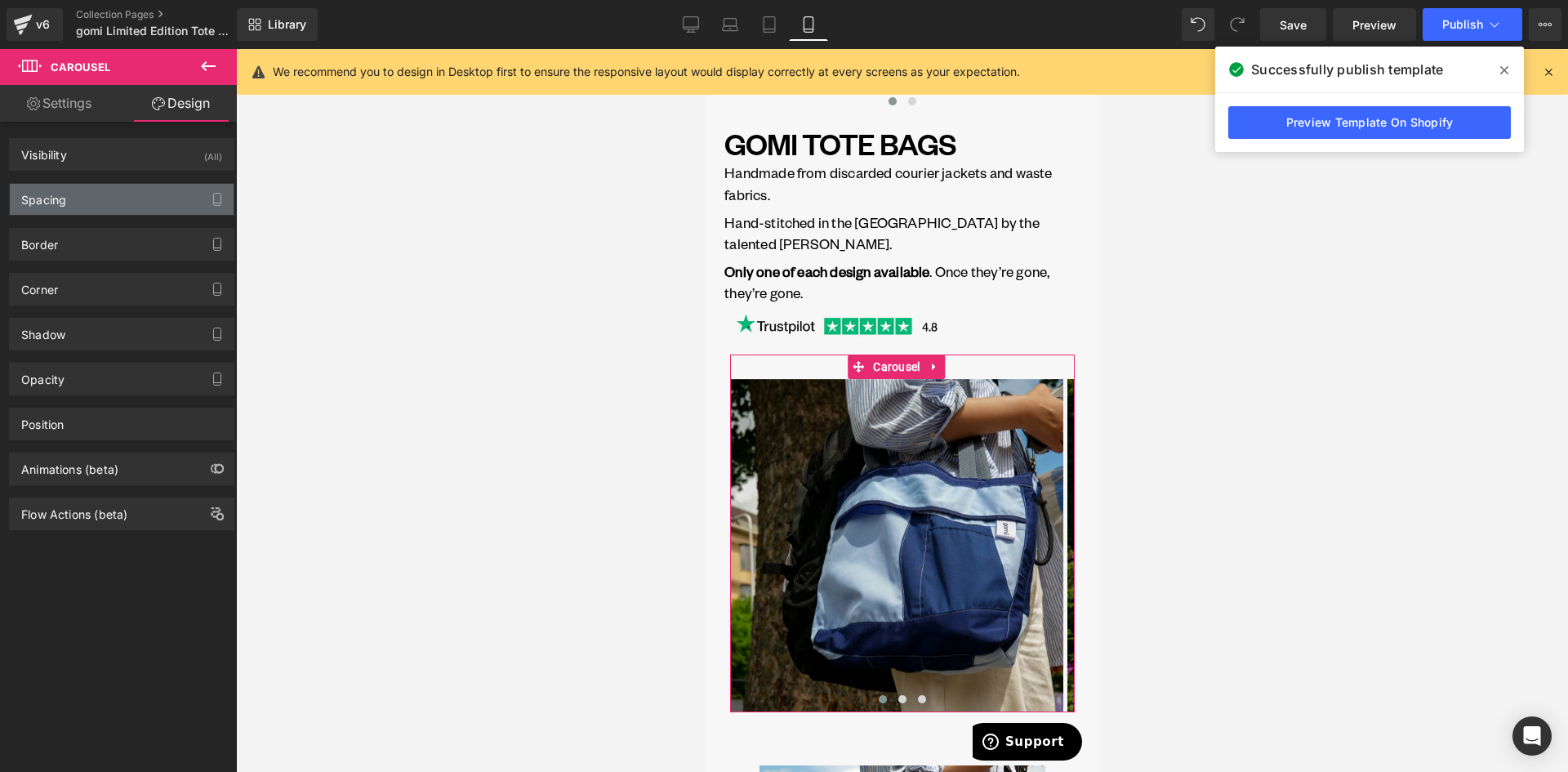
click at [92, 197] on div "Spacing" at bounding box center [121, 199] width 224 height 31
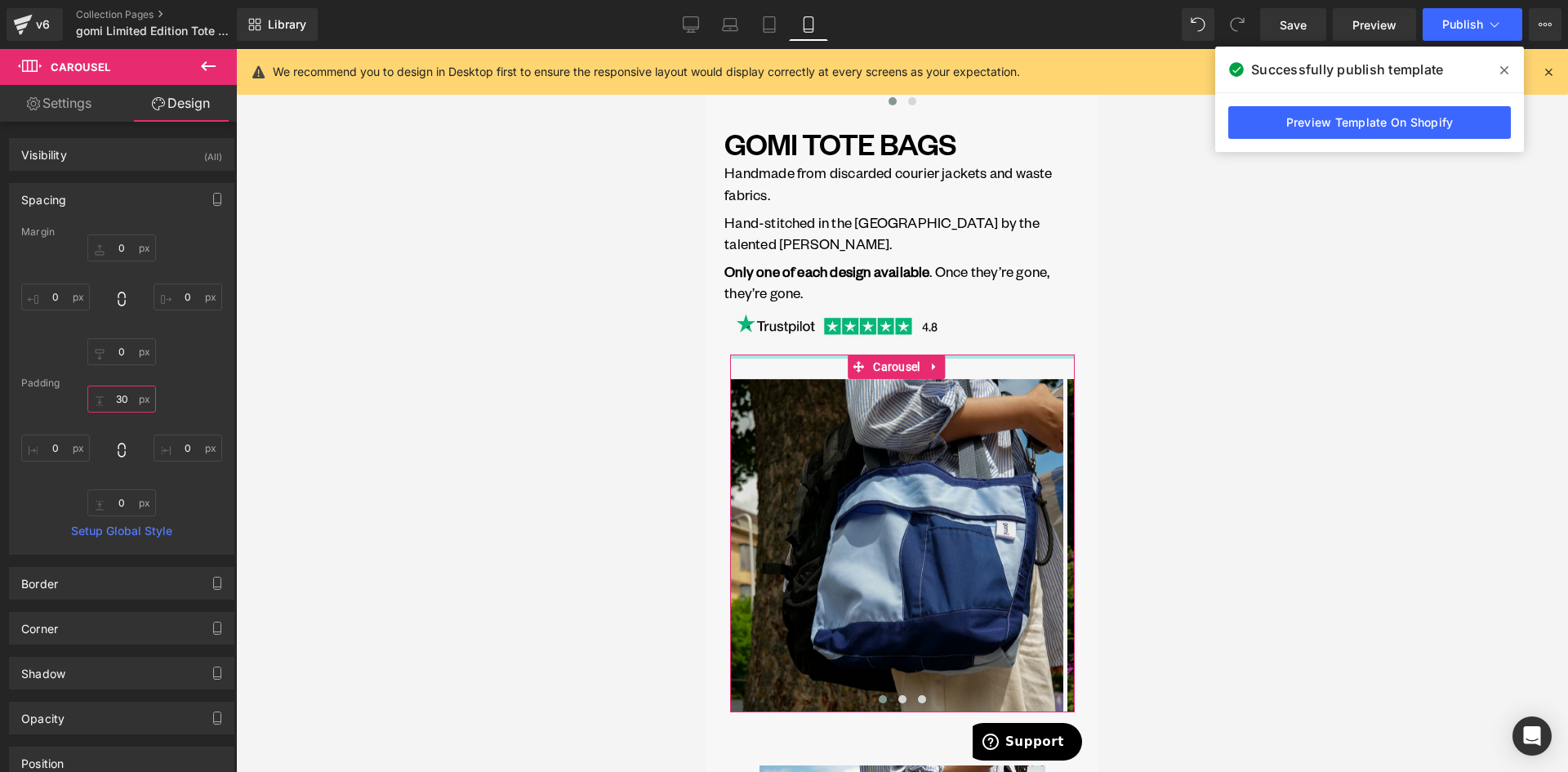
click at [120, 392] on input "30" at bounding box center [121, 399] width 68 height 27
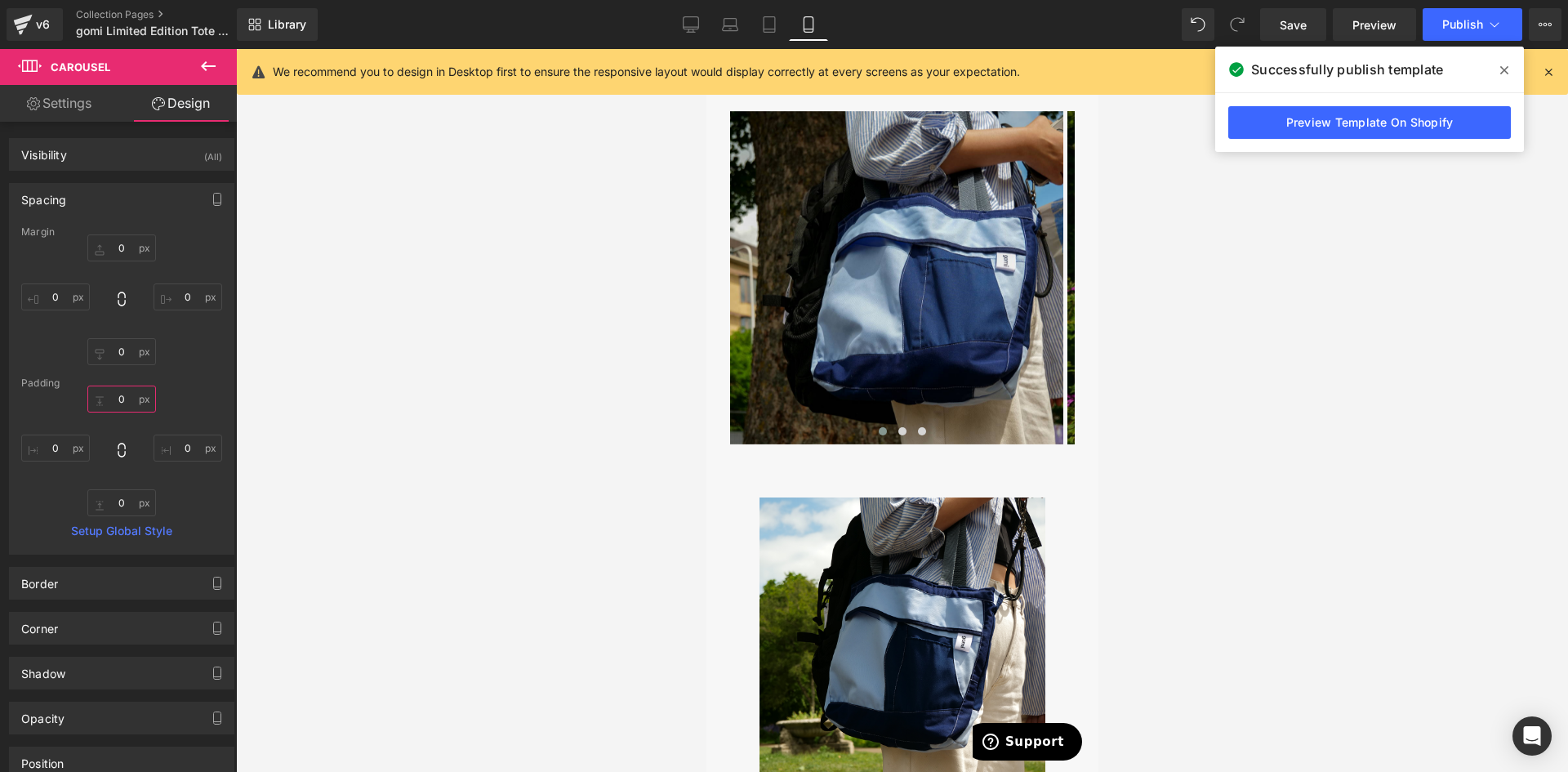
scroll to position [400, 0]
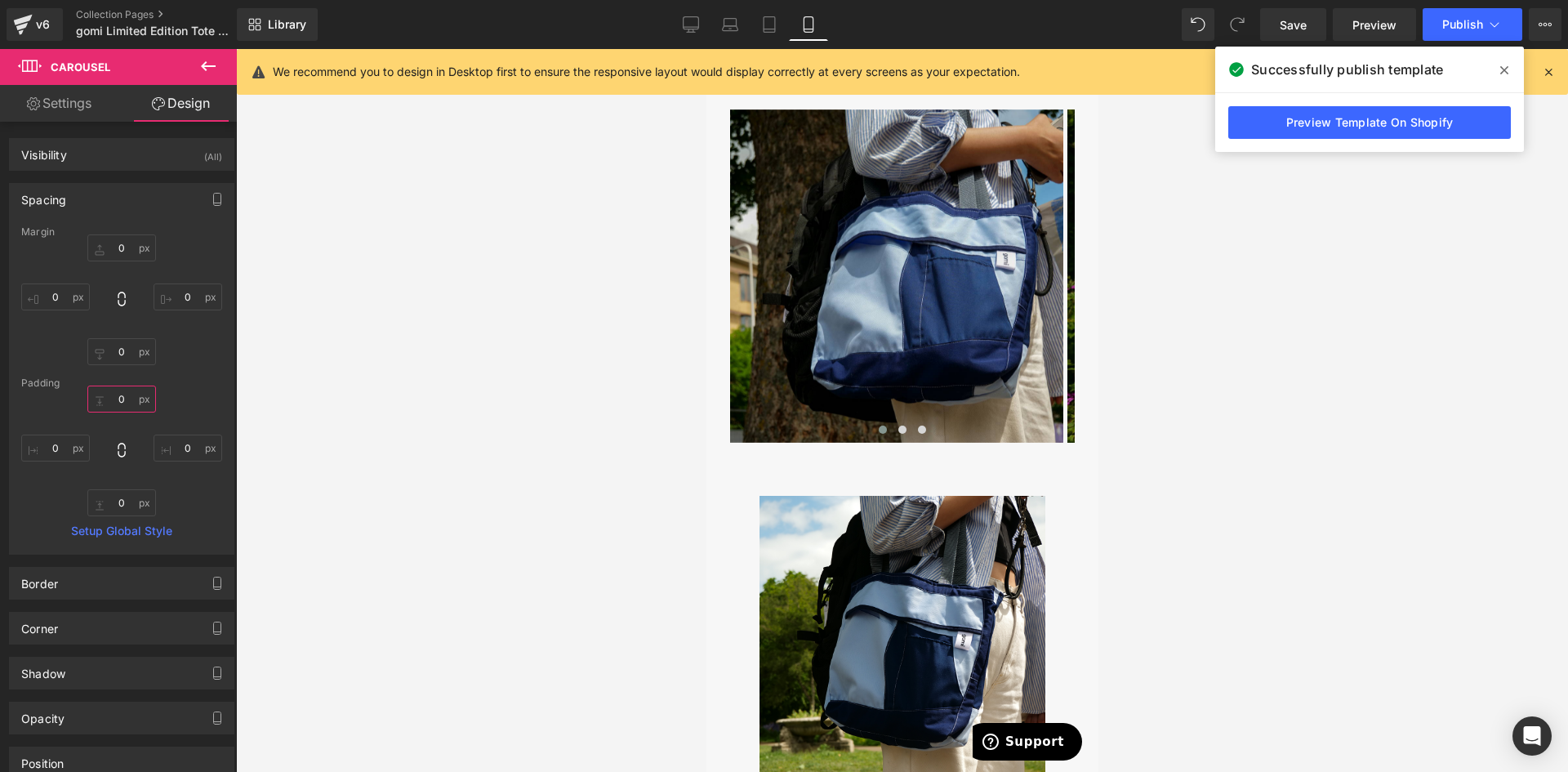
type input "0"
click at [205, 66] on icon at bounding box center [209, 66] width 15 height 9
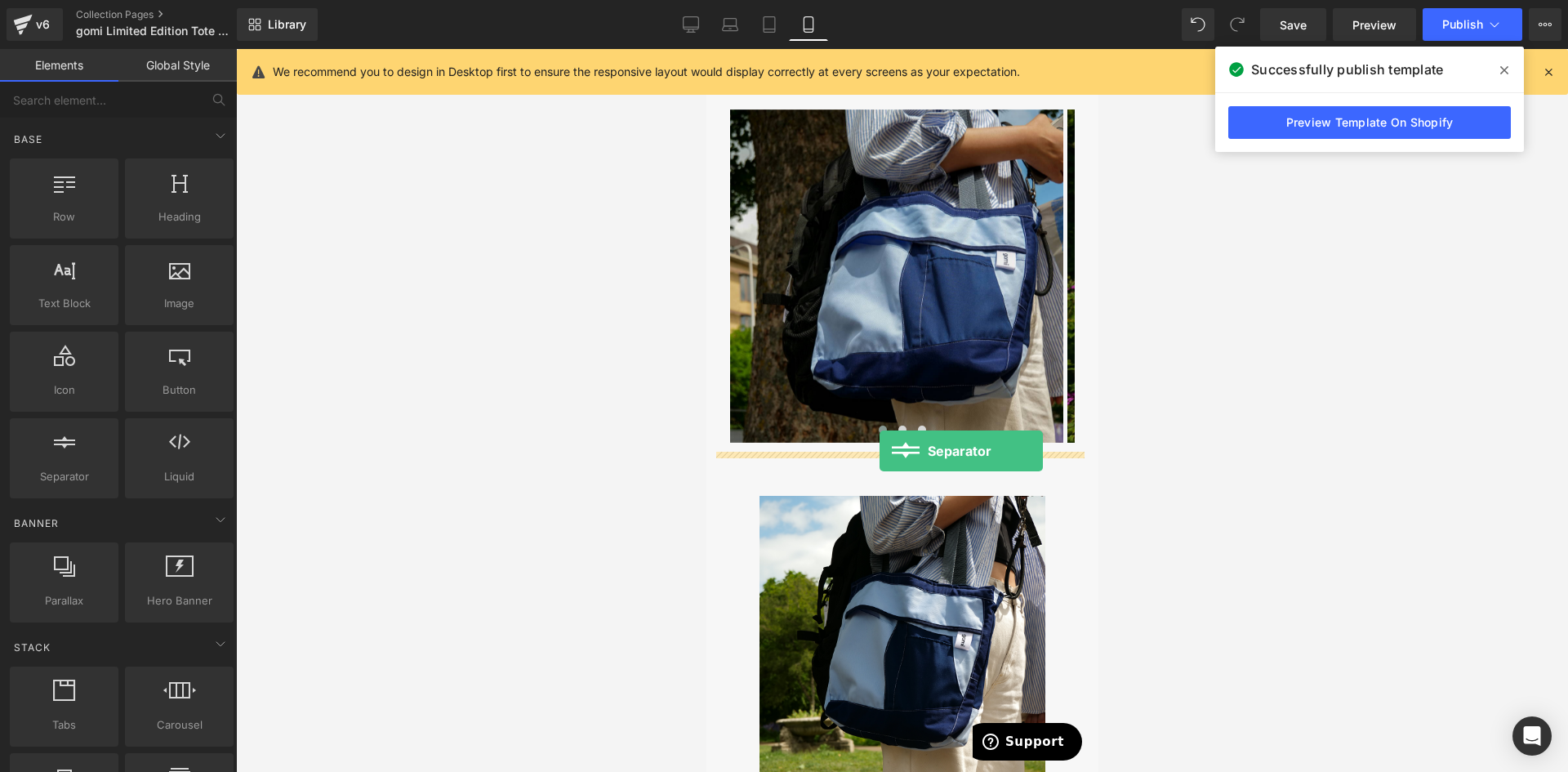
drag, startPoint x: 1069, startPoint y: 526, endPoint x: 879, endPoint y: 450, distance: 204.6
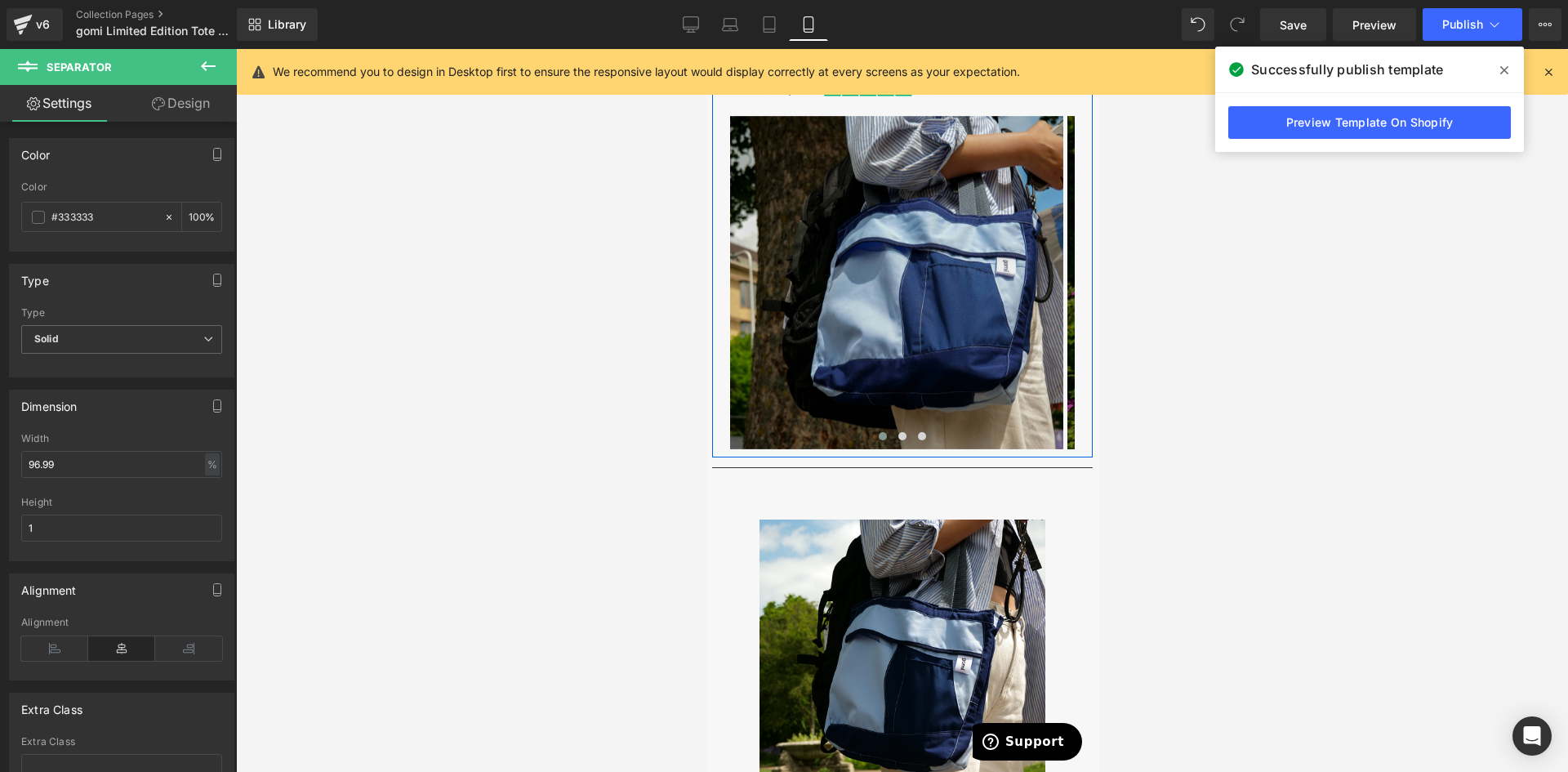
scroll to position [490, 0]
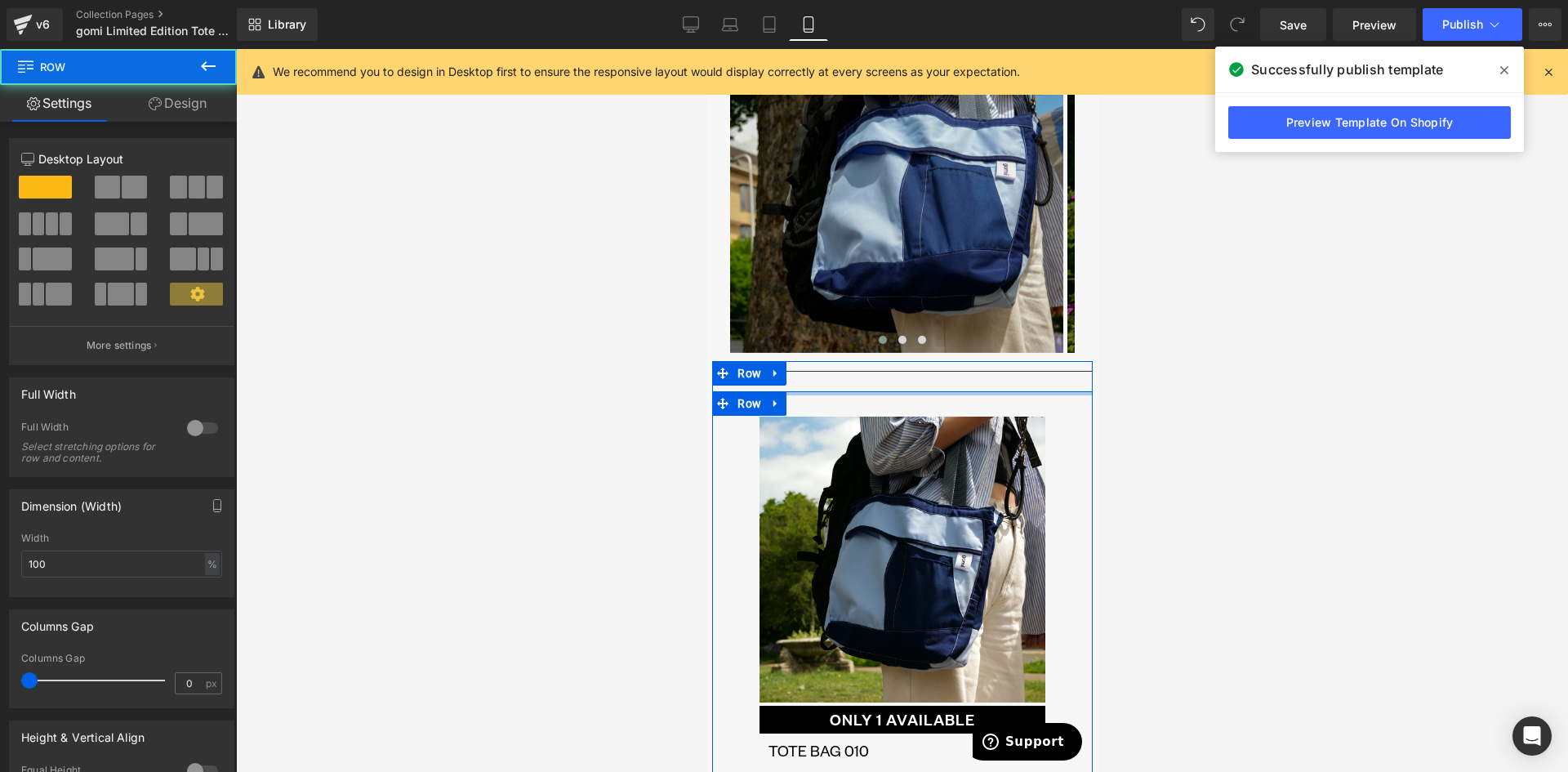
drag, startPoint x: 835, startPoint y: 395, endPoint x: 832, endPoint y: 386, distance: 9.5
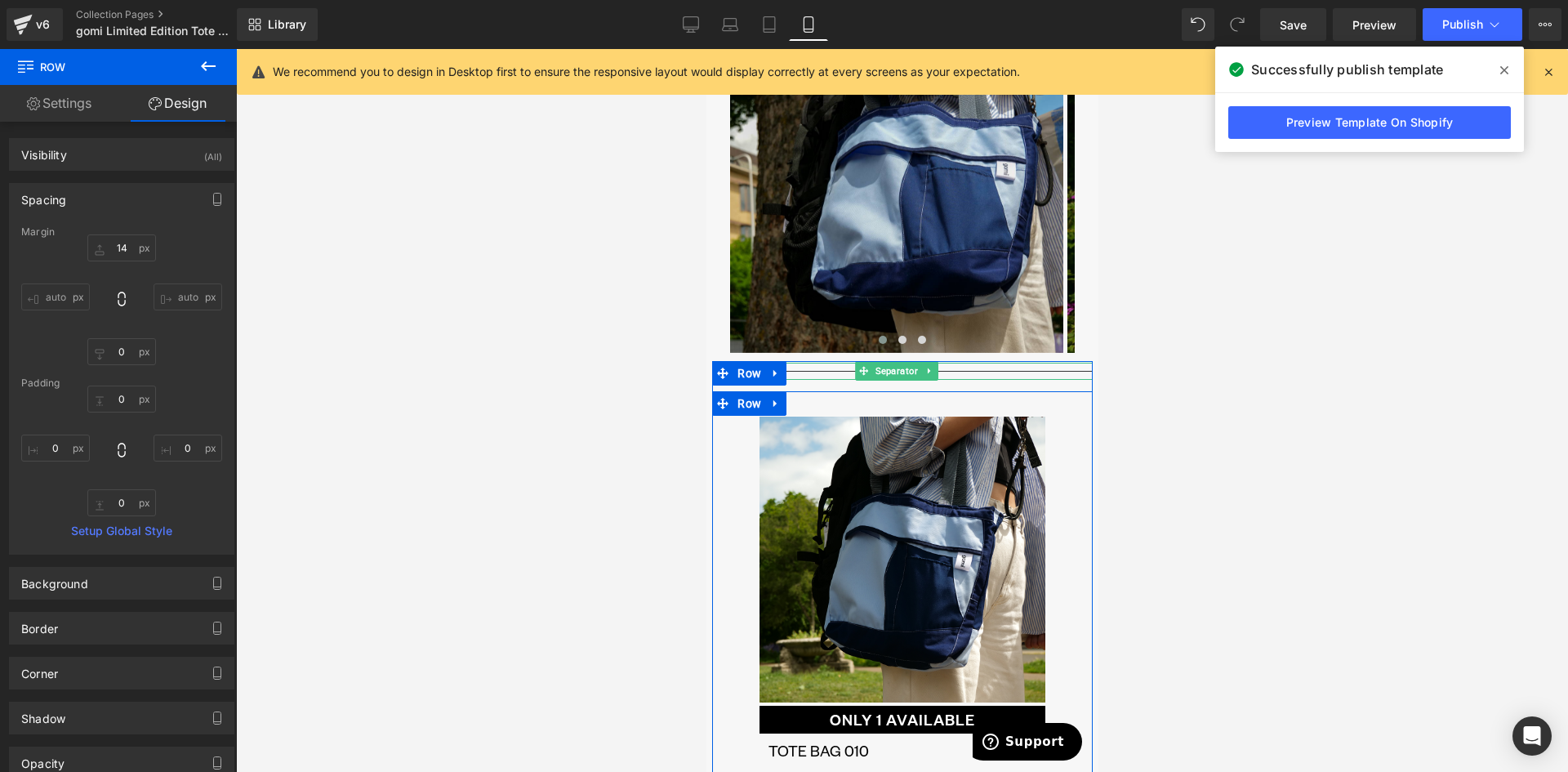
click at [1027, 374] on hr at bounding box center [901, 375] width 380 height 9
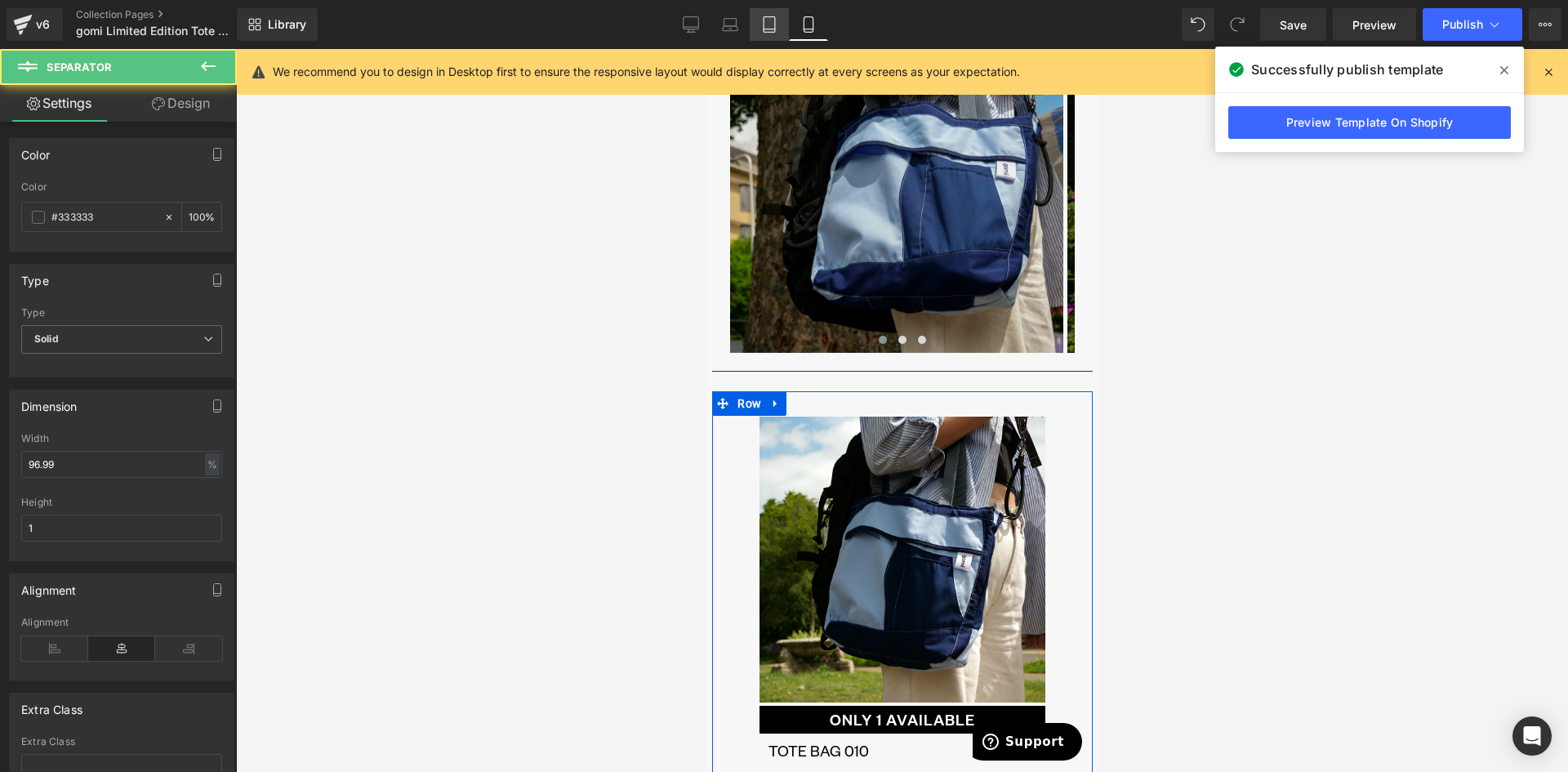
click at [769, 13] on link "Tablet" at bounding box center [769, 25] width 39 height 32
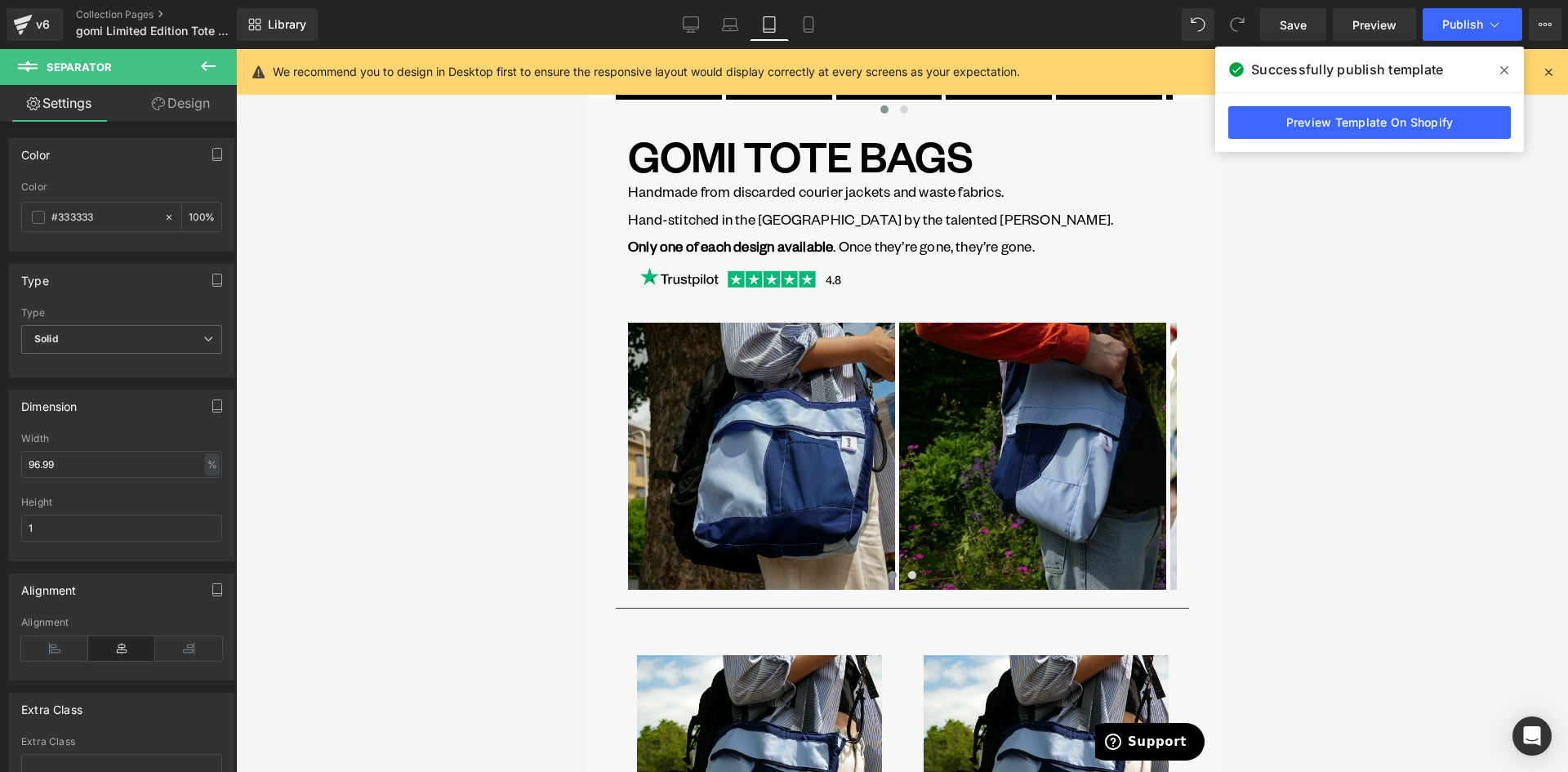
scroll to position [70, 0]
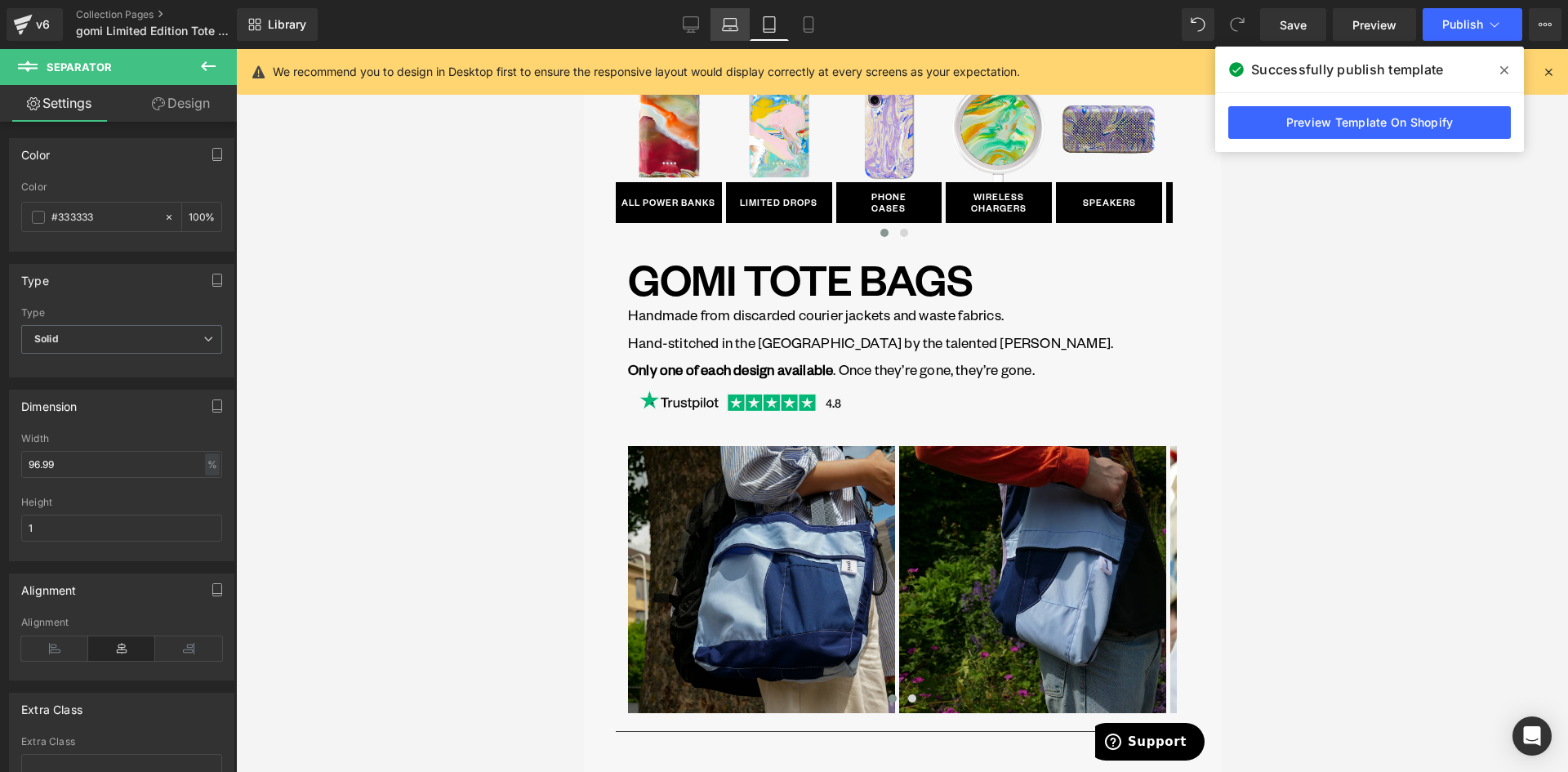
click at [731, 28] on icon at bounding box center [730, 28] width 3 height 0
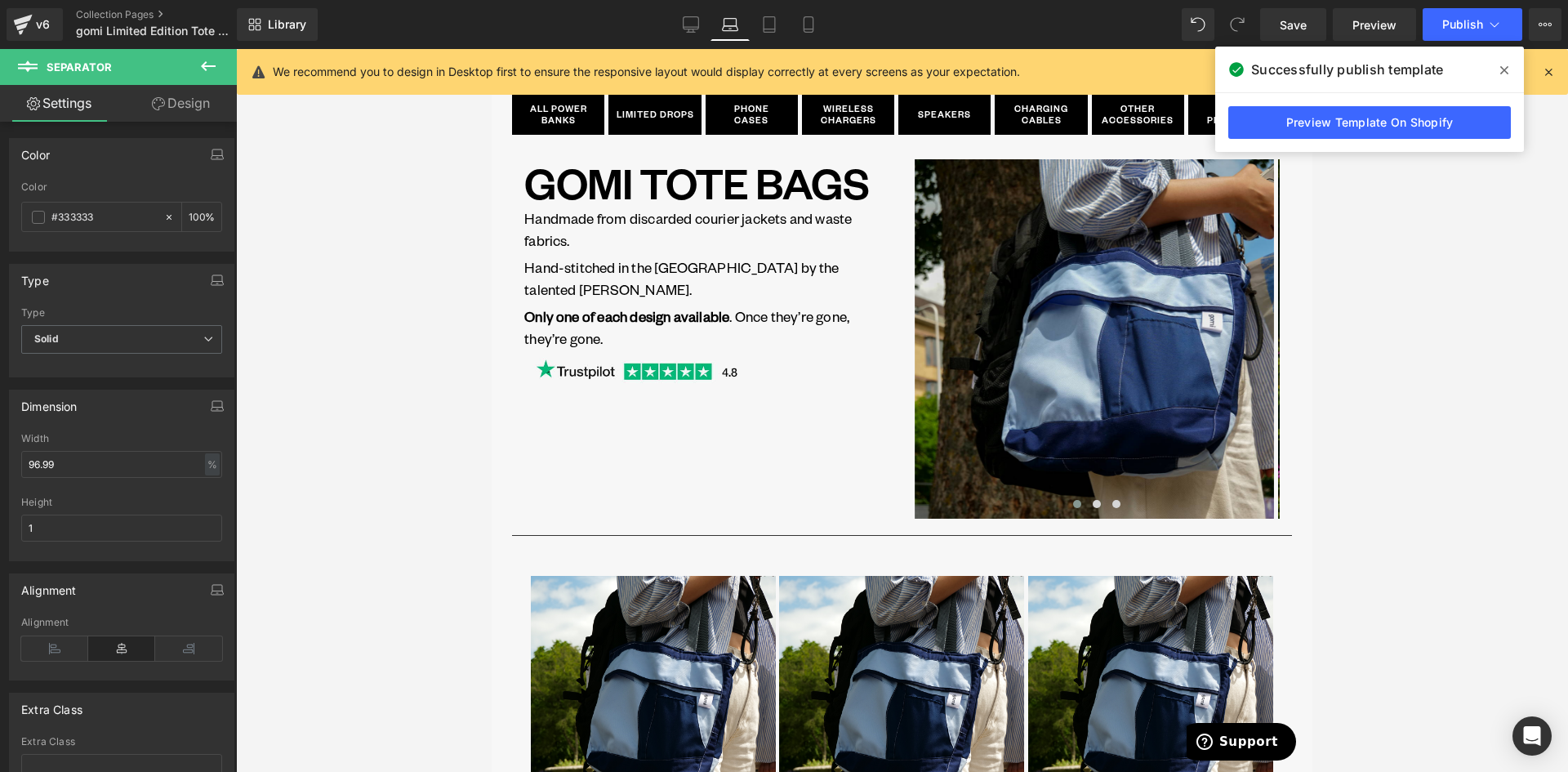
scroll to position [82, 0]
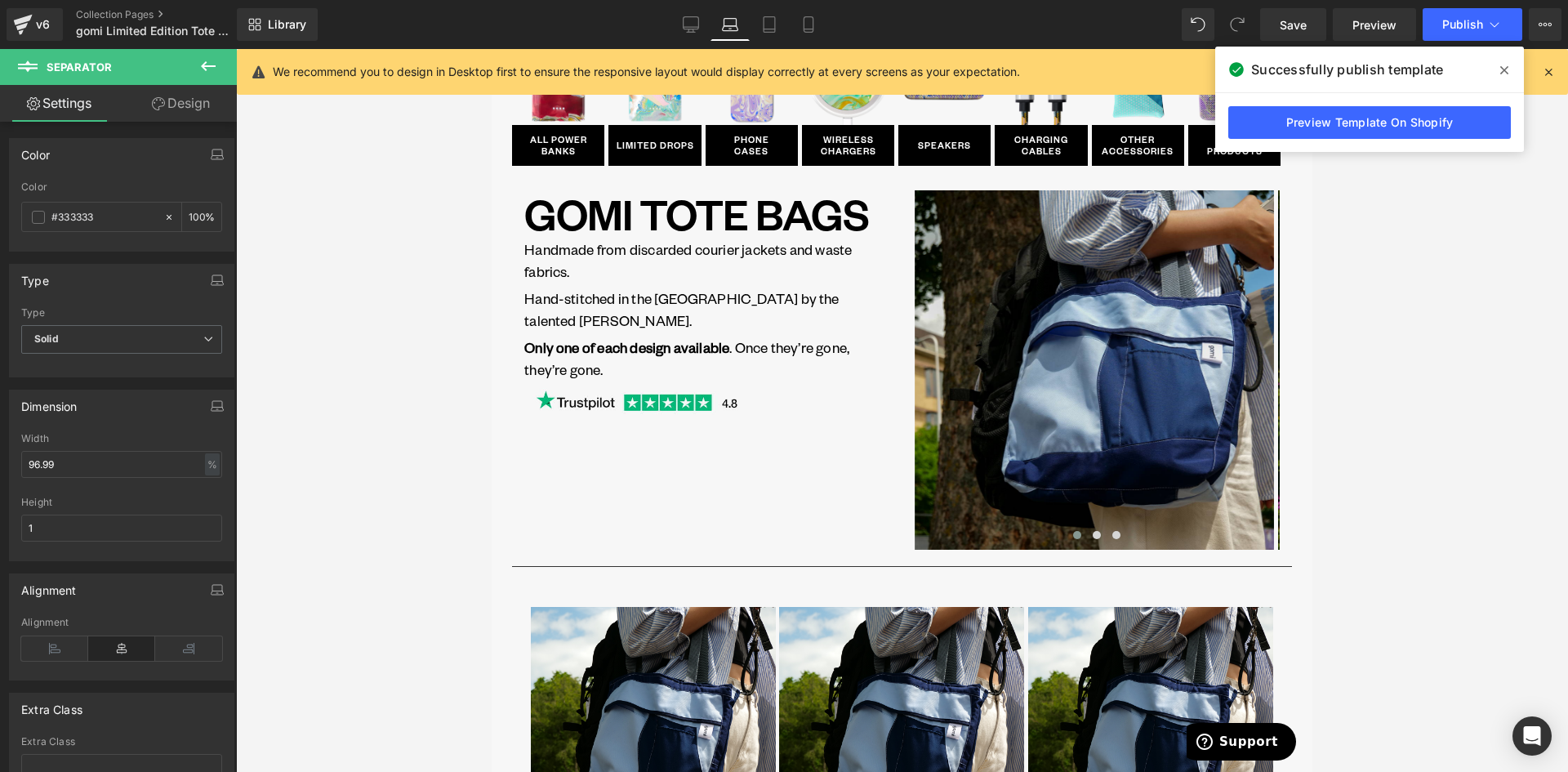
drag, startPoint x: 688, startPoint y: 23, endPoint x: 726, endPoint y: 67, distance: 58.1
click at [688, 23] on icon at bounding box center [690, 24] width 16 height 16
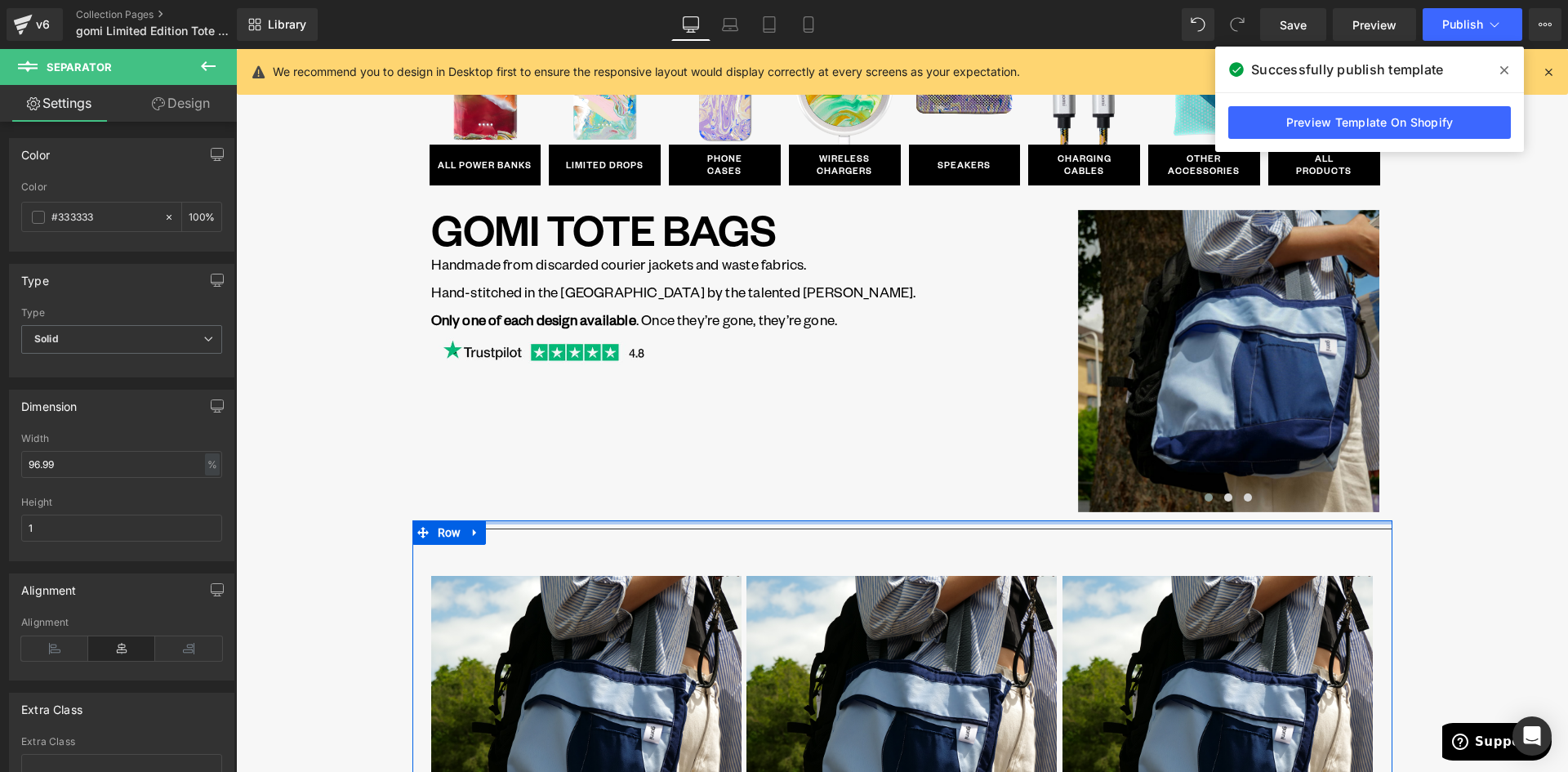
click at [908, 523] on div at bounding box center [902, 523] width 979 height 4
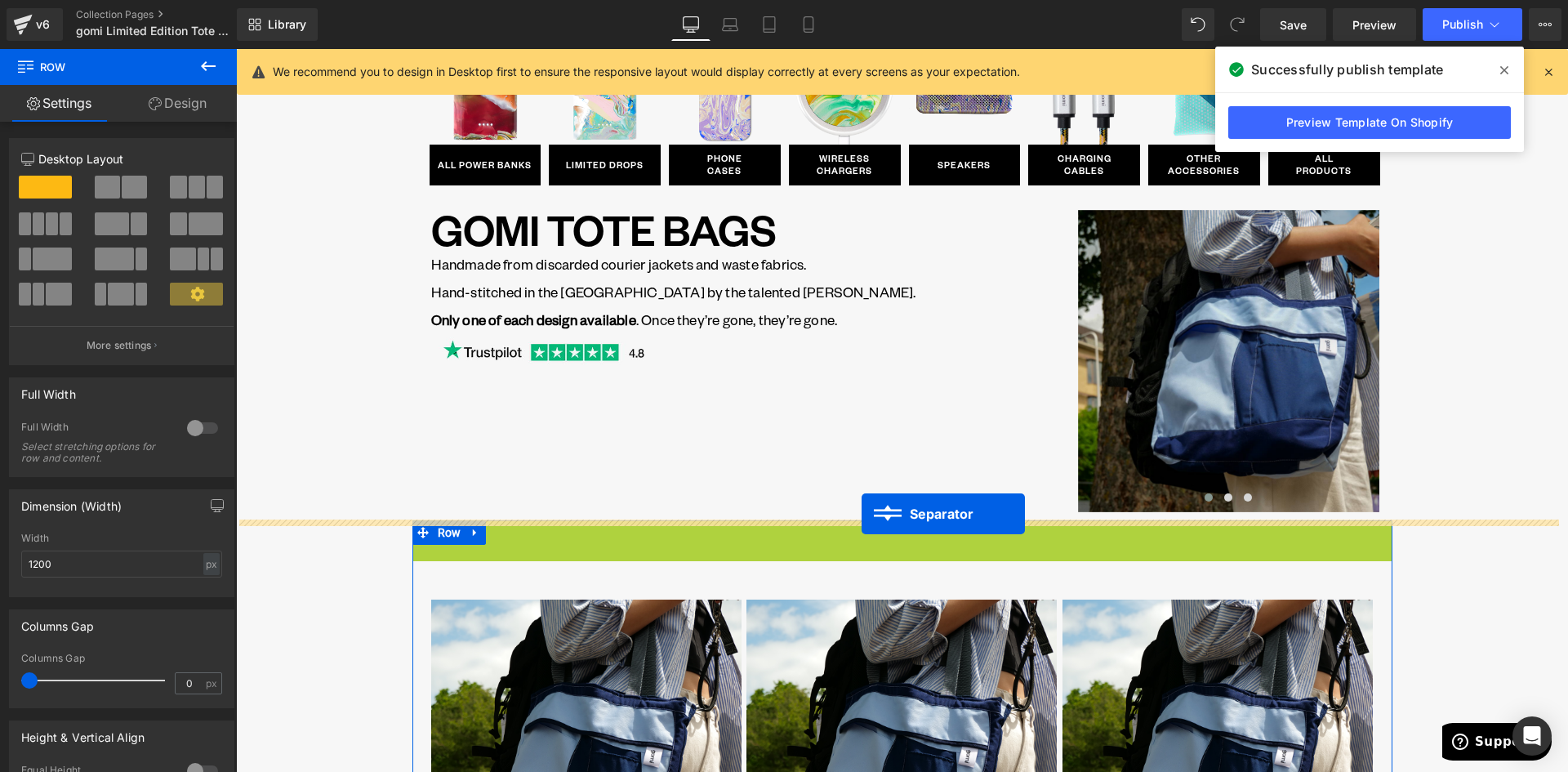
drag, startPoint x: 863, startPoint y: 526, endPoint x: 862, endPoint y: 515, distance: 11.0
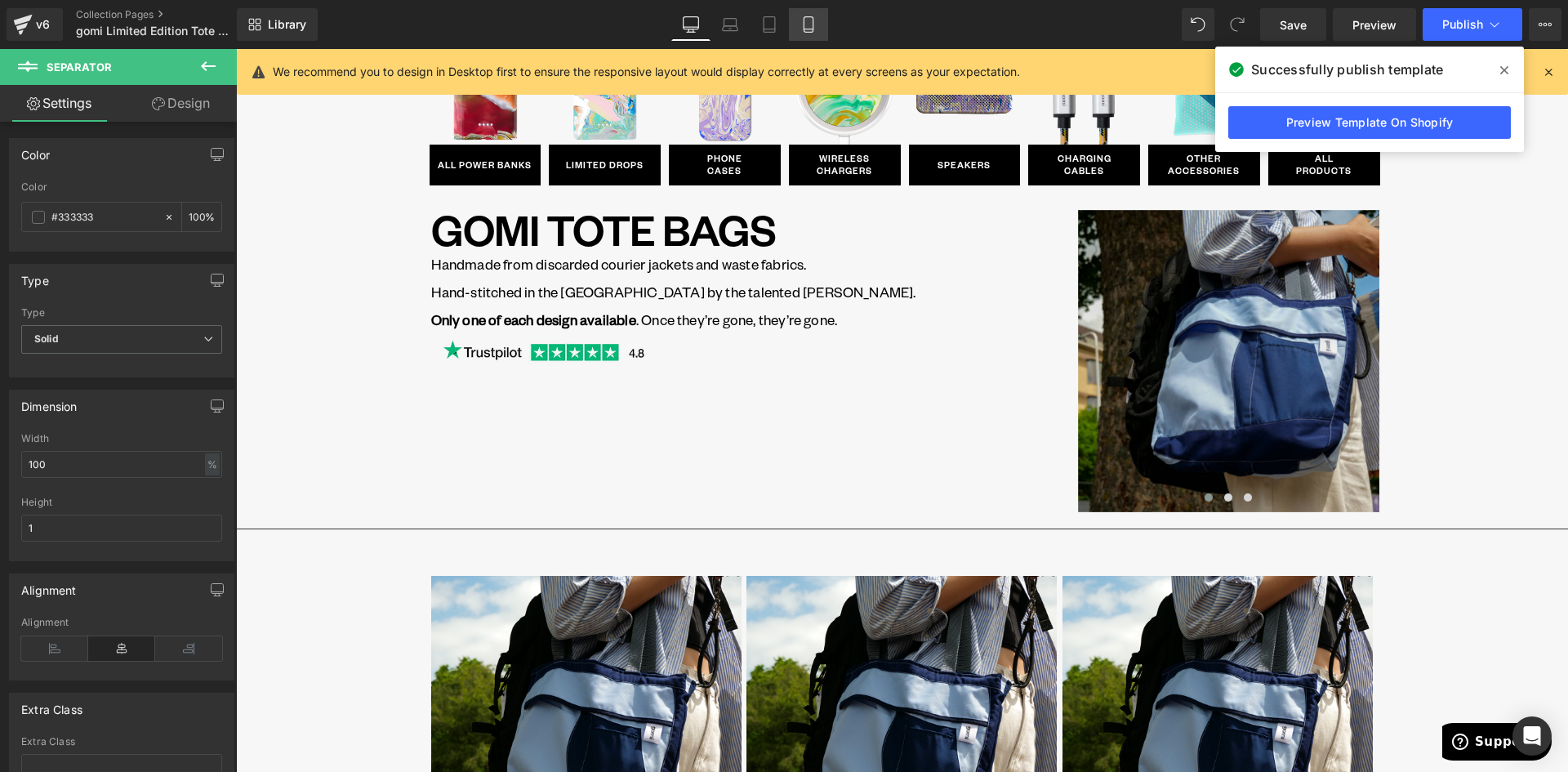
drag, startPoint x: 811, startPoint y: 21, endPoint x: 166, endPoint y: 277, distance: 693.9
click at [811, 21] on icon at bounding box center [808, 24] width 16 height 16
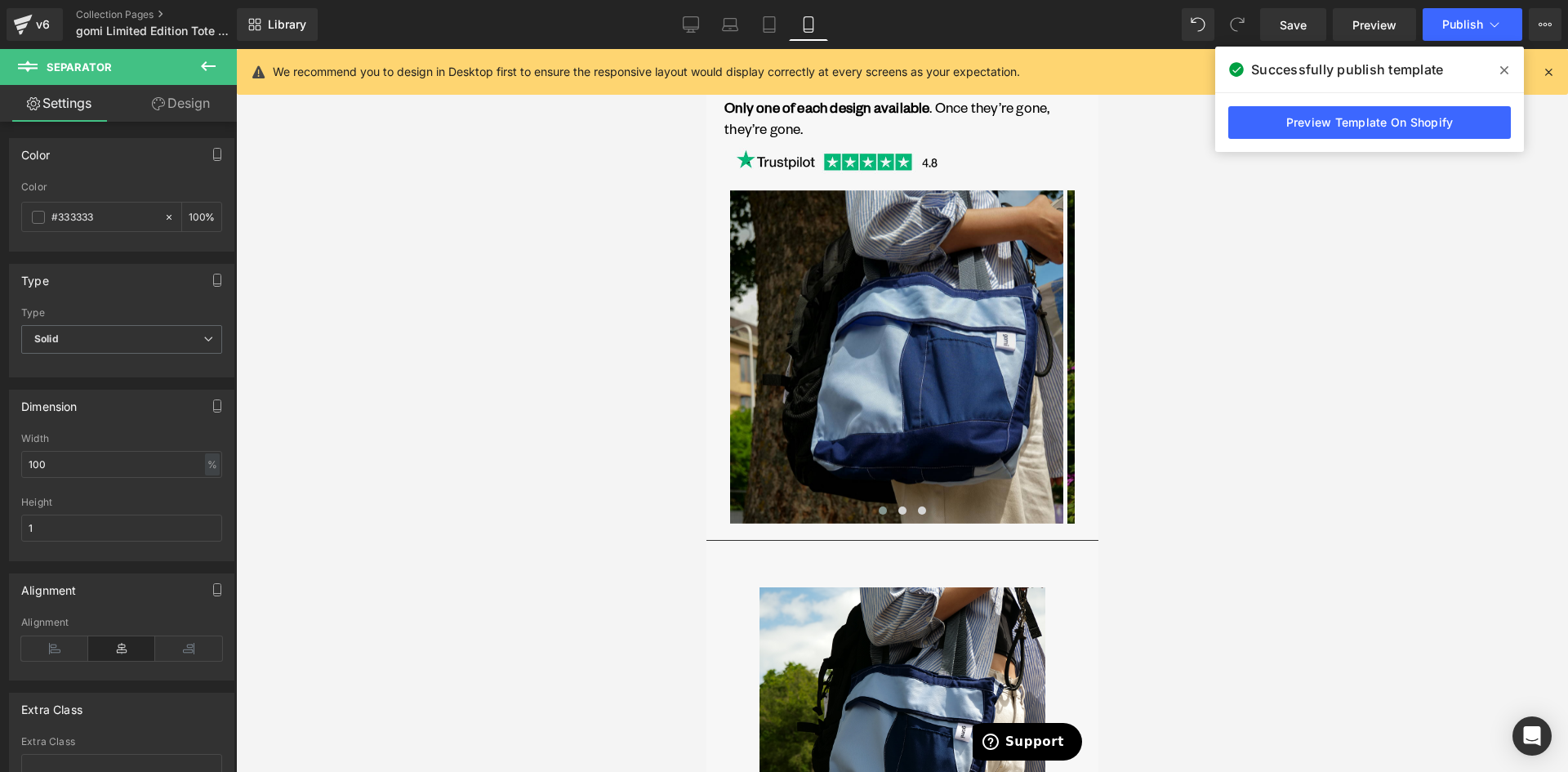
scroll to position [299, 0]
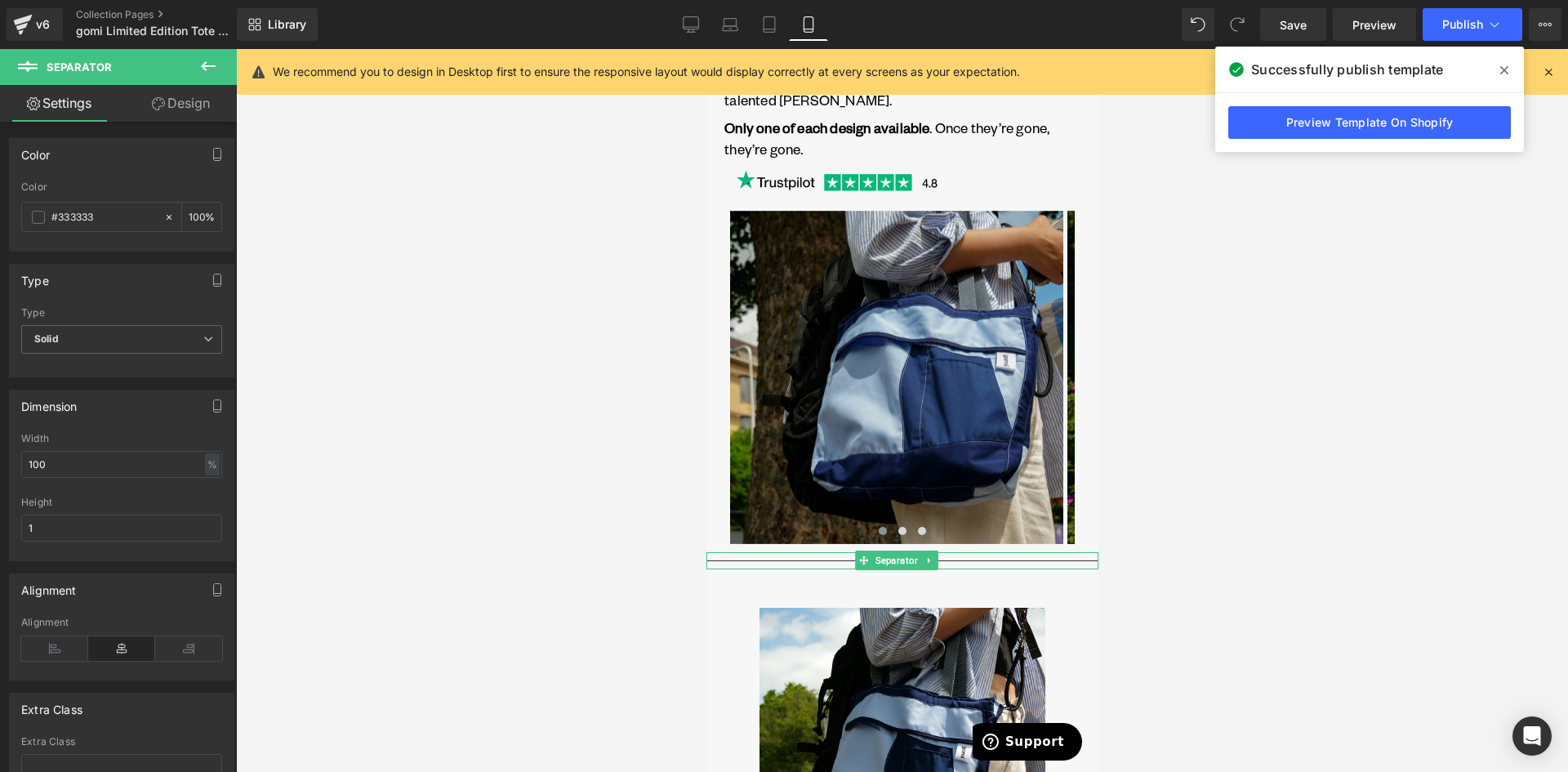
click at [750, 561] on hr at bounding box center [901, 564] width 392 height 9
click at [181, 99] on link "Design" at bounding box center [180, 103] width 119 height 37
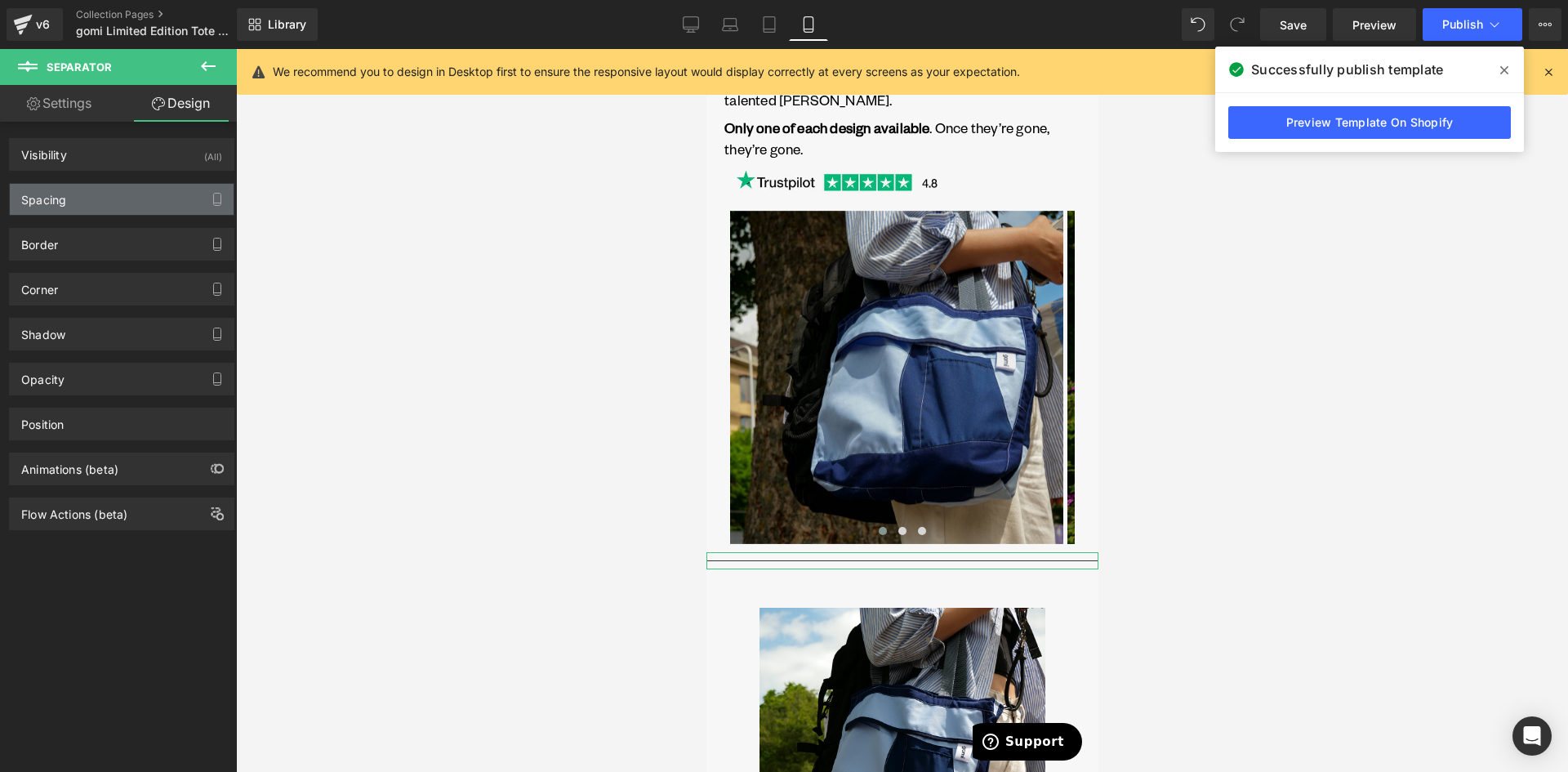
click at [146, 201] on div "Spacing" at bounding box center [121, 199] width 224 height 31
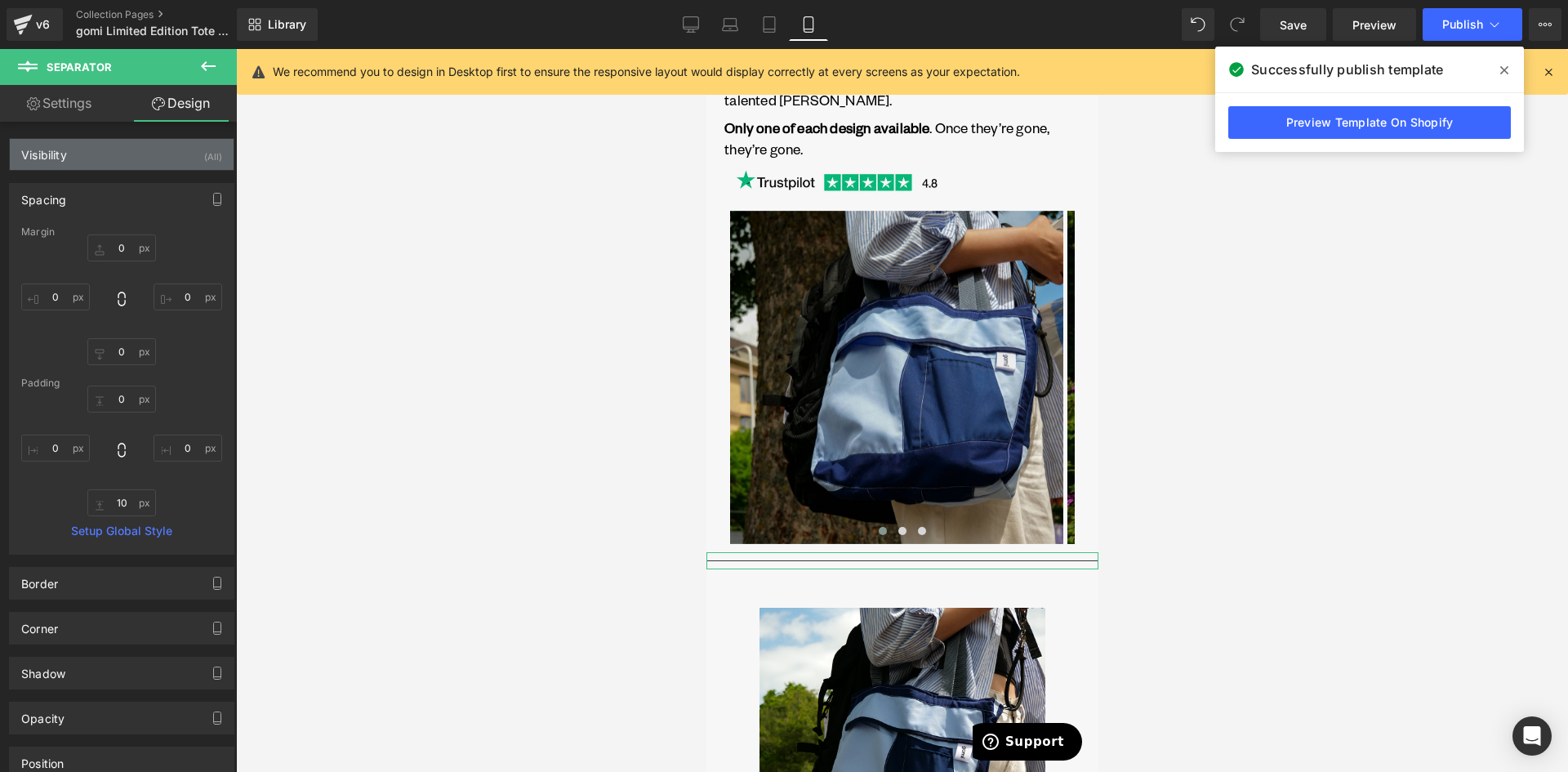
click at [150, 156] on div "Visibility (All)" at bounding box center [121, 154] width 224 height 31
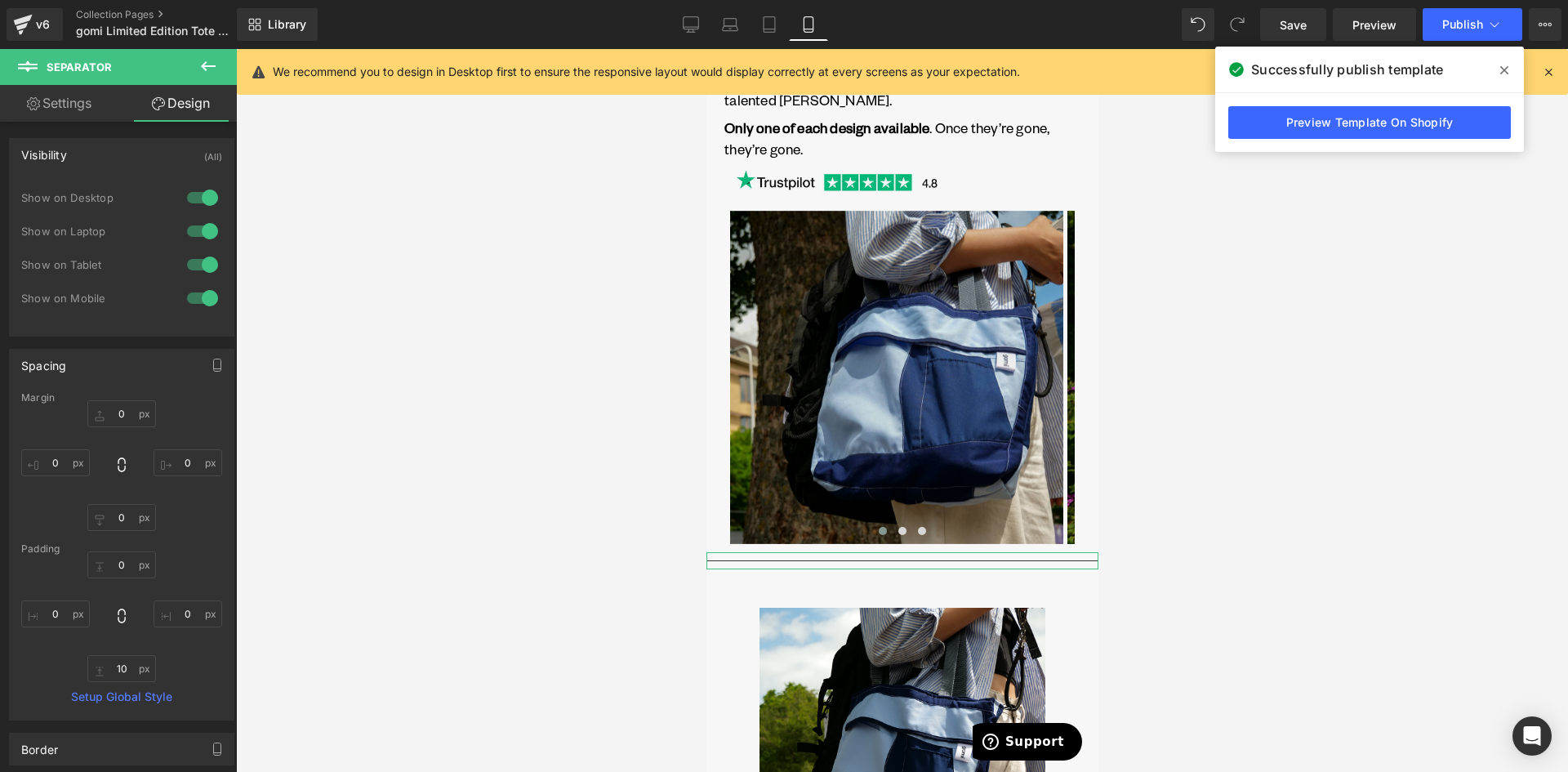
click at [194, 197] on div at bounding box center [202, 198] width 39 height 27
click at [193, 226] on div at bounding box center [202, 231] width 39 height 27
click at [684, 30] on icon at bounding box center [690, 24] width 16 height 16
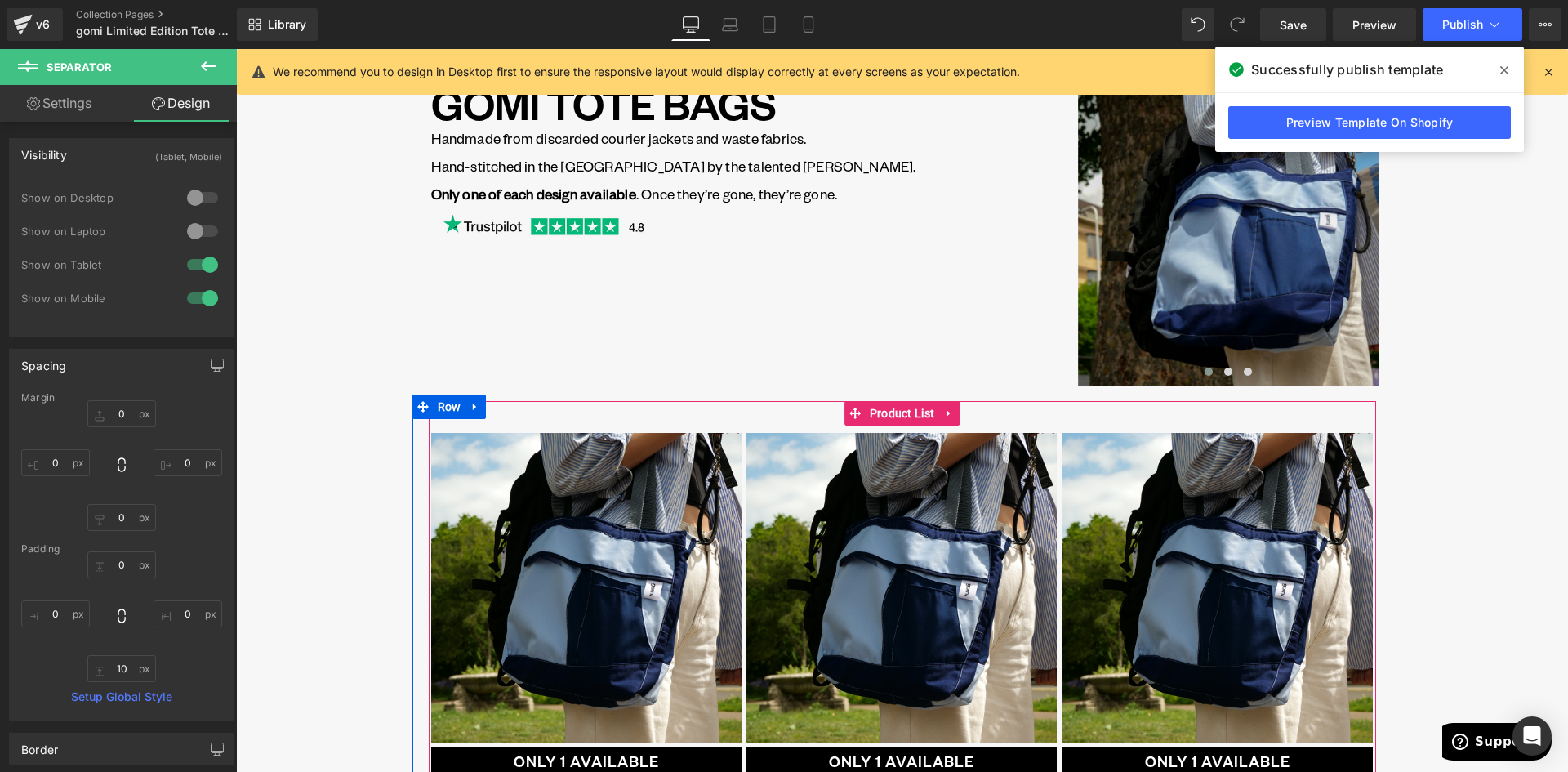
scroll to position [0, 0]
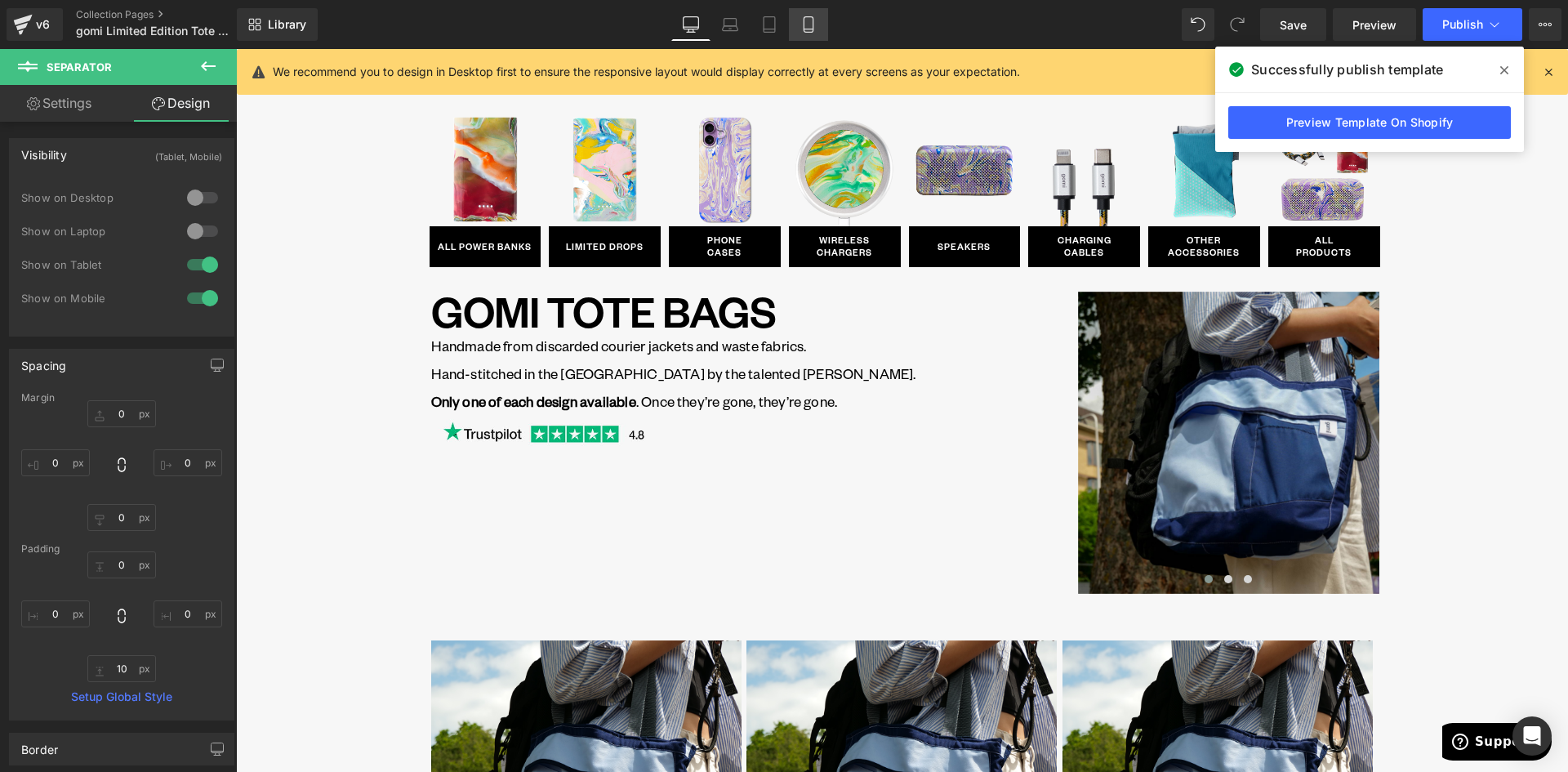
click at [804, 28] on icon at bounding box center [808, 24] width 16 height 16
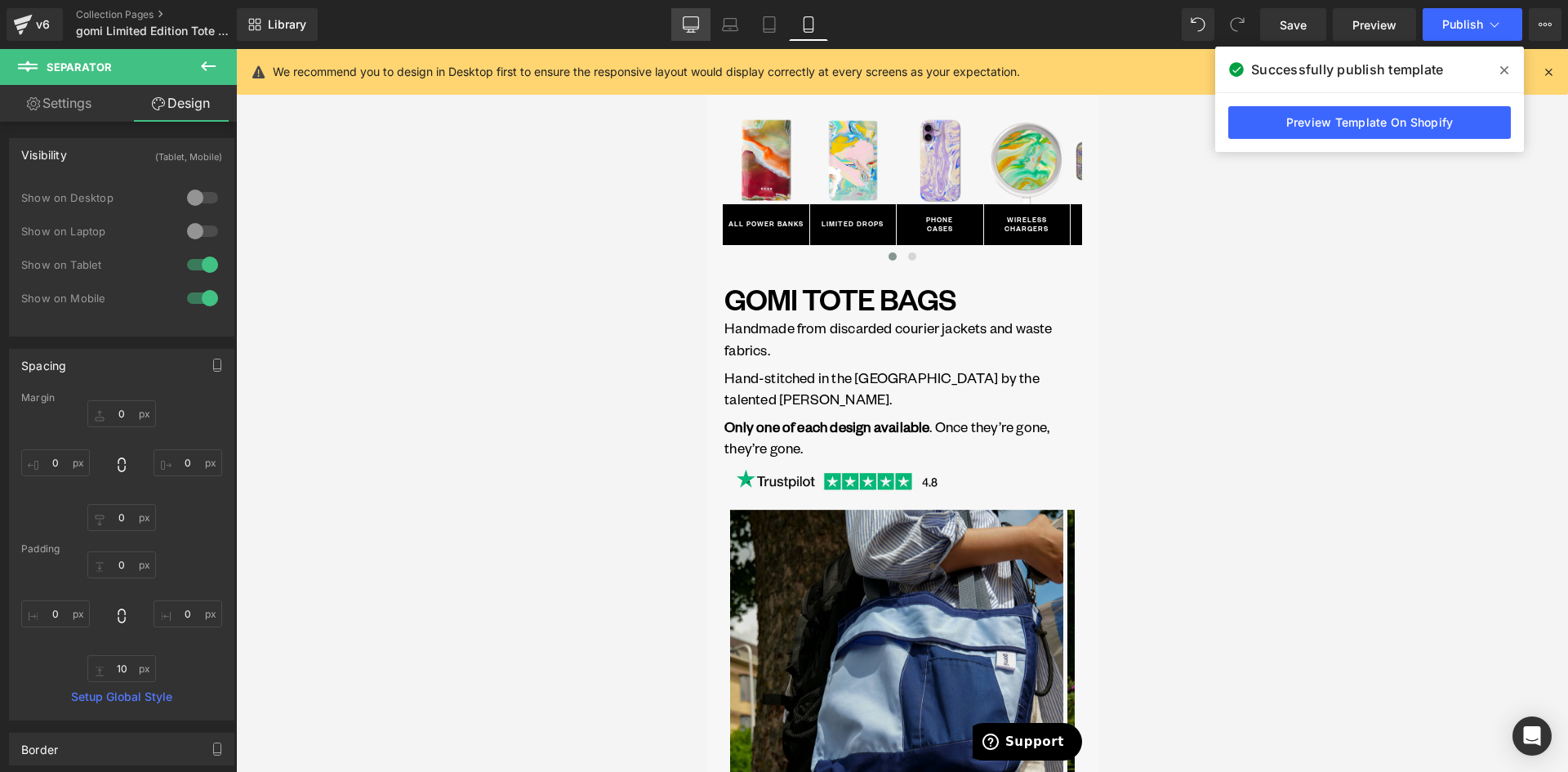
click at [696, 25] on icon at bounding box center [690, 24] width 16 height 16
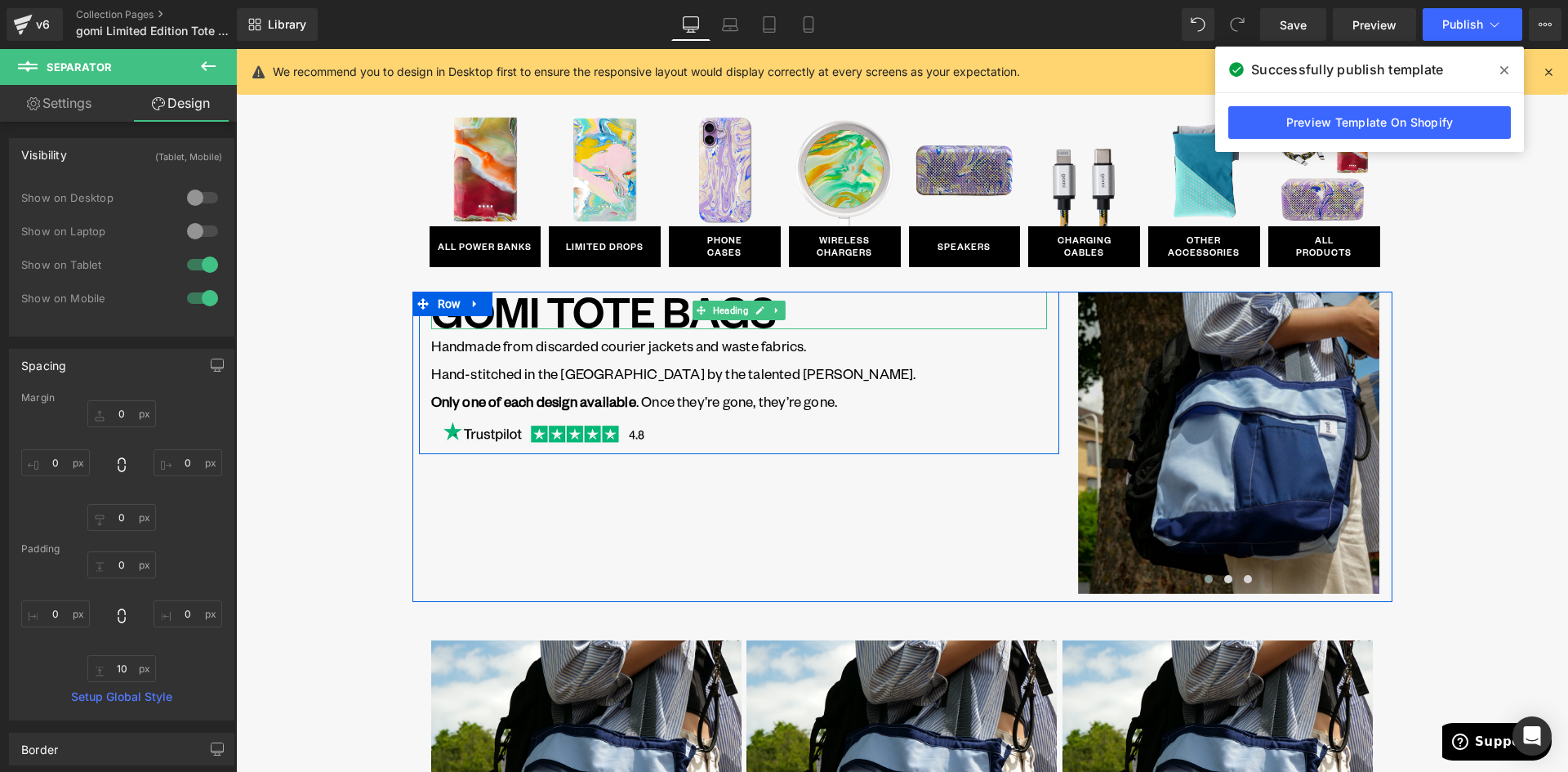
click at [789, 309] on h1 "GOMI TOTE BAGS" at bounding box center [738, 310] width 615 height 38
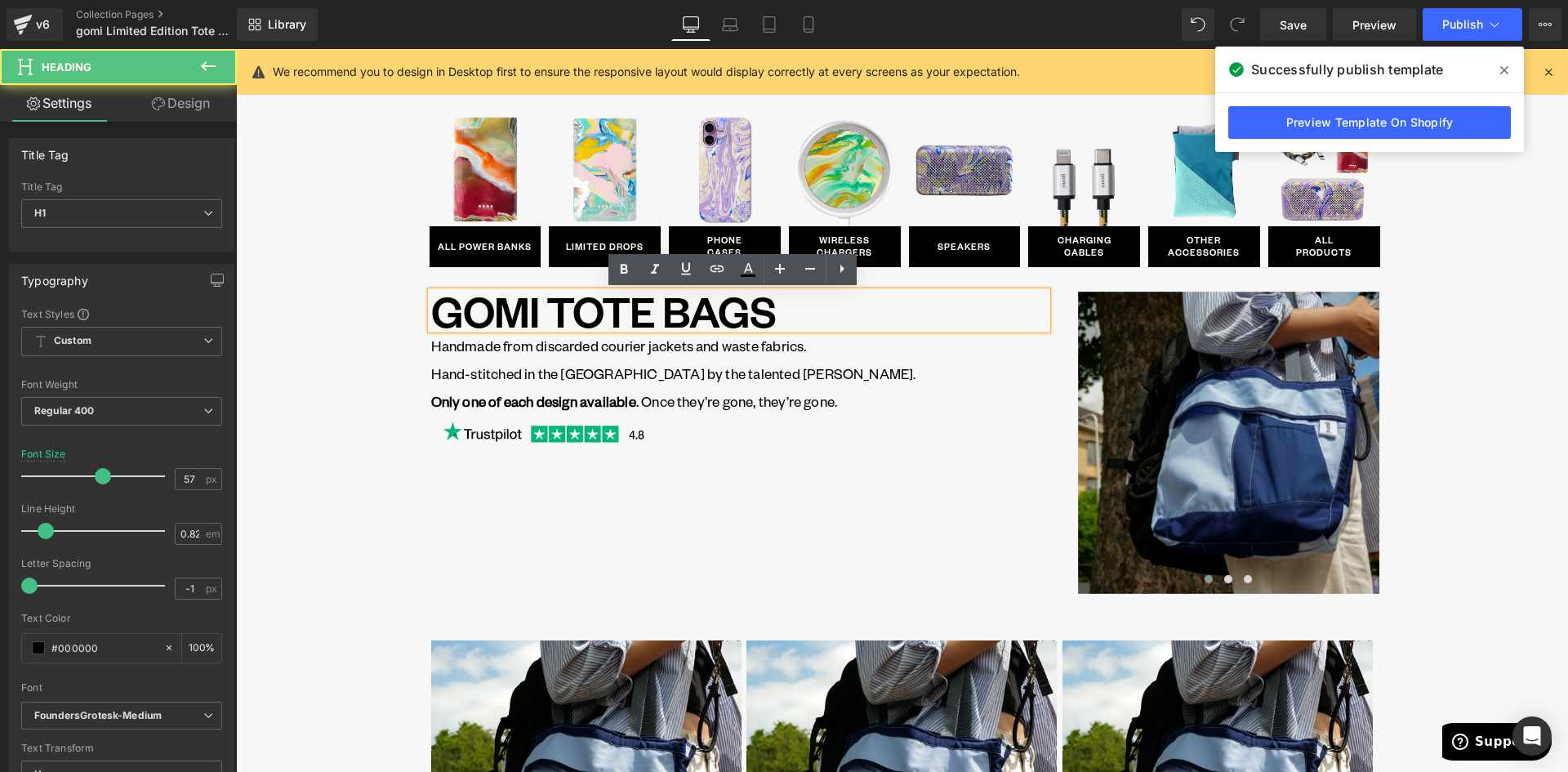
click at [765, 307] on h1 "GOMI TOTE BAGS" at bounding box center [738, 310] width 615 height 38
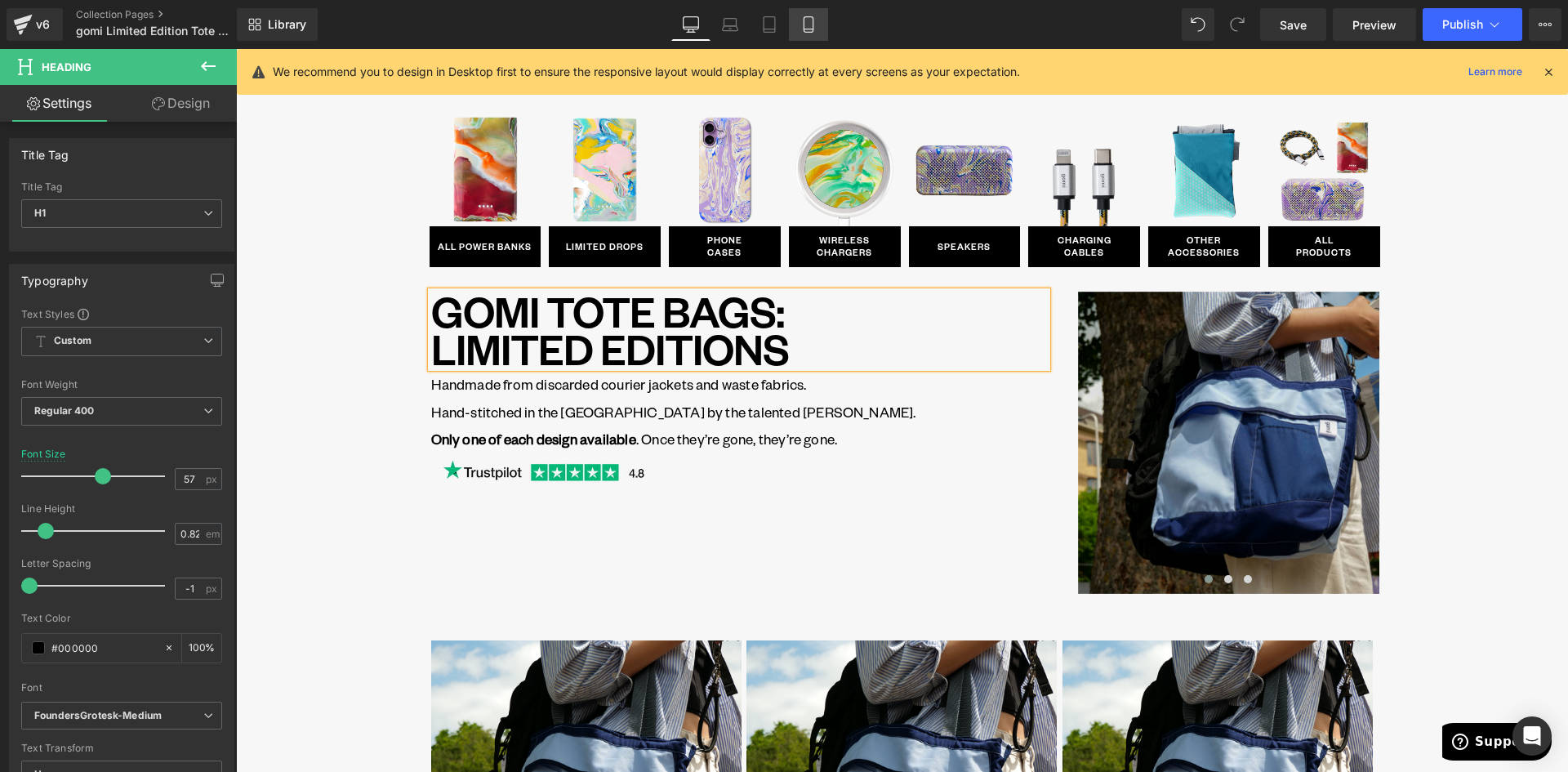
click at [822, 21] on link "Mobile" at bounding box center [808, 25] width 39 height 32
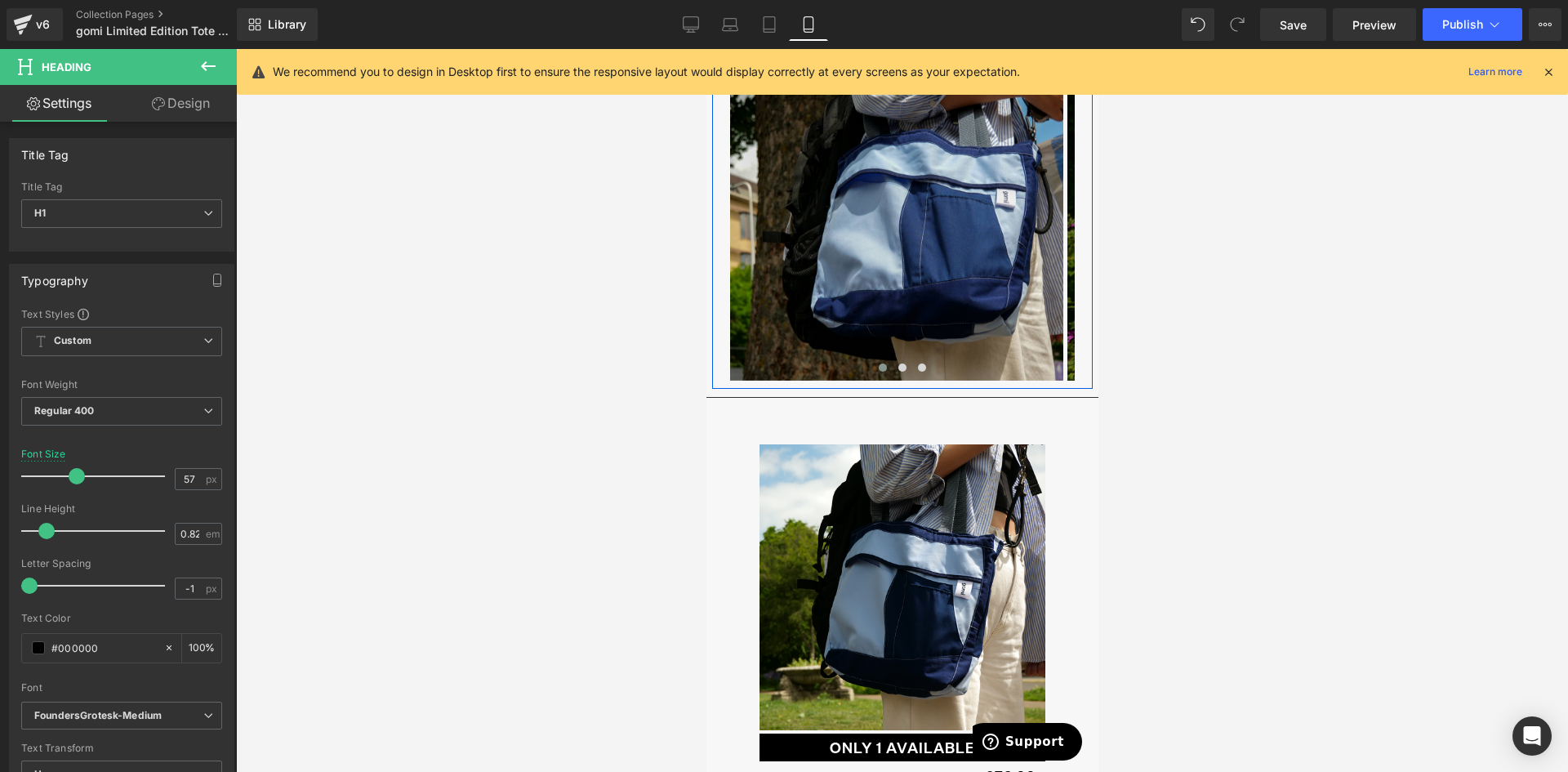
scroll to position [490, 0]
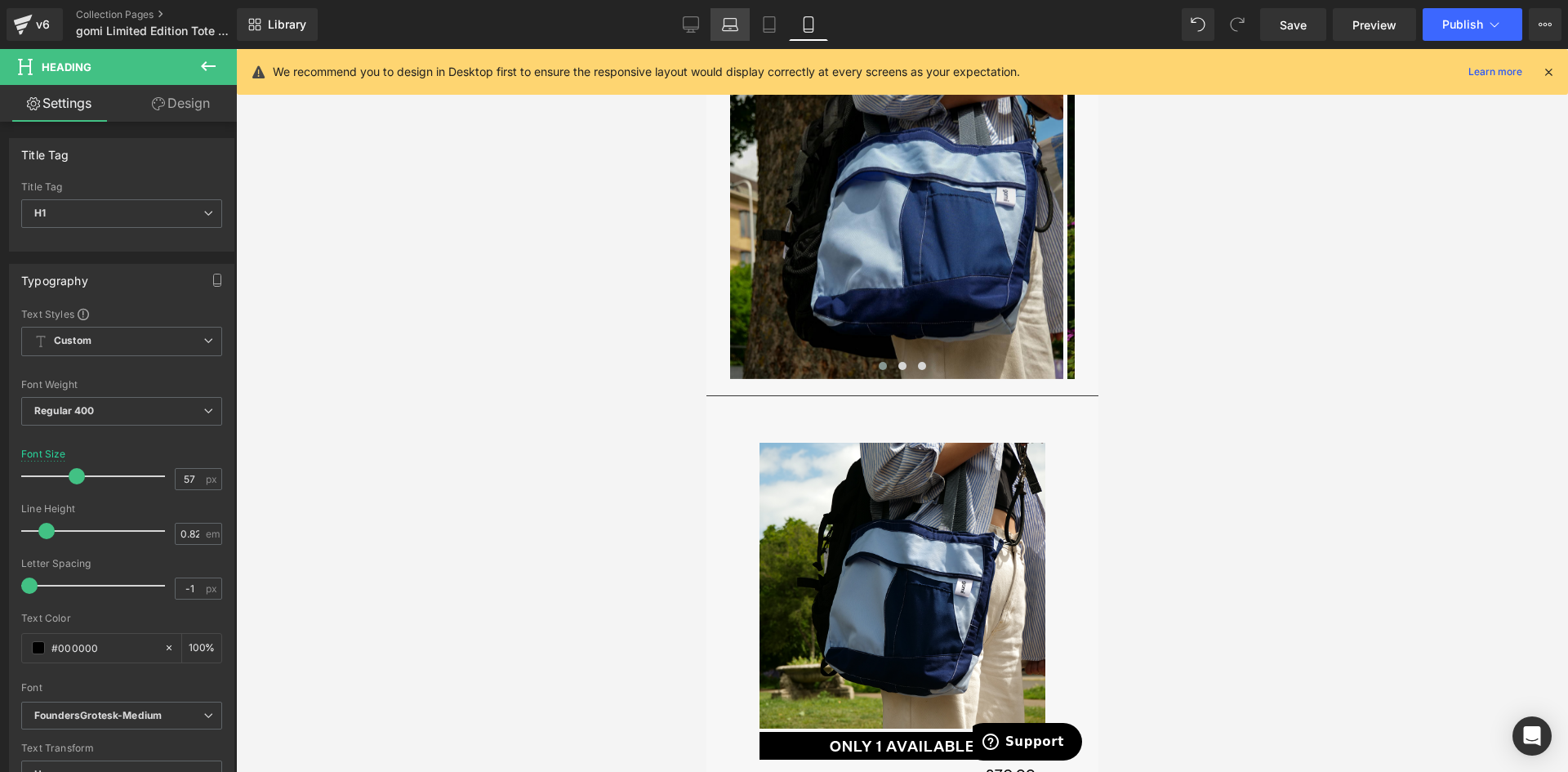
click at [768, 29] on icon at bounding box center [769, 29] width 11 height 0
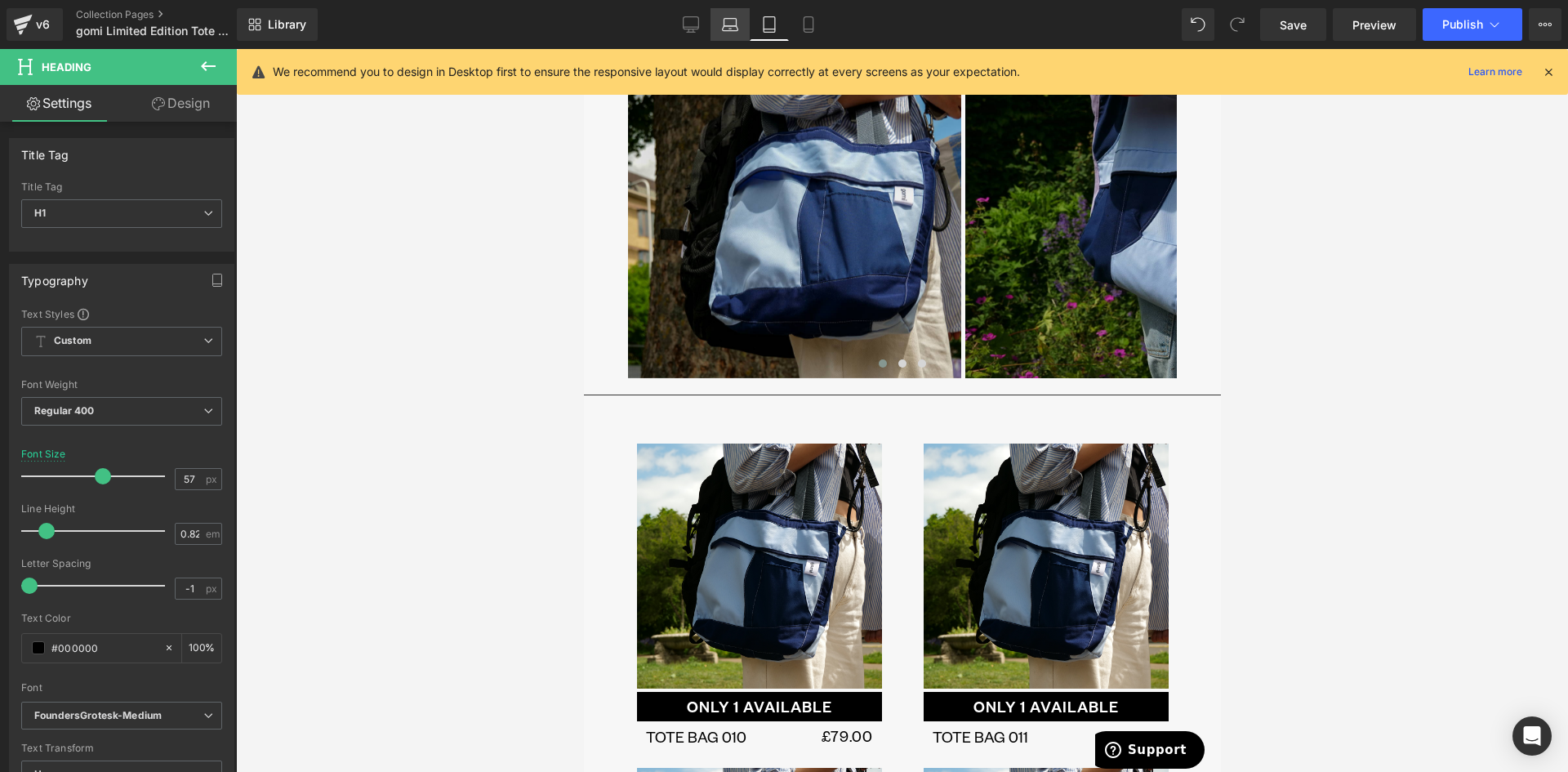
scroll to position [1, 0]
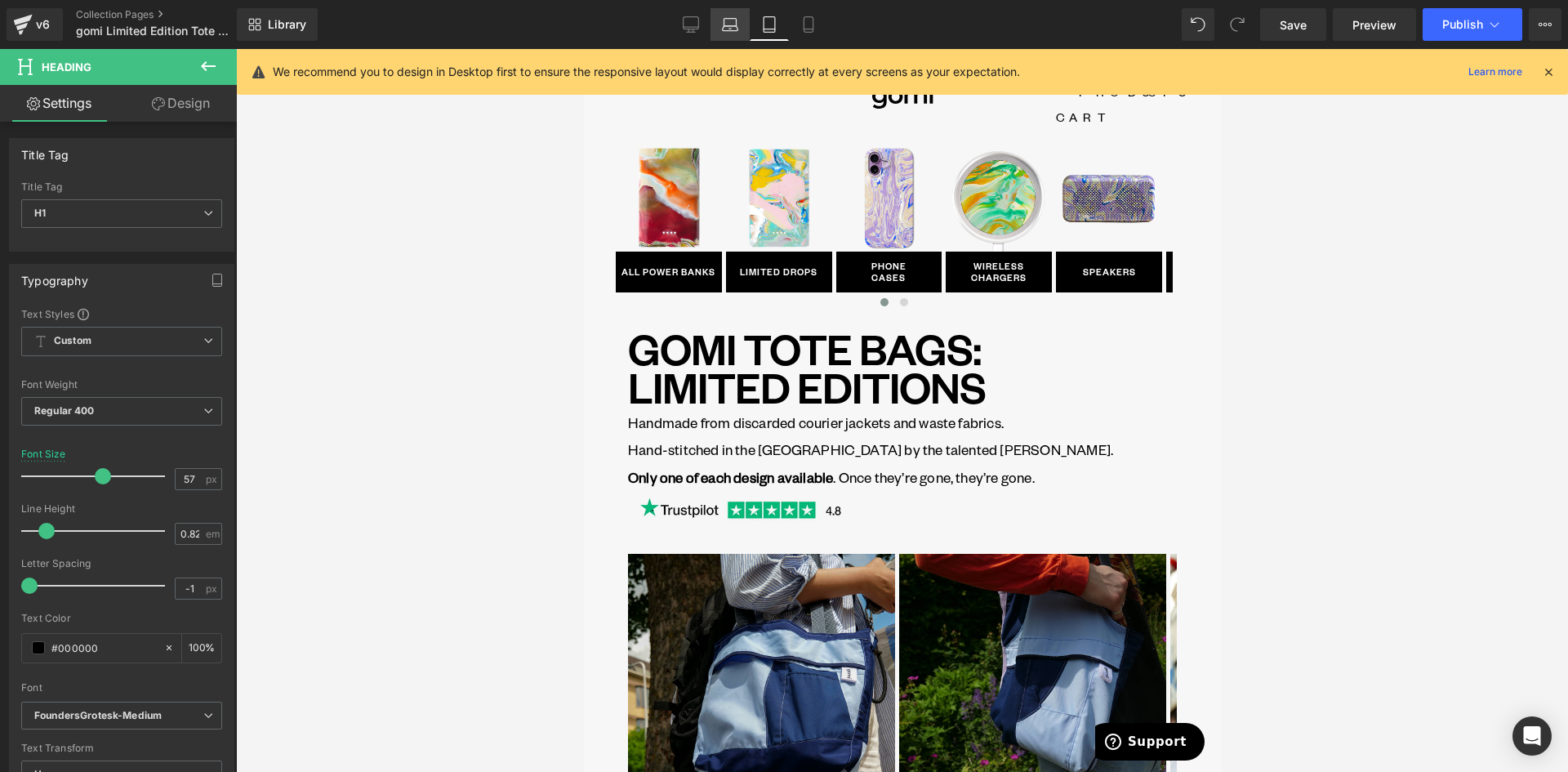
click at [722, 23] on icon at bounding box center [729, 24] width 16 height 16
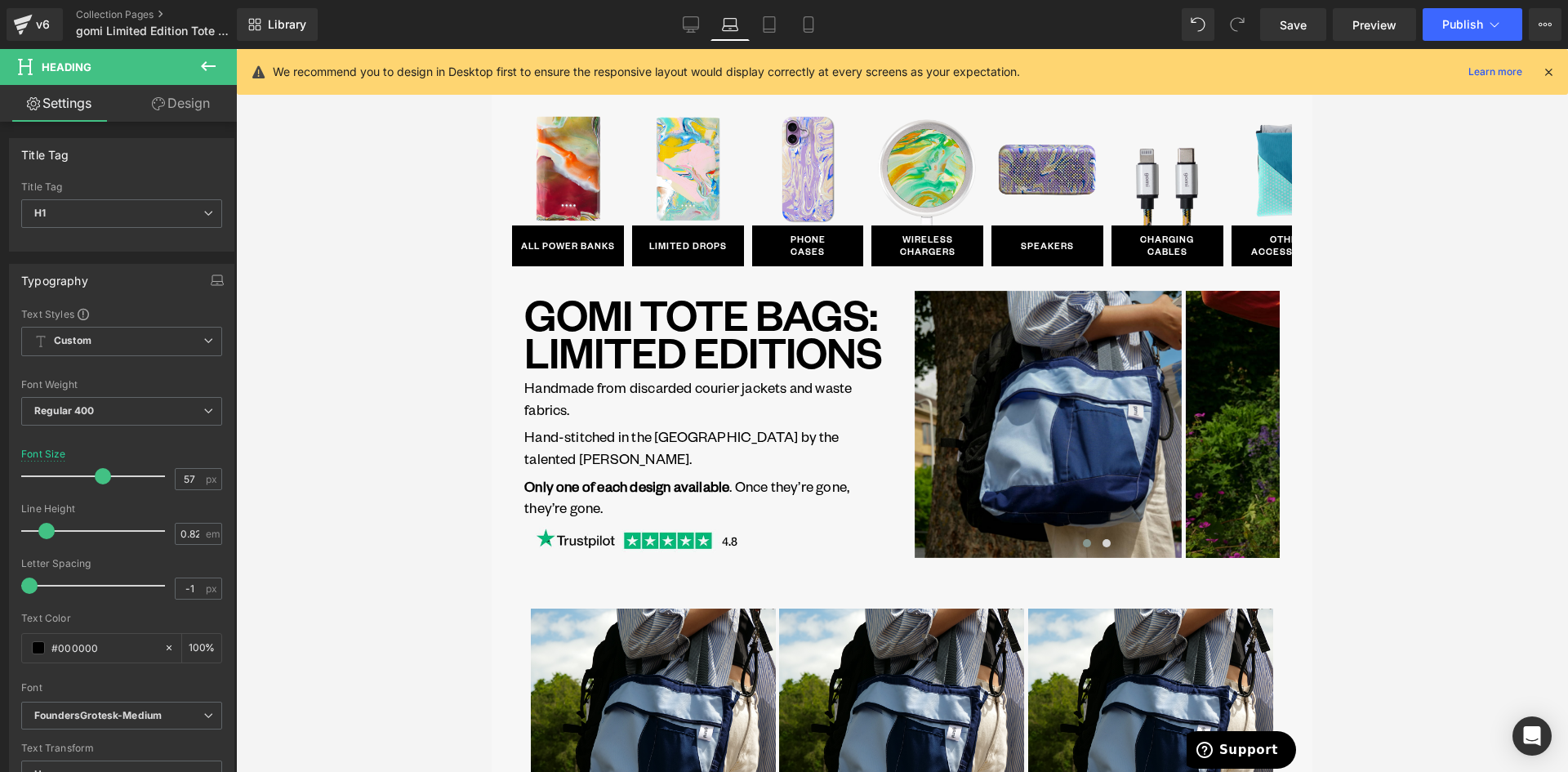
scroll to position [0, 0]
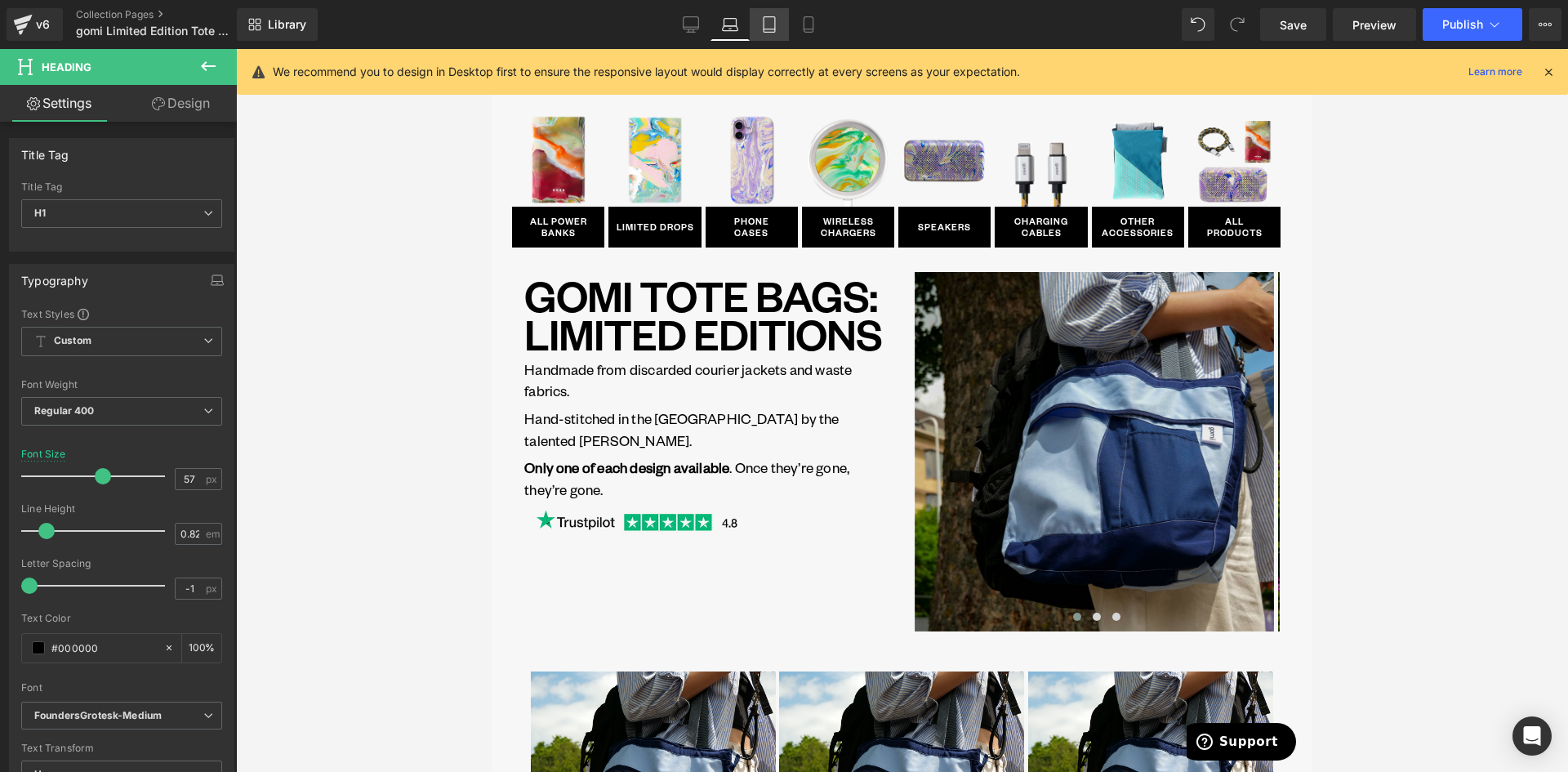
click at [762, 26] on icon at bounding box center [769, 24] width 16 height 16
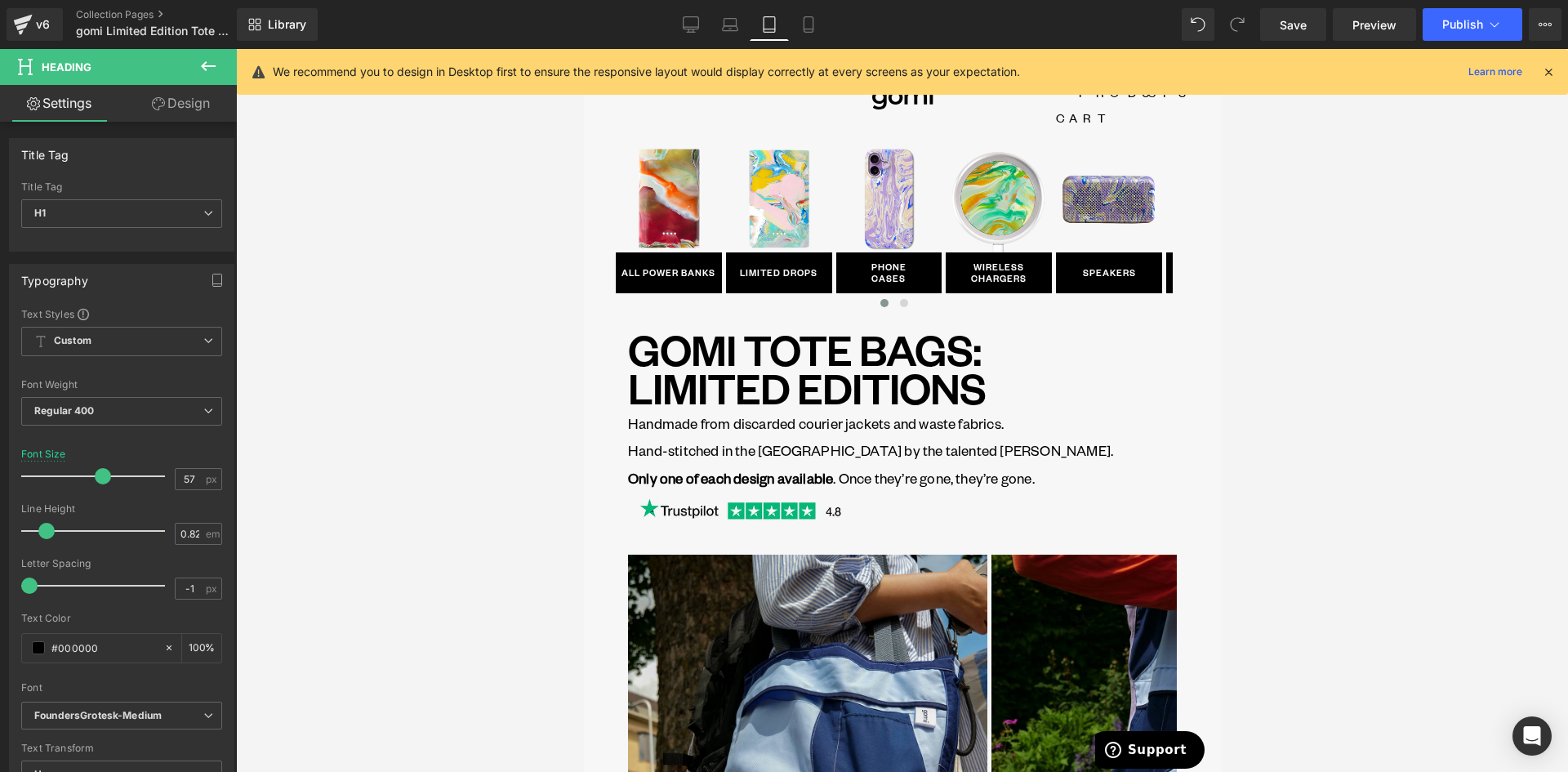
scroll to position [37, 0]
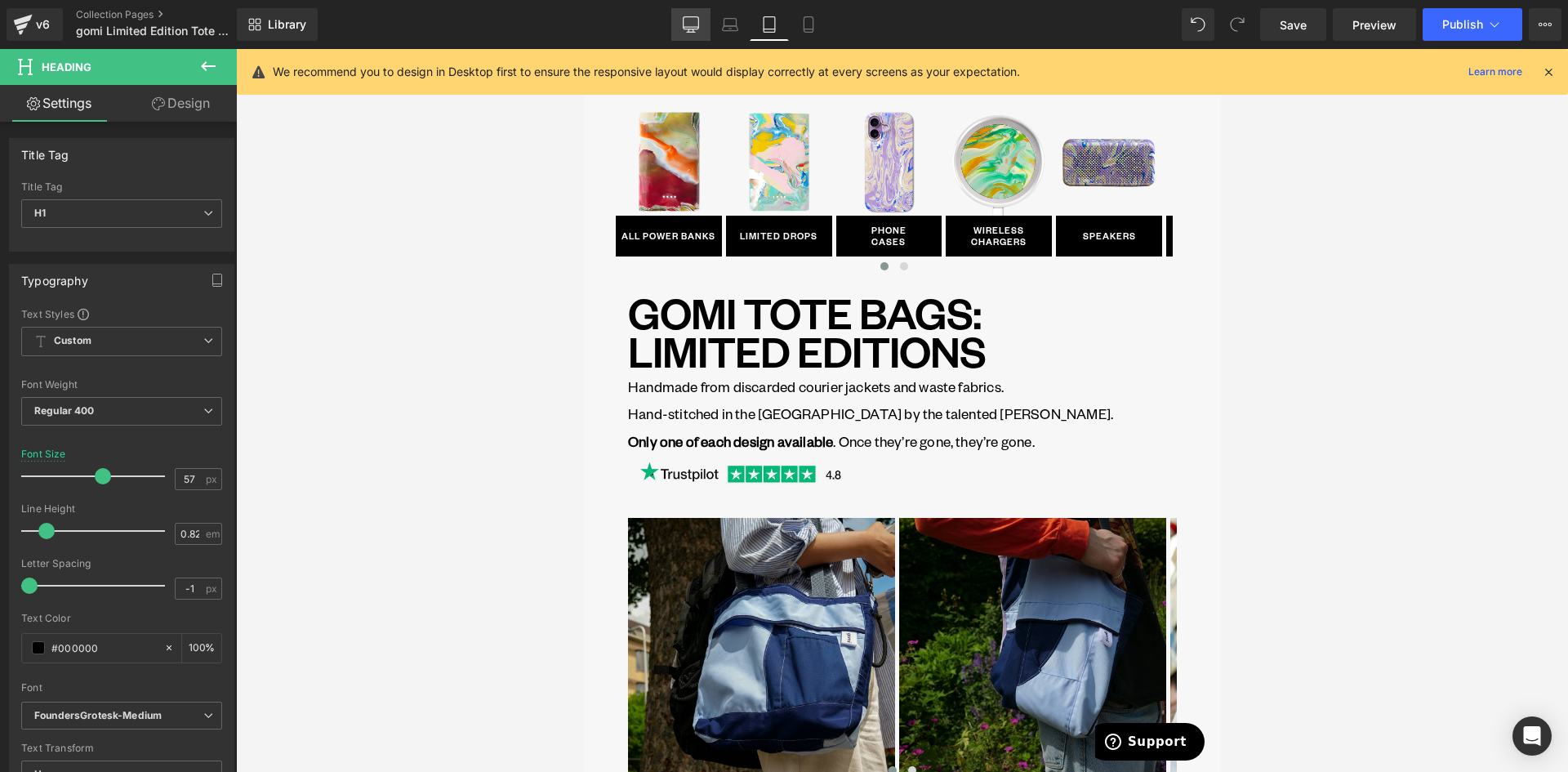
click at [699, 24] on icon at bounding box center [690, 24] width 16 height 16
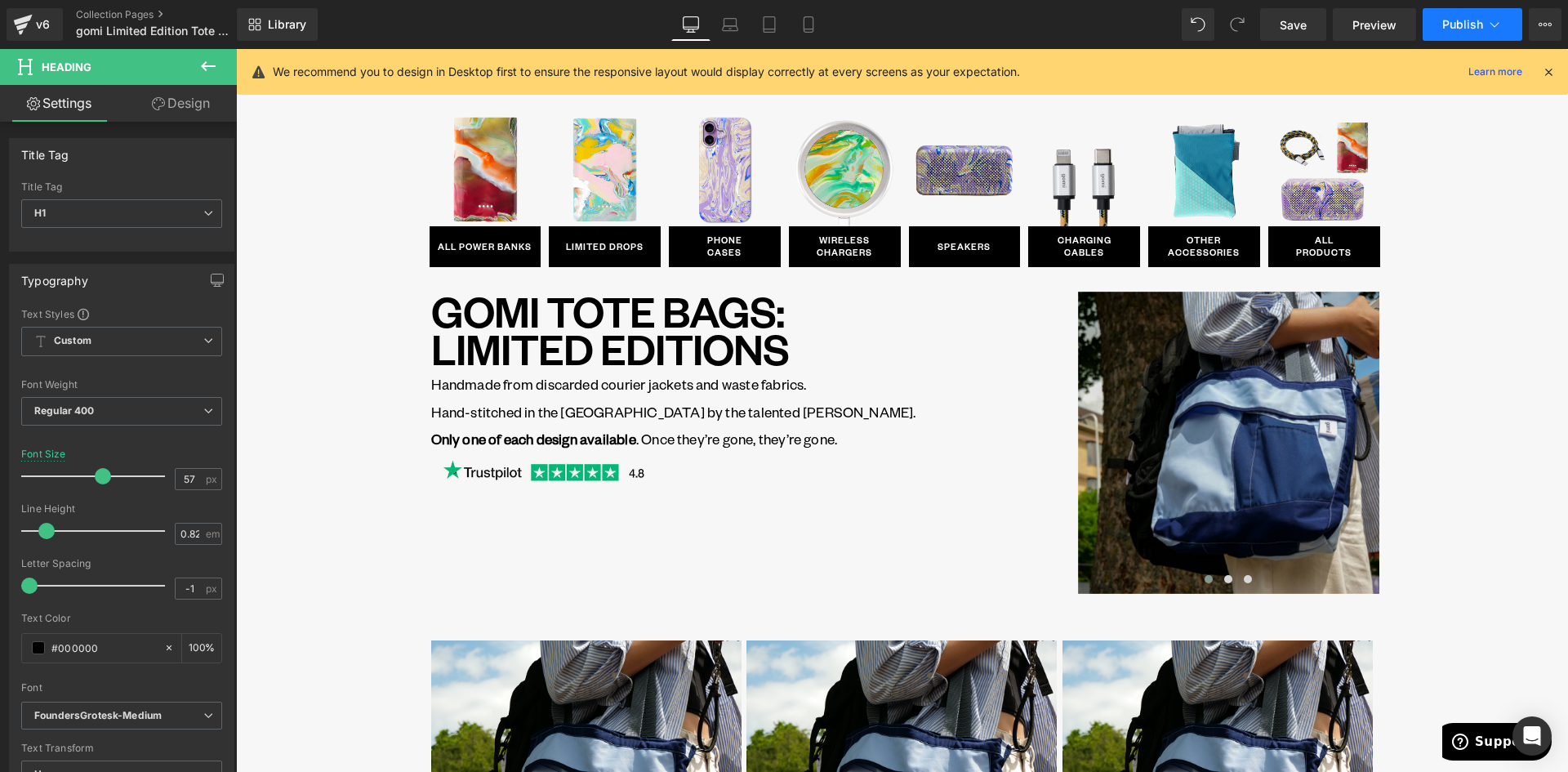
click at [1449, 20] on span "Publish" at bounding box center [1462, 25] width 41 height 13
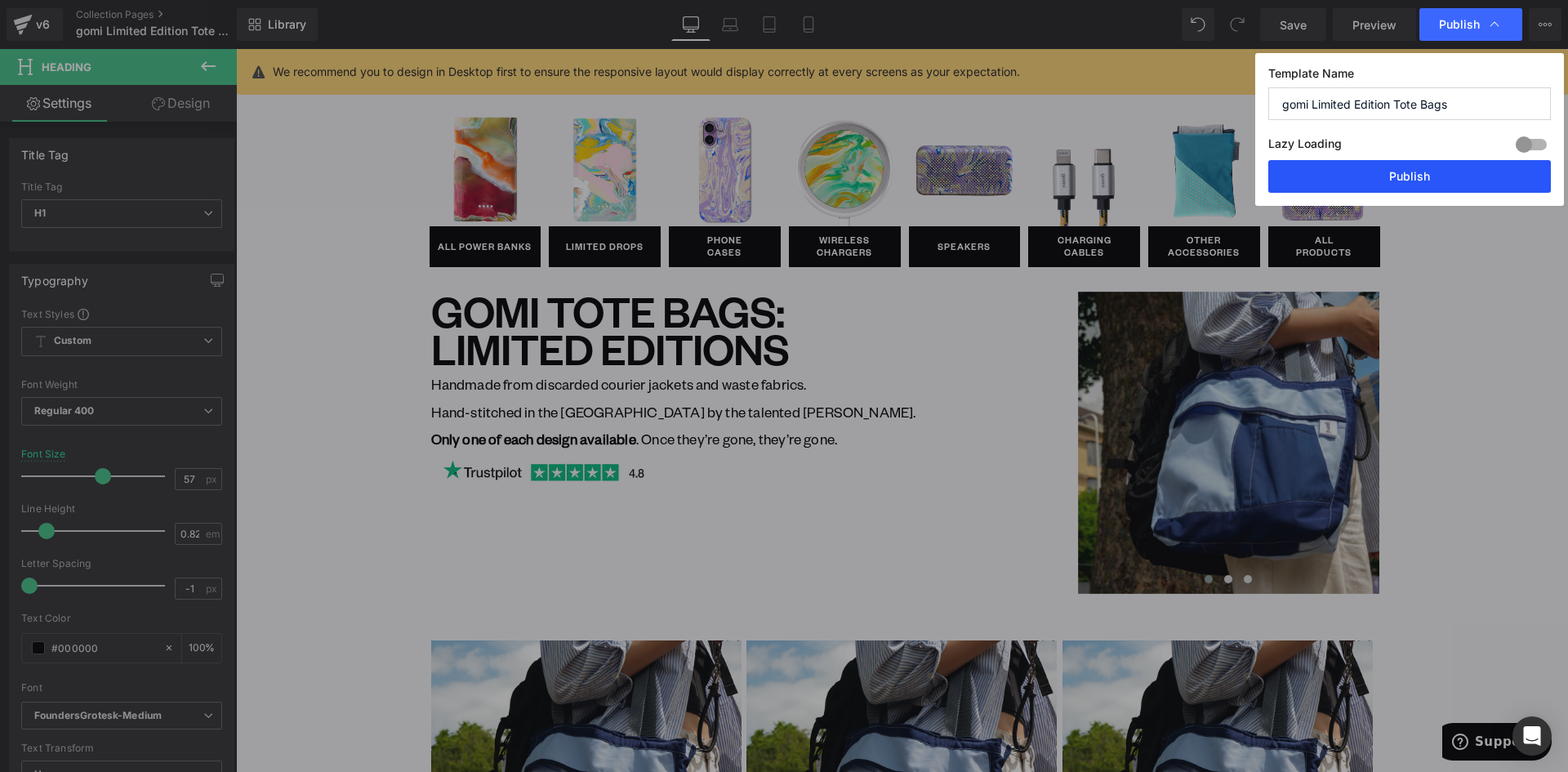
click at [1444, 171] on button "Publish" at bounding box center [1409, 176] width 283 height 32
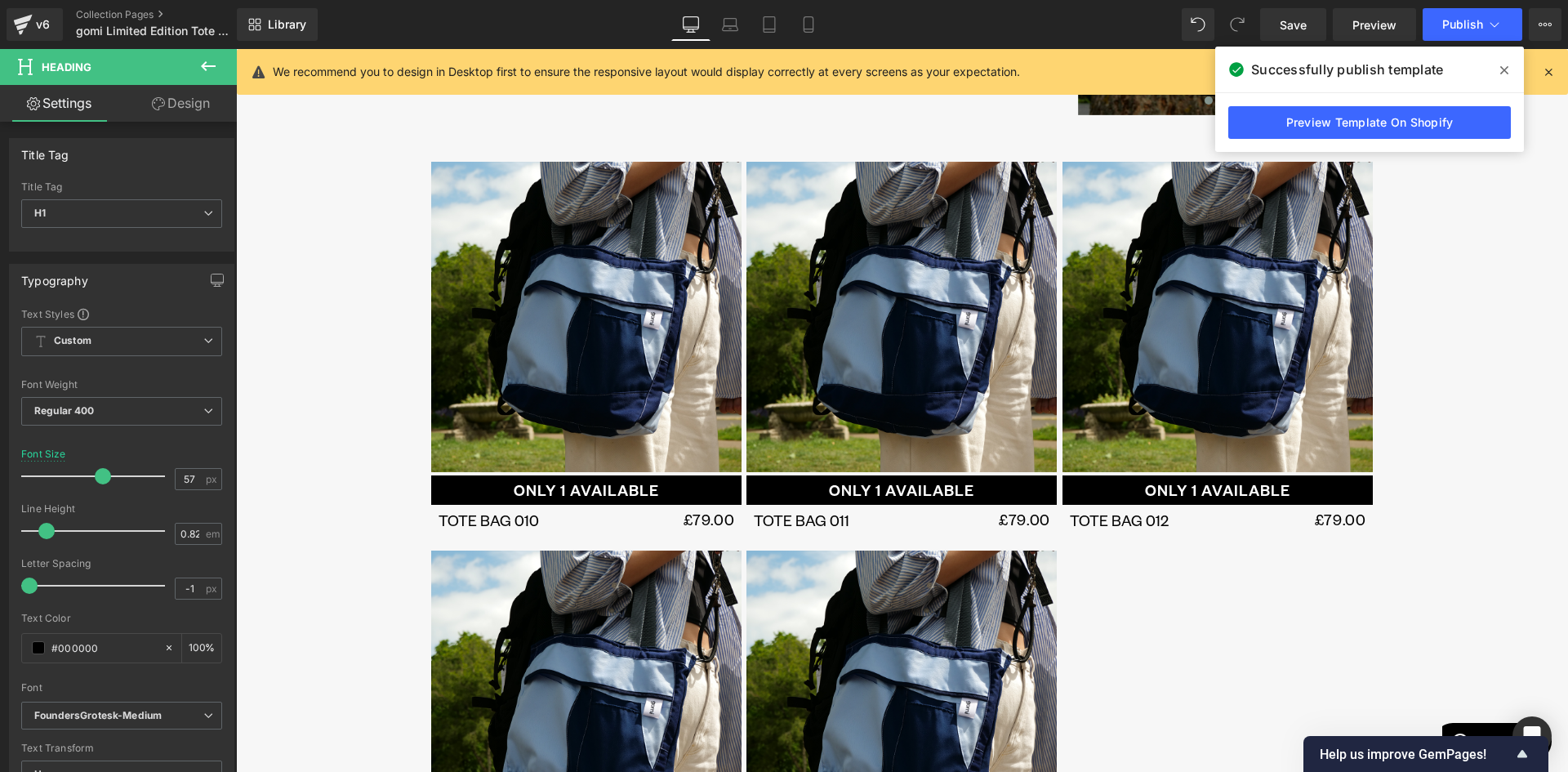
scroll to position [490, 0]
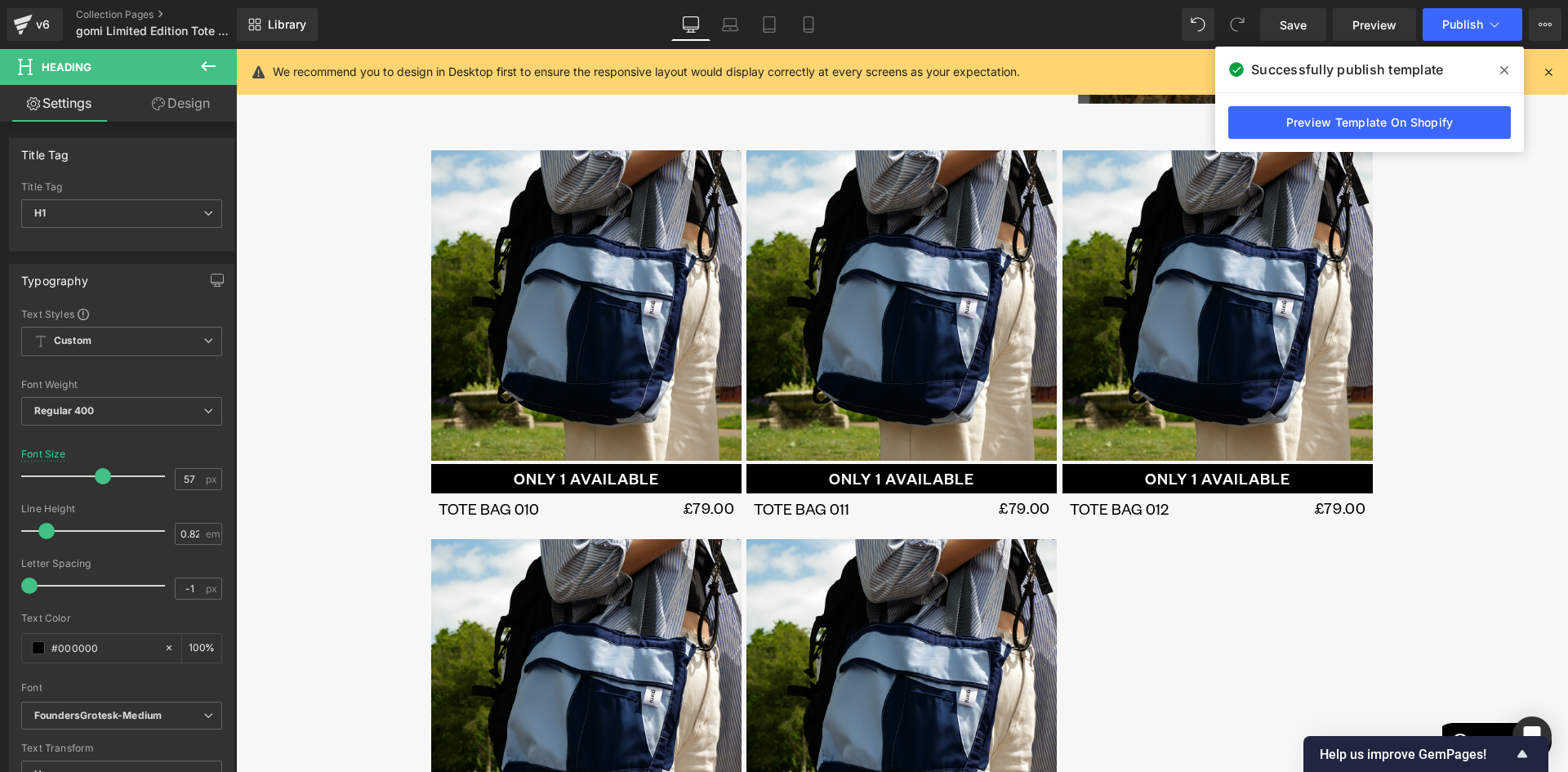
click at [590, 300] on div "SOLD OUT (P) Image" at bounding box center [587, 304] width 315 height 310
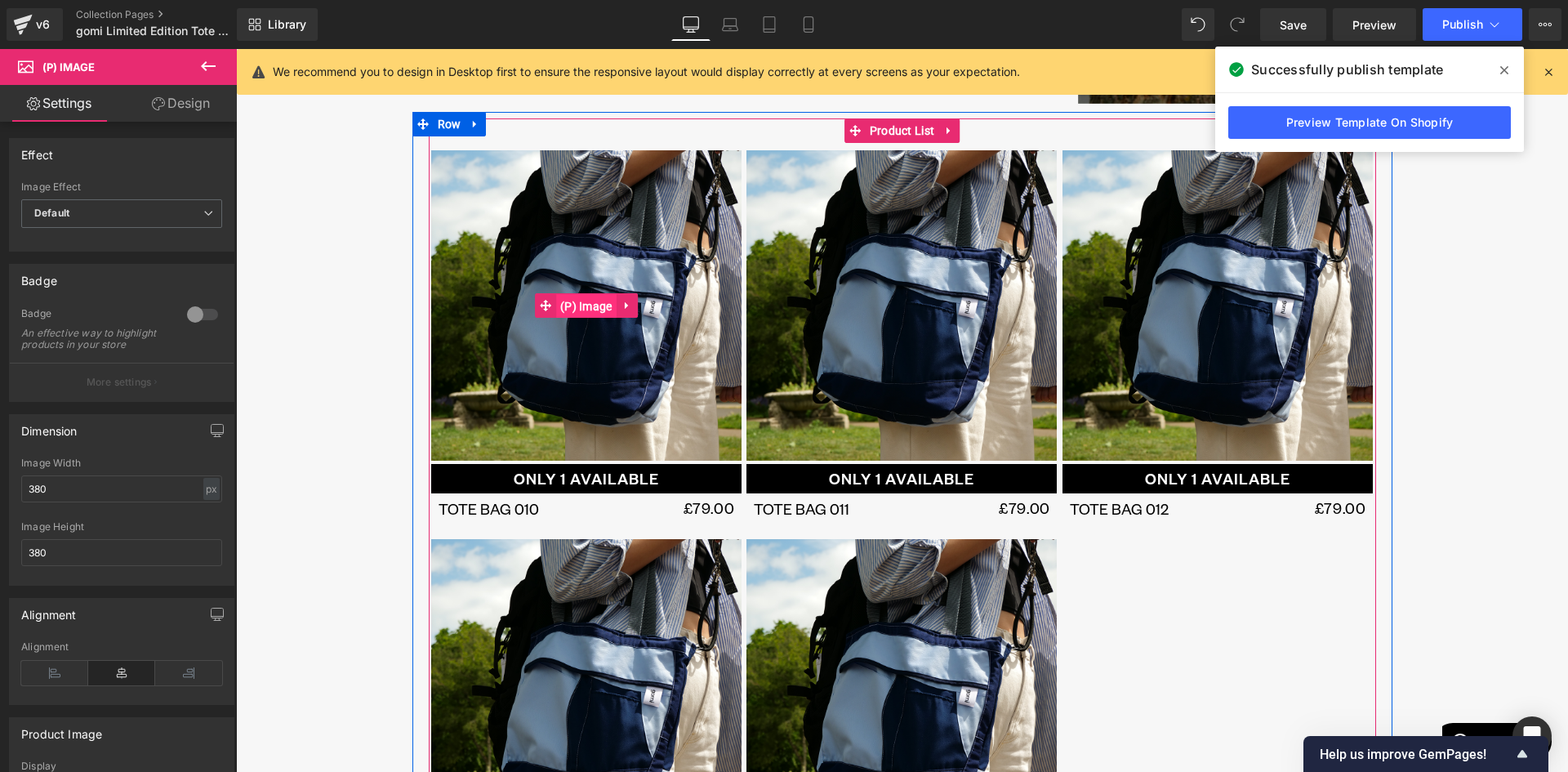
click at [586, 305] on span "(P) Image" at bounding box center [586, 306] width 61 height 25
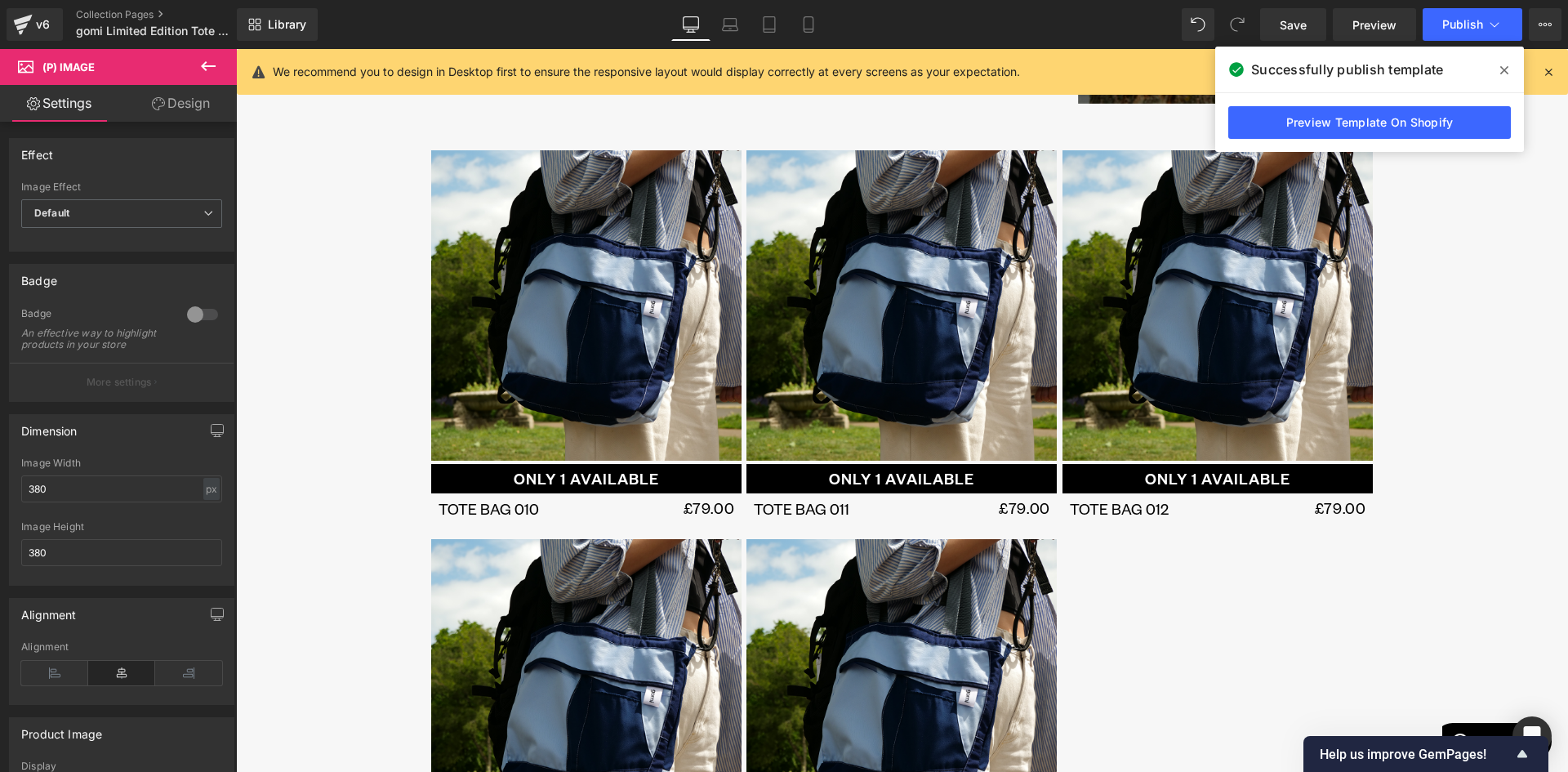
click at [209, 64] on icon at bounding box center [208, 65] width 20 height 20
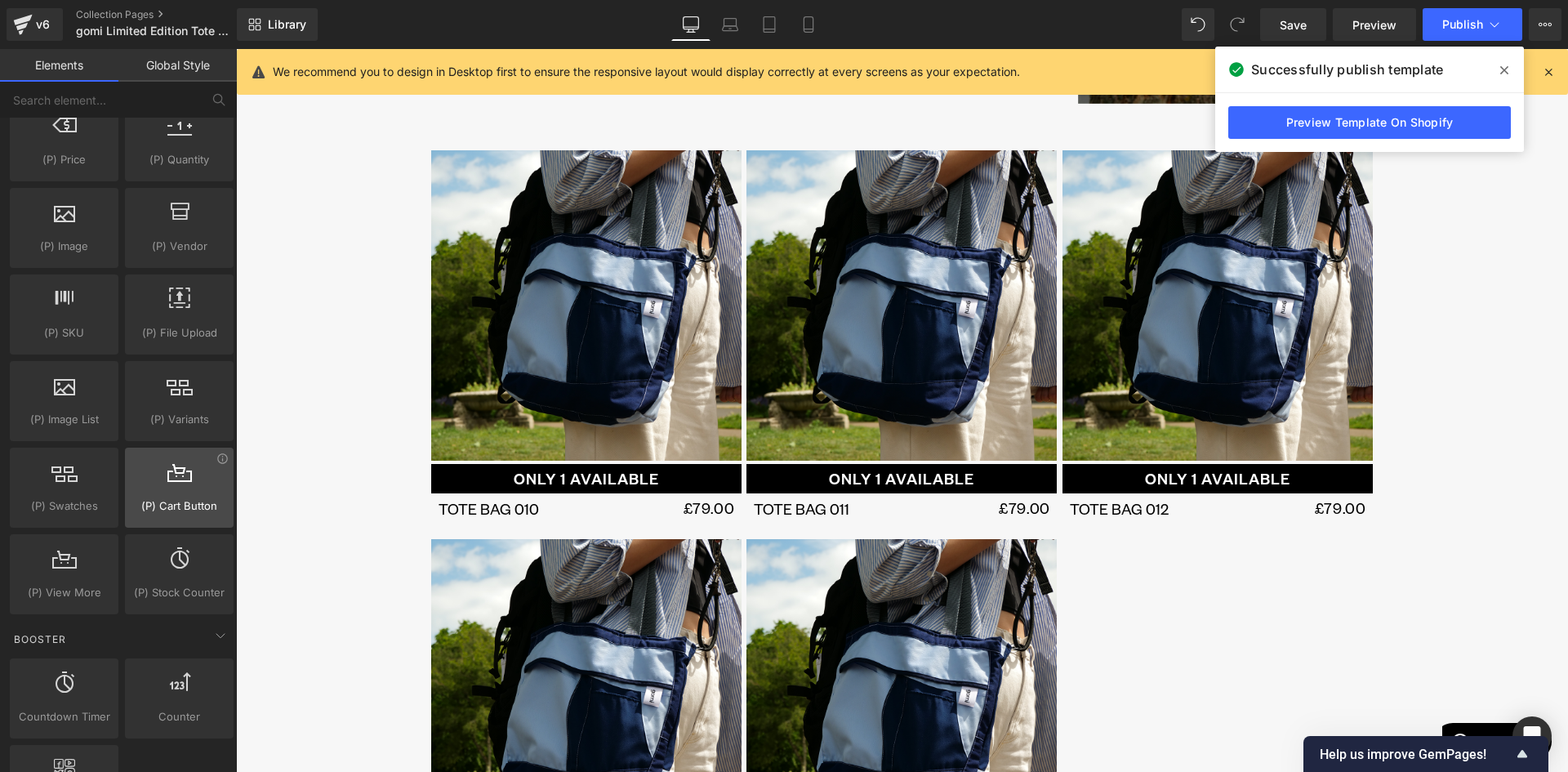
scroll to position [1716, 0]
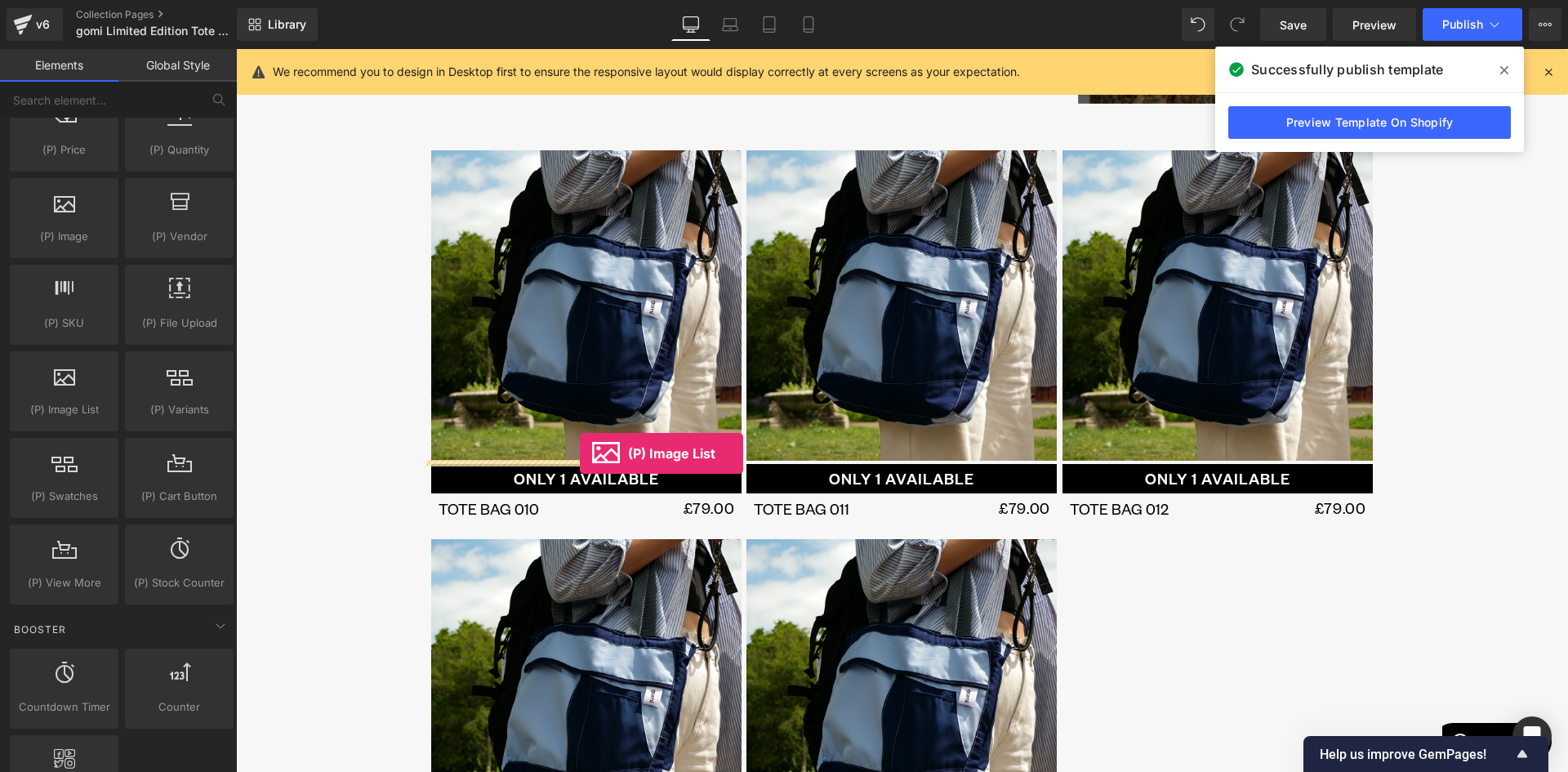
drag, startPoint x: 306, startPoint y: 448, endPoint x: 579, endPoint y: 453, distance: 273.0
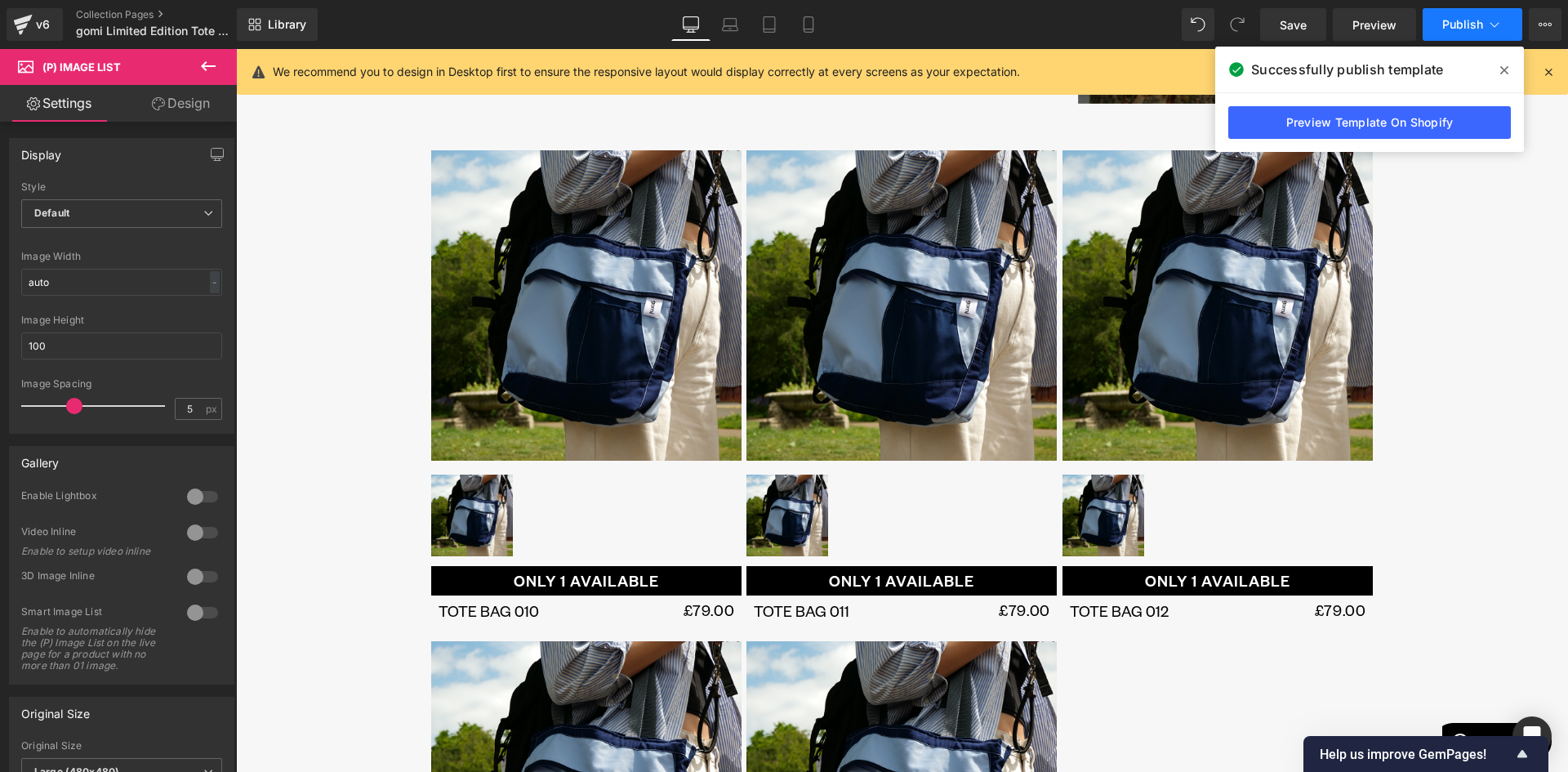
click at [1469, 22] on span "Publish" at bounding box center [1462, 25] width 41 height 13
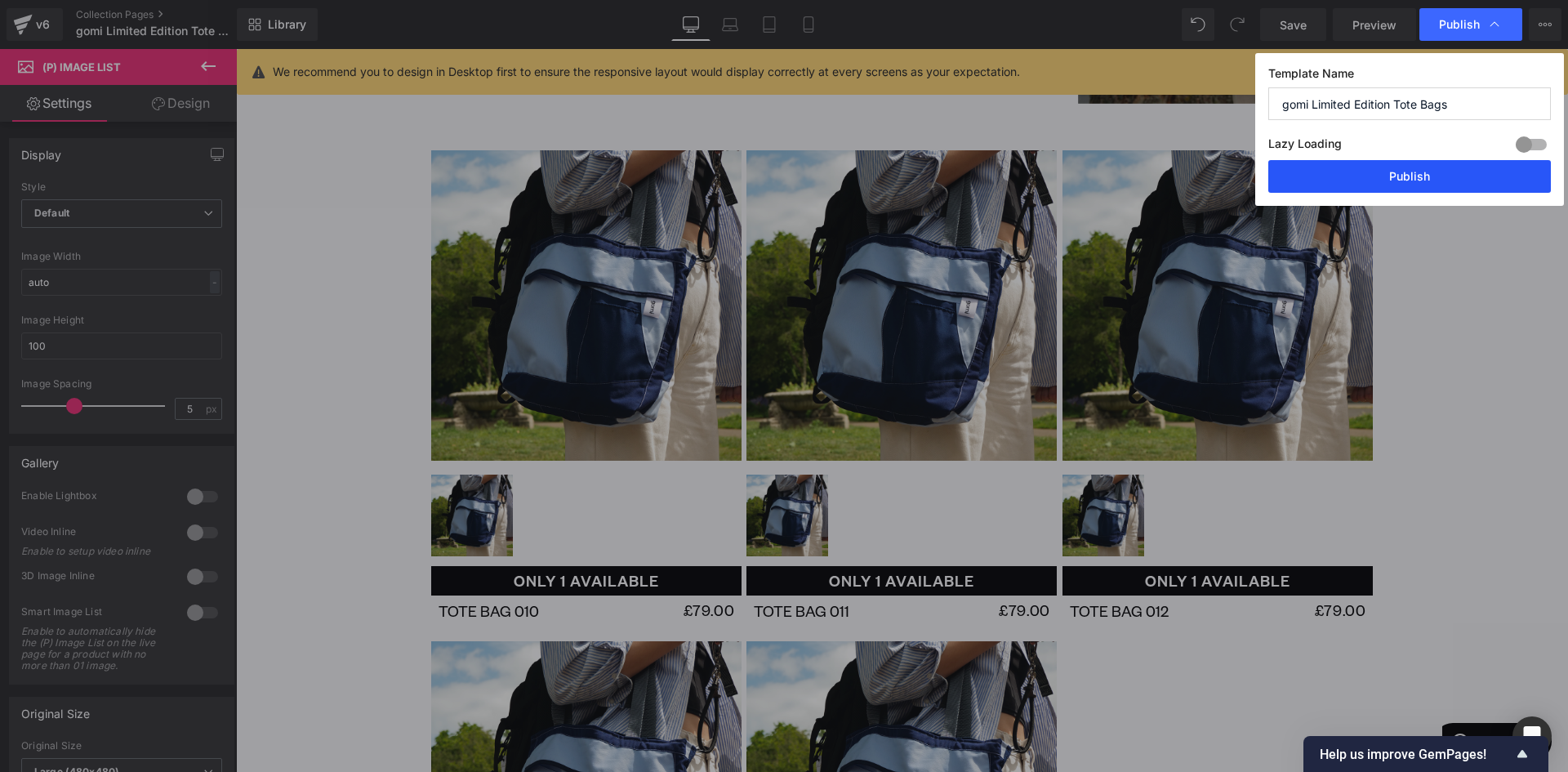
click at [1400, 174] on button "Publish" at bounding box center [1409, 176] width 283 height 32
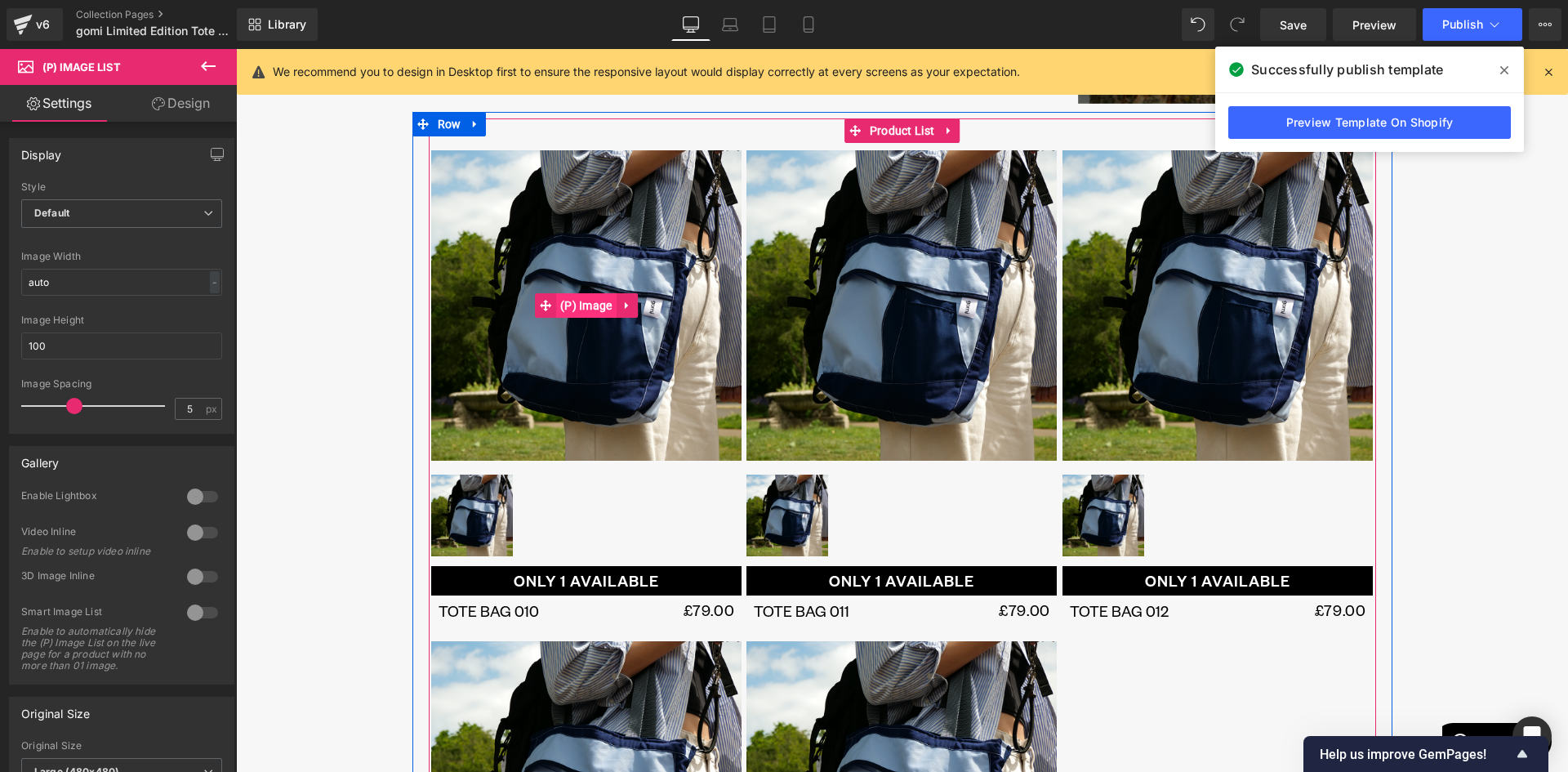
click at [582, 303] on span "(P) Image" at bounding box center [586, 305] width 61 height 25
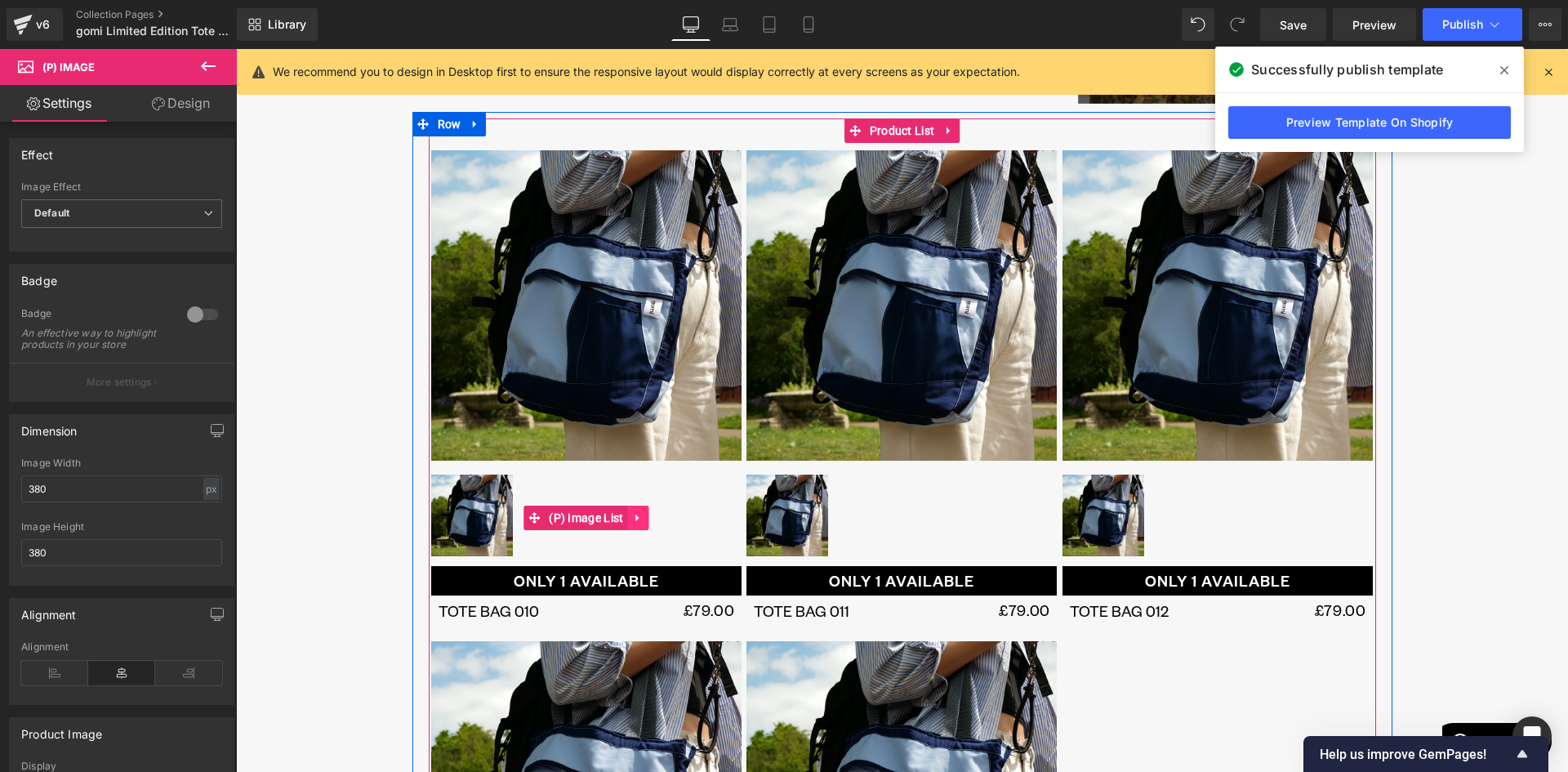
click at [635, 518] on icon at bounding box center [636, 518] width 3 height 8
click at [616, 520] on link at bounding box center [627, 518] width 21 height 25
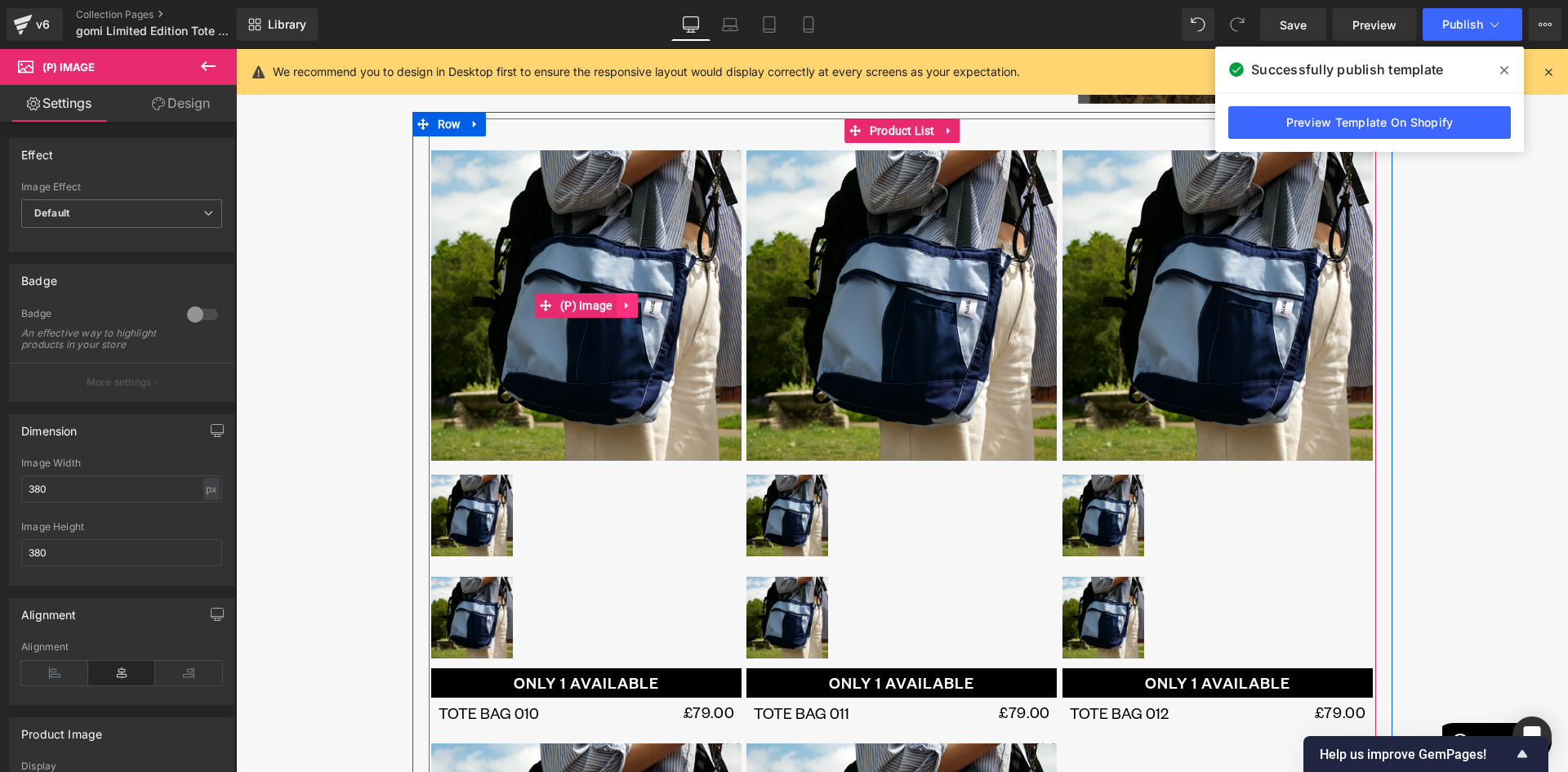
click at [621, 305] on icon at bounding box center [627, 304] width 11 height 12
click at [632, 307] on icon at bounding box center [638, 305] width 11 height 11
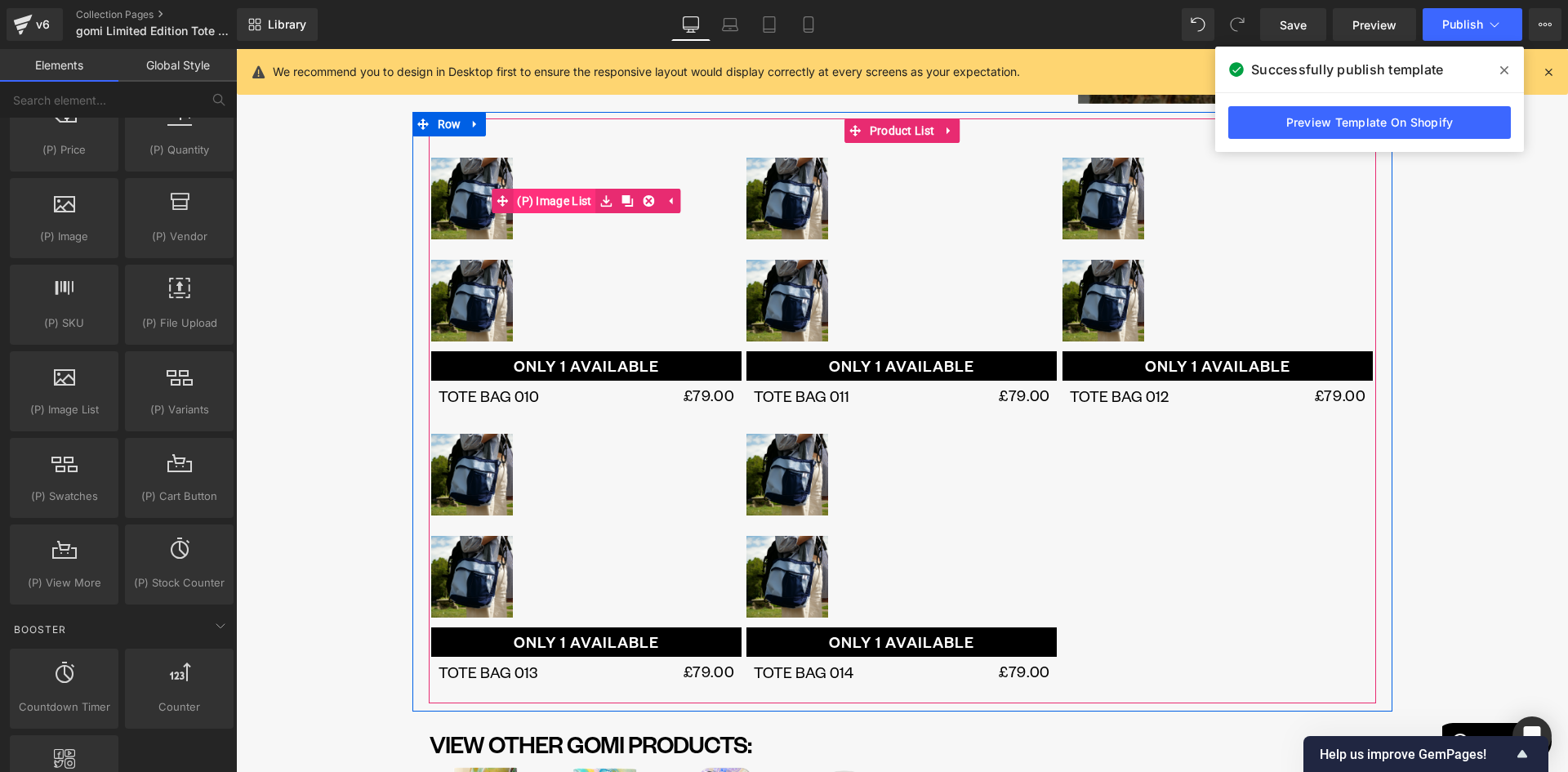
click at [555, 200] on span "(P) Image List" at bounding box center [554, 201] width 82 height 25
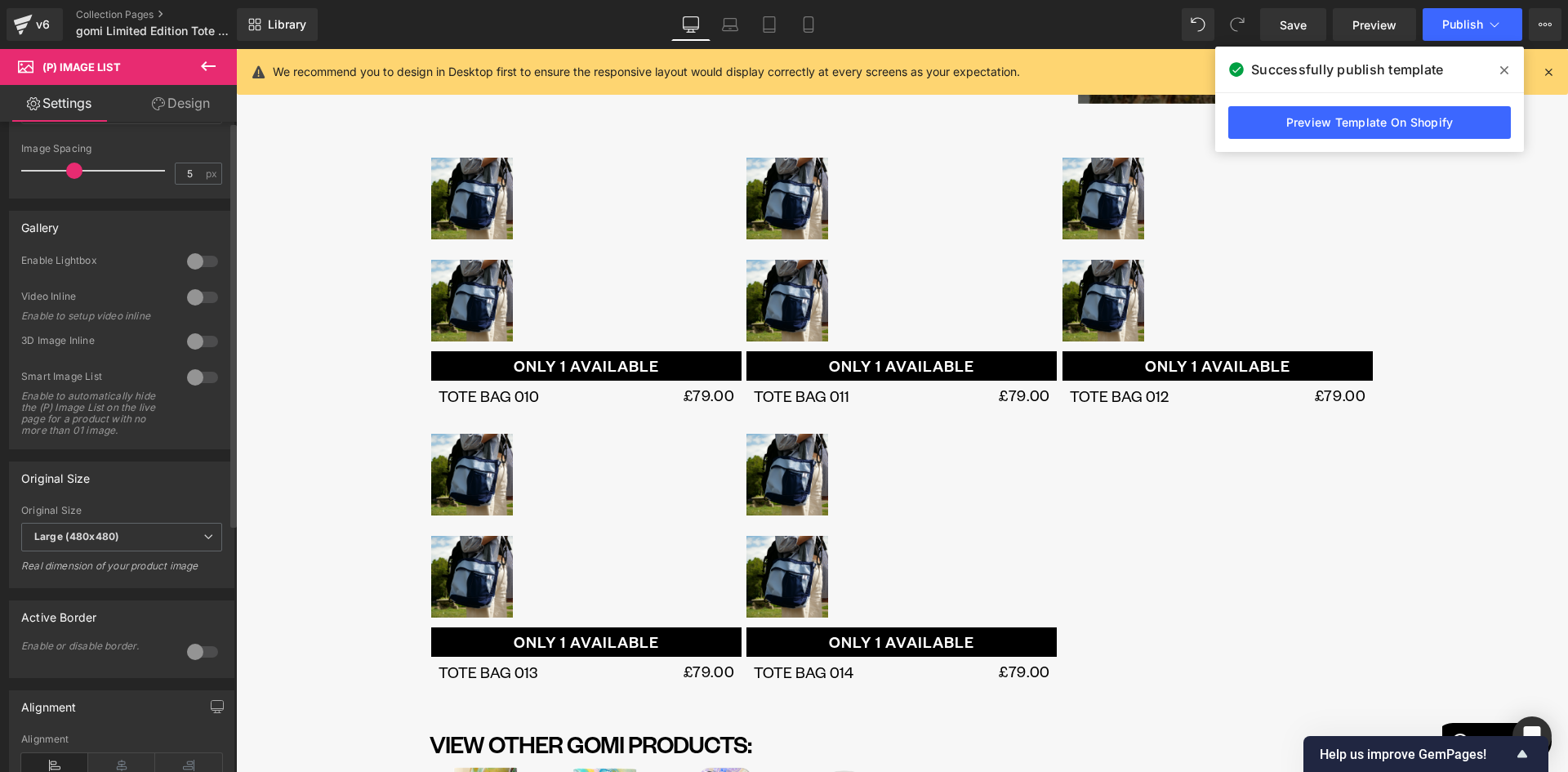
scroll to position [0, 0]
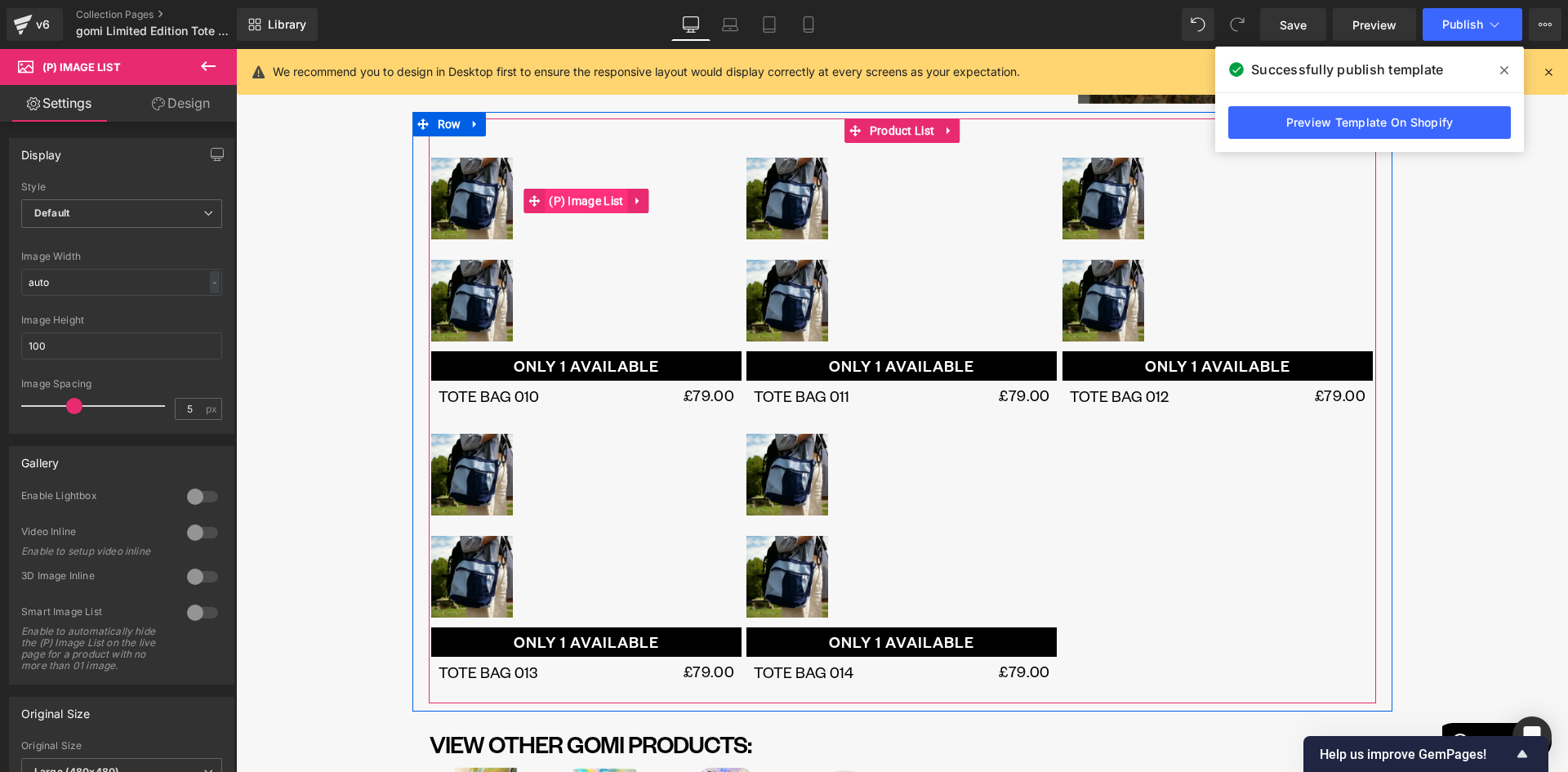
click at [576, 197] on span "(P) Image List" at bounding box center [585, 201] width 82 height 25
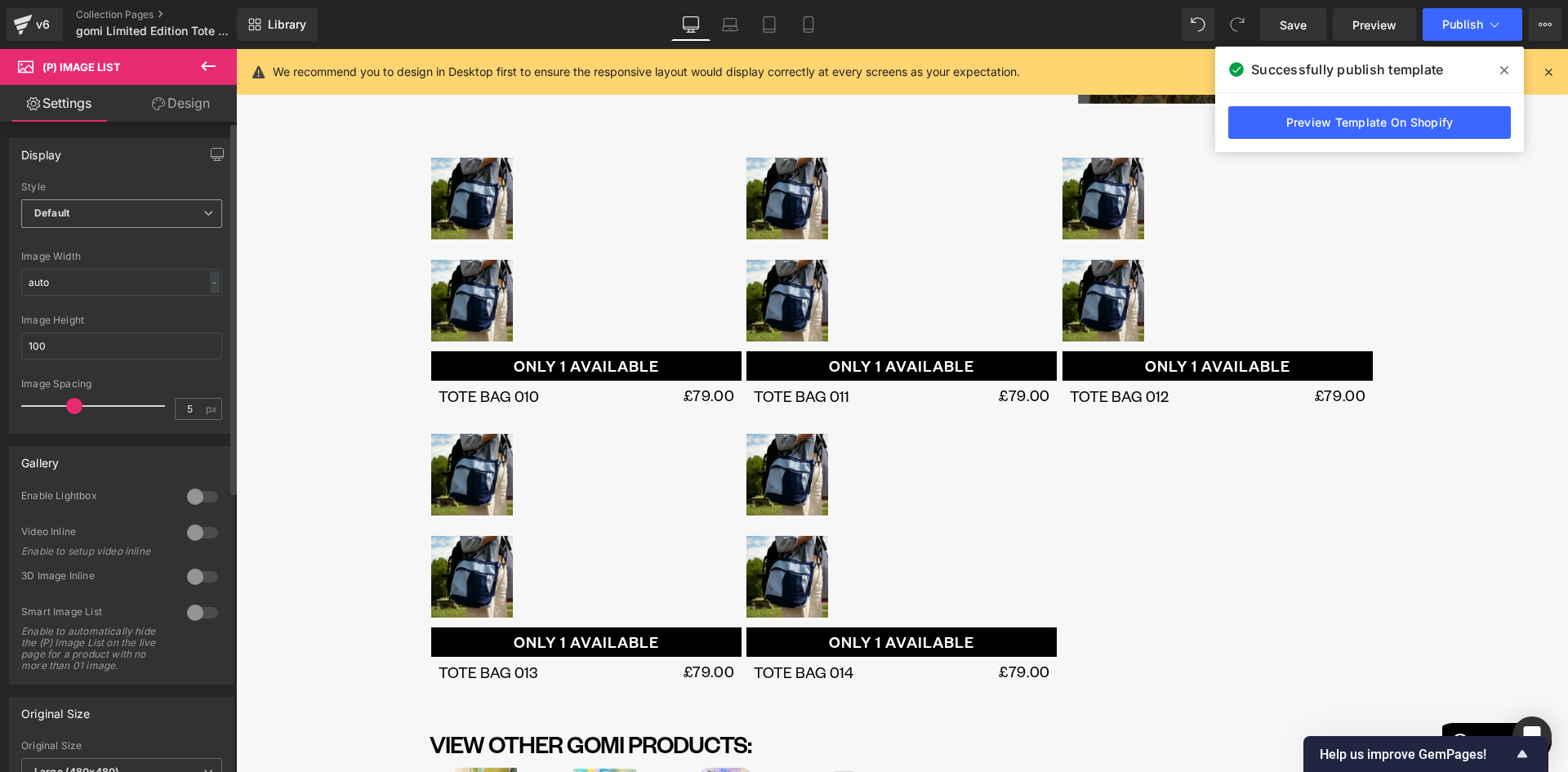
click at [139, 209] on span "Default" at bounding box center [121, 213] width 201 height 28
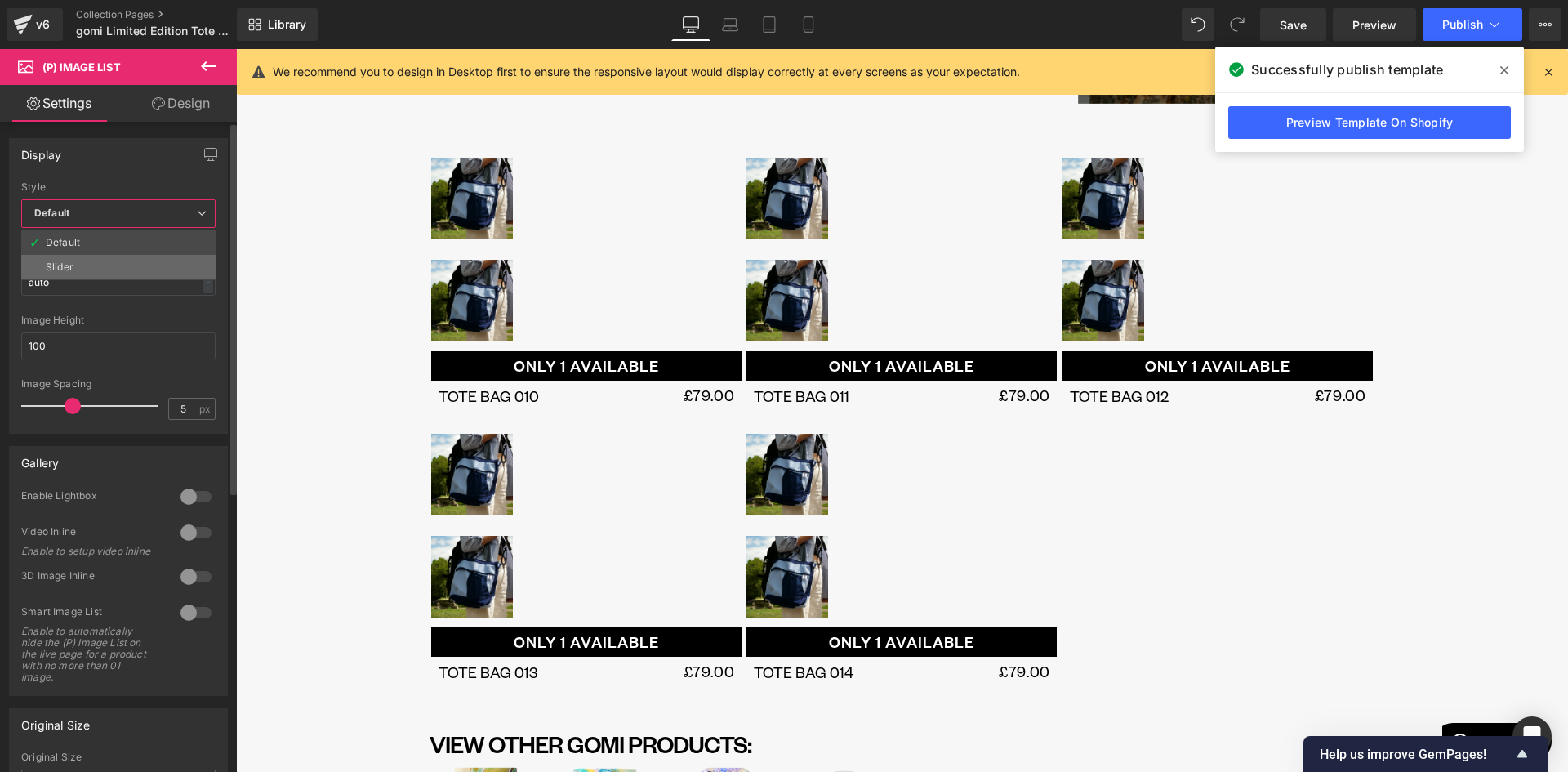
click at [100, 266] on li "Slider" at bounding box center [118, 267] width 194 height 25
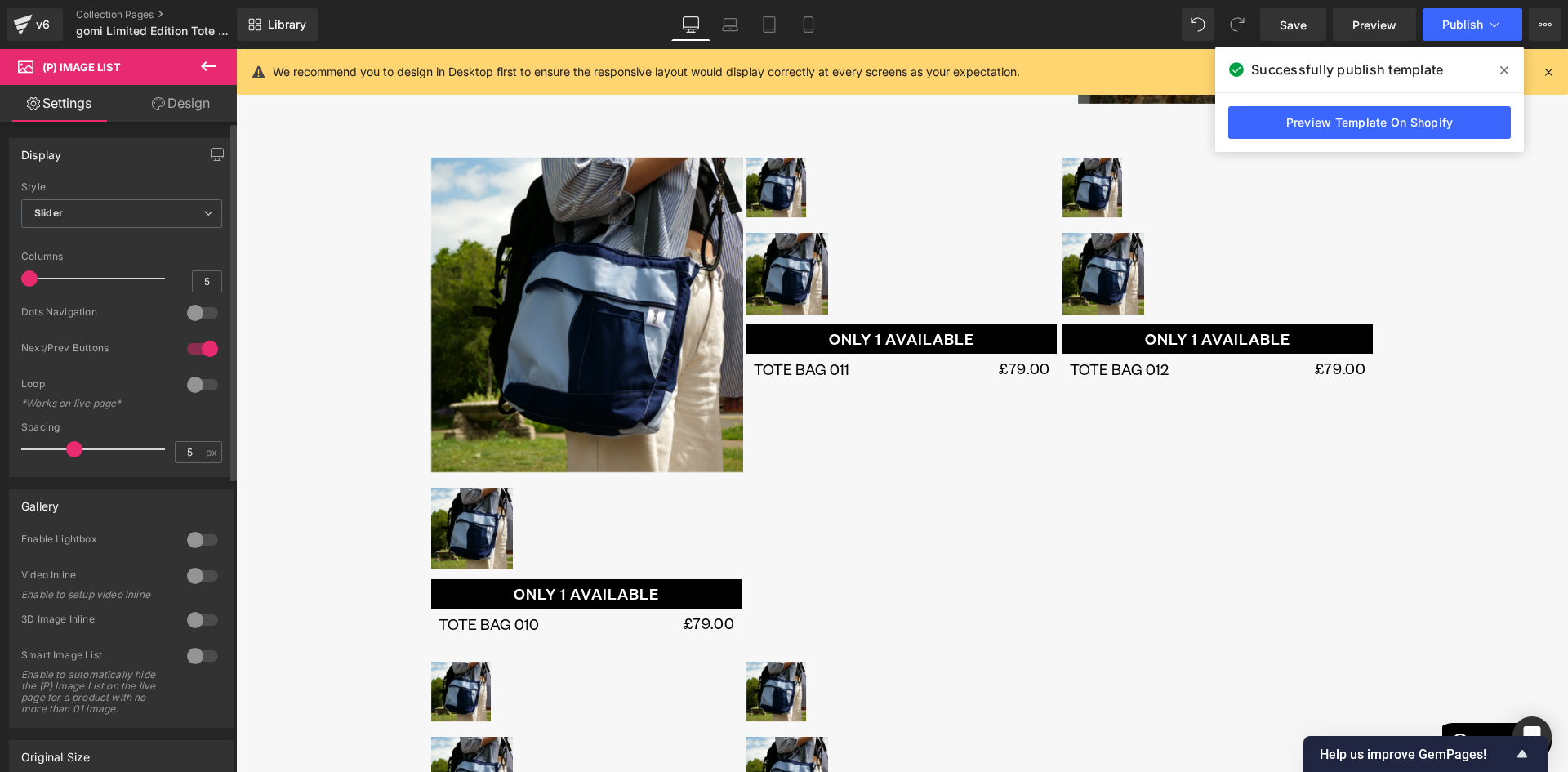
drag, startPoint x: 130, startPoint y: 277, endPoint x: 53, endPoint y: 285, distance: 77.4
click at [16, 277] on div "Default Slider Style Slider Default Slider 5 Columns 5 4 Columns 4 3 Columns 3 …" at bounding box center [121, 328] width 224 height 295
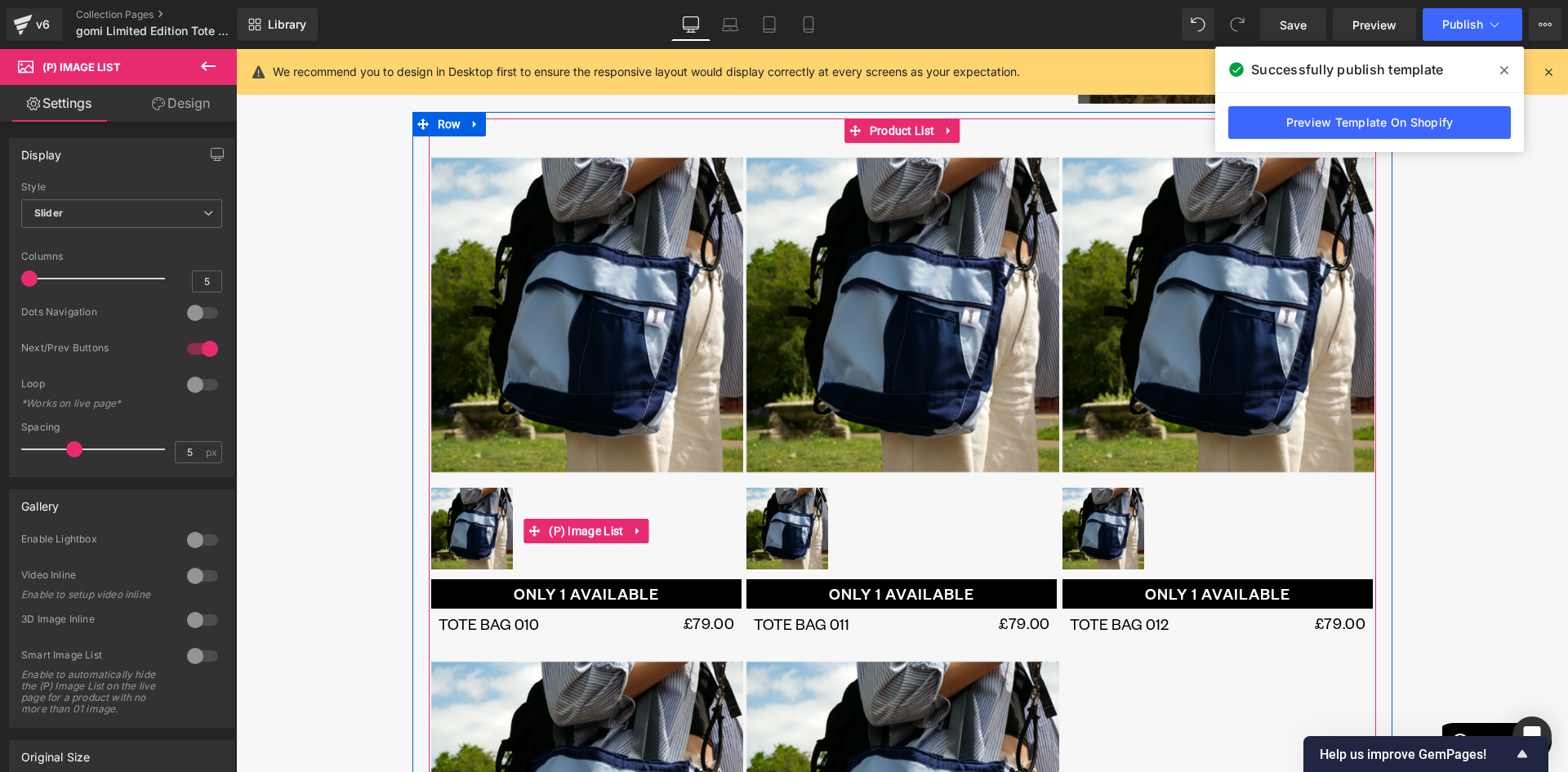
drag, startPoint x: 565, startPoint y: 525, endPoint x: 493, endPoint y: 509, distance: 73.8
click at [566, 525] on span "(P) Image List" at bounding box center [585, 531] width 82 height 25
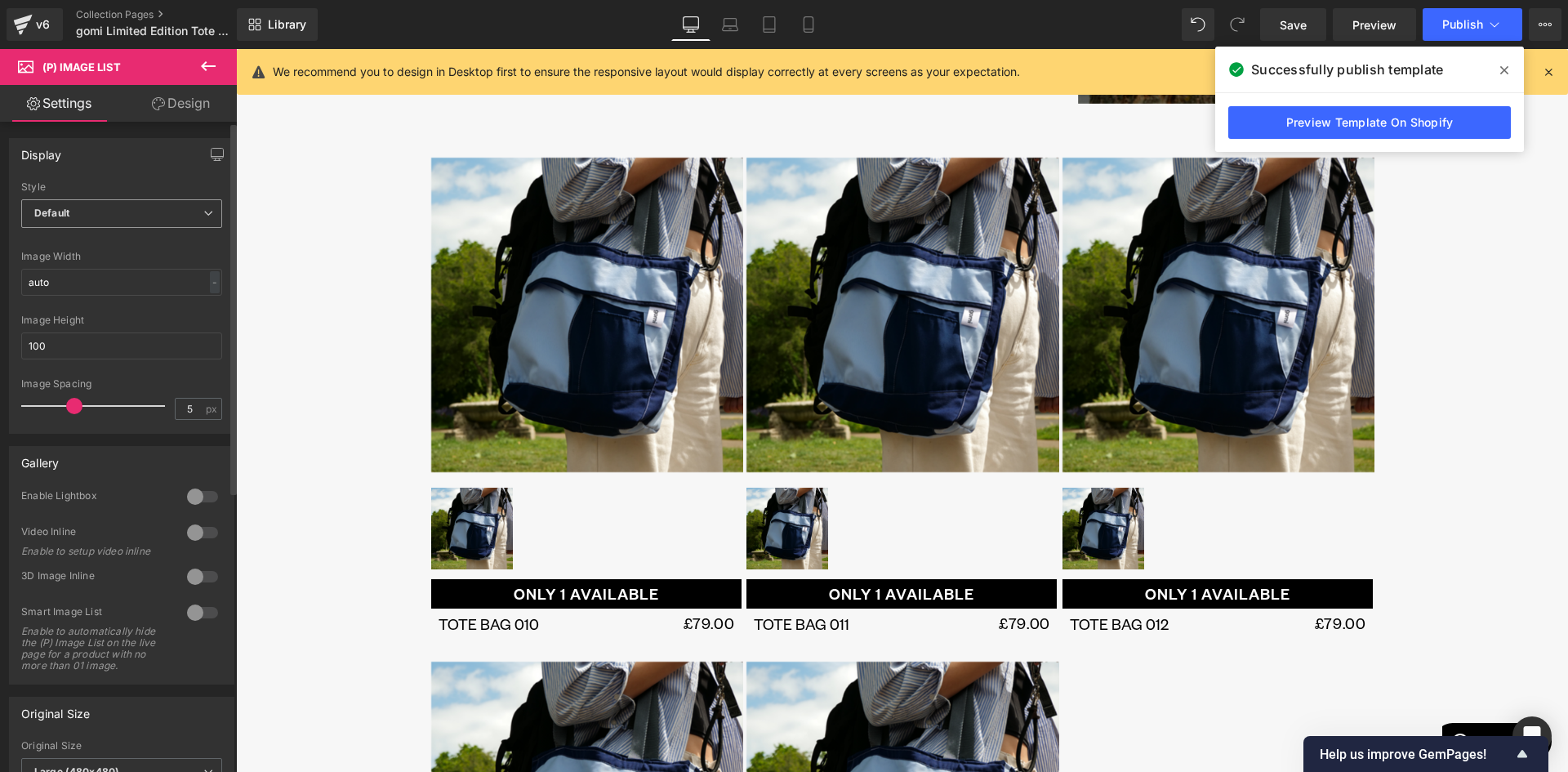
click at [117, 220] on span "Default" at bounding box center [121, 213] width 201 height 28
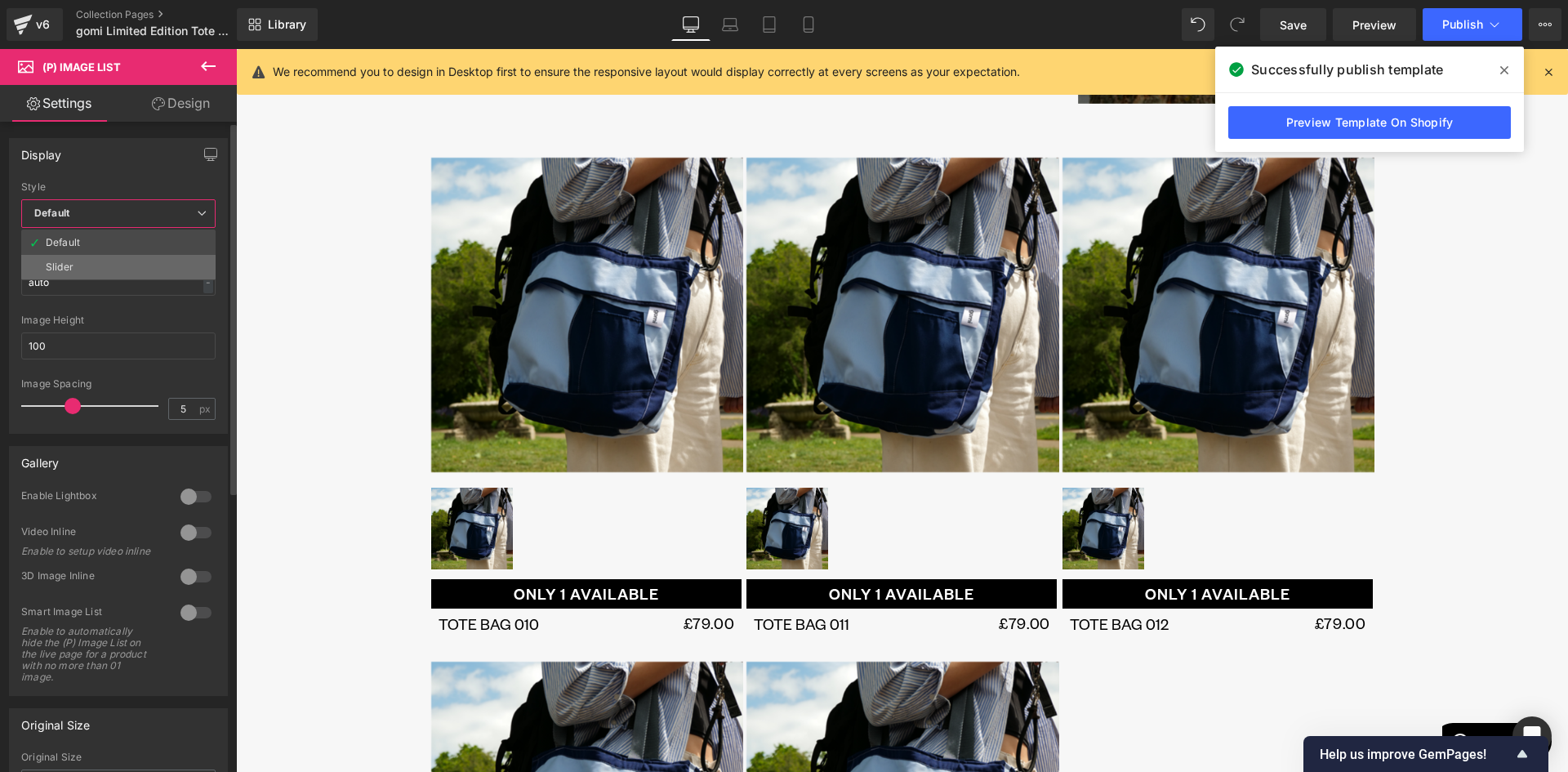
click at [86, 256] on li "Slider" at bounding box center [118, 267] width 194 height 25
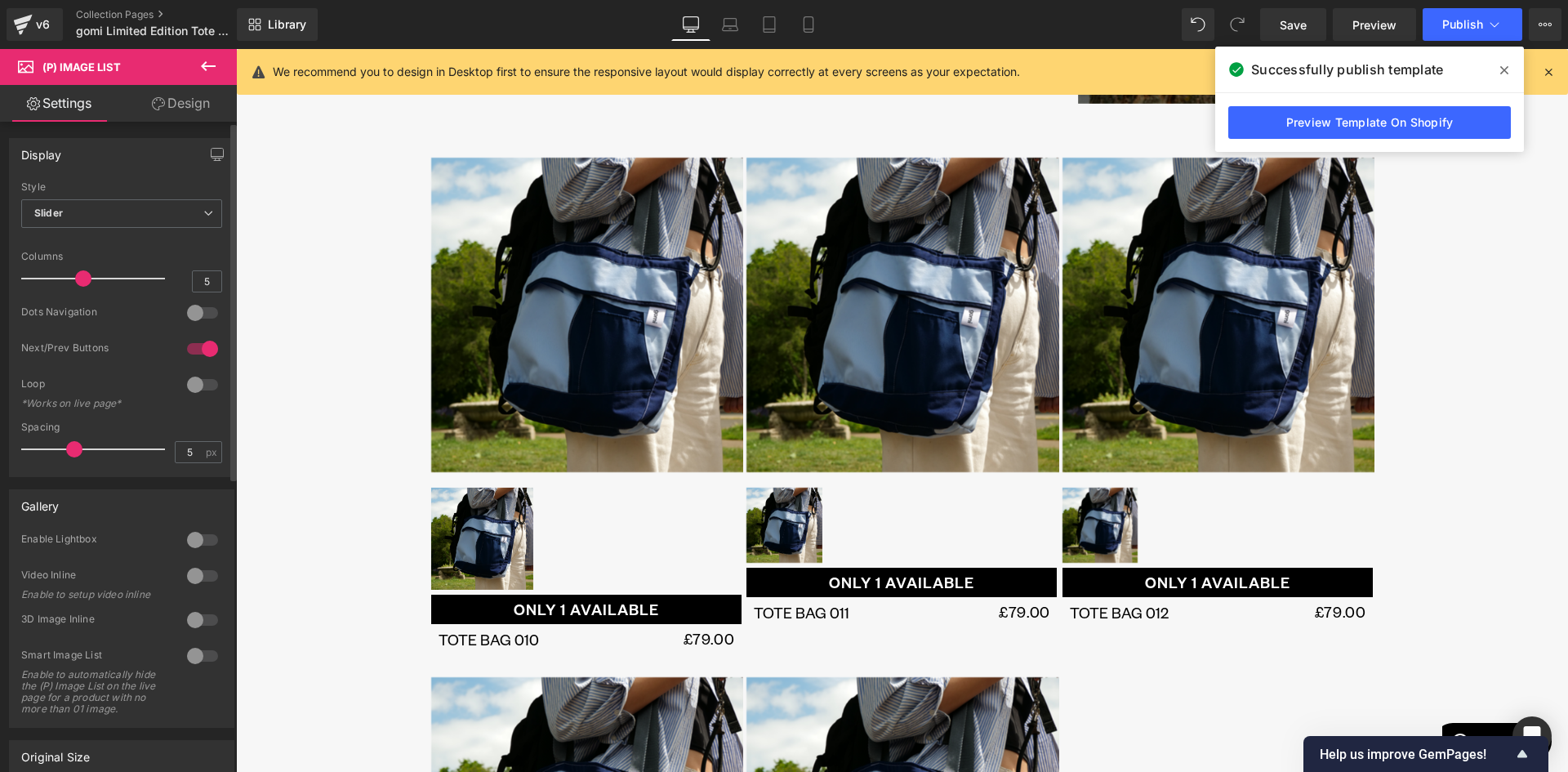
drag, startPoint x: 131, startPoint y: 276, endPoint x: 76, endPoint y: 280, distance: 55.1
click at [76, 280] on span at bounding box center [82, 278] width 16 height 16
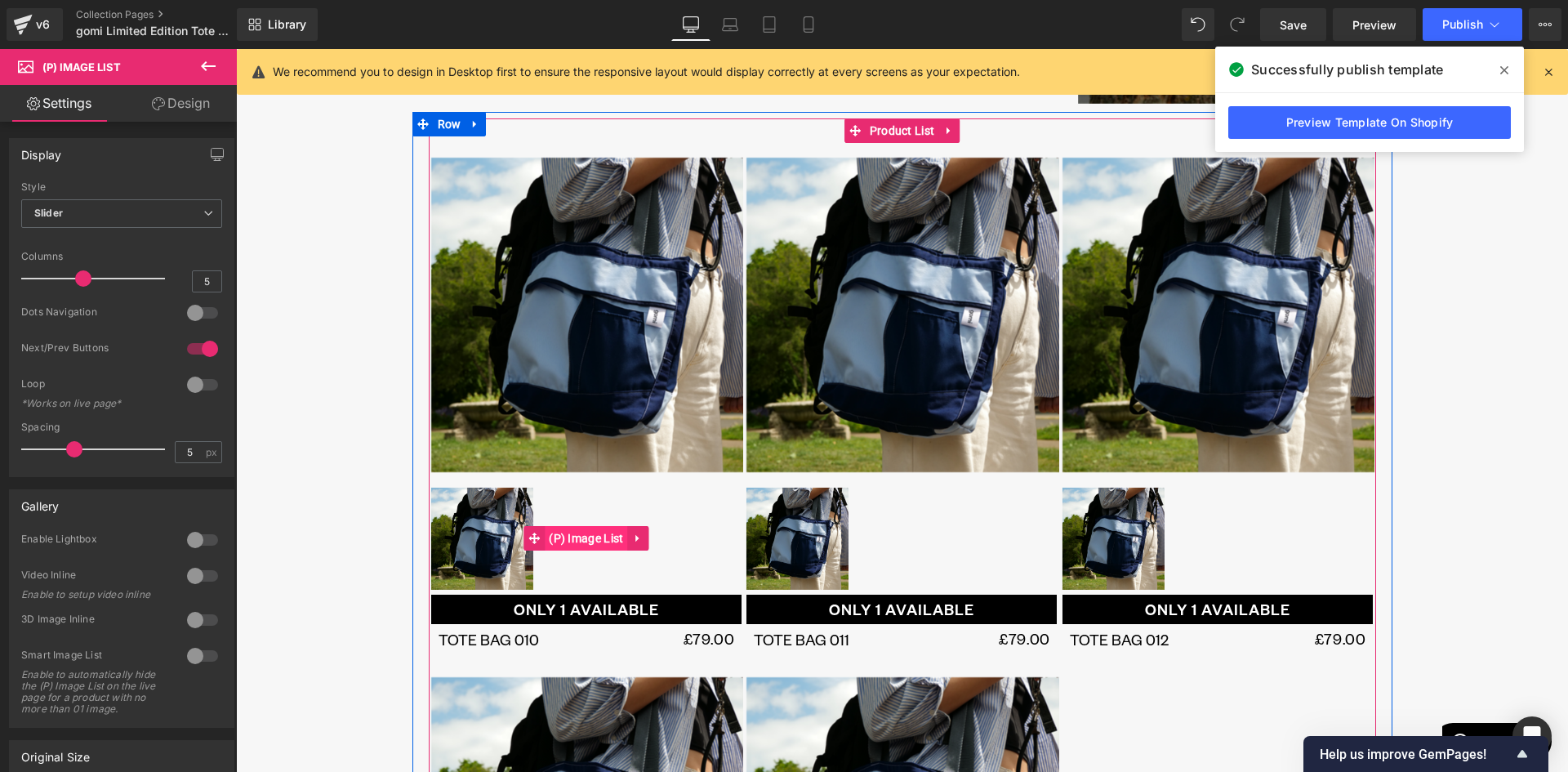
click at [574, 544] on span "(P) Image List" at bounding box center [585, 539] width 82 height 25
click at [591, 321] on span "(P) Image List" at bounding box center [585, 315] width 82 height 25
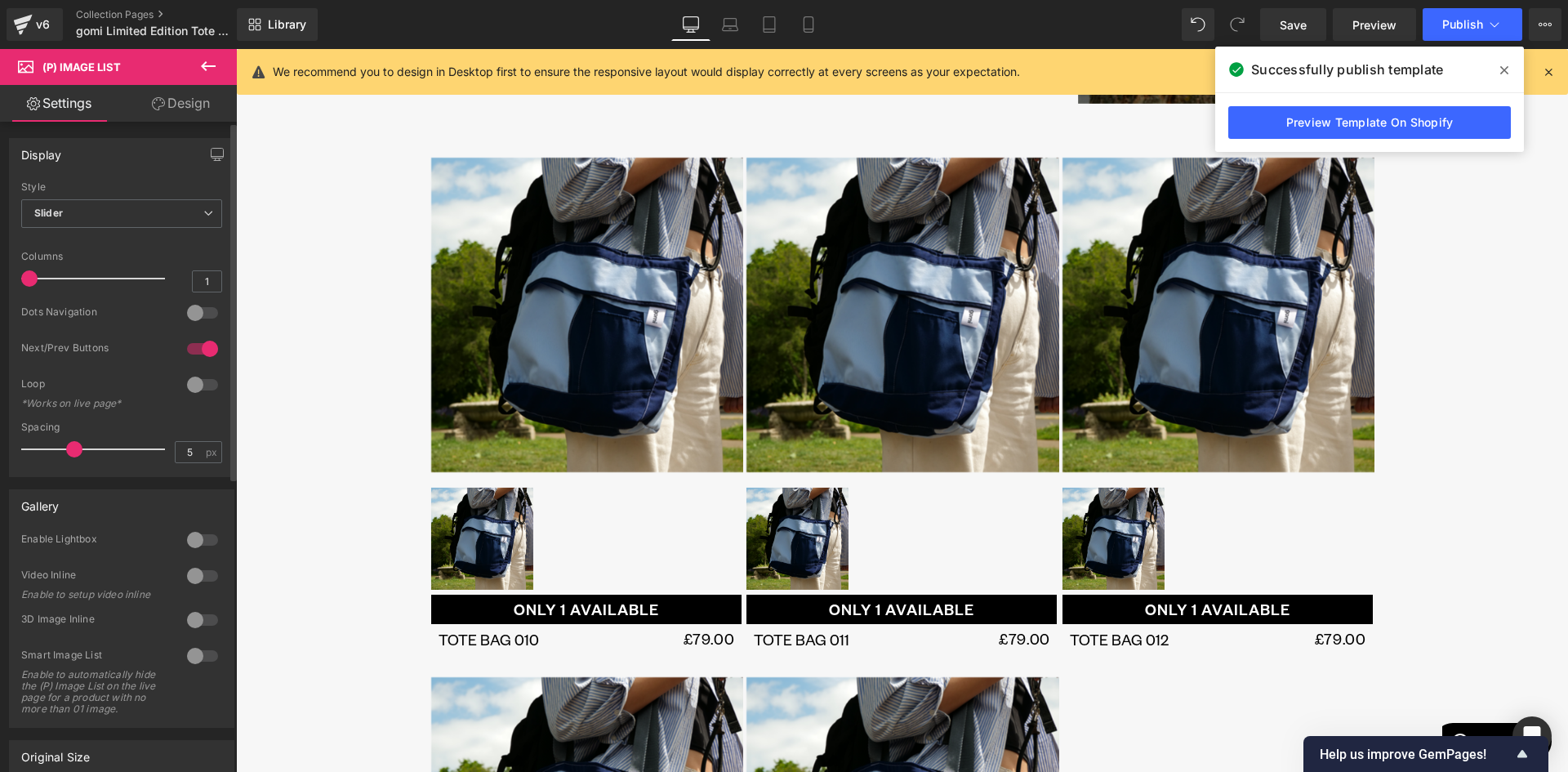
click at [185, 313] on div at bounding box center [202, 313] width 39 height 27
click at [197, 310] on div at bounding box center [202, 313] width 39 height 27
click at [194, 386] on div at bounding box center [202, 385] width 39 height 27
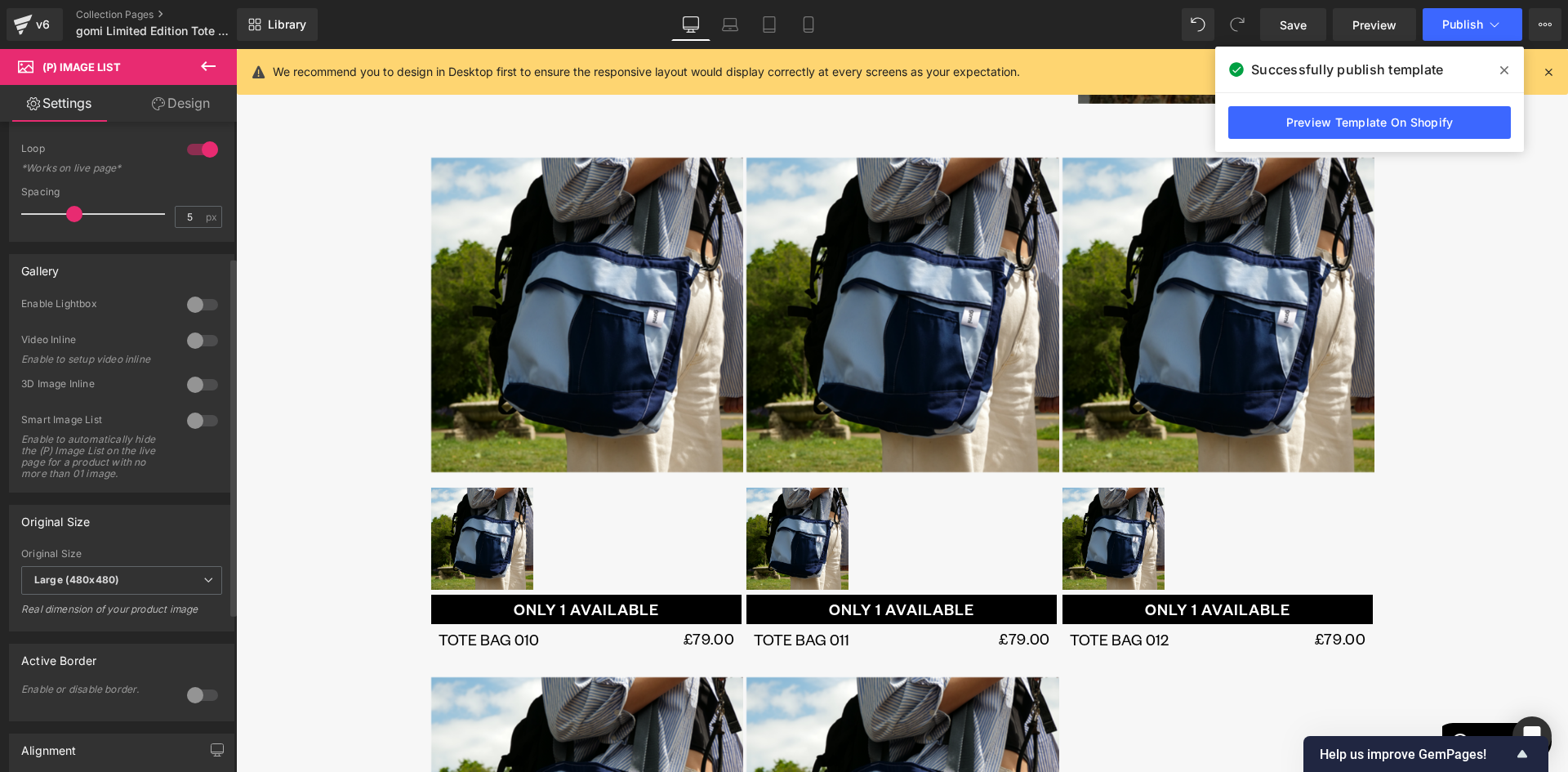
scroll to position [245, 0]
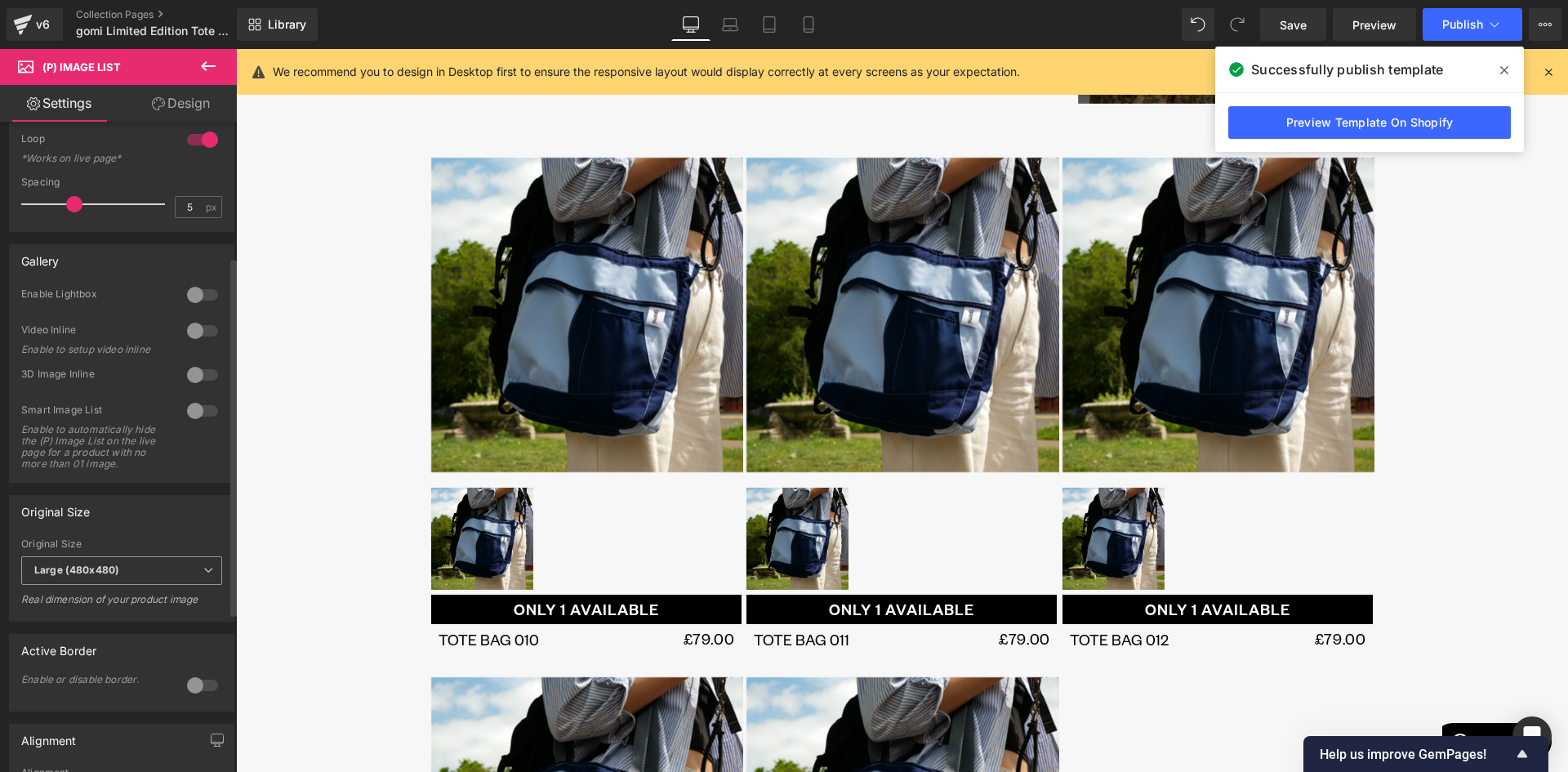
click at [133, 585] on span "Large (480x480)" at bounding box center [121, 570] width 201 height 28
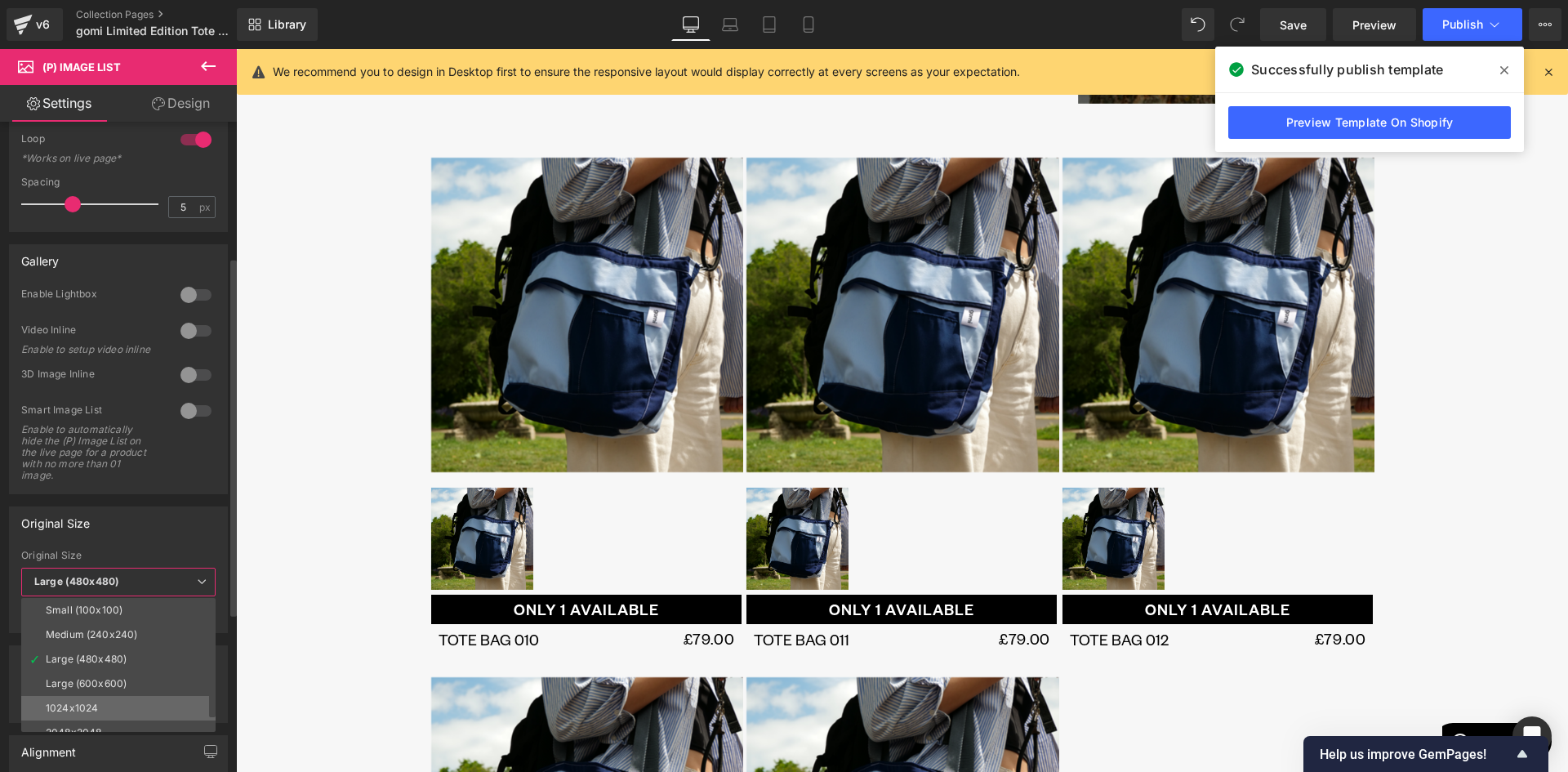
click at [128, 698] on li "1024x1024" at bounding box center [121, 708] width 202 height 25
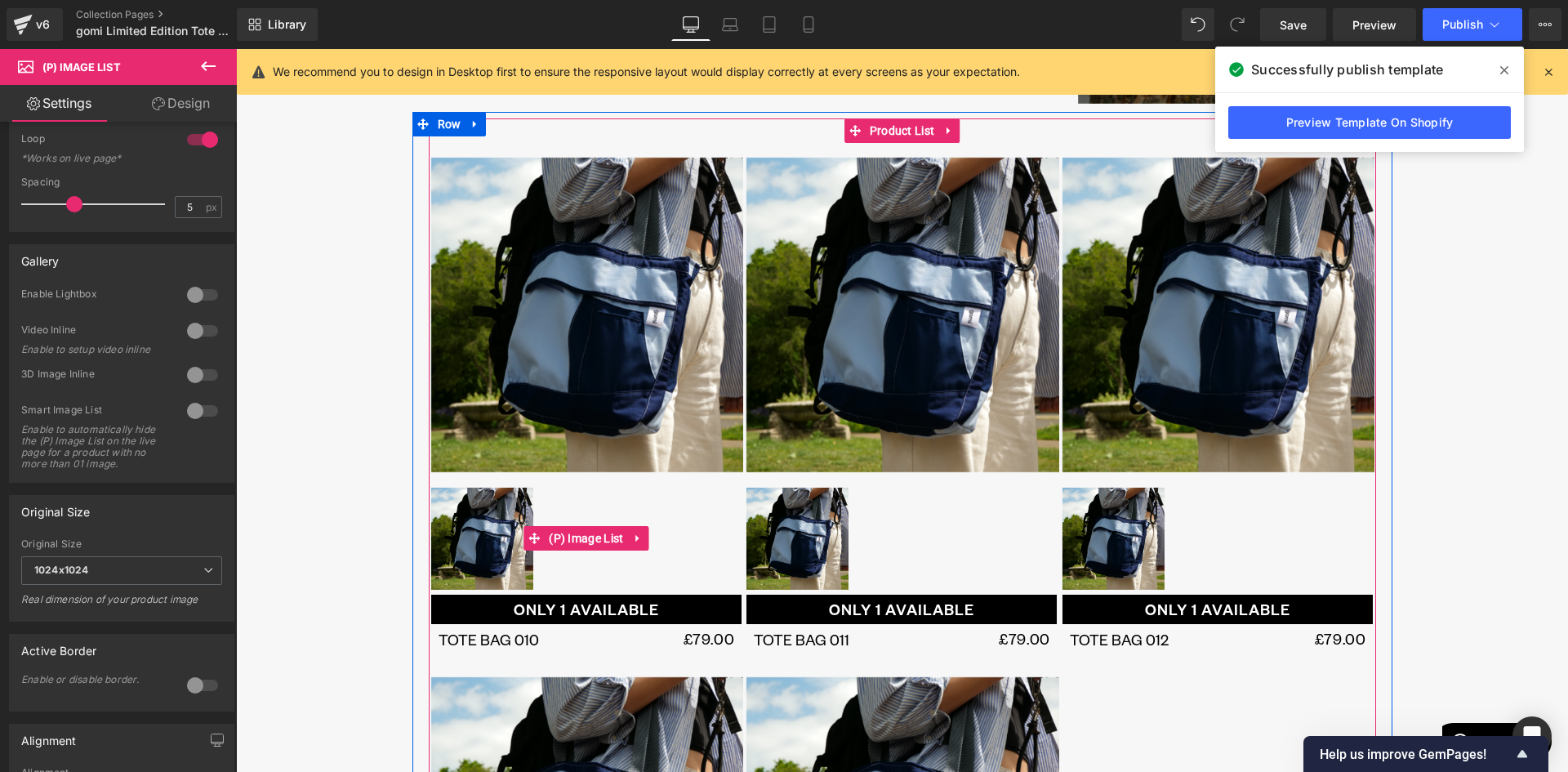
click at [570, 536] on span "(P) Image List" at bounding box center [585, 539] width 82 height 25
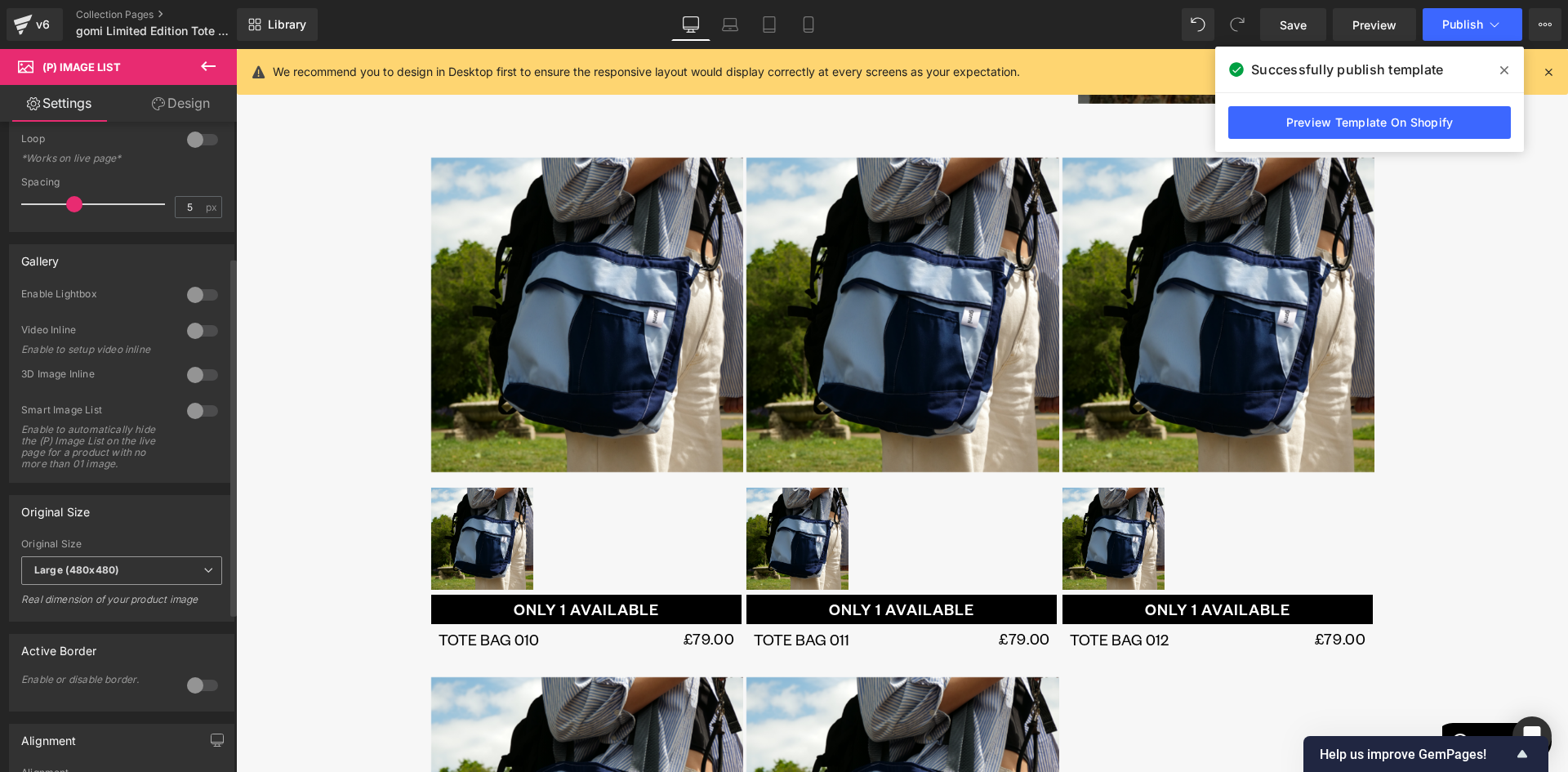
click at [133, 585] on span "Large (480x480)" at bounding box center [121, 570] width 201 height 28
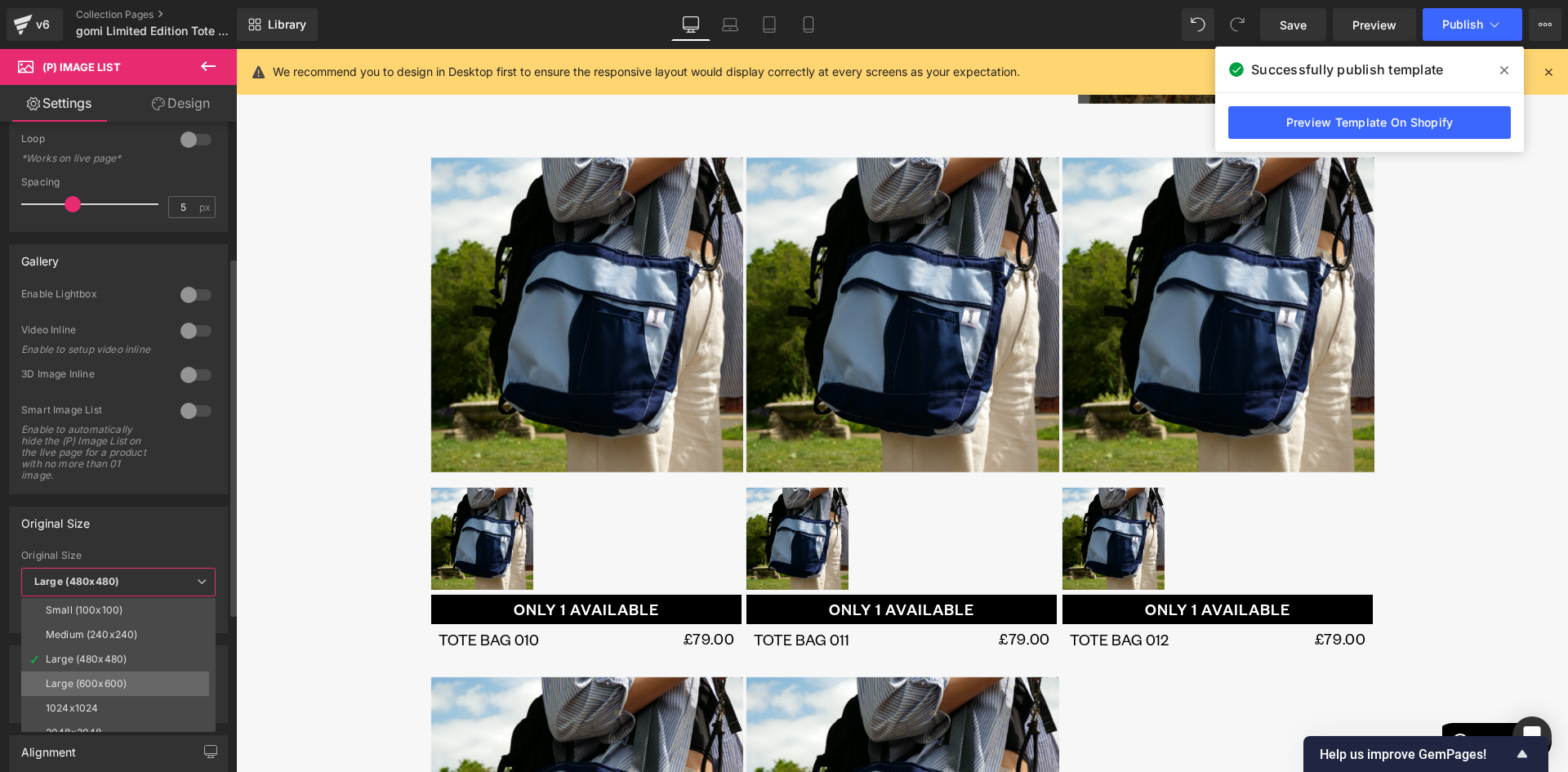
click at [134, 681] on li "Large (600x600)" at bounding box center [121, 684] width 202 height 25
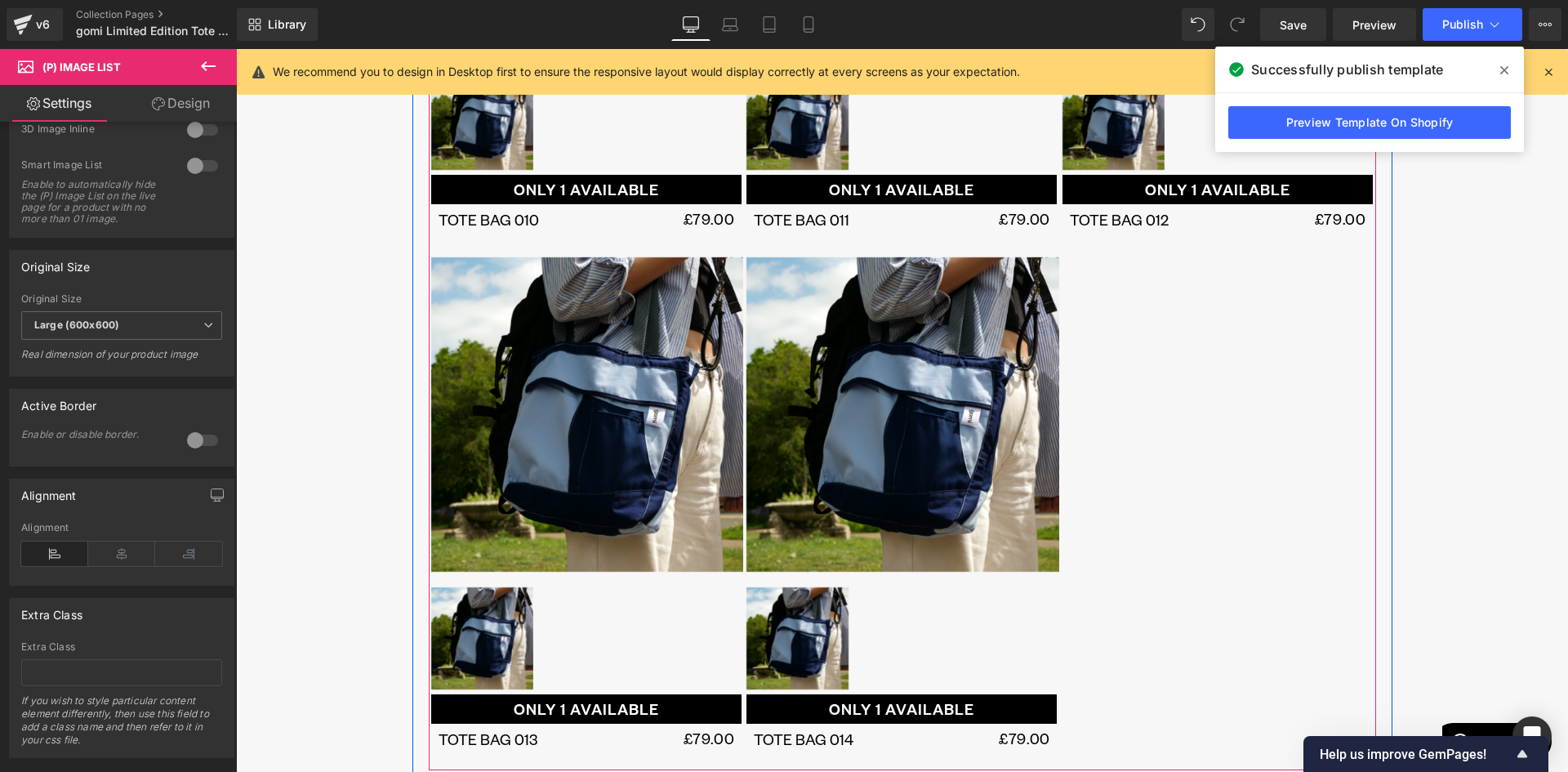
scroll to position [980, 0]
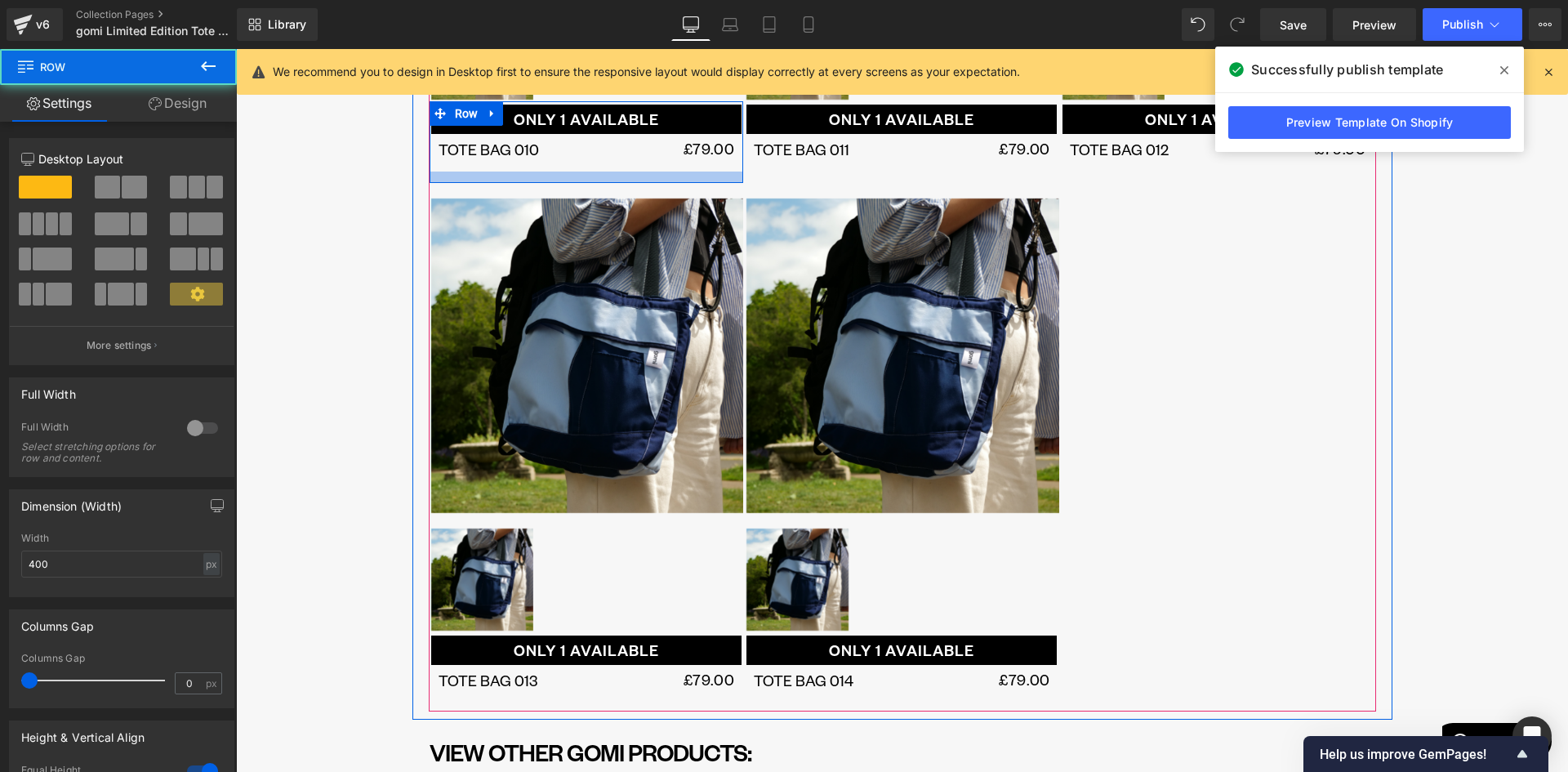
drag, startPoint x: 528, startPoint y: 167, endPoint x: 526, endPoint y: 179, distance: 12.2
click at [527, 179] on div at bounding box center [587, 177] width 315 height 11
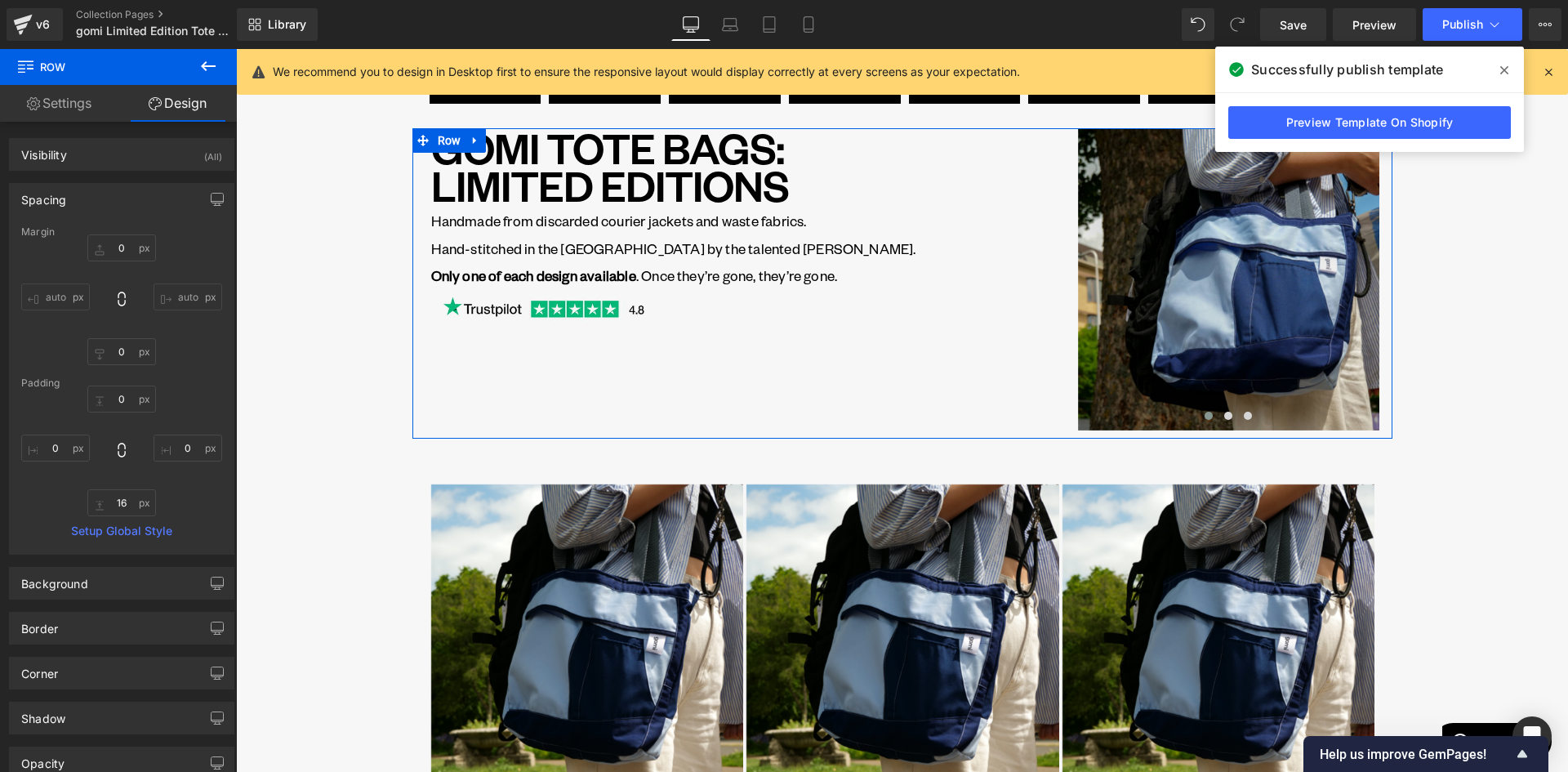
scroll to position [409, 0]
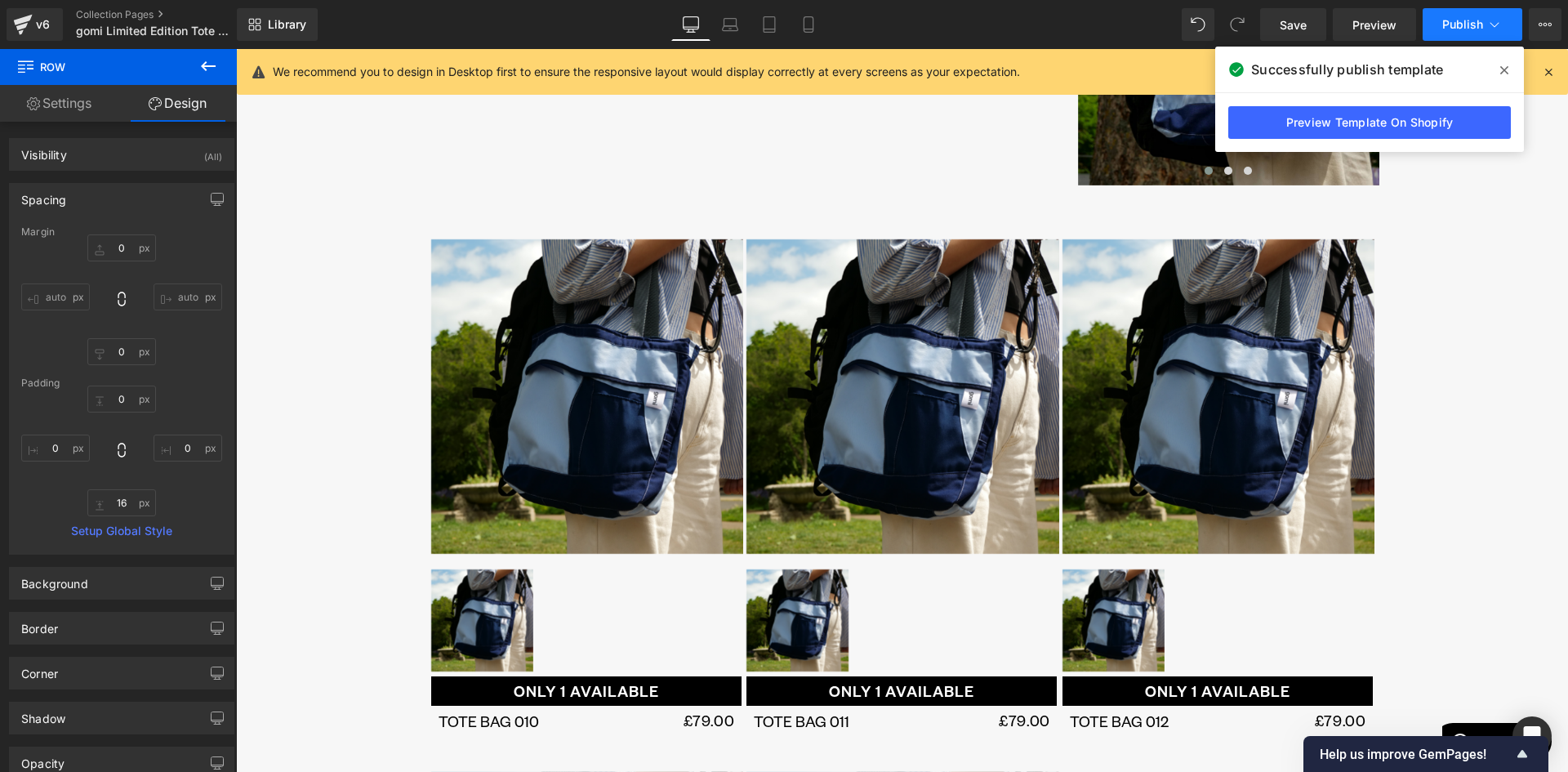
click at [1465, 25] on span "Publish" at bounding box center [1462, 25] width 41 height 13
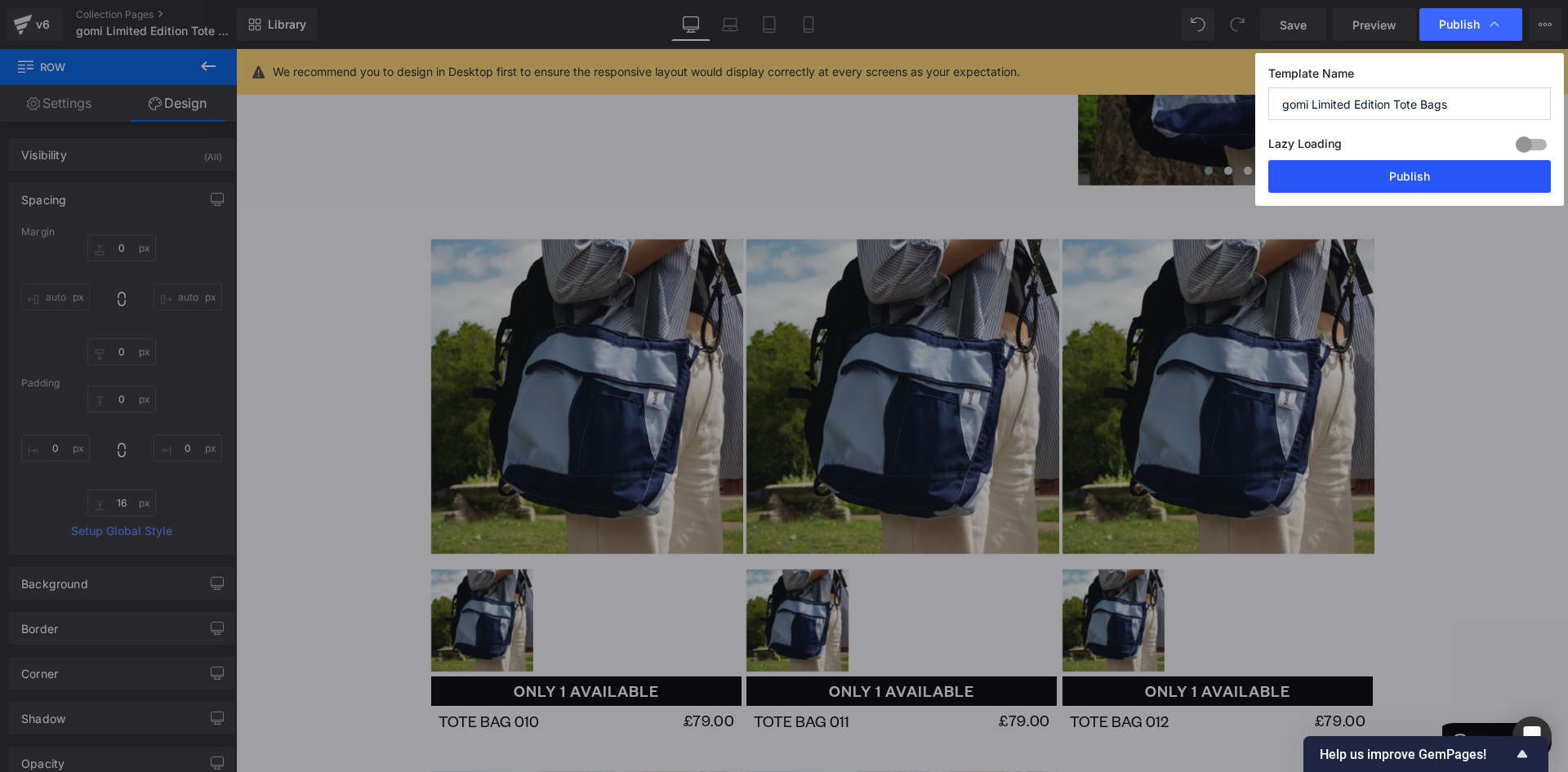
click at [1456, 179] on button "Publish" at bounding box center [1409, 176] width 283 height 32
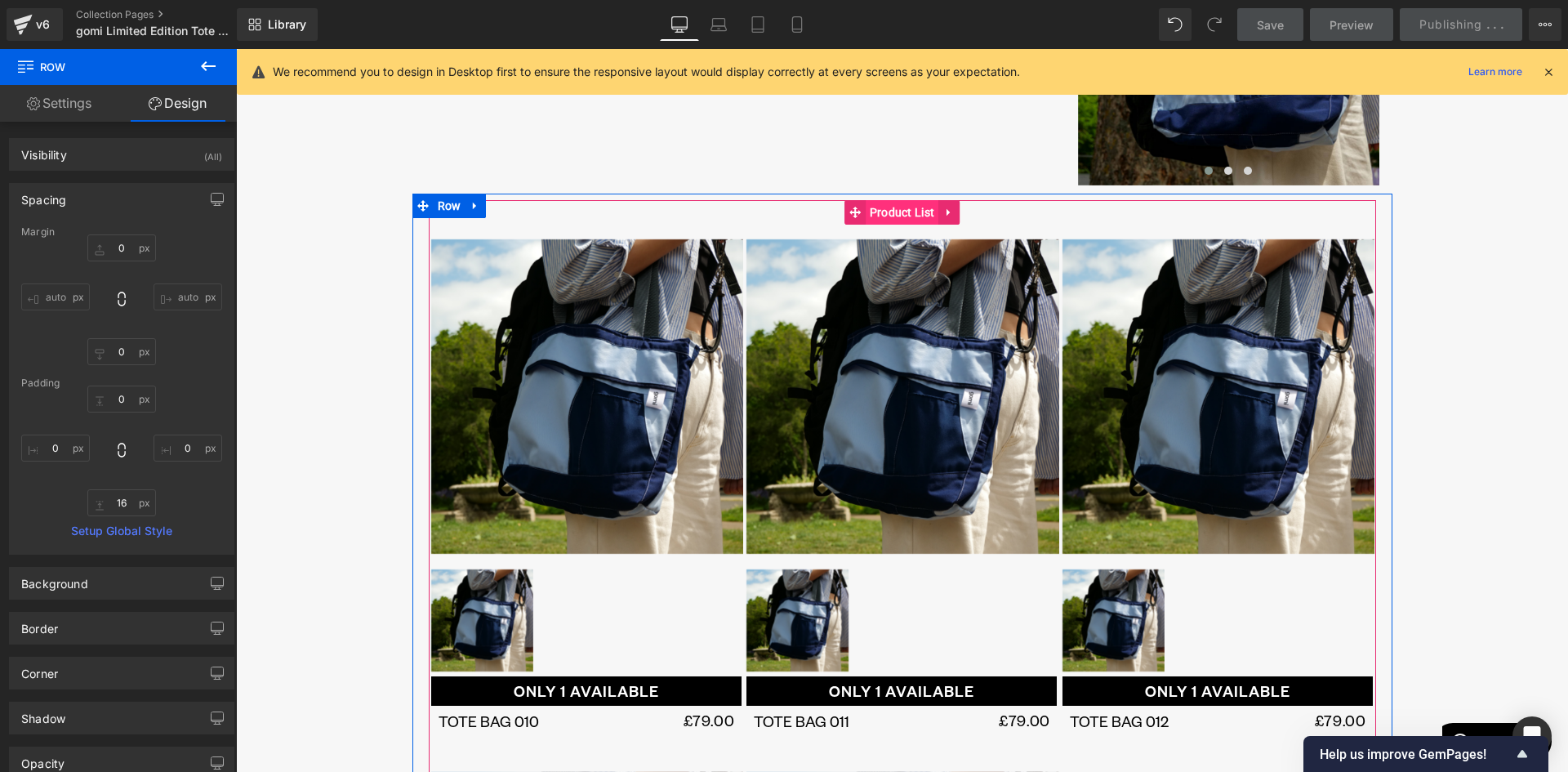
click at [910, 216] on span "Product List" at bounding box center [903, 212] width 74 height 25
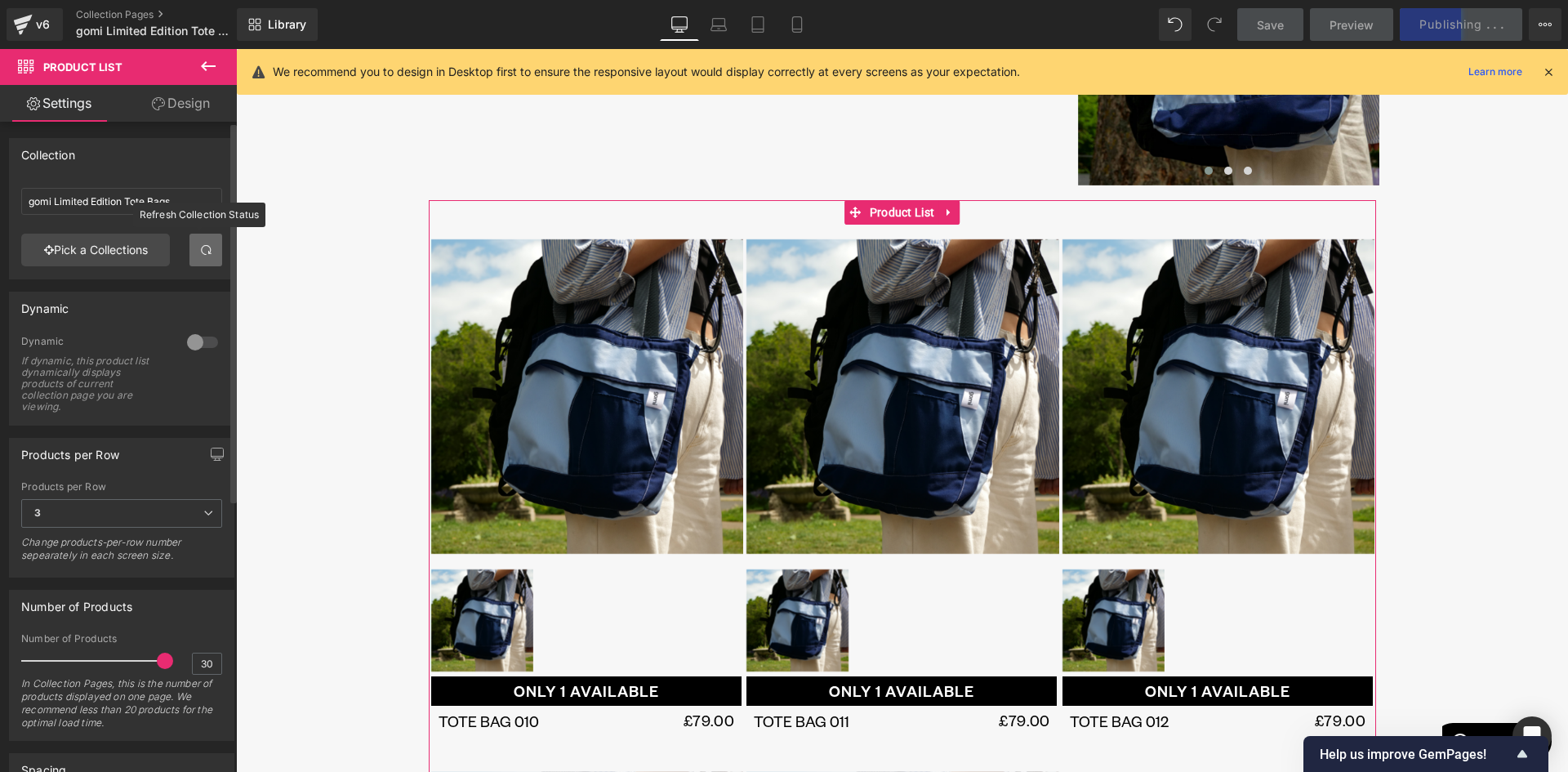
click at [200, 251] on span at bounding box center [206, 250] width 13 height 13
click at [1544, 68] on icon at bounding box center [1548, 72] width 15 height 15
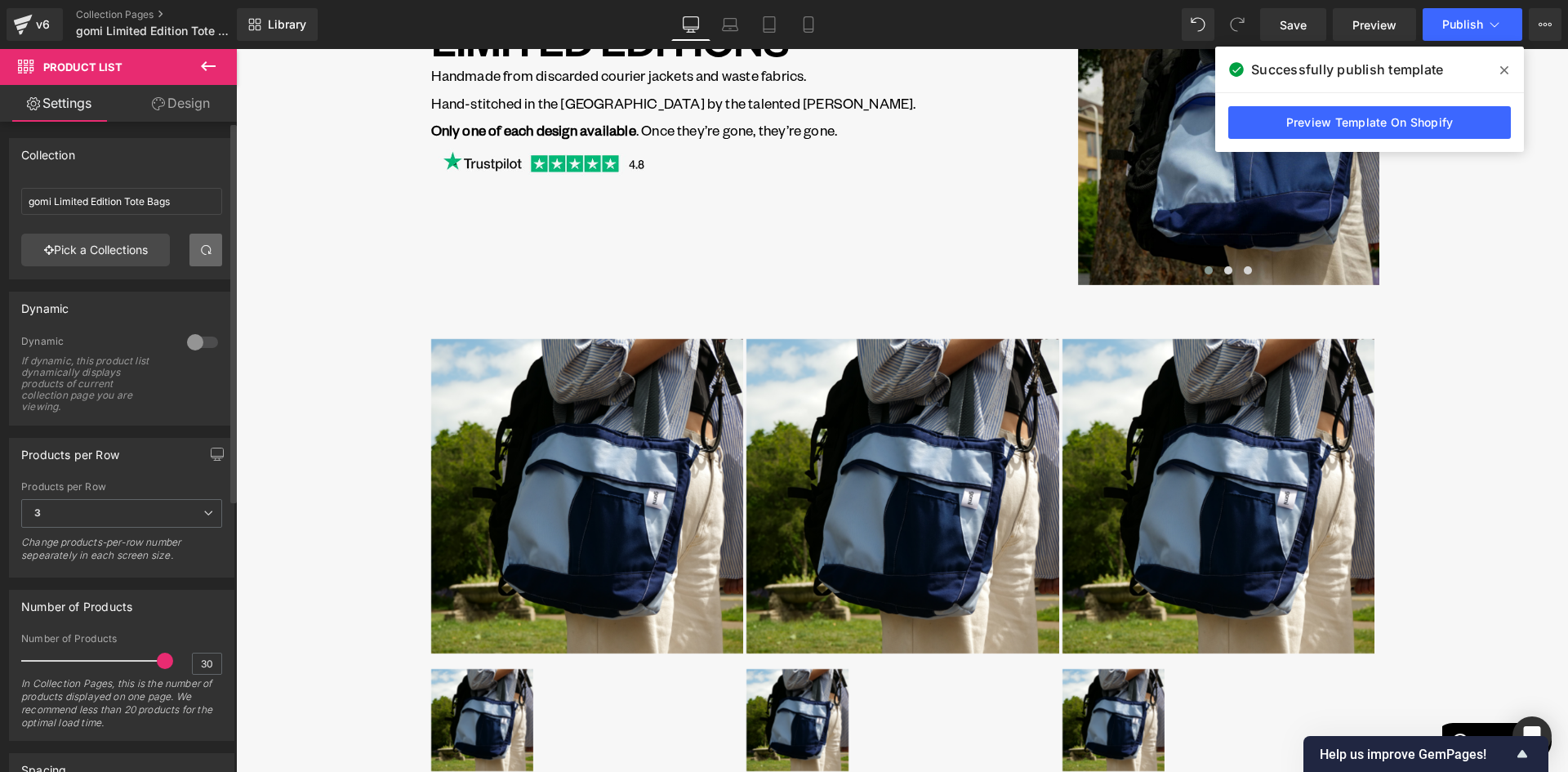
scroll to position [490, 0]
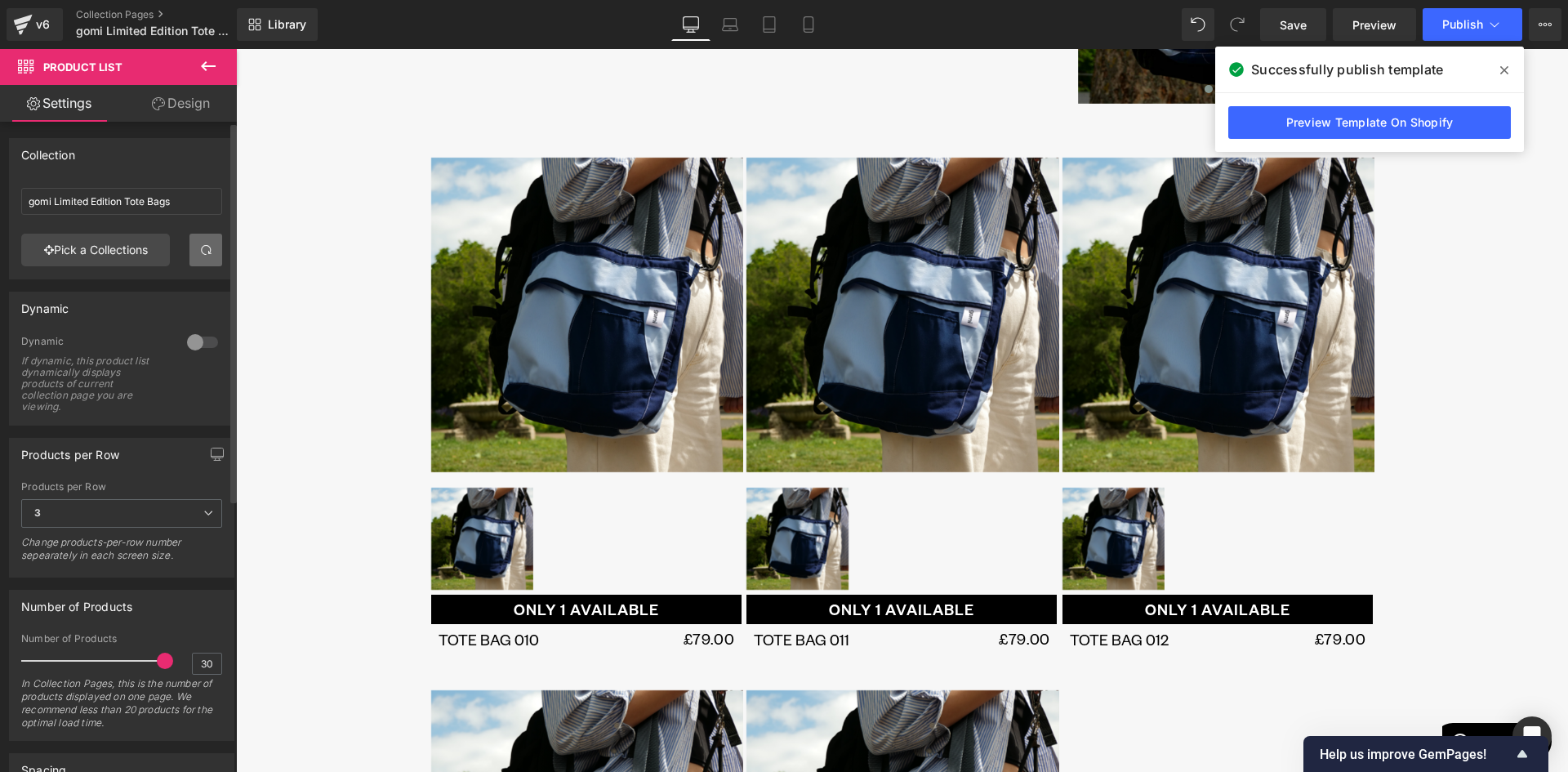
click at [211, 64] on icon at bounding box center [208, 65] width 20 height 20
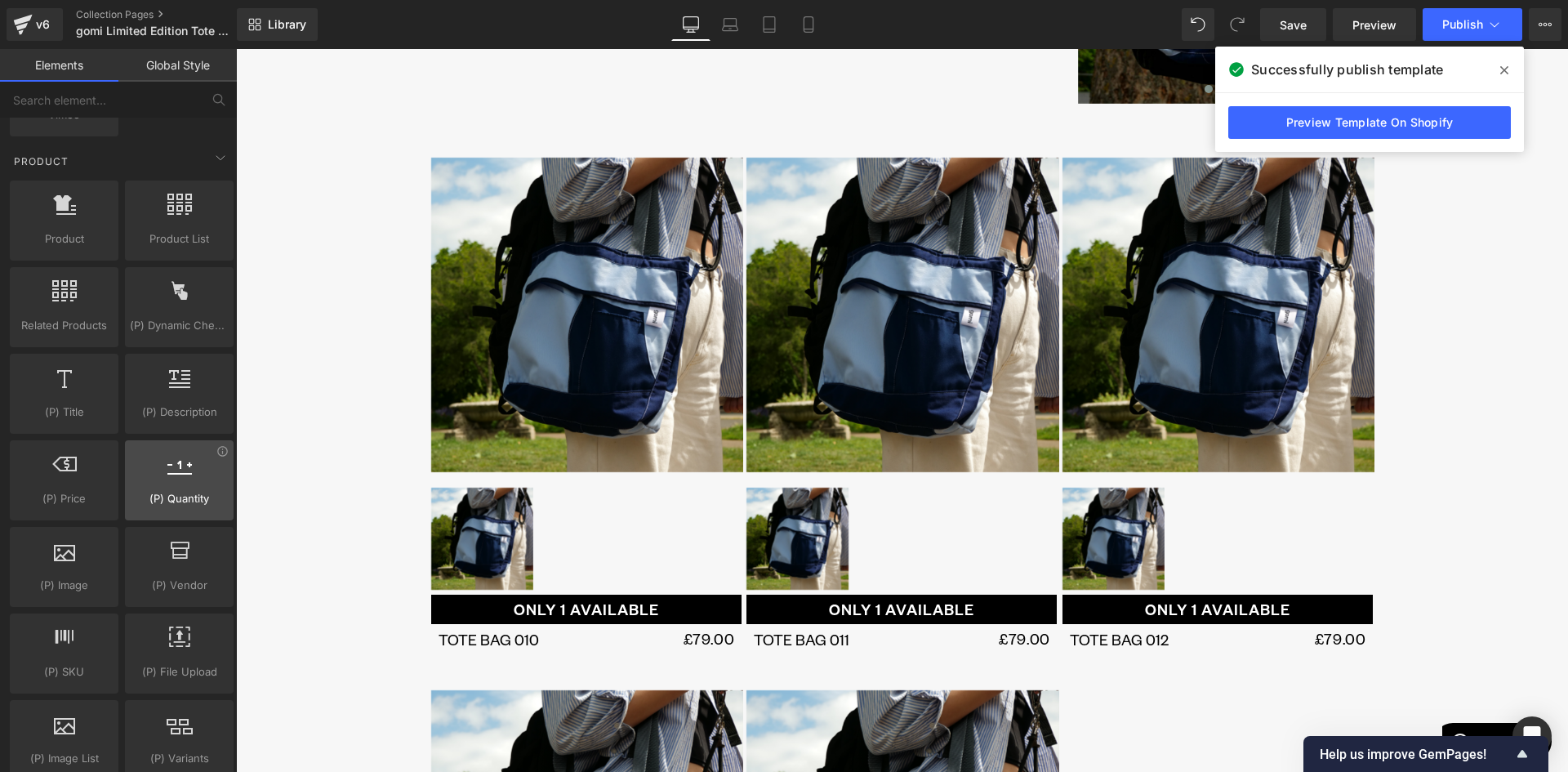
scroll to position [1388, 0]
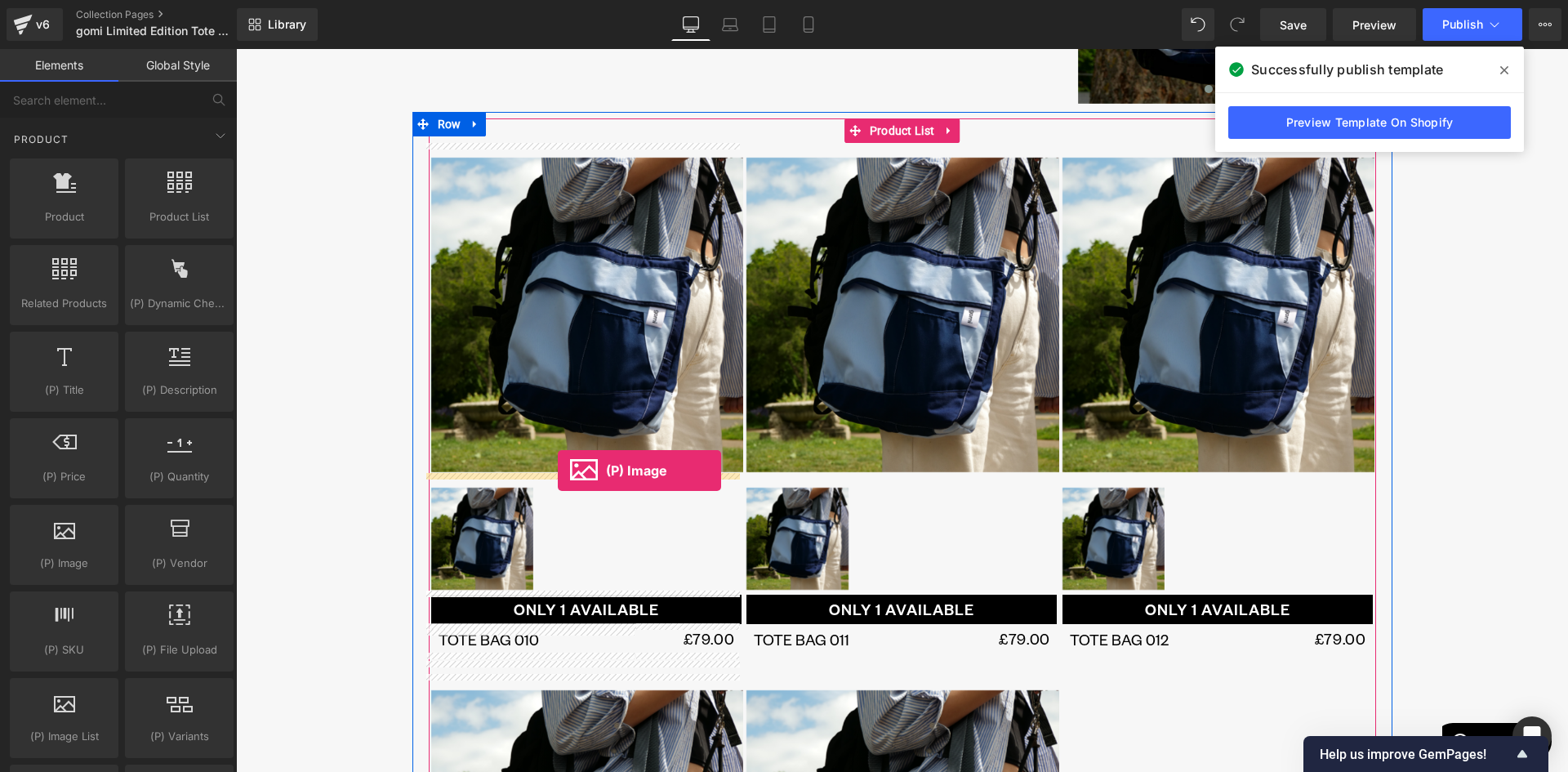
drag, startPoint x: 436, startPoint y: 556, endPoint x: 556, endPoint y: 469, distance: 148.2
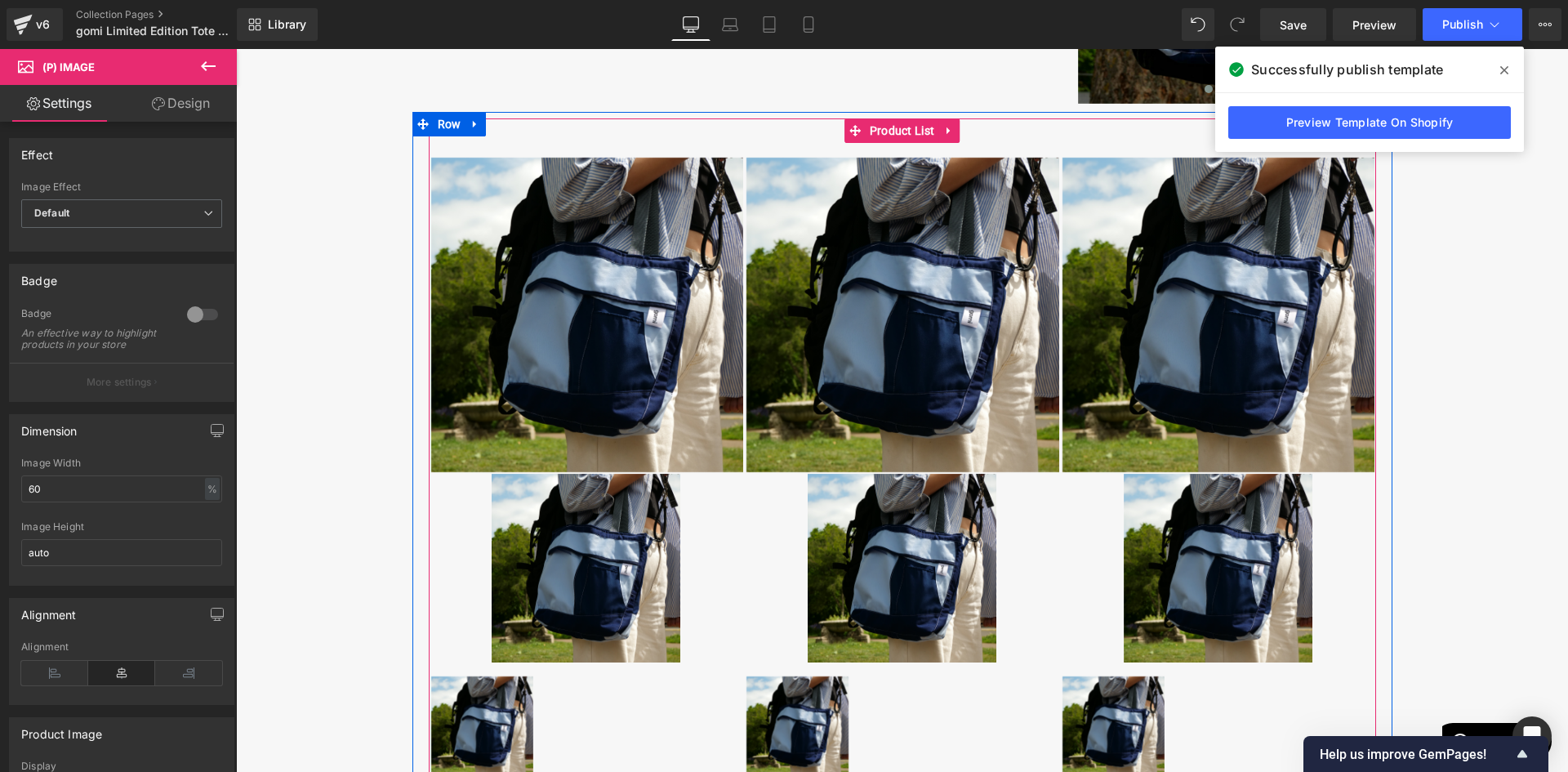
click at [643, 245] on img at bounding box center [589, 315] width 315 height 315
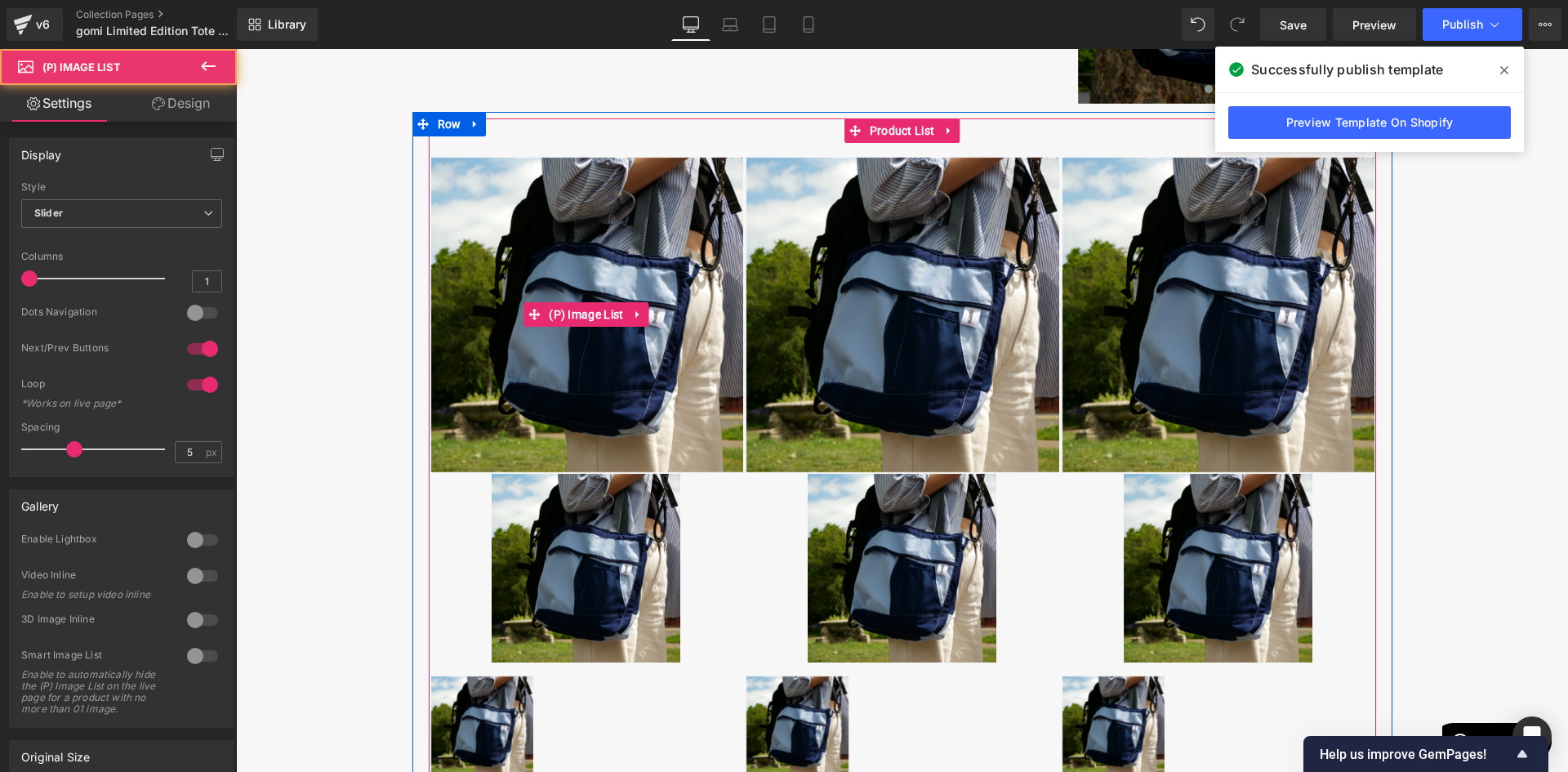
click at [632, 309] on icon at bounding box center [638, 315] width 11 height 12
click at [645, 314] on icon at bounding box center [648, 315] width 11 height 11
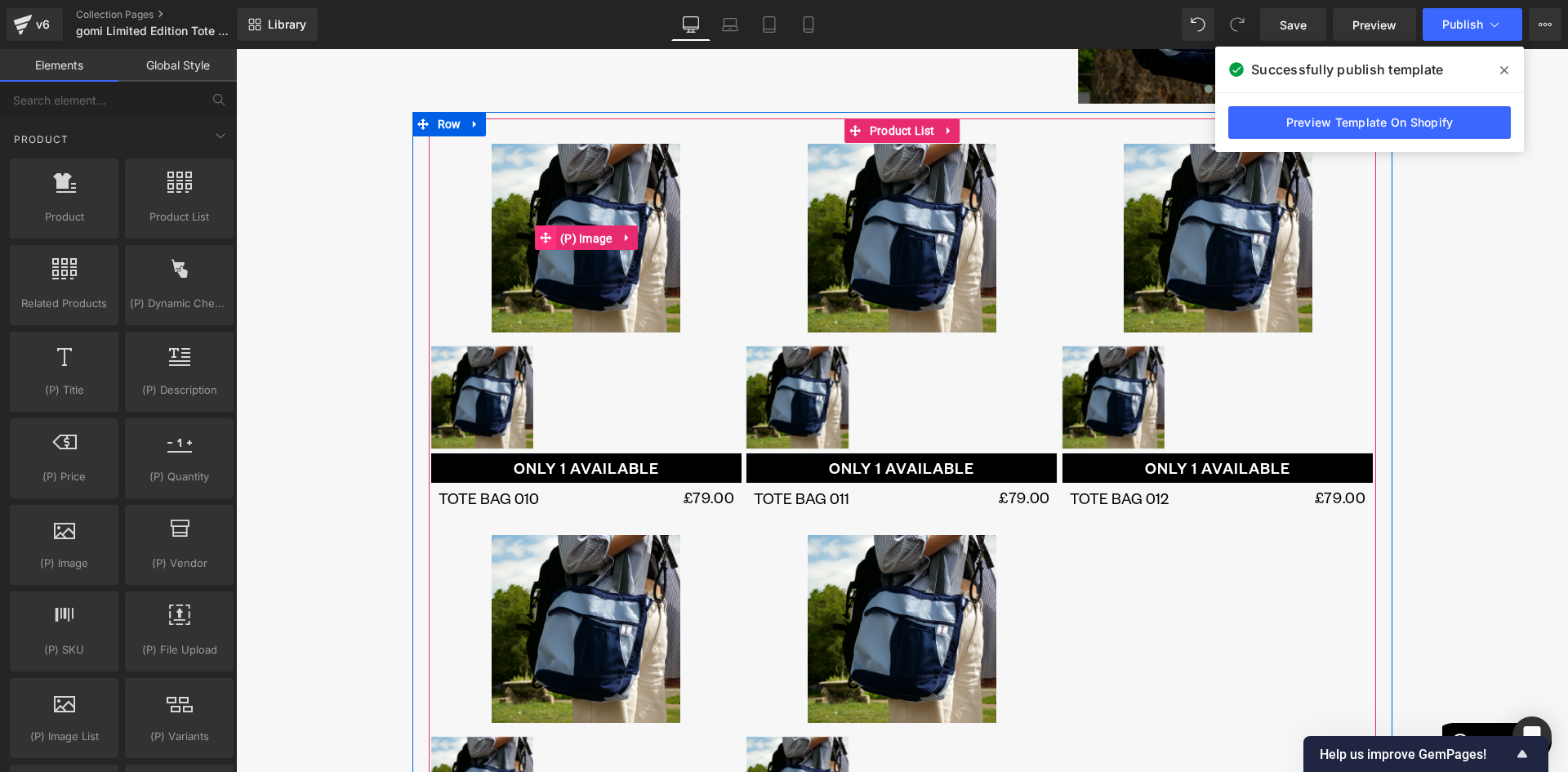
drag, startPoint x: 586, startPoint y: 238, endPoint x: 532, endPoint y: 238, distance: 54.0
click at [586, 238] on span "(P) Image" at bounding box center [586, 239] width 61 height 25
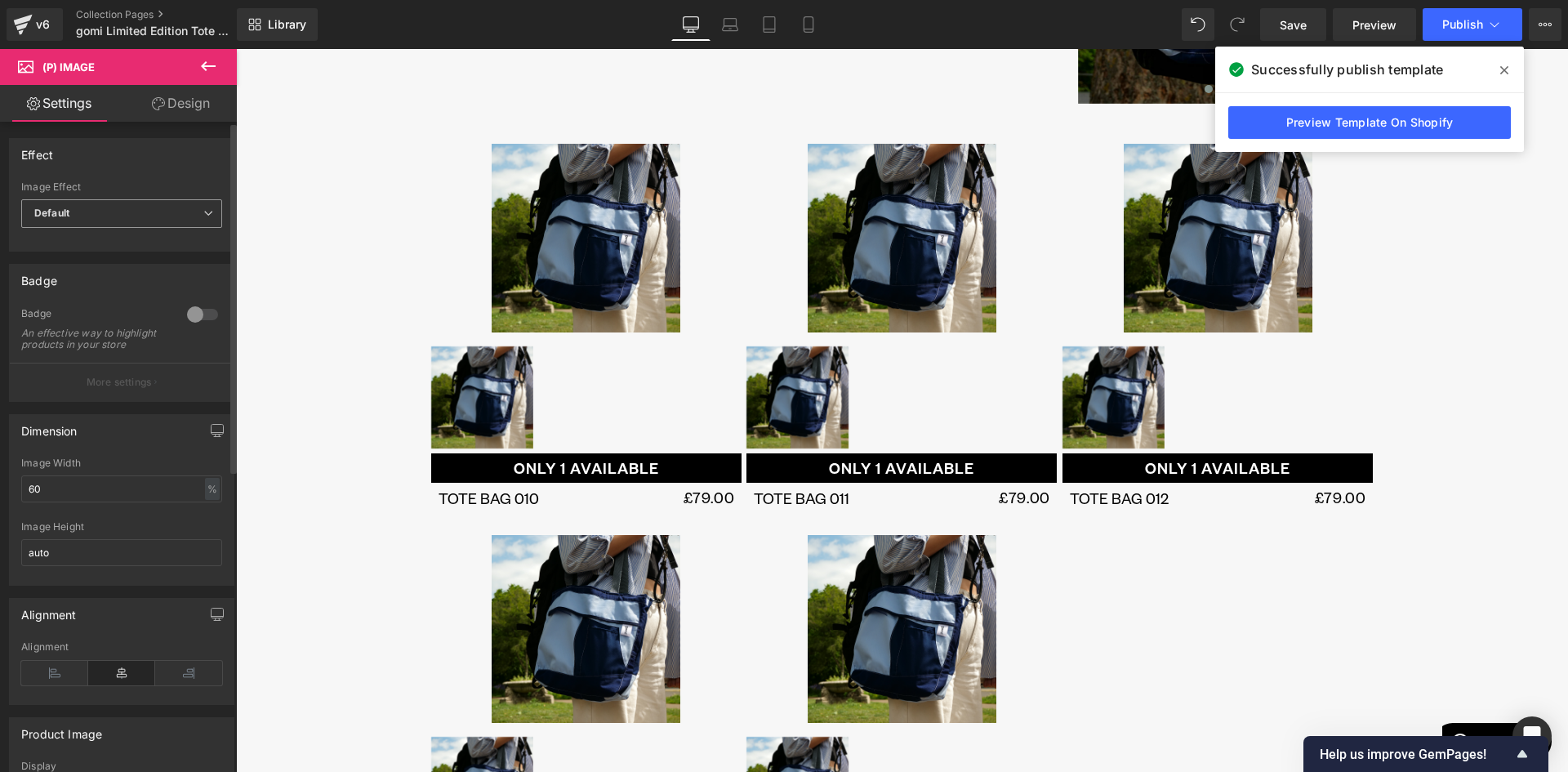
click at [114, 211] on span "Default" at bounding box center [121, 213] width 201 height 28
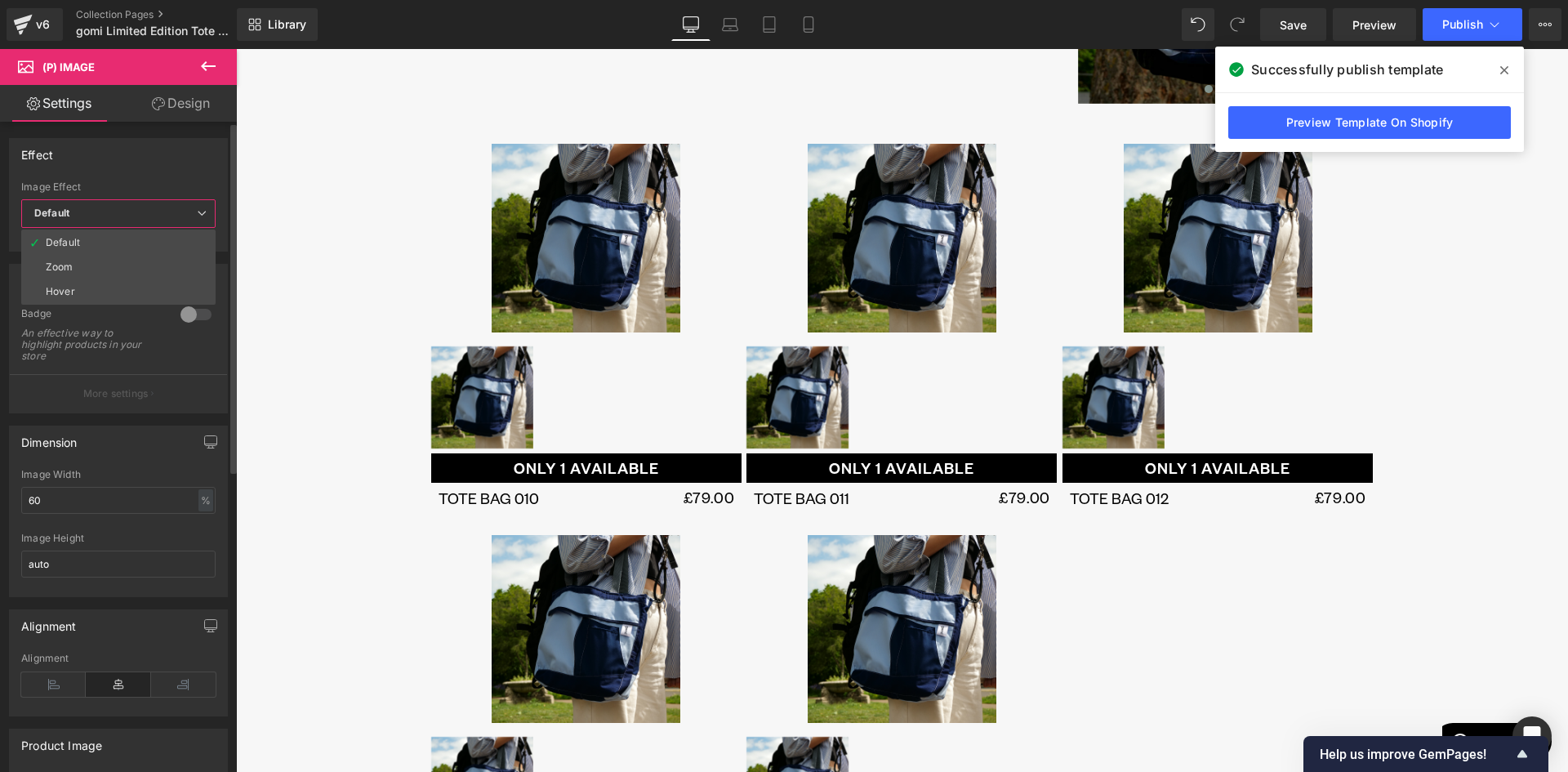
click at [114, 211] on span "Default" at bounding box center [118, 213] width 194 height 28
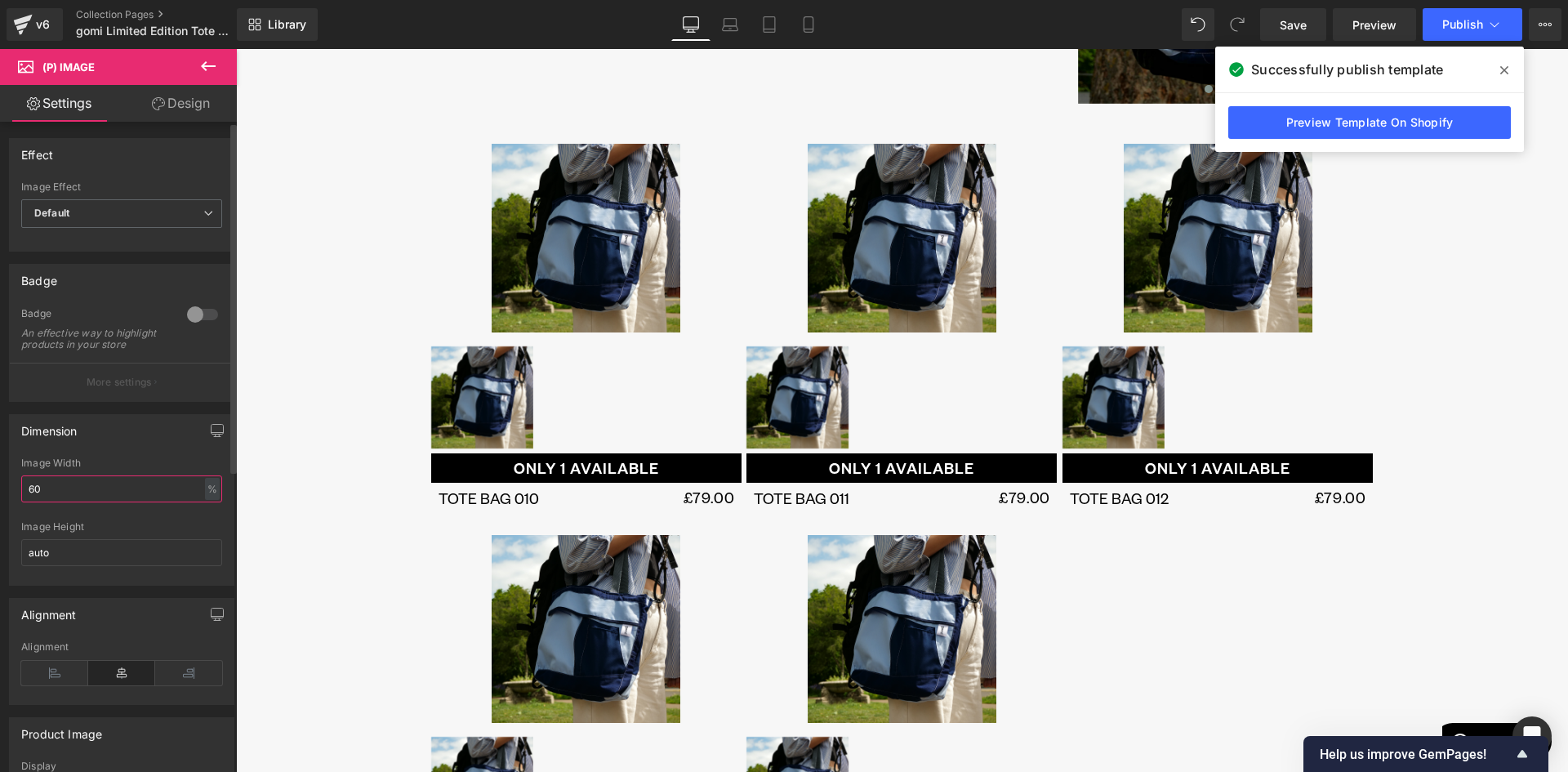
drag, startPoint x: 85, startPoint y: 499, endPoint x: 15, endPoint y: 501, distance: 70.0
click at [15, 501] on div "60% Image Width 60 % % px auto Image Height auto" at bounding box center [121, 521] width 224 height 127
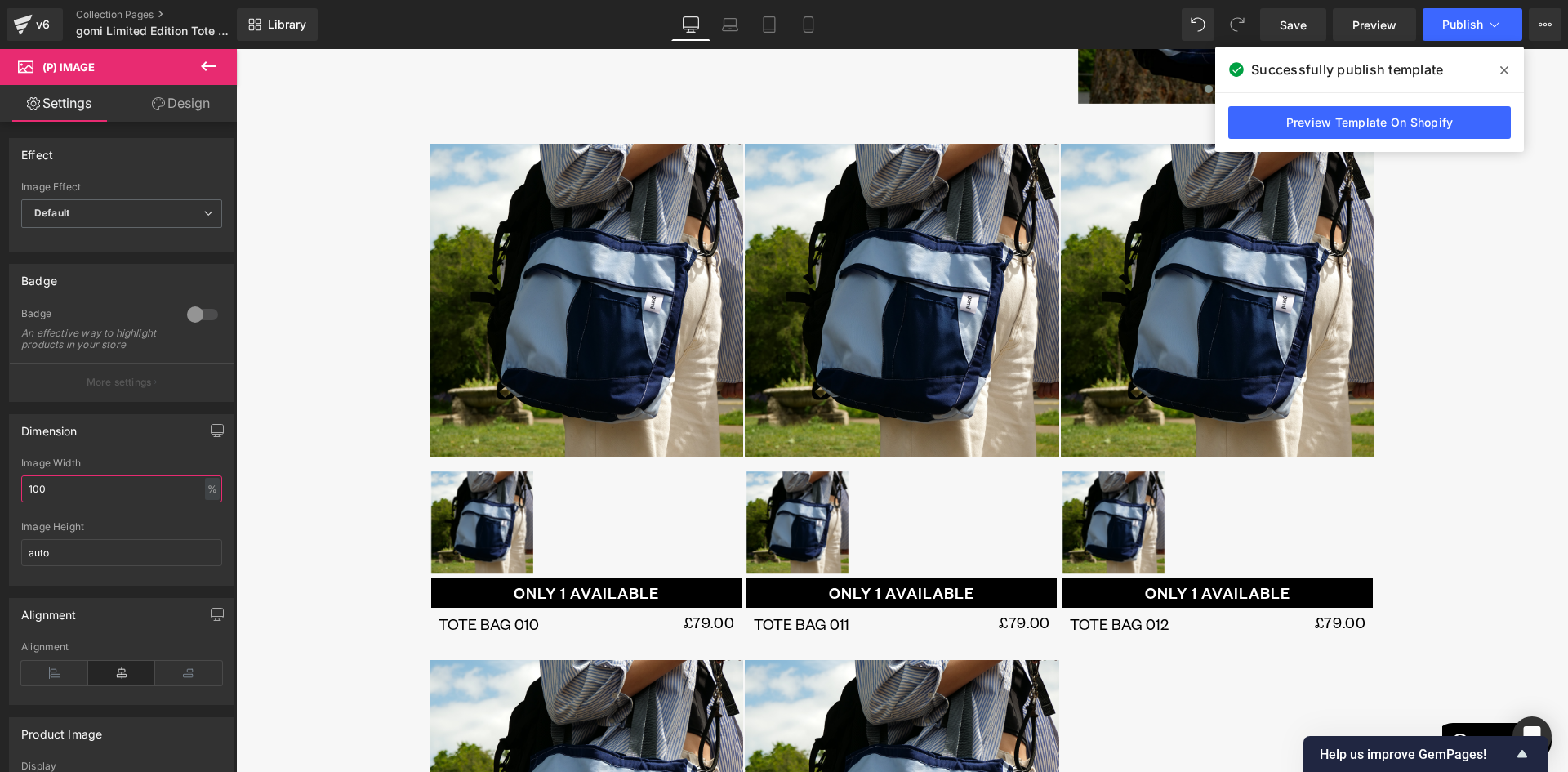
type input "100"
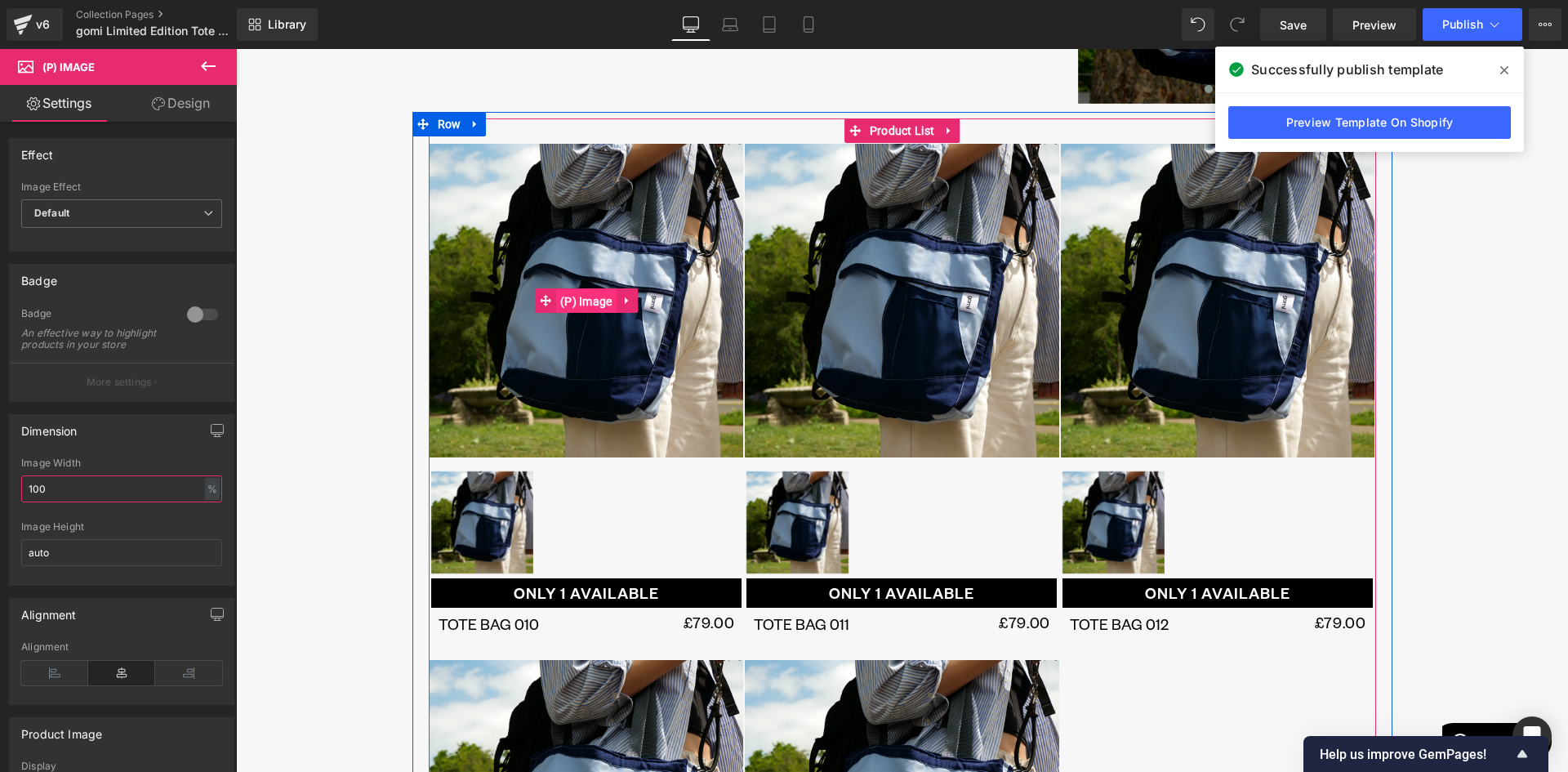
click at [578, 301] on span "(P) Image" at bounding box center [586, 302] width 61 height 25
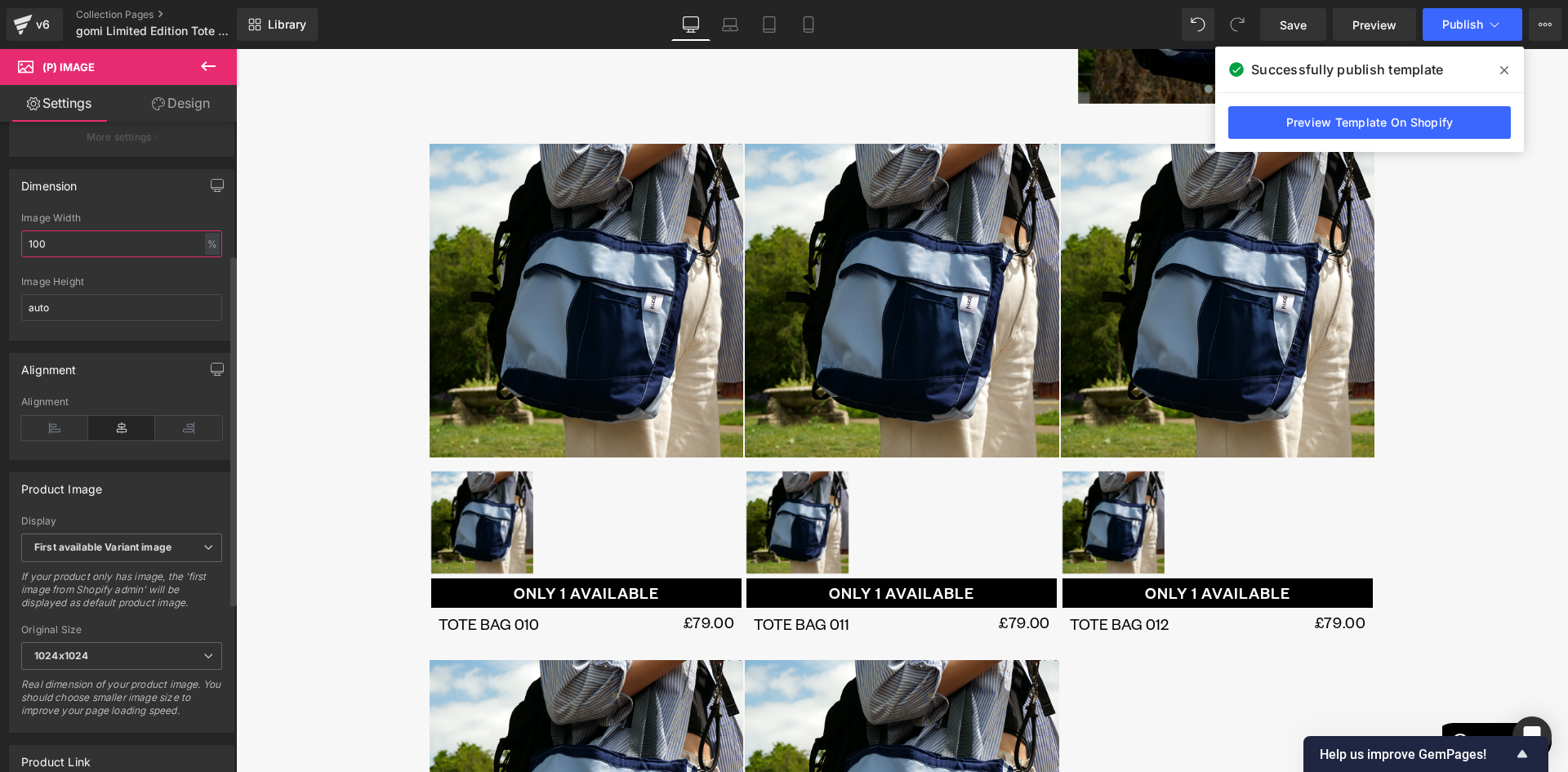
scroll to position [326, 0]
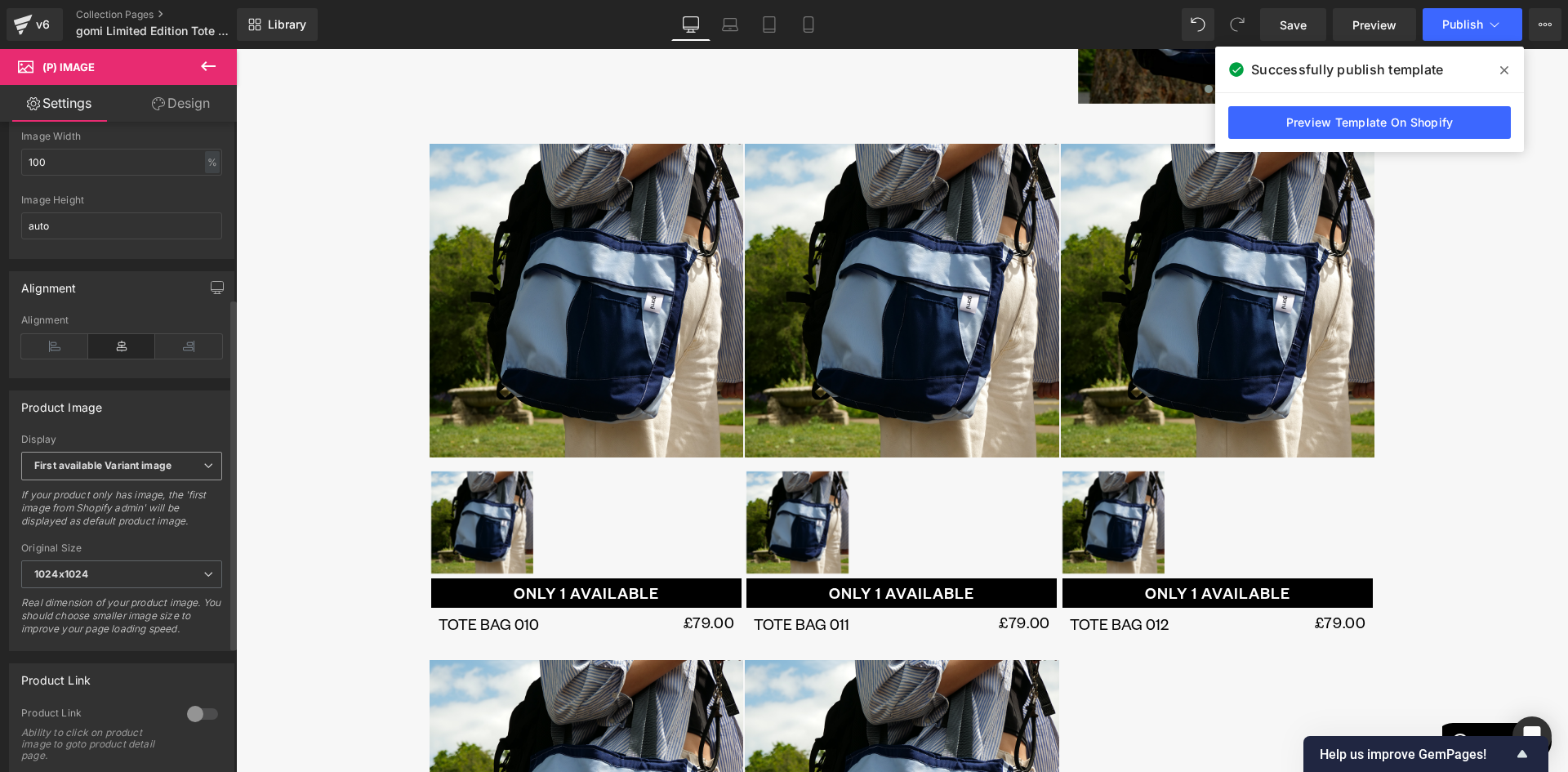
click at [108, 471] on b "First available Variant image" at bounding box center [102, 465] width 137 height 12
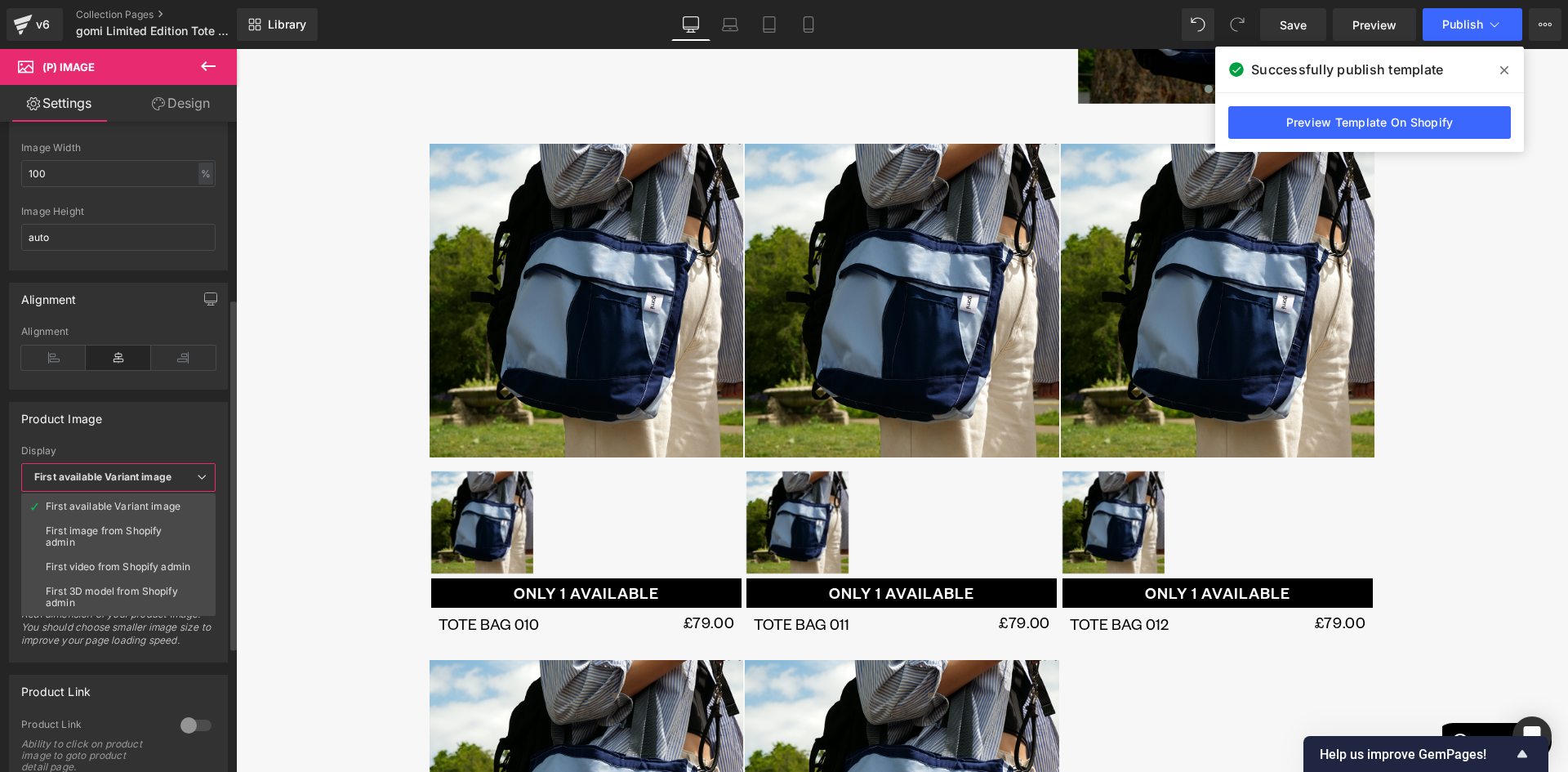
click at [105, 475] on b "First available Variant image" at bounding box center [102, 476] width 137 height 12
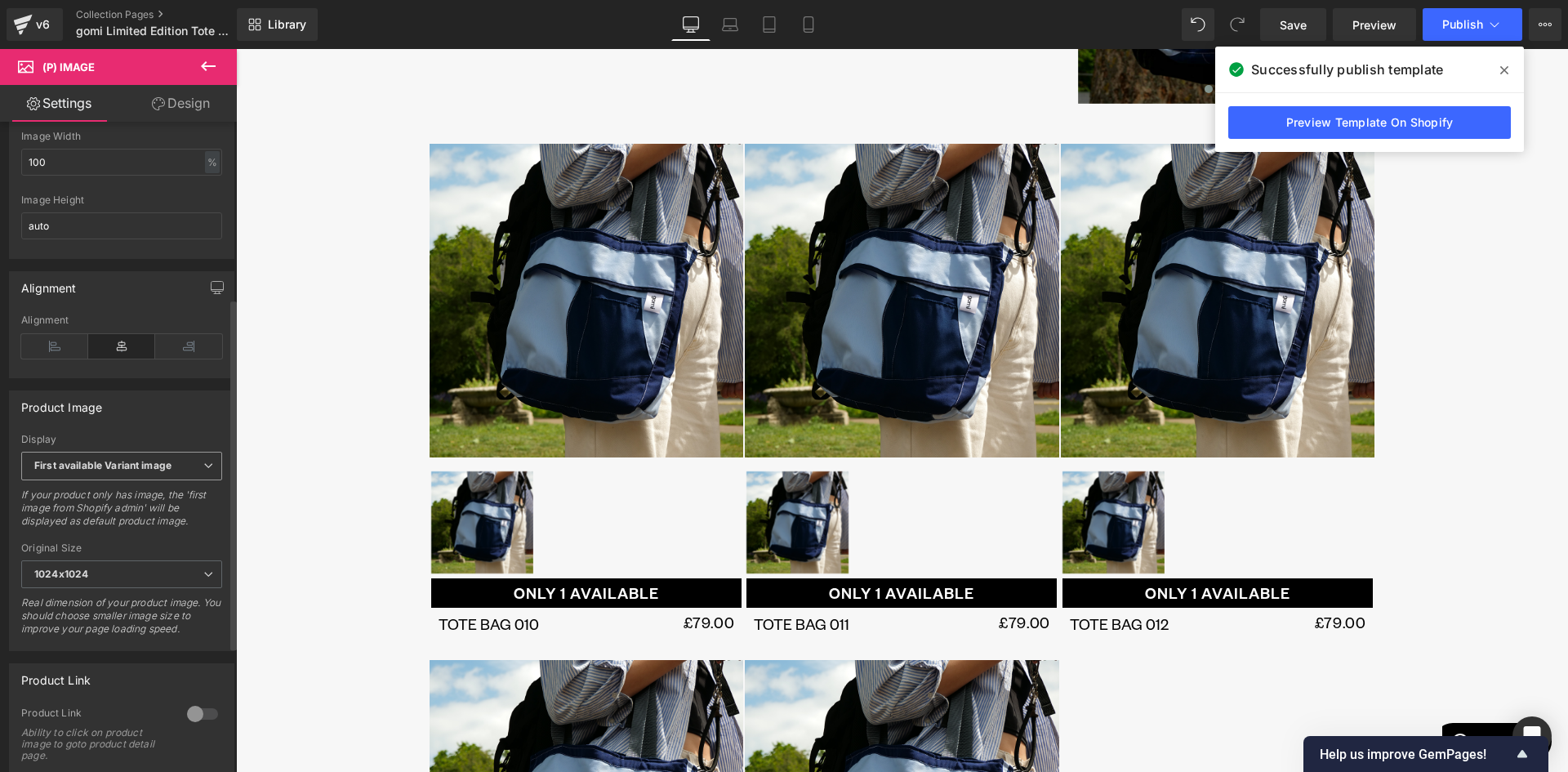
click at [105, 471] on b "First available Variant image" at bounding box center [102, 465] width 137 height 12
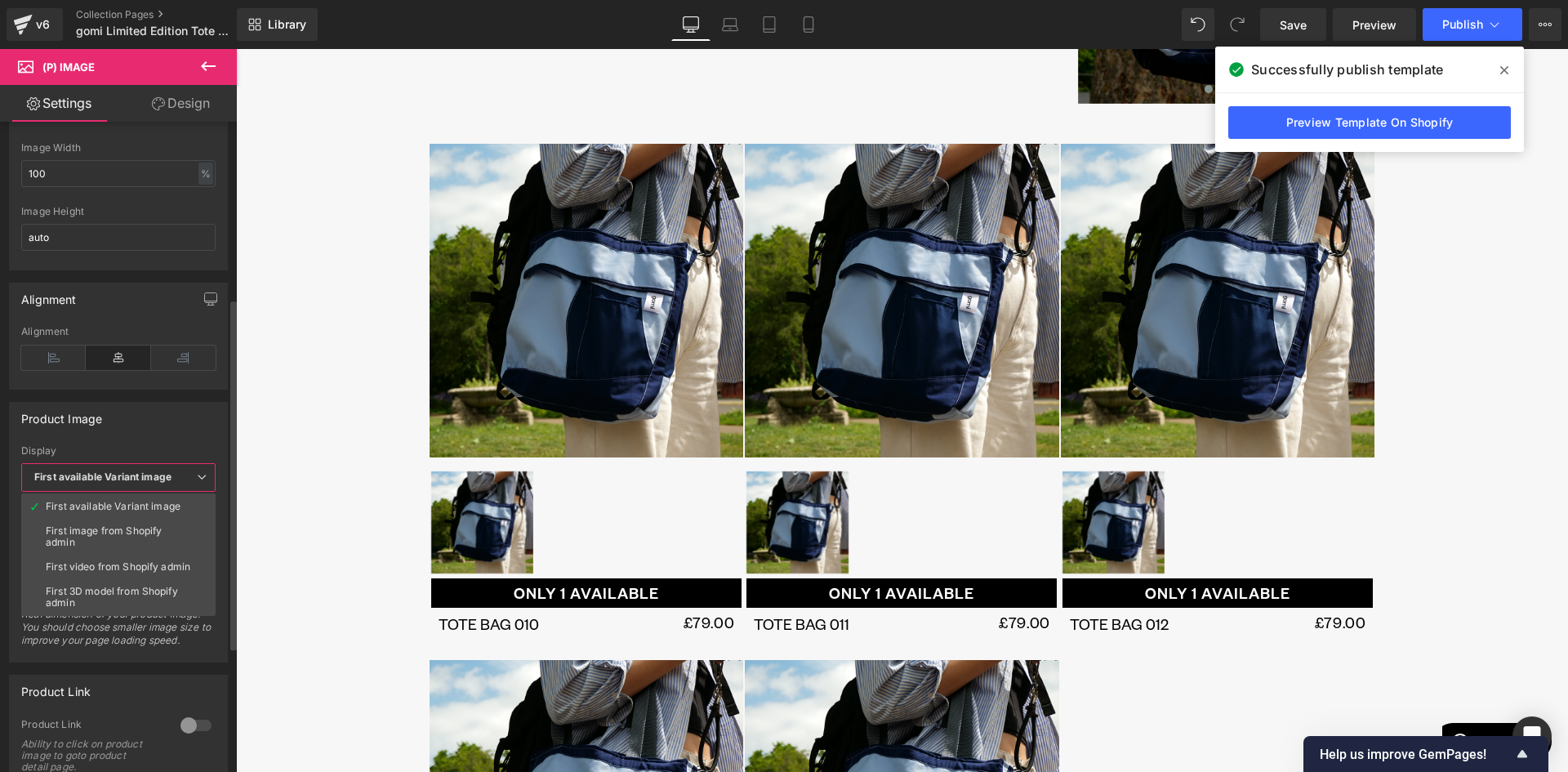
click at [105, 475] on b "First available Variant image" at bounding box center [102, 476] width 137 height 12
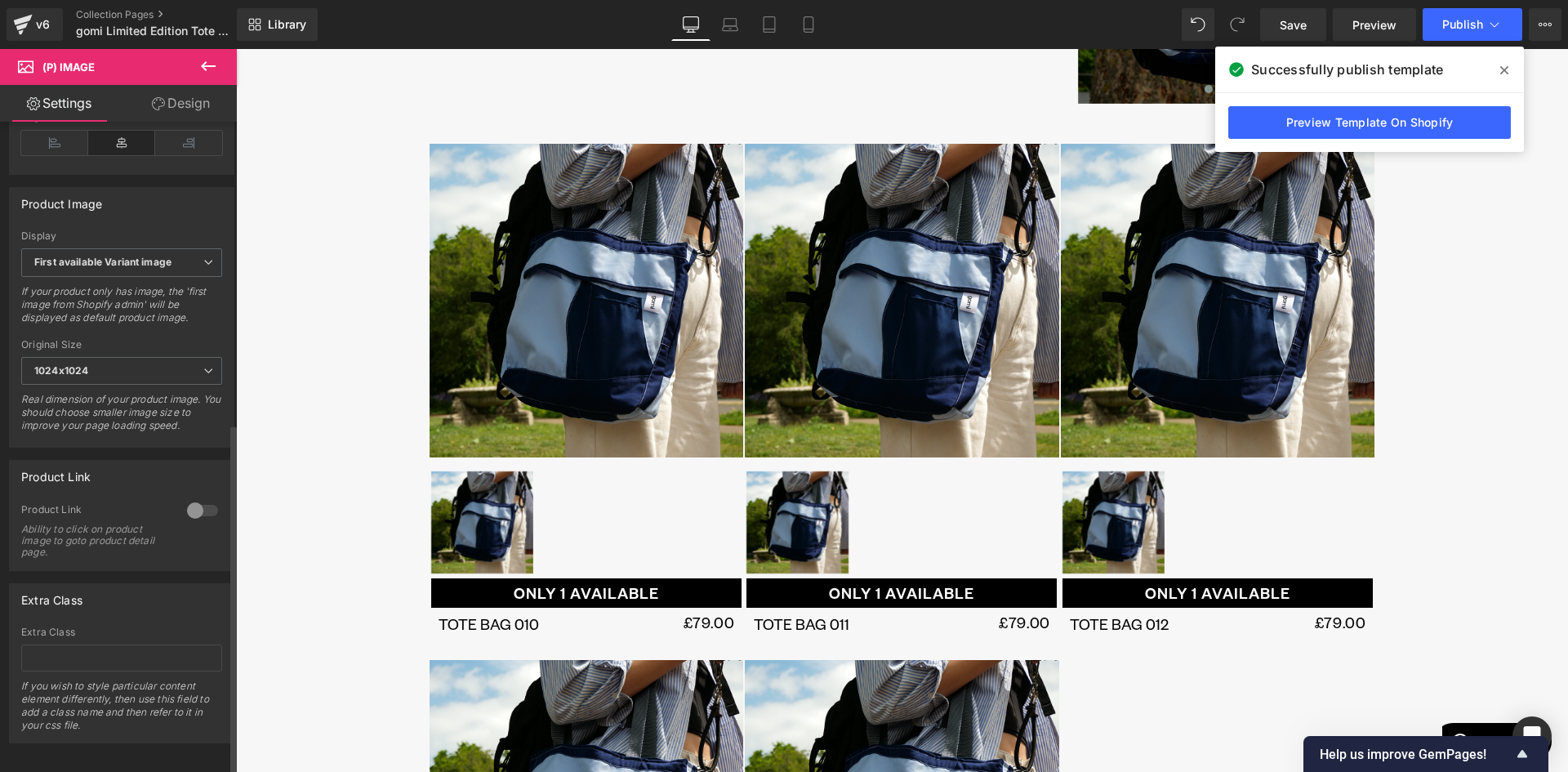
scroll to position [559, 0]
click at [199, 492] on div at bounding box center [202, 505] width 39 height 27
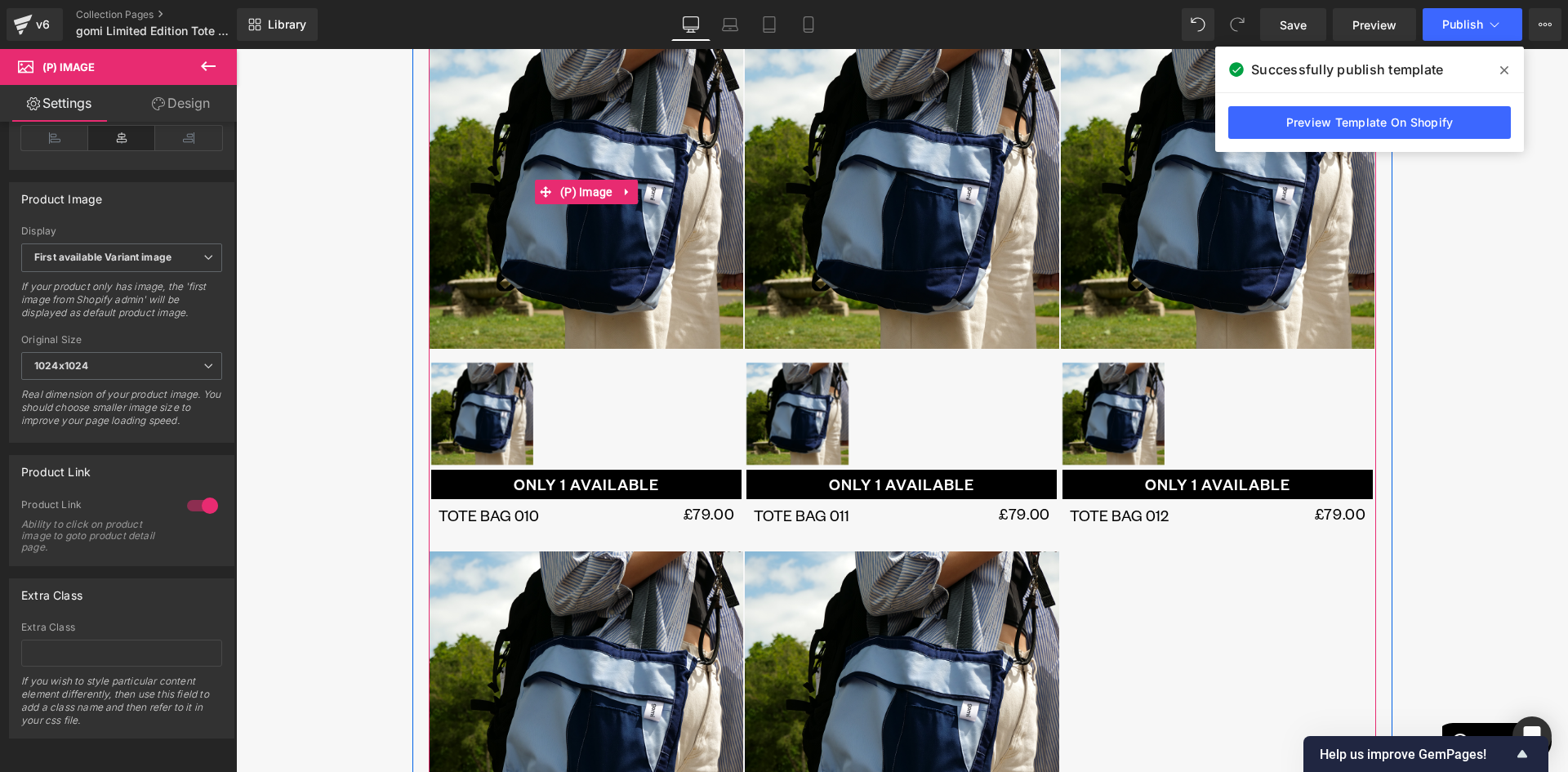
scroll to position [653, 0]
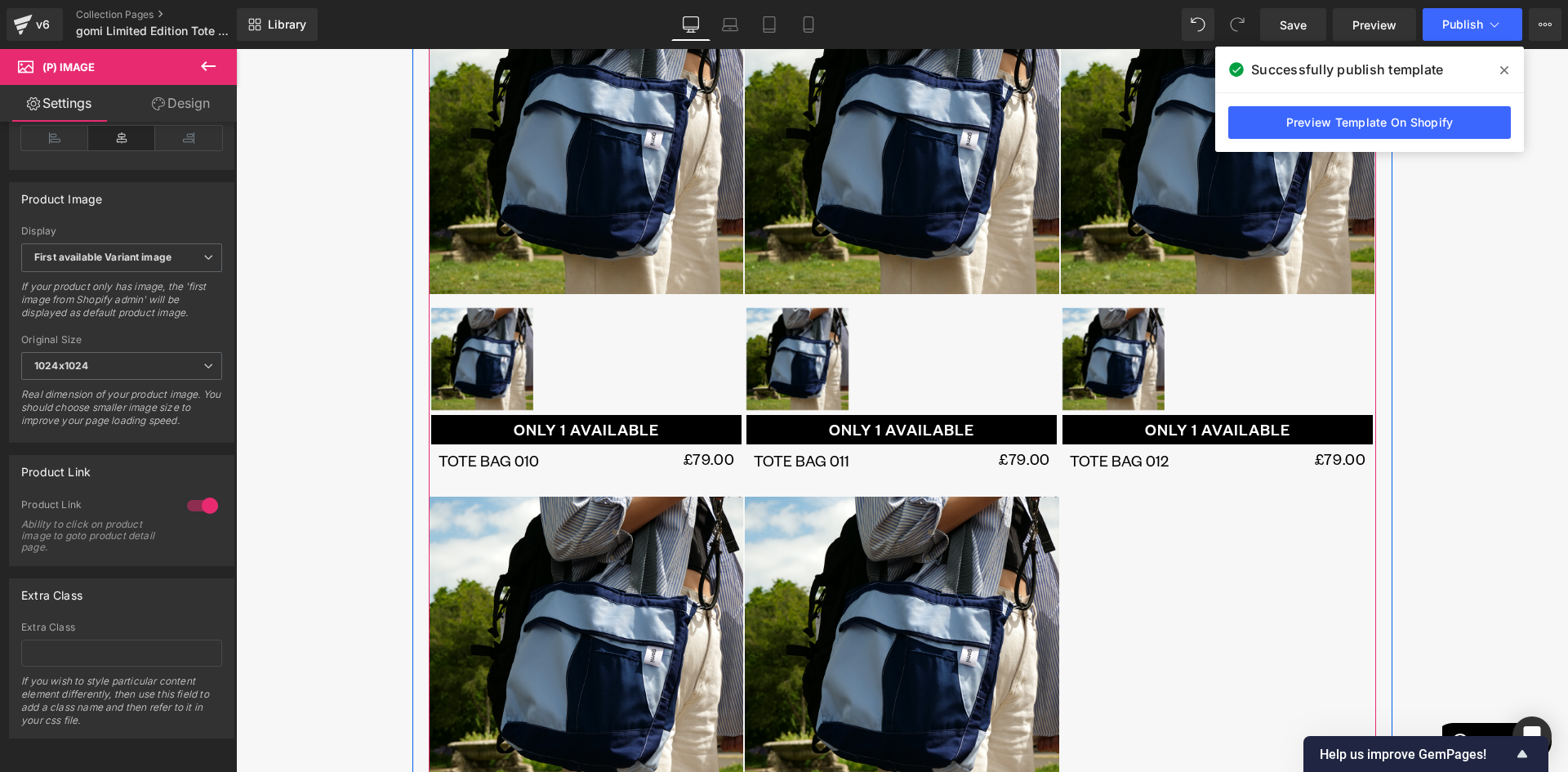
click at [501, 356] on img at bounding box center [483, 359] width 102 height 102
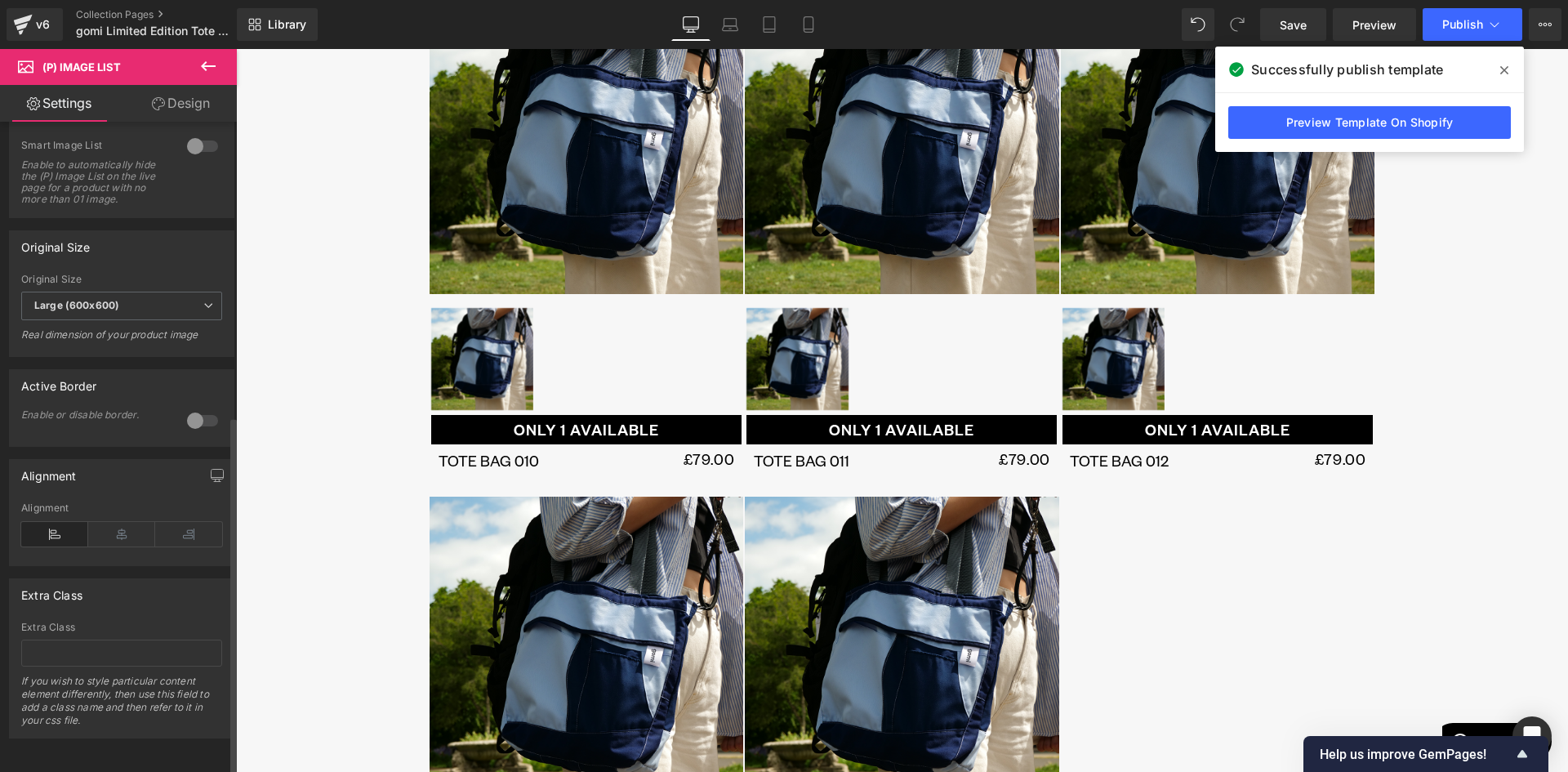
scroll to position [533, 0]
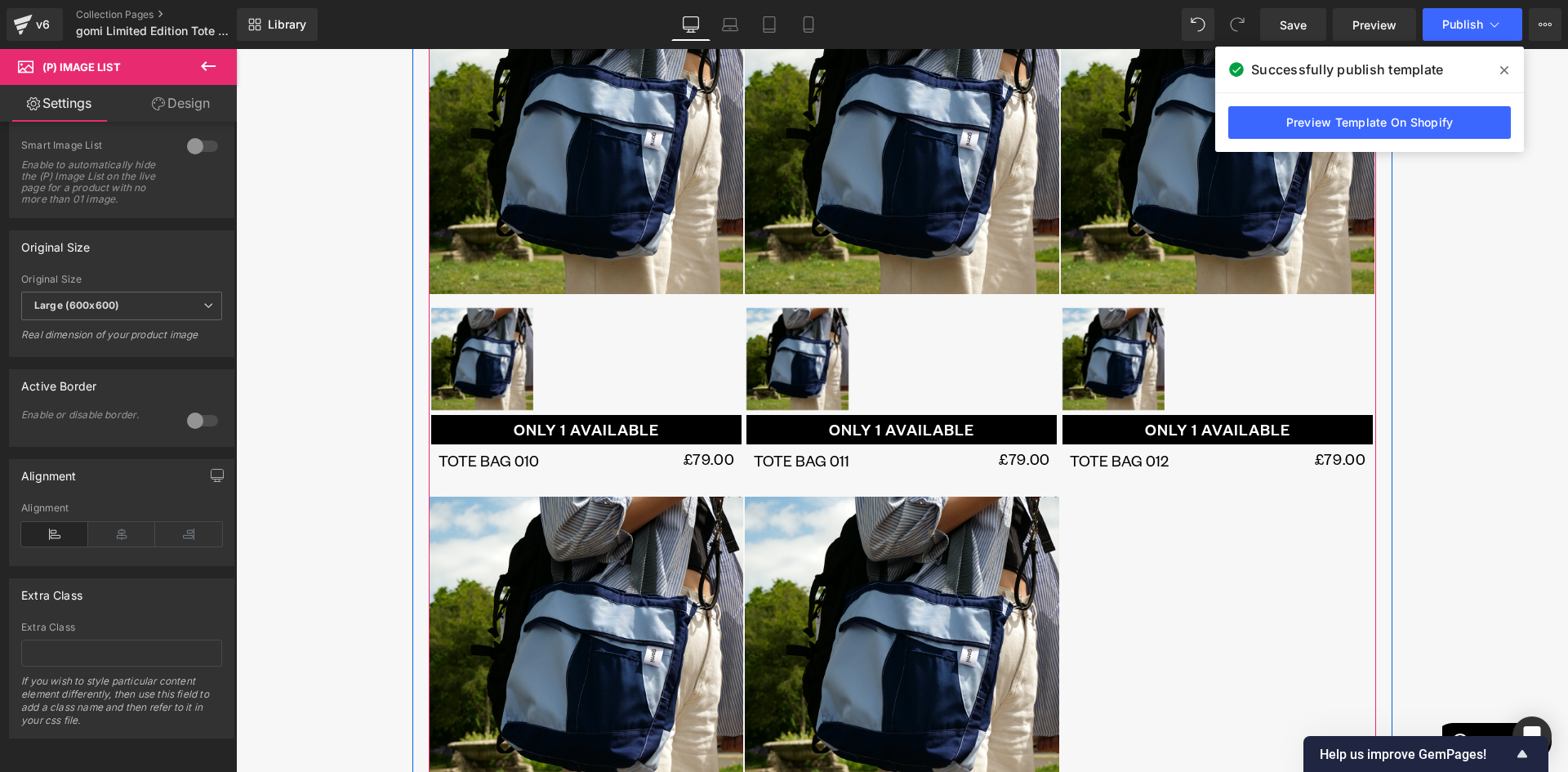
click at [488, 462] on icon at bounding box center [486, 456] width 9 height 9
click at [485, 471] on span "(P) Title" at bounding box center [486, 463] width 50 height 25
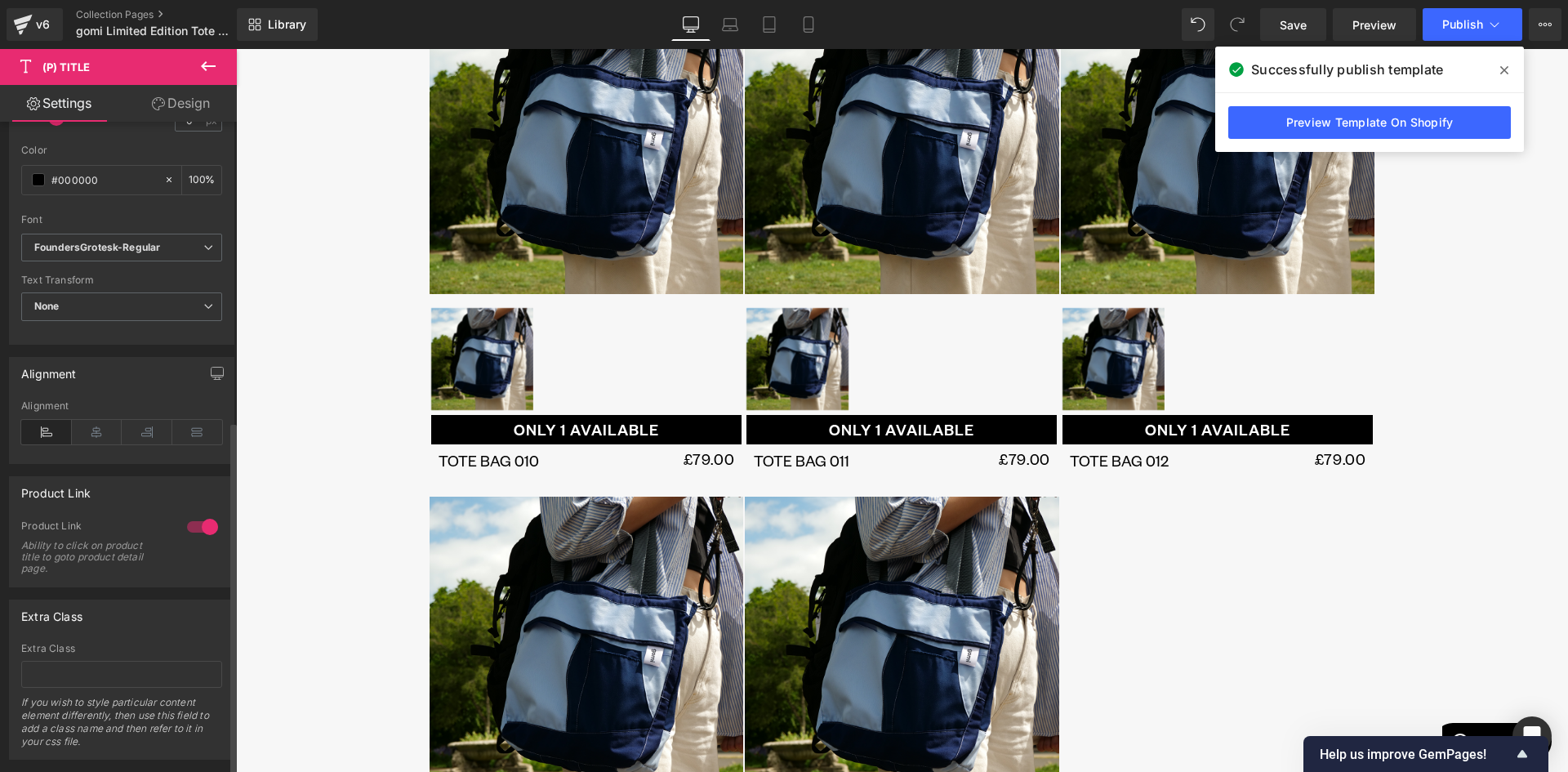
scroll to position [550, 0]
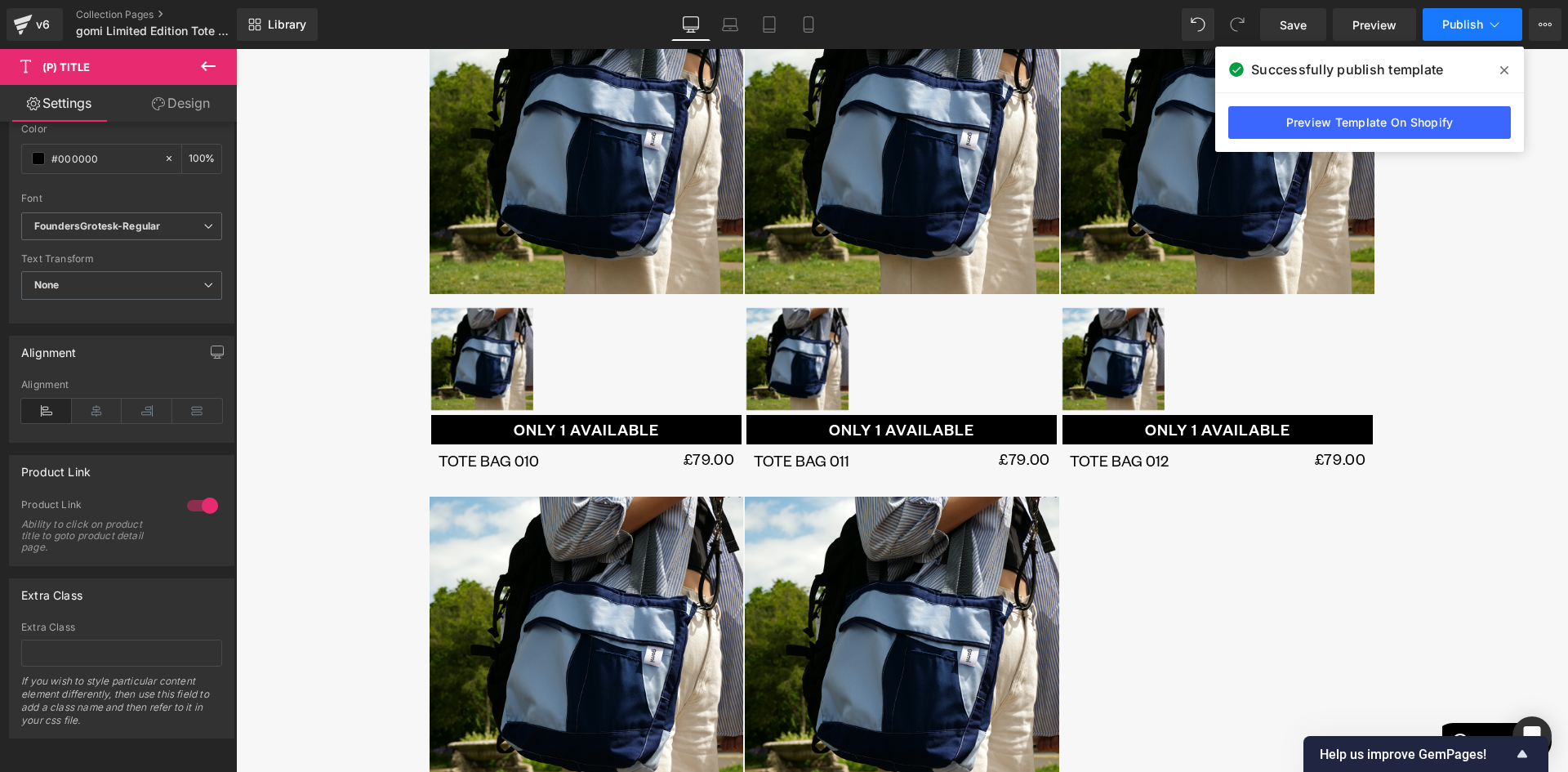
click at [1478, 18] on span "Publish" at bounding box center [1462, 25] width 41 height 13
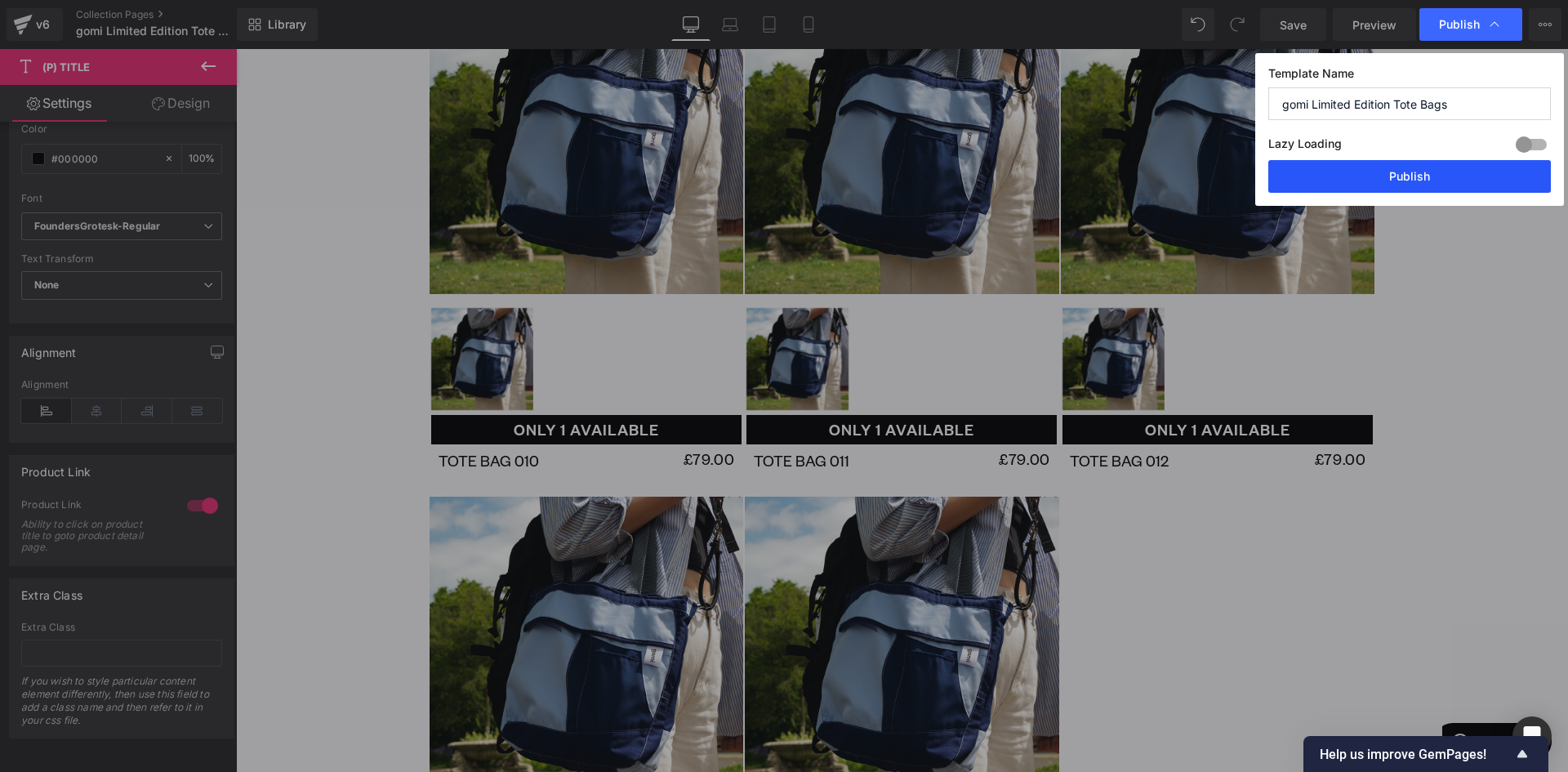
drag, startPoint x: 1448, startPoint y: 180, endPoint x: 1060, endPoint y: 149, distance: 389.2
click at [1448, 180] on button "Publish" at bounding box center [1409, 176] width 283 height 32
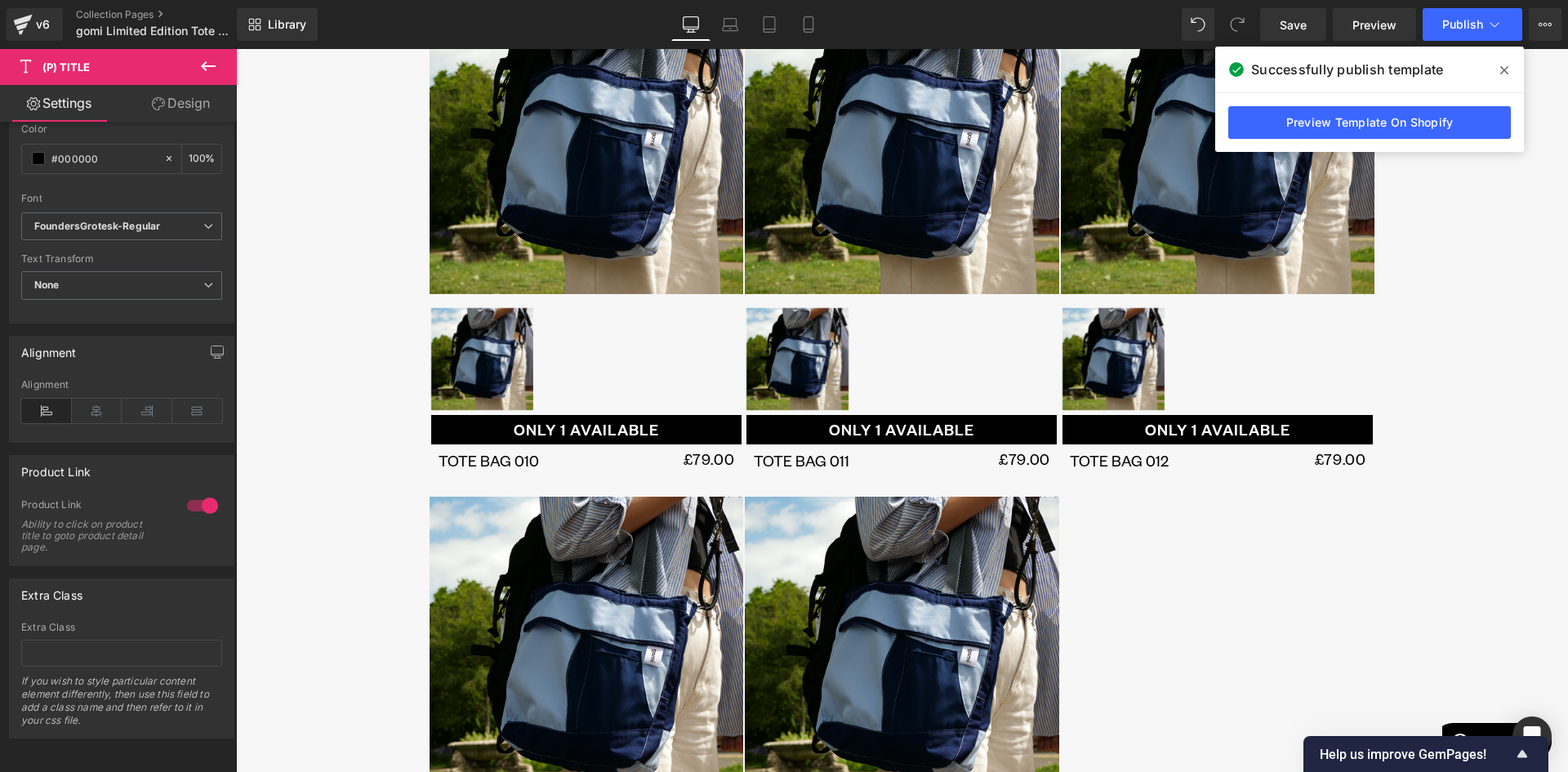
click at [730, 21] on icon at bounding box center [729, 24] width 16 height 16
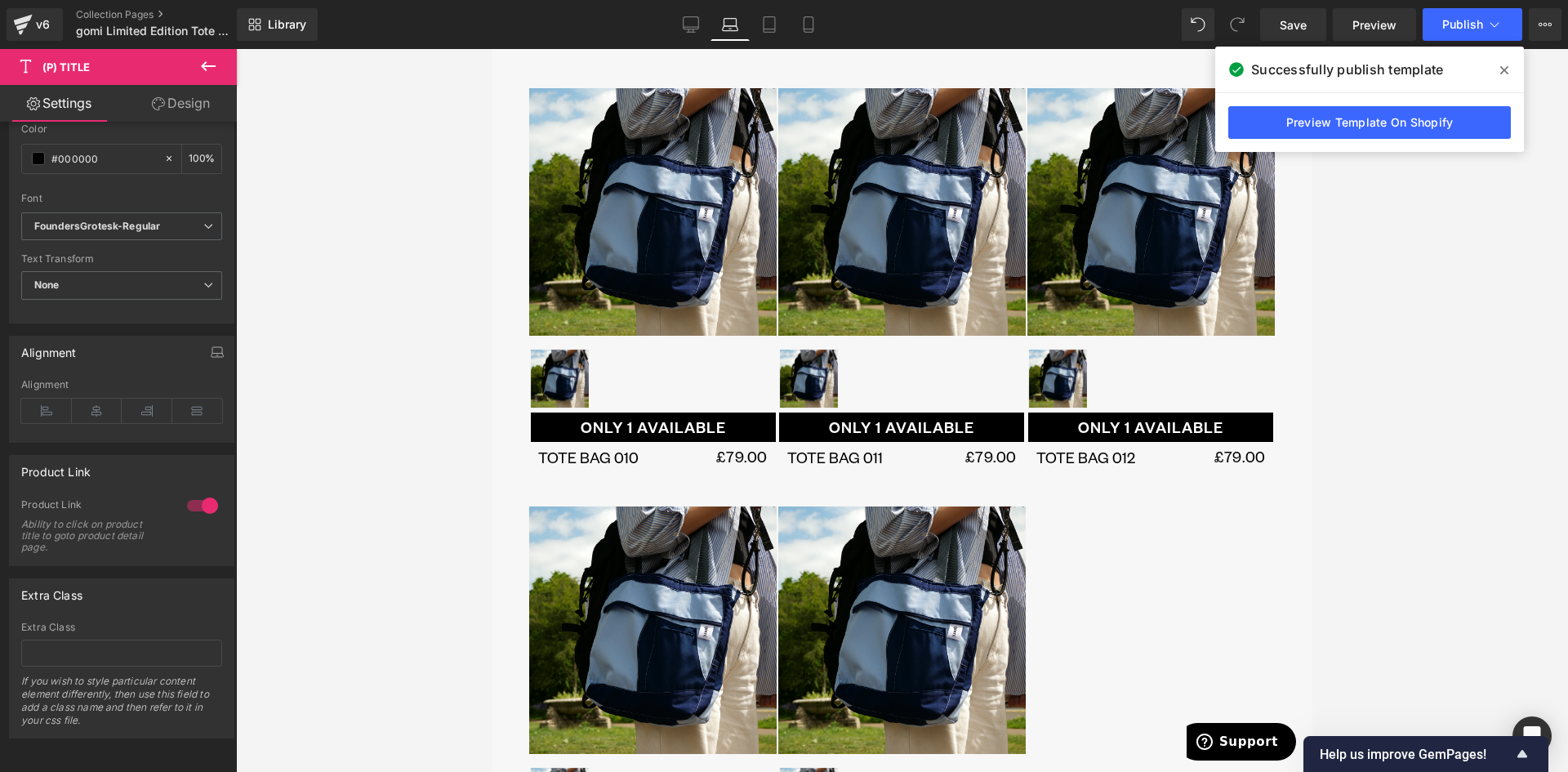
scroll to position [621, 0]
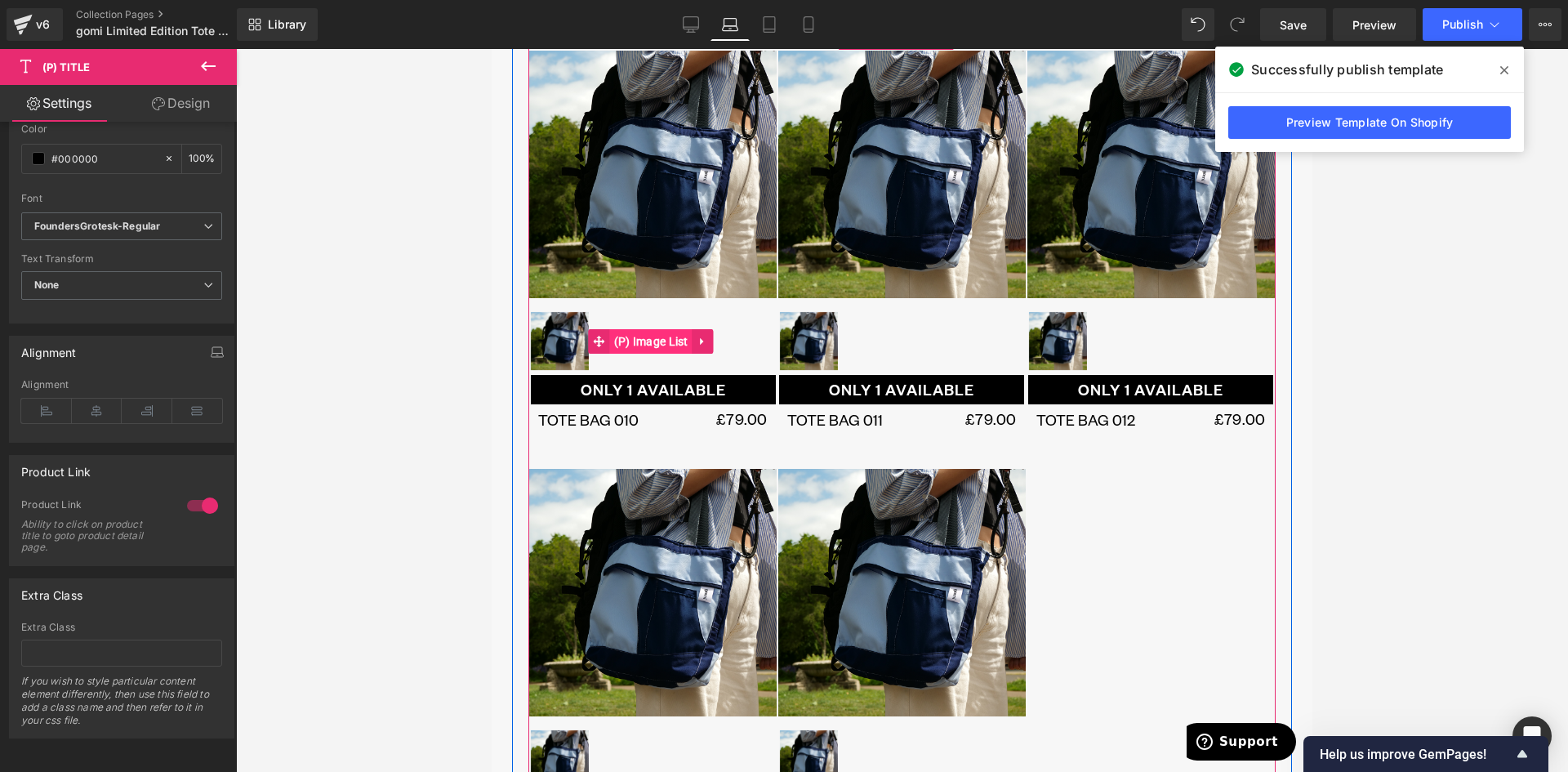
click at [639, 336] on span "(P) Image List" at bounding box center [650, 341] width 82 height 25
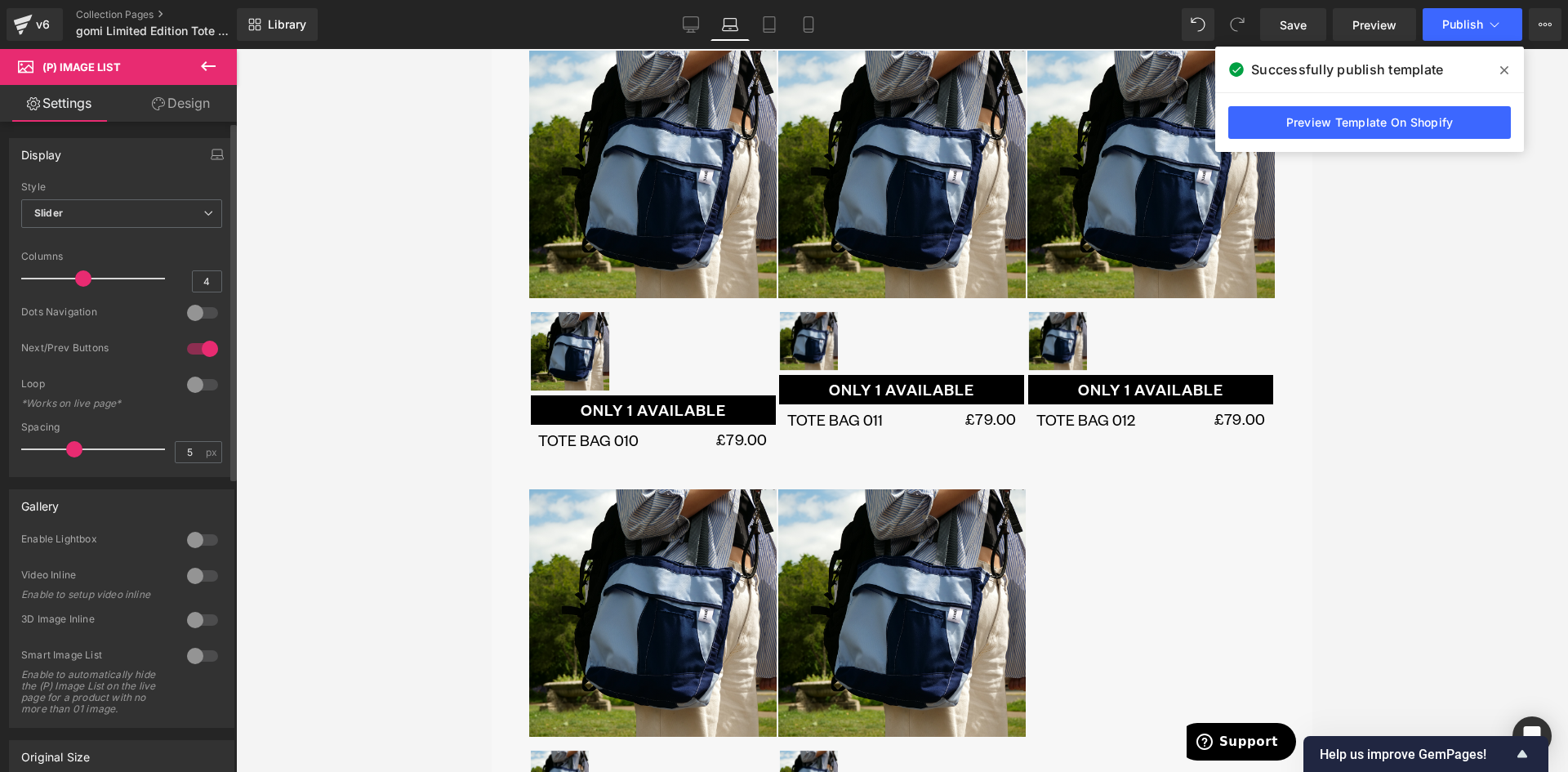
drag, startPoint x: 105, startPoint y: 278, endPoint x: 85, endPoint y: 281, distance: 20.2
click at [85, 281] on span at bounding box center [82, 278] width 16 height 16
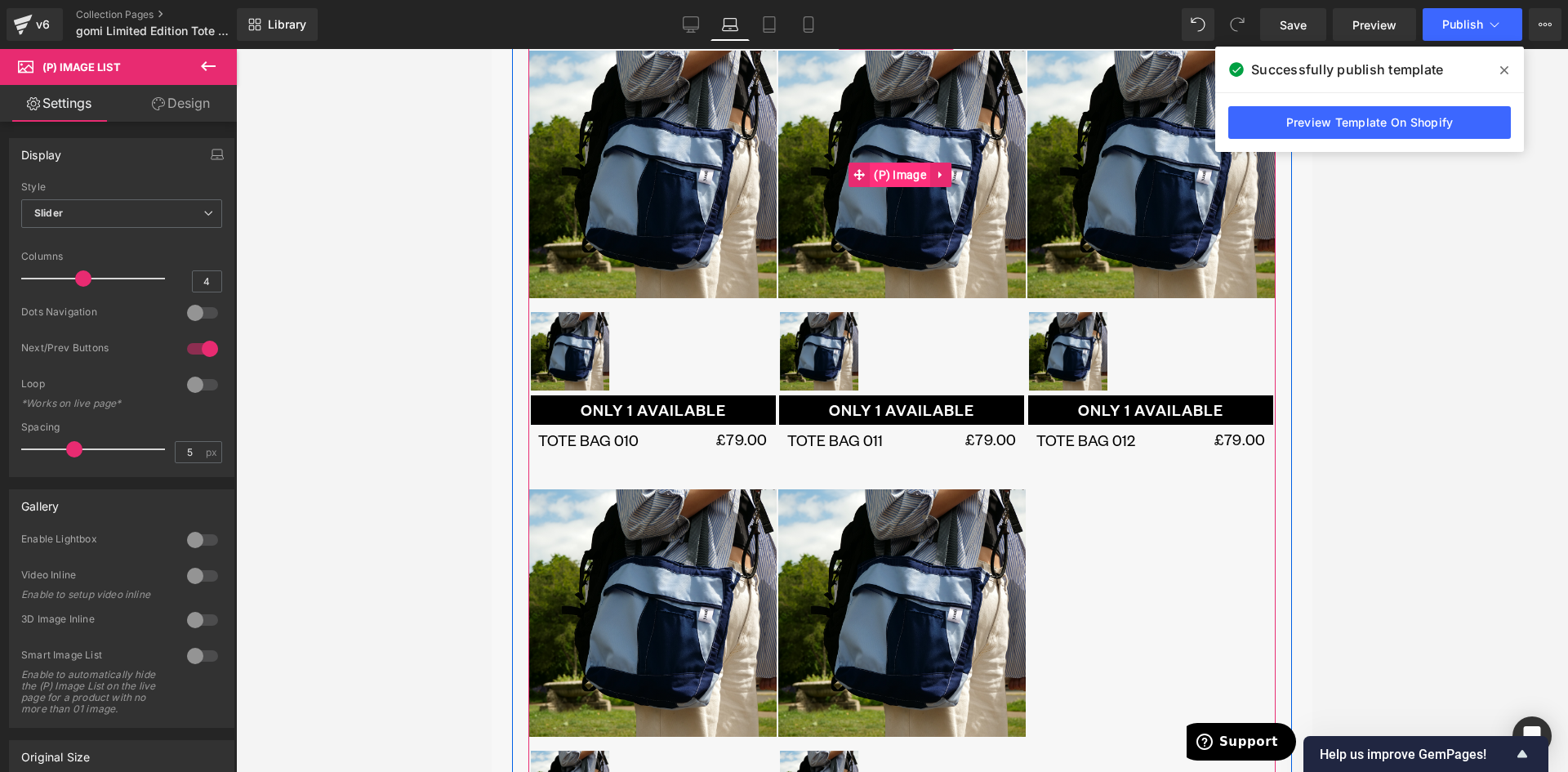
click at [898, 169] on span "(P) Image" at bounding box center [900, 175] width 61 height 25
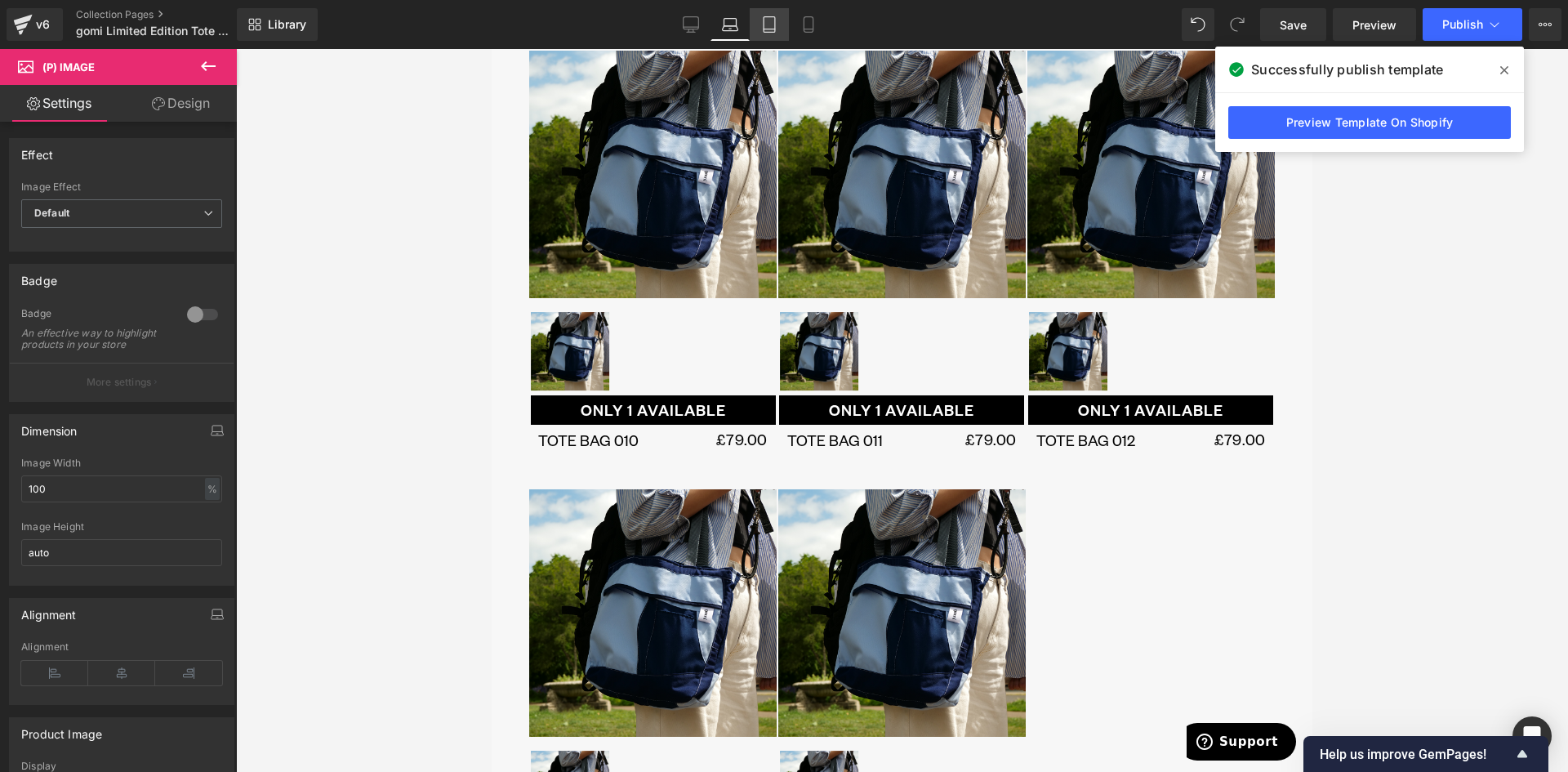
click at [769, 24] on icon at bounding box center [769, 24] width 16 height 16
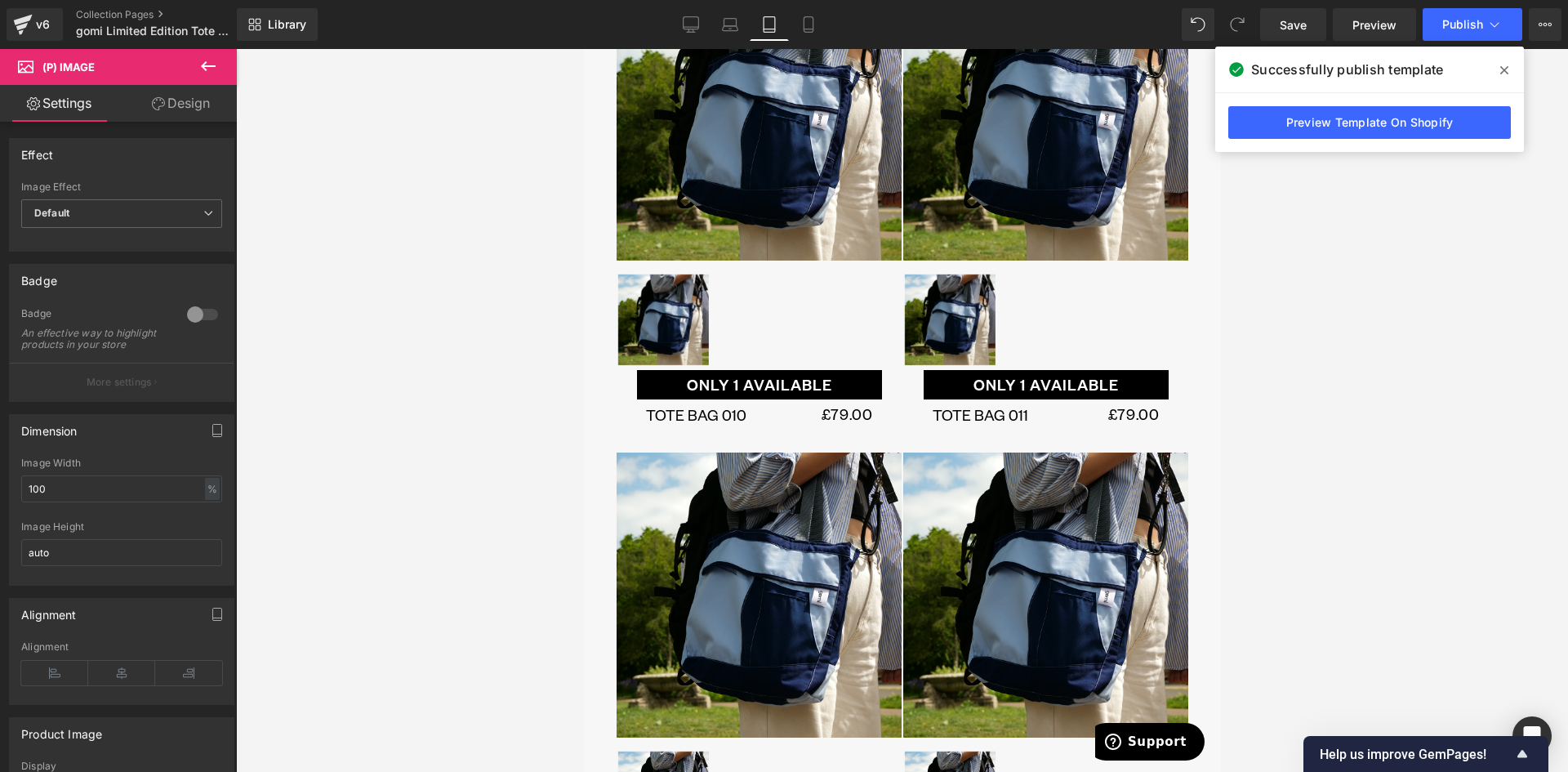
scroll to position [813, 0]
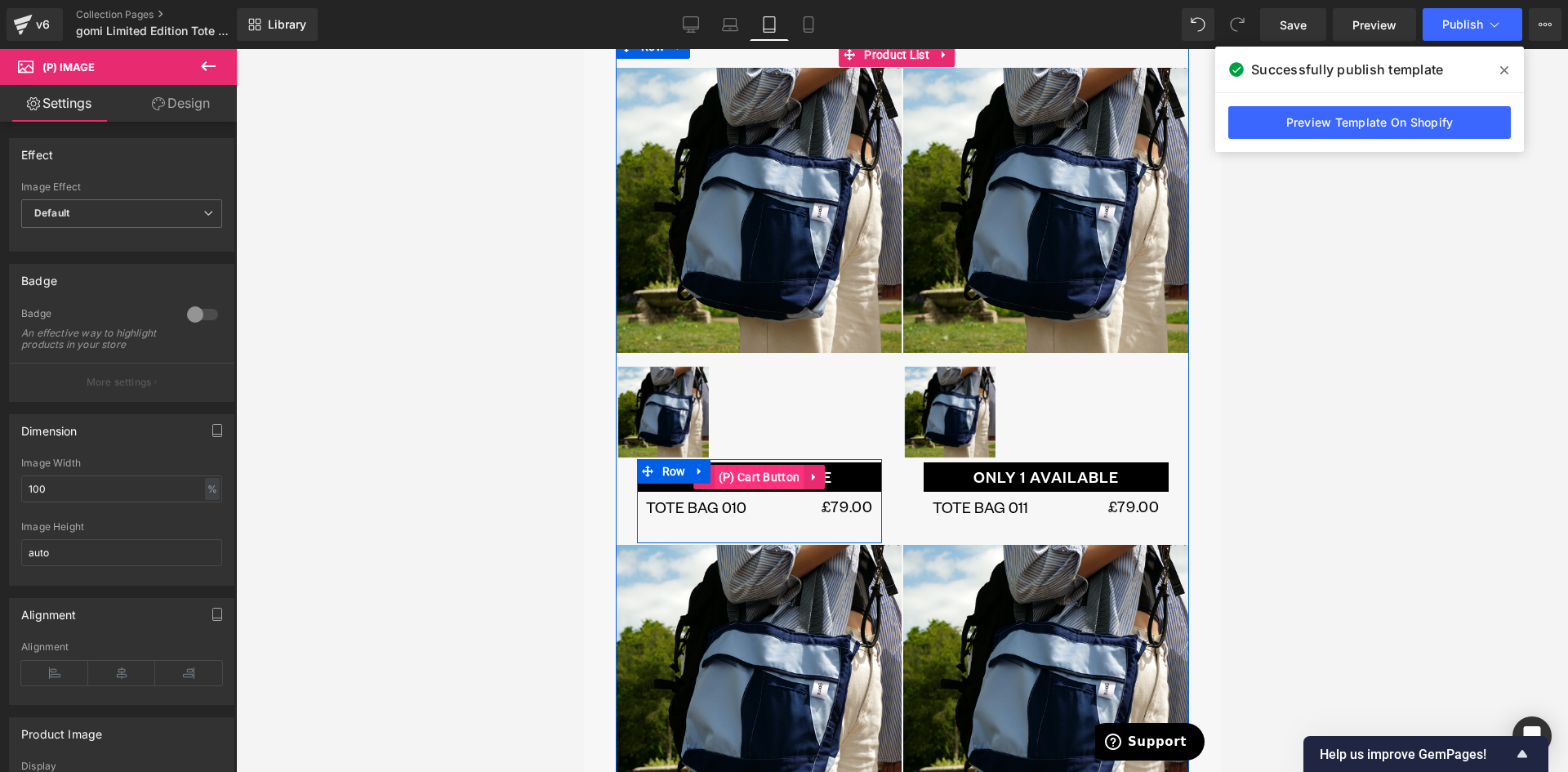
click at [739, 465] on span "(P) Cart Button" at bounding box center [758, 477] width 90 height 25
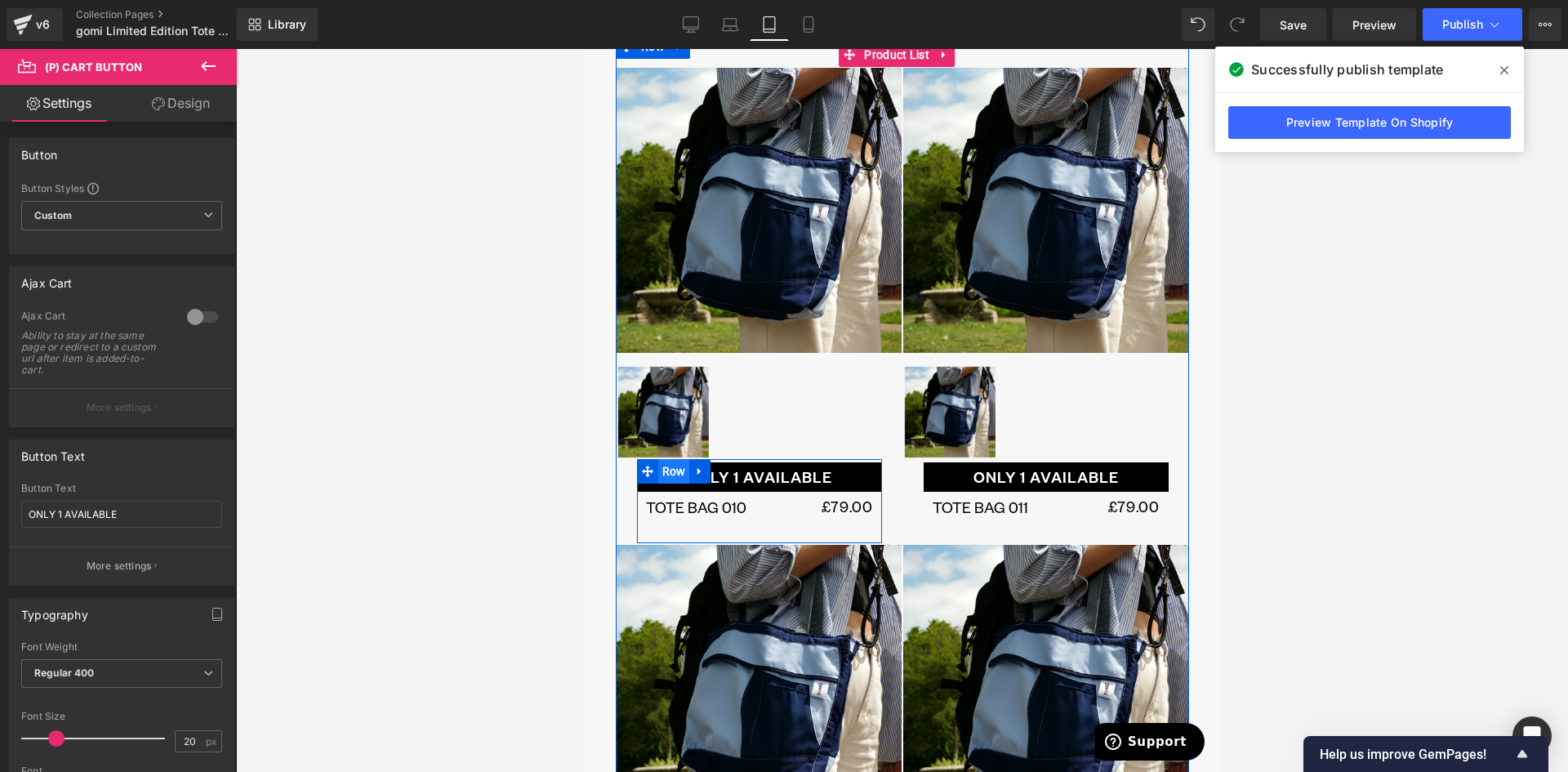
click at [666, 459] on span "Row" at bounding box center [673, 471] width 32 height 25
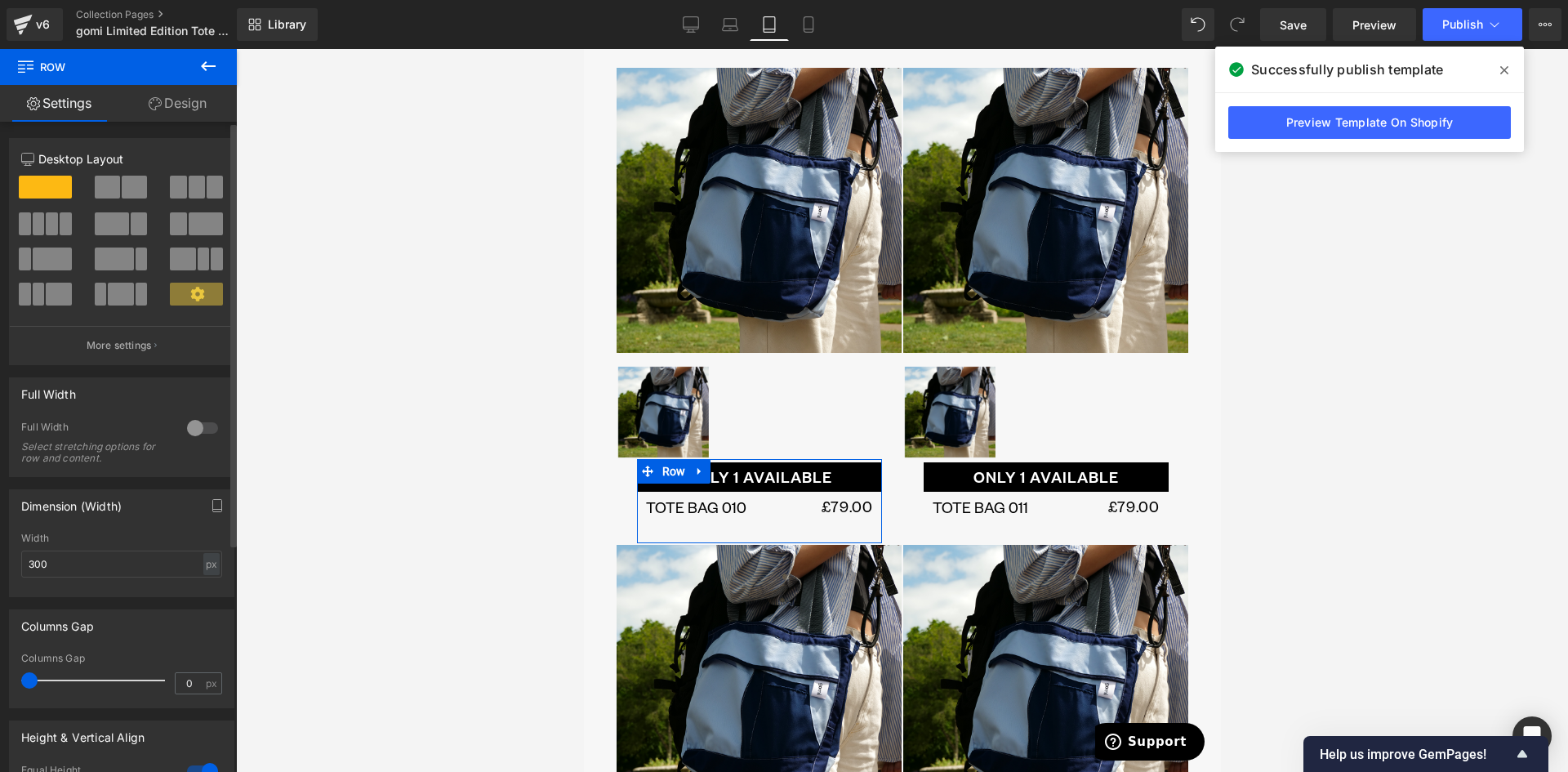
click at [192, 427] on div at bounding box center [202, 429] width 39 height 27
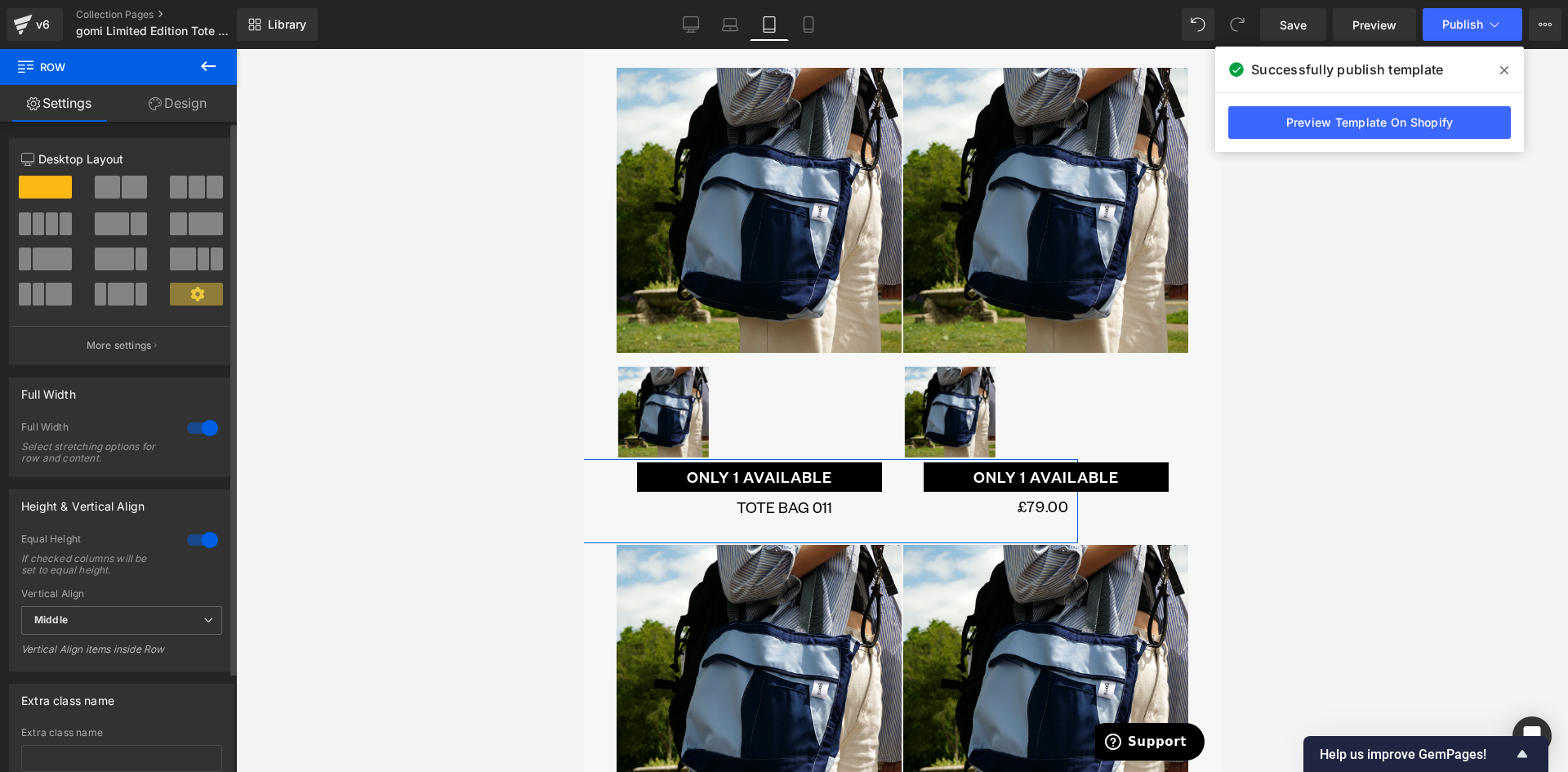
click at [191, 424] on div at bounding box center [202, 429] width 39 height 27
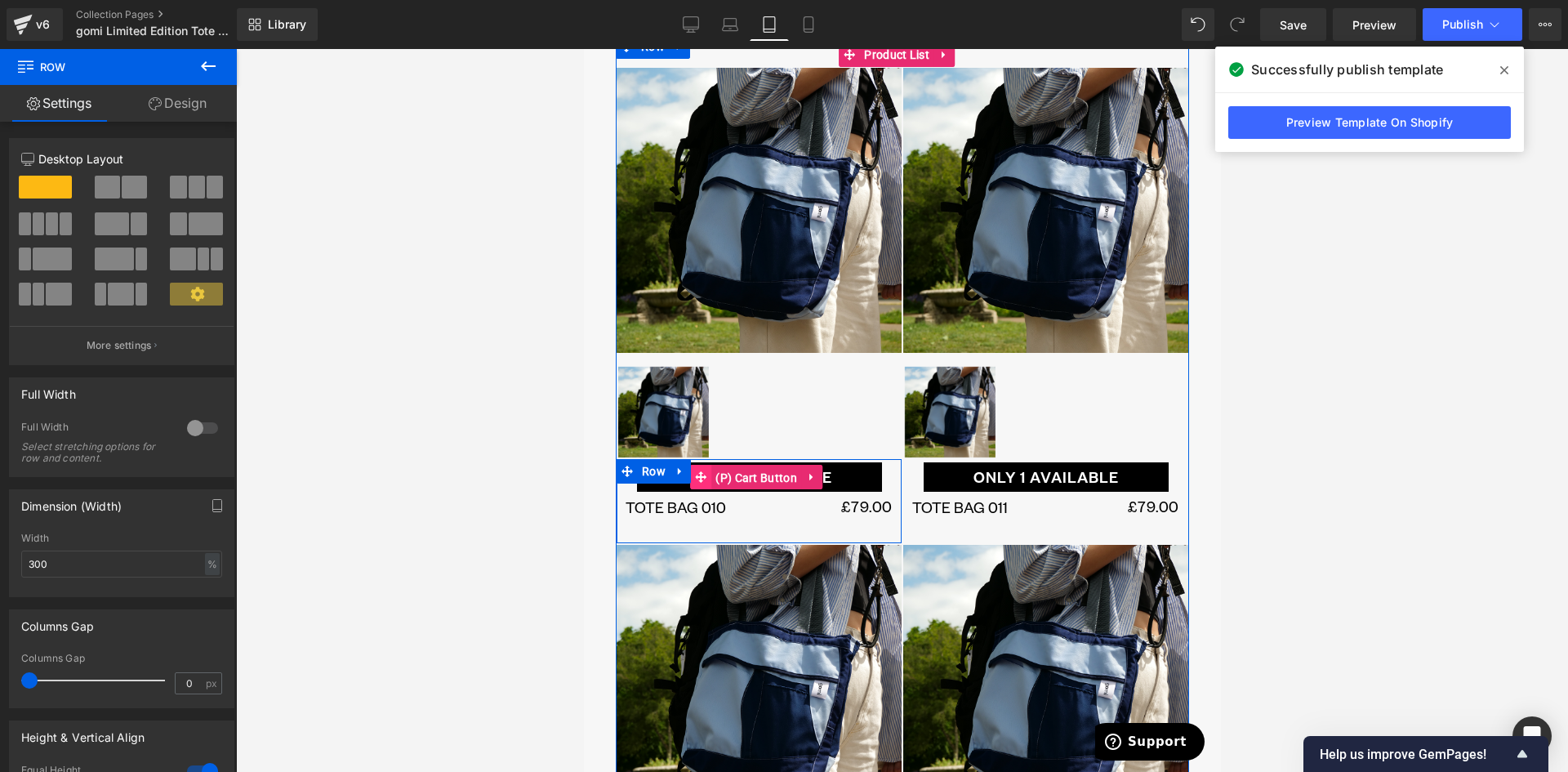
drag, startPoint x: 757, startPoint y: 457, endPoint x: 701, endPoint y: 460, distance: 56.1
click at [757, 466] on span "(P) Cart Button" at bounding box center [755, 478] width 90 height 25
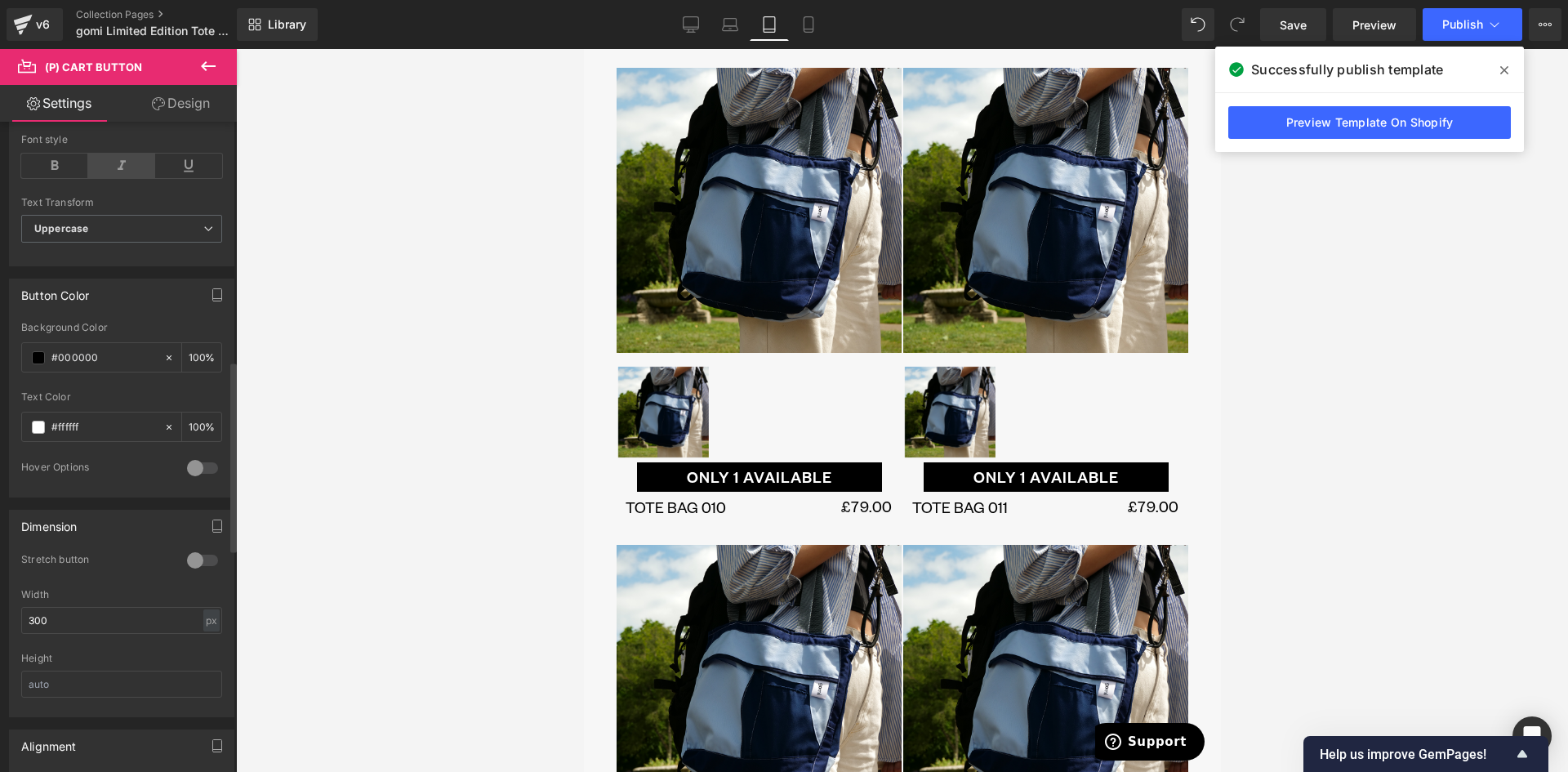
scroll to position [817, 0]
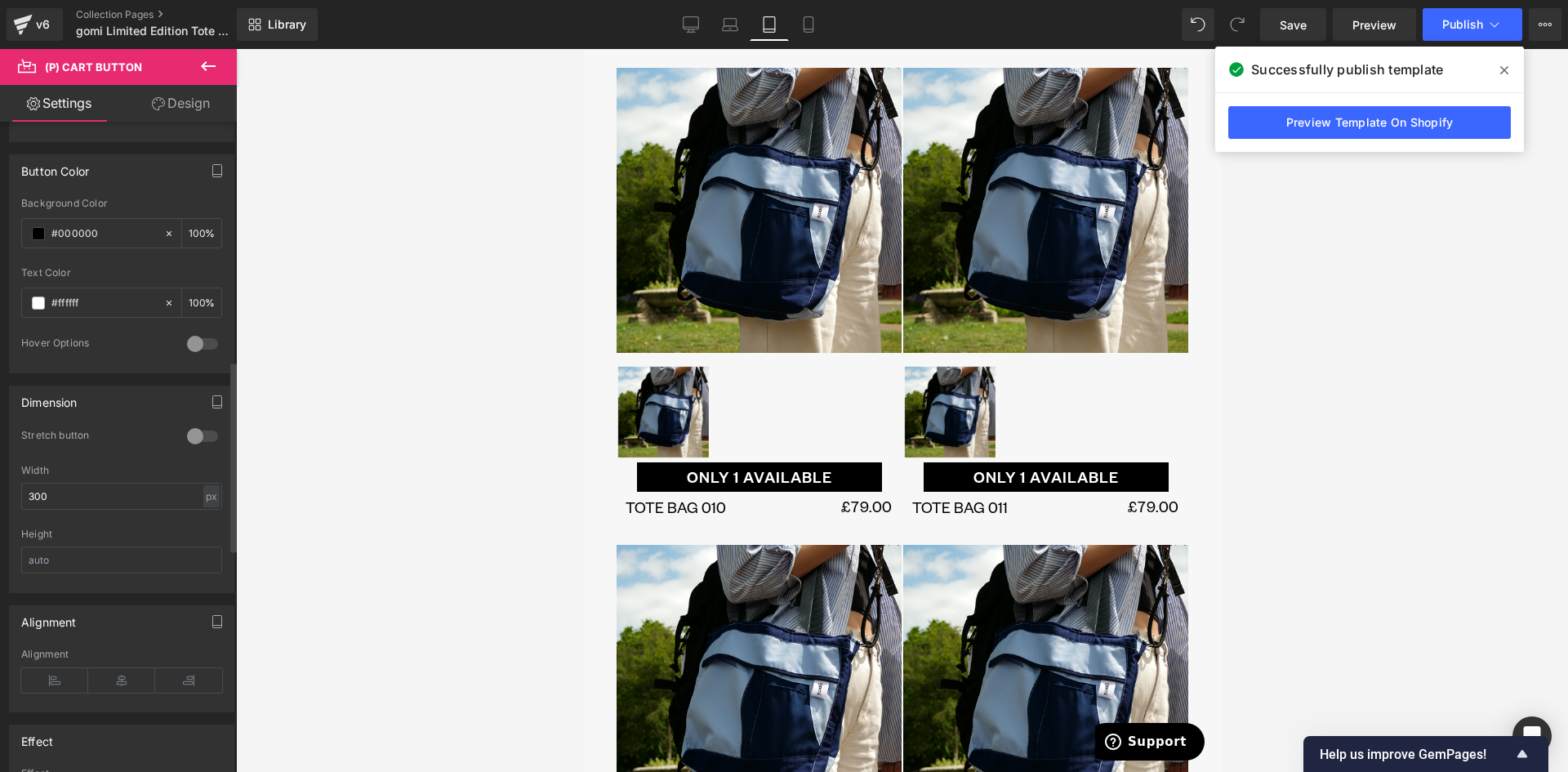
click at [194, 442] on div at bounding box center [202, 436] width 39 height 27
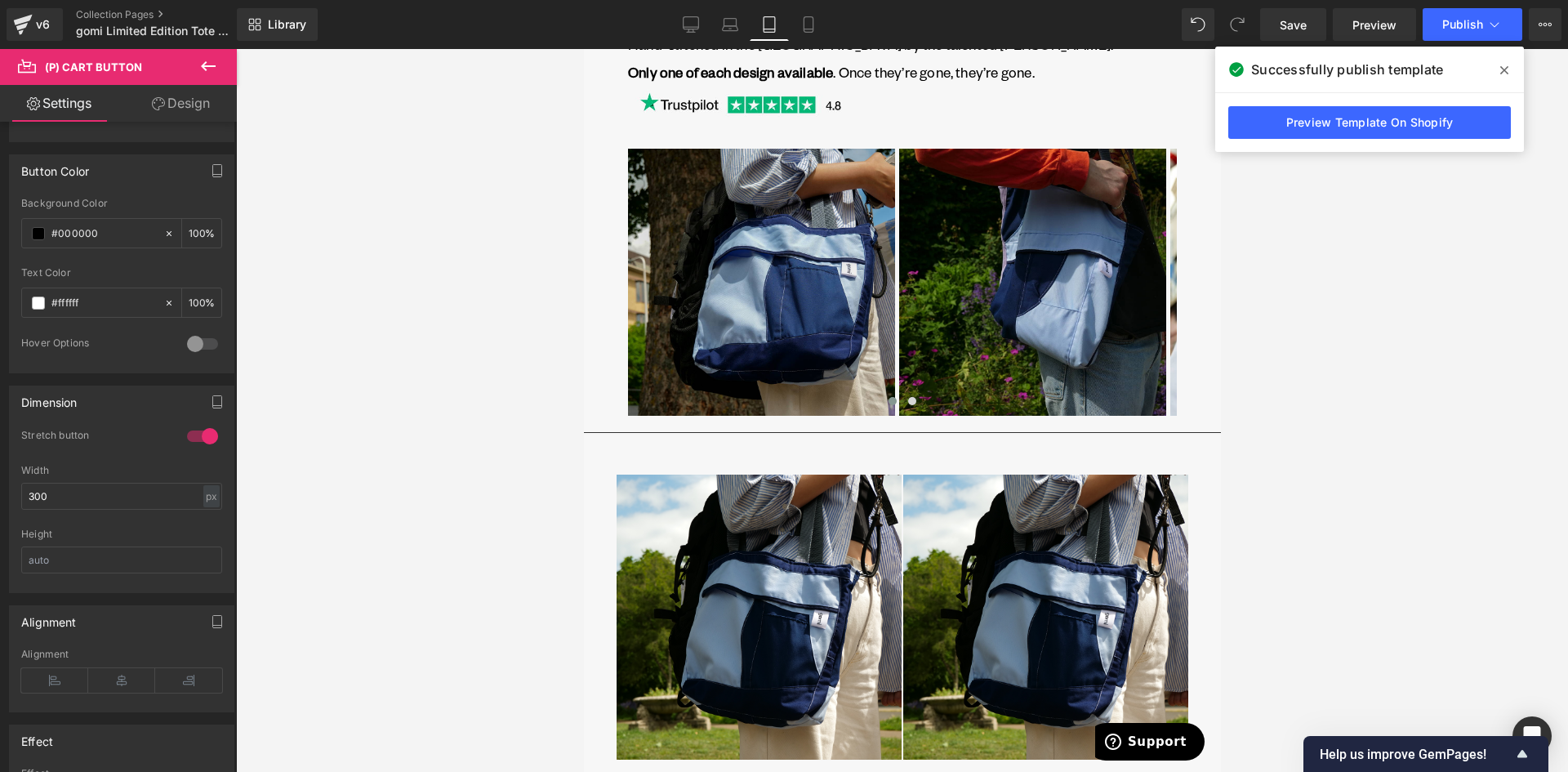
scroll to position [404, 0]
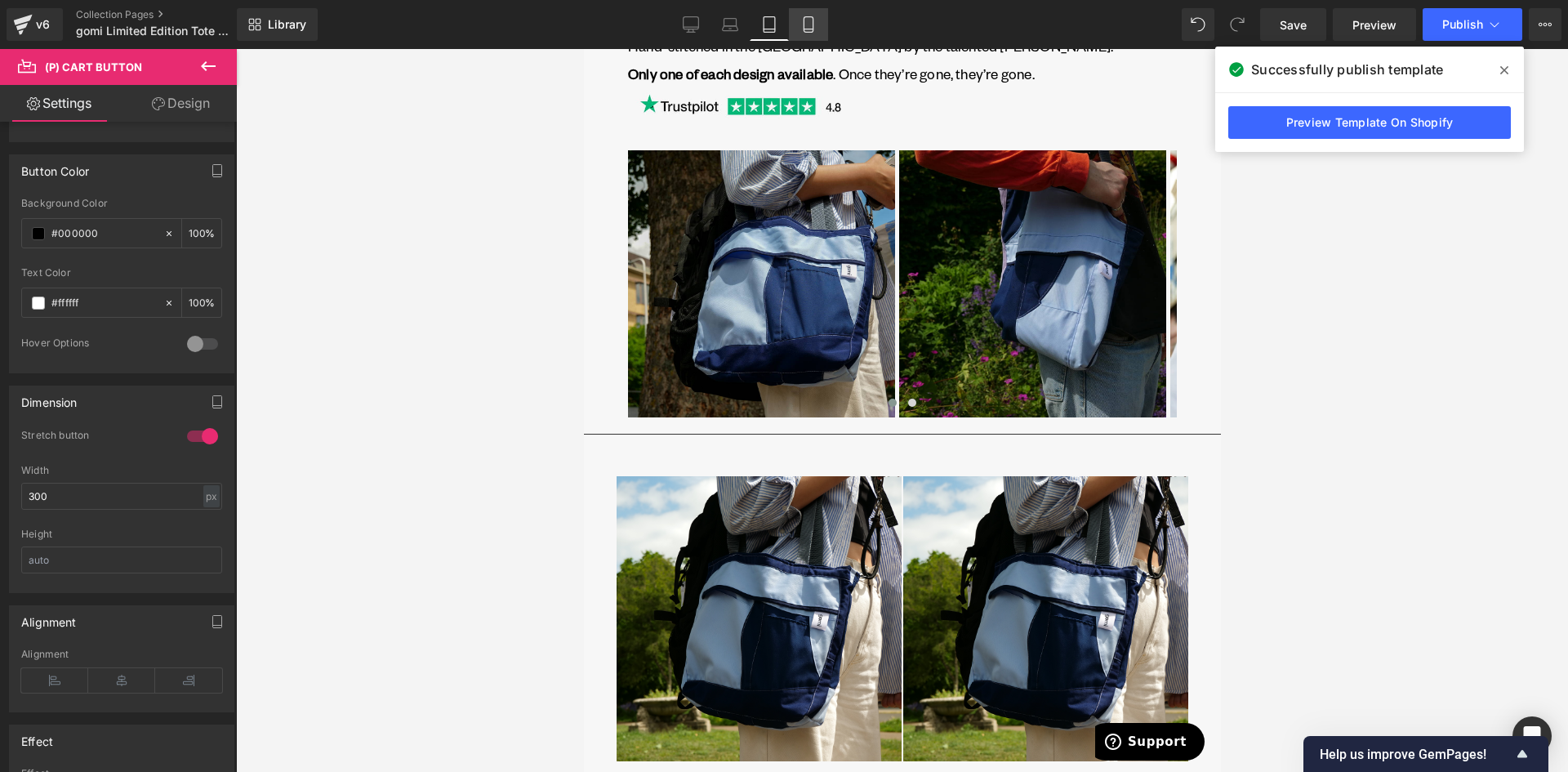
click at [809, 23] on icon at bounding box center [808, 24] width 16 height 16
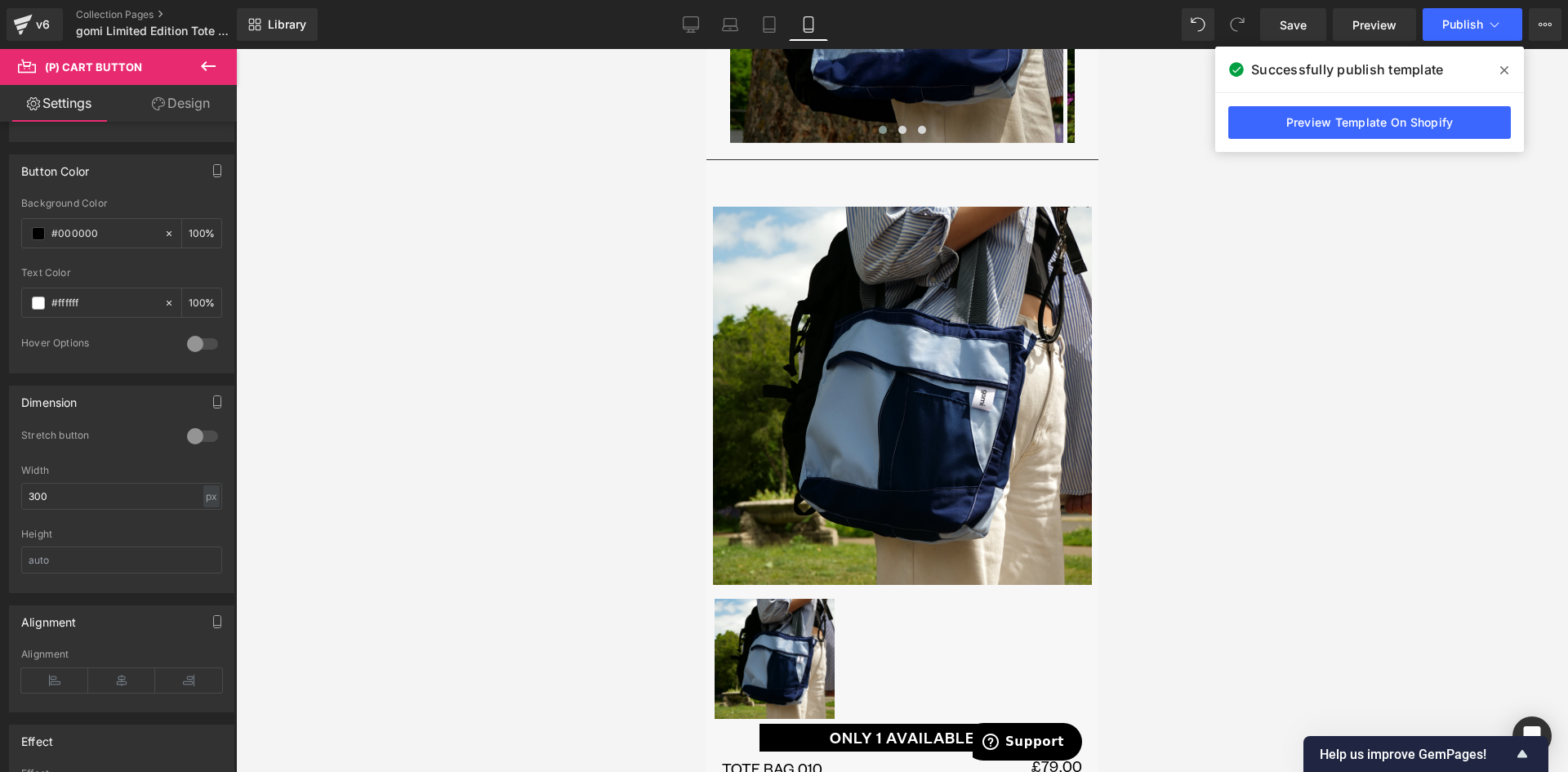
scroll to position [821, 0]
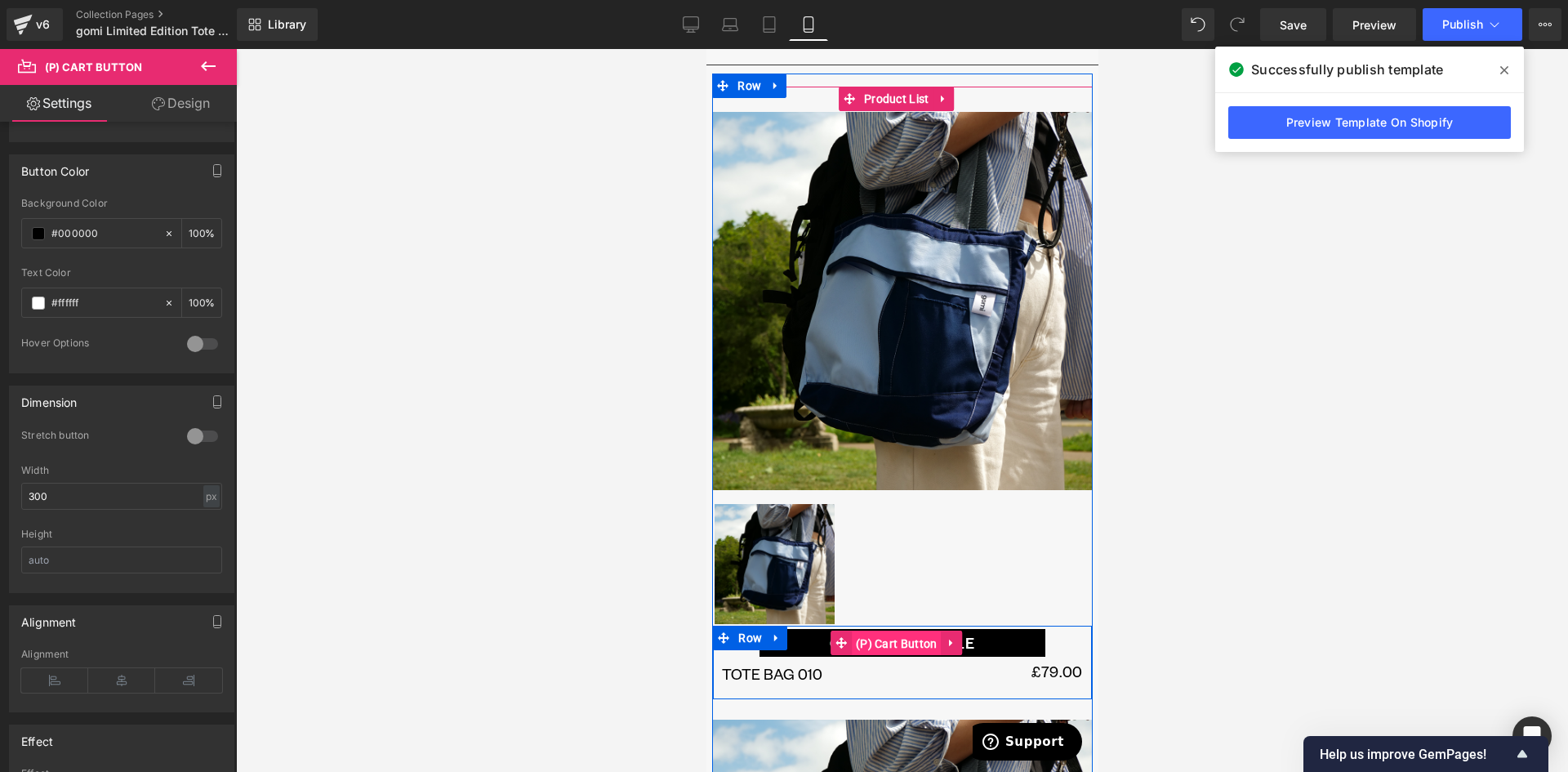
click at [883, 634] on span "(P) Cart Button" at bounding box center [895, 644] width 90 height 25
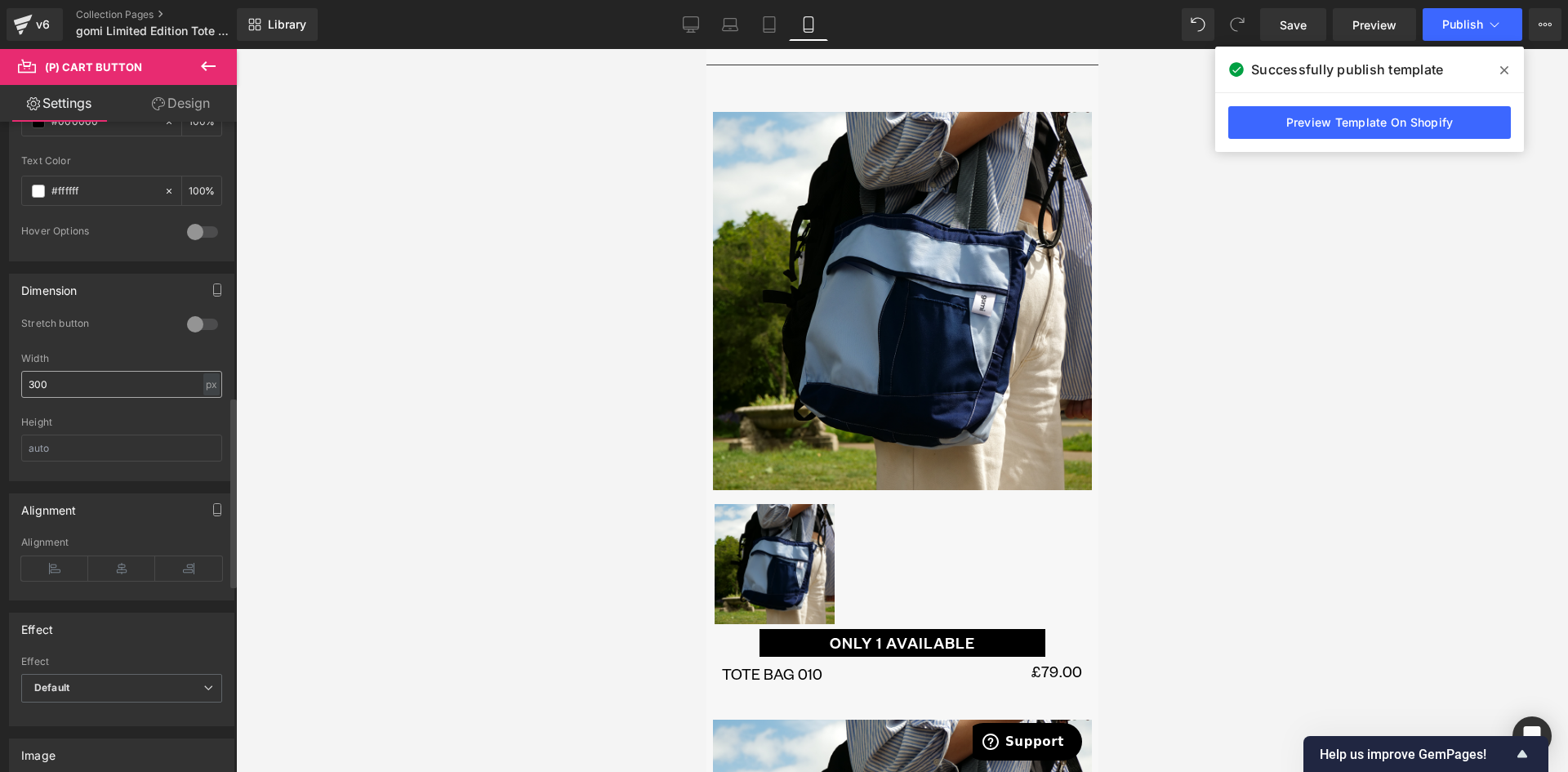
scroll to position [927, 0]
click at [193, 330] on div at bounding box center [202, 326] width 39 height 27
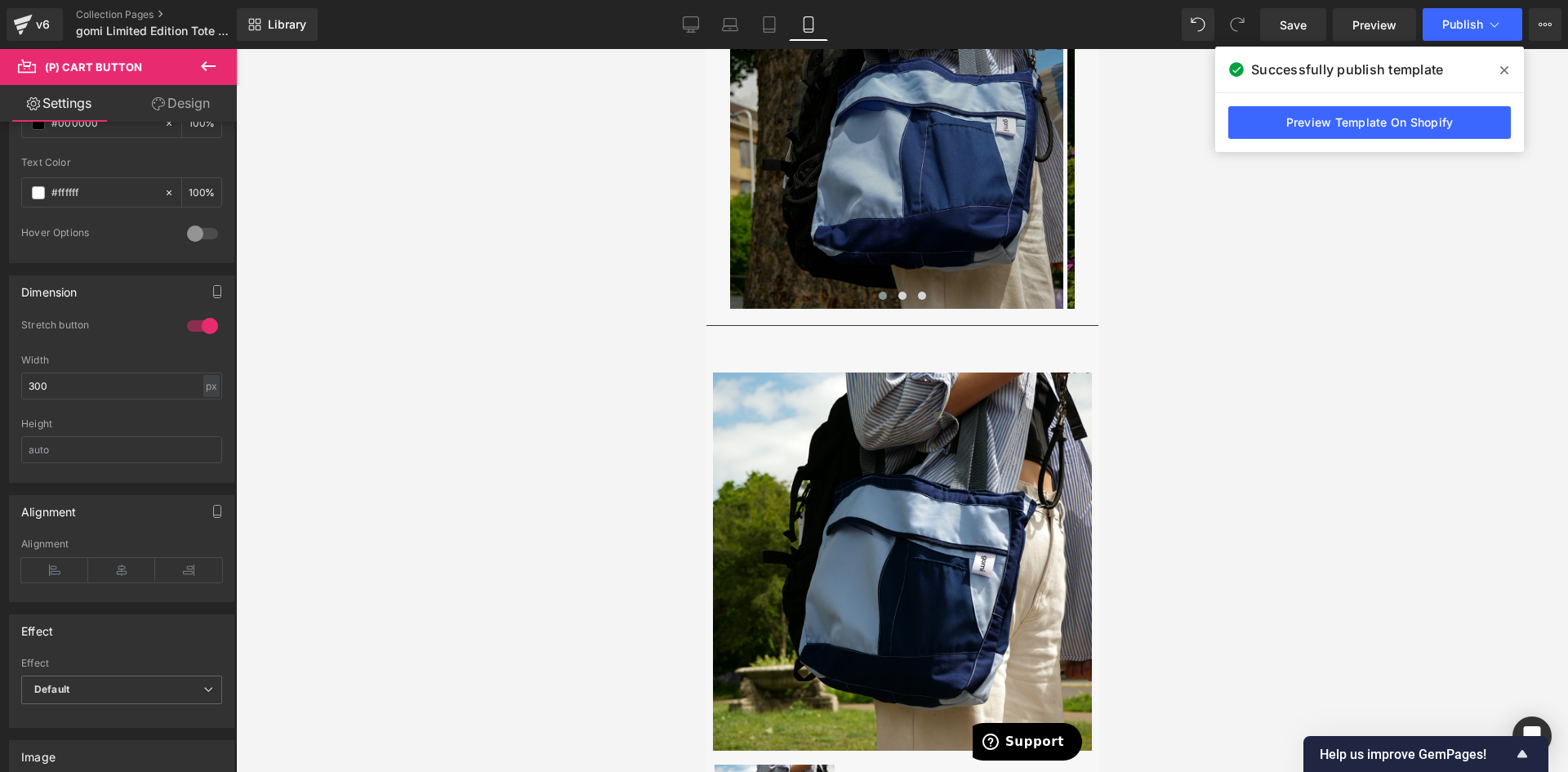
scroll to position [545, 0]
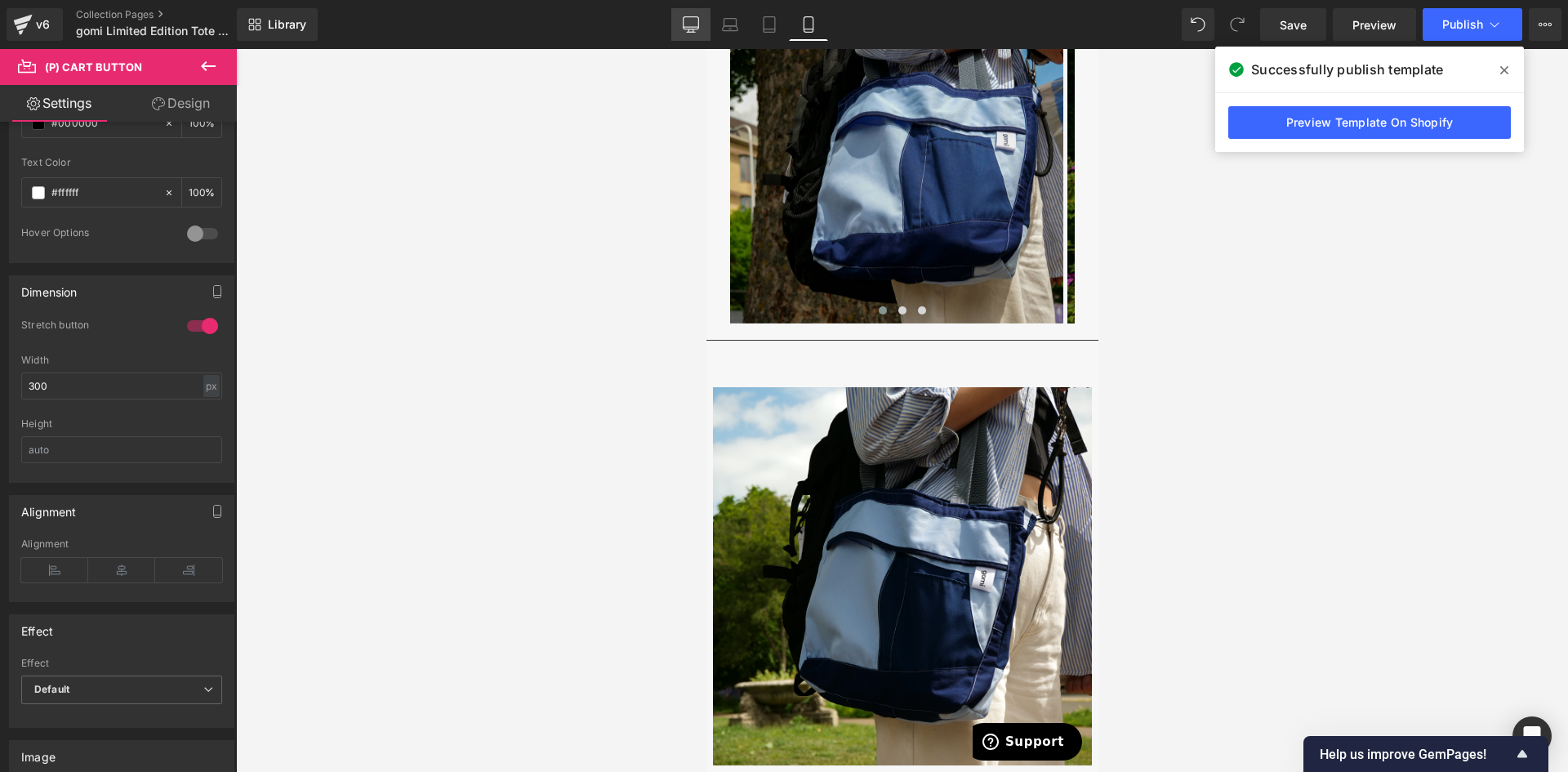
click at [688, 23] on icon at bounding box center [690, 24] width 16 height 16
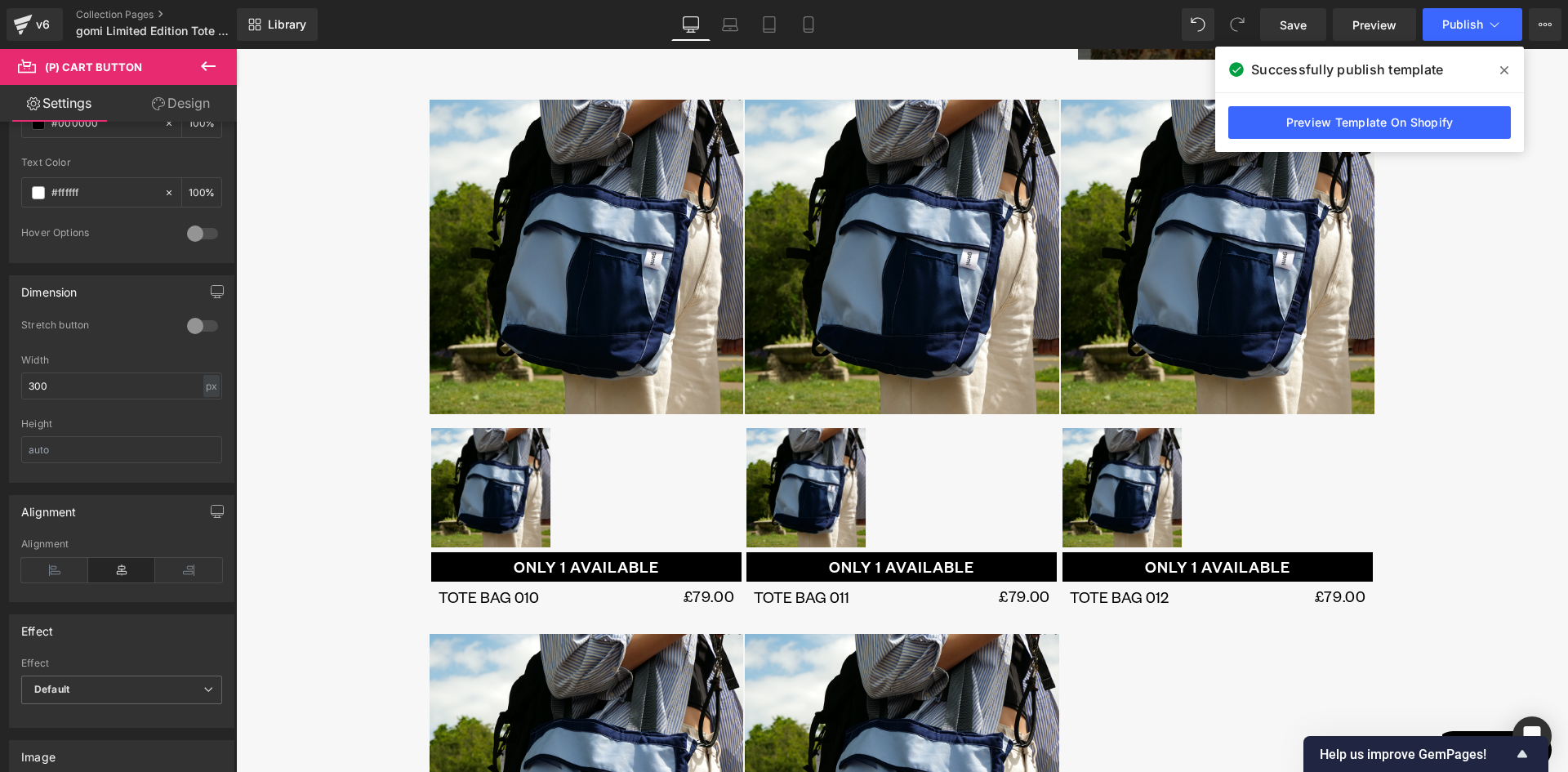
scroll to position [206, 0]
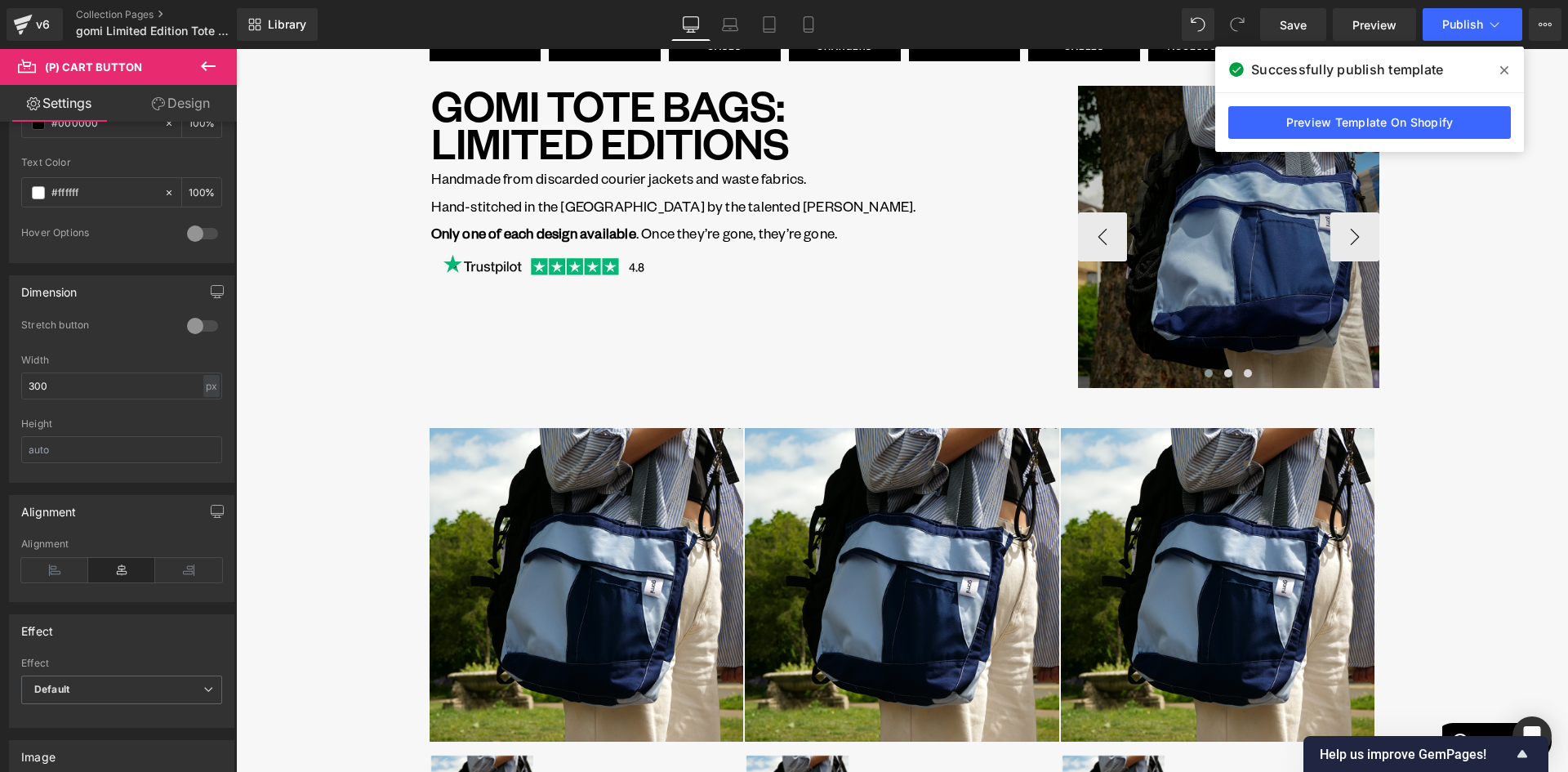
click at [1256, 228] on img at bounding box center [1229, 236] width 302 height 303
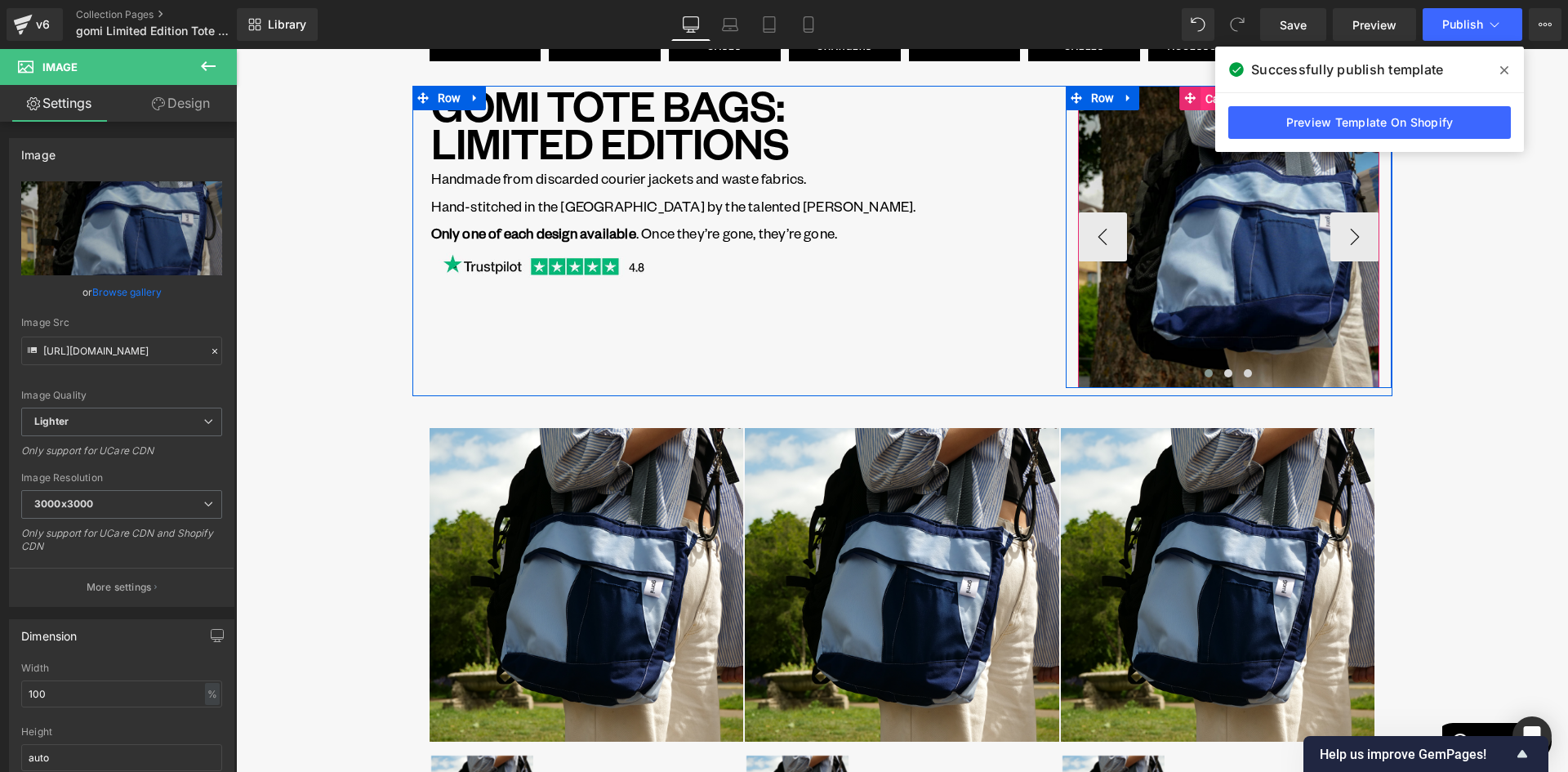
click at [1209, 100] on span "Carousel" at bounding box center [1229, 99] width 55 height 25
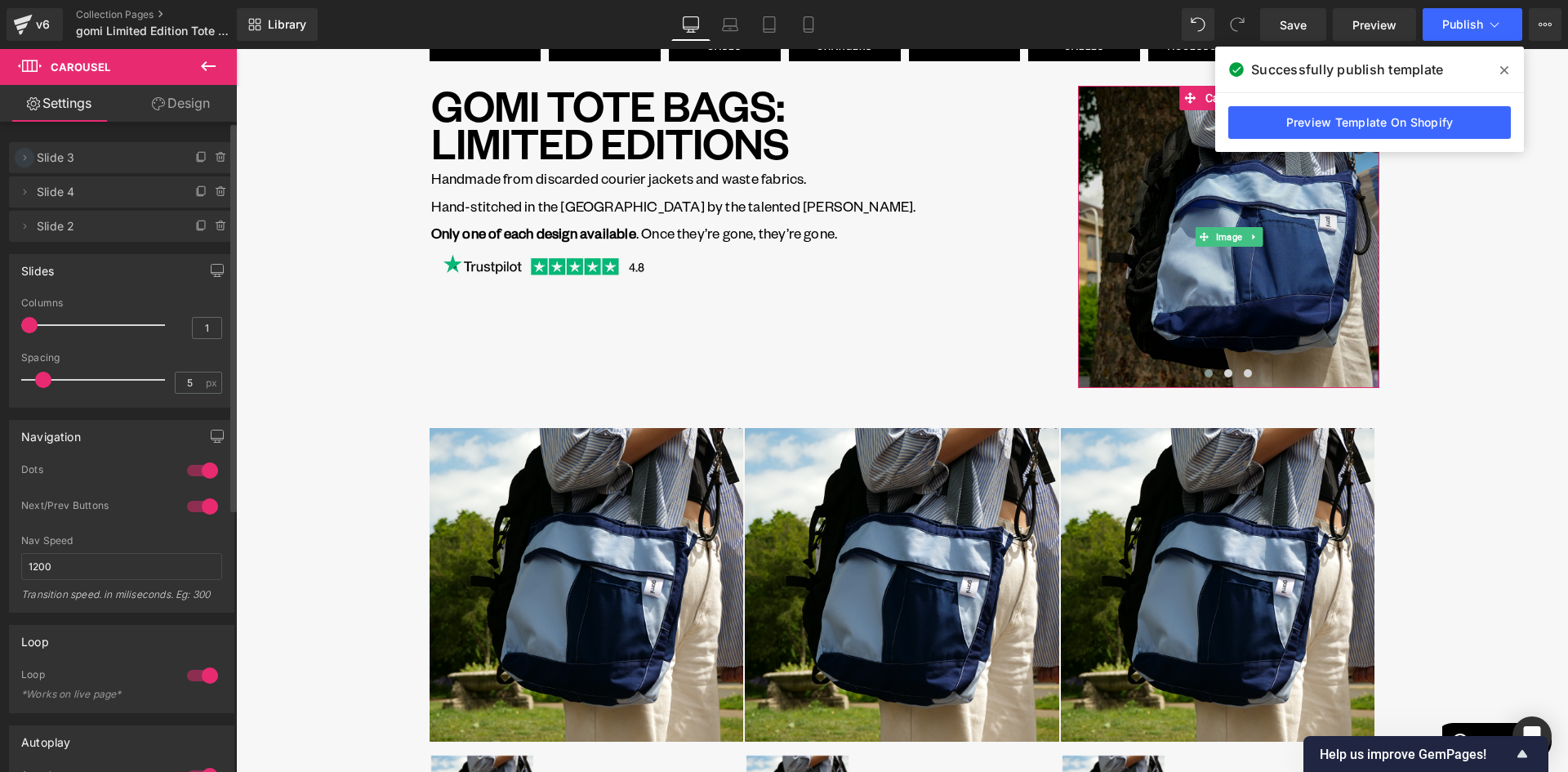
click at [21, 156] on icon at bounding box center [25, 157] width 13 height 13
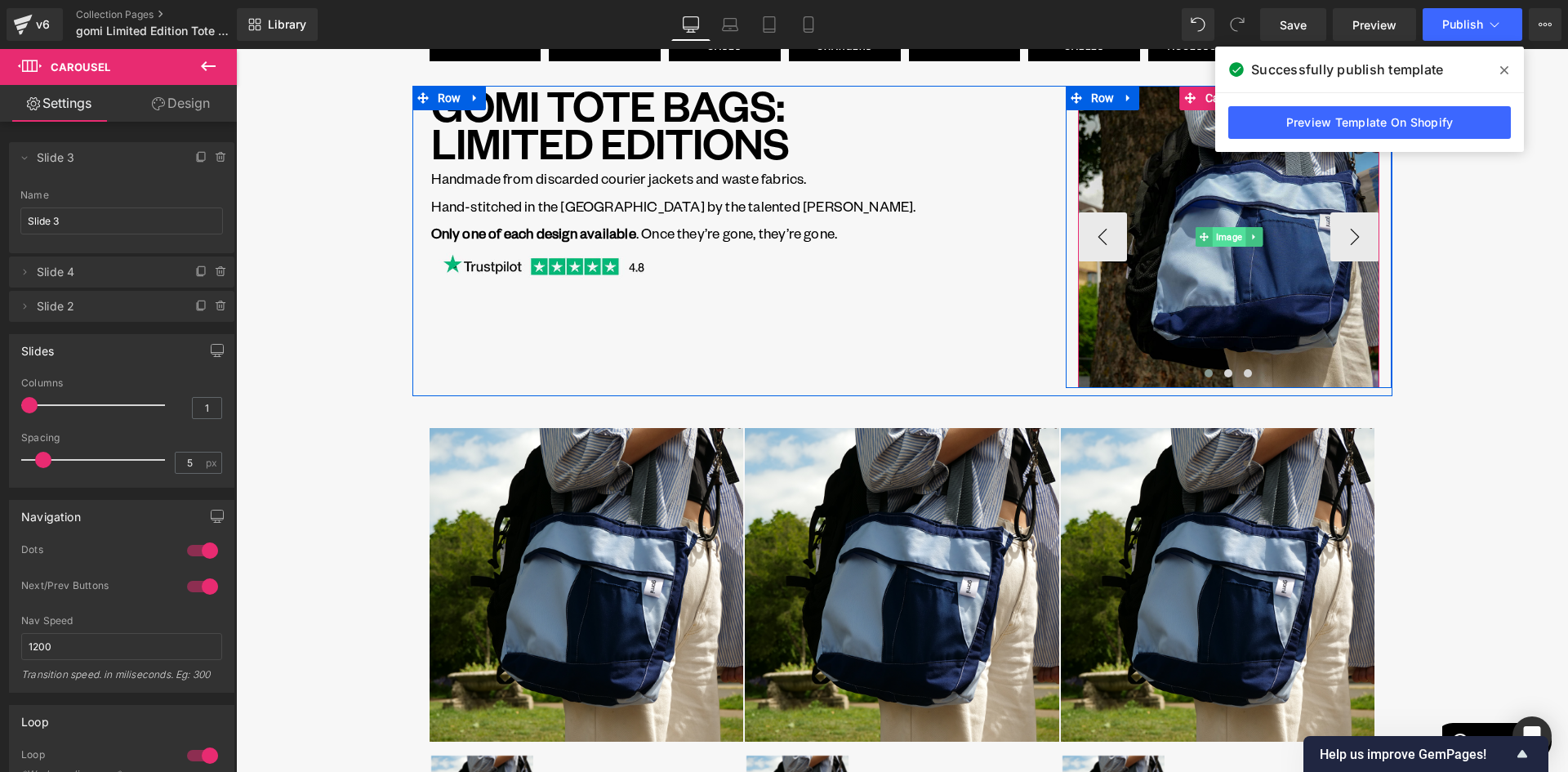
click at [1223, 237] on span "Image" at bounding box center [1228, 236] width 32 height 20
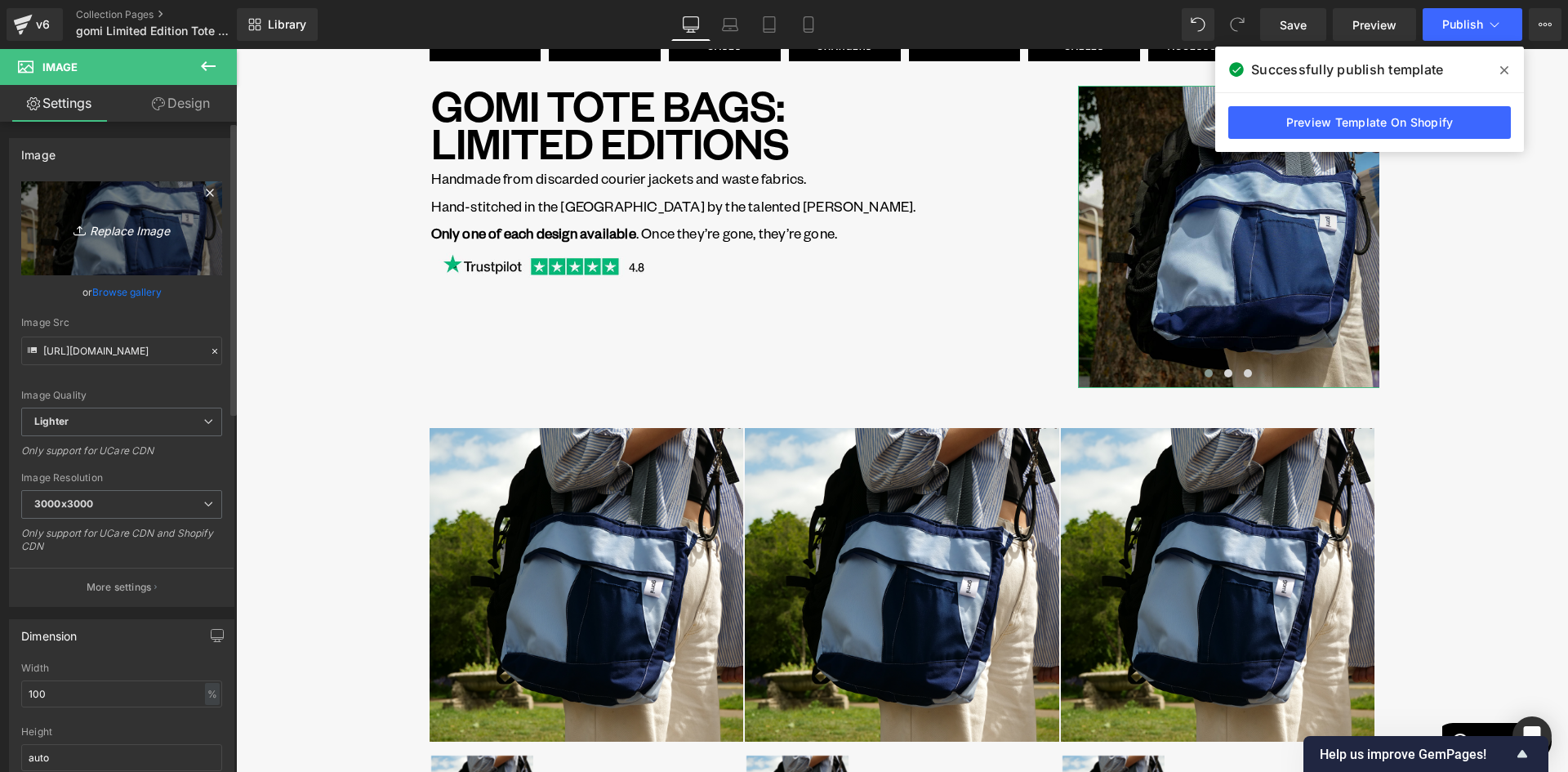
click at [131, 233] on icon "Replace Image" at bounding box center [121, 229] width 131 height 21
type input "C:\fakepath\bag2_detail.png"
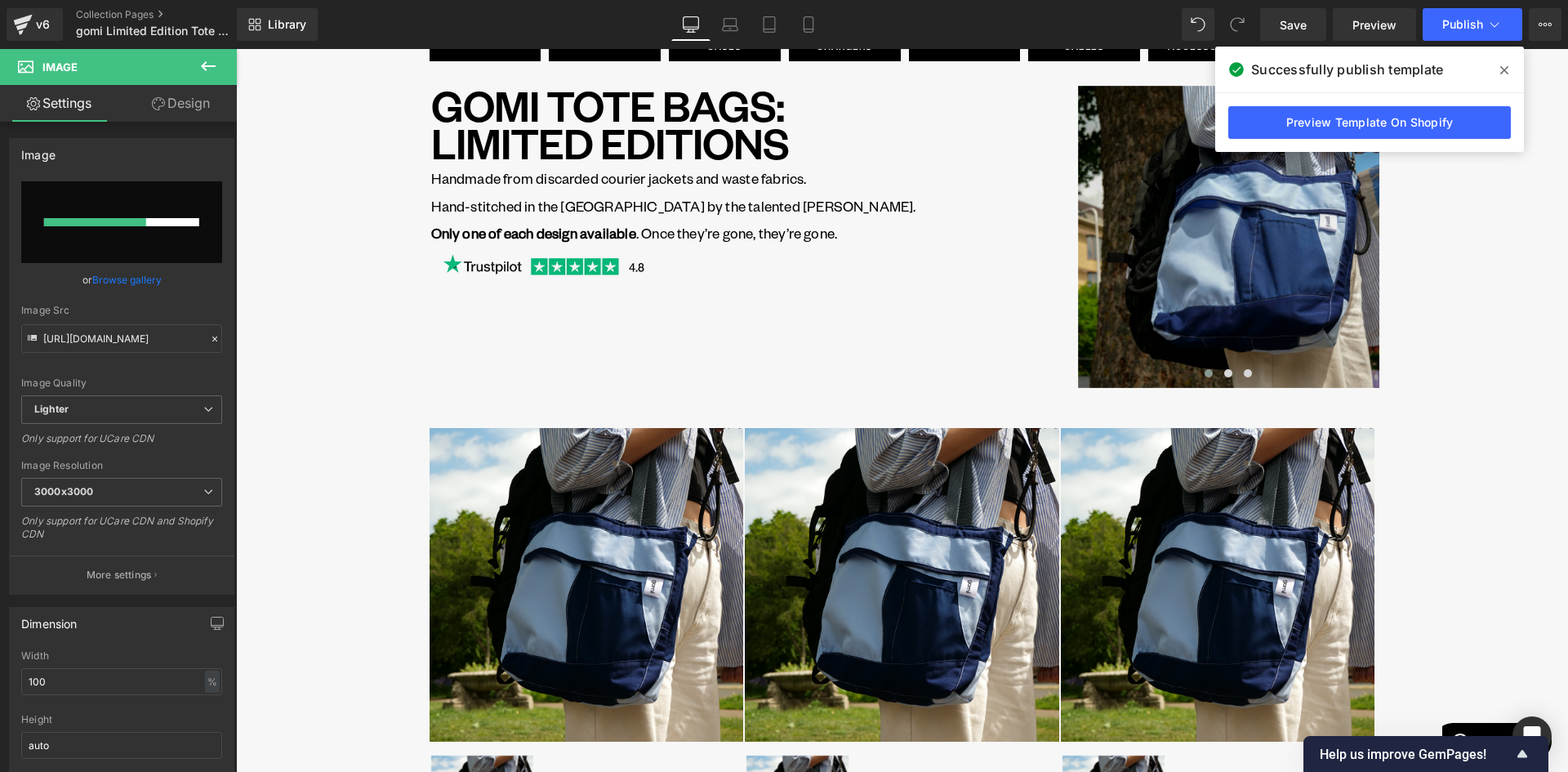
click at [1506, 67] on icon at bounding box center [1504, 70] width 9 height 9
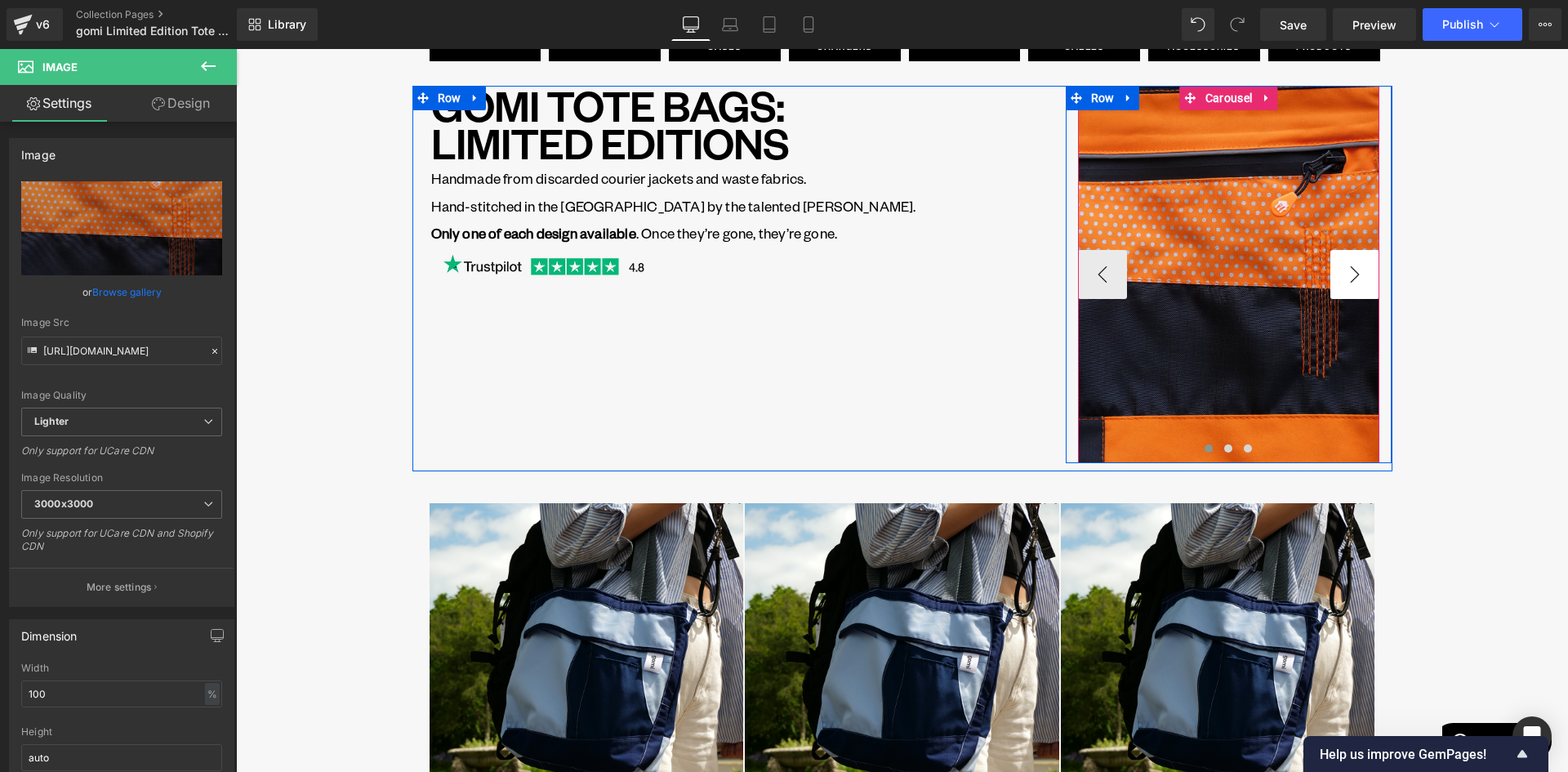
click at [1346, 269] on button "›" at bounding box center [1355, 275] width 49 height 49
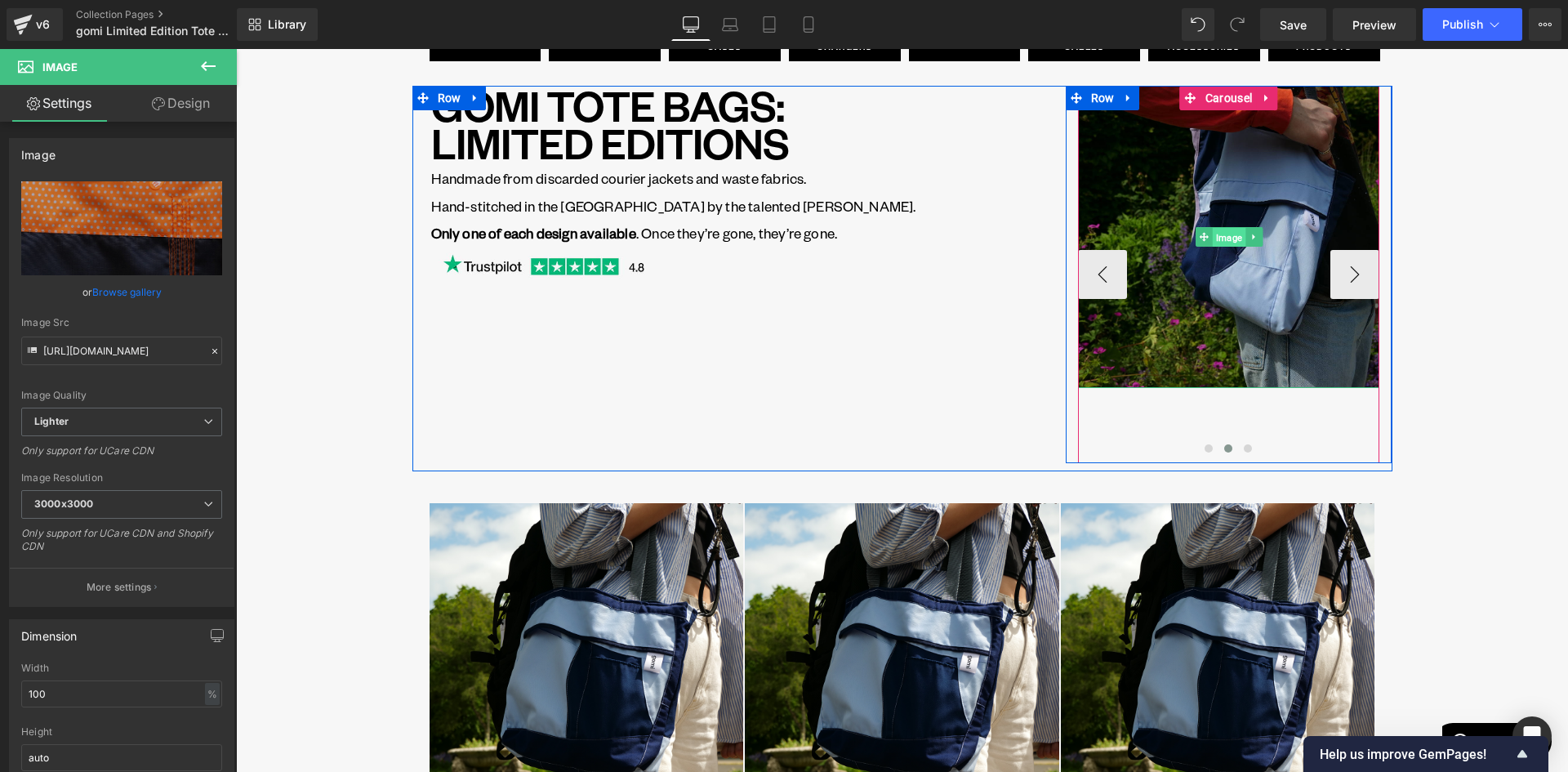
click at [1225, 238] on span "Image" at bounding box center [1228, 237] width 32 height 20
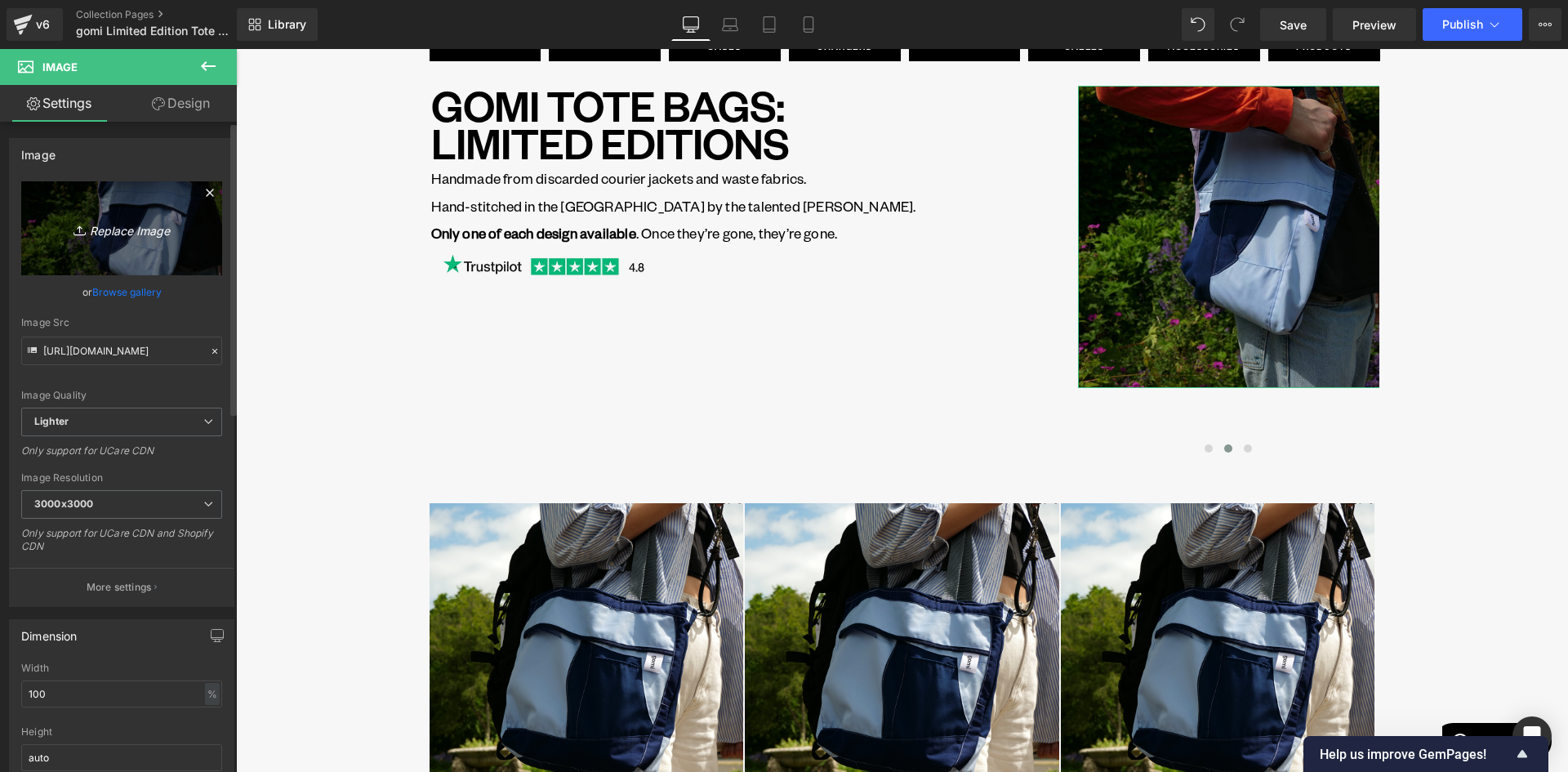
click at [127, 236] on icon "Replace Image" at bounding box center [121, 229] width 131 height 21
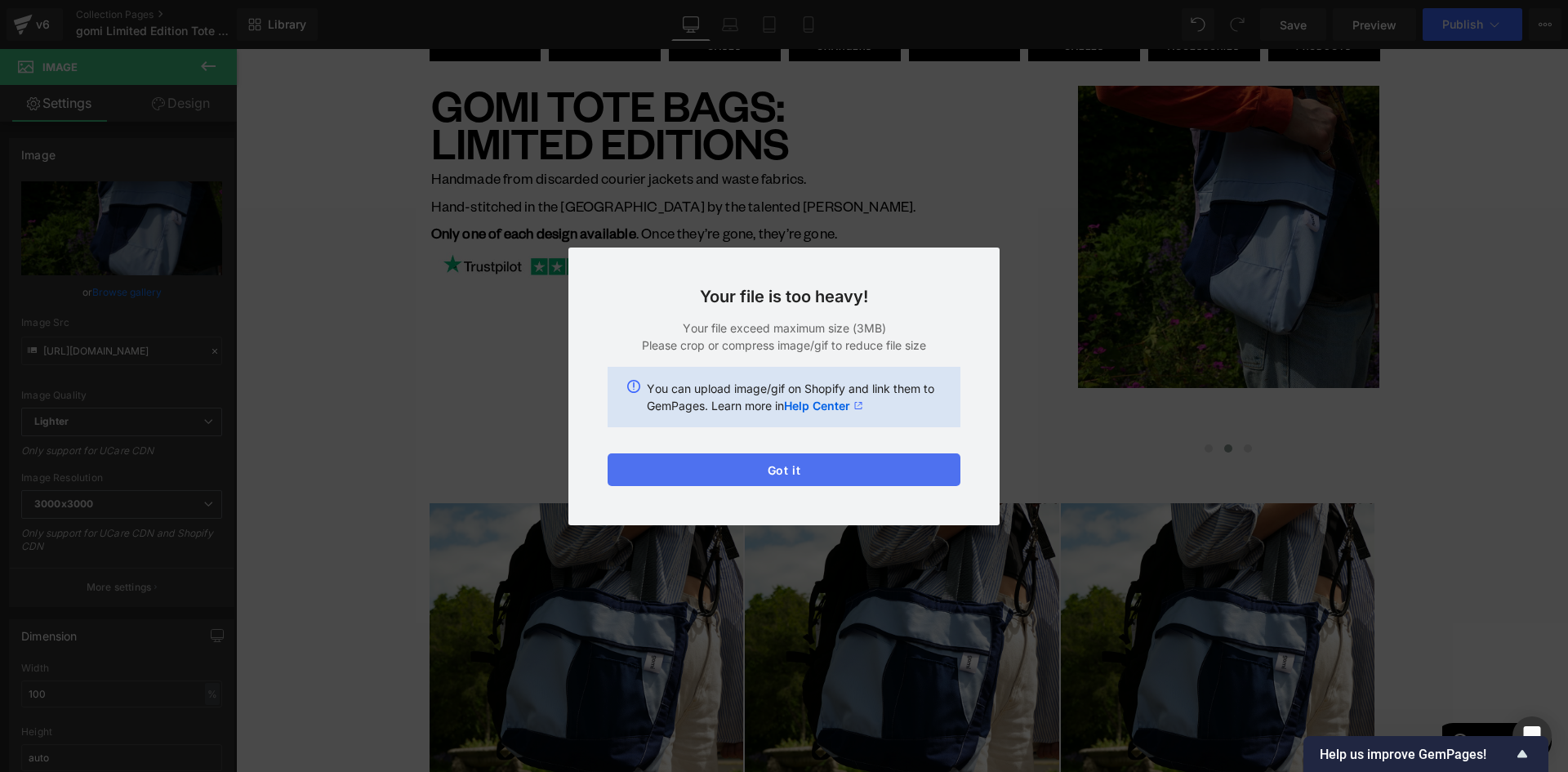
drag, startPoint x: 903, startPoint y: 472, endPoint x: 668, endPoint y: 284, distance: 300.9
click at [903, 472] on button "Got it" at bounding box center [784, 469] width 353 height 32
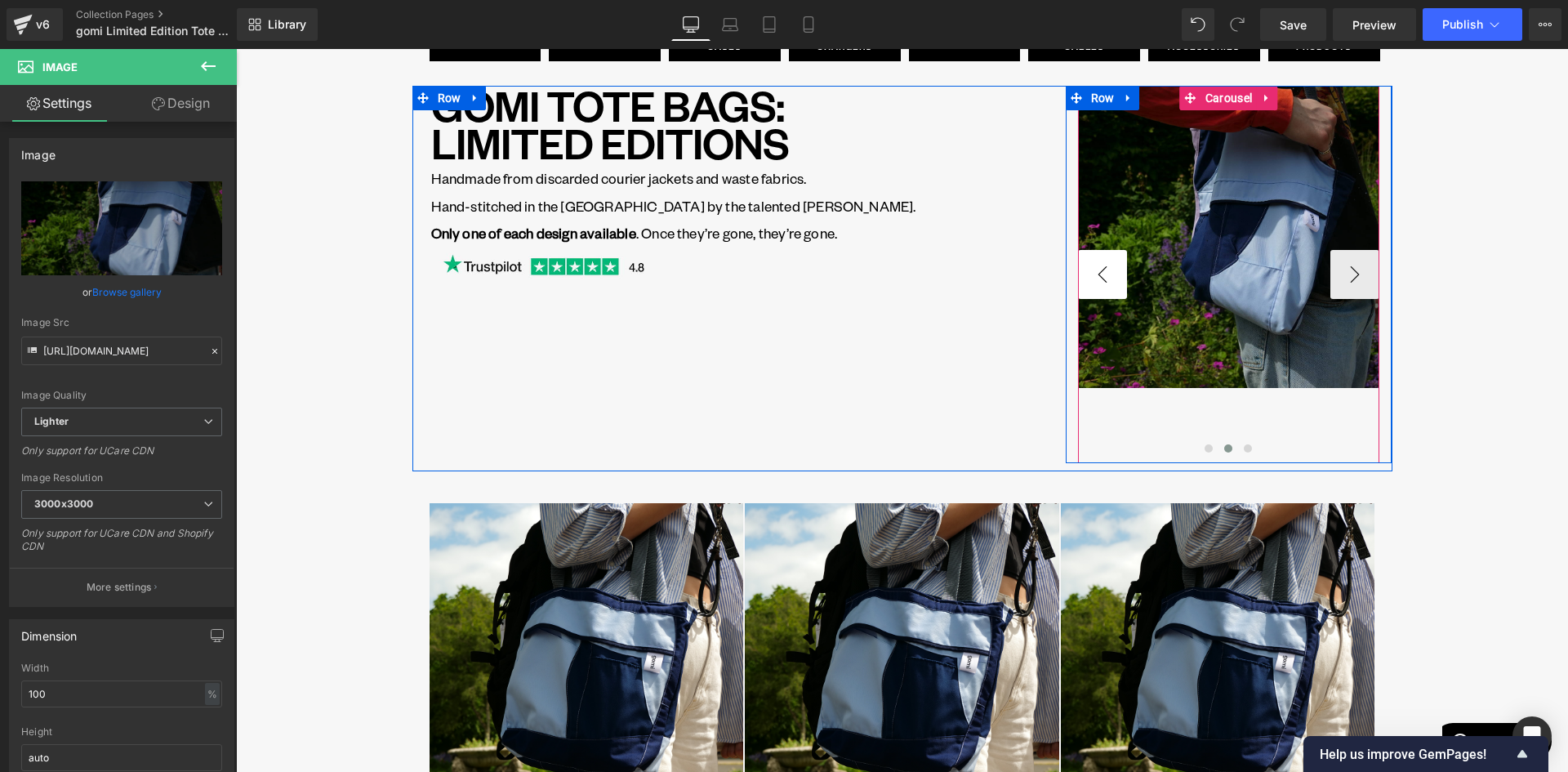
click at [1110, 269] on button "‹" at bounding box center [1103, 275] width 49 height 49
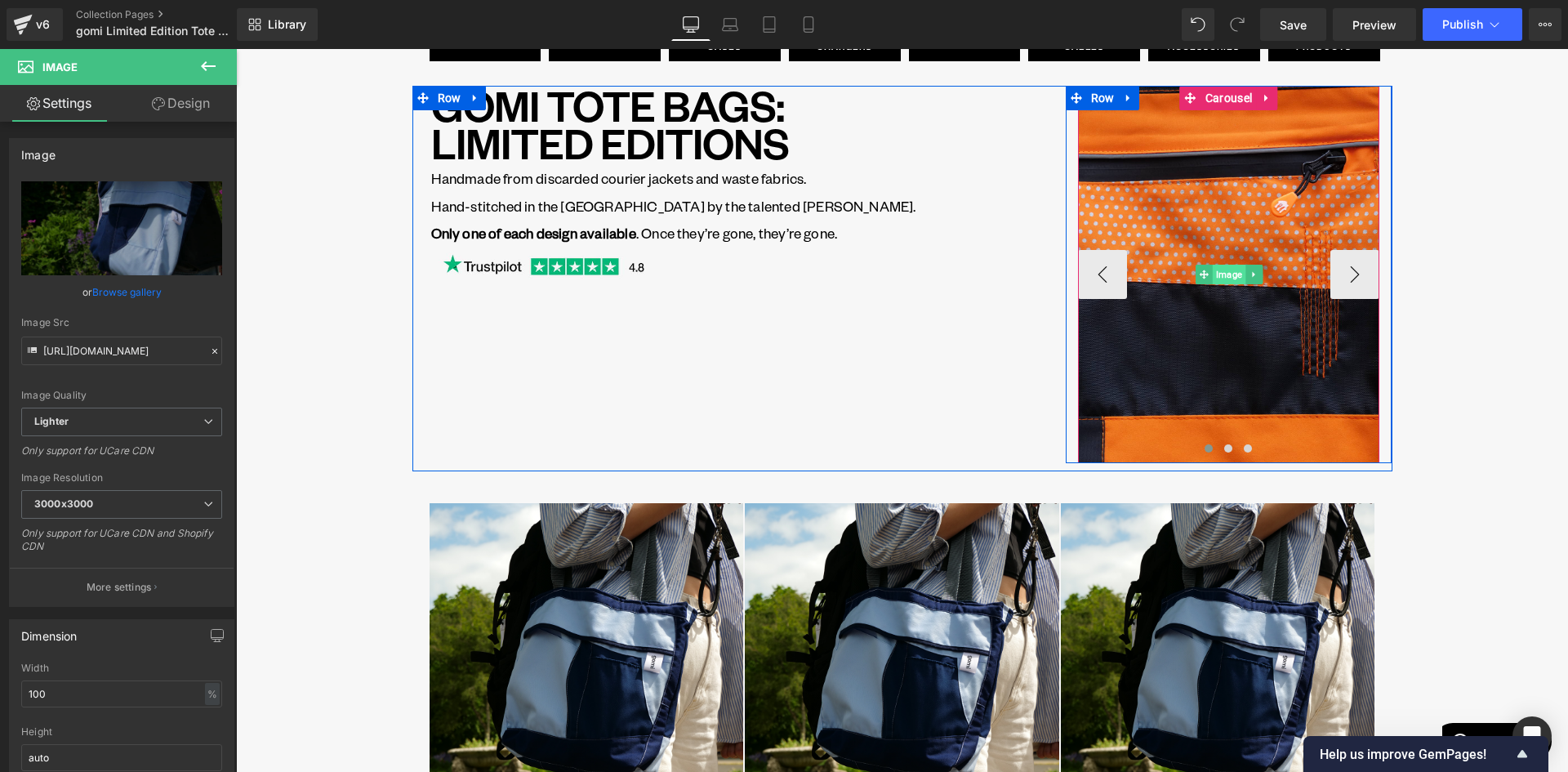
click at [1227, 278] on span "Image" at bounding box center [1228, 274] width 32 height 20
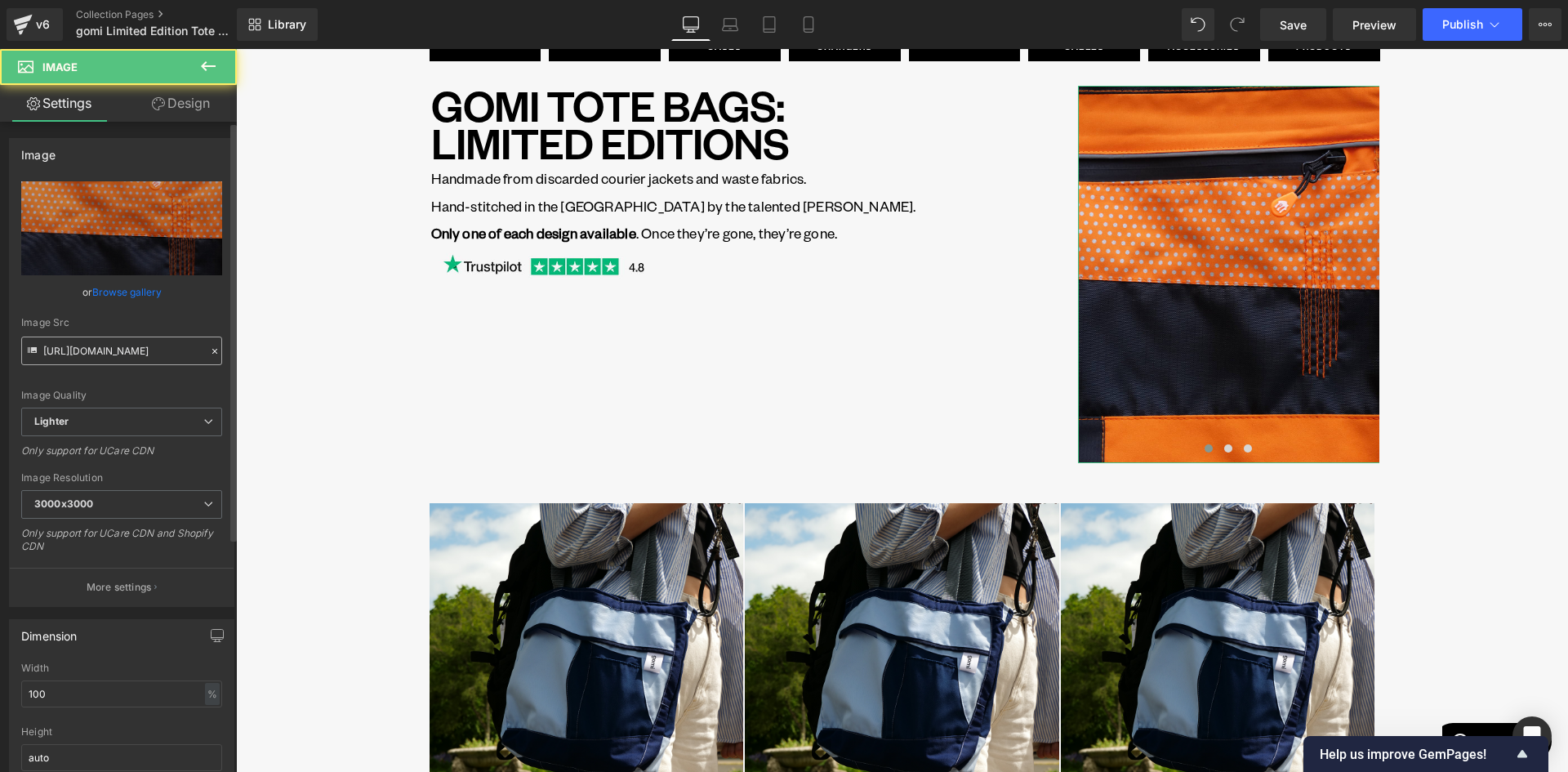
click at [129, 350] on input "https://ucarecdn.com/6f262b32-182d-4280-875c-48b8bc34e9c8/-/format/auto/-/previ…" at bounding box center [121, 351] width 201 height 28
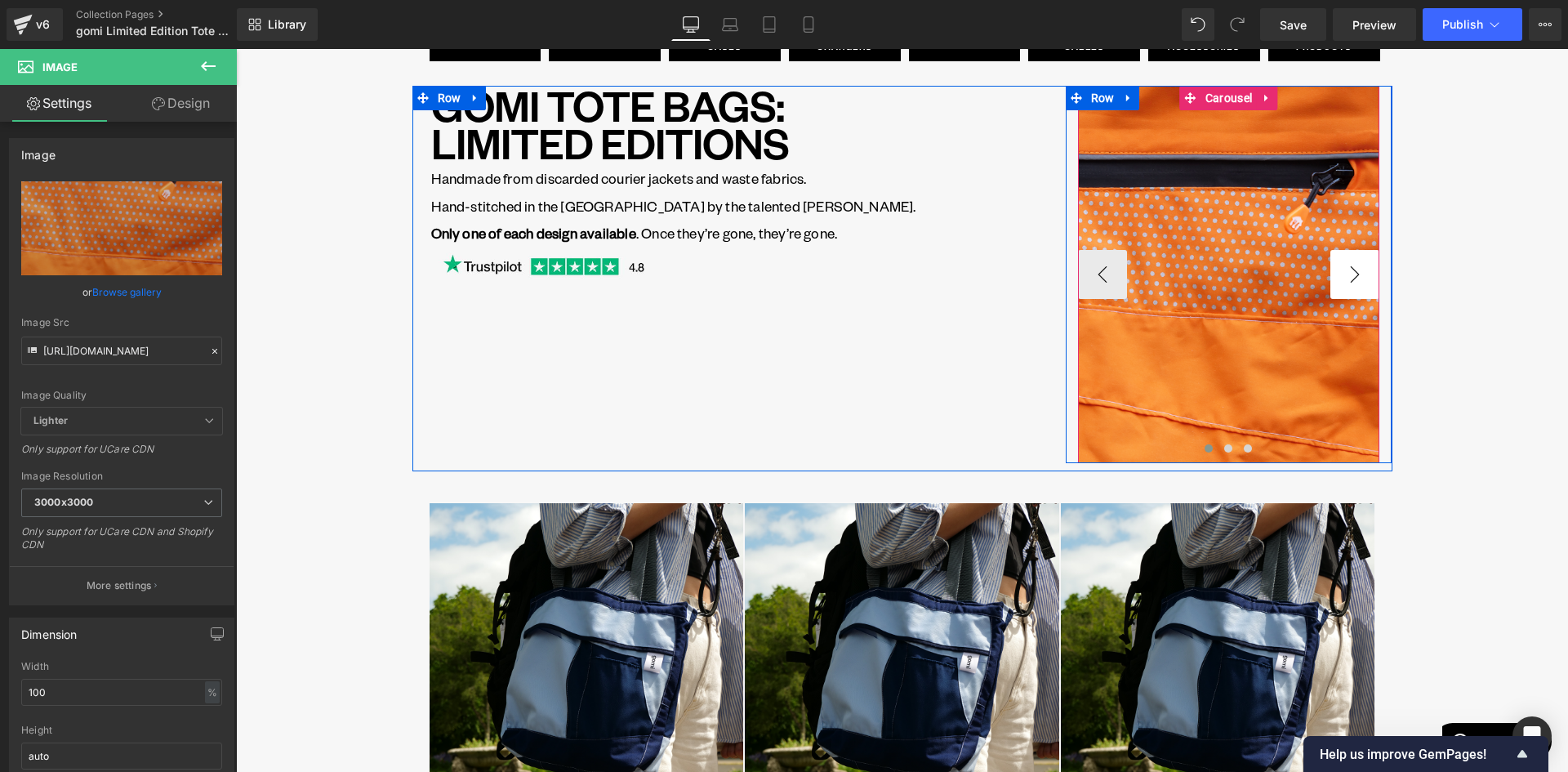
type input "https://cdn.shopify.com/s/files/1/0701/3954/3850/files/bag3_detail_3000x3000.pn…"
click at [1344, 278] on button "›" at bounding box center [1355, 275] width 49 height 49
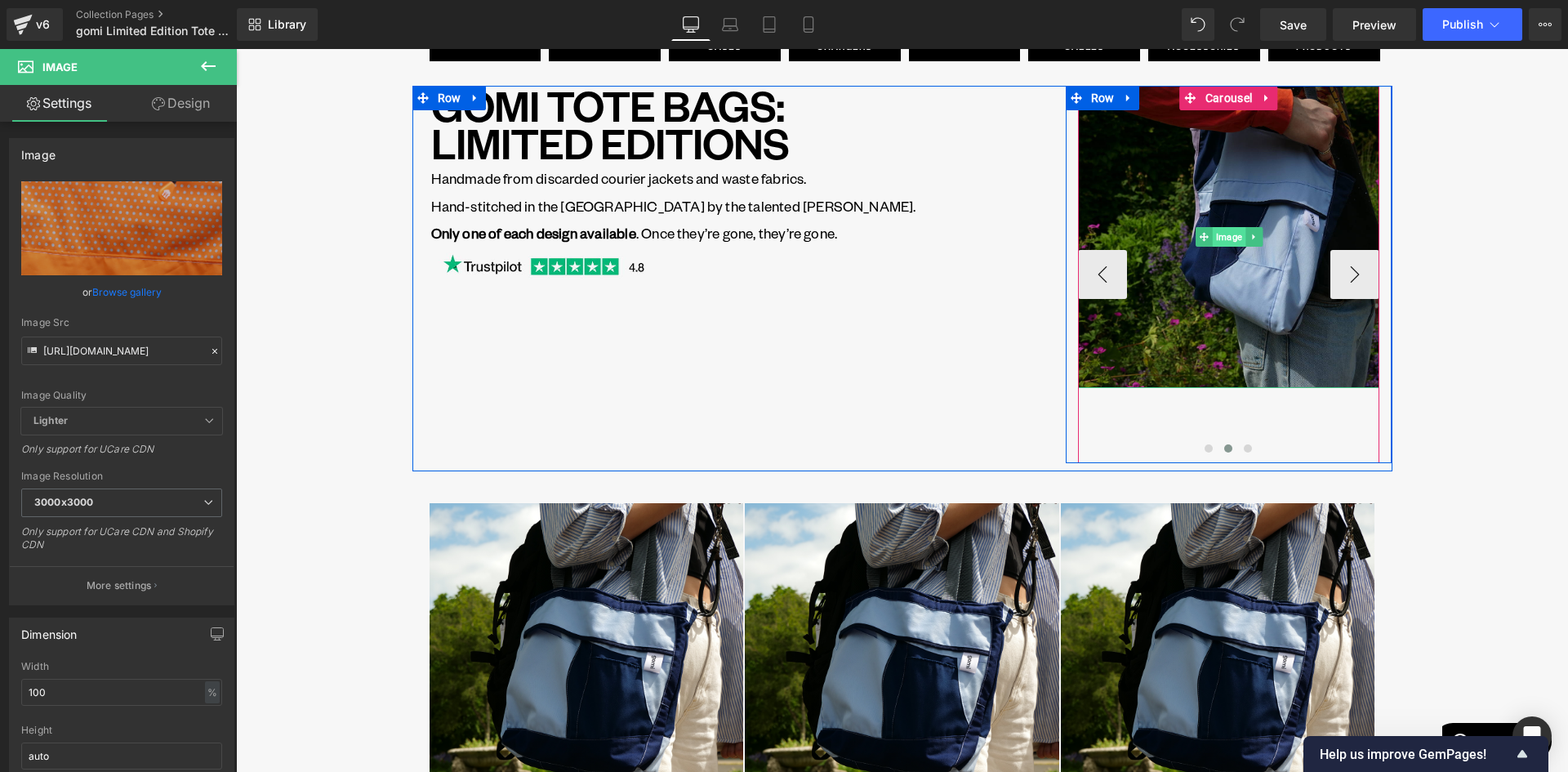
click at [1215, 234] on span "Image" at bounding box center [1228, 236] width 32 height 20
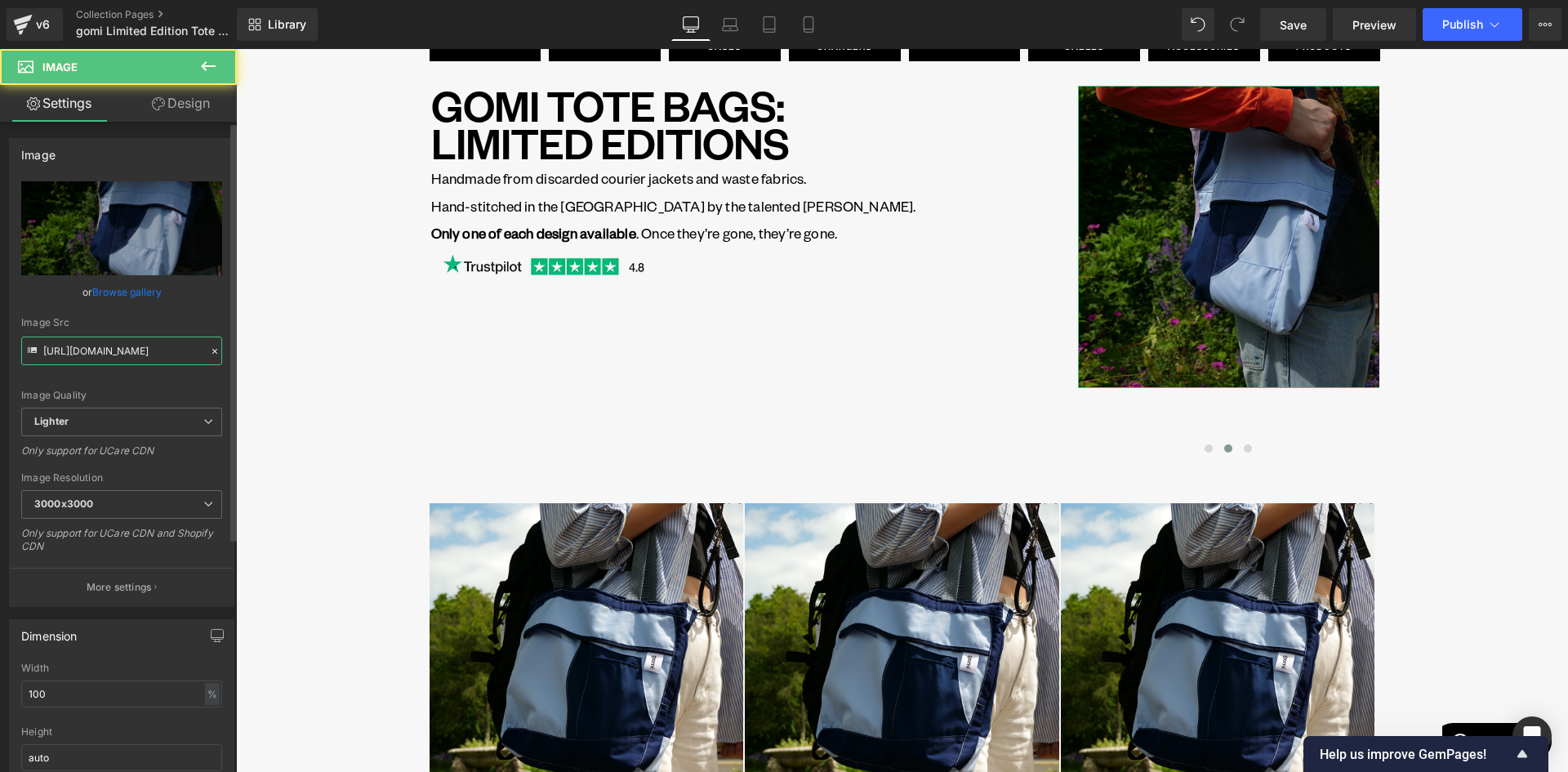
click at [145, 354] on input "https://ucarecdn.com/fded0939-0d0d-448b-819e-5edc3c1396ce/-/format/auto/-/previ…" at bounding box center [121, 351] width 201 height 28
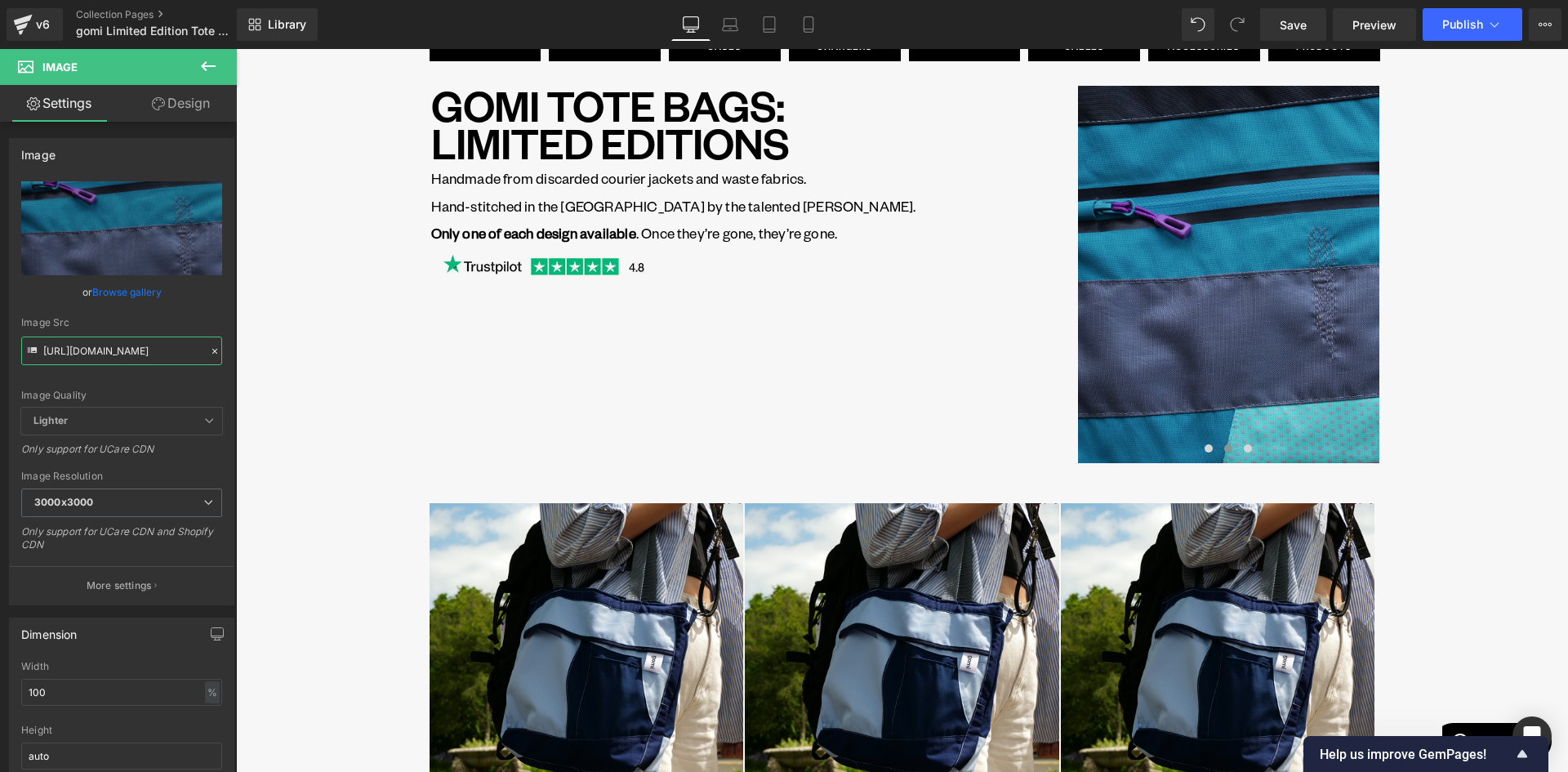
type input "https://cdn.shopify.com/s/files/1/0701/3954/3850/files/bag4_detail_3000x3000.pn…"
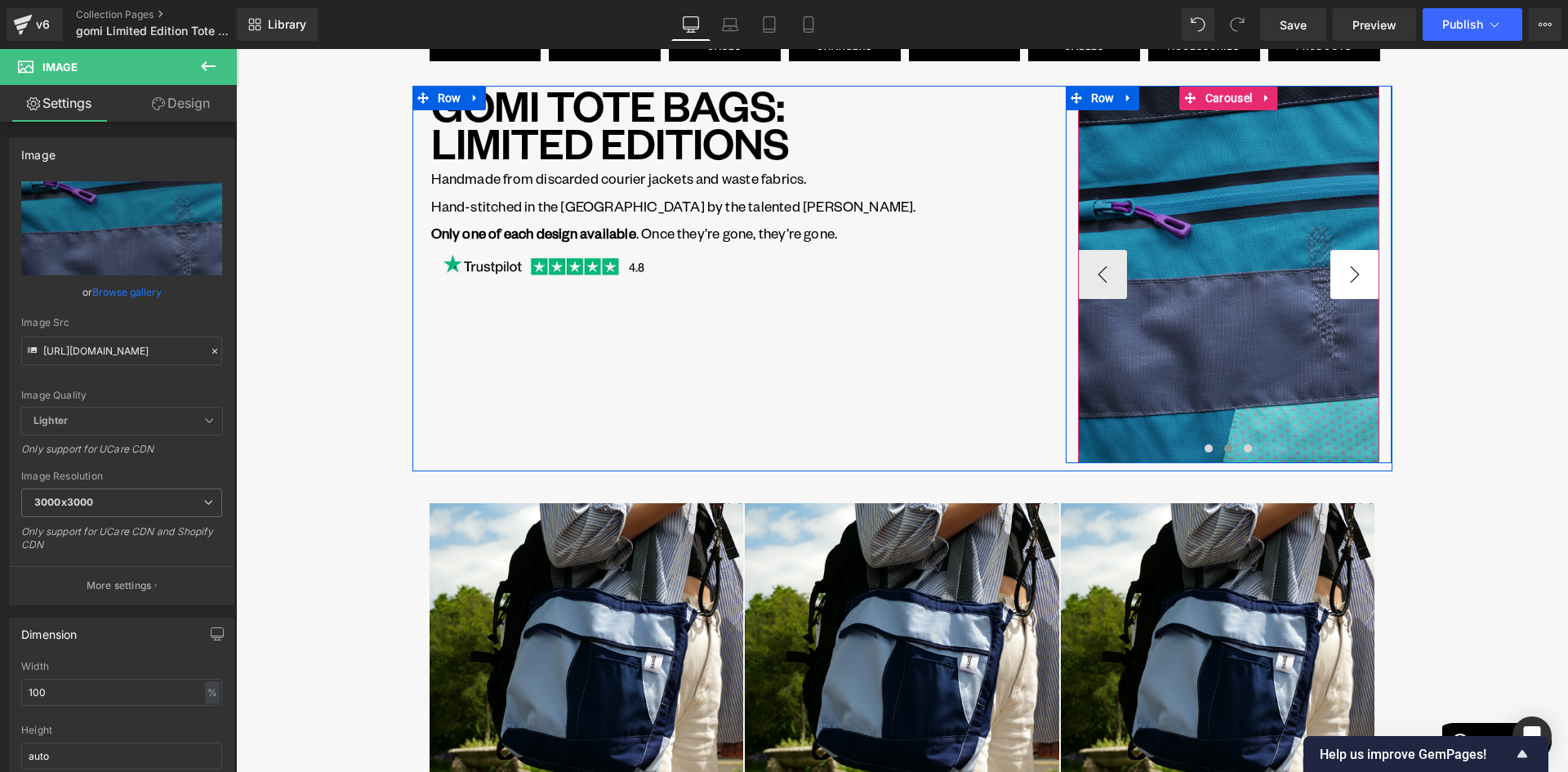
click at [1355, 266] on button "›" at bounding box center [1355, 275] width 49 height 49
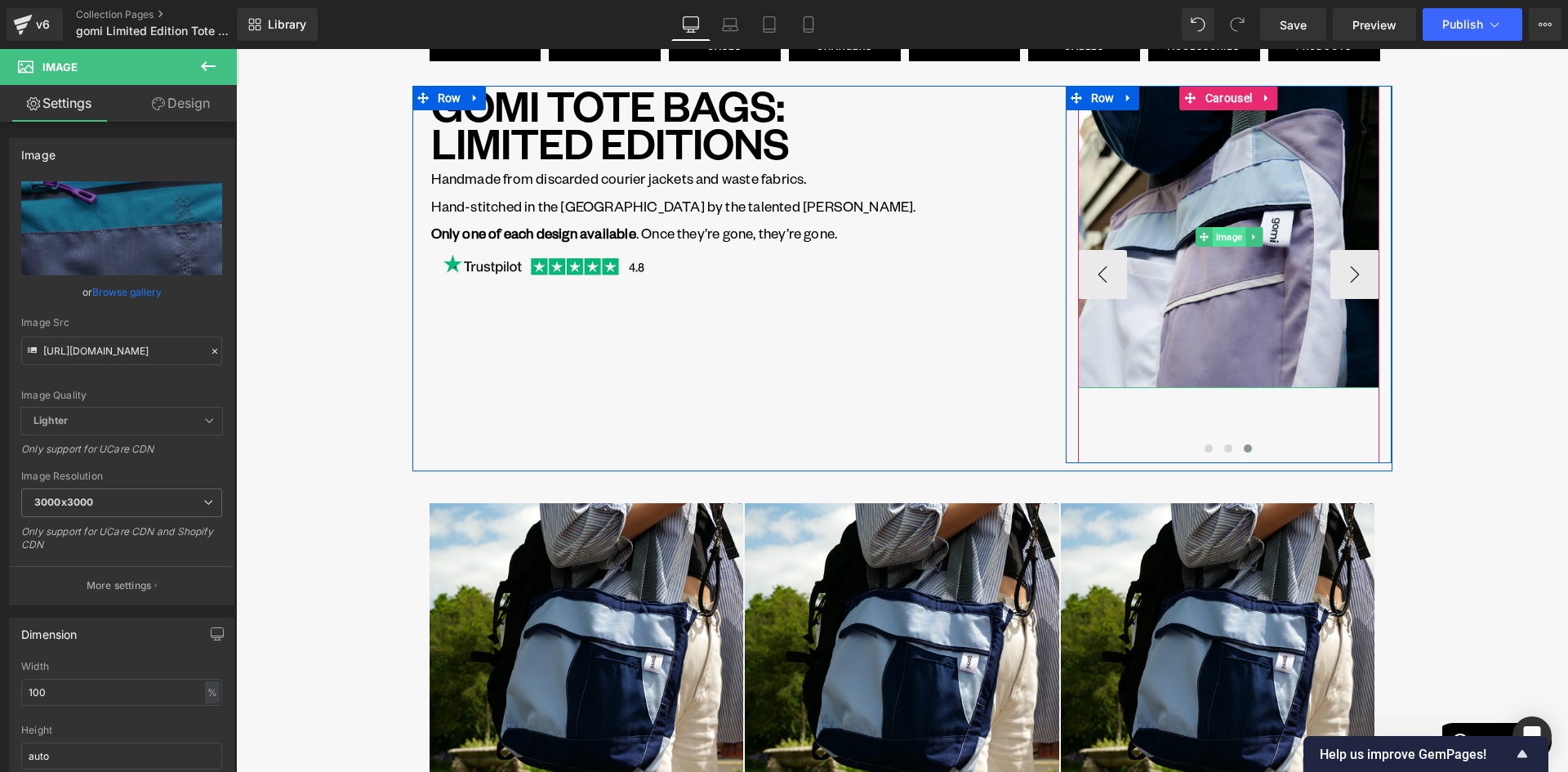
click at [1223, 232] on span "Image" at bounding box center [1228, 236] width 32 height 20
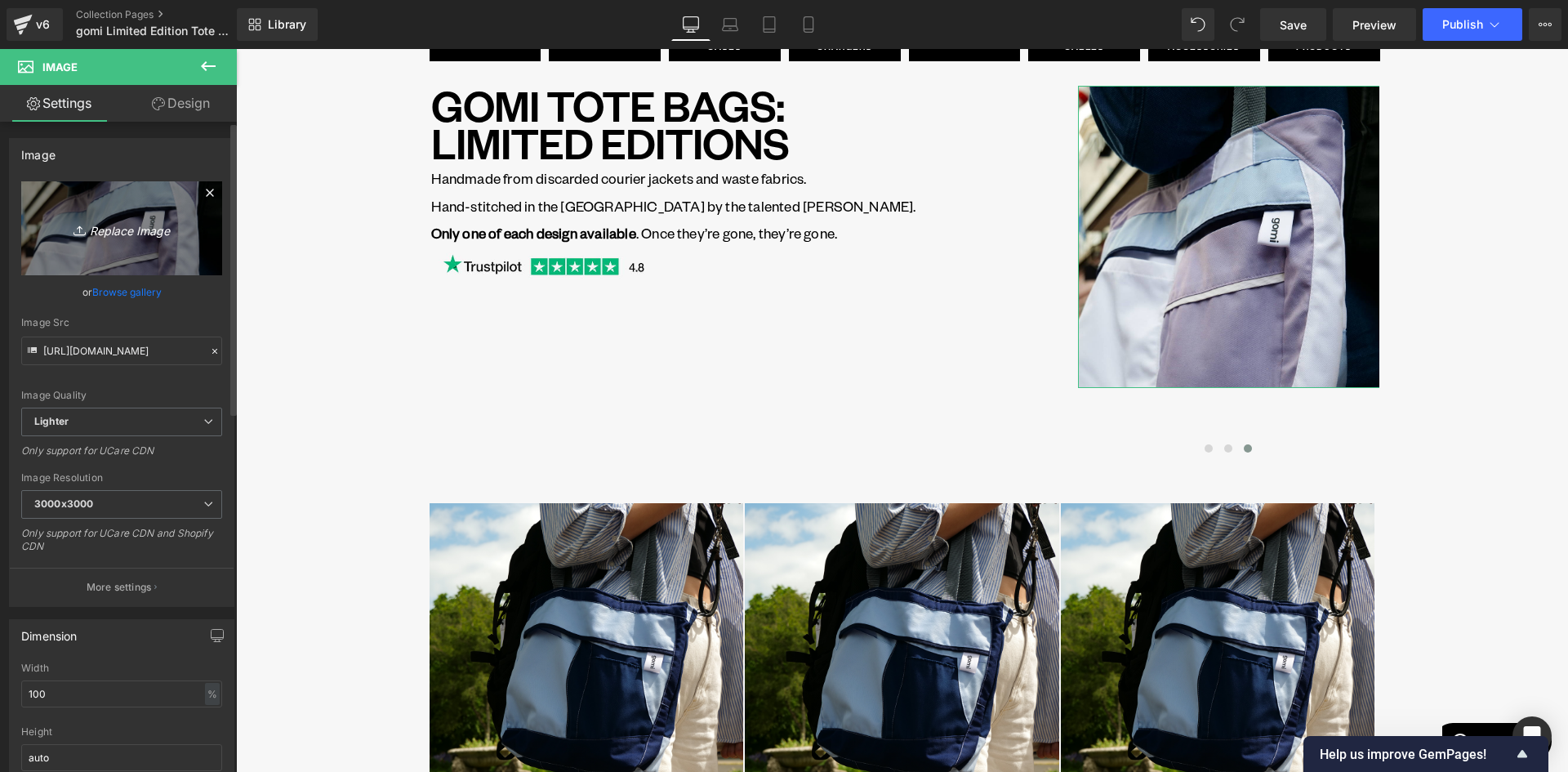
click at [126, 232] on icon "Replace Image" at bounding box center [121, 229] width 131 height 21
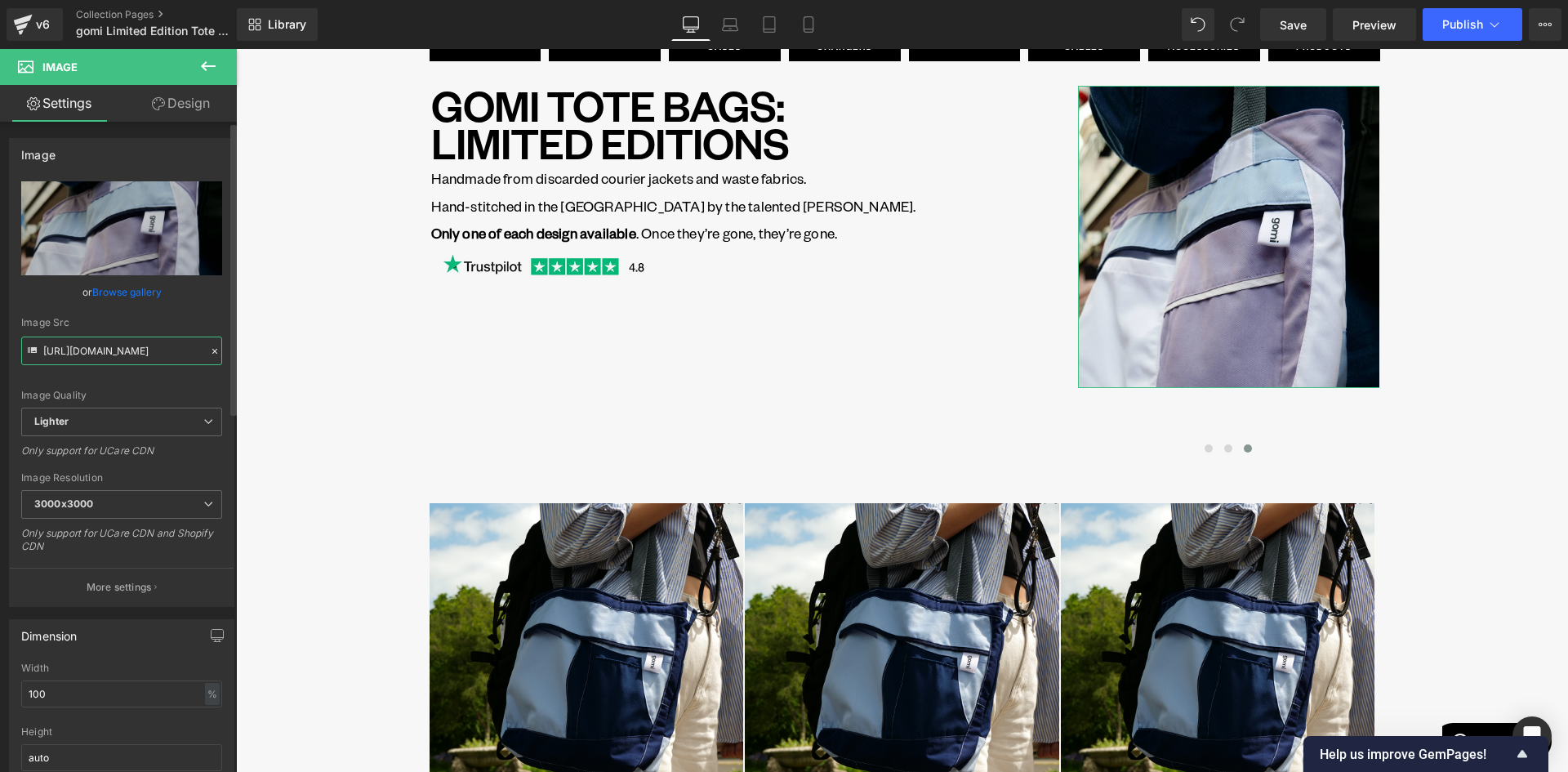
click at [123, 353] on input "https://ucarecdn.com/09e45c11-405c-4b09-9093-6fec80721824/-/format/auto/-/previ…" at bounding box center [121, 351] width 201 height 28
paste input "cdn.shopify.com/s/files/1/0701/3954/3850/files/bag6_detail.png?v=1760111954"
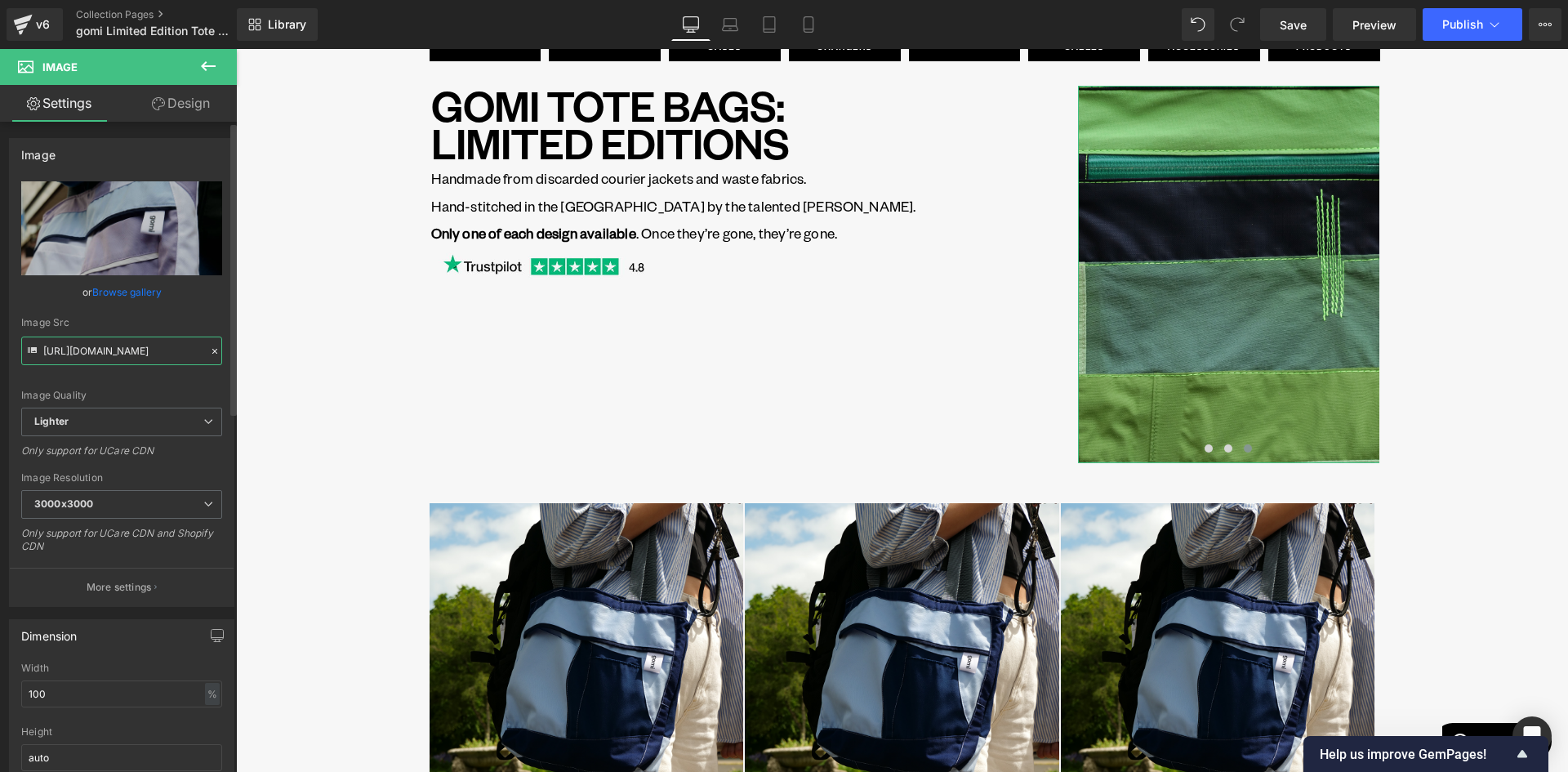
type input "https://cdn.shopify.com/s/files/1/0701/3954/3850/files/bag6_detail.png?v=176011…"
click at [201, 315] on div "Image Quality Lighter Lightest Lighter Lighter Lightest Only support for UCare …" at bounding box center [121, 294] width 201 height 227
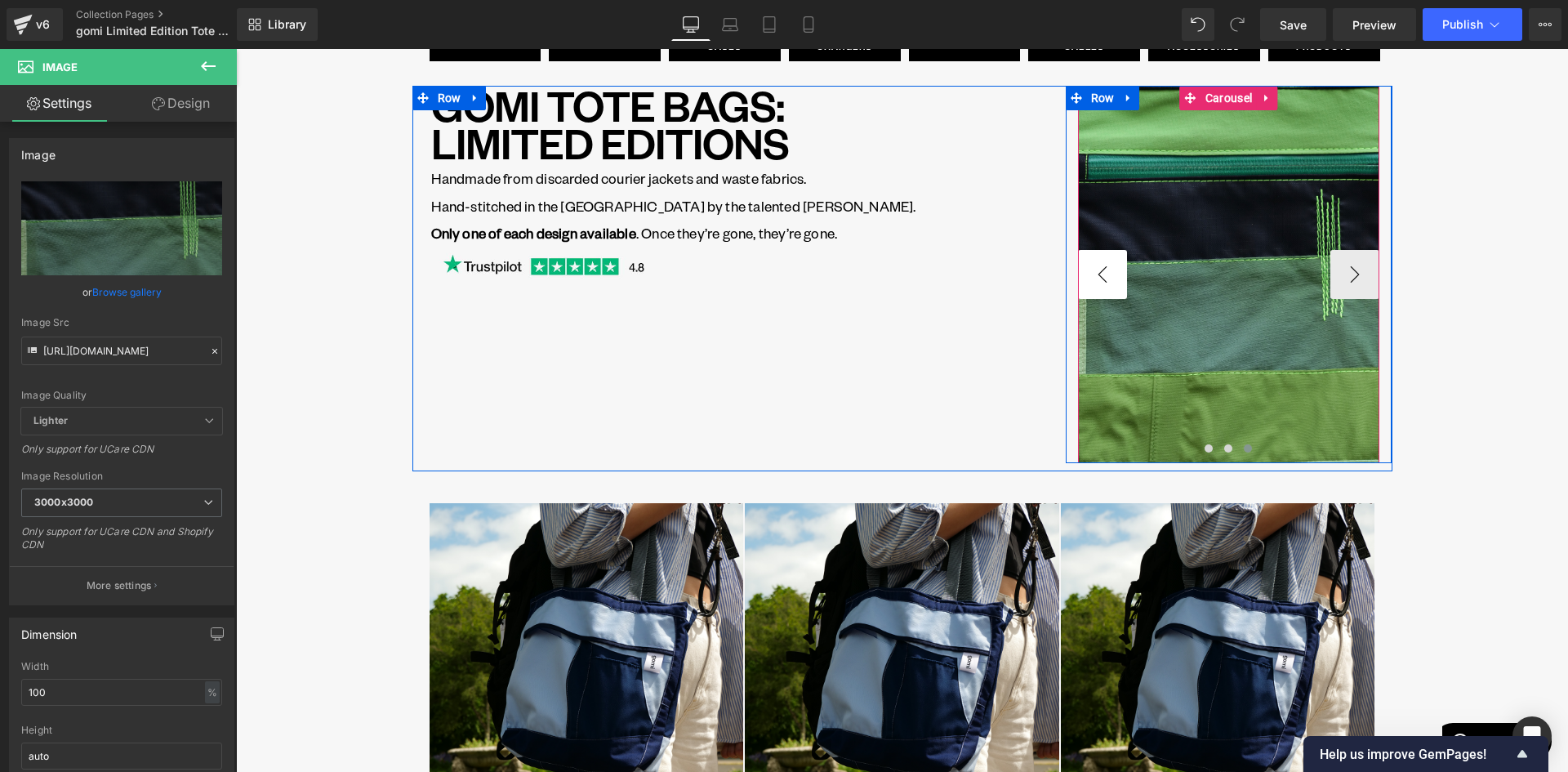
click at [1103, 285] on button "‹" at bounding box center [1103, 275] width 49 height 49
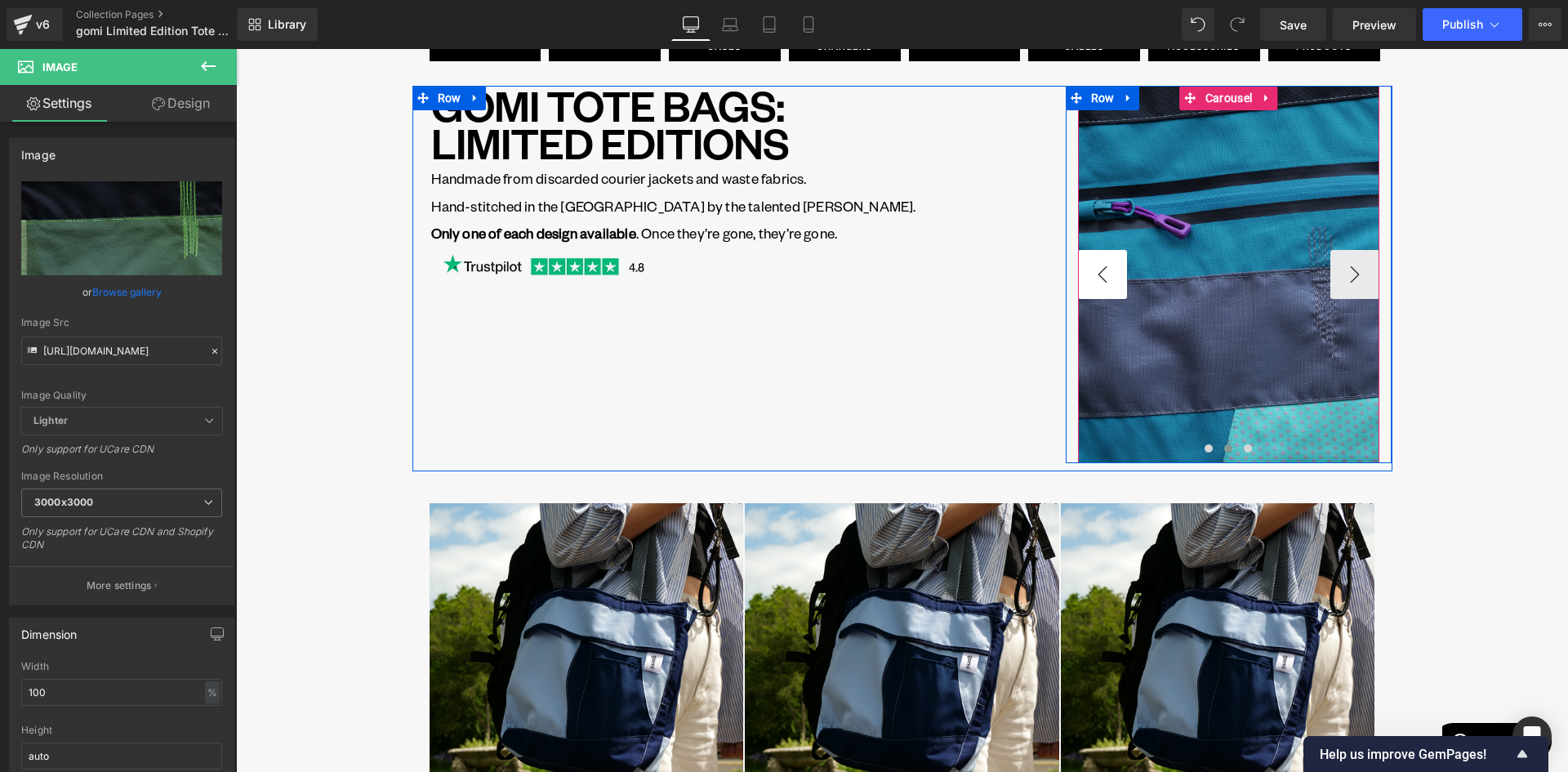
click at [1103, 285] on button "‹" at bounding box center [1103, 275] width 49 height 49
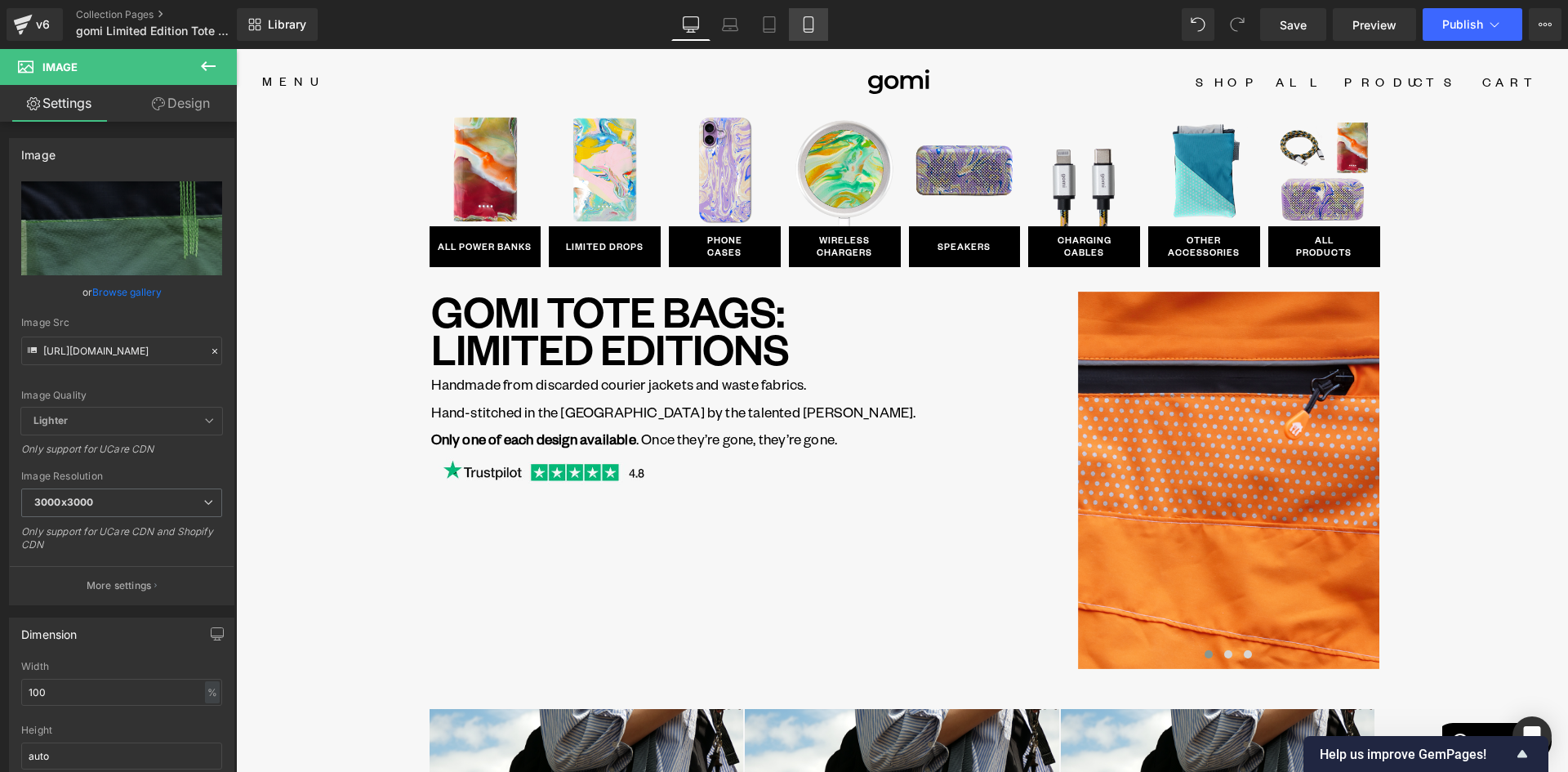
click at [807, 31] on icon at bounding box center [808, 24] width 16 height 16
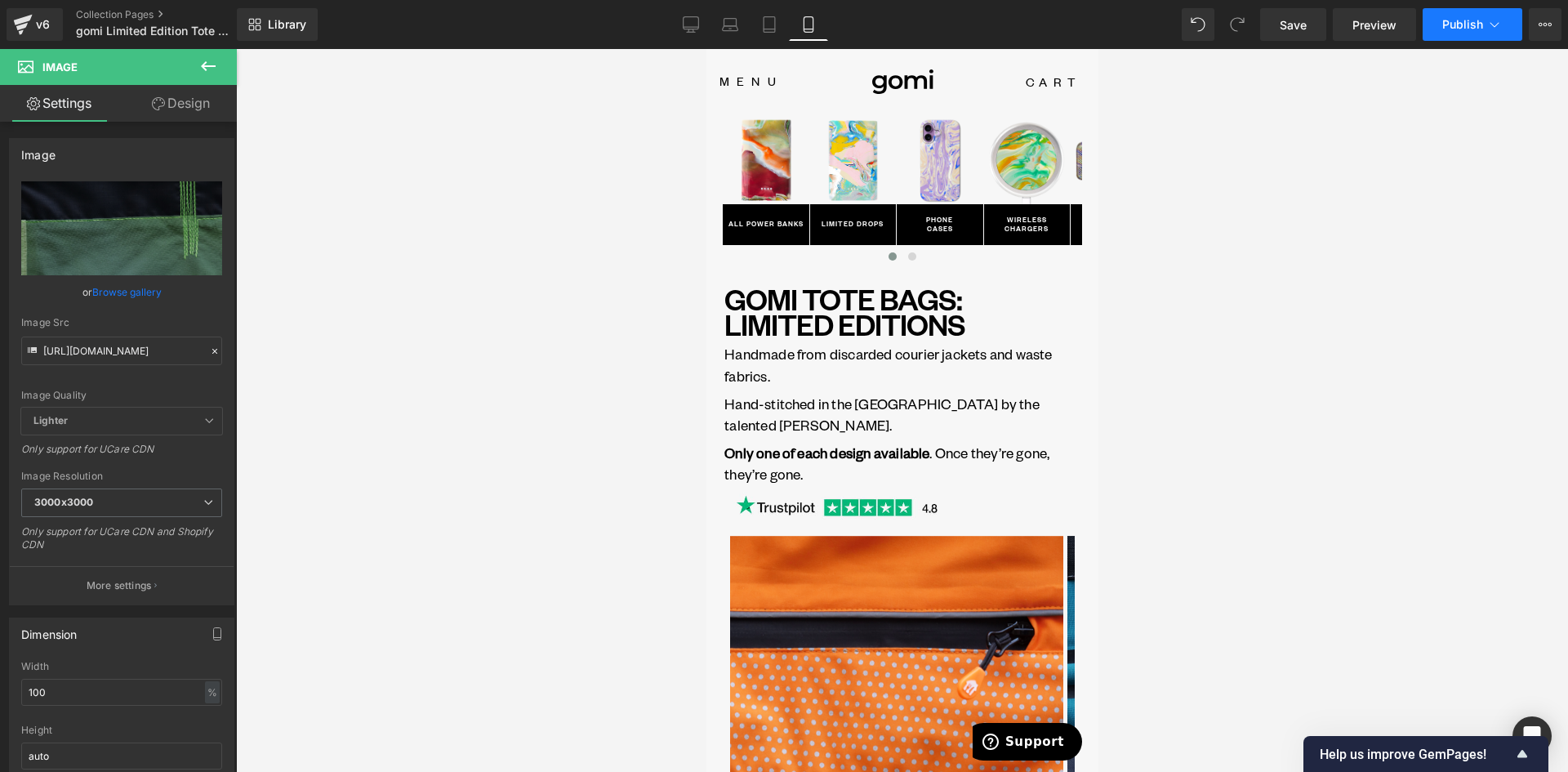
click at [1468, 15] on button "Publish" at bounding box center [1471, 25] width 100 height 32
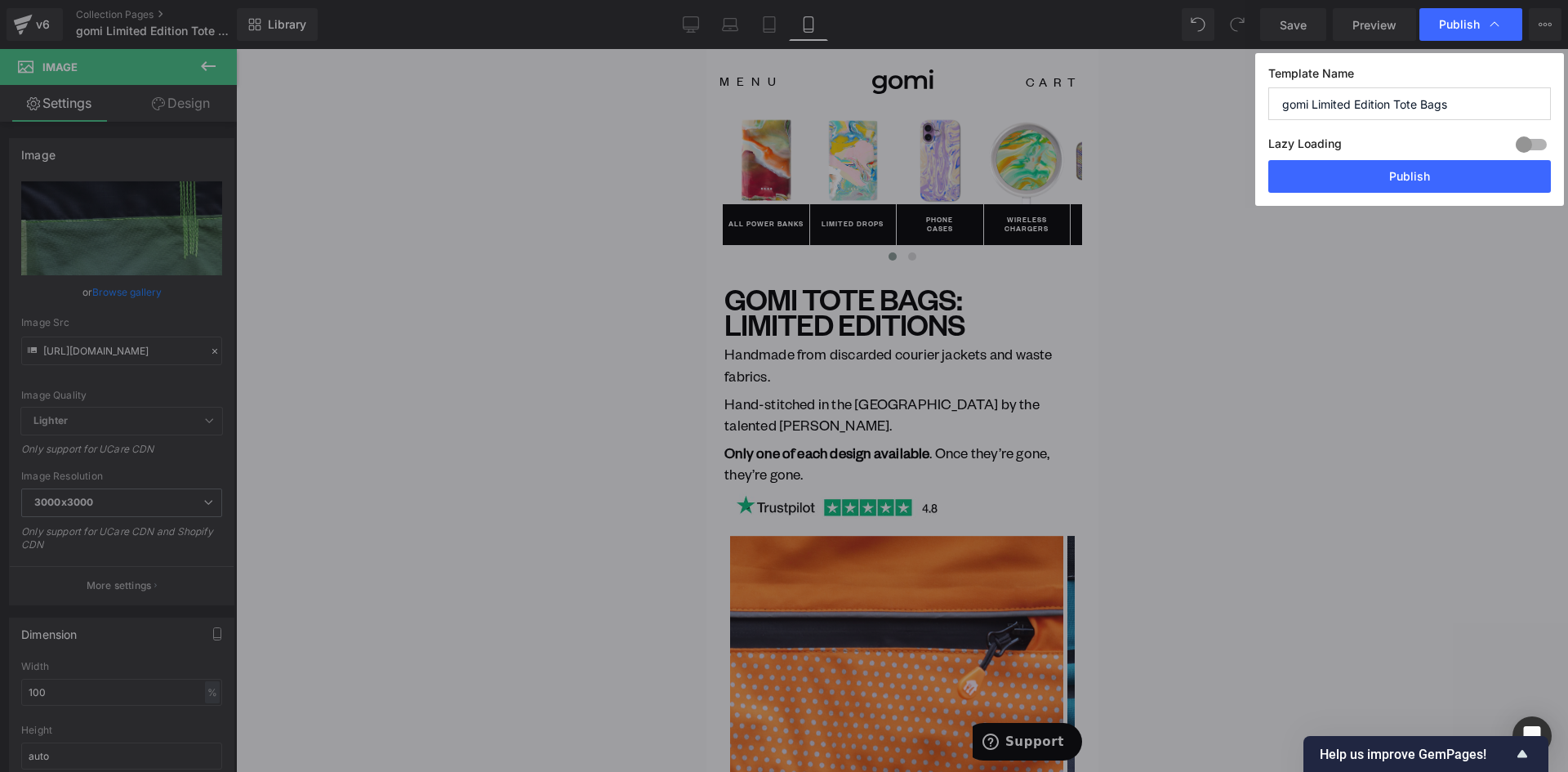
click at [1446, 181] on button "Publish" at bounding box center [1409, 176] width 283 height 32
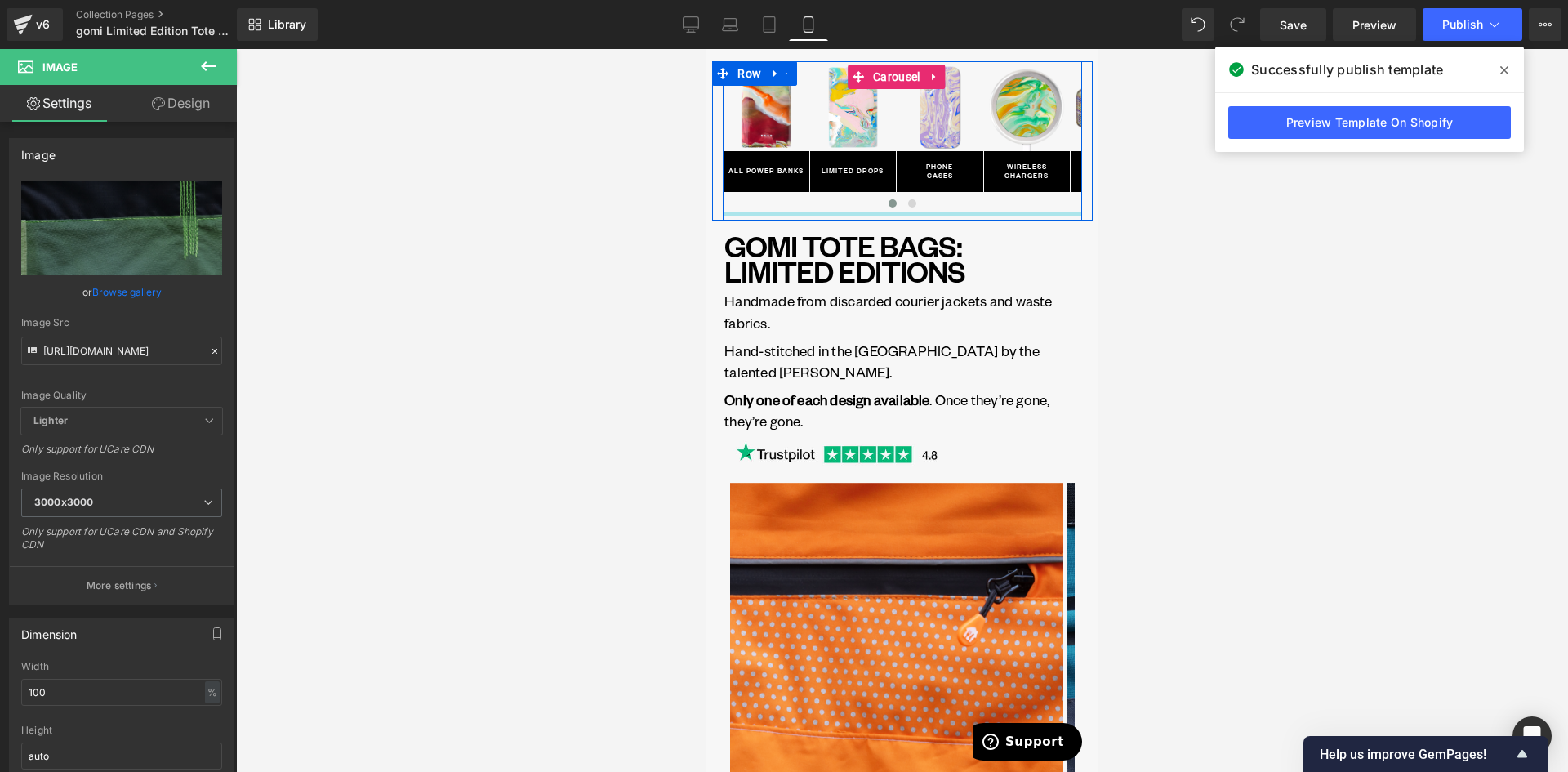
scroll to position [82, 0]
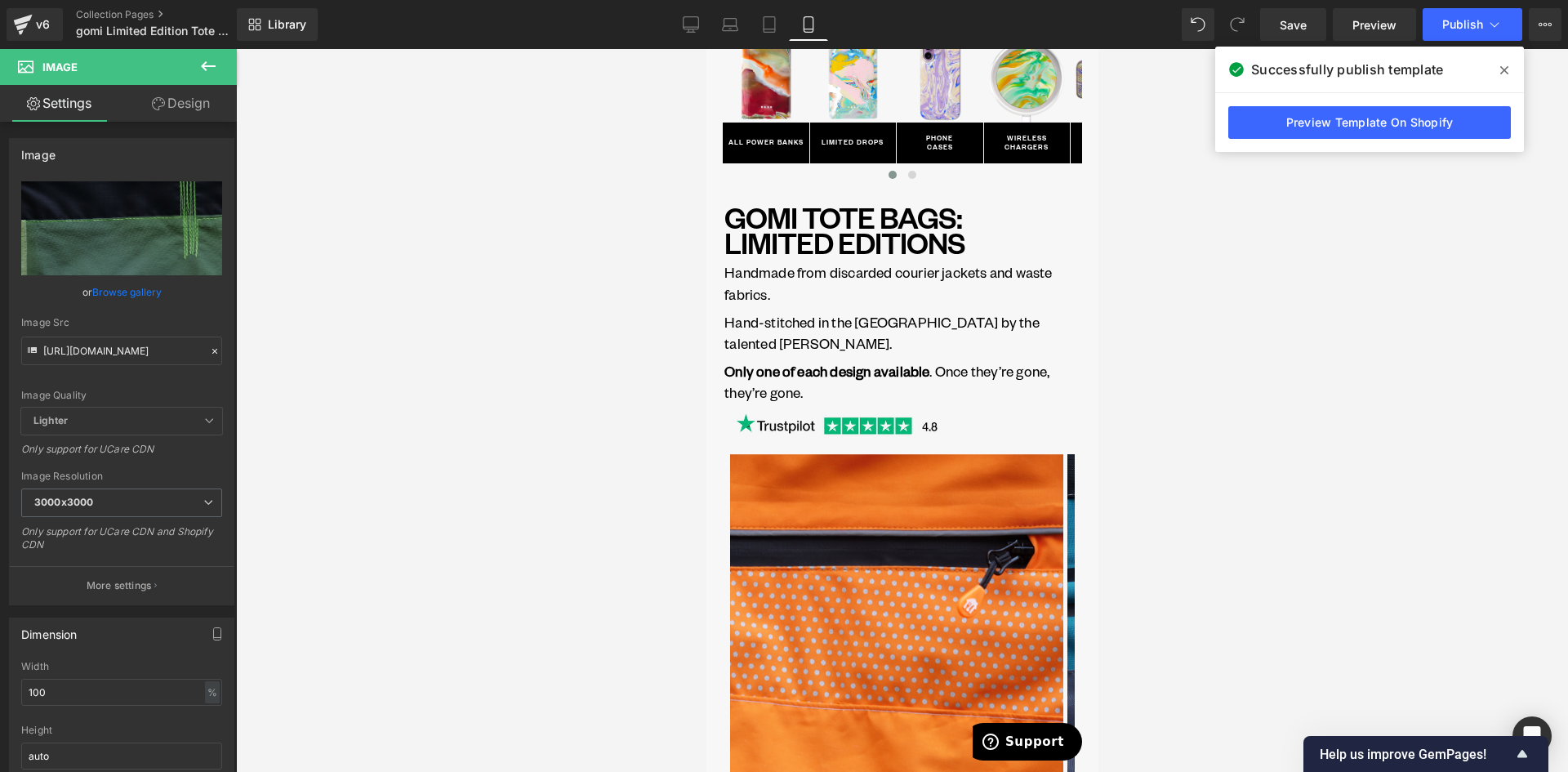
drag, startPoint x: 707, startPoint y: 26, endPoint x: 720, endPoint y: 46, distance: 23.9
click at [706, 26] on link "Desktop" at bounding box center [690, 25] width 39 height 32
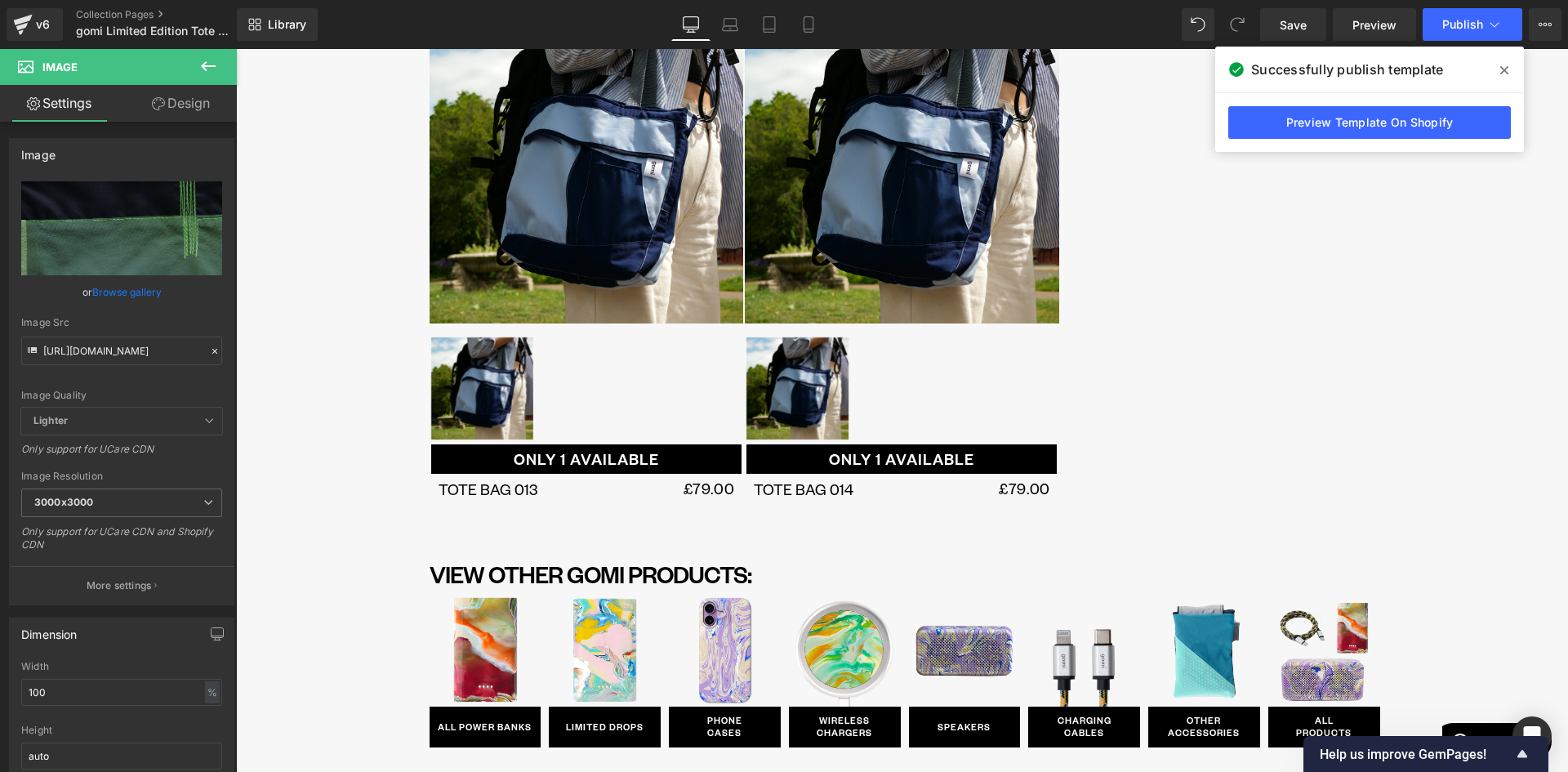
scroll to position [1225, 0]
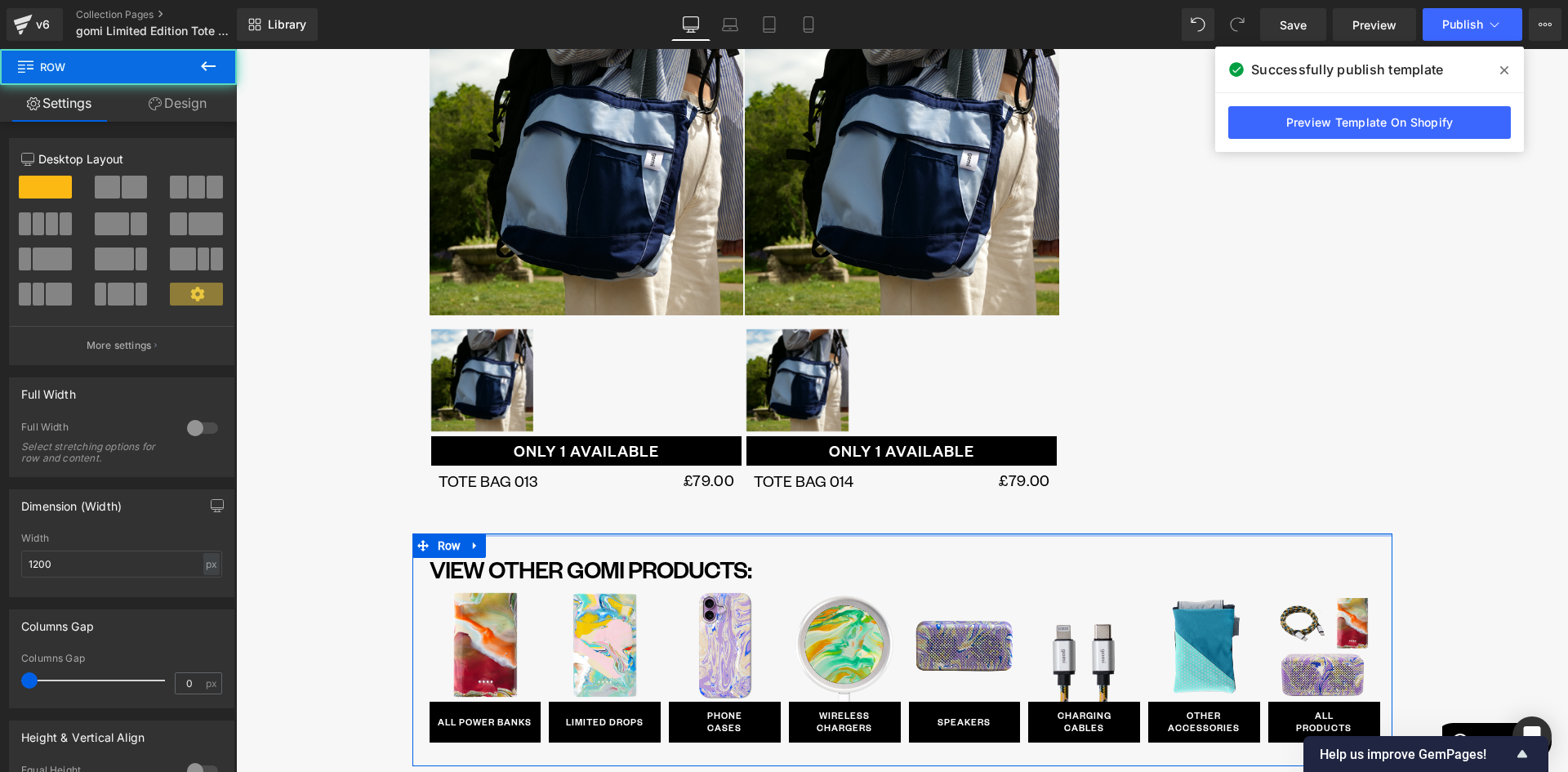
click at [667, 539] on div "VIEW OTHER GOMI PRODUCTS: Heading Image ALL POWER BANKS Button Row Image LIMITE…" at bounding box center [902, 649] width 979 height 232
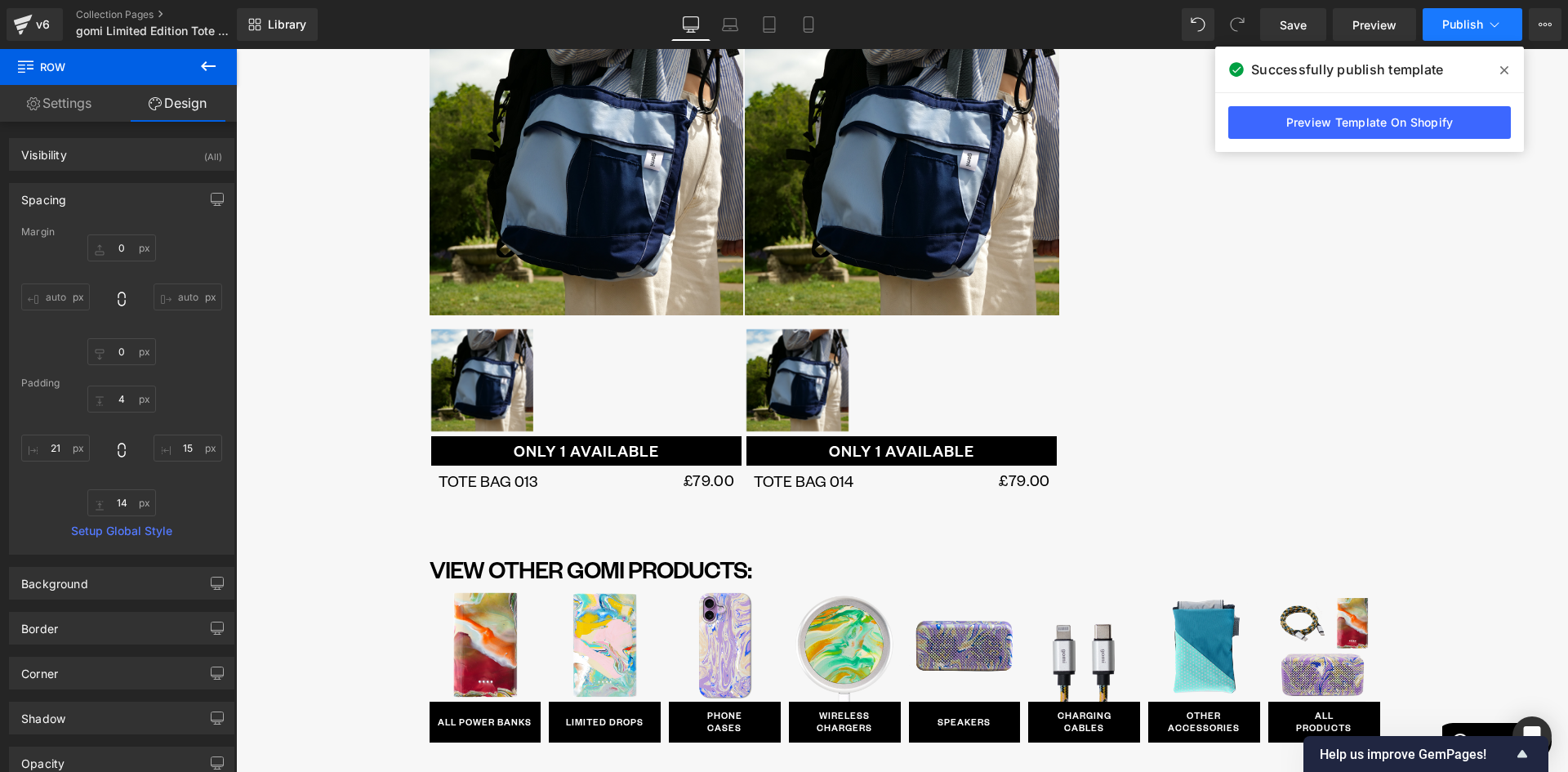
click at [1475, 22] on span "Publish" at bounding box center [1462, 25] width 41 height 13
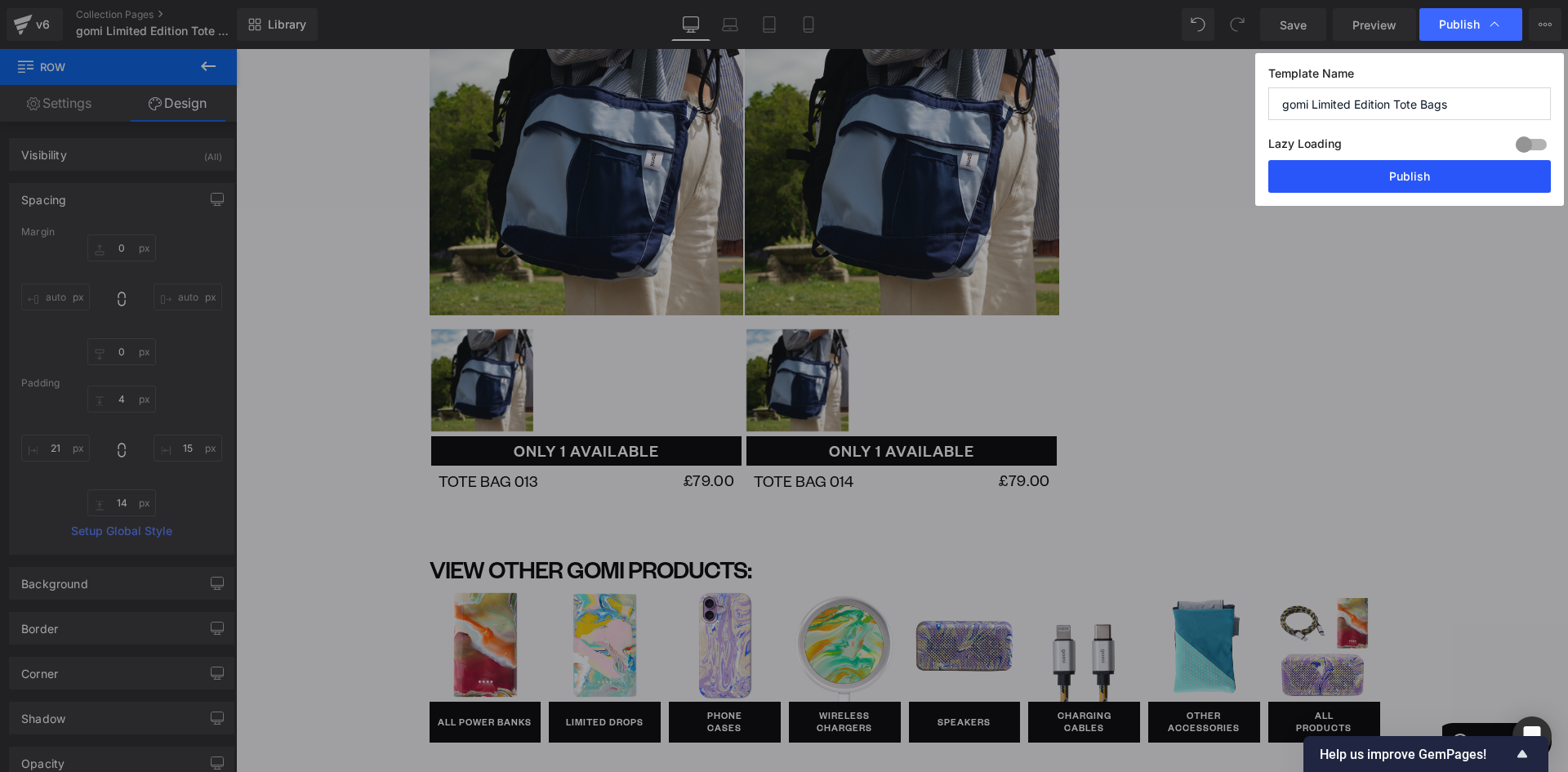
click at [1393, 168] on button "Publish" at bounding box center [1409, 176] width 283 height 32
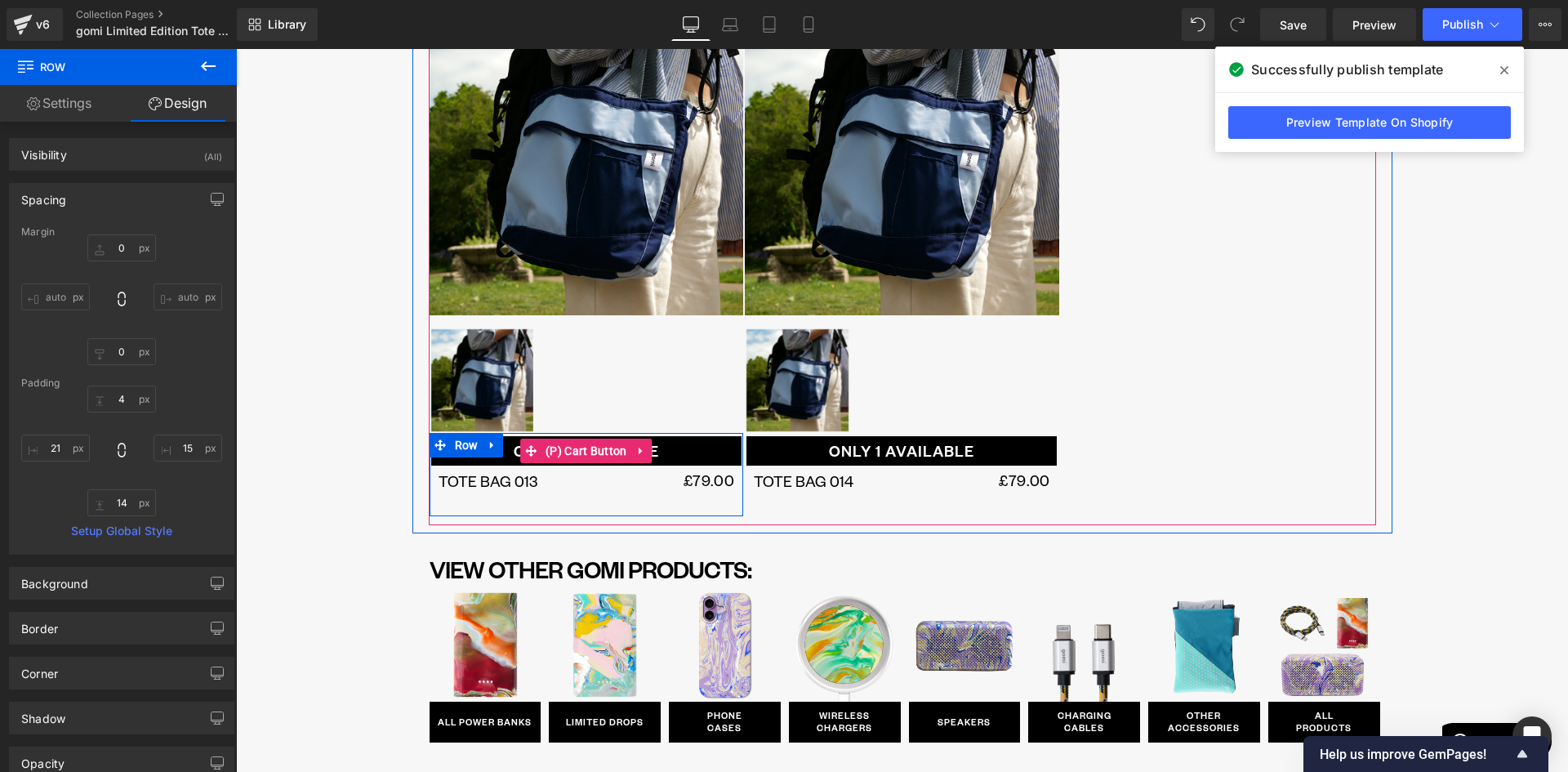
drag, startPoint x: 597, startPoint y: 448, endPoint x: 403, endPoint y: 490, distance: 198.5
click at [597, 448] on span "(P) Cart Button" at bounding box center [586, 450] width 90 height 25
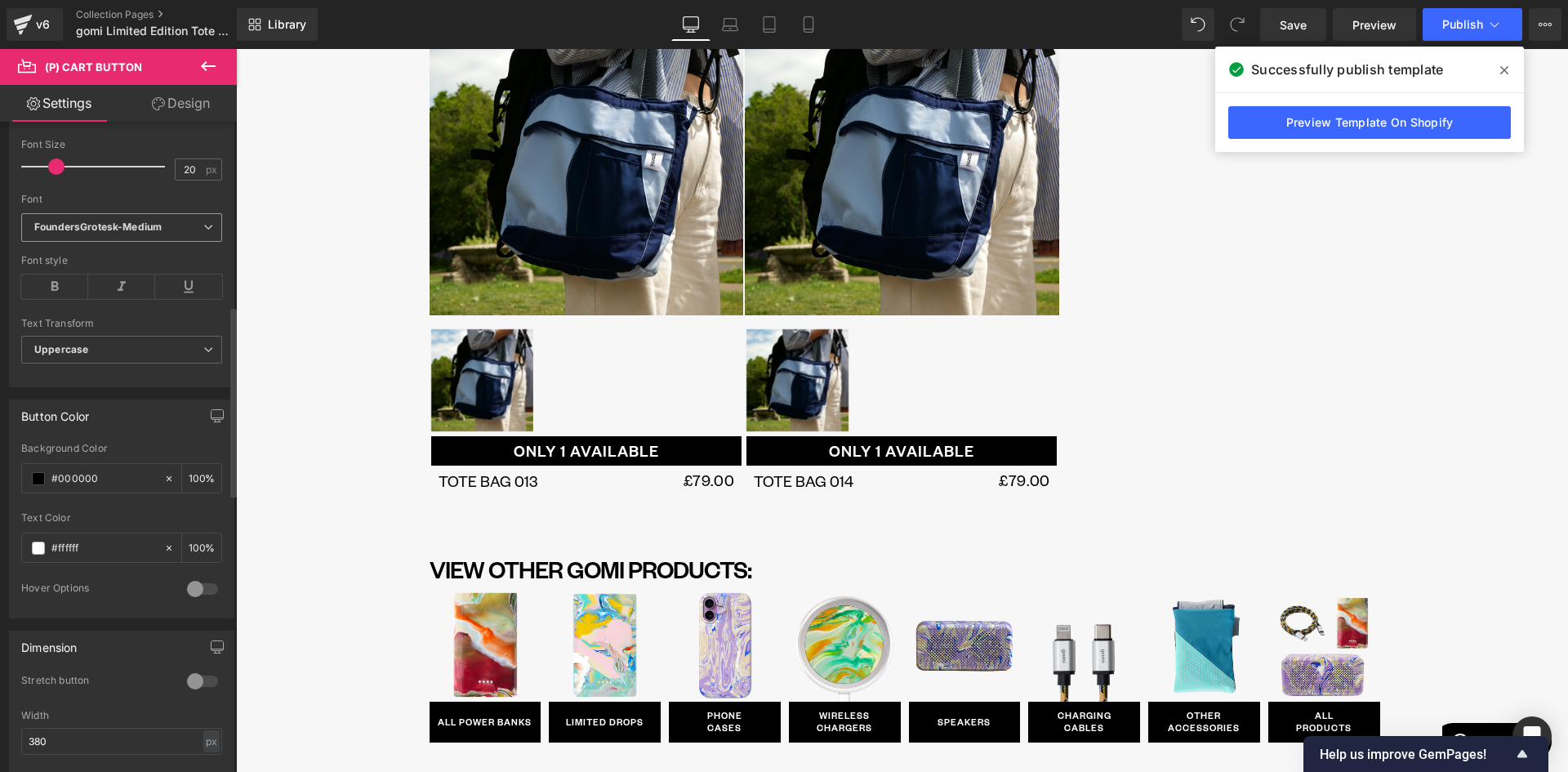
scroll to position [735, 0]
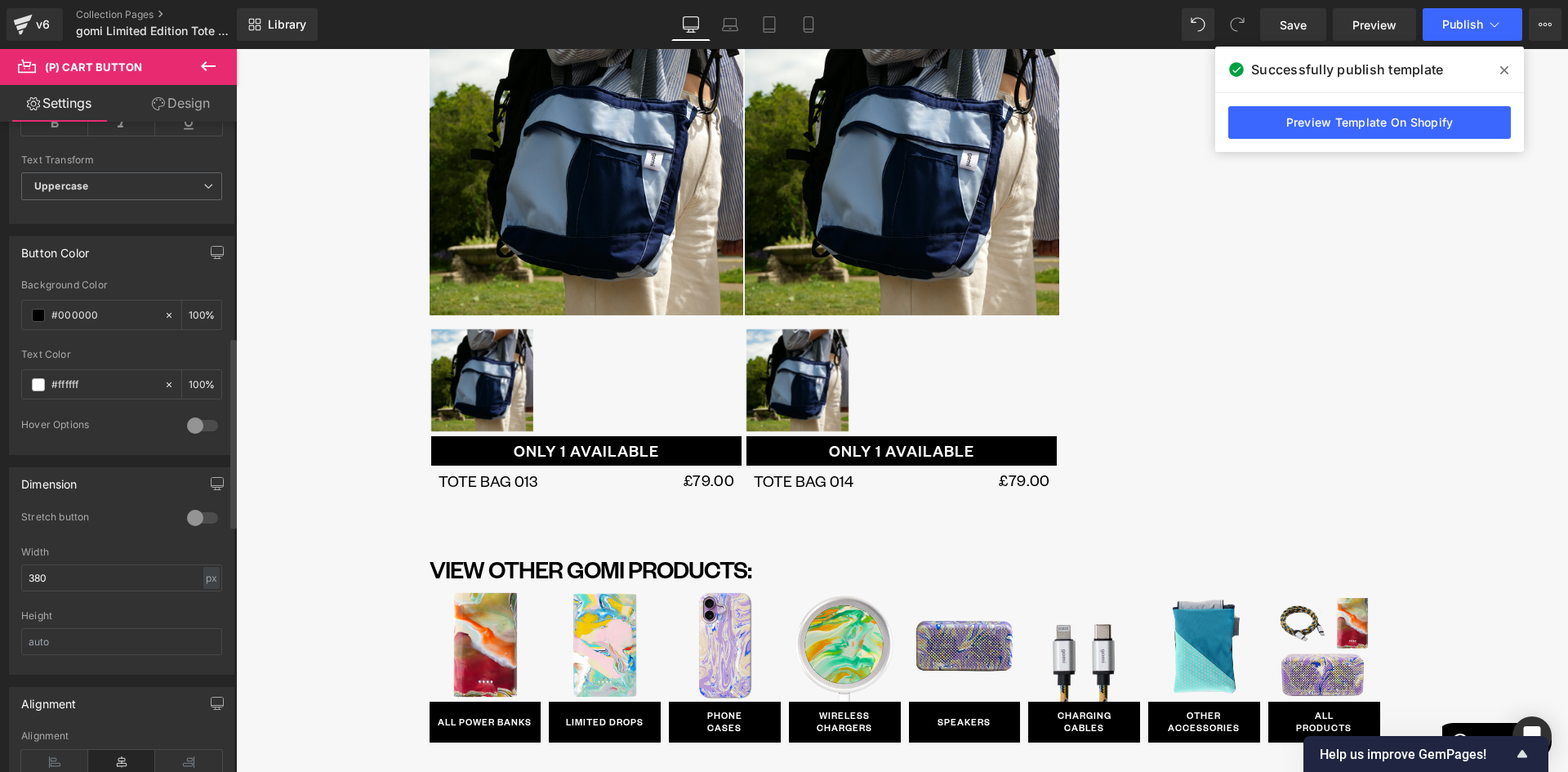
click at [193, 517] on div at bounding box center [202, 518] width 39 height 27
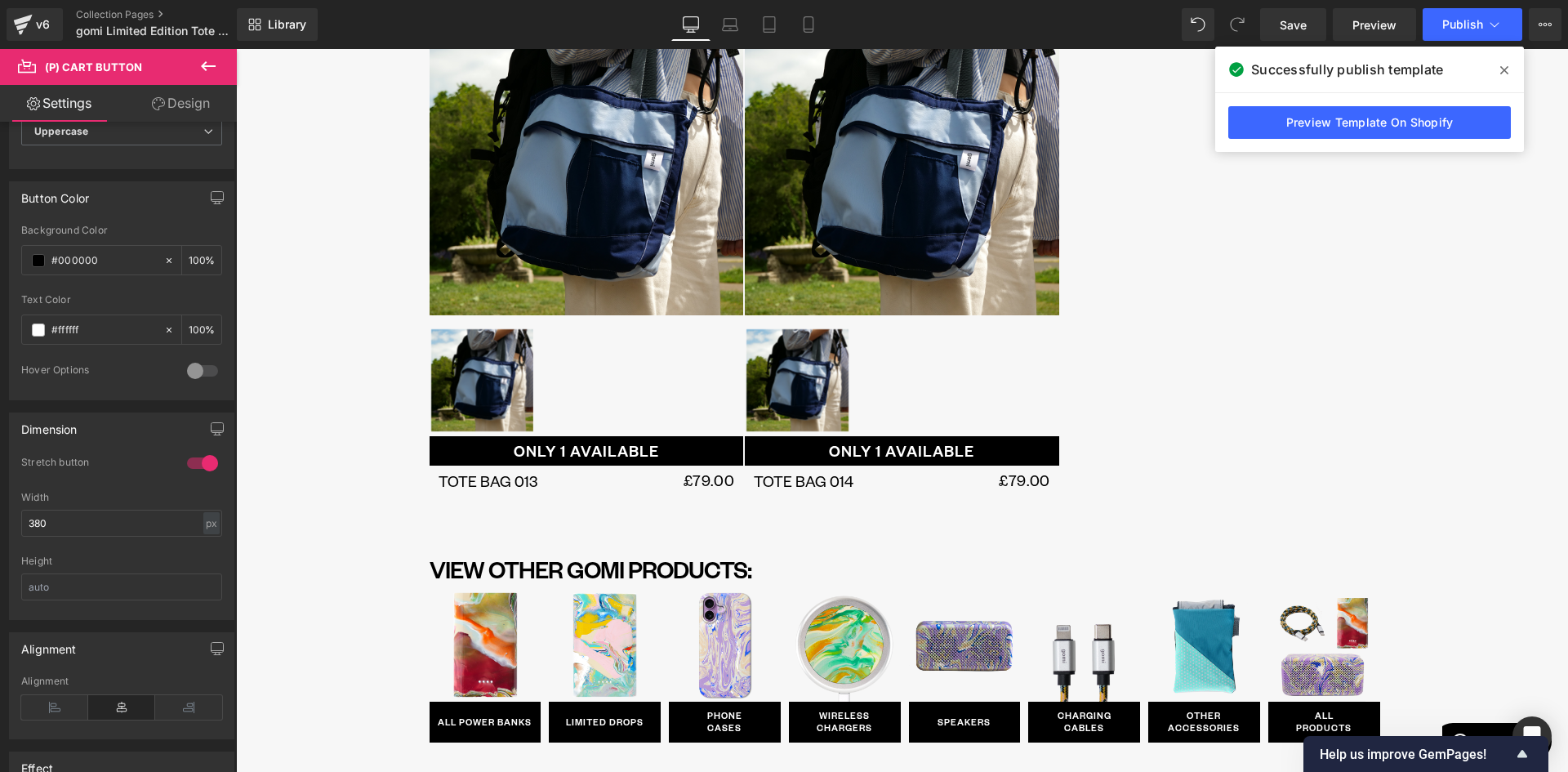
scroll to position [817, 0]
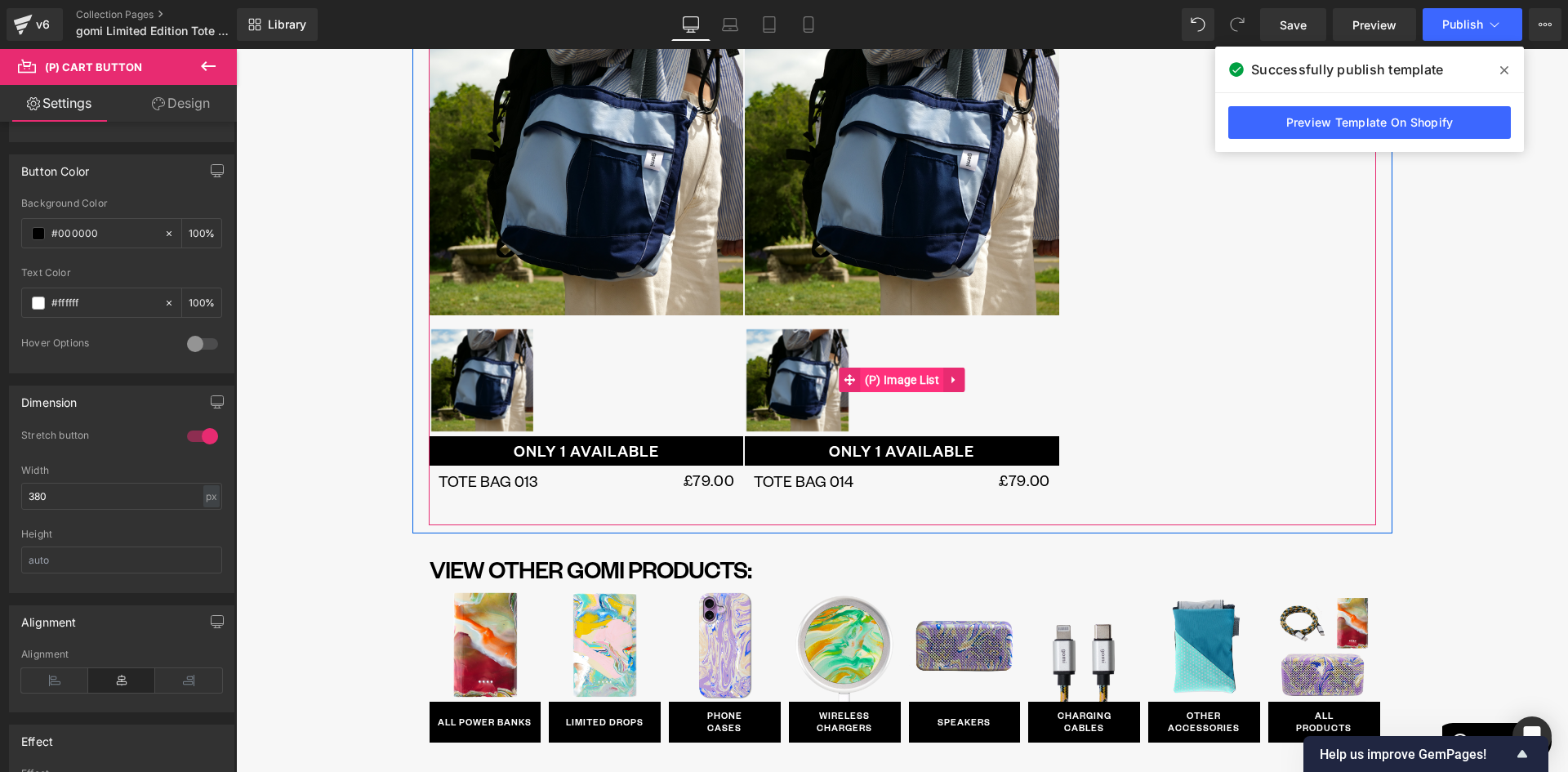
click at [883, 379] on span "(P) Image List" at bounding box center [902, 380] width 82 height 25
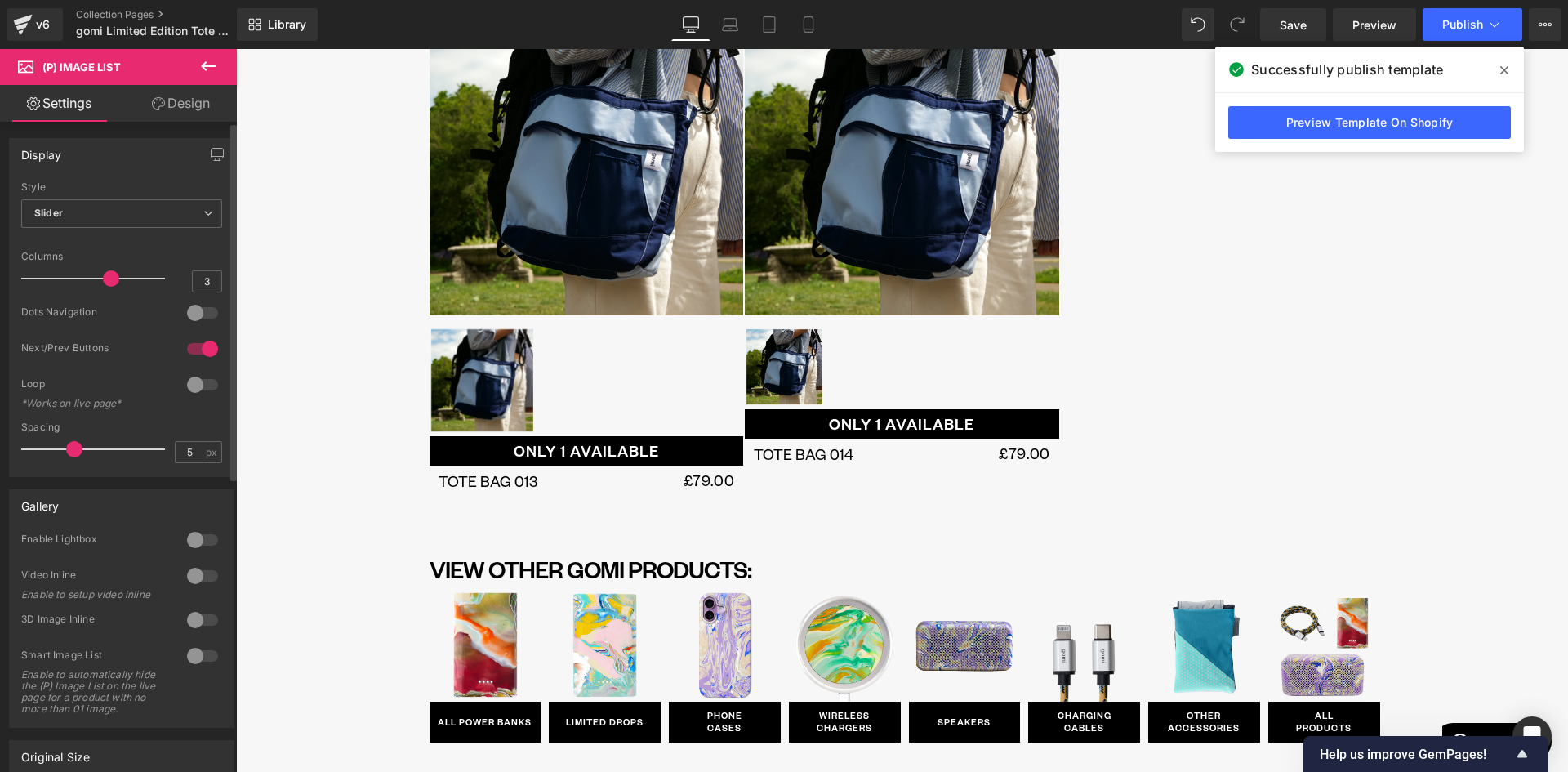
drag, startPoint x: 80, startPoint y: 280, endPoint x: 95, endPoint y: 280, distance: 15.0
click at [95, 280] on div at bounding box center [97, 278] width 136 height 32
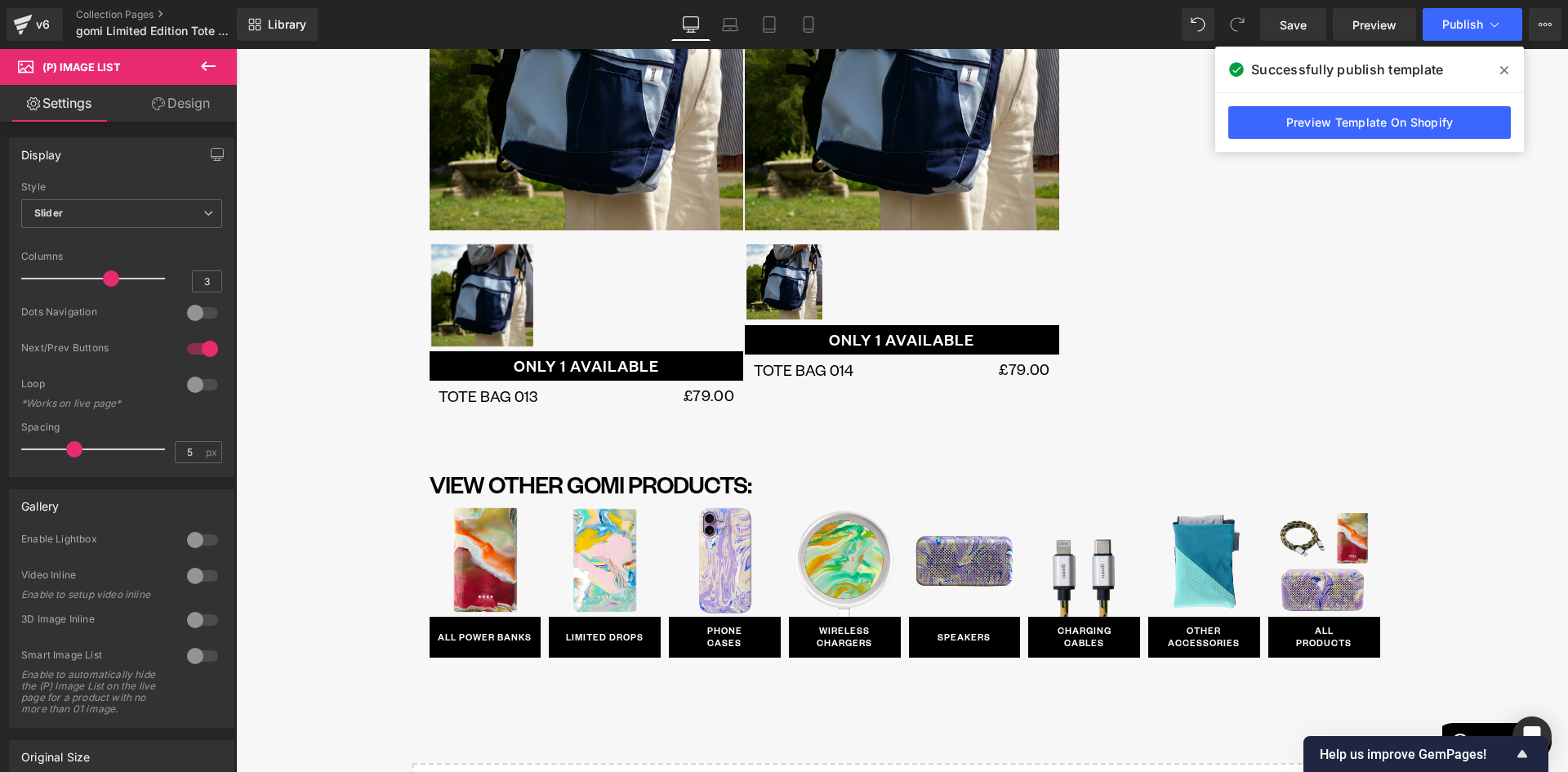
scroll to position [1198, 0]
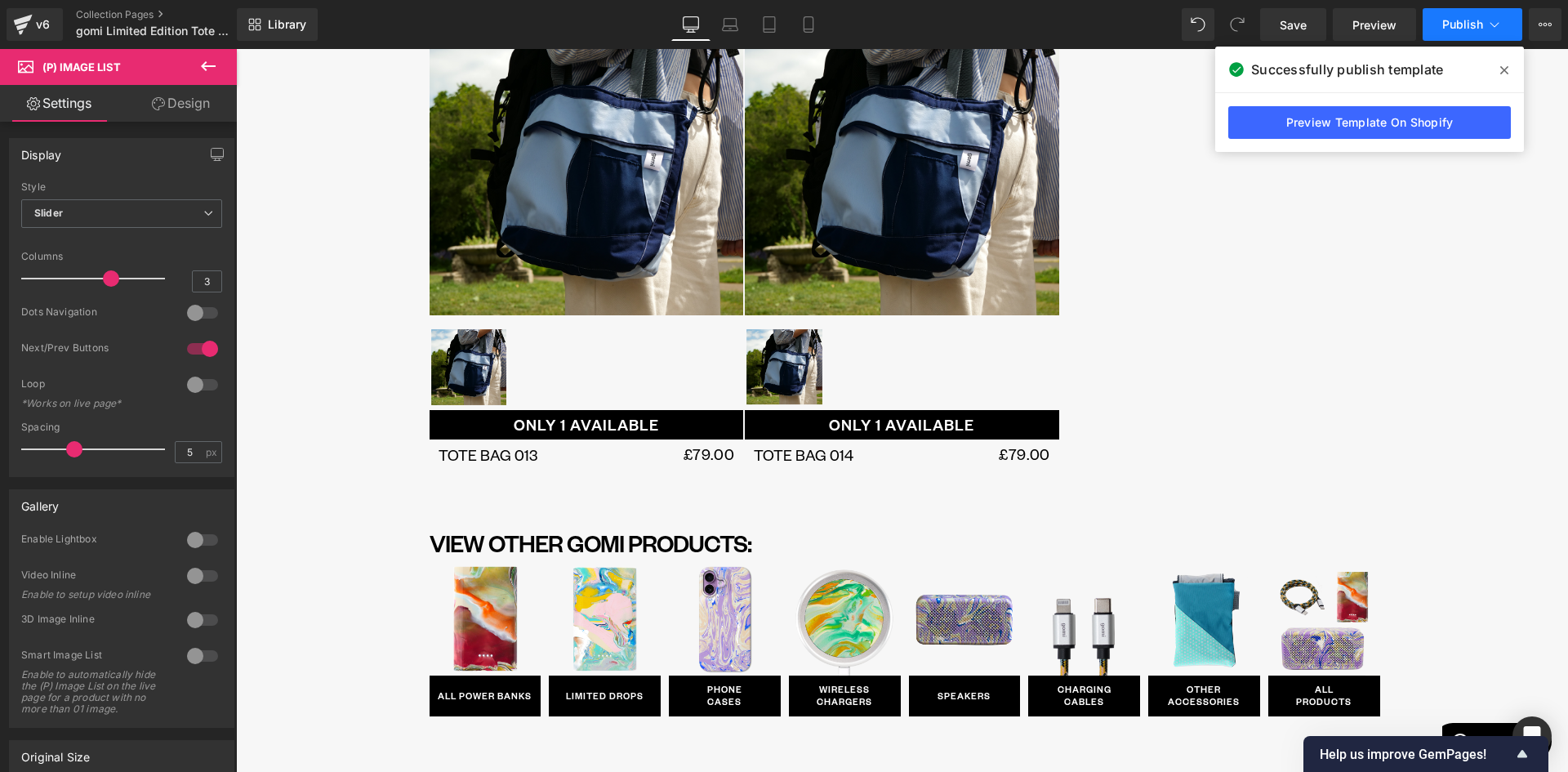
click at [1468, 27] on span "Publish" at bounding box center [1462, 25] width 41 height 13
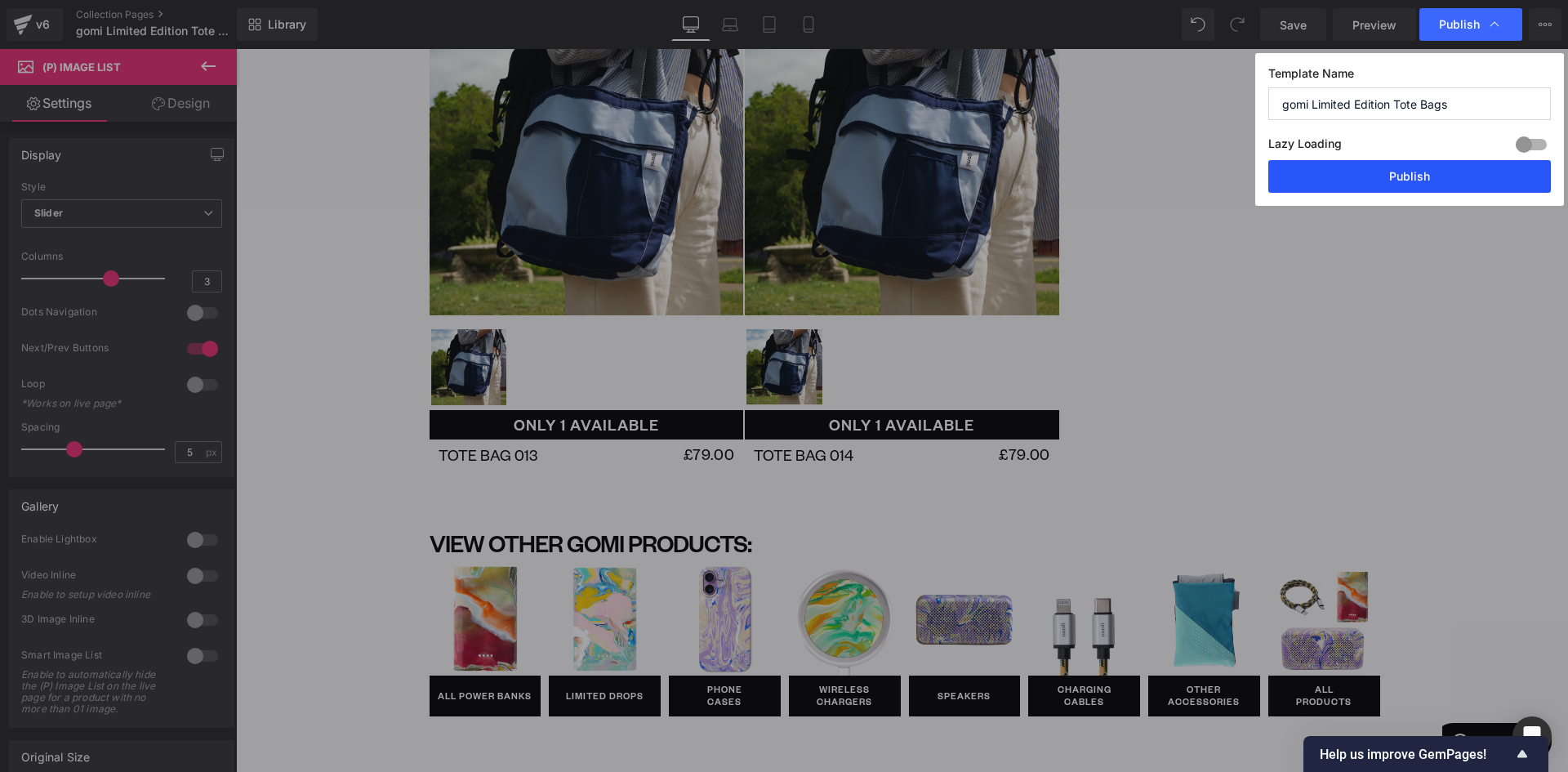
drag, startPoint x: 1445, startPoint y: 170, endPoint x: 488, endPoint y: 262, distance: 961.4
click at [1444, 173] on button "Publish" at bounding box center [1409, 176] width 283 height 32
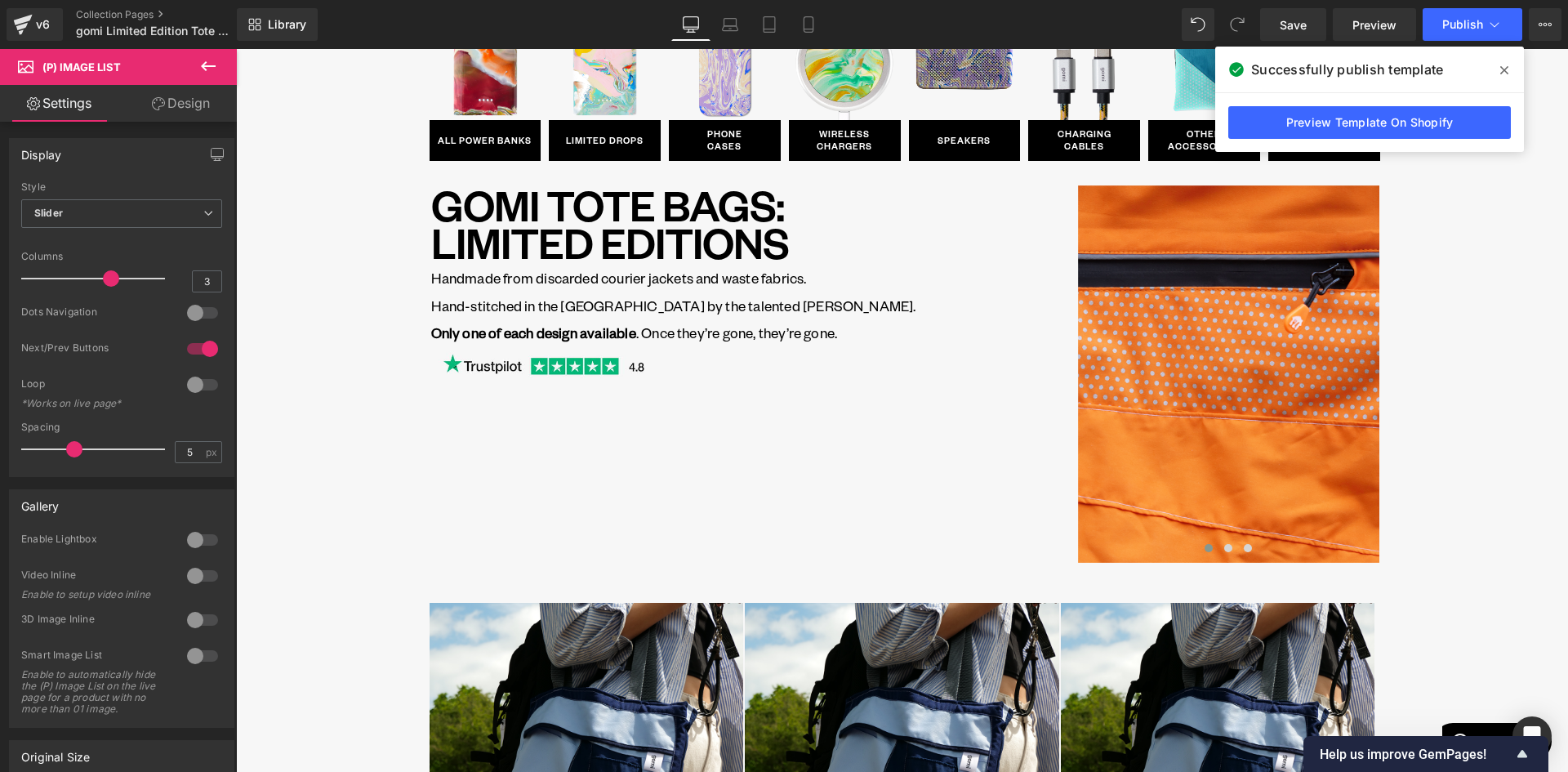
scroll to position [0, 0]
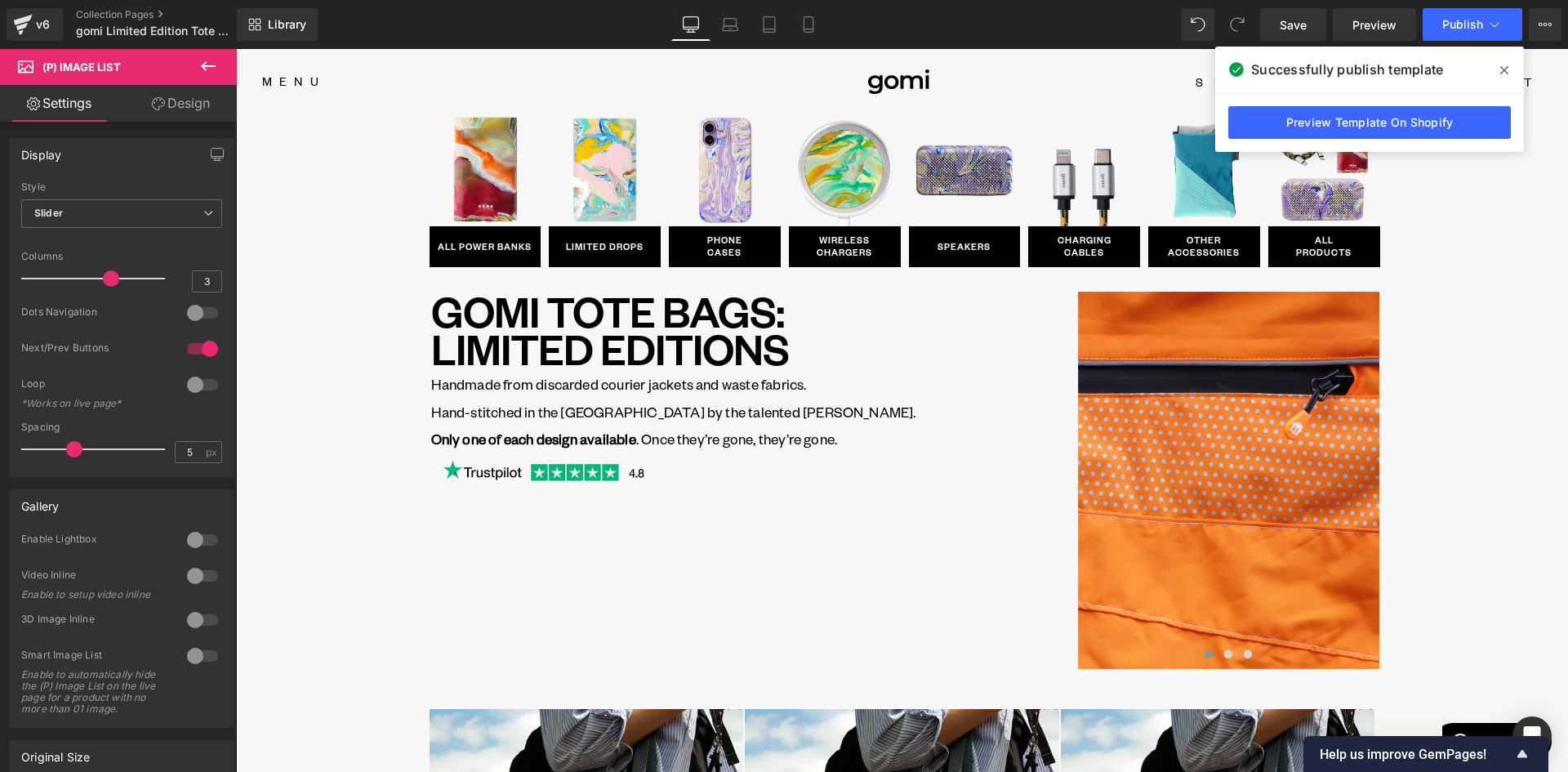
click at [209, 66] on icon at bounding box center [209, 66] width 15 height 9
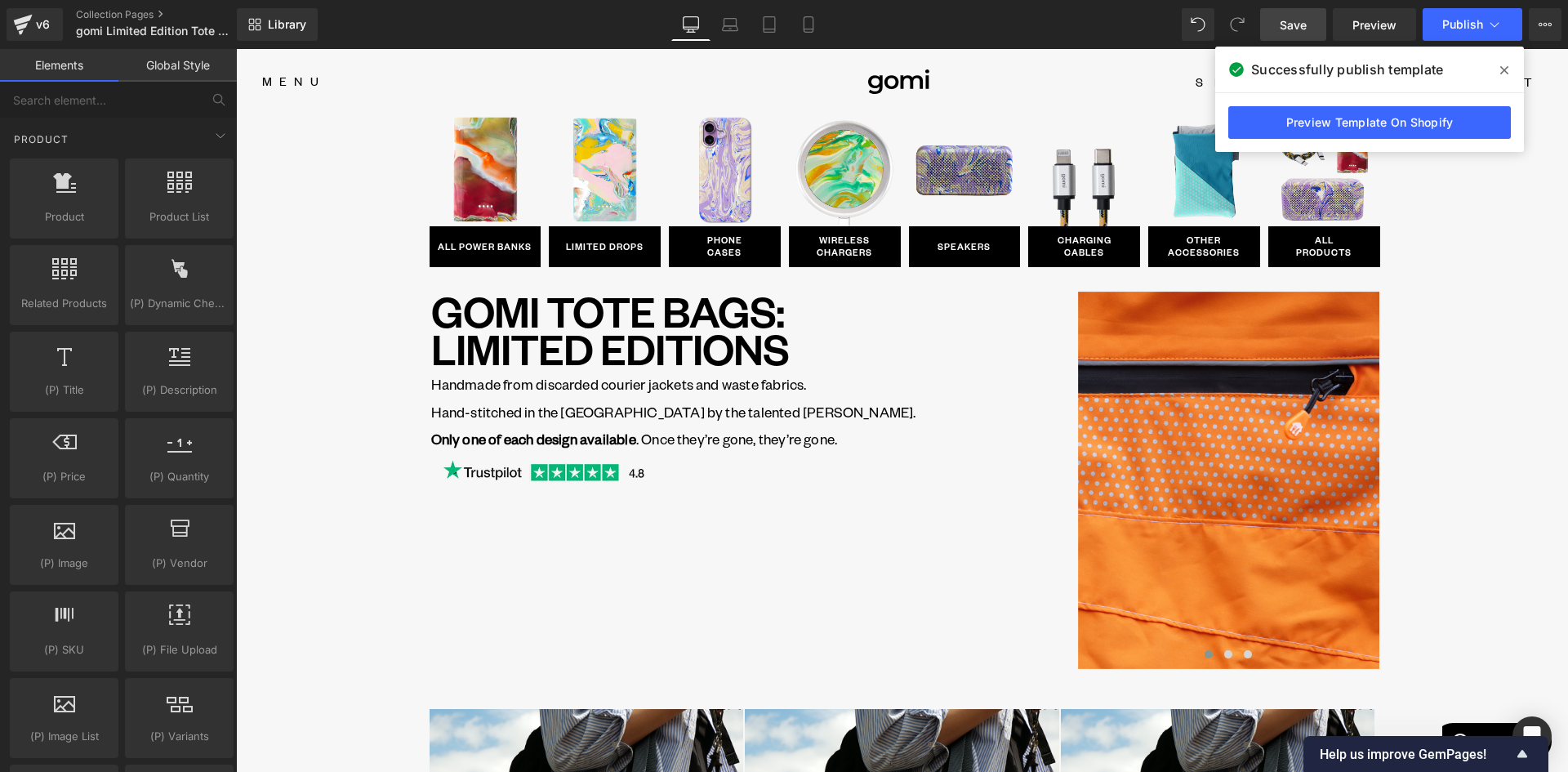
click at [1293, 27] on span "Save" at bounding box center [1293, 25] width 27 height 17
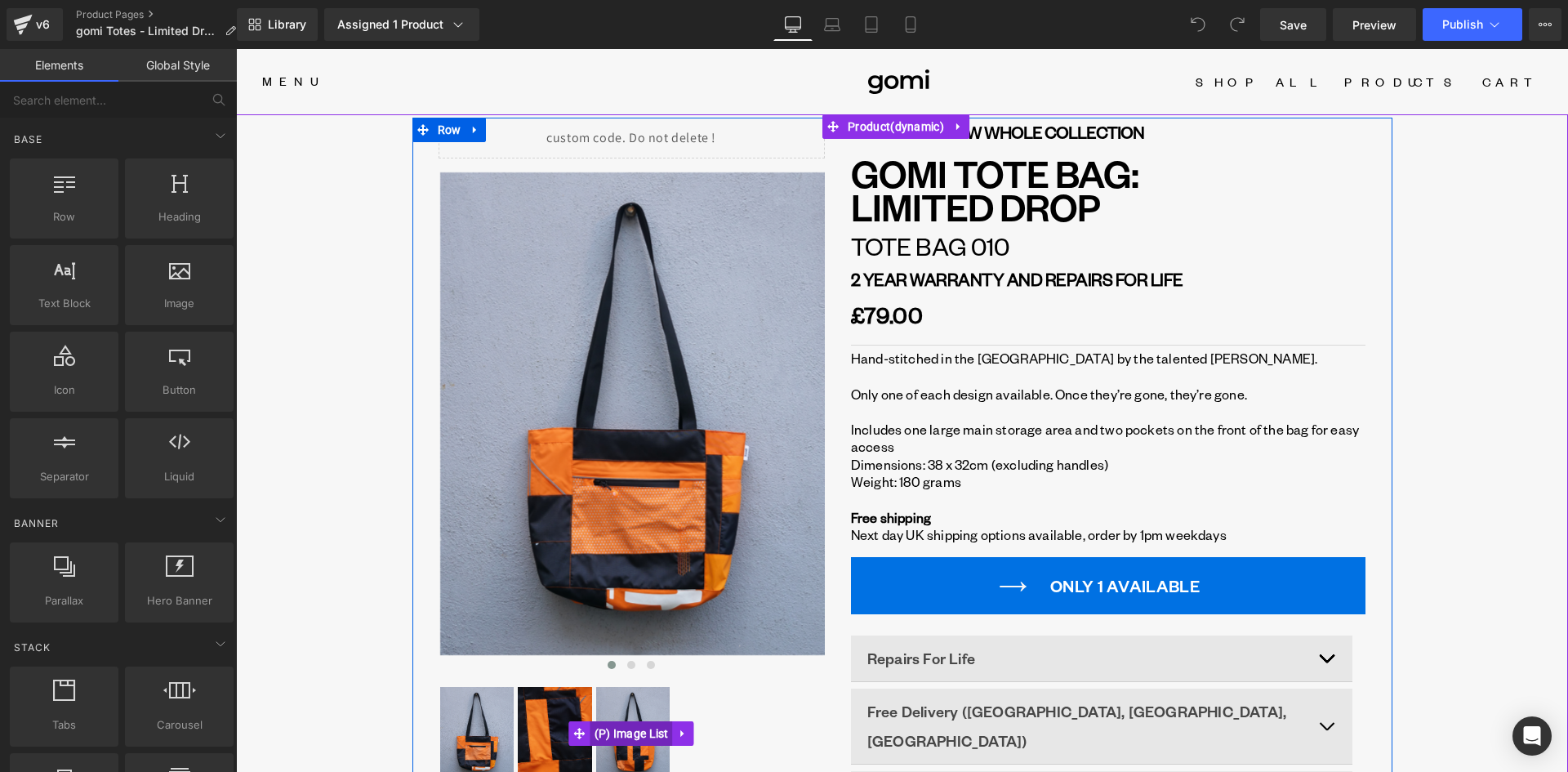
click at [620, 729] on span "(P) Image List" at bounding box center [631, 733] width 82 height 25
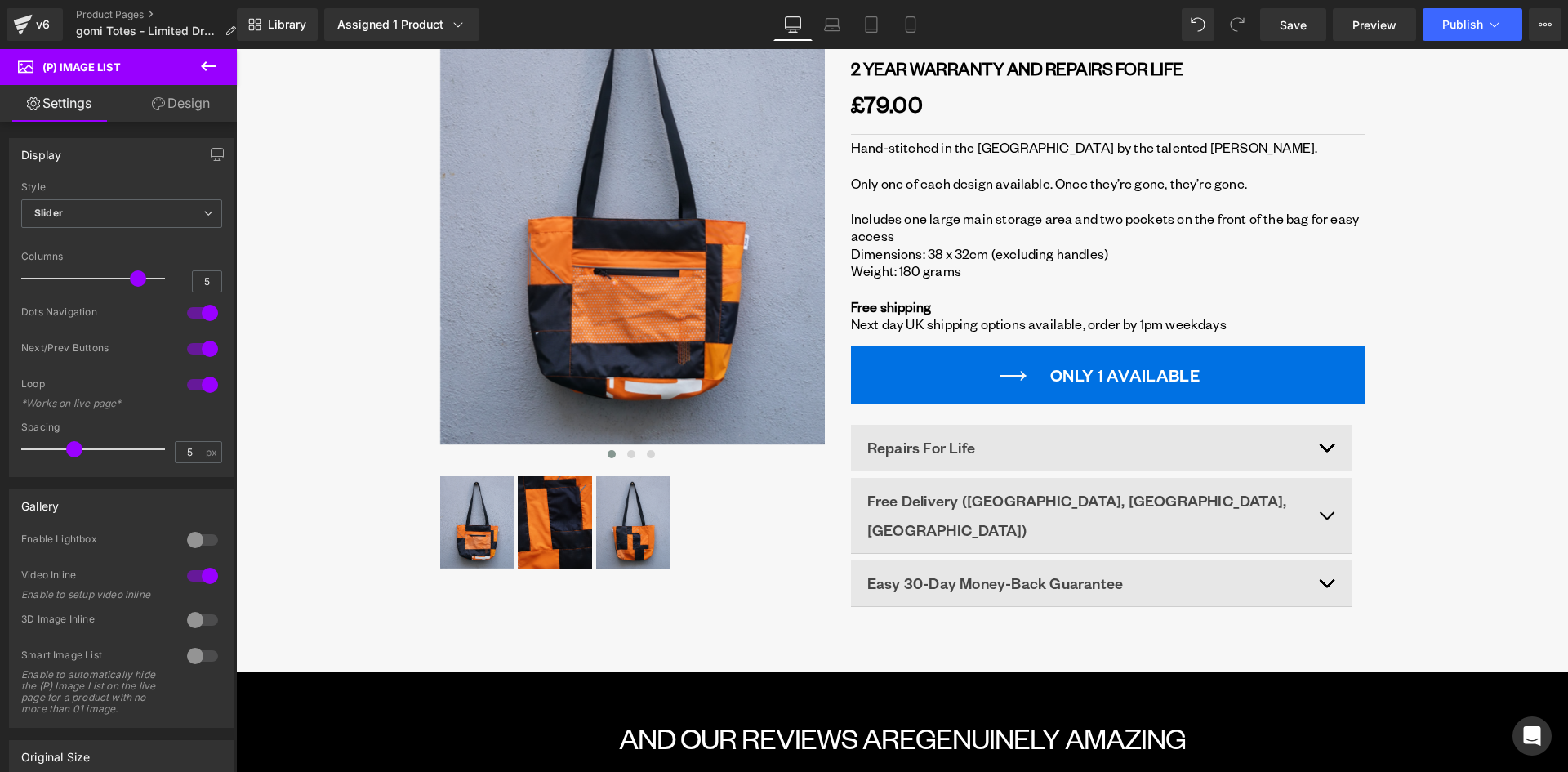
scroll to position [245, 0]
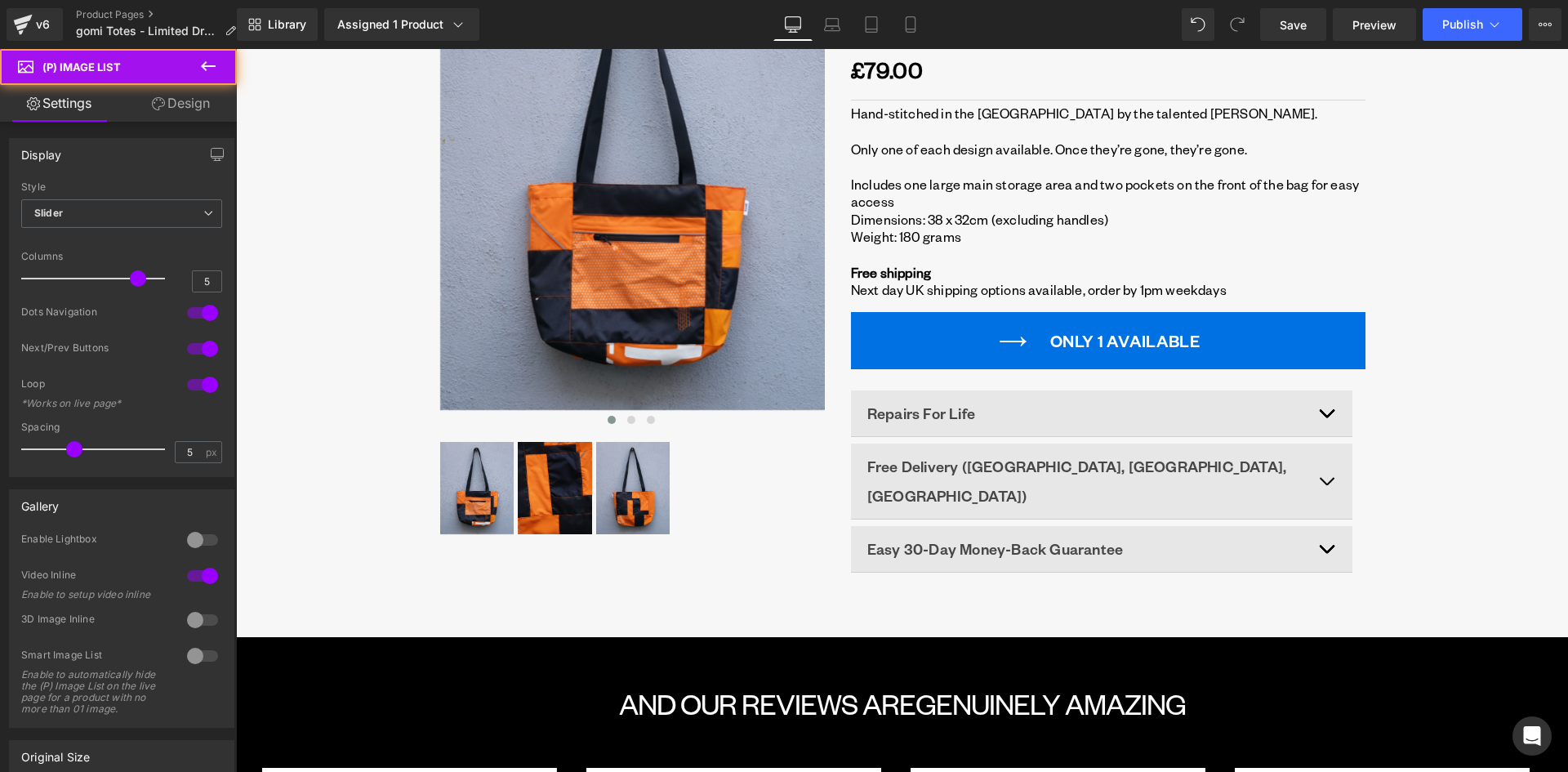
click at [631, 482] on div "‹ › (P) Image List" at bounding box center [630, 487] width 386 height 96
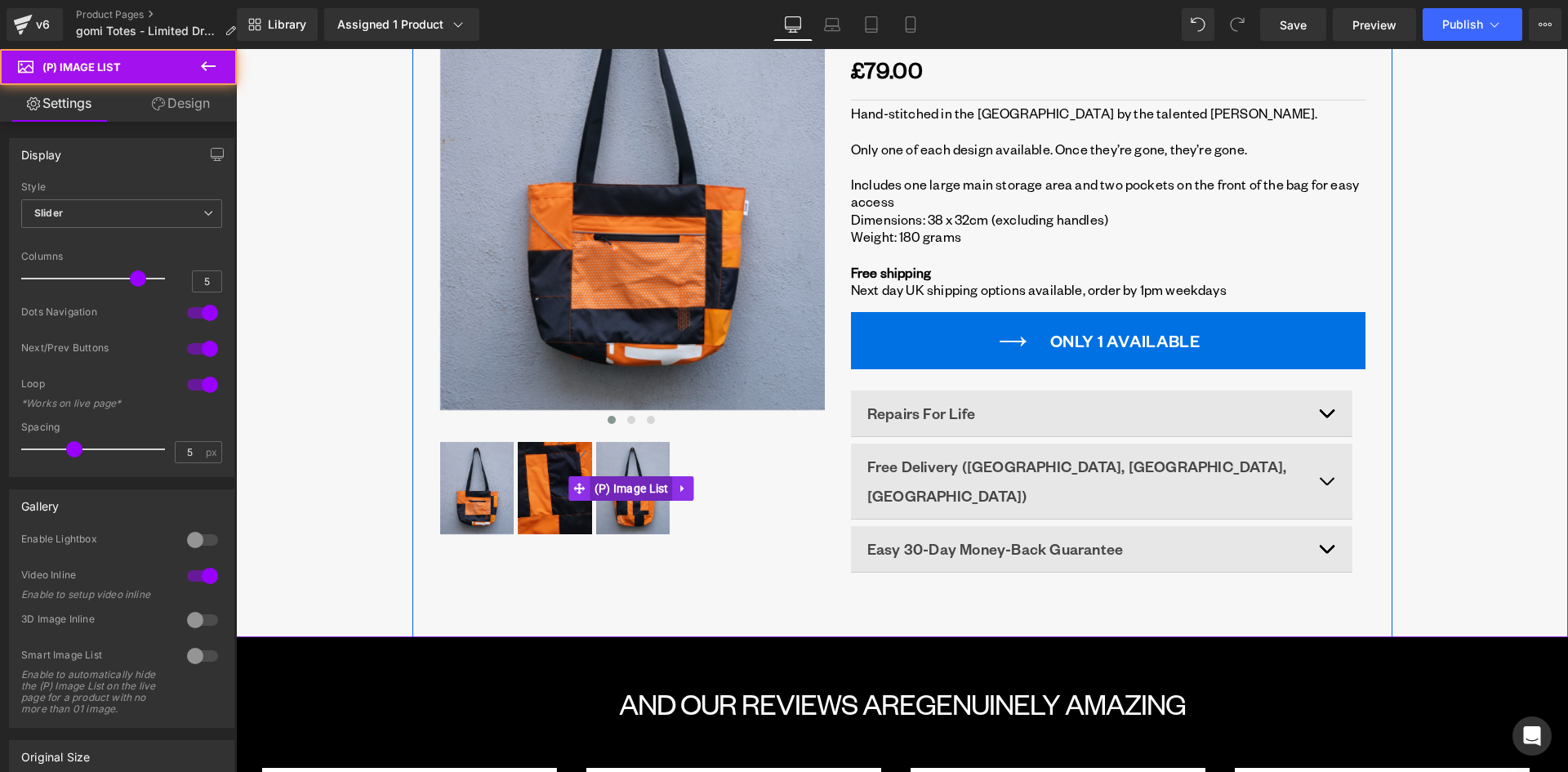
click at [631, 487] on span "(P) Image List" at bounding box center [631, 488] width 82 height 25
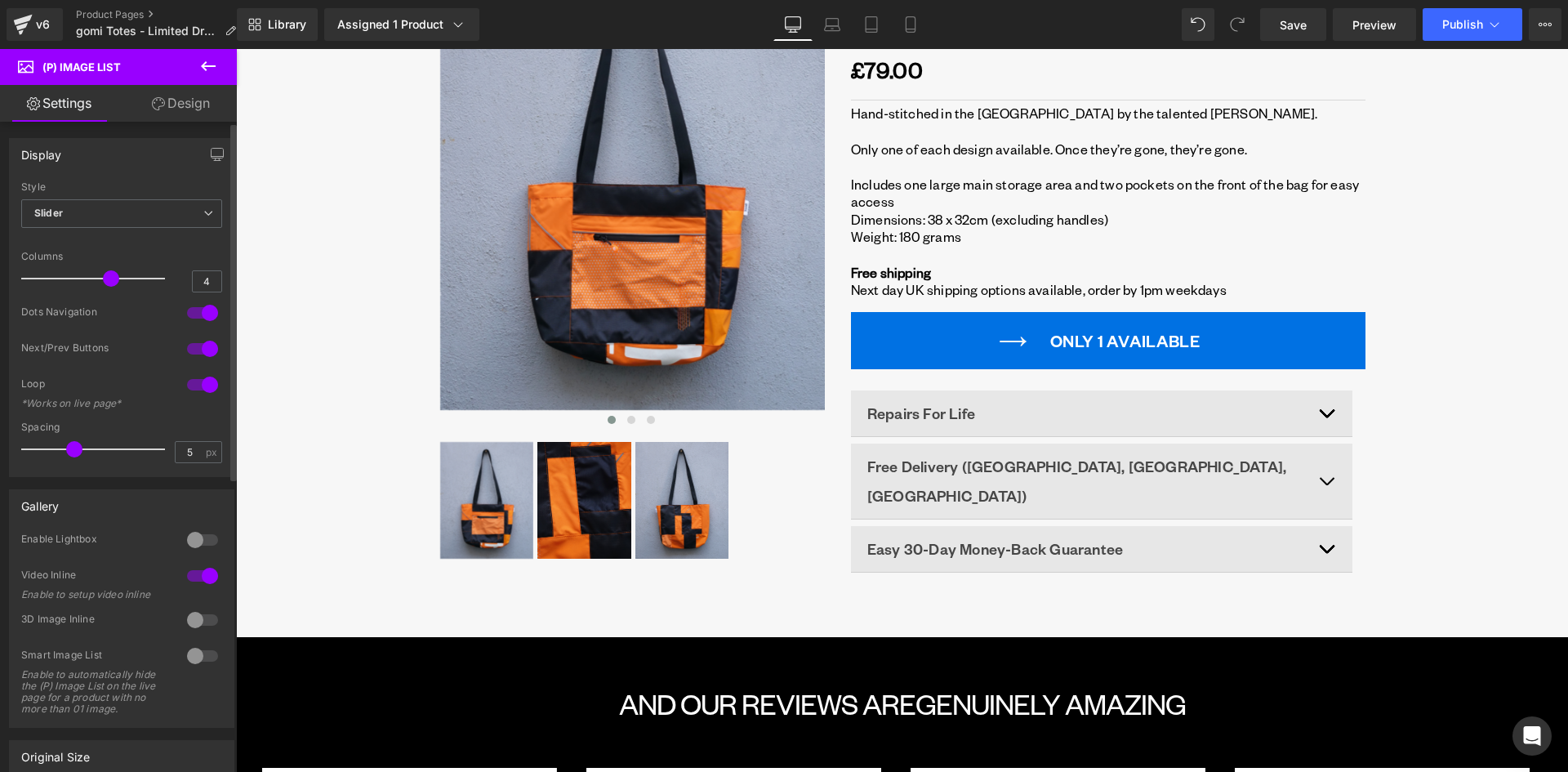
type input "3"
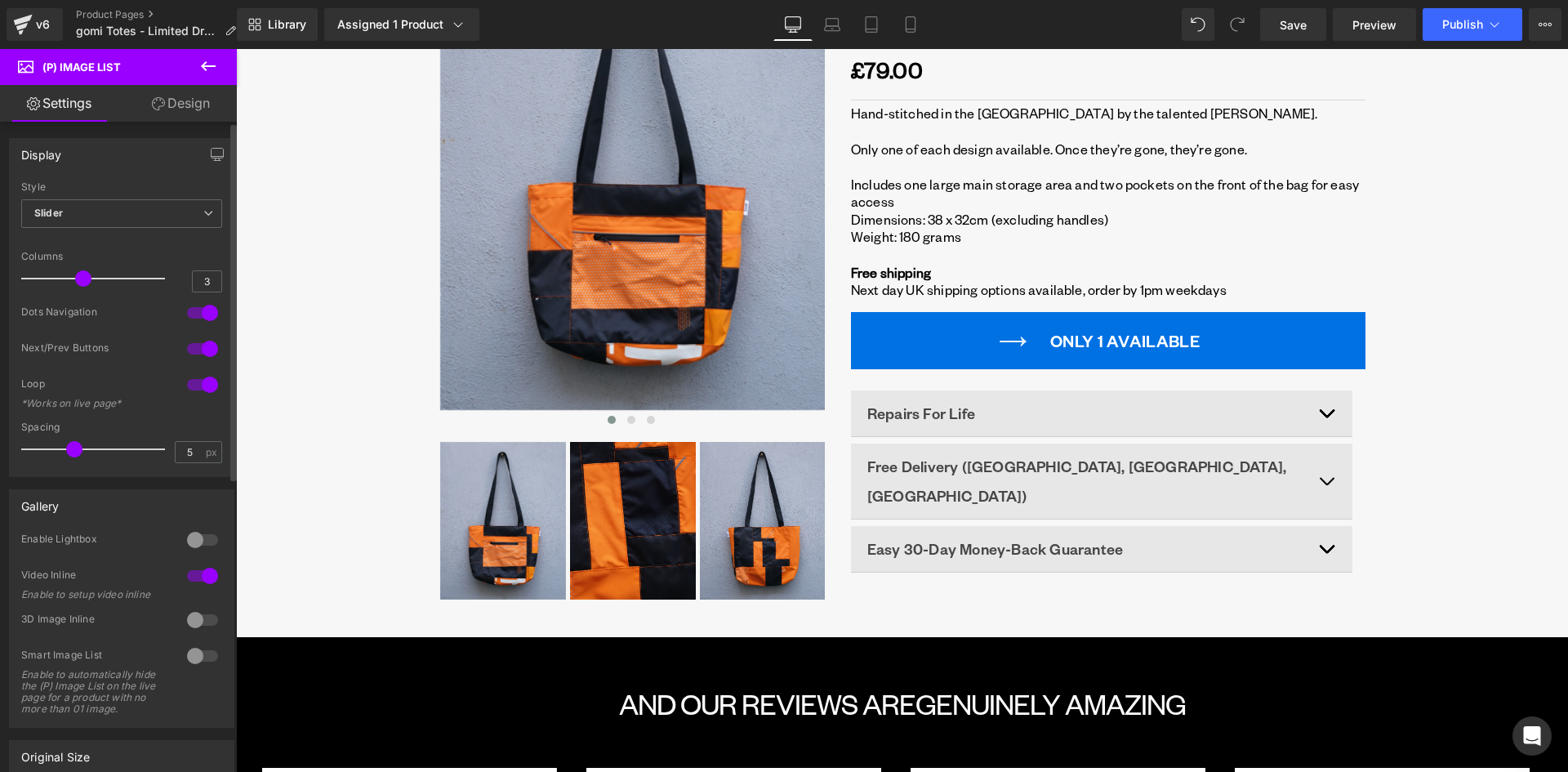
drag, startPoint x: 130, startPoint y: 277, endPoint x: 90, endPoint y: 285, distance: 40.8
click at [82, 281] on span at bounding box center [82, 278] width 16 height 16
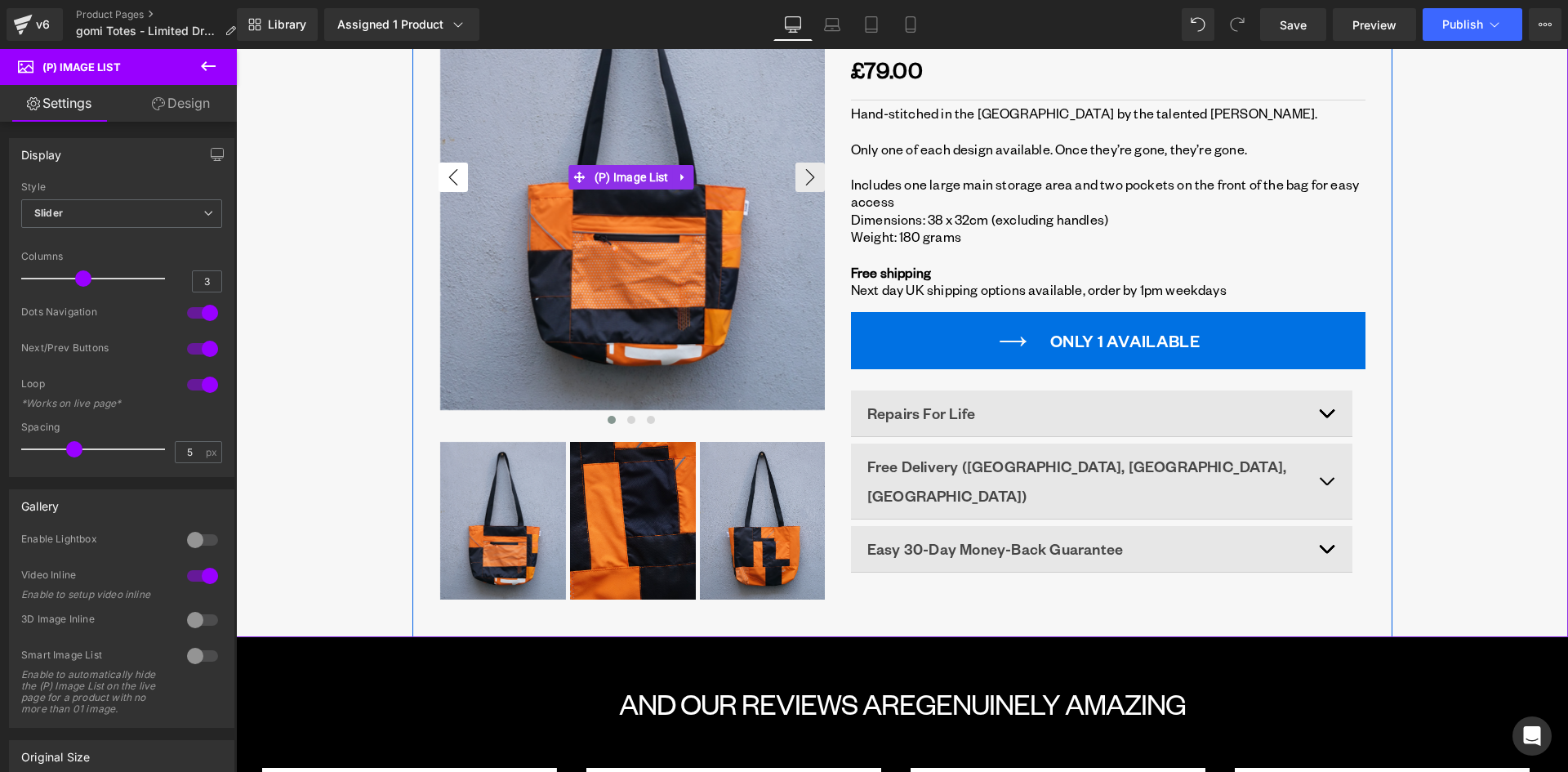
click at [453, 179] on button "‹" at bounding box center [452, 176] width 29 height 29
click at [786, 172] on img at bounding box center [632, 168] width 386 height 483
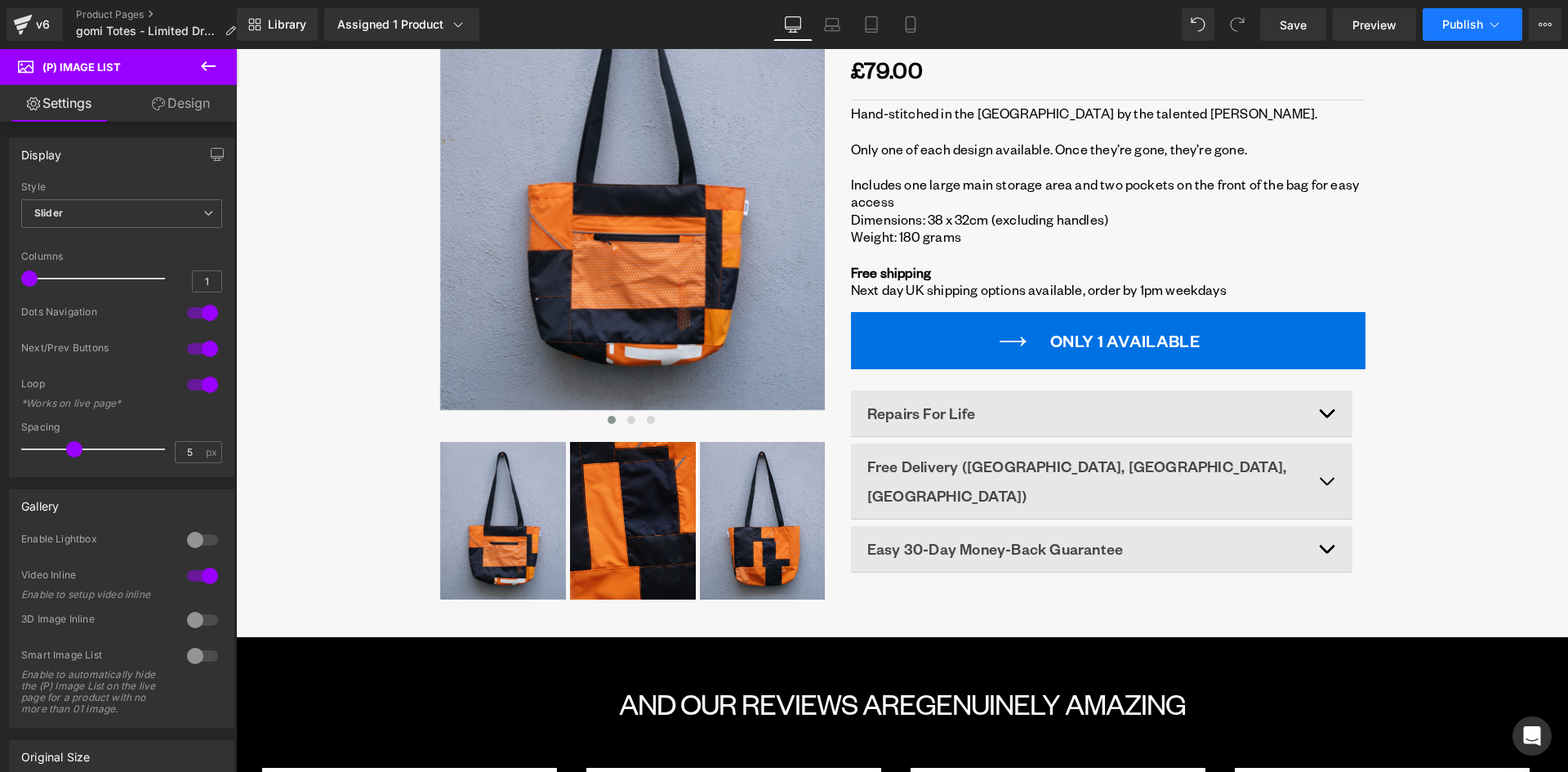
click at [1462, 18] on span "Publish" at bounding box center [1462, 25] width 41 height 13
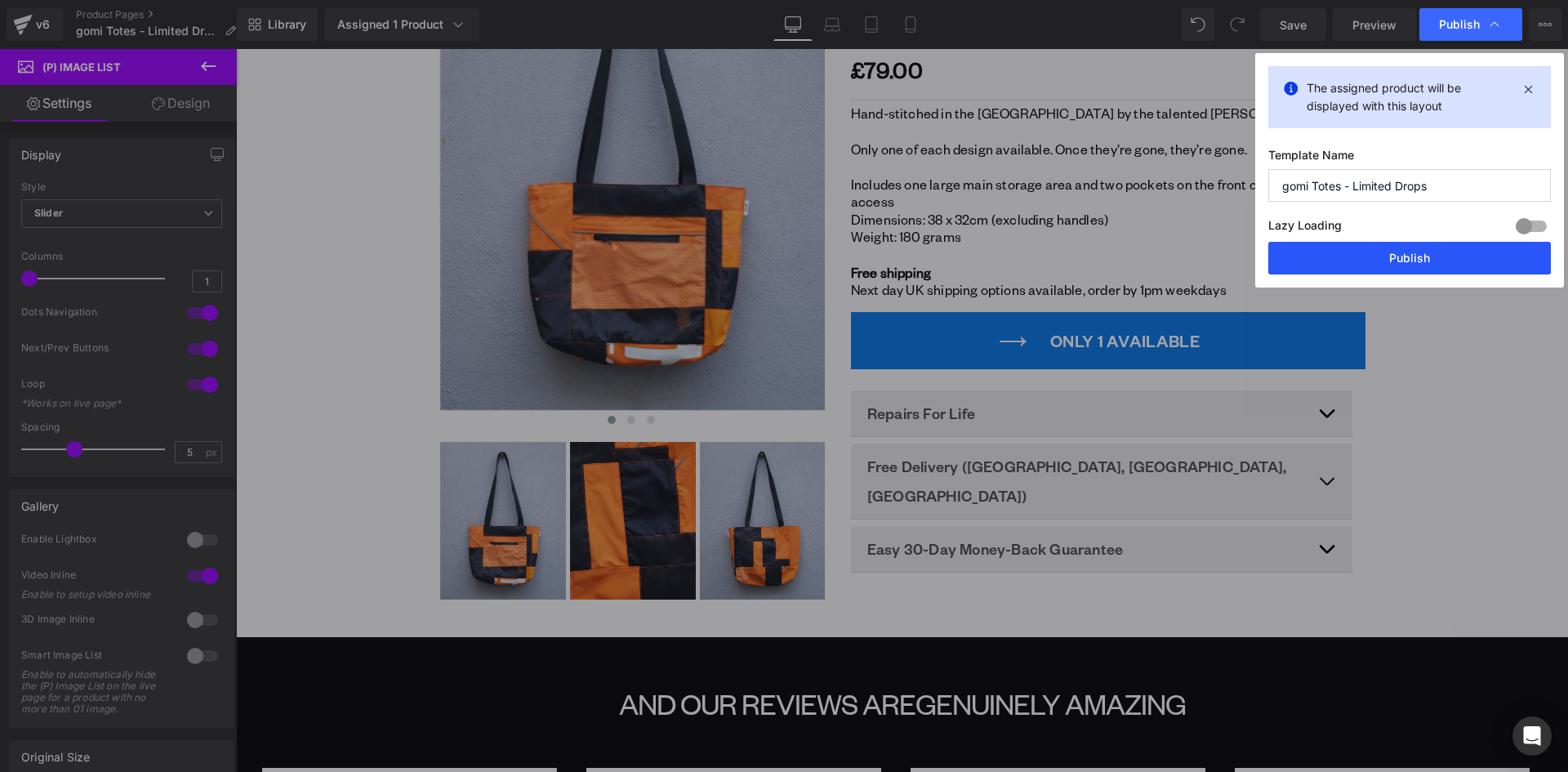
click at [1362, 254] on button "Publish" at bounding box center [1409, 258] width 283 height 32
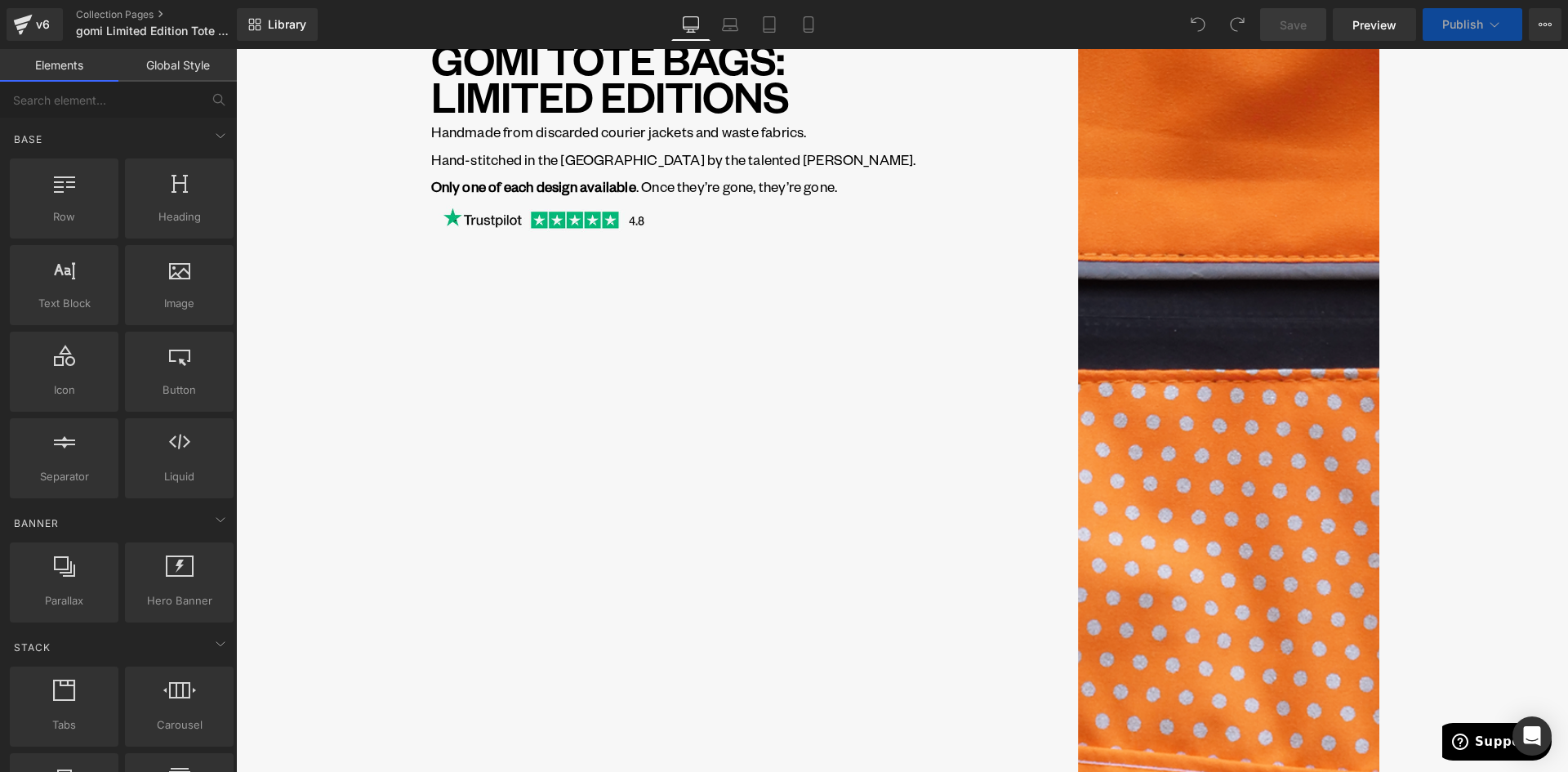
scroll to position [326, 0]
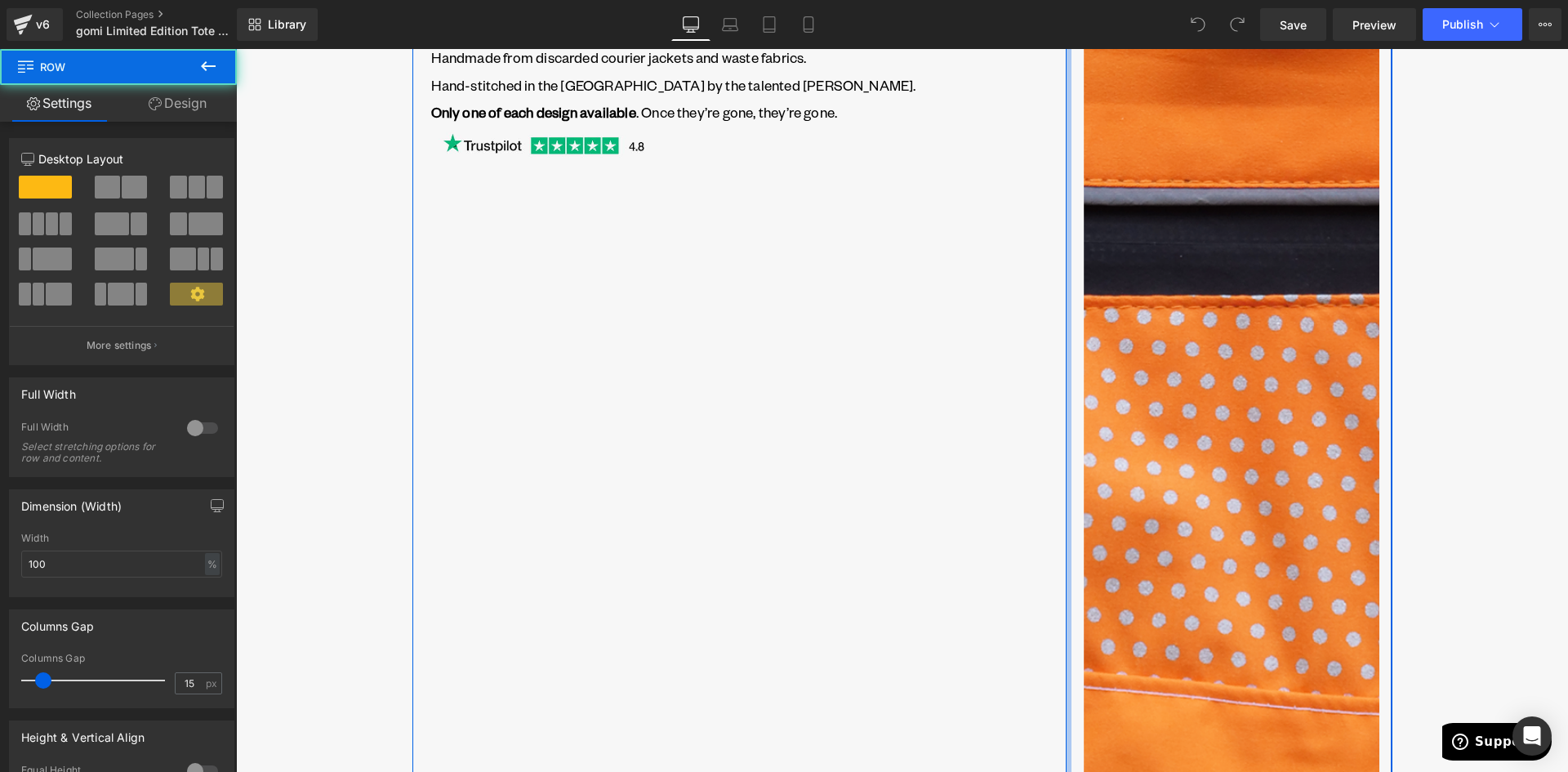
click at [1067, 322] on div "Image Image Image ‹ › [GEOGRAPHIC_DATA]" at bounding box center [1229, 578] width 326 height 1225
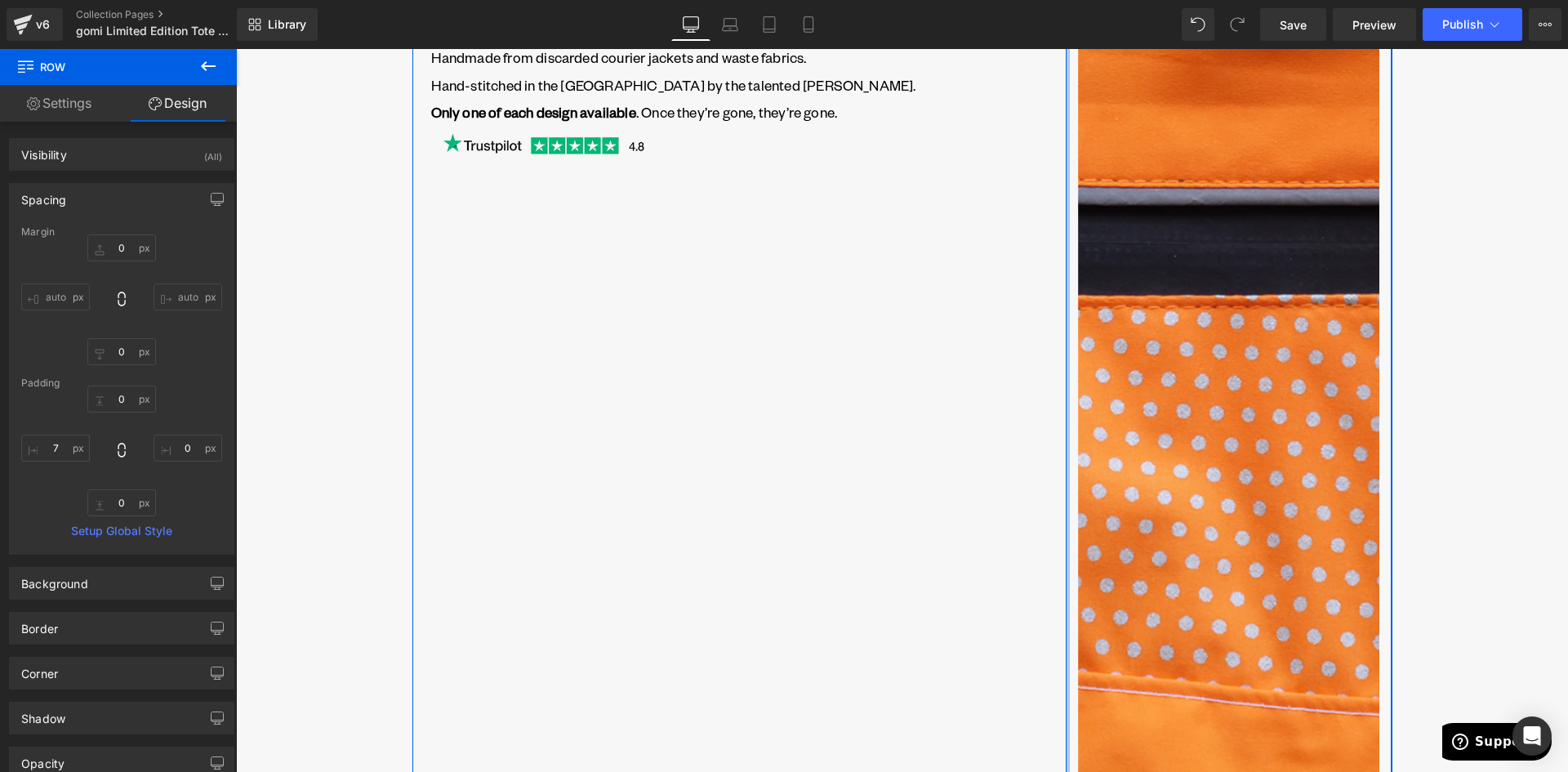
drag, startPoint x: 1063, startPoint y: 321, endPoint x: 1046, endPoint y: 320, distance: 17.0
click at [1046, 320] on div "GOMI TOTE BAGS: LIMITED EDITIONS Heading Handmade from discarded courier jacket…" at bounding box center [902, 581] width 979 height 1233
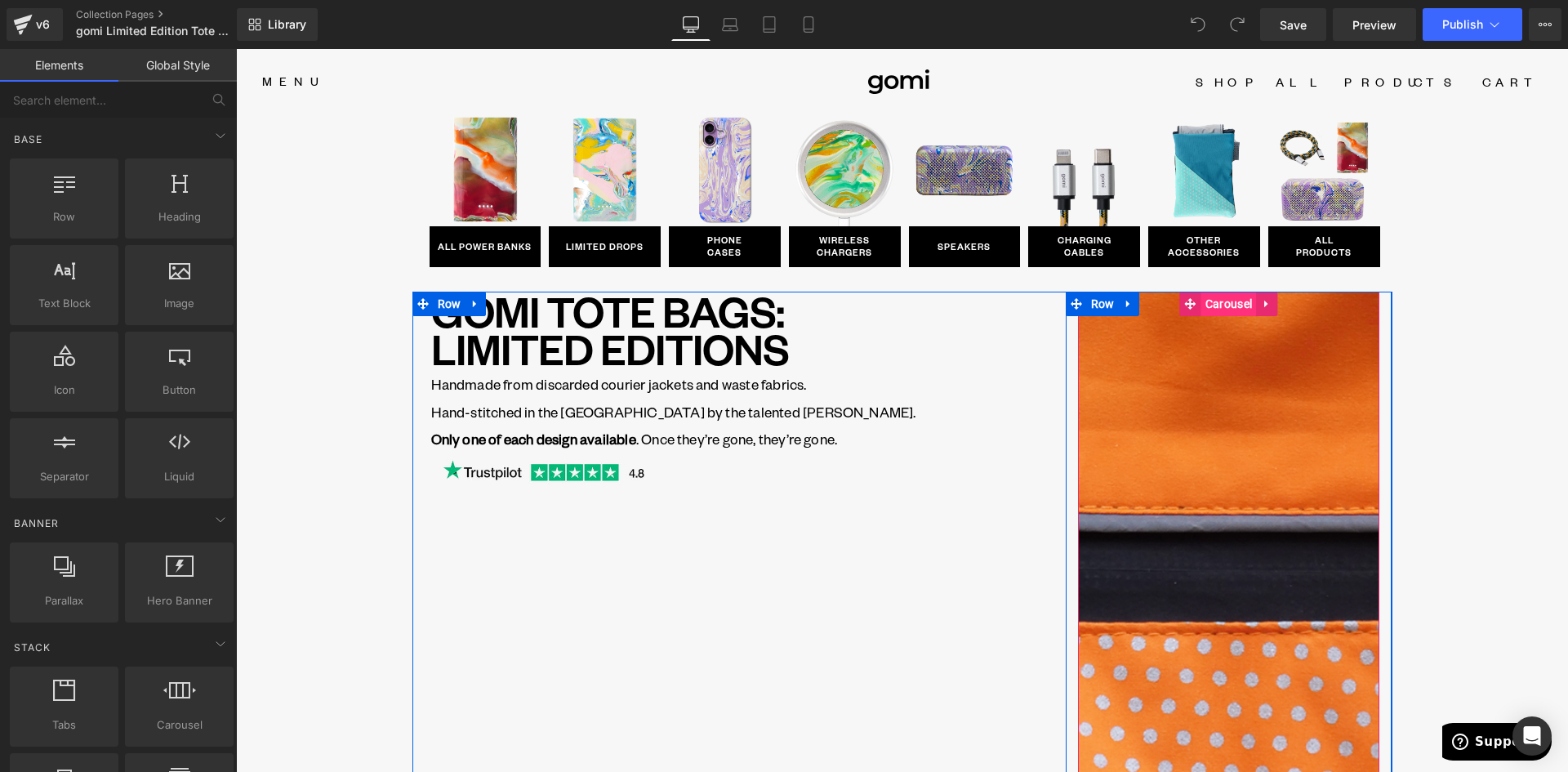
click at [1221, 302] on span "Carousel" at bounding box center [1229, 303] width 55 height 25
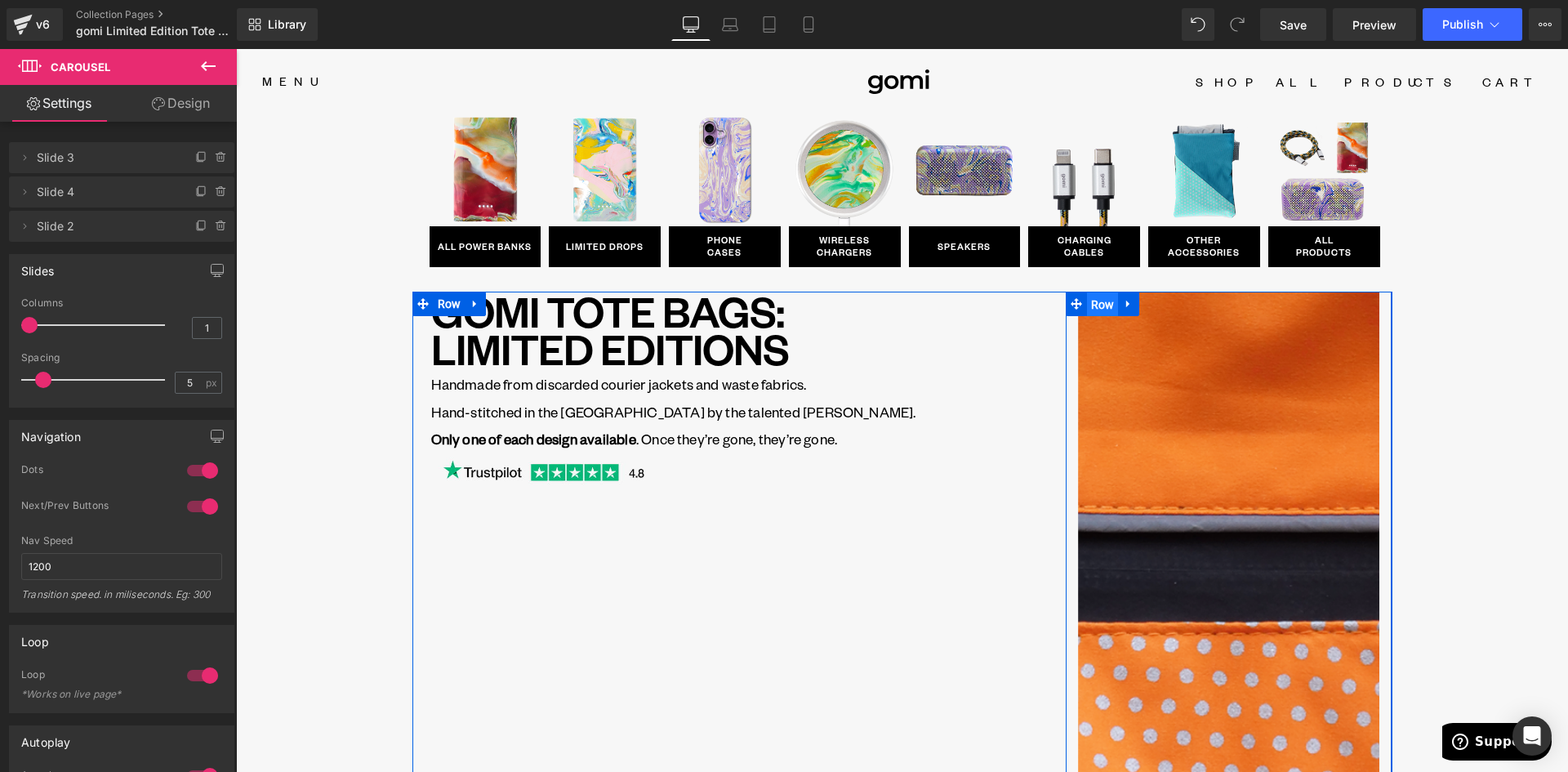
click at [1095, 308] on span "Row" at bounding box center [1103, 304] width 32 height 25
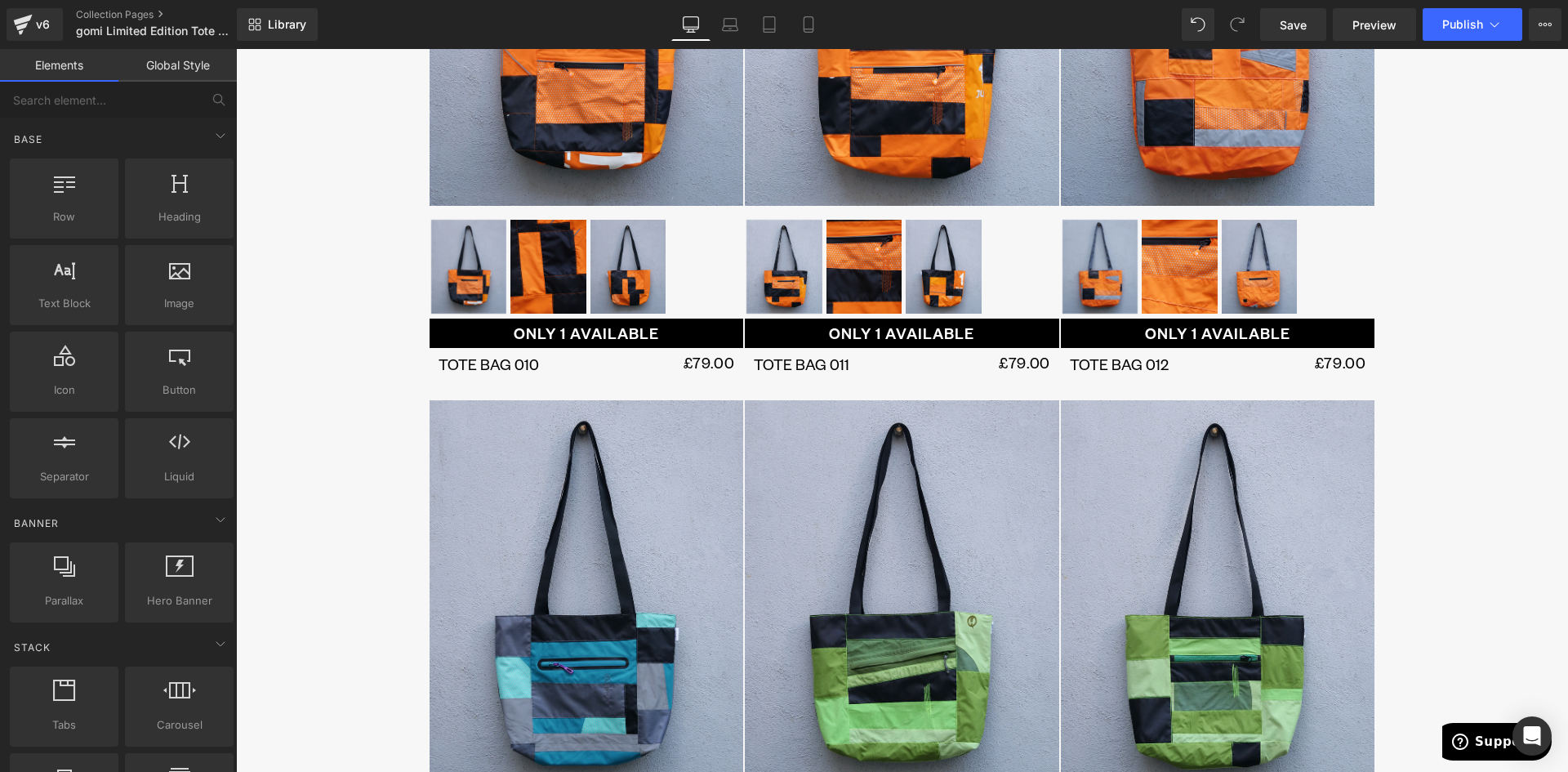
scroll to position [1716, 0]
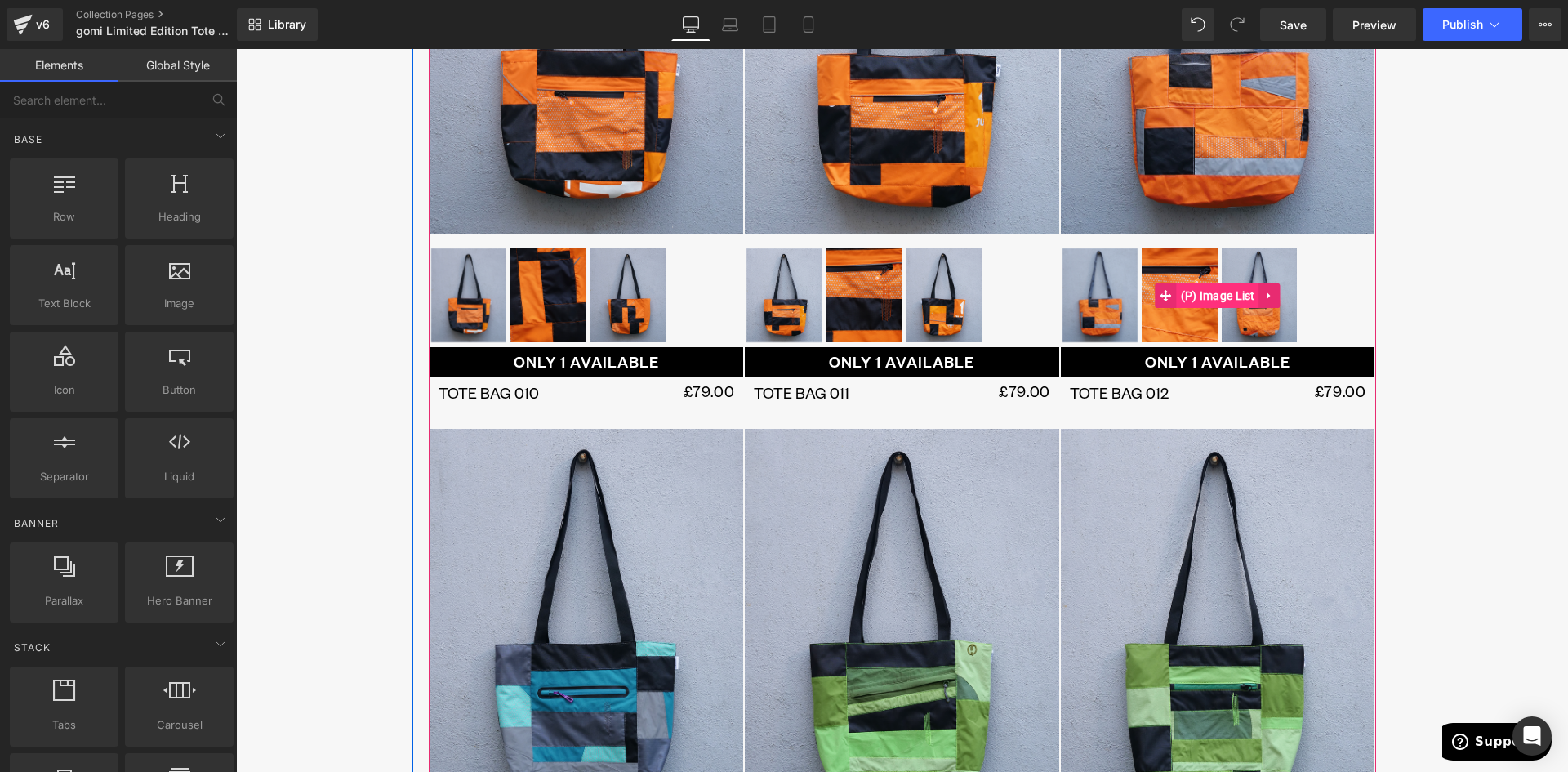
drag, startPoint x: 1180, startPoint y: 284, endPoint x: 1186, endPoint y: 295, distance: 12.5
click at [1180, 284] on span "(P) Image List" at bounding box center [1217, 296] width 82 height 25
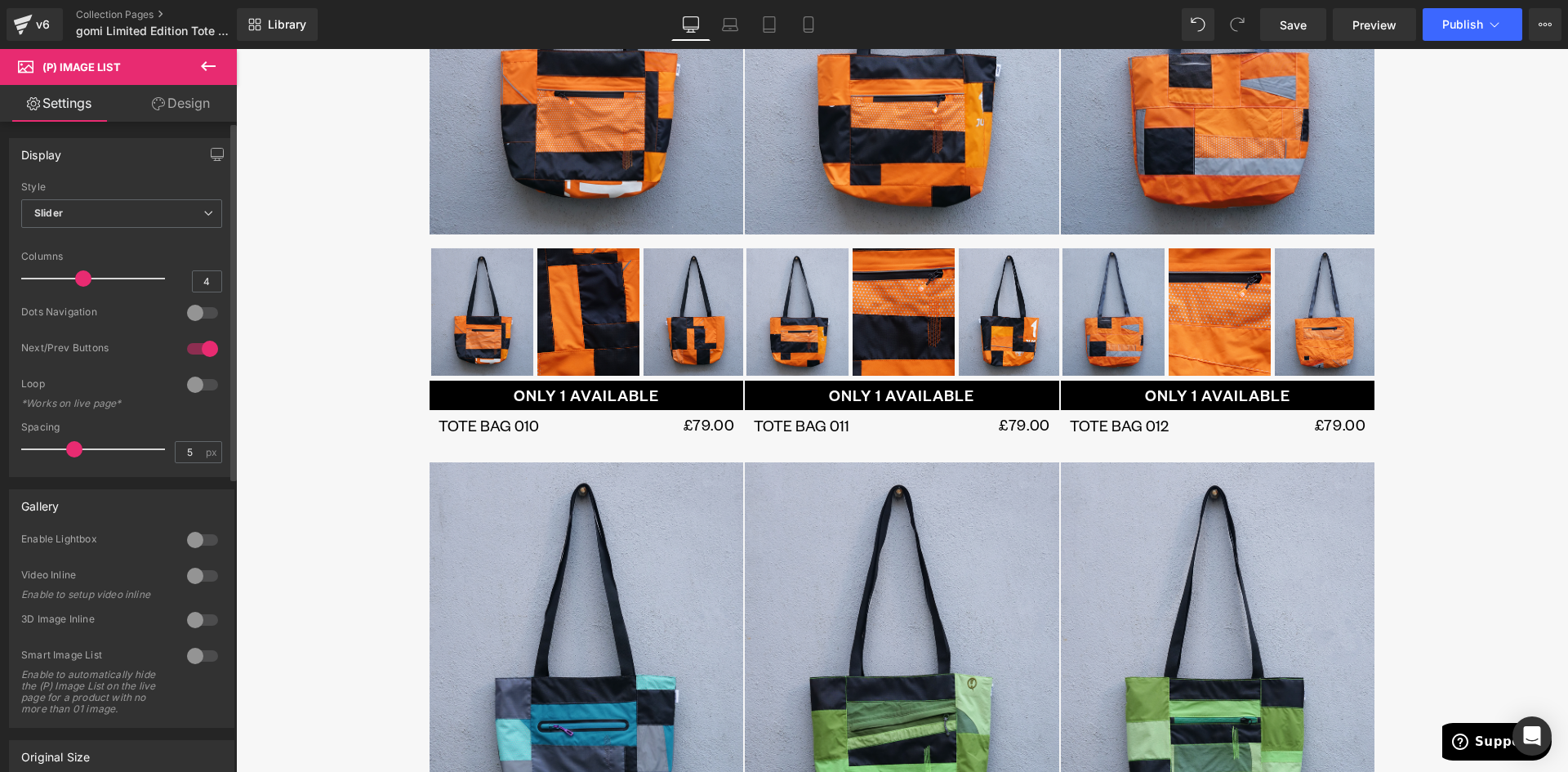
drag, startPoint x: 99, startPoint y: 278, endPoint x: 85, endPoint y: 280, distance: 14.1
click at [85, 280] on span at bounding box center [82, 278] width 16 height 16
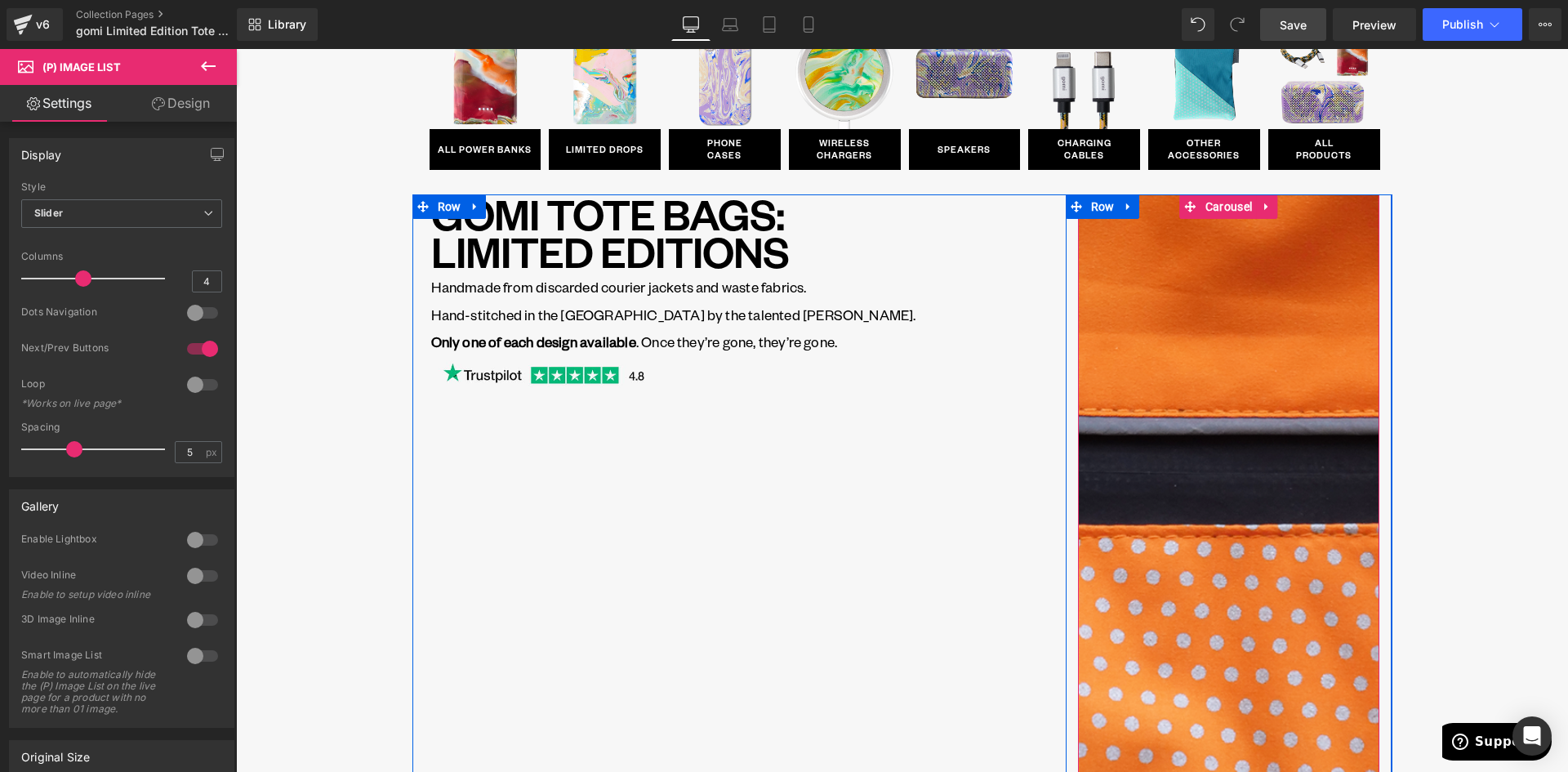
scroll to position [0, 0]
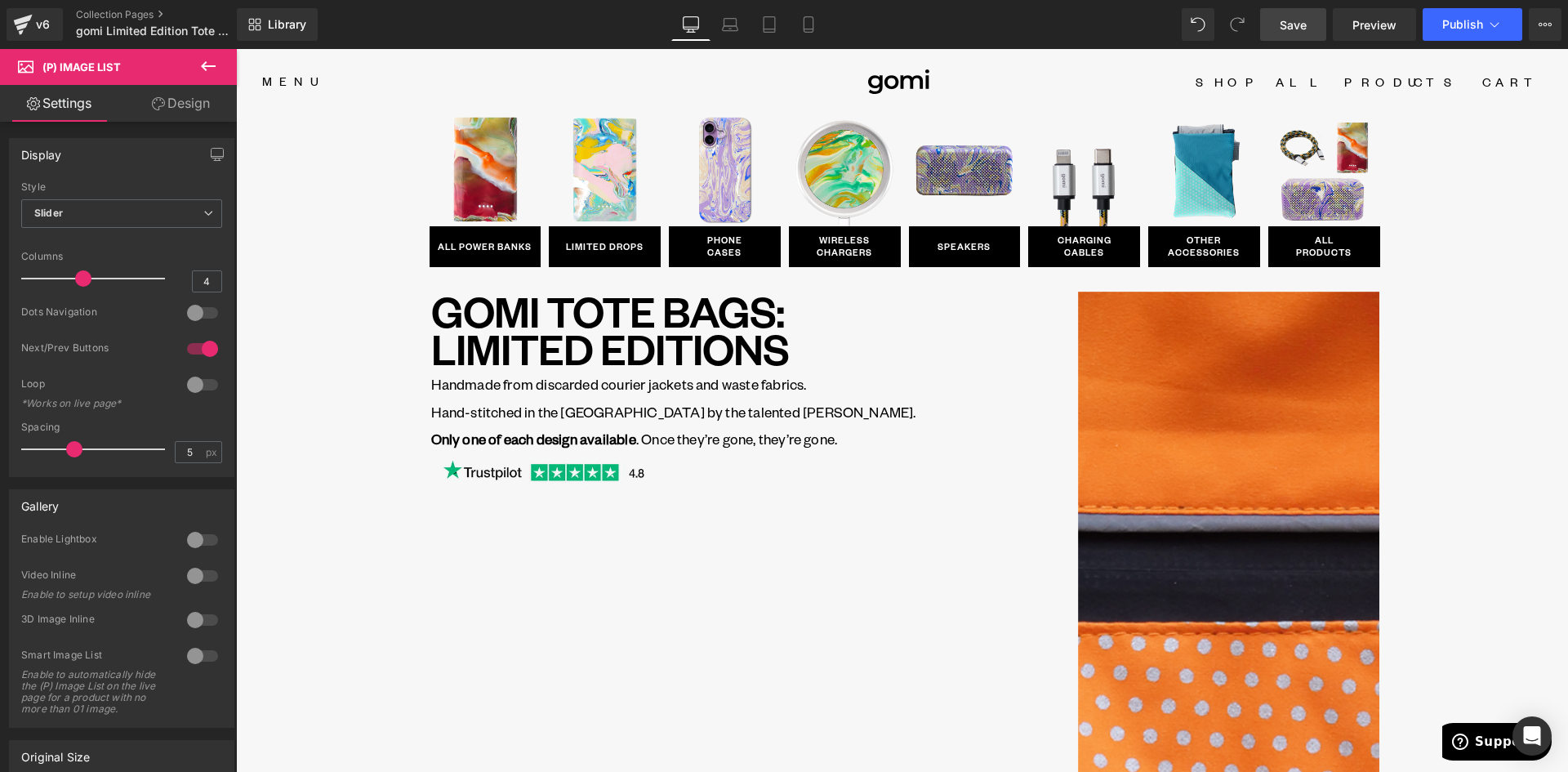
click at [1296, 20] on span "Save" at bounding box center [1293, 25] width 27 height 17
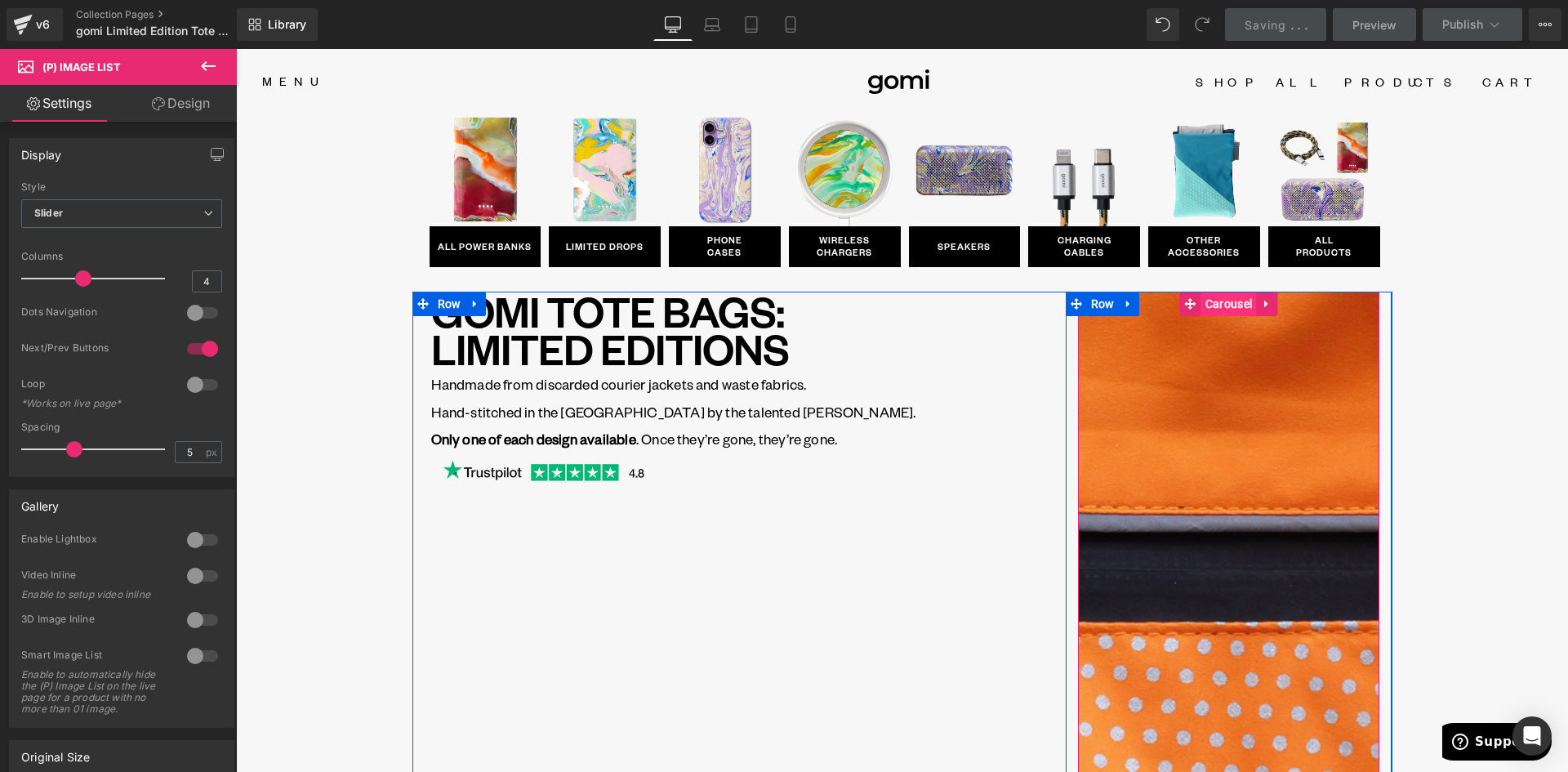
click at [1227, 305] on span "Carousel" at bounding box center [1229, 303] width 55 height 25
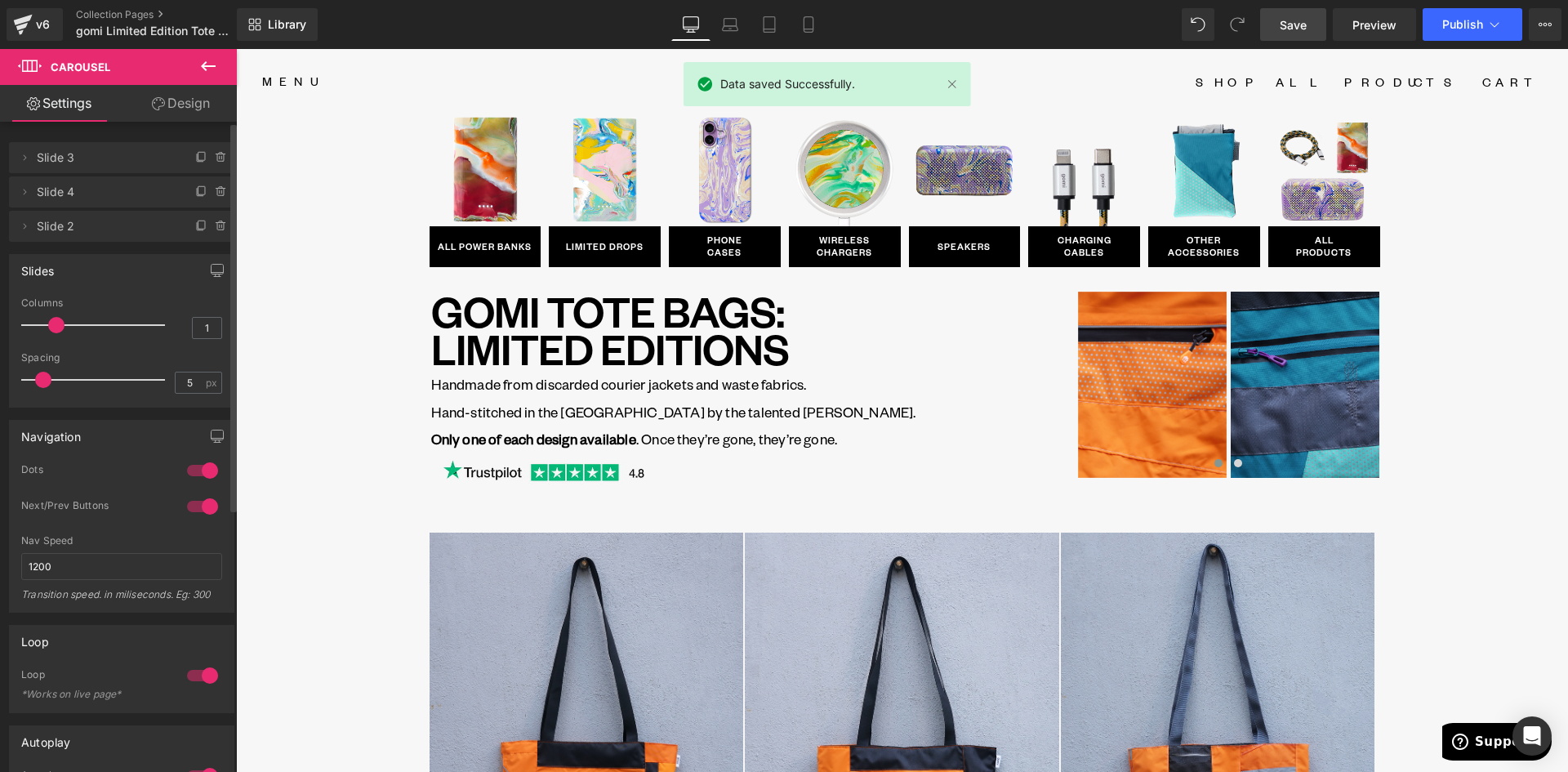
drag, startPoint x: 32, startPoint y: 326, endPoint x: 49, endPoint y: 330, distance: 17.5
click at [49, 330] on span at bounding box center [56, 324] width 16 height 16
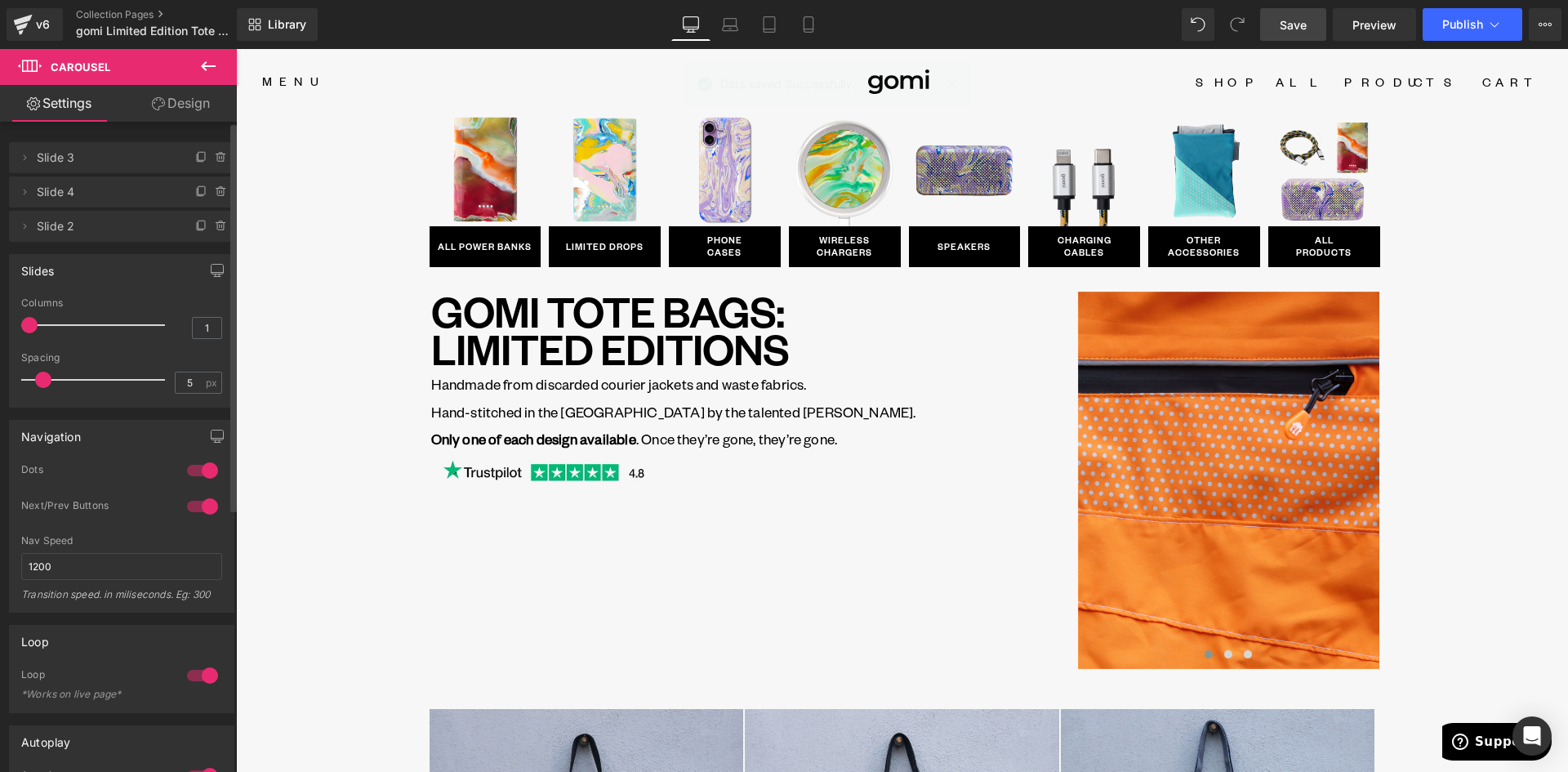
drag, startPoint x: 50, startPoint y: 326, endPoint x: 27, endPoint y: 325, distance: 23.0
click at [27, 325] on span at bounding box center [28, 324] width 16 height 16
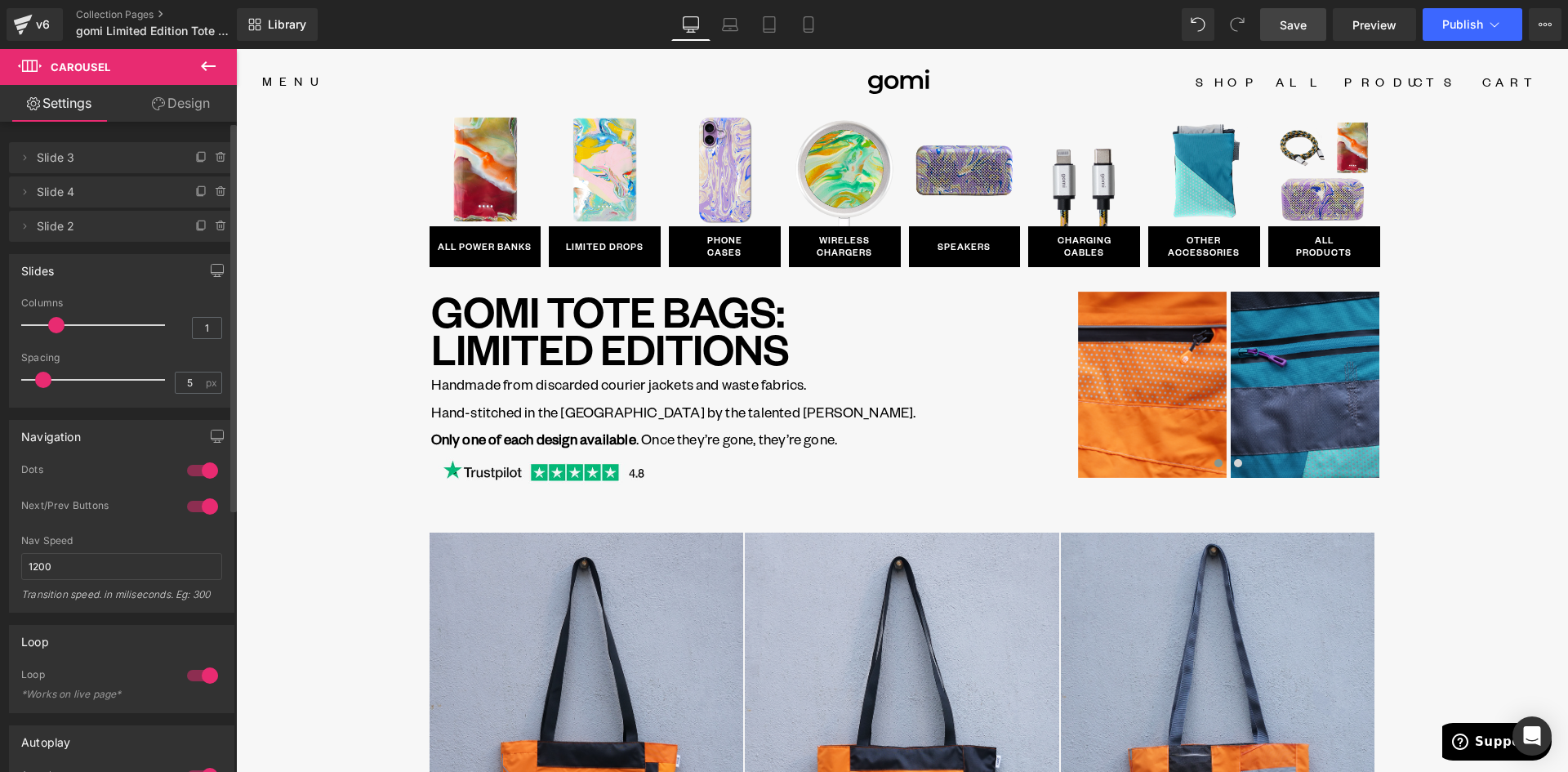
drag, startPoint x: 28, startPoint y: 326, endPoint x: 44, endPoint y: 331, distance: 16.8
click at [44, 331] on div at bounding box center [97, 325] width 136 height 32
click at [720, 33] on link "Laptop" at bounding box center [729, 25] width 39 height 32
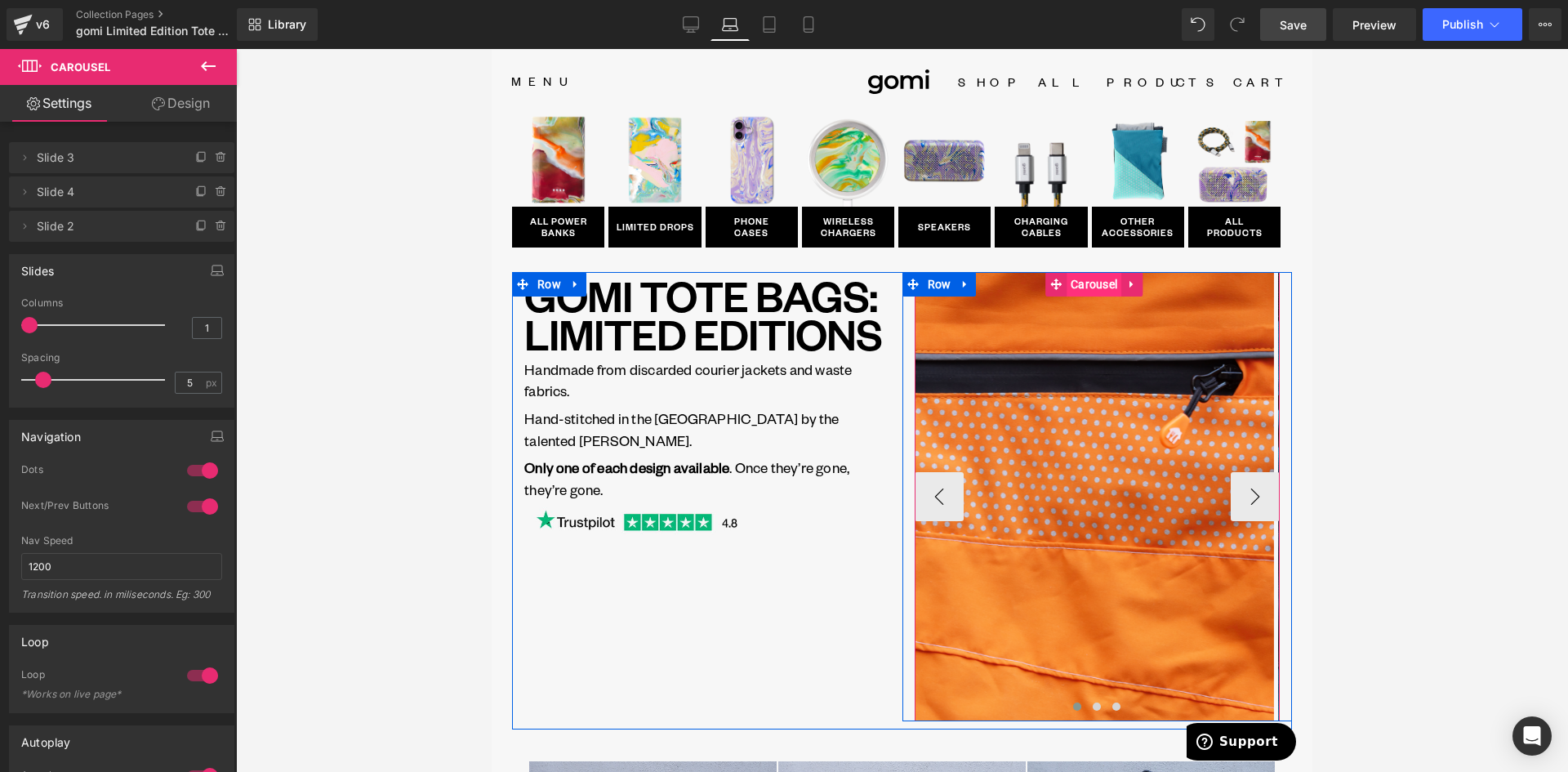
click at [1076, 285] on span "Carousel" at bounding box center [1094, 285] width 55 height 25
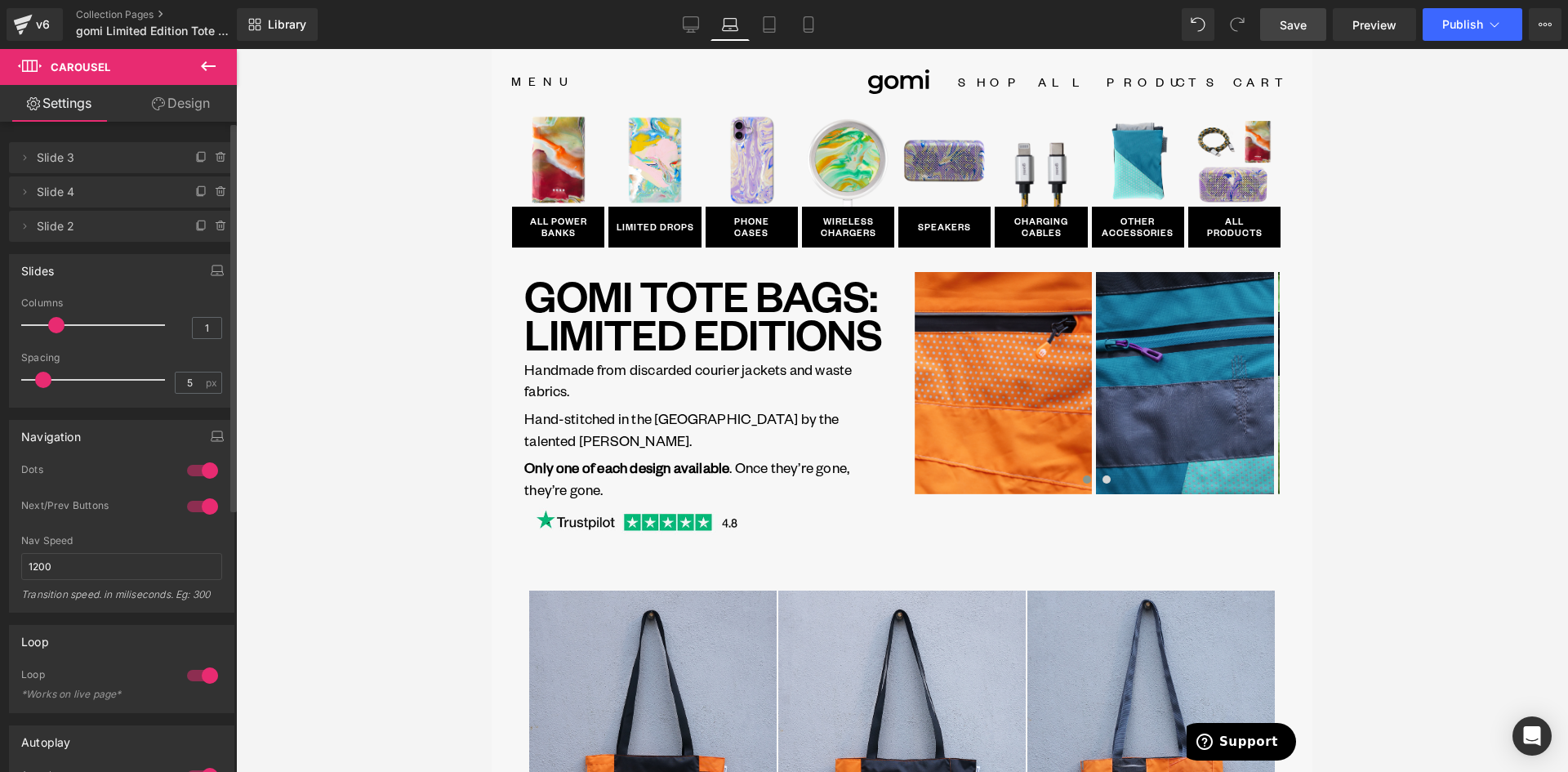
drag, startPoint x: 32, startPoint y: 323, endPoint x: 54, endPoint y: 327, distance: 22.4
click at [54, 327] on span at bounding box center [56, 324] width 16 height 16
click at [774, 27] on icon at bounding box center [769, 24] width 16 height 16
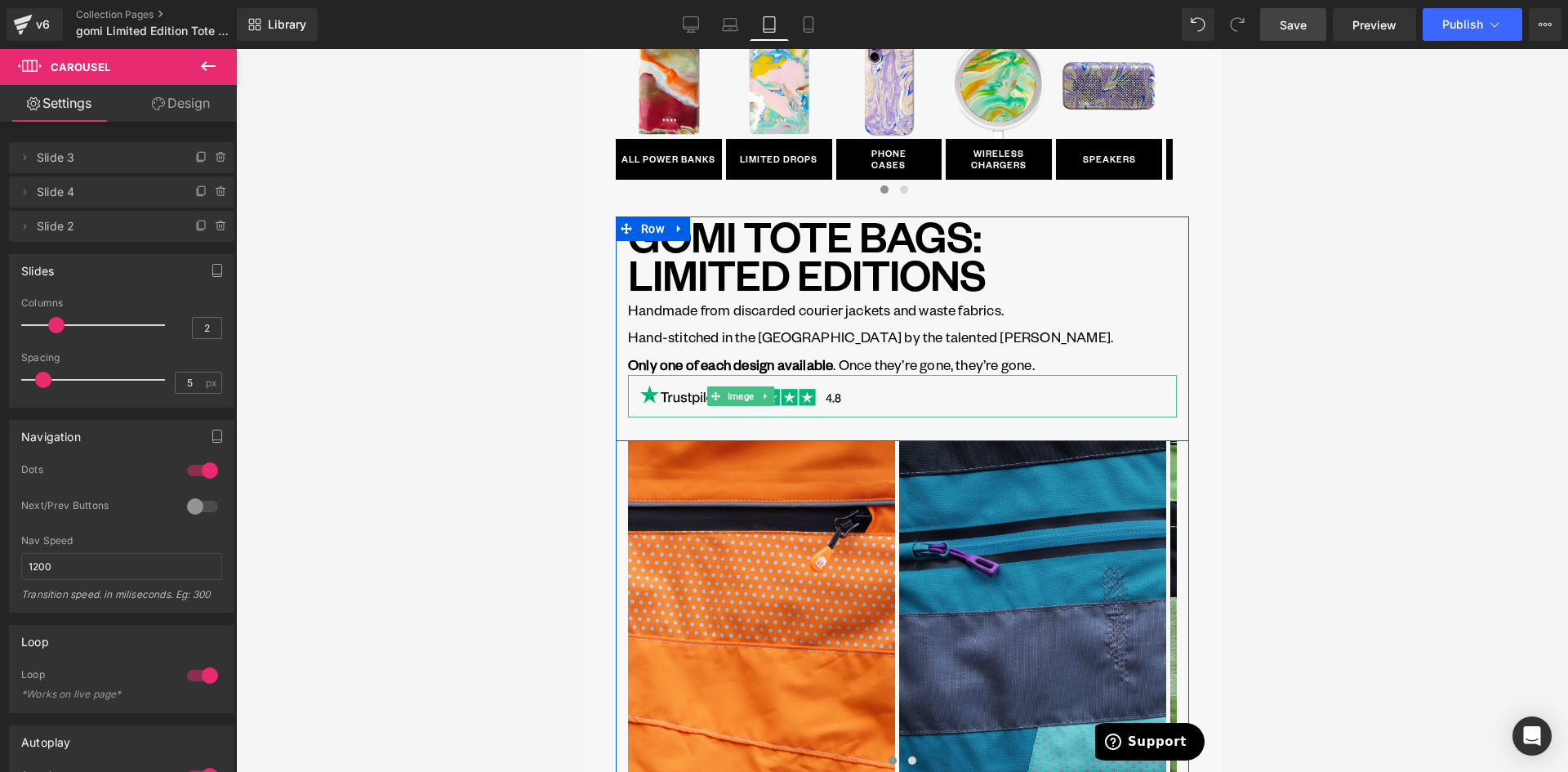
scroll to position [82, 0]
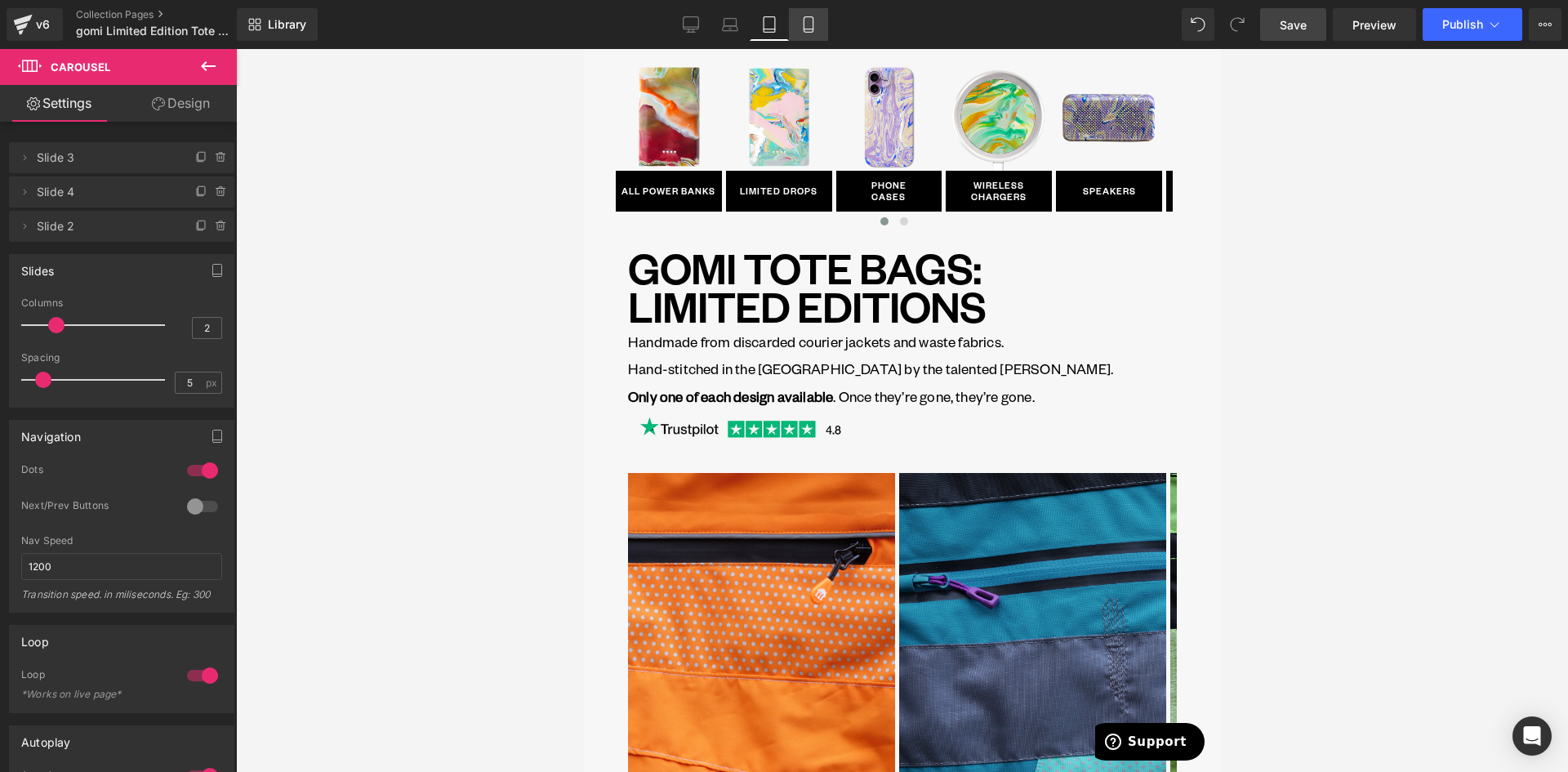
click at [807, 32] on icon at bounding box center [807, 25] width 9 height 15
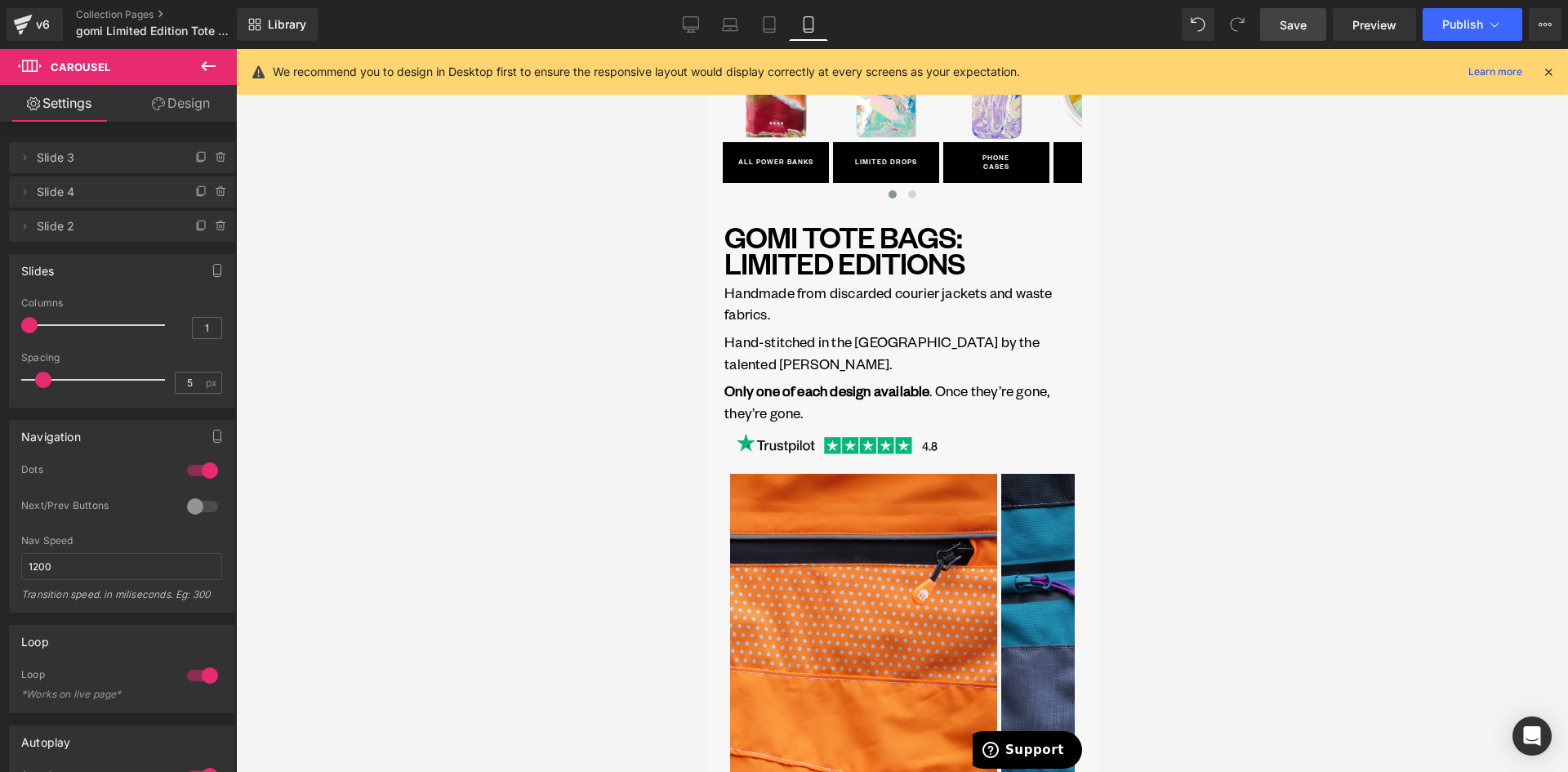
scroll to position [100, 0]
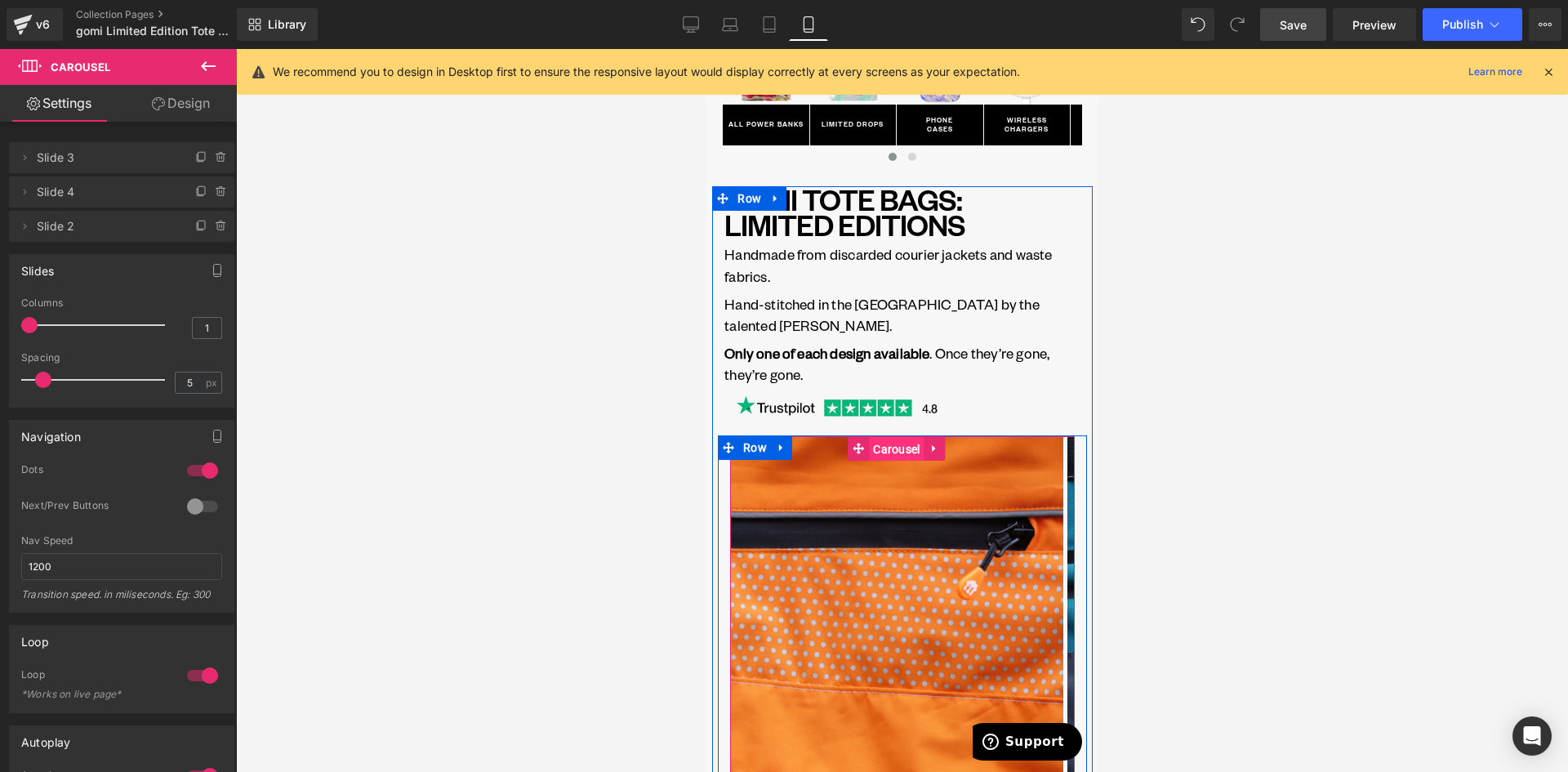
click at [901, 448] on span "Carousel" at bounding box center [895, 450] width 55 height 25
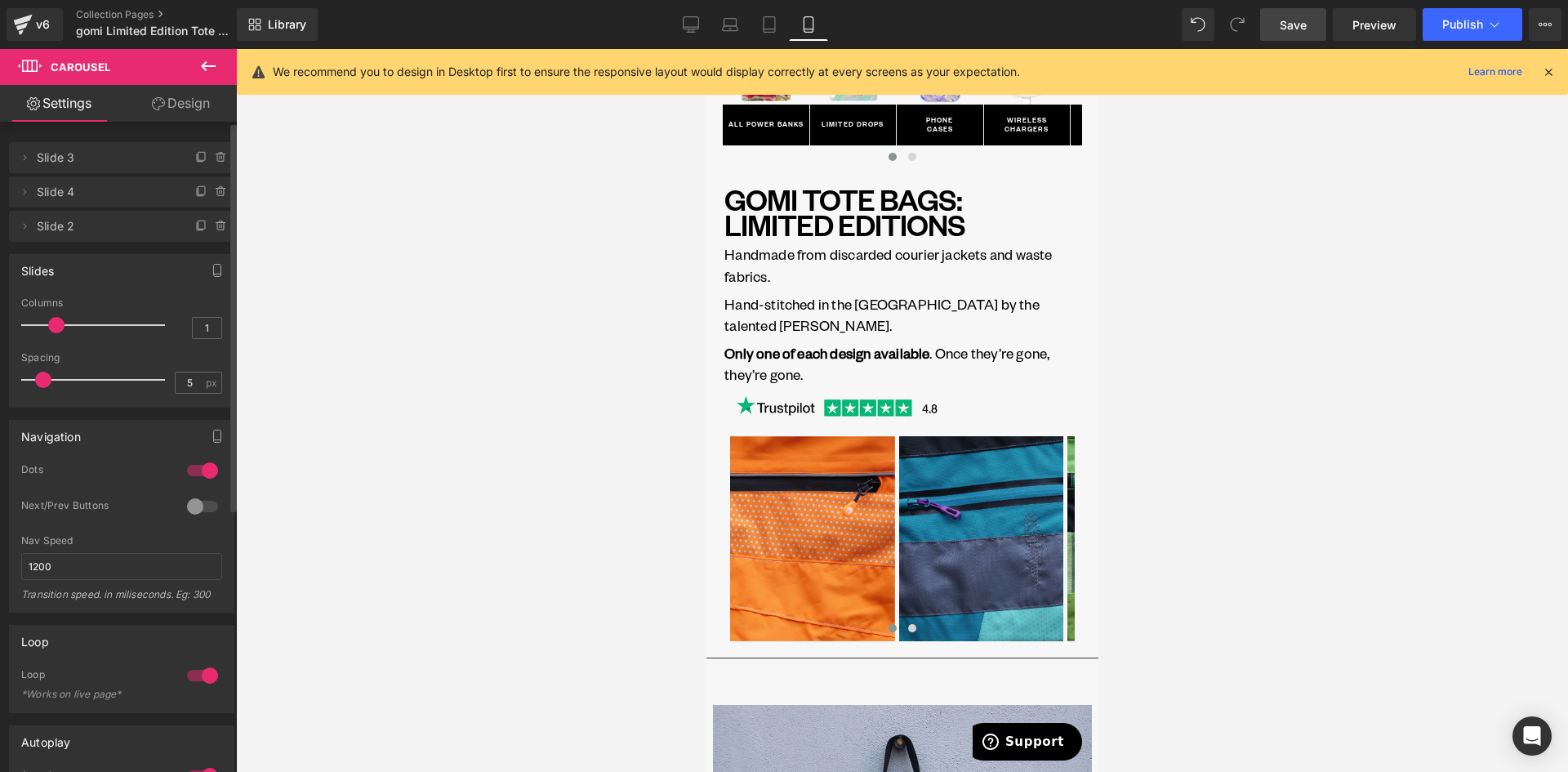
drag, startPoint x: 32, startPoint y: 327, endPoint x: 62, endPoint y: 330, distance: 30.1
click at [62, 330] on span at bounding box center [56, 324] width 16 height 16
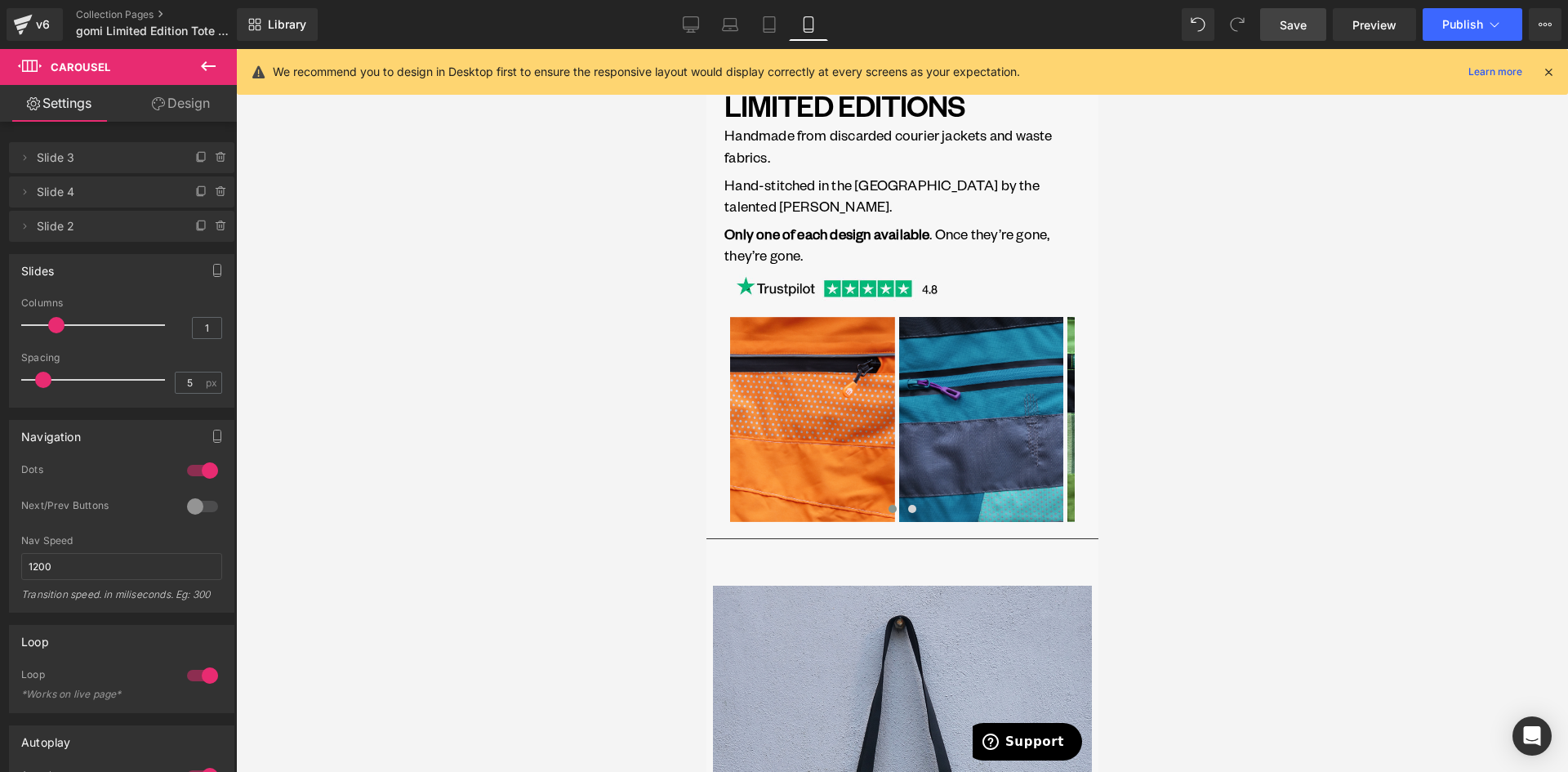
scroll to position [0, 0]
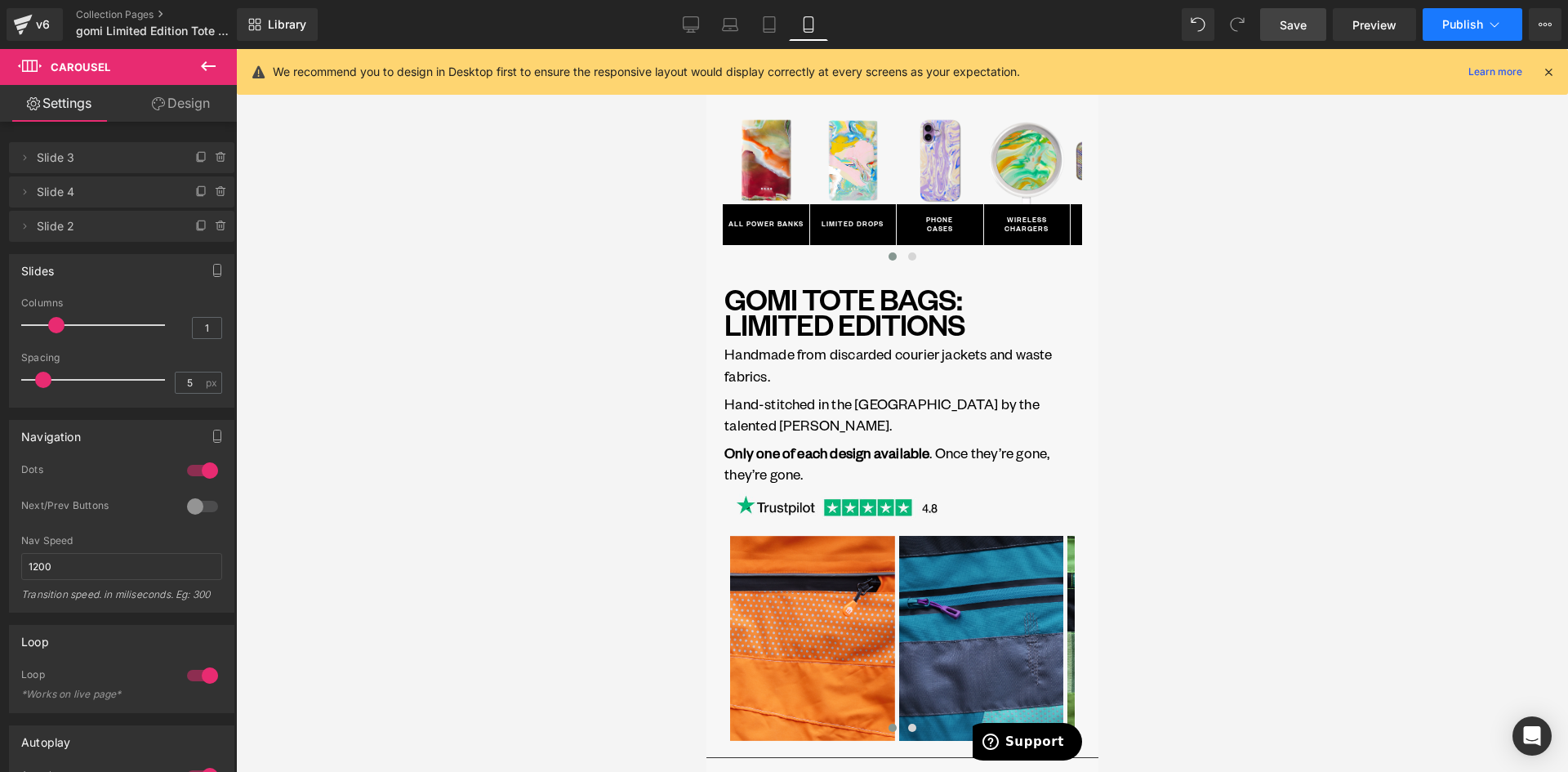
click at [1460, 26] on span "Publish" at bounding box center [1462, 25] width 41 height 13
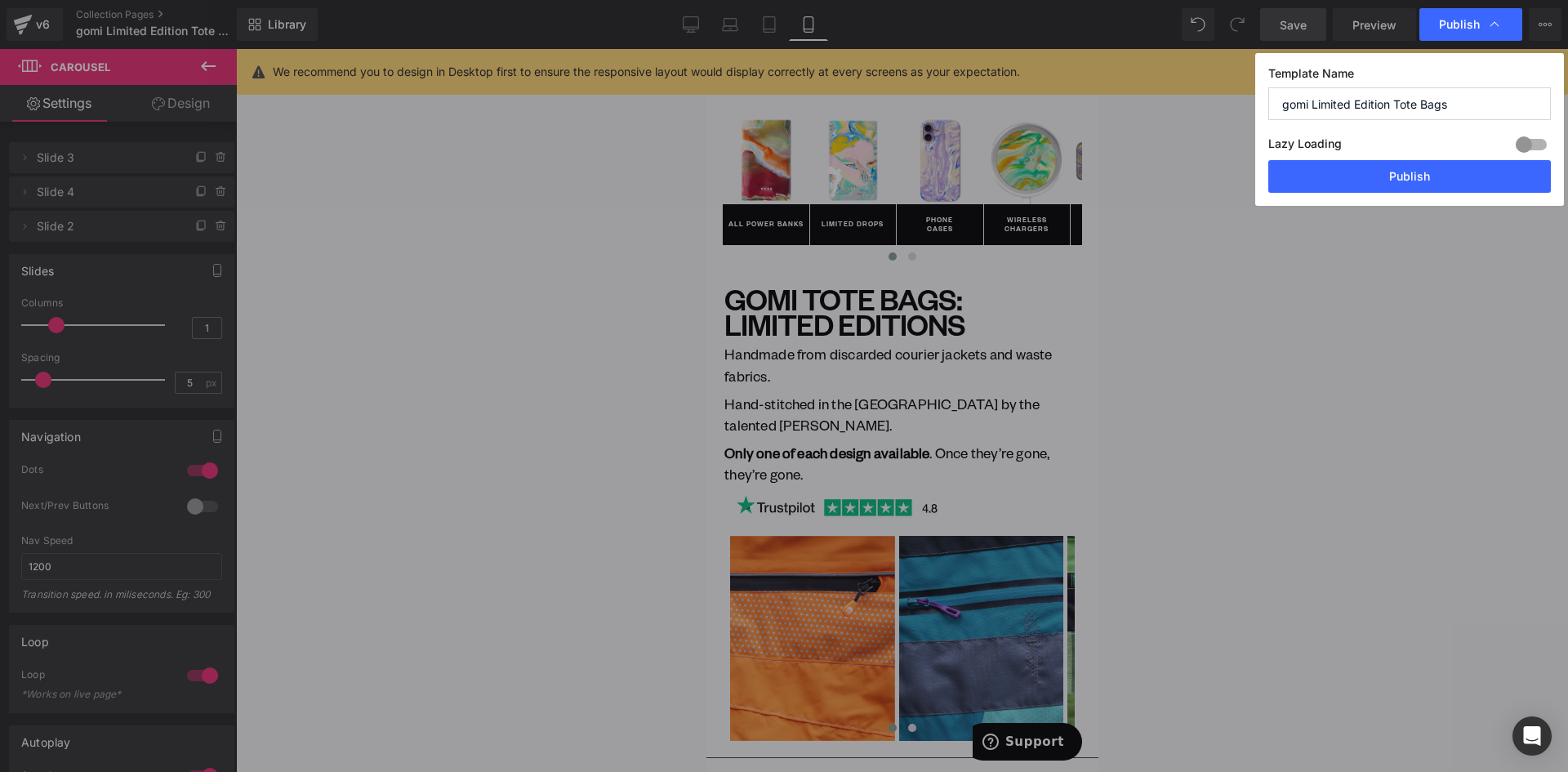
drag, startPoint x: 1433, startPoint y: 179, endPoint x: 1424, endPoint y: 183, distance: 9.8
click at [1432, 179] on button "Publish" at bounding box center [1409, 176] width 283 height 32
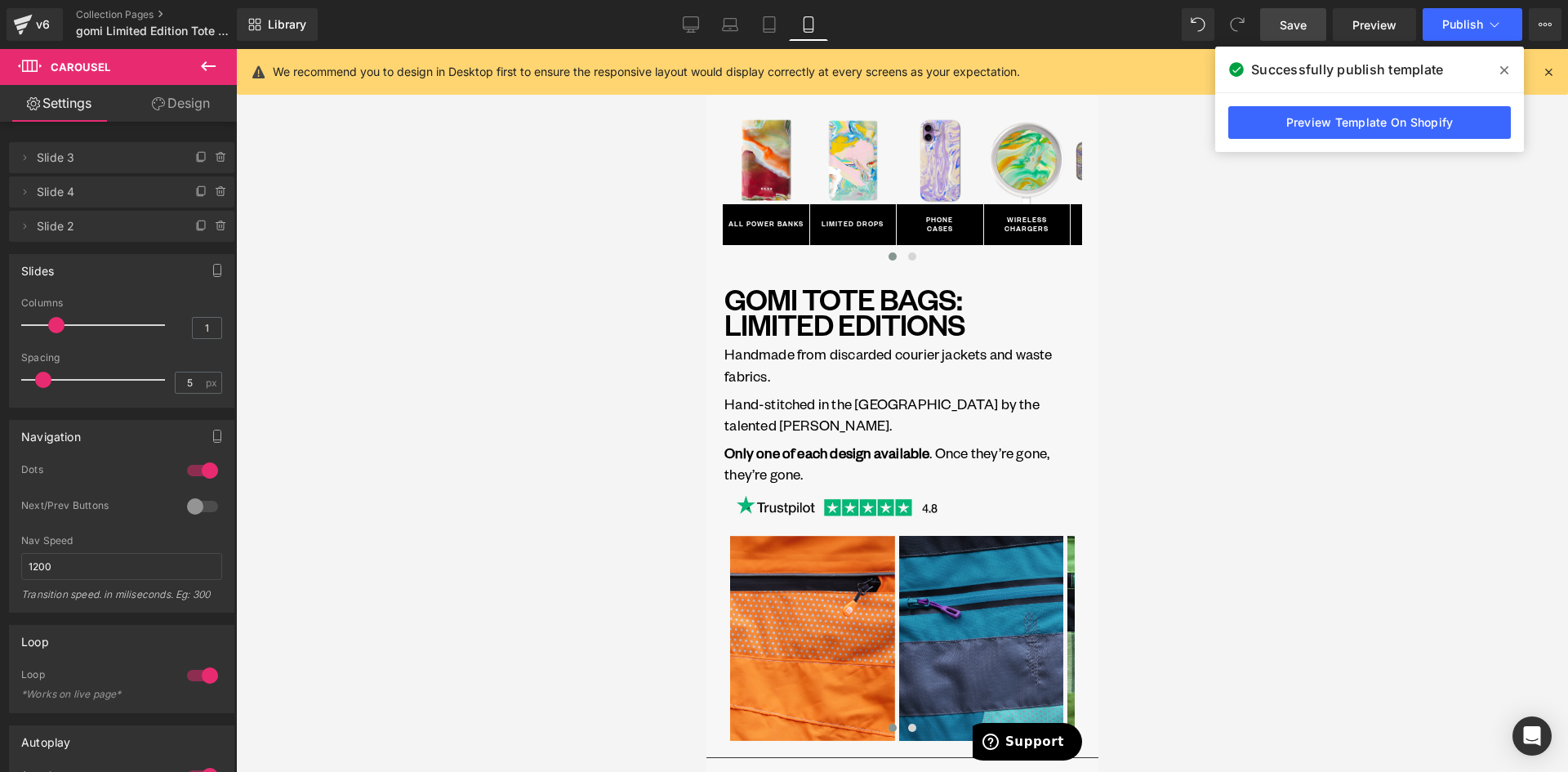
drag, startPoint x: 692, startPoint y: 21, endPoint x: 708, endPoint y: 50, distance: 33.1
click at [692, 21] on icon at bounding box center [690, 24] width 16 height 16
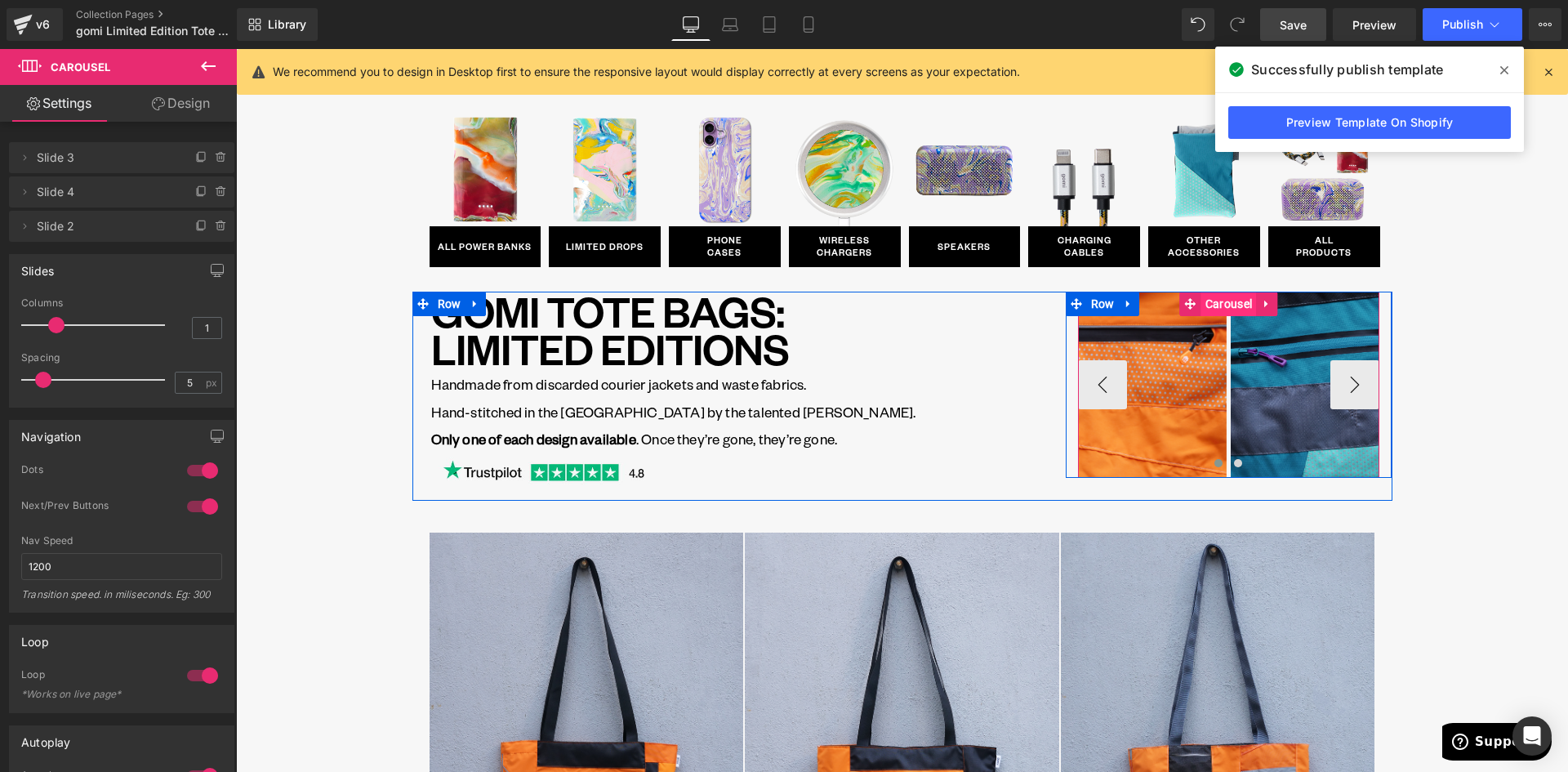
click at [1215, 299] on span "Carousel" at bounding box center [1229, 303] width 55 height 25
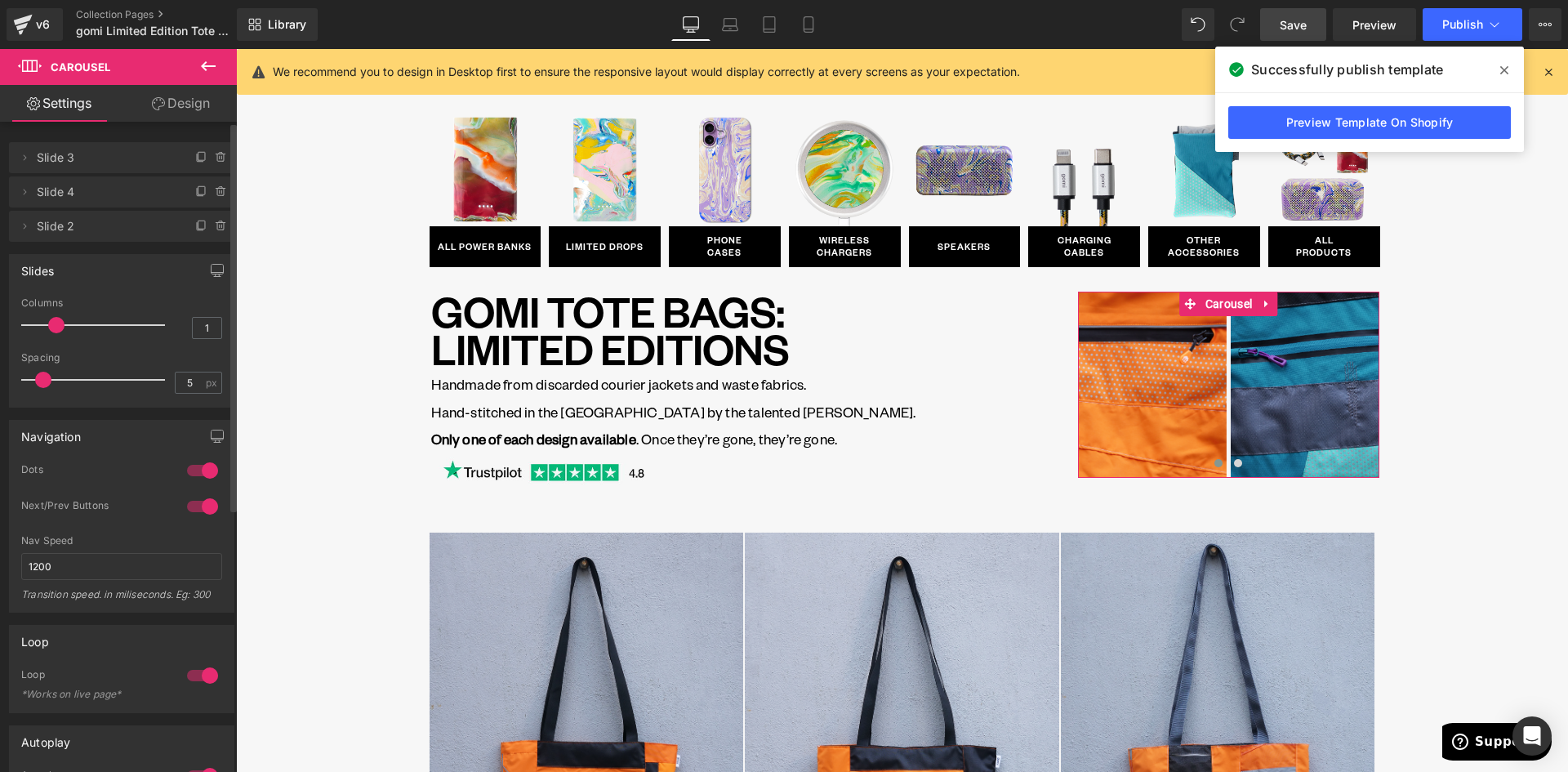
click at [198, 469] on div at bounding box center [202, 470] width 39 height 27
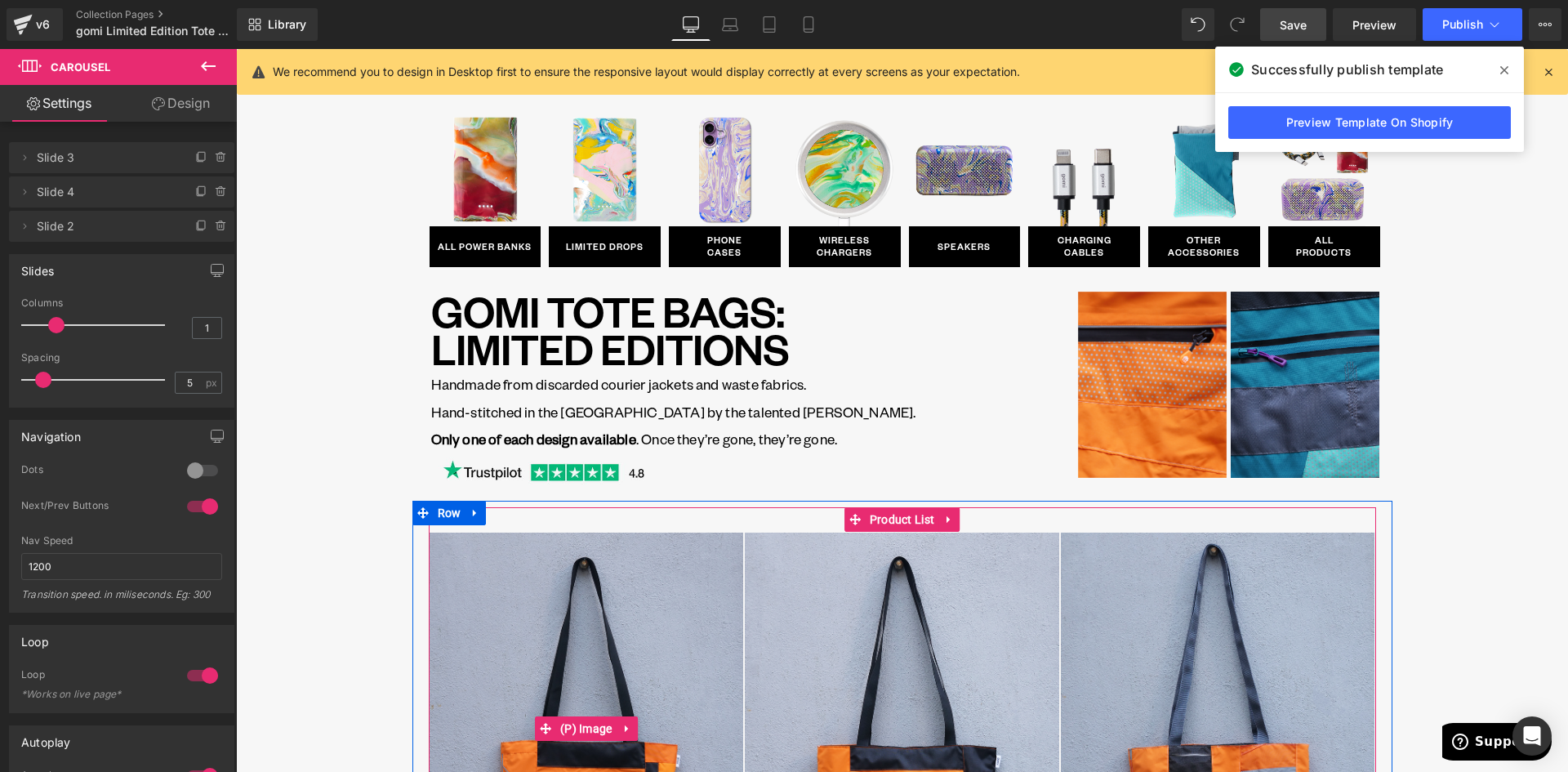
drag, startPoint x: 574, startPoint y: 733, endPoint x: 415, endPoint y: 561, distance: 234.2
click at [574, 733] on span "(P) Image" at bounding box center [586, 728] width 61 height 25
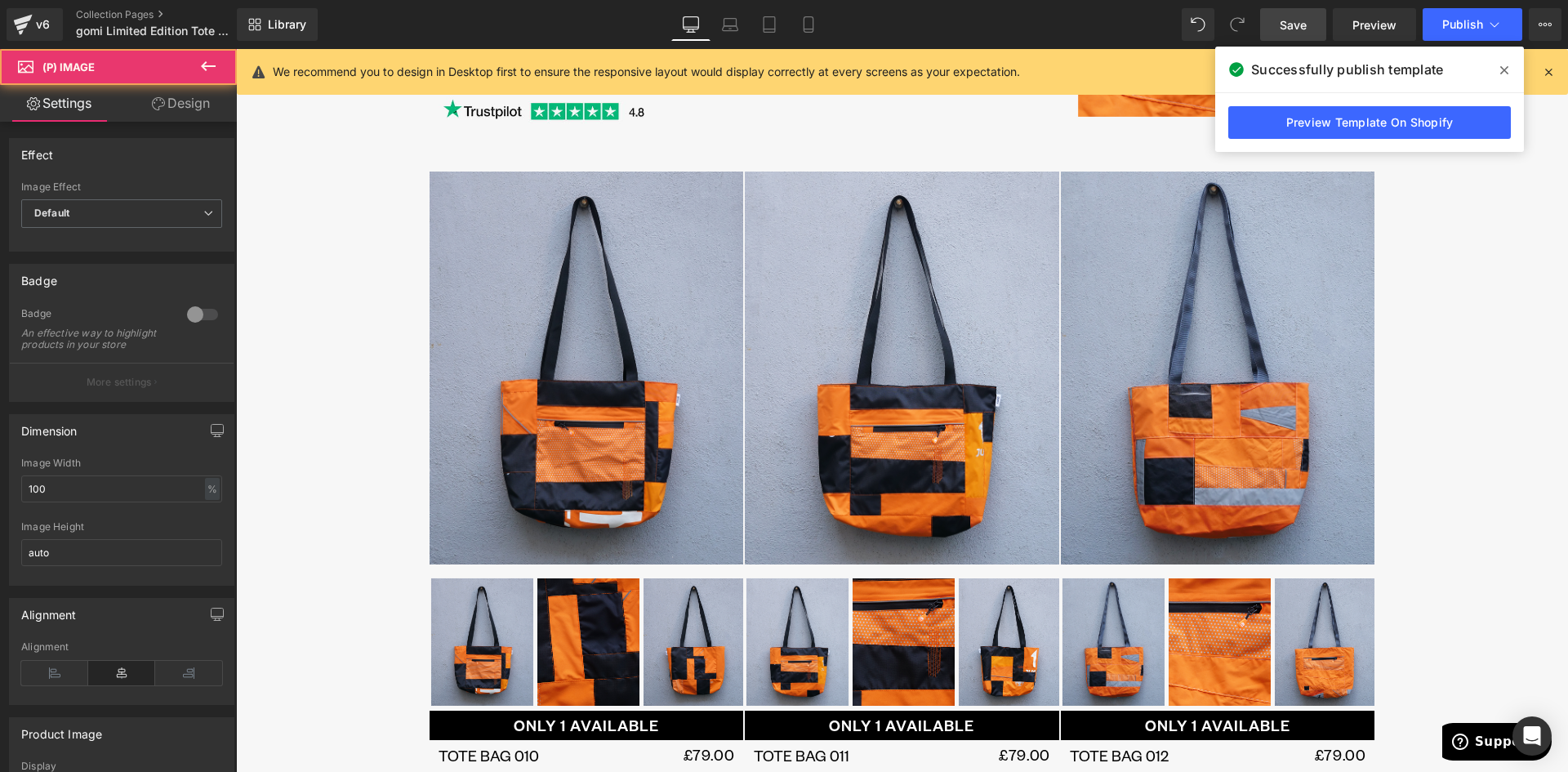
scroll to position [409, 0]
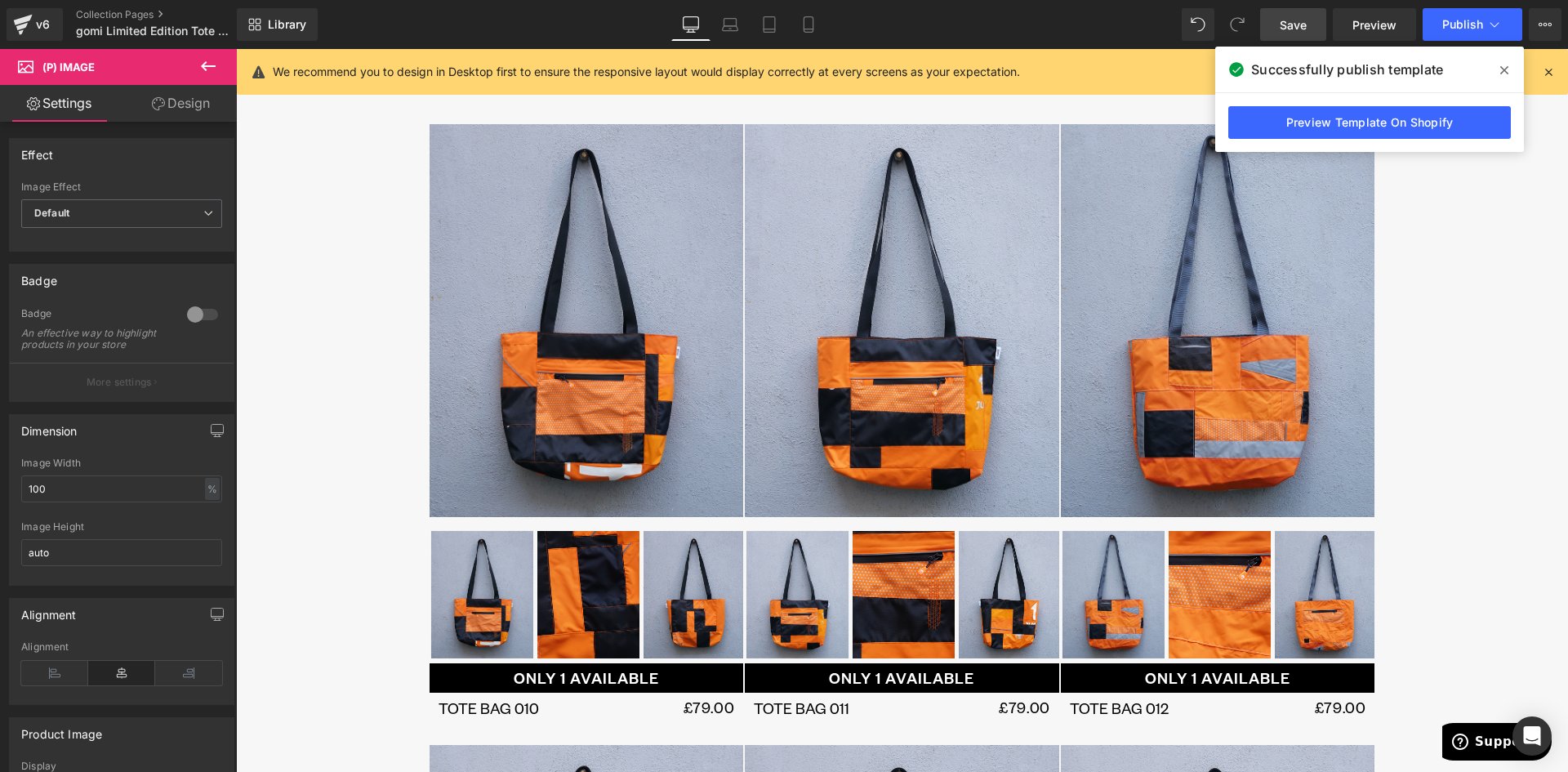
click at [354, 511] on div "Image ALL POWER BANKS [GEOGRAPHIC_DATA] Image LIMITED DROPS Button Row Image PH…" at bounding box center [902, 767] width 1332 height 2123
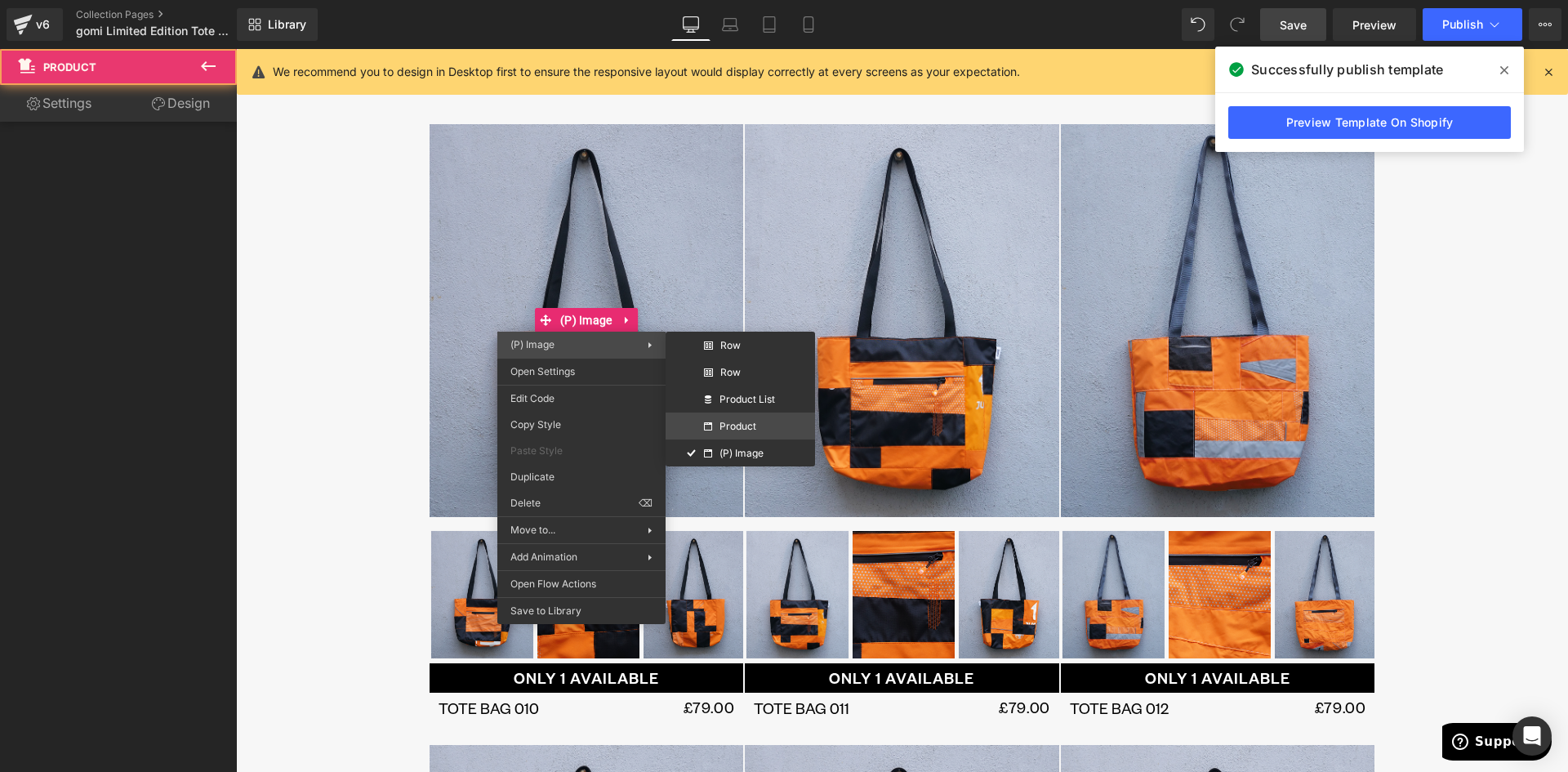
click at [746, 428] on span "Product" at bounding box center [738, 426] width 37 height 9
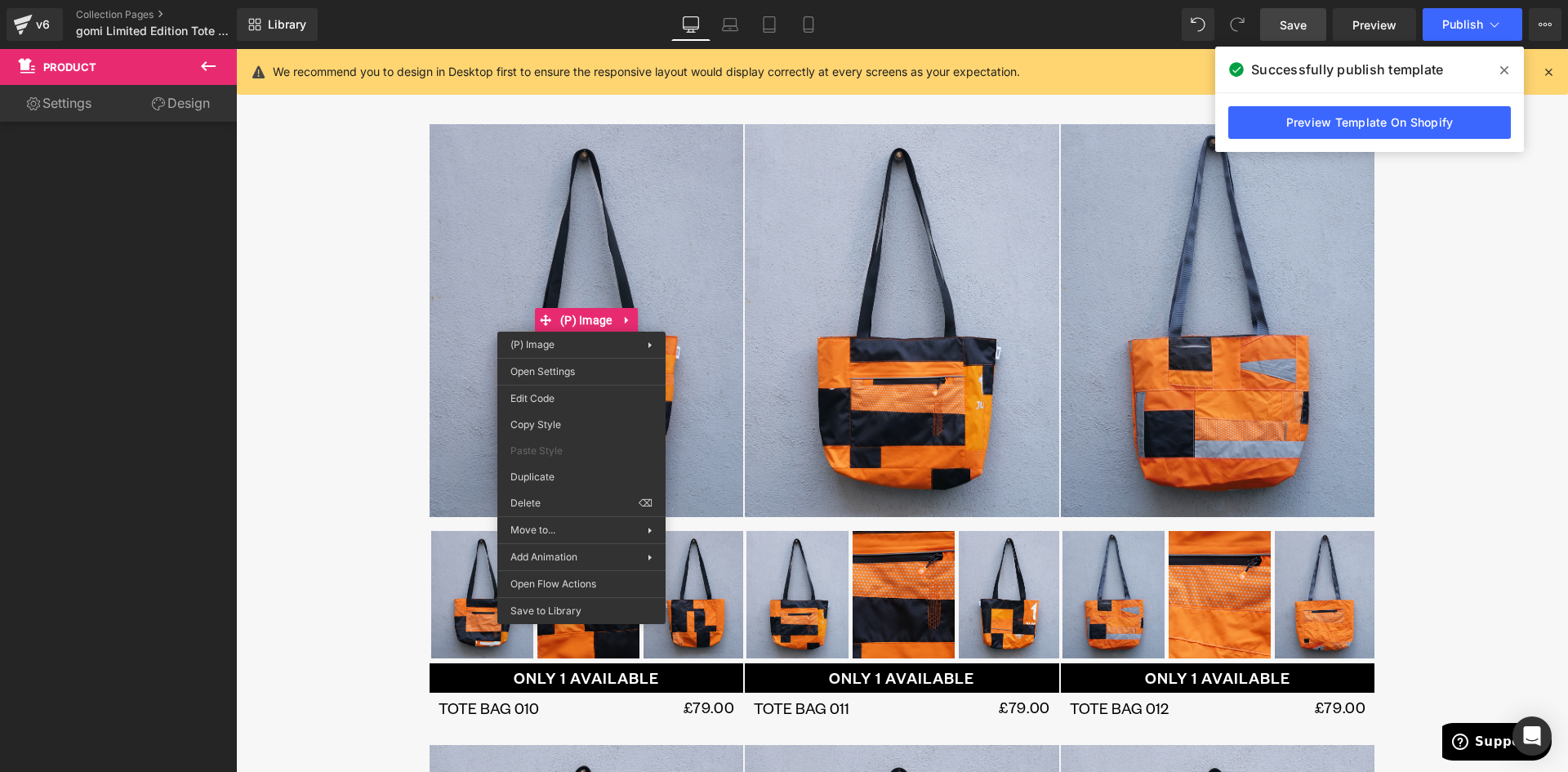
click at [178, 112] on link "Design" at bounding box center [180, 103] width 119 height 37
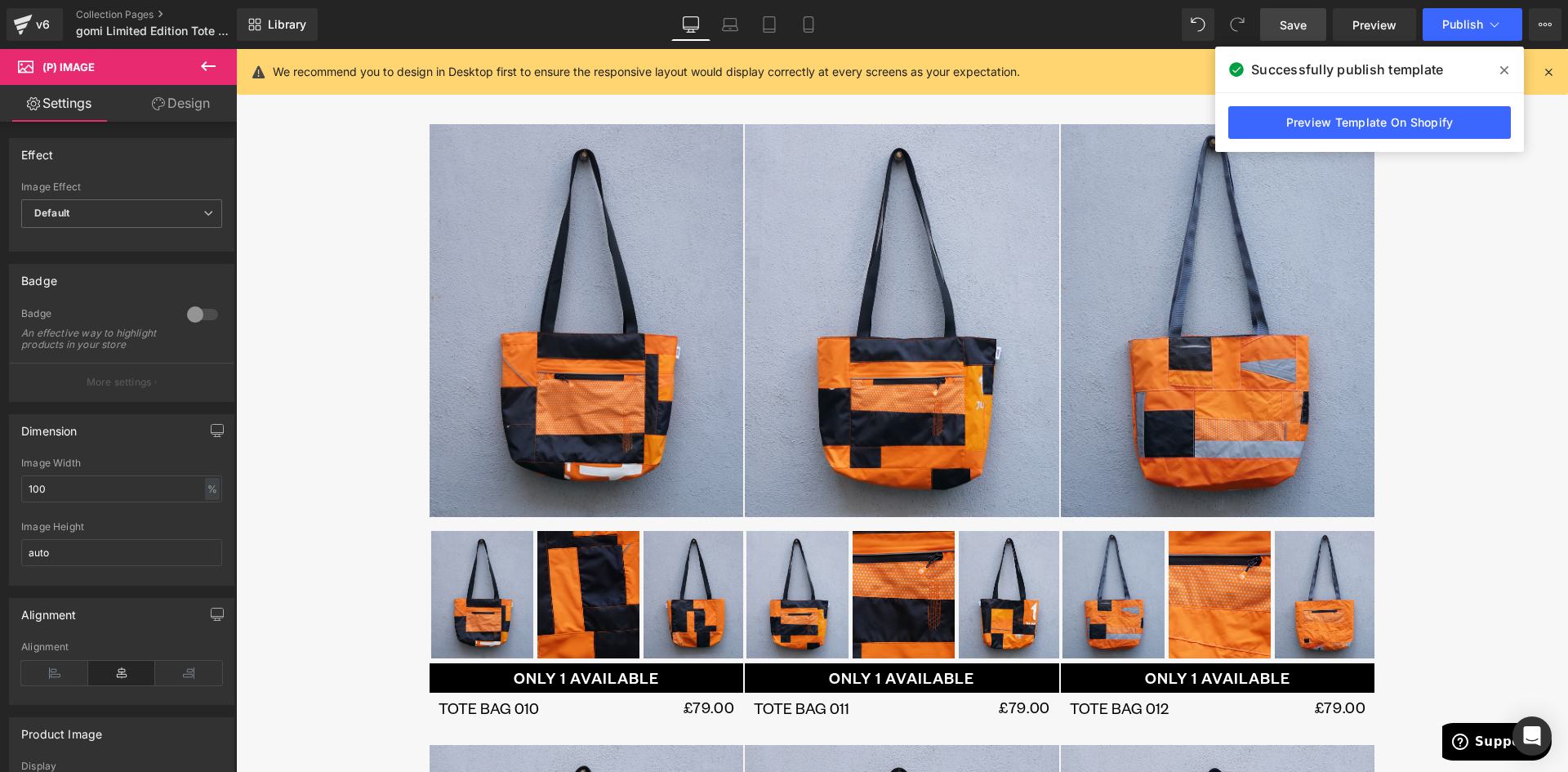
click at [185, 103] on link "Design" at bounding box center [180, 103] width 119 height 37
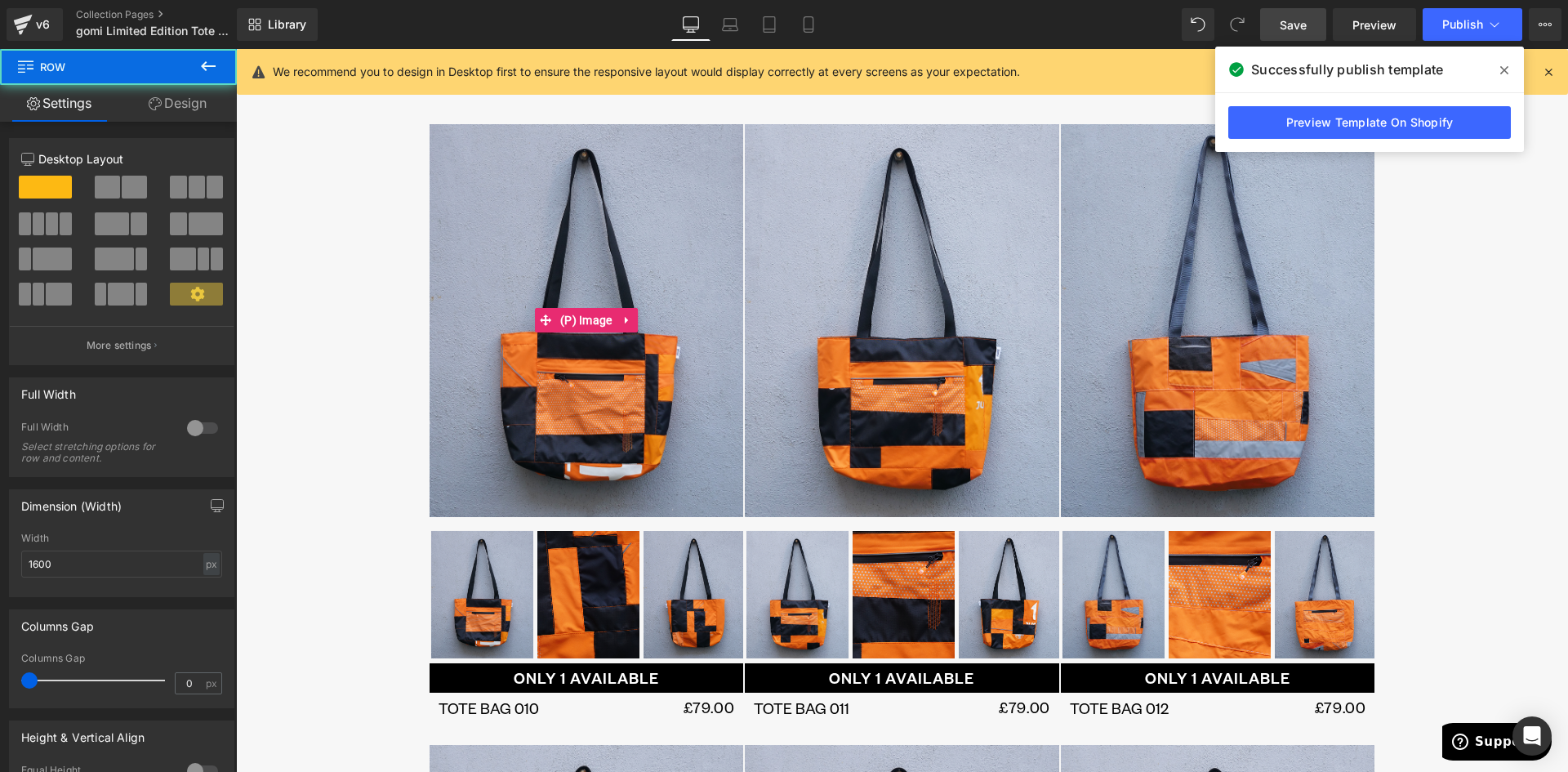
drag, startPoint x: 962, startPoint y: 423, endPoint x: 726, endPoint y: 374, distance: 241.0
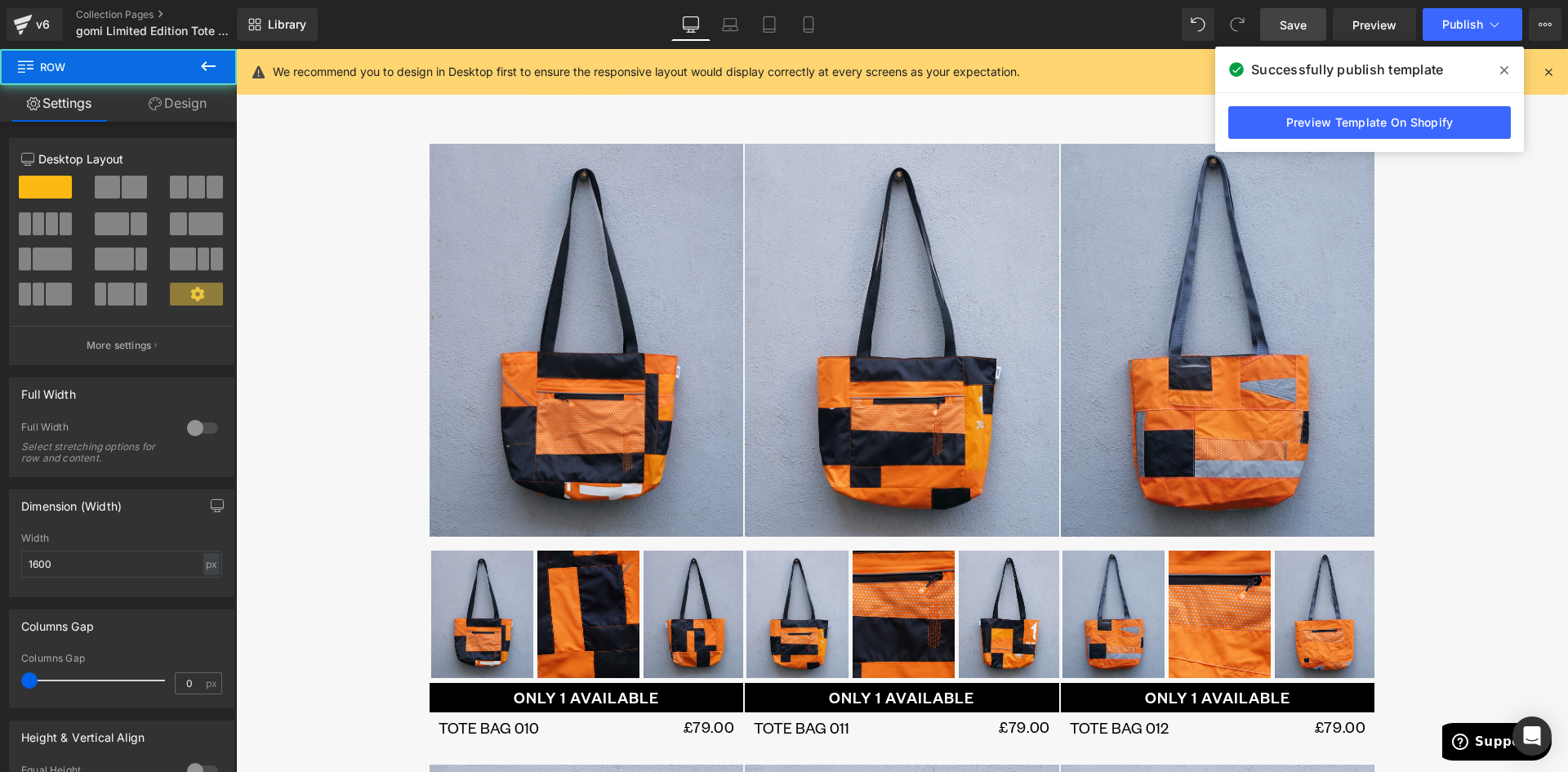
scroll to position [386, 0]
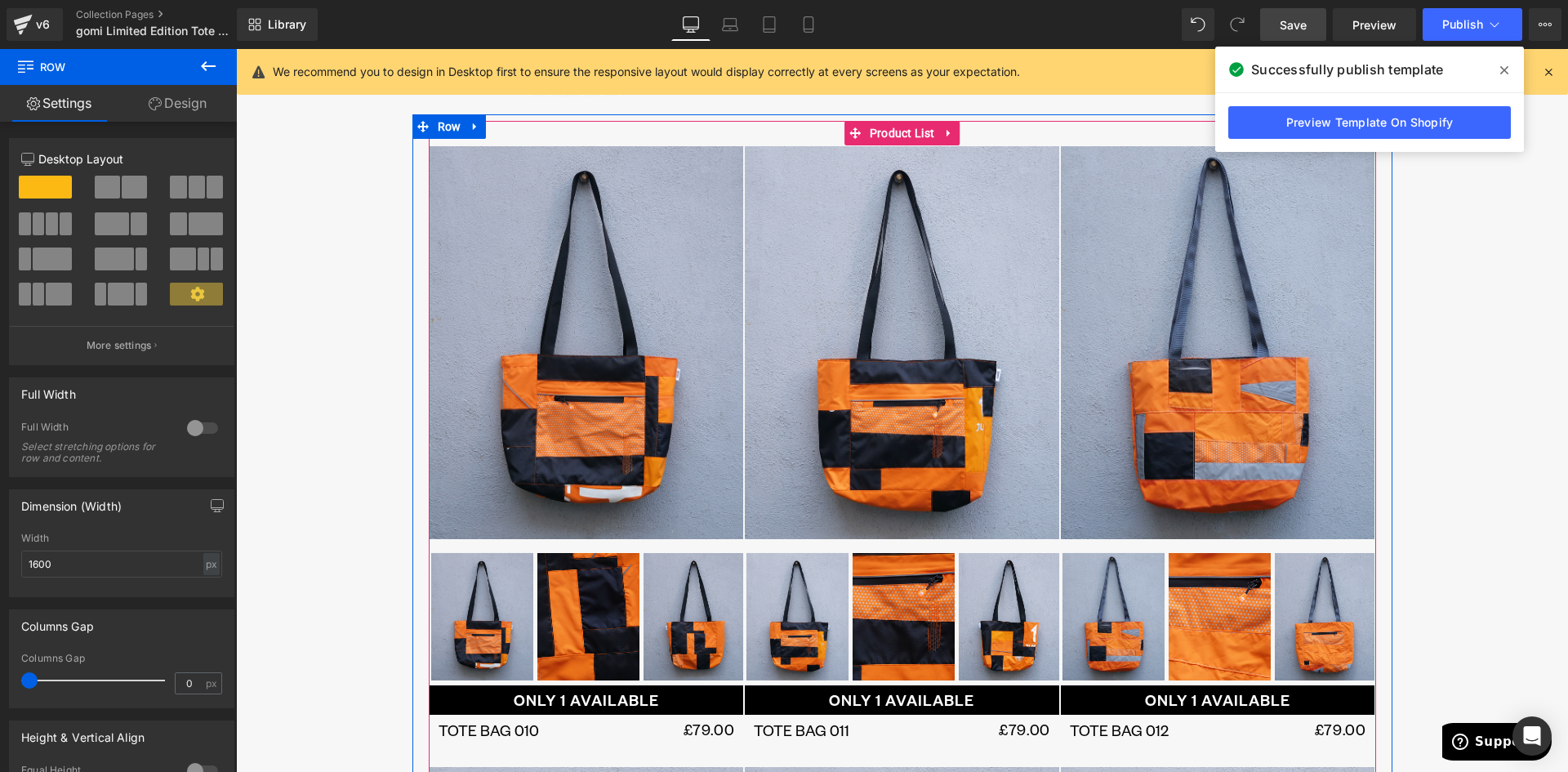
click at [890, 132] on span "Product List" at bounding box center [903, 133] width 74 height 25
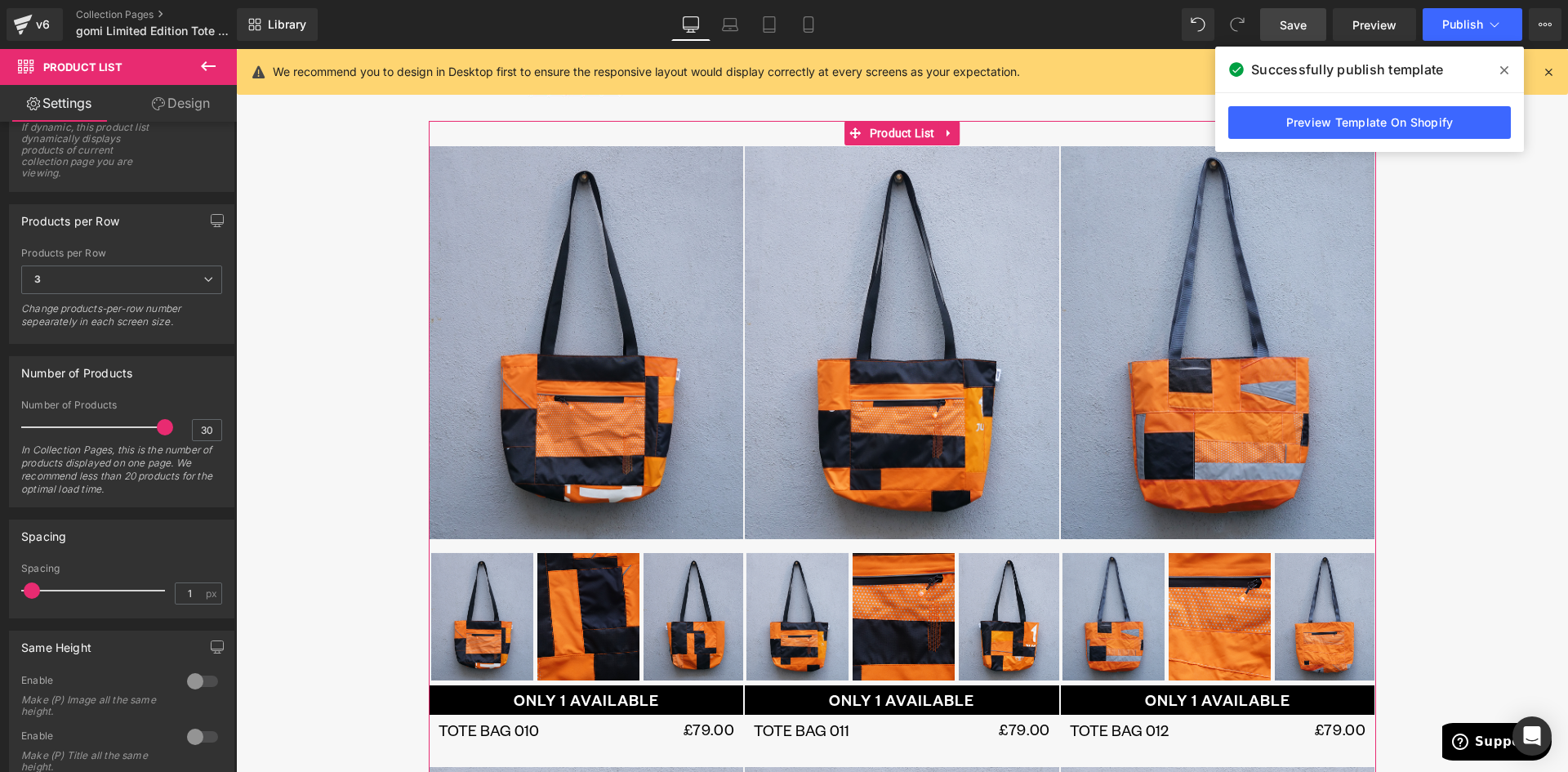
scroll to position [245, 0]
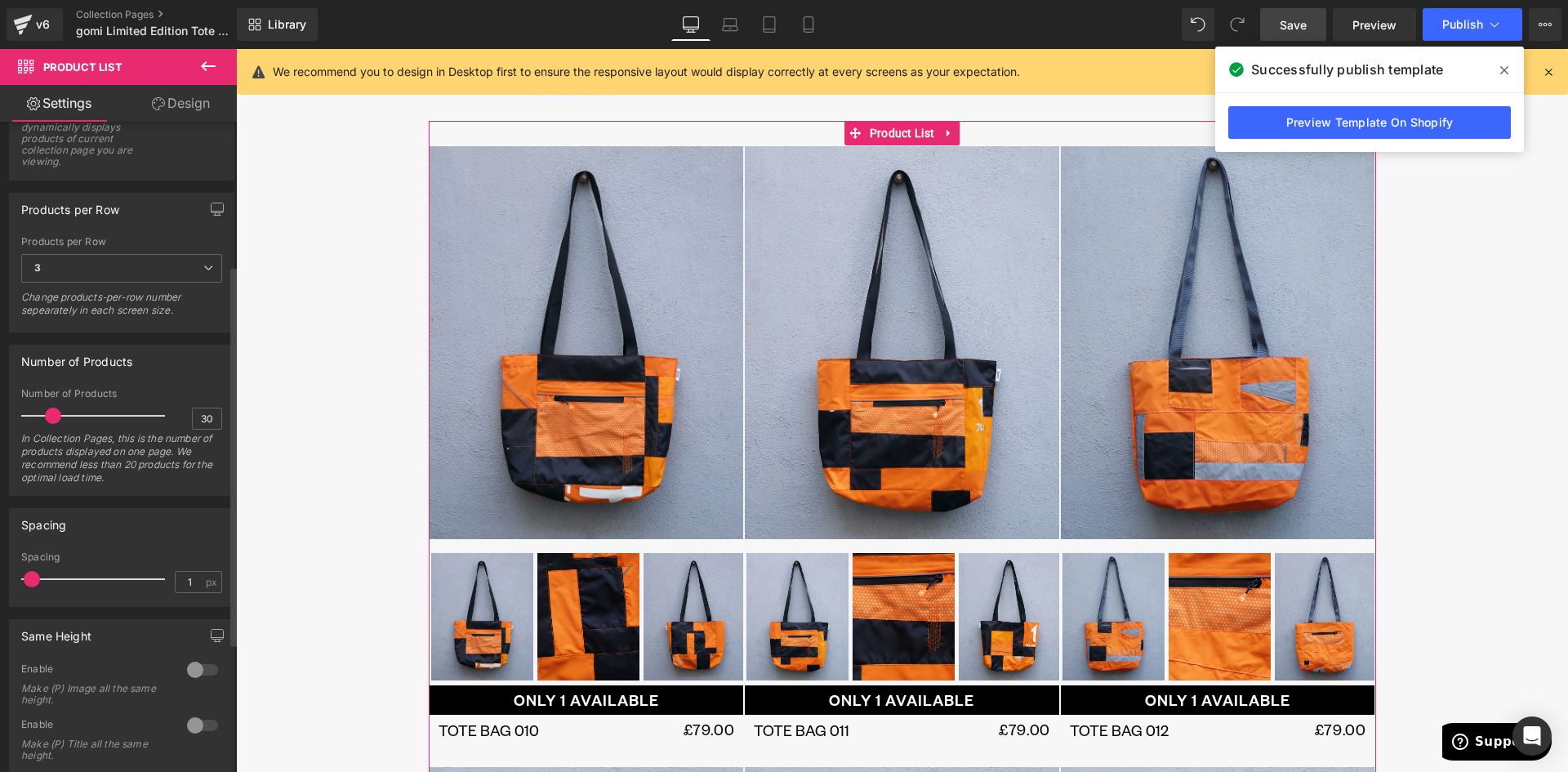
drag, startPoint x: 156, startPoint y: 419, endPoint x: 50, endPoint y: 429, distance: 106.5
click at [50, 429] on div at bounding box center [97, 415] width 136 height 32
drag, startPoint x: 34, startPoint y: 579, endPoint x: 45, endPoint y: 579, distance: 11.0
click at [45, 579] on span at bounding box center [43, 579] width 16 height 16
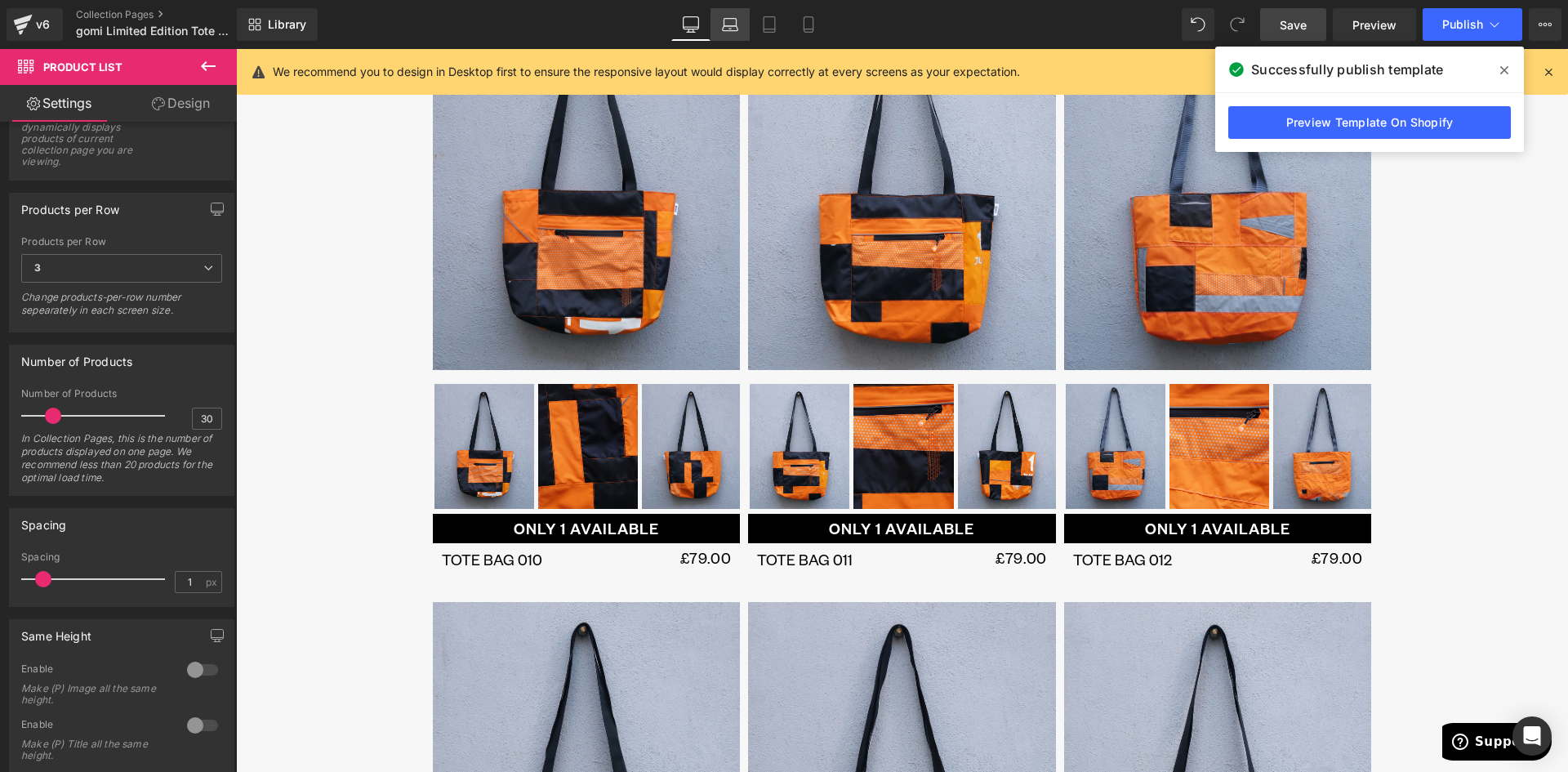
click at [742, 24] on link "Laptop" at bounding box center [729, 25] width 39 height 32
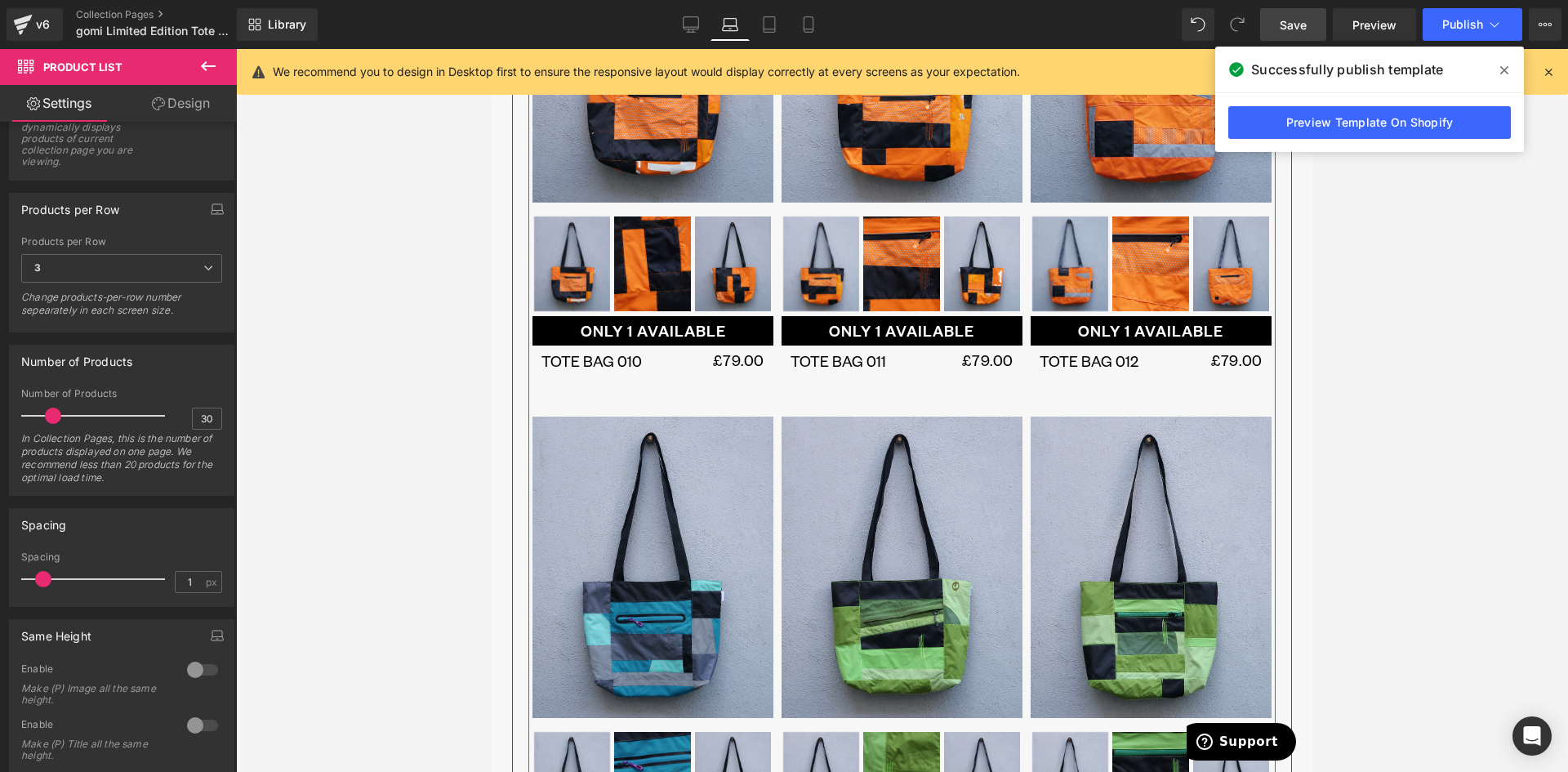
scroll to position [697, 0]
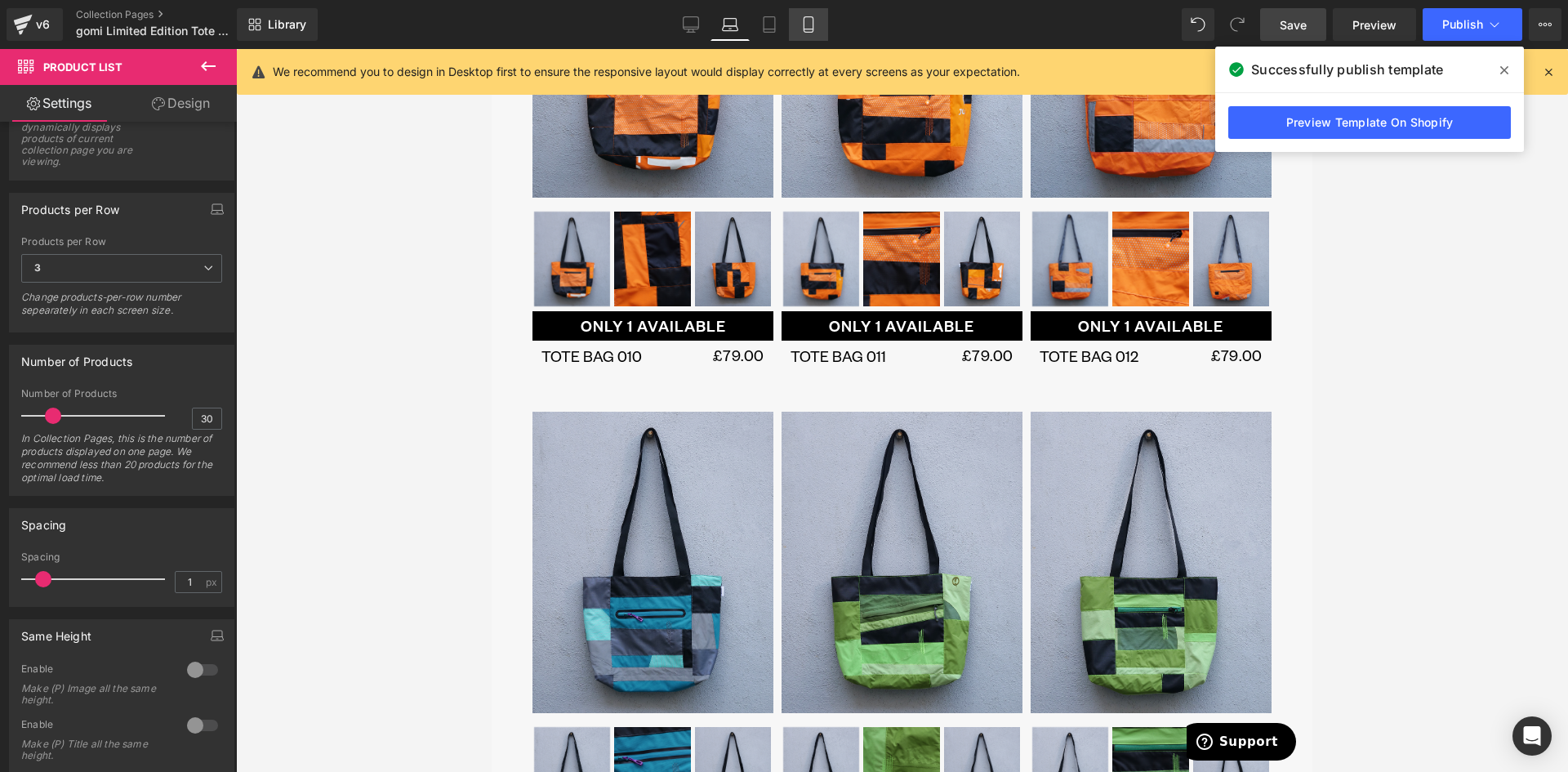
click at [791, 22] on link "Mobile" at bounding box center [808, 25] width 39 height 32
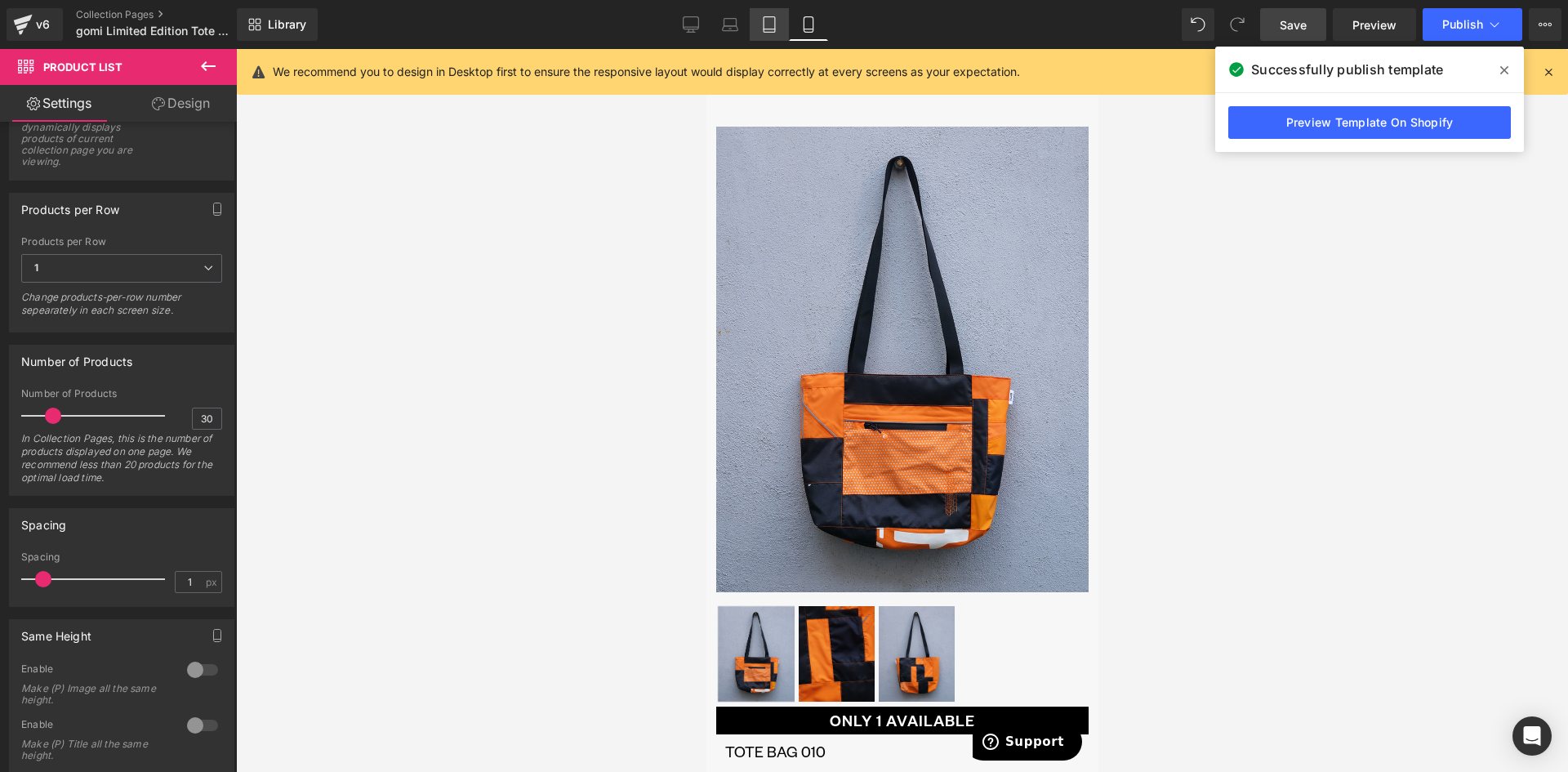
scroll to position [504, 0]
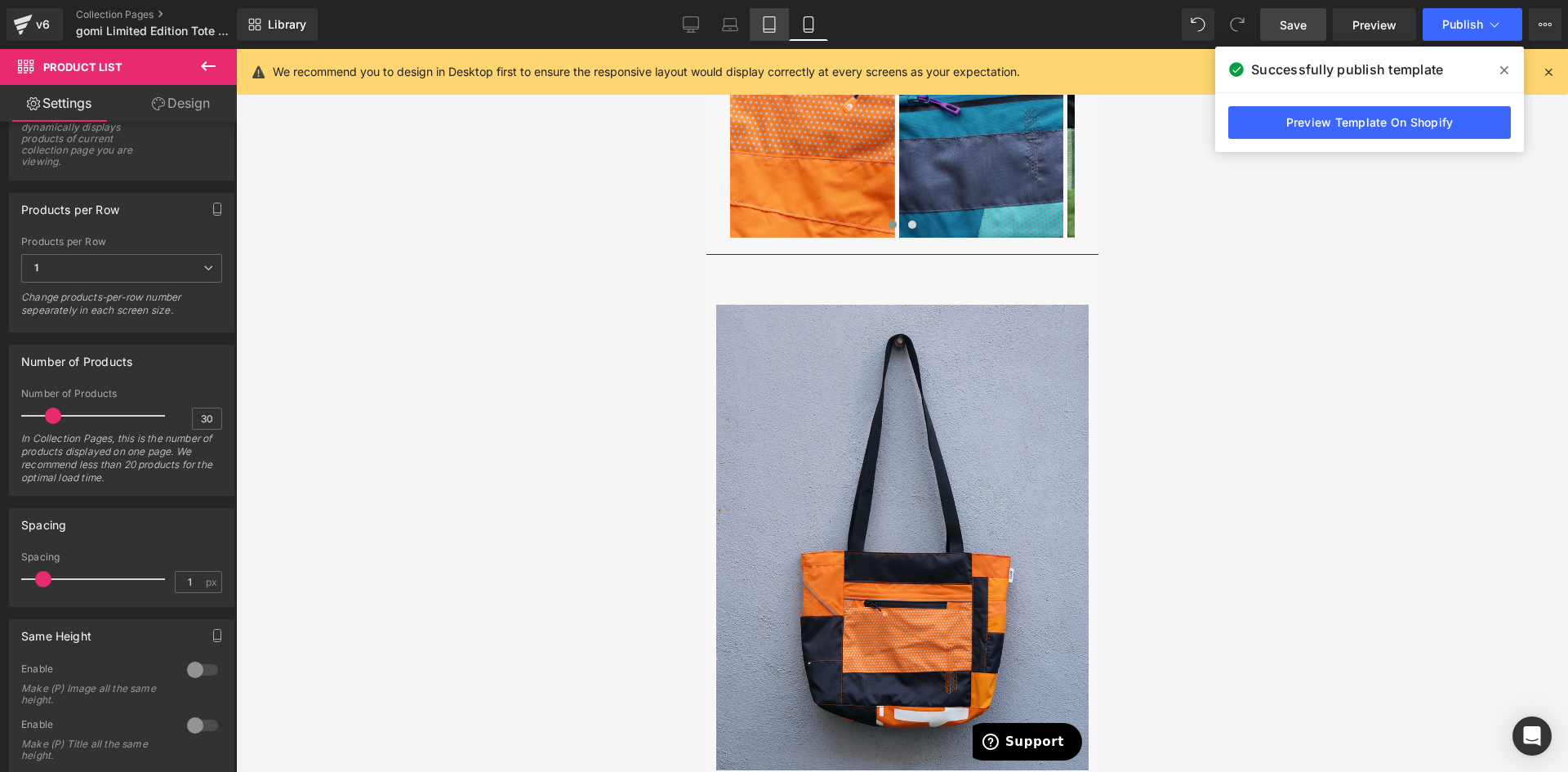
drag, startPoint x: 772, startPoint y: 21, endPoint x: 232, endPoint y: 160, distance: 557.6
click at [772, 21] on icon at bounding box center [769, 24] width 16 height 16
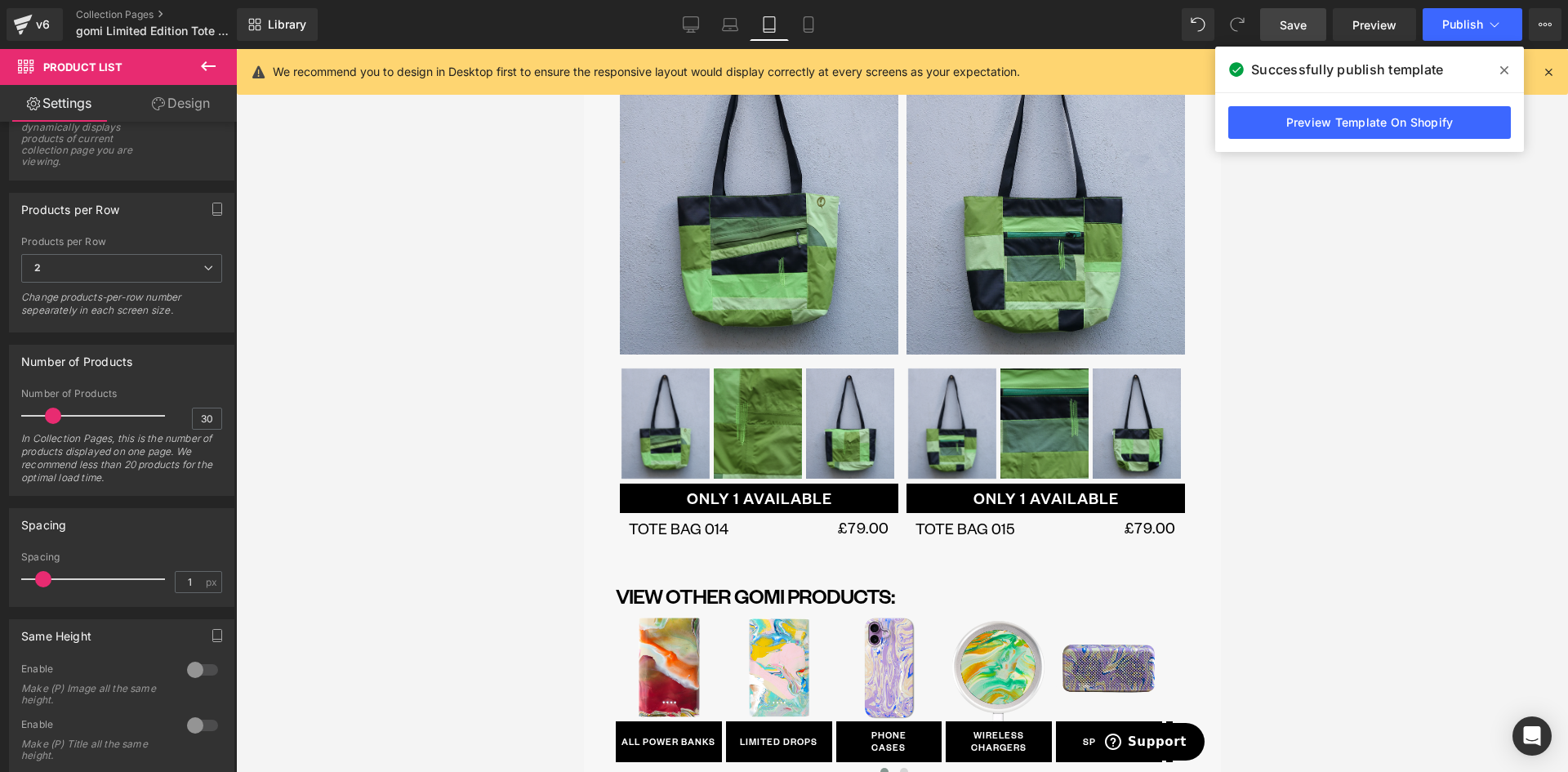
scroll to position [2134, 0]
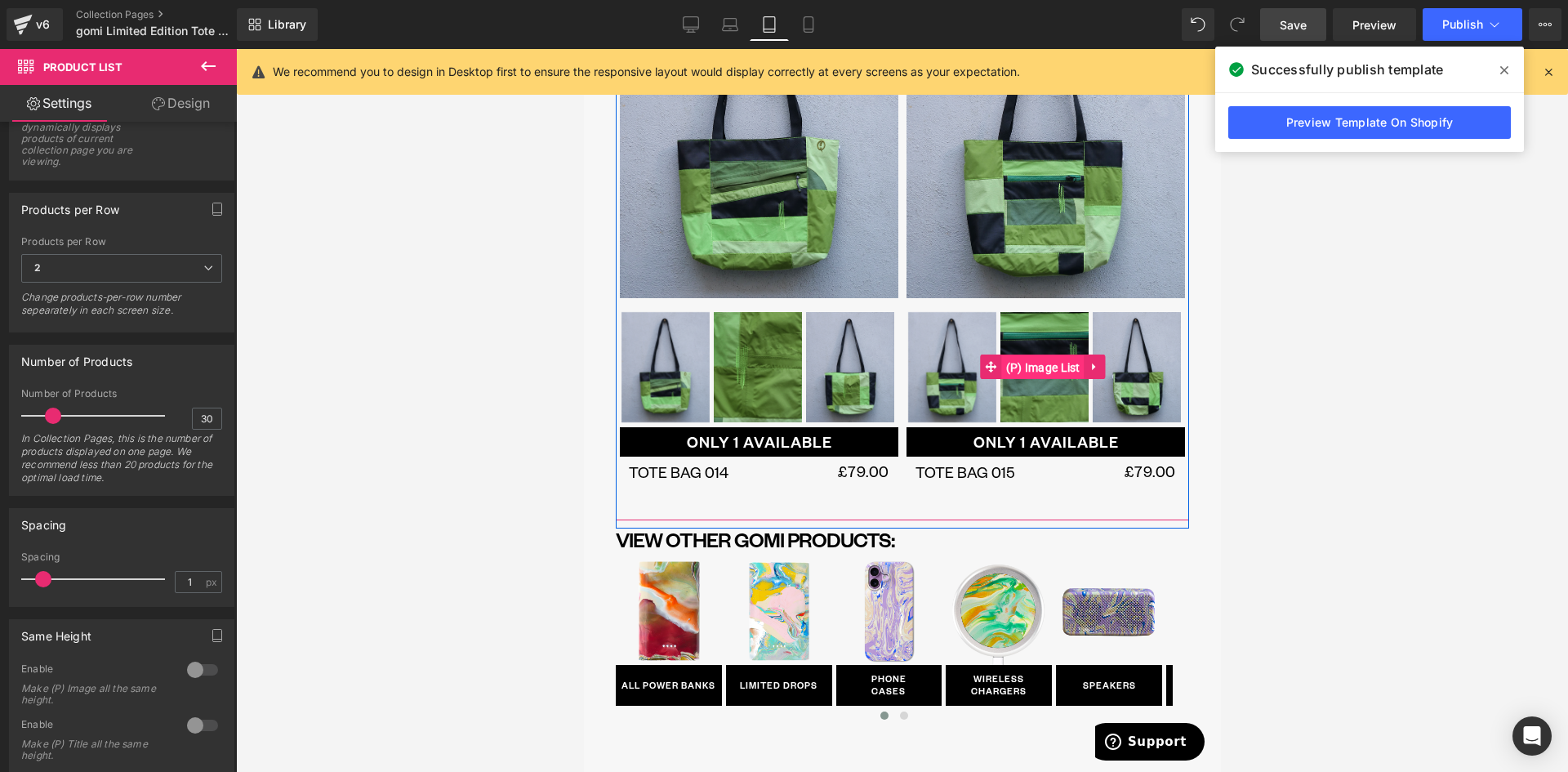
click at [1013, 356] on span "(P) Image List" at bounding box center [1042, 368] width 82 height 25
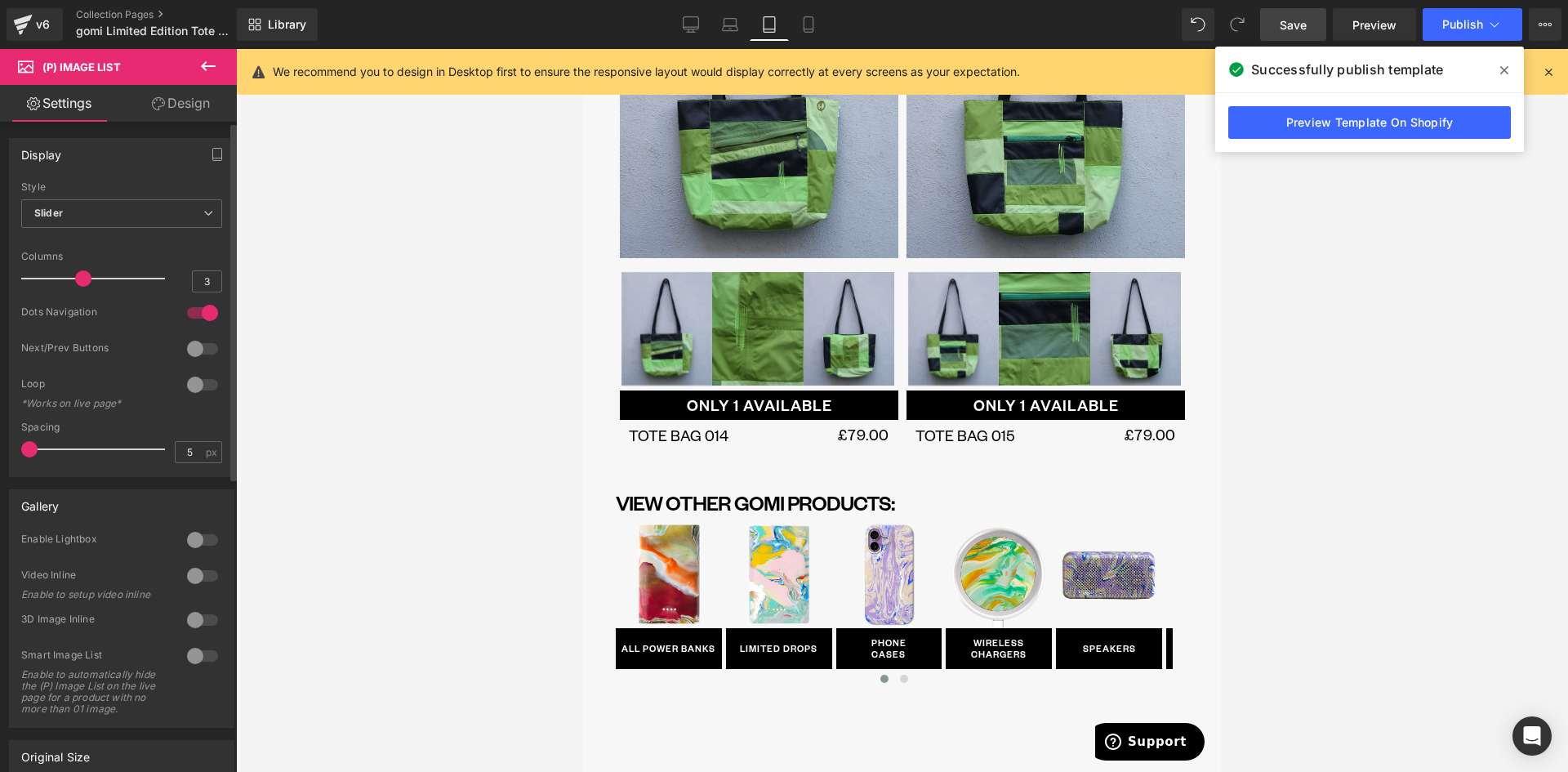
scroll to position [2140, 0]
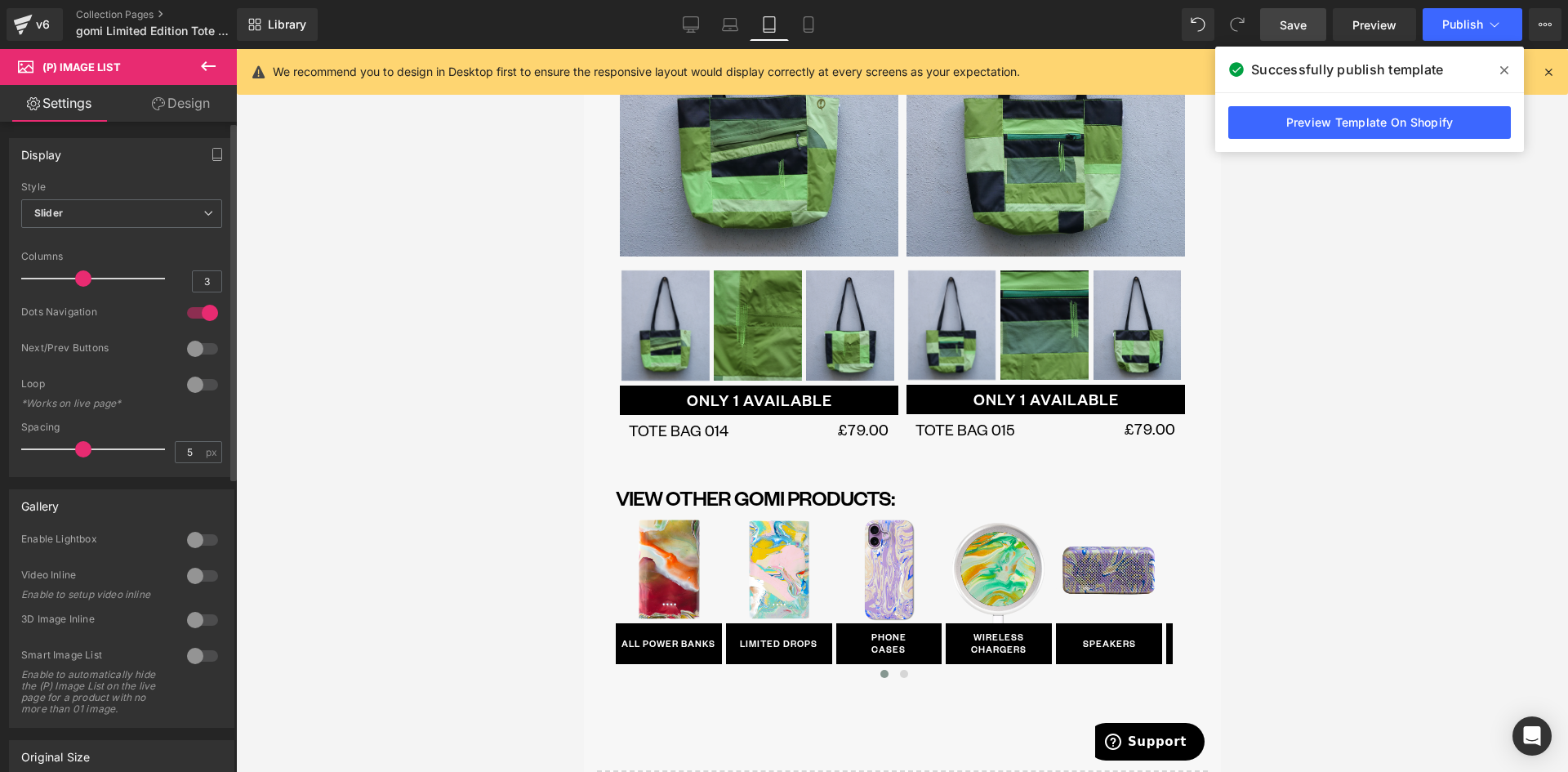
drag, startPoint x: 70, startPoint y: 451, endPoint x: 82, endPoint y: 459, distance: 14.4
click at [82, 459] on div at bounding box center [97, 449] width 136 height 32
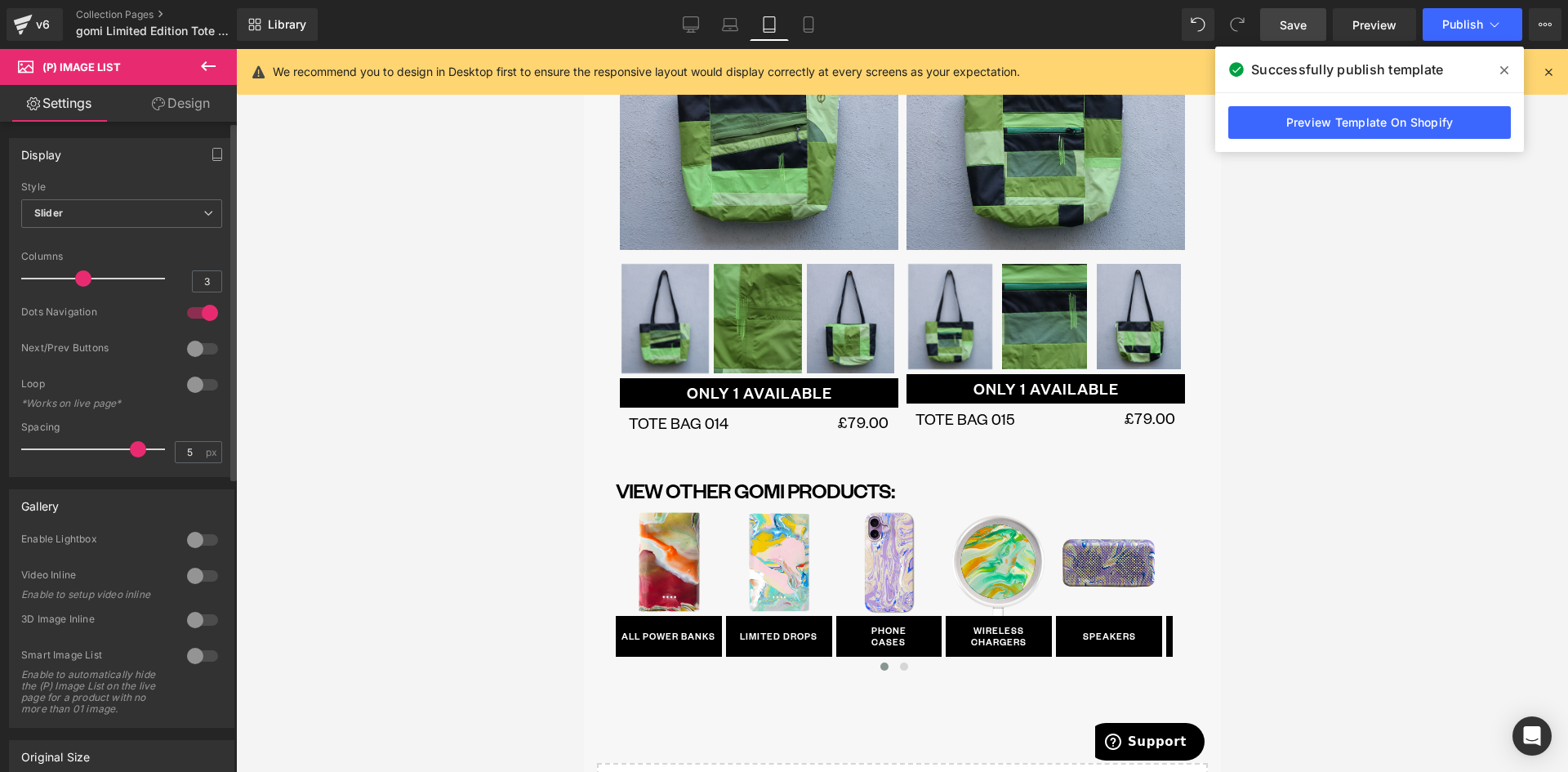
scroll to position [2123, 0]
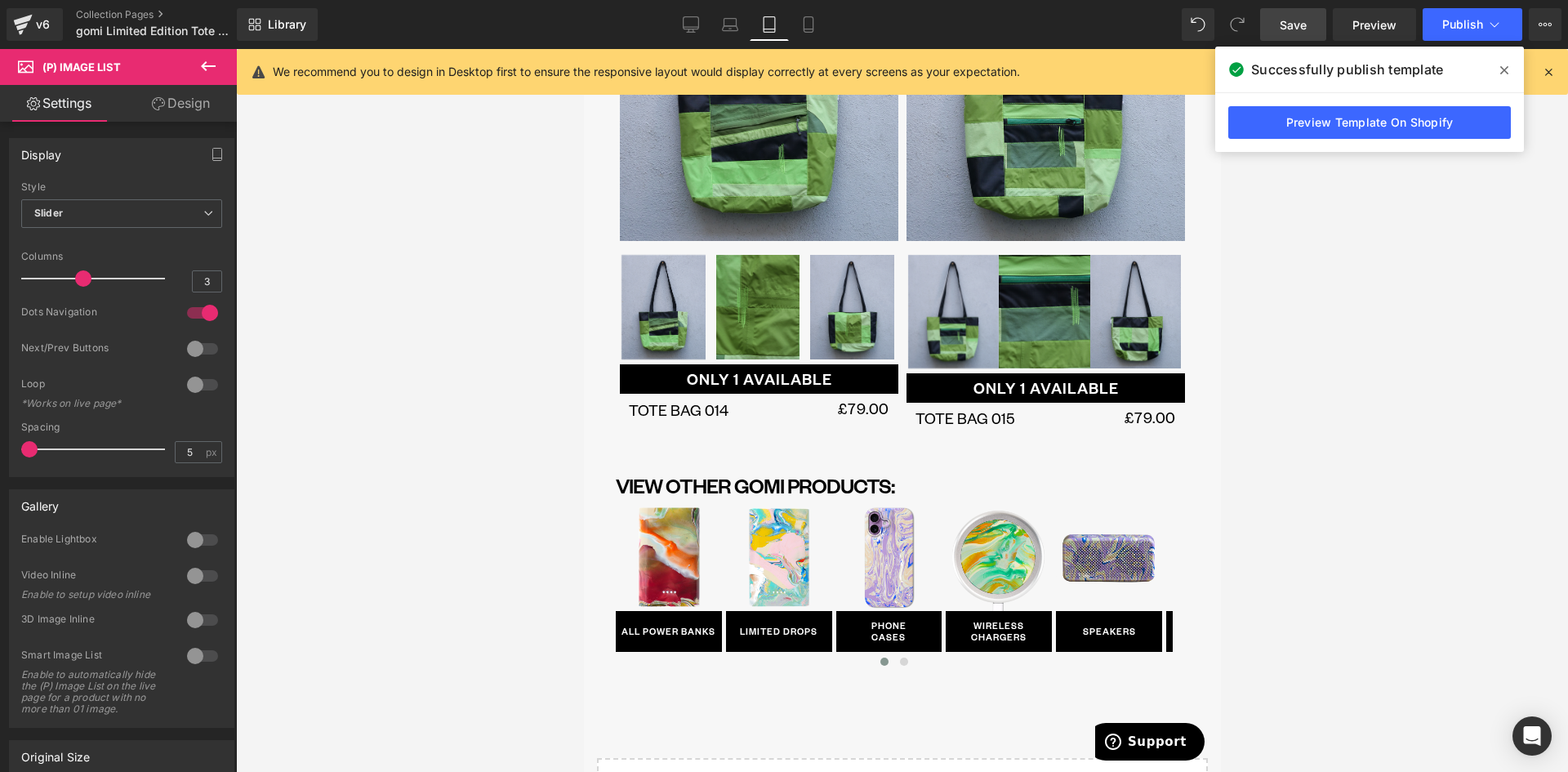
drag, startPoint x: 84, startPoint y: 448, endPoint x: -56, endPoint y: 450, distance: 140.0
click at [0, 450] on html "(P) Image List You are previewing how the will restyle your page. You can not e…" at bounding box center [784, 386] width 1568 height 772
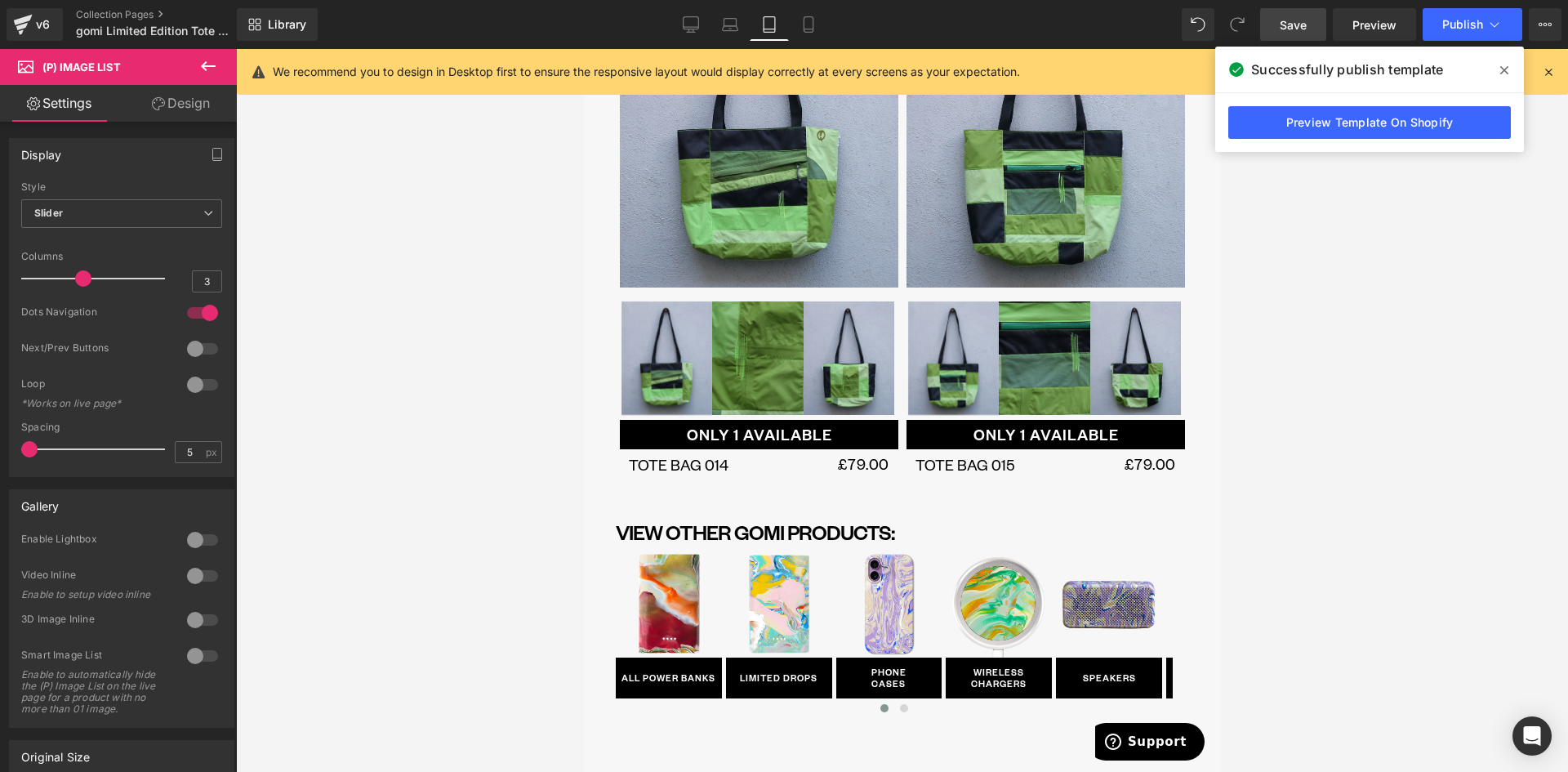
scroll to position [2140, 0]
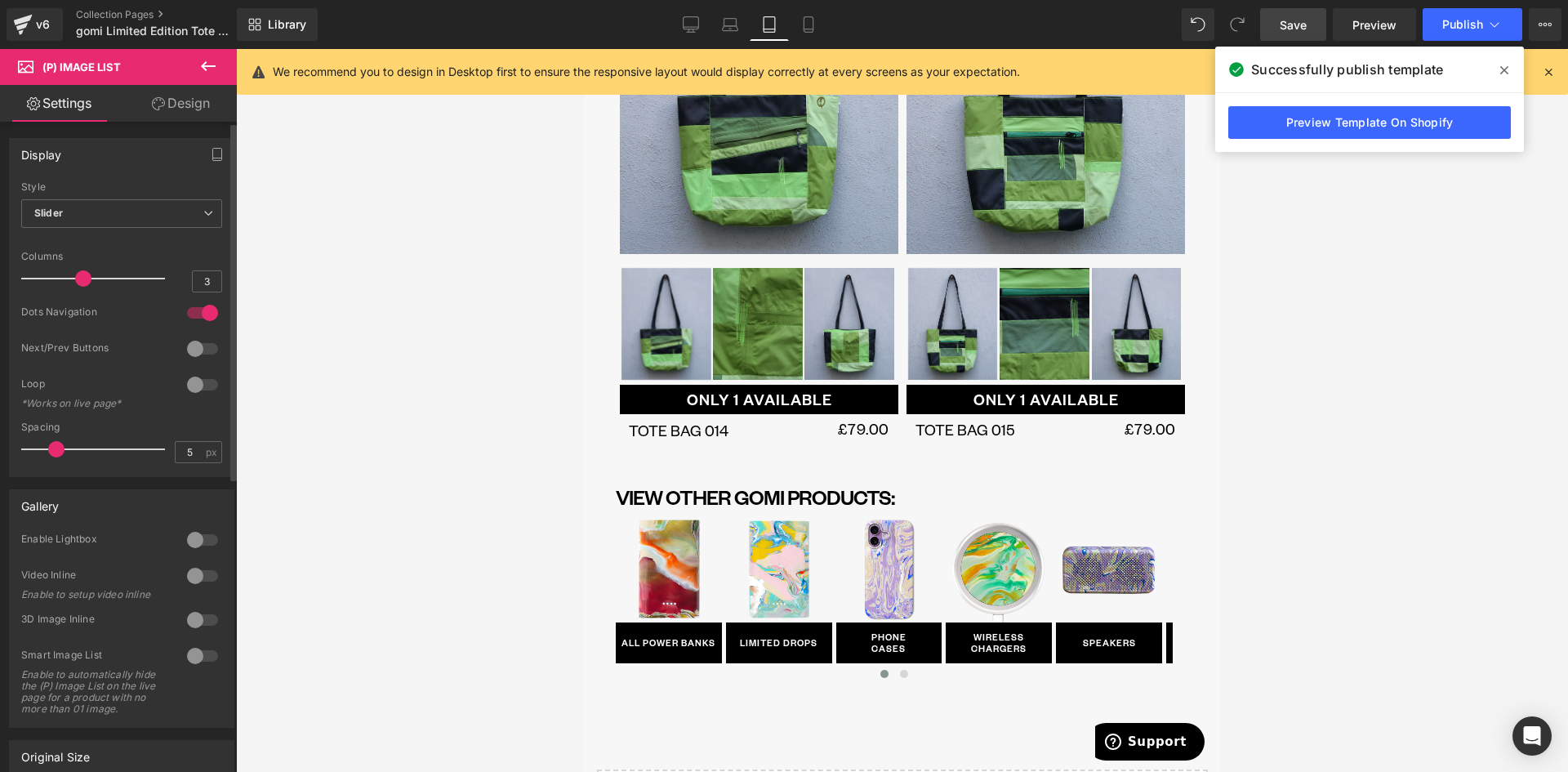
drag, startPoint x: 30, startPoint y: 450, endPoint x: 52, endPoint y: 452, distance: 22.1
click at [52, 452] on span at bounding box center [56, 449] width 16 height 16
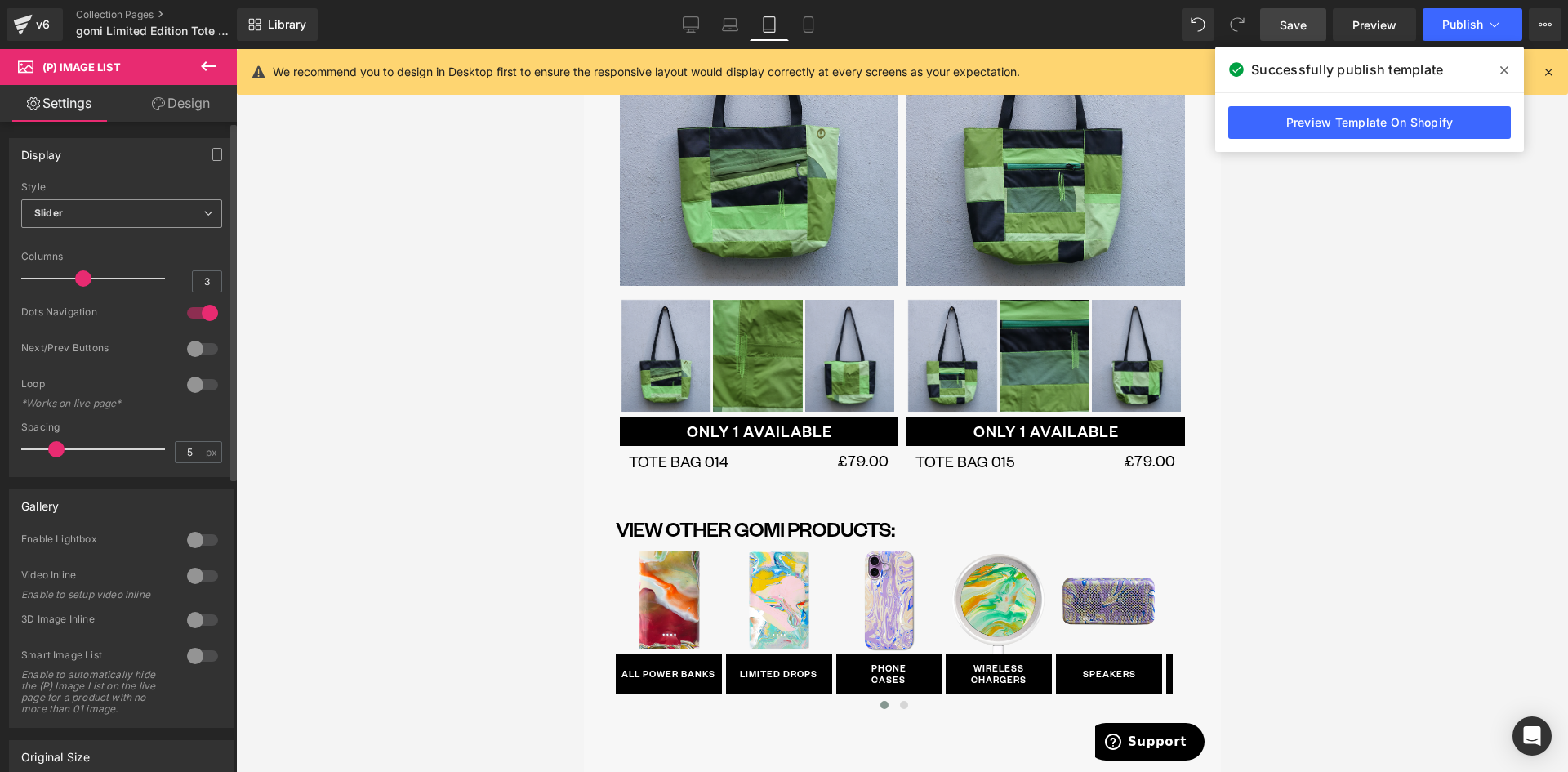
scroll to position [2136, 0]
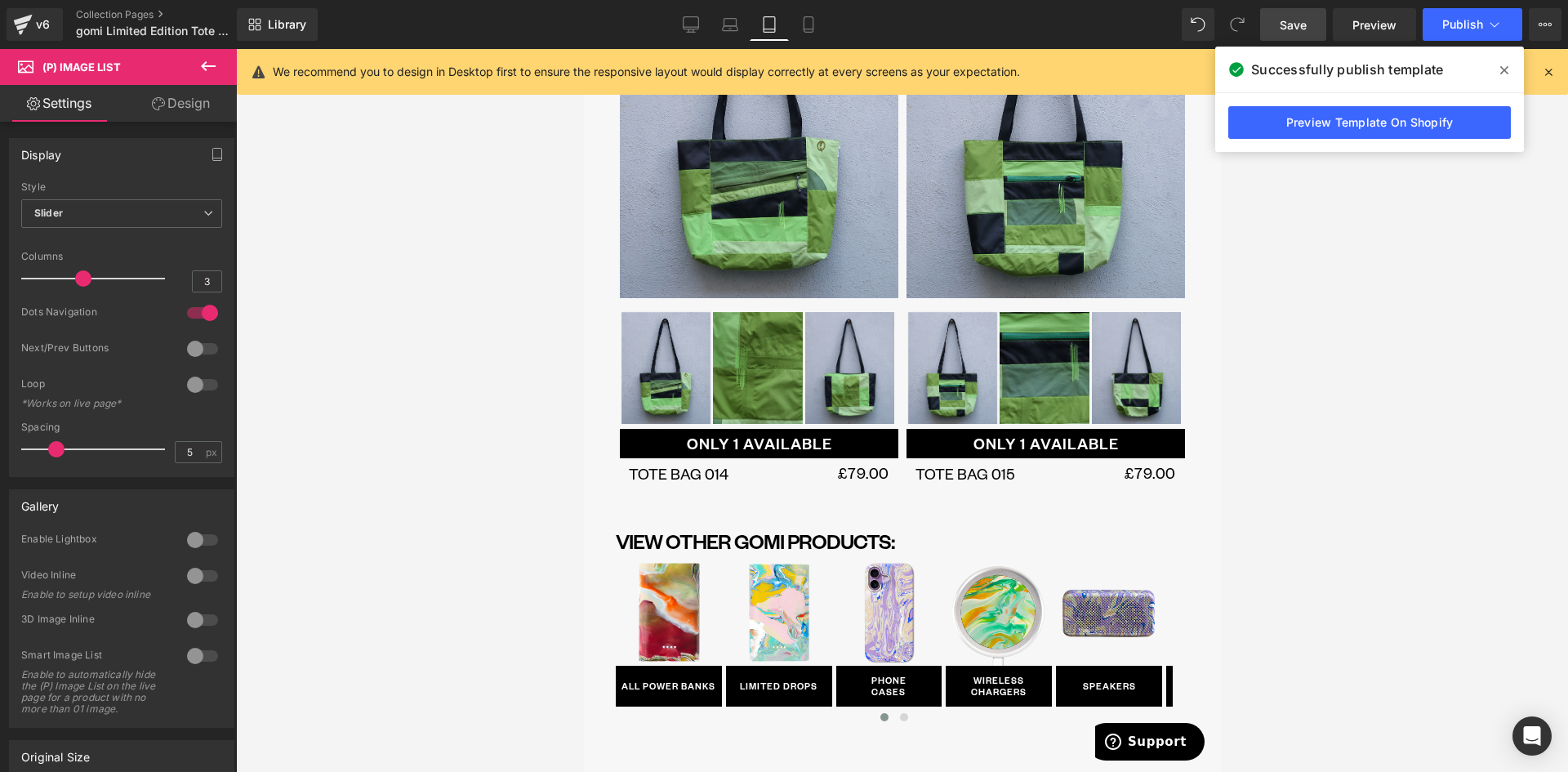
click at [178, 105] on link "Design" at bounding box center [180, 103] width 119 height 37
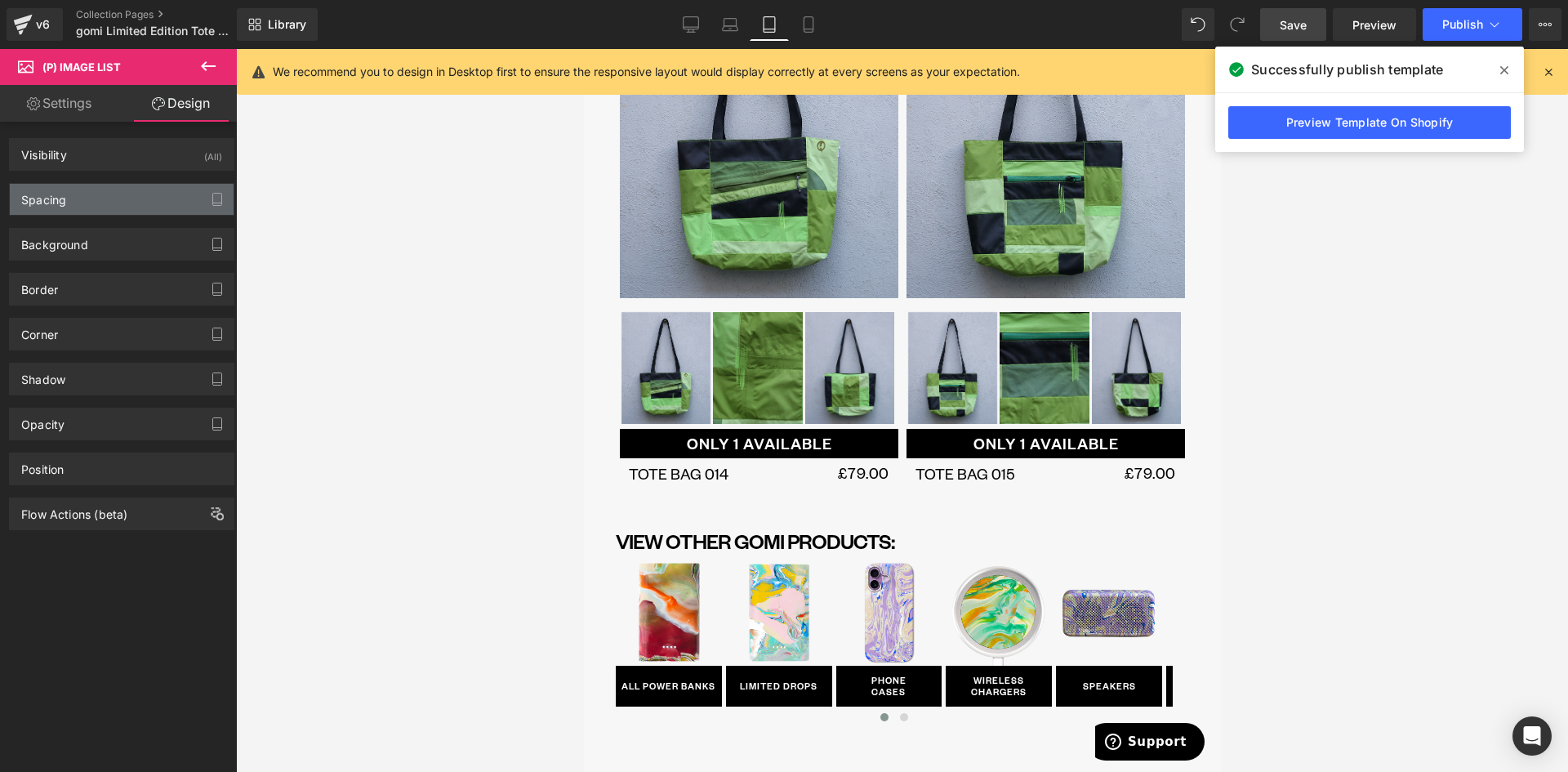
click at [79, 198] on div "Spacing" at bounding box center [121, 199] width 224 height 31
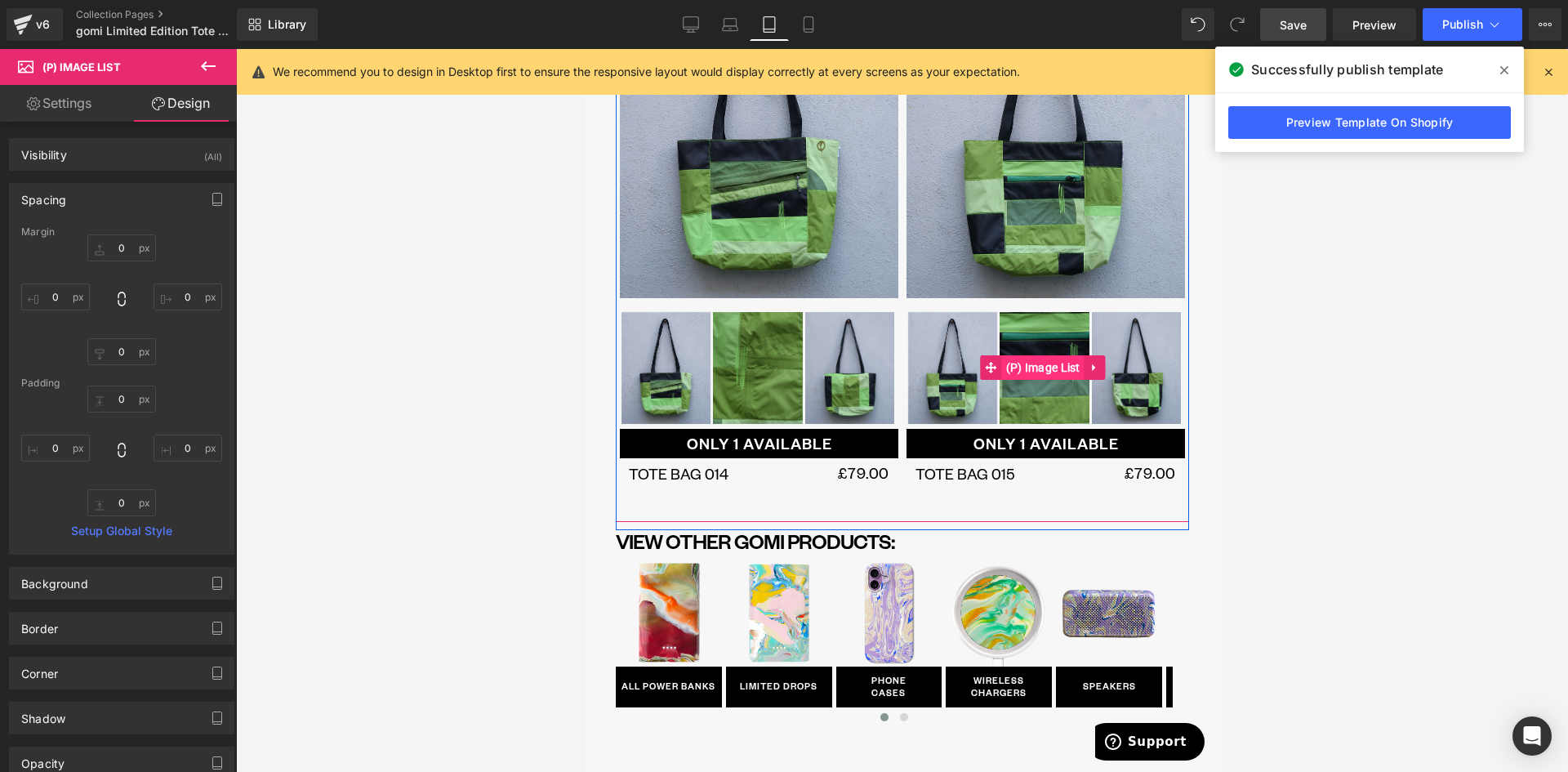
drag, startPoint x: 1035, startPoint y: 327, endPoint x: 1016, endPoint y: 328, distance: 19.0
click at [1036, 356] on span "(P) Image List" at bounding box center [1042, 368] width 82 height 25
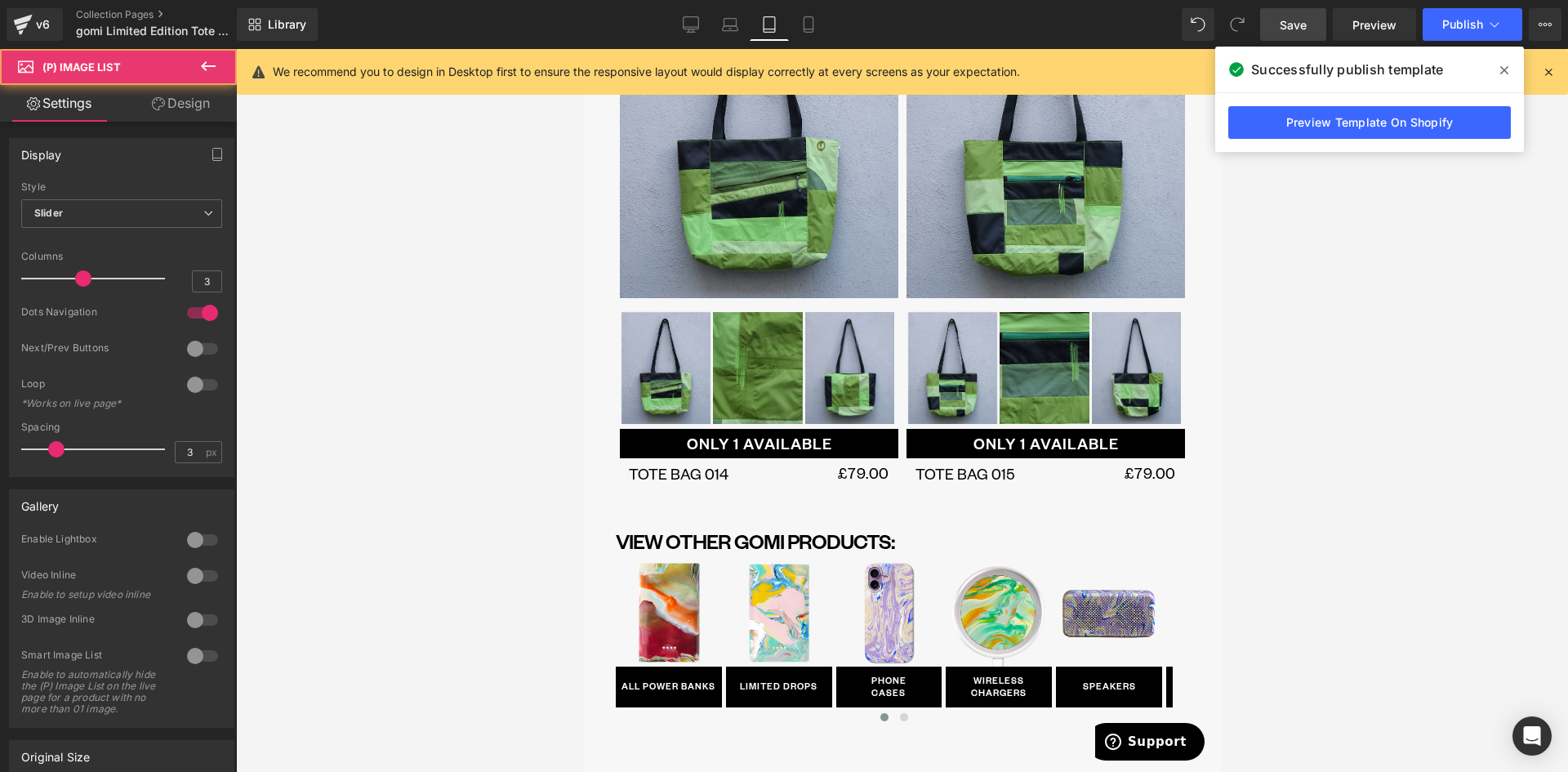
click at [170, 103] on link "Design" at bounding box center [180, 103] width 119 height 37
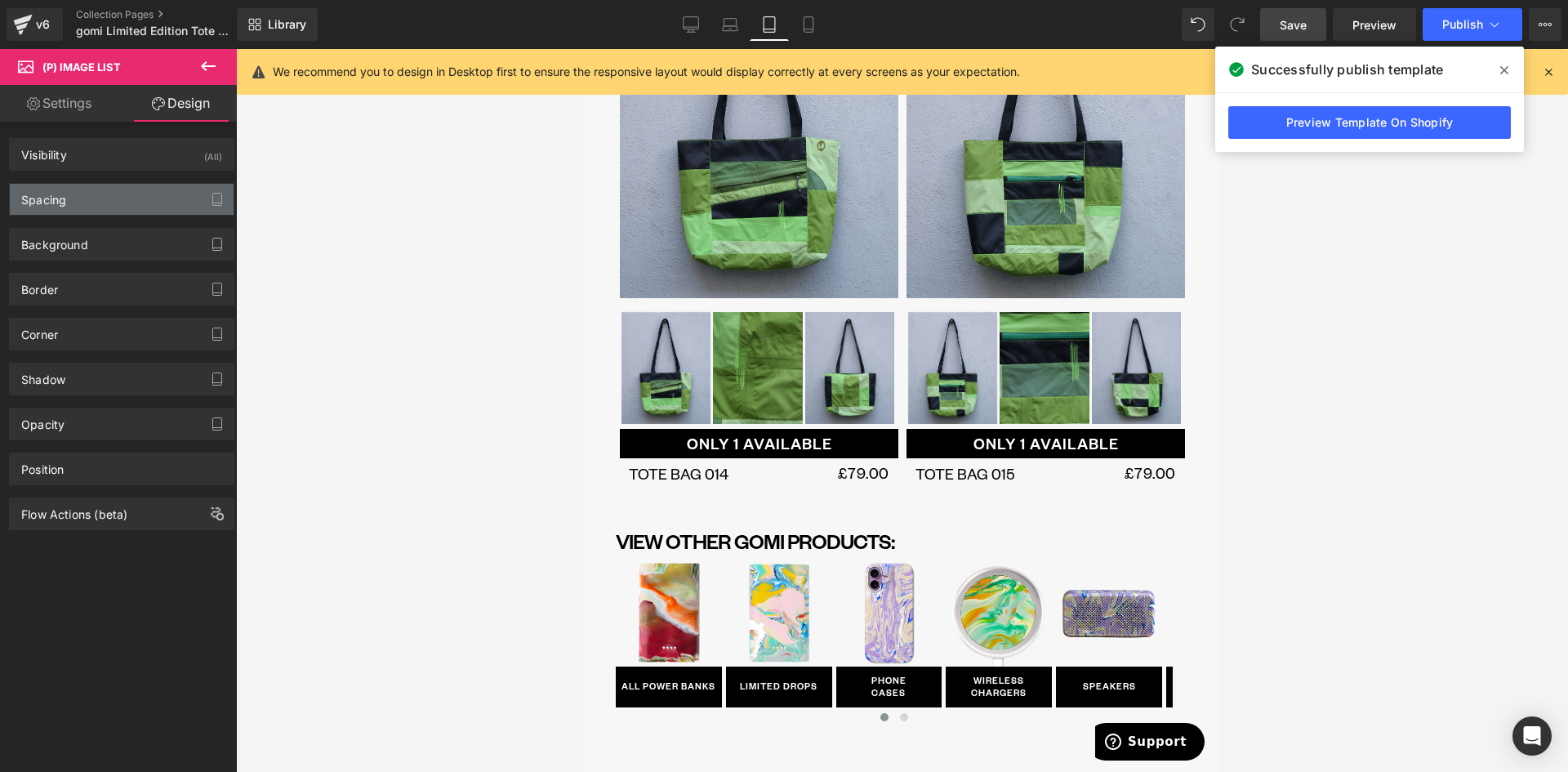
click at [102, 203] on div "Spacing" at bounding box center [121, 199] width 224 height 31
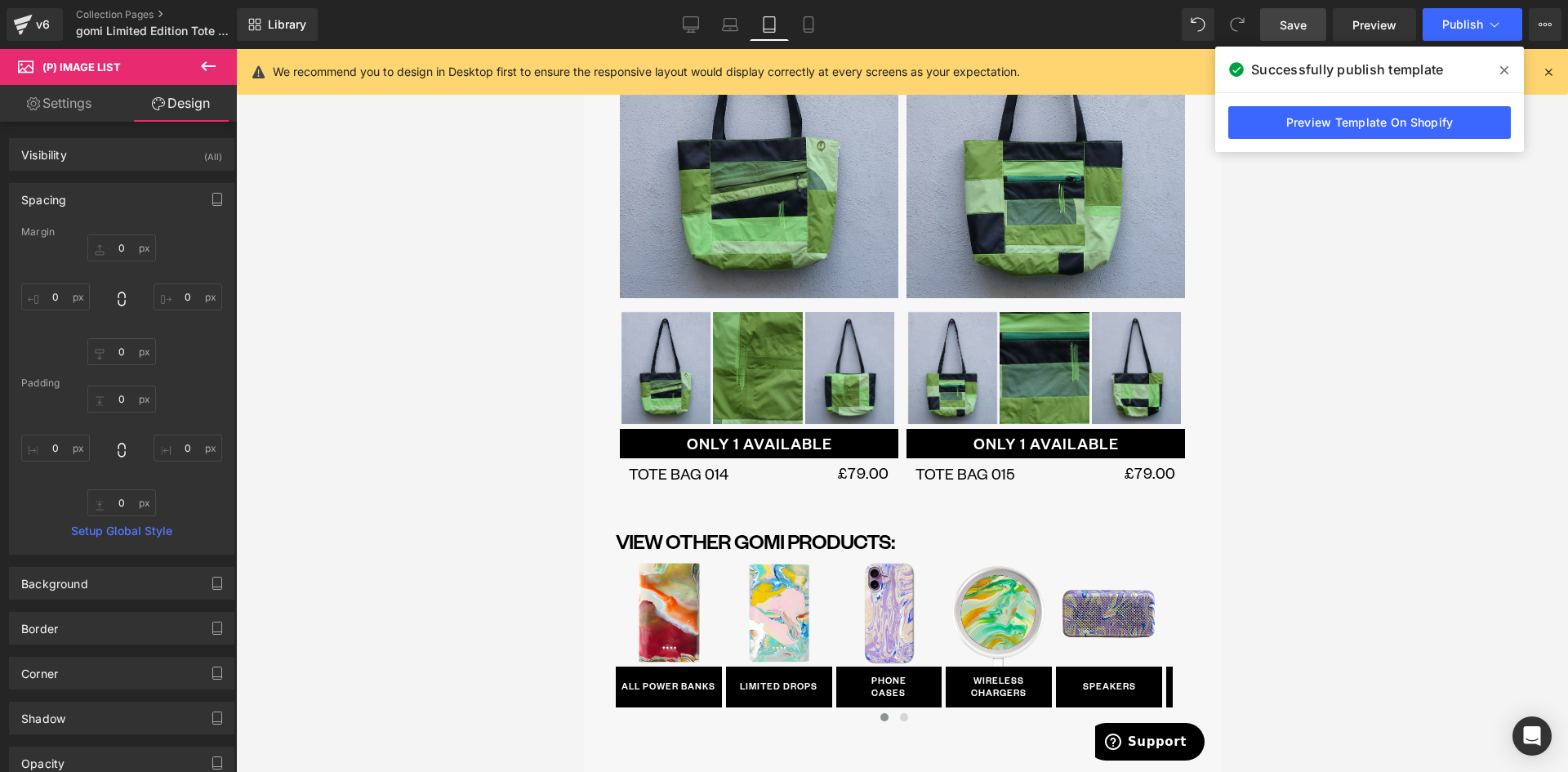
click at [101, 201] on div "Spacing" at bounding box center [121, 199] width 224 height 31
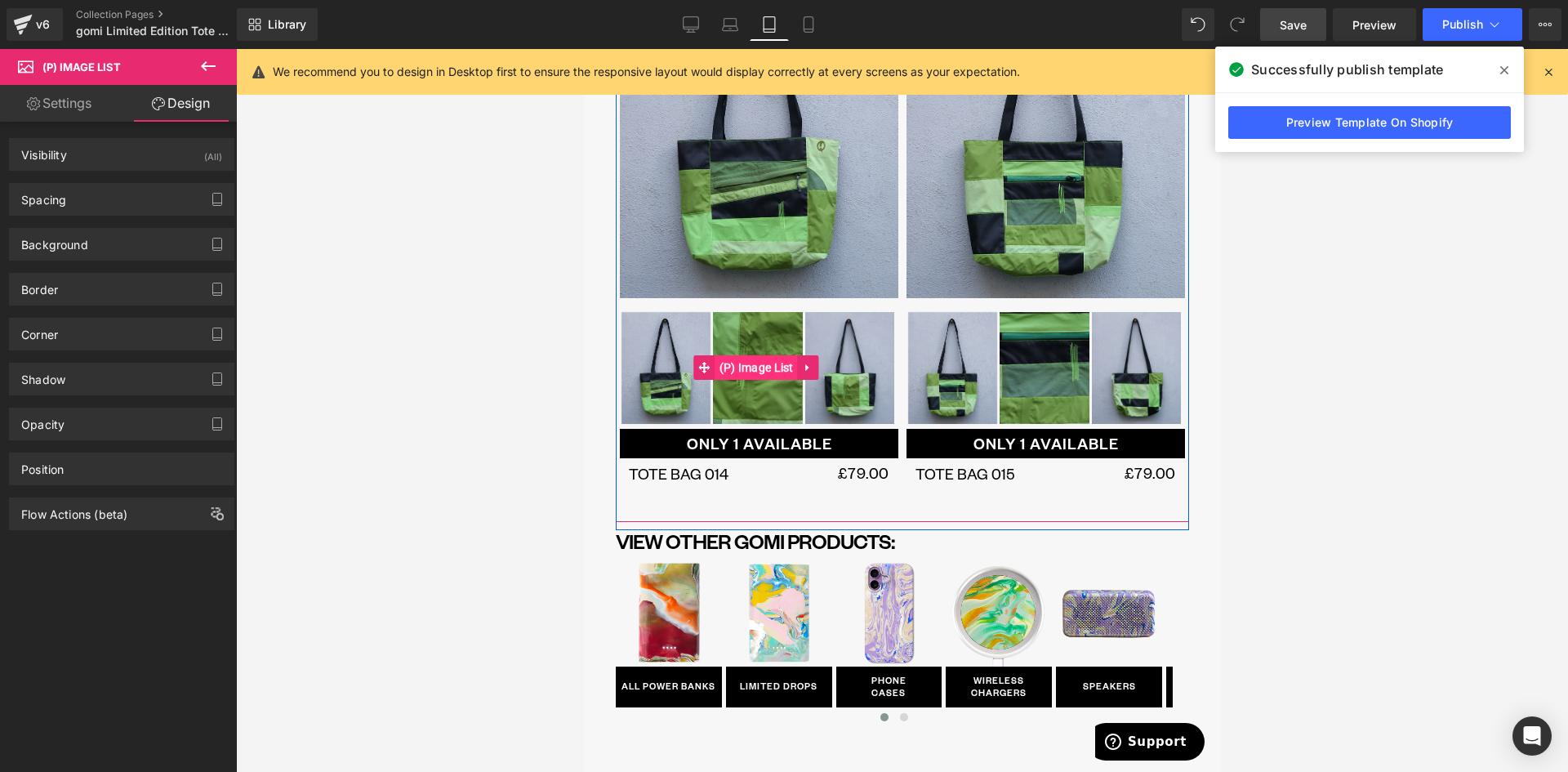
click at [779, 356] on span "(P) Image List" at bounding box center [756, 368] width 82 height 25
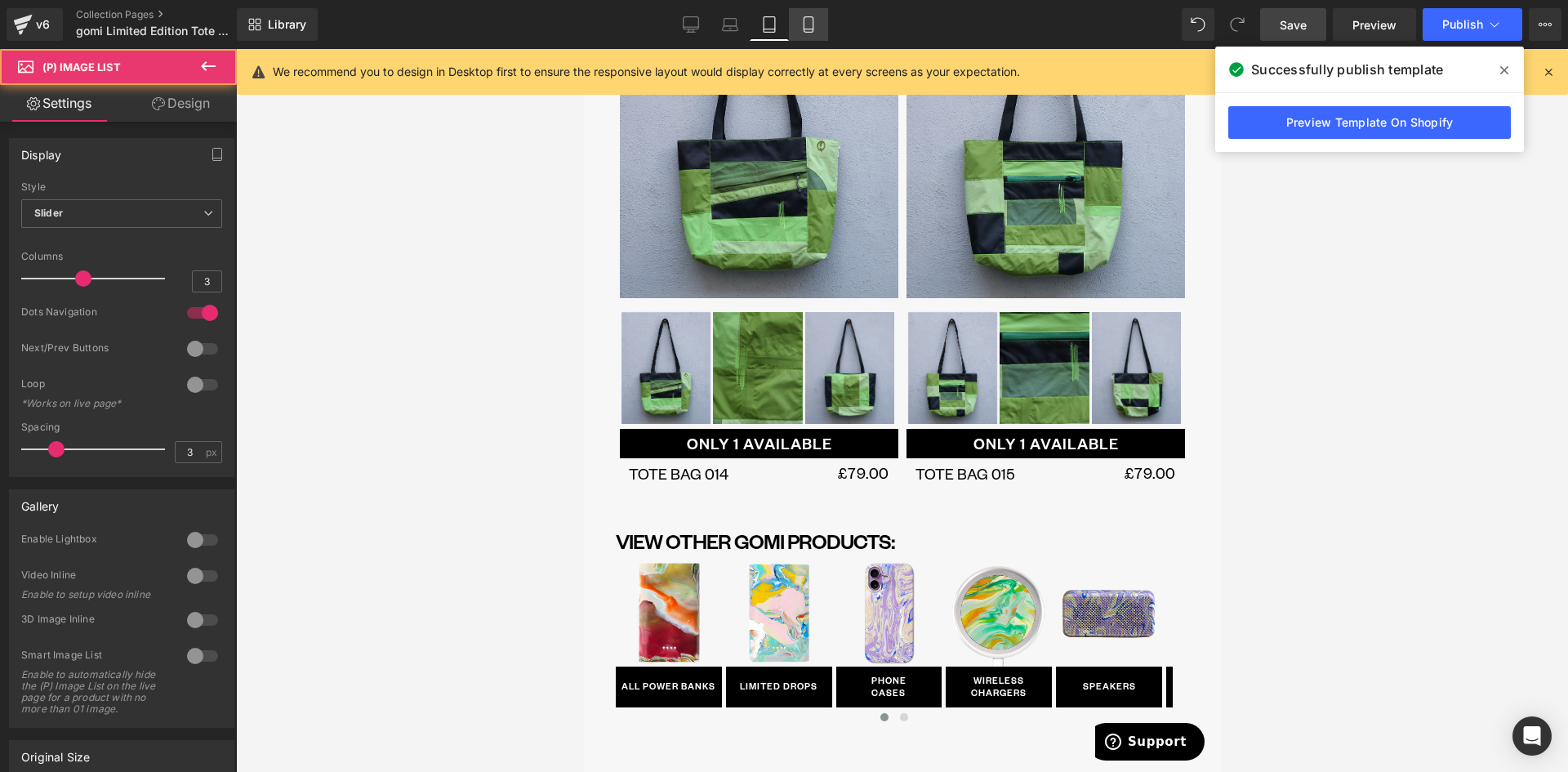
click at [797, 22] on link "Mobile" at bounding box center [808, 25] width 39 height 32
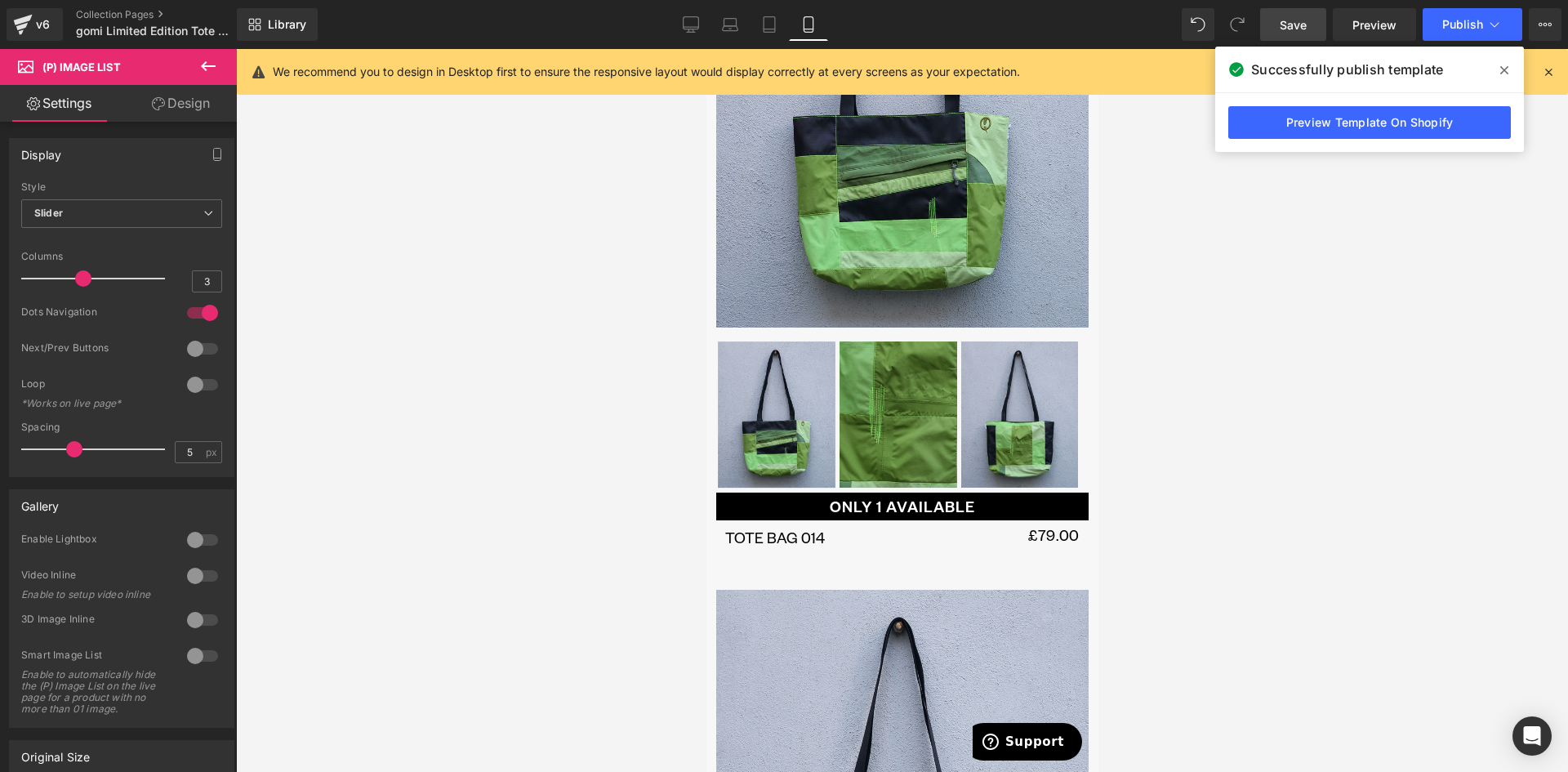
scroll to position [3850, 0]
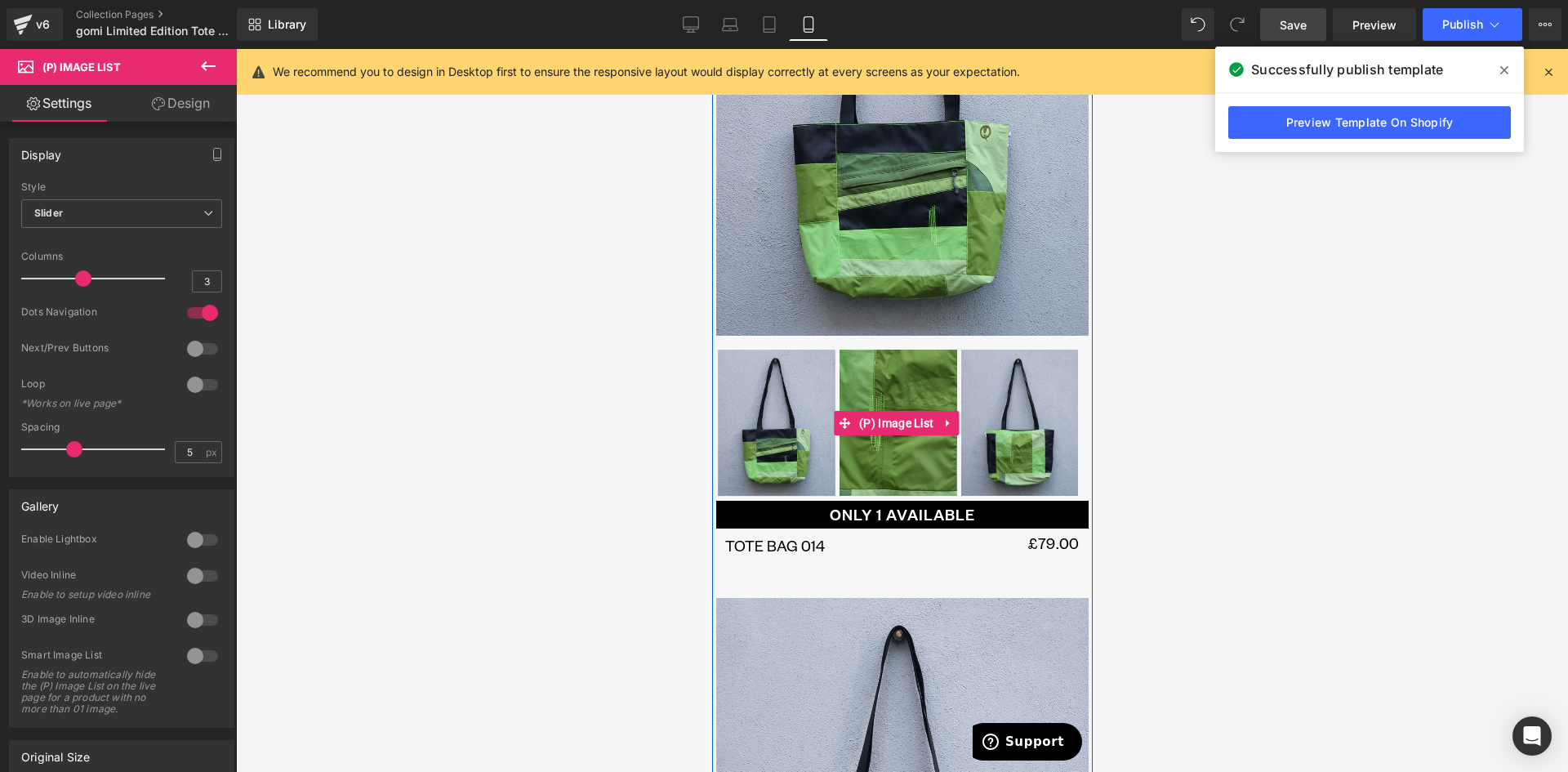
click at [755, 350] on img at bounding box center [775, 423] width 118 height 147
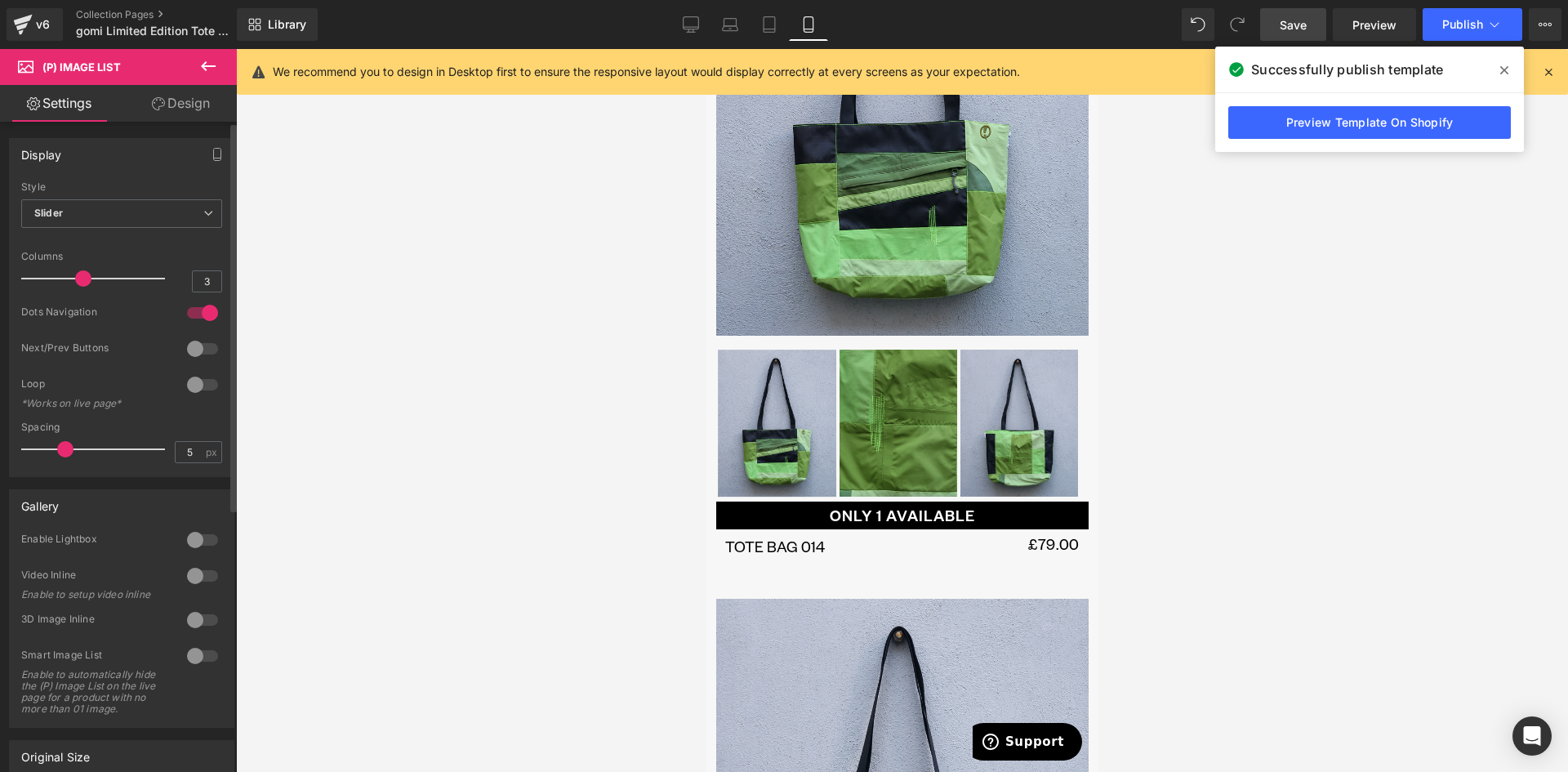
drag, startPoint x: 71, startPoint y: 452, endPoint x: 60, endPoint y: 459, distance: 13.0
click at [60, 459] on div at bounding box center [97, 449] width 136 height 32
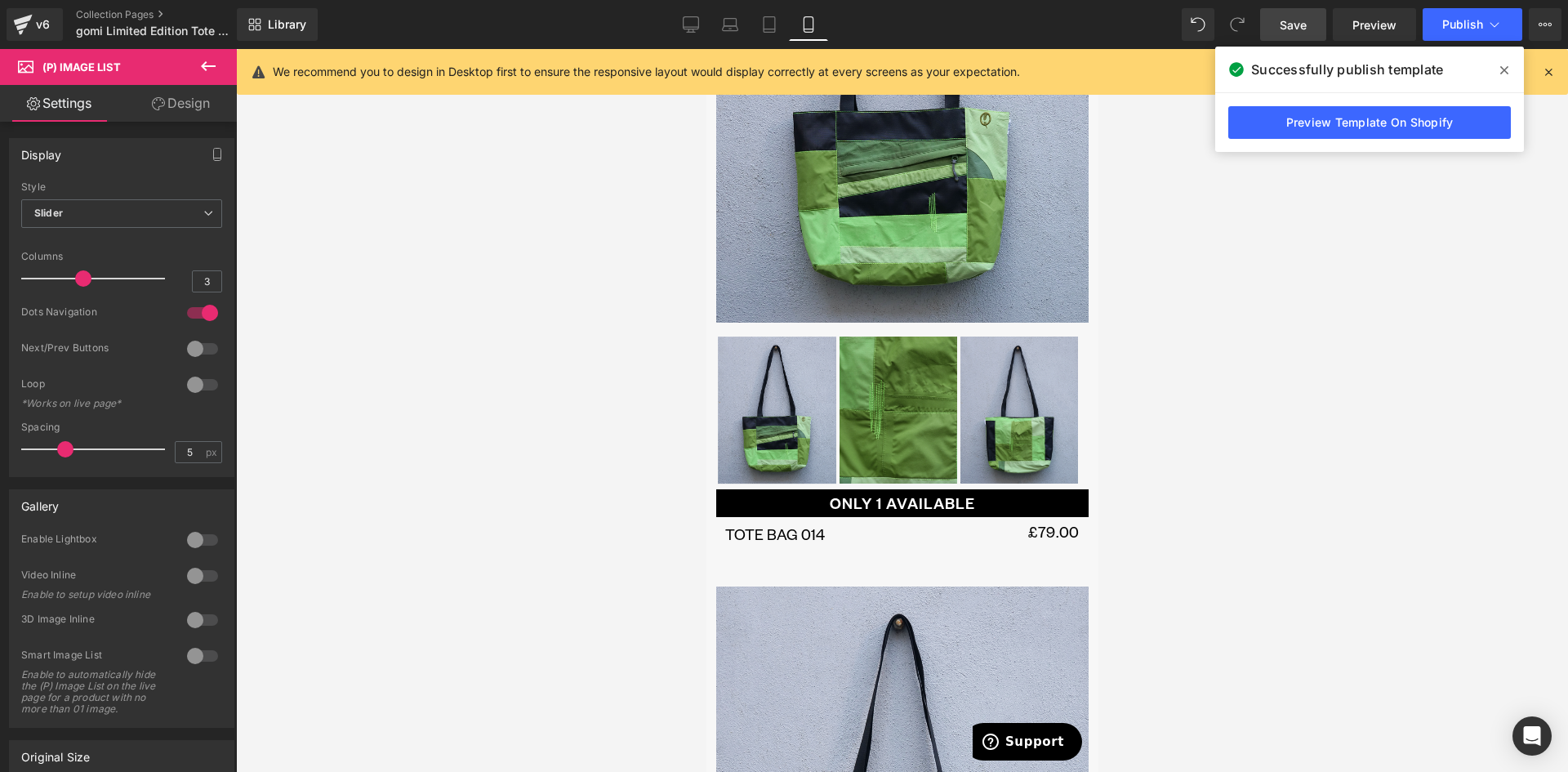
scroll to position [3852, 0]
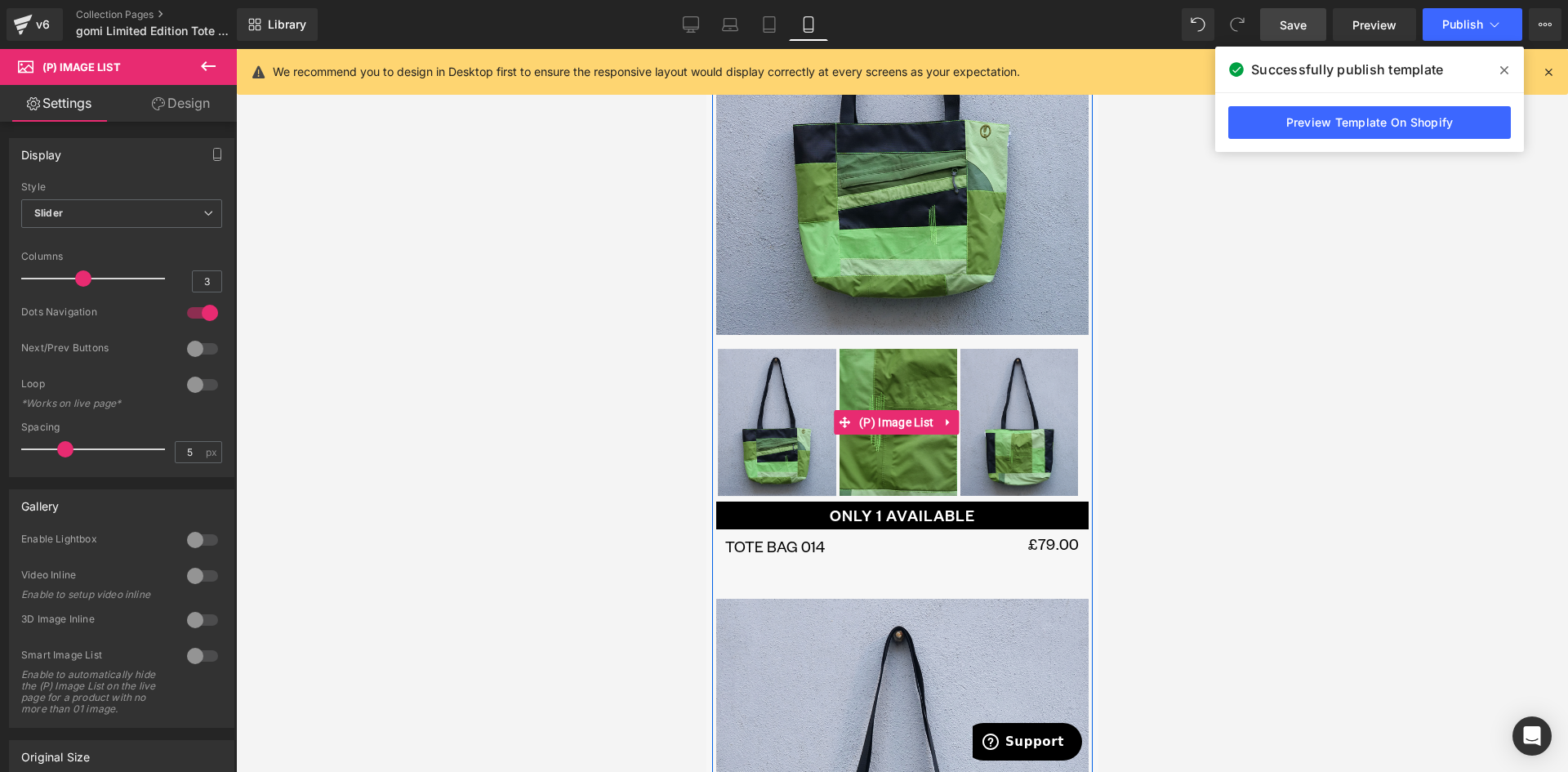
click at [744, 349] on img at bounding box center [775, 422] width 118 height 147
click at [888, 410] on span "(P) Image List" at bounding box center [895, 422] width 82 height 25
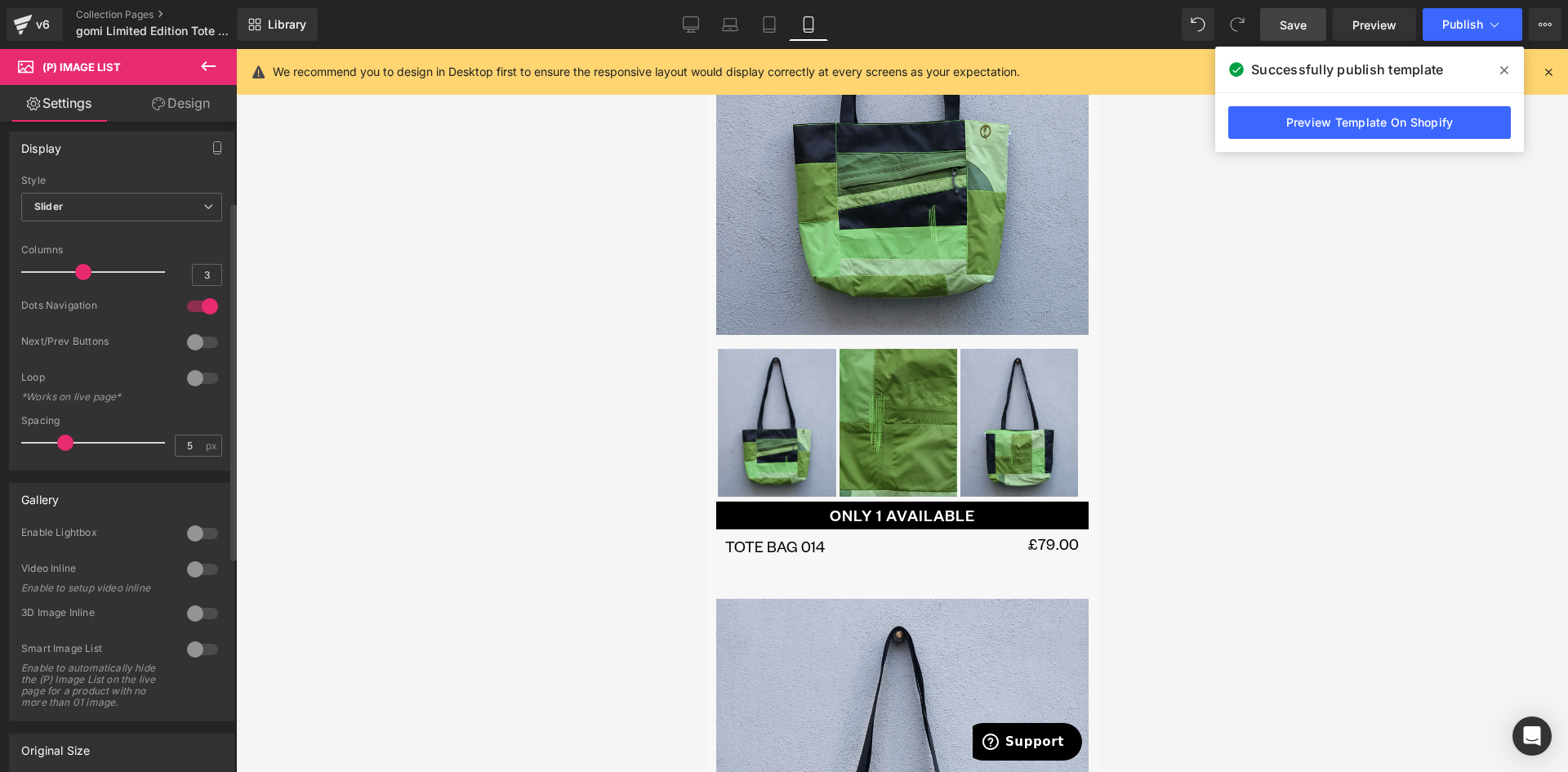
scroll to position [0, 0]
click at [179, 100] on link "Design" at bounding box center [180, 103] width 119 height 37
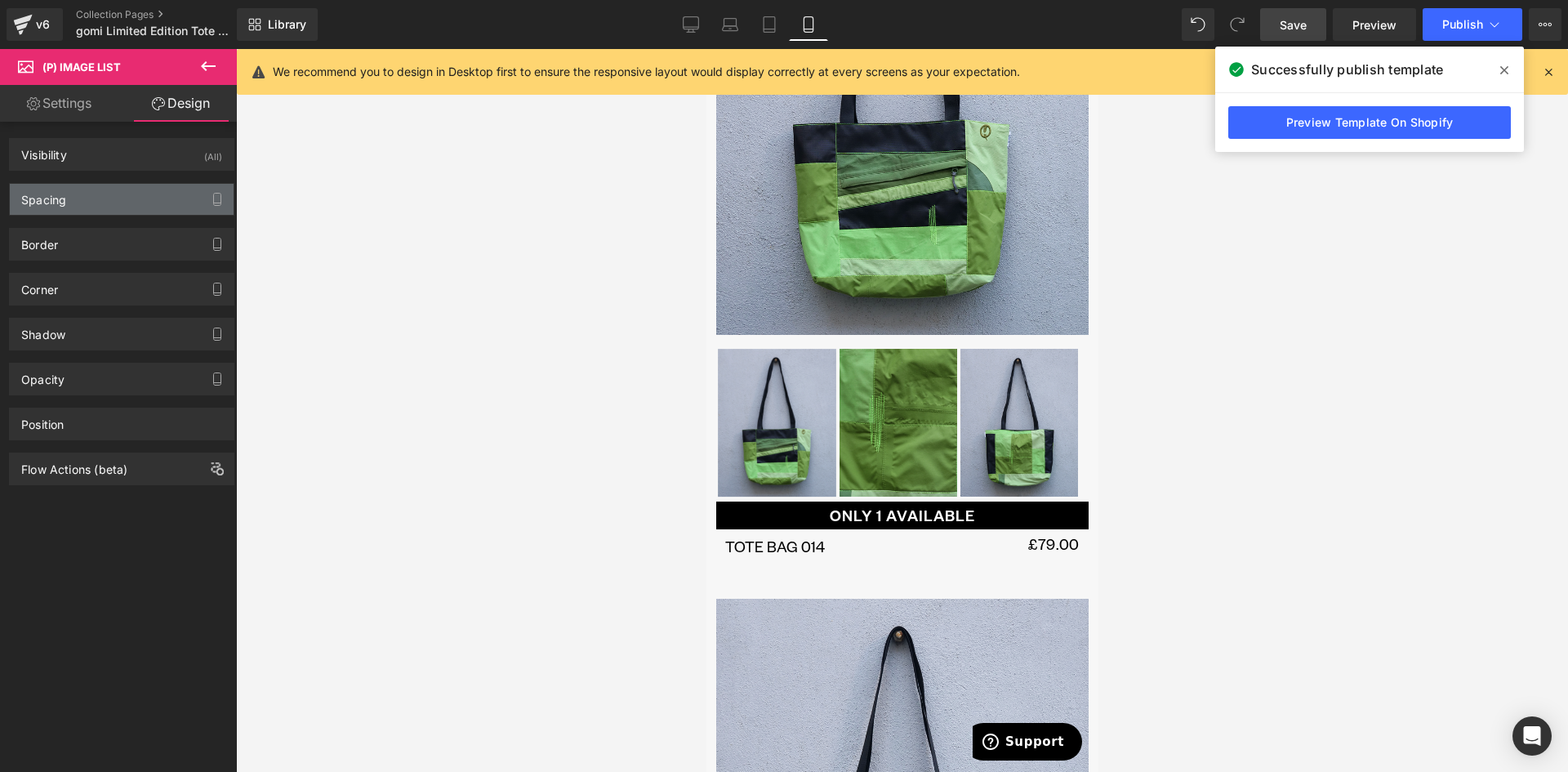
click at [105, 201] on div "Spacing" at bounding box center [121, 199] width 224 height 31
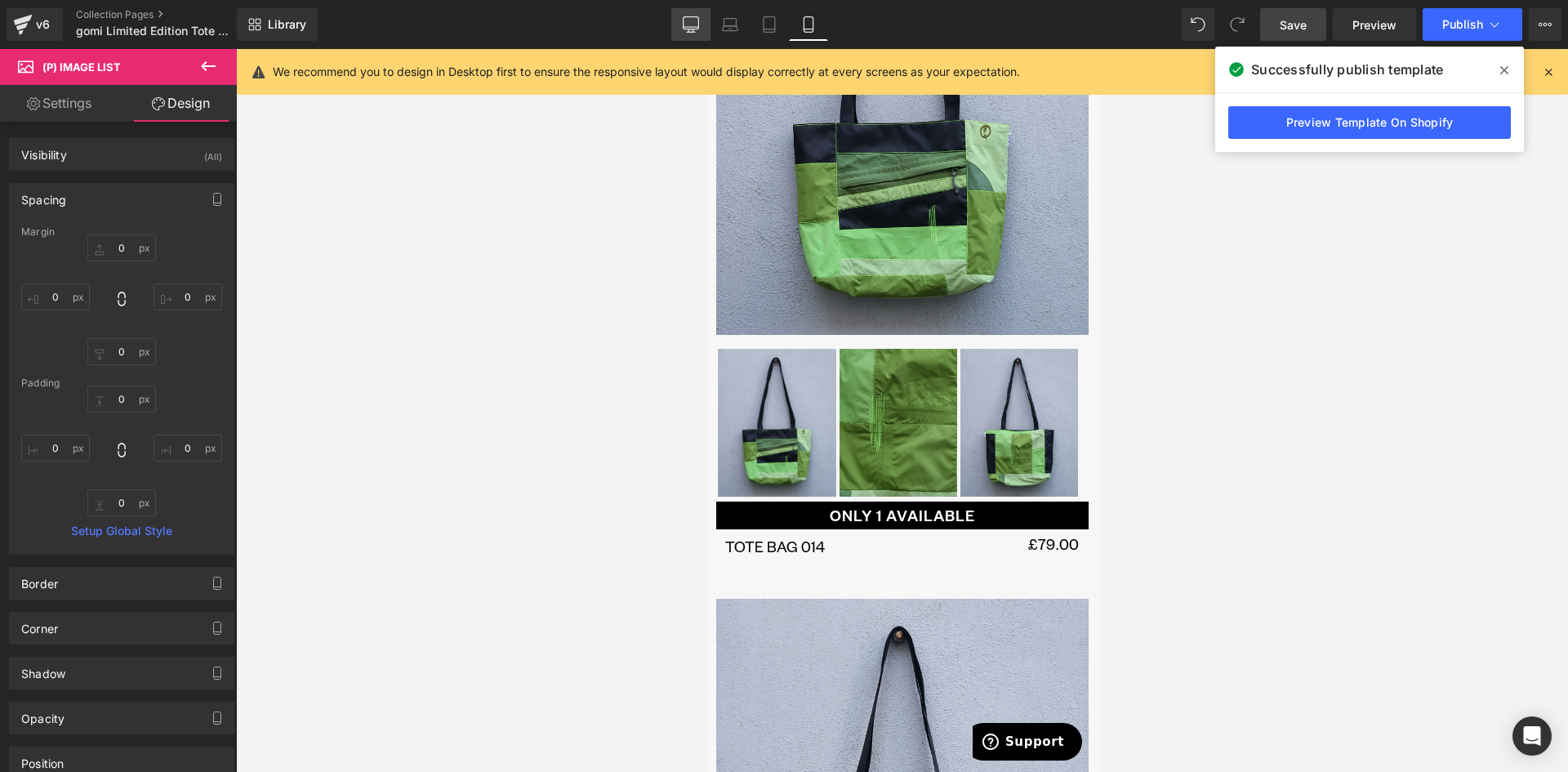
click at [691, 22] on icon at bounding box center [690, 24] width 16 height 16
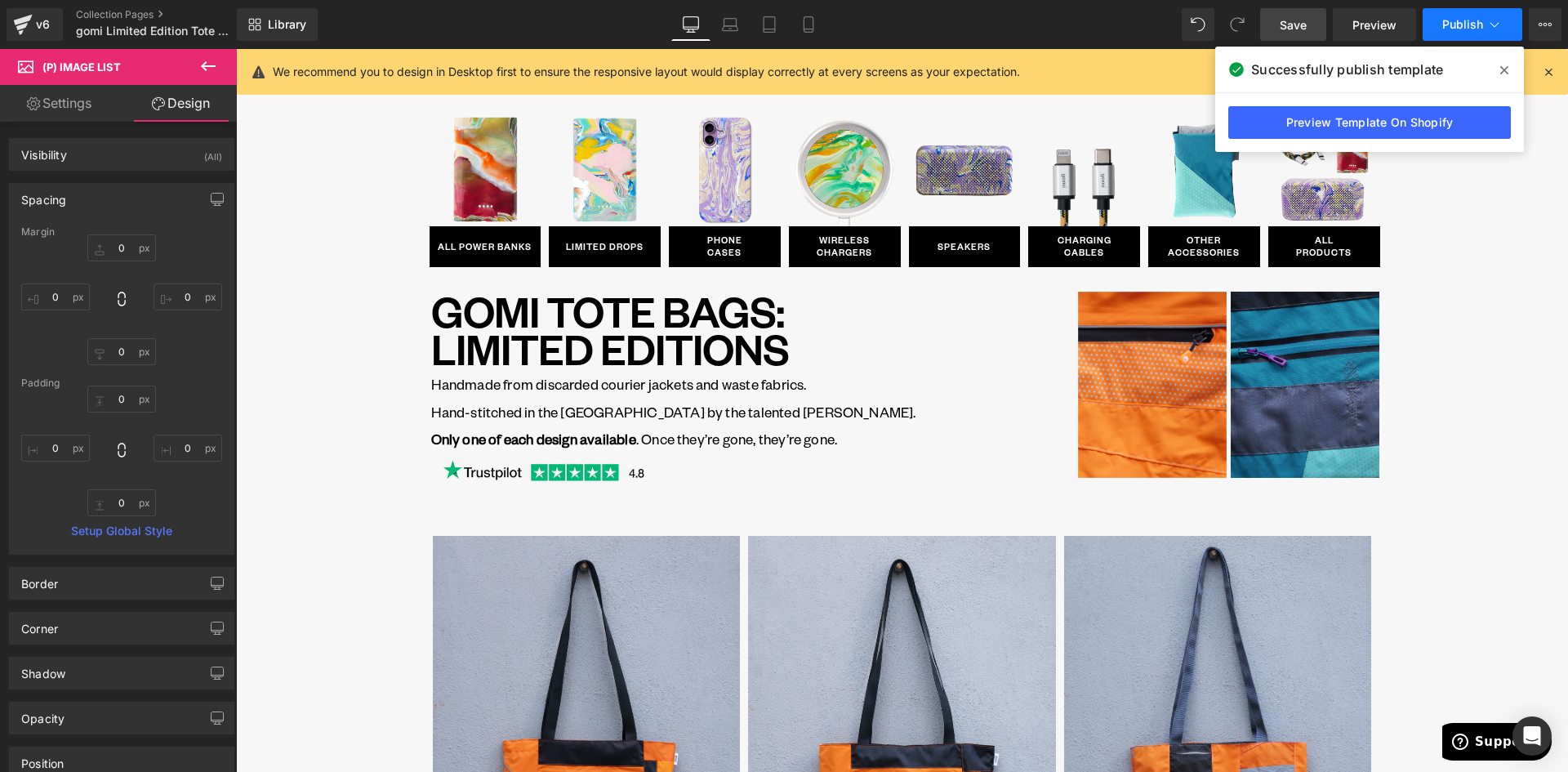
click at [1481, 27] on span "Publish" at bounding box center [1462, 25] width 41 height 13
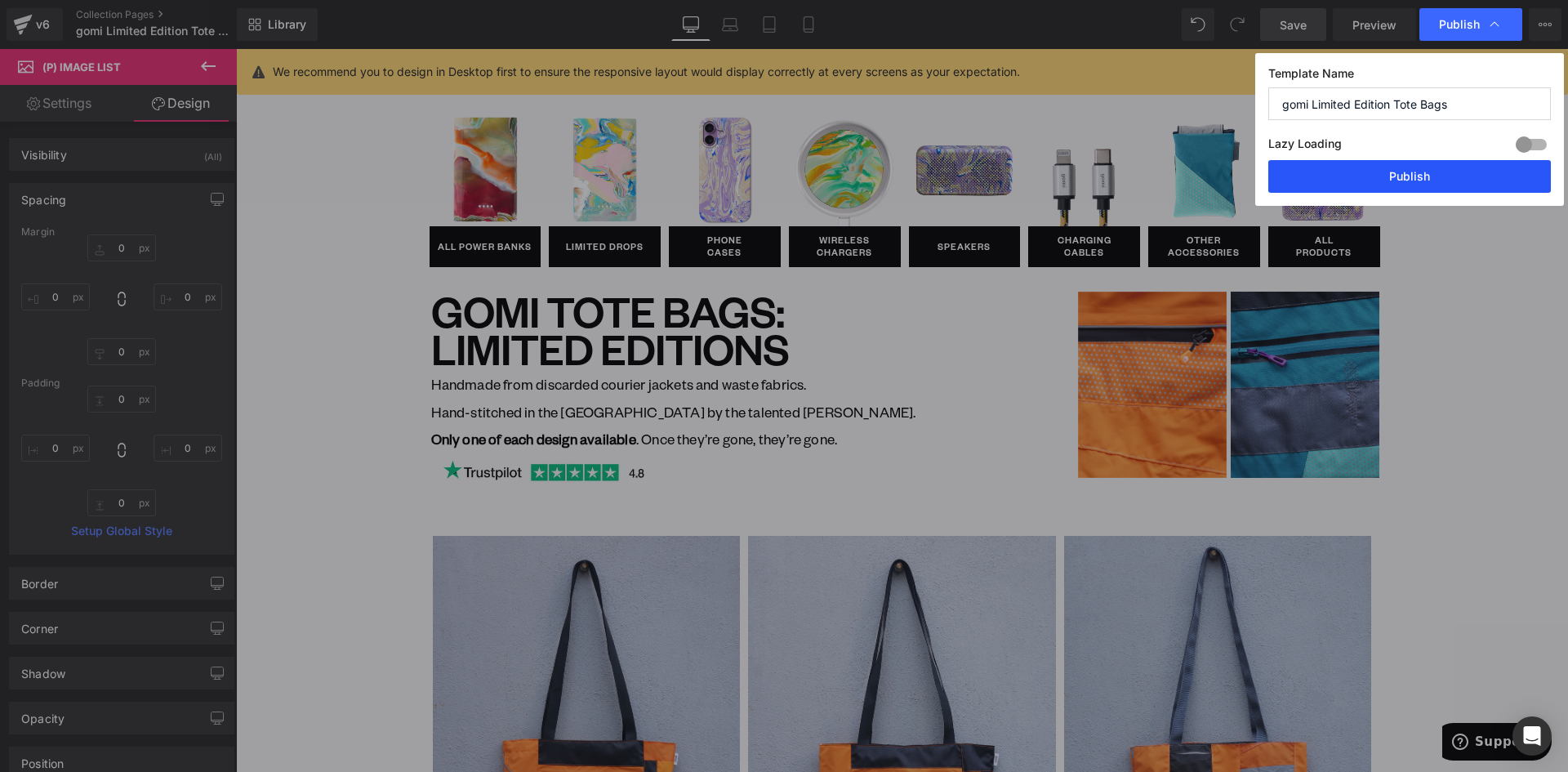
click at [1441, 175] on button "Publish" at bounding box center [1409, 176] width 283 height 32
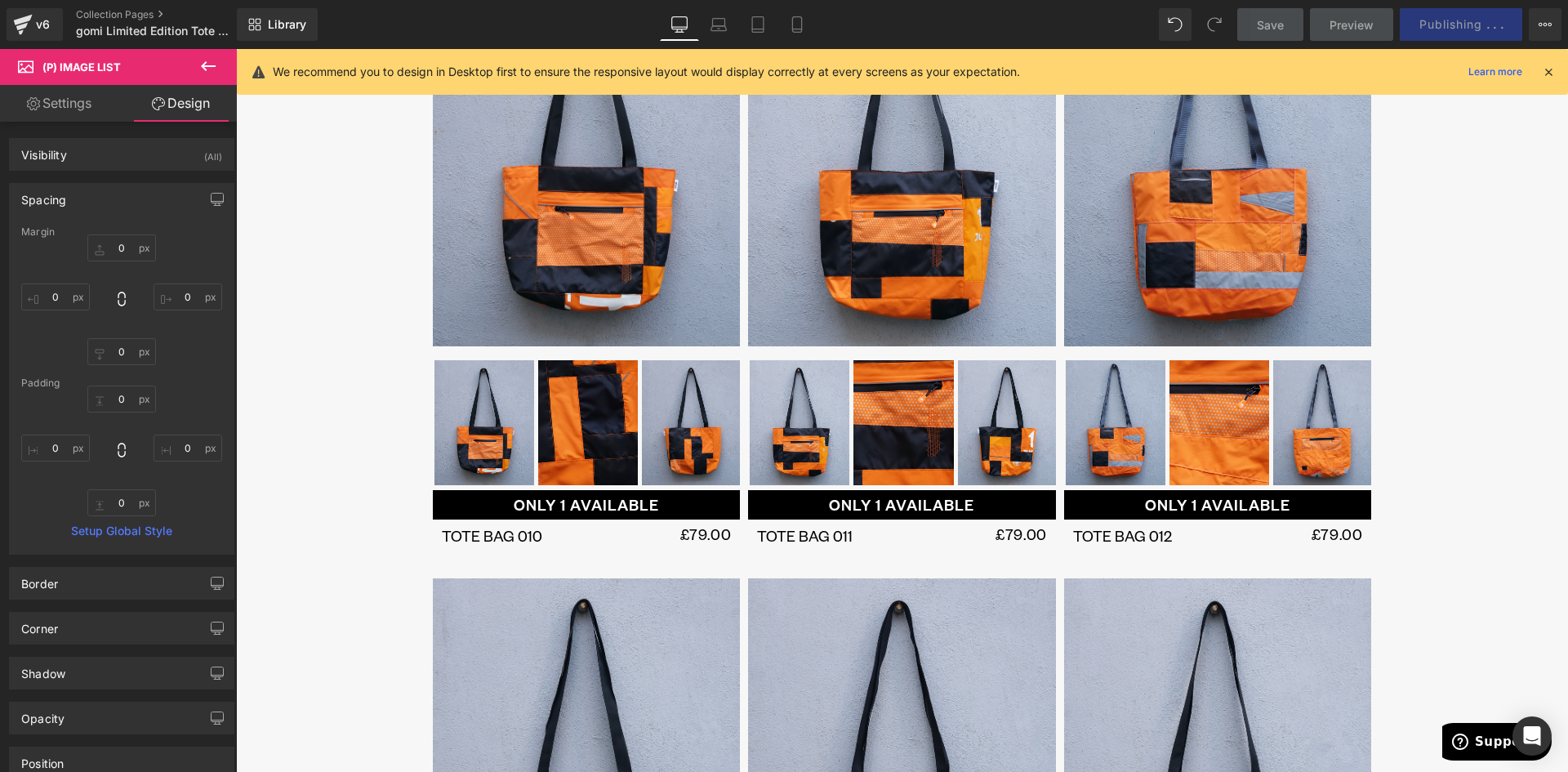
scroll to position [653, 0]
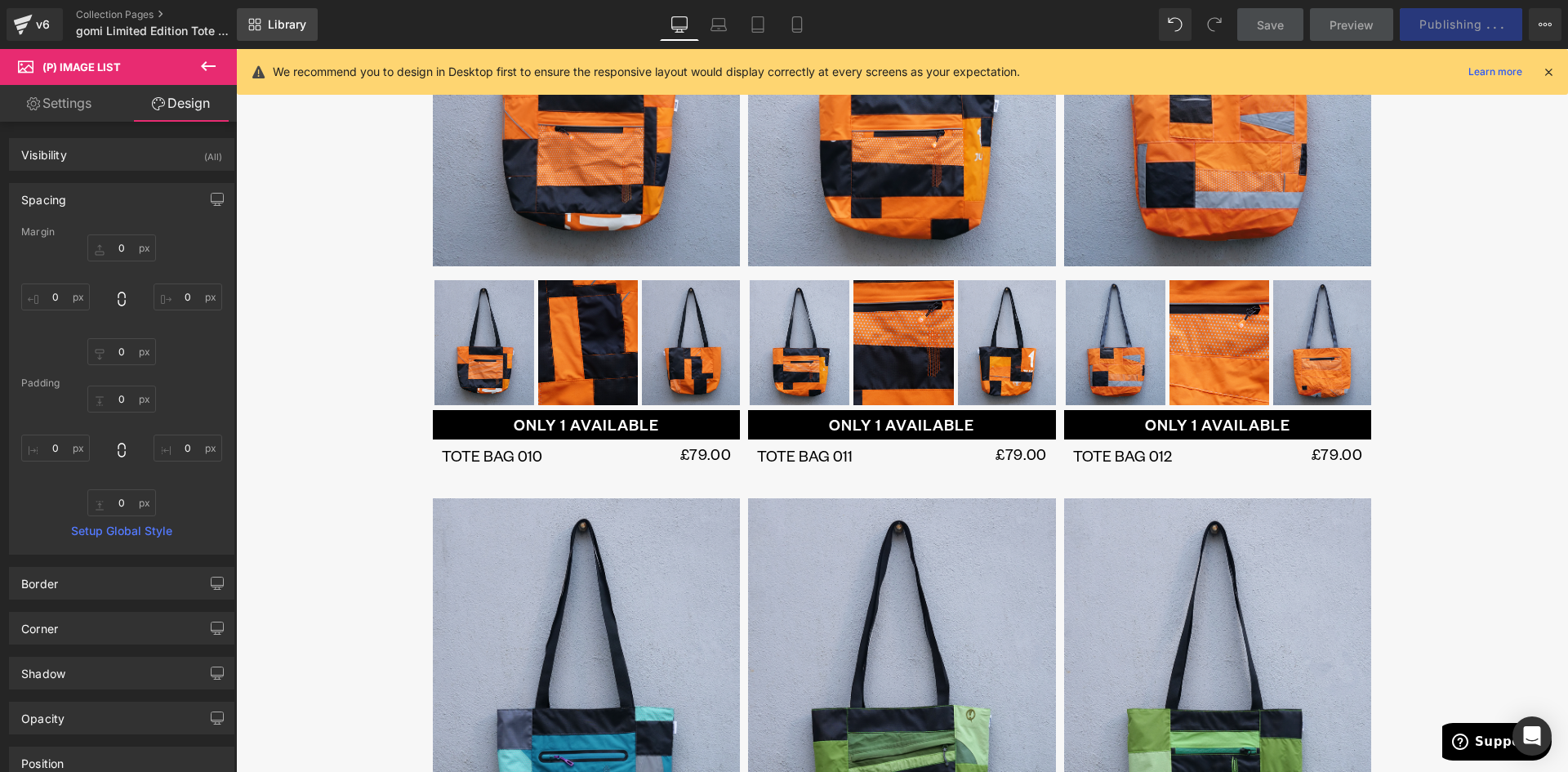
click at [266, 21] on link "Library" at bounding box center [277, 25] width 81 height 32
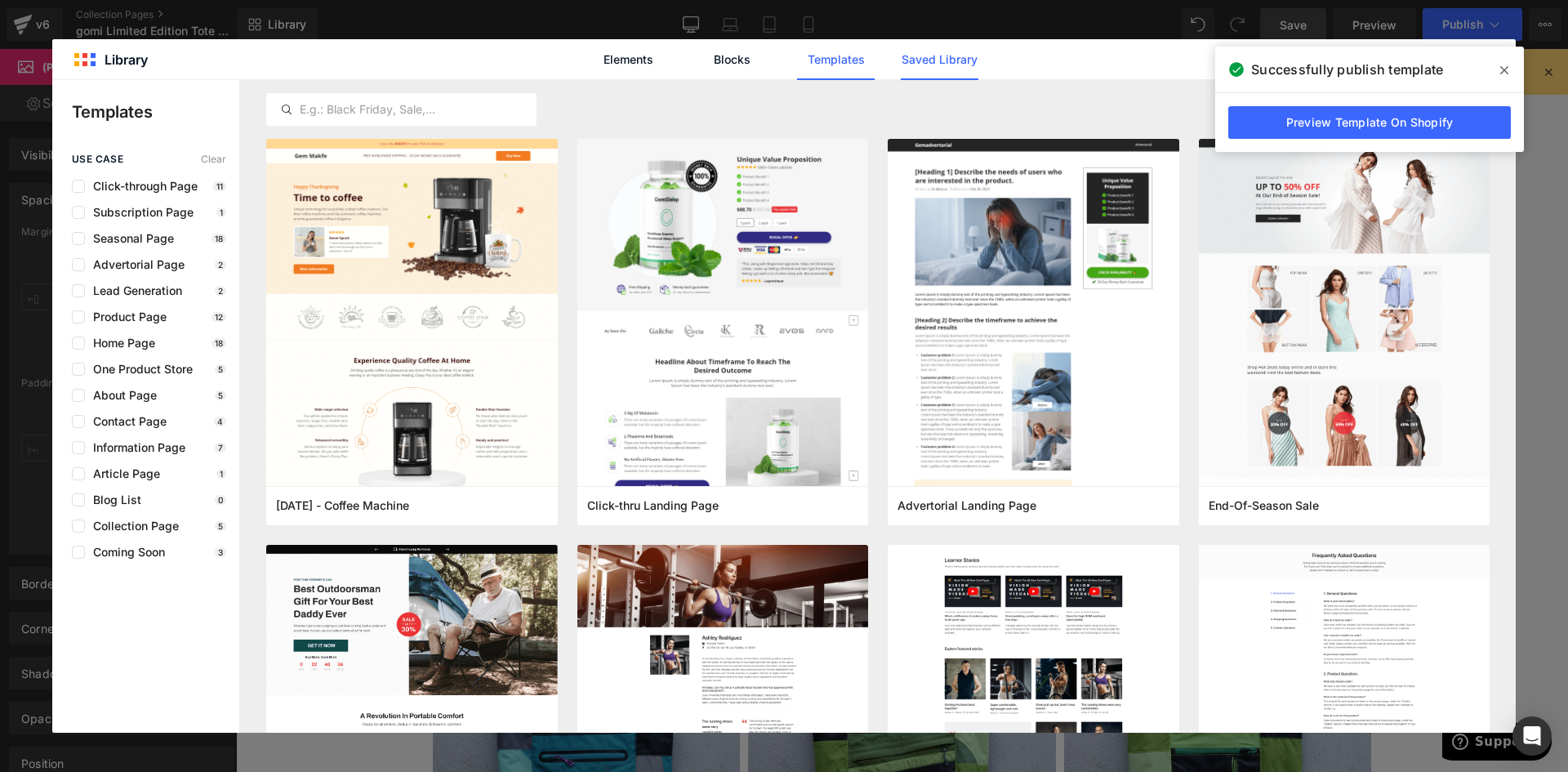
click at [941, 63] on link "Saved Library" at bounding box center [939, 59] width 78 height 41
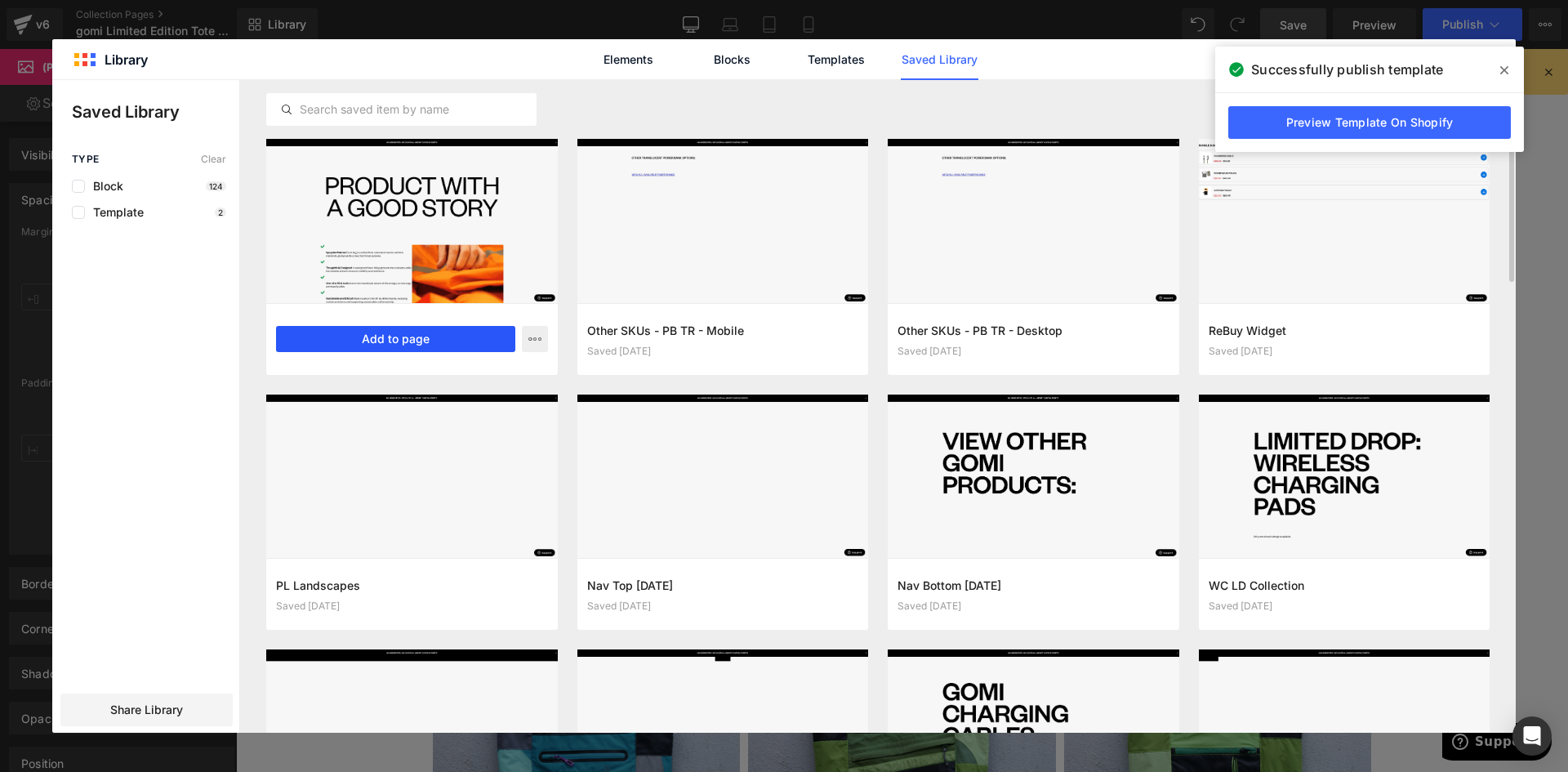
drag, startPoint x: 438, startPoint y: 346, endPoint x: 226, endPoint y: 303, distance: 216.3
click at [438, 346] on button "Add to page" at bounding box center [395, 340] width 239 height 27
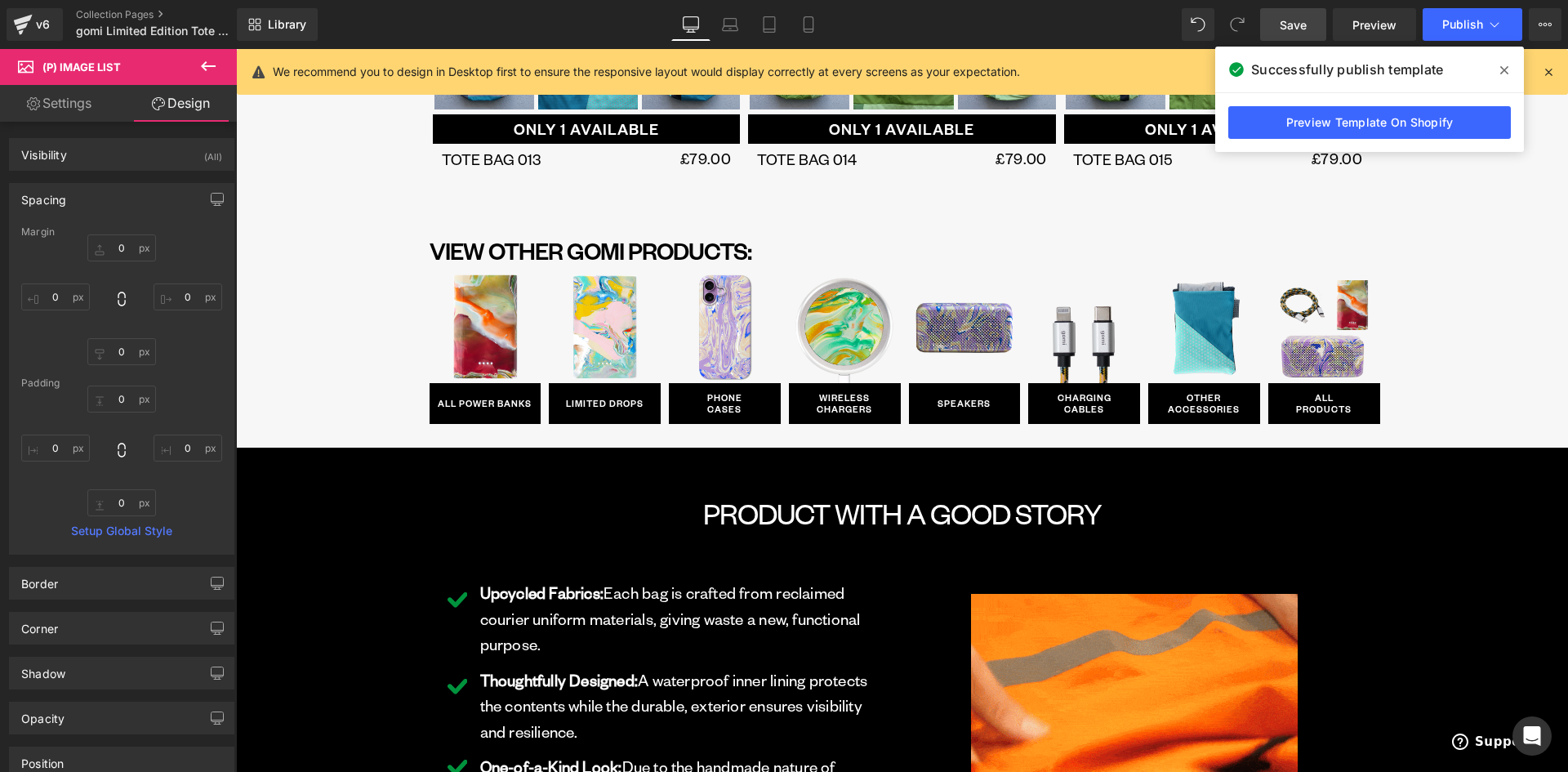
scroll to position [1556, 0]
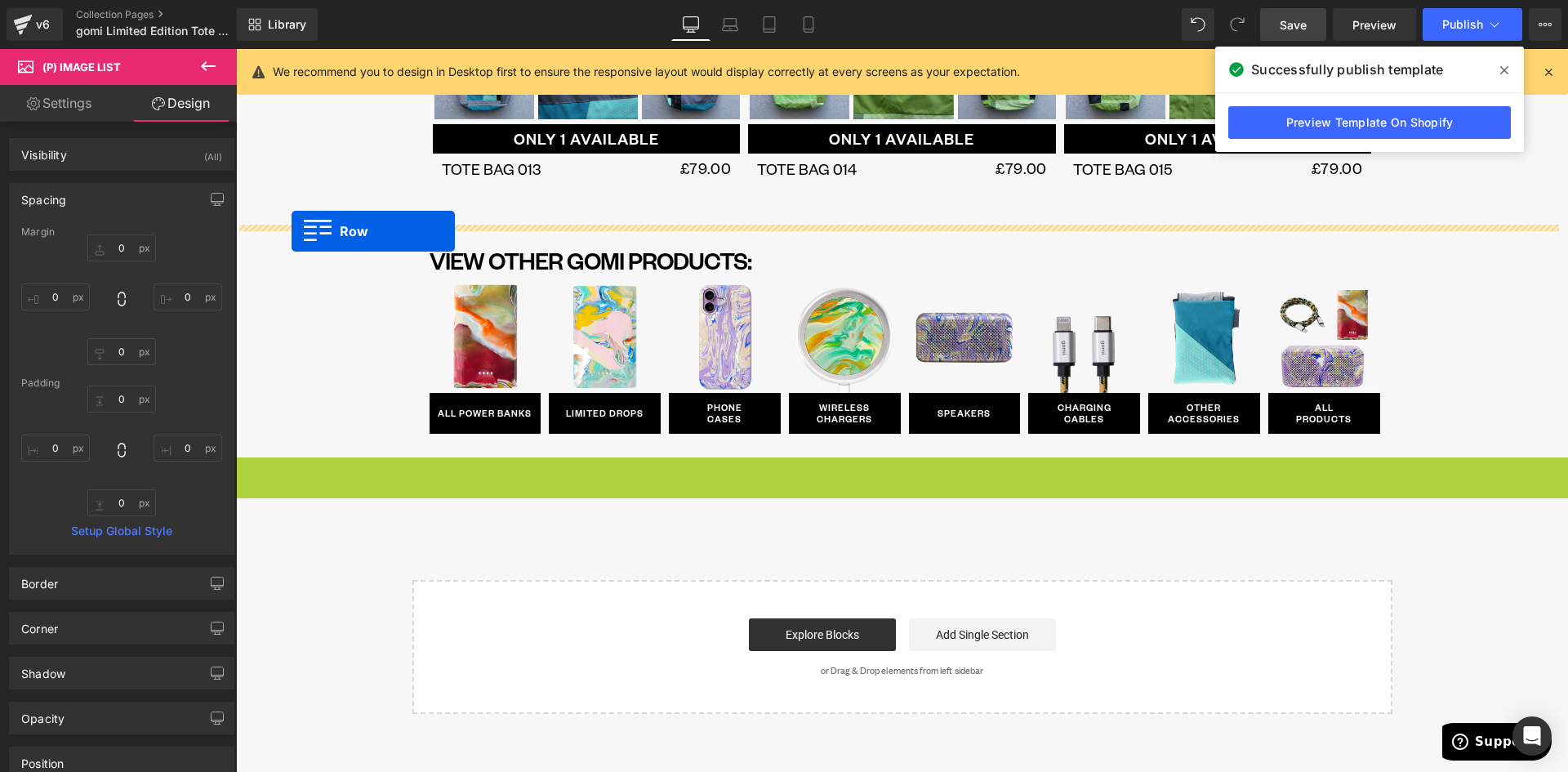
drag, startPoint x: 246, startPoint y: 468, endPoint x: 291, endPoint y: 231, distance: 241.2
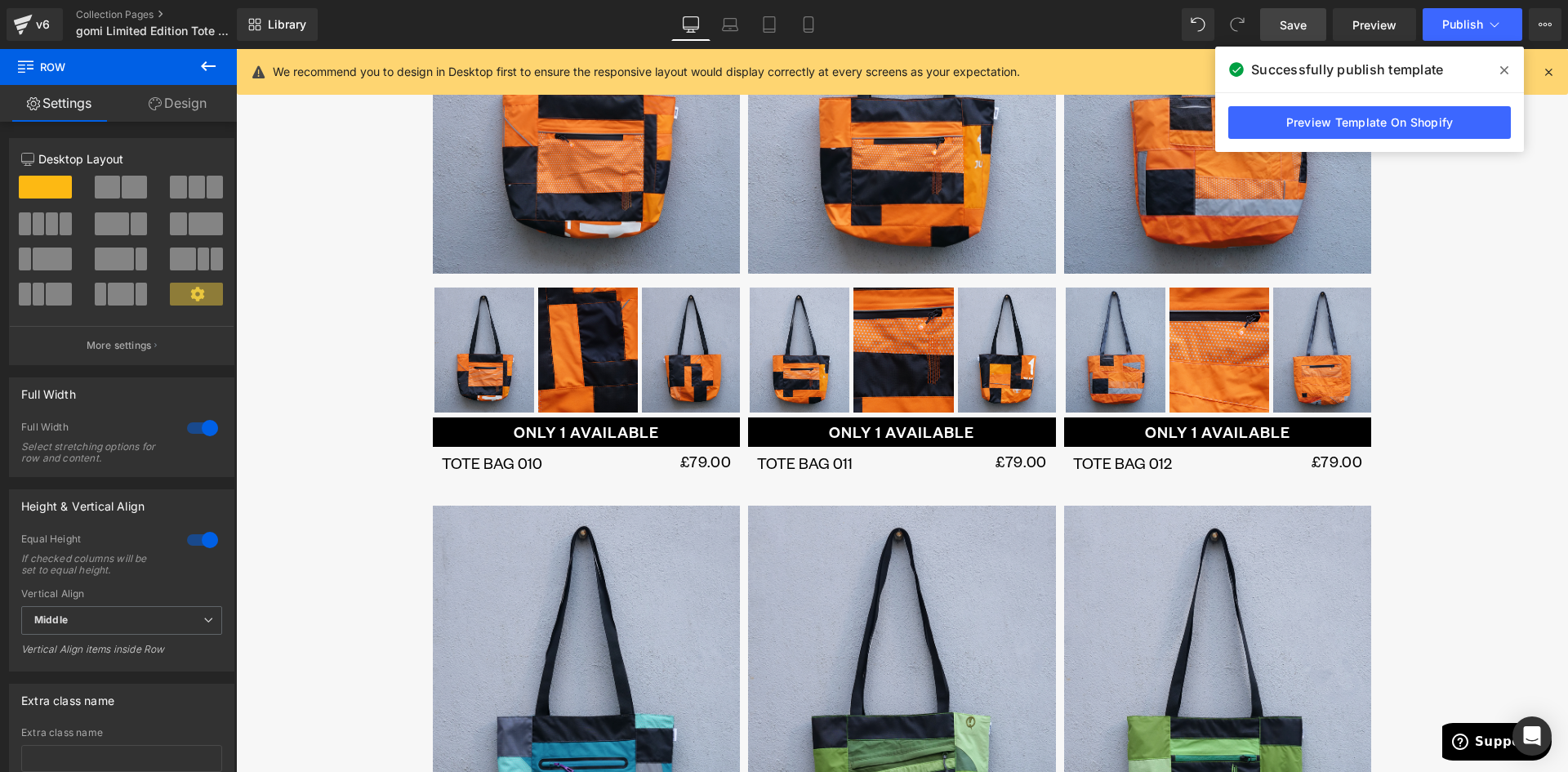
scroll to position [653, 0]
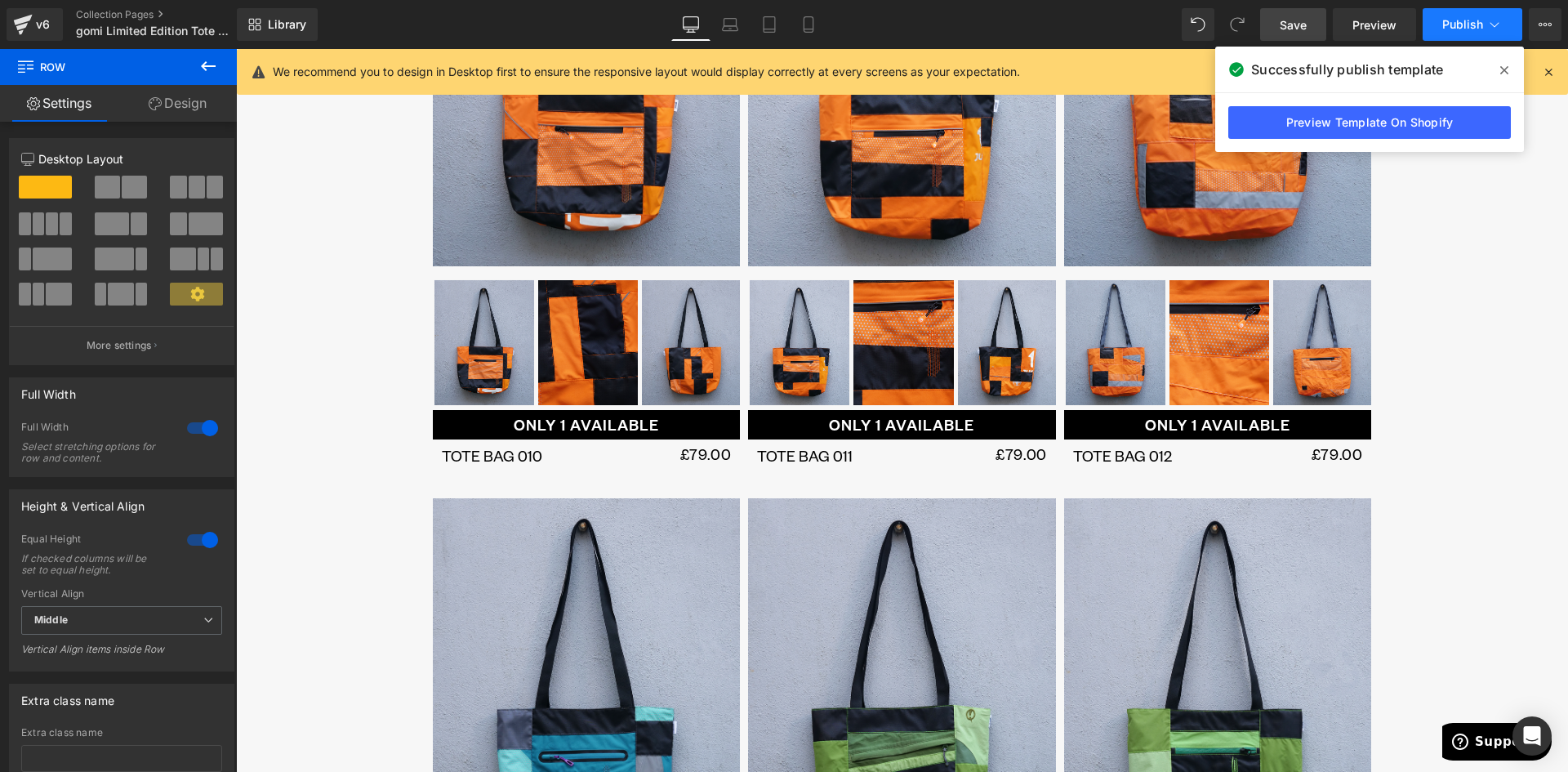
click at [1449, 30] on span "Publish" at bounding box center [1462, 25] width 41 height 13
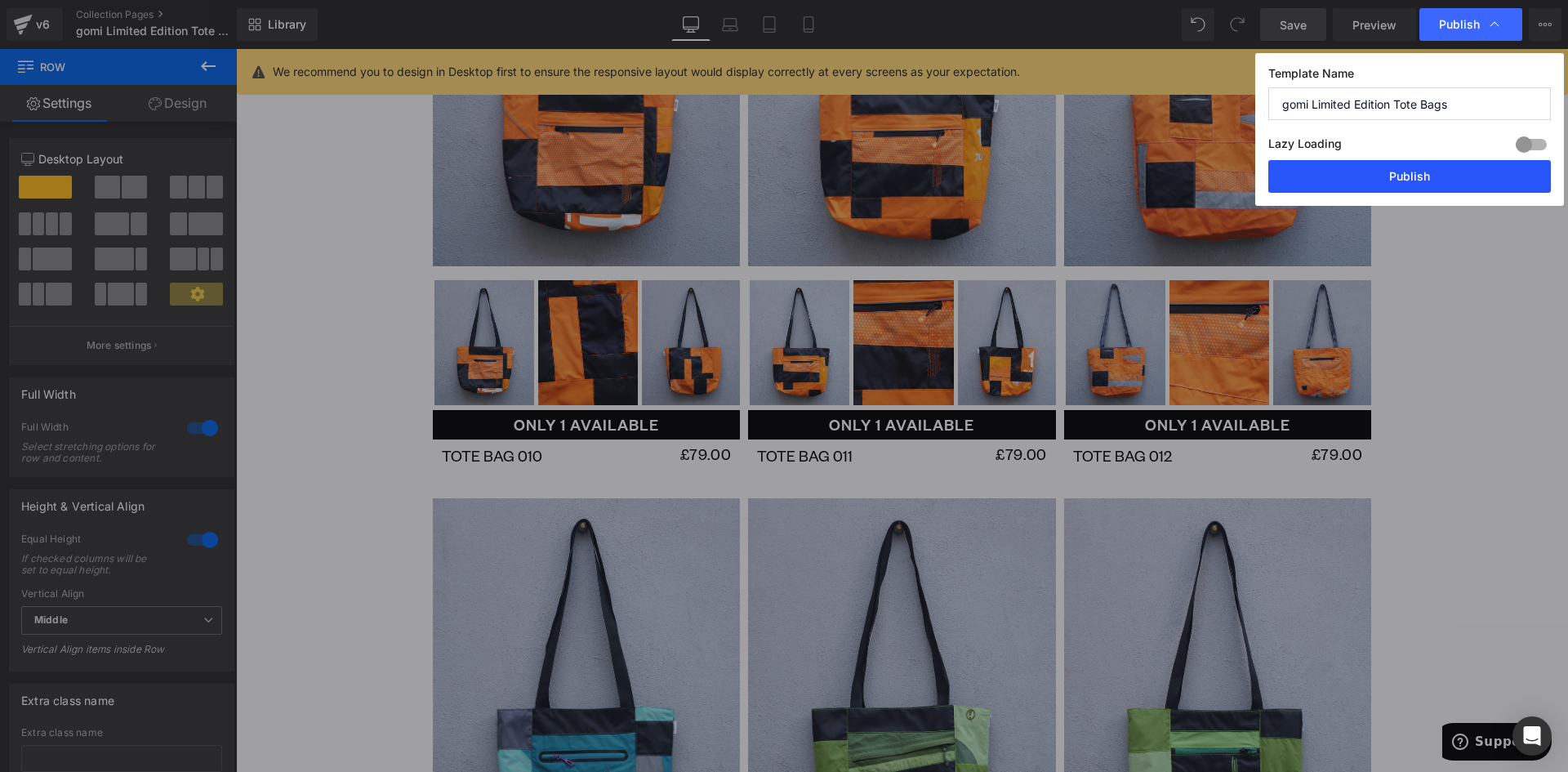
click at [1431, 168] on button "Publish" at bounding box center [1409, 176] width 283 height 32
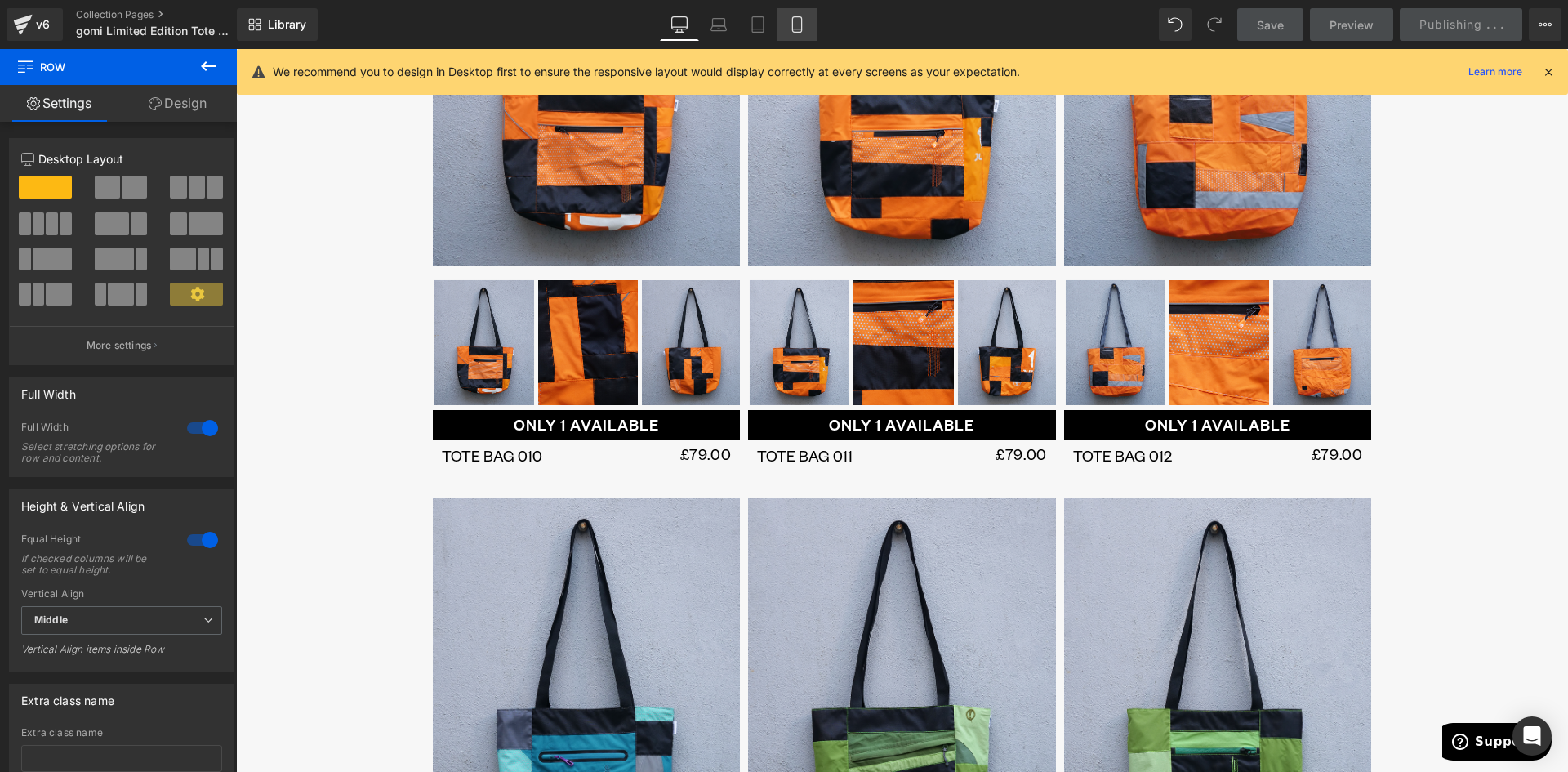
click at [803, 27] on icon at bounding box center [796, 24] width 16 height 16
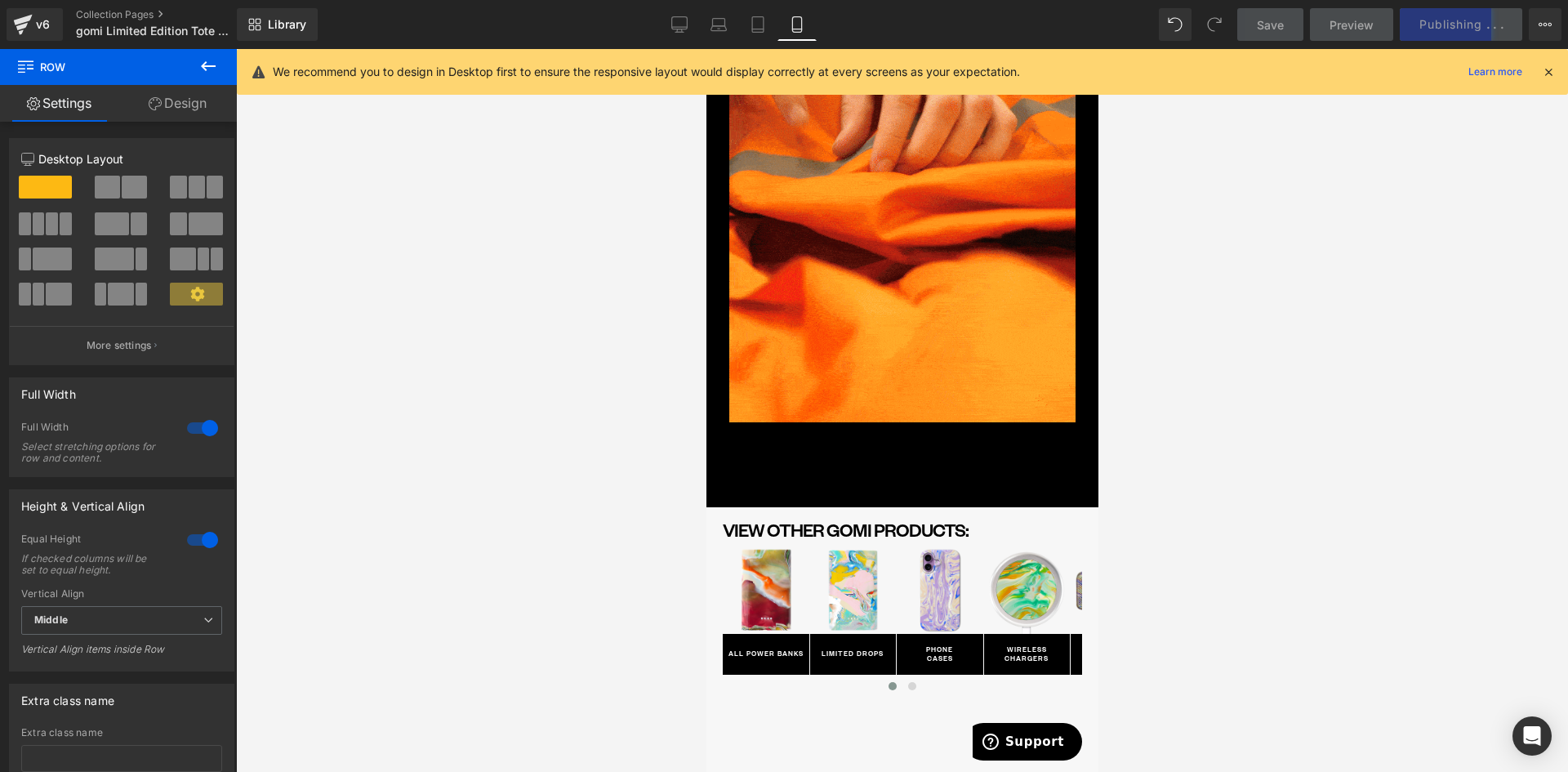
scroll to position [5423, 0]
